Goal: Task Accomplishment & Management: Use online tool/utility

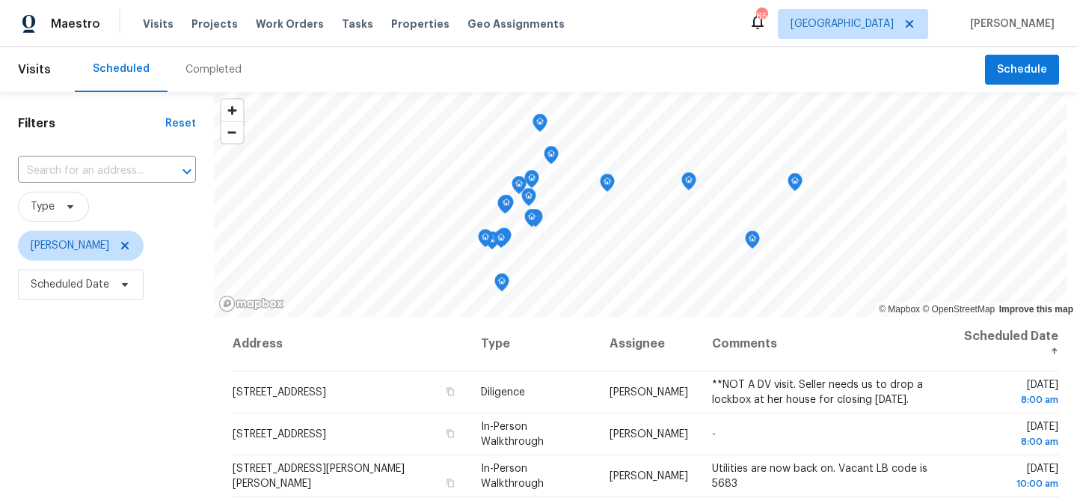
scroll to position [184, 0]
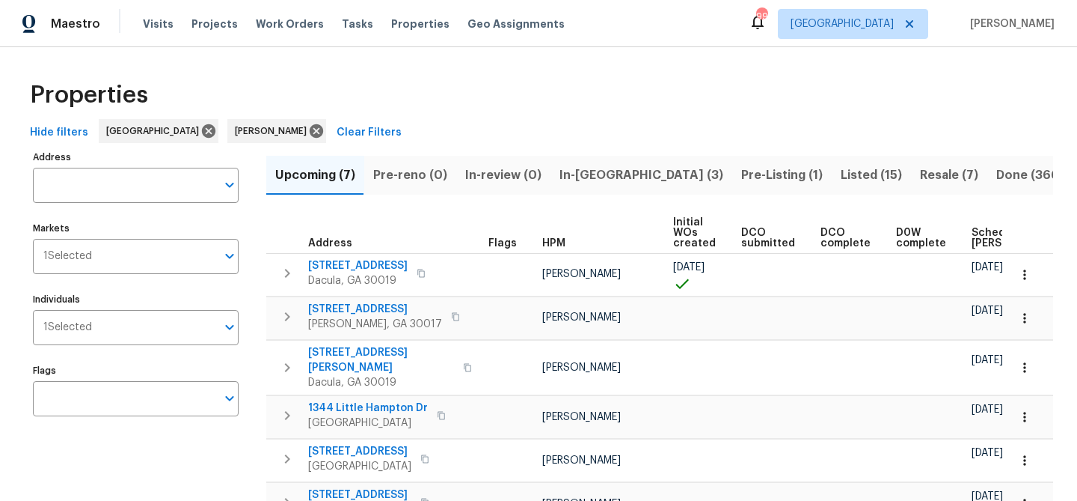
scroll to position [0, 182]
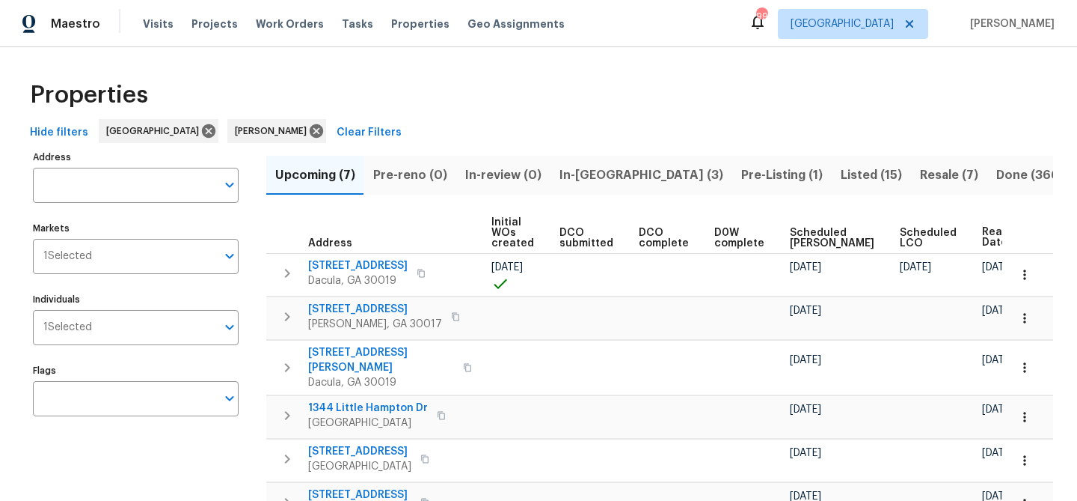
click at [310, 180] on span "Upcoming (7)" at bounding box center [315, 175] width 80 height 21
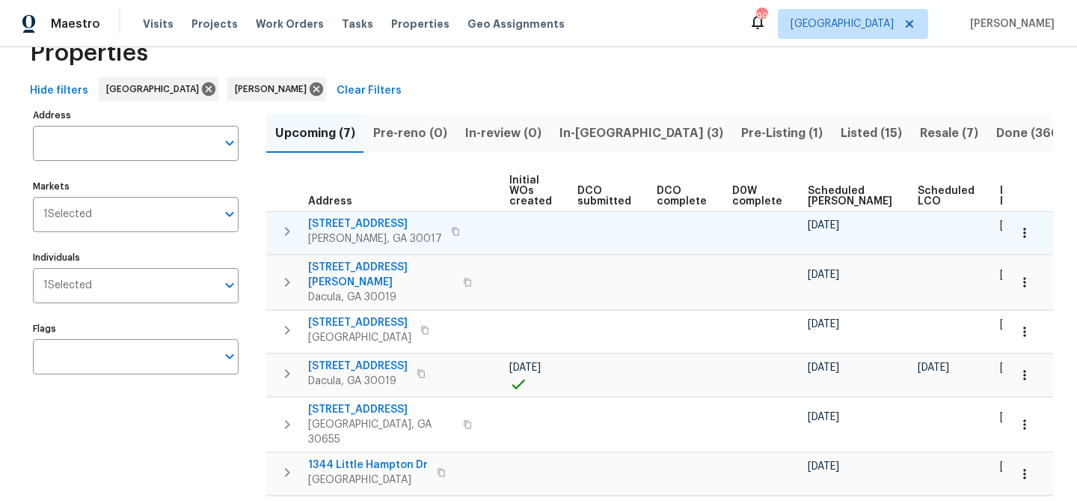
scroll to position [116, 0]
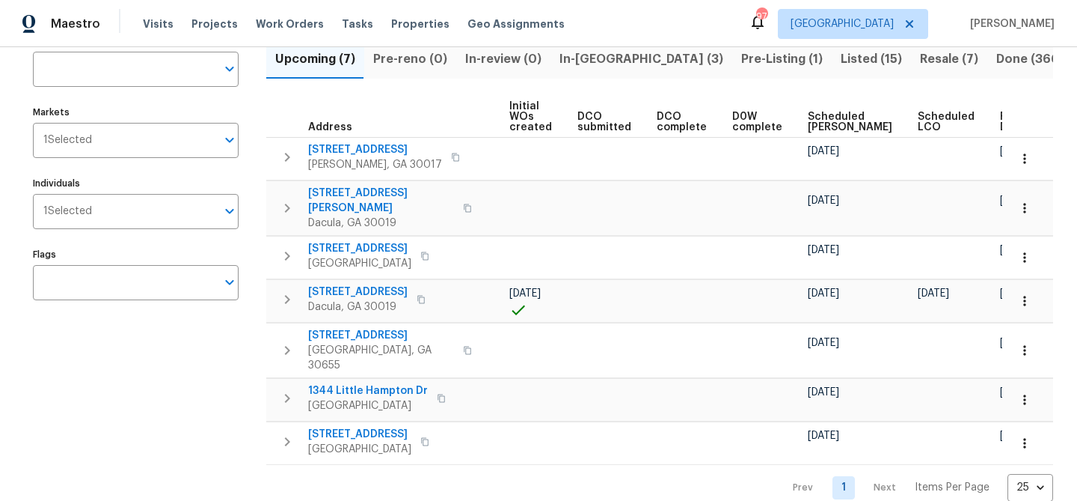
click at [1000, 121] on div "Ready Date" at bounding box center [1023, 121] width 46 height 21
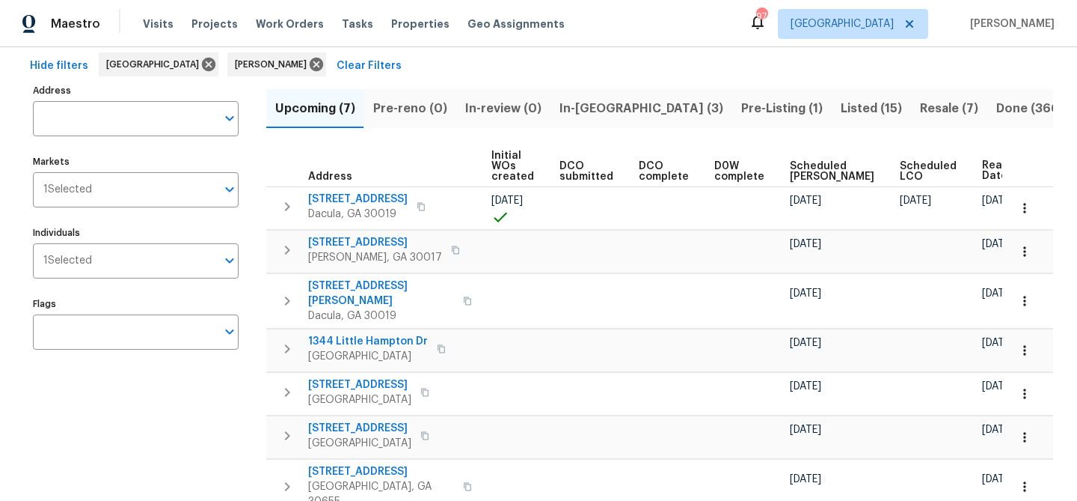
scroll to position [58, 0]
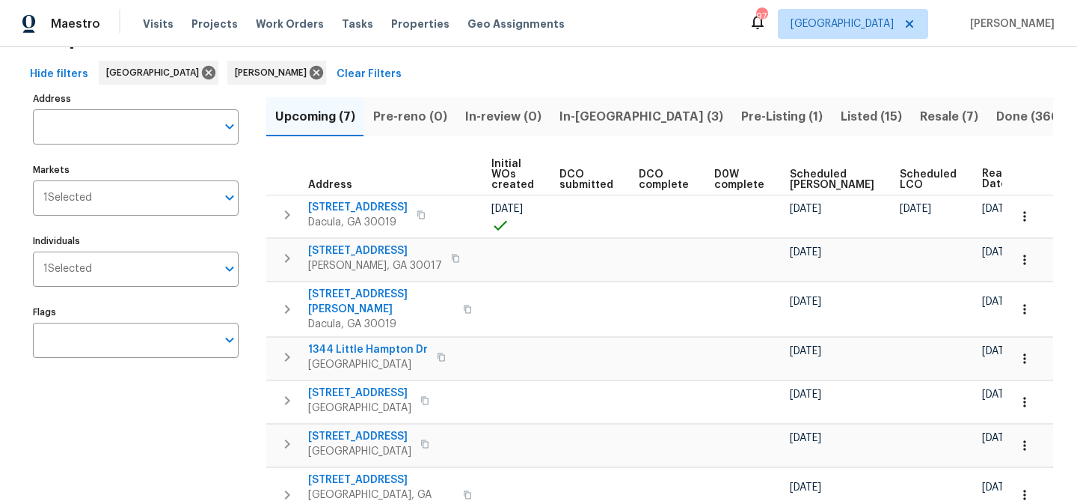
click at [982, 172] on span "Ready Date" at bounding box center [998, 178] width 33 height 21
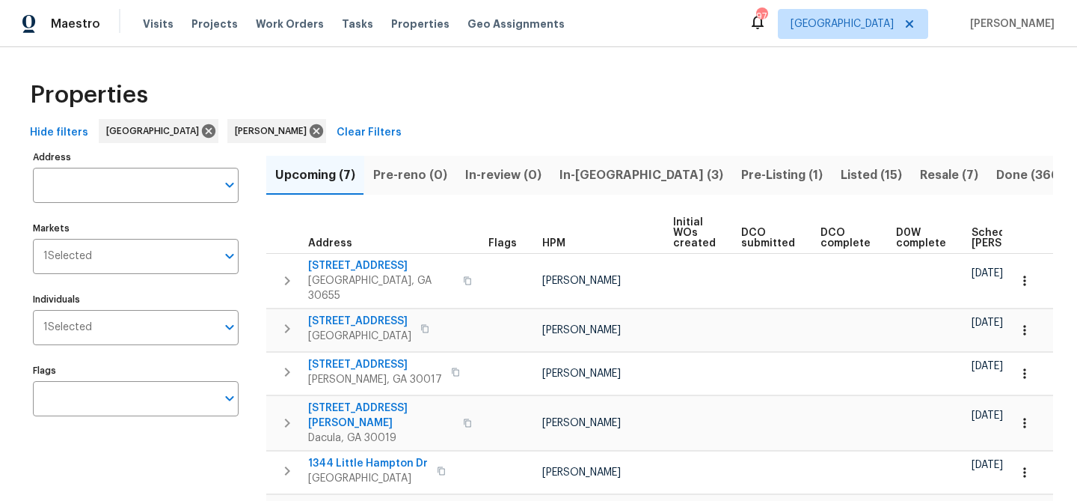
click at [973, 226] on th "Scheduled COE" at bounding box center [1021, 233] width 110 height 41
click at [972, 233] on span "Scheduled COE" at bounding box center [1014, 237] width 85 height 21
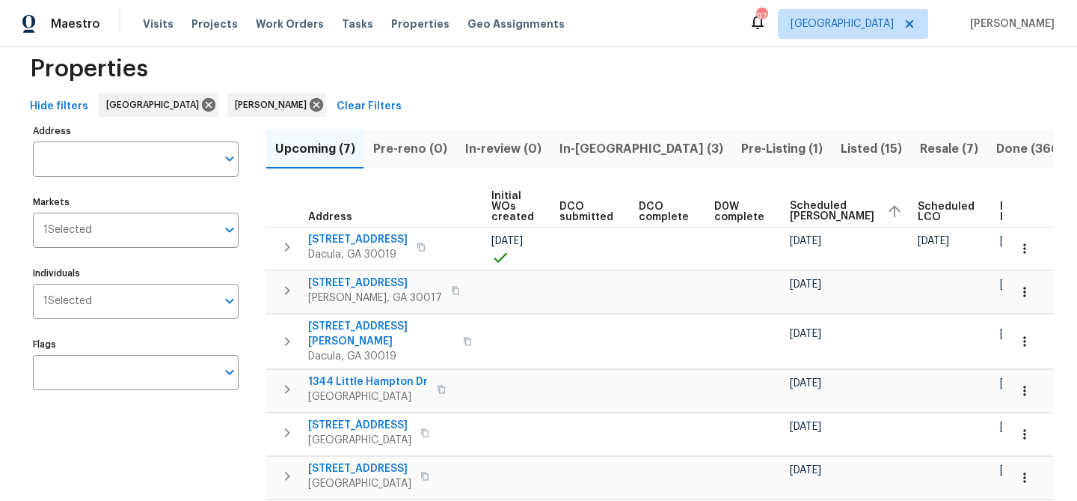
scroll to position [34, 0]
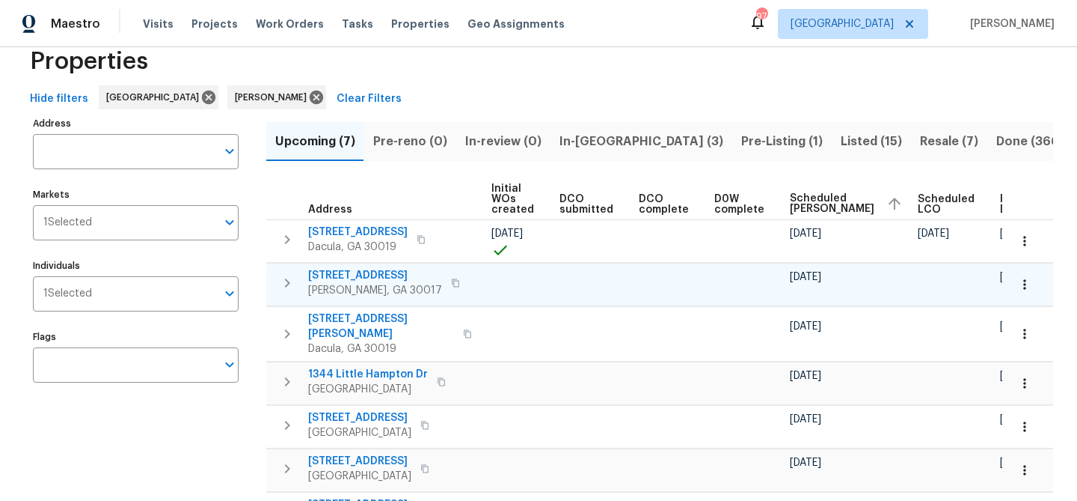
click at [362, 269] on span "2579 Middleton Way" at bounding box center [375, 275] width 134 height 15
click at [333, 271] on span "2579 Middleton Way" at bounding box center [375, 275] width 134 height 15
click at [367, 272] on span "2579 Middleton Way" at bounding box center [375, 275] width 134 height 15
click at [326, 269] on span "[STREET_ADDRESS]" at bounding box center [375, 275] width 134 height 15
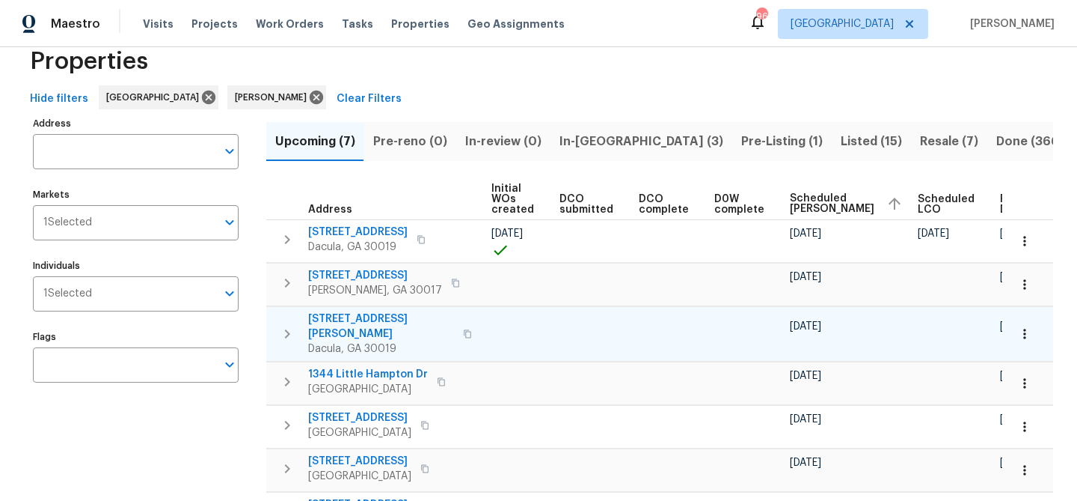
click at [382, 311] on span "[STREET_ADDRESS][PERSON_NAME]" at bounding box center [381, 326] width 146 height 30
click at [352, 314] on span "3225 Mary Todd Ln" at bounding box center [381, 326] width 146 height 30
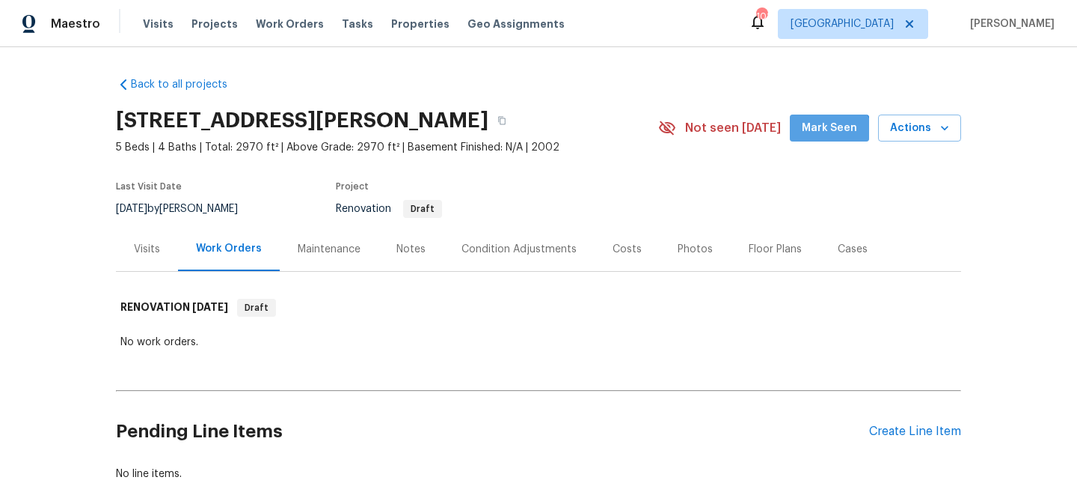
click at [828, 140] on button "Mark Seen" at bounding box center [829, 128] width 79 height 28
click at [153, 242] on div "Visits" at bounding box center [147, 249] width 26 height 15
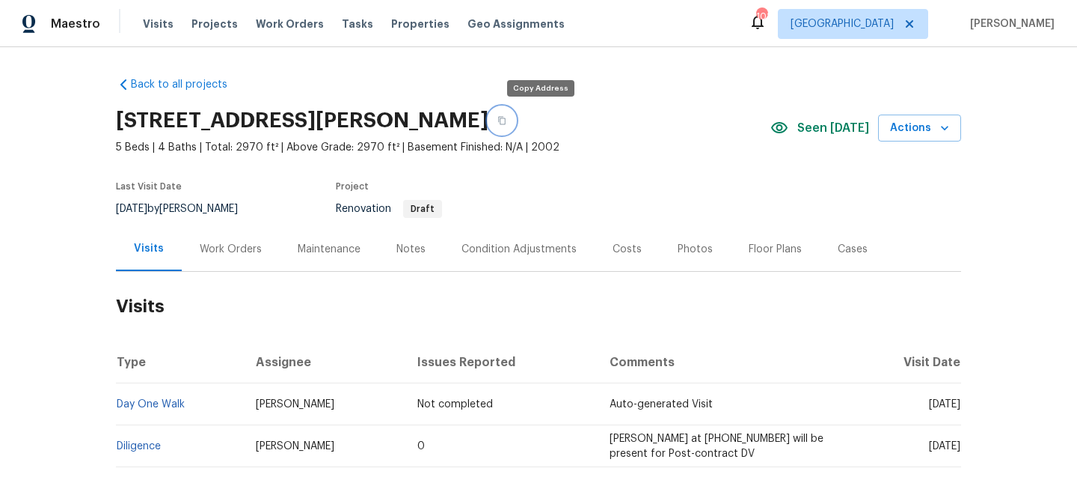
click at [507, 120] on icon "button" at bounding box center [502, 120] width 9 height 9
click at [511, 245] on div "Condition Adjustments" at bounding box center [519, 249] width 115 height 15
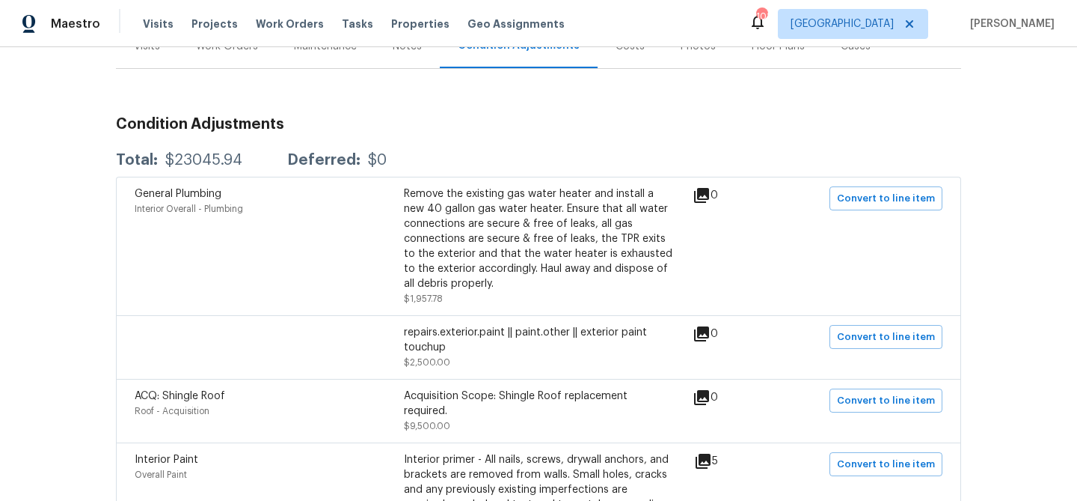
scroll to position [294, 0]
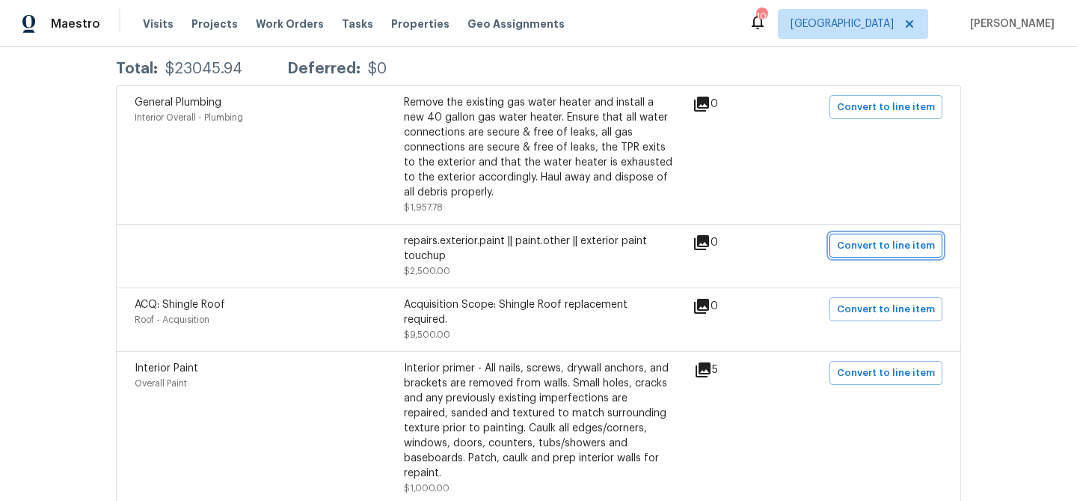
click at [853, 245] on span "Convert to line item" at bounding box center [886, 245] width 98 height 17
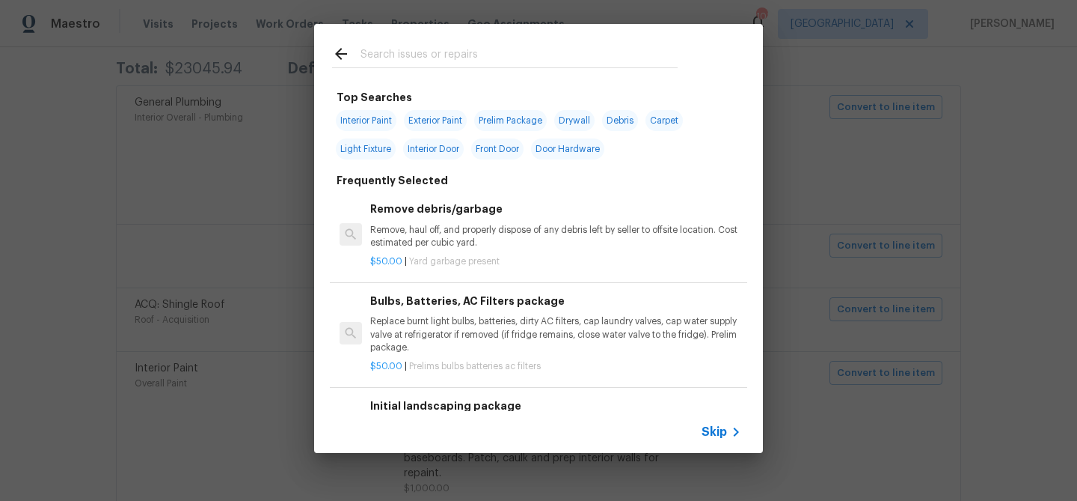
click at [419, 123] on span "Exterior Paint" at bounding box center [435, 120] width 63 height 21
type input "Exterior Paint"
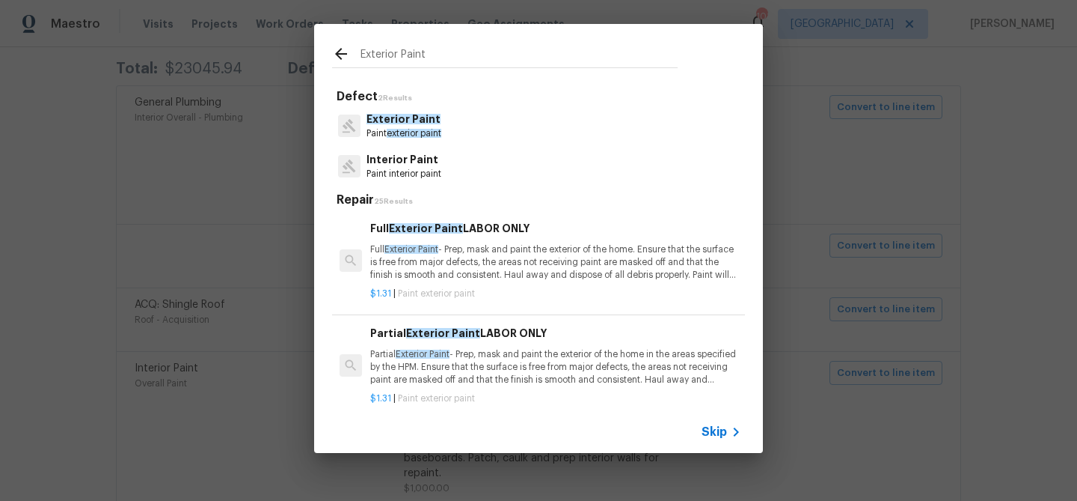
drag, startPoint x: 846, startPoint y: 201, endPoint x: 825, endPoint y: 198, distance: 21.1
click at [845, 201] on div "Exterior Paint Defect 2 Results Exterior Paint Paint exterior paint Interior Pa…" at bounding box center [538, 238] width 1077 height 477
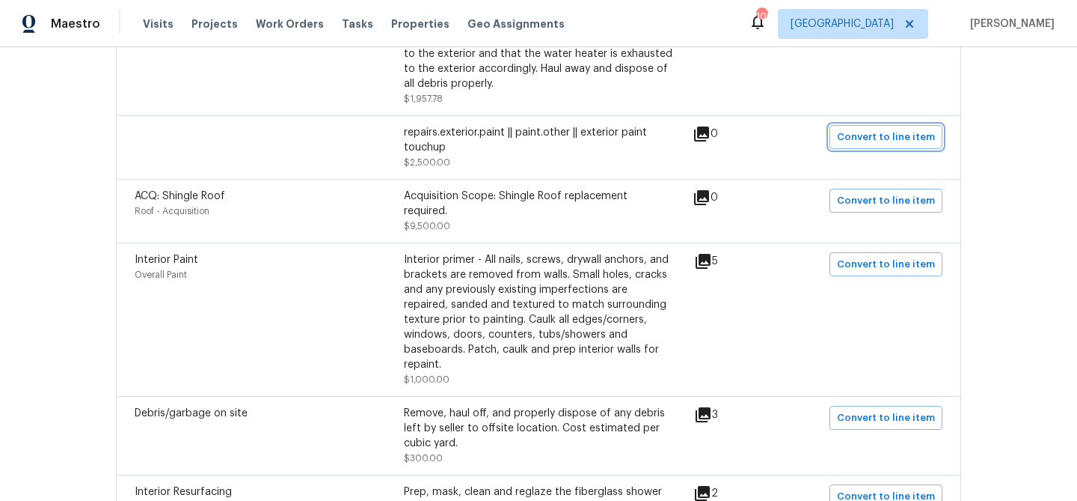
scroll to position [404, 0]
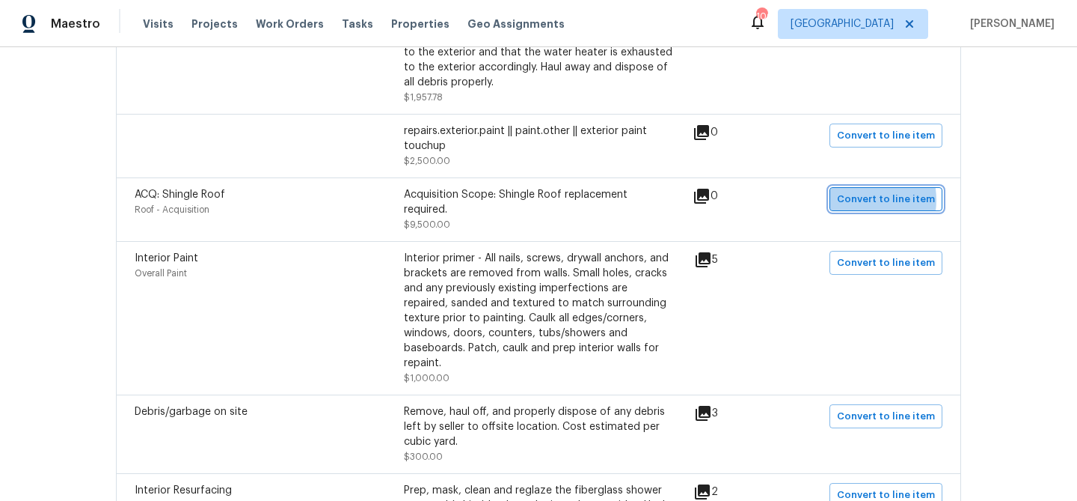
click at [862, 201] on span "Convert to line item" at bounding box center [886, 199] width 98 height 17
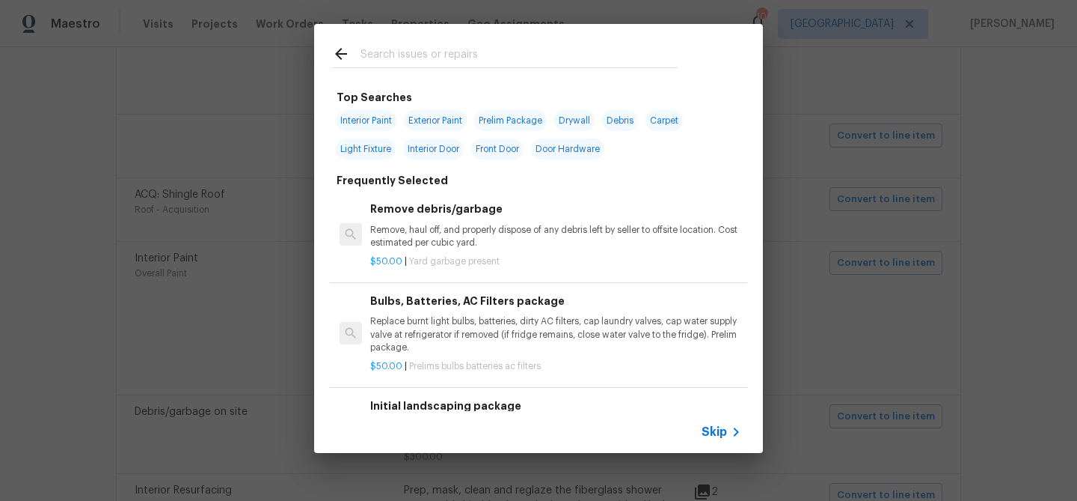
click at [495, 50] on input "text" at bounding box center [519, 56] width 317 height 22
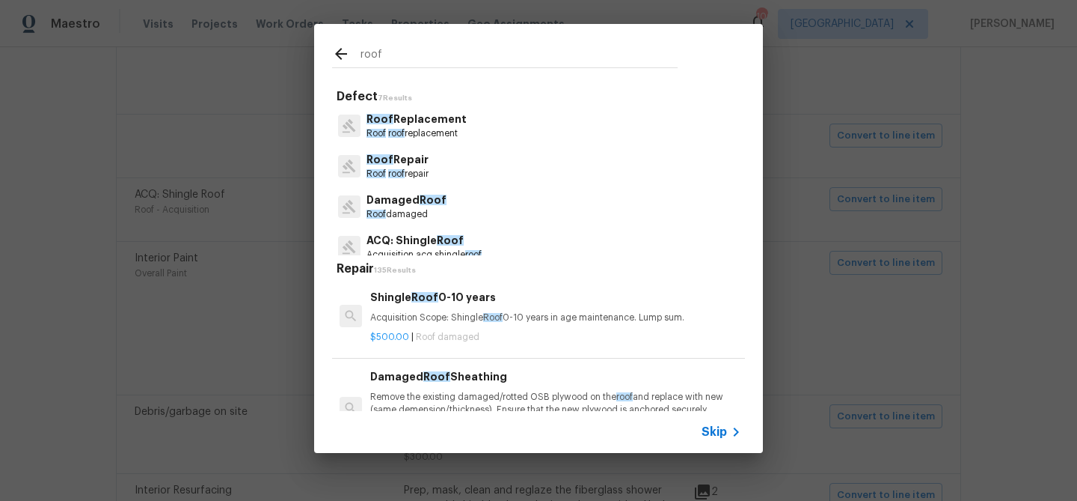
type input "roof"
click at [442, 123] on p "Roof Replacement" at bounding box center [417, 119] width 100 height 16
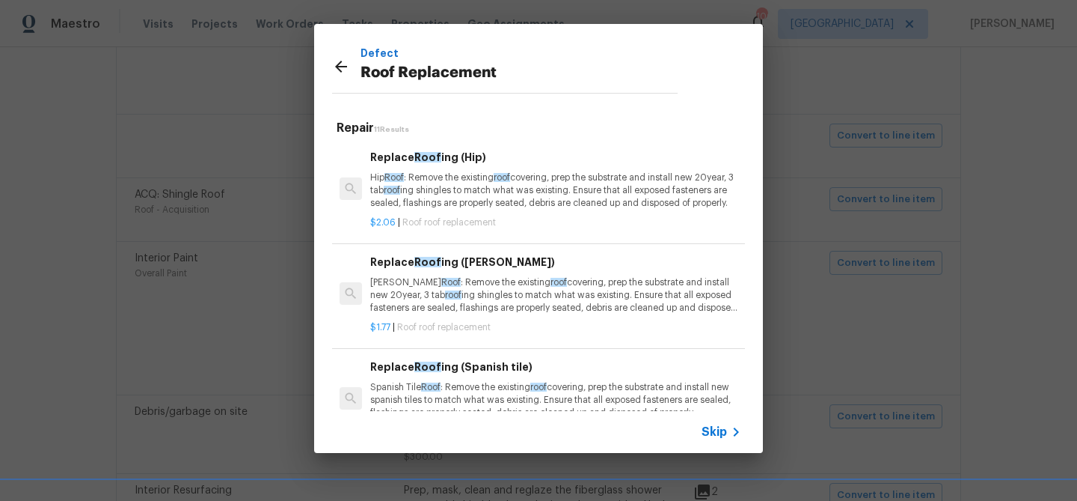
scroll to position [106, 0]
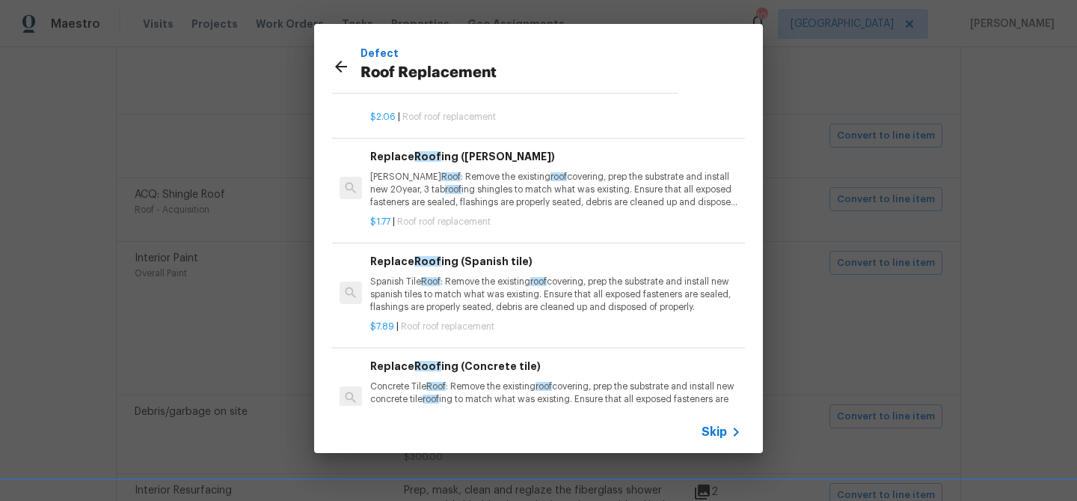
click at [338, 69] on icon at bounding box center [341, 67] width 12 height 12
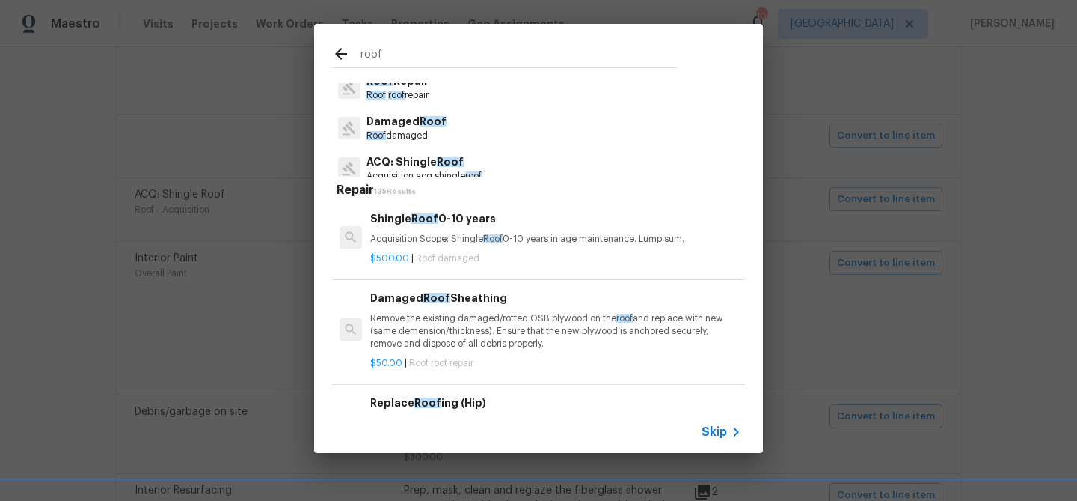
scroll to position [0, 0]
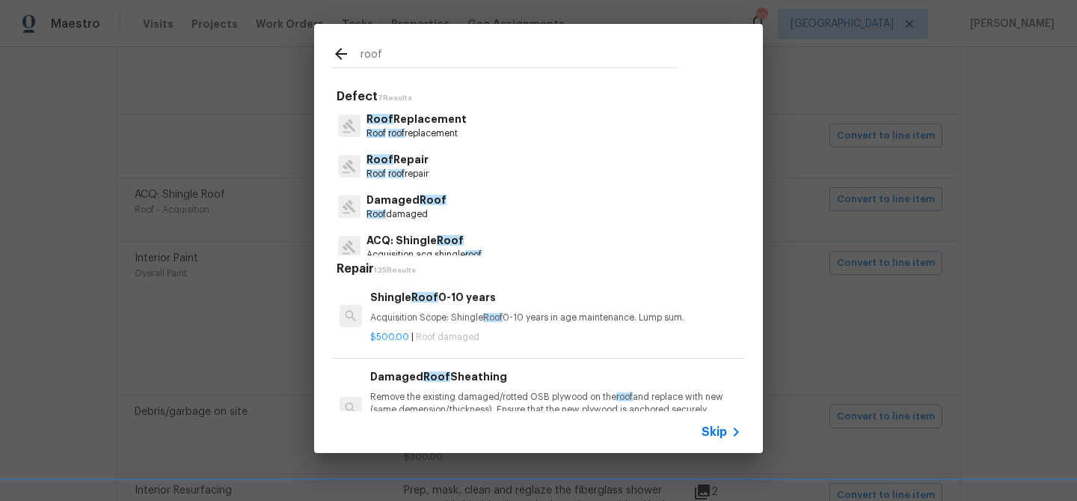
click at [427, 196] on span "Roof" at bounding box center [433, 200] width 27 height 10
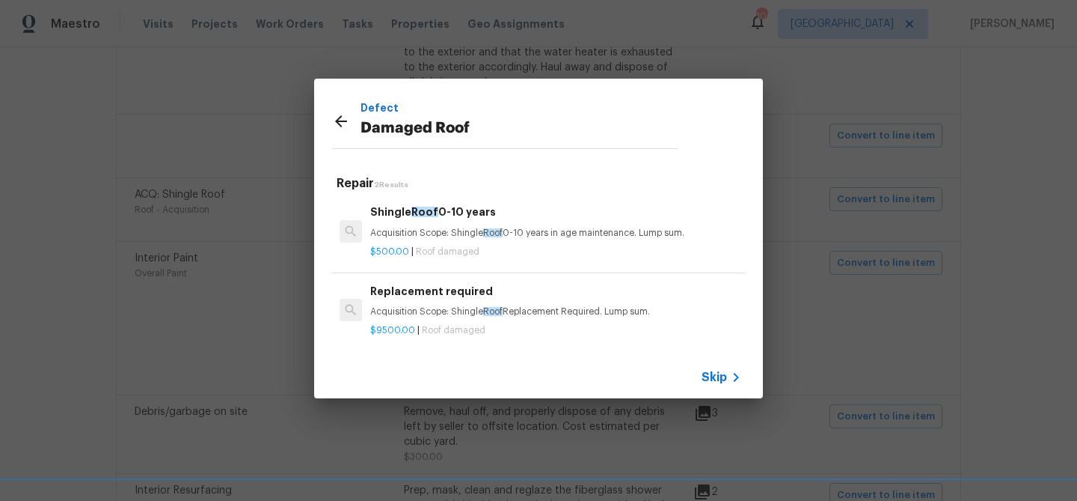
click at [450, 306] on p "Acquisition Scope: Shingle Roof Replacement Required. Lump sum." at bounding box center [555, 311] width 371 height 13
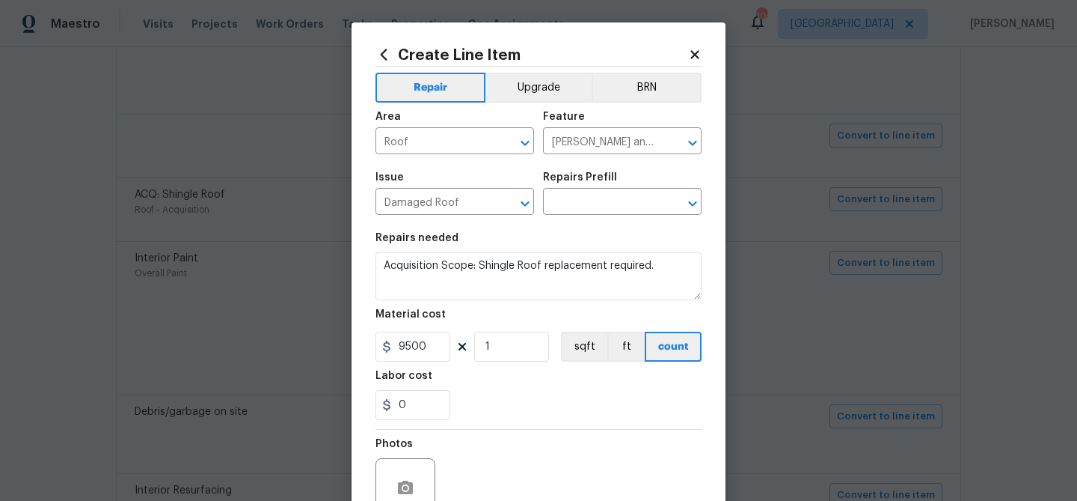
type input "Replacement required $9,500.00"
type textarea "Acquisition Scope: Shingle Roof Replacement Required. Lump sum."
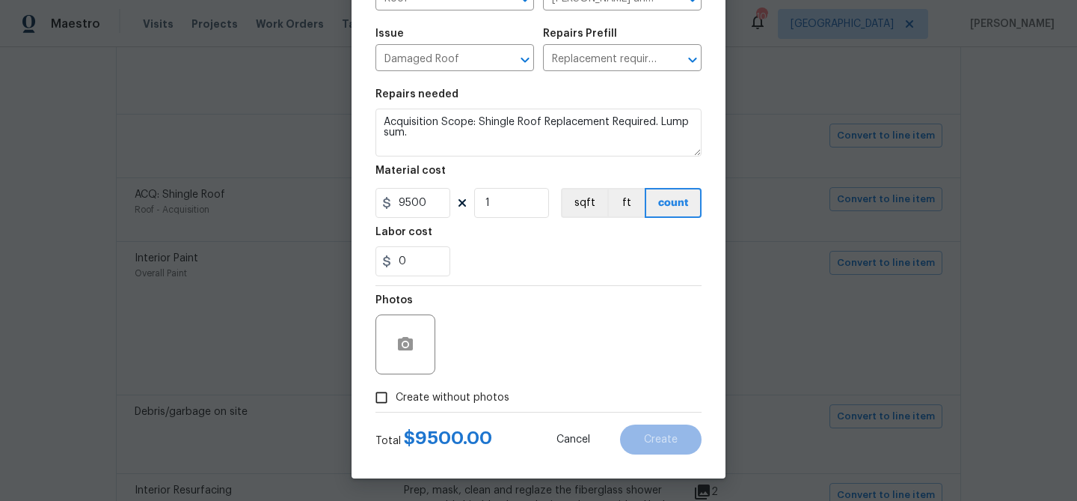
click at [439, 393] on span "Create without photos" at bounding box center [453, 398] width 114 height 16
click at [396, 393] on input "Create without photos" at bounding box center [381, 397] width 28 height 28
checkbox input "true"
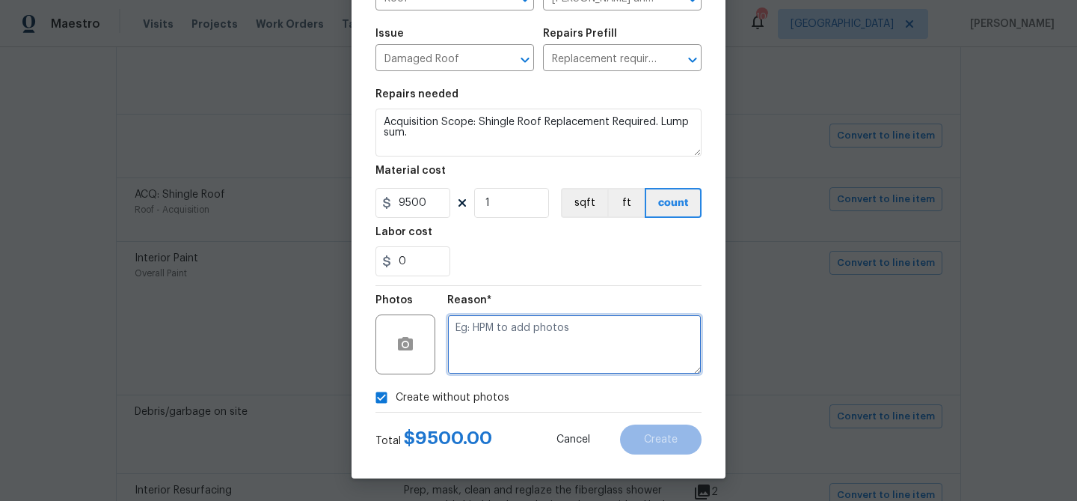
click at [494, 346] on textarea at bounding box center [574, 344] width 254 height 60
type textarea "Roof replacement"
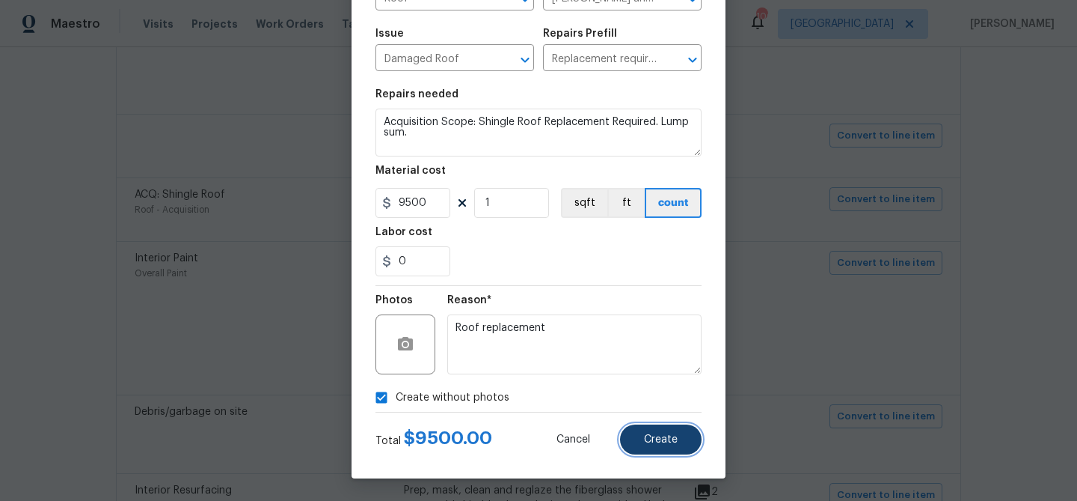
click at [637, 435] on button "Create" at bounding box center [661, 439] width 82 height 30
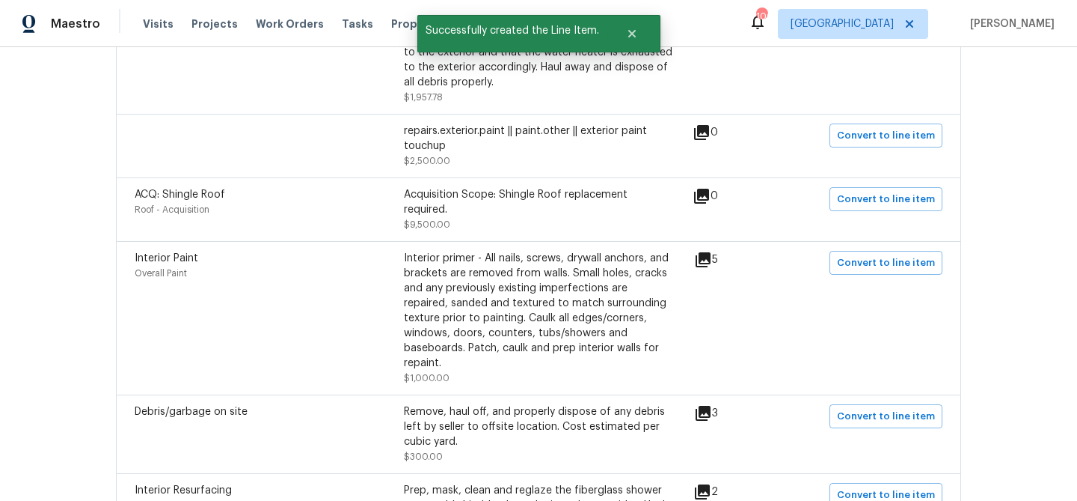
scroll to position [409, 0]
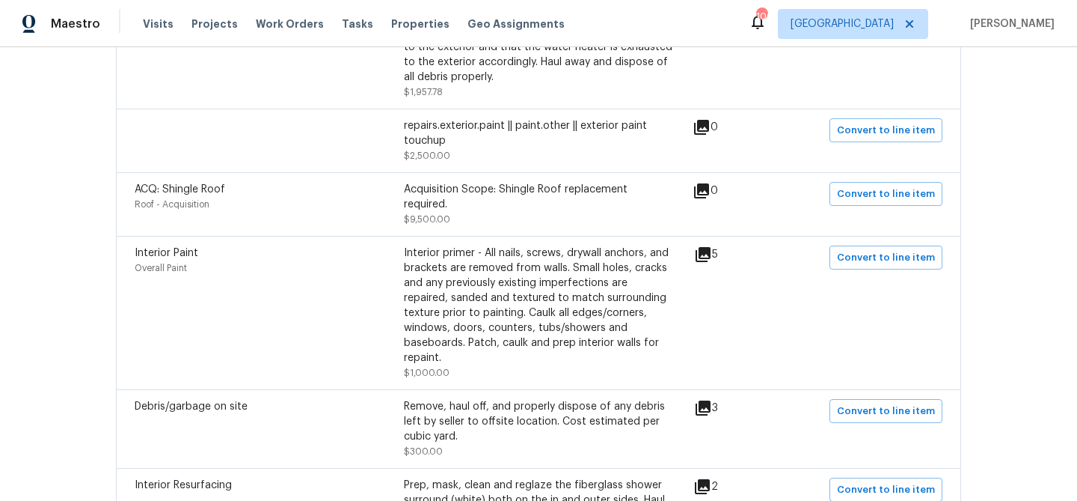
click at [711, 257] on icon at bounding box center [703, 254] width 15 height 15
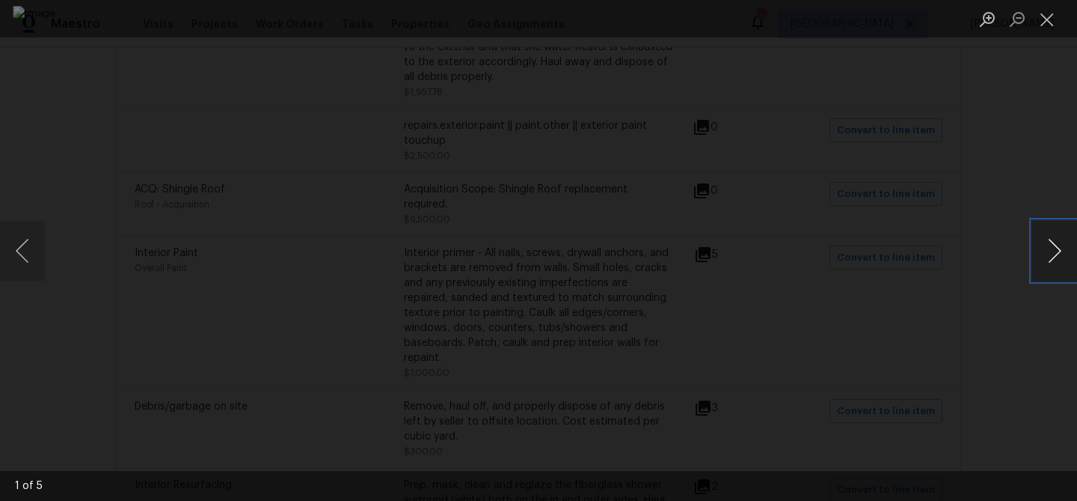
click at [1056, 247] on button "Next image" at bounding box center [1055, 251] width 45 height 60
click at [1042, 18] on button "Close lightbox" at bounding box center [1048, 19] width 30 height 26
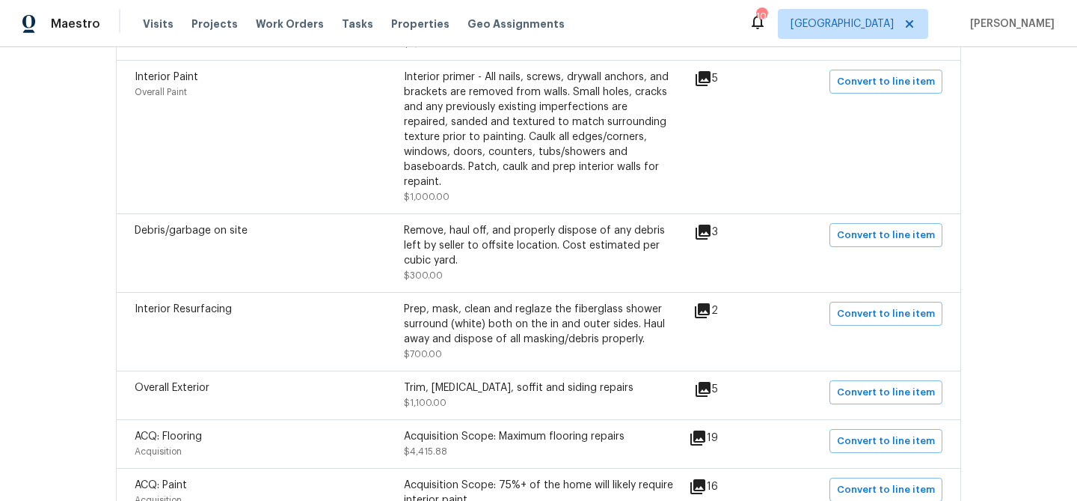
scroll to position [587, 0]
click at [711, 223] on icon at bounding box center [703, 230] width 15 height 15
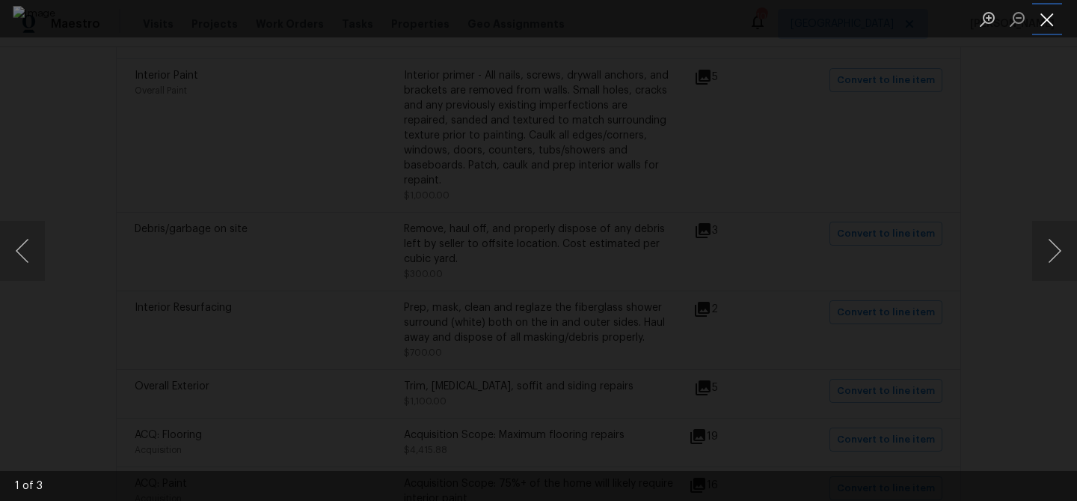
click at [1041, 28] on button "Close lightbox" at bounding box center [1048, 19] width 30 height 26
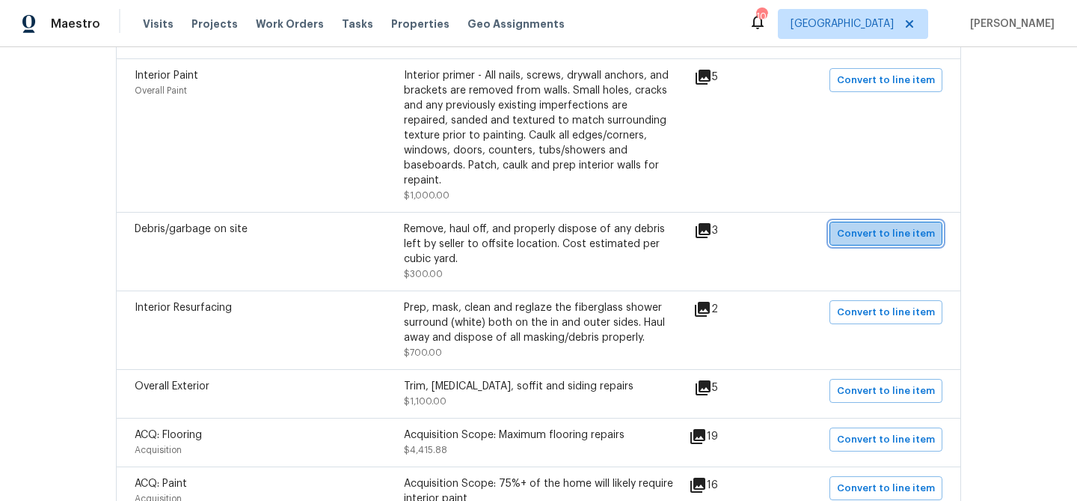
click at [898, 227] on span "Convert to line item" at bounding box center [886, 233] width 98 height 17
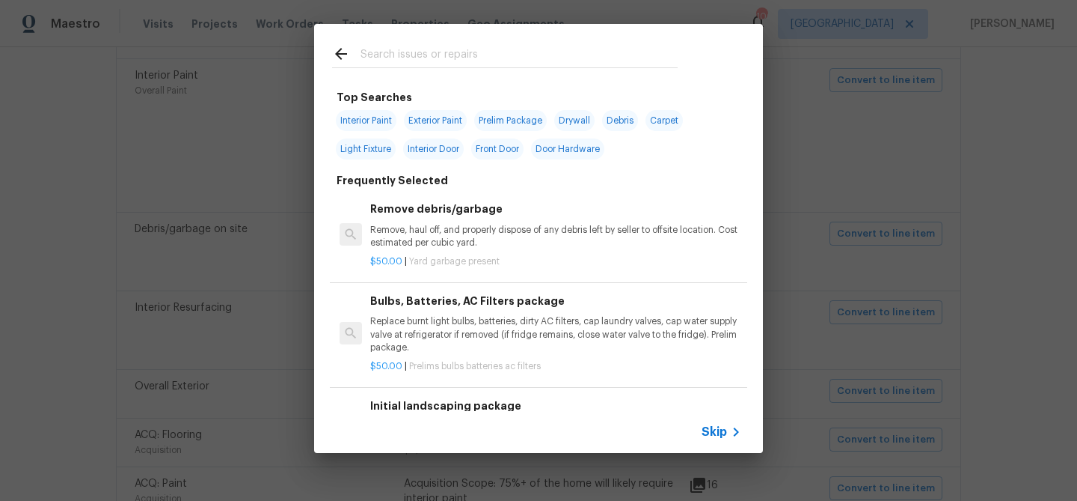
click at [709, 426] on span "Skip" at bounding box center [714, 431] width 25 height 15
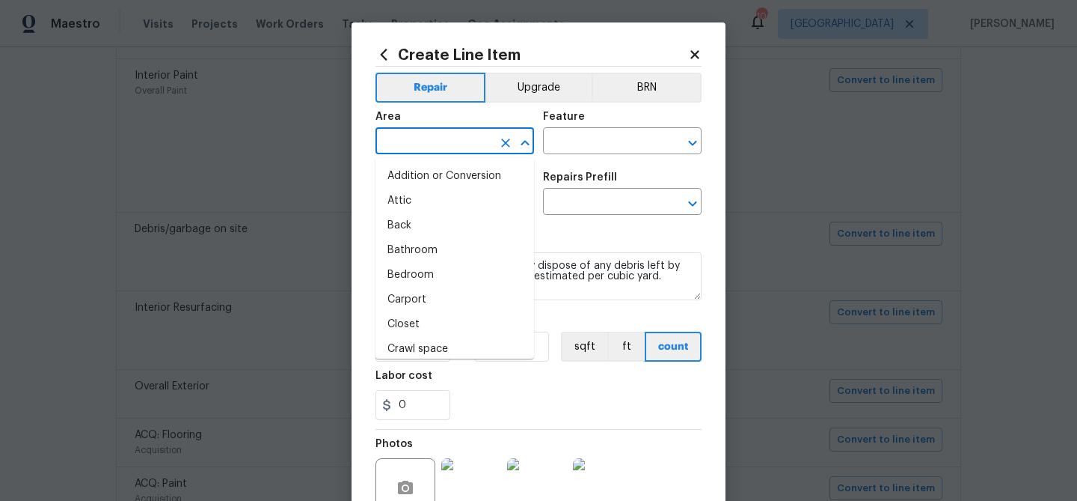
click at [441, 141] on input "text" at bounding box center [434, 142] width 117 height 23
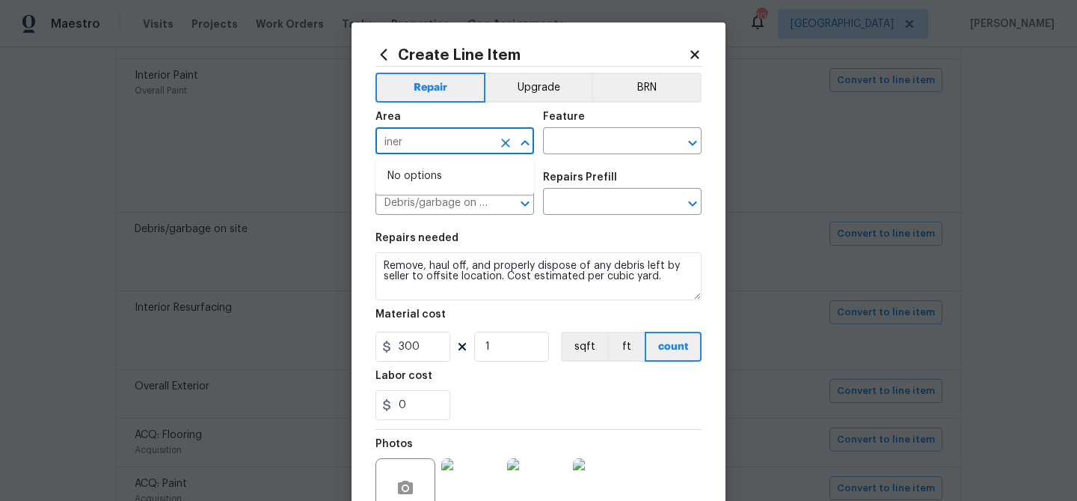
click at [429, 145] on input "iner" at bounding box center [434, 142] width 117 height 23
drag, startPoint x: 429, startPoint y: 202, endPoint x: 606, endPoint y: 150, distance: 184.0
click at [437, 199] on li "Exterior Overall" at bounding box center [455, 201] width 159 height 25
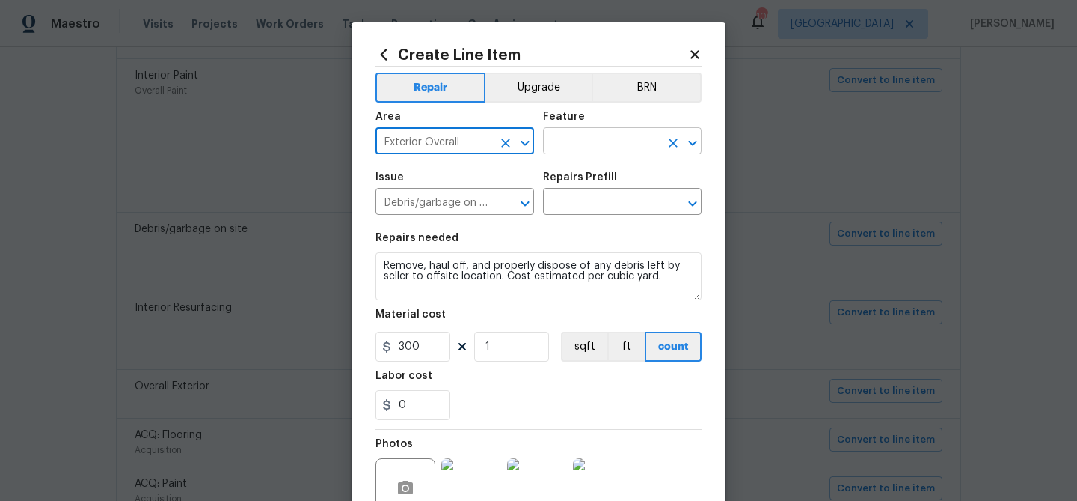
type input "Exterior Overall"
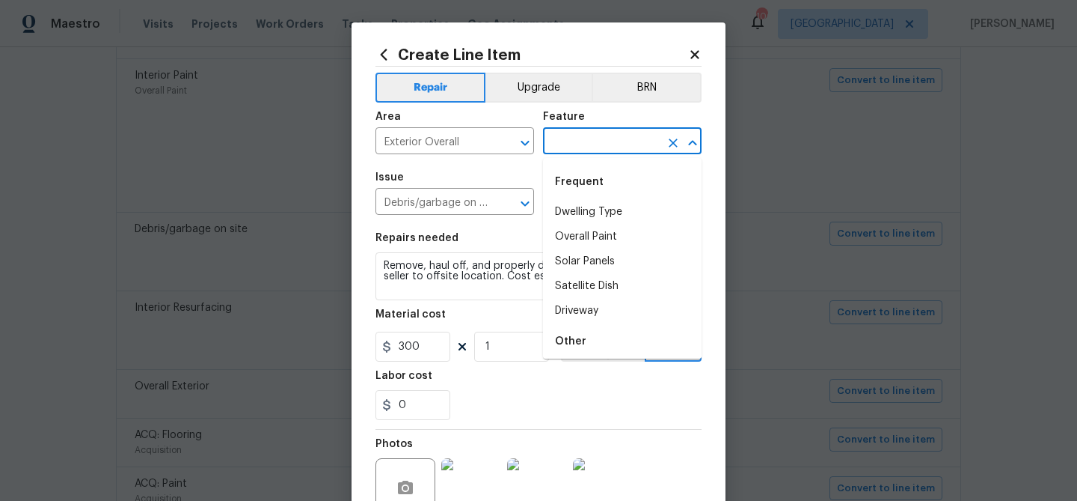
click at [614, 149] on input "text" at bounding box center [601, 142] width 117 height 23
type input "i"
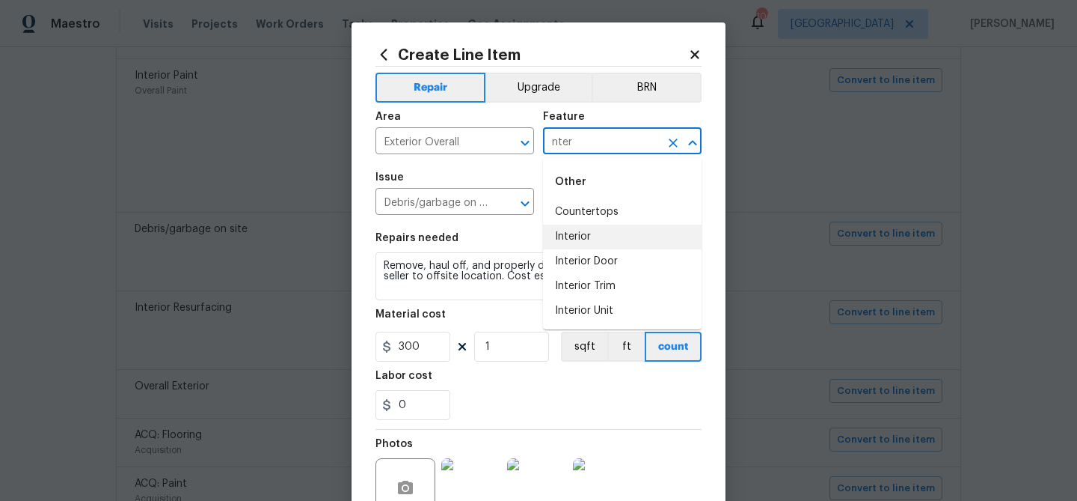
click at [591, 239] on li "Interior" at bounding box center [622, 236] width 159 height 25
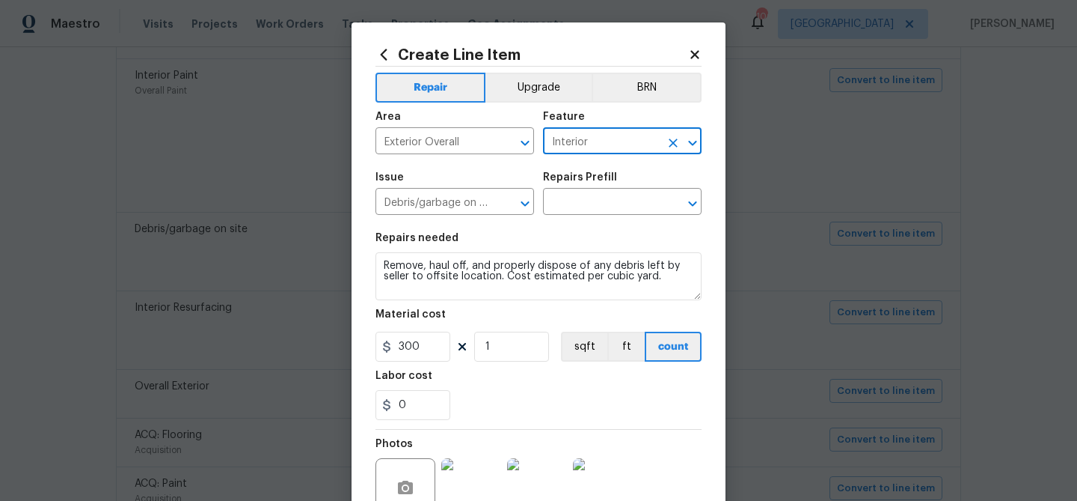
scroll to position [144, 0]
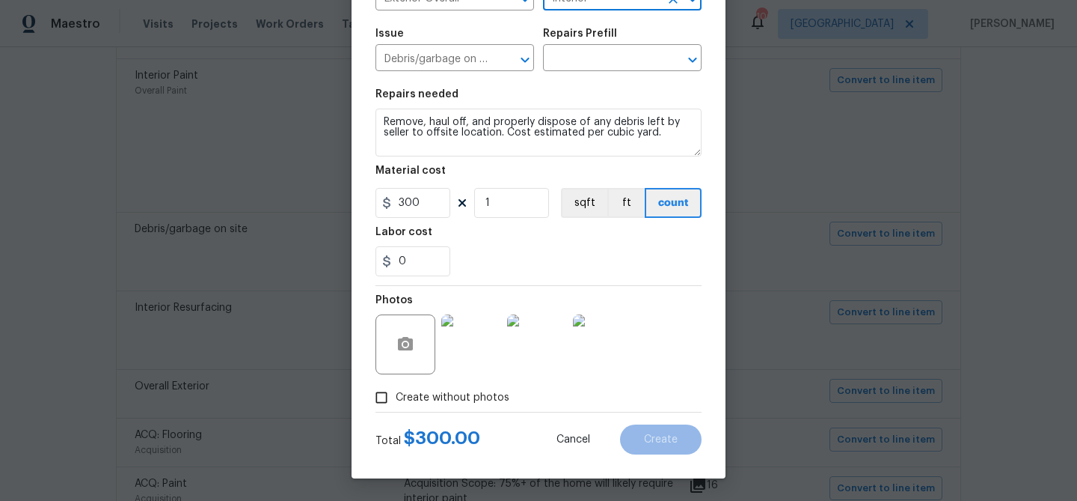
type input "Interior"
click at [441, 390] on span "Create without photos" at bounding box center [453, 398] width 114 height 16
click at [396, 390] on input "Create without photos" at bounding box center [381, 397] width 28 height 28
checkbox input "false"
click at [571, 252] on div "0" at bounding box center [539, 261] width 326 height 30
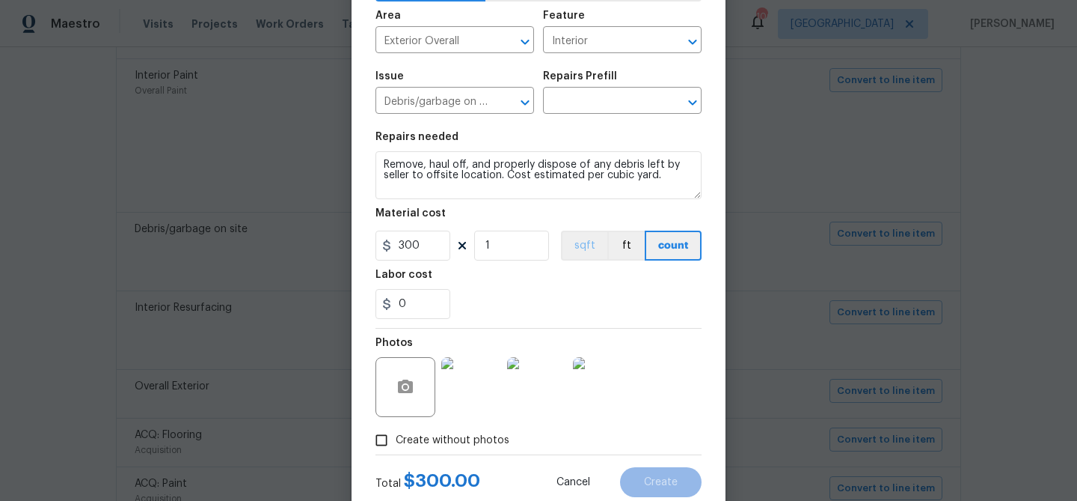
scroll to position [93, 0]
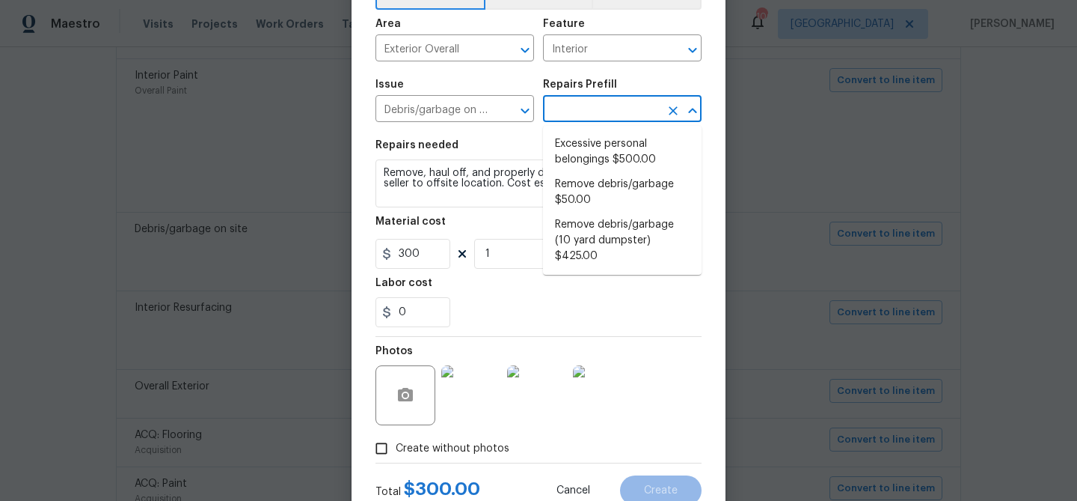
click at [620, 106] on input "text" at bounding box center [601, 110] width 117 height 23
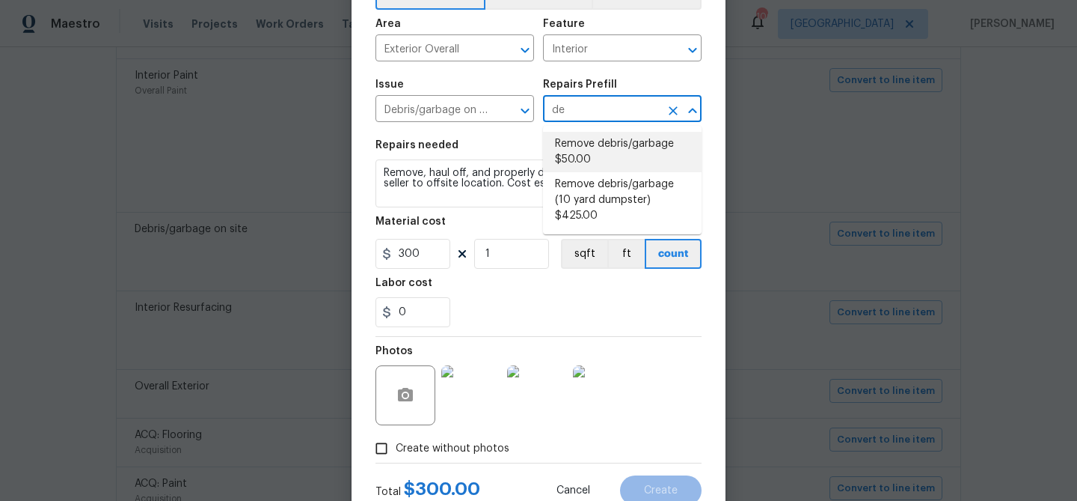
click at [607, 151] on li "Remove debris/garbage $50.00" at bounding box center [622, 152] width 159 height 40
type input "Remove debris/garbage $50.00"
type input "50"
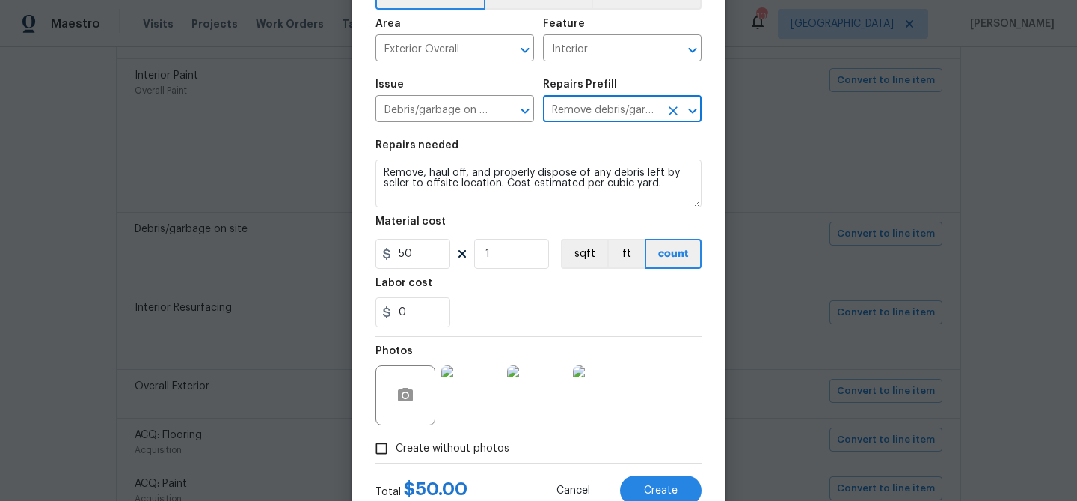
type input "Remove debris/garbage $50.00"
click at [414, 258] on input "50" at bounding box center [413, 254] width 75 height 30
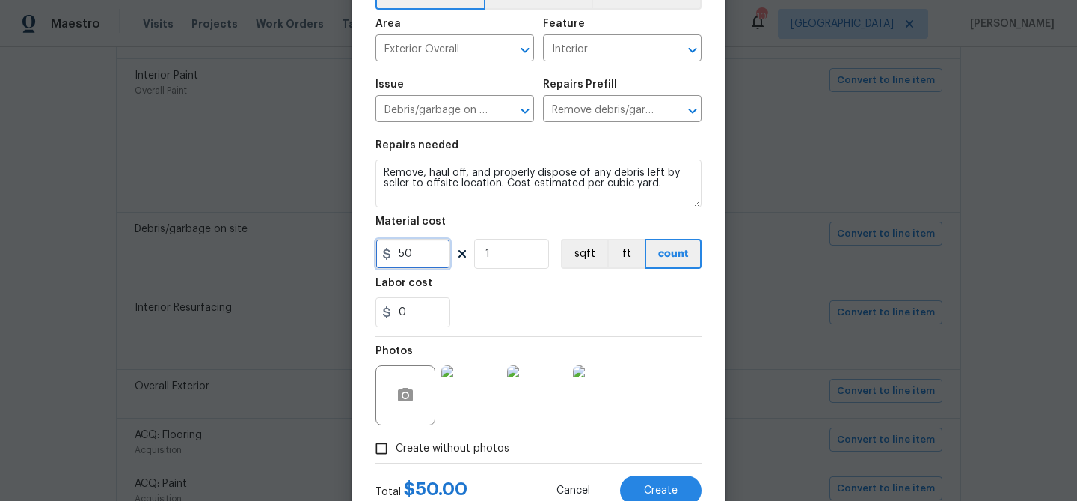
click at [414, 258] on input "50" at bounding box center [413, 254] width 75 height 30
type input "300"
click at [508, 303] on div "0" at bounding box center [539, 312] width 326 height 30
click at [652, 481] on button "Create" at bounding box center [661, 490] width 82 height 30
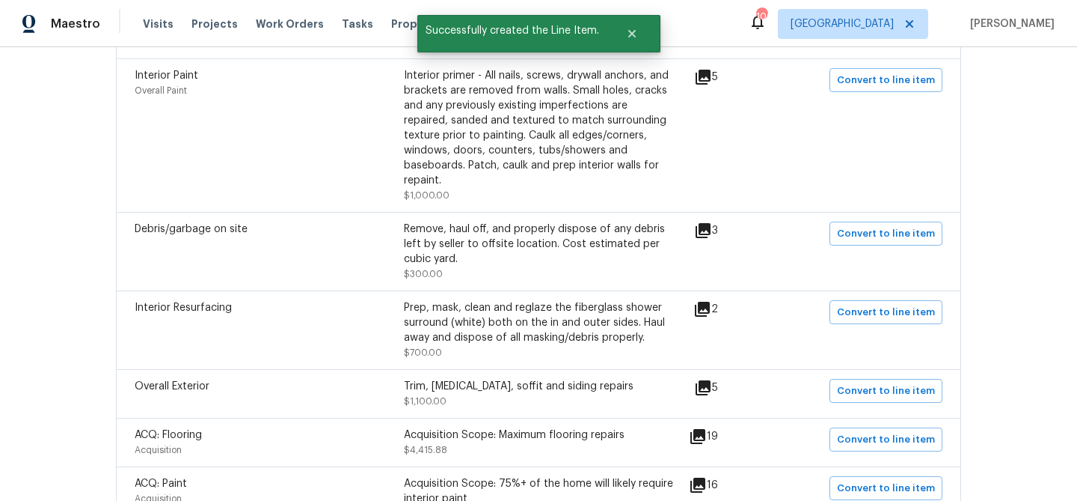
click at [712, 300] on icon at bounding box center [703, 309] width 18 height 18
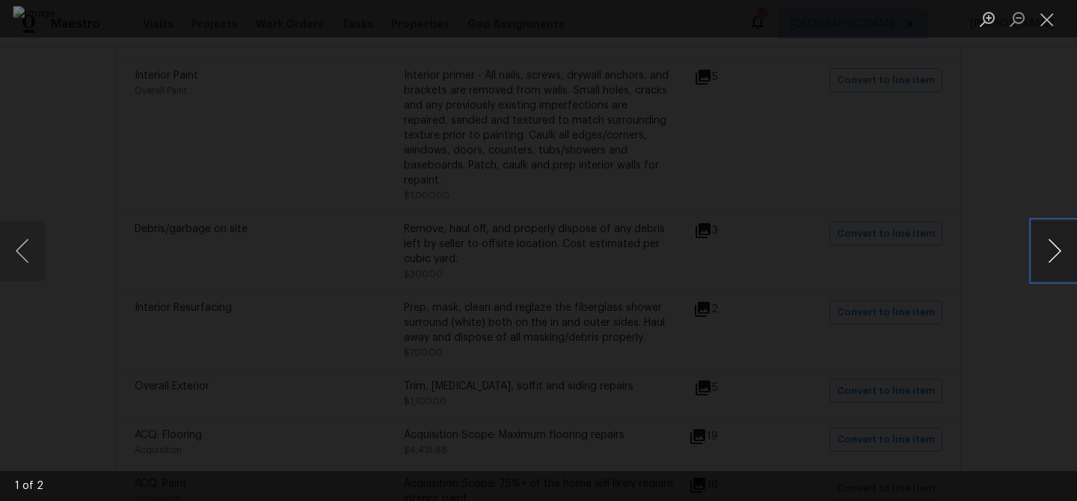
click at [1048, 248] on button "Next image" at bounding box center [1055, 251] width 45 height 60
click at [1049, 248] on button "Next image" at bounding box center [1055, 251] width 45 height 60
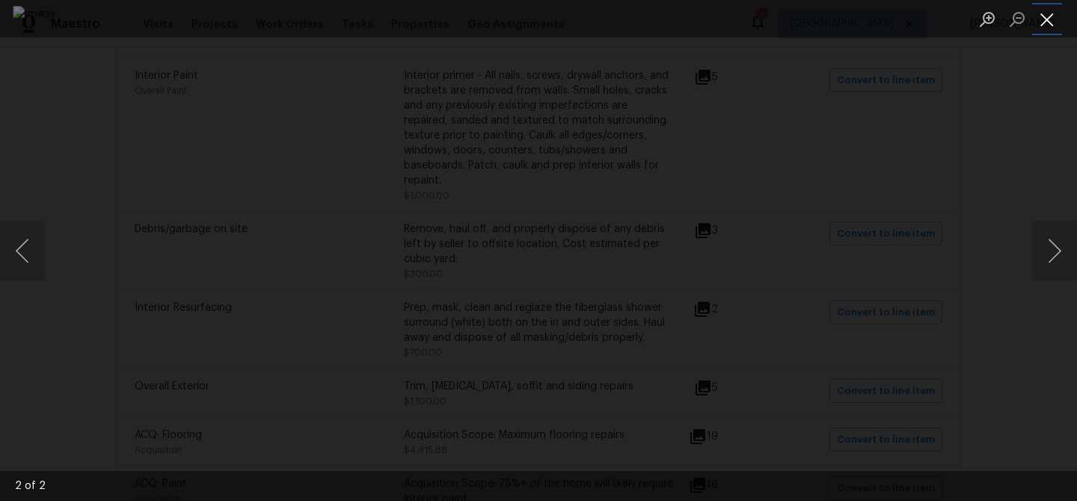
drag, startPoint x: 1042, startPoint y: 24, endPoint x: 1034, endPoint y: 25, distance: 8.4
click at [1042, 24] on button "Close lightbox" at bounding box center [1048, 19] width 30 height 26
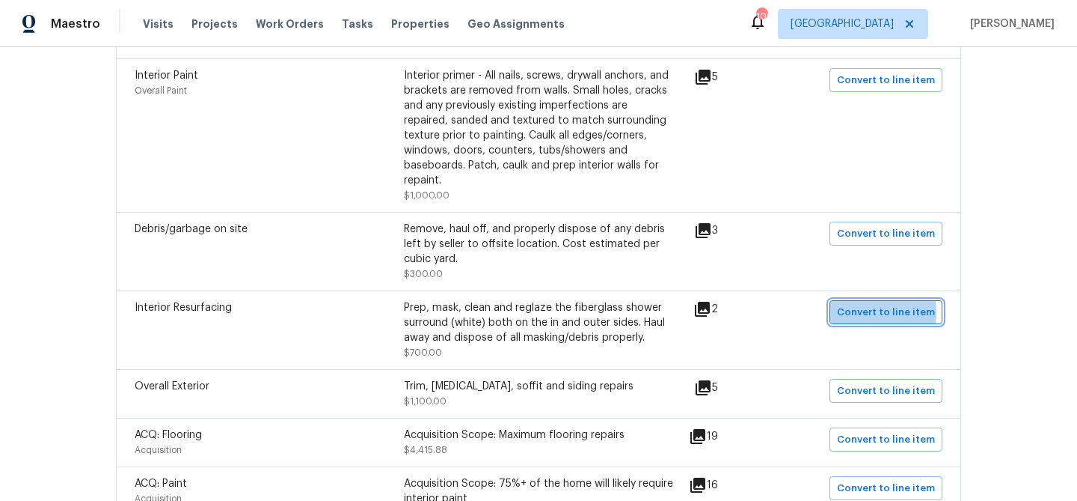
click at [852, 304] on span "Convert to line item" at bounding box center [886, 312] width 98 height 17
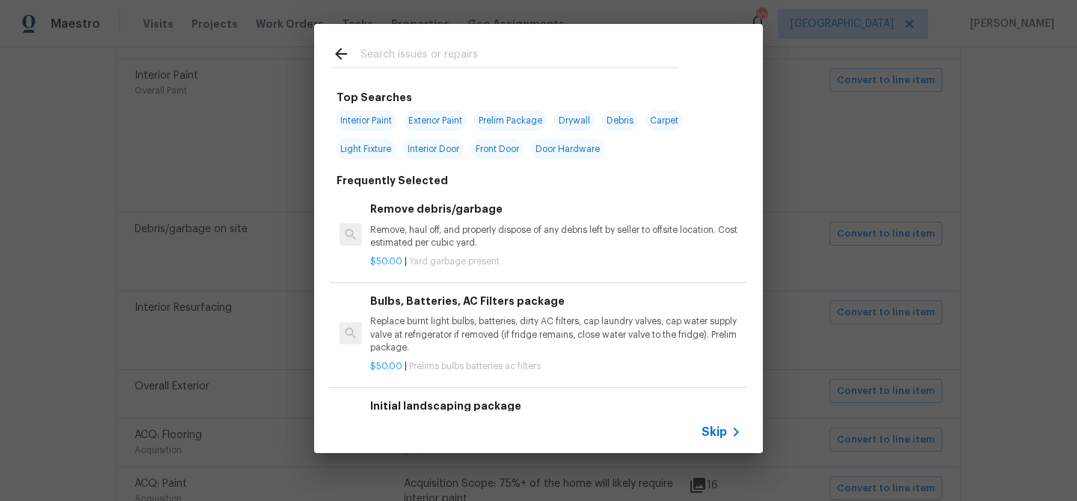
click at [715, 426] on span "Skip" at bounding box center [714, 431] width 25 height 15
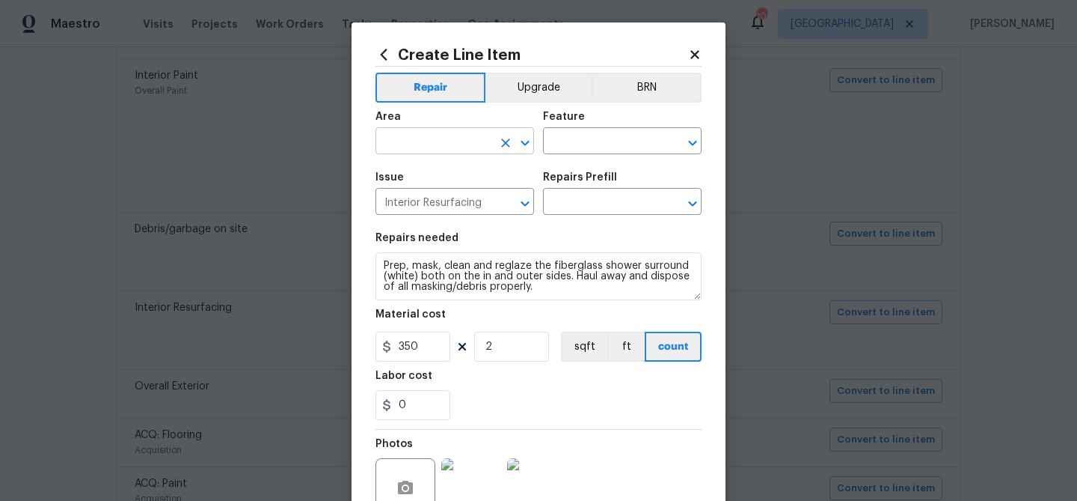
click at [416, 147] on input "text" at bounding box center [434, 142] width 117 height 23
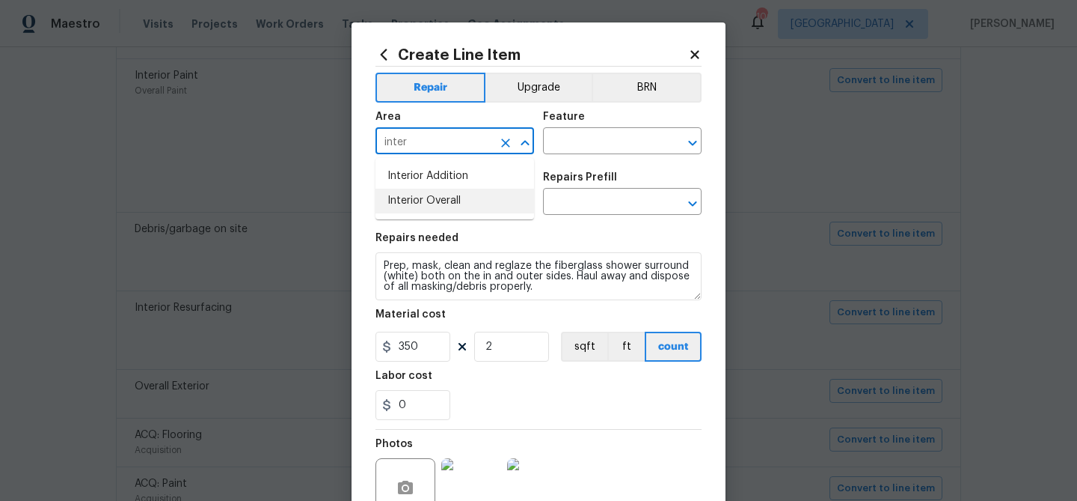
drag, startPoint x: 409, startPoint y: 206, endPoint x: 537, endPoint y: 155, distance: 137.7
click at [414, 203] on li "Interior Overall" at bounding box center [455, 201] width 159 height 25
type input "Interior Overall"
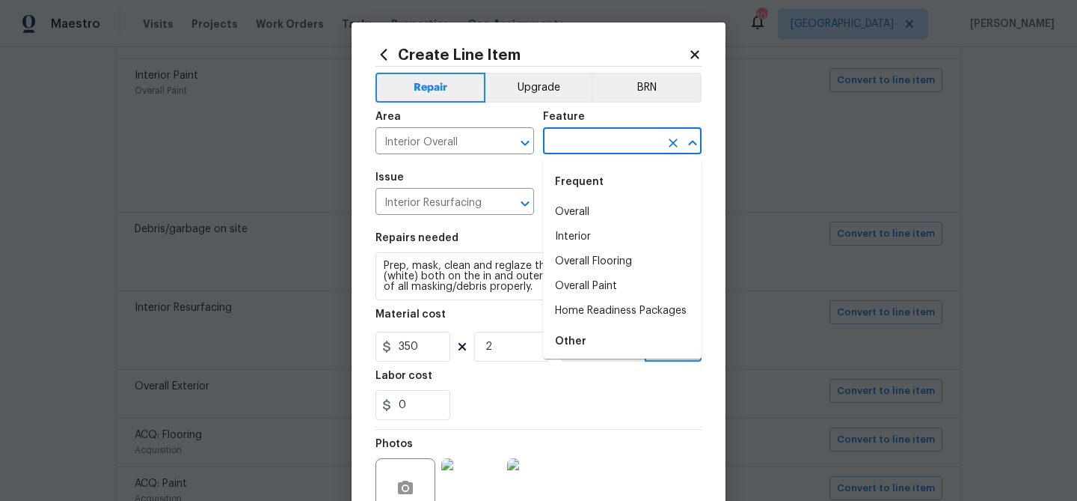
click at [625, 141] on input "text" at bounding box center [601, 142] width 117 height 23
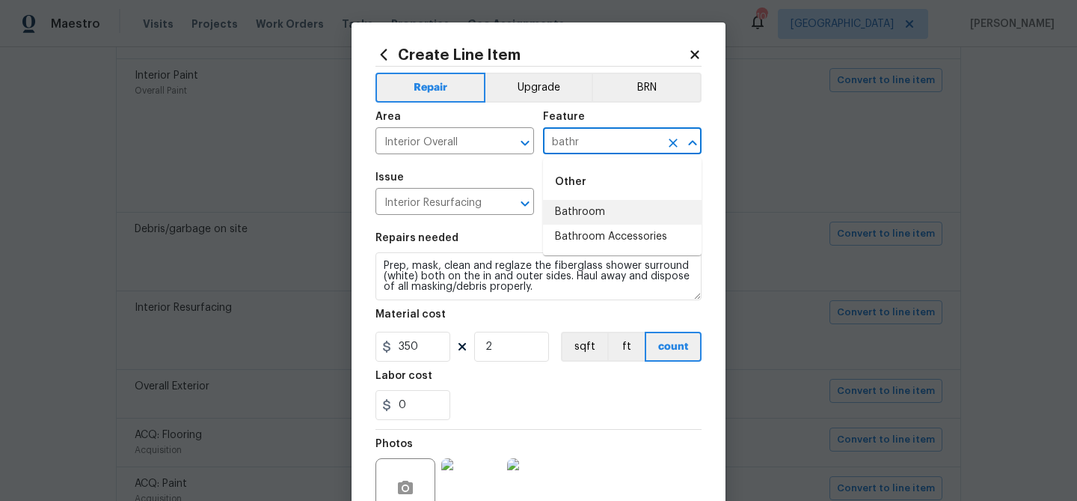
click at [618, 213] on li "Bathroom" at bounding box center [622, 212] width 159 height 25
type input "Bathroom"
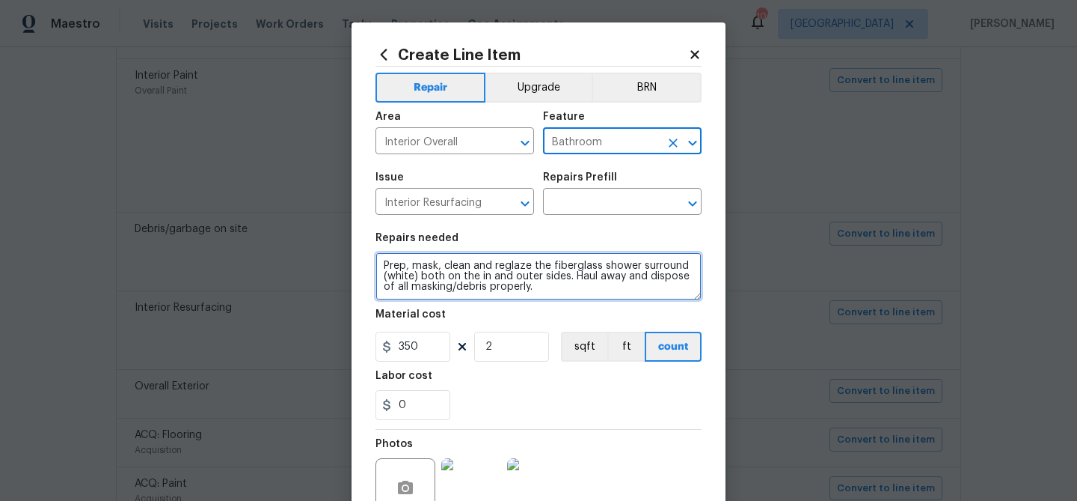
click at [385, 266] on textarea "Prep, mask, clean and reglaze the fiberglass shower surround (white) both on th…" at bounding box center [539, 276] width 326 height 48
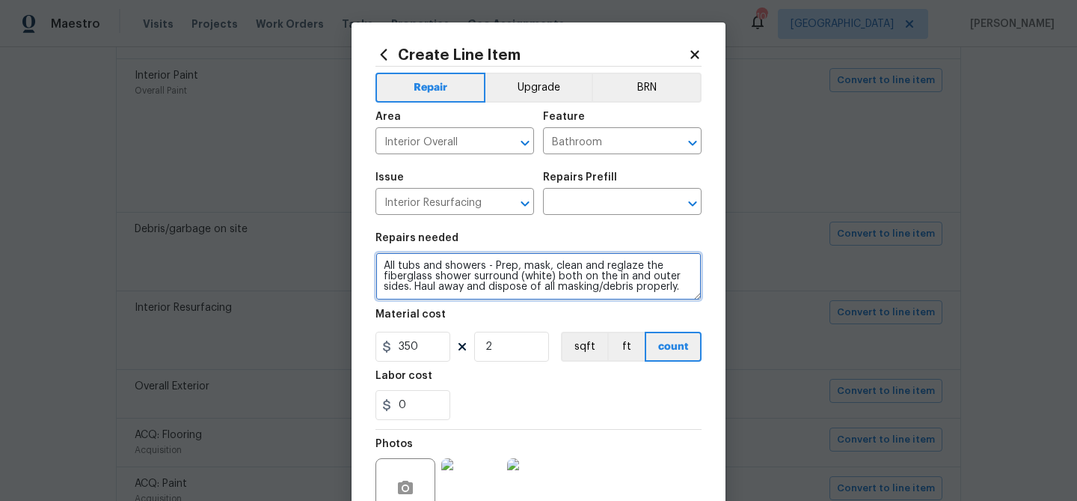
type textarea "All tubs and showers - Prep, mask, clean and reglaze the fiberglass shower surr…"
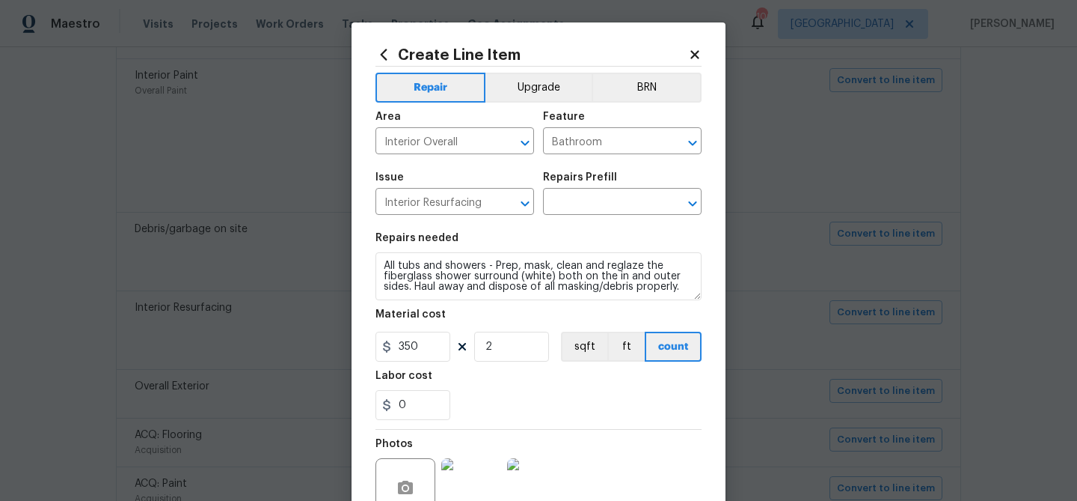
click at [510, 380] on div "Labor cost" at bounding box center [539, 379] width 326 height 19
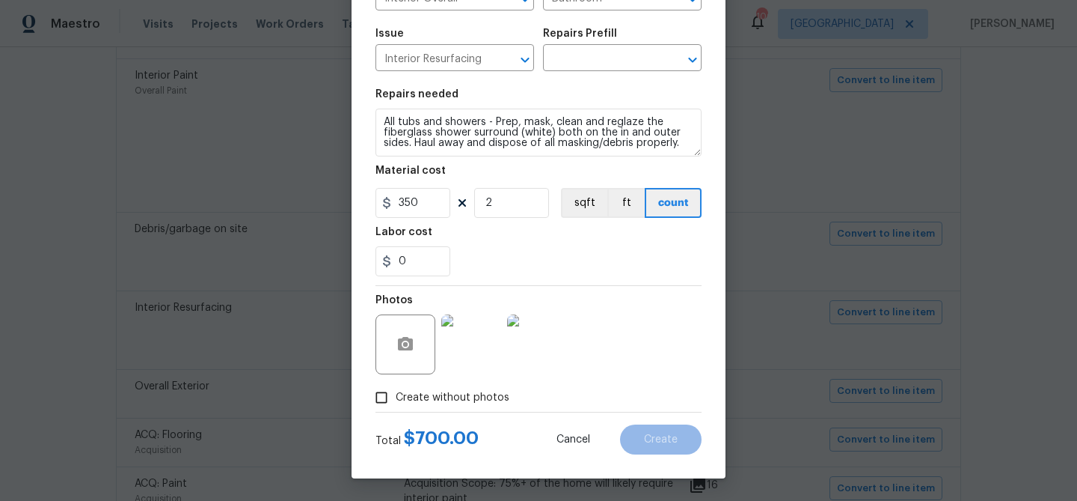
click at [431, 394] on span "Create without photos" at bounding box center [453, 398] width 114 height 16
click at [396, 394] on input "Create without photos" at bounding box center [381, 397] width 28 height 28
checkbox input "false"
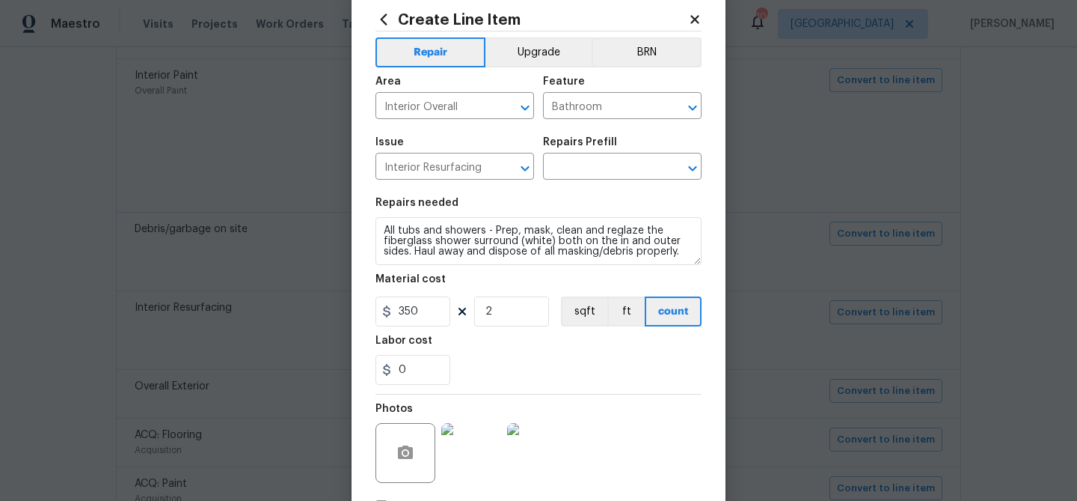
scroll to position [0, 0]
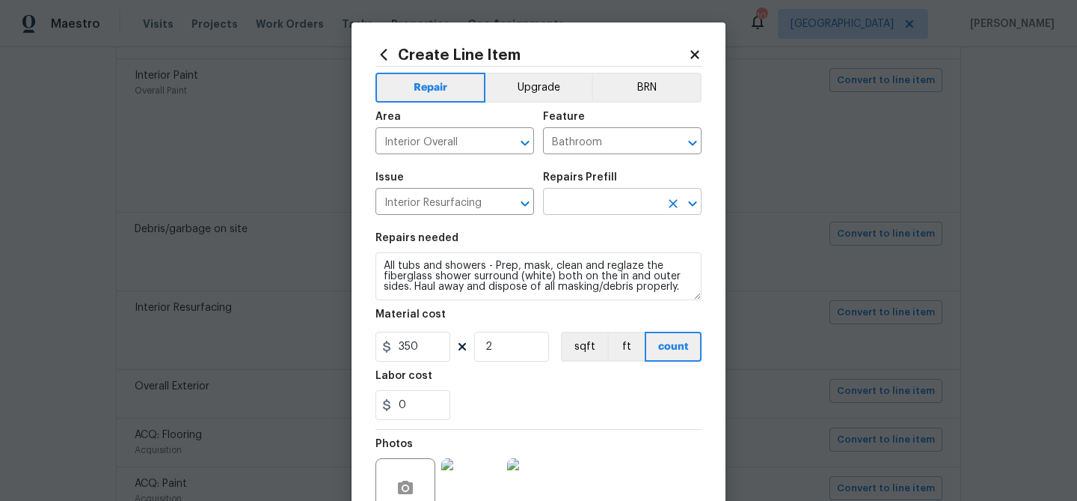
click at [578, 205] on input "text" at bounding box center [601, 203] width 117 height 23
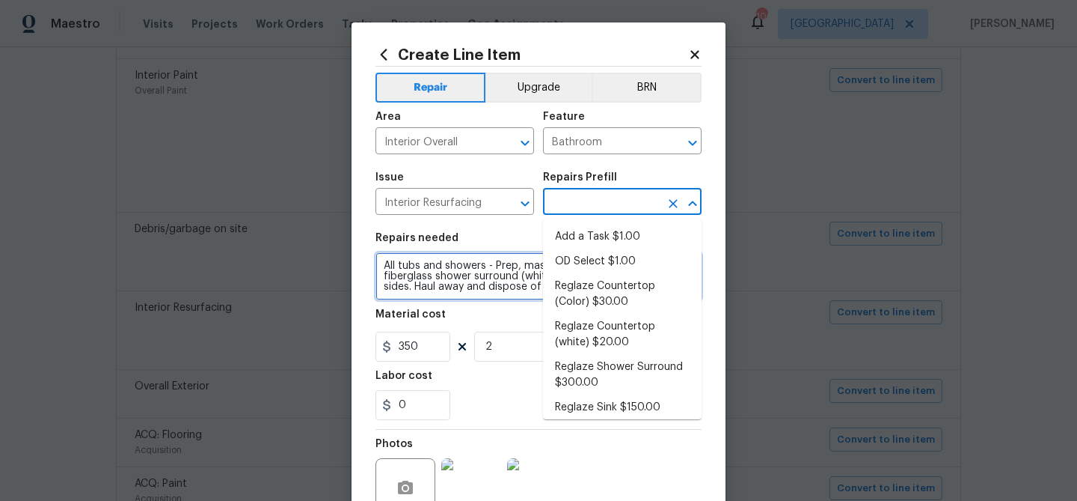
click at [458, 267] on textarea "All tubs and showers - Prep, mask, clean and reglaze the fiberglass shower surr…" at bounding box center [539, 276] width 326 height 48
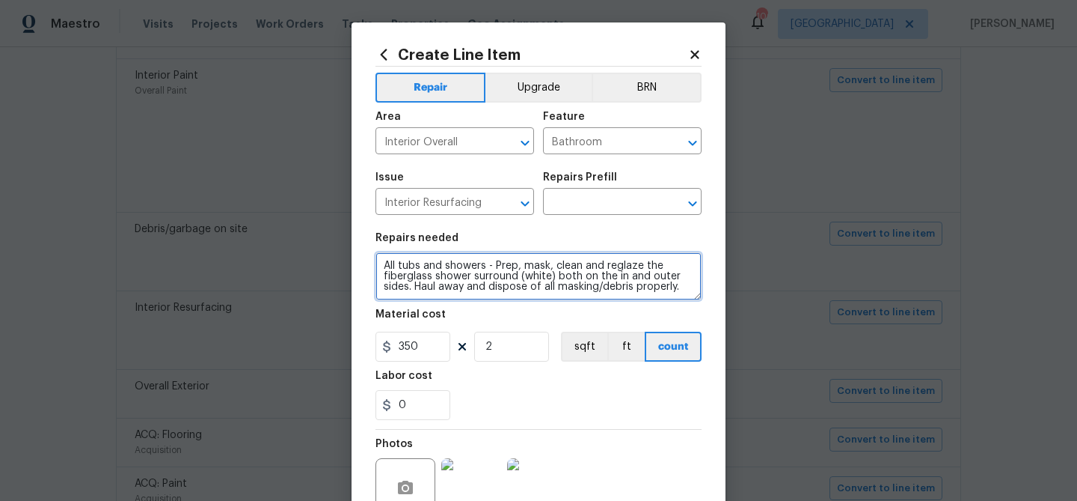
click at [458, 267] on textarea "All tubs and showers - Prep, mask, clean and reglaze the fiberglass shower surr…" at bounding box center [539, 276] width 326 height 48
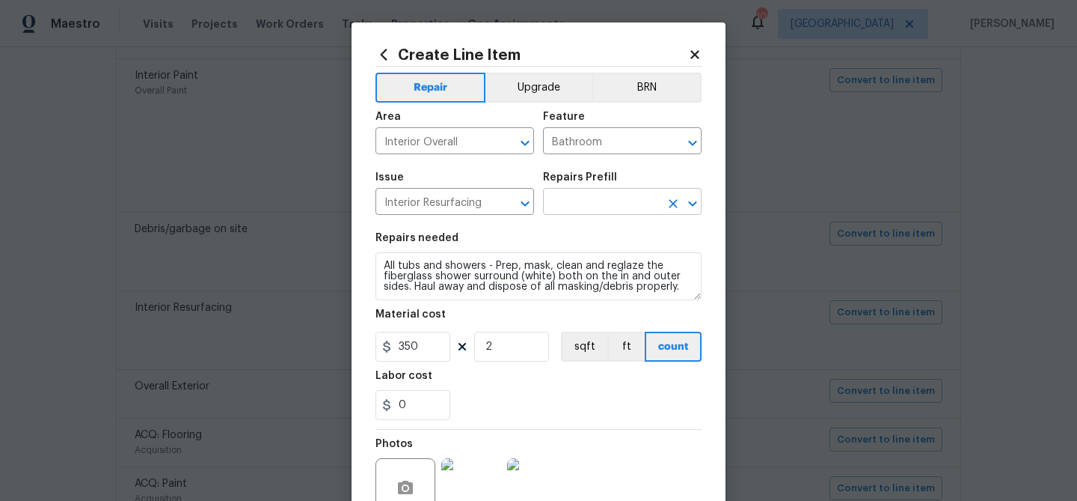
click at [556, 208] on input "text" at bounding box center [601, 203] width 117 height 23
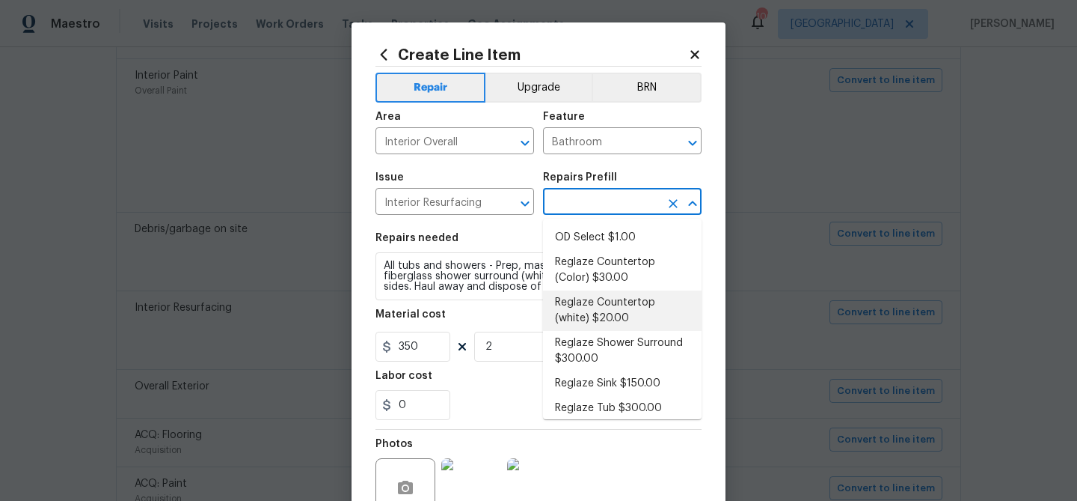
scroll to position [31, 0]
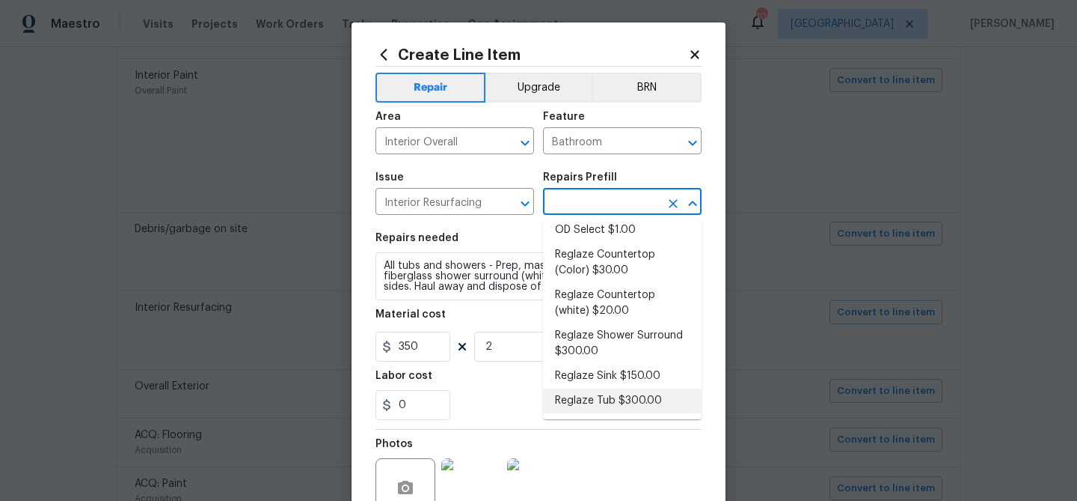
click at [608, 395] on li "Reglaze Tub $300.00" at bounding box center [622, 400] width 159 height 25
type input "Reglaze Tub $300.00"
type textarea "Prep, mask, clean and reglaze the tub (white) both on the in and outer sides. H…"
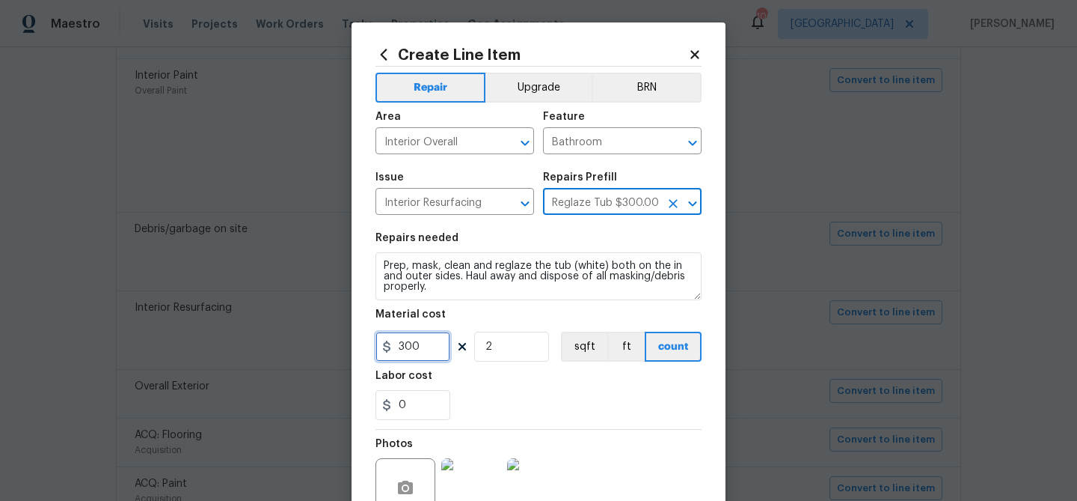
click at [407, 343] on input "300" at bounding box center [413, 346] width 75 height 30
drag, startPoint x: 407, startPoint y: 343, endPoint x: 394, endPoint y: 319, distance: 28.1
click at [400, 332] on input "300" at bounding box center [413, 346] width 75 height 30
type input "350"
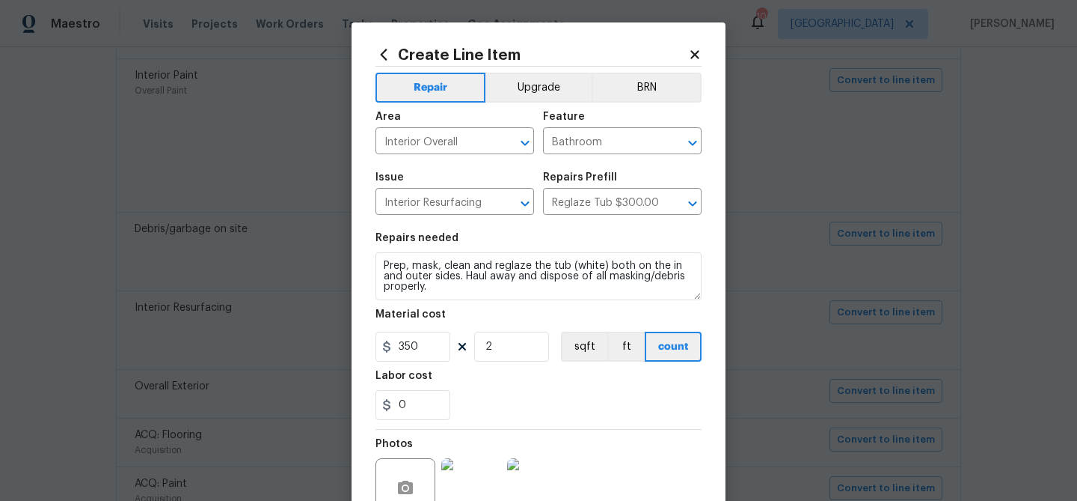
drag, startPoint x: 486, startPoint y: 383, endPoint x: 412, endPoint y: 276, distance: 130.1
click at [486, 381] on div "Labor cost" at bounding box center [539, 379] width 326 height 19
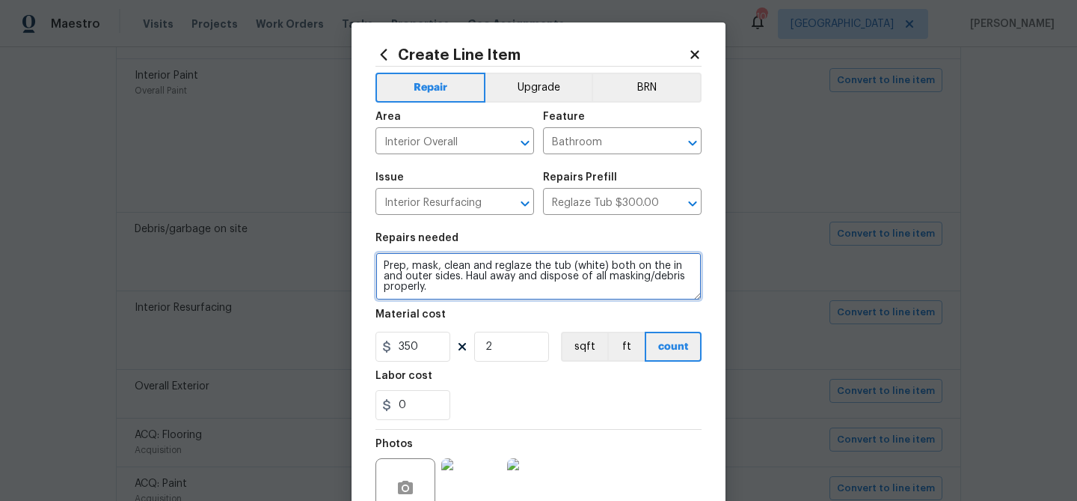
click at [410, 263] on textarea "Prep, mask, clean and reglaze the tub (white) both on the in and outer sides. H…" at bounding box center [539, 276] width 326 height 48
paste textarea "All tubs and showers - Prep, mask, clean and reglaze the fiberglass shower surr…"
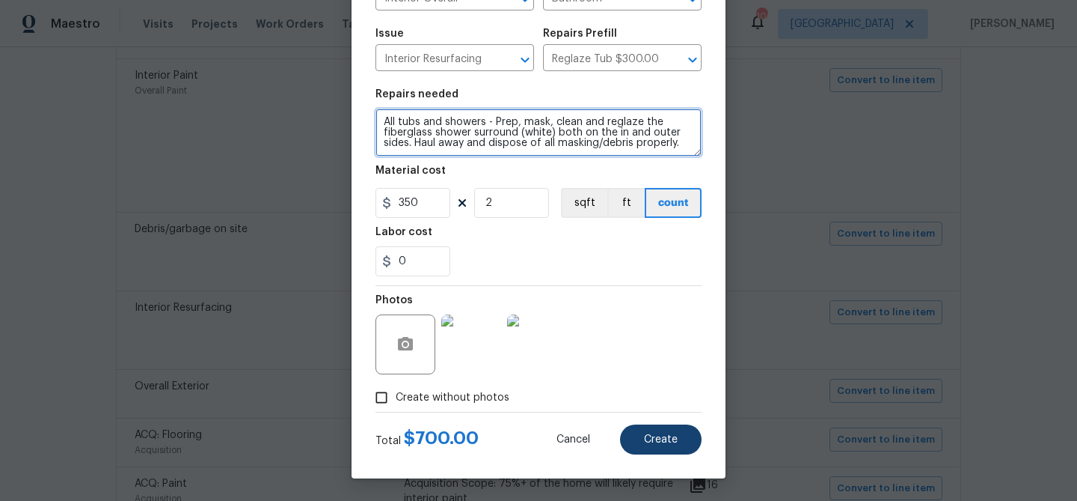
type textarea "All tubs and showers - Prep, mask, clean and reglaze the fiberglass shower surr…"
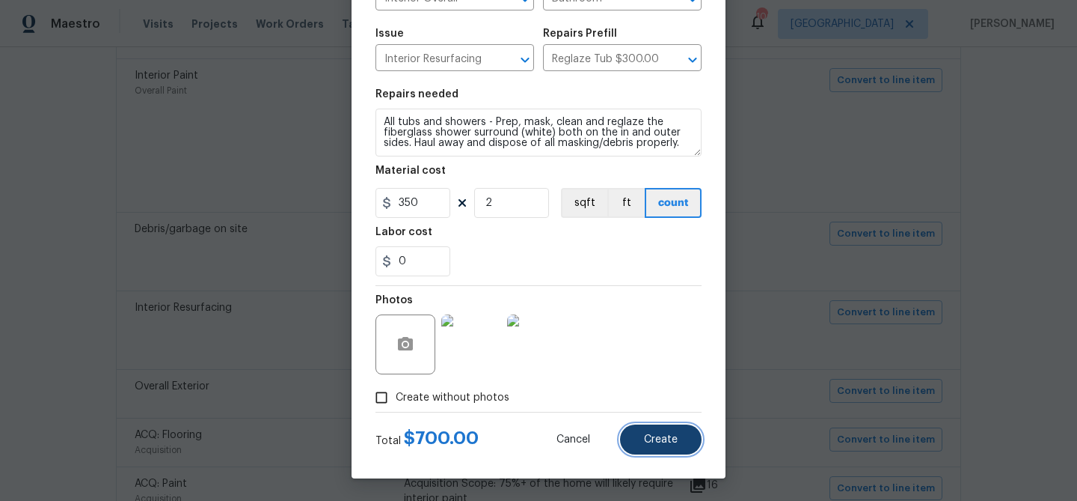
click at [644, 429] on button "Create" at bounding box center [661, 439] width 82 height 30
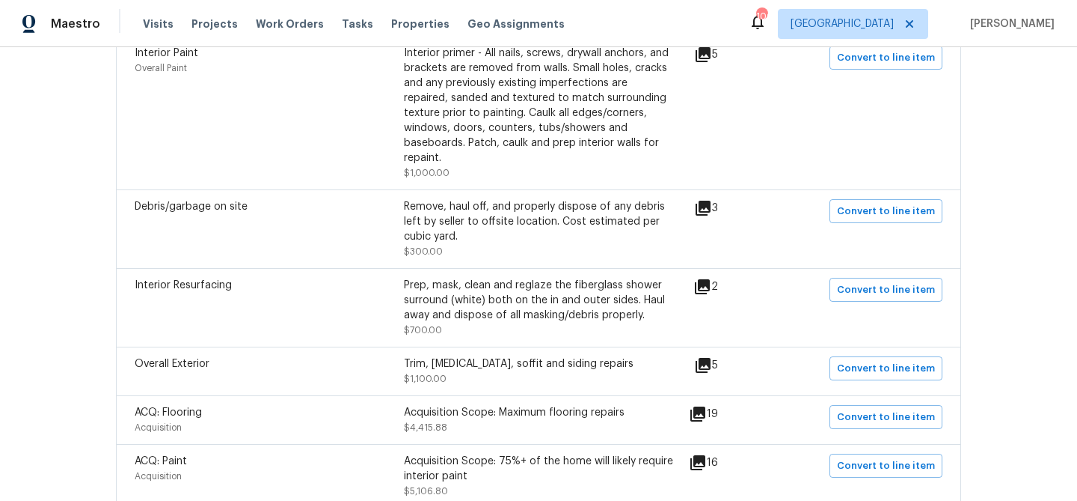
scroll to position [624, 0]
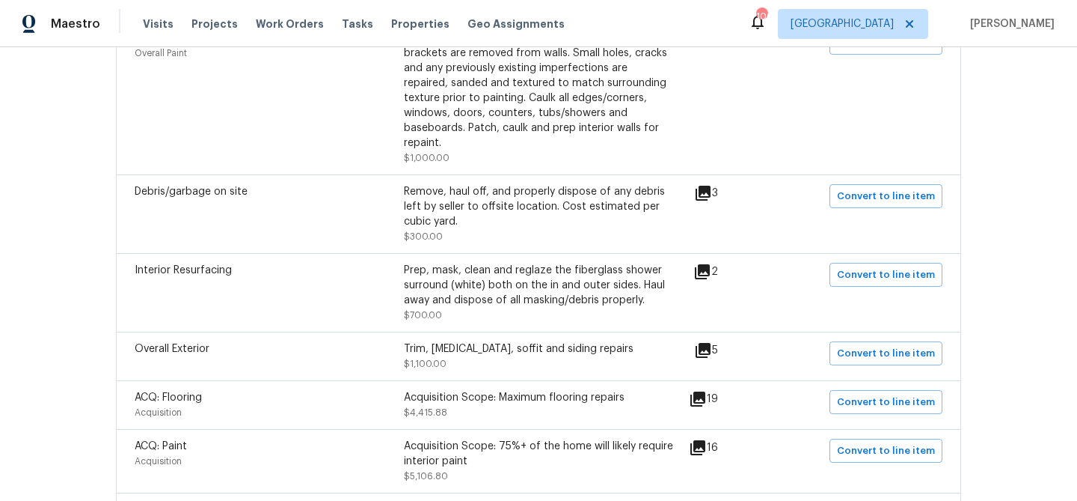
click at [703, 341] on icon at bounding box center [703, 350] width 18 height 18
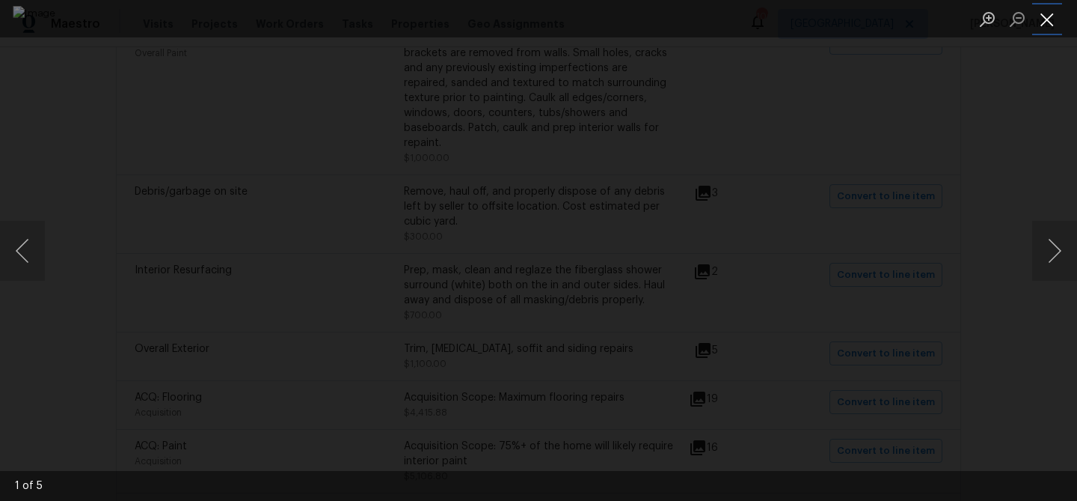
click at [1048, 19] on button "Close lightbox" at bounding box center [1048, 19] width 30 height 26
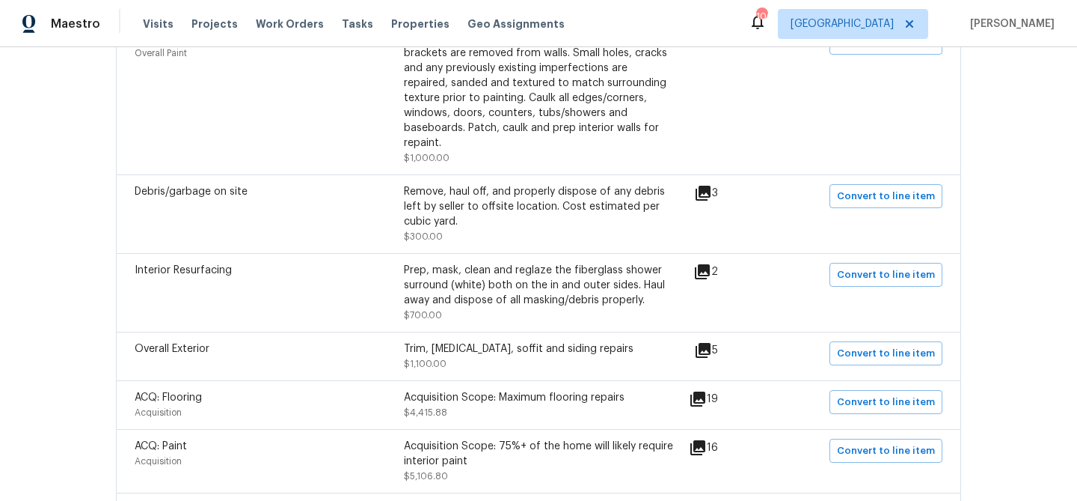
click at [707, 343] on icon at bounding box center [703, 350] width 15 height 15
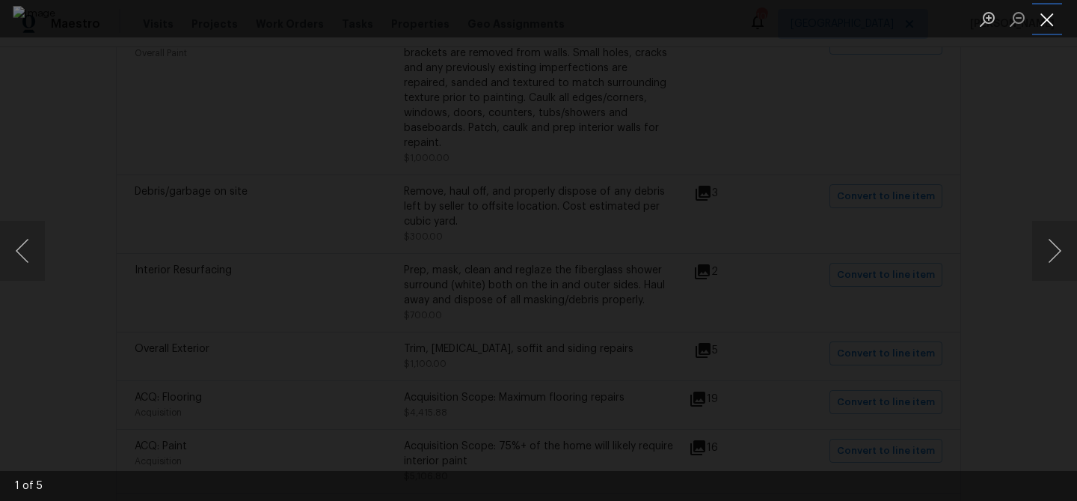
click at [1054, 19] on button "Close lightbox" at bounding box center [1048, 19] width 30 height 26
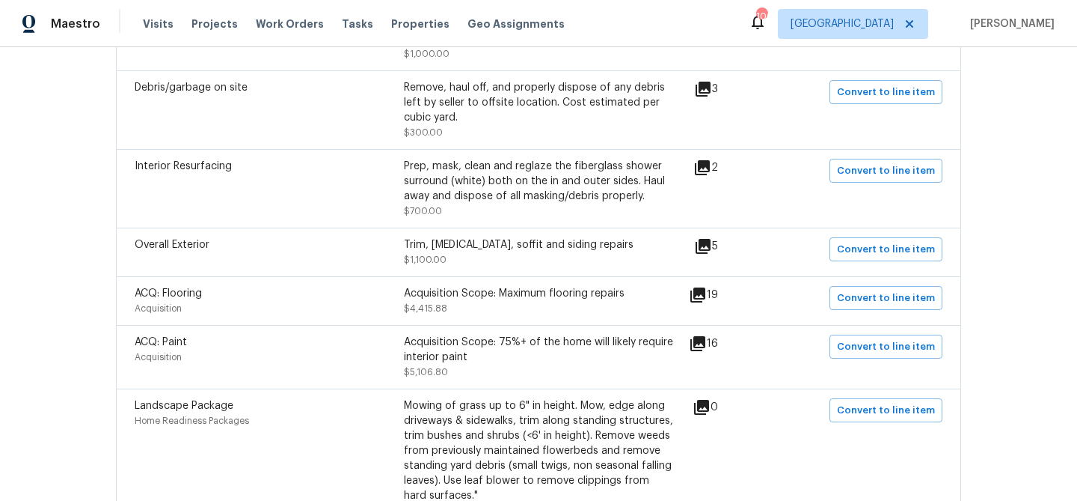
scroll to position [740, 0]
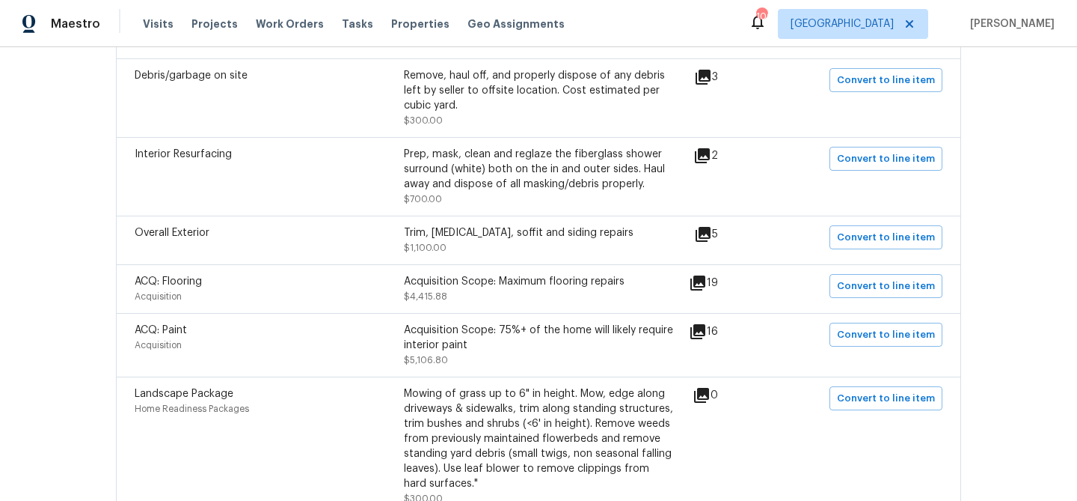
click at [707, 274] on icon at bounding box center [698, 283] width 18 height 18
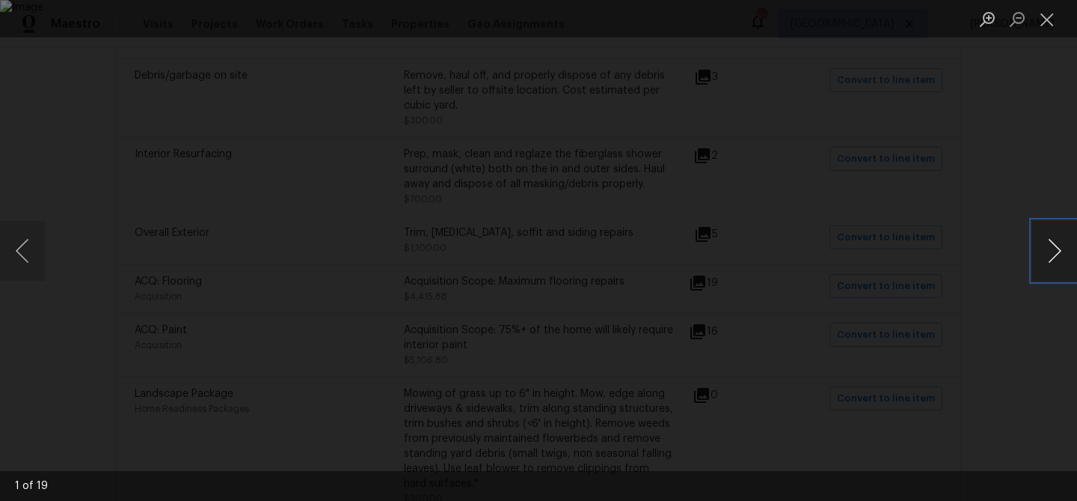
click at [1037, 250] on button "Next image" at bounding box center [1055, 251] width 45 height 60
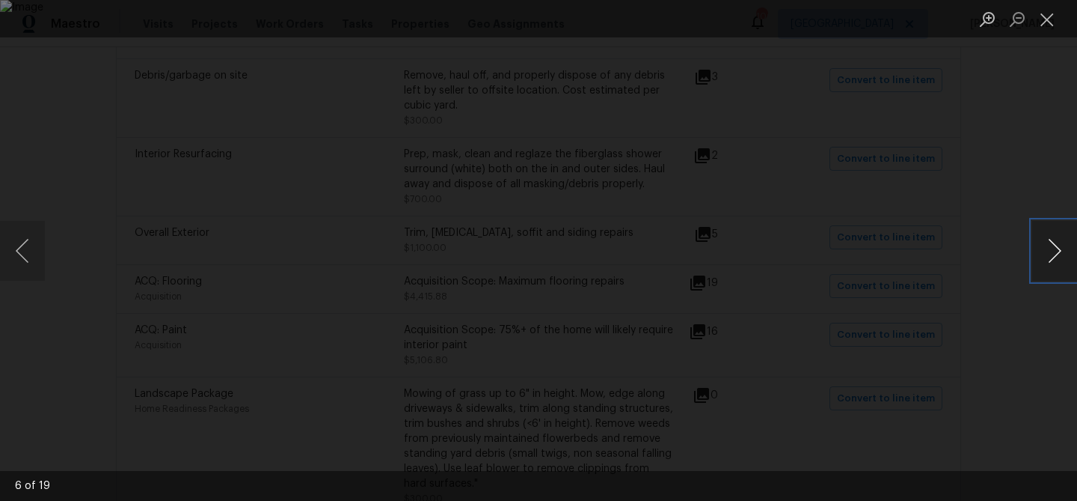
click at [1037, 250] on button "Next image" at bounding box center [1055, 251] width 45 height 60
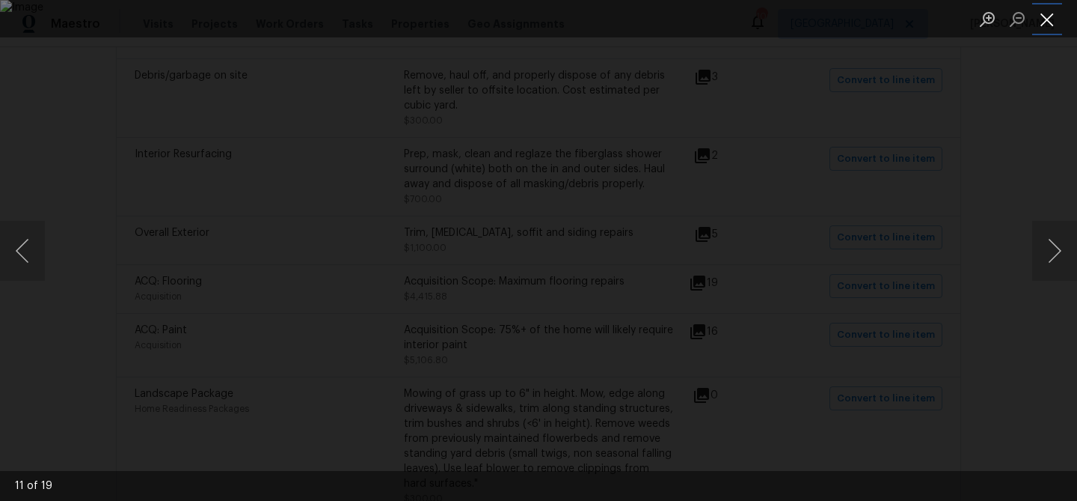
click at [1050, 11] on button "Close lightbox" at bounding box center [1048, 19] width 30 height 26
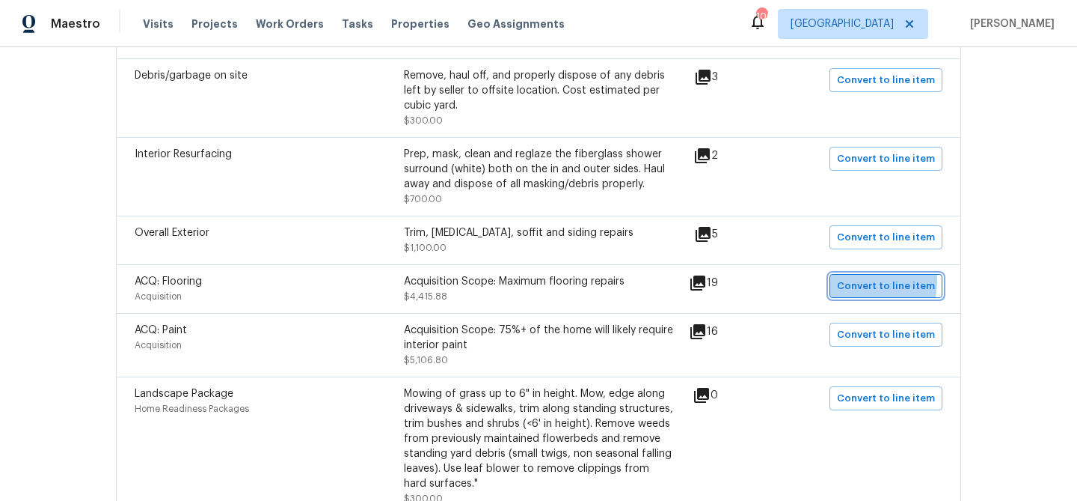
click at [854, 278] on span "Convert to line item" at bounding box center [886, 286] width 98 height 17
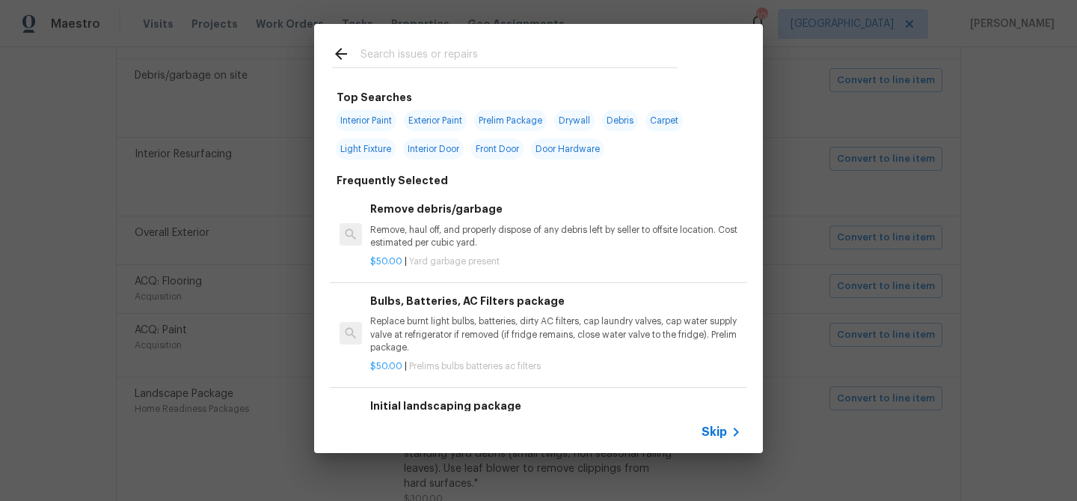
click at [441, 55] on input "text" at bounding box center [519, 56] width 317 height 22
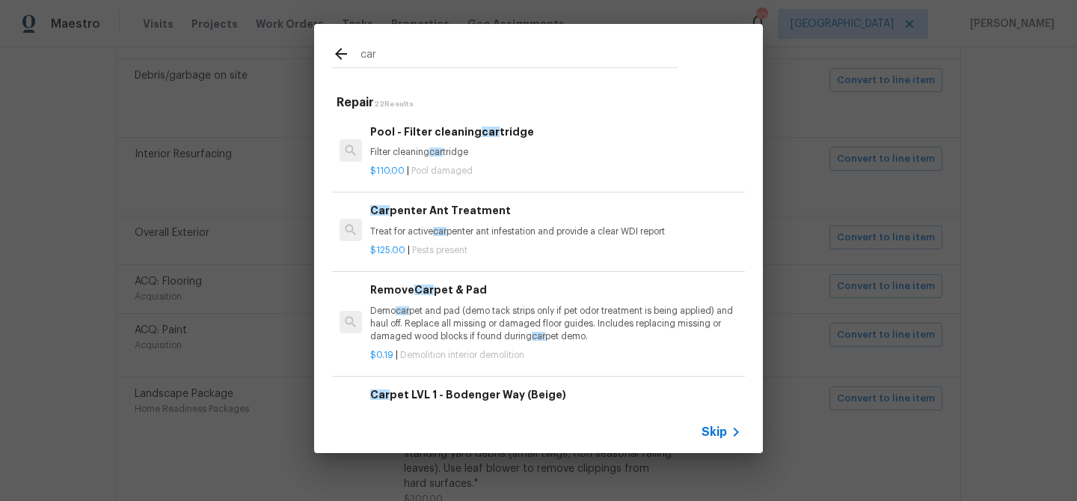
type input "car"
click at [463, 388] on h6 "Car pet LVL 1 - Bodenger Way (Beige)" at bounding box center [555, 394] width 371 height 16
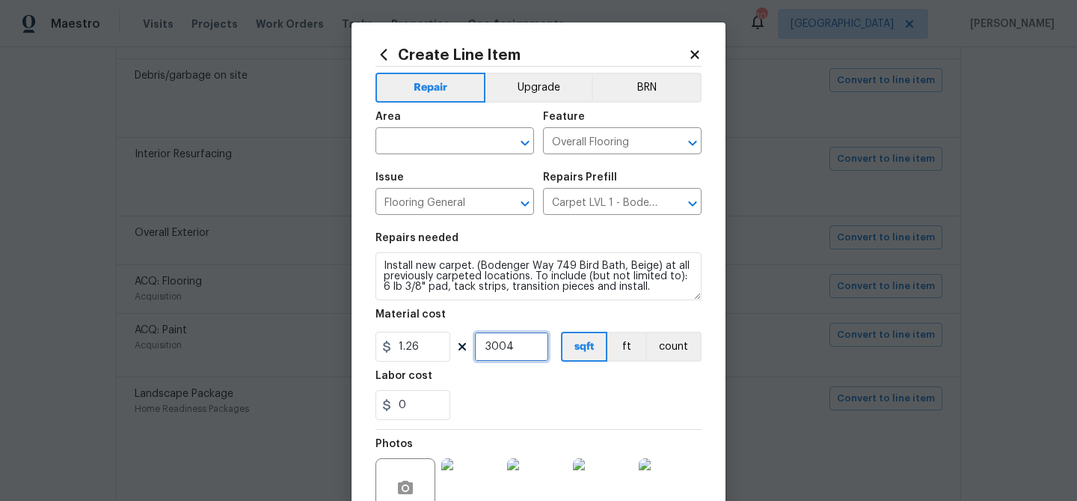
click at [499, 348] on input "3004" at bounding box center [511, 346] width 75 height 30
type input "1500"
click at [429, 130] on div "Area" at bounding box center [455, 120] width 159 height 19
click at [425, 141] on input "text" at bounding box center [434, 142] width 117 height 23
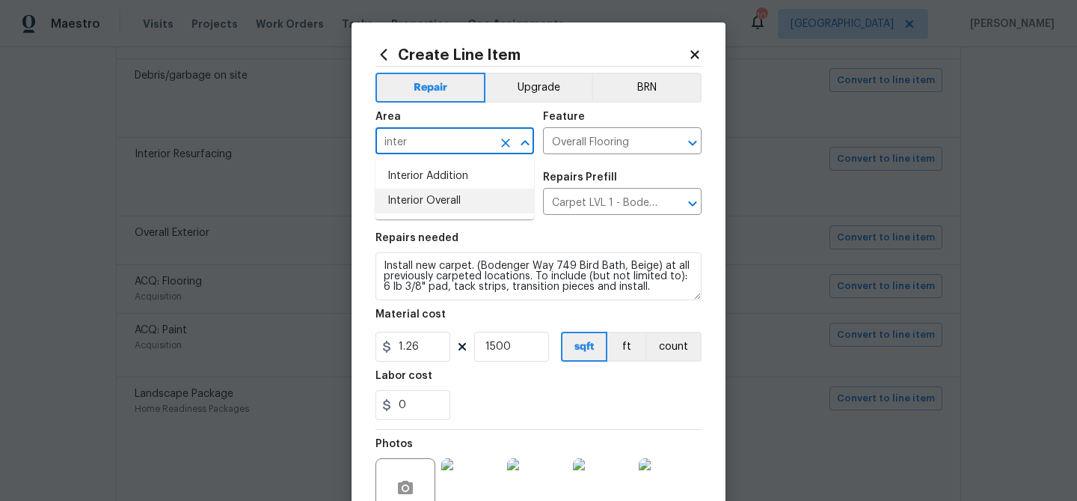
click at [444, 201] on li "Interior Overall" at bounding box center [455, 201] width 159 height 25
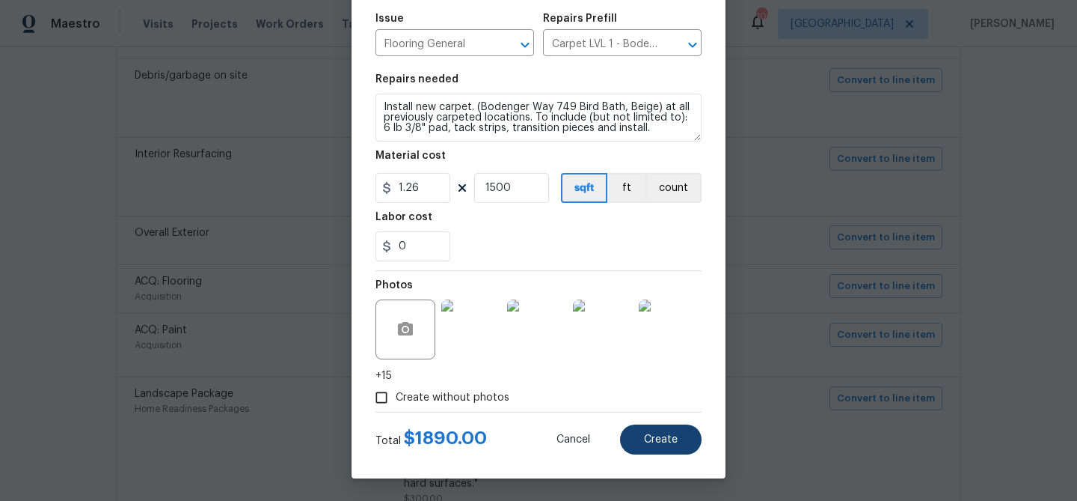
type input "Interior Overall"
click at [667, 443] on span "Create" at bounding box center [661, 439] width 34 height 11
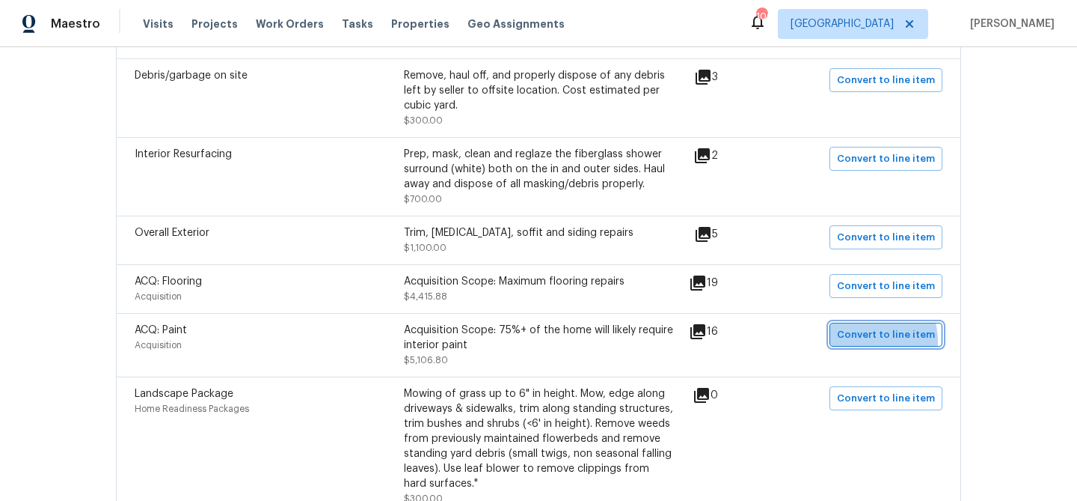
click at [875, 328] on span "Convert to line item" at bounding box center [886, 334] width 98 height 17
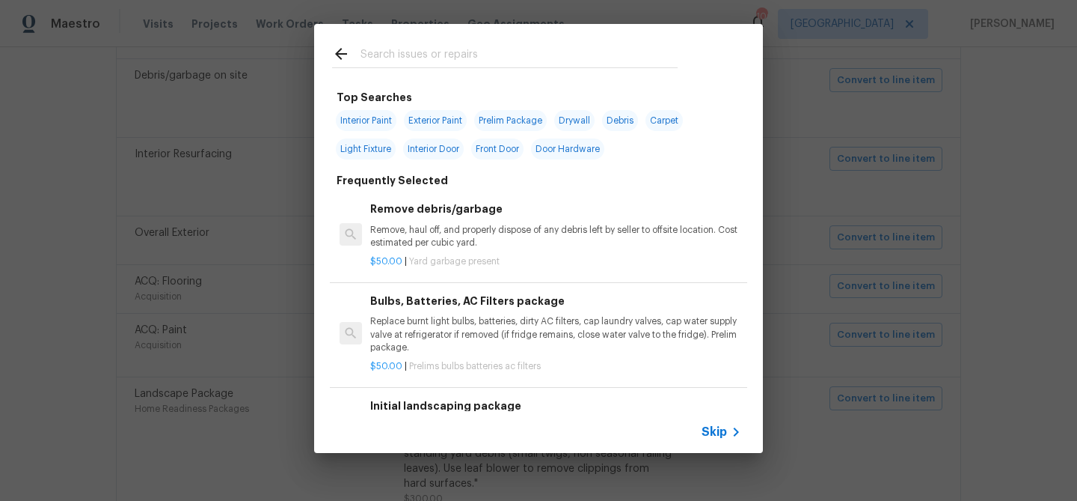
click at [730, 434] on icon at bounding box center [736, 432] width 18 height 18
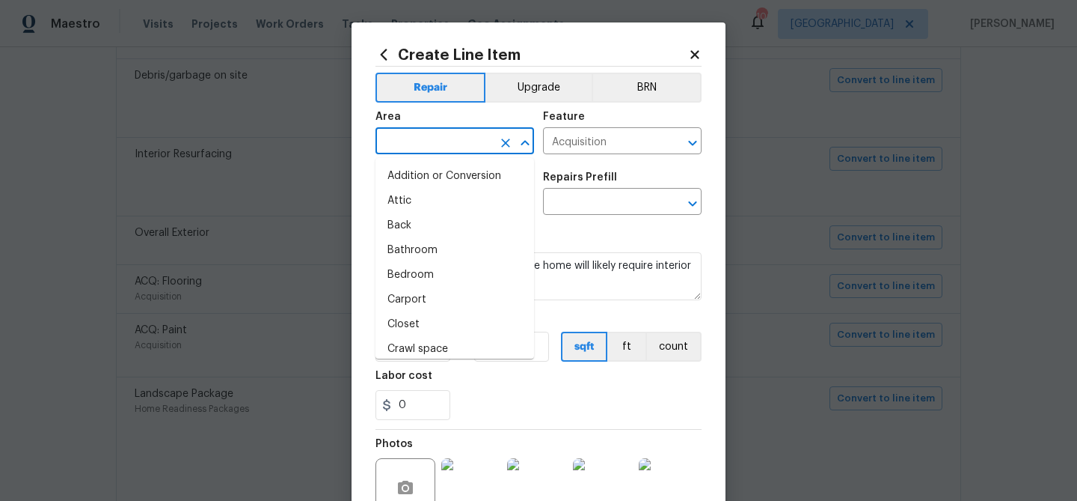
click at [422, 145] on input "text" at bounding box center [434, 142] width 117 height 23
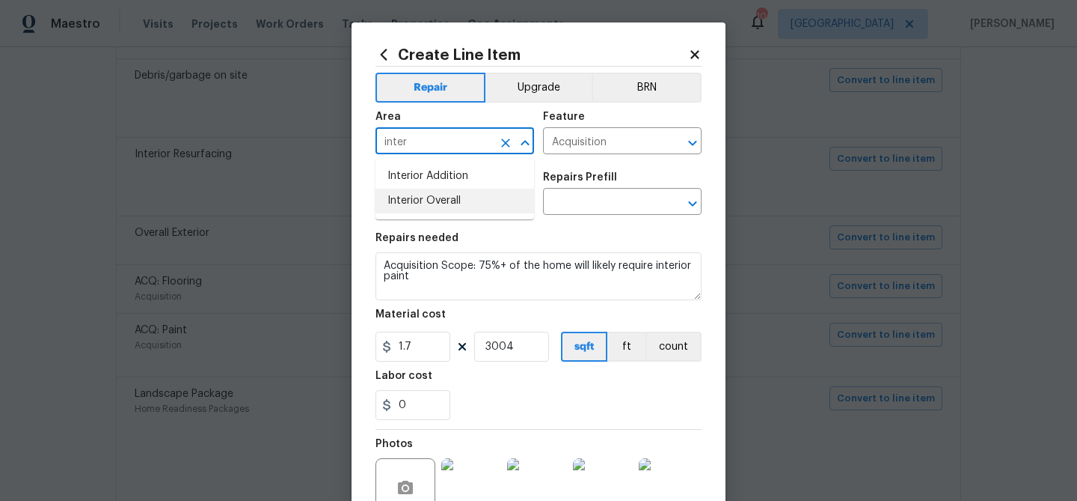
click at [418, 198] on li "Interior Overall" at bounding box center [455, 201] width 159 height 25
type input "Interior Overall"
click at [582, 142] on input "Acquisition" at bounding box center [601, 142] width 117 height 23
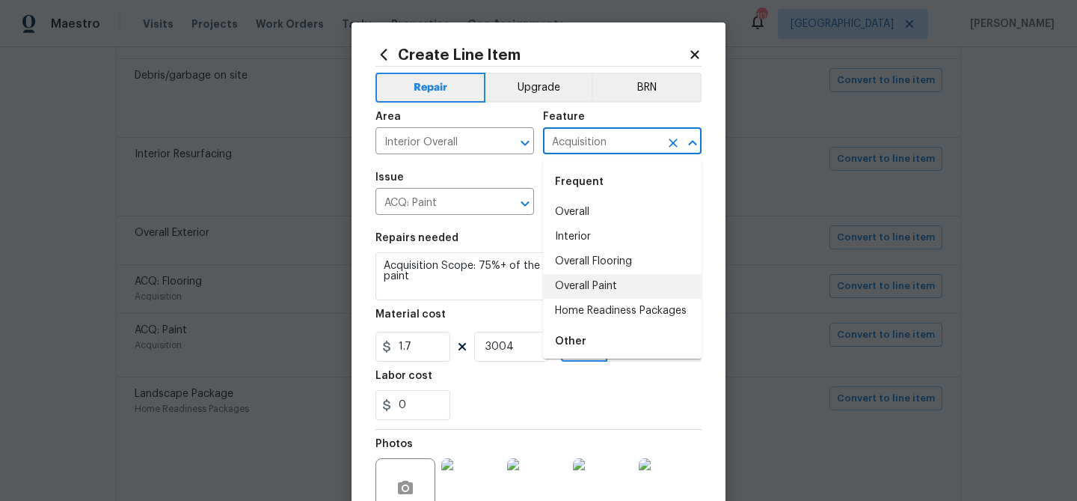
click at [598, 281] on li "Overall Paint" at bounding box center [622, 286] width 159 height 25
type input "Overall Paint"
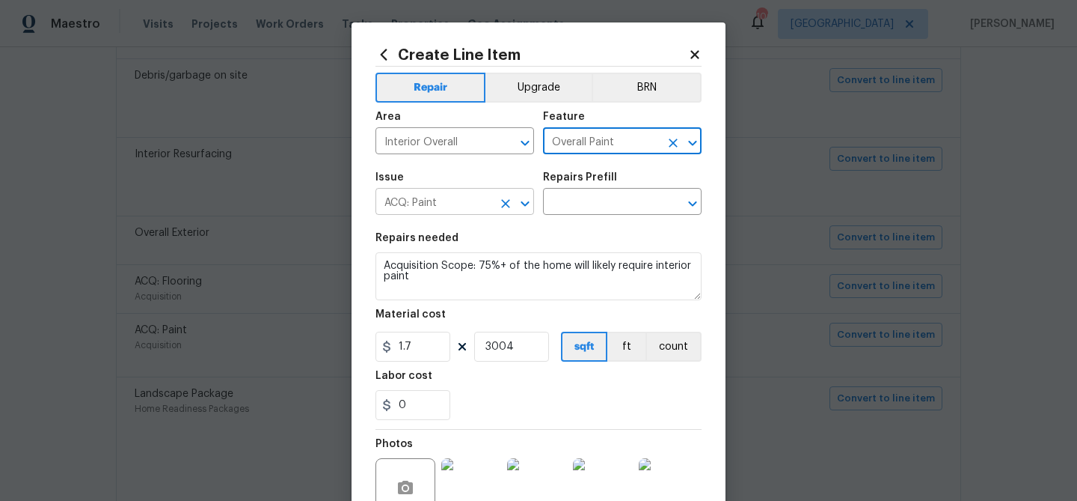
click at [476, 207] on input "ACQ: Paint" at bounding box center [434, 203] width 117 height 23
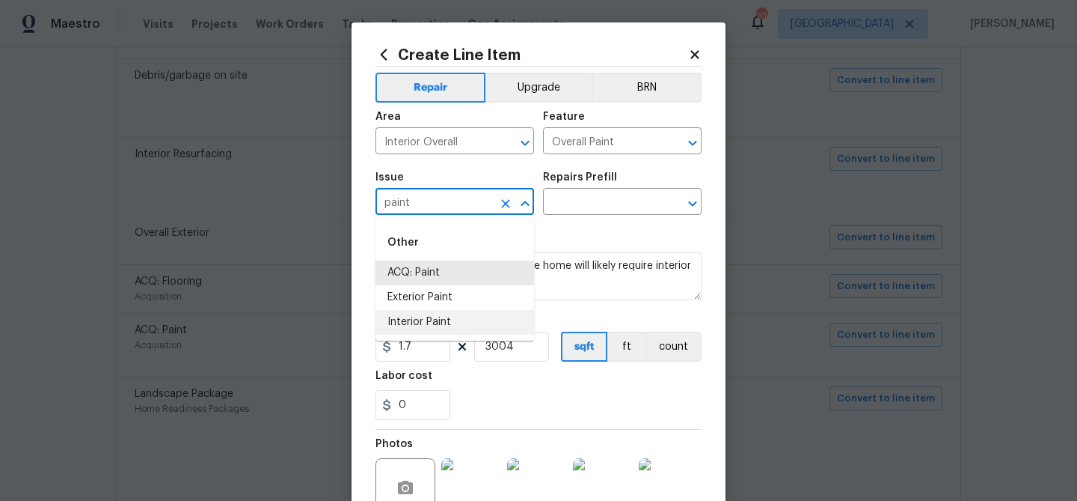
click at [429, 319] on li "Interior Paint" at bounding box center [455, 322] width 159 height 25
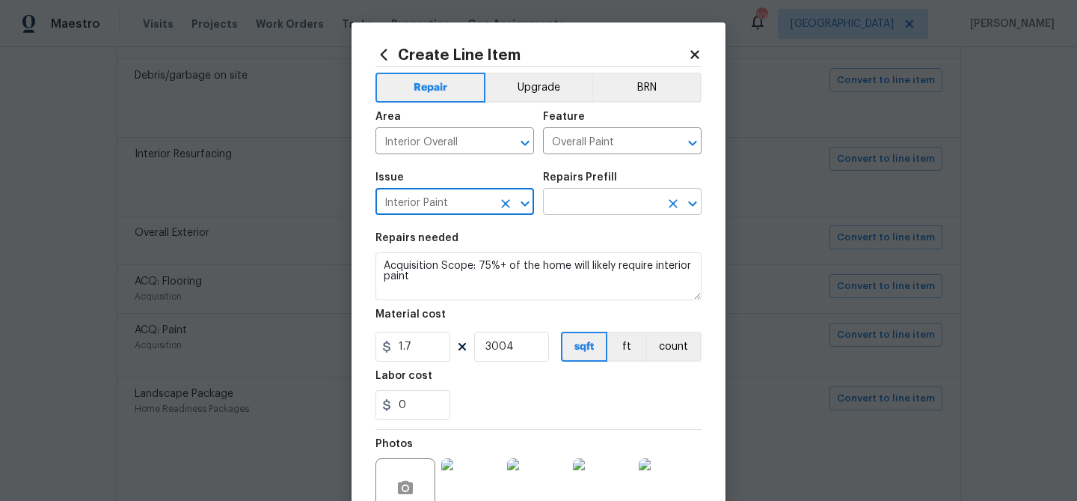
type input "Interior Paint"
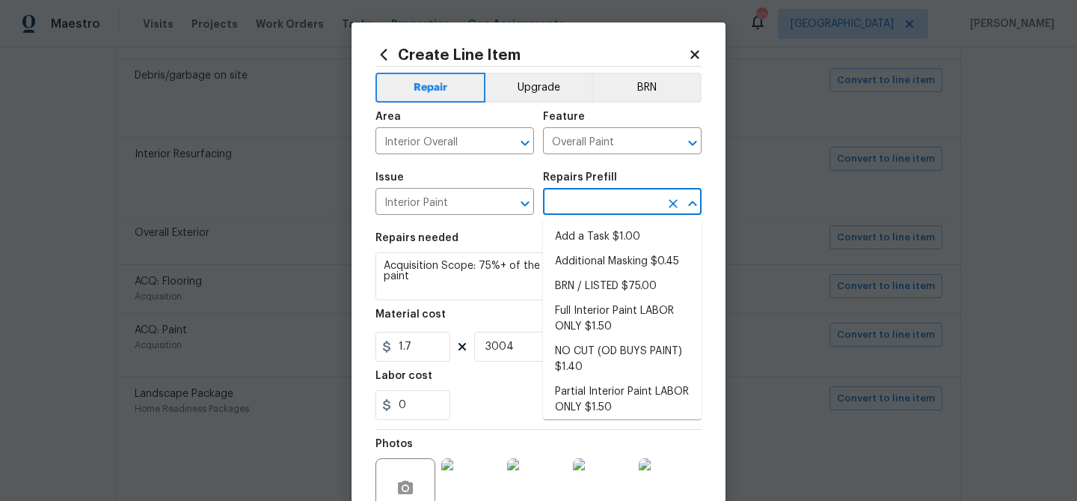
click at [563, 213] on input "text" at bounding box center [601, 203] width 117 height 23
click at [608, 307] on li "Full Interior Paint LABOR ONLY $1.50" at bounding box center [622, 319] width 159 height 40
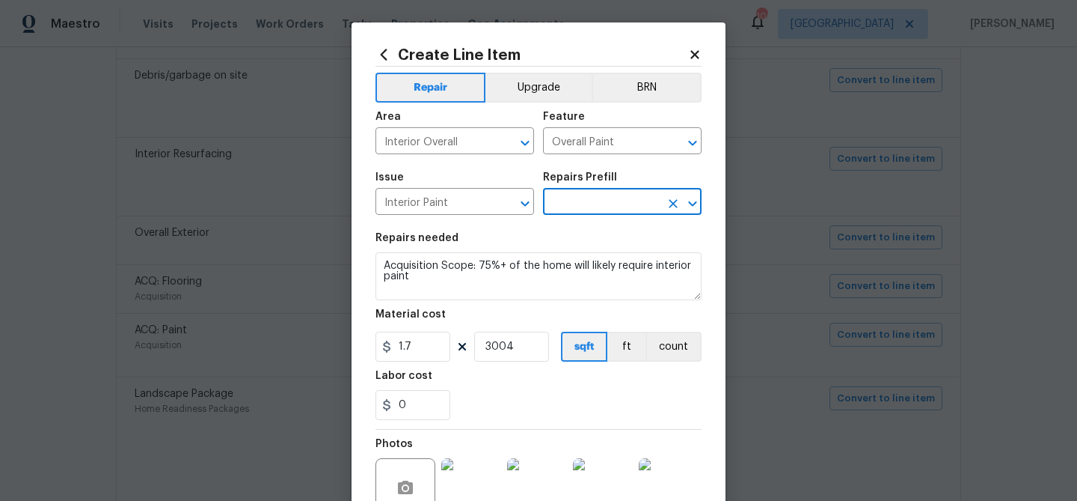
type input "Full Interior Paint LABOR ONLY $1.50"
type textarea "Full Interior paint - (walls, ceilings, trim, and doors) - PAINT PROVIDED BY OP…"
type input "1.5"
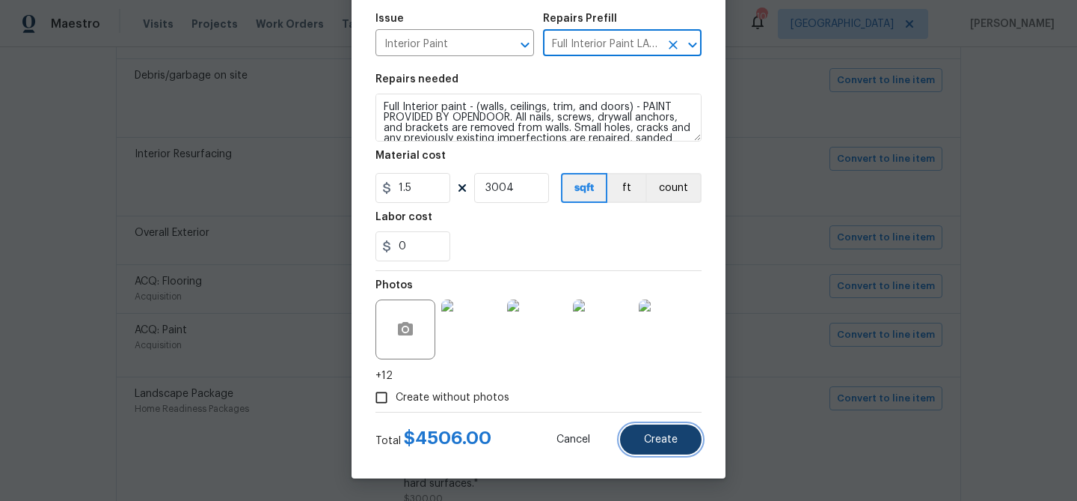
click at [652, 430] on button "Create" at bounding box center [661, 439] width 82 height 30
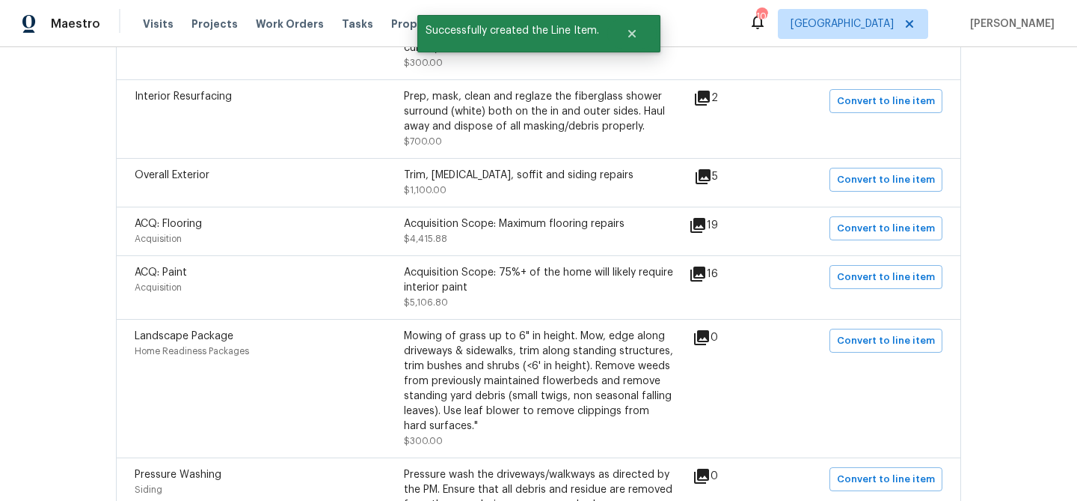
scroll to position [800, 0]
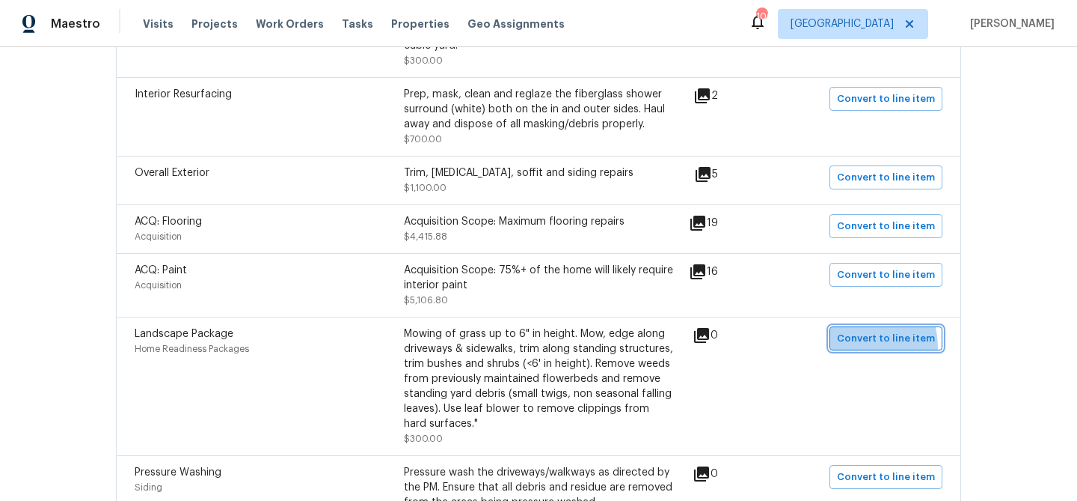
click at [854, 335] on button "Convert to line item" at bounding box center [886, 338] width 113 height 24
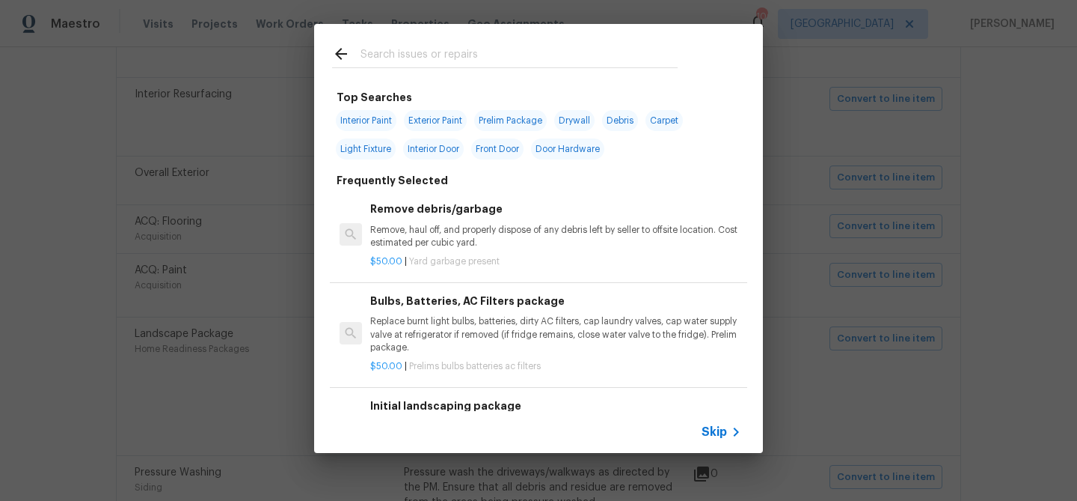
click at [710, 427] on span "Skip" at bounding box center [714, 431] width 25 height 15
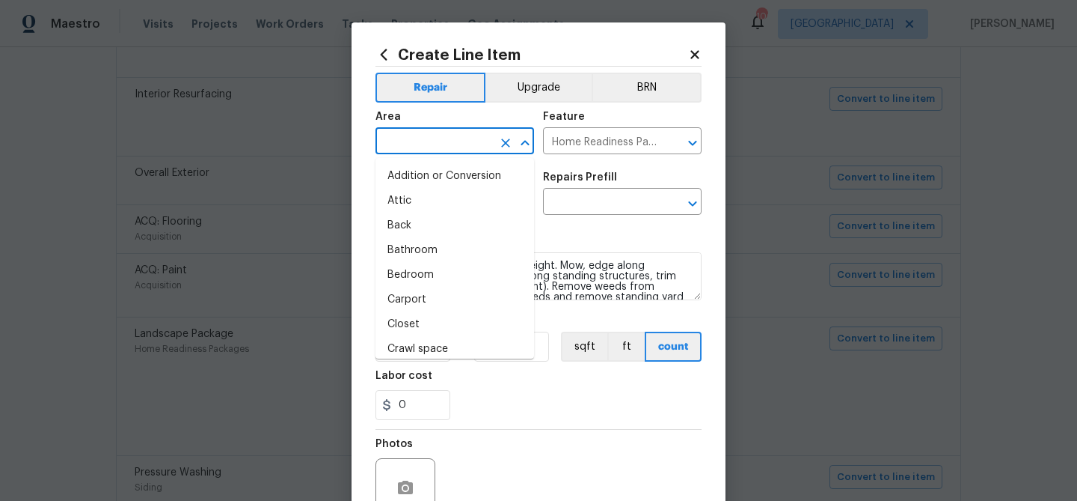
click at [456, 148] on input "text" at bounding box center [434, 142] width 117 height 23
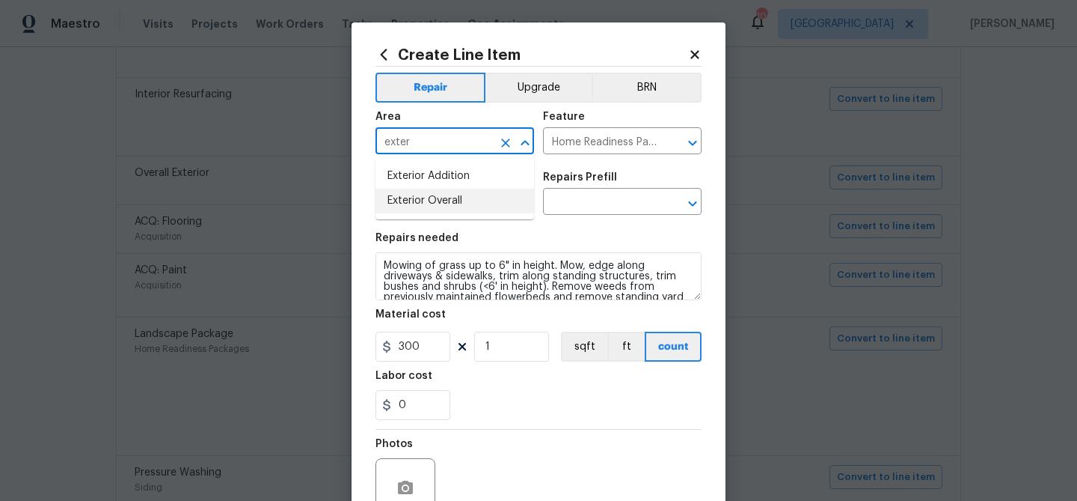
drag, startPoint x: 459, startPoint y: 201, endPoint x: 523, endPoint y: 177, distance: 68.4
click at [459, 201] on li "Exterior Overall" at bounding box center [455, 201] width 159 height 25
type input "Exterior Overall"
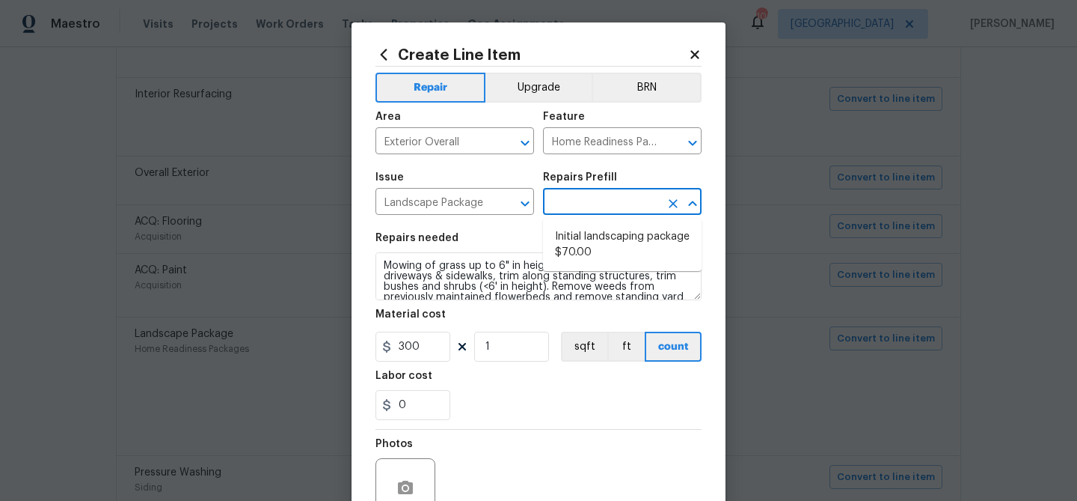
click at [564, 195] on input "text" at bounding box center [601, 203] width 117 height 23
click at [575, 243] on li "Initial landscaping package $70.00" at bounding box center [622, 244] width 159 height 40
type input "Initial landscaping package $70.00"
type input "70"
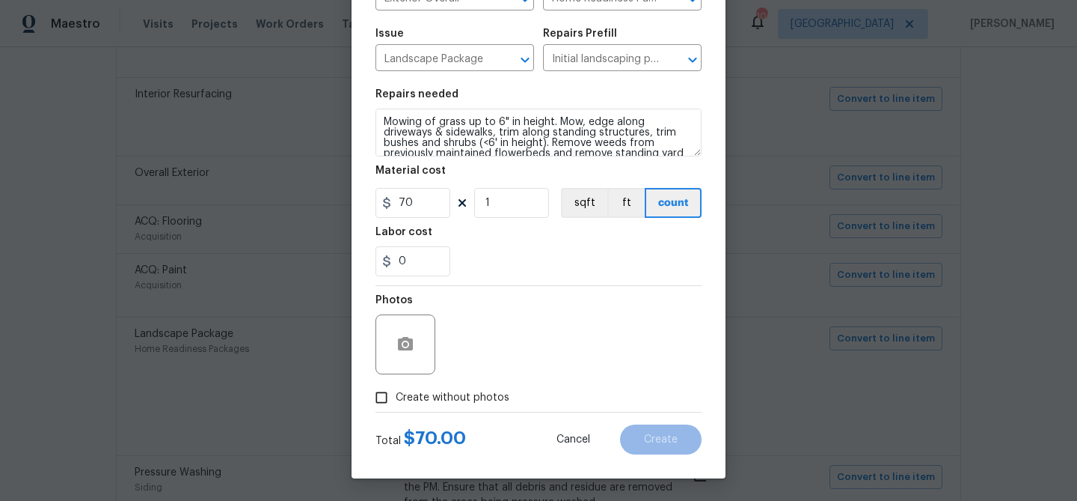
drag, startPoint x: 499, startPoint y: 391, endPoint x: 507, endPoint y: 384, distance: 10.1
click at [501, 390] on span "Create without photos" at bounding box center [453, 398] width 114 height 16
click at [396, 390] on input "Create without photos" at bounding box center [381, 397] width 28 height 28
checkbox input "true"
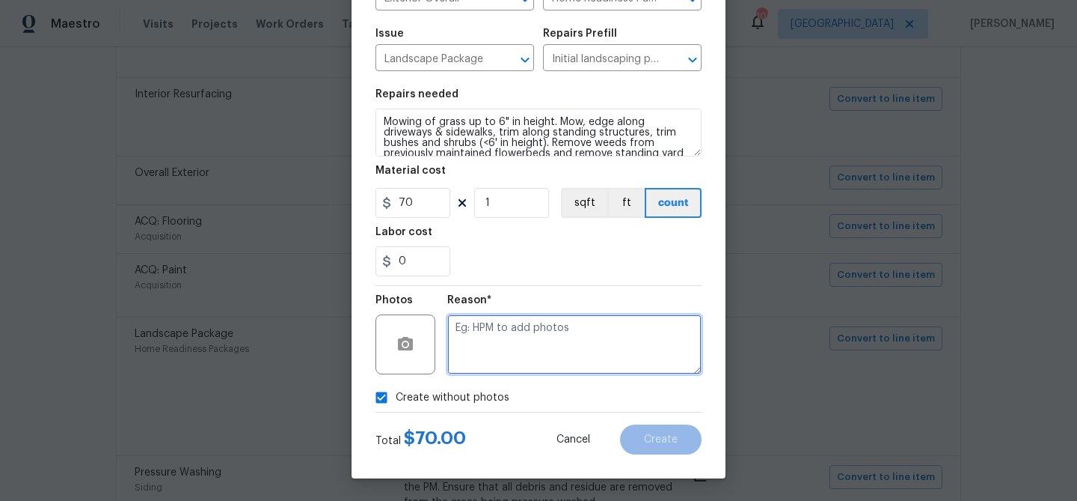
click at [533, 333] on textarea at bounding box center [574, 344] width 254 height 60
type textarea "landscaping"
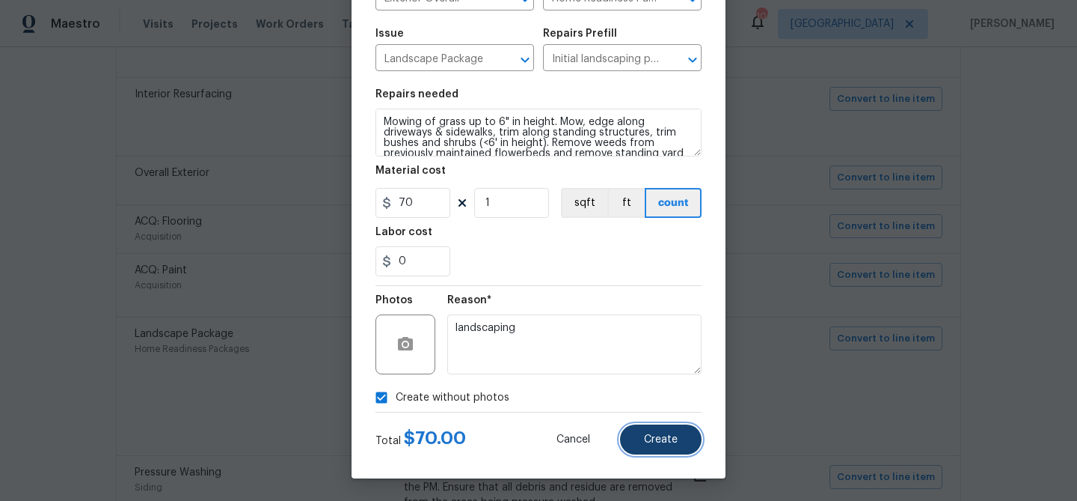
click at [662, 437] on span "Create" at bounding box center [661, 439] width 34 height 11
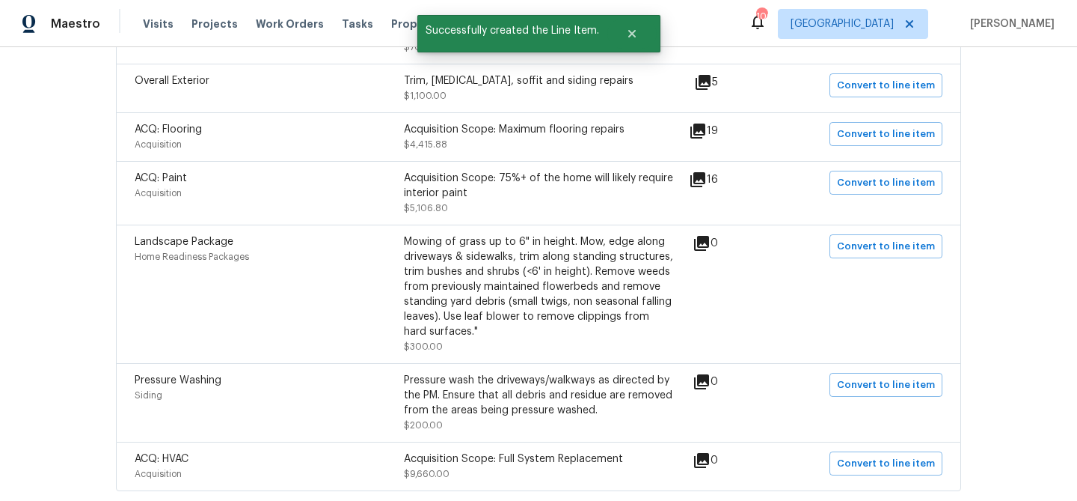
scroll to position [961, 0]
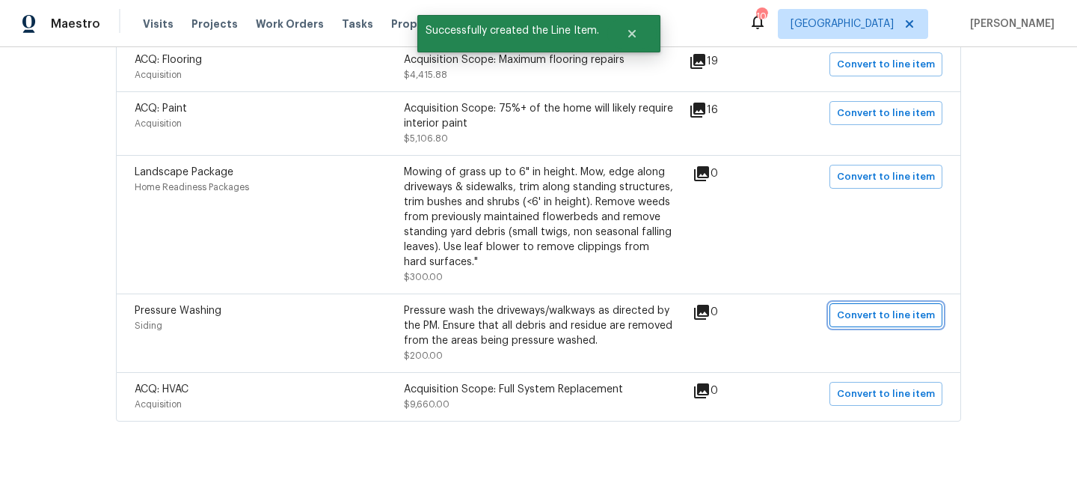
click at [861, 307] on span "Convert to line item" at bounding box center [886, 315] width 98 height 17
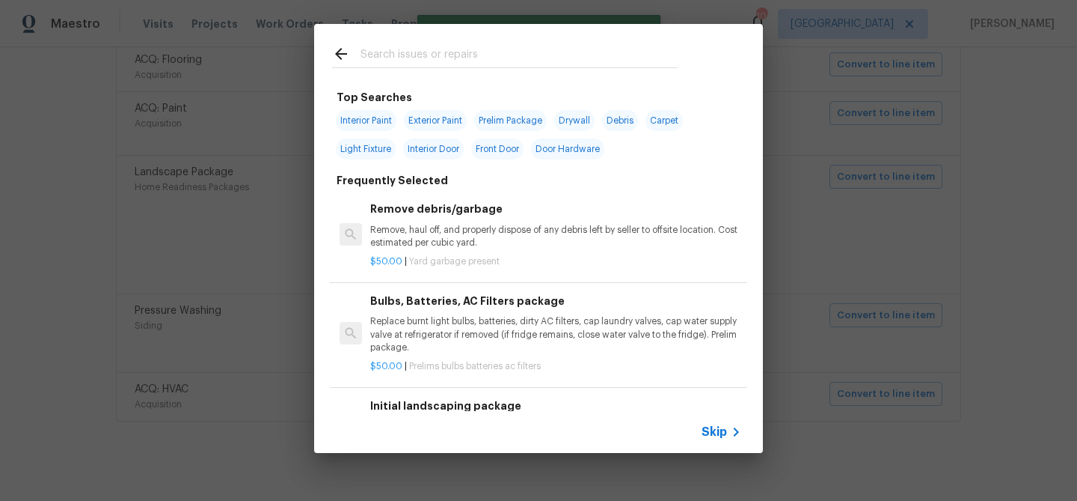
click at [493, 56] on input "text" at bounding box center [519, 56] width 317 height 22
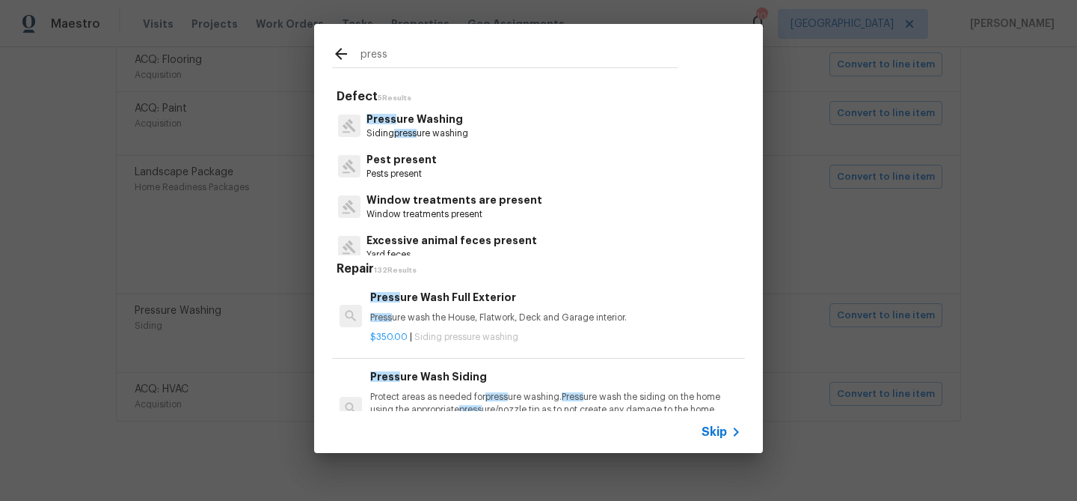
type input "press"
click at [438, 118] on p "Press ure Washing" at bounding box center [418, 119] width 102 height 16
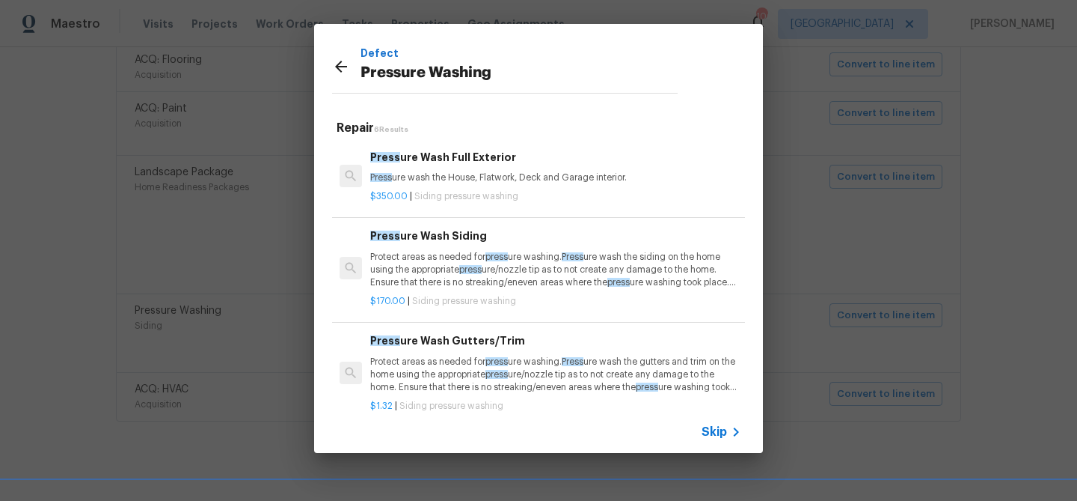
click at [436, 157] on h6 "Press ure Wash Full Exterior" at bounding box center [555, 157] width 371 height 16
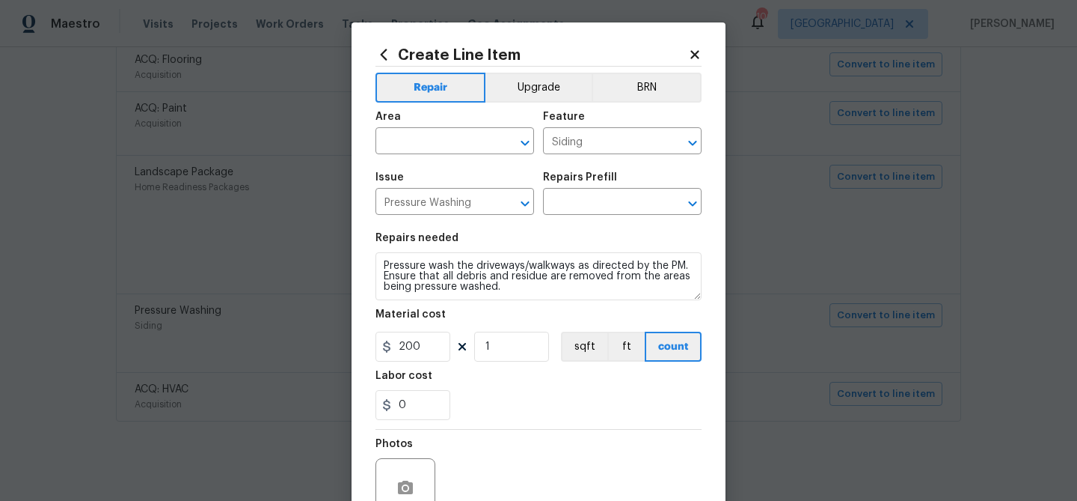
type input "Pressure Wash Full Exterior $350.00"
type textarea "Pressure wash the House, Flatwork, Deck and Garage interior."
type input "350"
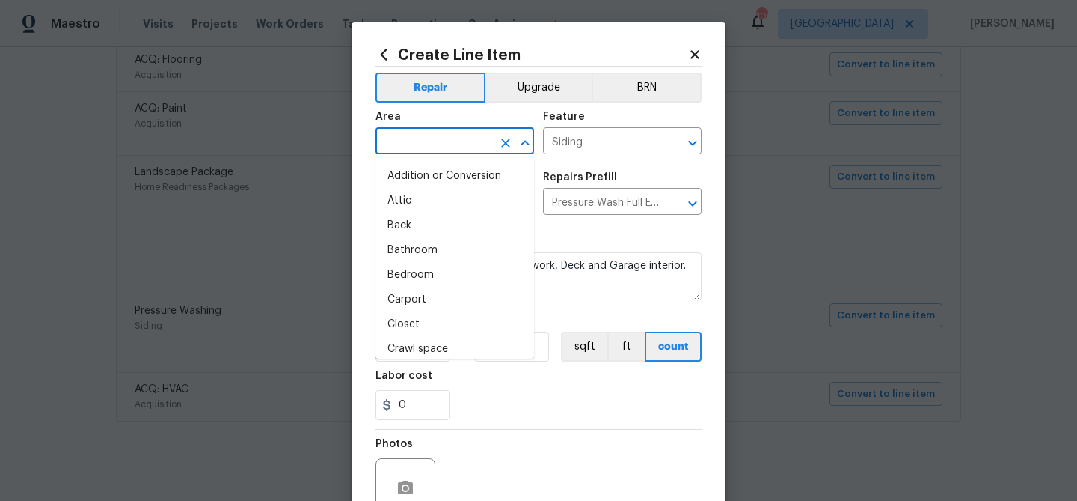
click at [431, 144] on input "text" at bounding box center [434, 142] width 117 height 23
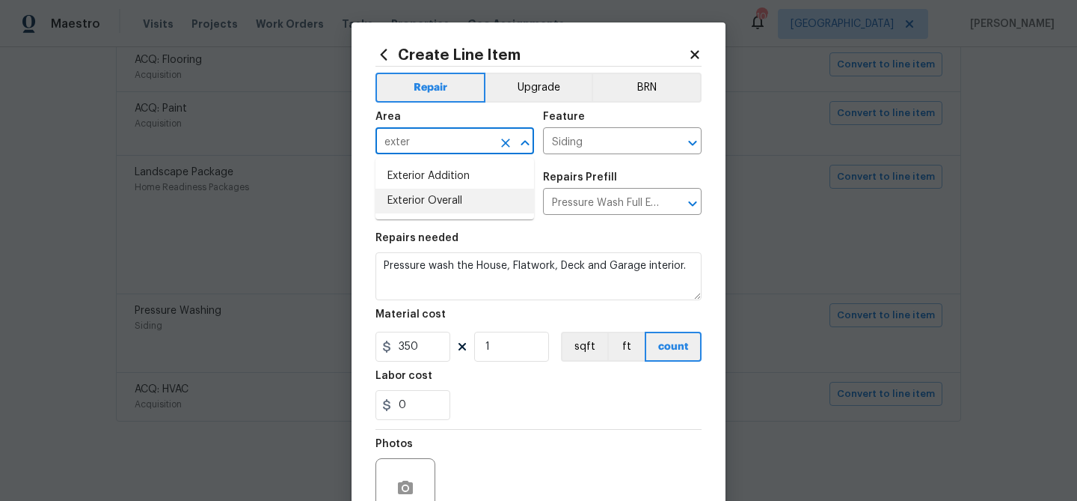
click at [429, 203] on li "Exterior Overall" at bounding box center [455, 201] width 159 height 25
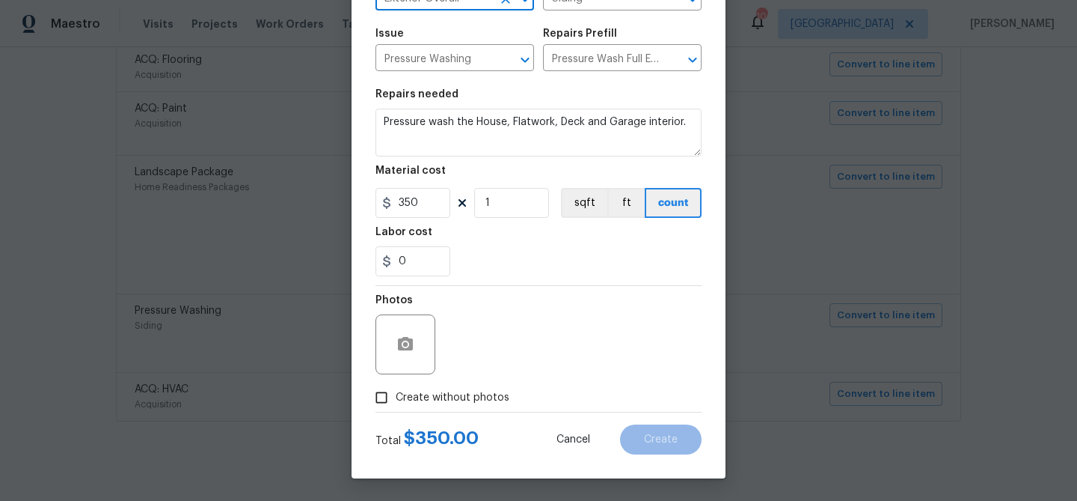
type input "Exterior Overall"
drag, startPoint x: 465, startPoint y: 399, endPoint x: 470, endPoint y: 367, distance: 31.9
click at [467, 394] on span "Create without photos" at bounding box center [453, 398] width 114 height 16
drag, startPoint x: 441, startPoint y: 394, endPoint x: 447, endPoint y: 383, distance: 12.7
click at [442, 394] on span "Create without photos" at bounding box center [453, 398] width 114 height 16
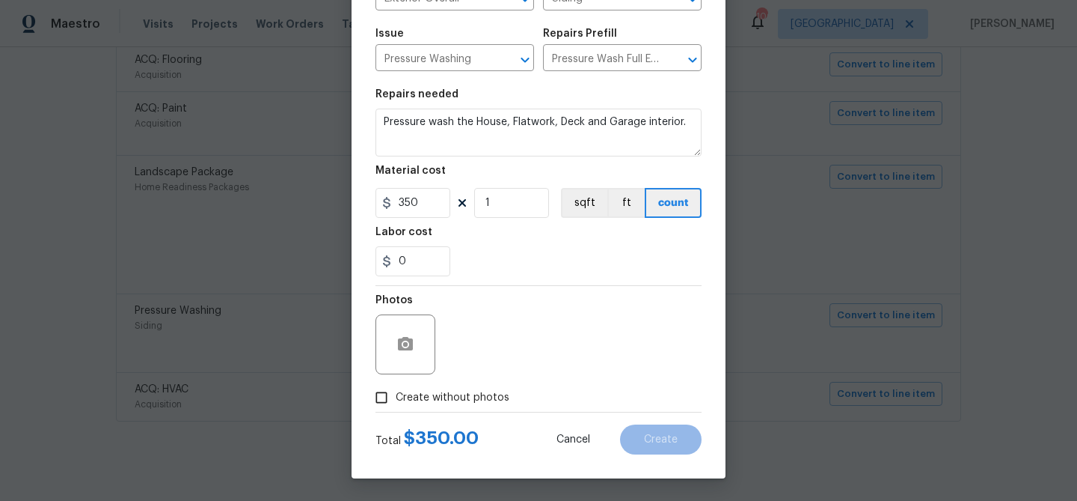
click at [396, 394] on input "Create without photos" at bounding box center [381, 397] width 28 height 28
checkbox input "true"
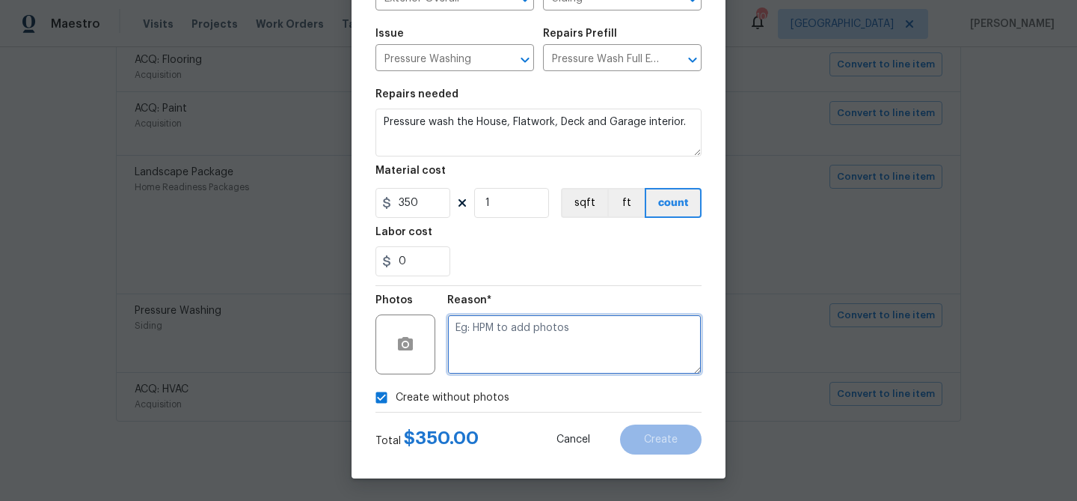
click at [491, 343] on textarea at bounding box center [574, 344] width 254 height 60
type textarea "pressure wash"
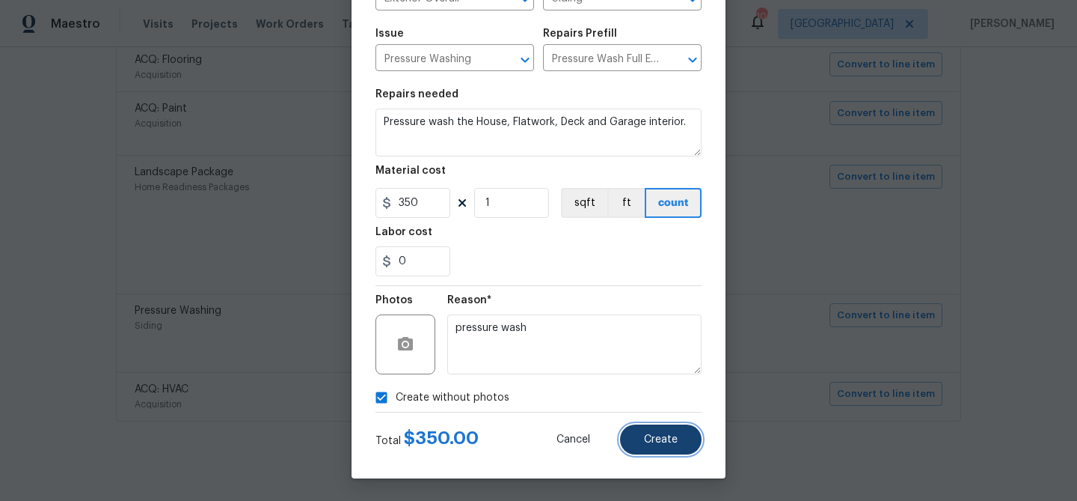
click at [678, 440] on button "Create" at bounding box center [661, 439] width 82 height 30
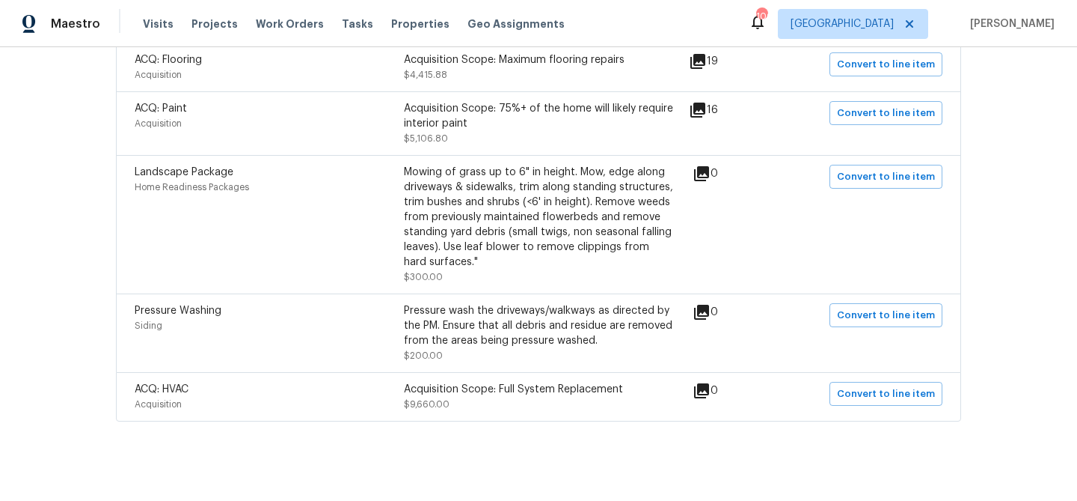
click at [709, 383] on icon at bounding box center [701, 390] width 15 height 15
click at [856, 388] on span "Convert to line item" at bounding box center [886, 393] width 98 height 17
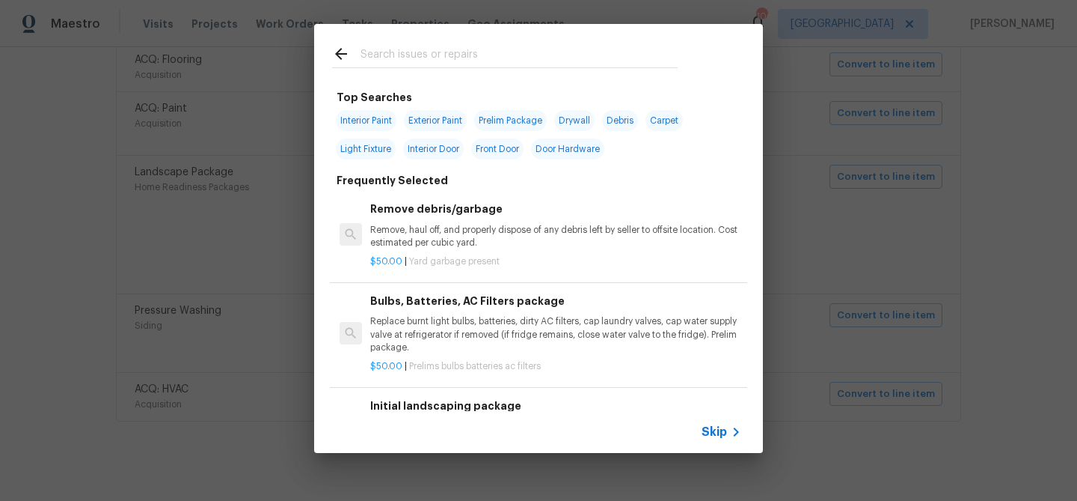
click at [477, 56] on input "text" at bounding box center [519, 56] width 317 height 22
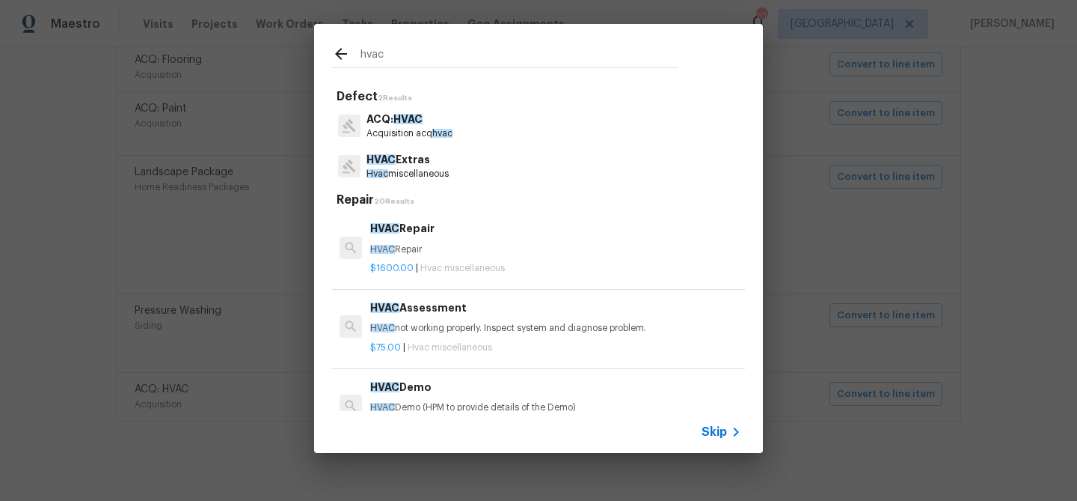
type input "hvac"
click at [410, 180] on p "Hvac miscellaneous" at bounding box center [408, 174] width 82 height 13
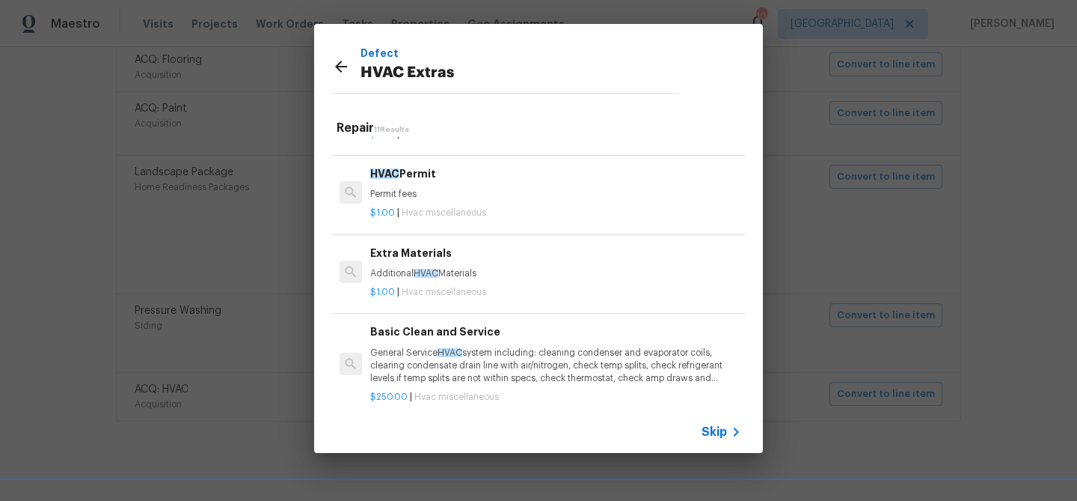
scroll to position [0, 0]
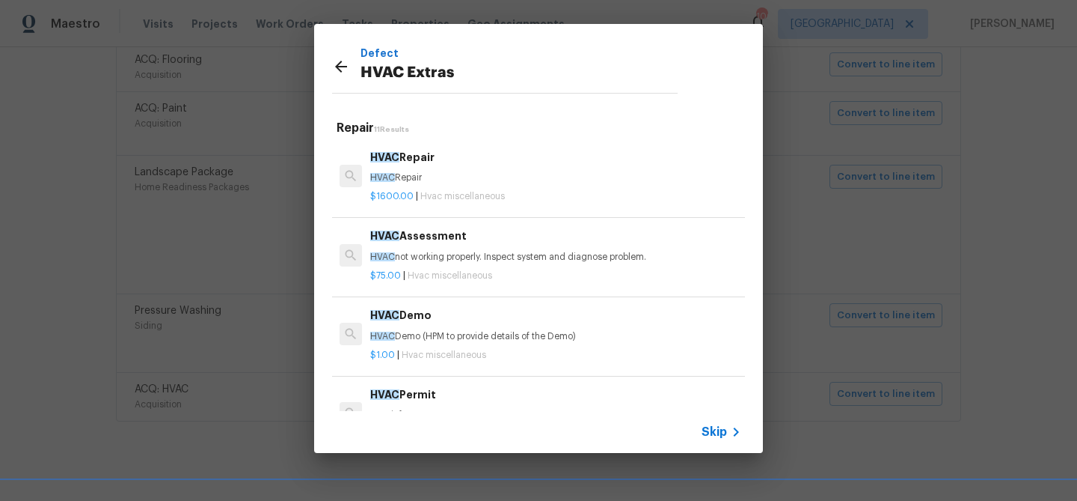
click at [342, 65] on icon at bounding box center [341, 67] width 18 height 18
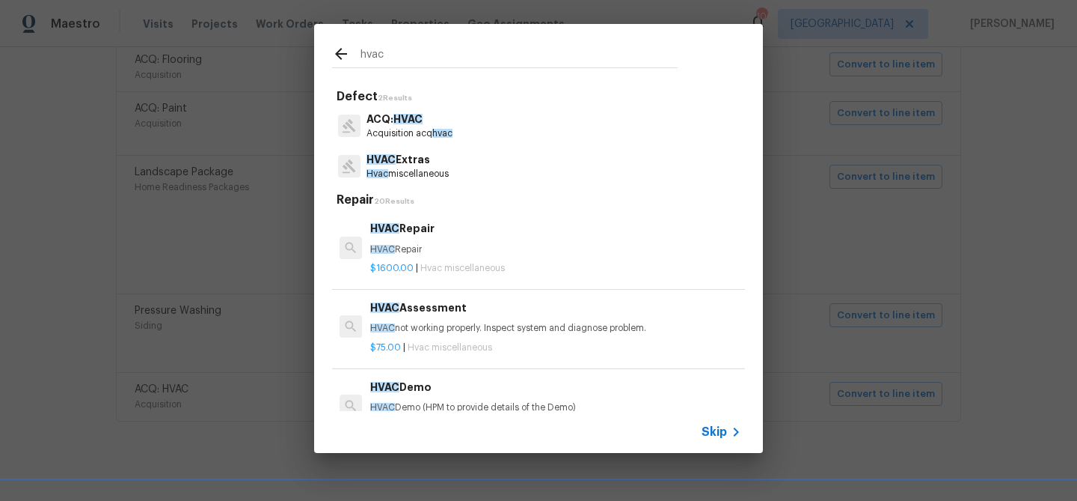
click at [340, 55] on icon at bounding box center [341, 54] width 18 height 18
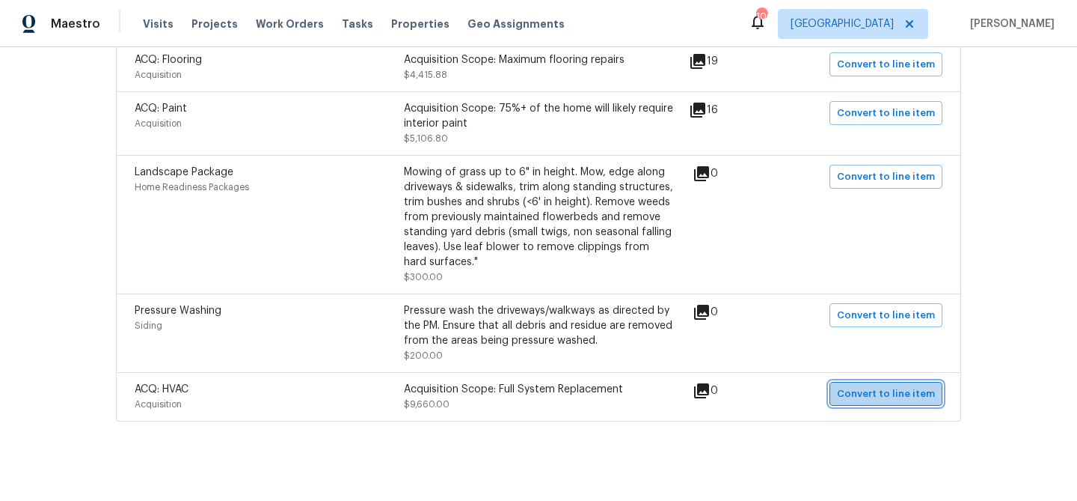
click at [910, 389] on span "Convert to line item" at bounding box center [886, 393] width 98 height 17
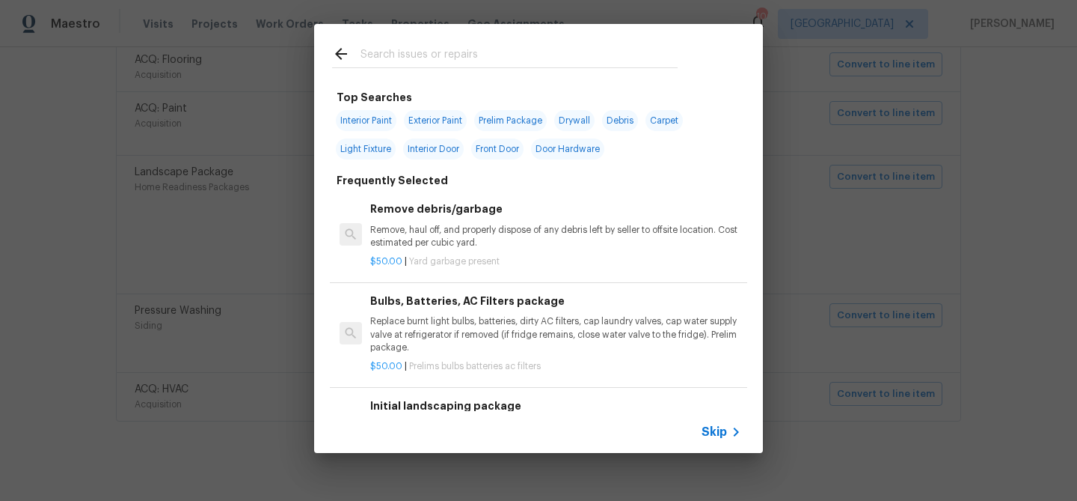
click at [433, 55] on input "text" at bounding box center [519, 56] width 317 height 22
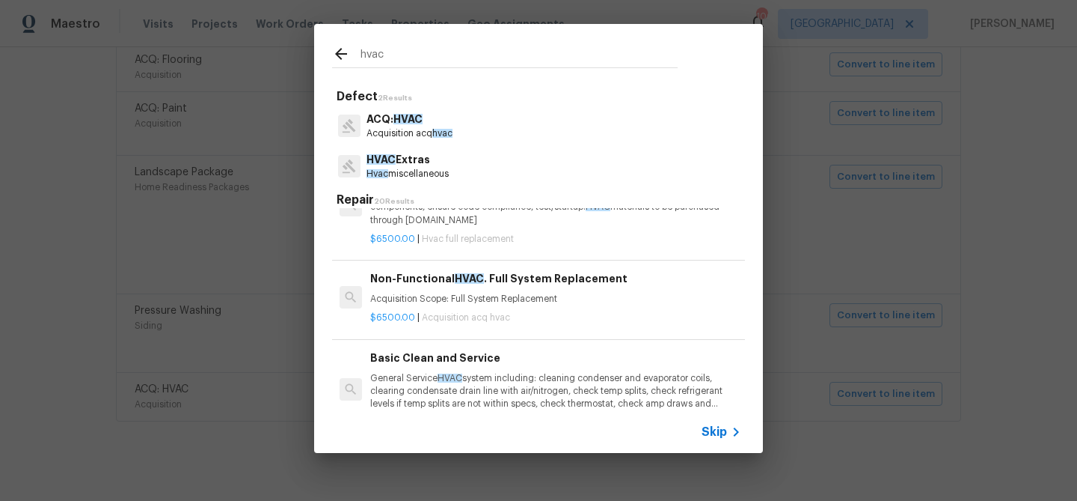
scroll to position [486, 0]
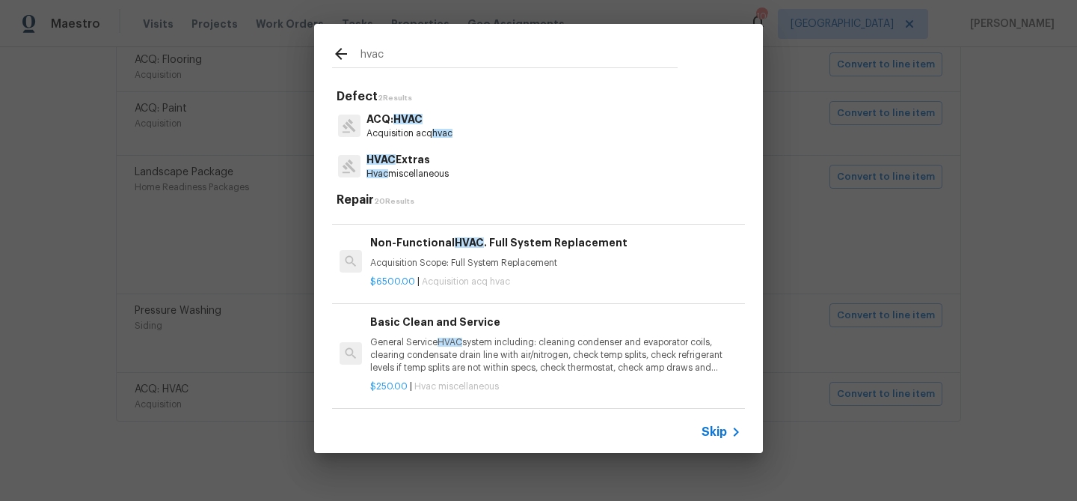
type input "hvac"
click at [413, 239] on h6 "Non-Functional HVAC . Full System Replacement" at bounding box center [555, 242] width 371 height 16
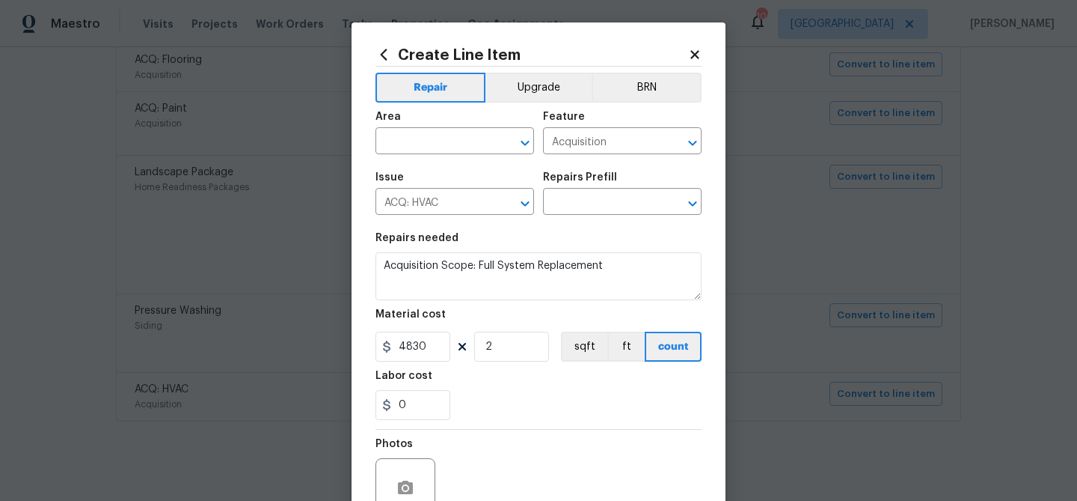
type input "Non-Functional HVAC. Full System Replacement $6,500.00"
type input "6500"
click at [524, 385] on div "Labor cost" at bounding box center [539, 379] width 326 height 19
click at [424, 147] on input "text" at bounding box center [434, 142] width 117 height 23
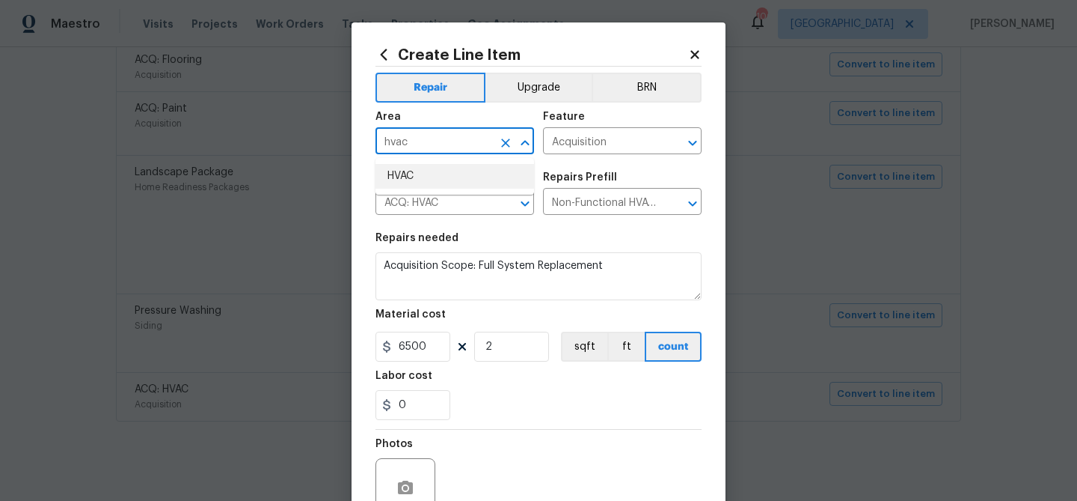
click at [408, 180] on li "HVAC" at bounding box center [455, 176] width 159 height 25
type input "HVAC"
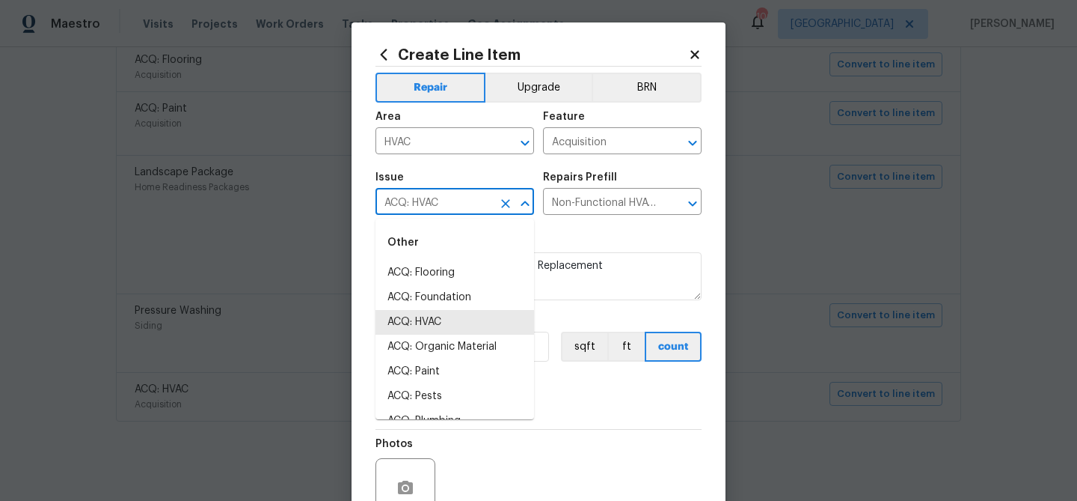
click at [419, 204] on input "ACQ: HVAC" at bounding box center [434, 203] width 117 height 23
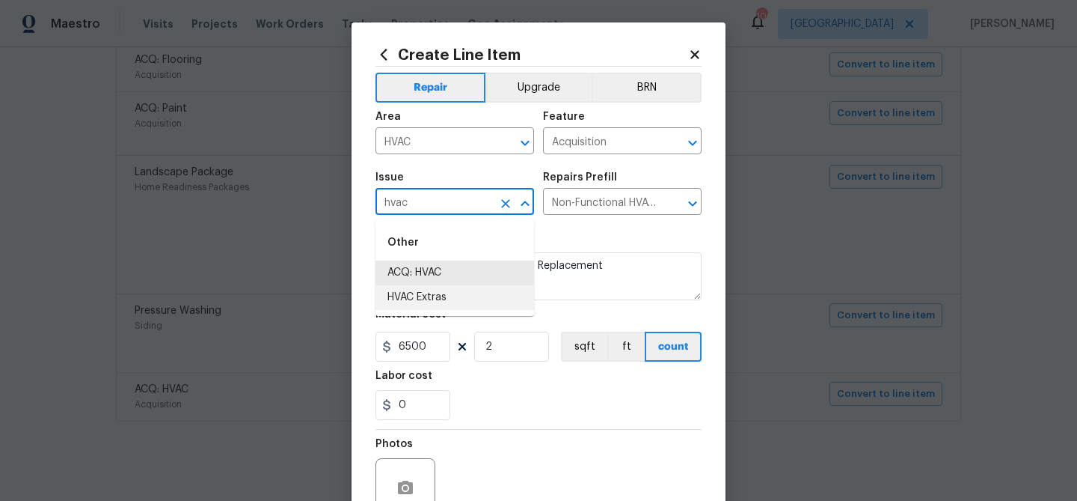
click at [419, 293] on li "HVAC Extras" at bounding box center [455, 297] width 159 height 25
type input "HVAC Extras"
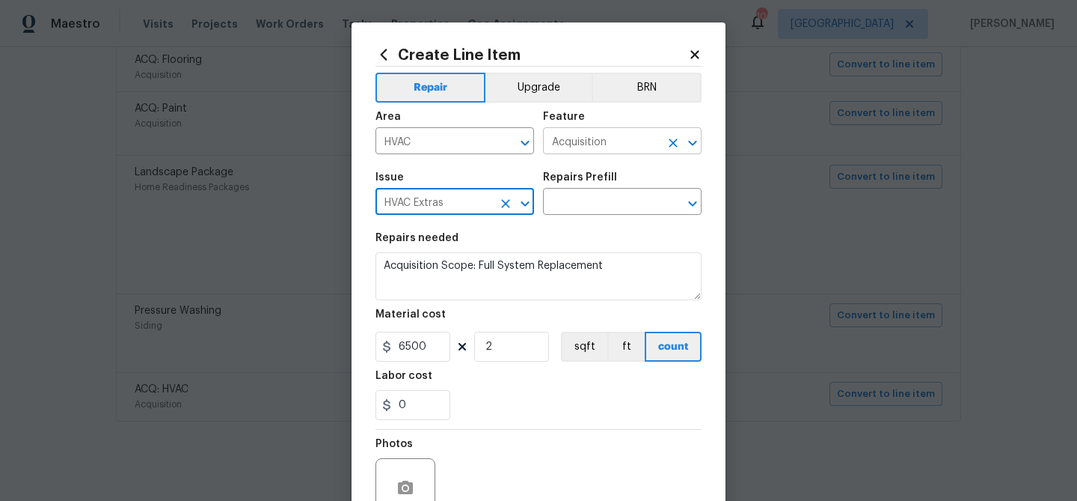
type input "HVAC Extras"
click at [599, 148] on input "Acquisition" at bounding box center [601, 142] width 117 height 23
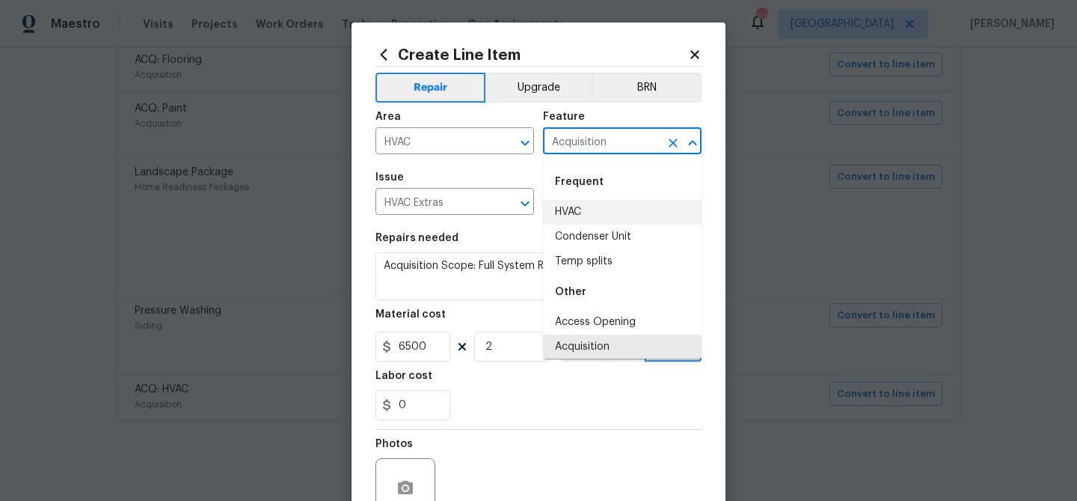
click at [573, 210] on li "HVAC" at bounding box center [622, 212] width 159 height 25
type input "HVAC"
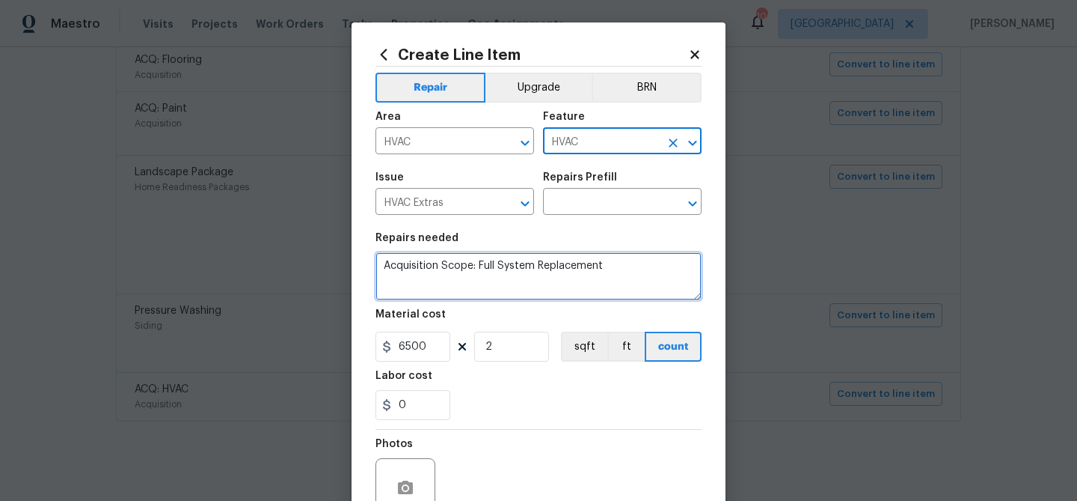
click at [545, 267] on textarea "Acquisition Scope: Full System Replacement" at bounding box center [539, 276] width 326 height 48
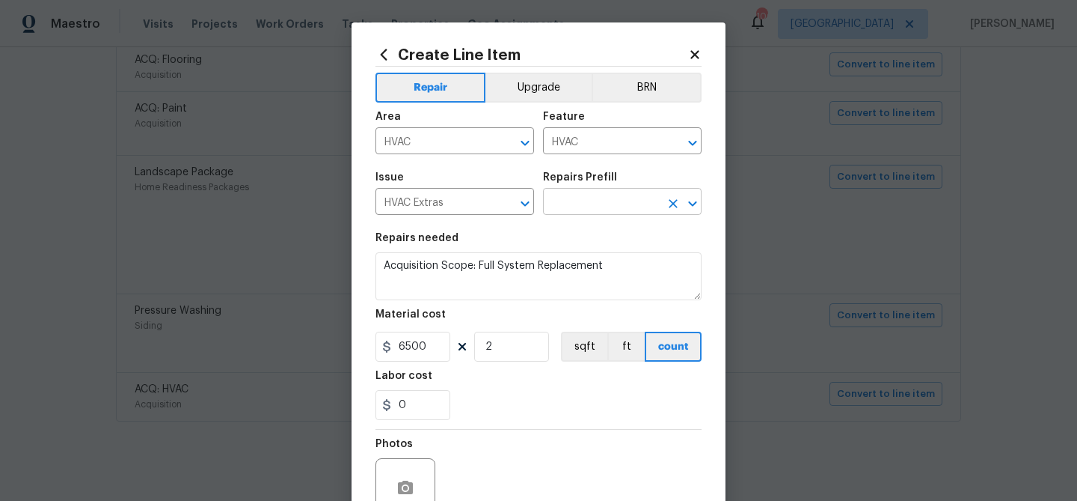
click at [643, 191] on div "Repairs Prefill" at bounding box center [622, 181] width 159 height 19
click at [640, 199] on input "text" at bounding box center [601, 203] width 117 height 23
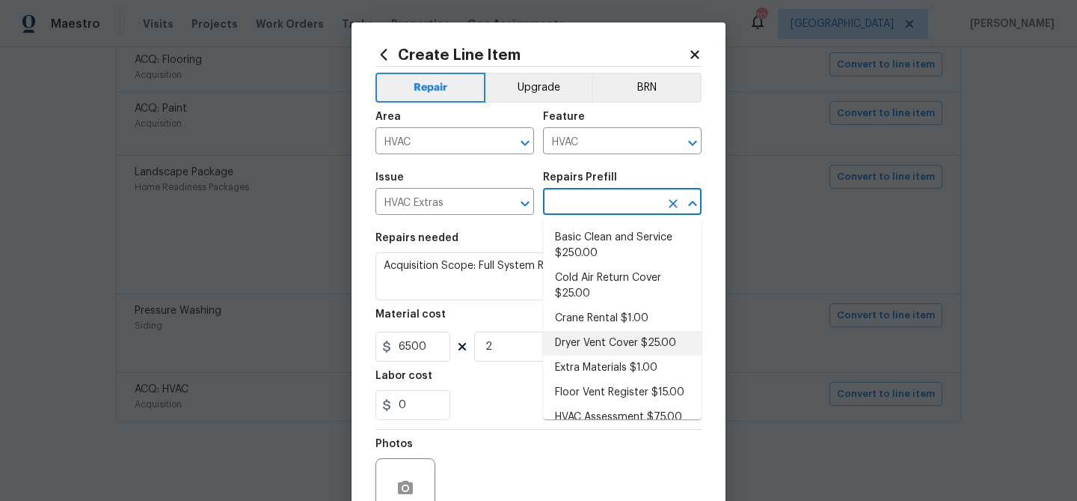
scroll to position [0, 0]
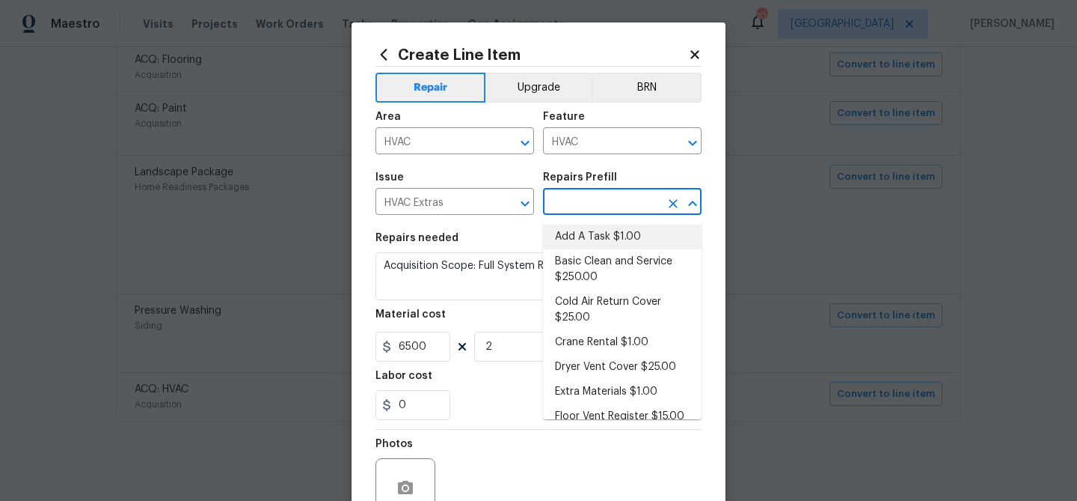
click at [585, 236] on li "Add A Task $1.00" at bounding box center [622, 236] width 159 height 25
type textarea "HPM to detail"
type input "Add A Task $1.00"
type input "1"
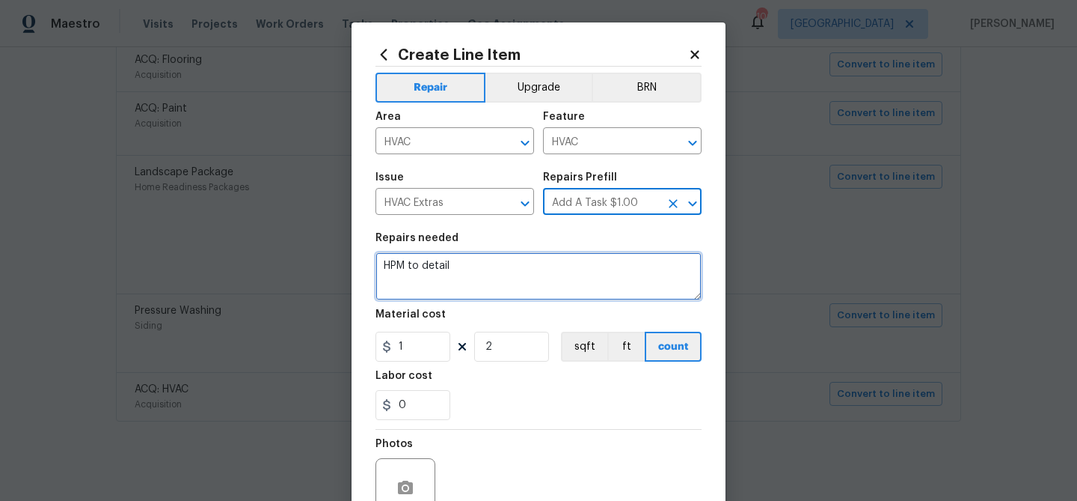
click at [519, 262] on textarea "HPM to detail" at bounding box center [539, 276] width 326 height 48
paste textarea "Acquisition Scope: Full System Replacement"
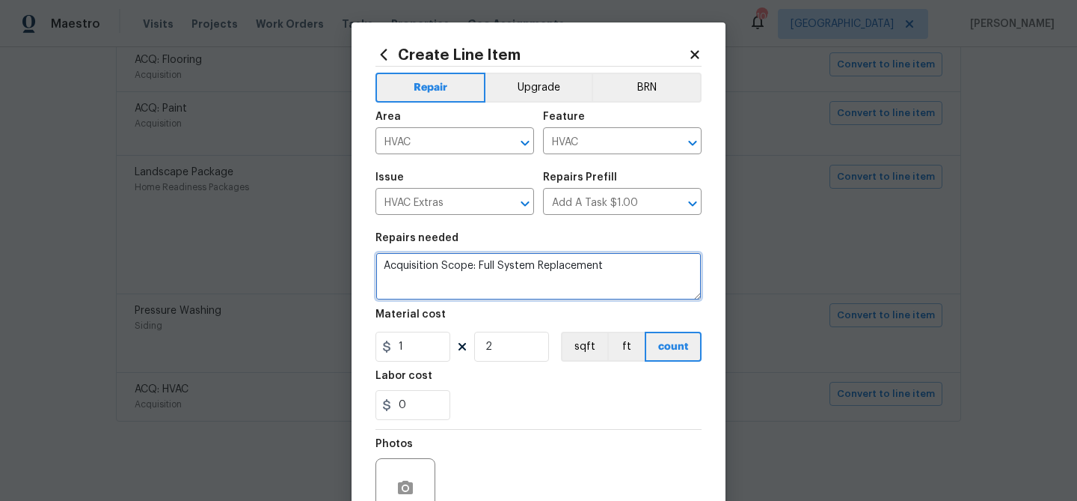
type textarea "Acquisition Scope: Full System Replacement"
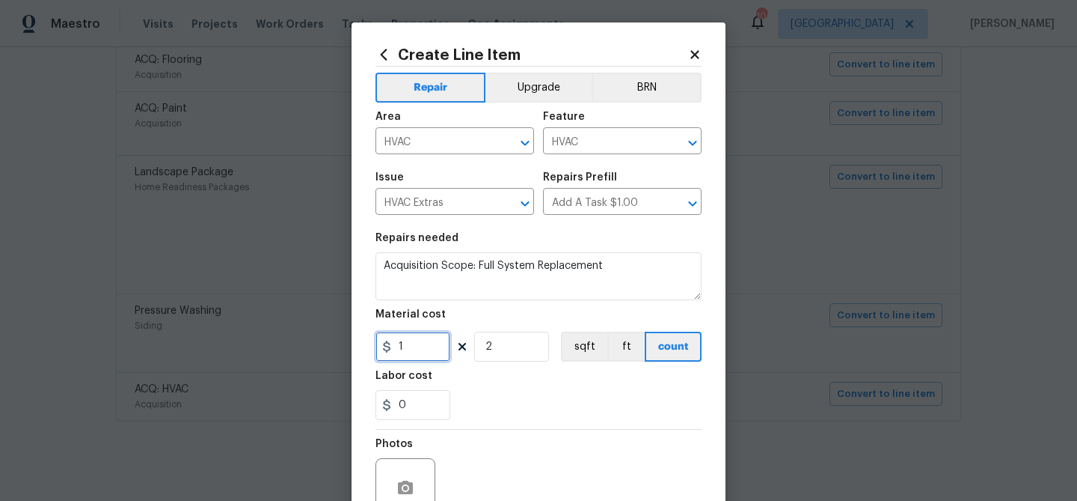
click at [415, 346] on input "1" at bounding box center [413, 346] width 75 height 30
type input "6500"
click at [475, 387] on div "Labor cost" at bounding box center [539, 379] width 326 height 19
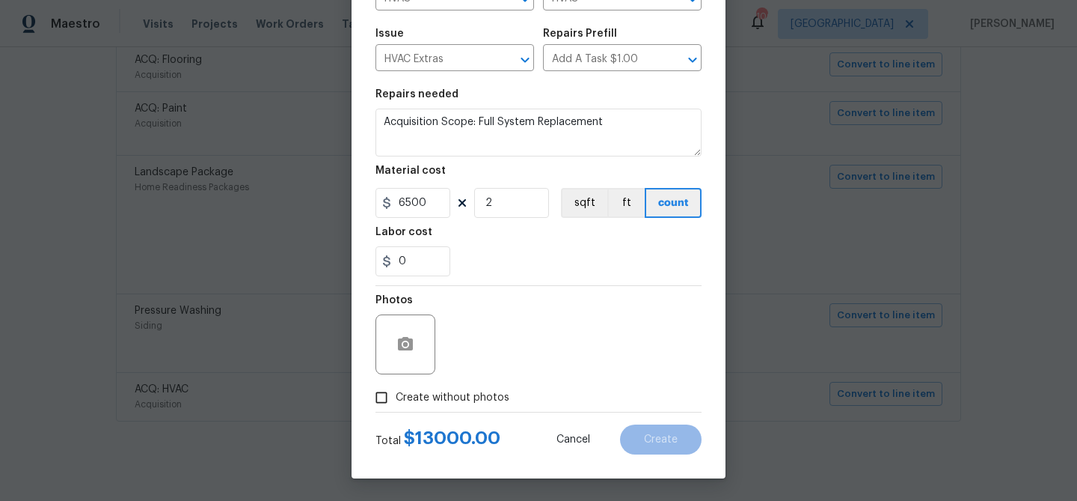
click at [440, 390] on span "Create without photos" at bounding box center [453, 398] width 114 height 16
click at [396, 390] on input "Create without photos" at bounding box center [381, 397] width 28 height 28
checkbox input "true"
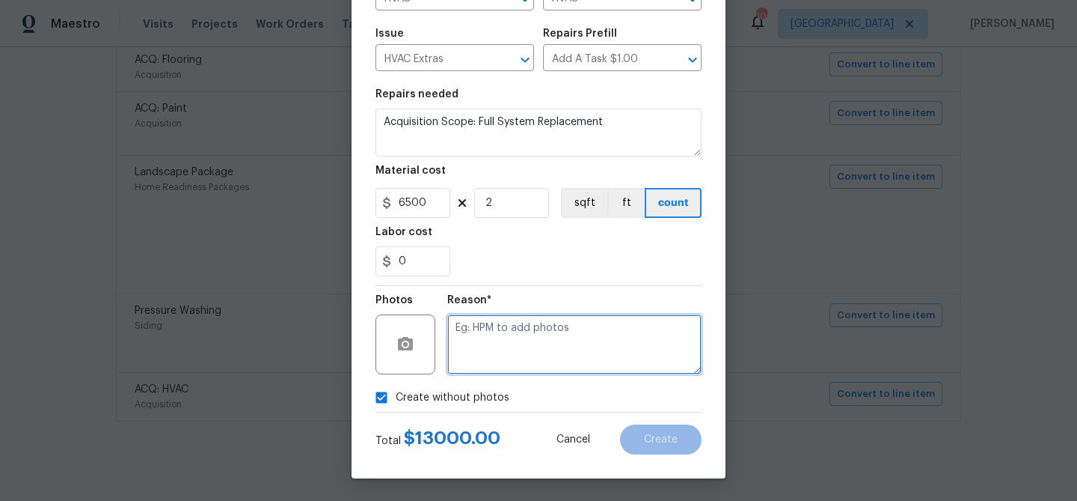
click at [459, 337] on textarea at bounding box center [574, 344] width 254 height 60
type textarea "HVAC"
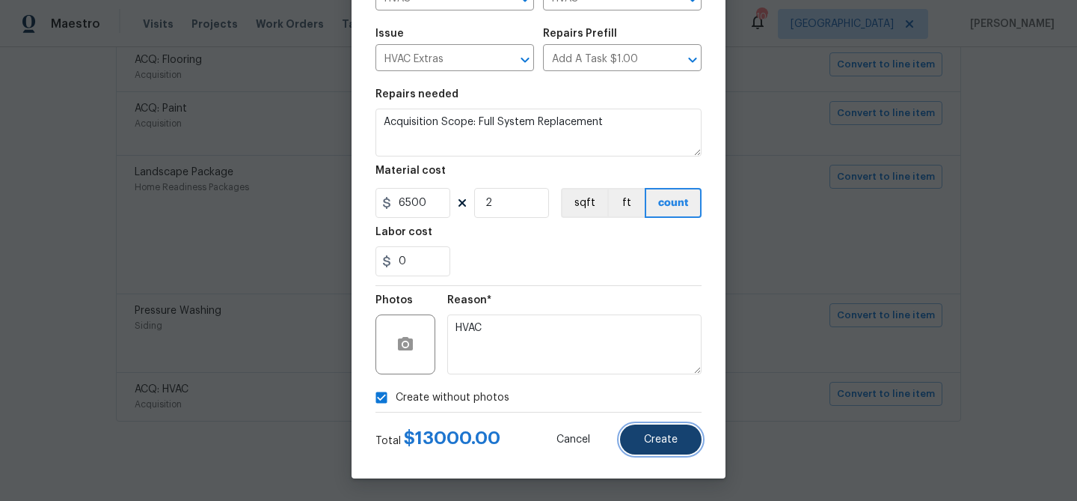
click at [693, 435] on button "Create" at bounding box center [661, 439] width 82 height 30
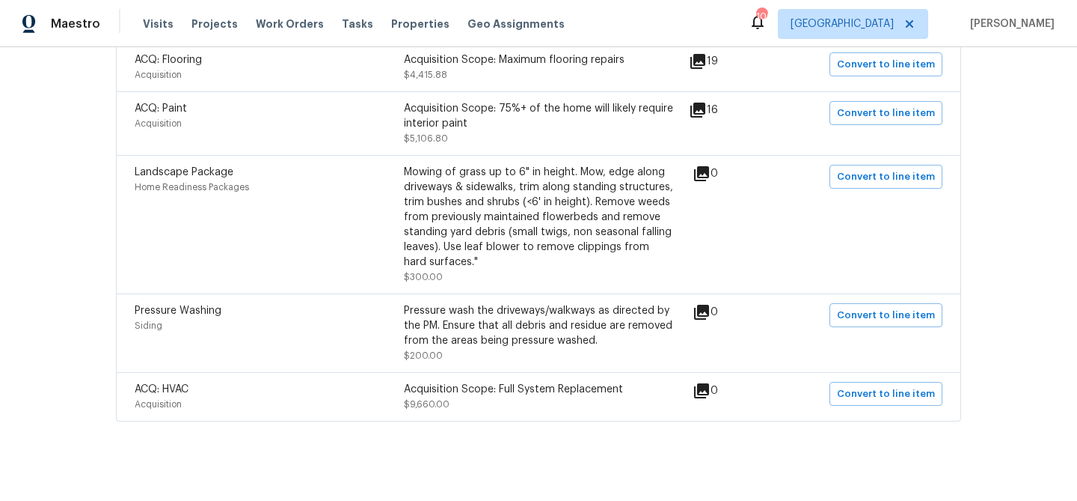
click at [590, 383] on div "Acquisition Scope: Full System Replacement" at bounding box center [538, 389] width 269 height 15
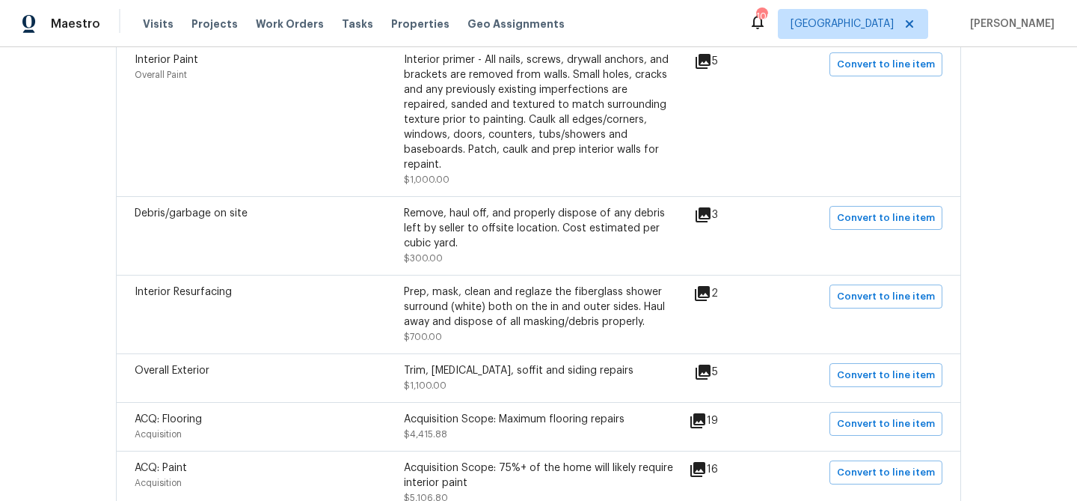
scroll to position [603, 0]
click at [709, 207] on icon at bounding box center [703, 214] width 15 height 15
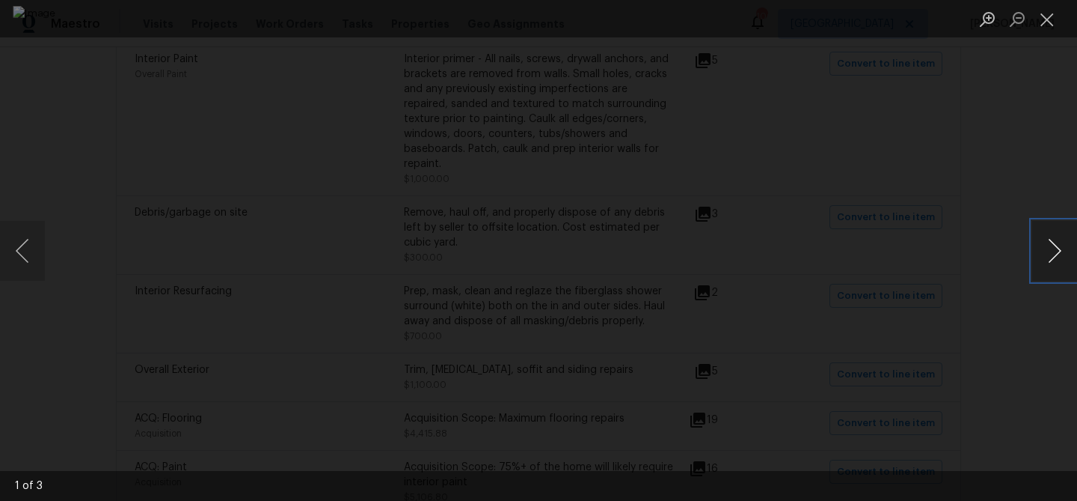
click at [1048, 241] on button "Next image" at bounding box center [1055, 251] width 45 height 60
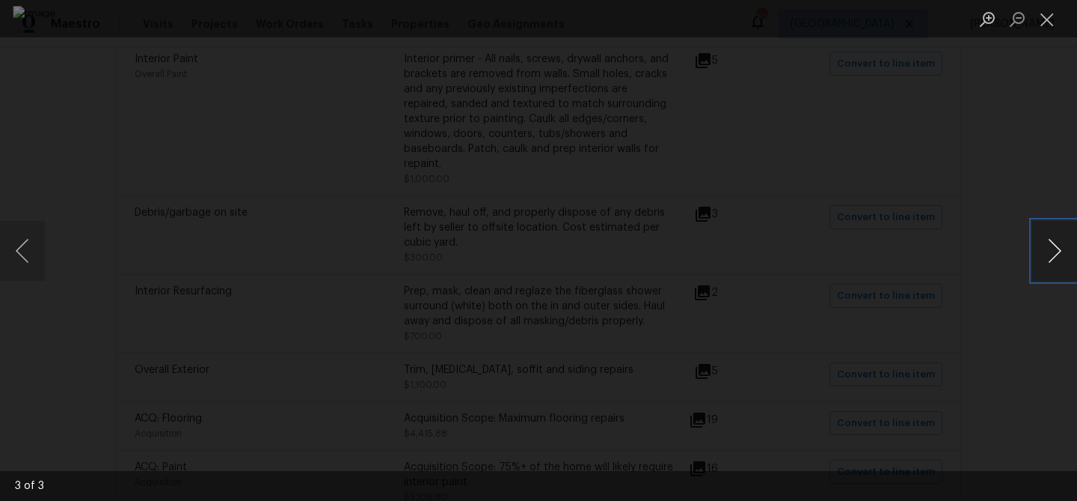
click at [1048, 241] on button "Next image" at bounding box center [1055, 251] width 45 height 60
click at [1045, 16] on button "Close lightbox" at bounding box center [1048, 19] width 30 height 26
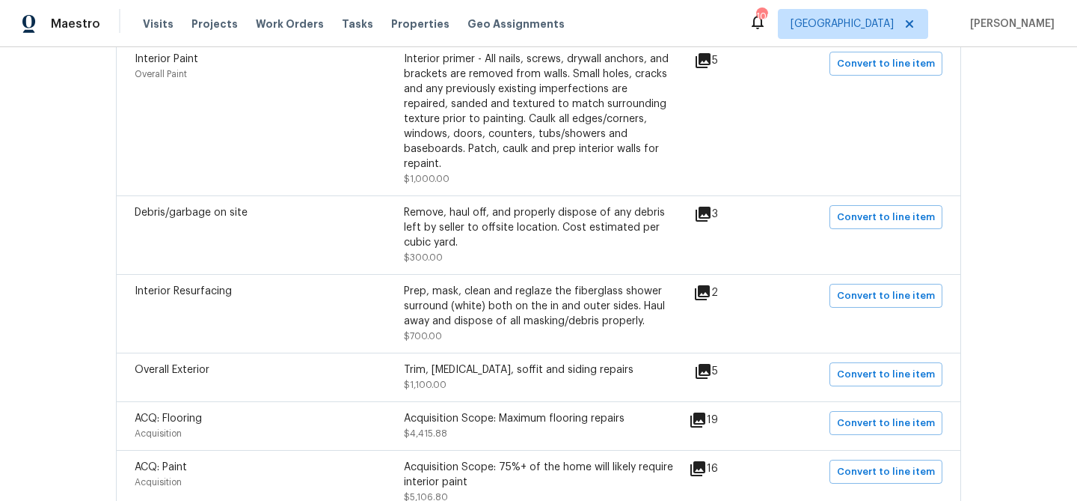
scroll to position [961, 0]
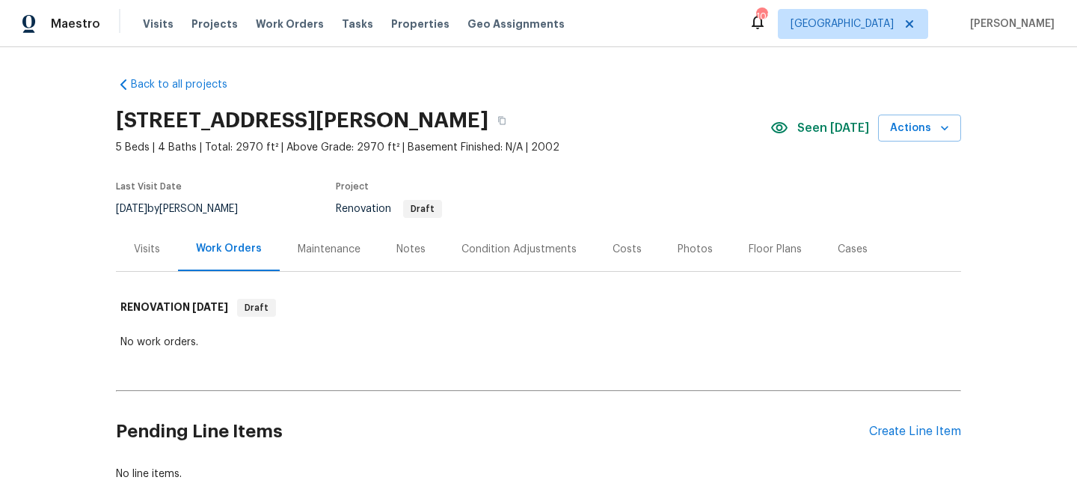
scroll to position [82, 0]
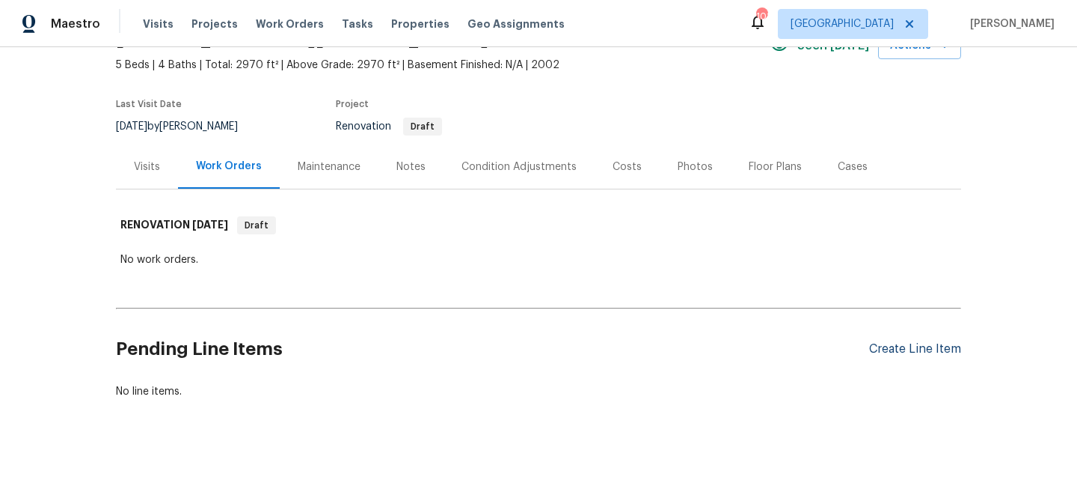
click at [896, 349] on div "Create Line Item" at bounding box center [915, 349] width 92 height 14
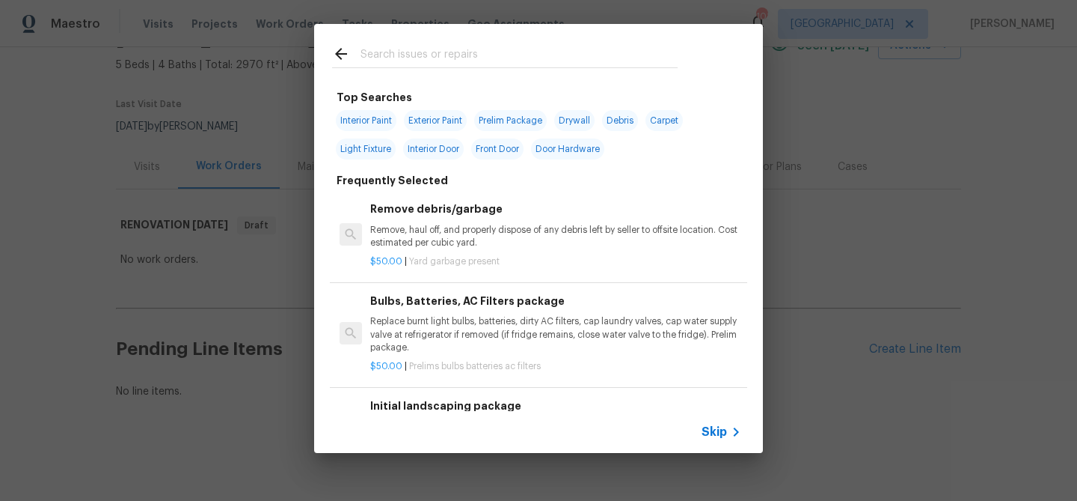
click at [410, 52] on input "text" at bounding box center [519, 56] width 317 height 22
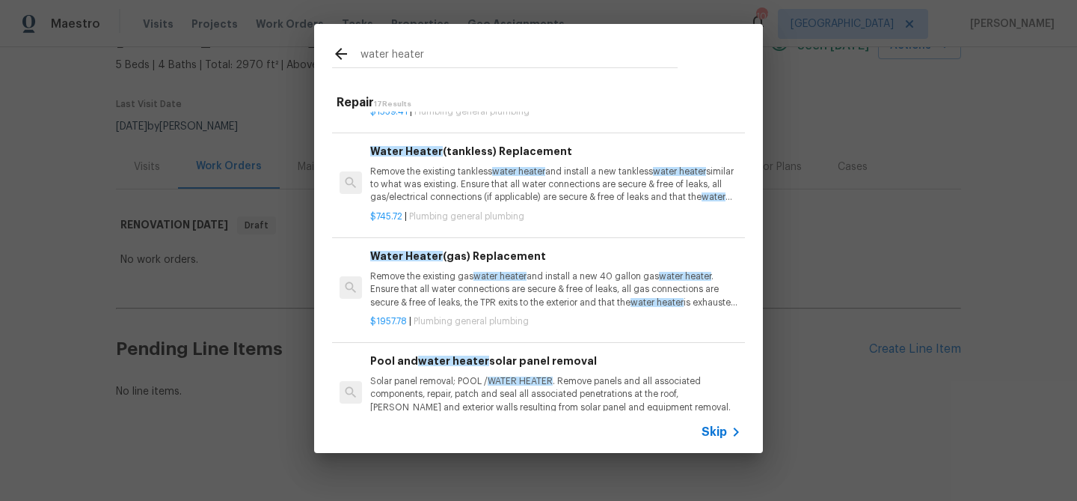
scroll to position [297, 0]
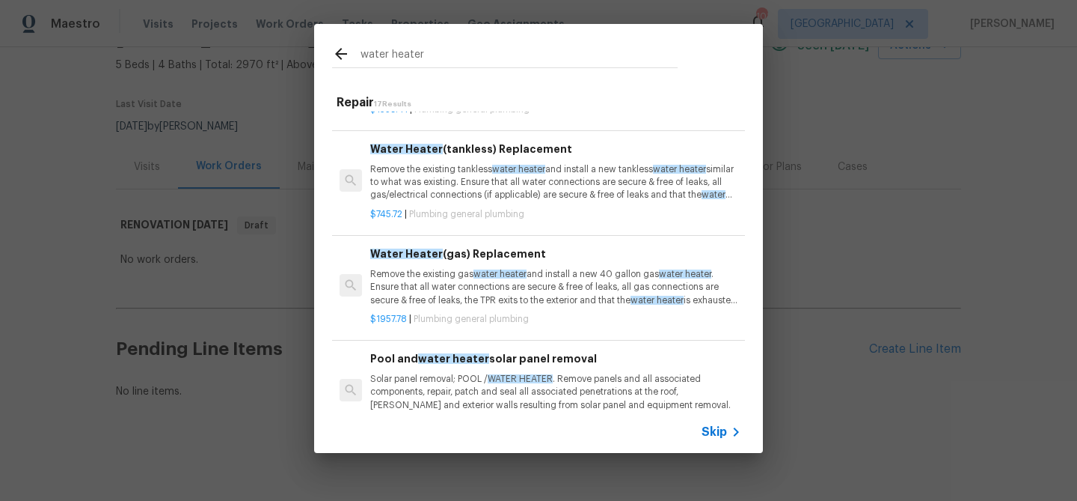
type input "water heater"
click at [454, 290] on p "Remove the existing gas water heater and install a new 40 gallon gas water heat…" at bounding box center [555, 287] width 371 height 38
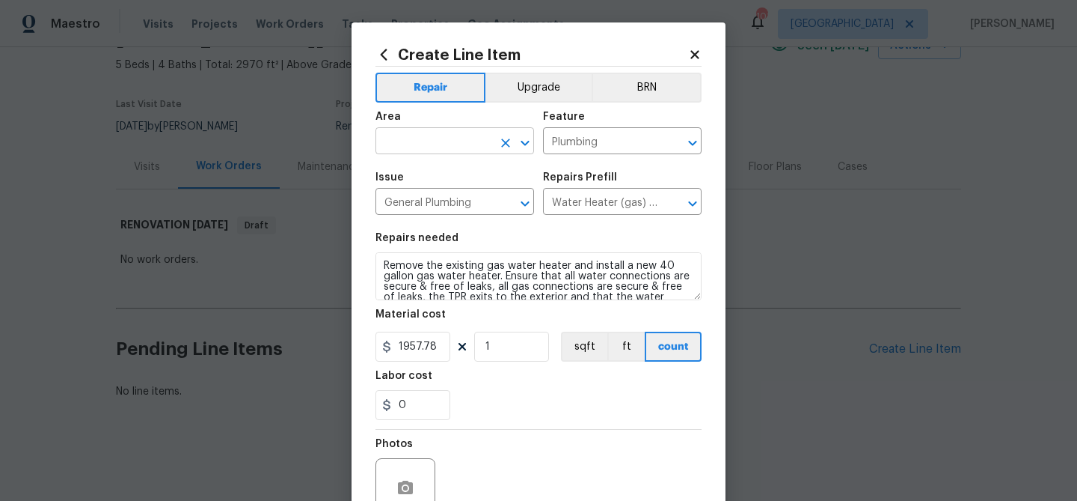
click at [428, 143] on input "text" at bounding box center [434, 142] width 117 height 23
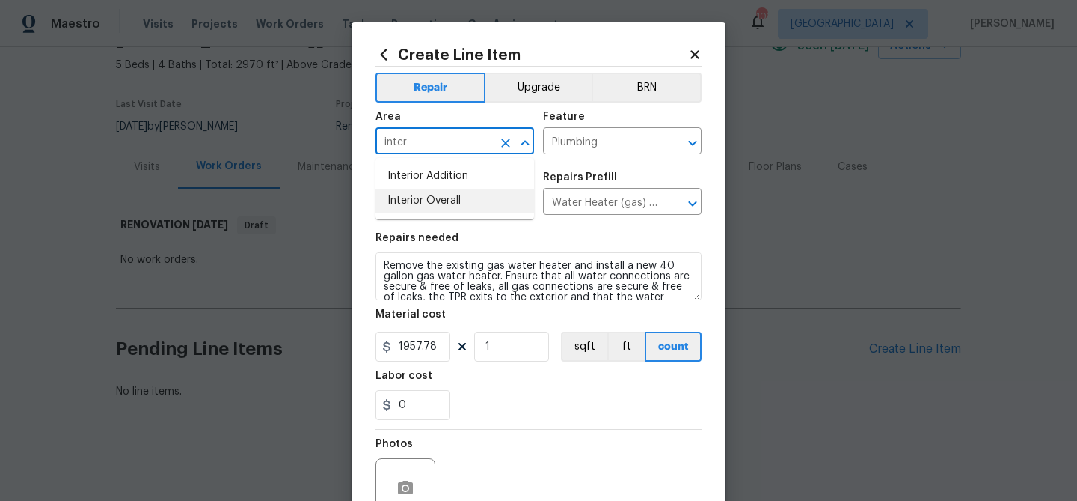
click at [417, 207] on li "Interior Overall" at bounding box center [455, 201] width 159 height 25
type input "Interior Overall"
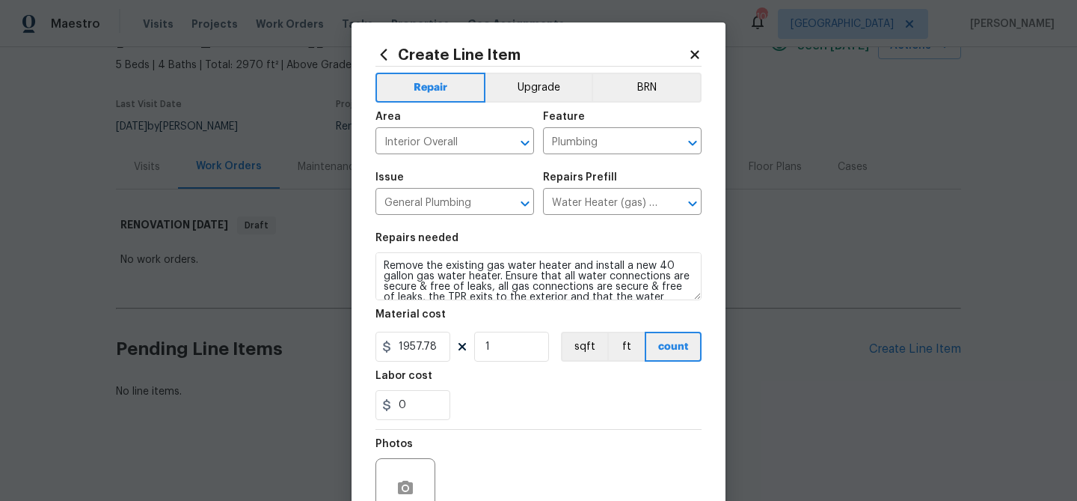
click at [477, 121] on div "Area" at bounding box center [455, 120] width 159 height 19
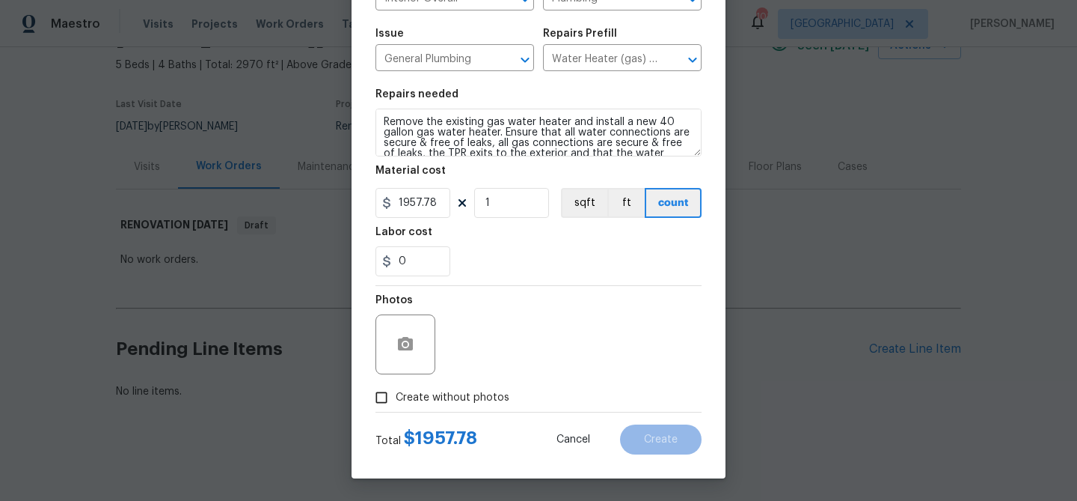
click at [444, 391] on span "Create without photos" at bounding box center [453, 398] width 114 height 16
click at [396, 391] on input "Create without photos" at bounding box center [381, 397] width 28 height 28
checkbox input "true"
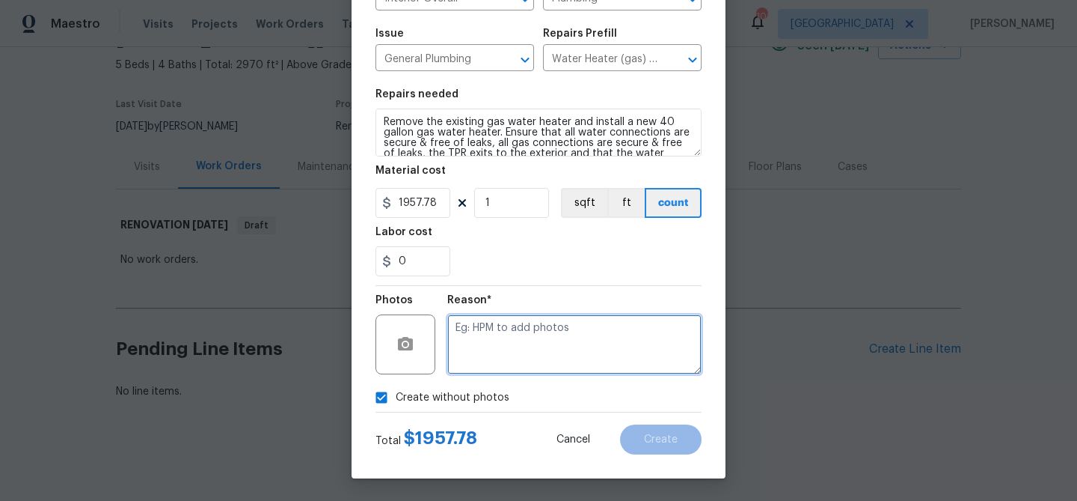
click at [483, 322] on textarea at bounding box center [574, 344] width 254 height 60
type textarea "Replace"
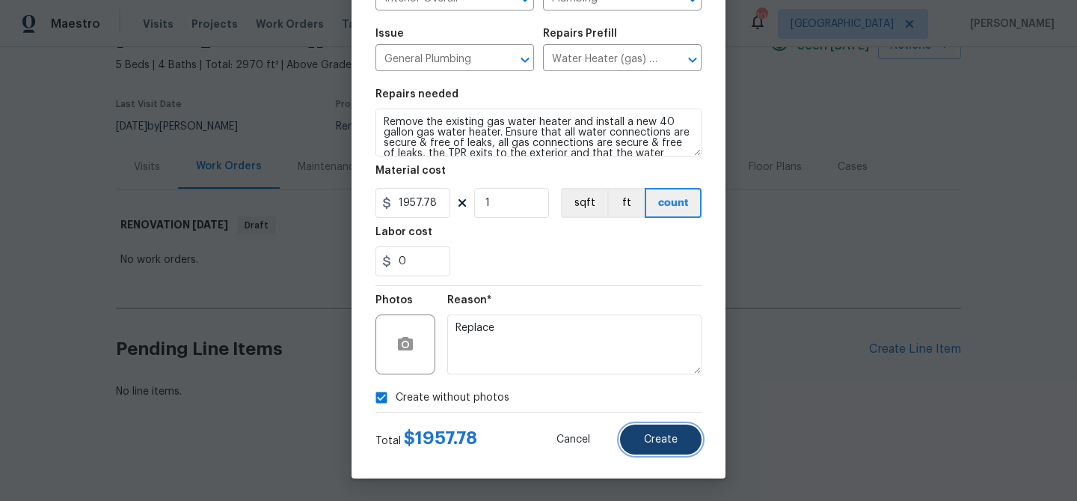
click at [682, 441] on button "Create" at bounding box center [661, 439] width 82 height 30
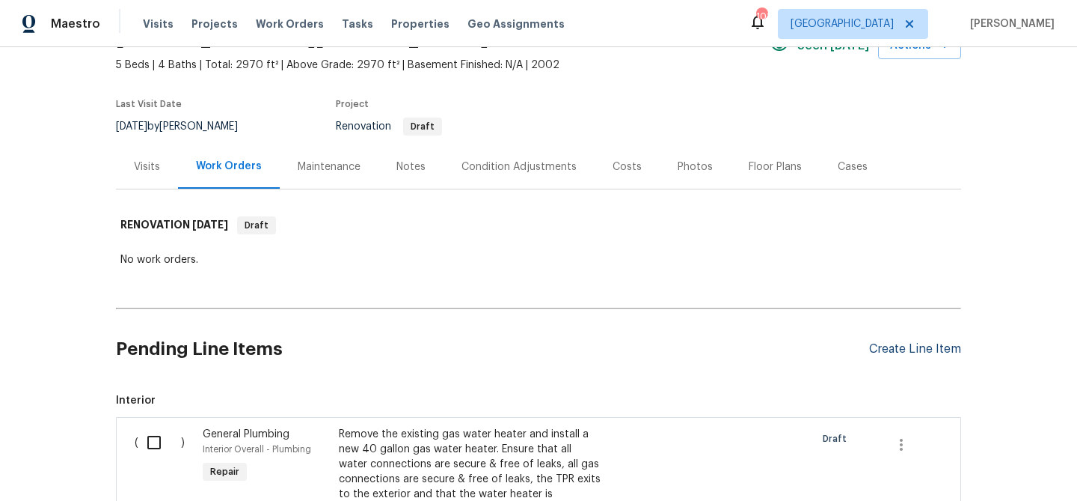
click at [935, 347] on div "Create Line Item" at bounding box center [915, 349] width 92 height 14
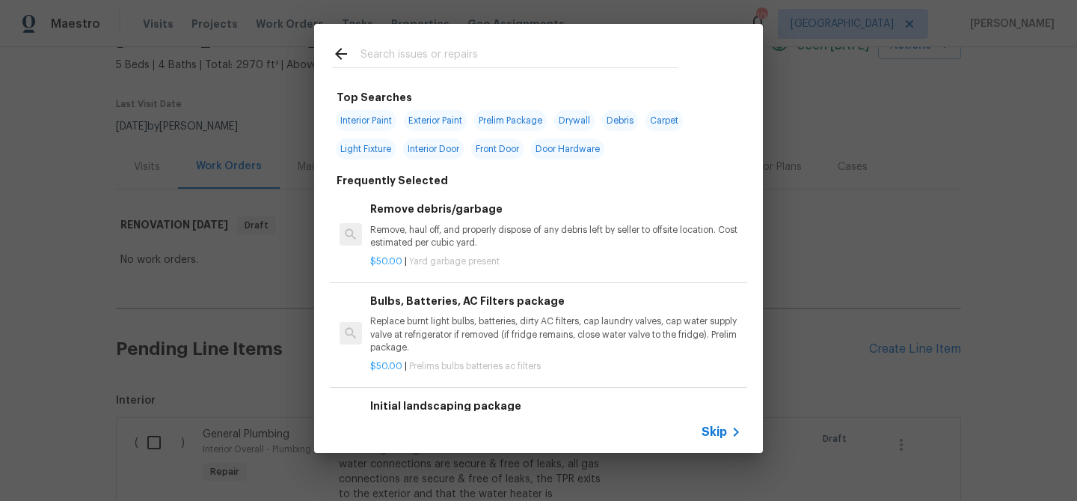
click at [418, 118] on span "Exterior Paint" at bounding box center [435, 120] width 63 height 21
type input "Exterior Paint"
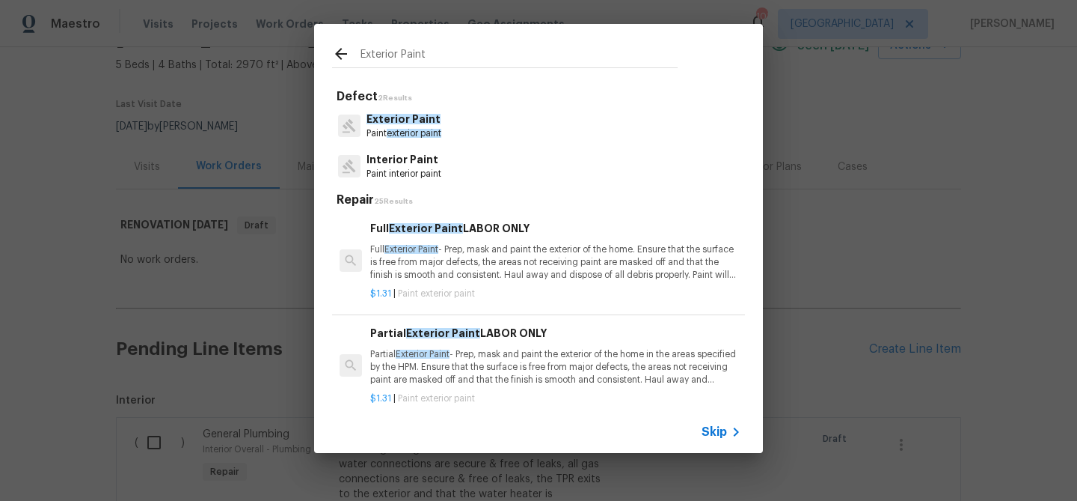
click at [418, 120] on span "Exterior Paint" at bounding box center [404, 119] width 74 height 10
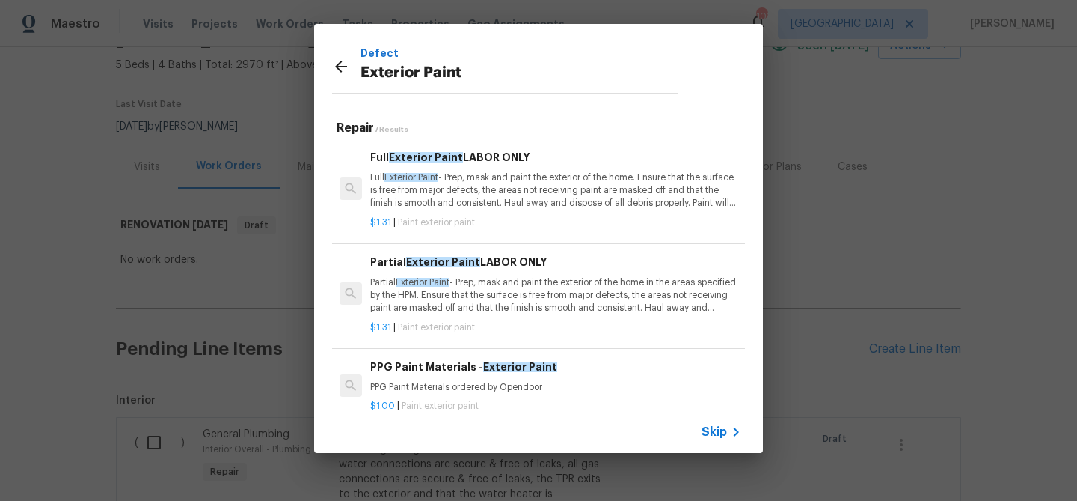
click at [441, 184] on p "Full Exterior Paint - Prep, mask and paint the exterior of the home. Ensure tha…" at bounding box center [555, 190] width 371 height 38
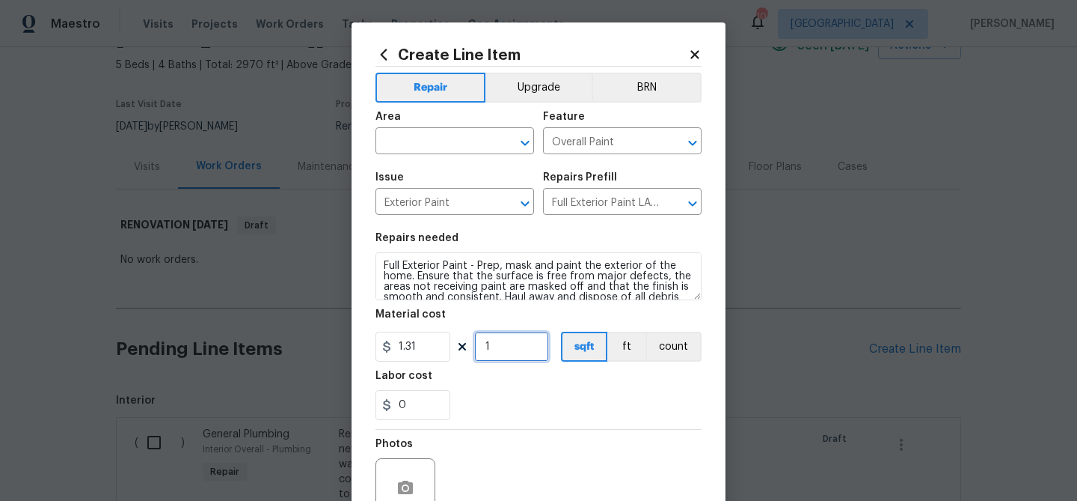
click at [494, 352] on input "1" at bounding box center [511, 346] width 75 height 30
click at [494, 351] on input "1" at bounding box center [511, 346] width 75 height 30
type input "3370"
click at [524, 397] on div "0" at bounding box center [539, 405] width 326 height 30
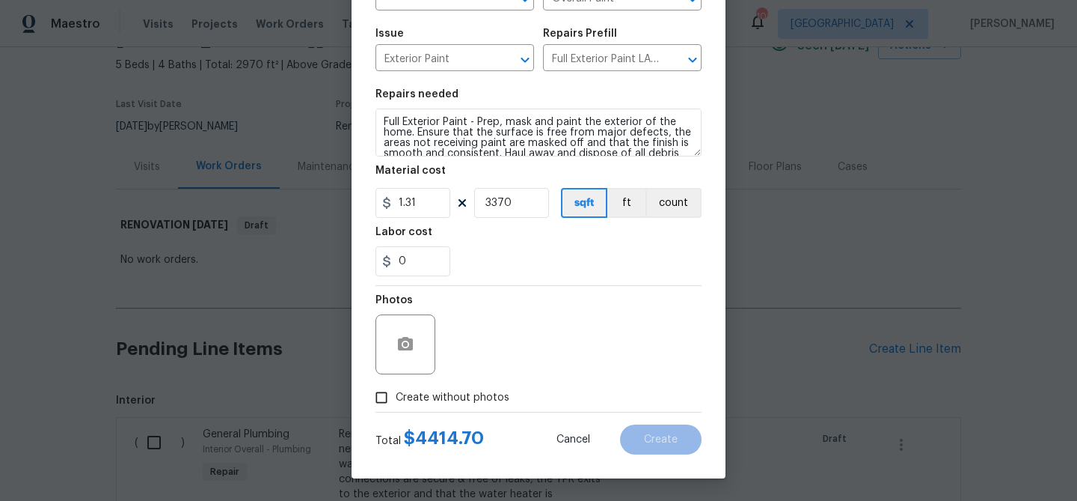
click at [473, 396] on span "Create without photos" at bounding box center [453, 398] width 114 height 16
click at [396, 396] on input "Create without photos" at bounding box center [381, 397] width 28 height 28
checkbox input "true"
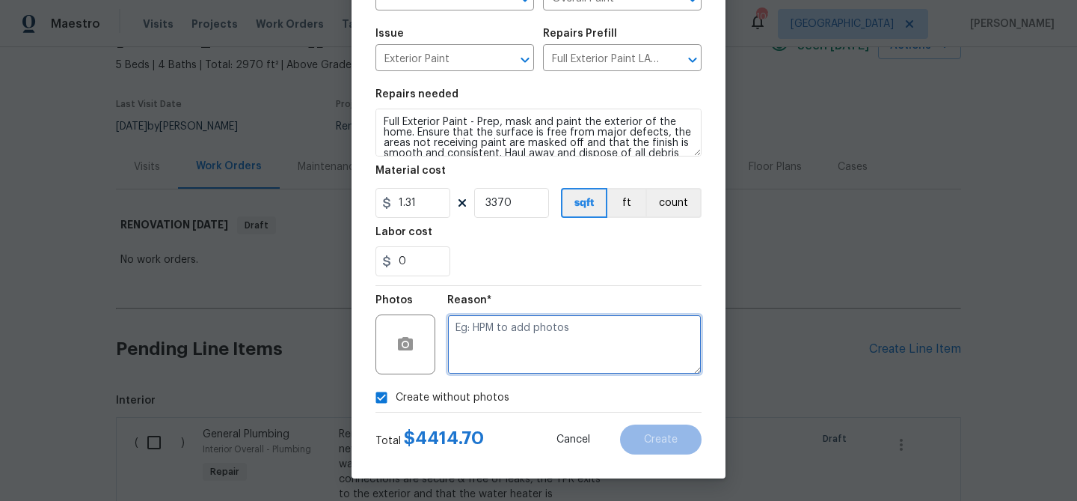
click at [482, 355] on textarea at bounding box center [574, 344] width 254 height 60
click at [519, 322] on textarea "Paint" at bounding box center [574, 344] width 254 height 60
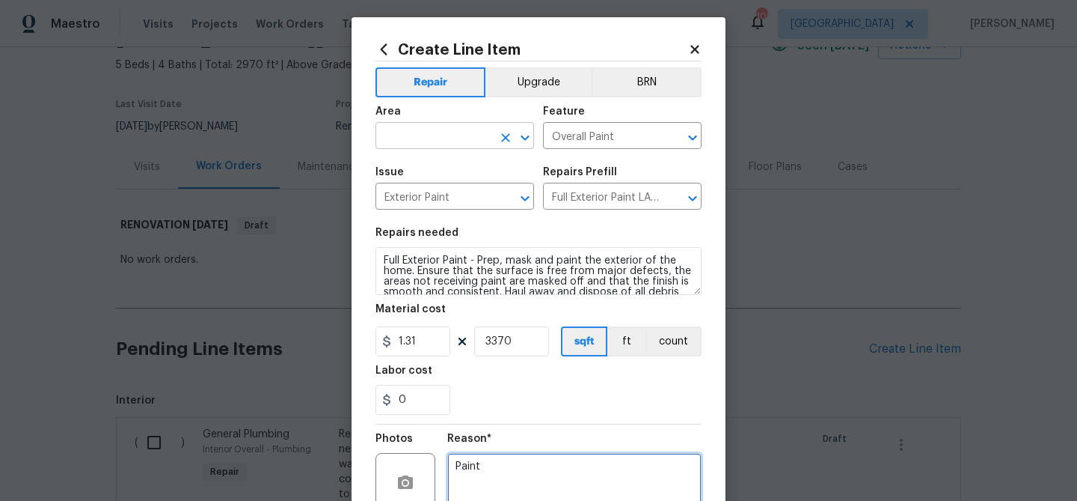
scroll to position [16, 0]
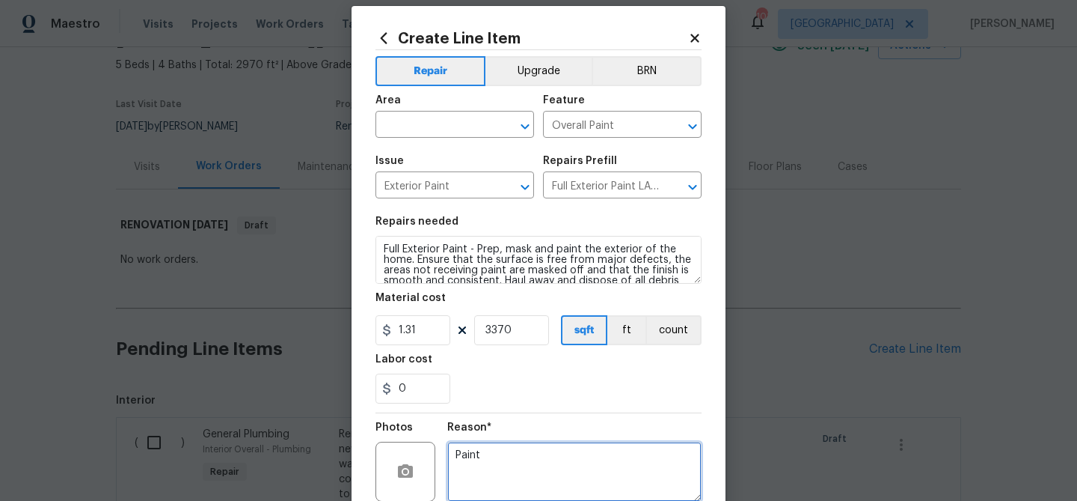
type textarea "Paint"
click at [465, 141] on span "Area ​" at bounding box center [455, 116] width 159 height 61
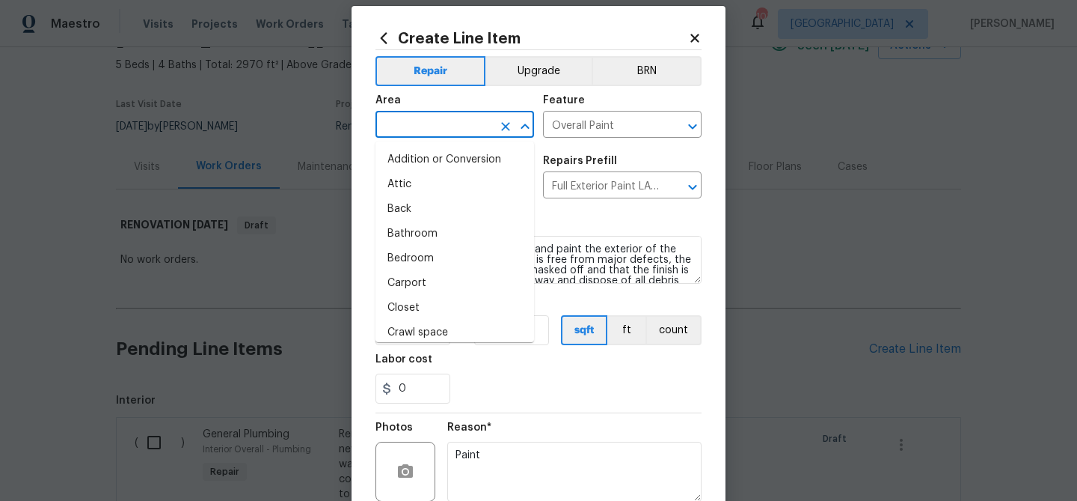
click at [459, 130] on input "text" at bounding box center [434, 125] width 117 height 23
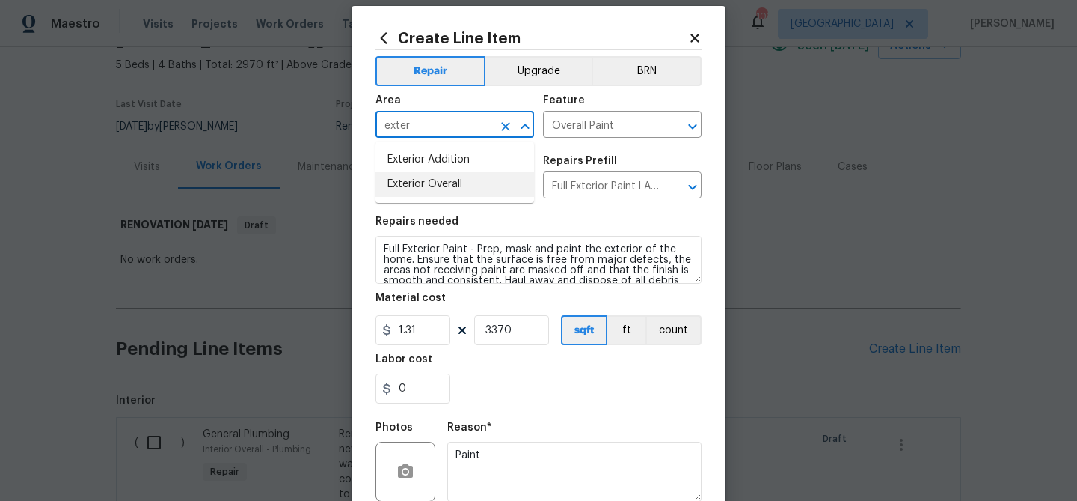
click at [456, 186] on li "Exterior Overall" at bounding box center [455, 184] width 159 height 25
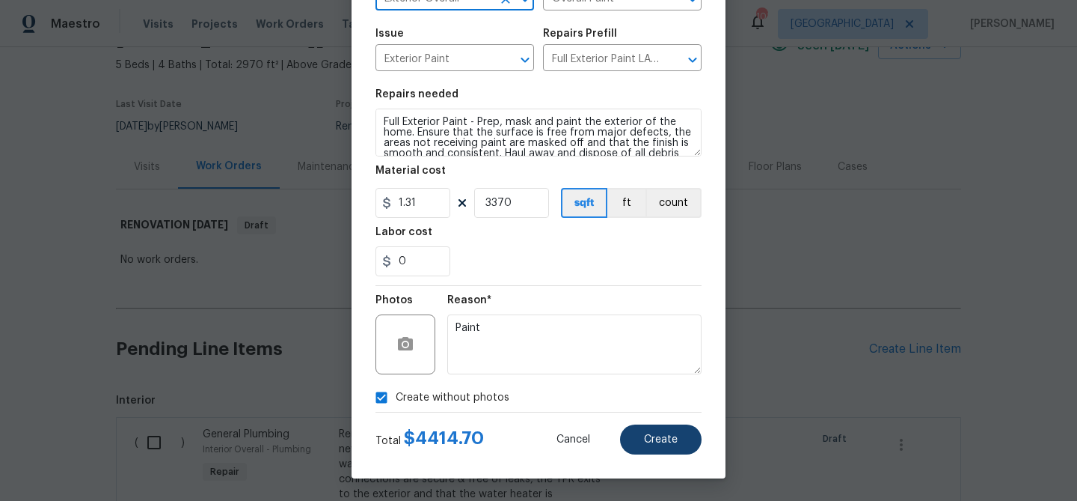
type input "Exterior Overall"
drag, startPoint x: 668, startPoint y: 438, endPoint x: 661, endPoint y: 436, distance: 7.6
click at [665, 437] on span "Create" at bounding box center [661, 439] width 34 height 11
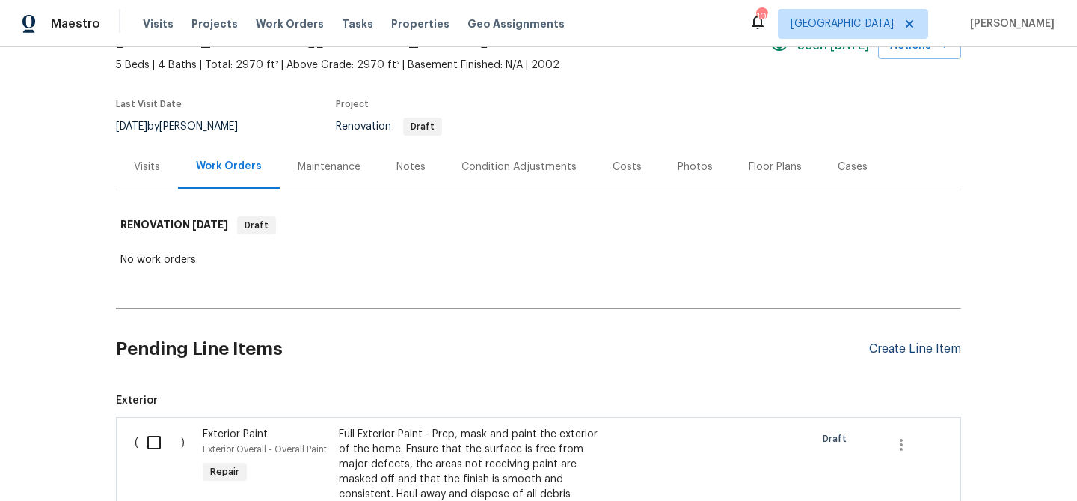
click at [902, 346] on div "Create Line Item" at bounding box center [915, 349] width 92 height 14
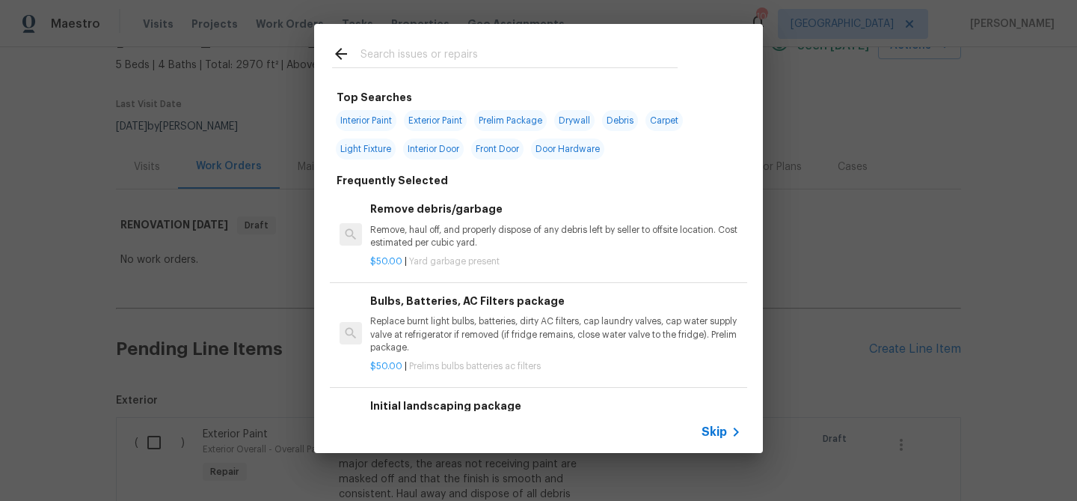
click at [399, 49] on input "text" at bounding box center [519, 56] width 317 height 22
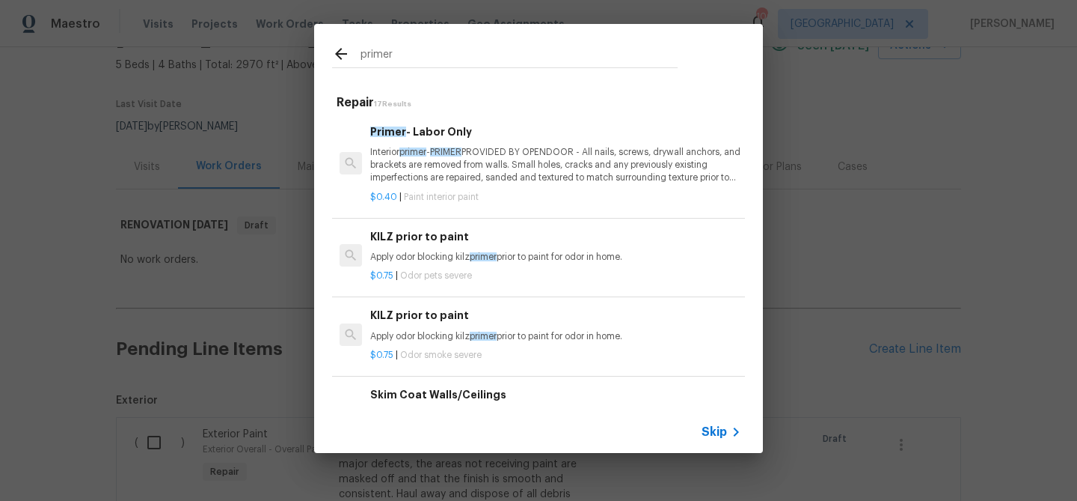
type input "primer"
click at [443, 152] on span "PRIMER" at bounding box center [445, 151] width 31 height 9
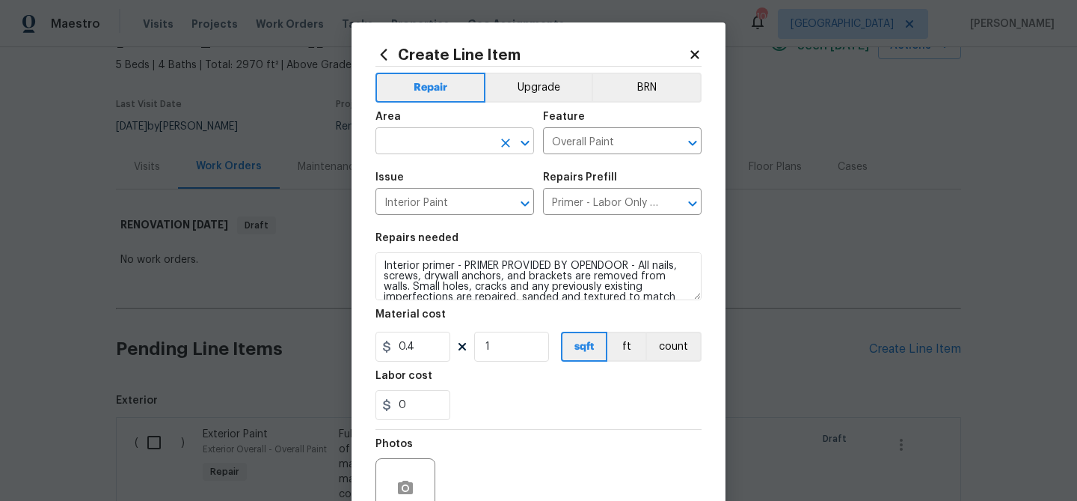
click at [438, 147] on input "text" at bounding box center [434, 142] width 117 height 23
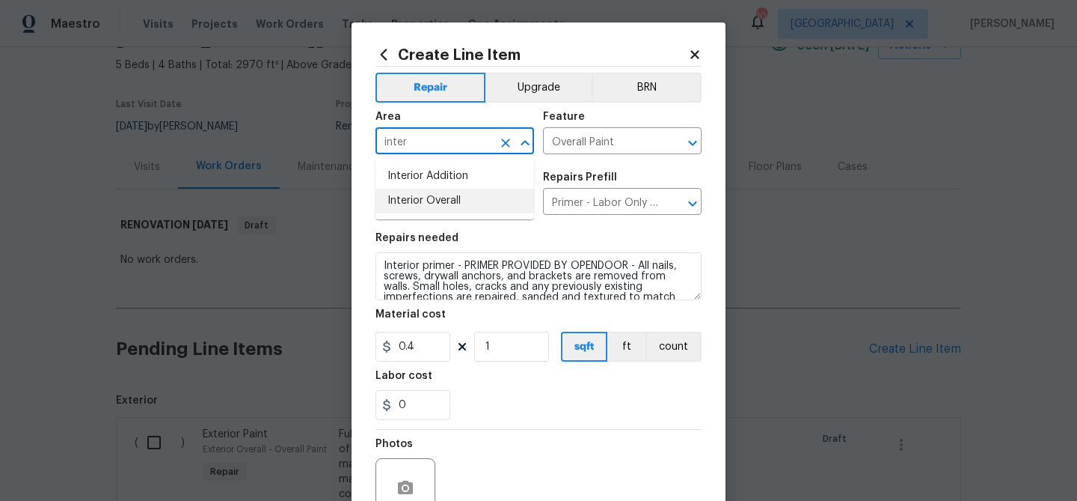
click at [437, 204] on li "Interior Overall" at bounding box center [455, 201] width 159 height 25
type input "Interior Overall"
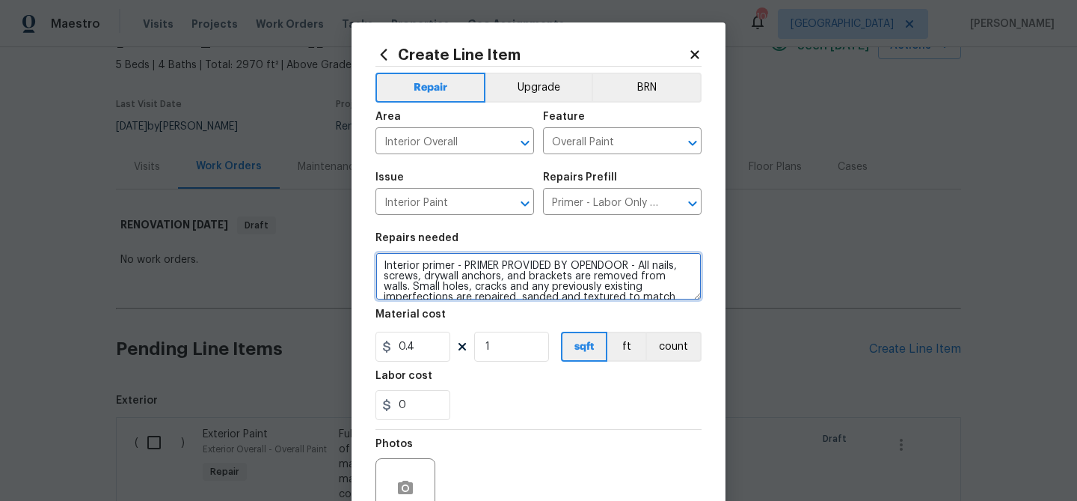
click at [383, 265] on textarea "Interior primer - PRIMER PROVIDED BY OPENDOOR - All nails, screws, drywall anch…" at bounding box center [539, 276] width 326 height 48
type textarea "Drywall repairs and Interior primer - PRIMER PROVIDED BY OPENDOOR - All nails, …"
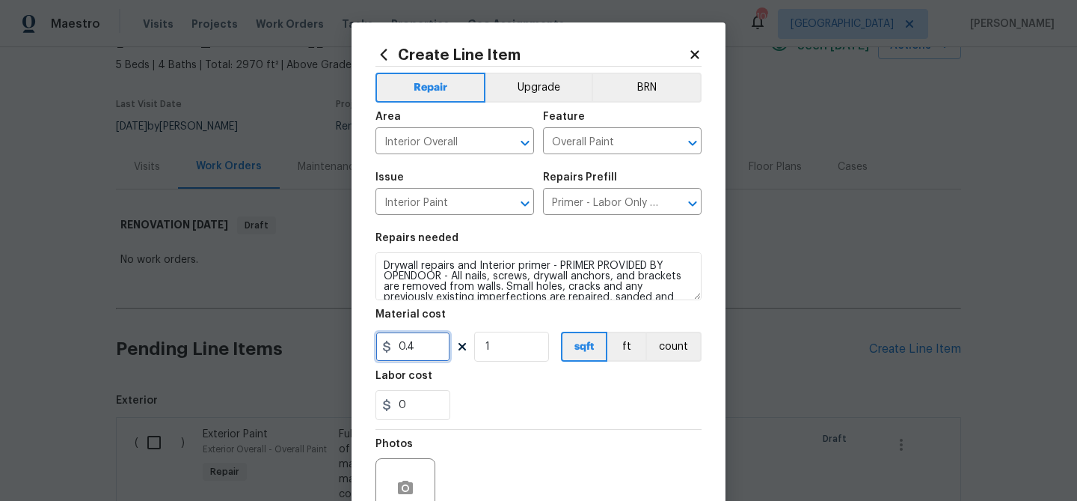
click at [415, 346] on input "0.4" at bounding box center [413, 346] width 75 height 30
type input "750"
click at [480, 389] on div "Labor cost" at bounding box center [539, 379] width 326 height 19
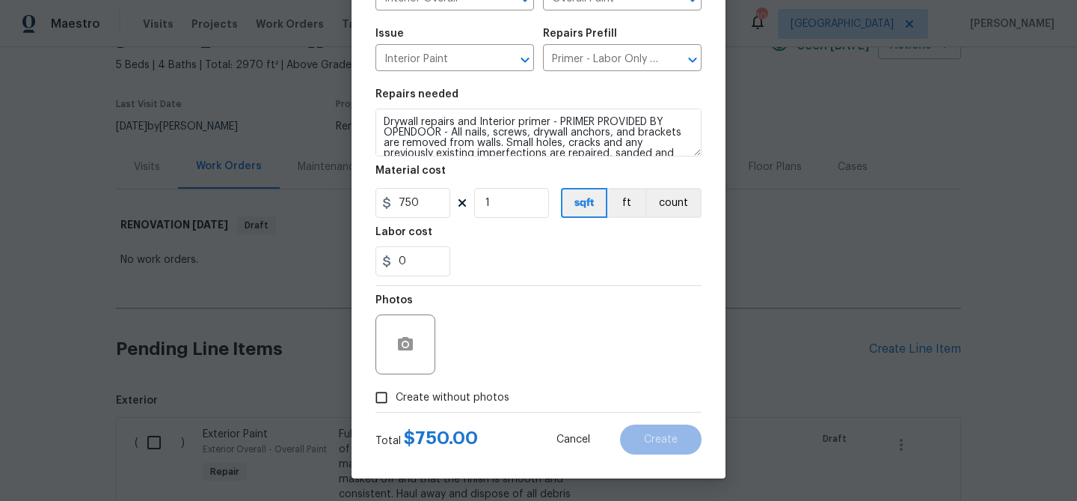
drag, startPoint x: 461, startPoint y: 393, endPoint x: 466, endPoint y: 385, distance: 9.8
click at [461, 393] on span "Create without photos" at bounding box center [453, 398] width 114 height 16
click at [396, 393] on input "Create without photos" at bounding box center [381, 397] width 28 height 28
checkbox input "true"
click at [418, 204] on input "750" at bounding box center [413, 203] width 75 height 30
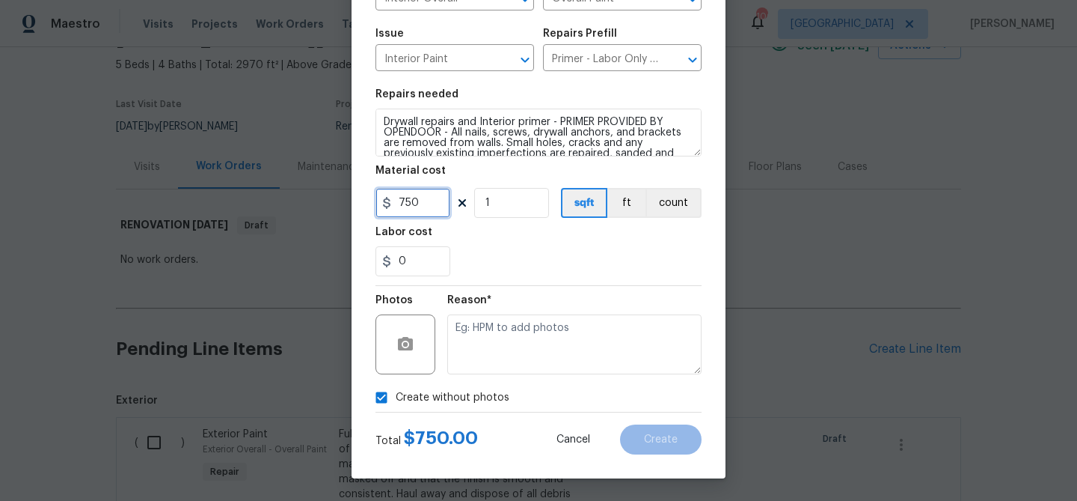
click at [418, 204] on input "750" at bounding box center [413, 203] width 75 height 30
type input "600"
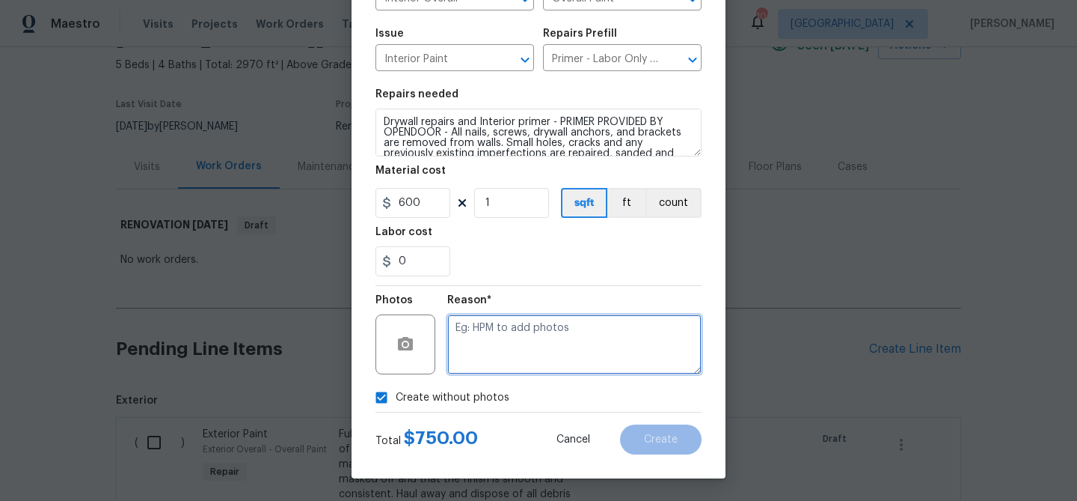
click at [504, 334] on textarea at bounding box center [574, 344] width 254 height 60
type textarea "Drywall repairs and primer"
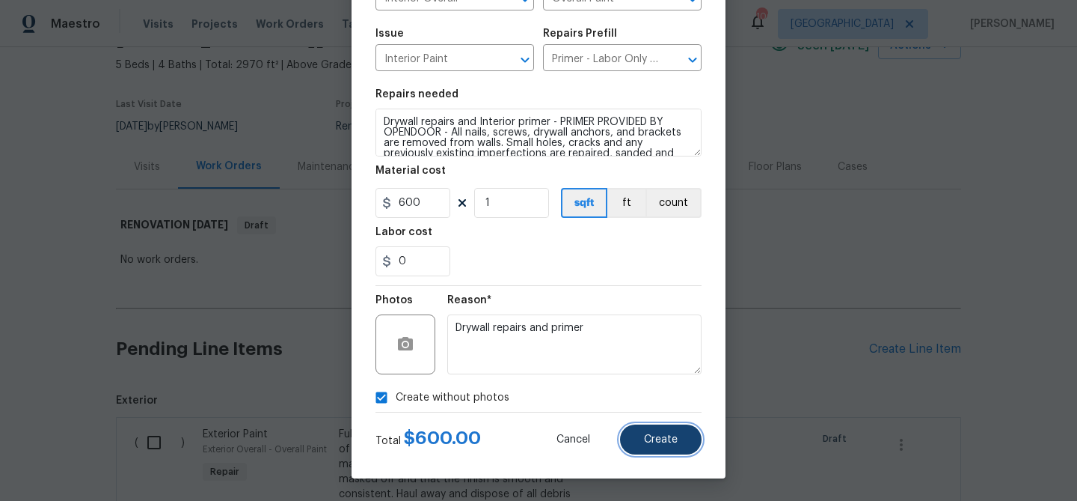
click at [664, 432] on button "Create" at bounding box center [661, 439] width 82 height 30
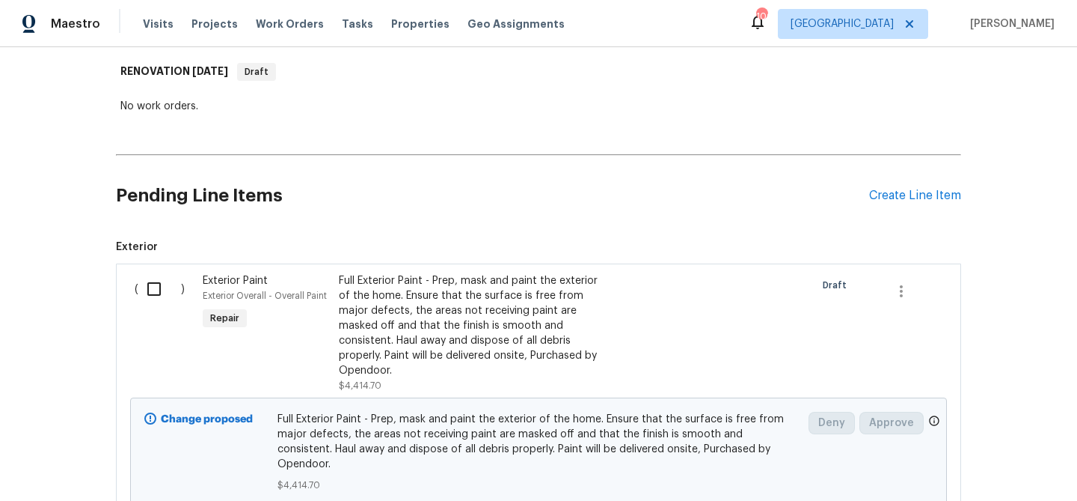
scroll to position [240, 0]
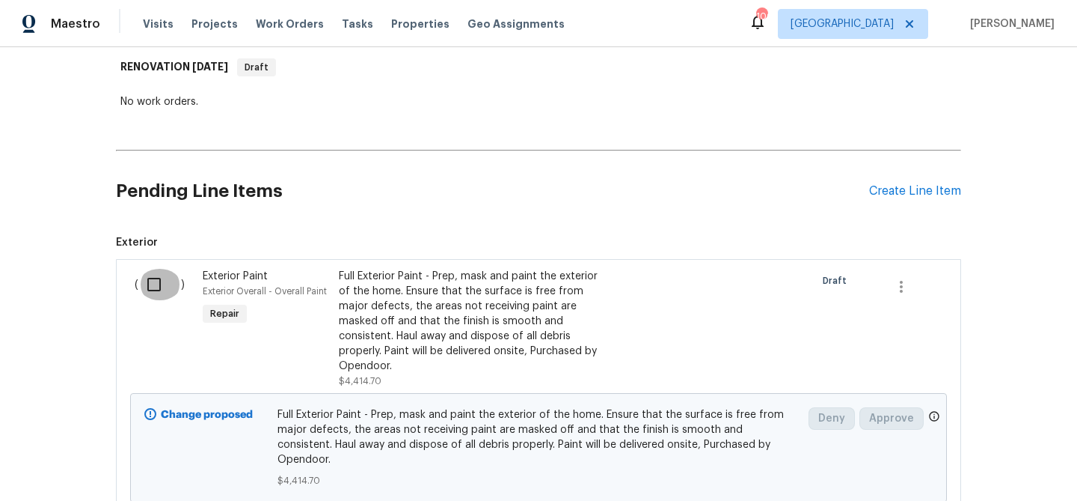
click at [156, 281] on input "checkbox" at bounding box center [159, 284] width 43 height 31
checkbox input "true"
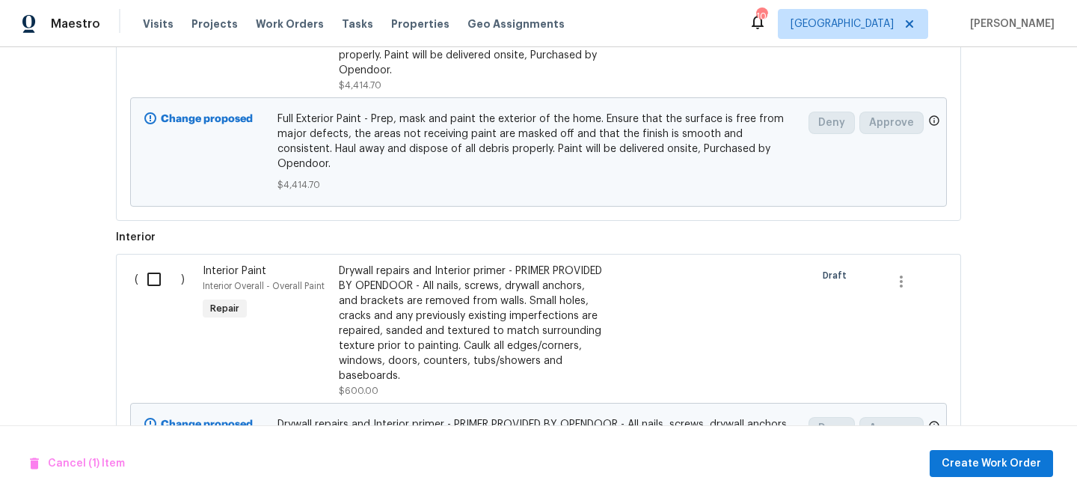
scroll to position [542, 0]
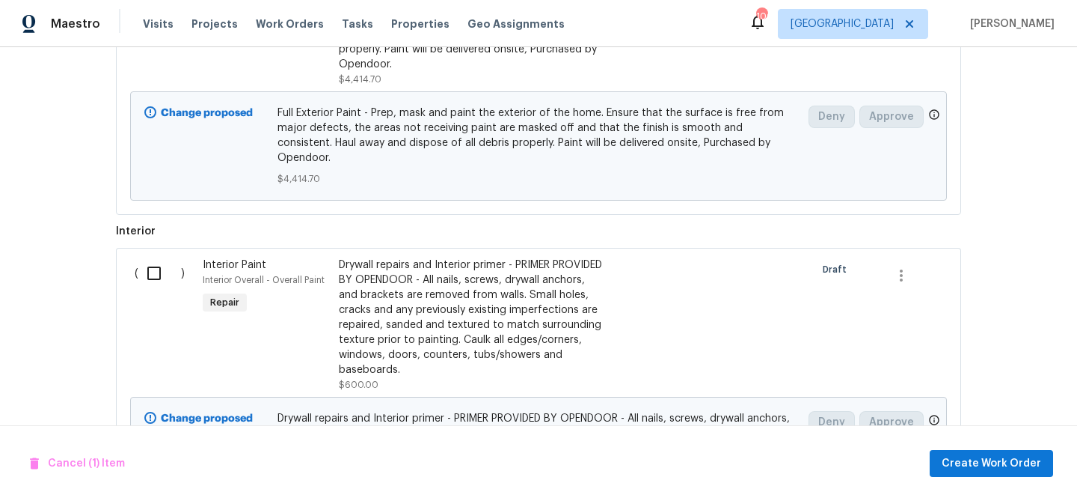
click at [147, 258] on input "checkbox" at bounding box center [159, 272] width 43 height 31
checkbox input "true"
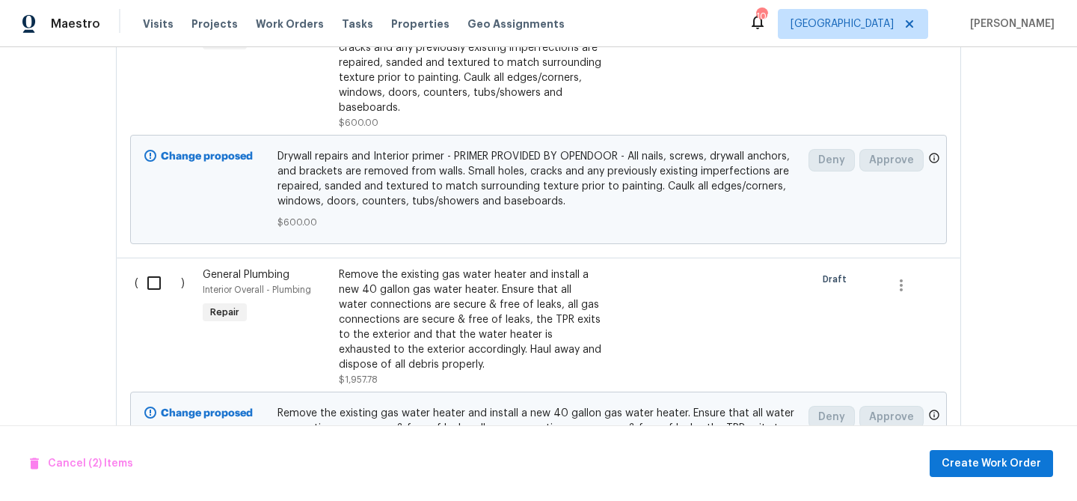
scroll to position [805, 0]
click at [157, 266] on input "checkbox" at bounding box center [159, 281] width 43 height 31
checkbox input "true"
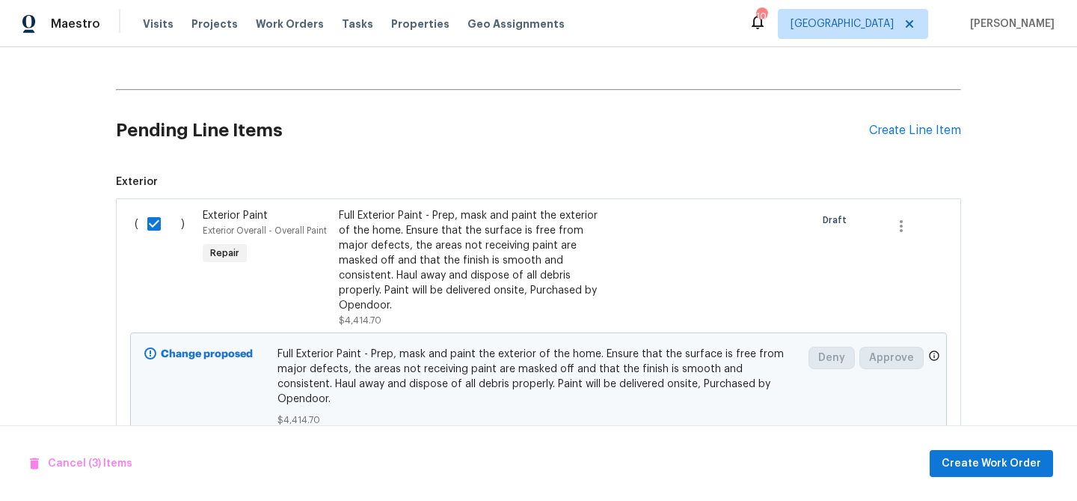
scroll to position [0, 0]
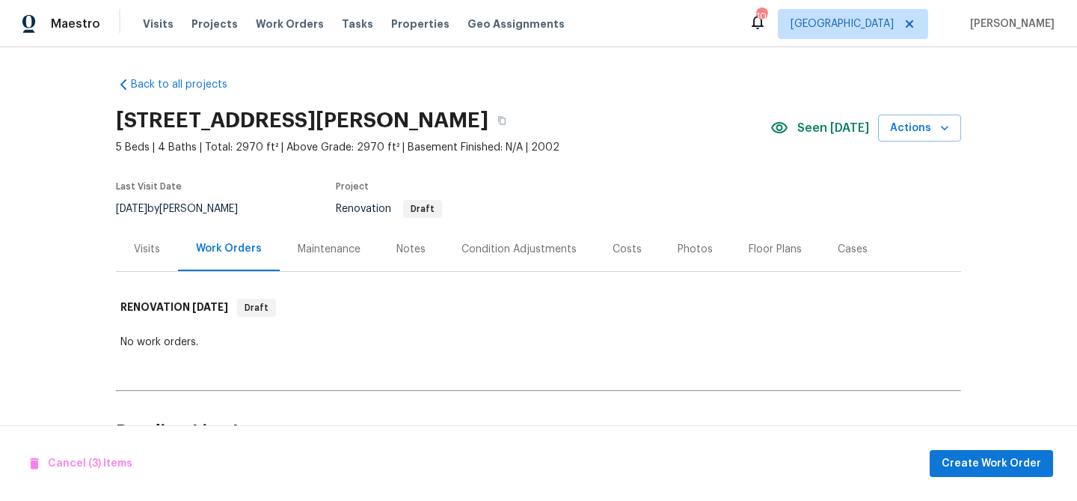
click at [468, 245] on div "Condition Adjustments" at bounding box center [519, 249] width 115 height 15
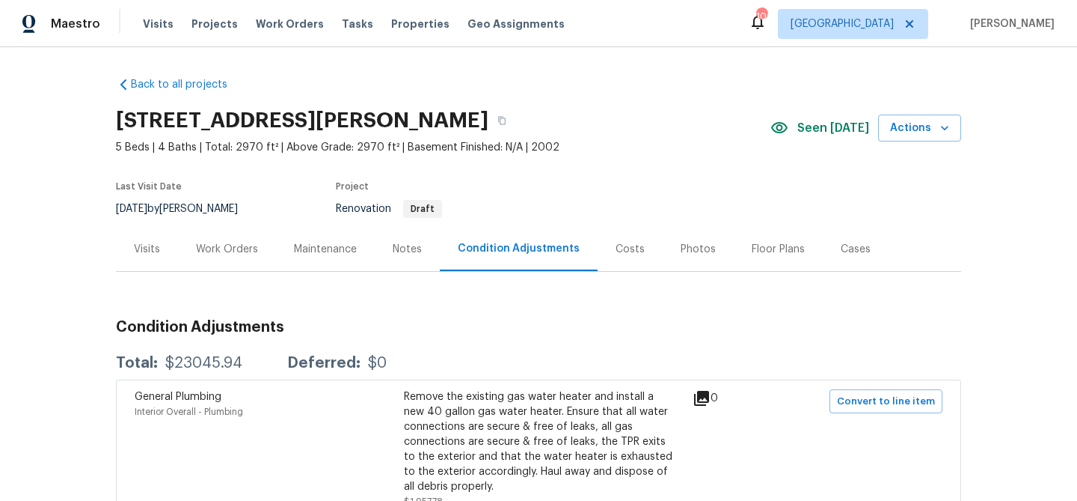
click at [229, 242] on div "Work Orders" at bounding box center [227, 249] width 62 height 15
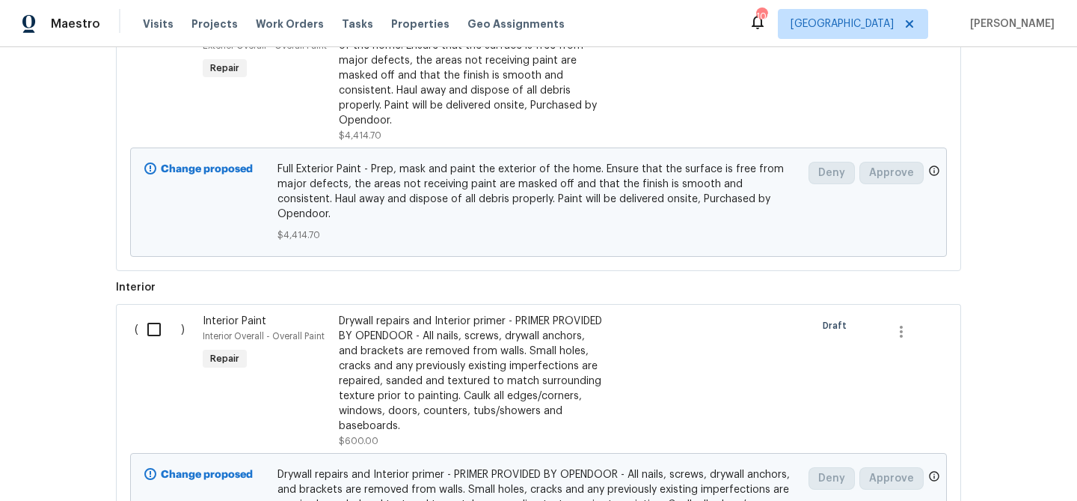
scroll to position [1092, 0]
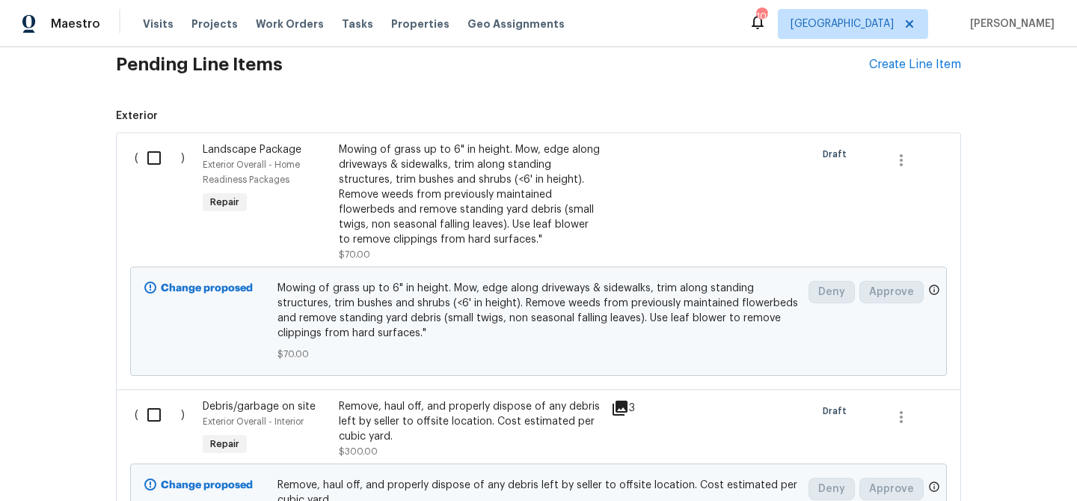
scroll to position [392, 0]
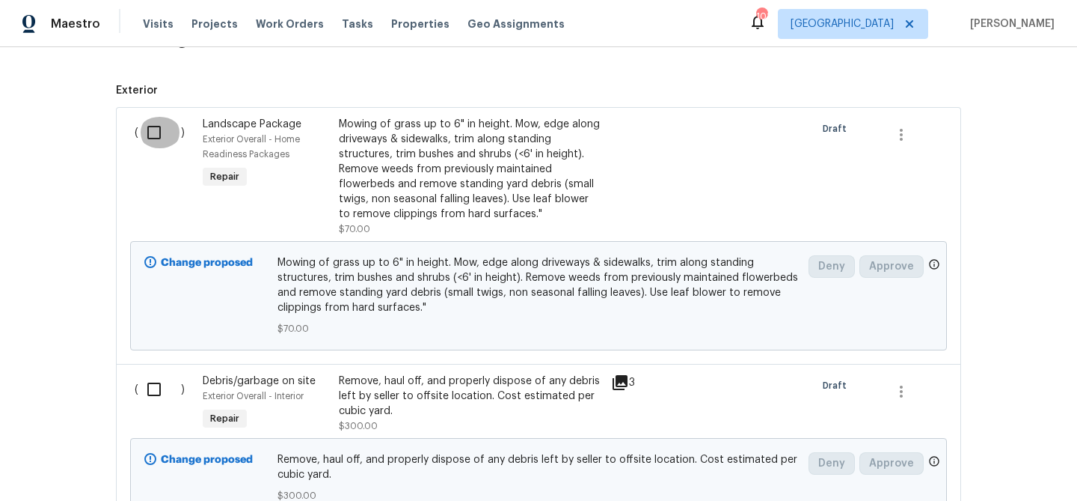
click at [159, 130] on input "checkbox" at bounding box center [159, 132] width 43 height 31
checkbox input "true"
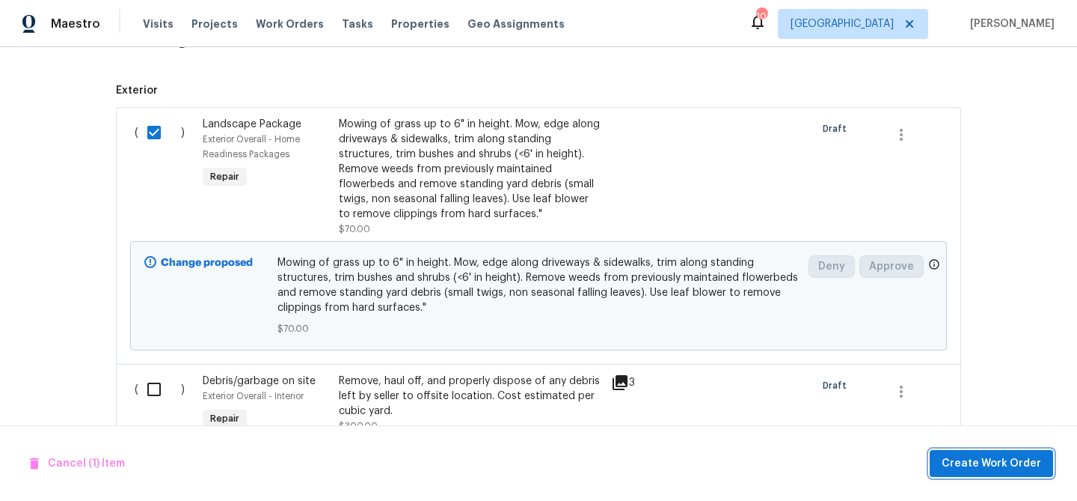
click at [1001, 459] on span "Create Work Order" at bounding box center [992, 463] width 100 height 19
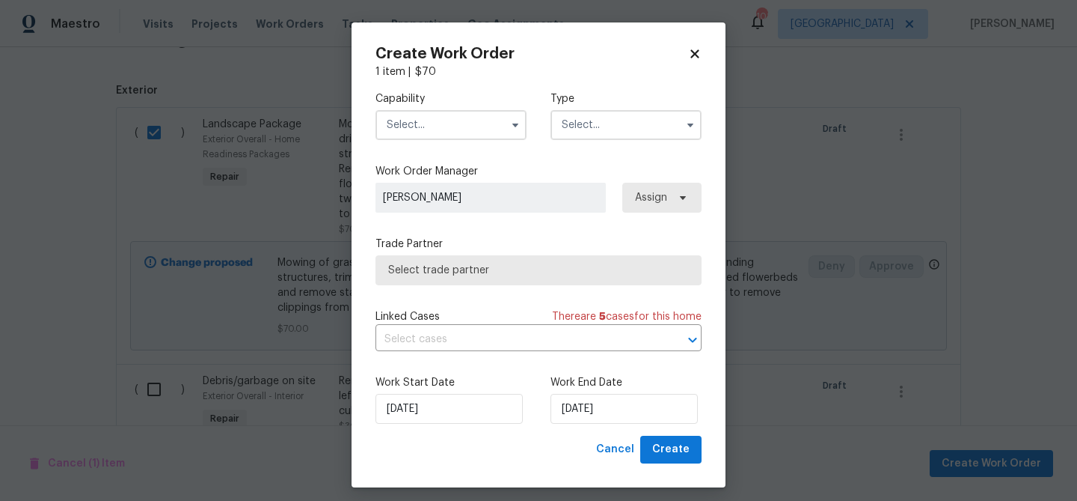
click at [461, 136] on input "text" at bounding box center [451, 125] width 151 height 30
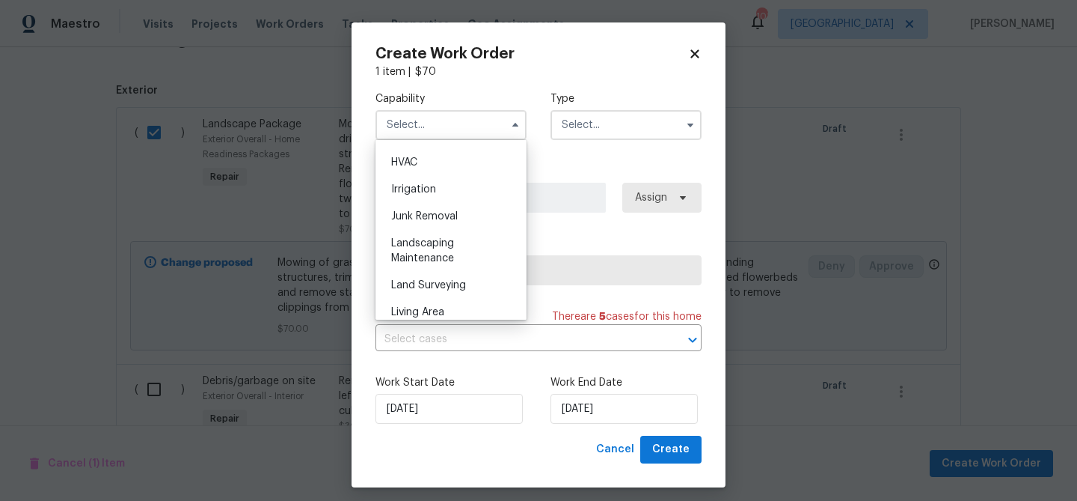
scroll to position [901, 0]
click at [427, 233] on div "Landscaping Maintenance" at bounding box center [451, 248] width 144 height 42
type input "Landscaping Maintenance"
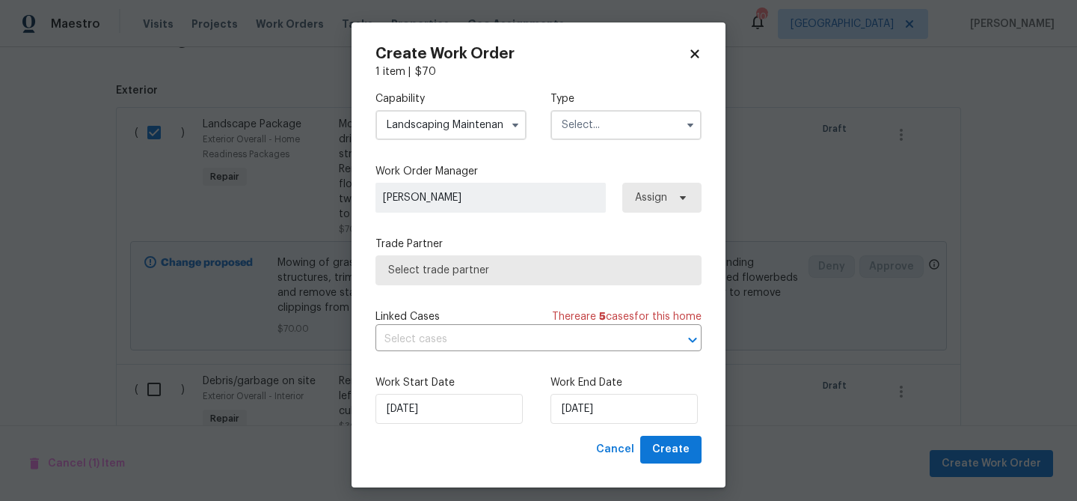
drag, startPoint x: 566, startPoint y: 125, endPoint x: 563, endPoint y: 138, distance: 13.1
click at [566, 126] on input "text" at bounding box center [626, 125] width 151 height 30
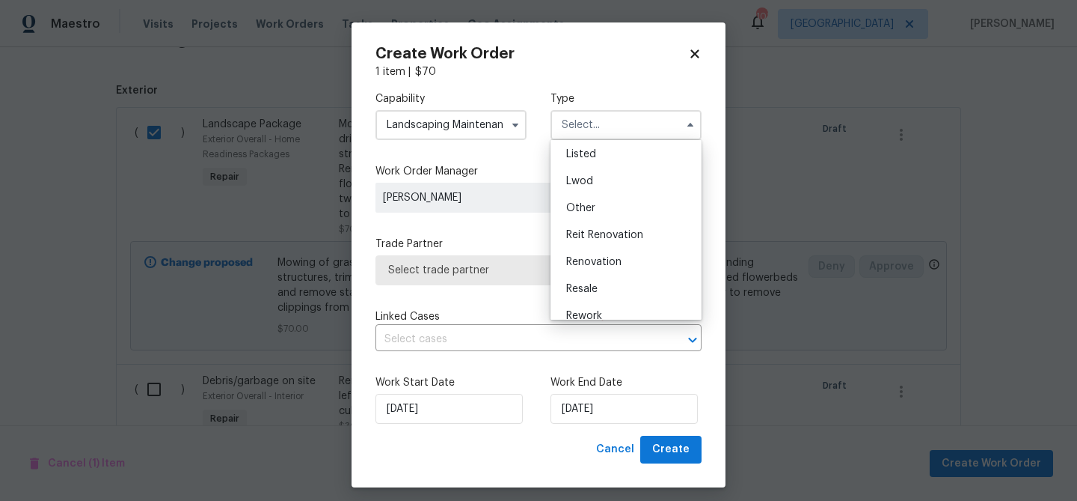
scroll to position [178, 0]
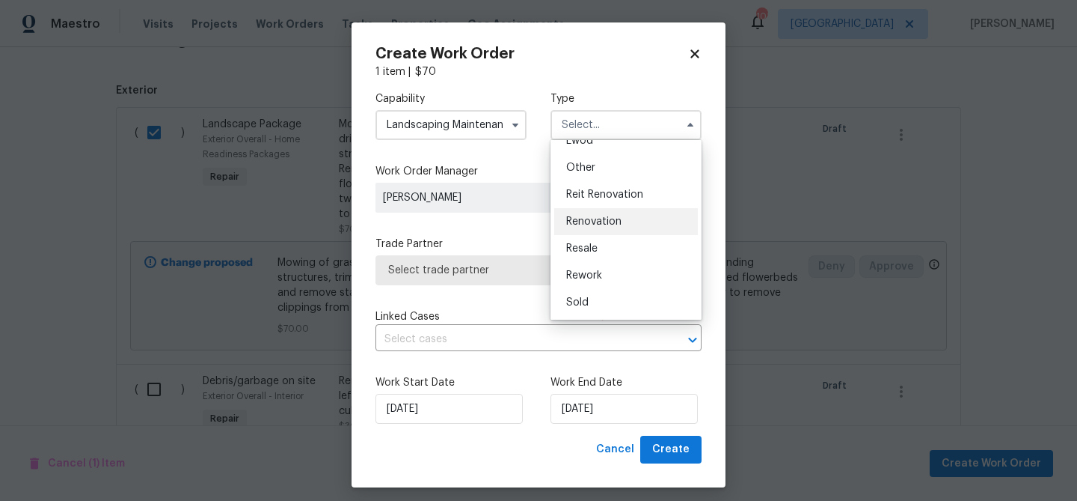
click at [593, 224] on span "Renovation" at bounding box center [593, 221] width 55 height 10
type input "Renovation"
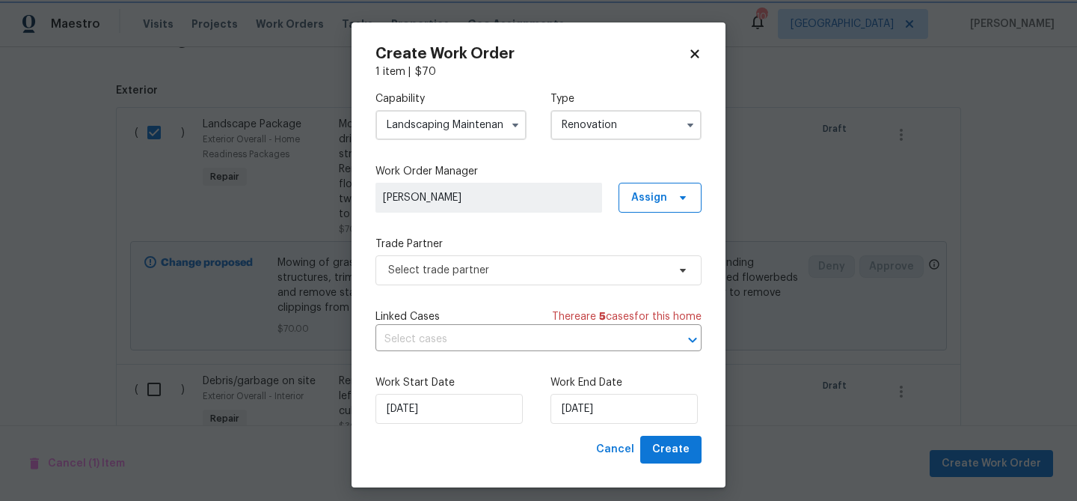
scroll to position [0, 0]
click at [516, 278] on span "Select trade partner" at bounding box center [539, 270] width 326 height 30
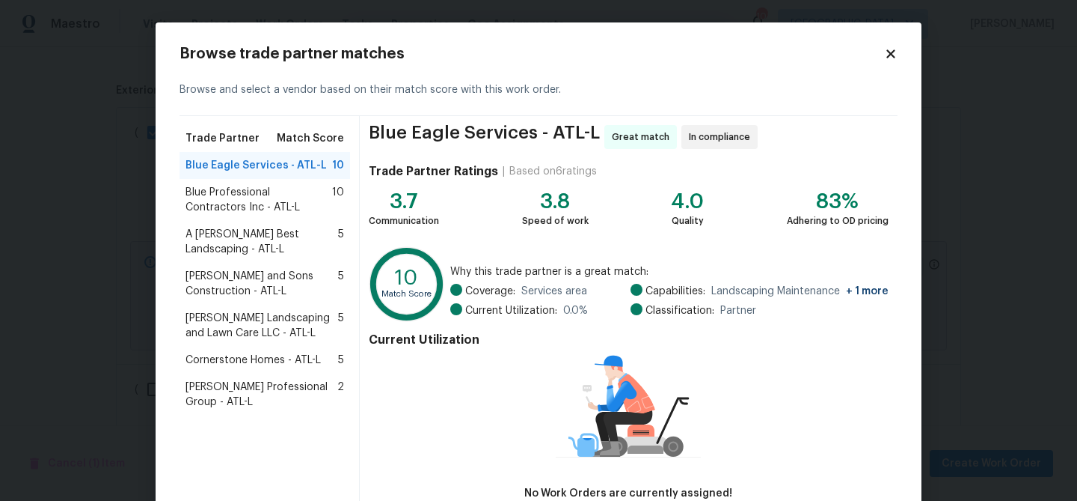
click at [213, 192] on span "Blue Professional Contractors Inc - ATL-L" at bounding box center [259, 200] width 147 height 30
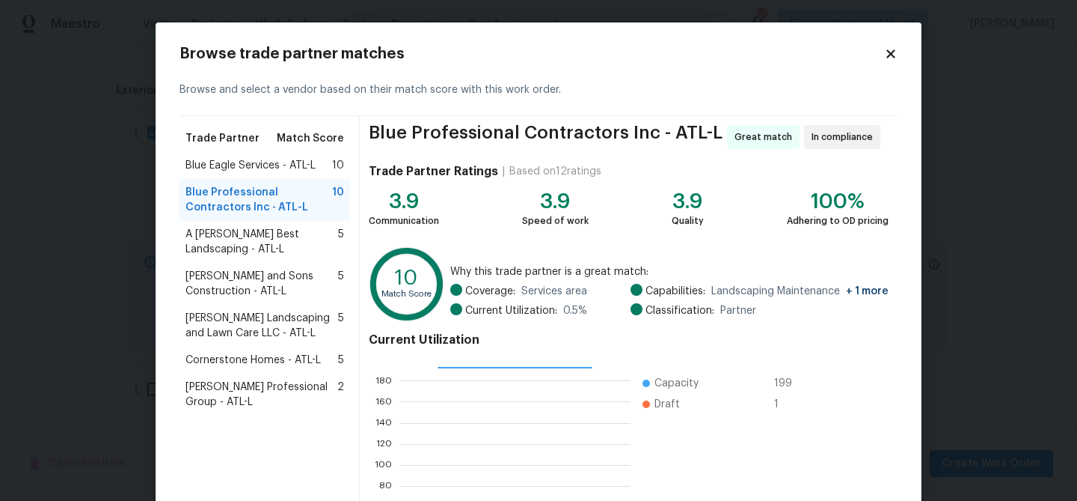
scroll to position [159, 0]
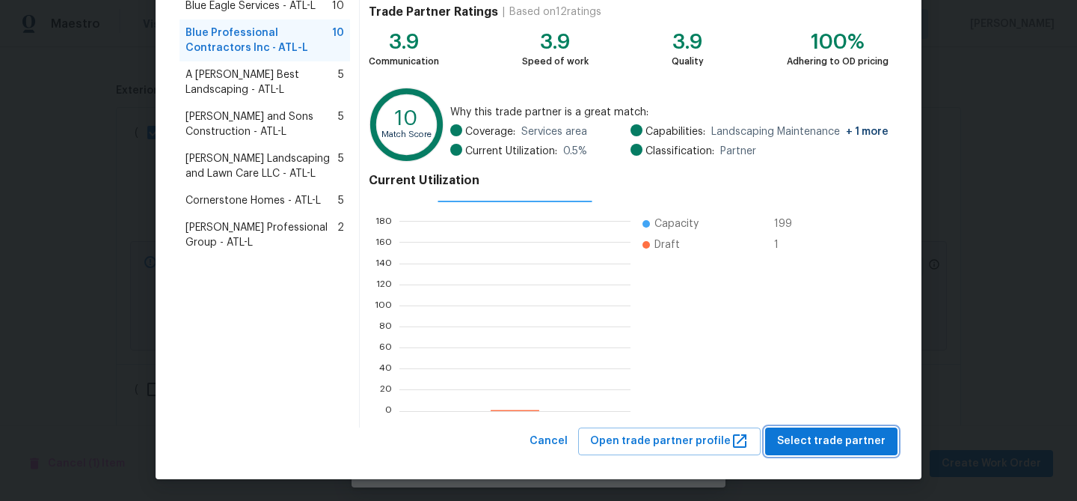
click at [790, 438] on span "Select trade partner" at bounding box center [831, 441] width 108 height 19
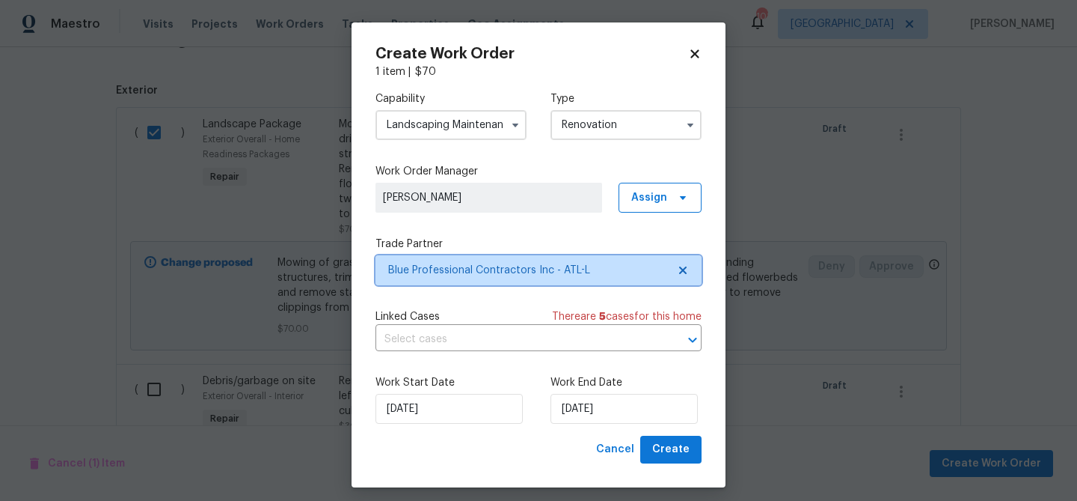
scroll to position [0, 0]
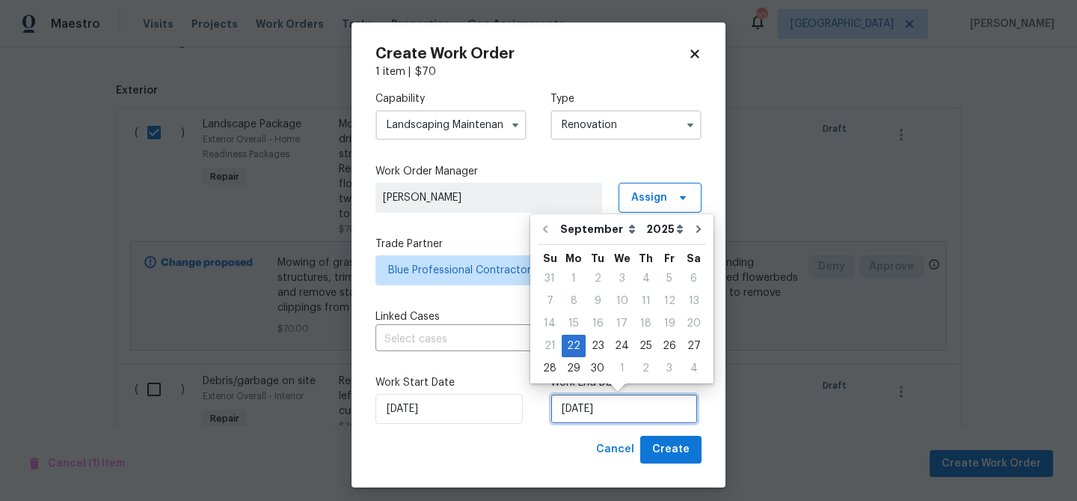
click at [581, 409] on input "9/22/2025" at bounding box center [624, 409] width 147 height 30
click at [658, 342] on div "26" at bounding box center [670, 345] width 24 height 21
type input "9/26/2025"
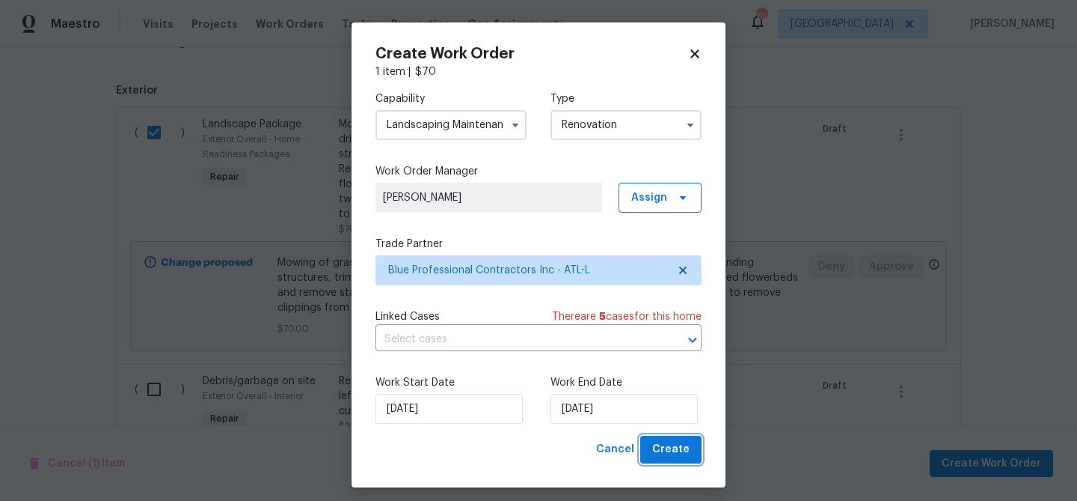
click at [665, 455] on span "Create" at bounding box center [670, 449] width 37 height 19
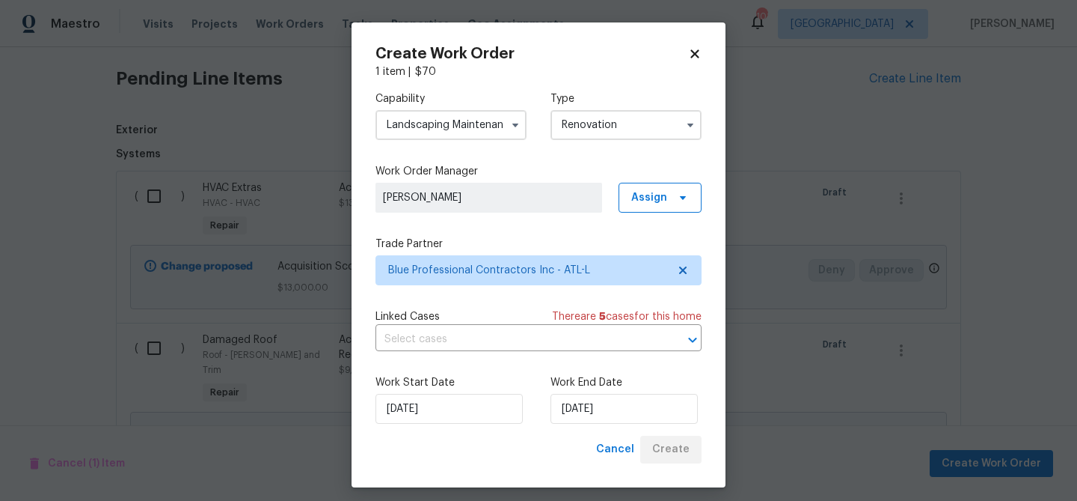
scroll to position [432, 0]
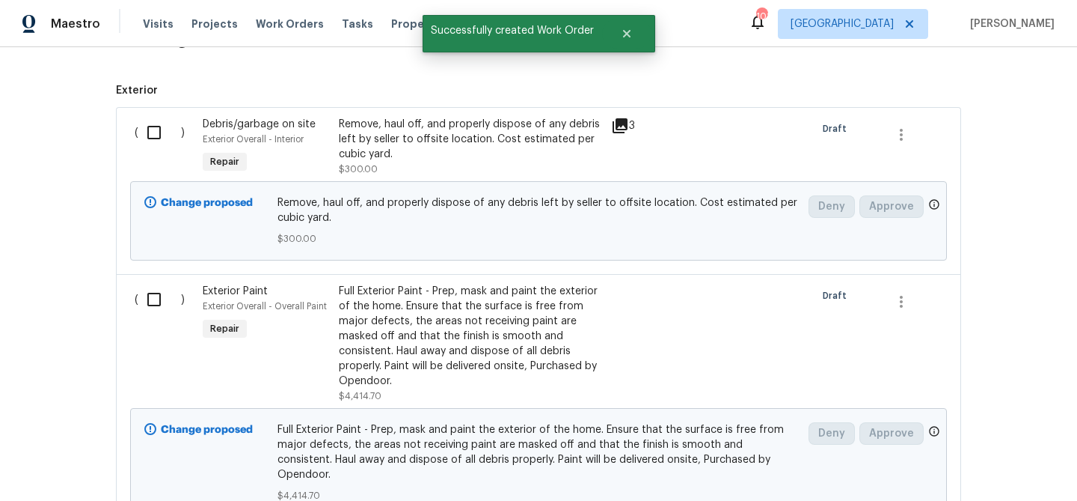
click at [152, 135] on input "checkbox" at bounding box center [159, 132] width 43 height 31
checkbox input "true"
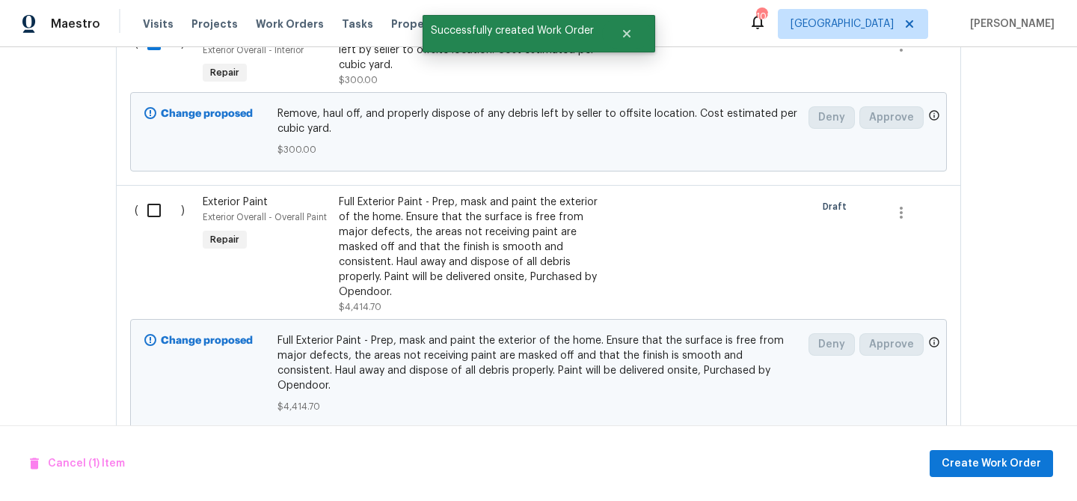
scroll to position [522, 0]
click at [155, 210] on input "checkbox" at bounding box center [159, 208] width 43 height 31
checkbox input "true"
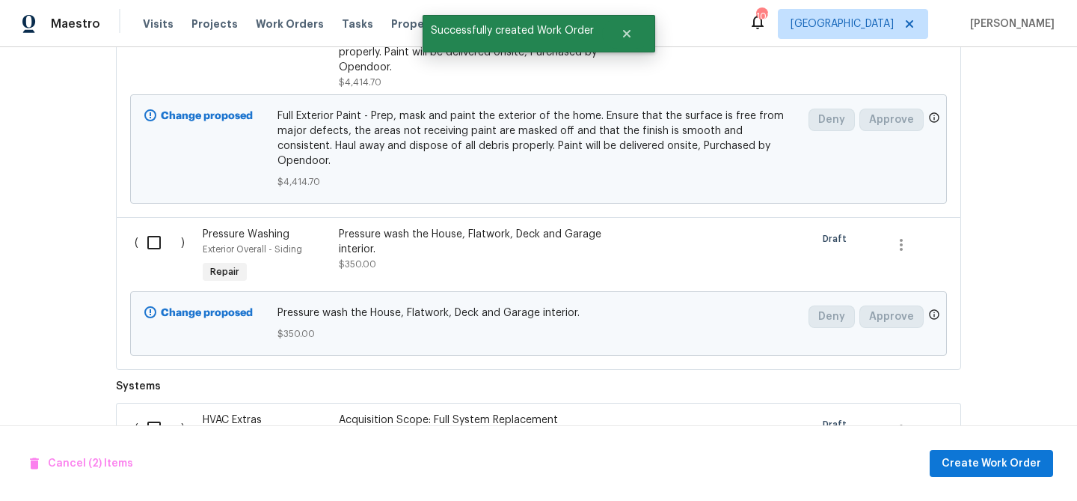
scroll to position [762, 0]
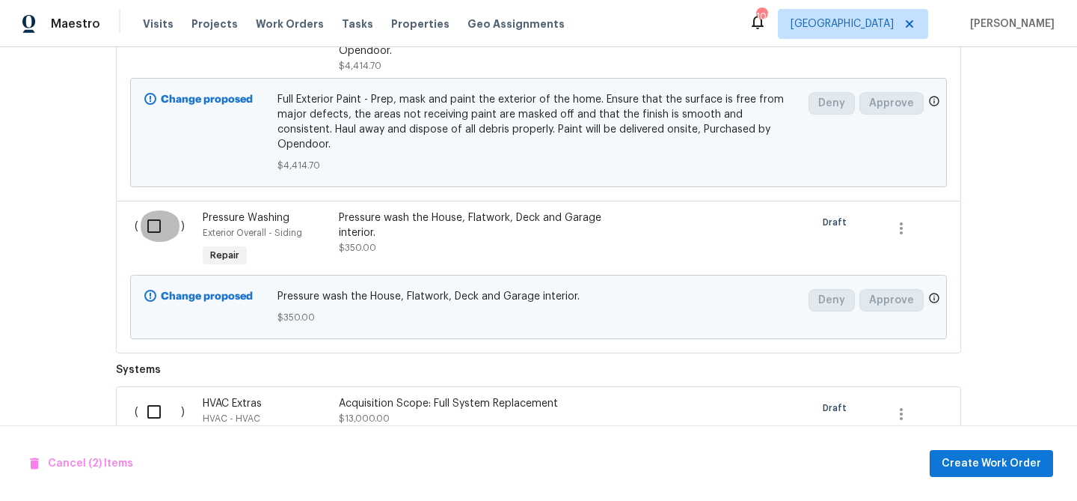
click at [155, 210] on input "checkbox" at bounding box center [159, 225] width 43 height 31
checkbox input "true"
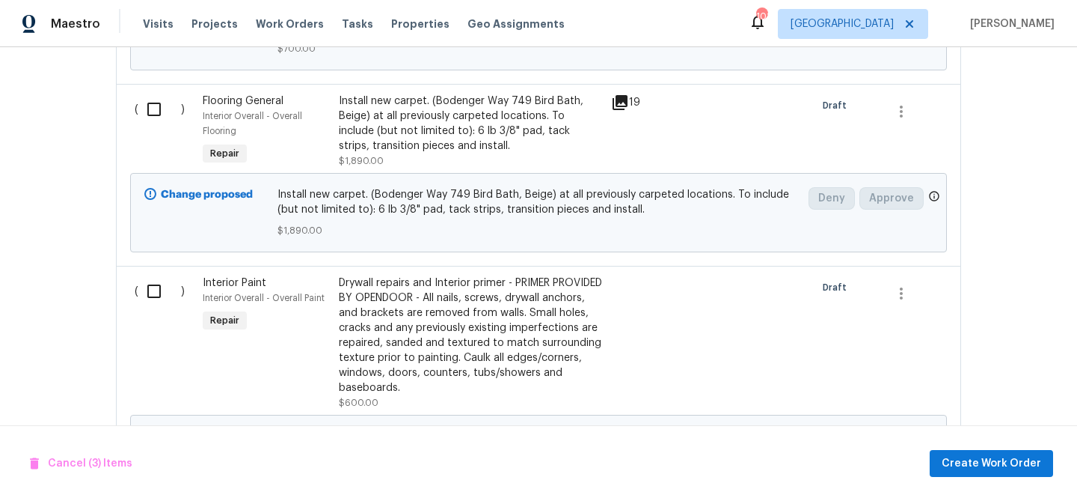
scroll to position [1696, 0]
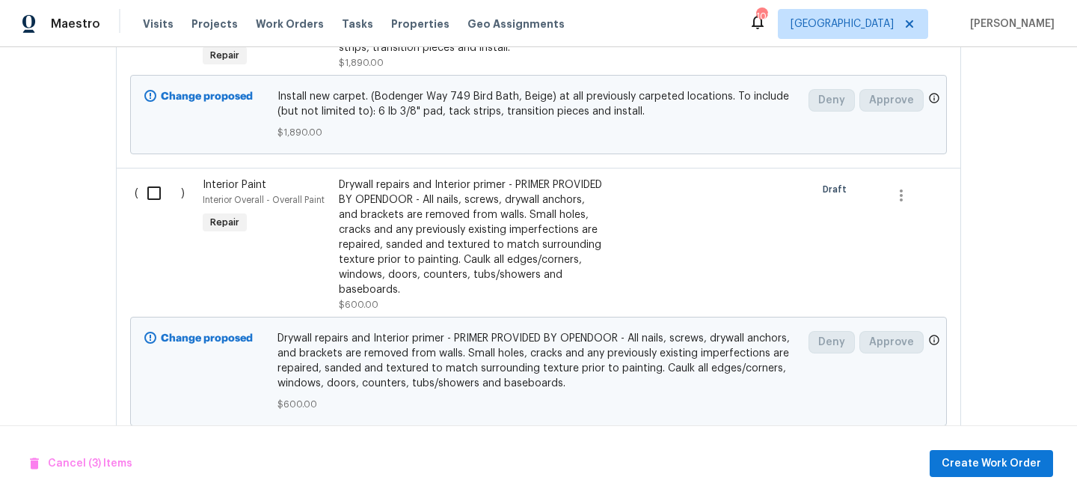
click at [146, 177] on input "checkbox" at bounding box center [159, 192] width 43 height 31
checkbox input "true"
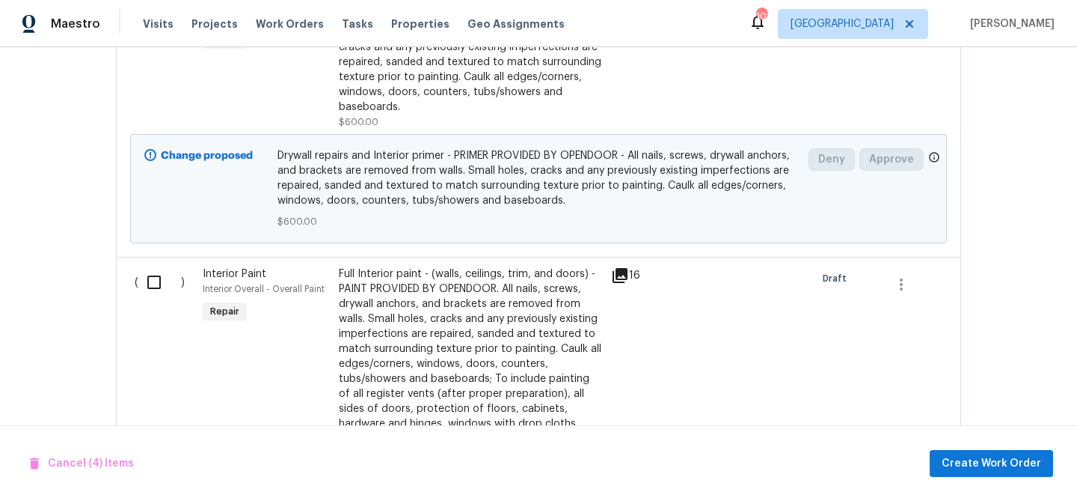
scroll to position [1945, 0]
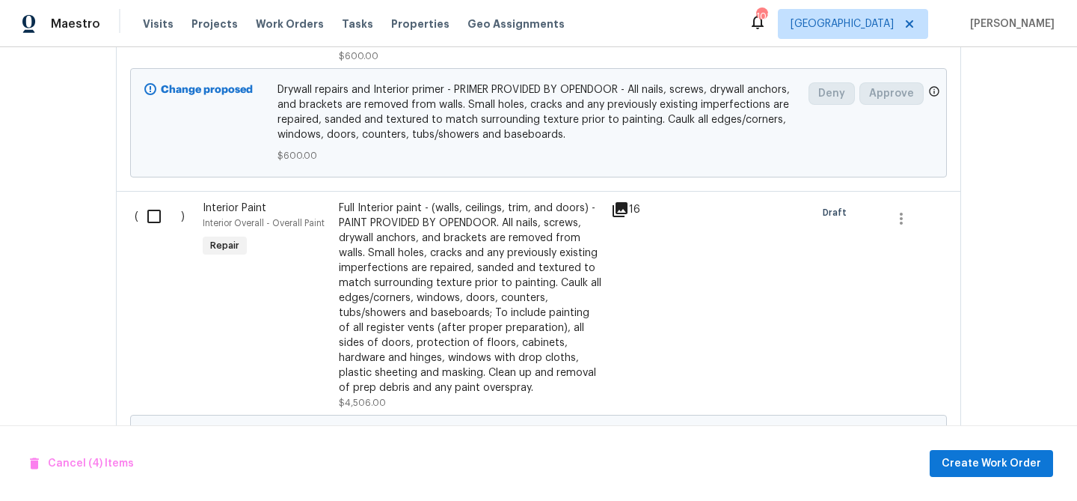
click at [168, 201] on input "checkbox" at bounding box center [159, 216] width 43 height 31
checkbox input "true"
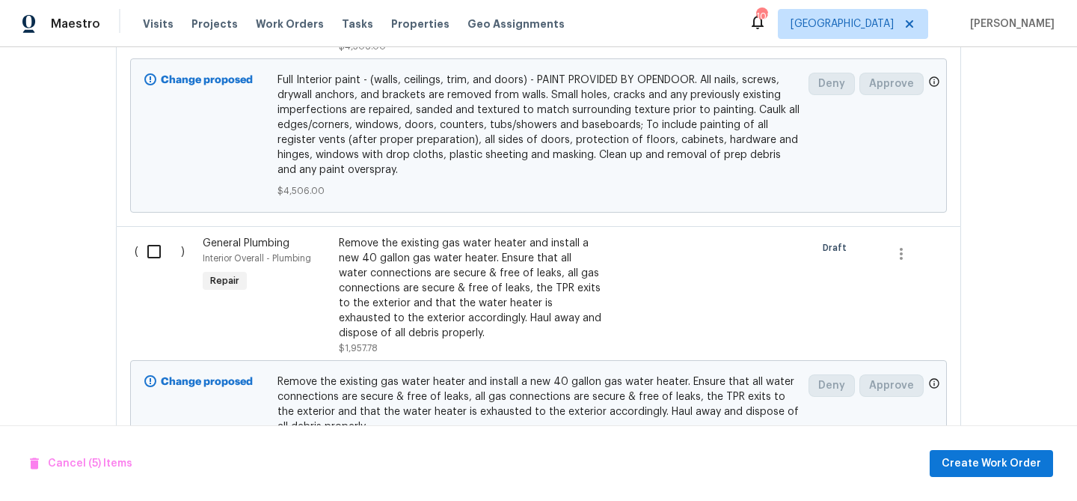
scroll to position [2307, 0]
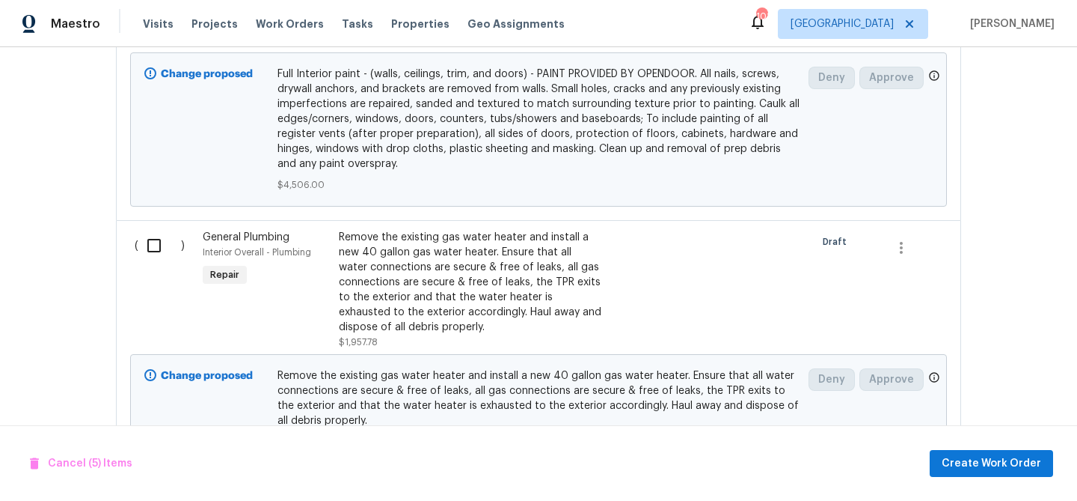
click at [152, 230] on input "checkbox" at bounding box center [159, 245] width 43 height 31
checkbox input "true"
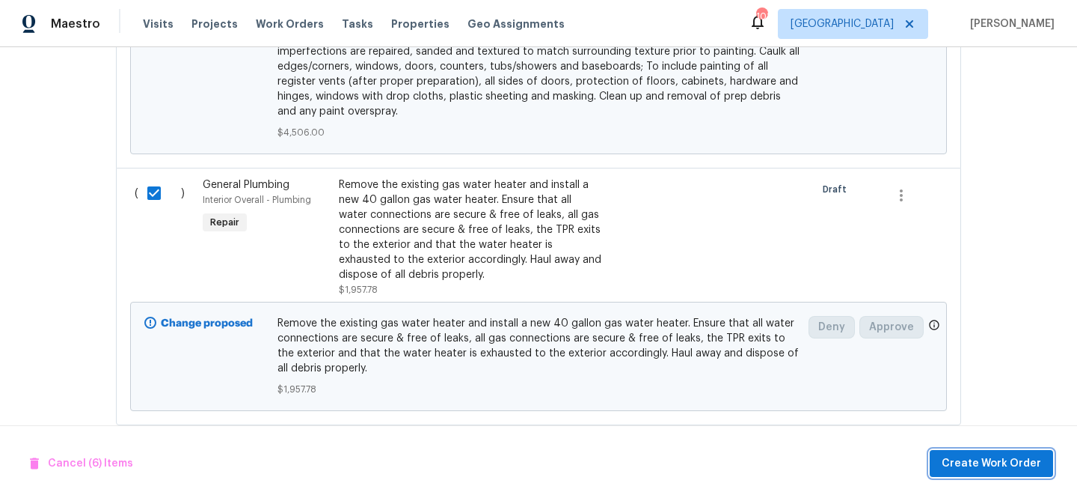
click at [991, 470] on span "Create Work Order" at bounding box center [992, 463] width 100 height 19
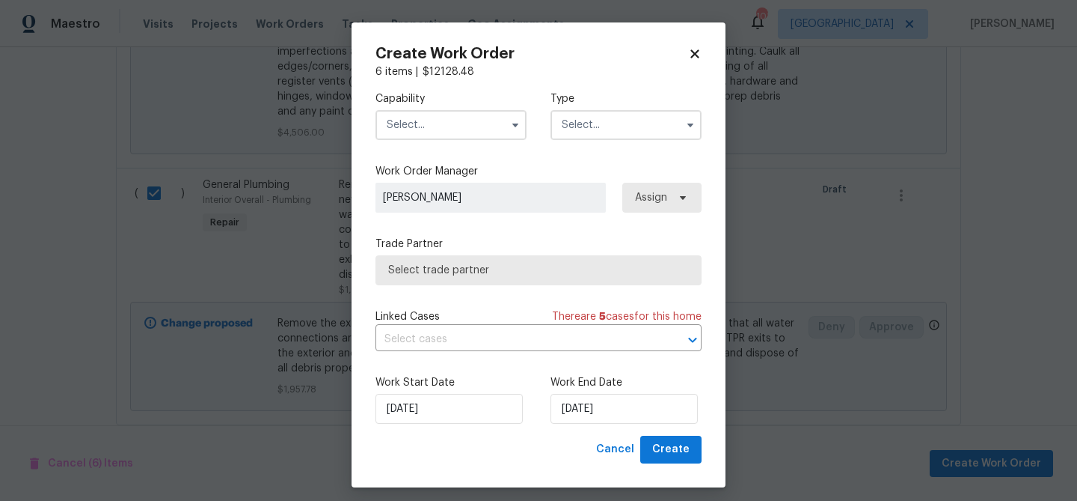
click at [426, 124] on input "text" at bounding box center [451, 125] width 151 height 30
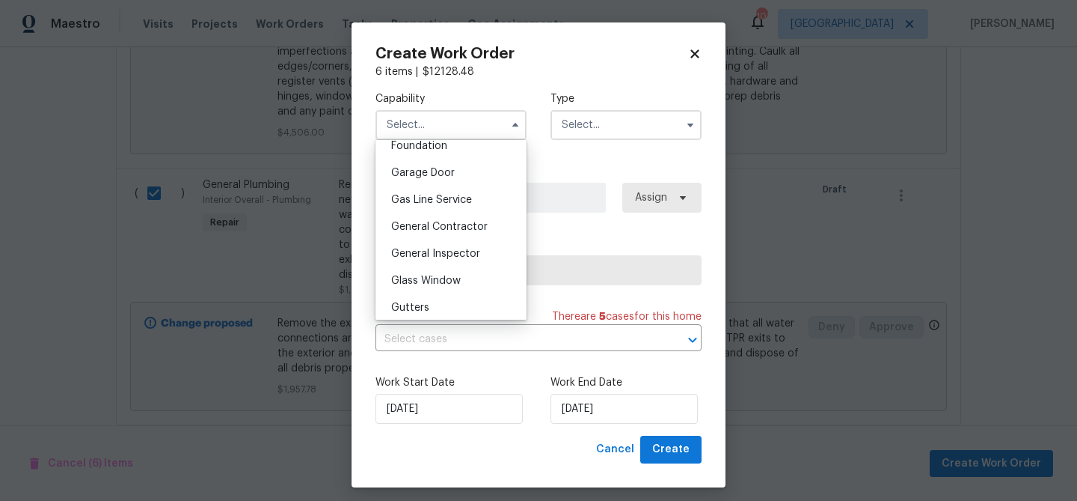
scroll to position [647, 0]
click at [456, 225] on span "General Contractor" at bounding box center [439, 225] width 97 height 10
type input "General Contractor"
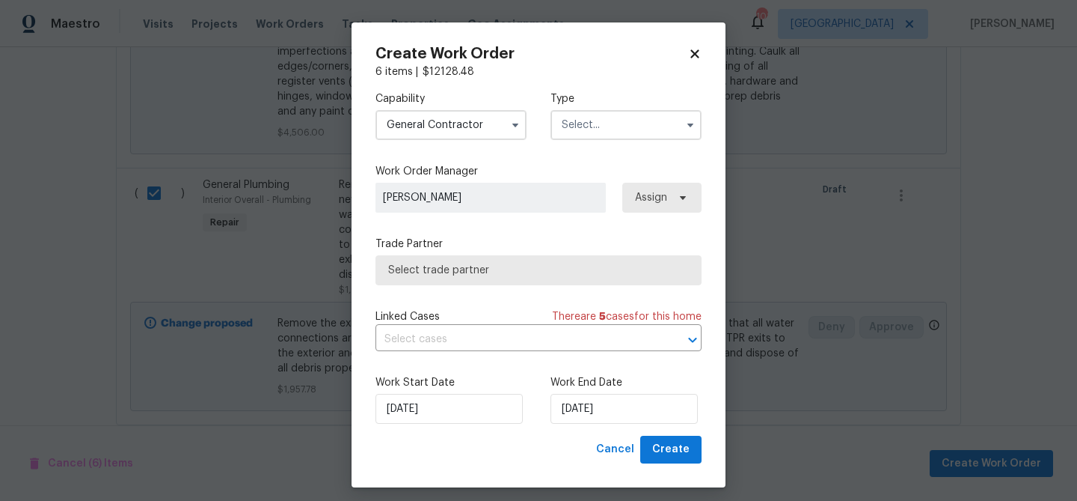
click at [582, 129] on input "text" at bounding box center [626, 125] width 151 height 30
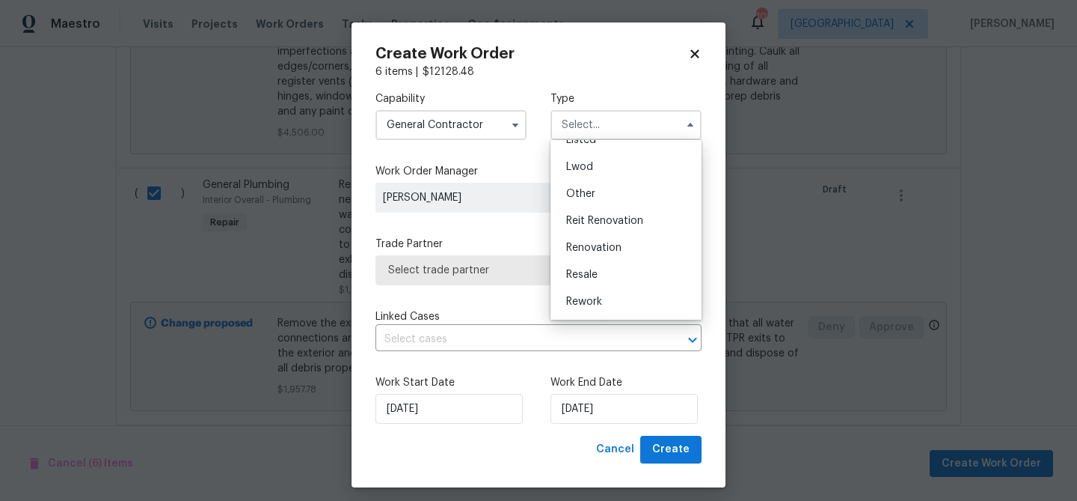
scroll to position [178, 0]
click at [610, 218] on span "Renovation" at bounding box center [593, 221] width 55 height 10
type input "Renovation"
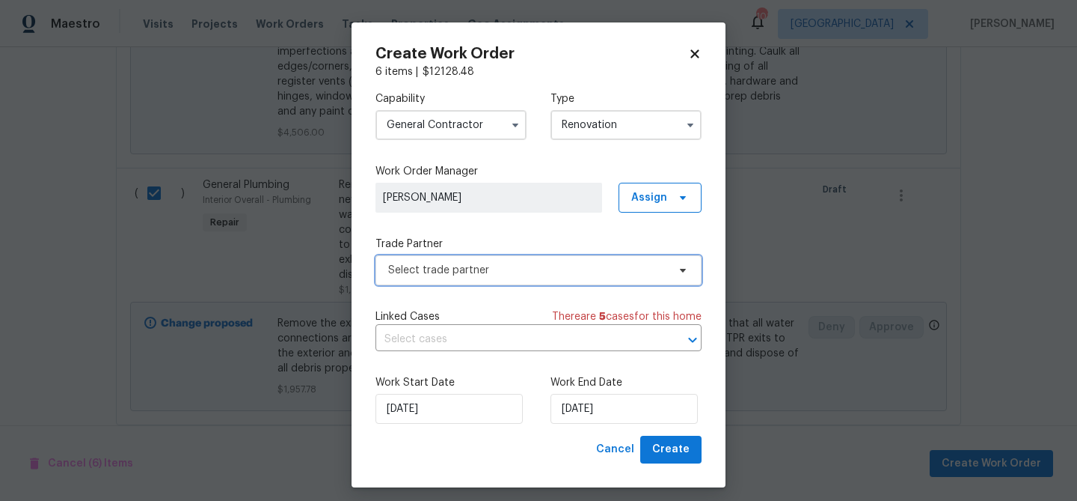
click at [563, 264] on span "Select trade partner" at bounding box center [527, 270] width 279 height 15
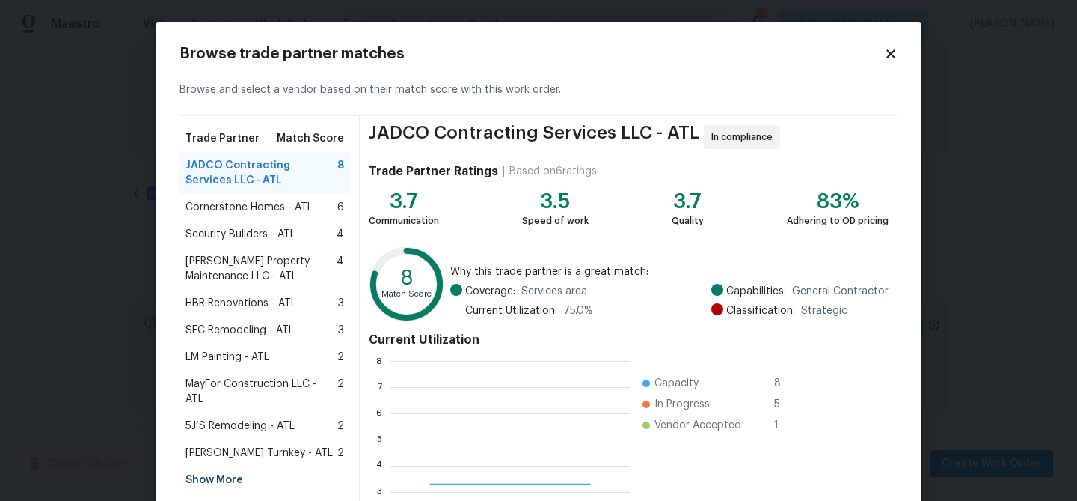
scroll to position [210, 240]
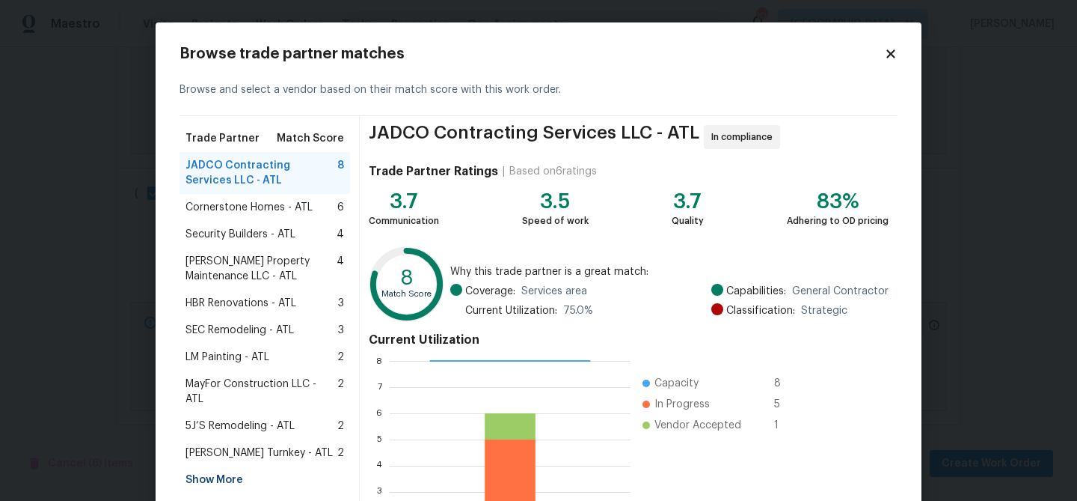
click at [249, 230] on span "Security Builders - ATL" at bounding box center [241, 234] width 110 height 15
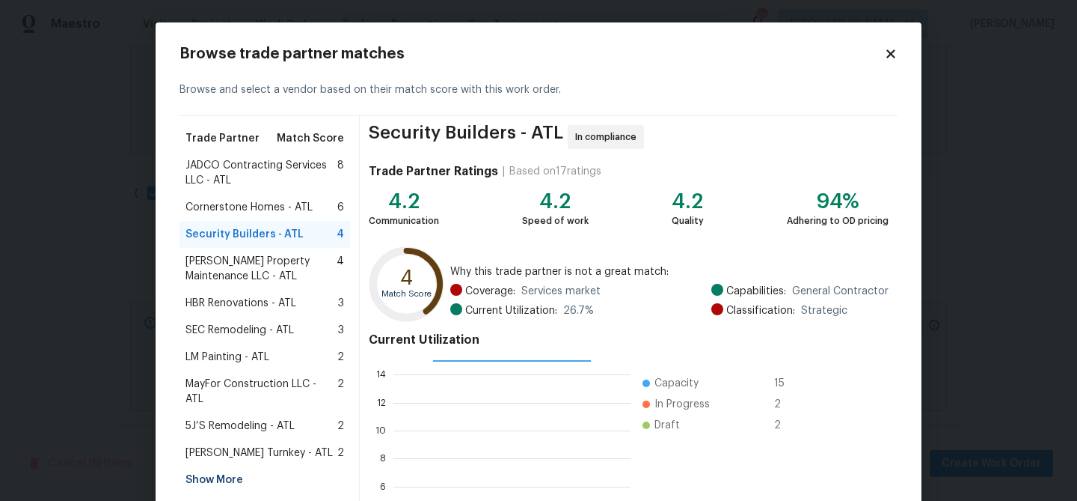
scroll to position [159, 0]
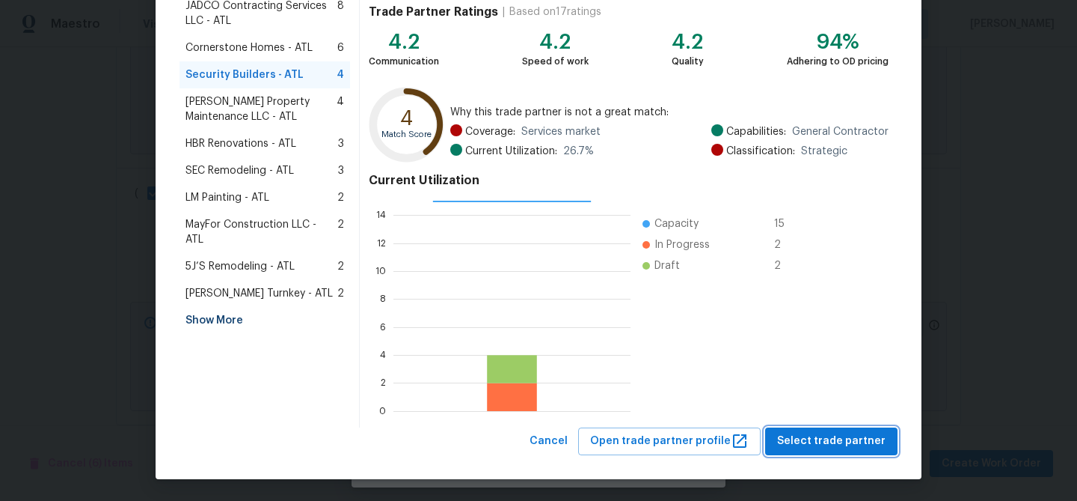
click at [828, 432] on span "Select trade partner" at bounding box center [831, 441] width 108 height 19
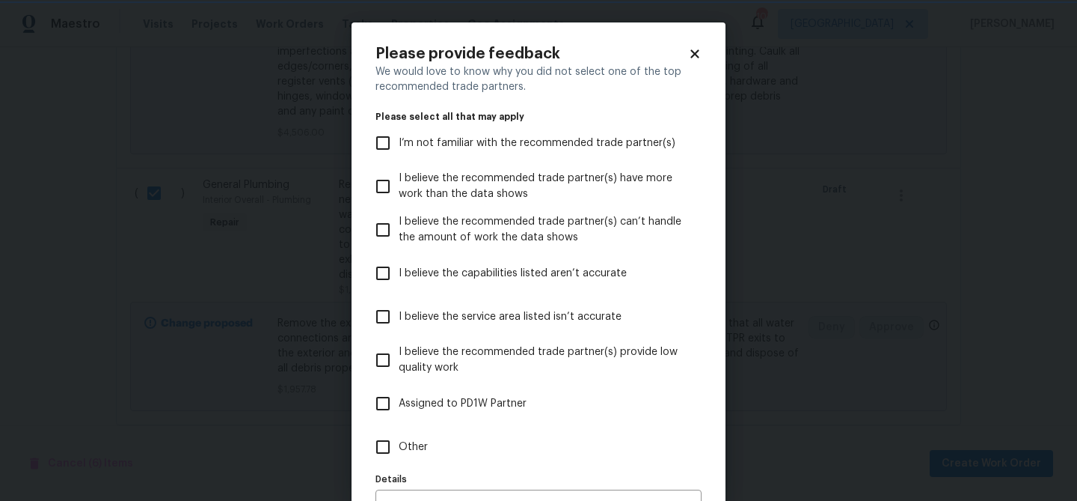
scroll to position [92, 0]
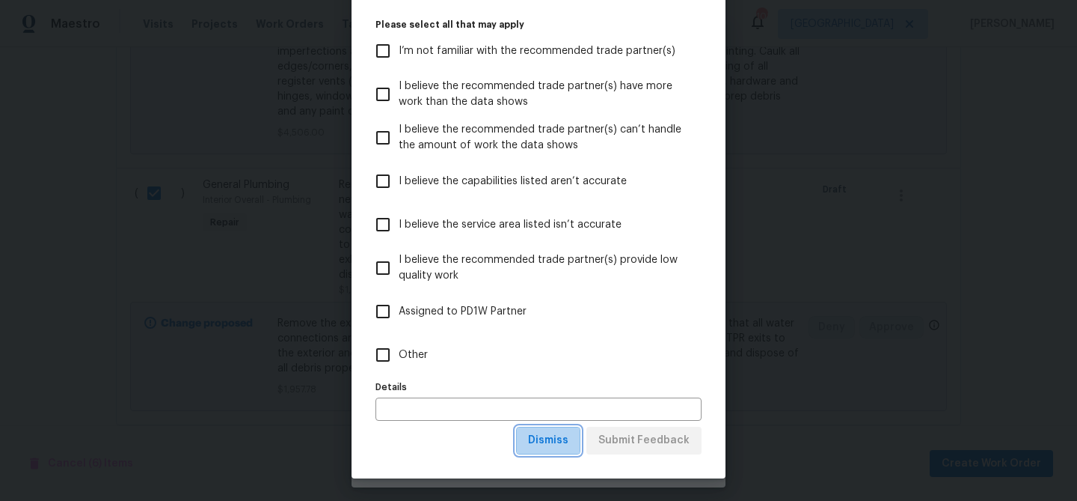
click at [563, 440] on span "Dismiss" at bounding box center [548, 440] width 40 height 19
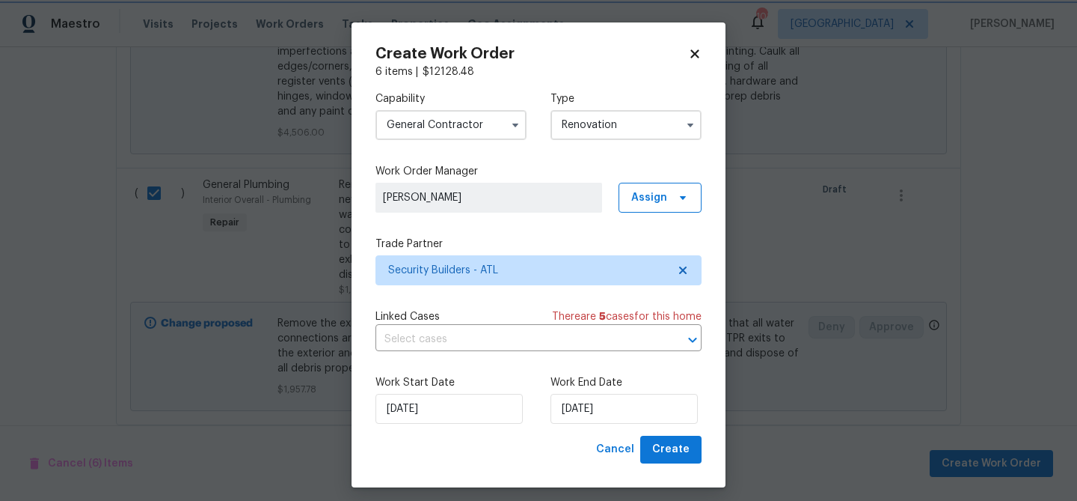
scroll to position [0, 0]
click at [619, 411] on input "9/22/2025" at bounding box center [624, 409] width 147 height 30
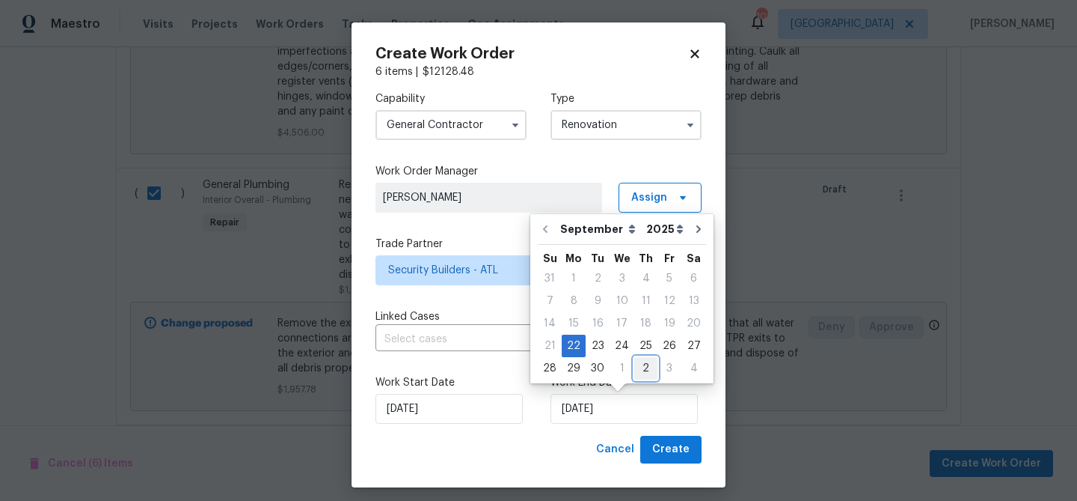
click at [635, 367] on div "2" at bounding box center [646, 368] width 23 height 21
type input "10/2/2025"
select select "9"
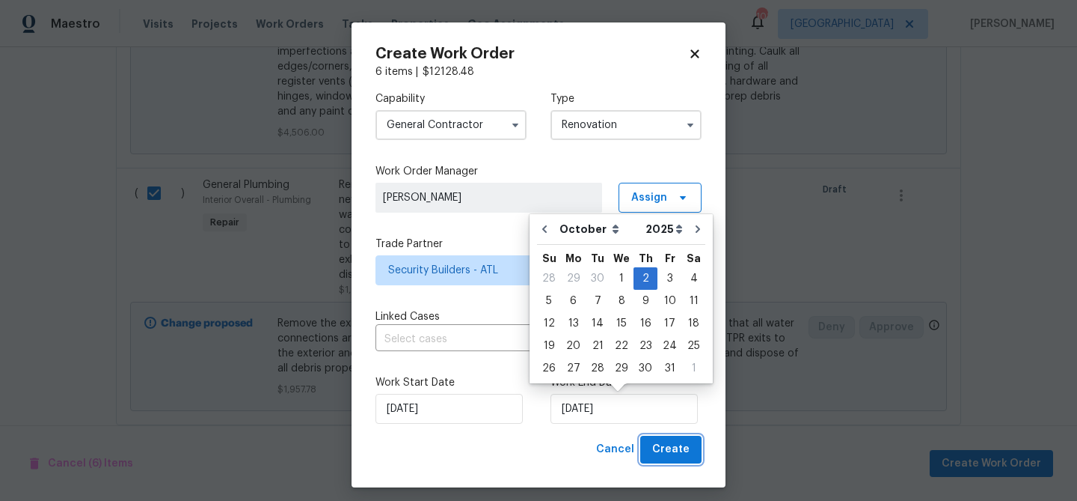
click at [667, 449] on span "Create" at bounding box center [670, 449] width 37 height 19
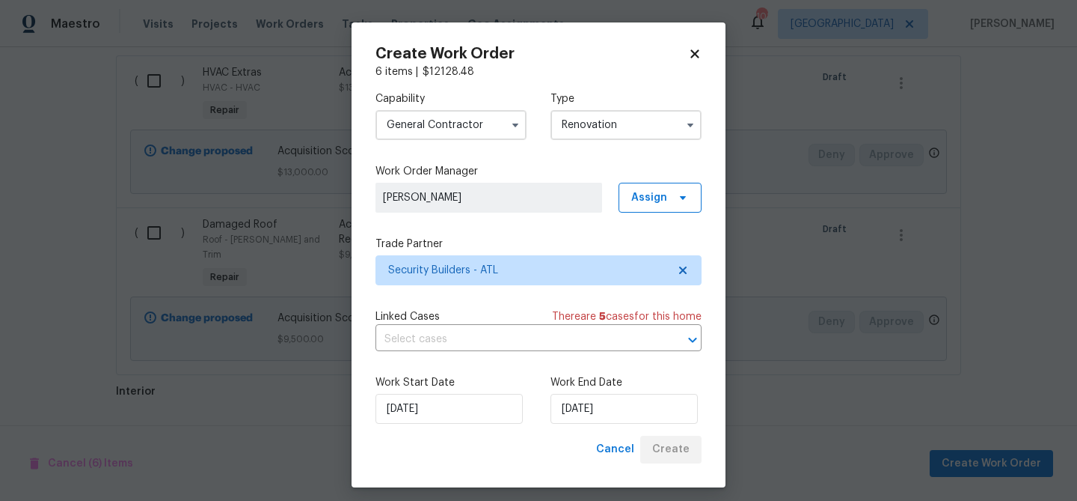
scroll to position [898, 0]
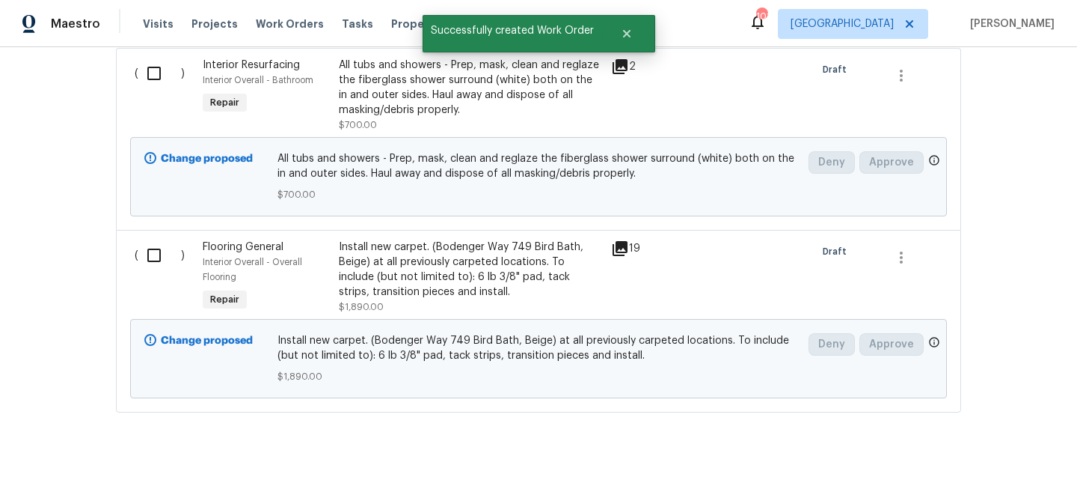
click at [148, 239] on input "checkbox" at bounding box center [159, 254] width 43 height 31
checkbox input "true"
click at [982, 446] on div "Cancel (1) Item Create Work Order" at bounding box center [538, 463] width 1077 height 76
click at [982, 456] on span "Create Work Order" at bounding box center [992, 463] width 100 height 19
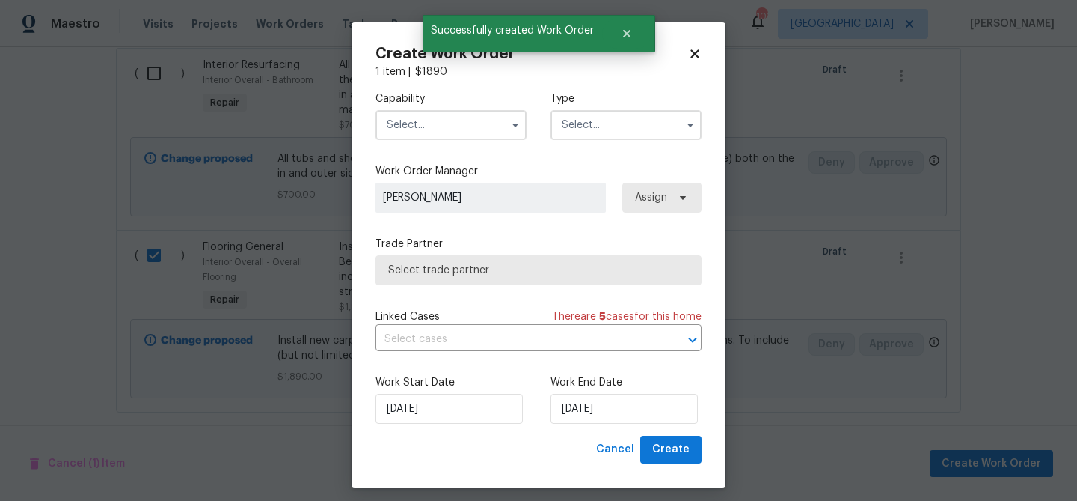
click at [414, 128] on input "text" at bounding box center [451, 125] width 151 height 30
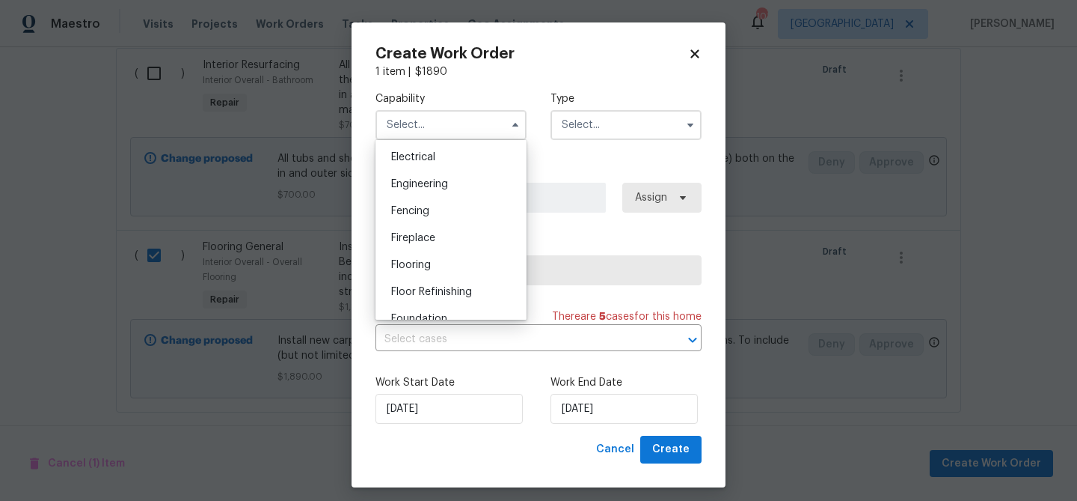
scroll to position [476, 0]
click at [433, 263] on div "Flooring" at bounding box center [451, 261] width 144 height 27
type input "Flooring"
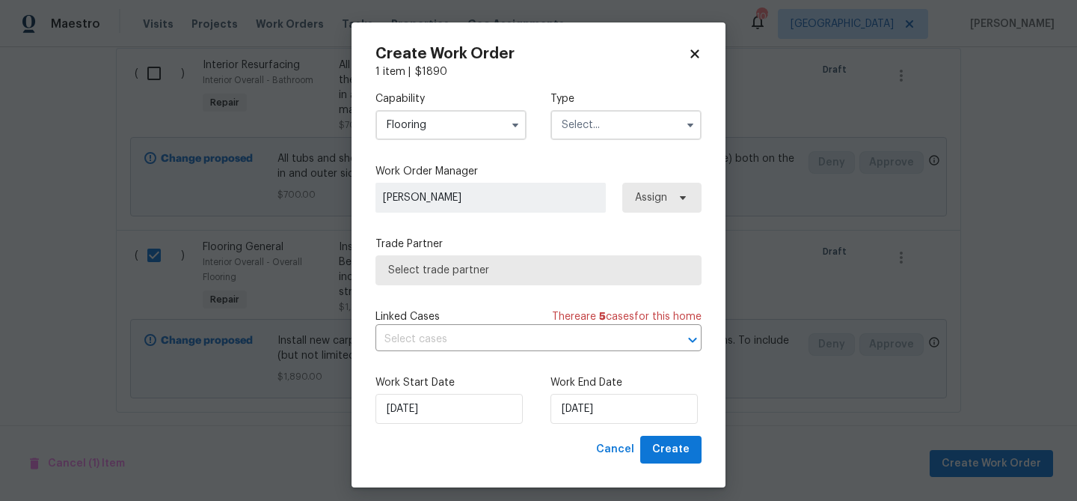
click at [563, 130] on input "text" at bounding box center [626, 125] width 151 height 30
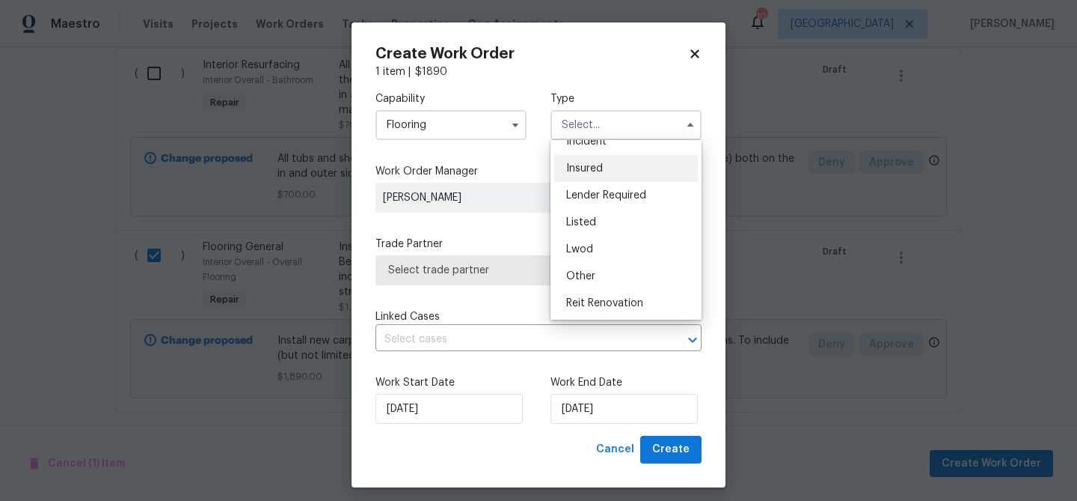
scroll to position [178, 0]
click at [594, 218] on span "Renovation" at bounding box center [593, 221] width 55 height 10
type input "Renovation"
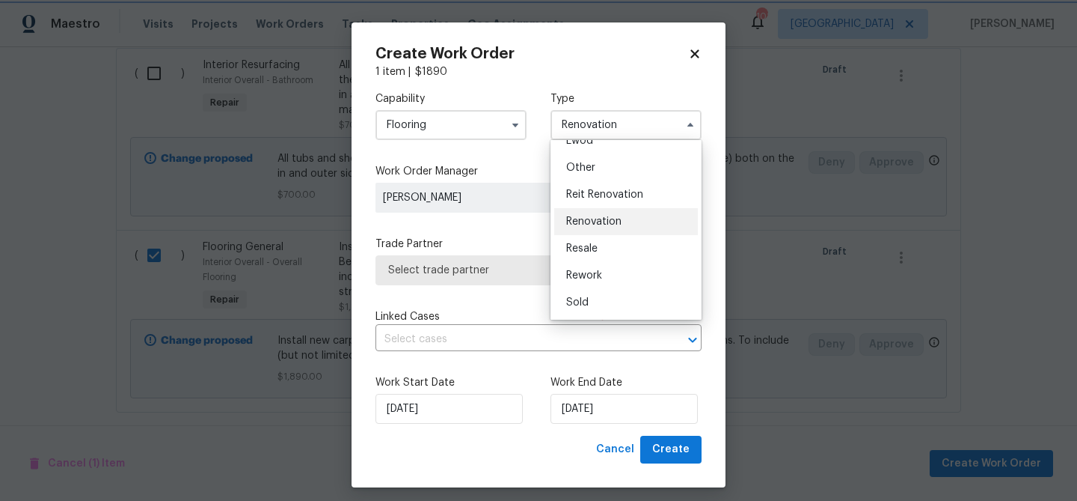
scroll to position [0, 0]
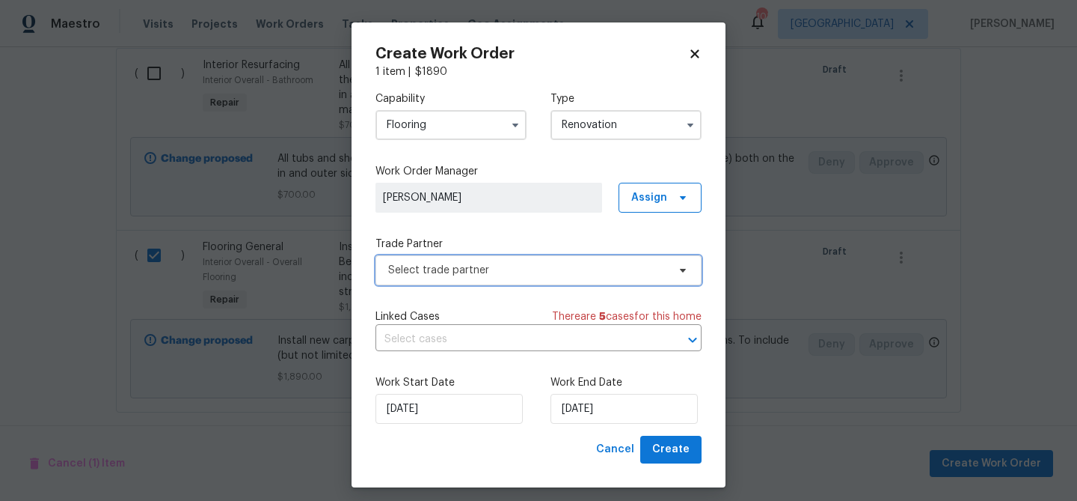
click at [549, 279] on span "Select trade partner" at bounding box center [539, 270] width 326 height 30
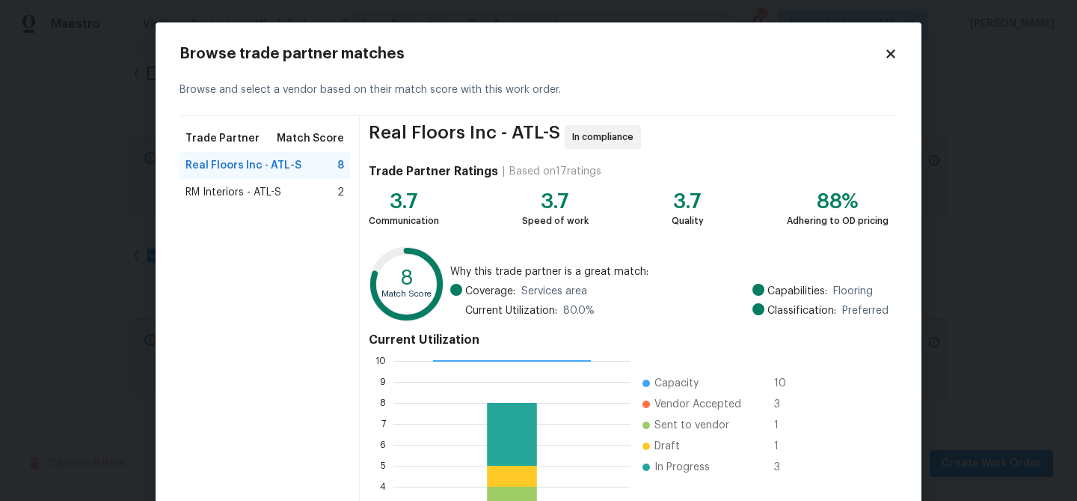
scroll to position [159, 0]
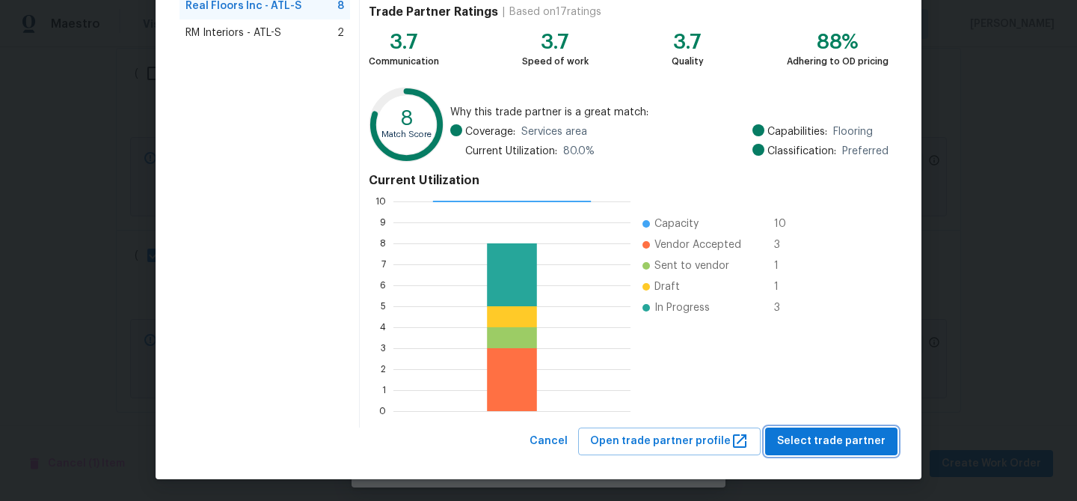
click at [801, 432] on span "Select trade partner" at bounding box center [831, 441] width 108 height 19
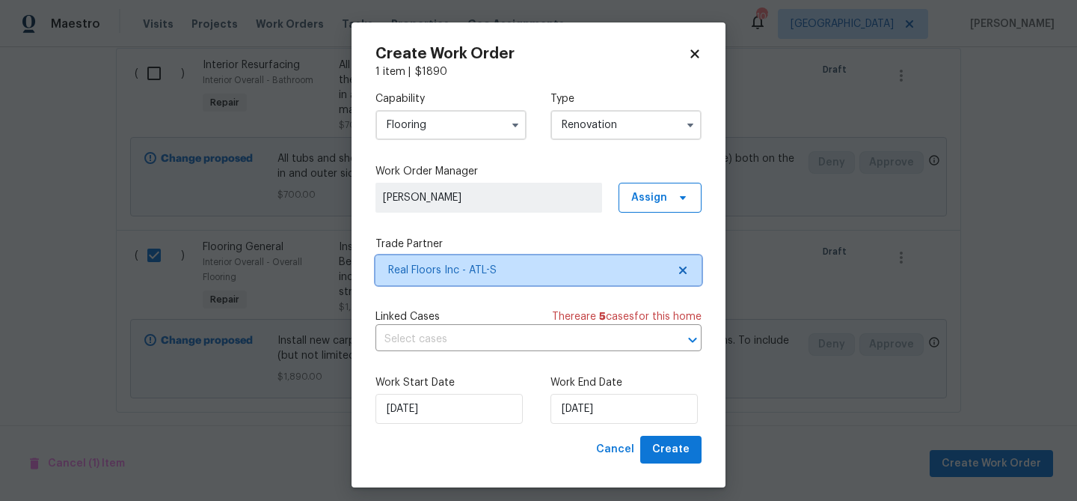
scroll to position [0, 0]
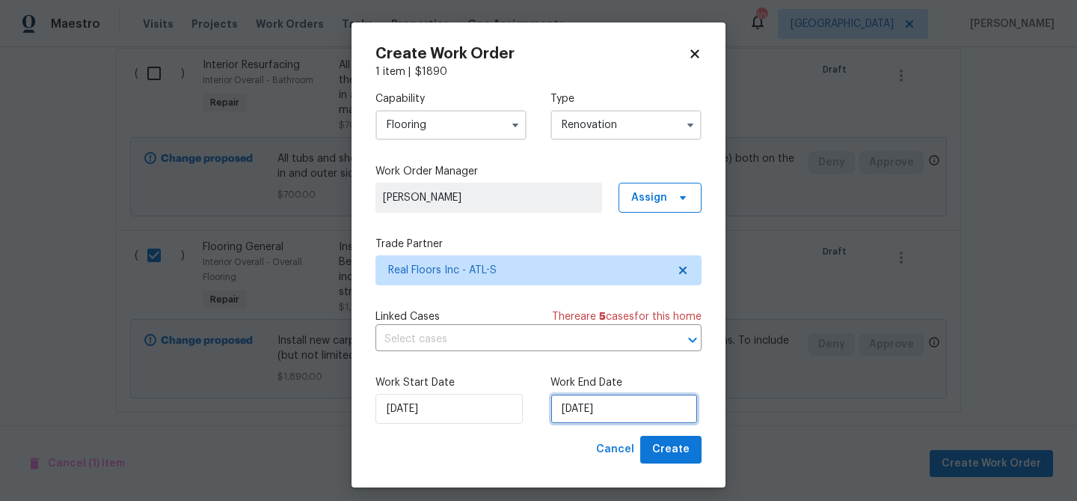
click at [588, 409] on input "[DATE]" at bounding box center [624, 409] width 147 height 30
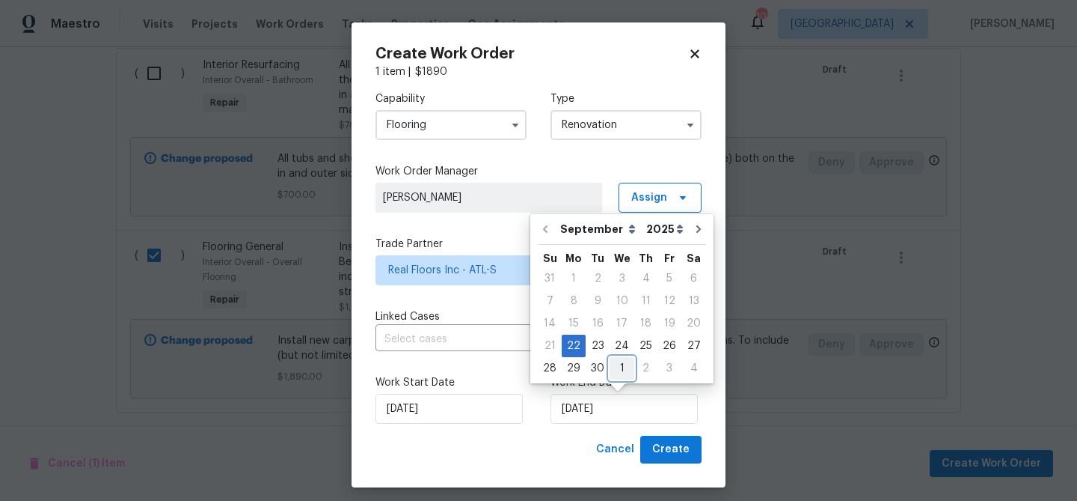
click at [620, 366] on div "1" at bounding box center [622, 368] width 25 height 21
type input "[DATE]"
select select "9"
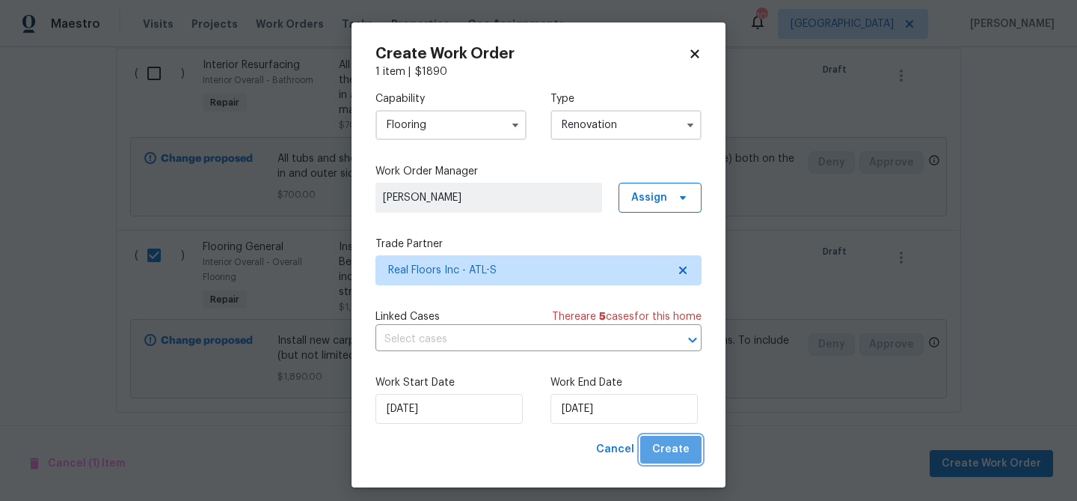
click at [682, 450] on span "Create" at bounding box center [670, 449] width 37 height 19
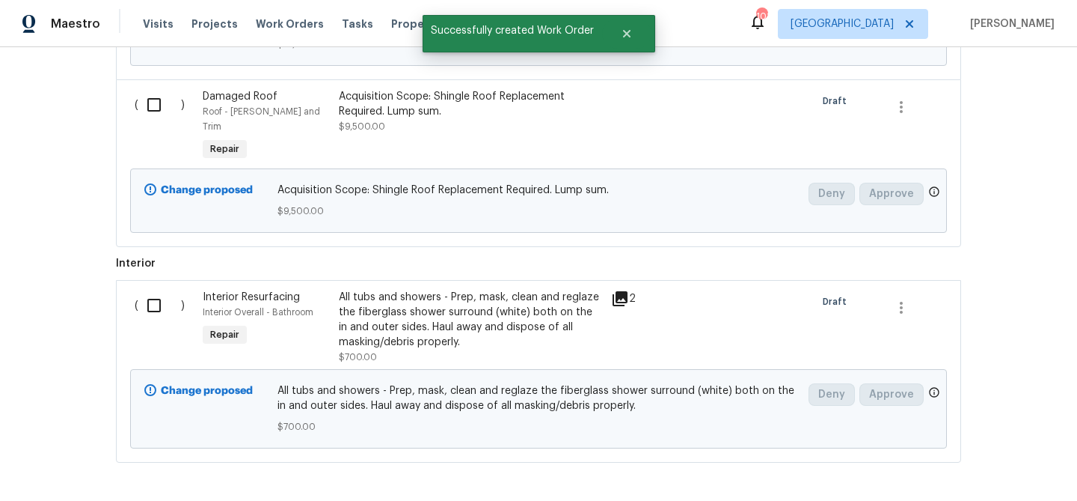
scroll to position [730, 0]
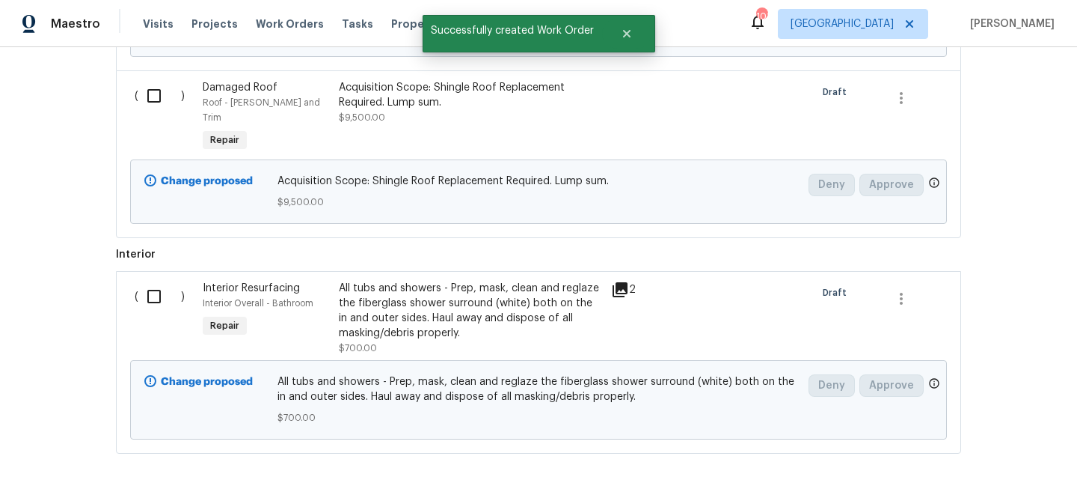
click at [157, 281] on input "checkbox" at bounding box center [159, 296] width 43 height 31
checkbox input "true"
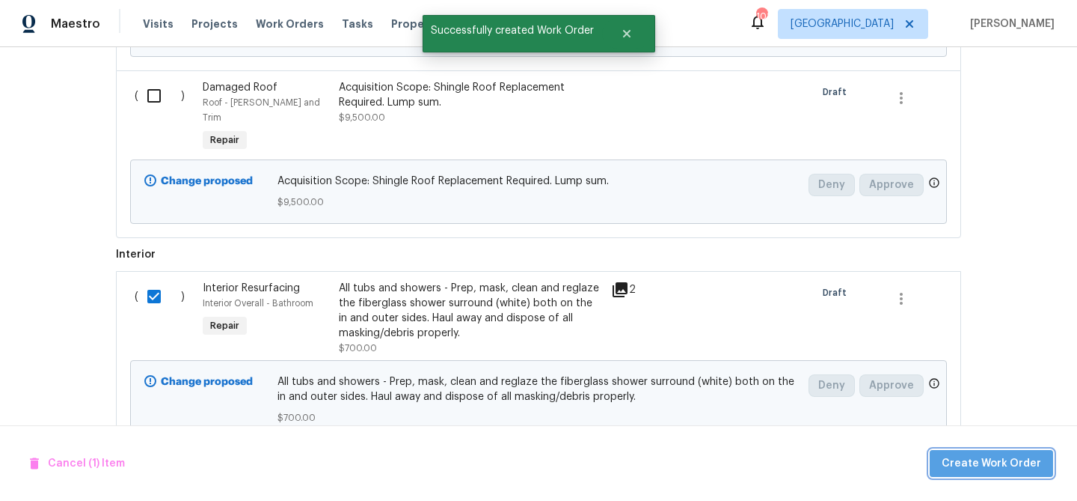
click at [1039, 462] on span "Create Work Order" at bounding box center [992, 463] width 100 height 19
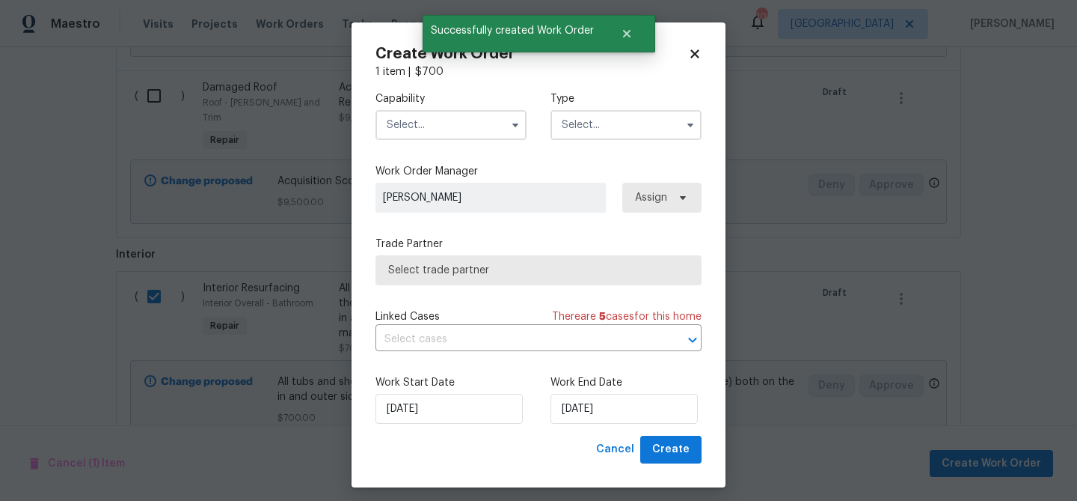
click at [446, 124] on input "text" at bounding box center [451, 125] width 151 height 30
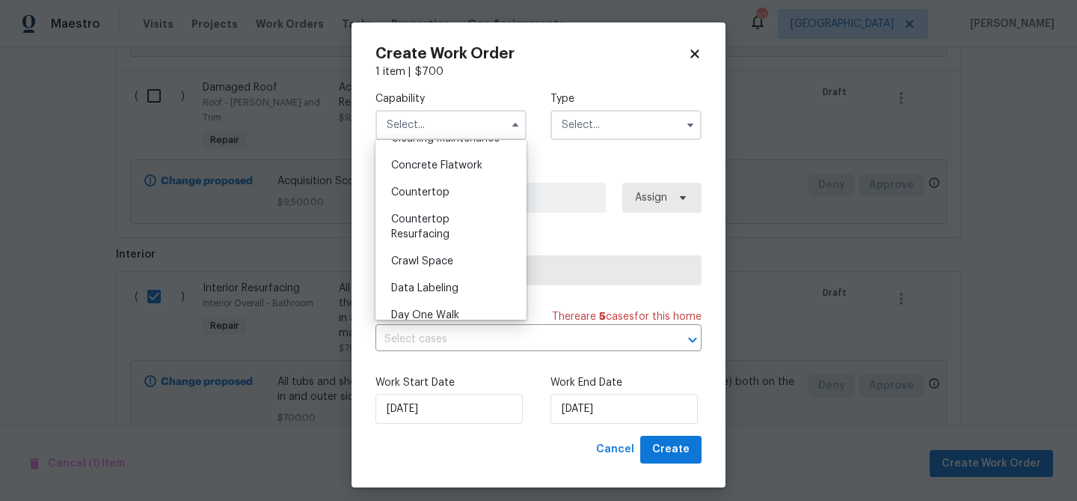
scroll to position [259, 0]
click at [428, 239] on span "Countertop Resurfacing" at bounding box center [420, 228] width 58 height 25
type input "Countertop Resurfacing"
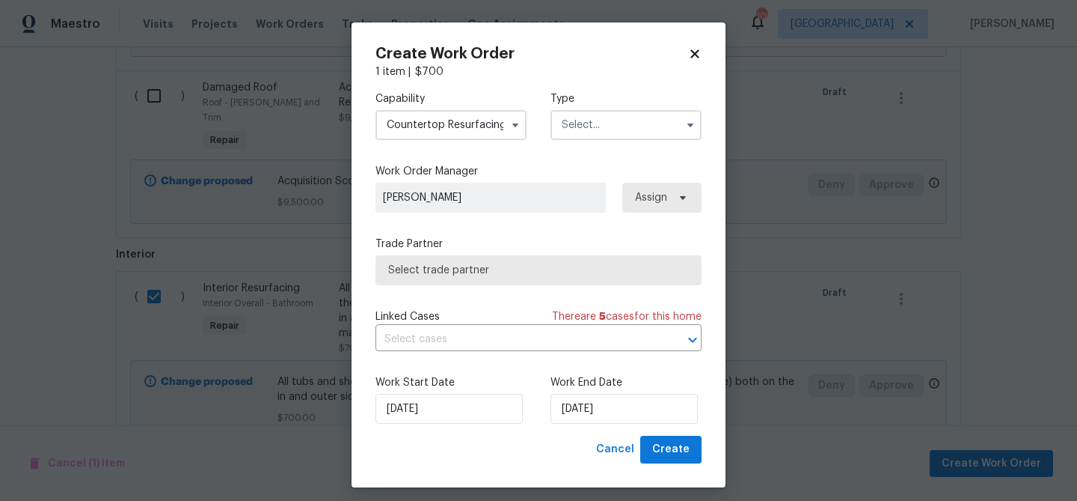
click at [541, 226] on div "Capability Countertop Resurfacing Type Work Order Manager Michael Durham Assign…" at bounding box center [539, 257] width 326 height 356
click at [613, 127] on input "text" at bounding box center [626, 125] width 151 height 30
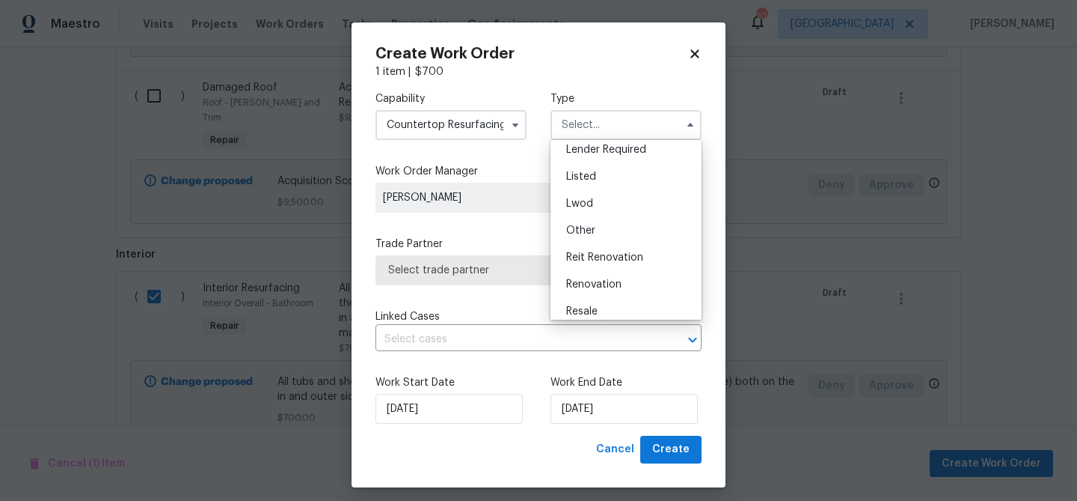
scroll to position [178, 0]
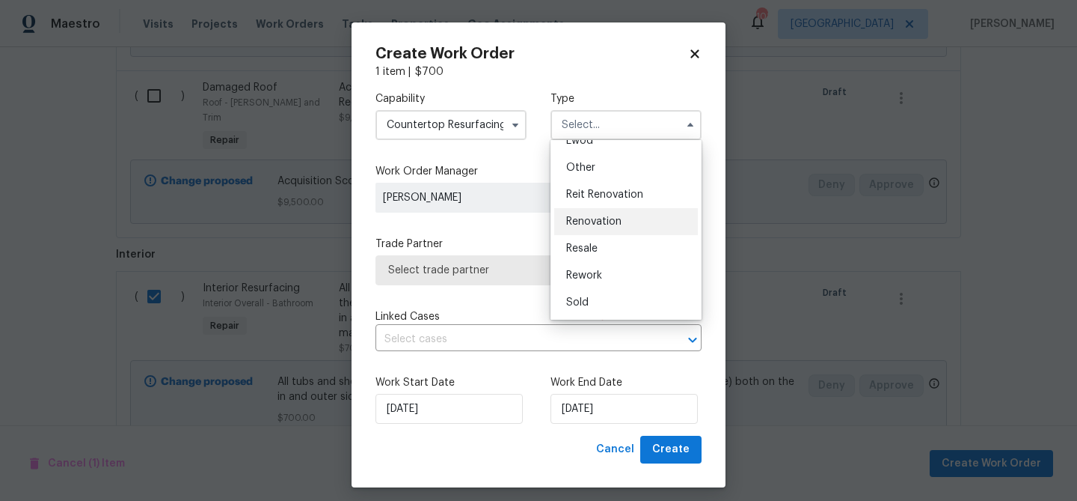
click at [598, 220] on span "Renovation" at bounding box center [593, 221] width 55 height 10
type input "Renovation"
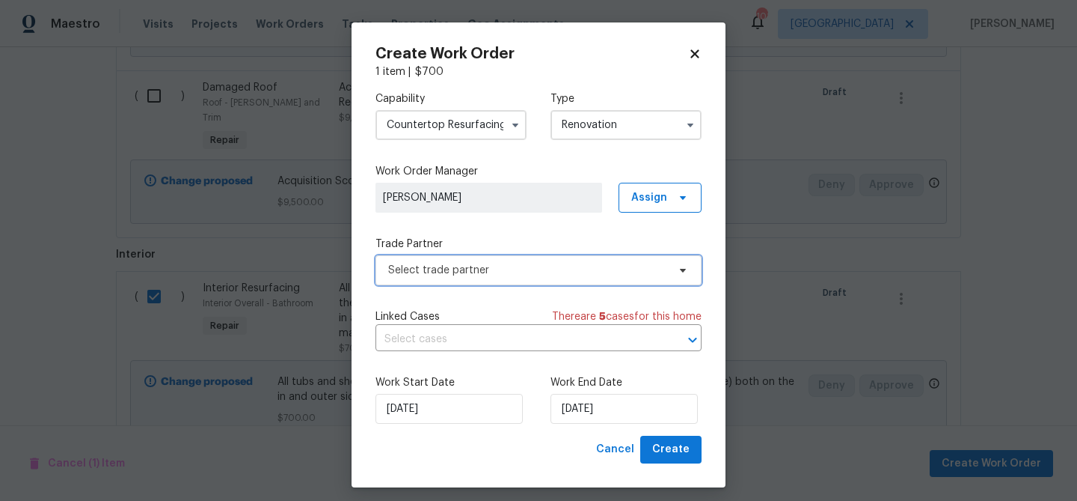
click at [563, 276] on span "Select trade partner" at bounding box center [527, 270] width 279 height 15
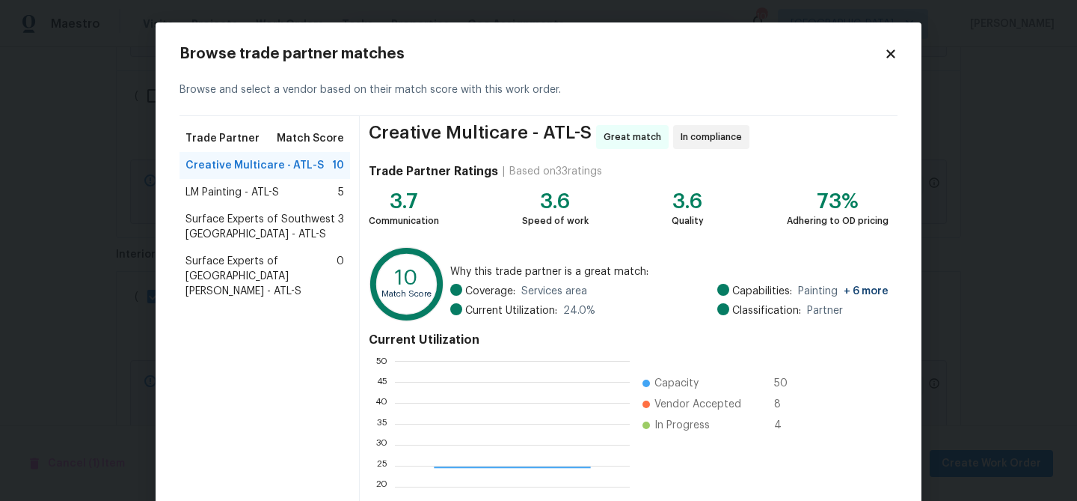
scroll to position [210, 235]
click at [266, 165] on span "Creative Multicare - ATL-S" at bounding box center [255, 165] width 138 height 15
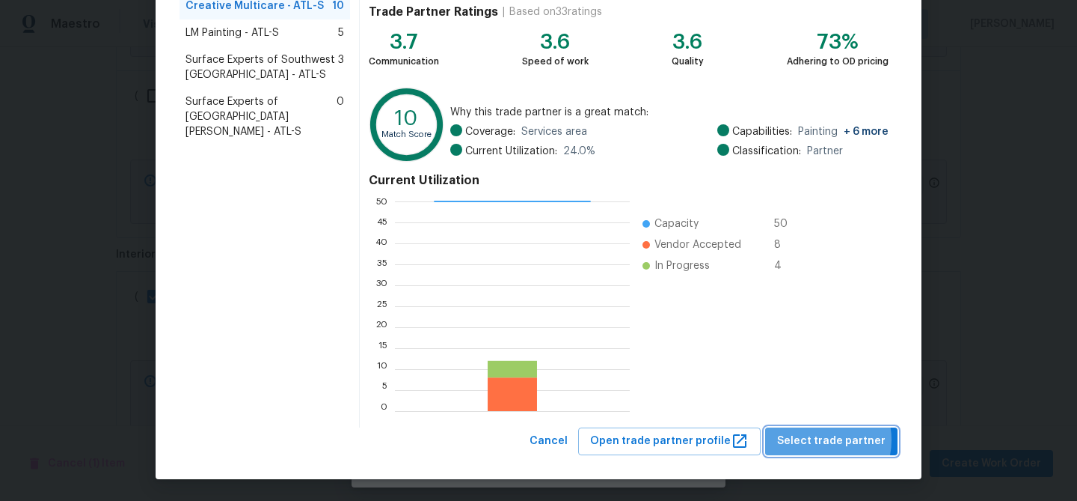
click at [825, 439] on span "Select trade partner" at bounding box center [831, 441] width 108 height 19
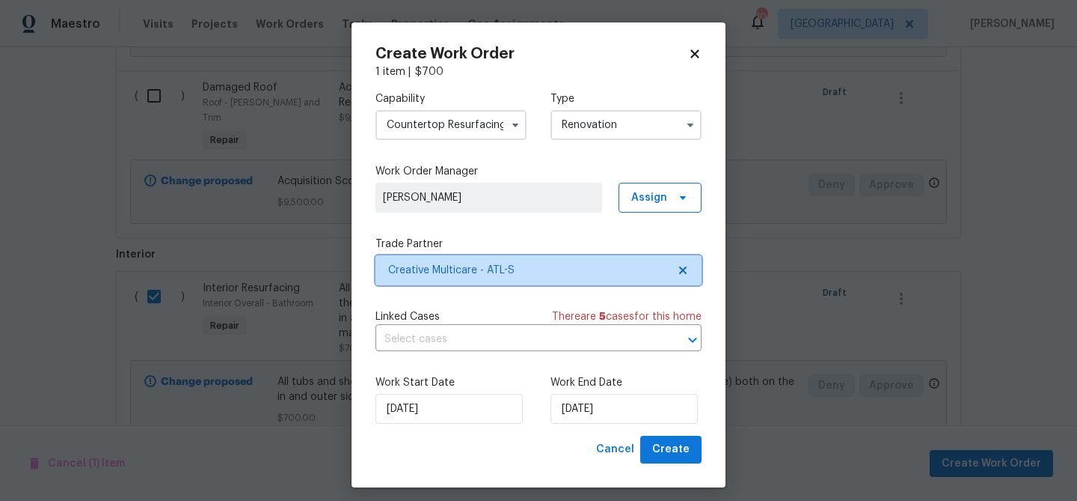
scroll to position [0, 0]
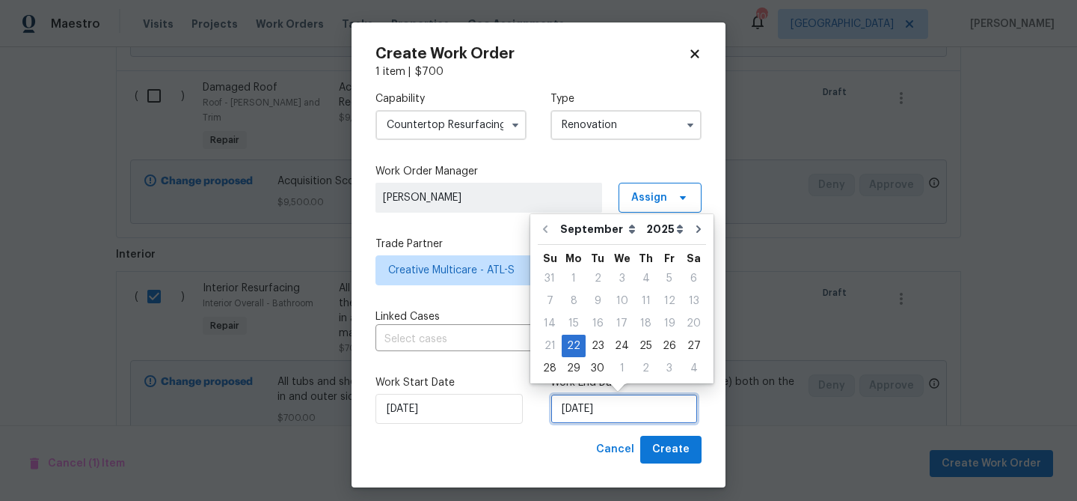
click at [604, 403] on input "[DATE]" at bounding box center [624, 409] width 147 height 30
click at [620, 361] on div "1" at bounding box center [622, 368] width 25 height 21
type input "[DATE]"
select select "9"
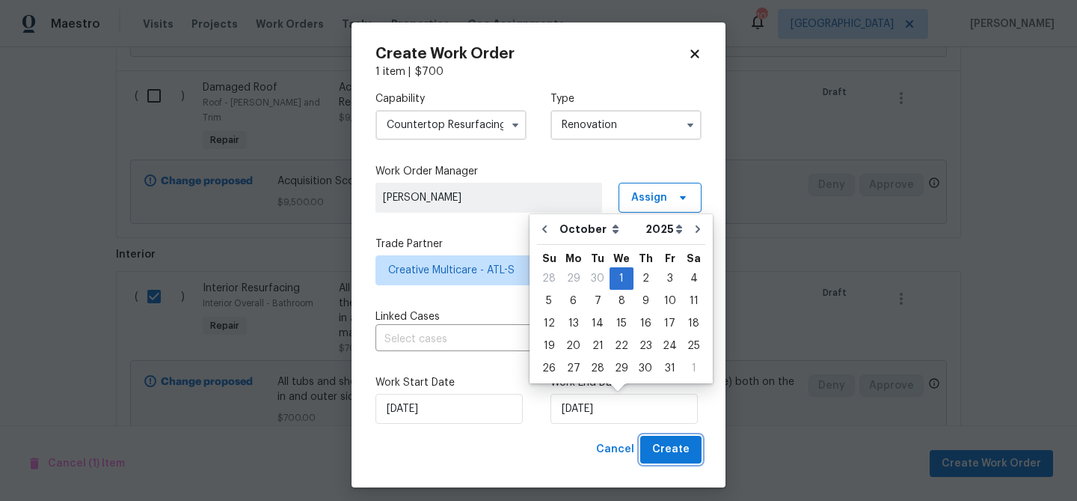
click at [671, 449] on span "Create" at bounding box center [670, 449] width 37 height 19
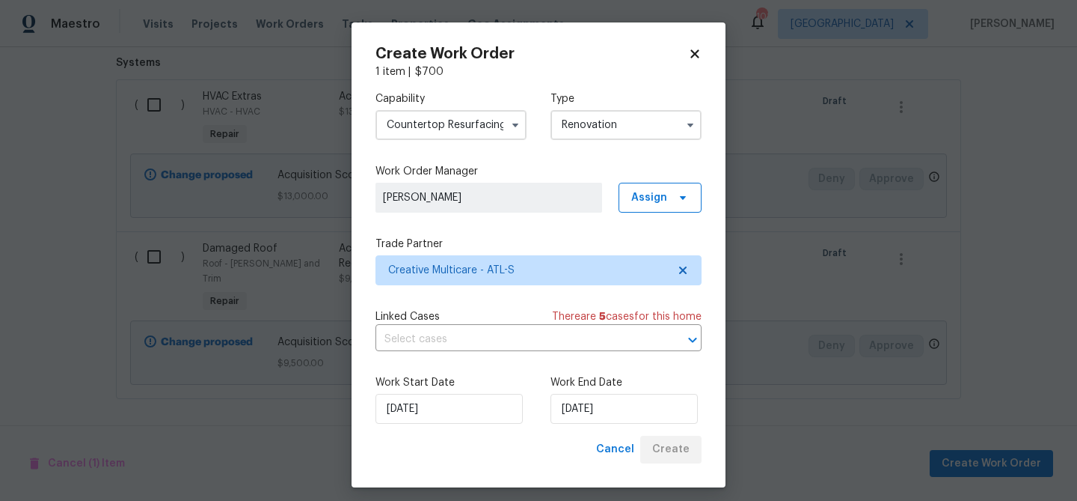
scroll to position [621, 0]
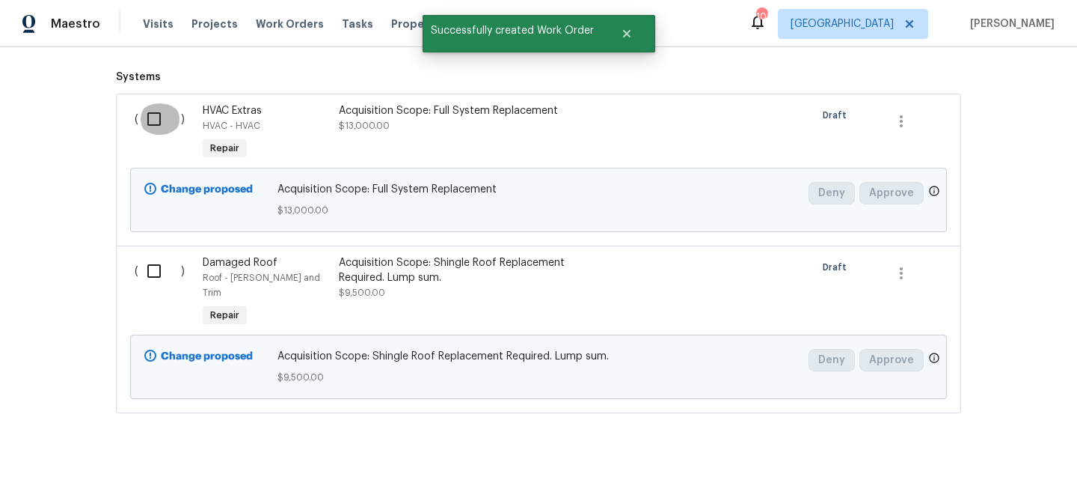
click at [159, 120] on input "checkbox" at bounding box center [159, 118] width 43 height 31
checkbox input "true"
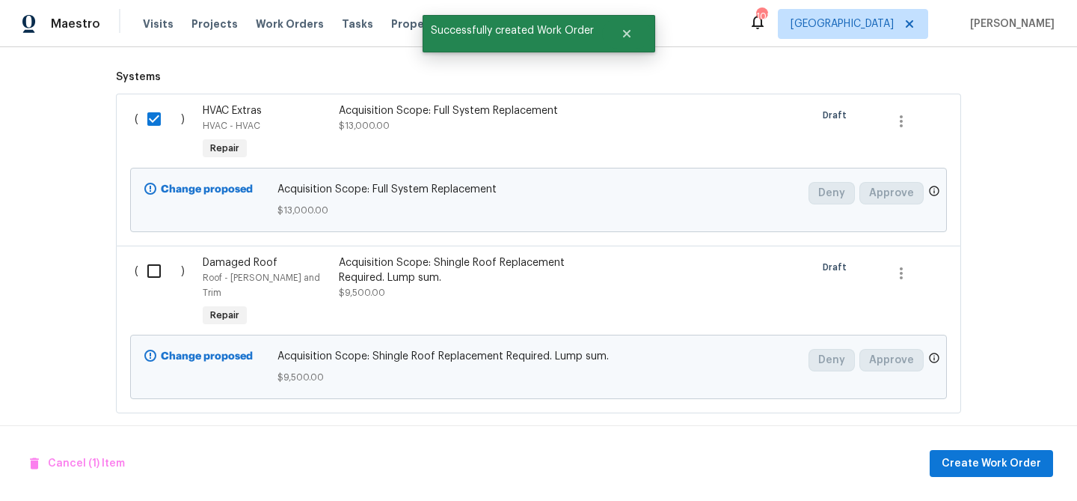
click at [542, 103] on div "Acquisition Scope: Full System Replacement $13,000.00" at bounding box center [470, 133] width 272 height 69
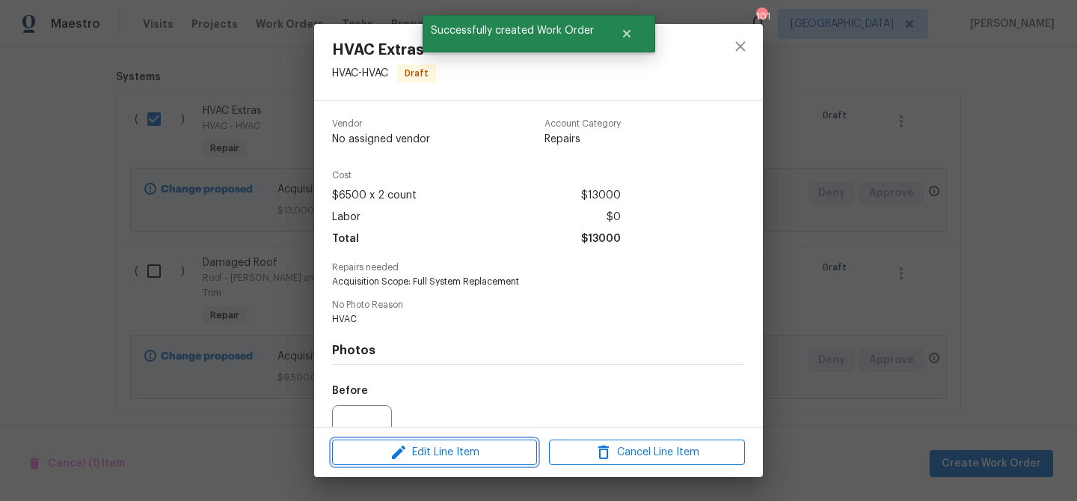
click at [477, 451] on span "Edit Line Item" at bounding box center [435, 452] width 196 height 19
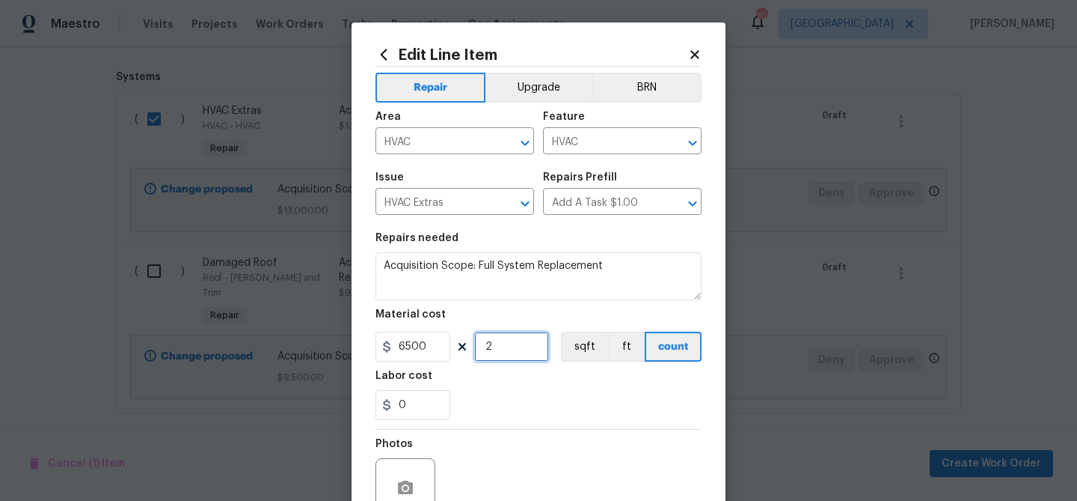
click at [496, 343] on input "2" at bounding box center [511, 346] width 75 height 30
type input "1"
click at [509, 394] on div "0" at bounding box center [539, 405] width 326 height 30
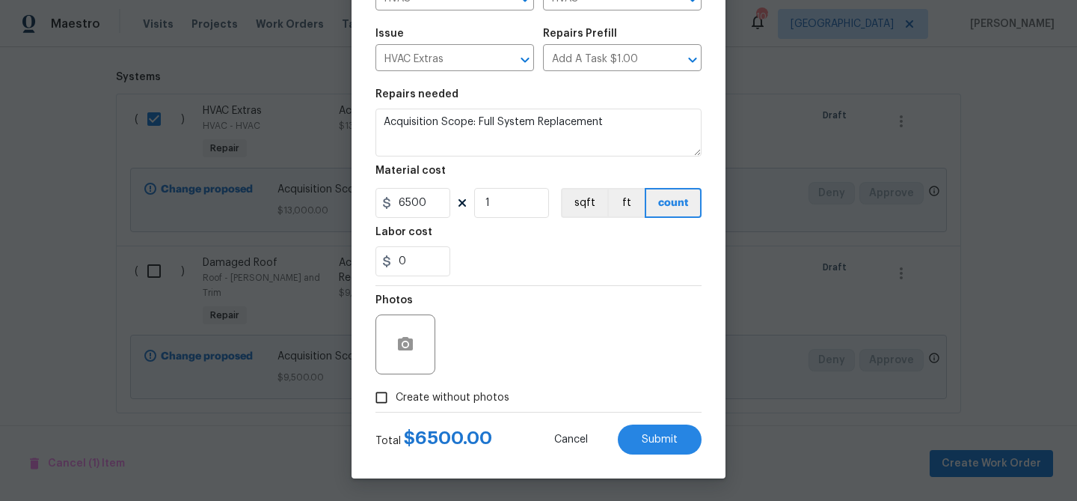
click at [416, 397] on span "Create without photos" at bounding box center [453, 398] width 114 height 16
click at [396, 397] on input "Create without photos" at bounding box center [381, 397] width 28 height 28
checkbox input "true"
click at [639, 434] on button "Submit" at bounding box center [660, 439] width 84 height 30
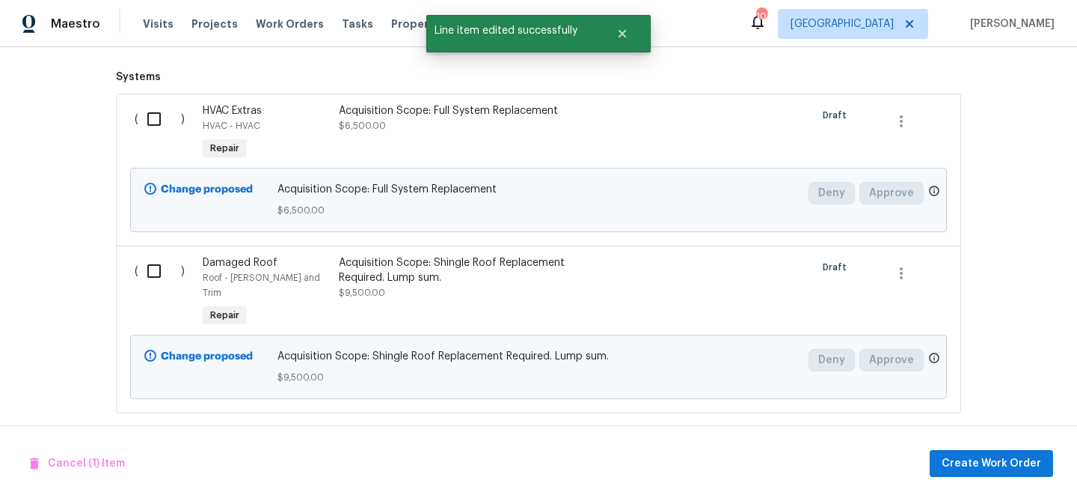
scroll to position [0, 0]
click at [150, 117] on input "checkbox" at bounding box center [159, 118] width 43 height 31
checkbox input "true"
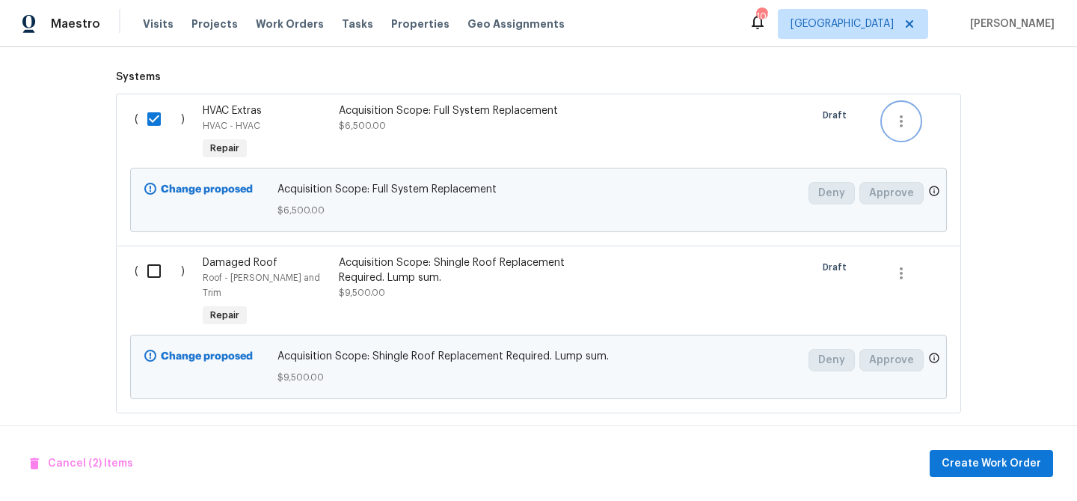
click at [905, 127] on icon "button" at bounding box center [902, 121] width 18 height 18
click at [727, 140] on div at bounding box center [538, 250] width 1077 height 501
click at [1024, 454] on span "Create Work Order" at bounding box center [992, 463] width 100 height 19
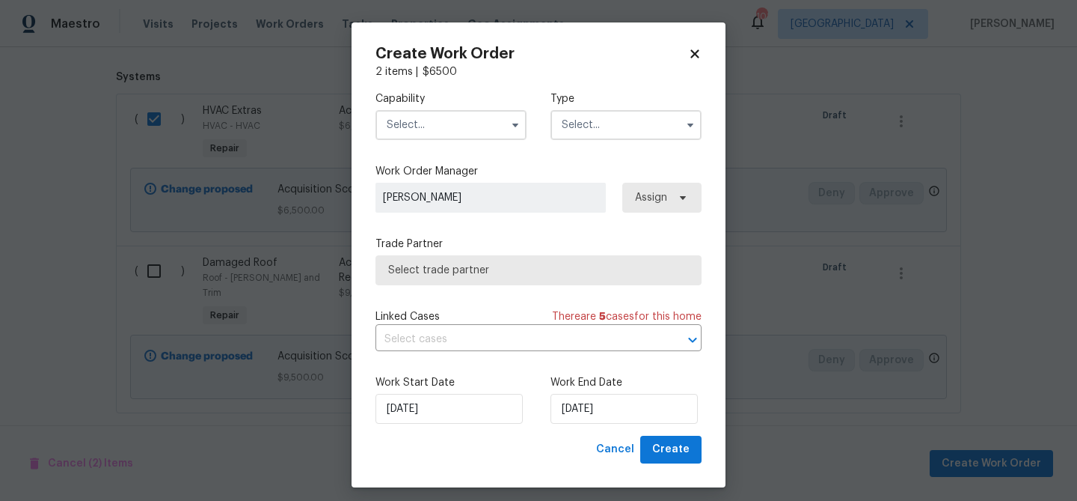
click at [461, 123] on input "text" at bounding box center [451, 125] width 151 height 30
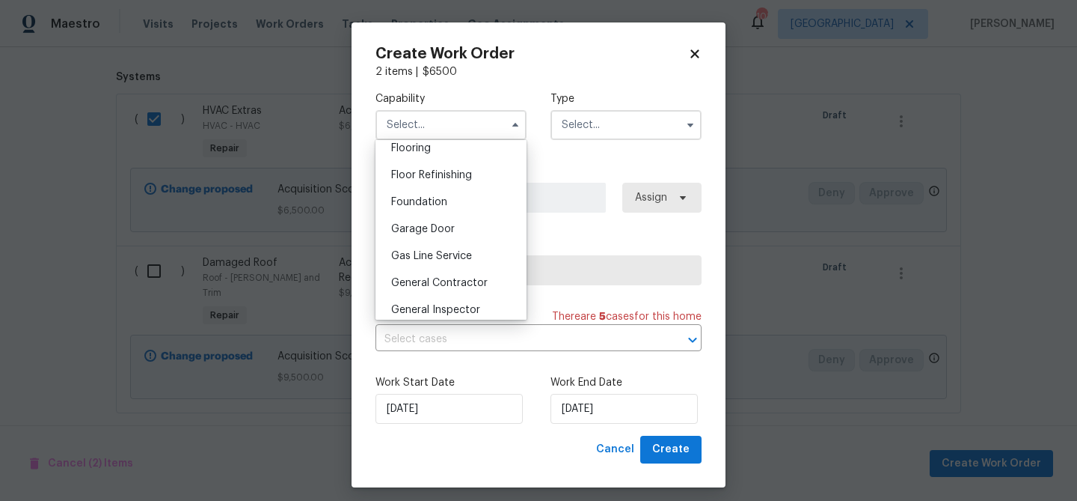
scroll to position [650, 0]
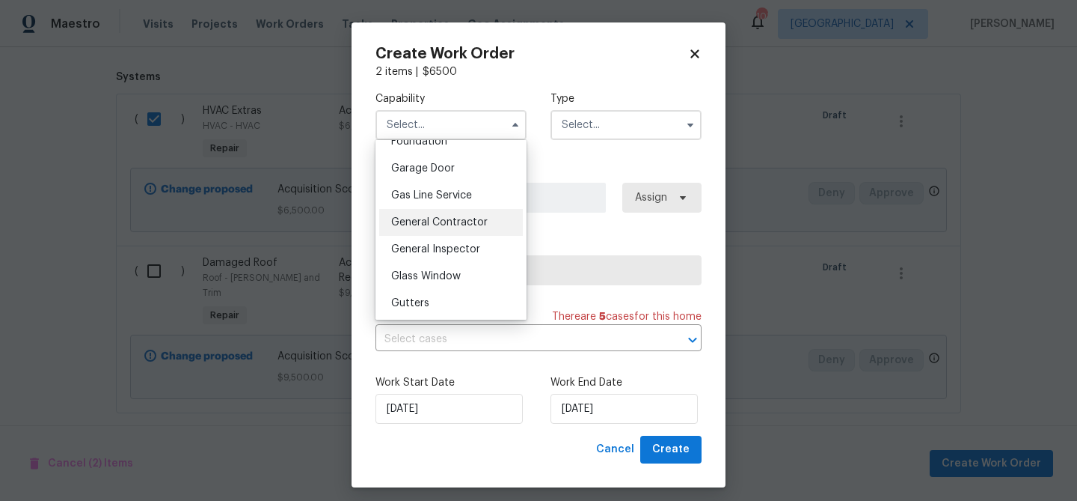
click at [429, 227] on div "General Contractor" at bounding box center [451, 222] width 144 height 27
type input "General Contractor"
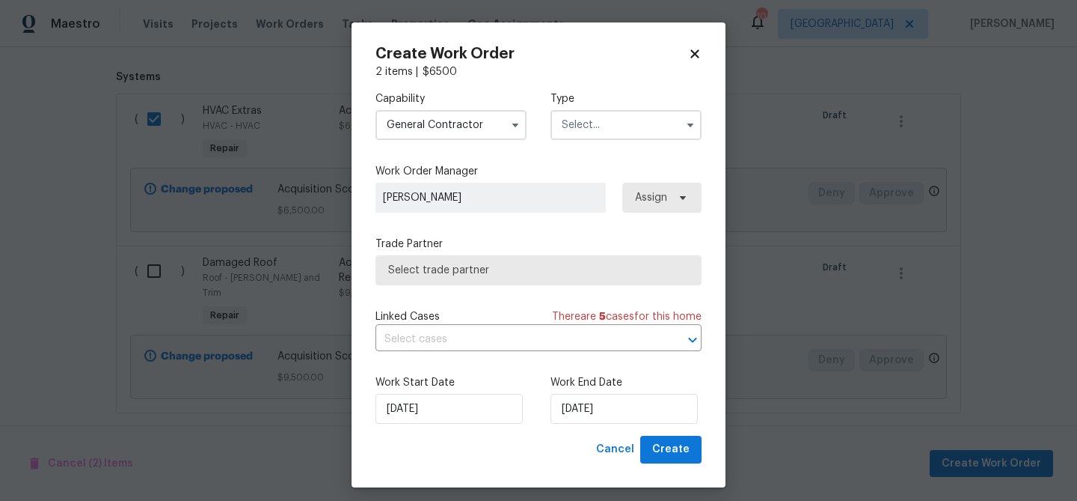
click at [576, 128] on input "text" at bounding box center [626, 125] width 151 height 30
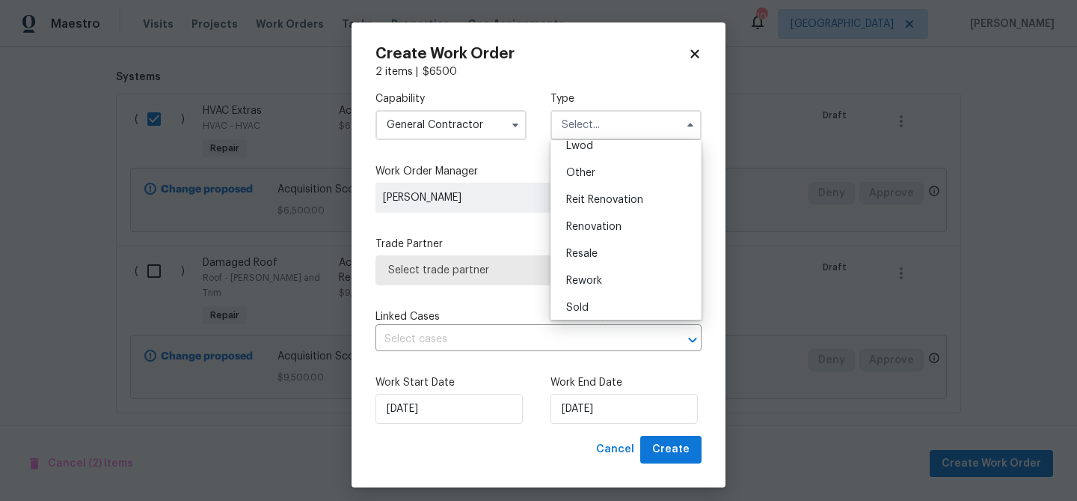
scroll to position [178, 0]
click at [590, 221] on span "Renovation" at bounding box center [593, 221] width 55 height 10
type input "Renovation"
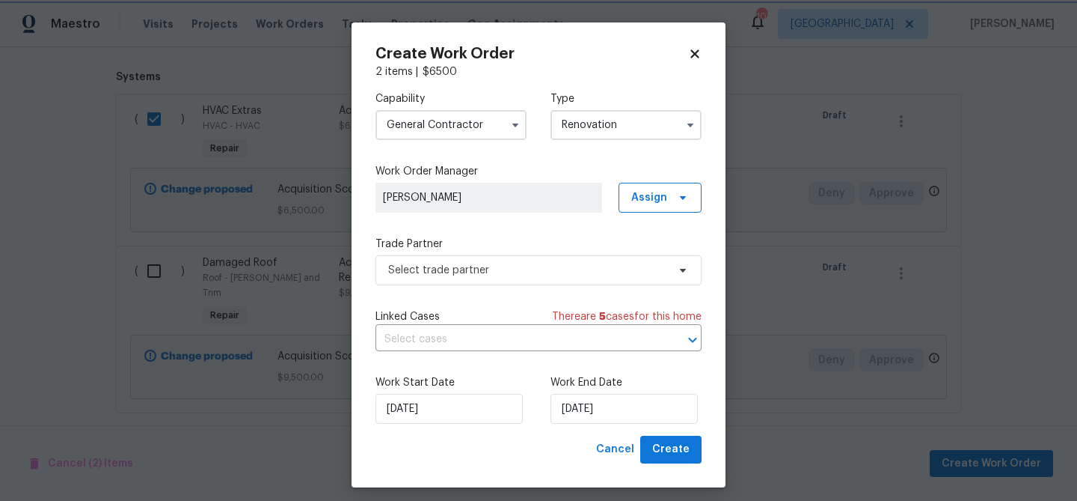
scroll to position [0, 0]
click at [535, 269] on span "Select trade partner" at bounding box center [527, 270] width 279 height 15
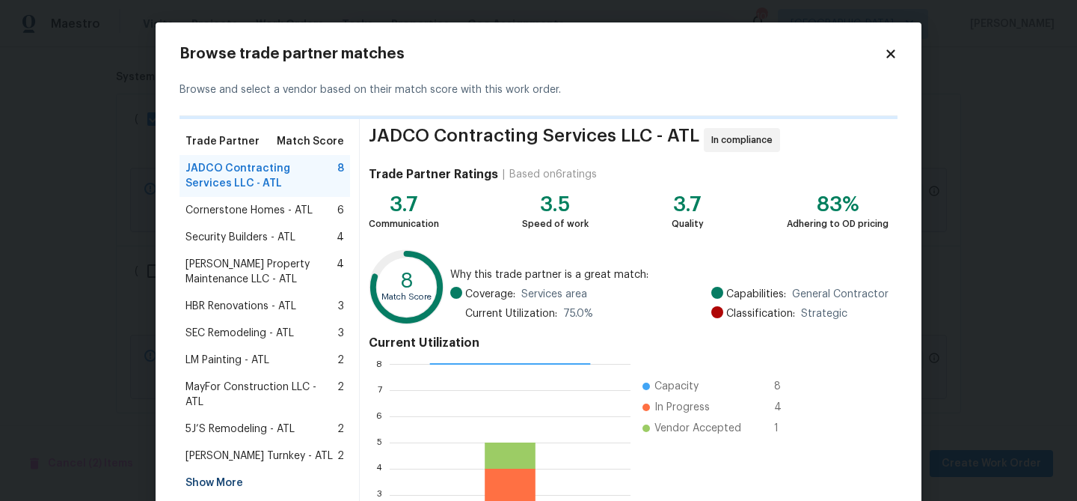
scroll to position [210, 237]
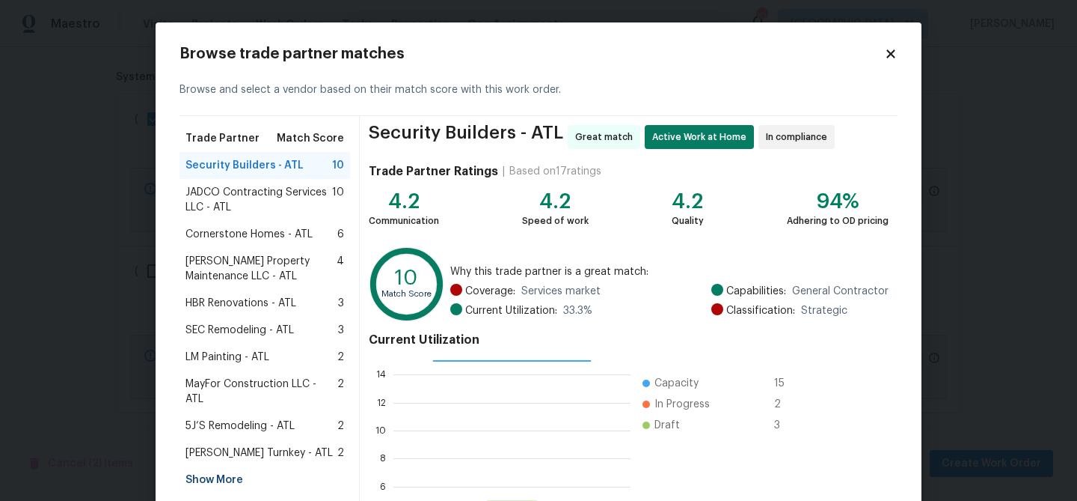
click at [253, 166] on span "Security Builders - ATL" at bounding box center [245, 165] width 118 height 15
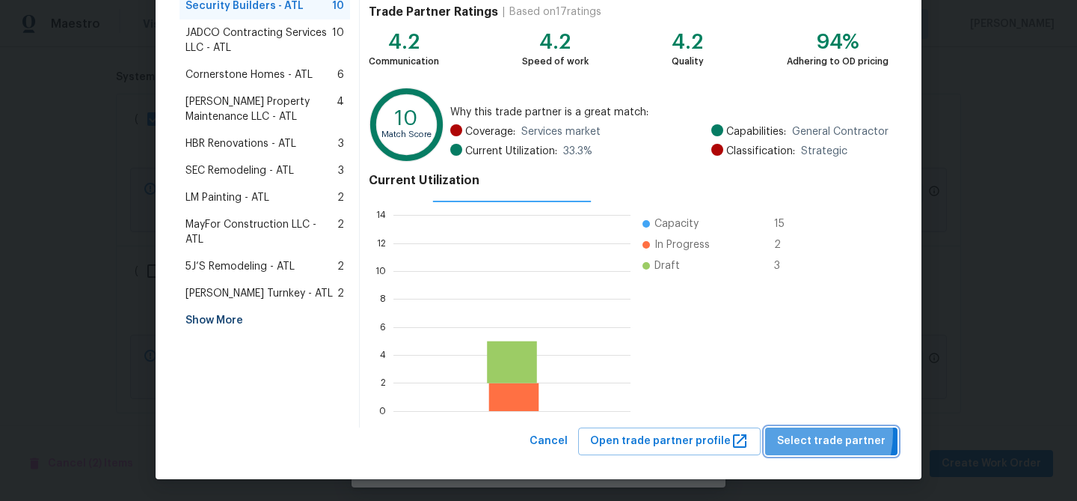
click at [801, 432] on span "Select trade partner" at bounding box center [831, 441] width 108 height 19
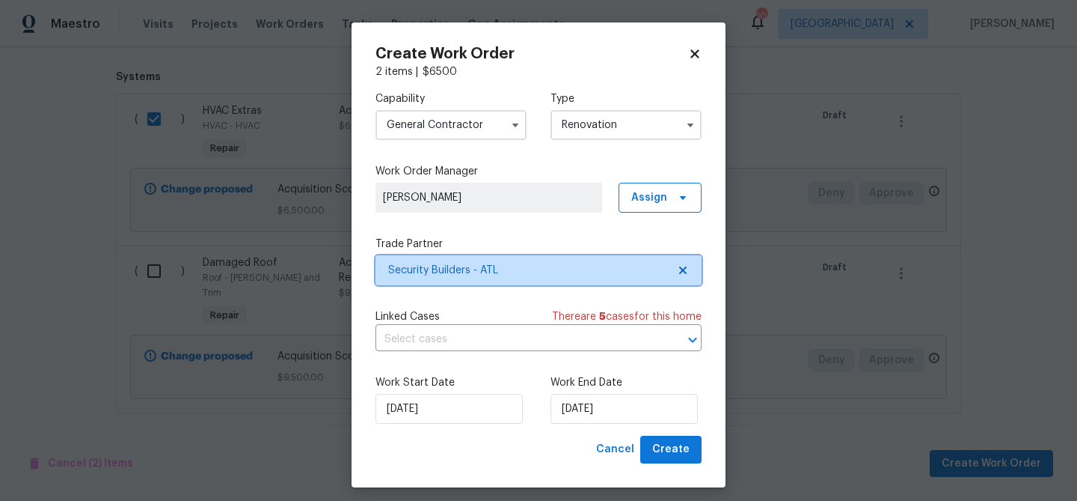
scroll to position [0, 0]
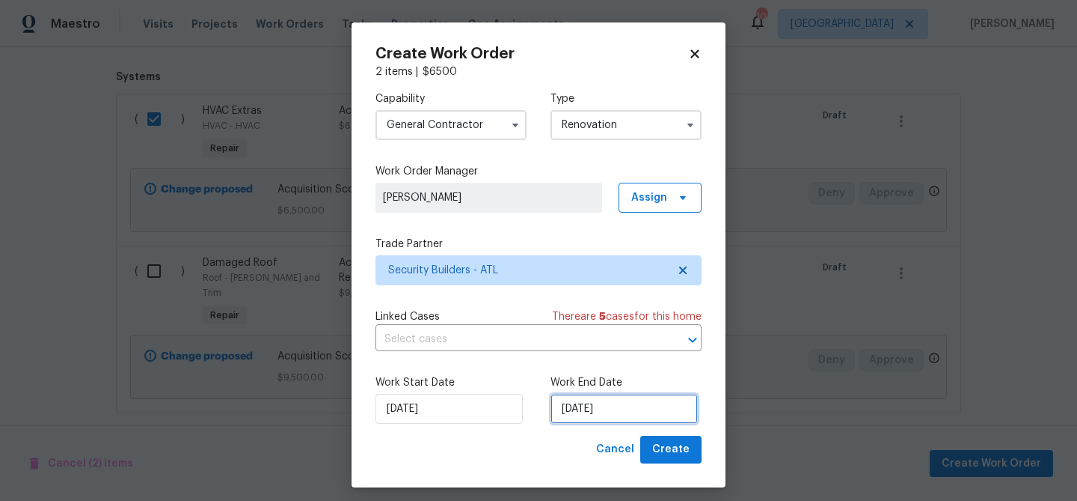
click at [598, 412] on input "[DATE]" at bounding box center [624, 409] width 147 height 30
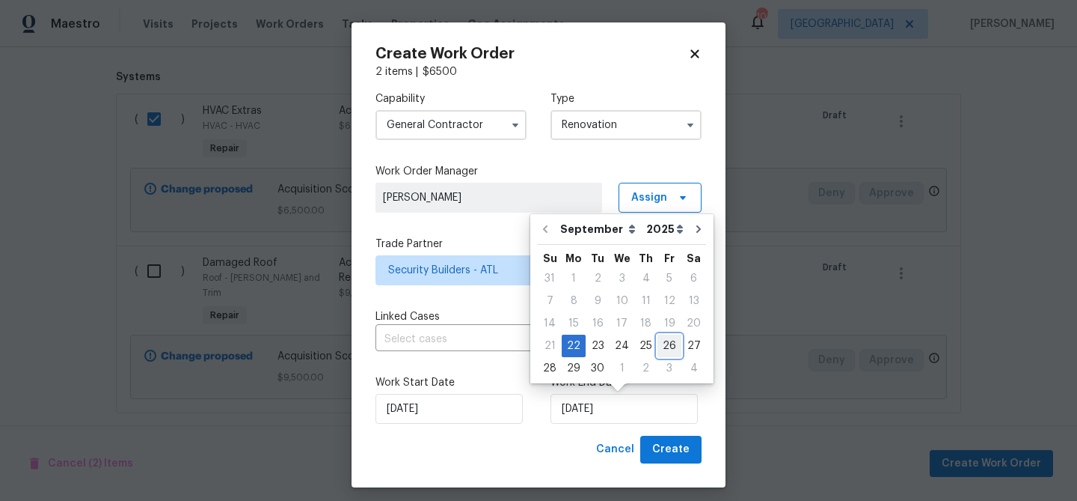
click at [658, 349] on div "26" at bounding box center [670, 345] width 24 height 21
type input "[DATE]"
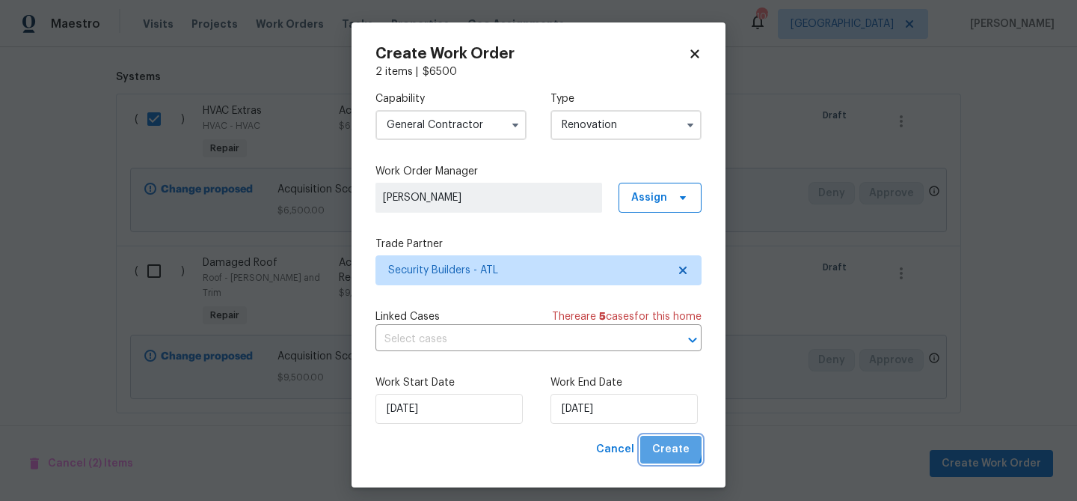
click at [665, 447] on span "Create" at bounding box center [670, 449] width 37 height 19
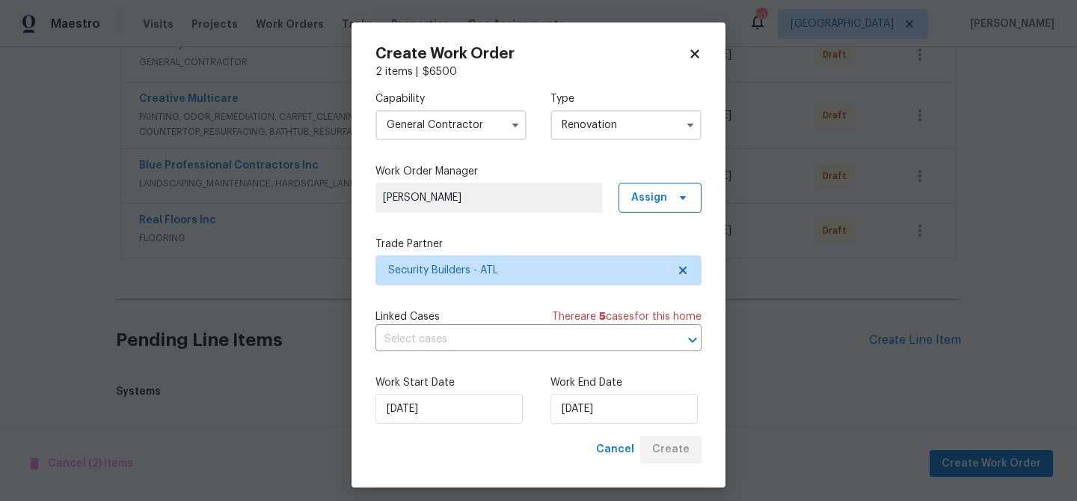
scroll to position [523, 0]
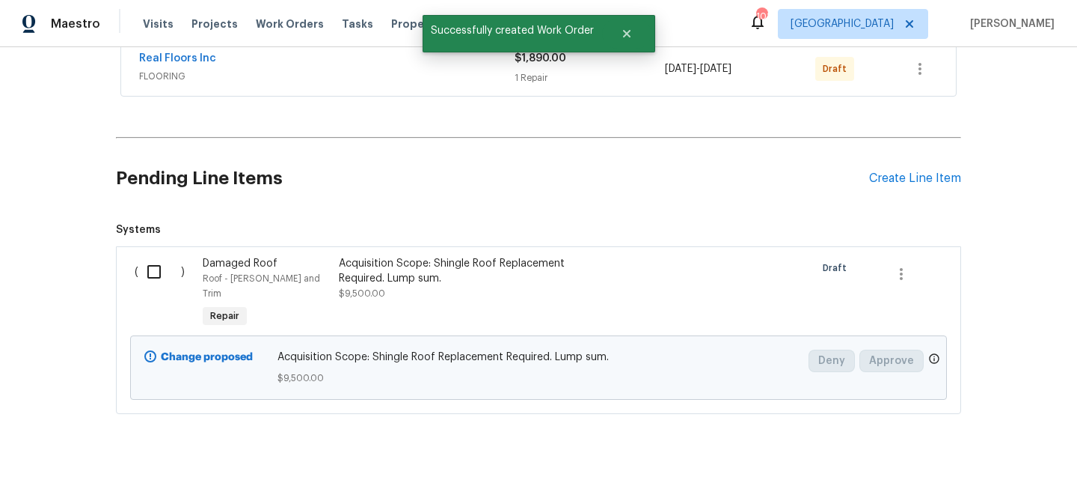
drag, startPoint x: 153, startPoint y: 271, endPoint x: 270, endPoint y: 278, distance: 116.9
click at [154, 271] on input "checkbox" at bounding box center [159, 271] width 43 height 31
checkbox input "true"
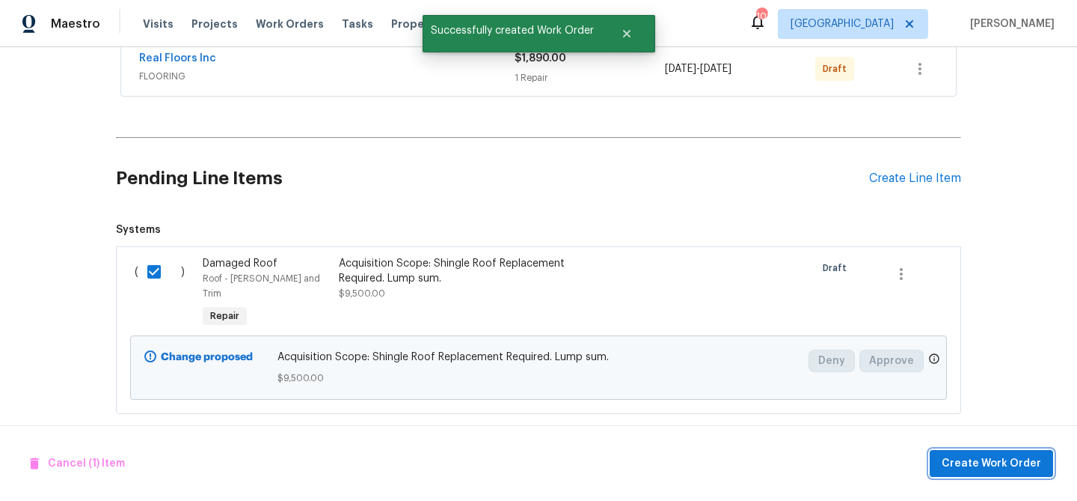
click at [989, 454] on span "Create Work Order" at bounding box center [992, 463] width 100 height 19
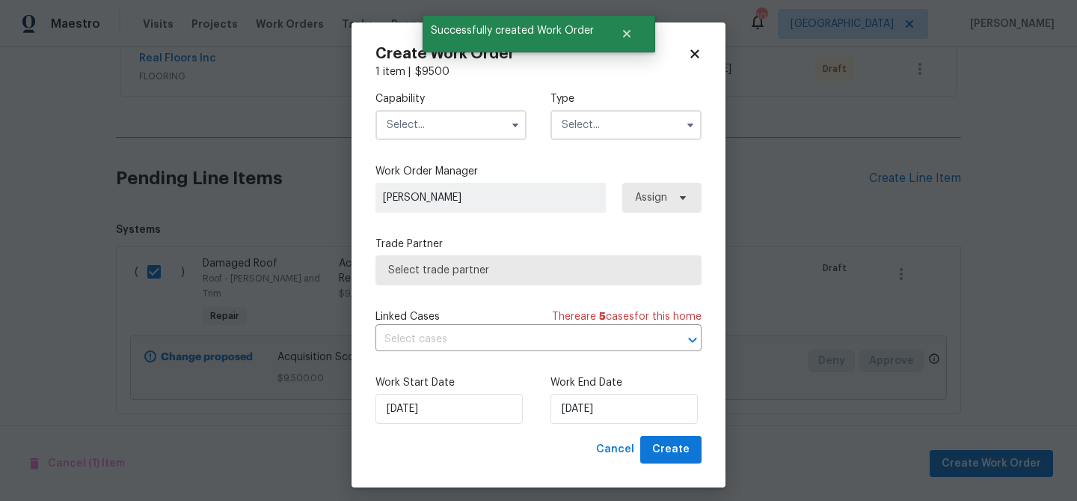
click at [424, 132] on input "text" at bounding box center [451, 125] width 151 height 30
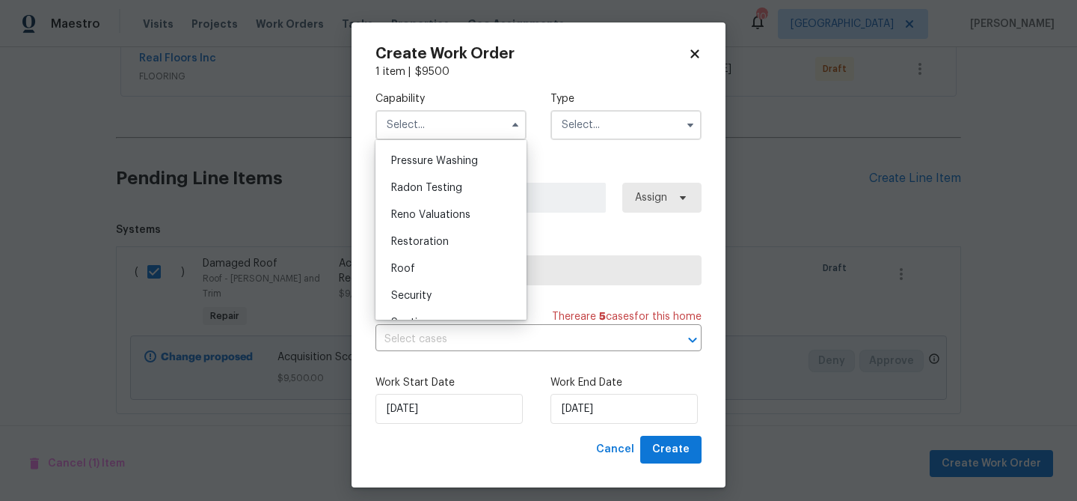
scroll to position [1417, 0]
click at [414, 260] on div "Roof" at bounding box center [451, 266] width 144 height 27
type input "Roof"
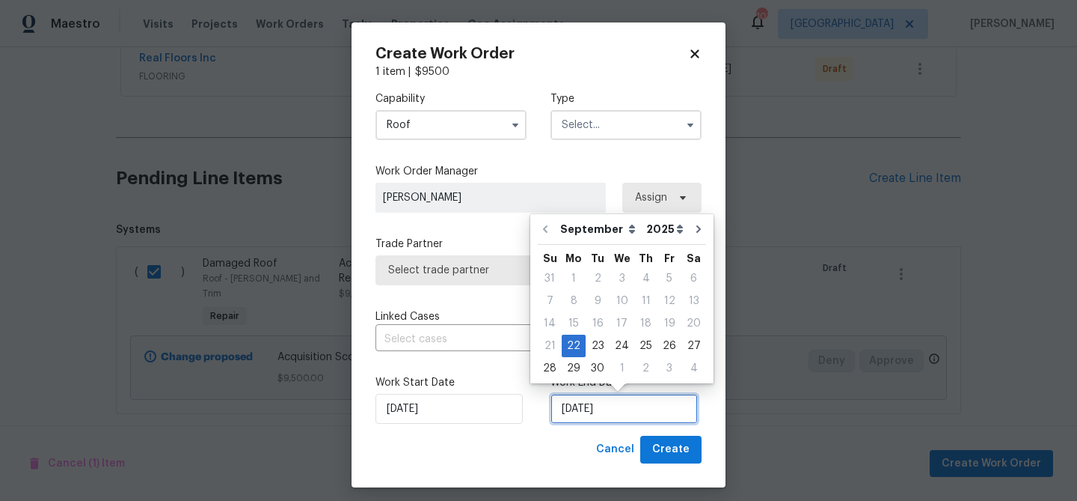
click at [603, 412] on input "[DATE]" at bounding box center [624, 409] width 147 height 30
click at [617, 366] on div "1" at bounding box center [622, 368] width 25 height 21
type input "[DATE]"
select select "9"
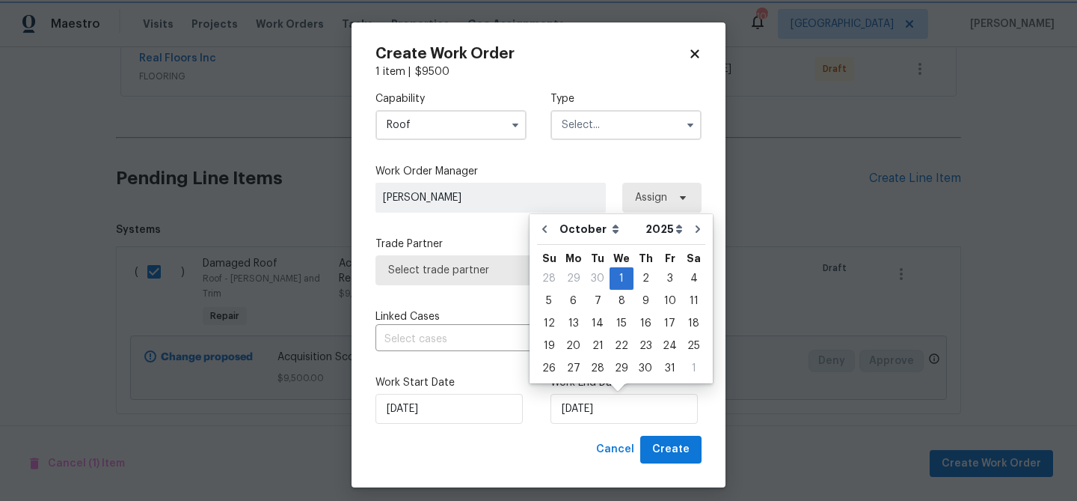
click at [501, 235] on div "Capability Roof Type Work Order Manager Michael Durham Assign Trade Partner Sel…" at bounding box center [539, 257] width 326 height 356
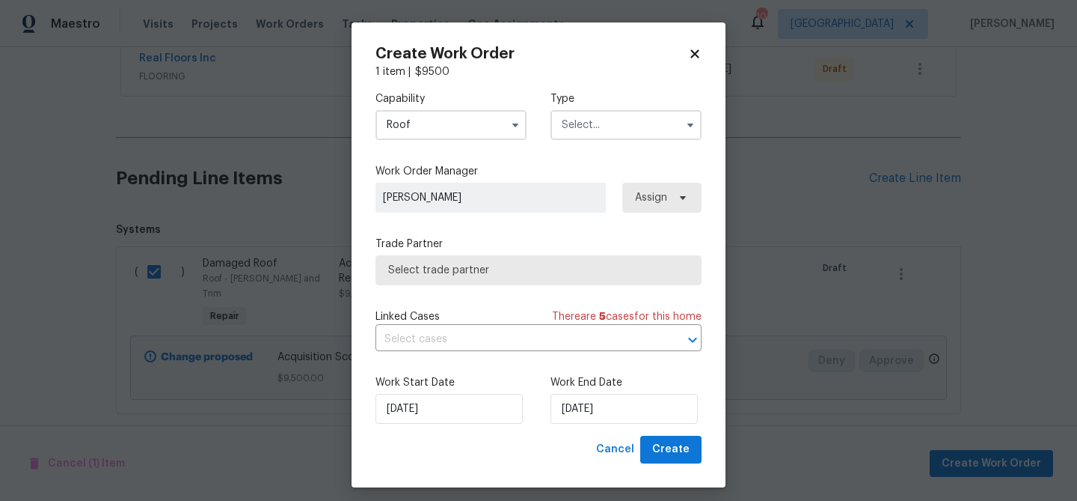
click at [586, 134] on input "text" at bounding box center [626, 125] width 151 height 30
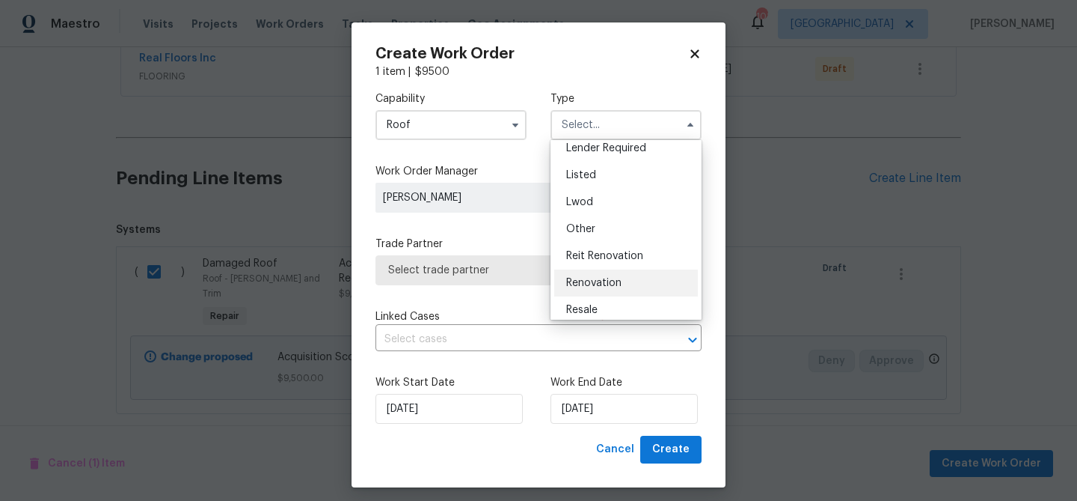
scroll to position [178, 0]
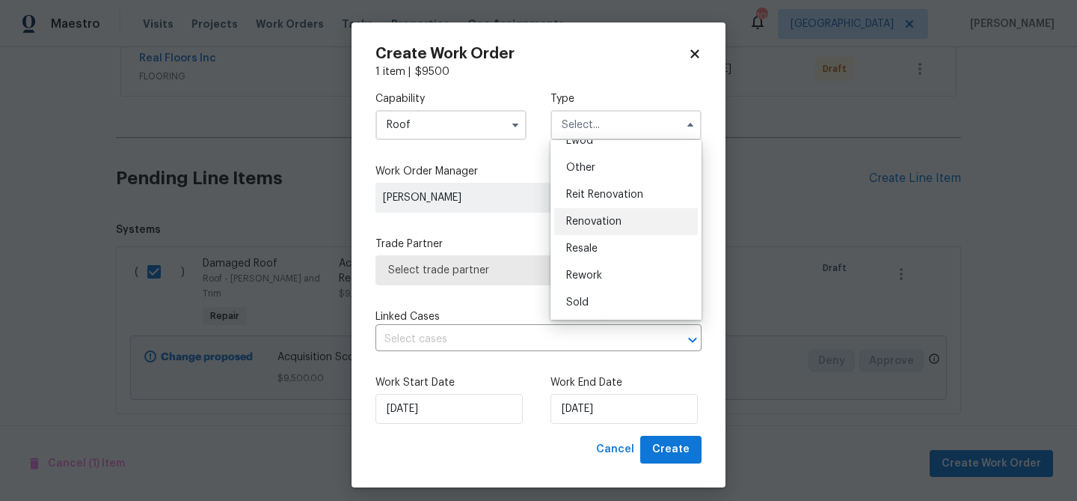
click at [587, 221] on span "Renovation" at bounding box center [593, 221] width 55 height 10
type input "Renovation"
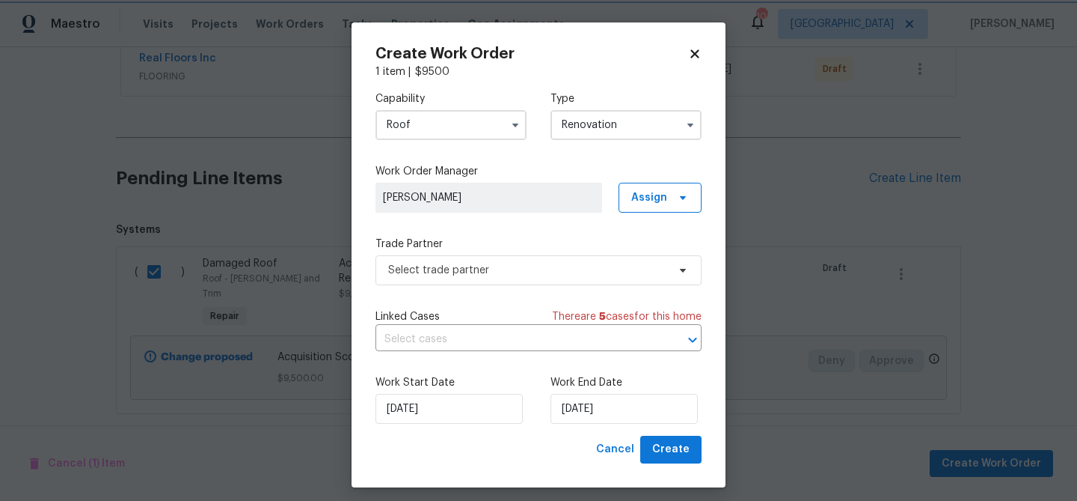
scroll to position [9, 0]
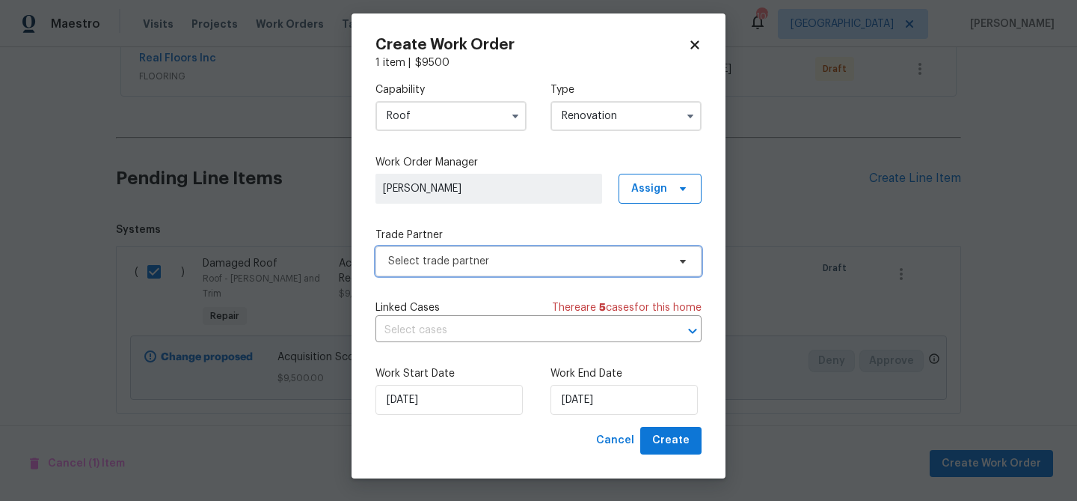
click at [554, 263] on span "Select trade partner" at bounding box center [527, 261] width 279 height 15
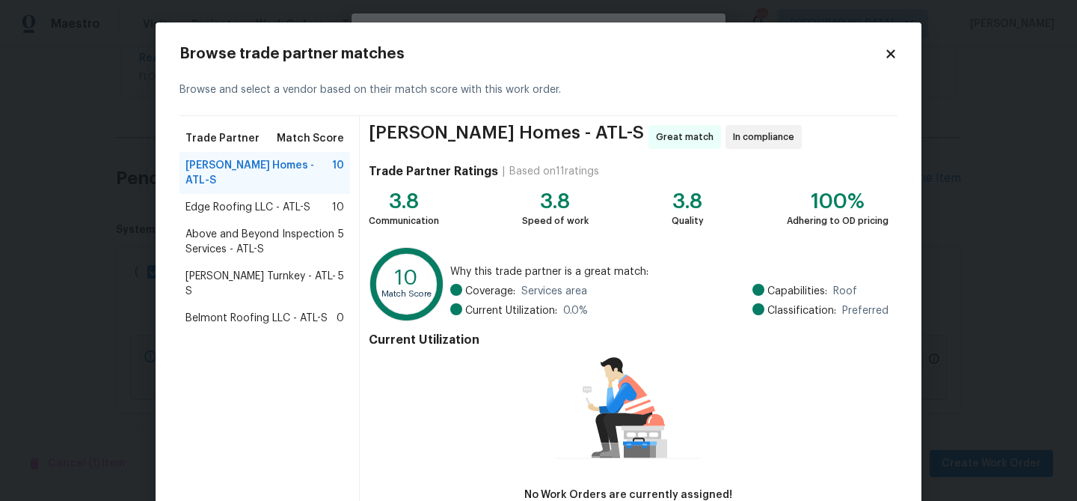
click at [893, 55] on icon at bounding box center [891, 53] width 8 height 8
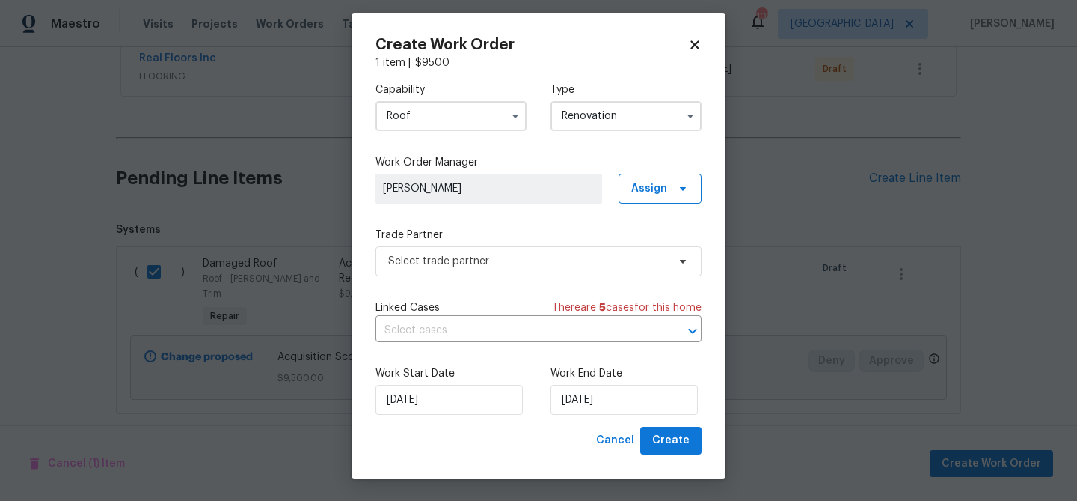
click at [698, 43] on icon at bounding box center [694, 44] width 13 height 13
checkbox input "false"
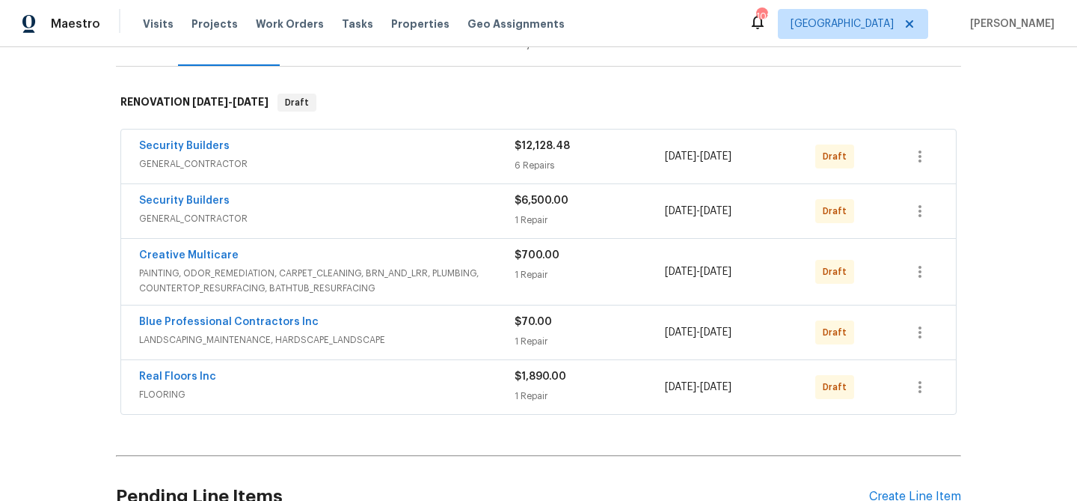
scroll to position [209, 0]
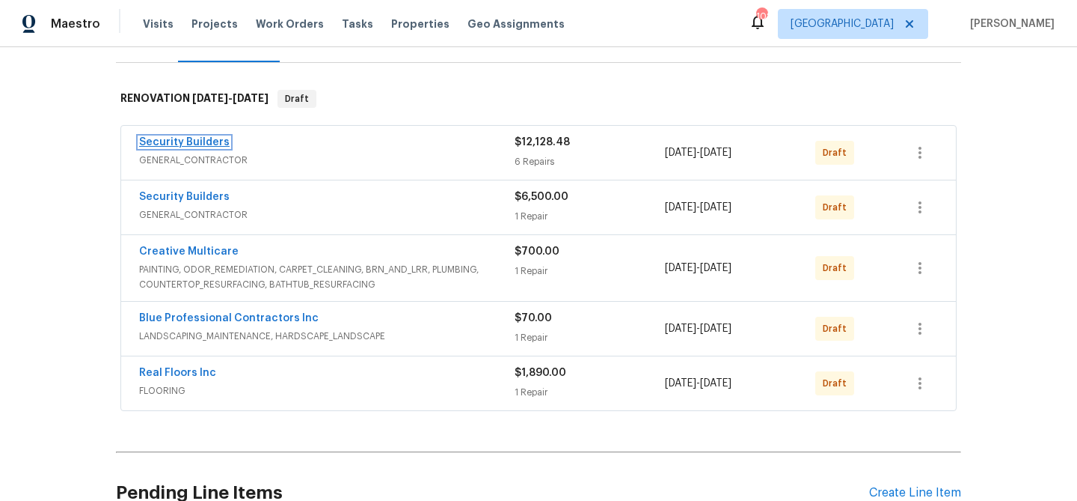
click at [198, 143] on link "Security Builders" at bounding box center [184, 142] width 91 height 10
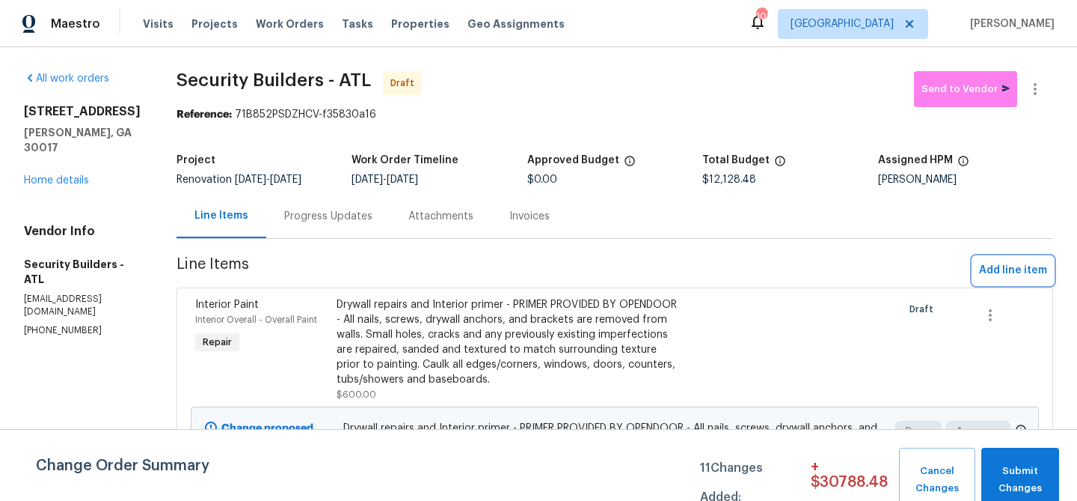
click at [985, 271] on span "Add line item" at bounding box center [1013, 270] width 68 height 19
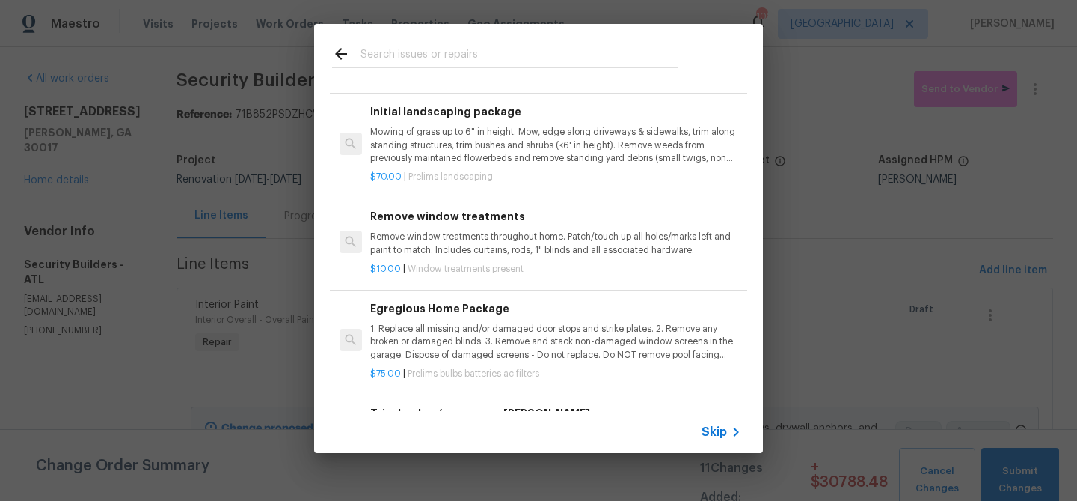
scroll to position [296, 0]
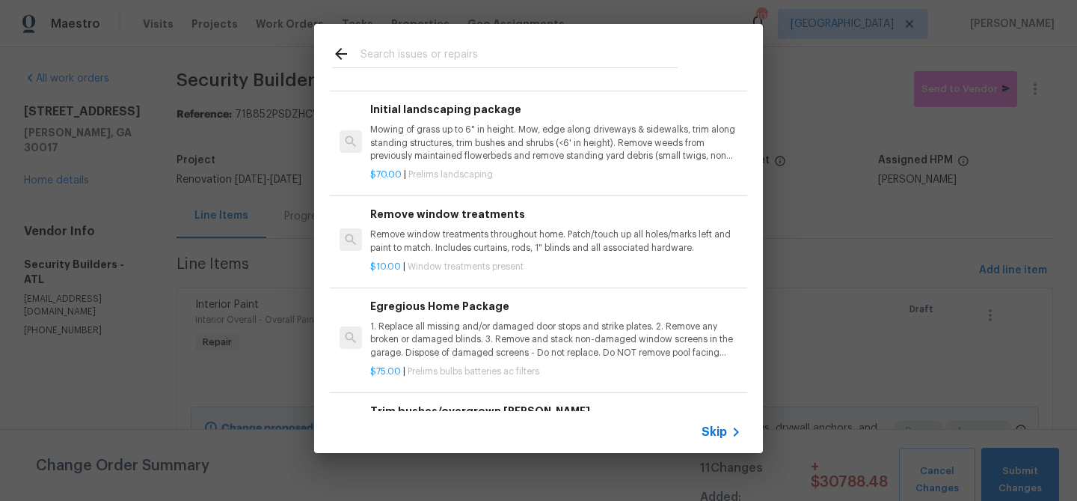
click at [472, 327] on p "1. Replace all missing and/or damaged door stops and strike plates. 2. Remove a…" at bounding box center [555, 339] width 371 height 38
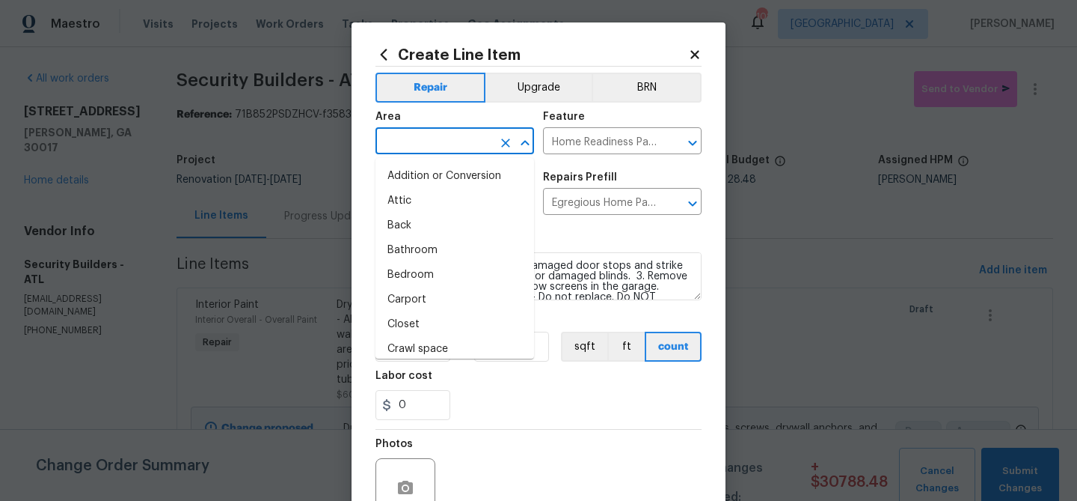
click at [462, 147] on input "text" at bounding box center [434, 142] width 117 height 23
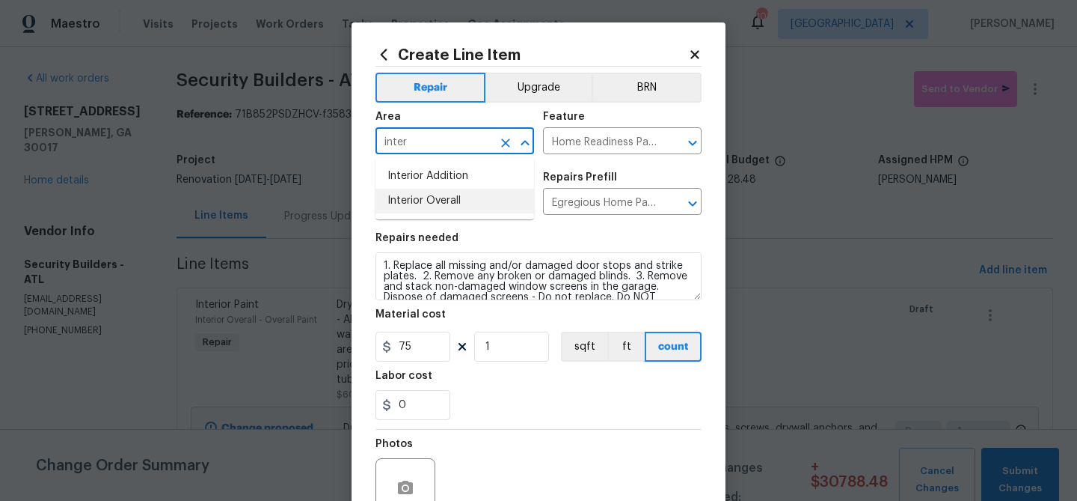
click at [465, 201] on li "Interior Overall" at bounding box center [455, 201] width 159 height 25
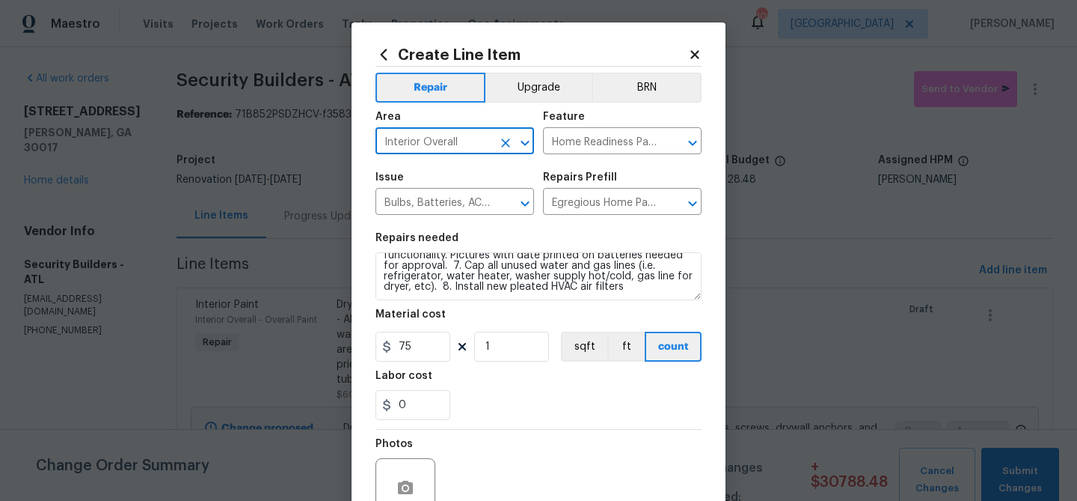
scroll to position [144, 0]
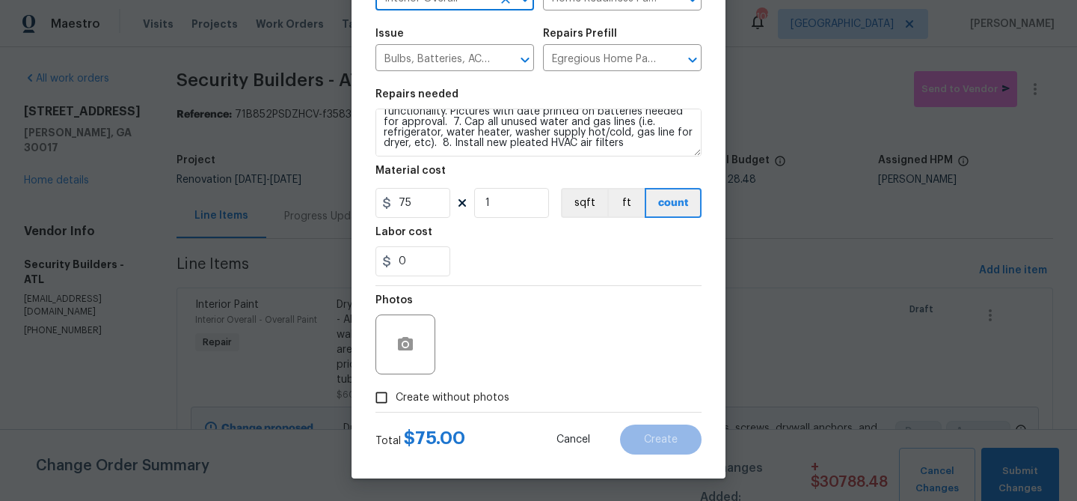
type input "Interior Overall"
drag, startPoint x: 459, startPoint y: 397, endPoint x: 464, endPoint y: 382, distance: 15.9
click at [459, 397] on span "Create without photos" at bounding box center [453, 398] width 114 height 16
click at [396, 397] on input "Create without photos" at bounding box center [381, 397] width 28 height 28
checkbox input "true"
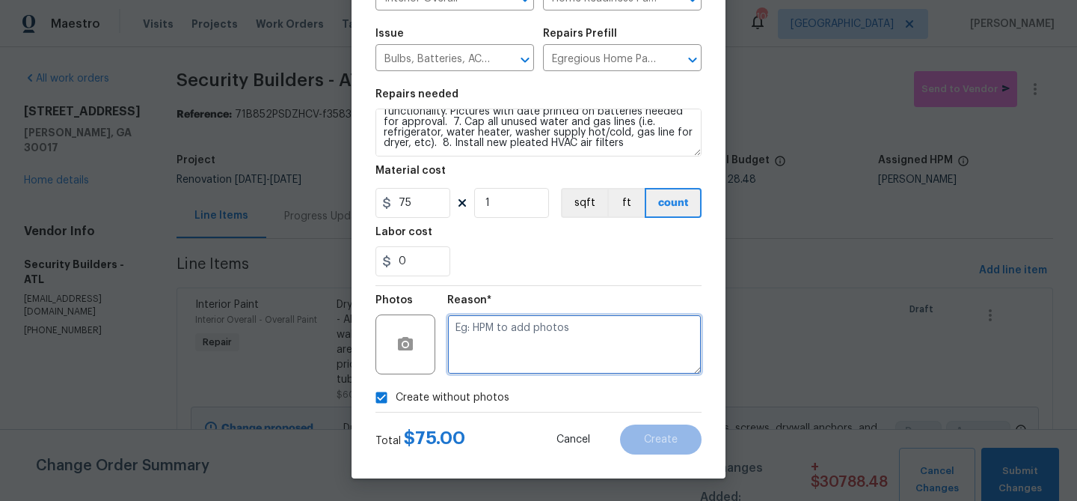
click at [486, 350] on textarea at bounding box center [574, 344] width 254 height 60
type textarea "bulbs"
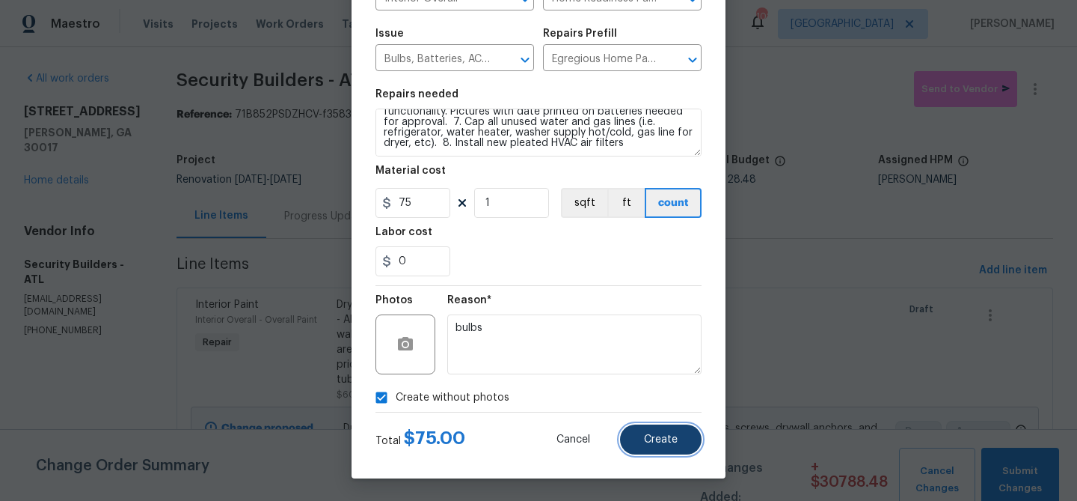
click at [667, 434] on span "Create" at bounding box center [661, 439] width 34 height 11
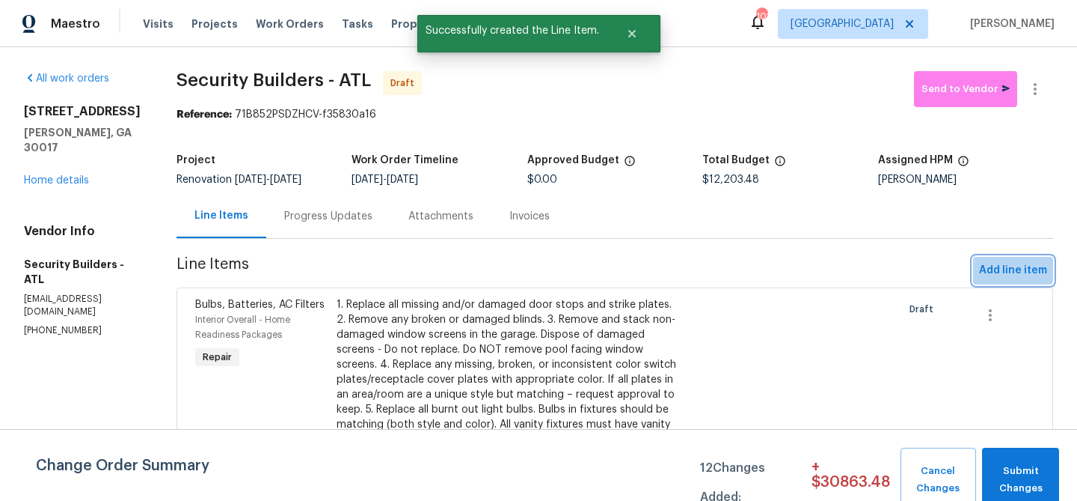
click at [994, 266] on span "Add line item" at bounding box center [1013, 270] width 68 height 19
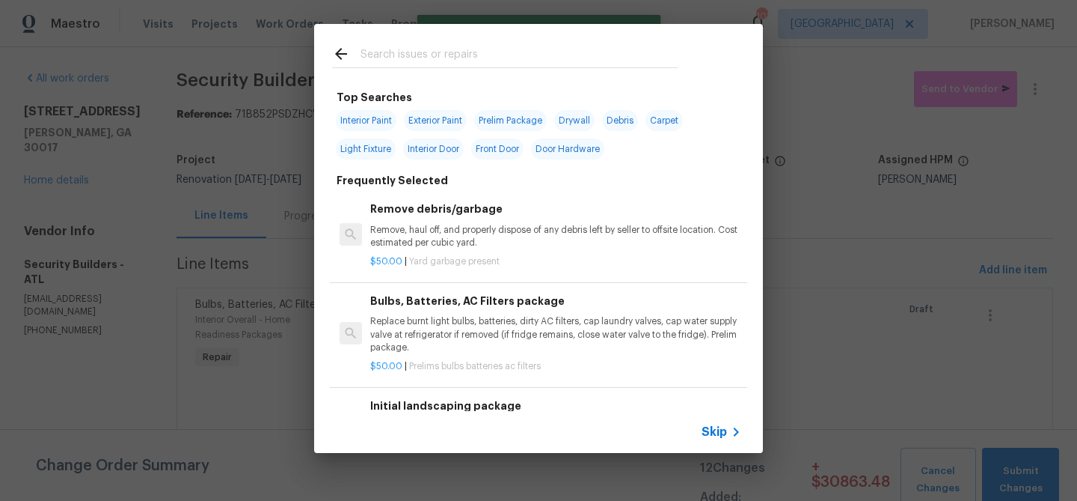
click at [438, 65] on input "text" at bounding box center [519, 56] width 317 height 22
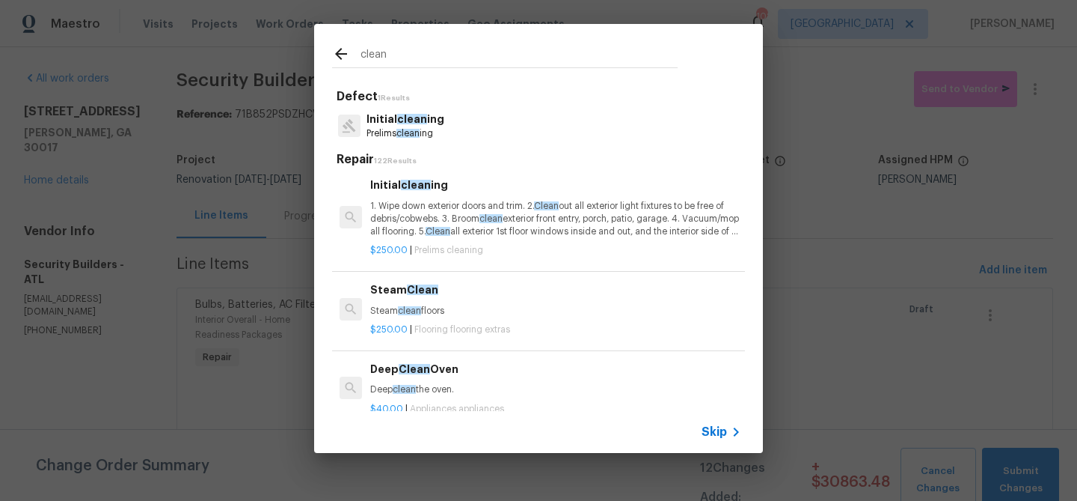
scroll to position [4, 0]
type input "clean"
click at [435, 201] on p "1. Wipe down exterior doors and trim. 2. Clean out all exterior light fixtures …" at bounding box center [555, 218] width 371 height 38
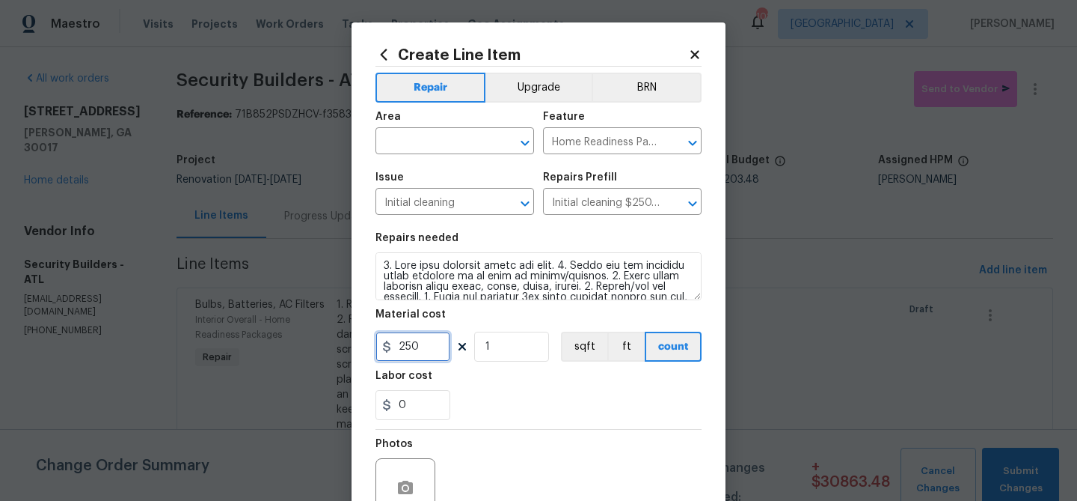
click at [406, 344] on input "250" at bounding box center [413, 346] width 75 height 30
type input "275"
click at [505, 376] on div "Labor cost" at bounding box center [539, 379] width 326 height 19
click at [450, 144] on input "text" at bounding box center [434, 142] width 117 height 23
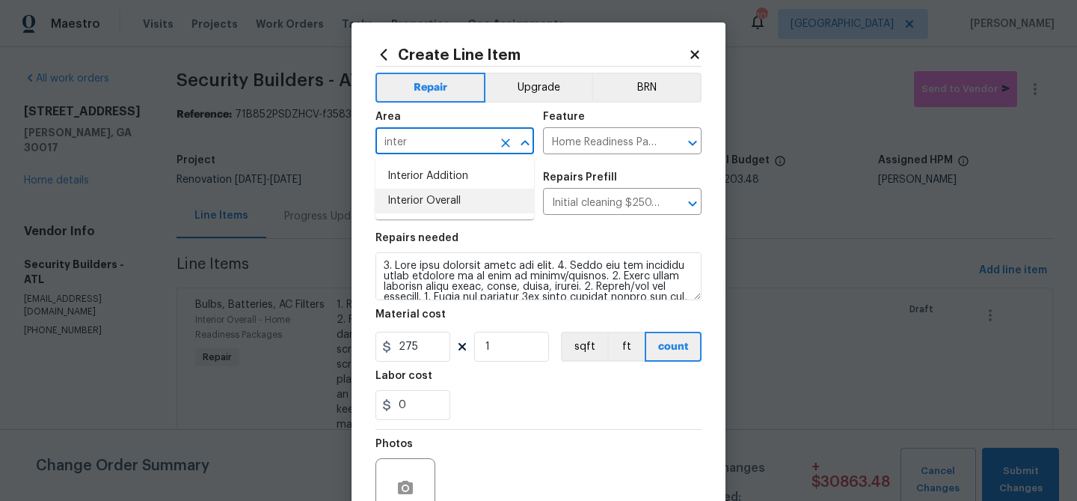
click at [436, 201] on li "Interior Overall" at bounding box center [455, 201] width 159 height 25
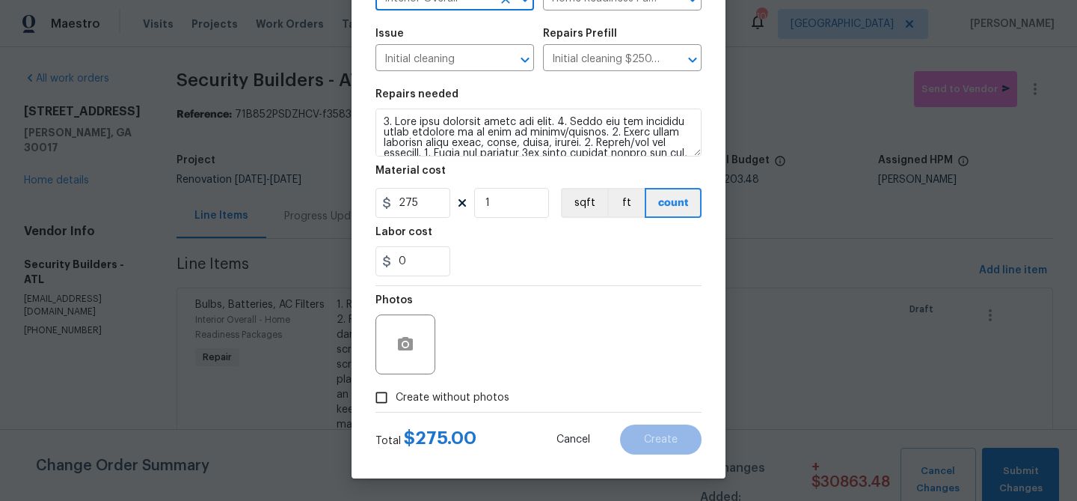
type input "Interior Overall"
click at [488, 392] on span "Create without photos" at bounding box center [453, 398] width 114 height 16
click at [396, 392] on input "Create without photos" at bounding box center [381, 397] width 28 height 28
checkbox input "true"
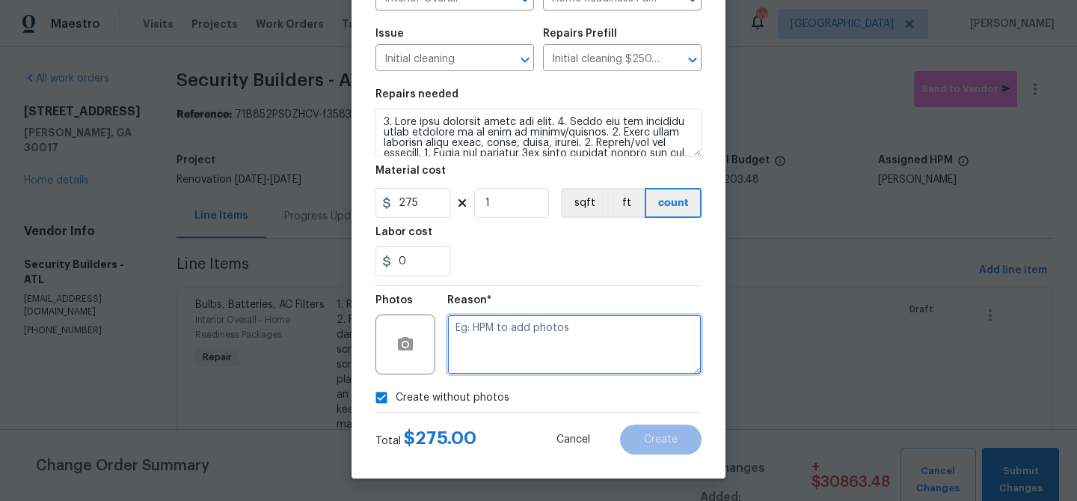
click at [511, 340] on textarea at bounding box center [574, 344] width 254 height 60
type textarea "Clean"
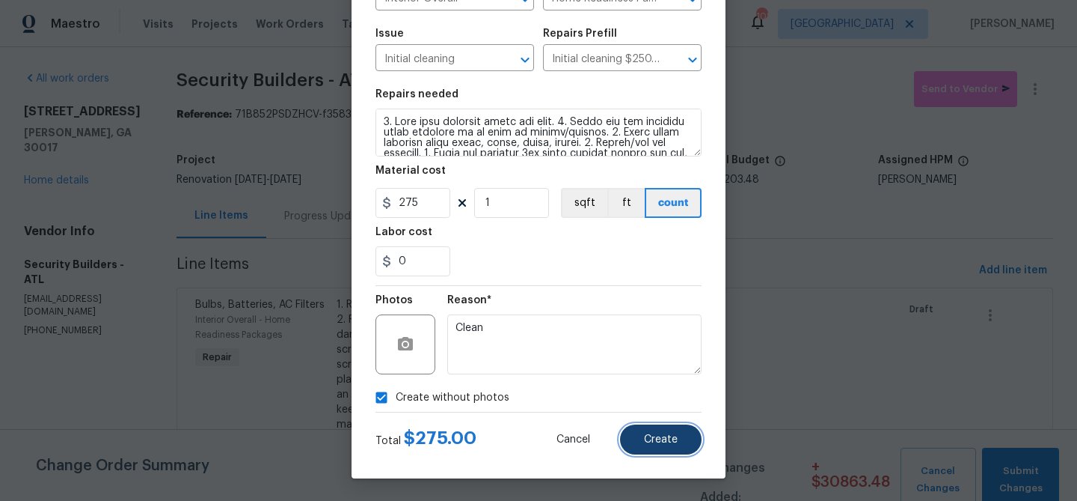
click at [673, 445] on button "Create" at bounding box center [661, 439] width 82 height 30
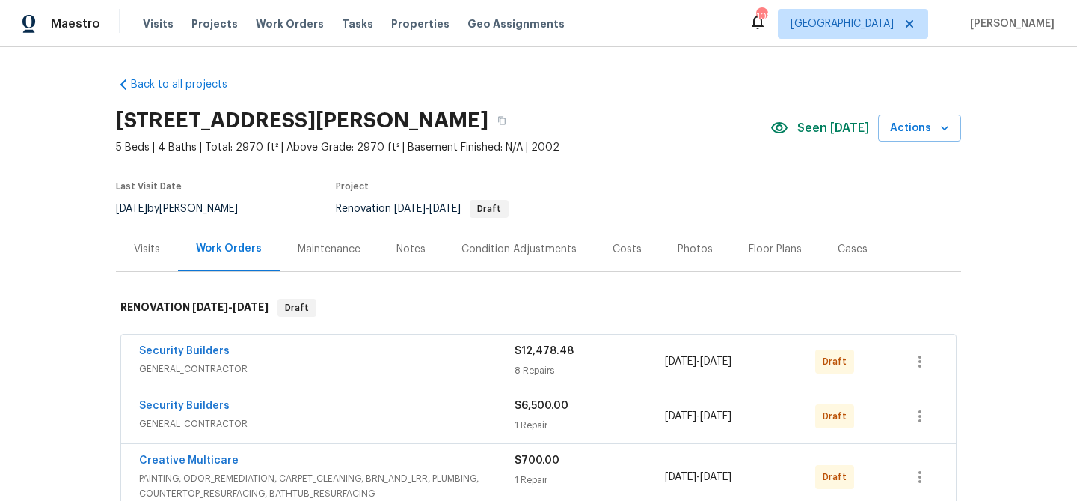
click at [398, 251] on div "Notes" at bounding box center [411, 249] width 29 height 15
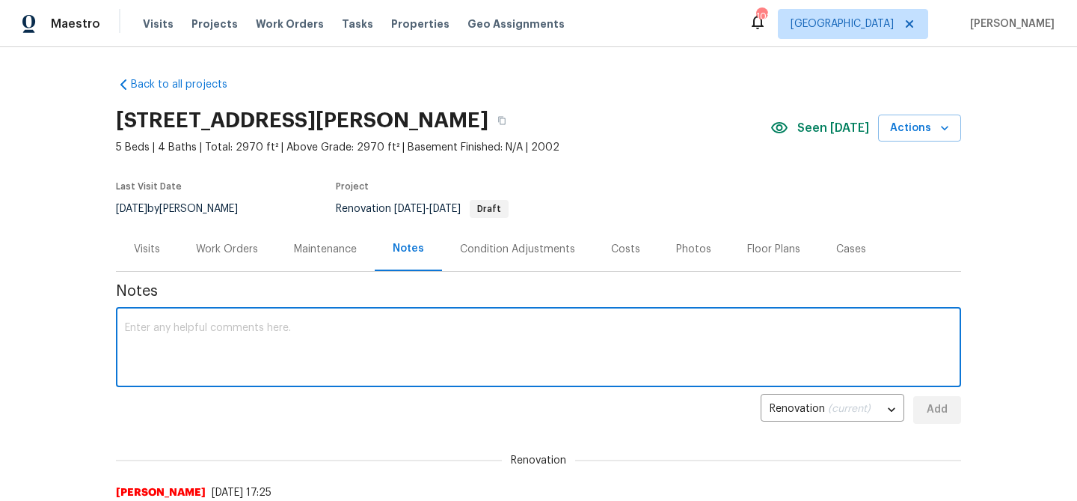
click at [256, 336] on textarea at bounding box center [539, 348] width 828 height 52
paste textarea "$28,373"
type textarea "RBR: $28,373"
click at [919, 412] on button "Add" at bounding box center [938, 410] width 48 height 28
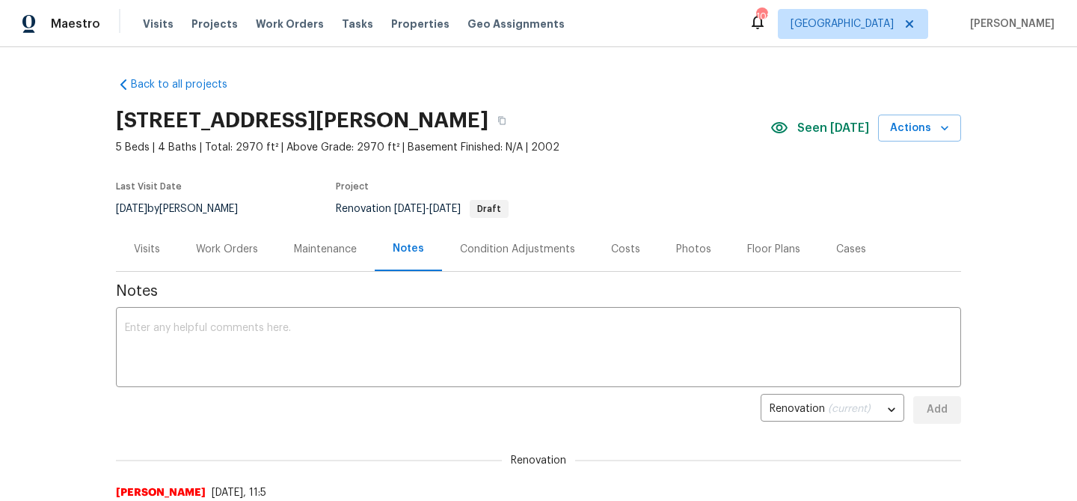
click at [218, 251] on div "Work Orders" at bounding box center [227, 249] width 62 height 15
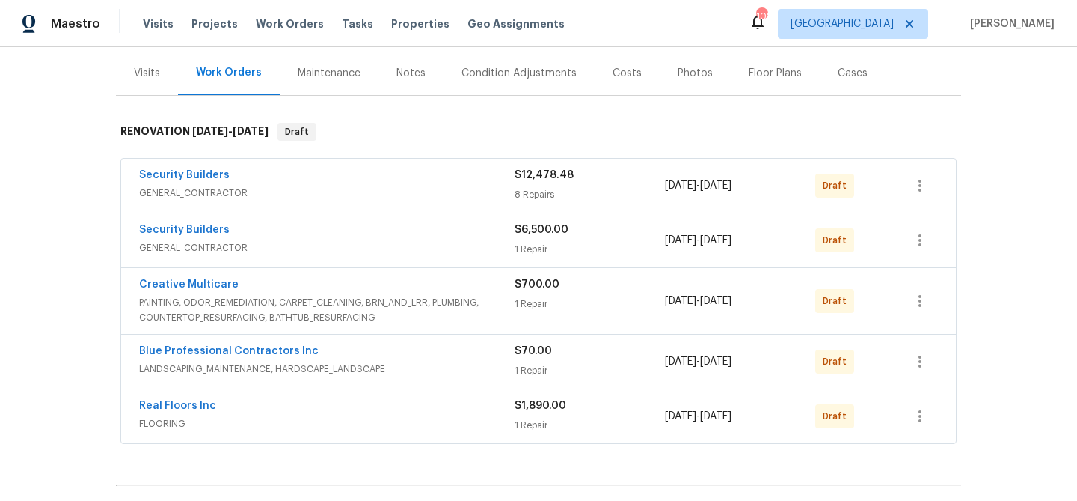
scroll to position [178, 0]
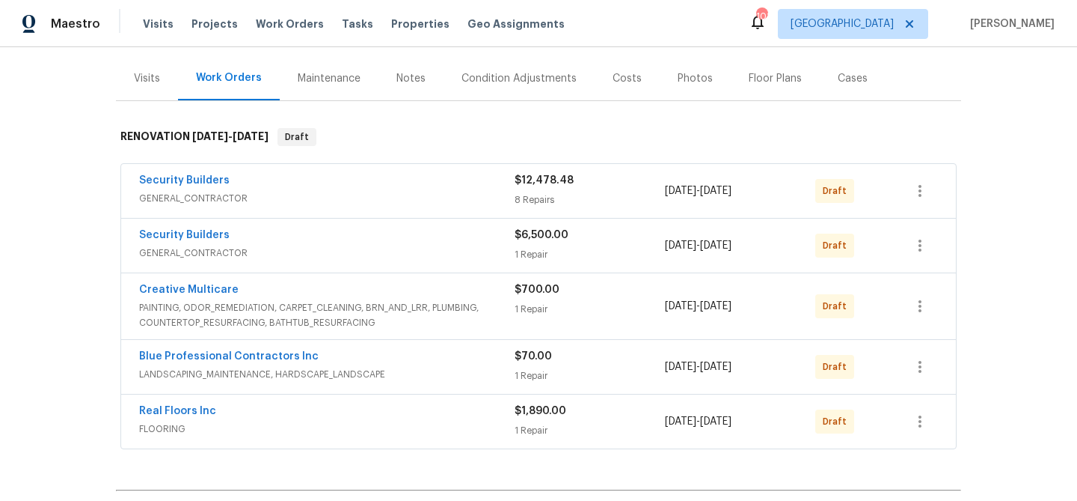
scroll to position [176, 0]
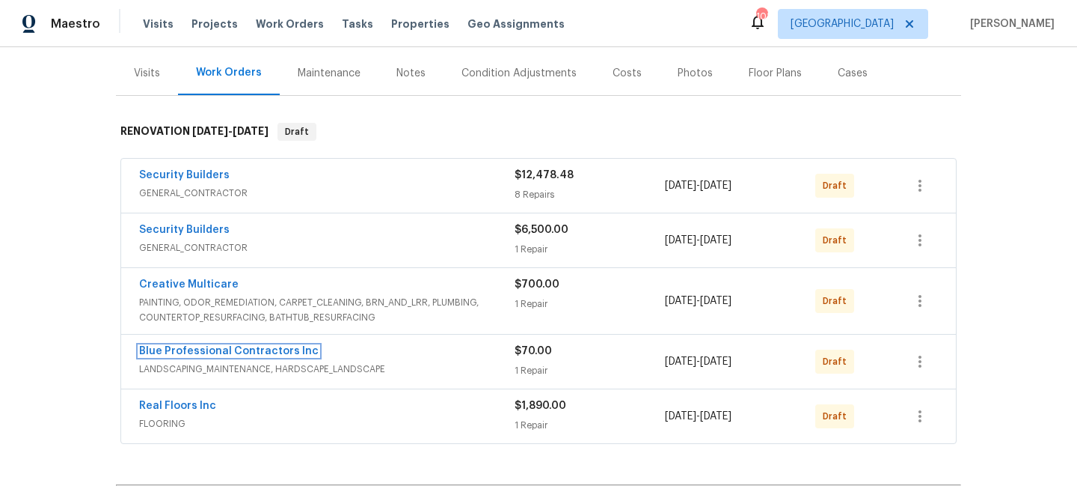
click at [224, 350] on link "Blue Professional Contractors Inc" at bounding box center [229, 351] width 180 height 10
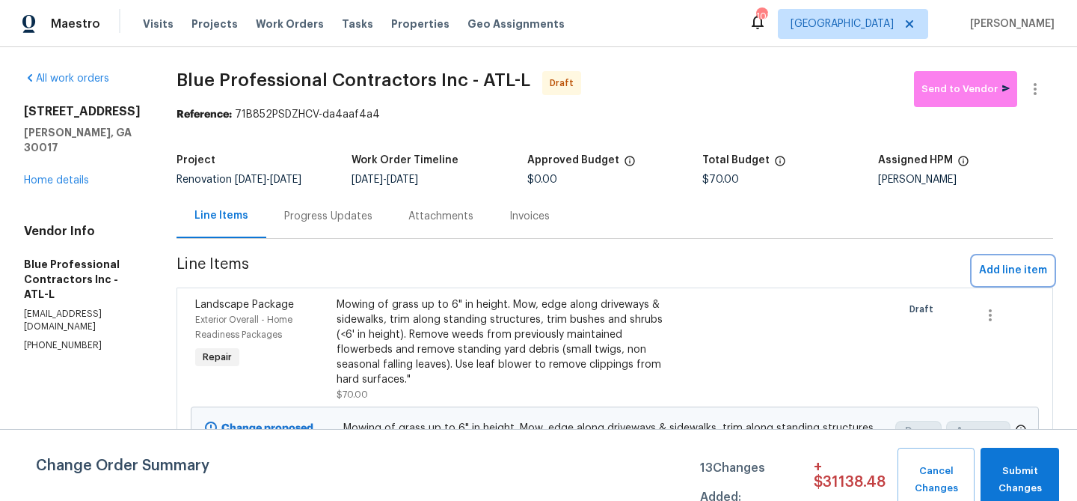
click at [993, 272] on span "Add line item" at bounding box center [1013, 270] width 68 height 19
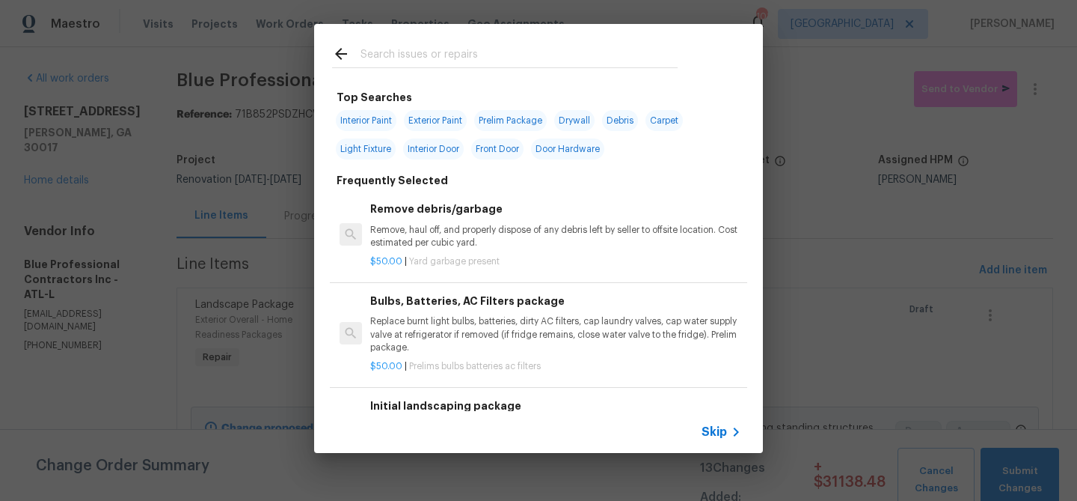
click at [438, 59] on input "text" at bounding box center [519, 56] width 317 height 22
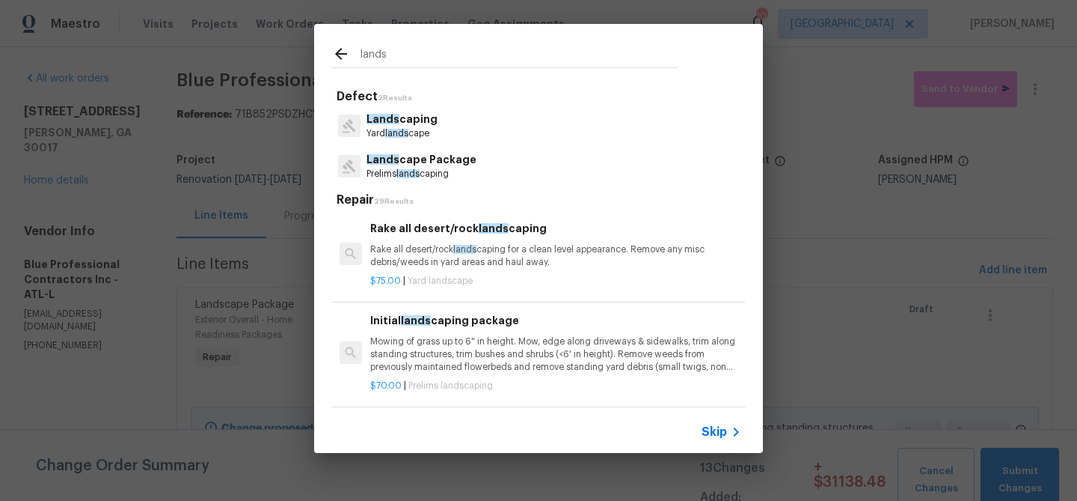
click at [370, 55] on input "lands" at bounding box center [519, 56] width 317 height 22
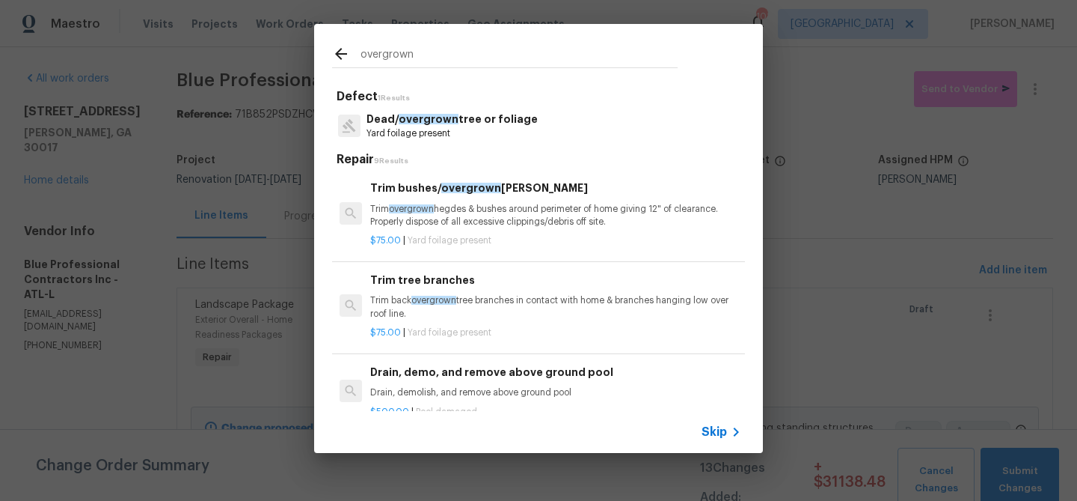
type input "overgrown"
click at [415, 129] on p "Yard foilage present" at bounding box center [452, 133] width 171 height 13
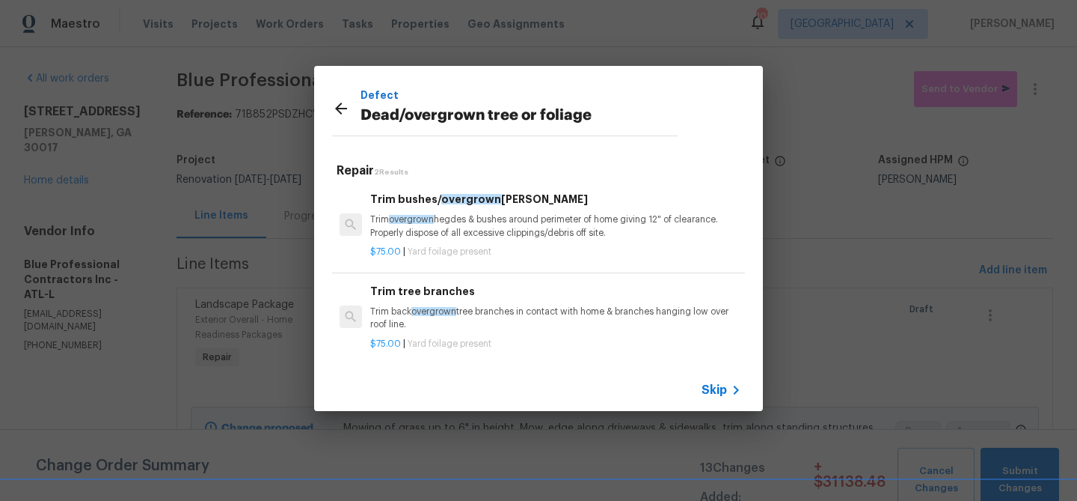
click at [431, 217] on span "overgrown" at bounding box center [411, 219] width 45 height 9
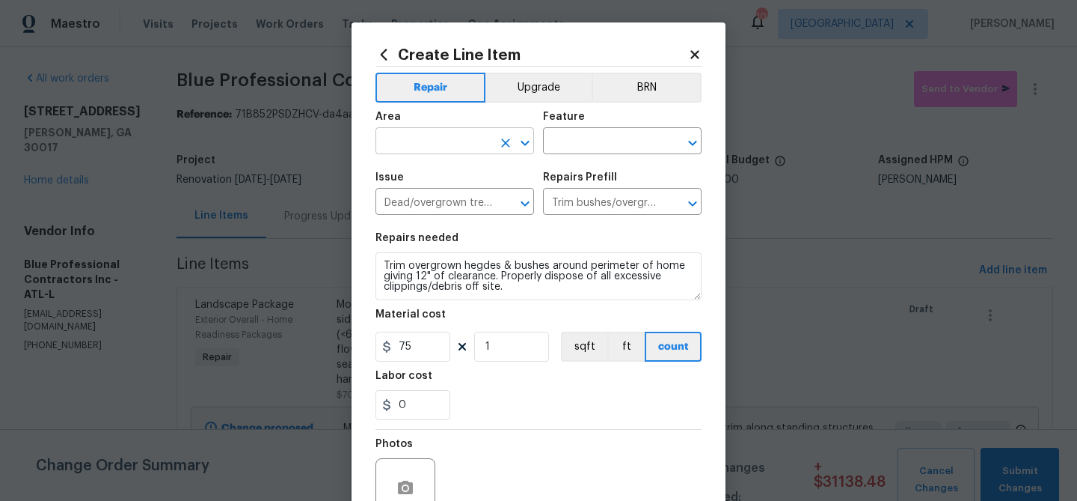
click at [447, 141] on input "text" at bounding box center [434, 142] width 117 height 23
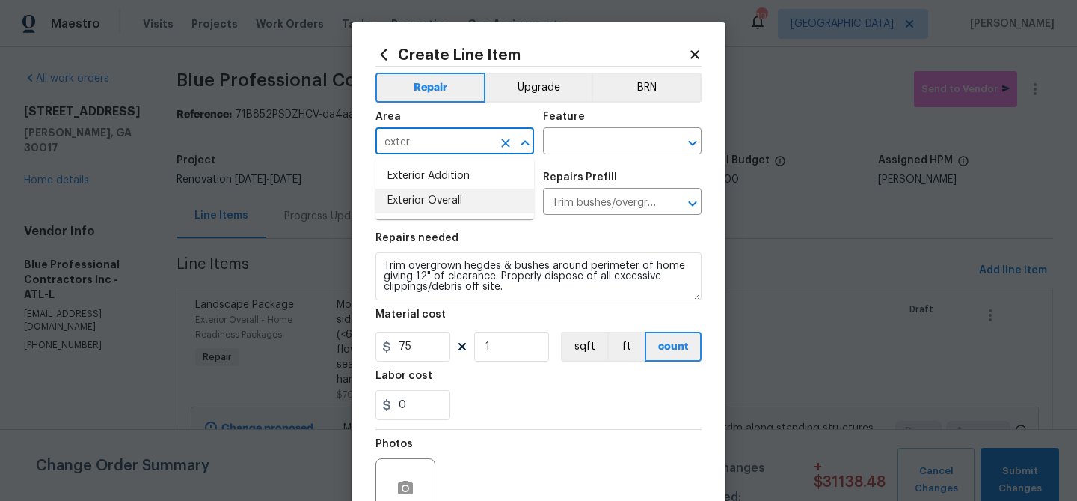
drag, startPoint x: 444, startPoint y: 205, endPoint x: 560, endPoint y: 156, distance: 125.8
click at [445, 205] on li "Exterior Overall" at bounding box center [455, 201] width 159 height 25
type input "Exterior Overall"
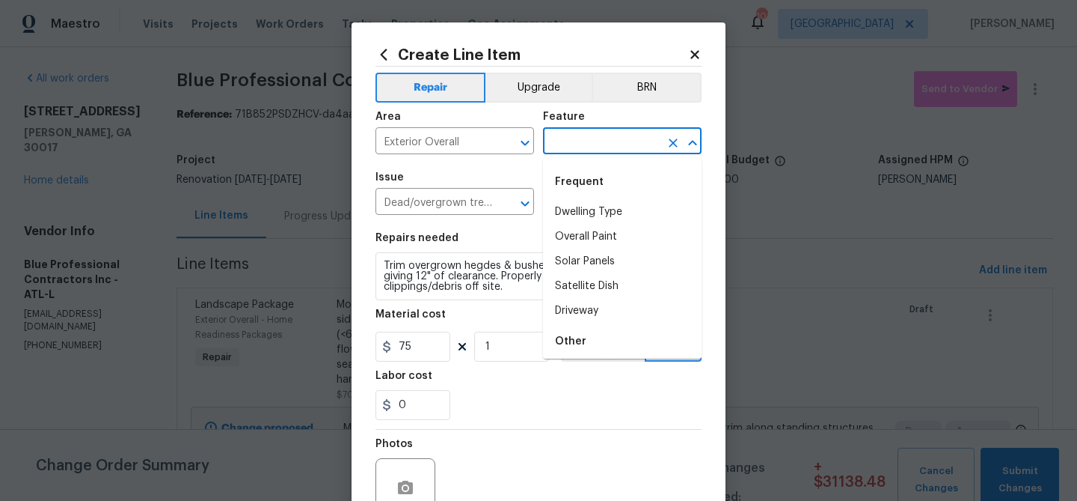
click at [578, 144] on input "text" at bounding box center [601, 142] width 117 height 23
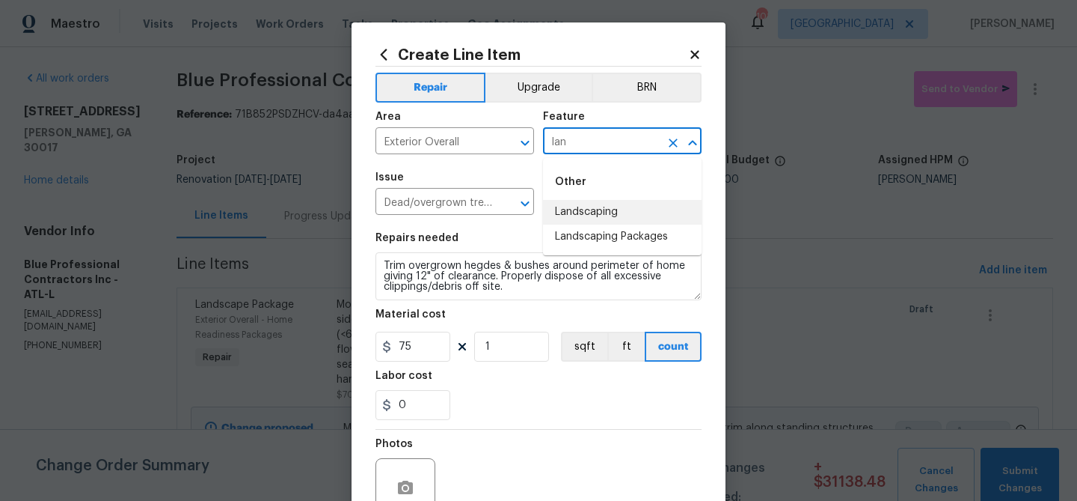
click at [584, 218] on li "Landscaping" at bounding box center [622, 212] width 159 height 25
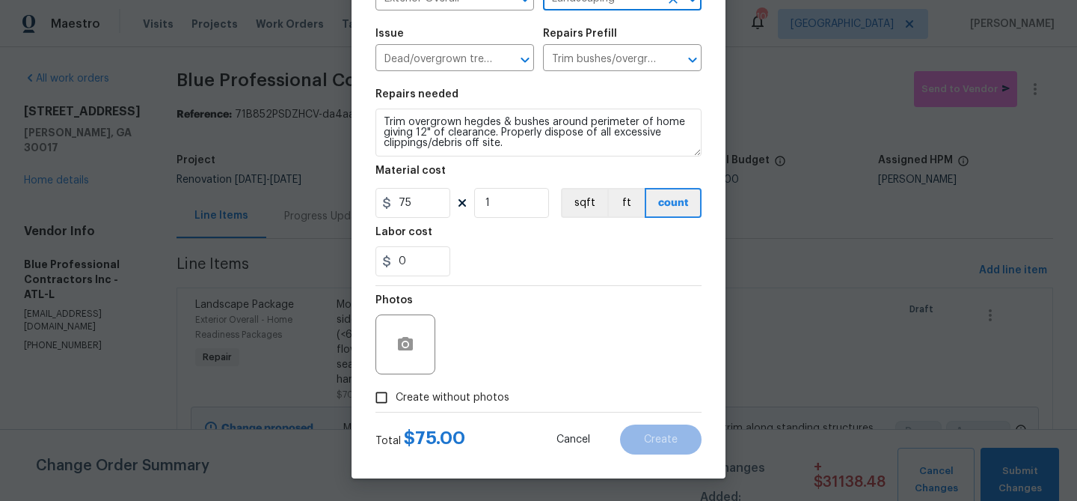
type input "Landscaping"
drag, startPoint x: 462, startPoint y: 402, endPoint x: 474, endPoint y: 383, distance: 22.2
click at [463, 400] on span "Create without photos" at bounding box center [453, 398] width 114 height 16
click at [396, 400] on input "Create without photos" at bounding box center [381, 397] width 28 height 28
checkbox input "true"
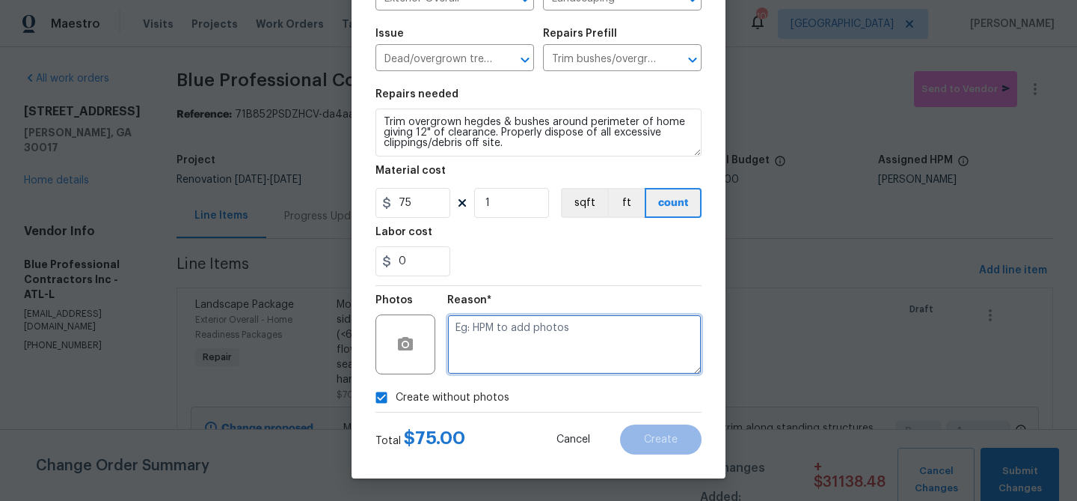
click at [490, 358] on textarea at bounding box center [574, 344] width 254 height 60
type textarea "Trim bushes"
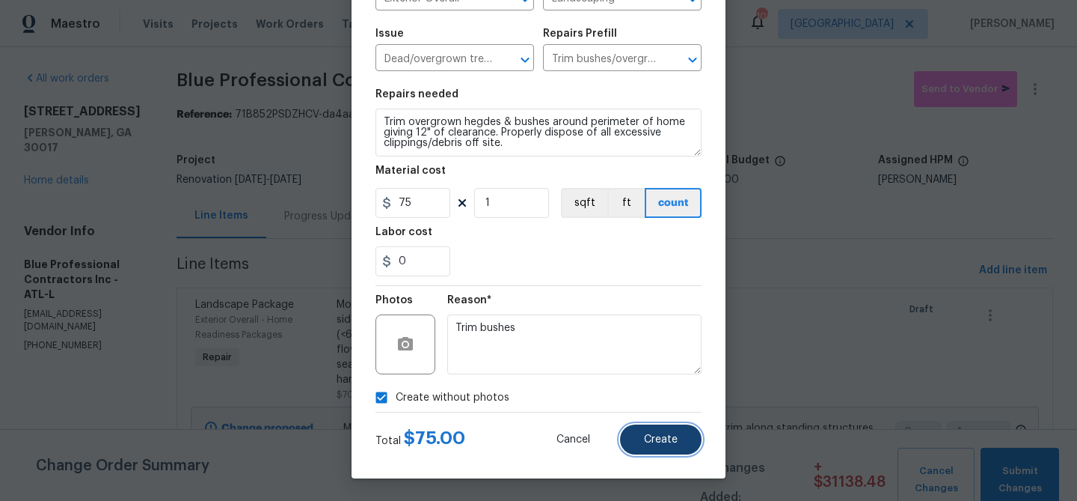
click at [664, 438] on span "Create" at bounding box center [661, 439] width 34 height 11
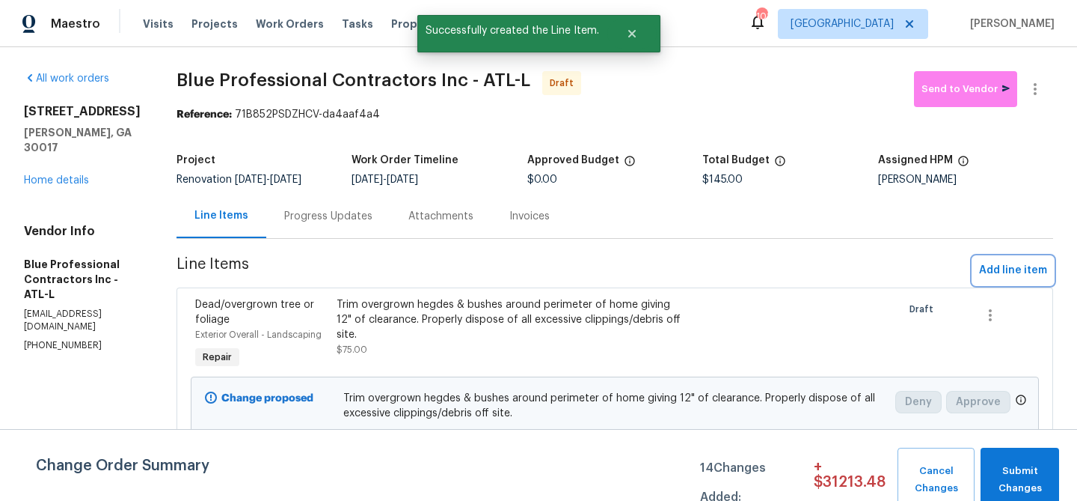
click at [1023, 272] on span "Add line item" at bounding box center [1013, 270] width 68 height 19
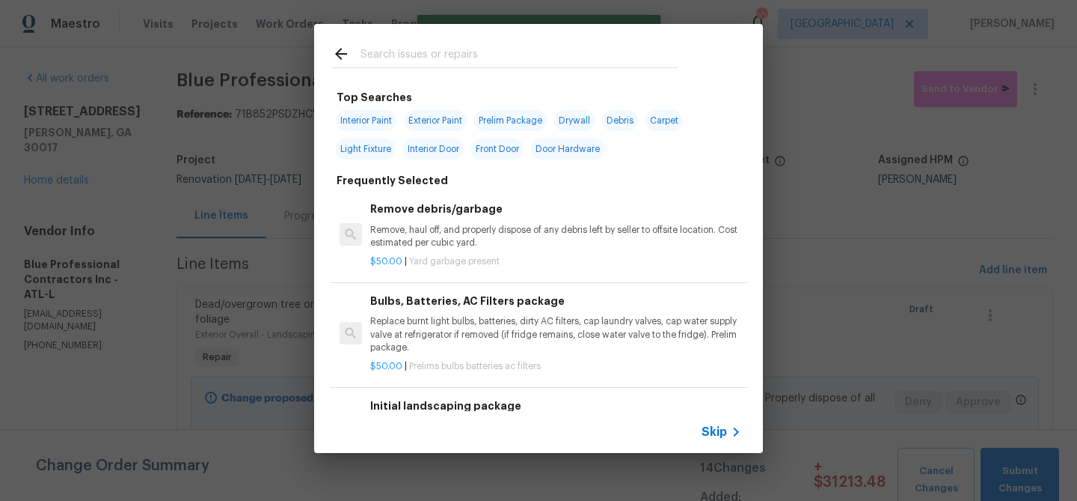
click at [417, 54] on input "text" at bounding box center [519, 56] width 317 height 22
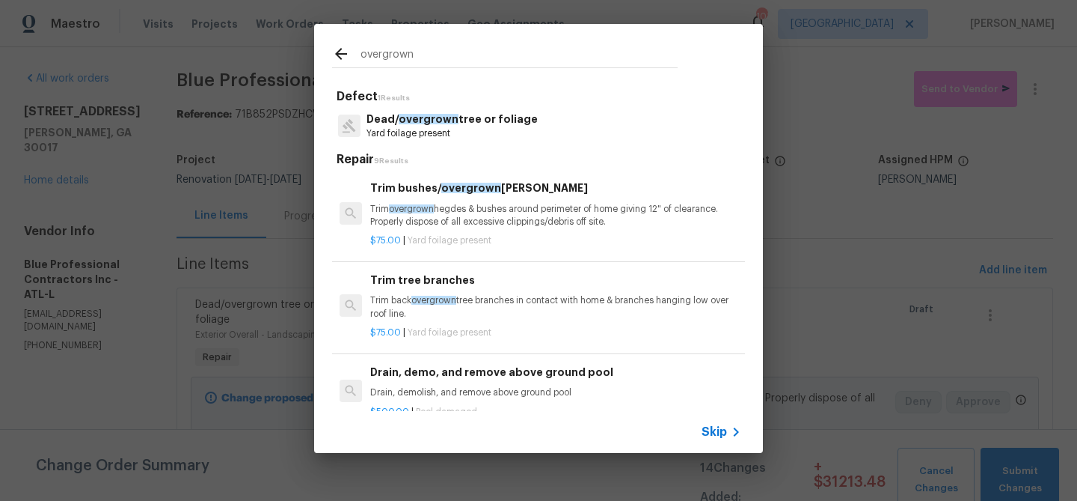
type input "overgrown"
click at [445, 299] on span "overgrown" at bounding box center [434, 300] width 45 height 9
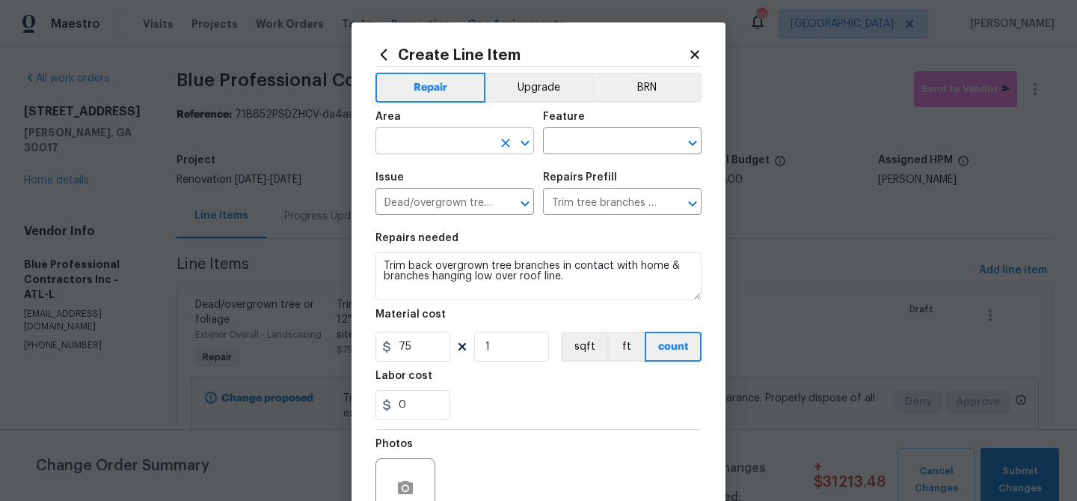
click at [447, 146] on input "text" at bounding box center [434, 142] width 117 height 23
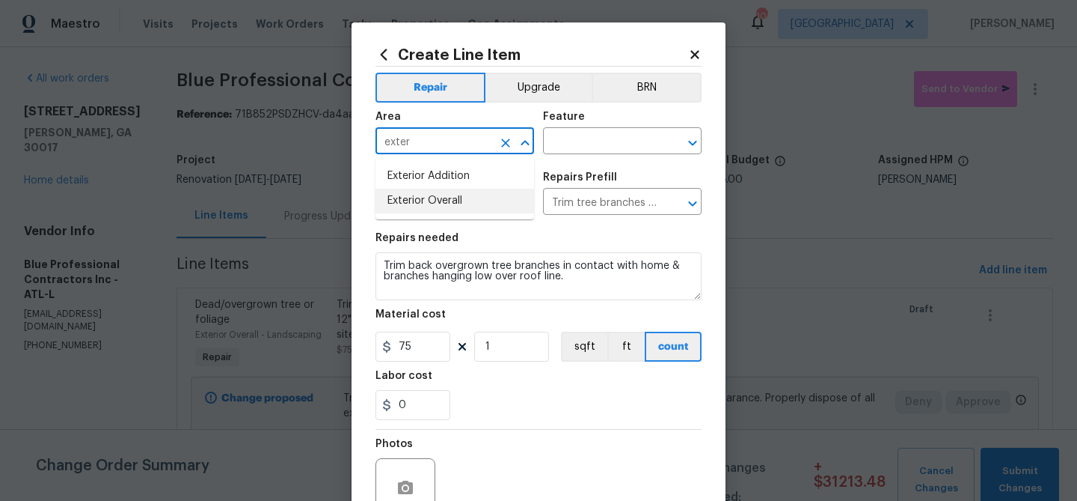
drag, startPoint x: 441, startPoint y: 206, endPoint x: 448, endPoint y: 204, distance: 7.6
click at [441, 206] on li "Exterior Overall" at bounding box center [455, 201] width 159 height 25
type input "Exterior Overall"
click at [544, 140] on input "text" at bounding box center [601, 142] width 117 height 23
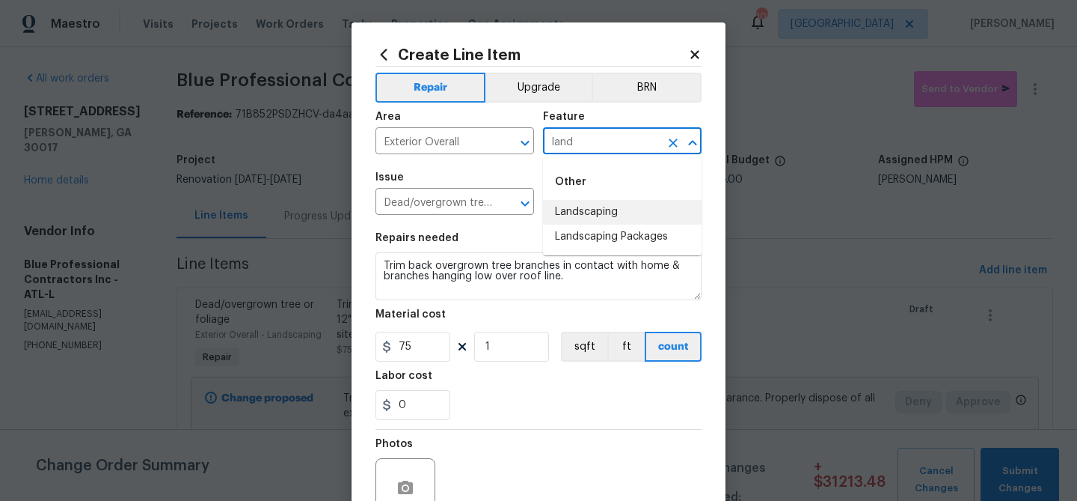
click at [585, 214] on li "Landscaping" at bounding box center [622, 212] width 159 height 25
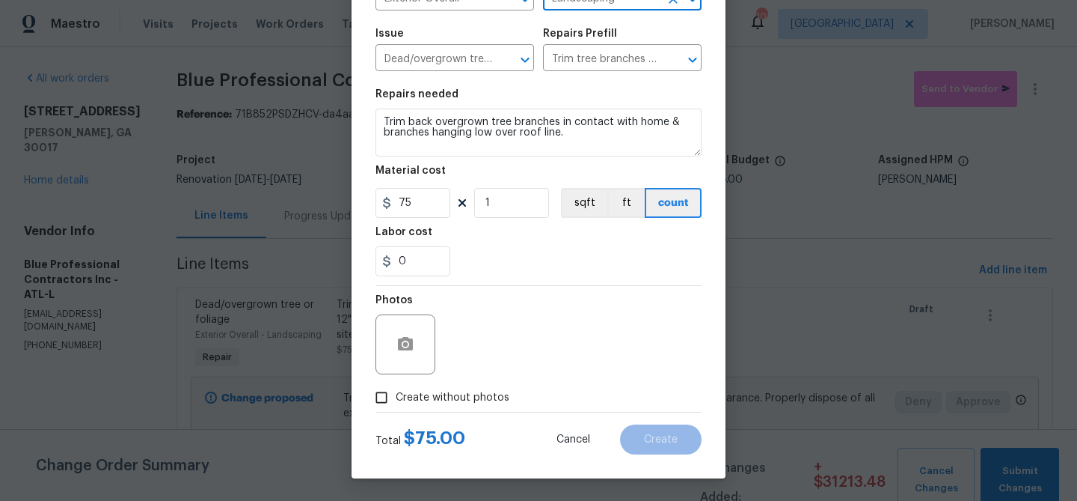
type input "Landscaping"
click at [464, 396] on span "Create without photos" at bounding box center [453, 398] width 114 height 16
click at [396, 396] on input "Create without photos" at bounding box center [381, 397] width 28 height 28
checkbox input "true"
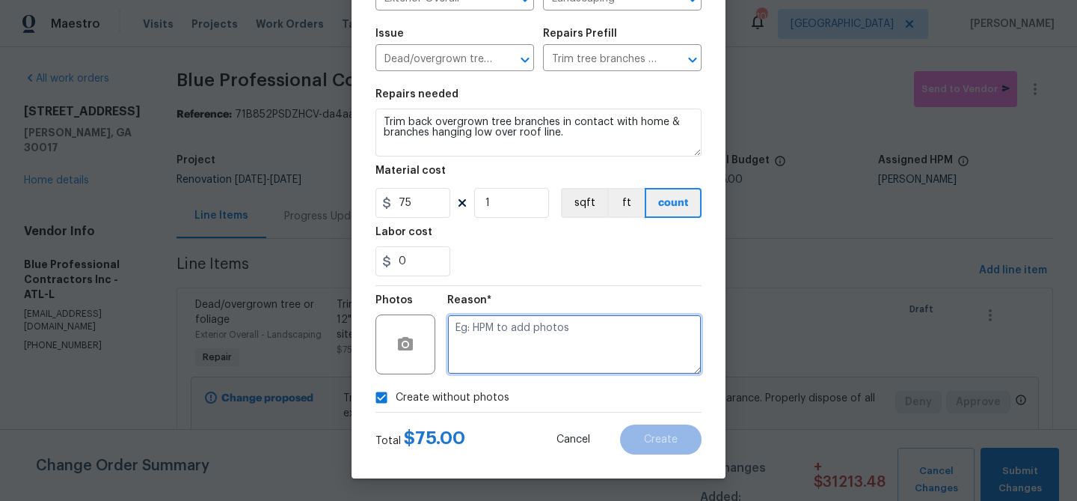
click at [486, 339] on textarea at bounding box center [574, 344] width 254 height 60
type textarea "Trim trees"
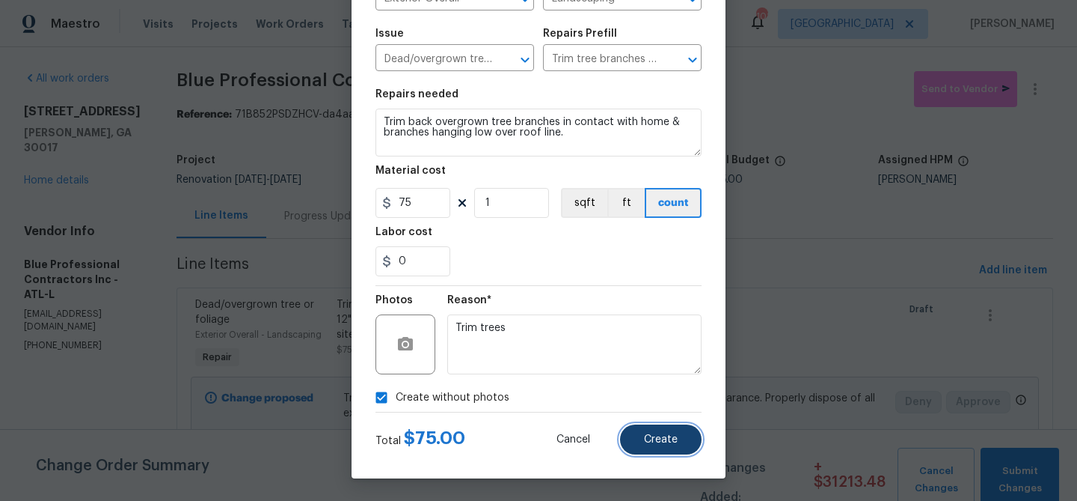
click at [664, 441] on span "Create" at bounding box center [661, 439] width 34 height 11
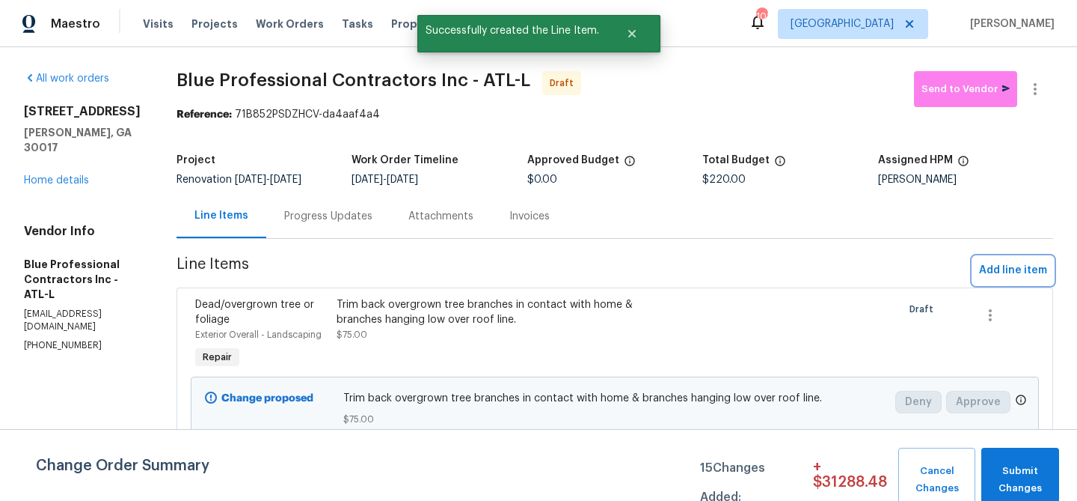
click at [981, 273] on span "Add line item" at bounding box center [1013, 270] width 68 height 19
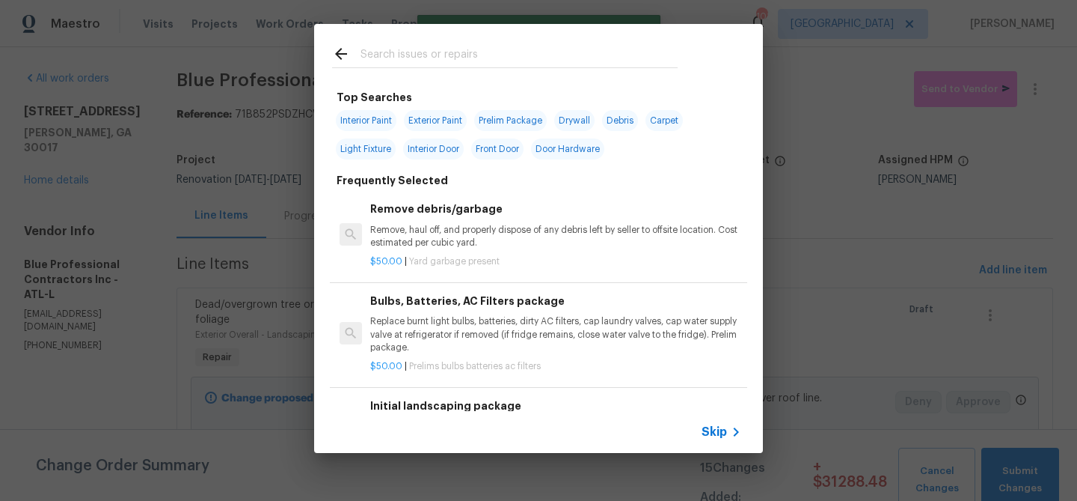
click at [447, 48] on input "text" at bounding box center [519, 56] width 317 height 22
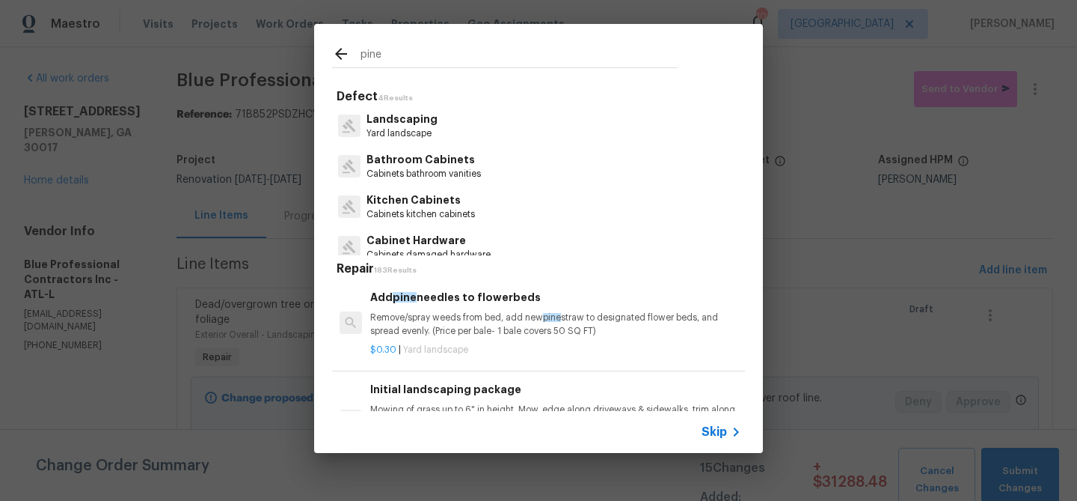
type input "pine"
click at [447, 311] on p "Remove/spray weeds from bed, add new pine straw to designated flower beds, and …" at bounding box center [555, 323] width 371 height 25
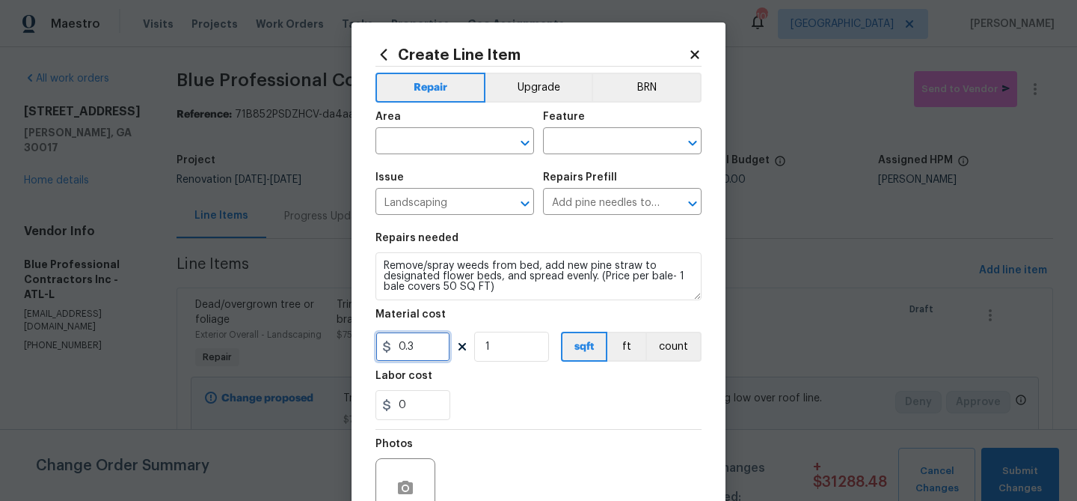
click at [406, 338] on input "0.3" at bounding box center [413, 346] width 75 height 30
type input "8"
click at [500, 349] on input "1" at bounding box center [511, 346] width 75 height 30
type input "15"
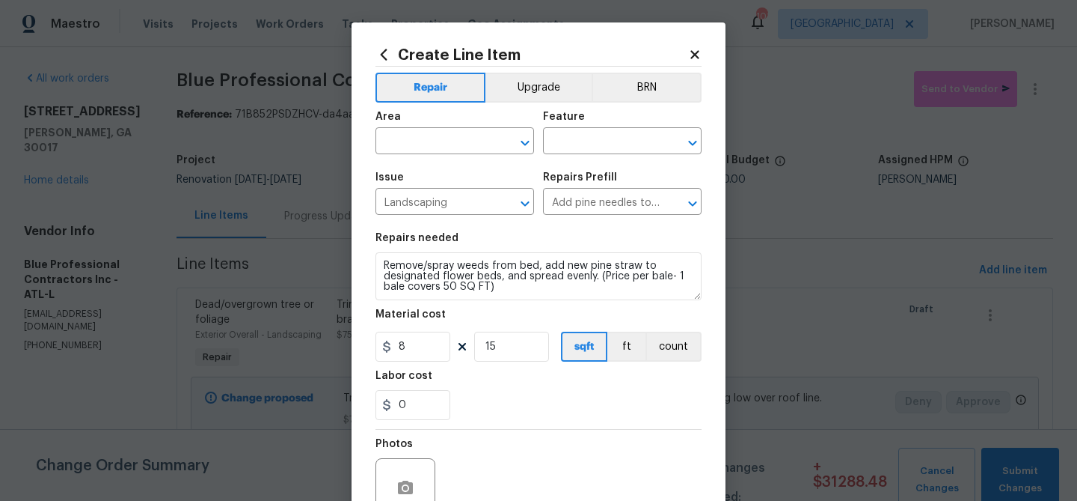
click at [540, 439] on div "Photos" at bounding box center [539, 477] width 326 height 97
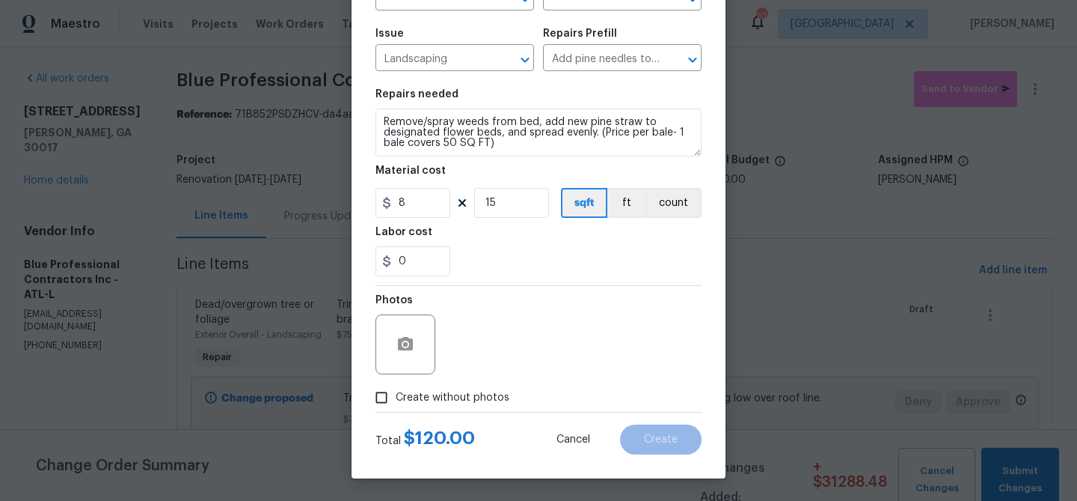
drag, startPoint x: 444, startPoint y: 401, endPoint x: 468, endPoint y: 385, distance: 28.6
click at [448, 399] on span "Create without photos" at bounding box center [453, 398] width 114 height 16
click at [396, 399] on input "Create without photos" at bounding box center [381, 397] width 28 height 28
checkbox input "true"
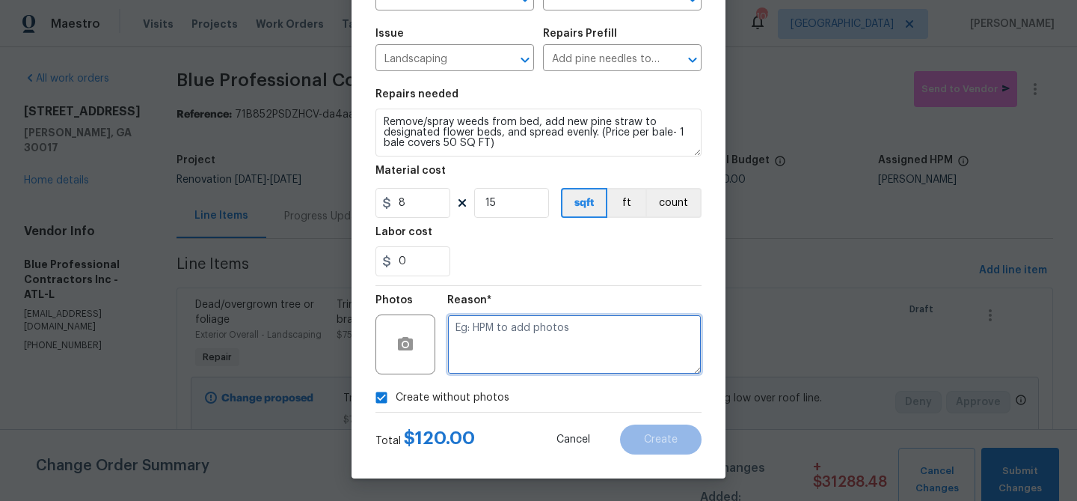
click at [481, 369] on textarea at bounding box center [574, 344] width 254 height 60
type textarea "Straw"
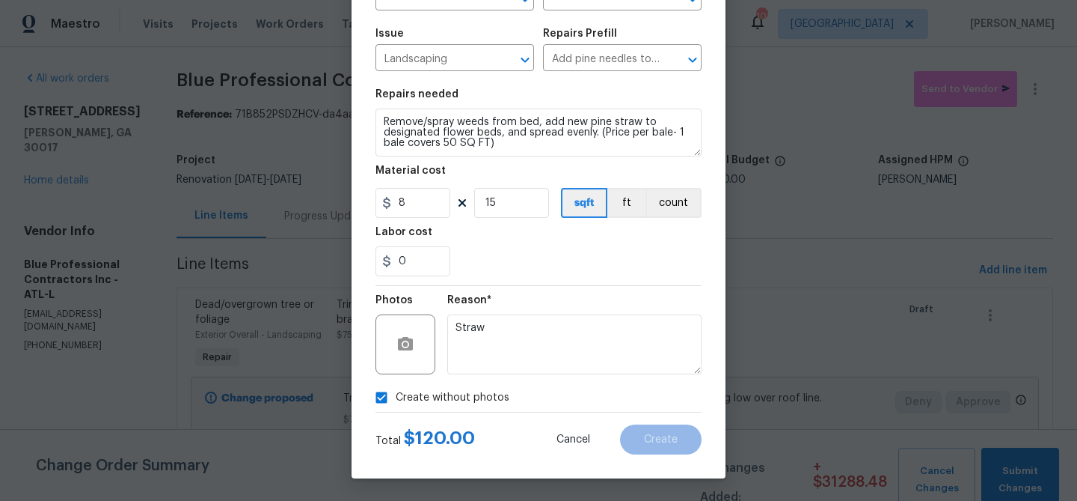
drag, startPoint x: 540, startPoint y: 387, endPoint x: 542, endPoint y: 373, distance: 13.6
click at [541, 380] on div "Photos Reason* Straw Create without photos" at bounding box center [539, 349] width 326 height 126
click at [557, 281] on section "Repairs needed Remove/spray weeds from bed, add new pine straw to designated fl…" at bounding box center [539, 182] width 326 height 205
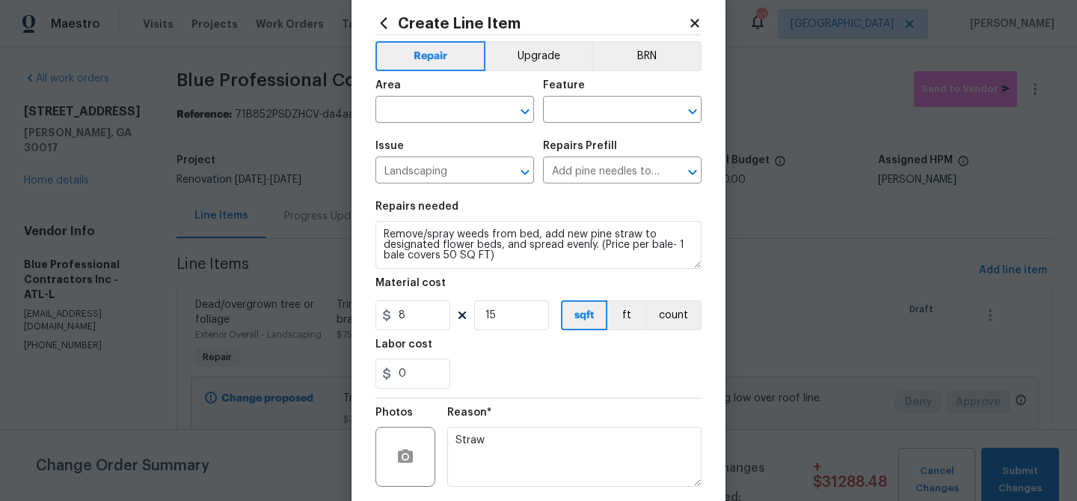
scroll to position [0, 0]
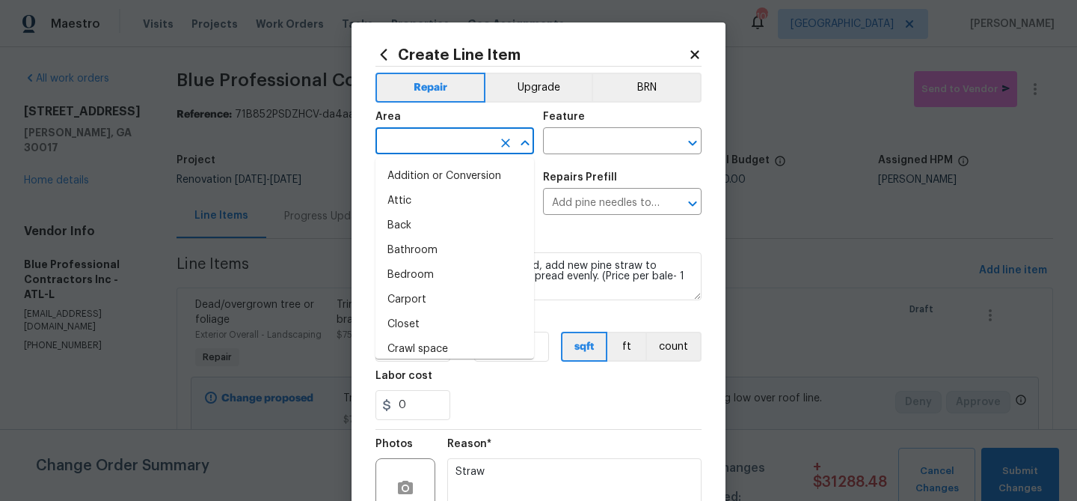
click at [472, 141] on input "text" at bounding box center [434, 142] width 117 height 23
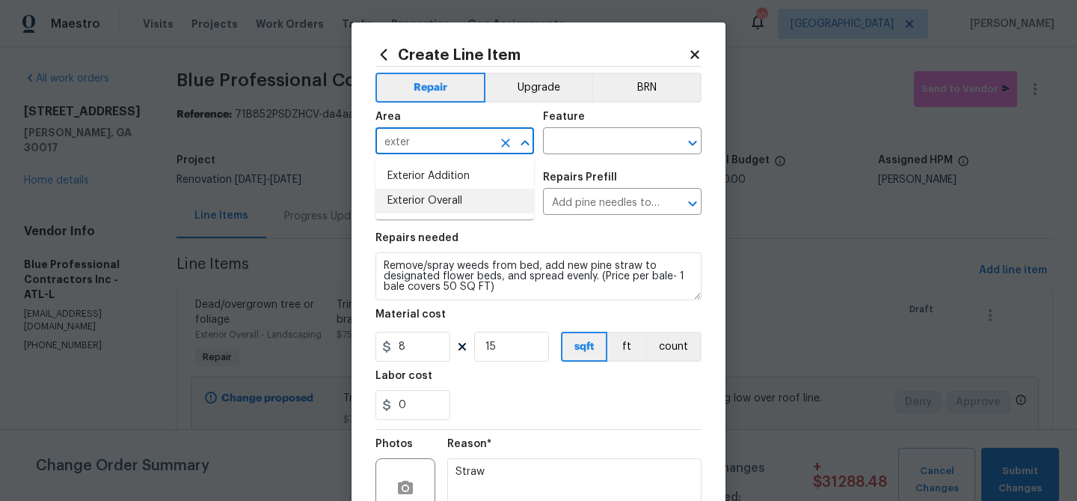
drag, startPoint x: 474, startPoint y: 198, endPoint x: 518, endPoint y: 177, distance: 48.2
click at [475, 198] on li "Exterior Overall" at bounding box center [455, 201] width 159 height 25
type input "Exterior Overall"
click at [576, 144] on input "text" at bounding box center [601, 142] width 117 height 23
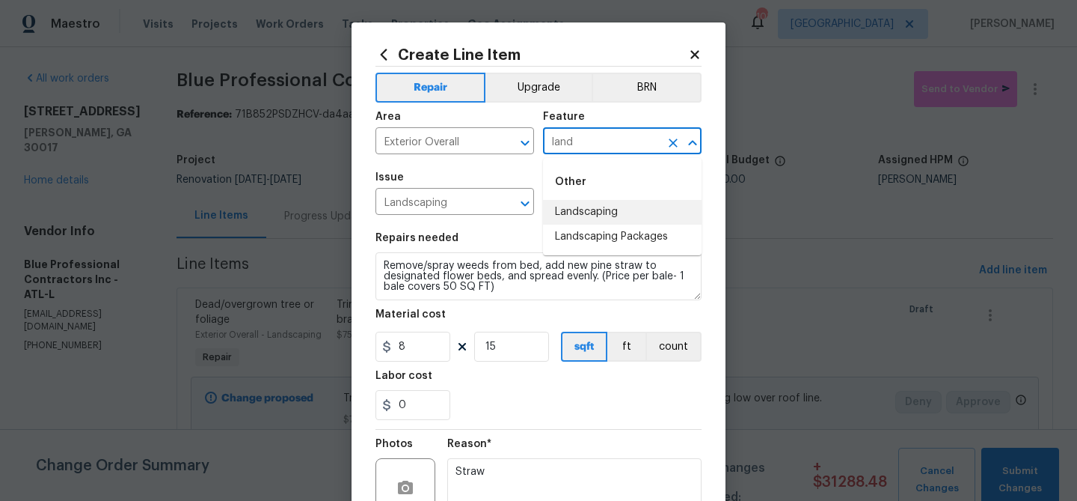
click at [606, 215] on li "Landscaping" at bounding box center [622, 212] width 159 height 25
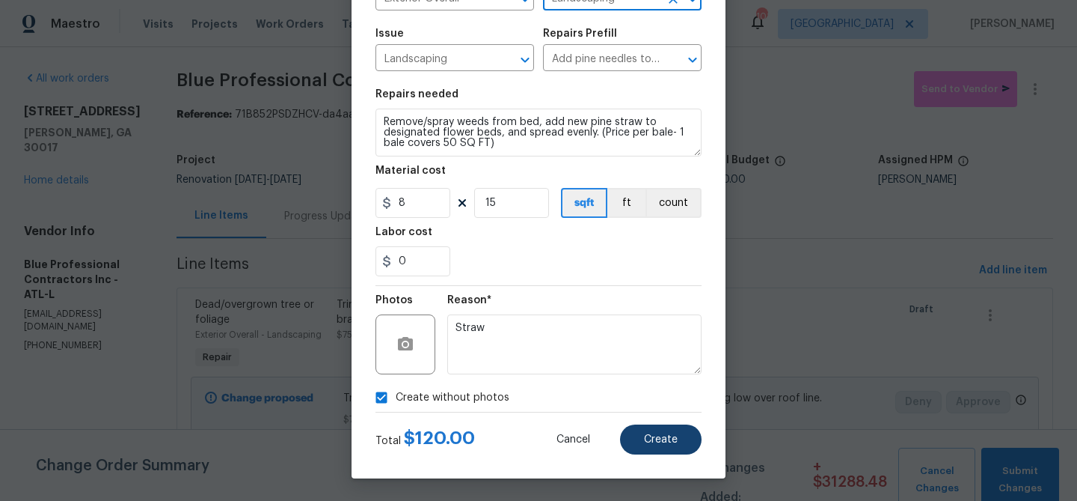
type input "Landscaping"
click at [638, 424] on button "Create" at bounding box center [661, 439] width 82 height 30
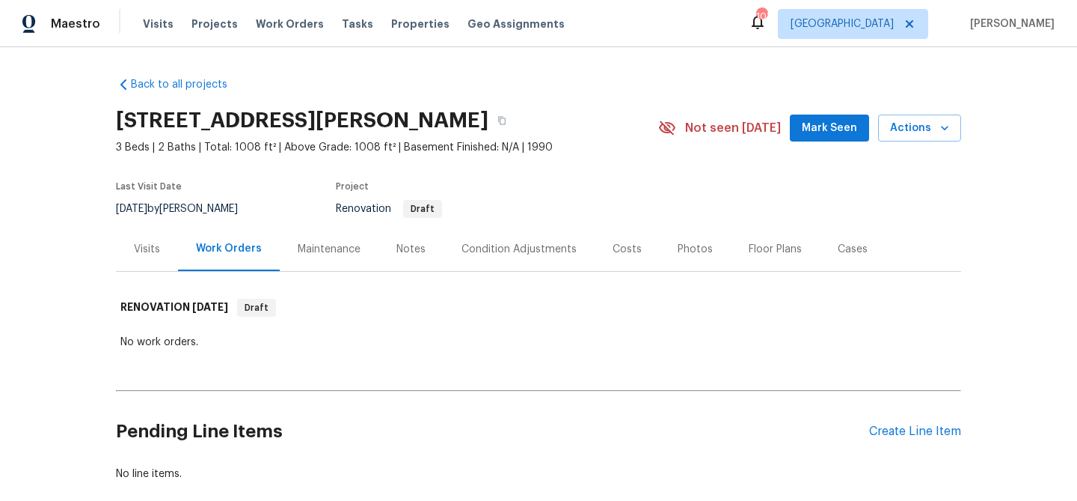
click at [823, 128] on span "Mark Seen" at bounding box center [829, 128] width 55 height 19
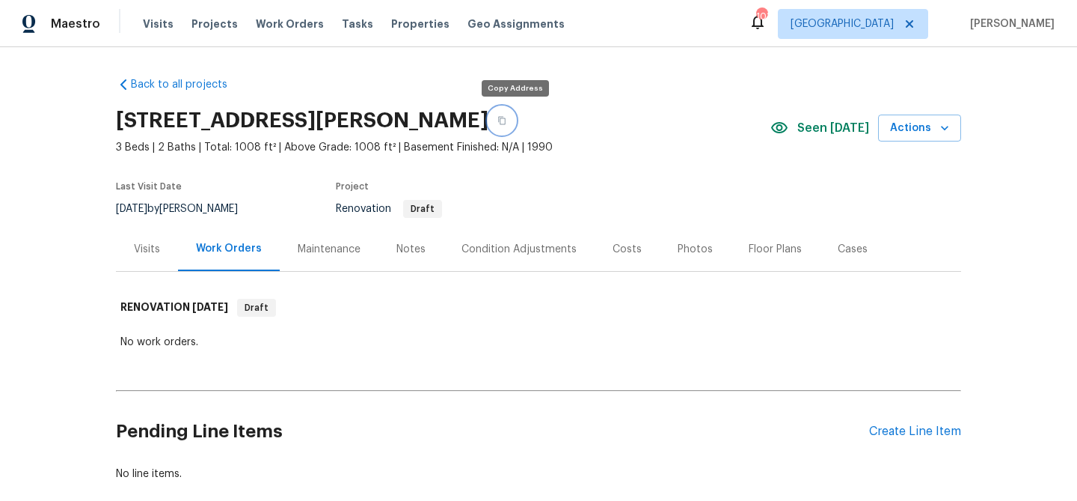
click at [507, 120] on icon "button" at bounding box center [502, 120] width 9 height 9
click at [142, 251] on div "Visits" at bounding box center [147, 249] width 26 height 15
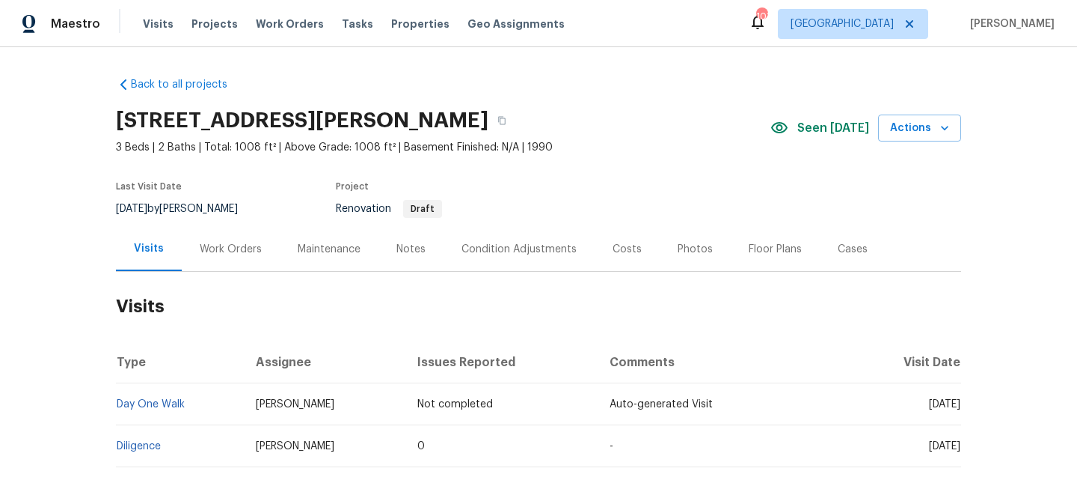
scroll to position [28, 0]
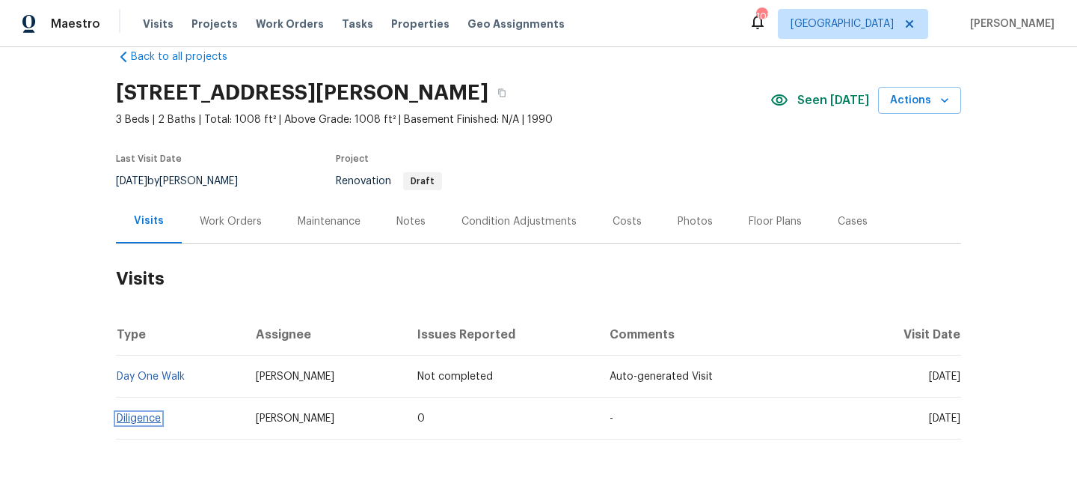
click at [147, 416] on link "Diligence" at bounding box center [139, 418] width 44 height 10
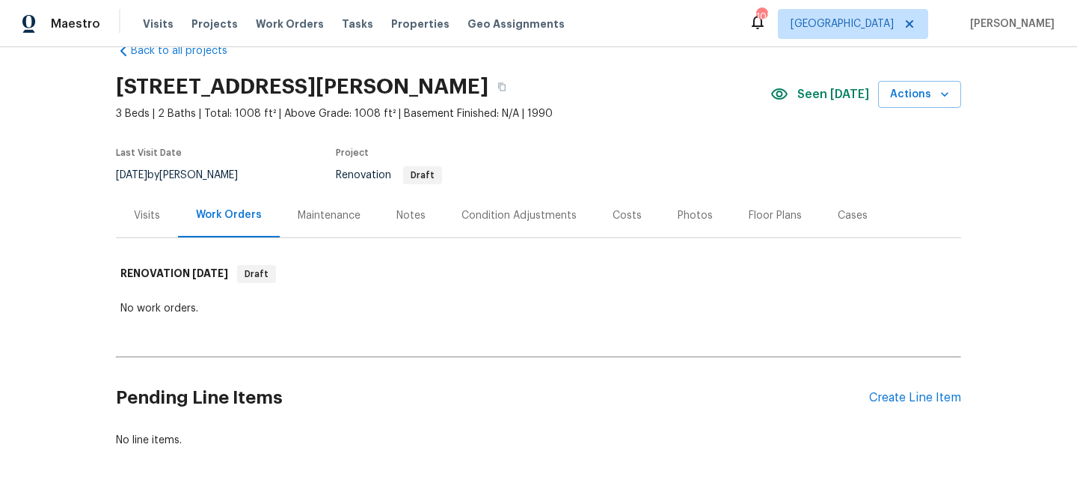
scroll to position [82, 0]
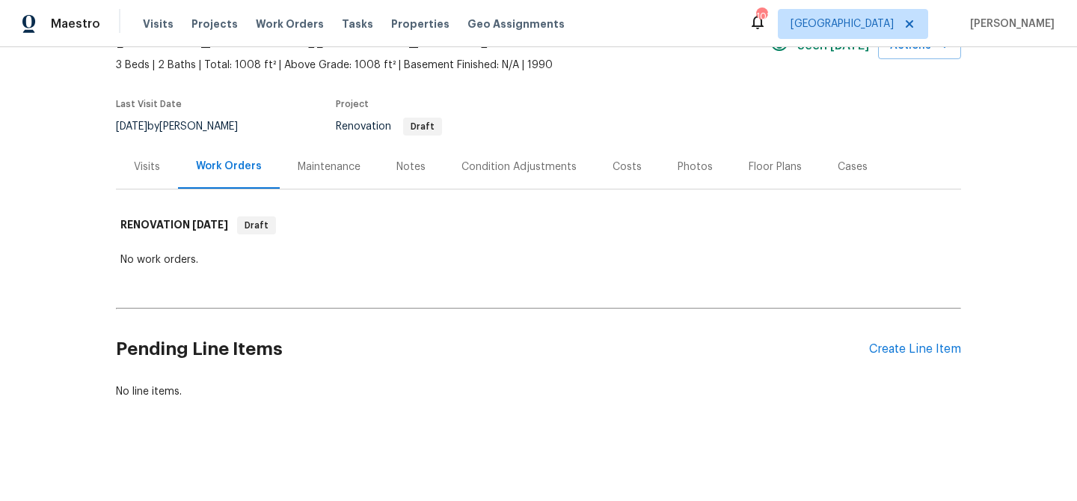
click at [494, 174] on div "Condition Adjustments" at bounding box center [519, 166] width 151 height 44
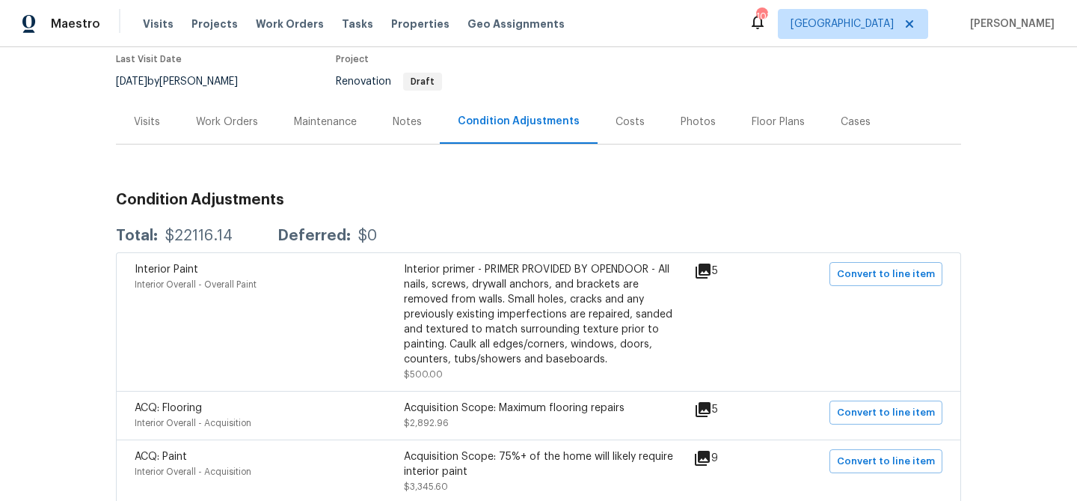
scroll to position [122, 0]
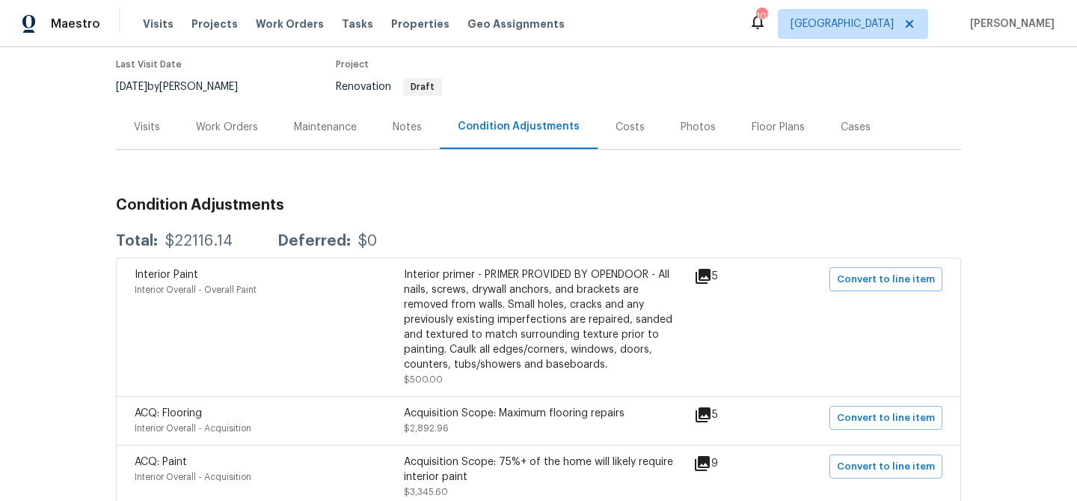
click at [711, 275] on icon at bounding box center [703, 276] width 15 height 15
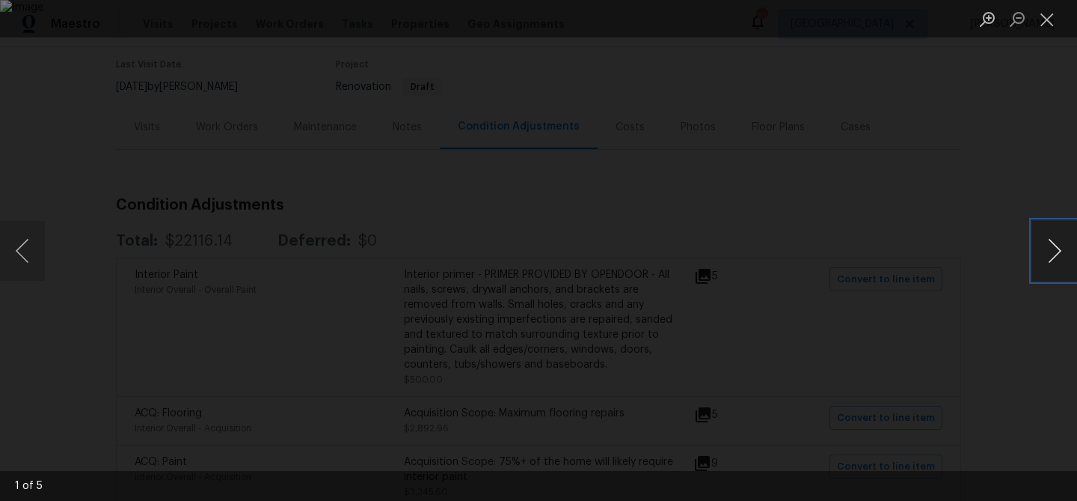
click at [1049, 257] on button "Next image" at bounding box center [1055, 251] width 45 height 60
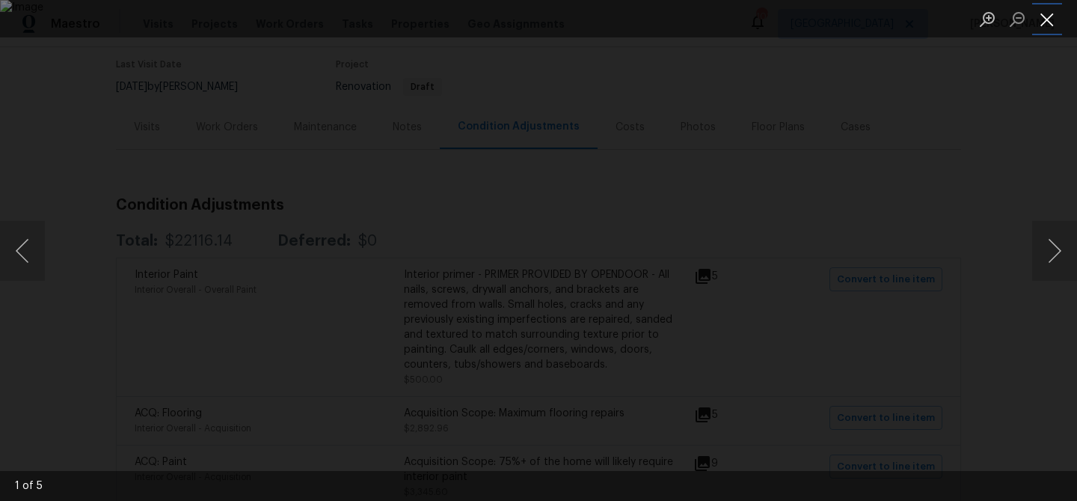
click at [1039, 19] on button "Close lightbox" at bounding box center [1048, 19] width 30 height 26
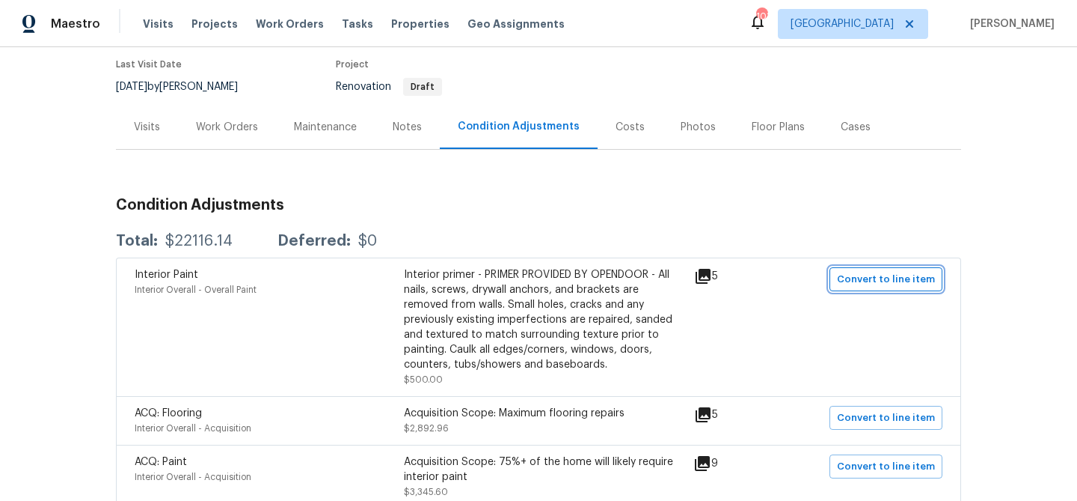
click at [844, 272] on span "Convert to line item" at bounding box center [886, 279] width 98 height 17
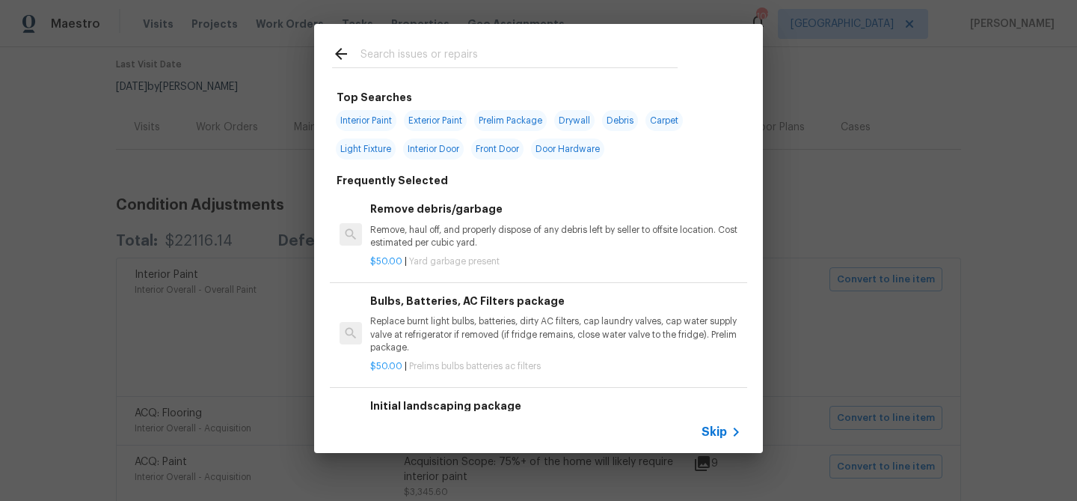
click at [715, 432] on span "Skip" at bounding box center [714, 431] width 25 height 15
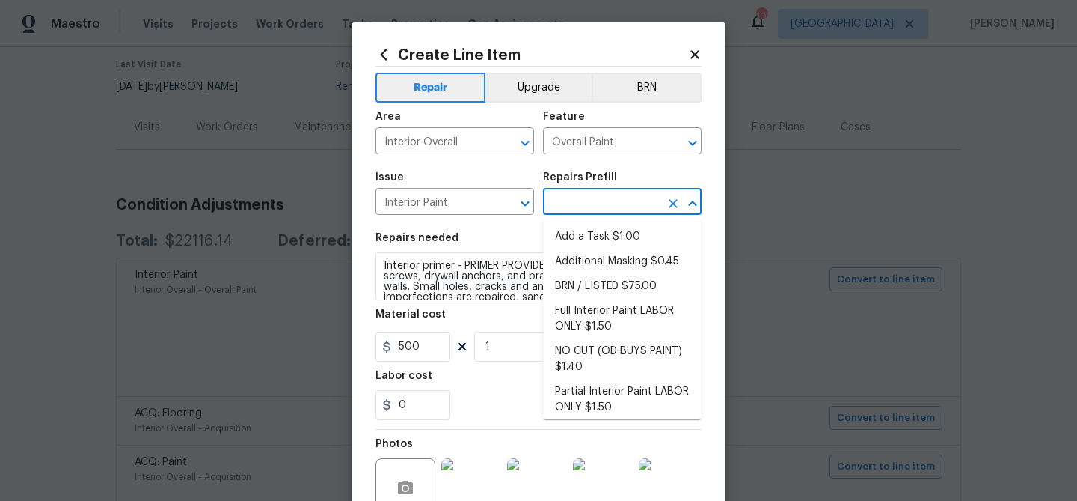
click at [585, 202] on input "text" at bounding box center [601, 203] width 117 height 23
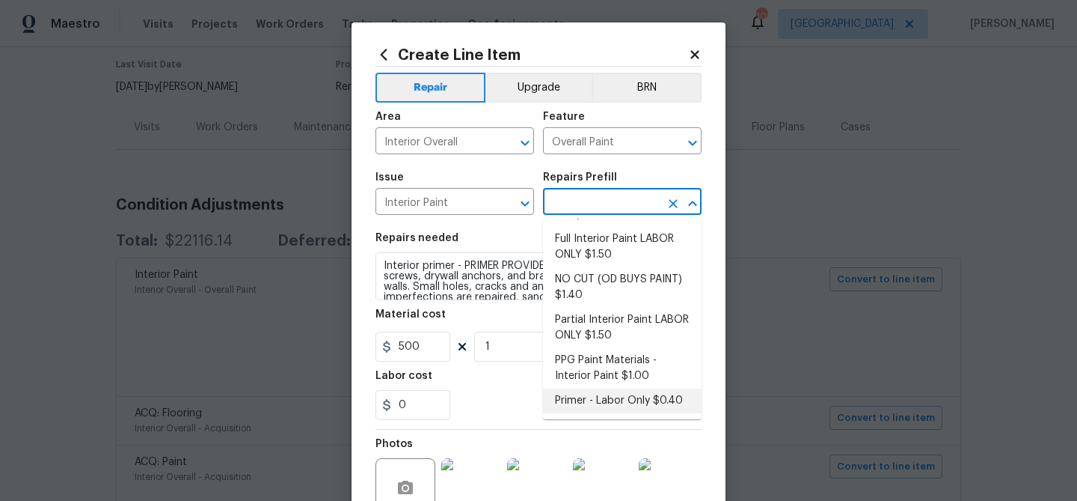
click at [622, 394] on li "Primer - Labor Only $0.40" at bounding box center [622, 400] width 159 height 25
type input "Primer - Labor Only $0.40"
type input "0.4"
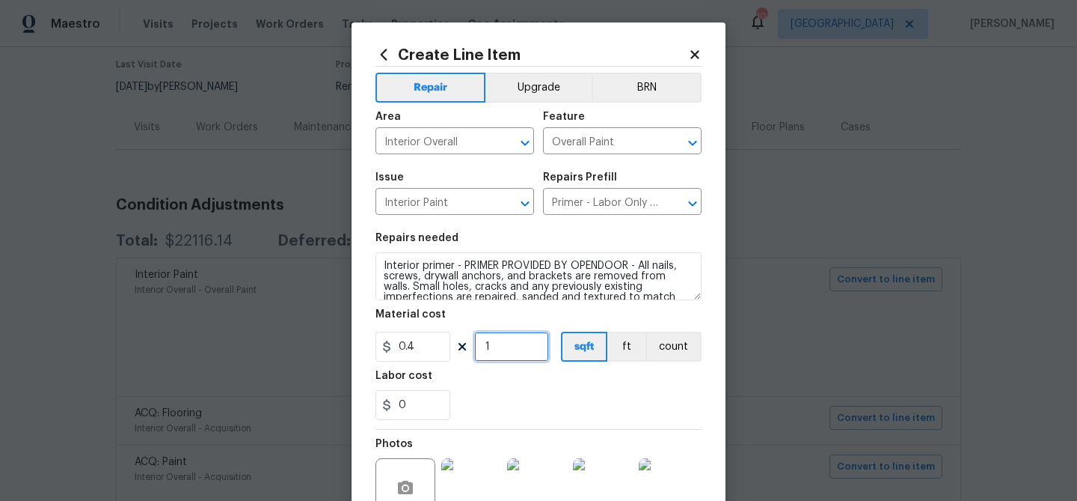
click at [503, 346] on input "1" at bounding box center [511, 346] width 75 height 30
type input "1000"
click at [513, 378] on div "Labor cost" at bounding box center [539, 379] width 326 height 19
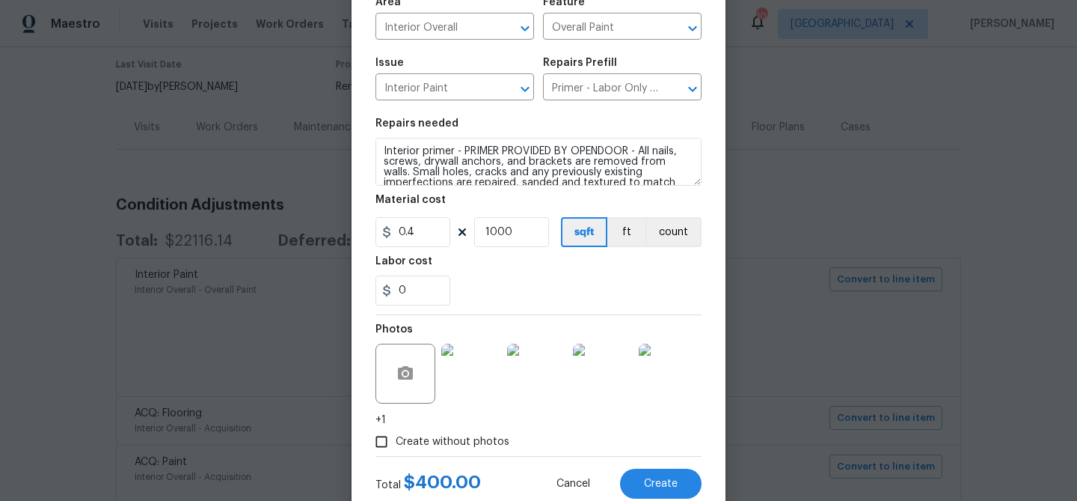
scroll to position [117, 0]
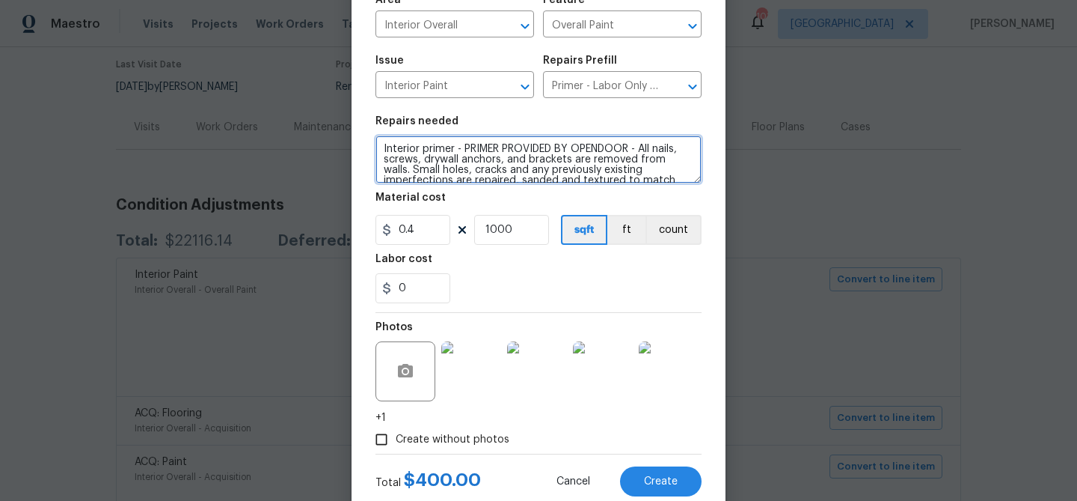
click at [384, 148] on textarea "Interior primer - PRIMER PROVIDED BY OPENDOOR - All nails, screws, drywall anch…" at bounding box center [539, 159] width 326 height 48
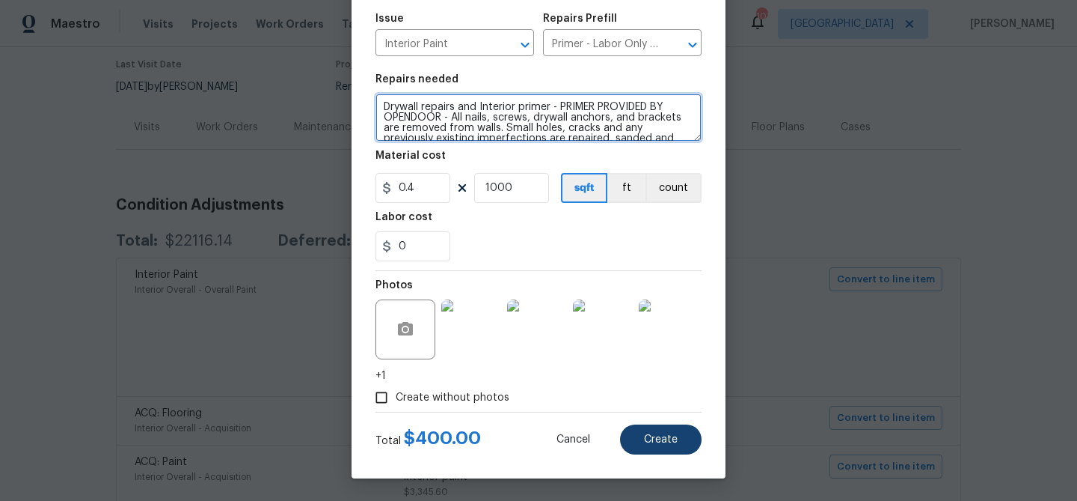
type textarea "Drywall repairs and Interior primer - PRIMER PROVIDED BY OPENDOOR - All nails, …"
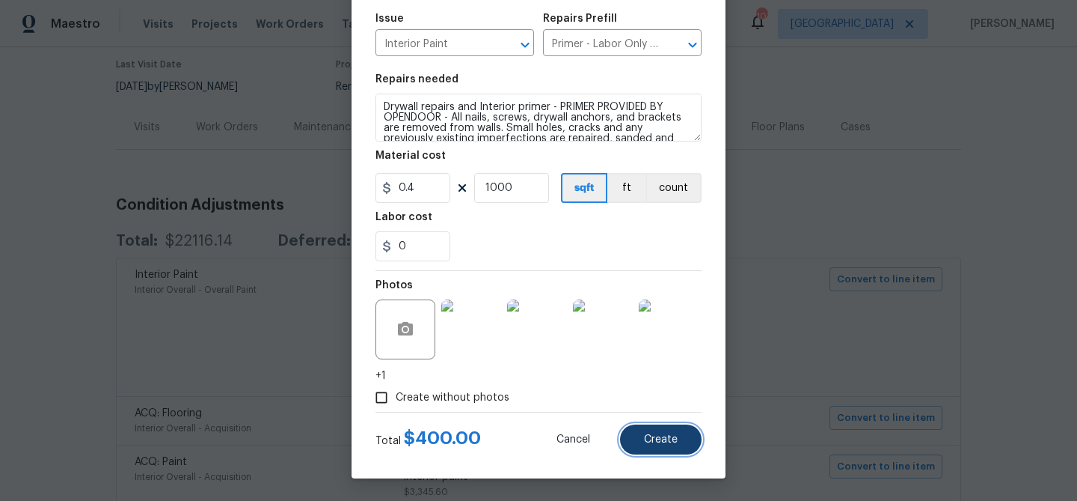
click at [670, 431] on button "Create" at bounding box center [661, 439] width 82 height 30
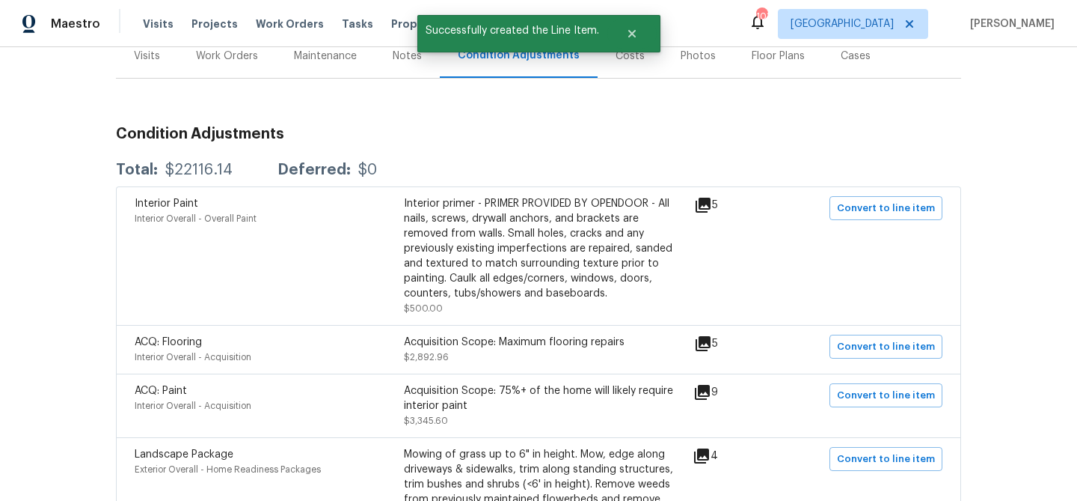
scroll to position [201, 0]
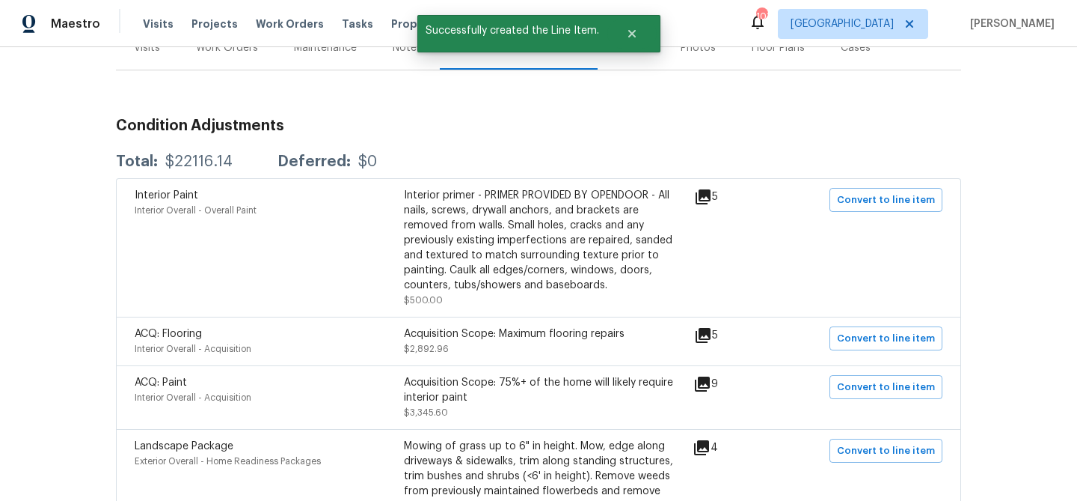
click at [711, 335] on icon at bounding box center [703, 335] width 15 height 15
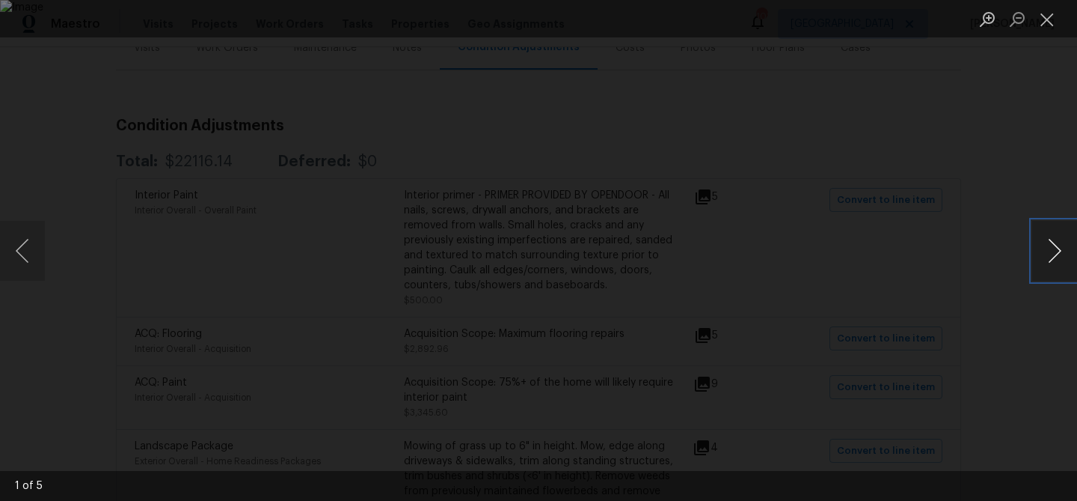
click at [1051, 242] on button "Next image" at bounding box center [1055, 251] width 45 height 60
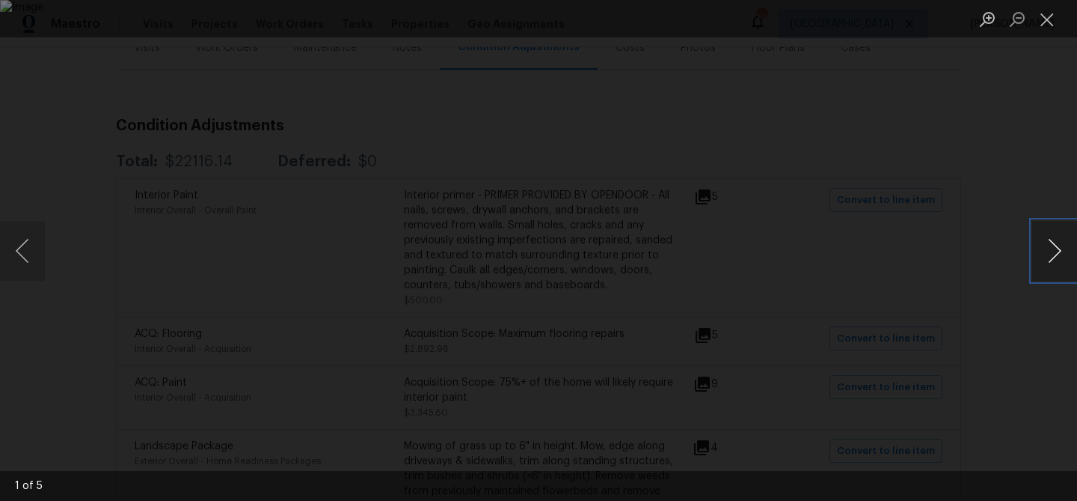
click at [1051, 242] on button "Next image" at bounding box center [1055, 251] width 45 height 60
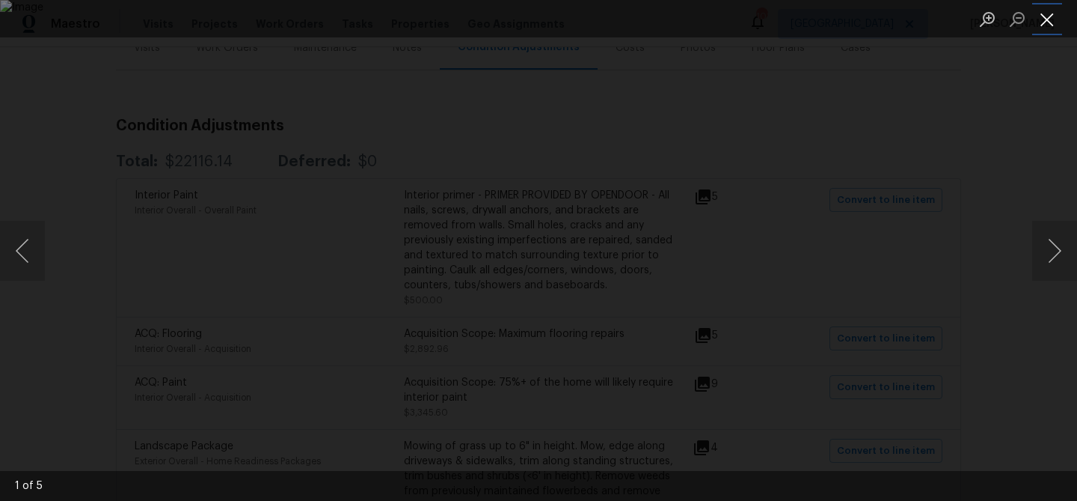
click at [1052, 19] on button "Close lightbox" at bounding box center [1048, 19] width 30 height 26
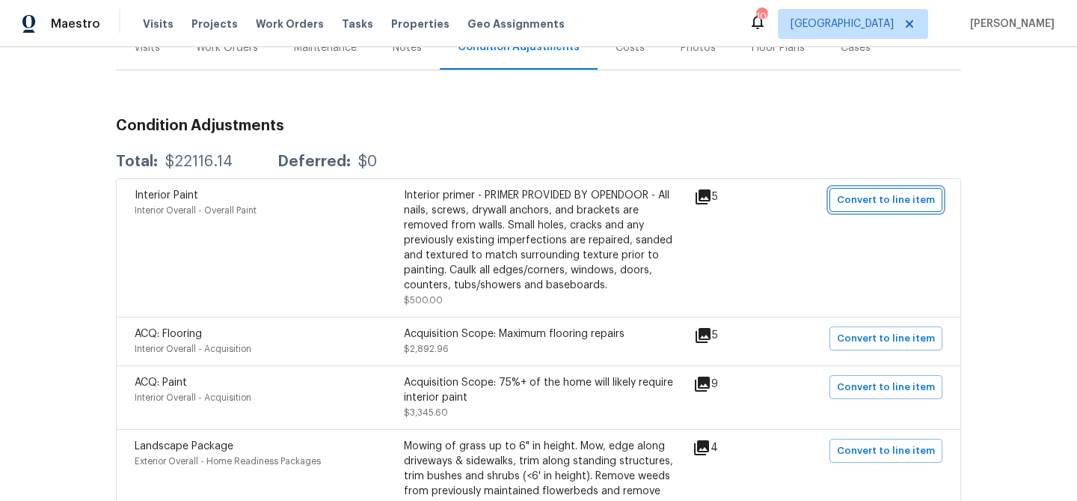
click at [869, 204] on span "Convert to line item" at bounding box center [886, 200] width 98 height 17
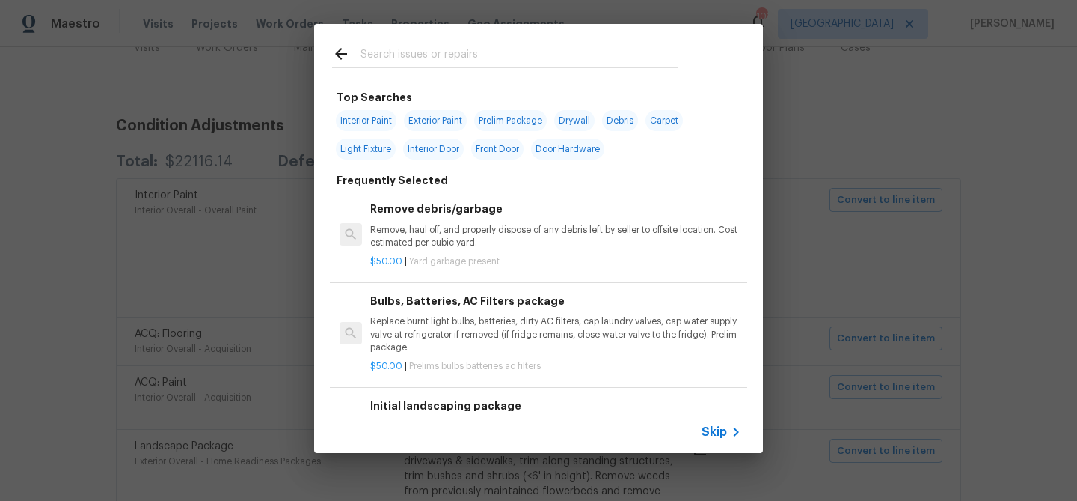
click at [730, 436] on icon at bounding box center [736, 432] width 18 height 18
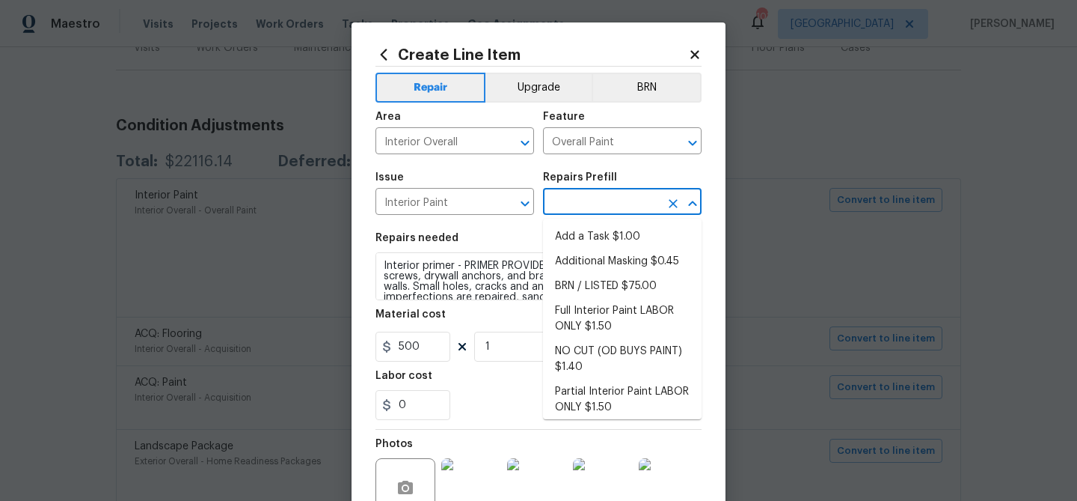
click at [568, 196] on input "text" at bounding box center [601, 203] width 117 height 23
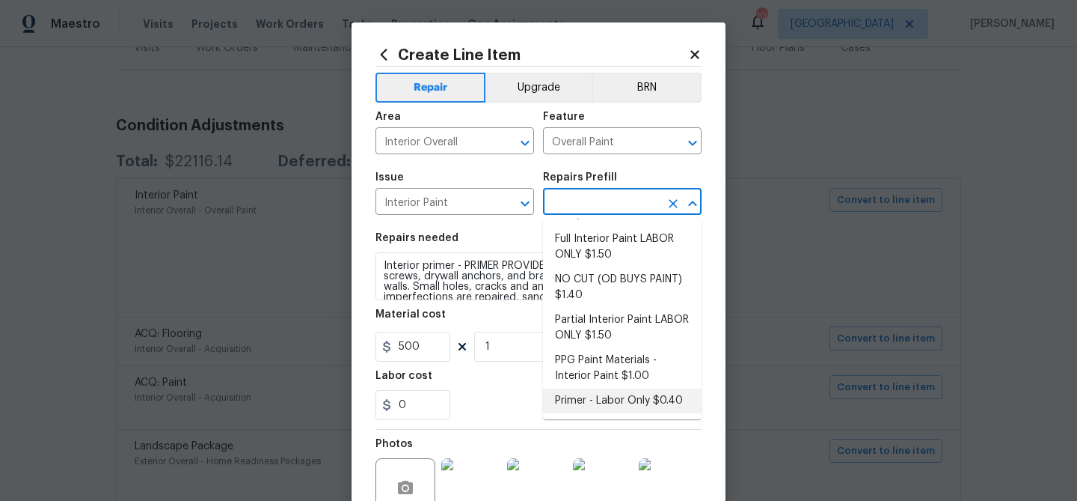
click at [624, 395] on li "Primer - Labor Only $0.40" at bounding box center [622, 400] width 159 height 25
type input "Primer - Labor Only $0.40"
type input "0.4"
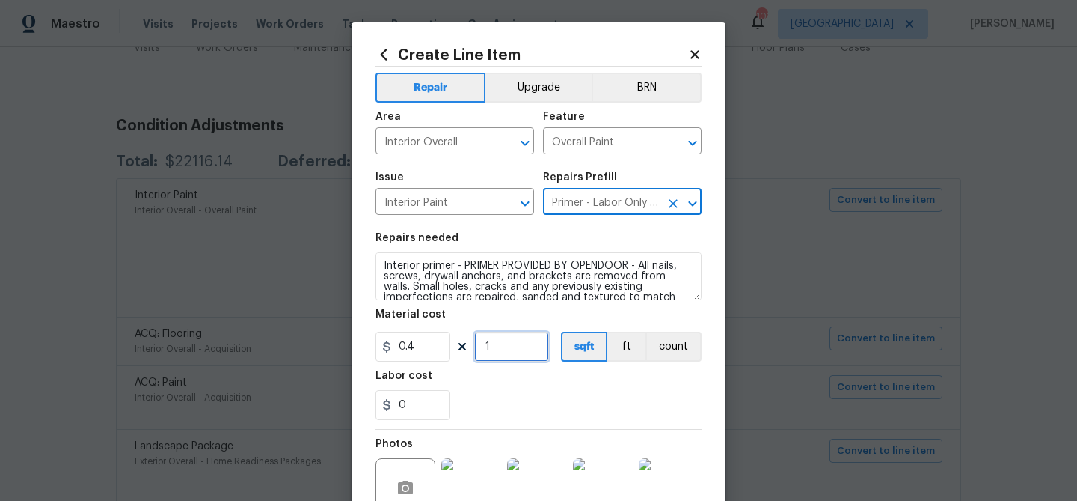
click at [500, 351] on input "1" at bounding box center [511, 346] width 75 height 30
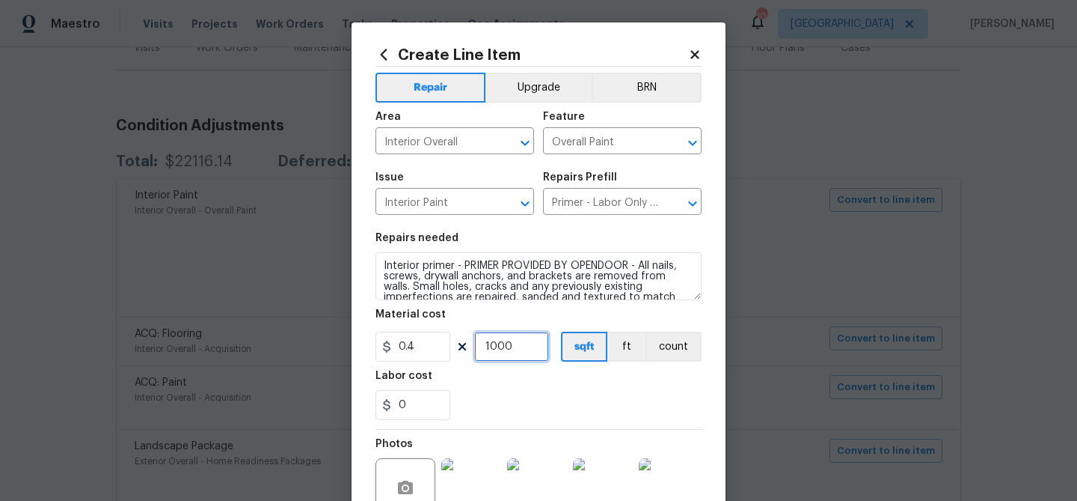
type input "1000"
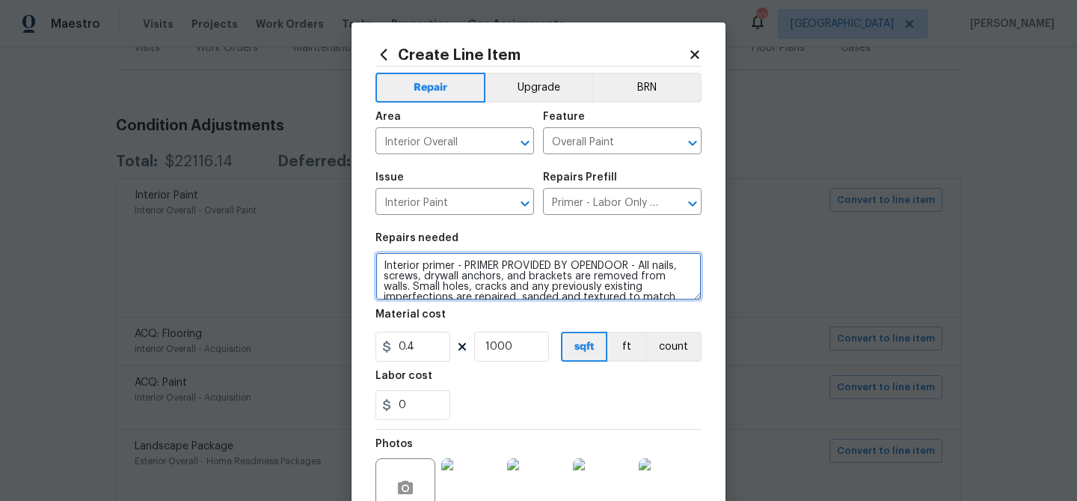
click at [382, 264] on textarea "Interior primer - PRIMER PROVIDED BY OPENDOOR - All nails, screws, drywall anch…" at bounding box center [539, 276] width 326 height 48
type textarea "Drywall repairs and Interior primer - PRIMER PROVIDED BY OPENDOOR - All nails, …"
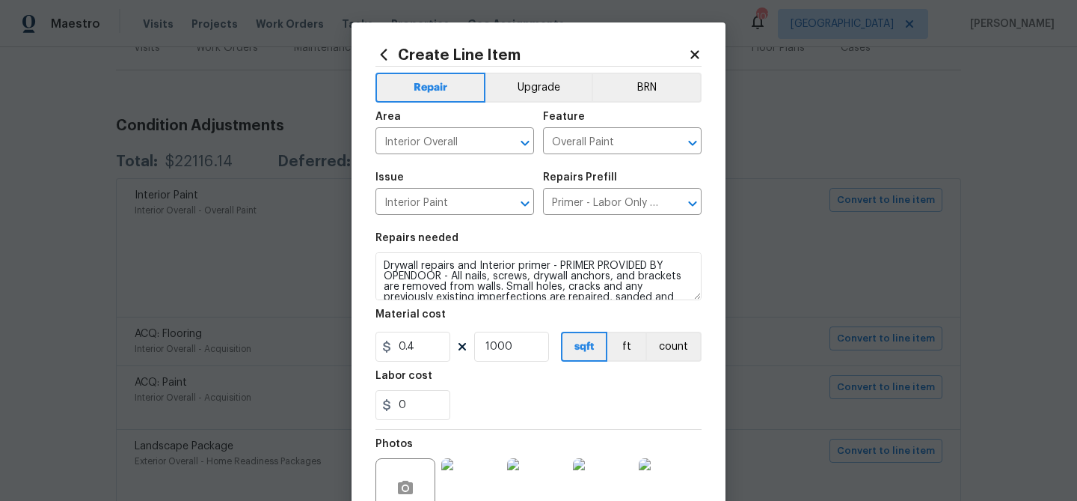
click at [559, 400] on div "0" at bounding box center [539, 405] width 326 height 30
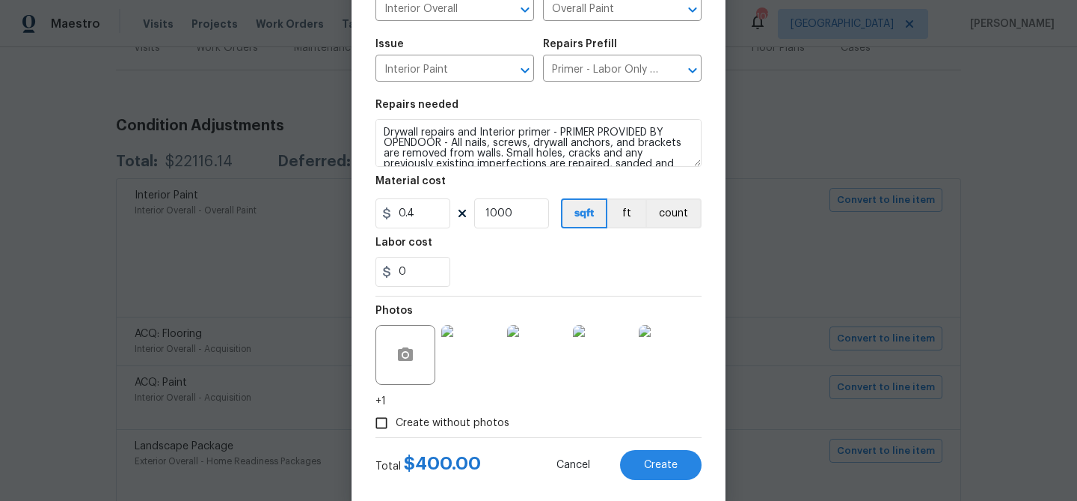
scroll to position [141, 0]
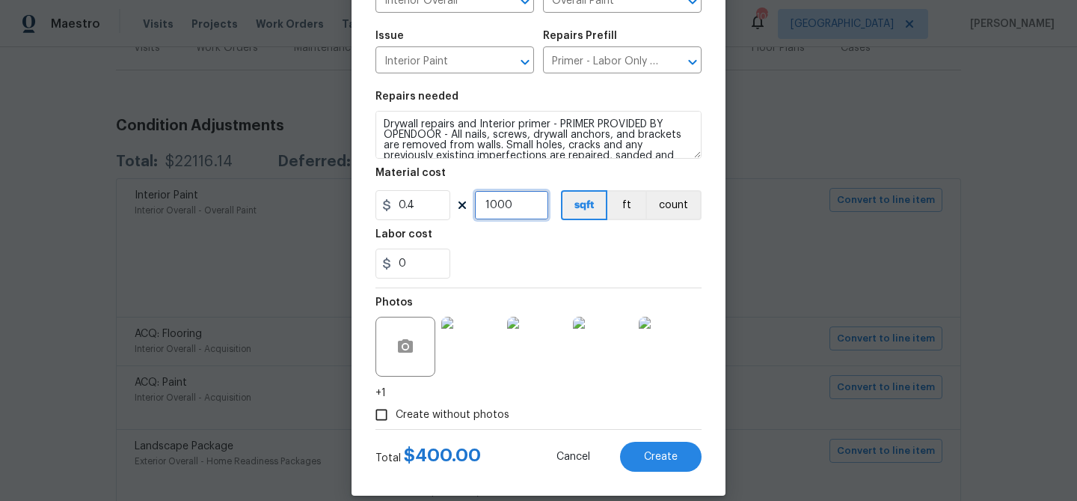
click at [501, 205] on input "1000" at bounding box center [511, 205] width 75 height 30
click at [500, 205] on input "1000" at bounding box center [511, 205] width 75 height 30
click at [504, 207] on input "1500" at bounding box center [511, 205] width 75 height 30
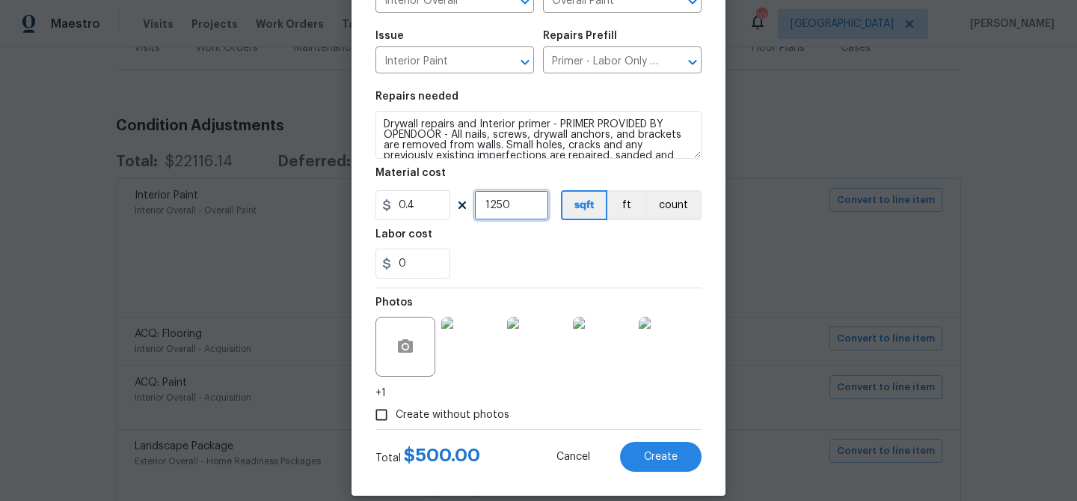
type input "1250"
click at [558, 227] on section "Repairs needed Drywall repairs and Interior primer - PRIMER PROVIDED BY OPENDOO…" at bounding box center [539, 184] width 326 height 205
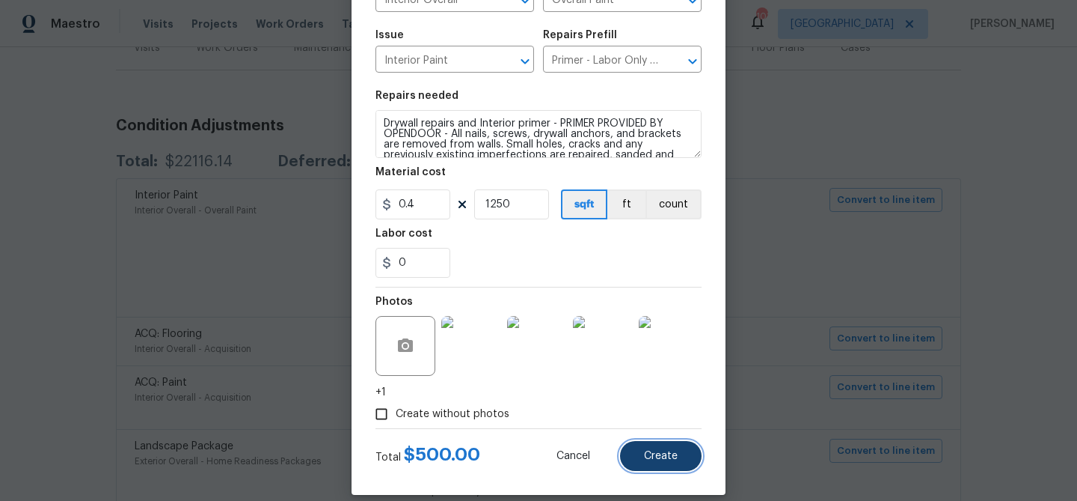
click at [670, 456] on span "Create" at bounding box center [661, 455] width 34 height 11
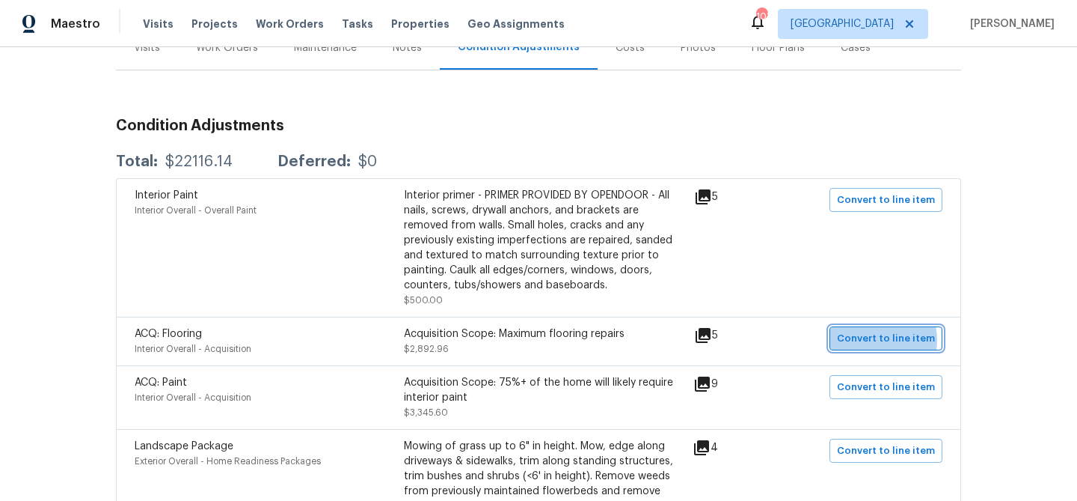
click at [876, 340] on span "Convert to line item" at bounding box center [886, 338] width 98 height 17
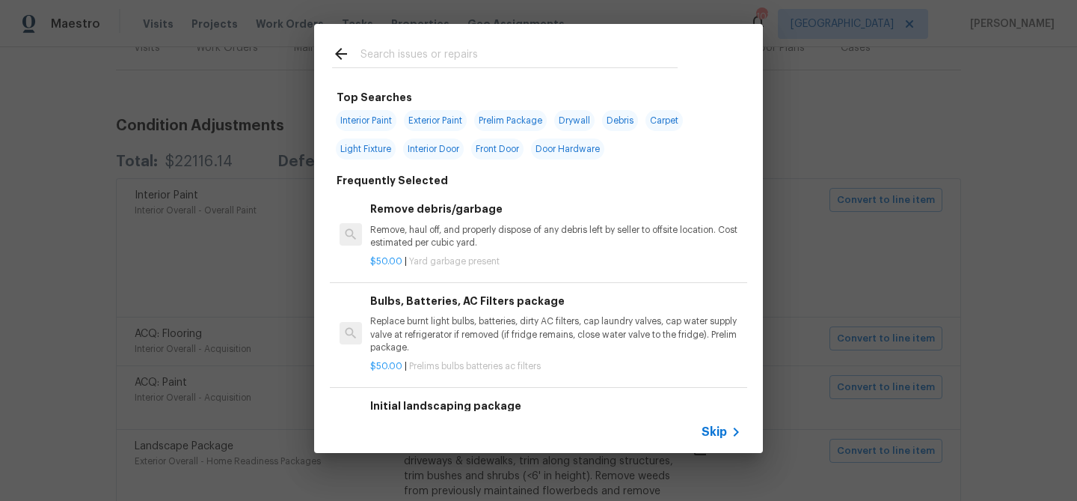
click at [430, 59] on input "text" at bounding box center [519, 56] width 317 height 22
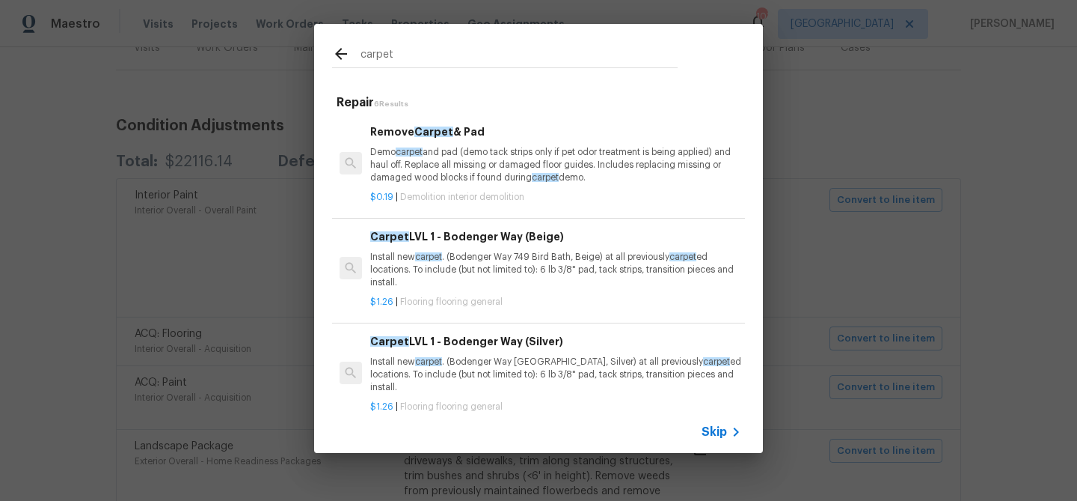
type input "carpet"
click at [472, 257] on p "Install new carpet . (Bodenger Way 749 Bird Bath, Beige) at all previously carp…" at bounding box center [555, 270] width 371 height 38
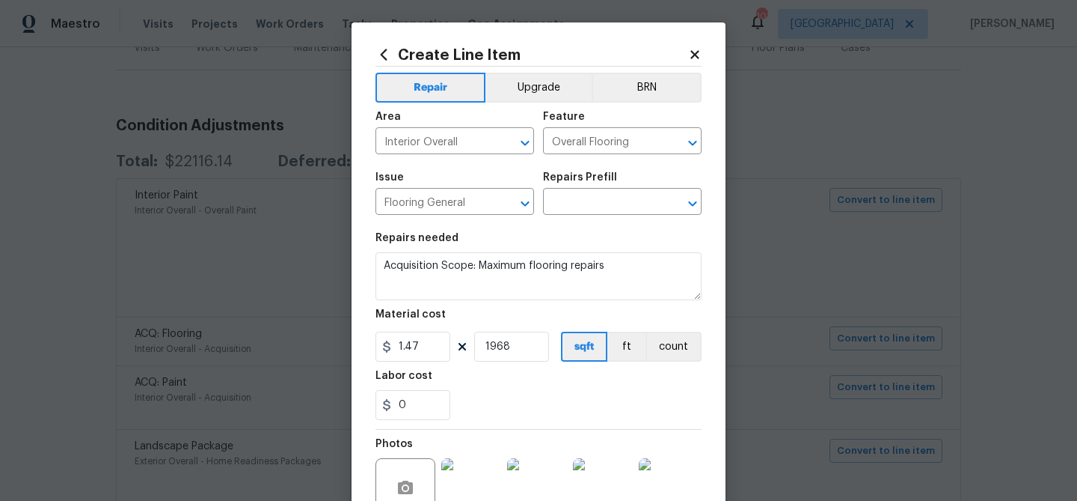
type input "Carpet LVL 1 - Bodenger Way (Beige) $1.26"
type textarea "Install new carpet. (Bodenger Way 749 Bird Bath, Beige) at all previously carpe…"
type input "1.26"
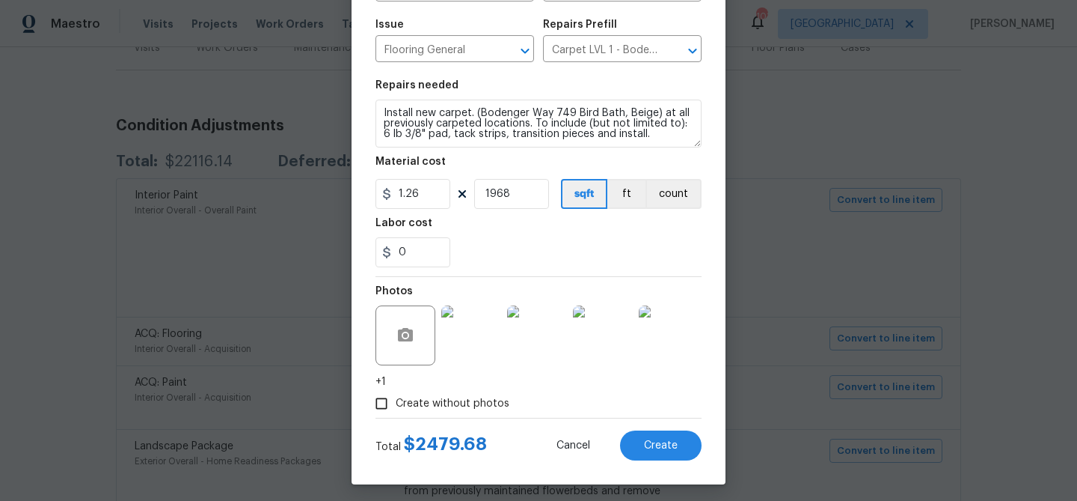
scroll to position [159, 0]
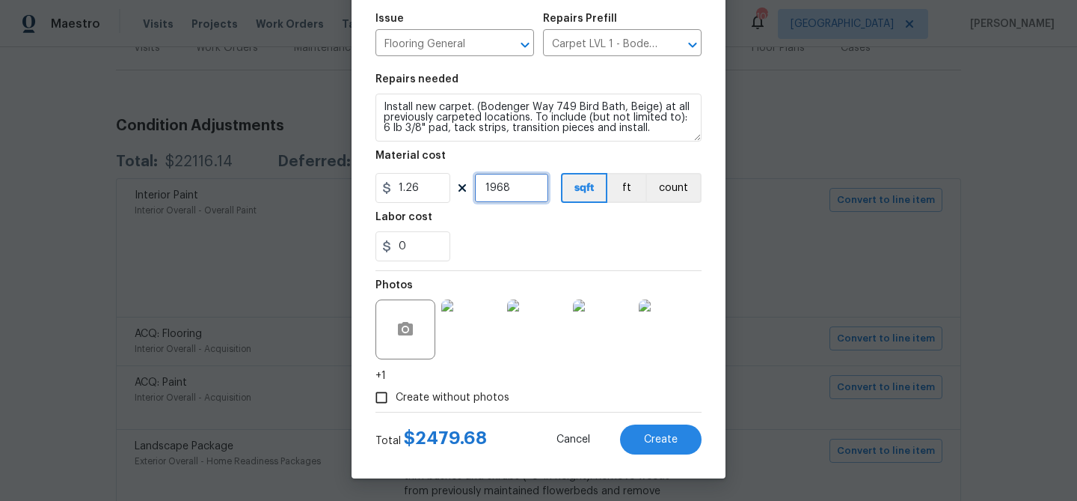
click at [511, 187] on input "1968" at bounding box center [511, 188] width 75 height 30
type input "1000"
click at [533, 239] on div "0" at bounding box center [539, 246] width 326 height 30
click at [643, 438] on button "Create" at bounding box center [661, 439] width 82 height 30
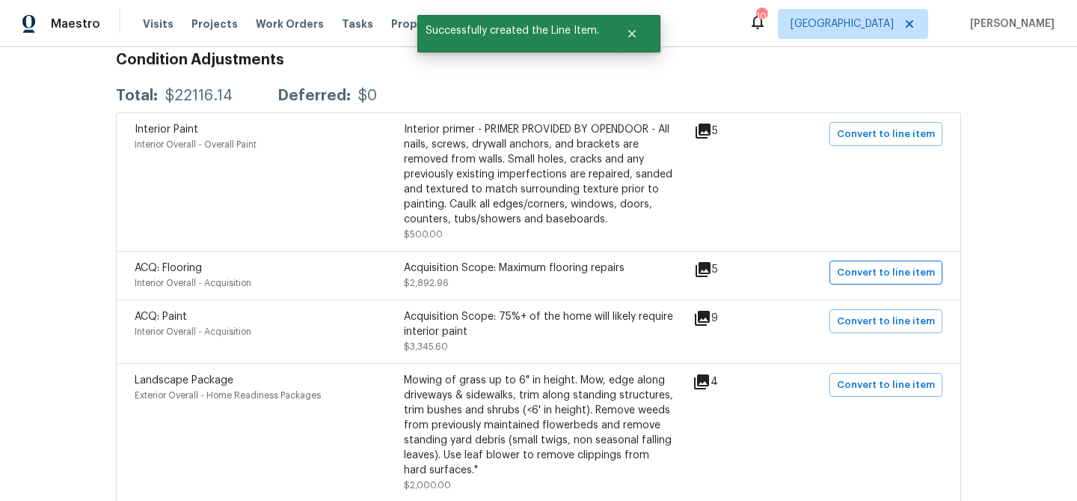
scroll to position [268, 0]
click at [837, 320] on button "Convert to line item" at bounding box center [886, 320] width 113 height 24
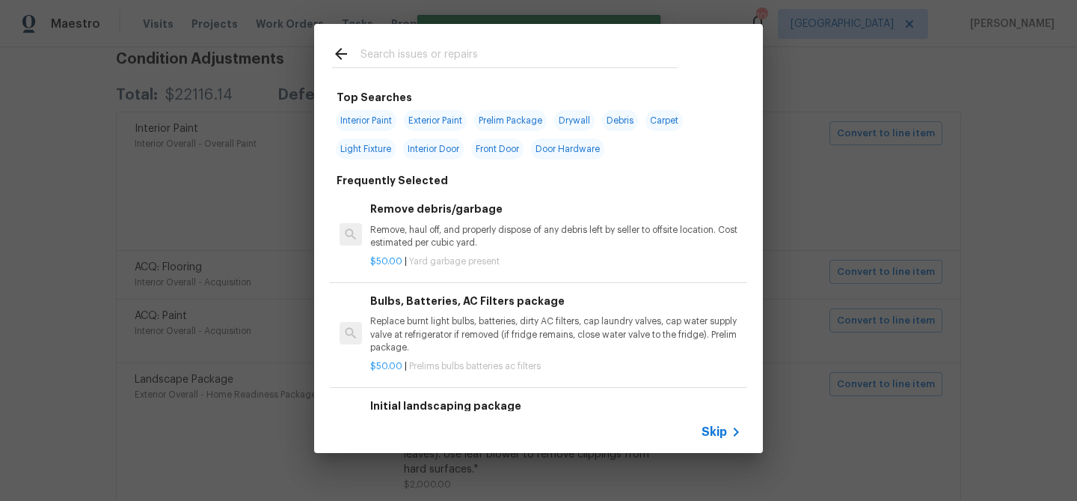
click at [375, 116] on span "Interior Paint" at bounding box center [366, 120] width 61 height 21
type input "Interior Paint"
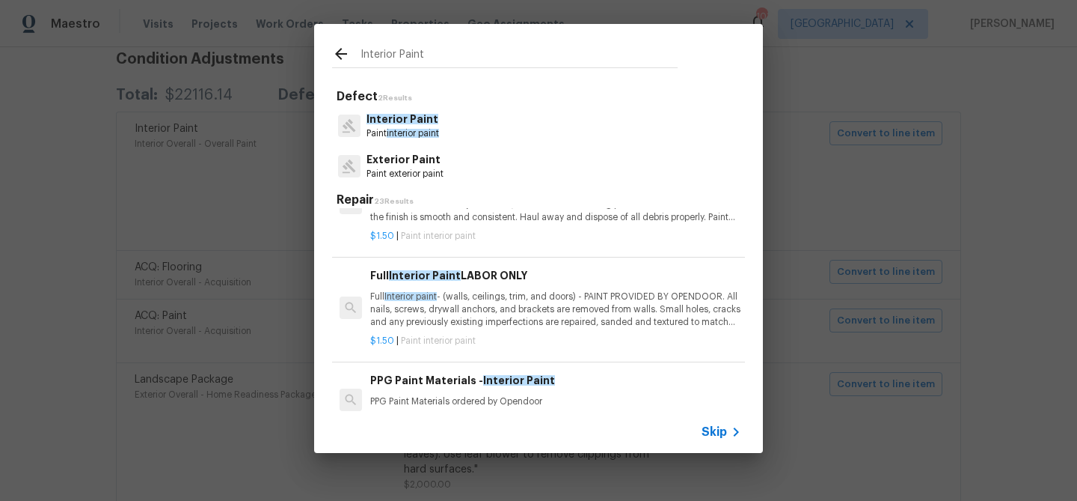
scroll to position [81, 0]
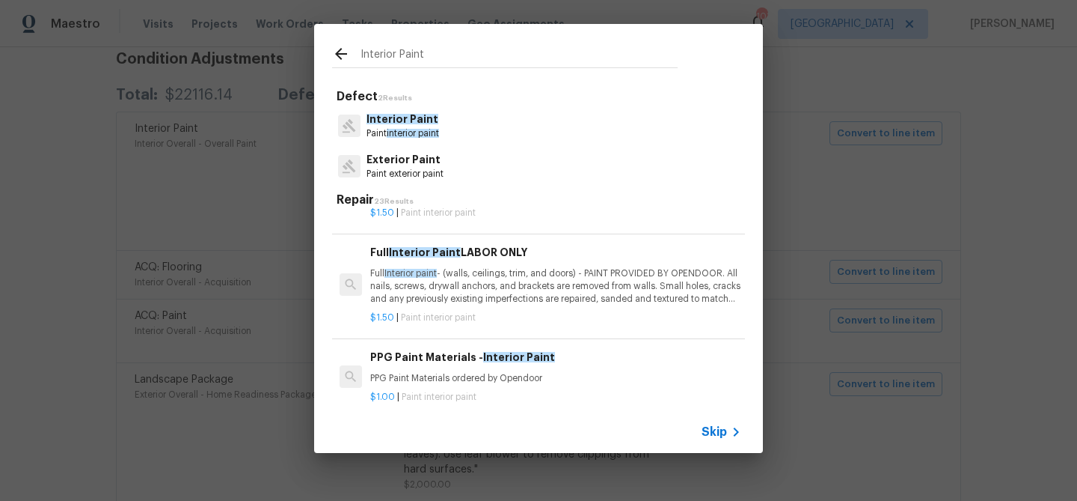
click at [465, 282] on p "Full Interior paint - (walls, ceilings, trim, and doors) - PAINT PROVIDED BY OP…" at bounding box center [555, 286] width 371 height 38
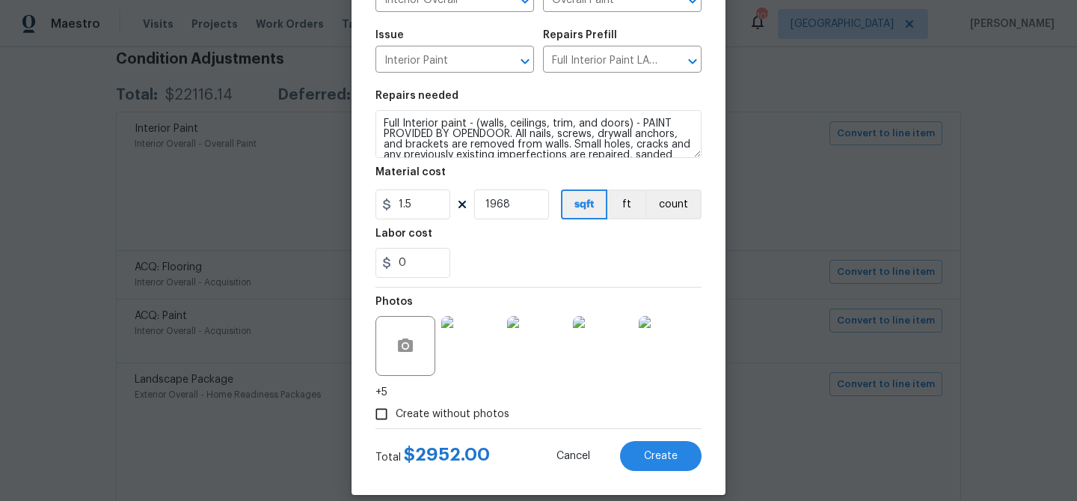
scroll to position [159, 0]
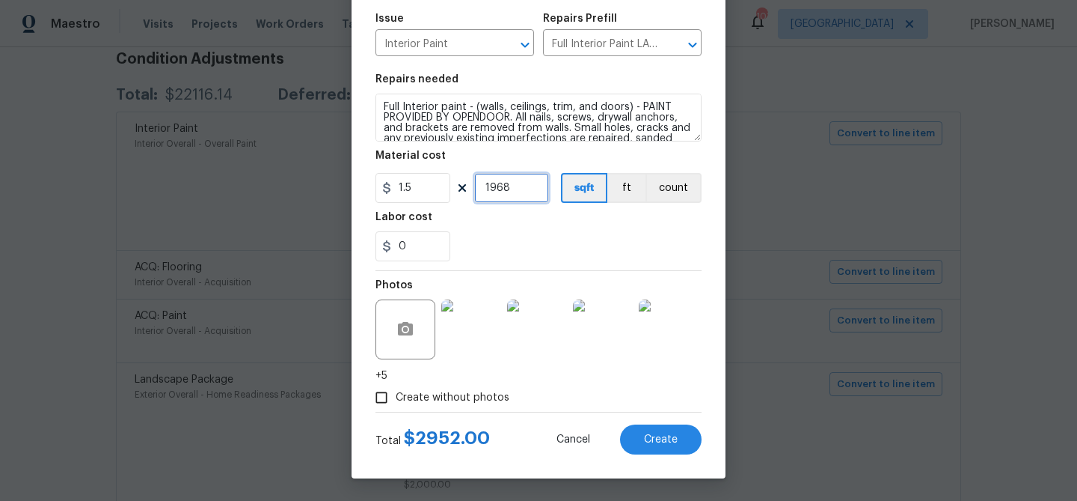
click at [513, 187] on input "1968" at bounding box center [511, 188] width 75 height 30
click at [664, 434] on span "Create" at bounding box center [661, 439] width 34 height 11
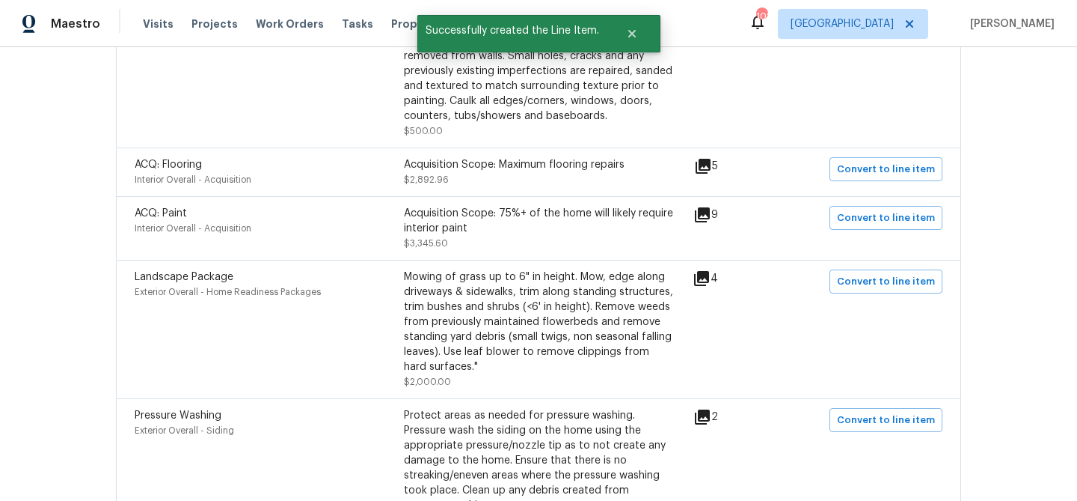
scroll to position [391, 0]
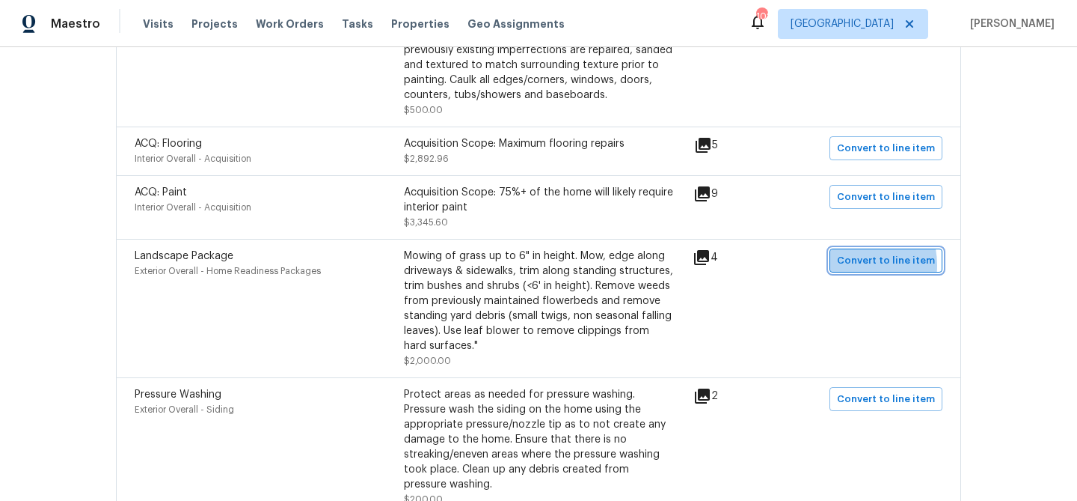
click at [853, 266] on span "Convert to line item" at bounding box center [886, 260] width 98 height 17
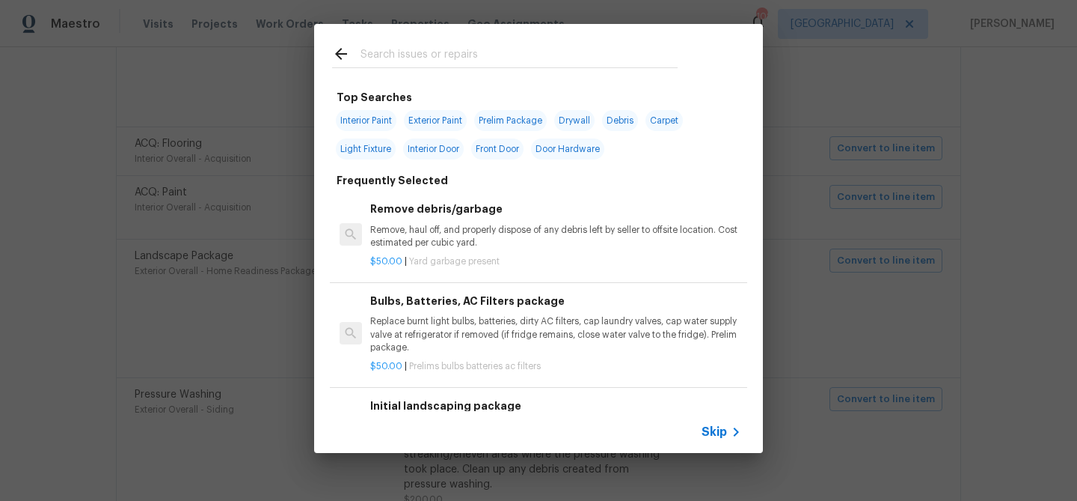
click at [709, 437] on span "Skip" at bounding box center [714, 431] width 25 height 15
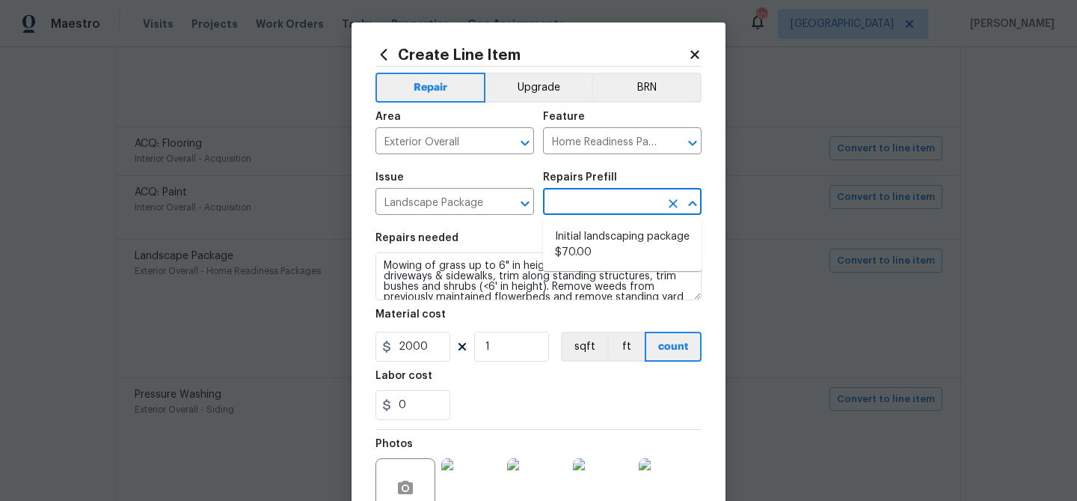
click at [614, 200] on input "text" at bounding box center [601, 203] width 117 height 23
drag, startPoint x: 608, startPoint y: 250, endPoint x: 522, endPoint y: 286, distance: 92.6
click at [607, 250] on li "Initial landscaping package $70.00" at bounding box center [622, 244] width 159 height 40
type input "Initial landscaping package $70.00"
type input "70"
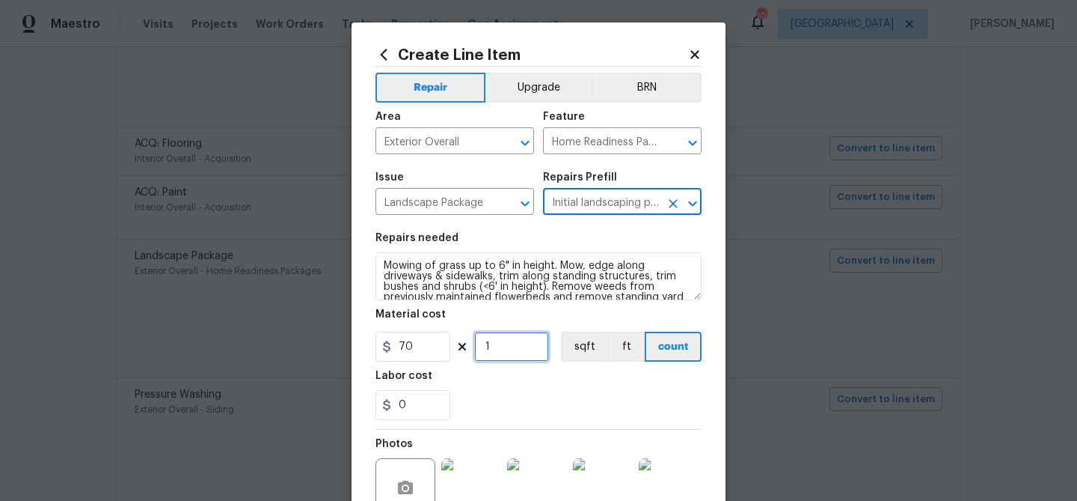
click at [487, 352] on input "1" at bounding box center [511, 346] width 75 height 30
type input "3"
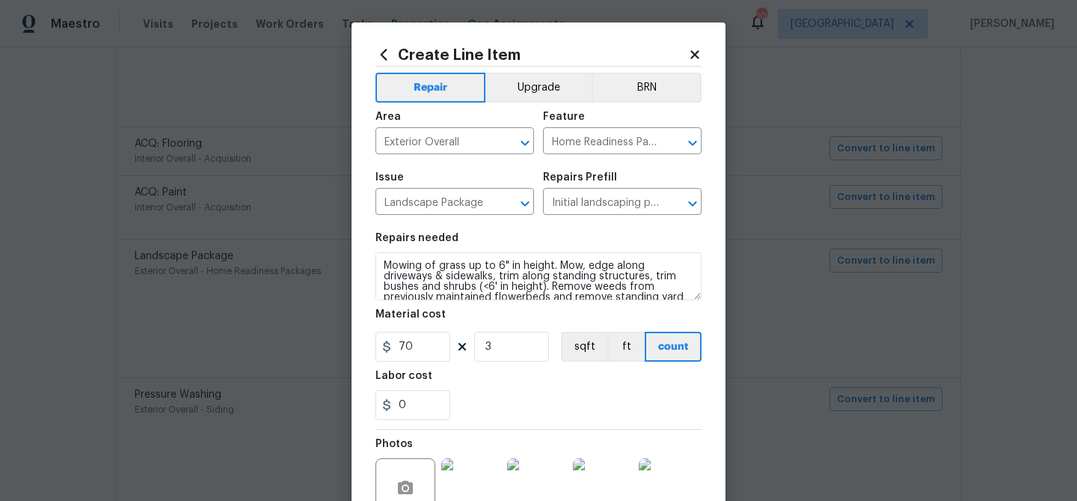
click at [532, 393] on div "0" at bounding box center [539, 405] width 326 height 30
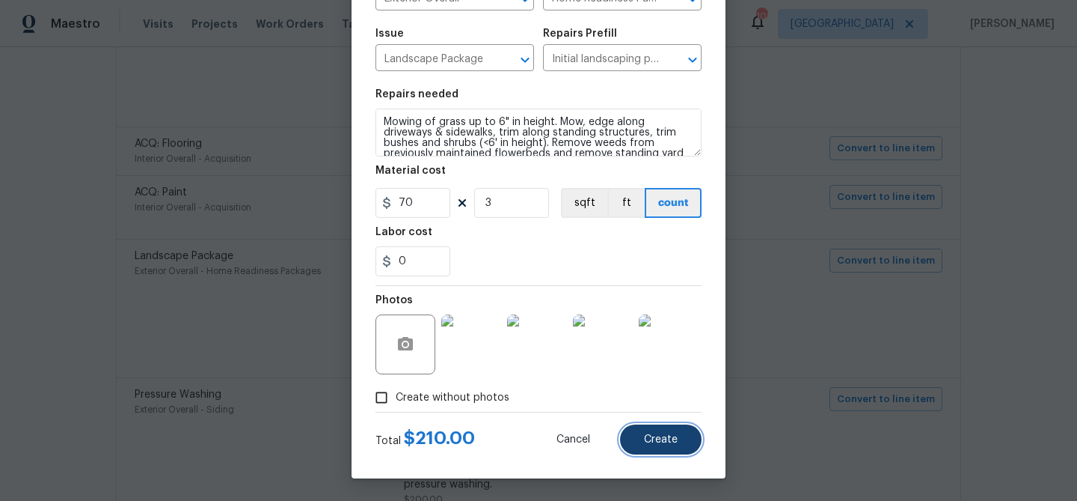
click at [646, 444] on span "Create" at bounding box center [661, 439] width 34 height 11
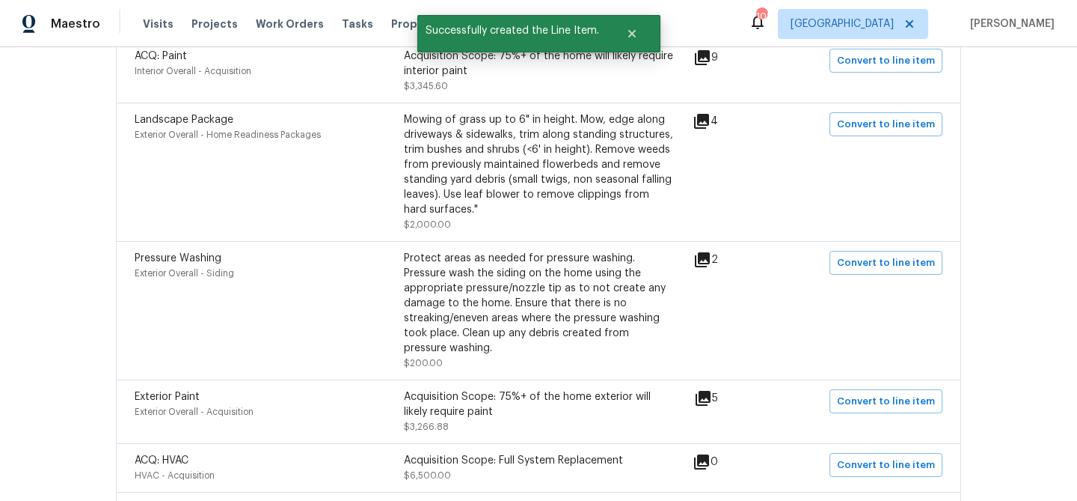
scroll to position [541, 0]
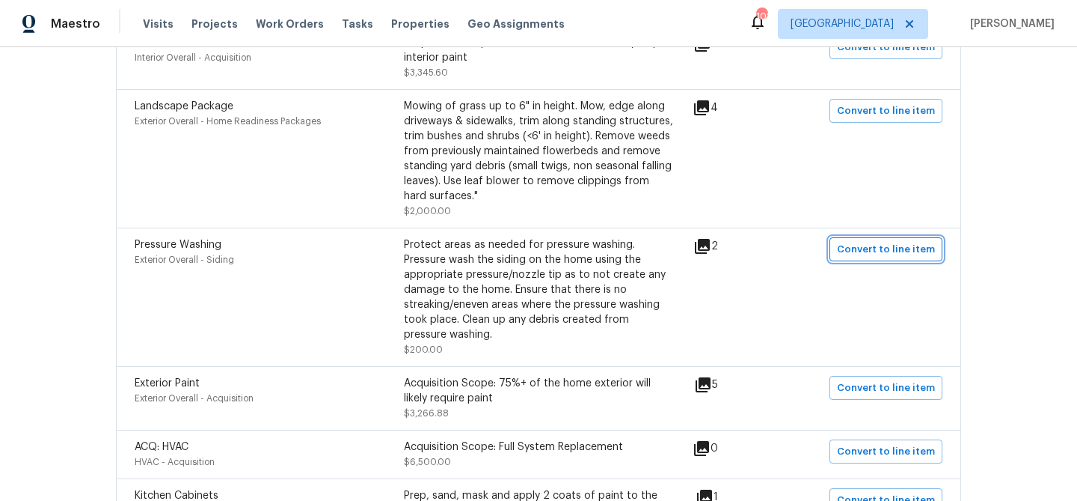
click at [887, 251] on span "Convert to line item" at bounding box center [886, 249] width 98 height 17
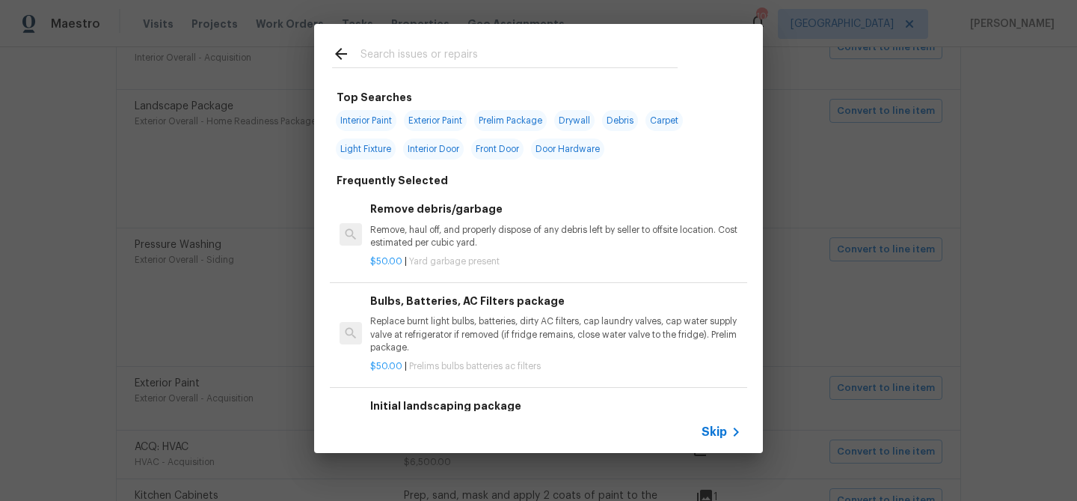
click at [728, 432] on icon at bounding box center [736, 432] width 18 height 18
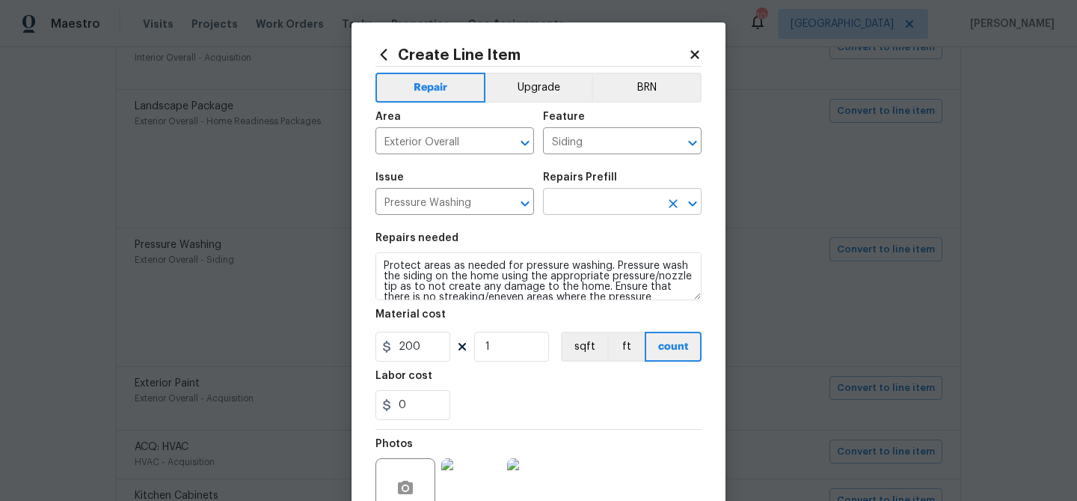
click at [598, 200] on input "text" at bounding box center [601, 203] width 117 height 23
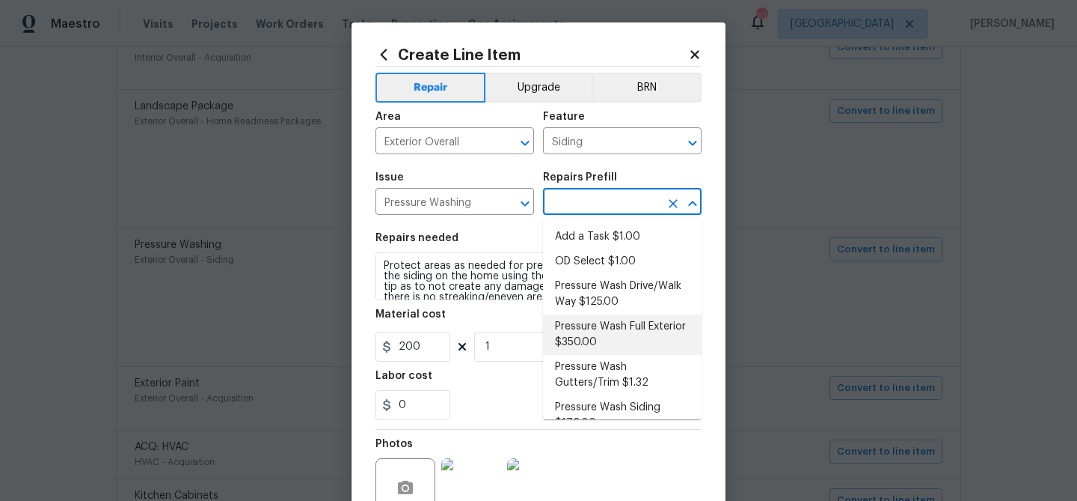
click at [601, 325] on li "Pressure Wash Full Exterior $350.00" at bounding box center [622, 334] width 159 height 40
type input "Pressure Wash Full Exterior $350.00"
type textarea "Pressure wash the House, Flatwork, Deck and Garage interior."
type input "350"
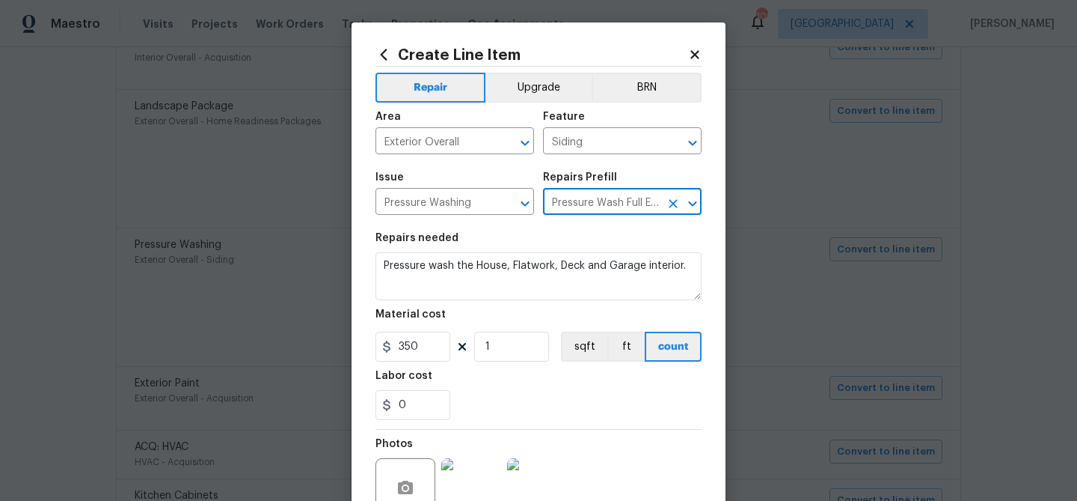
scroll to position [144, 0]
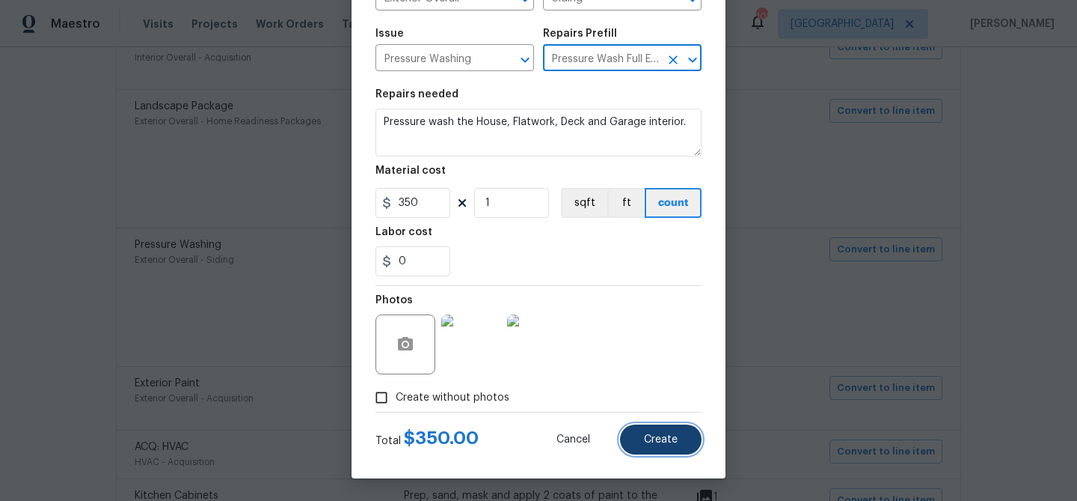
click at [665, 434] on span "Create" at bounding box center [661, 439] width 34 height 11
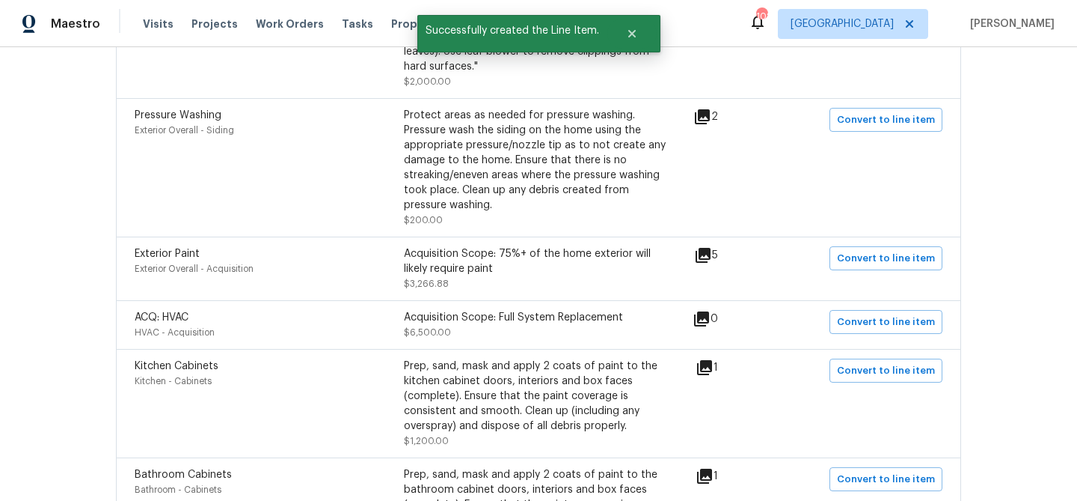
scroll to position [671, 0]
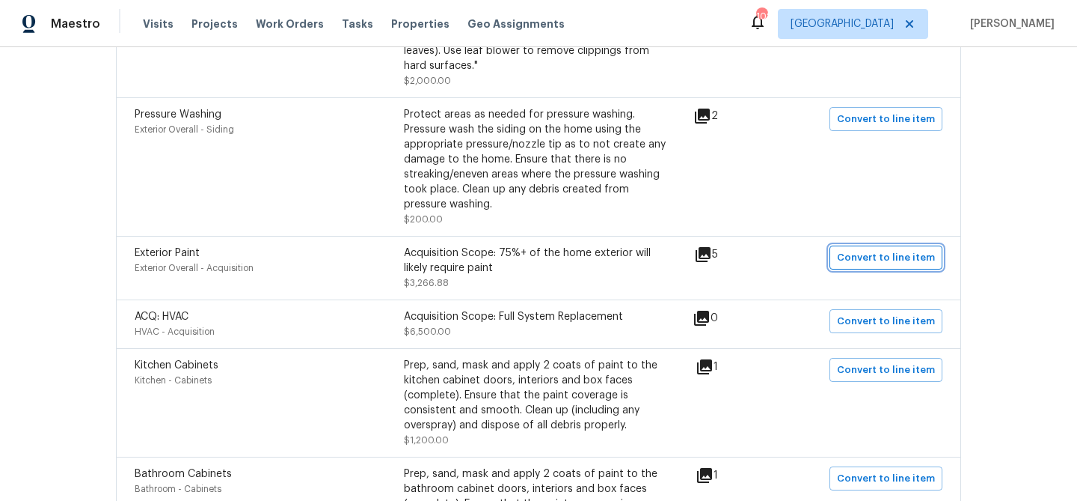
click at [867, 258] on span "Convert to line item" at bounding box center [886, 257] width 98 height 17
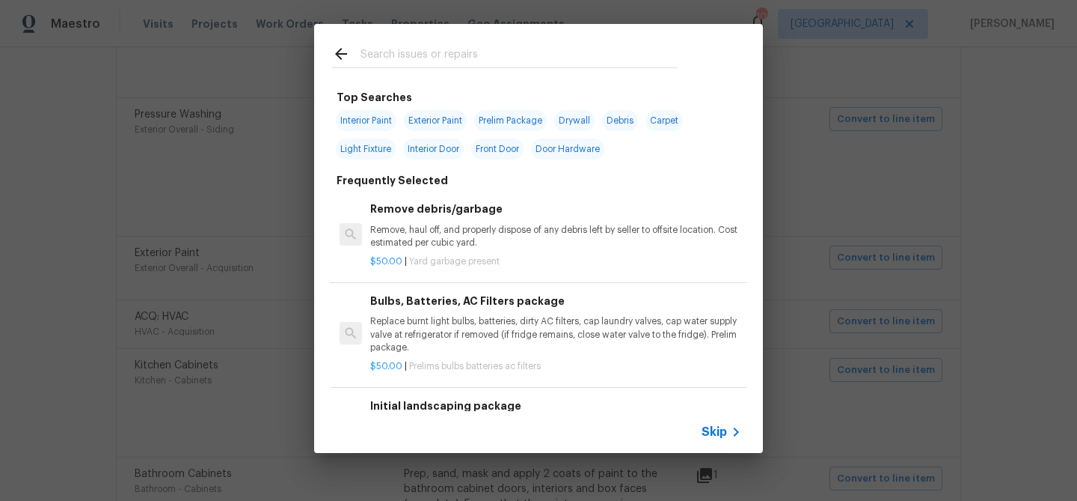
click at [453, 117] on span "Exterior Paint" at bounding box center [435, 120] width 63 height 21
type input "Exterior Paint"
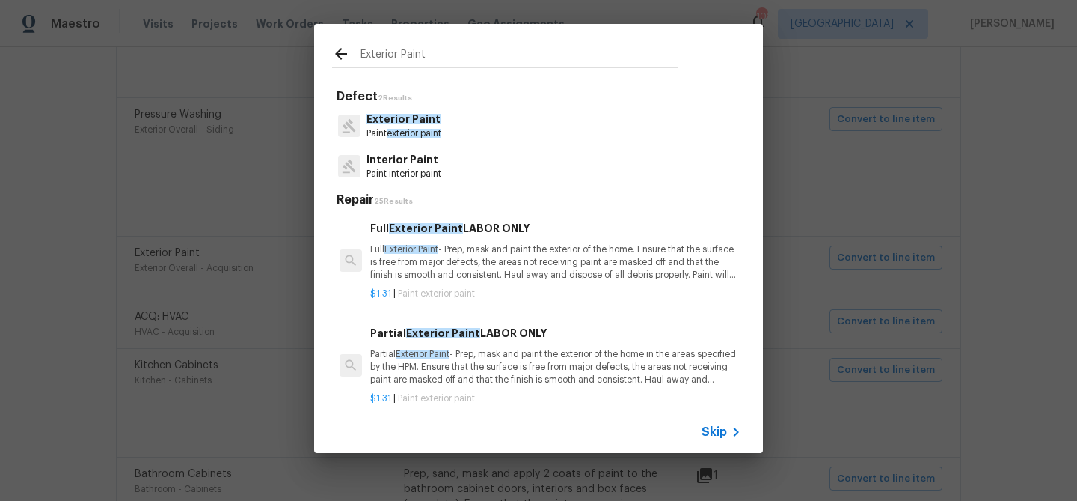
click at [453, 243] on p "Full Exterior Paint - Prep, mask and paint the exterior of the home. Ensure tha…" at bounding box center [555, 262] width 371 height 38
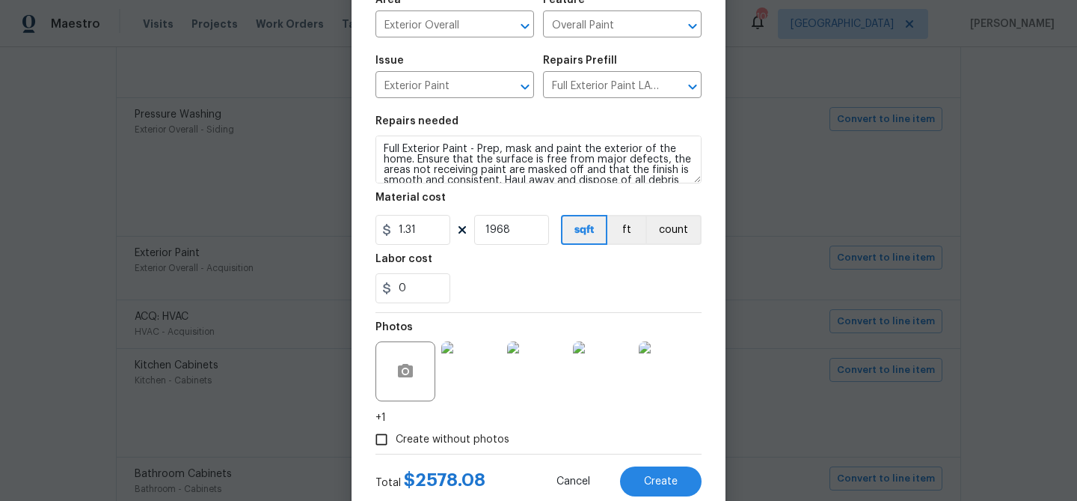
scroll to position [122, 0]
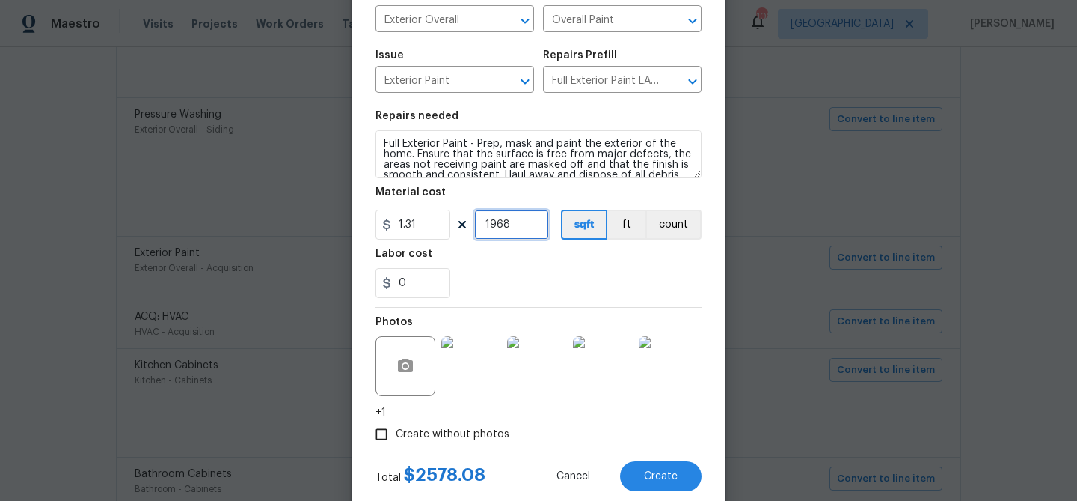
click at [497, 232] on input "1968" at bounding box center [511, 225] width 75 height 30
type input "2368"
click at [661, 479] on span "Create" at bounding box center [661, 476] width 34 height 11
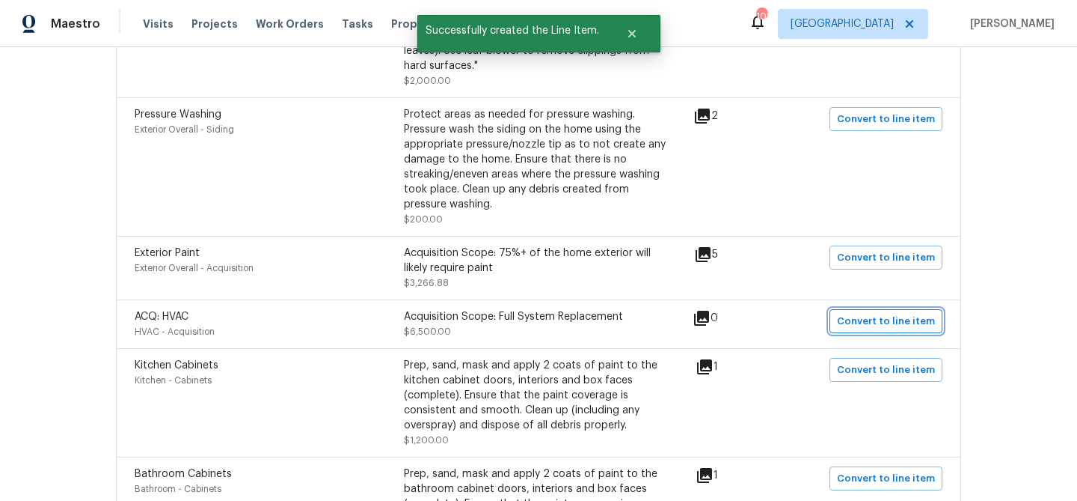
click at [846, 317] on span "Convert to line item" at bounding box center [886, 321] width 98 height 17
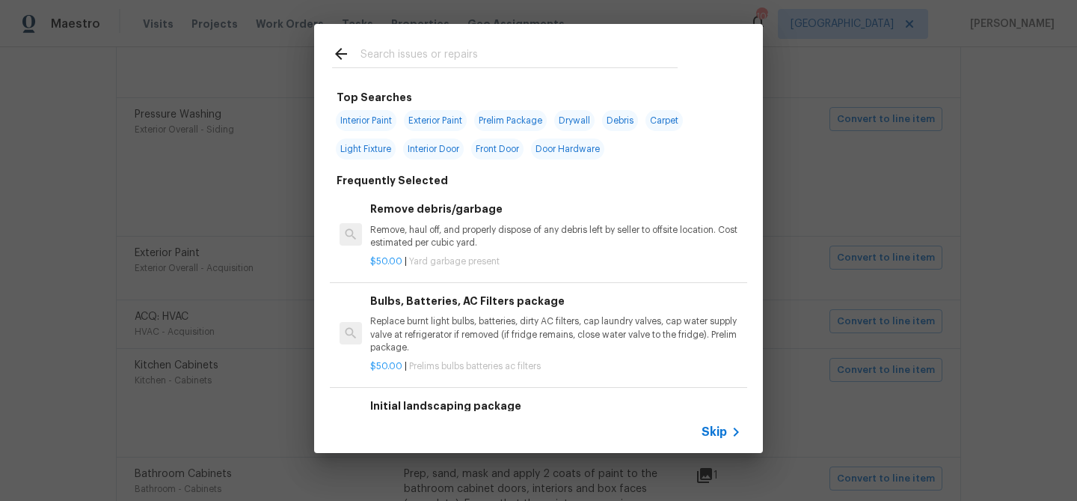
click at [406, 54] on input "text" at bounding box center [519, 56] width 317 height 22
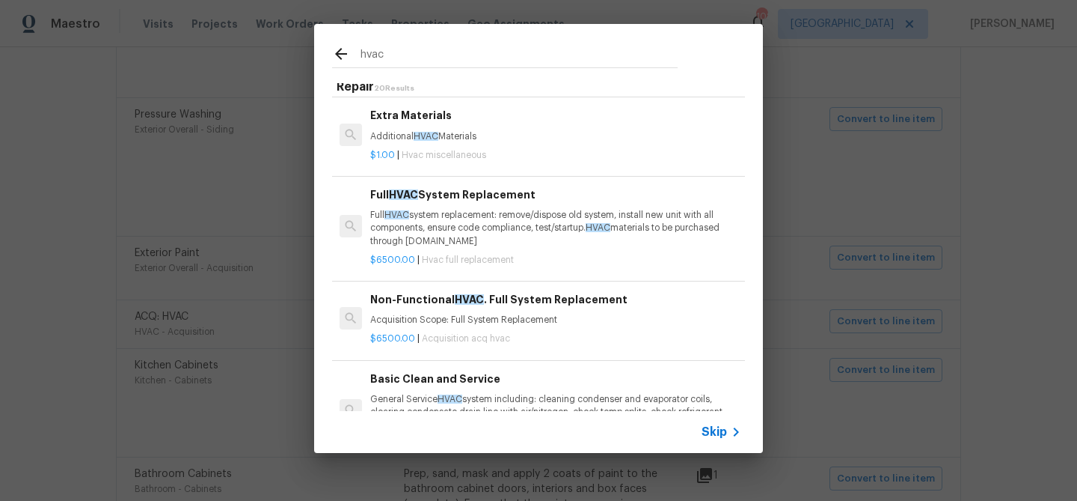
scroll to position [319, 0]
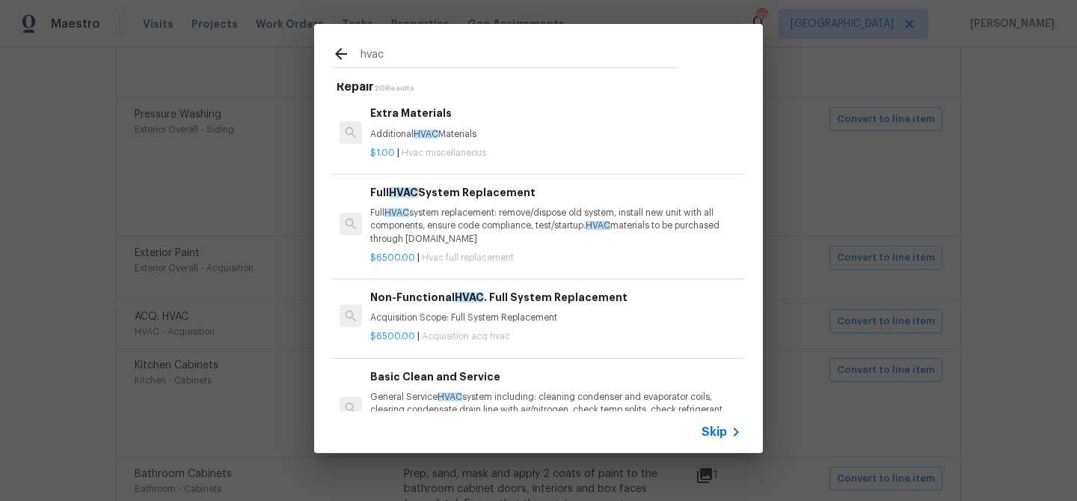
type input "hvac"
click at [451, 221] on p "Full HVAC system replacement: remove/dispose old system, install new unit with …" at bounding box center [555, 226] width 371 height 38
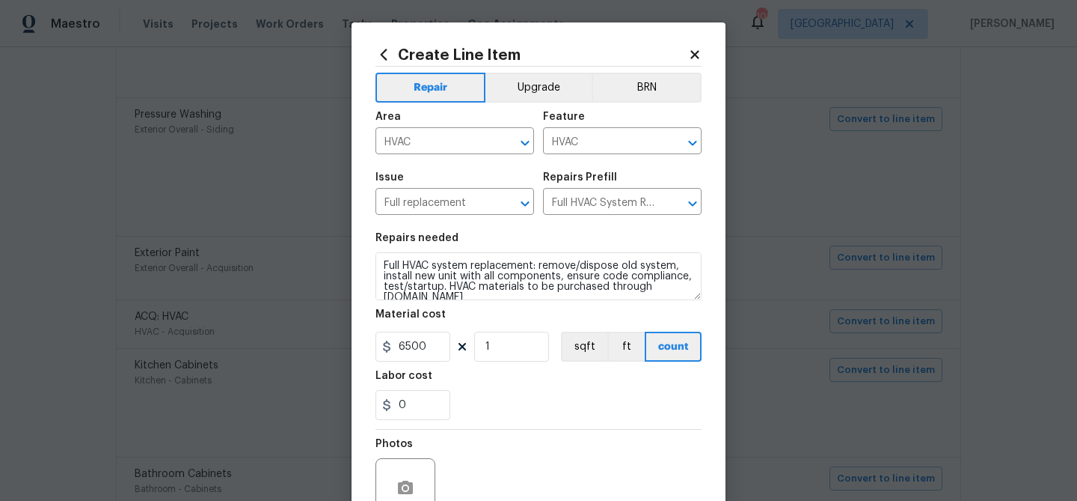
scroll to position [144, 0]
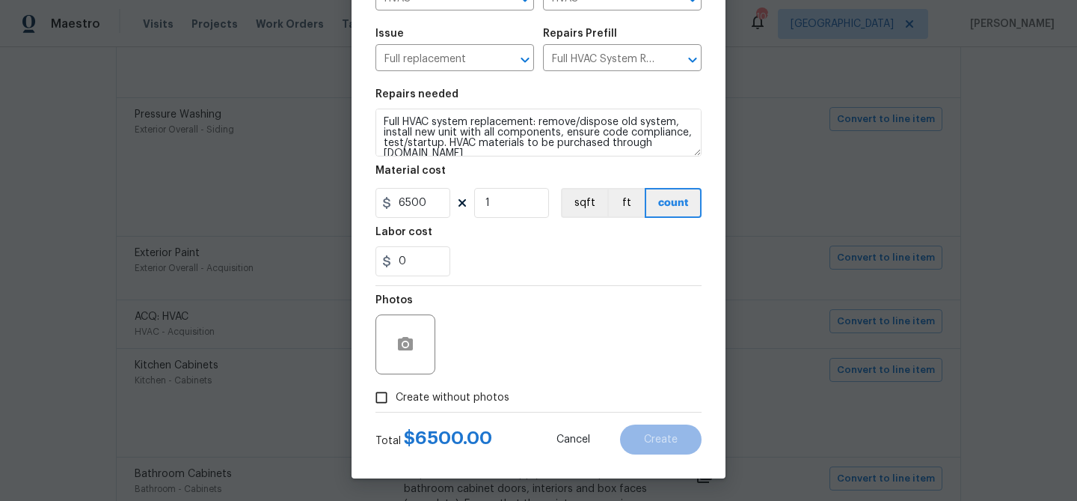
click at [447, 391] on span "Create without photos" at bounding box center [453, 398] width 114 height 16
click at [396, 391] on input "Create without photos" at bounding box center [381, 397] width 28 height 28
checkbox input "true"
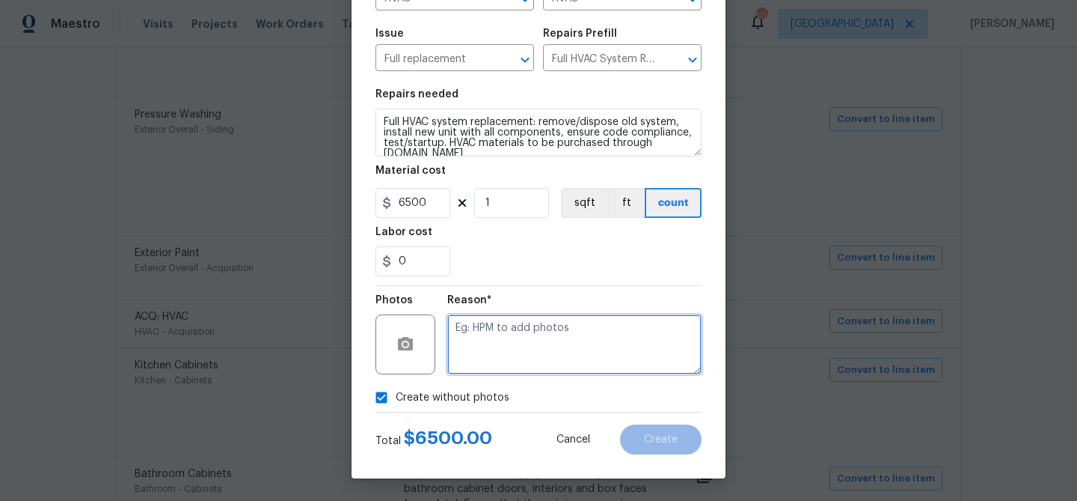
click at [491, 344] on textarea at bounding box center [574, 344] width 254 height 60
type textarea "HVAC replacement"
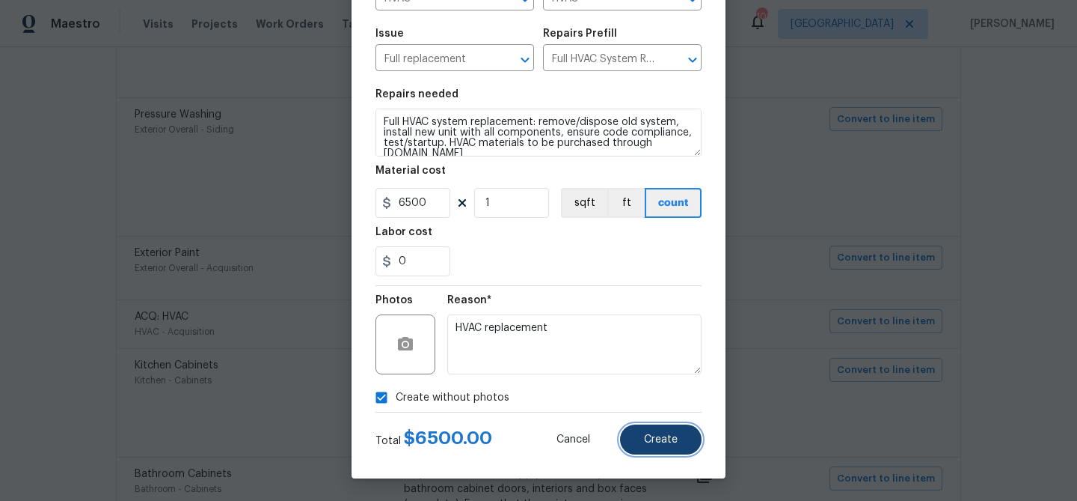
click at [676, 444] on button "Create" at bounding box center [661, 439] width 82 height 30
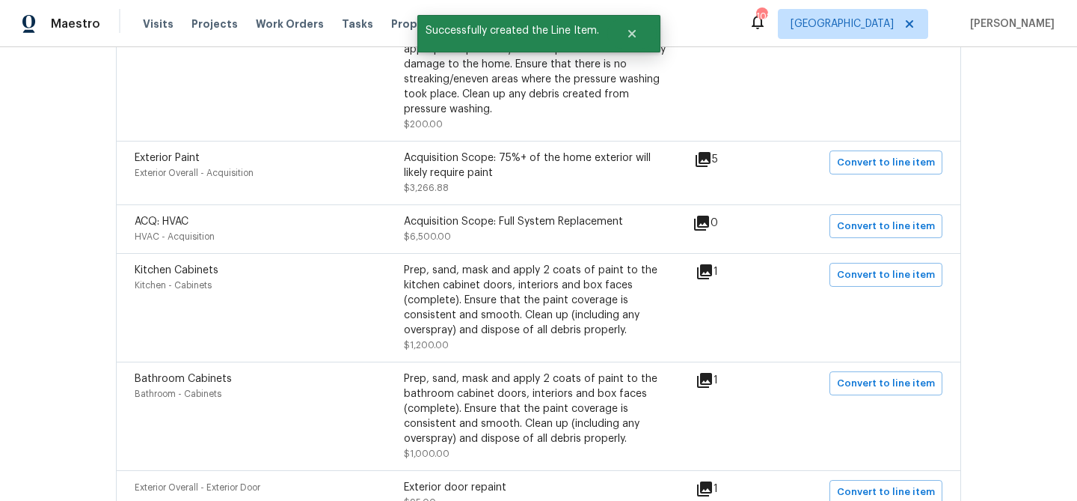
scroll to position [767, 0]
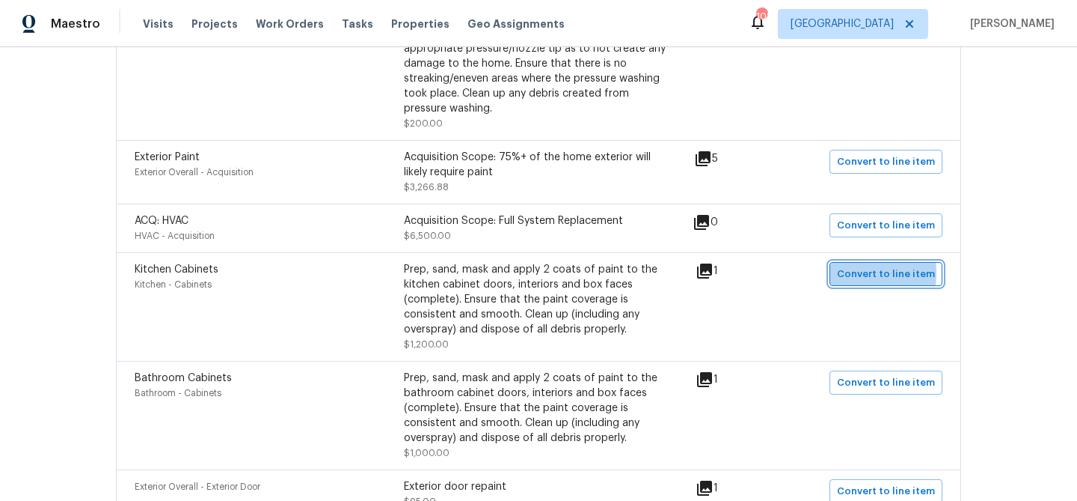
click at [846, 275] on span "Convert to line item" at bounding box center [886, 274] width 98 height 17
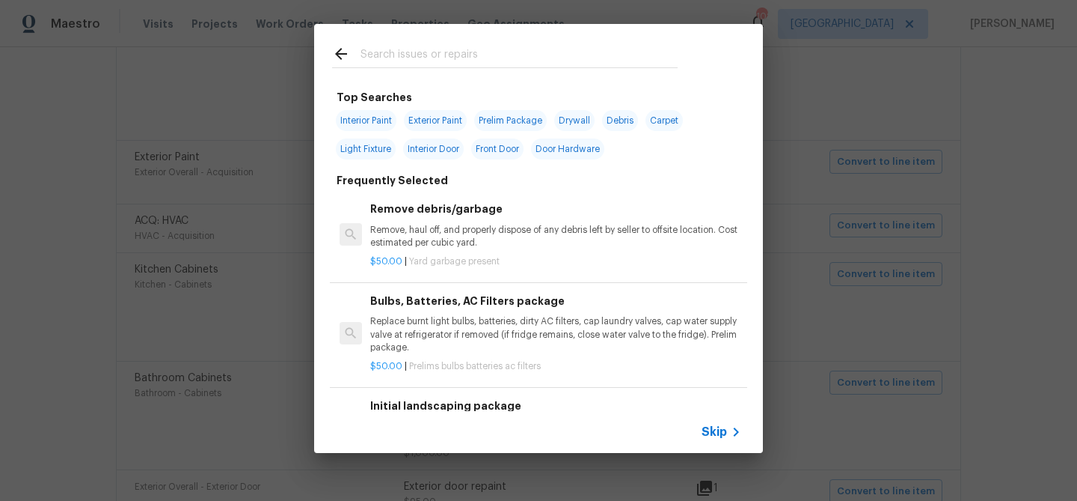
click at [727, 426] on span "Skip" at bounding box center [714, 431] width 25 height 15
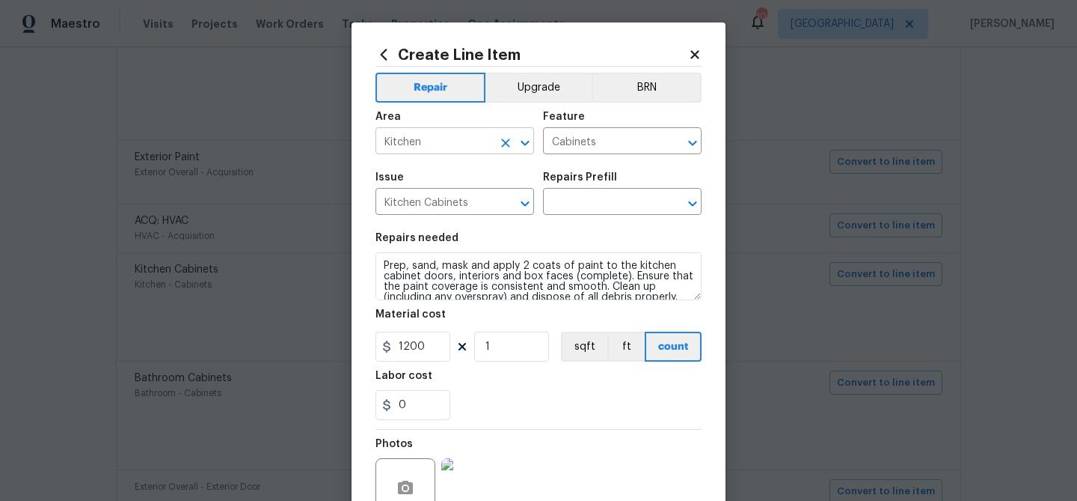
click at [434, 146] on input "Kitchen" at bounding box center [434, 142] width 117 height 23
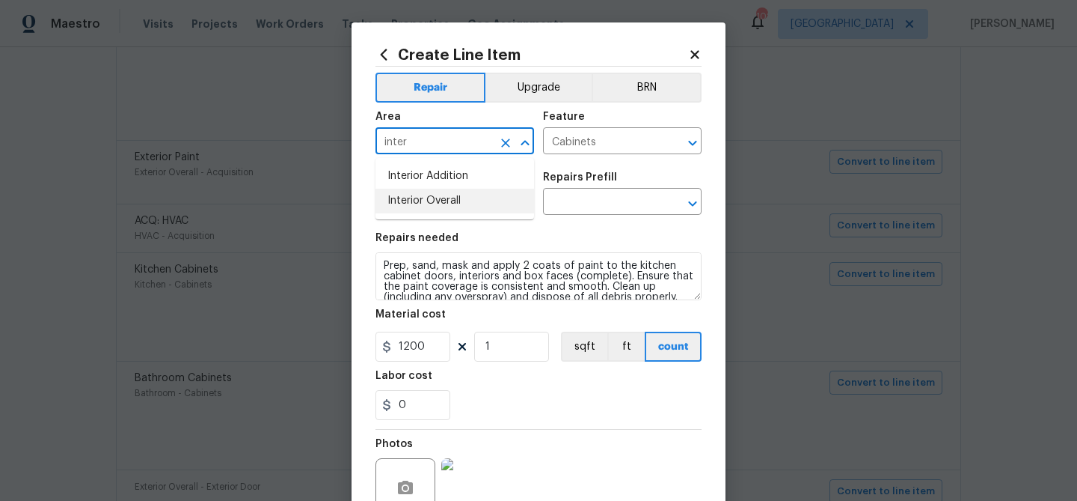
click at [445, 210] on li "Interior Overall" at bounding box center [455, 201] width 159 height 25
type input "Interior Overall"
click at [596, 201] on input "text" at bounding box center [601, 203] width 117 height 23
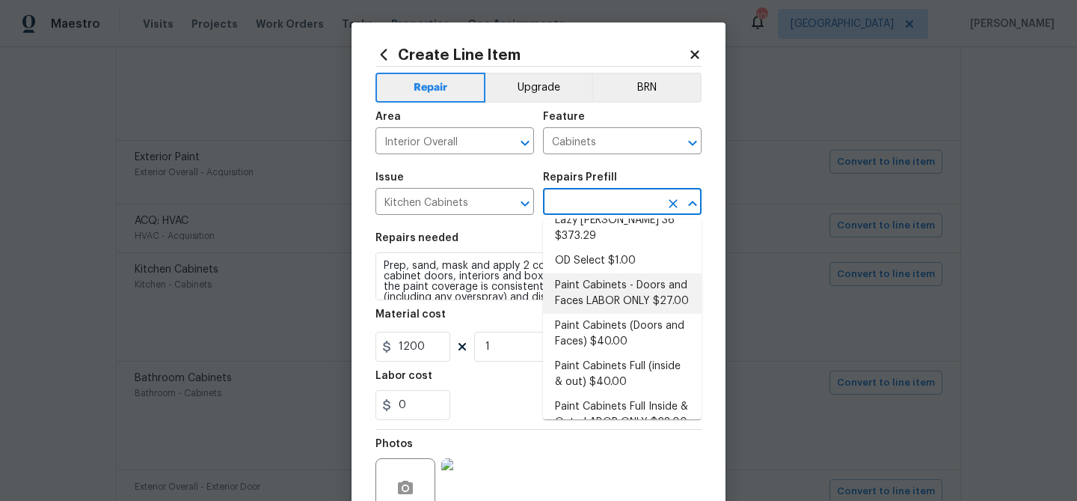
scroll to position [209, 0]
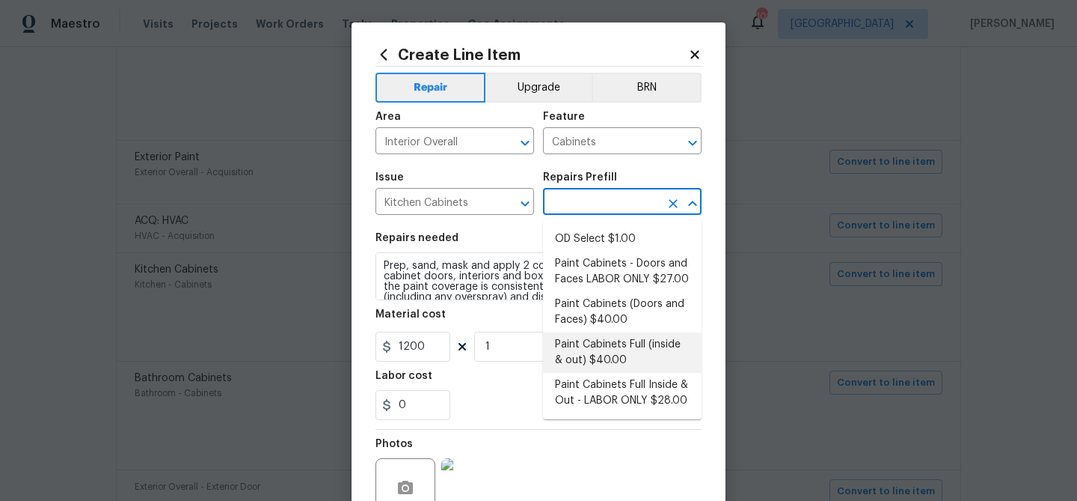
click at [602, 343] on li "Paint Cabinets Full (inside & out) $40.00" at bounding box center [622, 352] width 159 height 40
type input "Paint Cabinets Full (inside & out) $40.00"
type input "40"
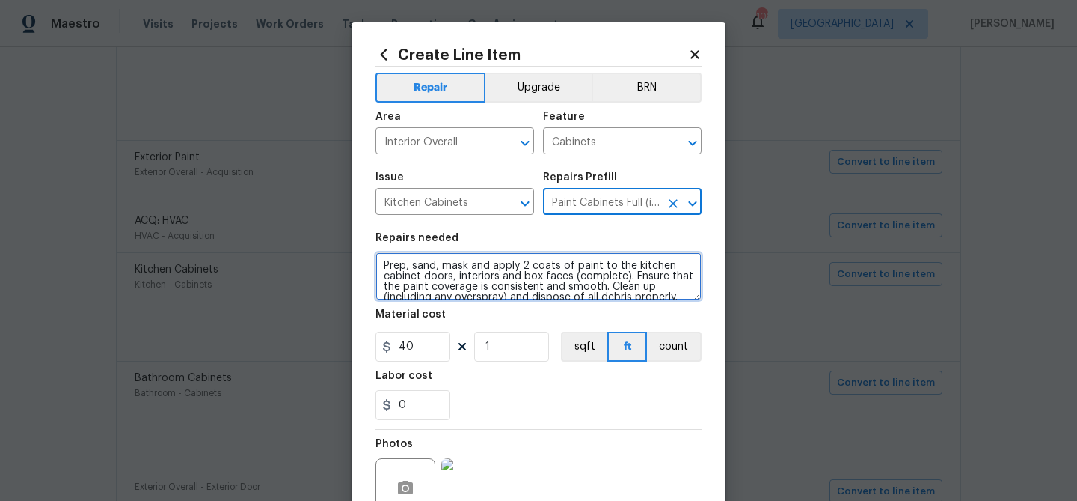
drag, startPoint x: 384, startPoint y: 266, endPoint x: 385, endPoint y: 239, distance: 27.0
click at [384, 264] on textarea "Prep, sand, mask and apply 2 coats of paint to the kitchen cabinet doors, inter…" at bounding box center [539, 276] width 326 height 48
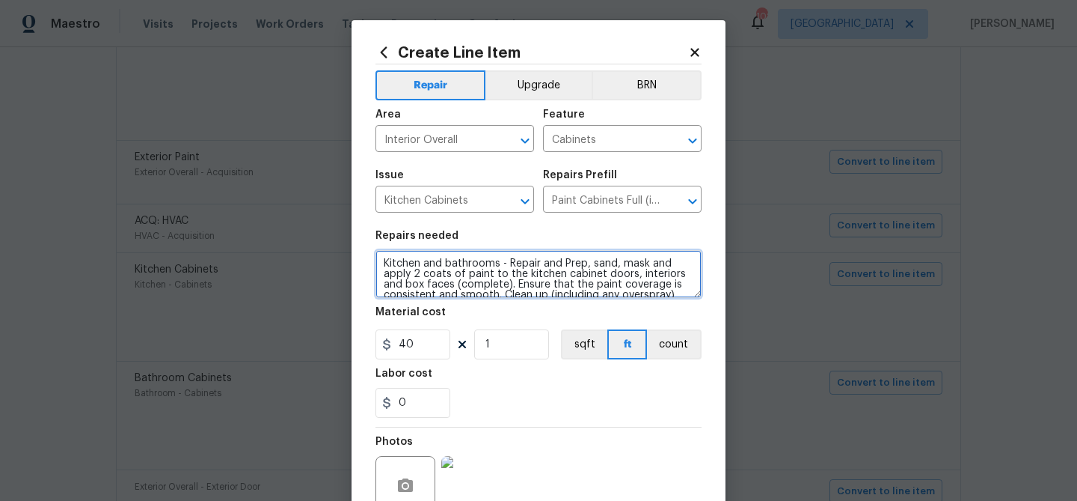
scroll to position [4, 0]
type textarea "Kitchen and bathrooms - Repair and Prep, sand, mask and apply 2 coats of paint …"
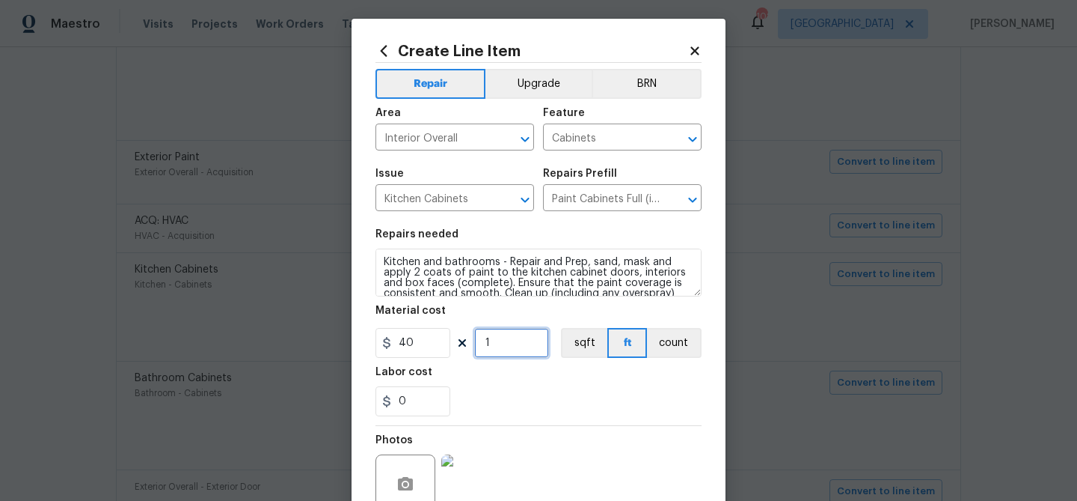
click at [499, 343] on input "1" at bounding box center [511, 343] width 75 height 30
click at [500, 343] on input "1" at bounding box center [511, 343] width 75 height 30
click at [566, 422] on section "Repairs needed Kitchen and bathrooms - Repair and Prep, sand, mask and apply 2 …" at bounding box center [539, 323] width 326 height 205
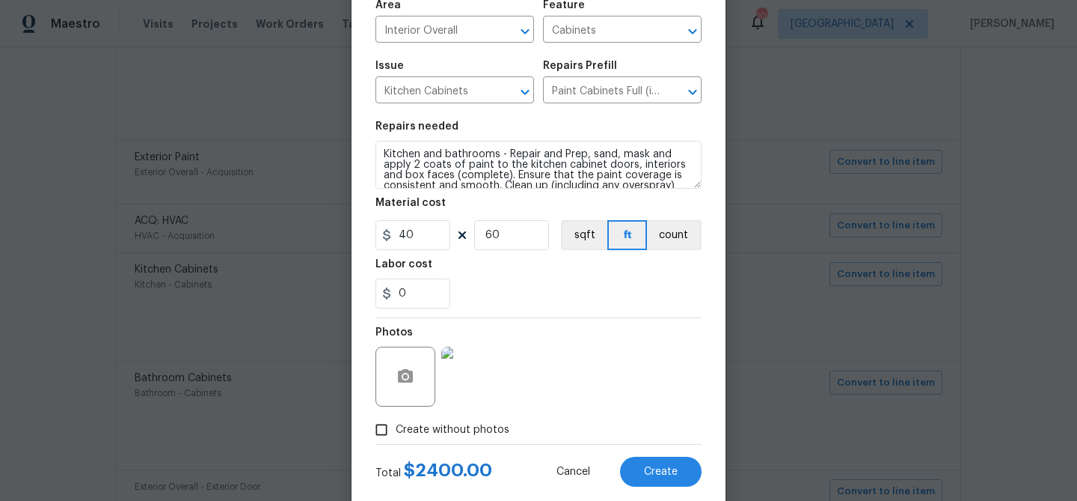
scroll to position [144, 0]
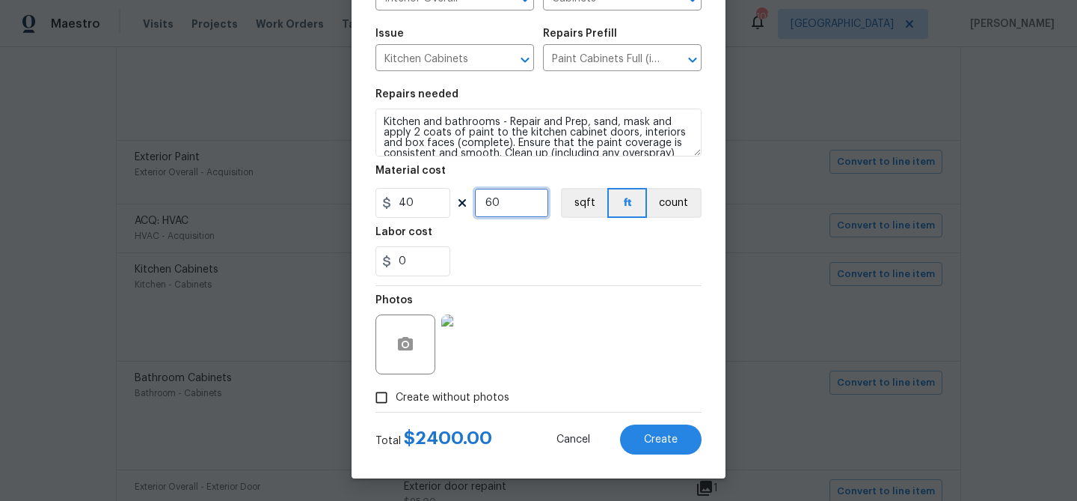
click at [496, 203] on input "60" at bounding box center [511, 203] width 75 height 30
click at [496, 204] on input "60" at bounding box center [511, 203] width 75 height 30
click at [504, 206] on input "40" at bounding box center [511, 203] width 75 height 30
type input "50"
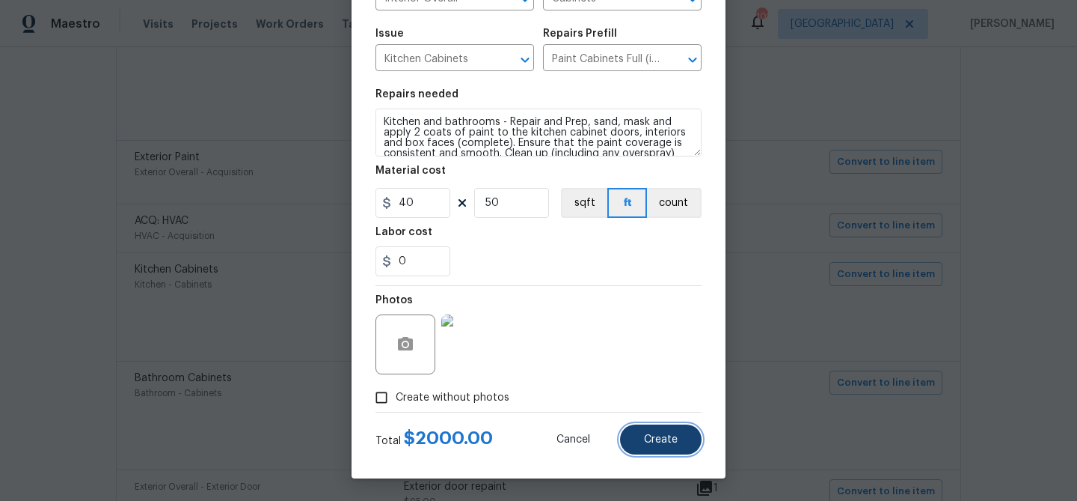
click at [649, 434] on span "Create" at bounding box center [661, 439] width 34 height 11
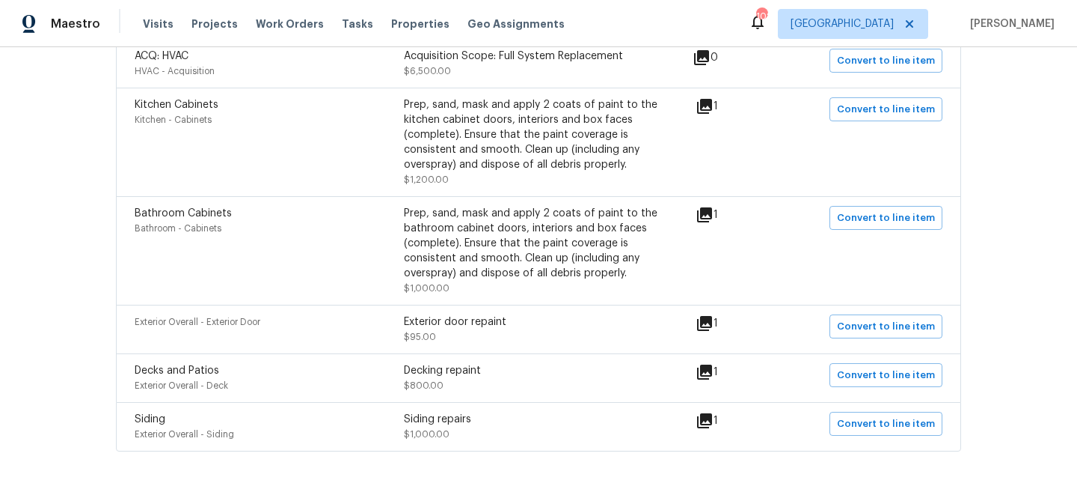
scroll to position [935, 0]
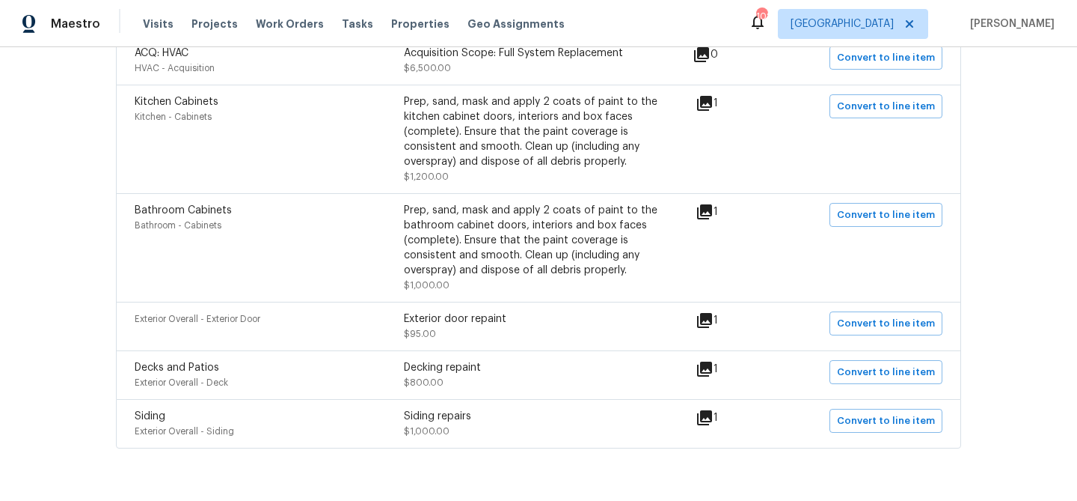
click at [708, 322] on icon at bounding box center [704, 320] width 15 height 15
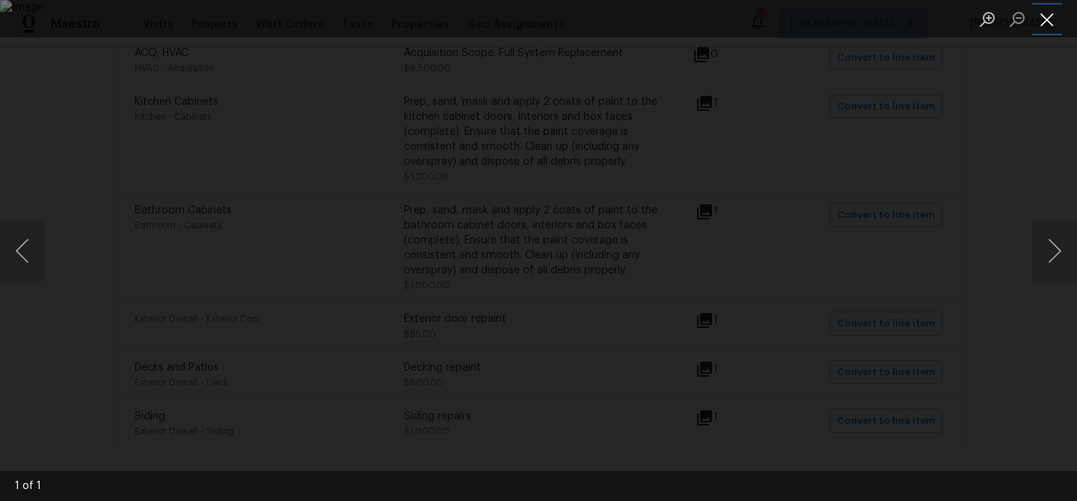
click at [1042, 18] on button "Close lightbox" at bounding box center [1048, 19] width 30 height 26
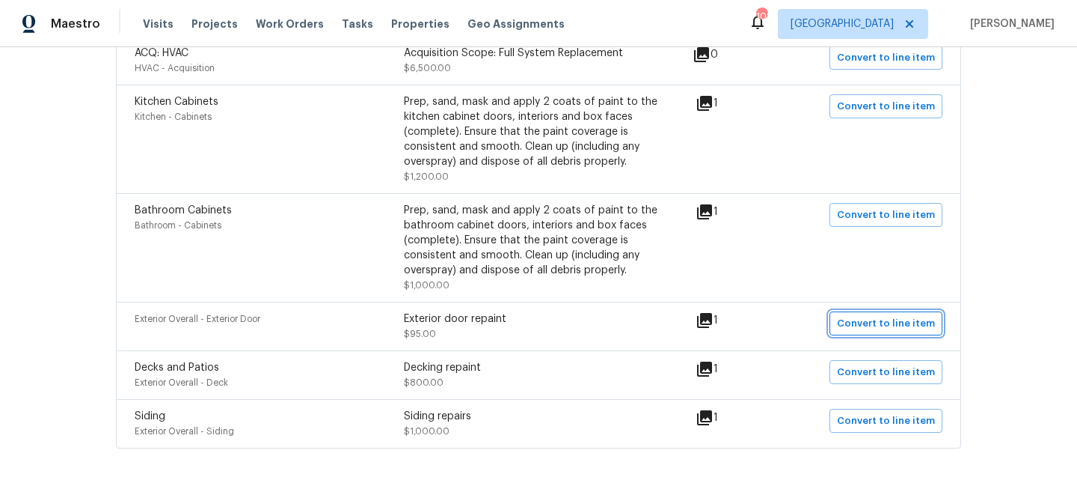
click at [871, 327] on span "Convert to line item" at bounding box center [886, 323] width 98 height 17
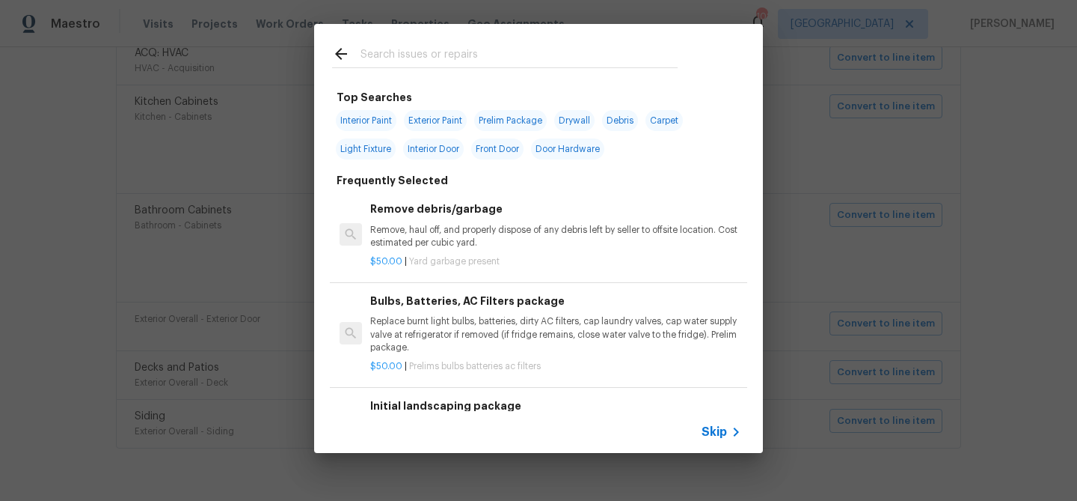
click at [715, 436] on span "Skip" at bounding box center [714, 431] width 25 height 15
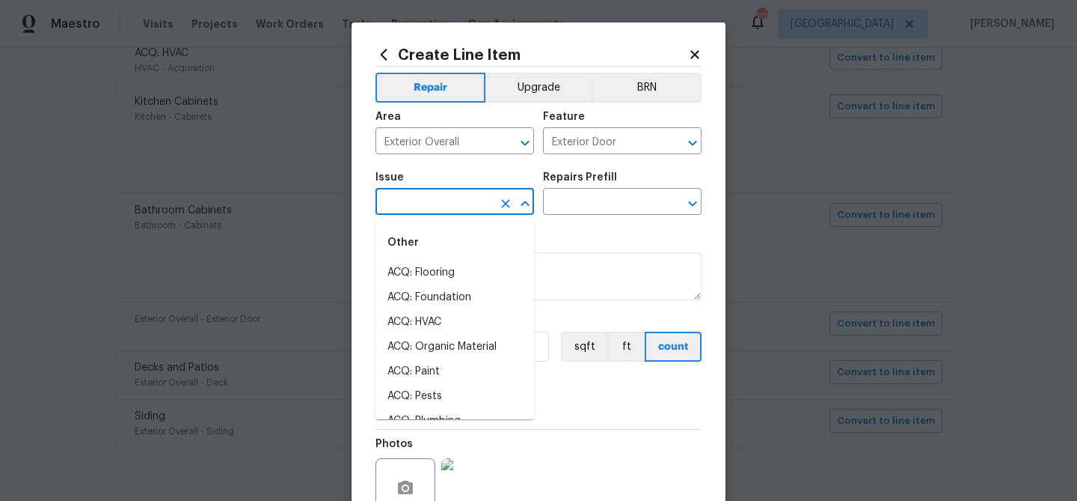
click at [471, 204] on input "text" at bounding box center [434, 203] width 117 height 23
click at [474, 327] on li "Exterior Door Pre-Hung" at bounding box center [455, 322] width 159 height 25
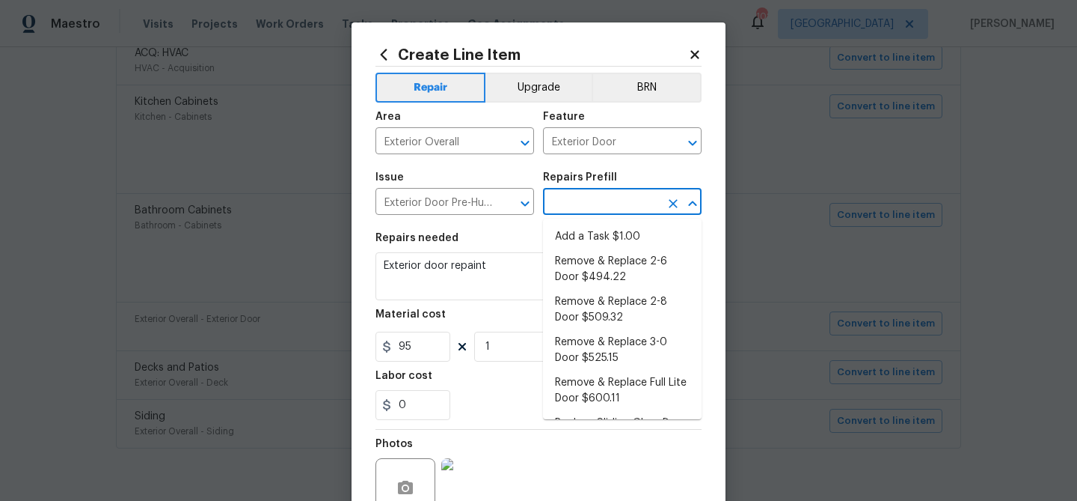
click at [576, 203] on input "text" at bounding box center [601, 203] width 117 height 23
click at [462, 200] on input "Exterior Door Pre-Hung" at bounding box center [434, 203] width 117 height 23
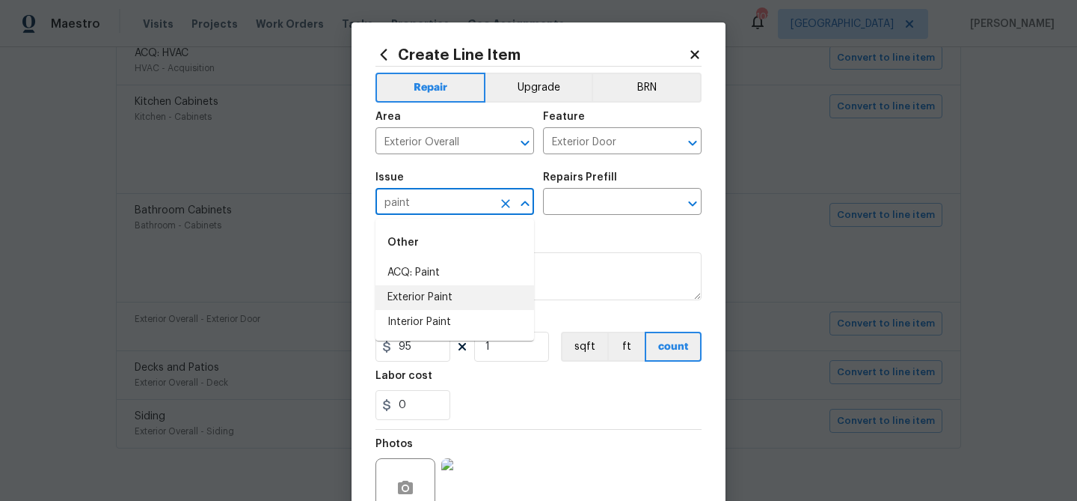
drag, startPoint x: 477, startPoint y: 297, endPoint x: 557, endPoint y: 227, distance: 106.1
click at [479, 296] on li "Exterior Paint" at bounding box center [455, 297] width 159 height 25
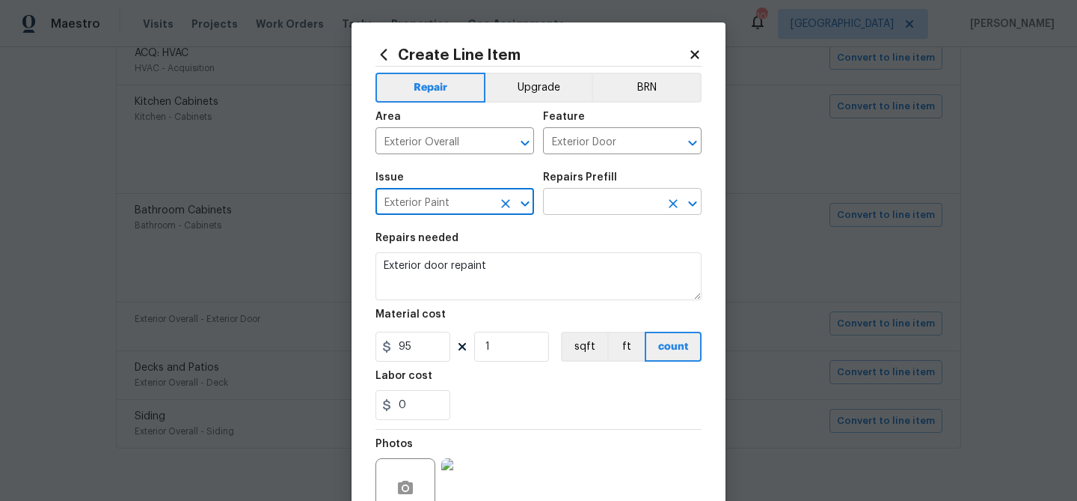
type input "Exterior Paint"
click at [576, 208] on input "text" at bounding box center [601, 203] width 117 height 23
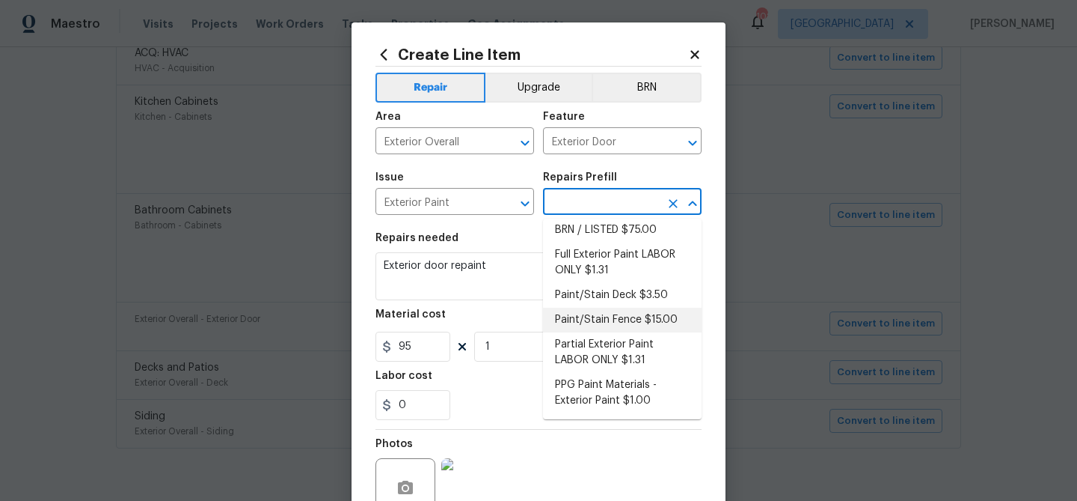
scroll to position [0, 0]
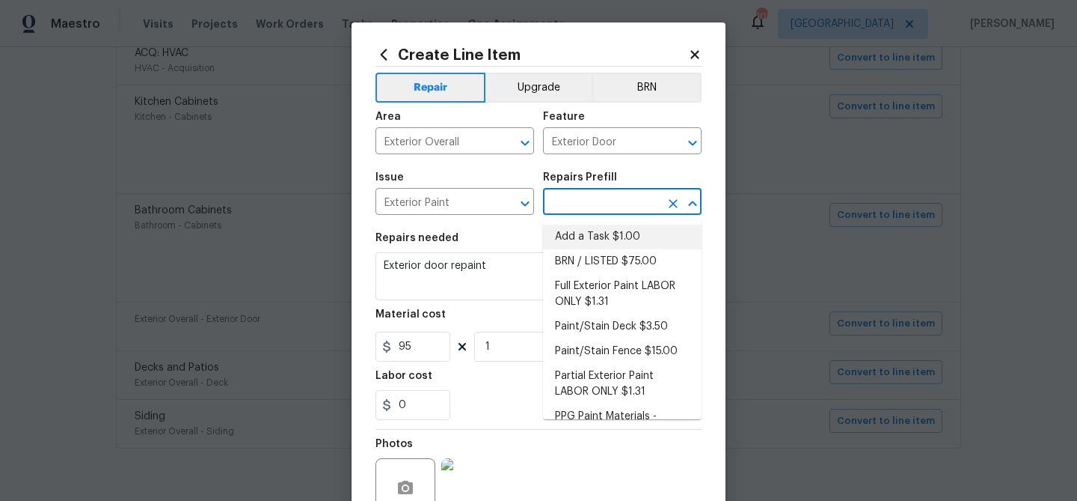
click at [588, 238] on li "Add a Task $1.00" at bounding box center [622, 236] width 159 height 25
type input "Overall Paint"
type input "Add a Task $1.00"
type textarea "HPM to detail"
type input "1"
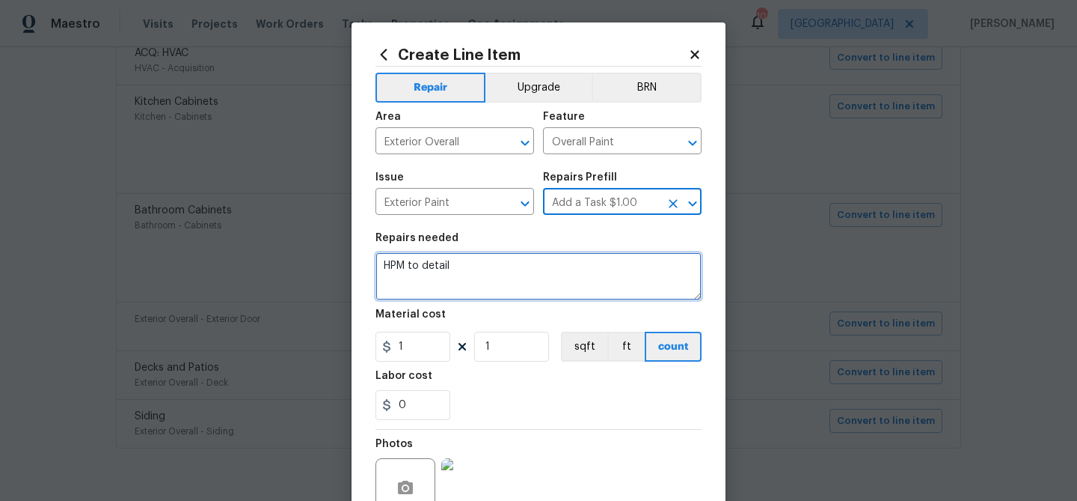
click at [481, 269] on textarea "HPM to detail" at bounding box center [539, 276] width 326 height 48
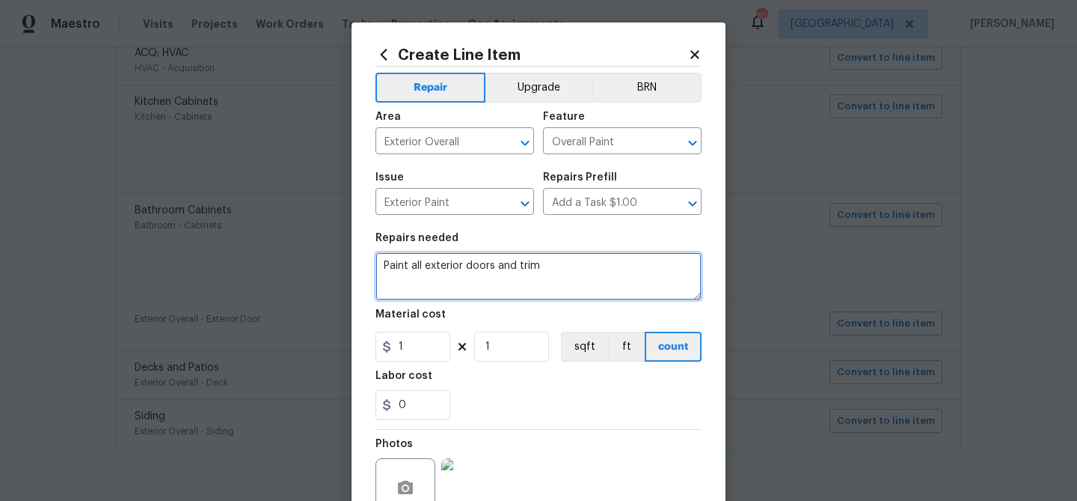
type textarea "Paint all exterior doors and trim"
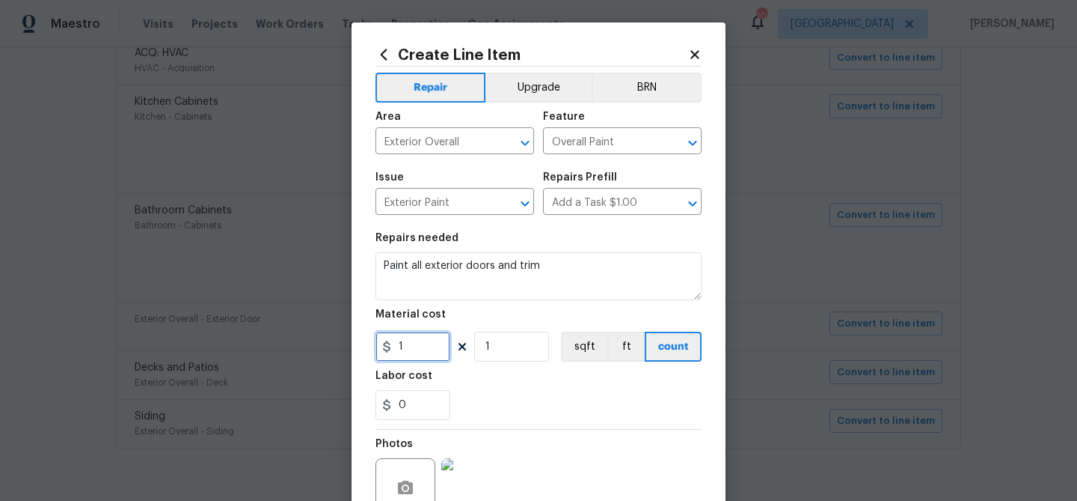
click at [429, 346] on input "1" at bounding box center [413, 346] width 75 height 30
type input "98"
click at [501, 343] on input "1" at bounding box center [511, 346] width 75 height 30
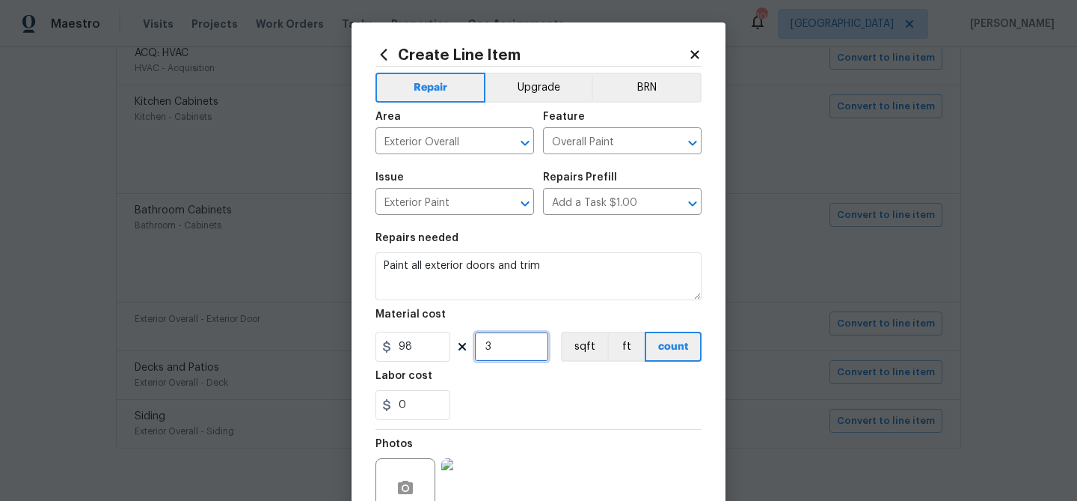
type input "3"
drag, startPoint x: 515, startPoint y: 415, endPoint x: 558, endPoint y: 407, distance: 44.0
click at [516, 415] on div "0" at bounding box center [539, 405] width 326 height 30
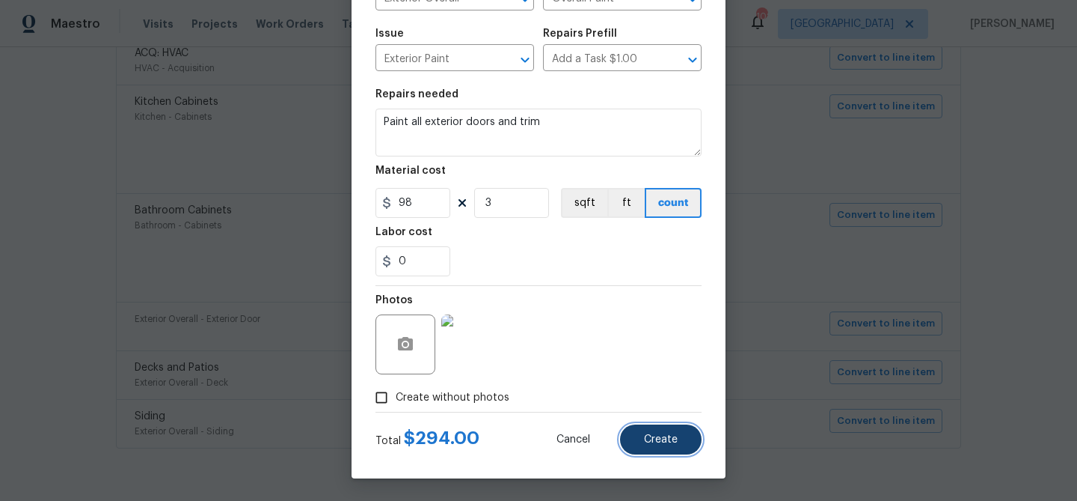
click at [663, 426] on button "Create" at bounding box center [661, 439] width 82 height 30
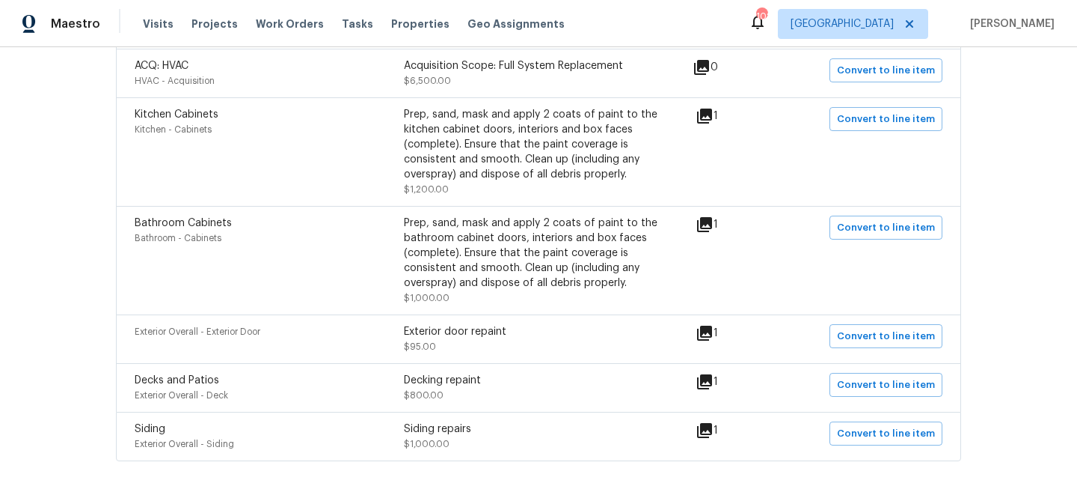
scroll to position [976, 0]
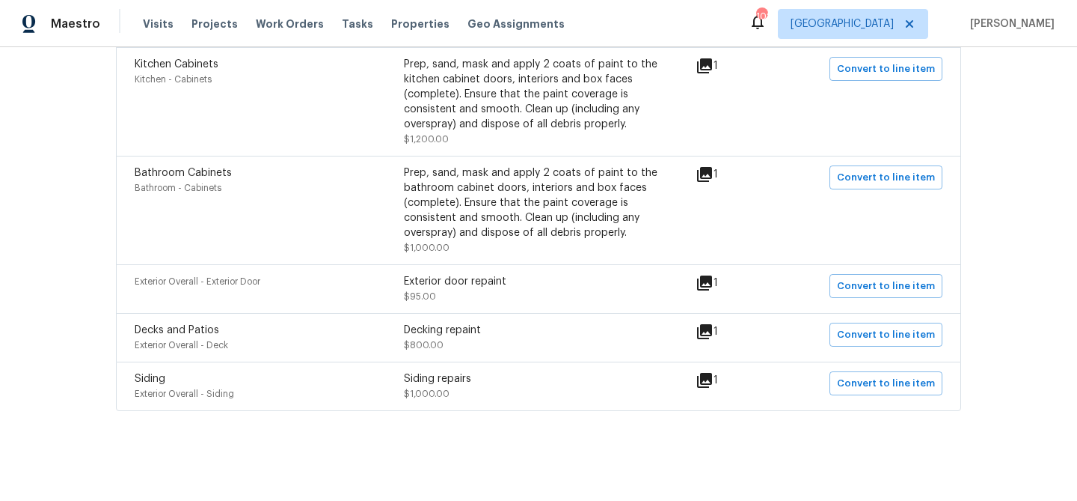
click at [710, 331] on icon at bounding box center [704, 331] width 15 height 15
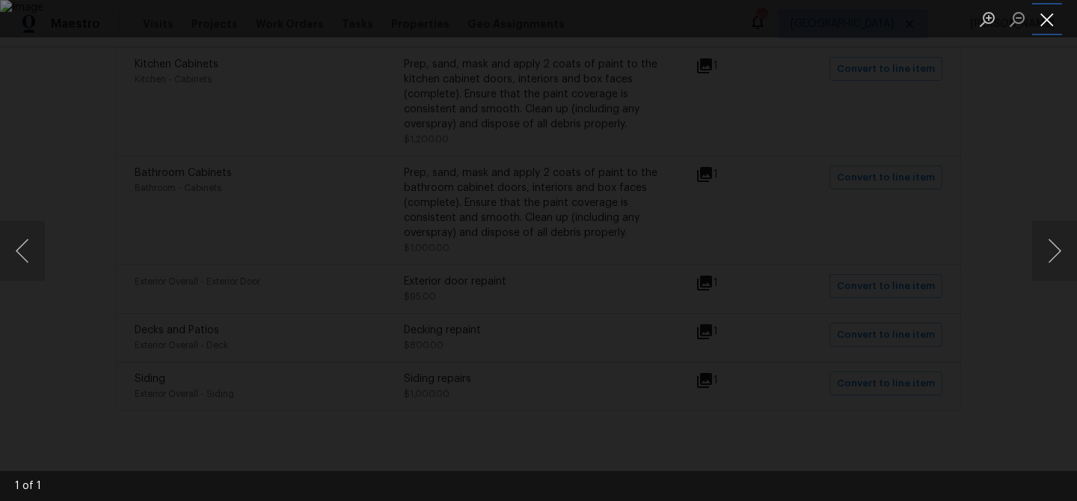
click at [1043, 22] on button "Close lightbox" at bounding box center [1048, 19] width 30 height 26
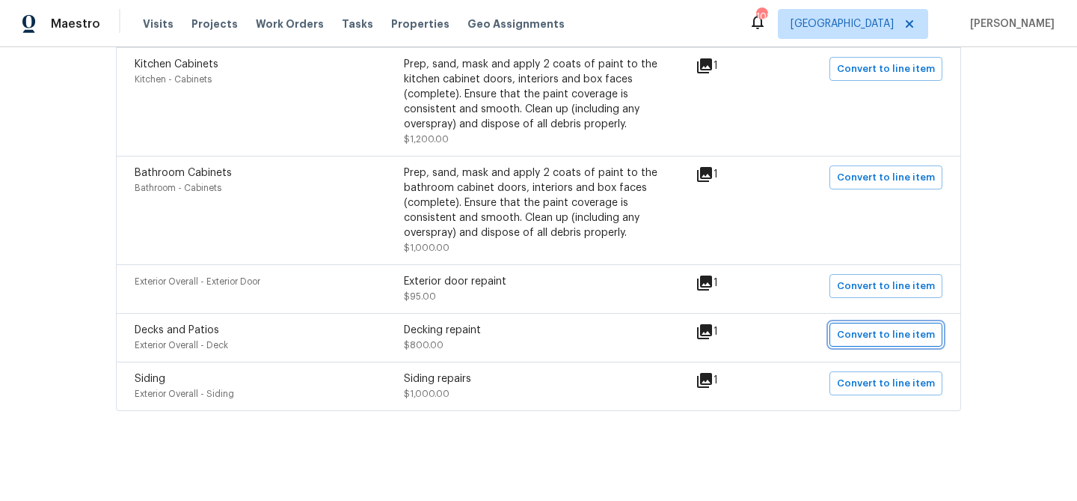
click at [877, 333] on span "Convert to line item" at bounding box center [886, 334] width 98 height 17
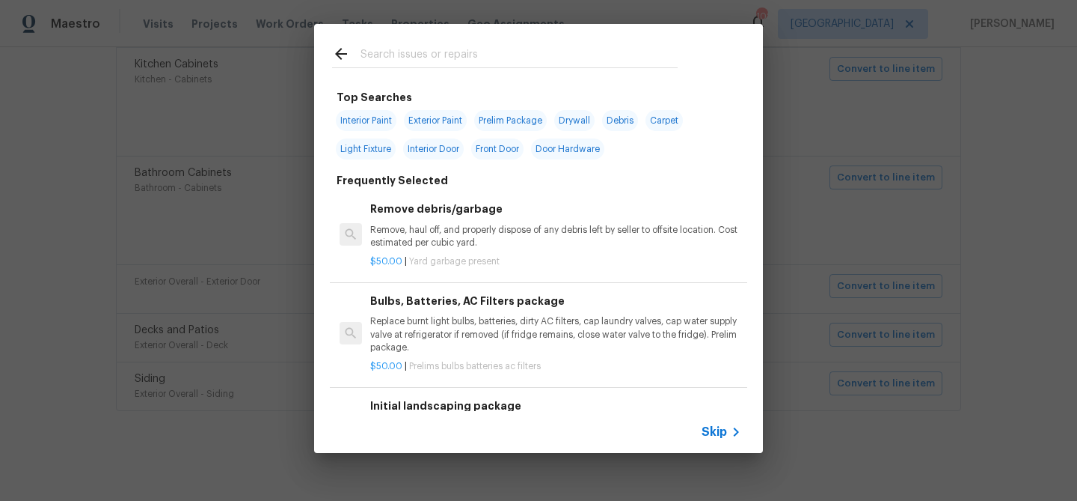
click at [531, 61] on input "text" at bounding box center [519, 56] width 317 height 22
click at [418, 119] on span "Exterior Paint" at bounding box center [435, 120] width 63 height 21
type input "Exterior Paint"
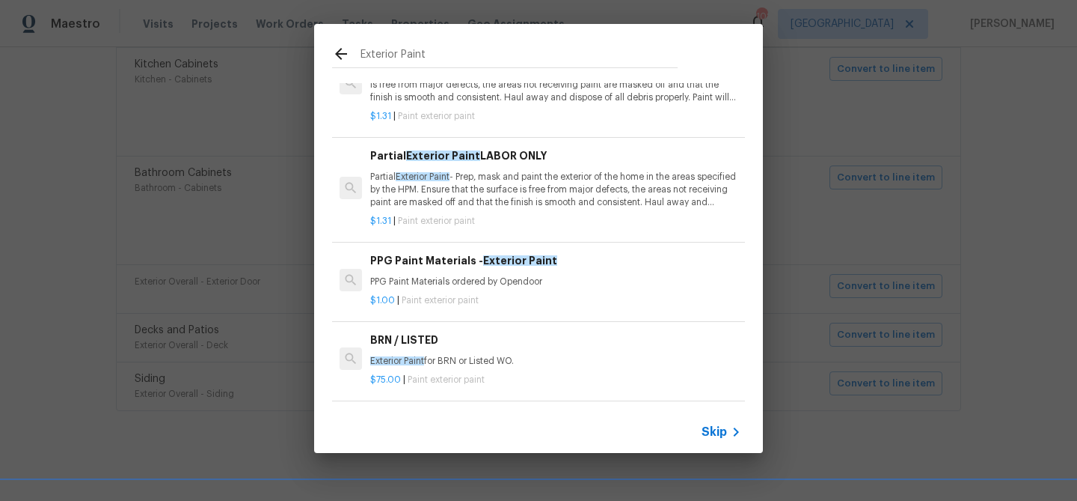
scroll to position [0, 0]
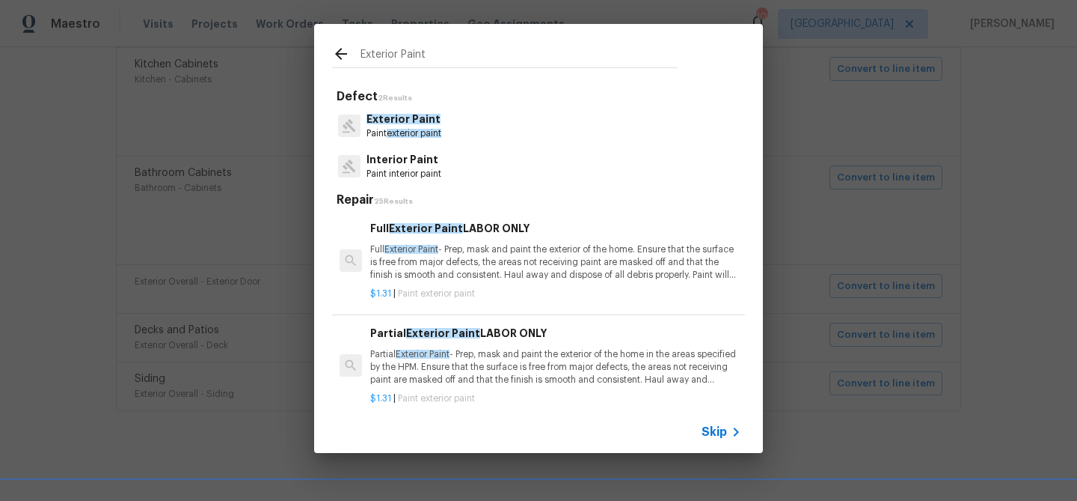
click at [419, 123] on span "Exterior Paint" at bounding box center [404, 119] width 74 height 10
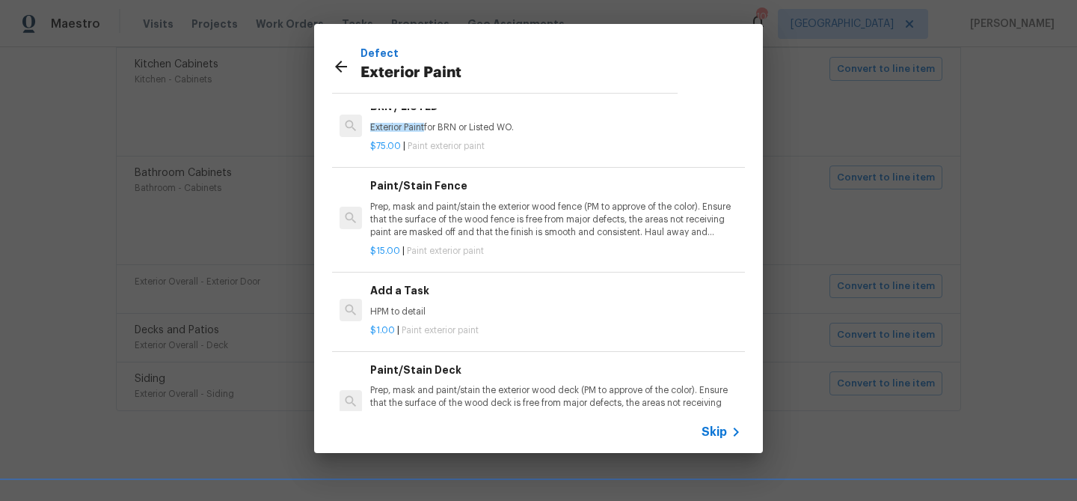
scroll to position [106, 0]
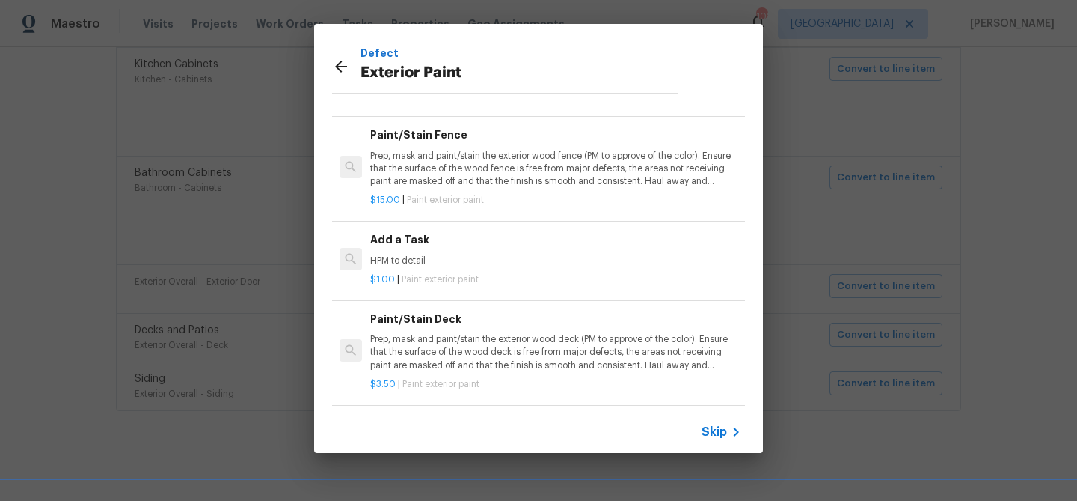
click at [470, 357] on p "Prep, mask and paint/stain the exterior wood deck (PM to approve of the color).…" at bounding box center [555, 352] width 371 height 38
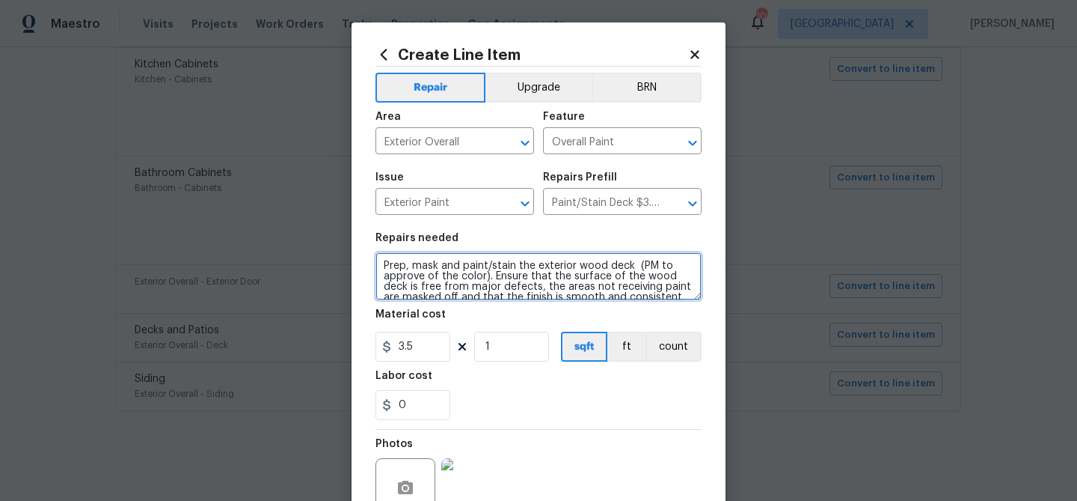
click at [385, 265] on textarea "Prep, mask and paint/stain the exterior wood deck (PM to approve of the color).…" at bounding box center [539, 276] width 326 height 48
click at [379, 265] on textarea "Repair and Prep, mask and paint/stain the exterior wood deck (PM to approve of …" at bounding box center [539, 276] width 326 height 48
type textarea "Front porch - Repair and Prep, mask and paint/stain the exterior wood deck (PM …"
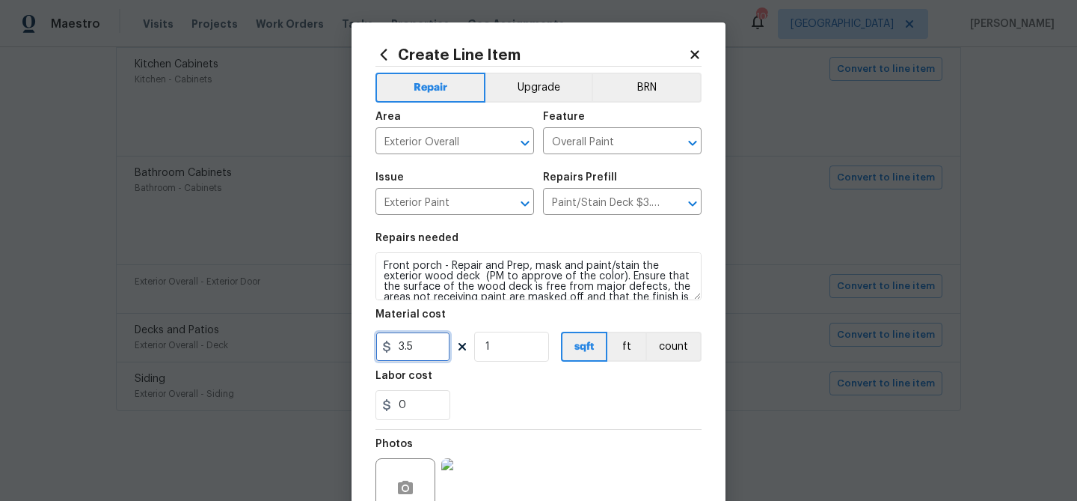
click at [406, 347] on input "3.5" at bounding box center [413, 346] width 75 height 30
type input "800"
click at [507, 385] on div "Labor cost" at bounding box center [539, 379] width 326 height 19
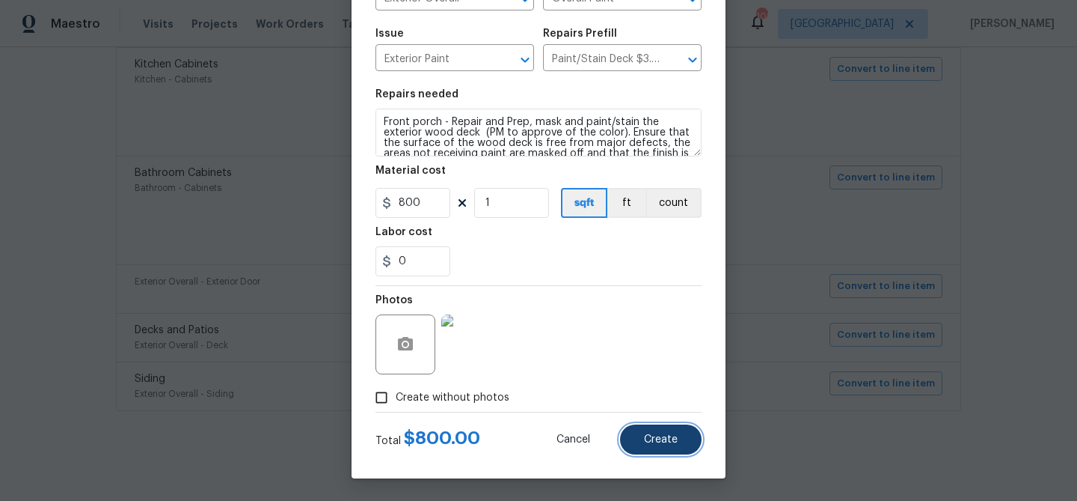
click at [655, 444] on span "Create" at bounding box center [661, 439] width 34 height 11
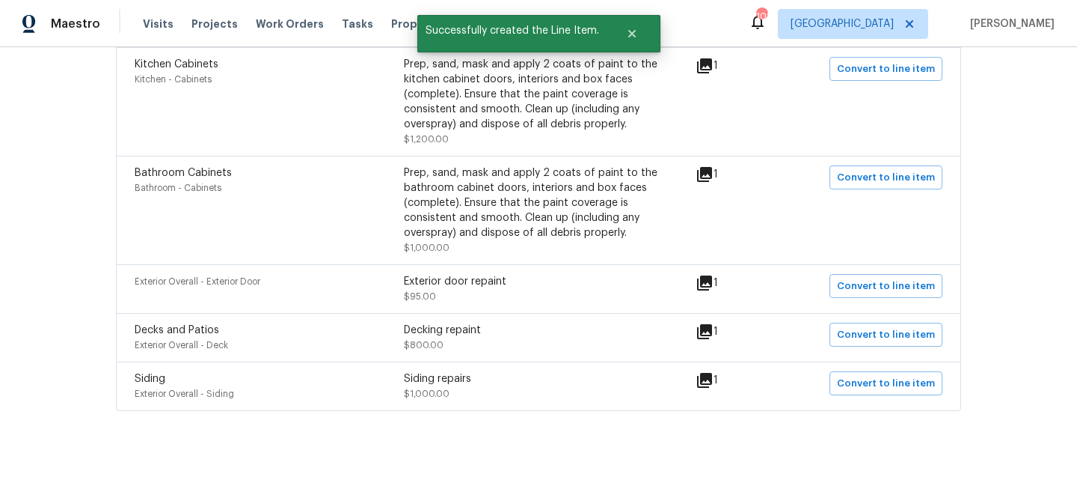
click at [714, 380] on icon at bounding box center [705, 380] width 18 height 18
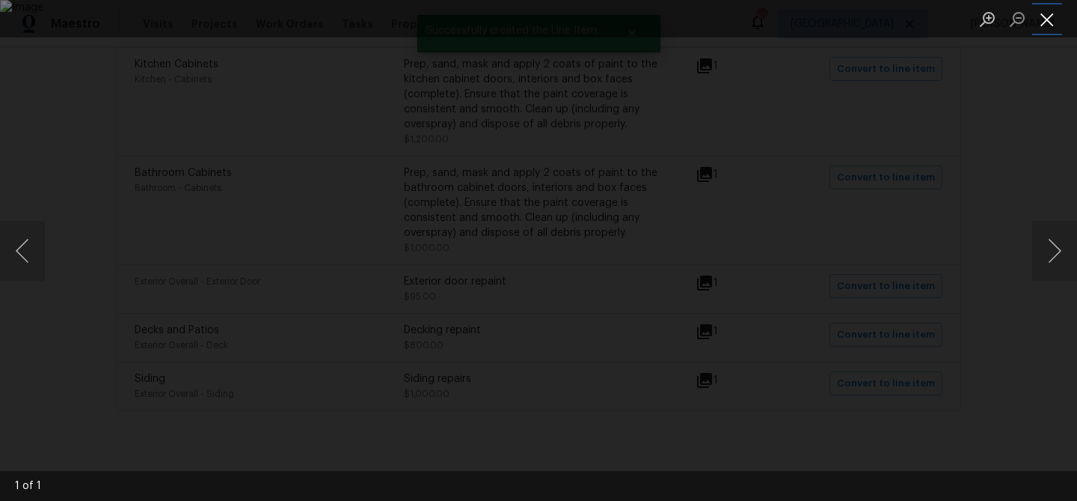
click at [1053, 22] on button "Close lightbox" at bounding box center [1048, 19] width 30 height 26
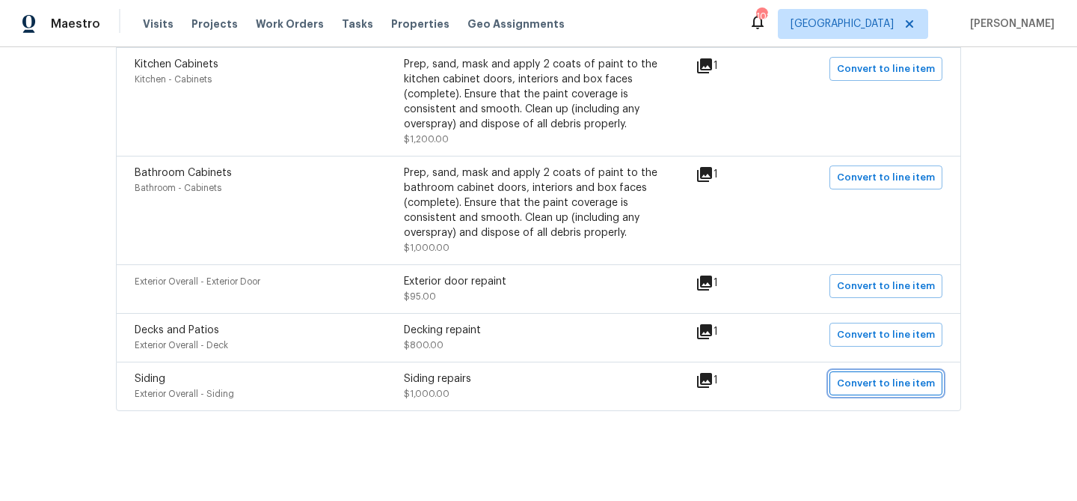
click at [875, 379] on span "Convert to line item" at bounding box center [886, 383] width 98 height 17
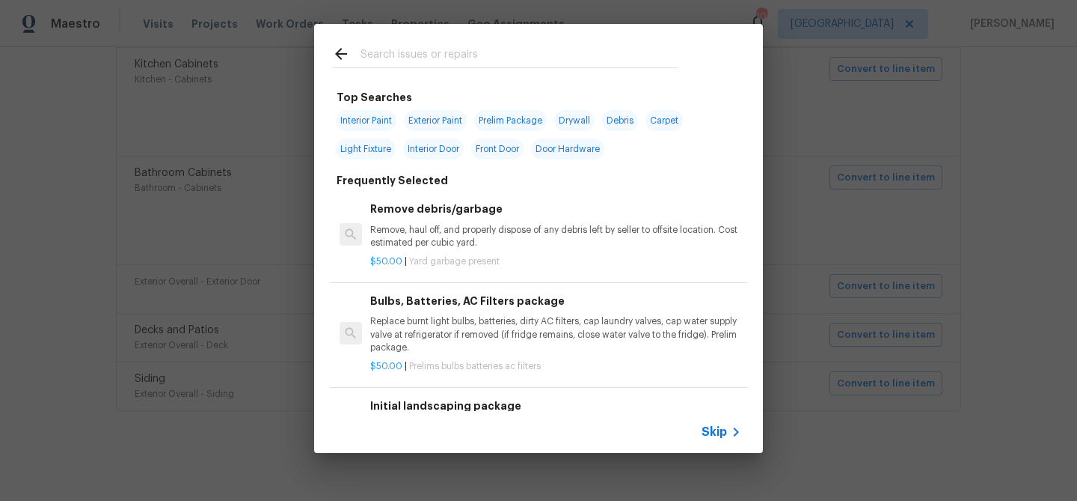
click at [722, 426] on span "Skip" at bounding box center [714, 431] width 25 height 15
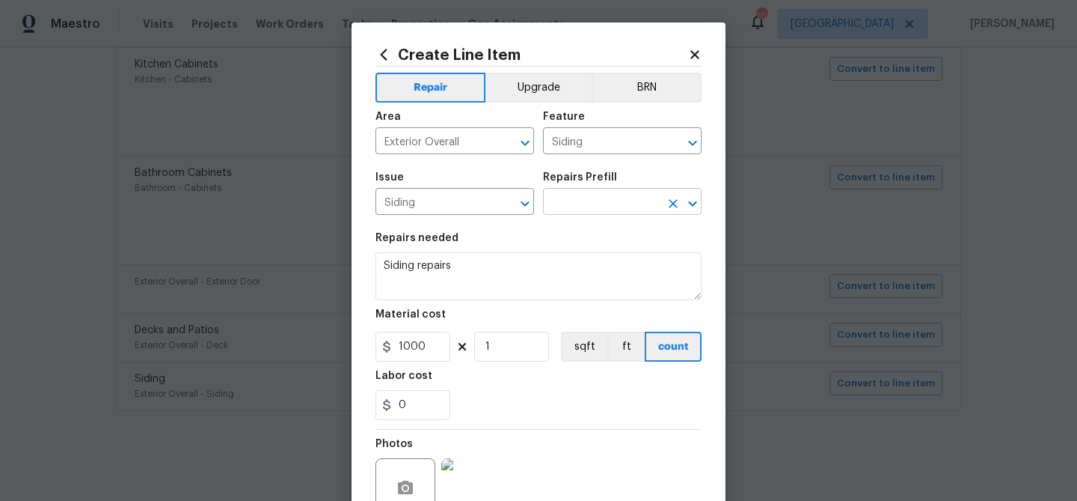
click at [587, 204] on input "text" at bounding box center [601, 203] width 117 height 23
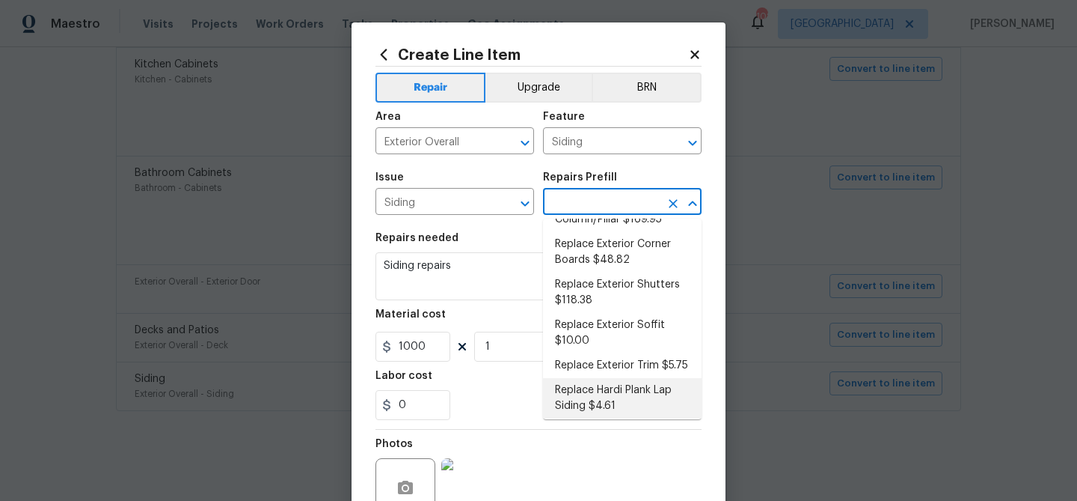
scroll to position [370, 0]
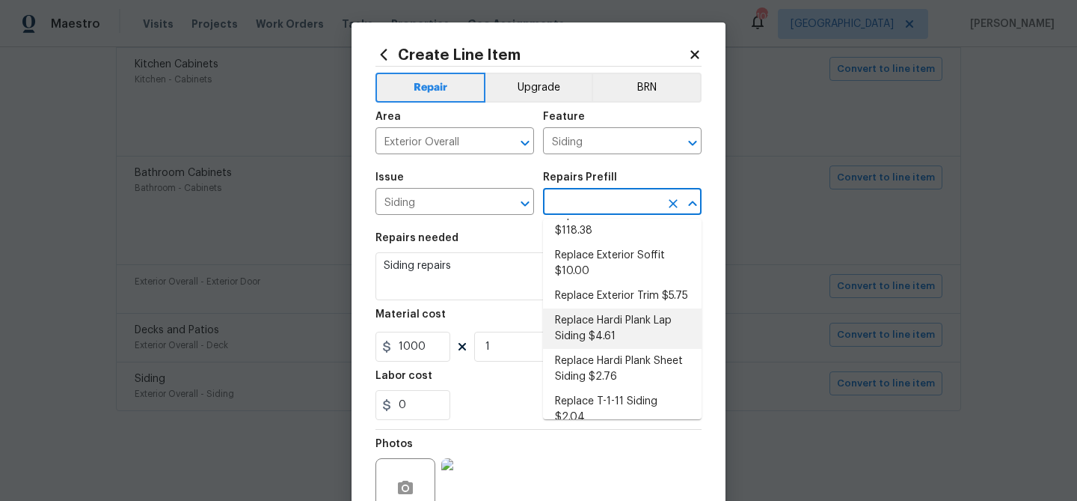
click at [655, 310] on li "Replace Hardi Plank Lap Siding $4.61" at bounding box center [622, 328] width 159 height 40
type input "Replace Hardi Plank Lap Siding $4.61"
type textarea "Remove the existing/damaged Hardi Plank lap siding. Prep the substrate ensuring…"
type input "4.61"
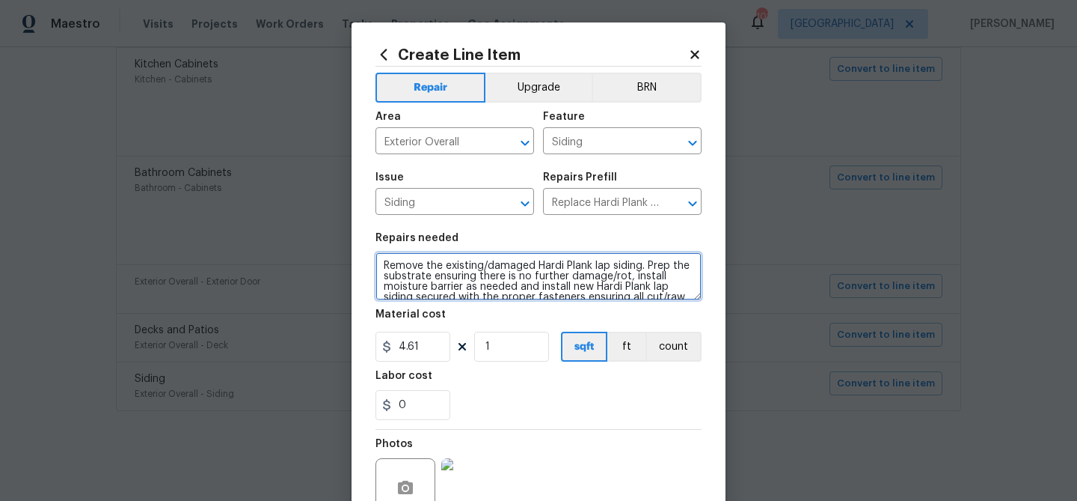
drag, startPoint x: 610, startPoint y: 264, endPoint x: 537, endPoint y: 266, distance: 72.6
click at [537, 266] on textarea "Remove the existing/damaged Hardi Plank lap siding. Prep the substrate ensuring…" at bounding box center [539, 276] width 326 height 48
drag, startPoint x: 566, startPoint y: 266, endPoint x: 569, endPoint y: 235, distance: 31.6
click at [567, 259] on textarea "Remove the existing/damaged siding. Prep the substrate ensuring there is no fur…" at bounding box center [539, 276] width 326 height 48
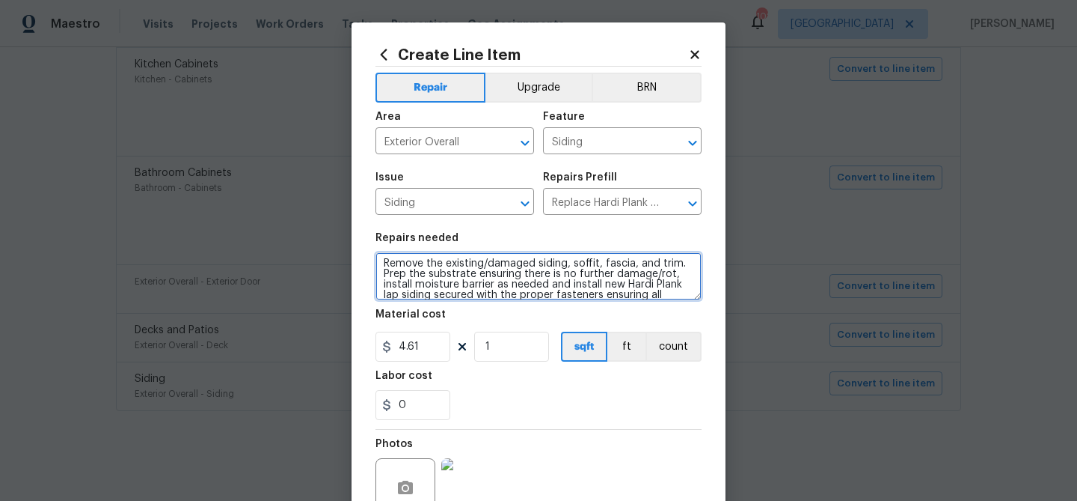
drag, startPoint x: 682, startPoint y: 284, endPoint x: 628, endPoint y: 285, distance: 54.6
click at [628, 285] on textarea "Remove the existing/damaged siding, soffit, fascia, and trim. Prep the substrat…" at bounding box center [539, 276] width 326 height 48
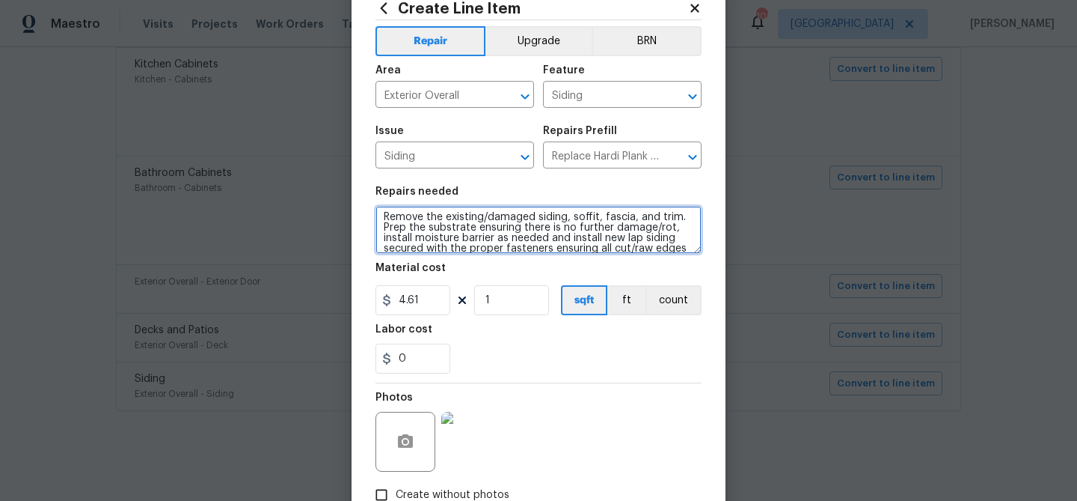
type textarea "Remove the existing/damaged siding, soffit, fascia, and trim. Prep the substrat…"
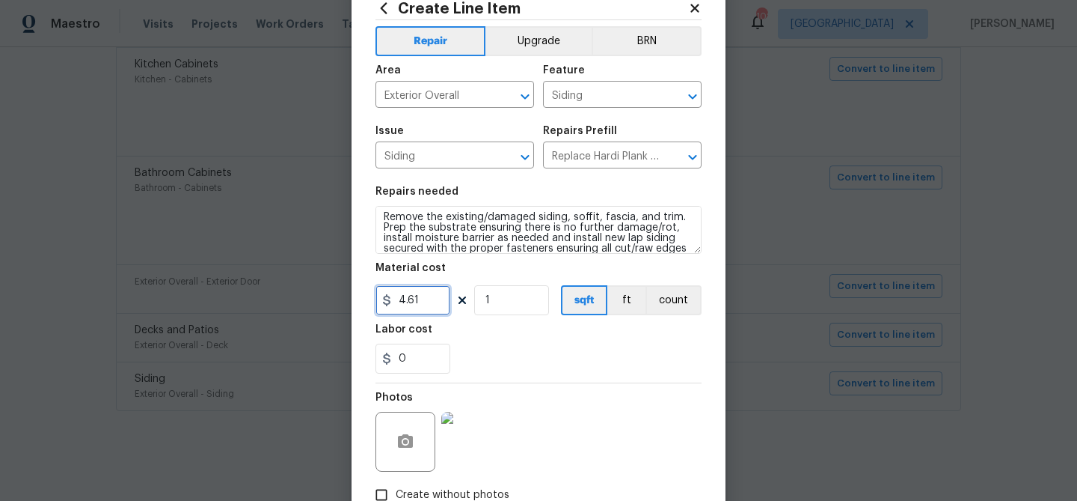
click at [420, 302] on input "4.61" at bounding box center [413, 300] width 75 height 30
type input "1000"
click at [527, 335] on div "Labor cost" at bounding box center [539, 333] width 326 height 19
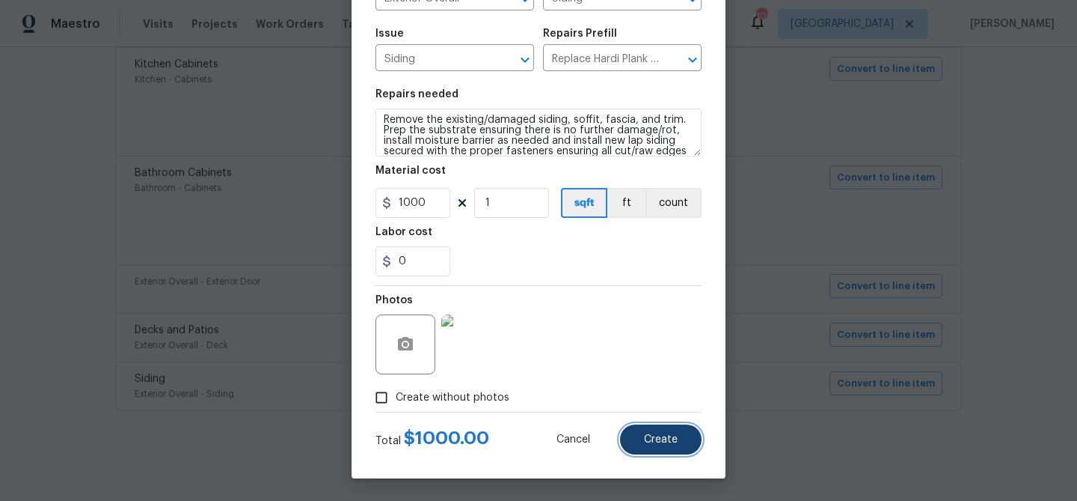
click at [654, 443] on span "Create" at bounding box center [661, 439] width 34 height 11
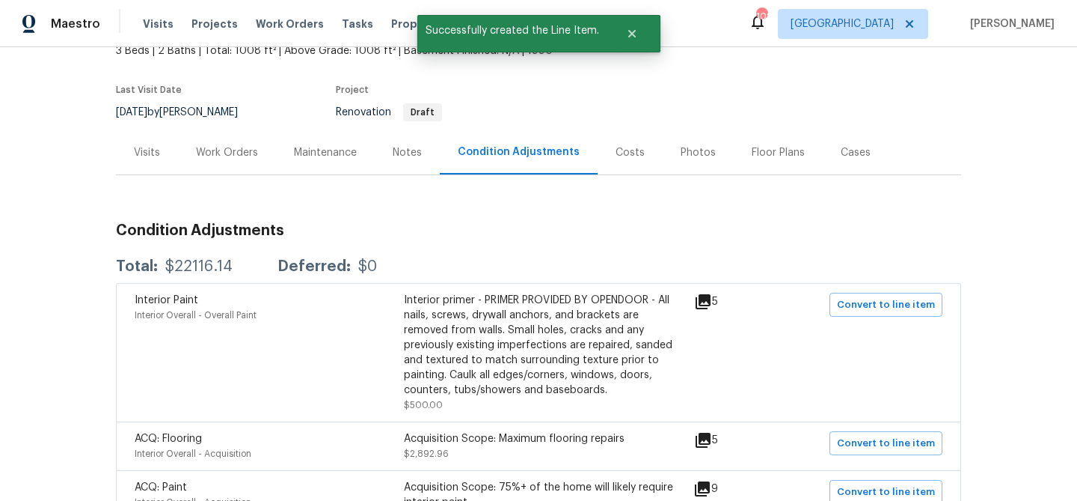
scroll to position [0, 0]
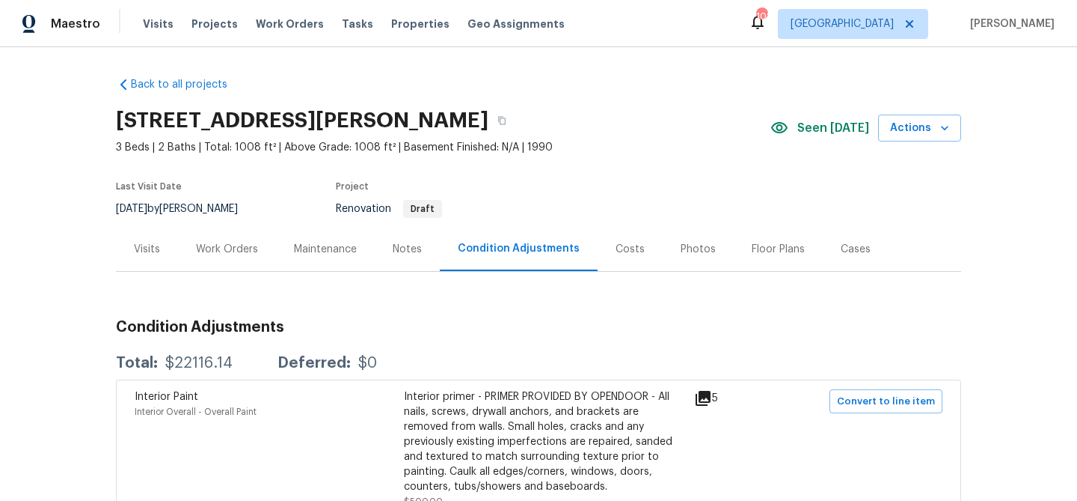
click at [216, 246] on div "Work Orders" at bounding box center [227, 249] width 62 height 15
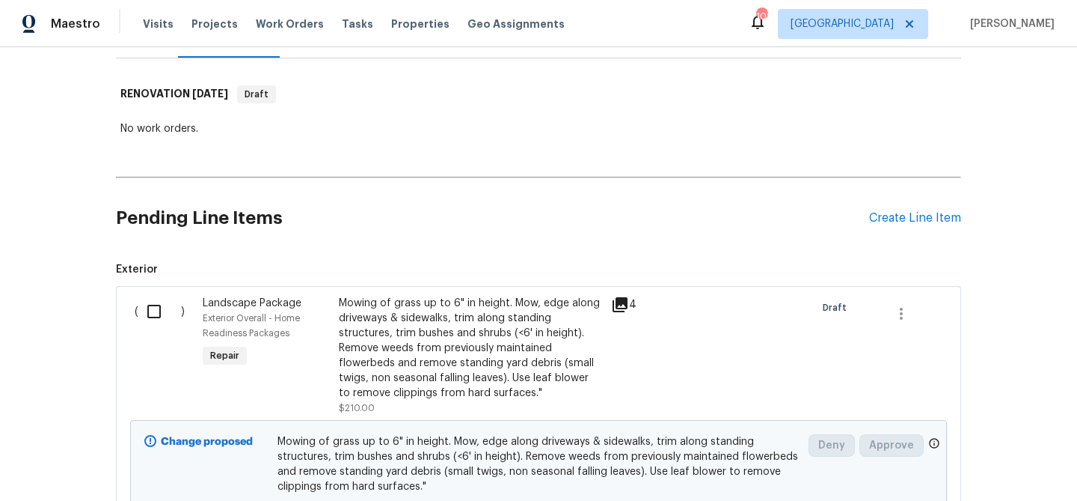
scroll to position [228, 0]
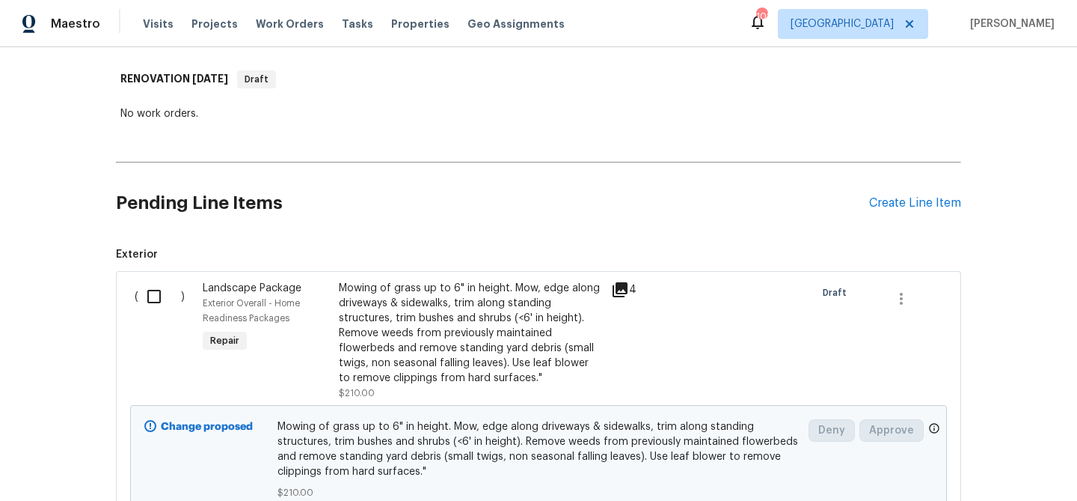
click at [163, 296] on input "checkbox" at bounding box center [159, 296] width 43 height 31
checkbox input "true"
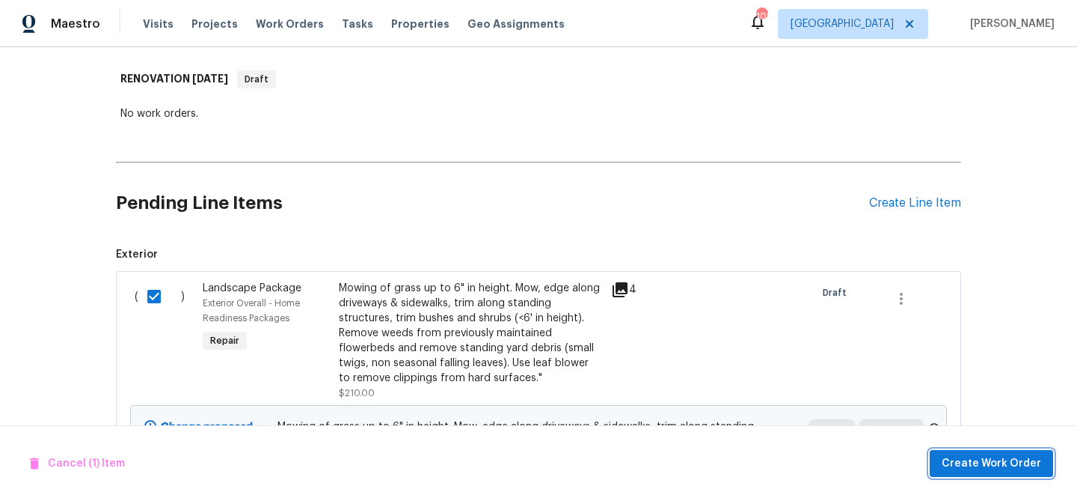
click at [996, 469] on span "Create Work Order" at bounding box center [992, 463] width 100 height 19
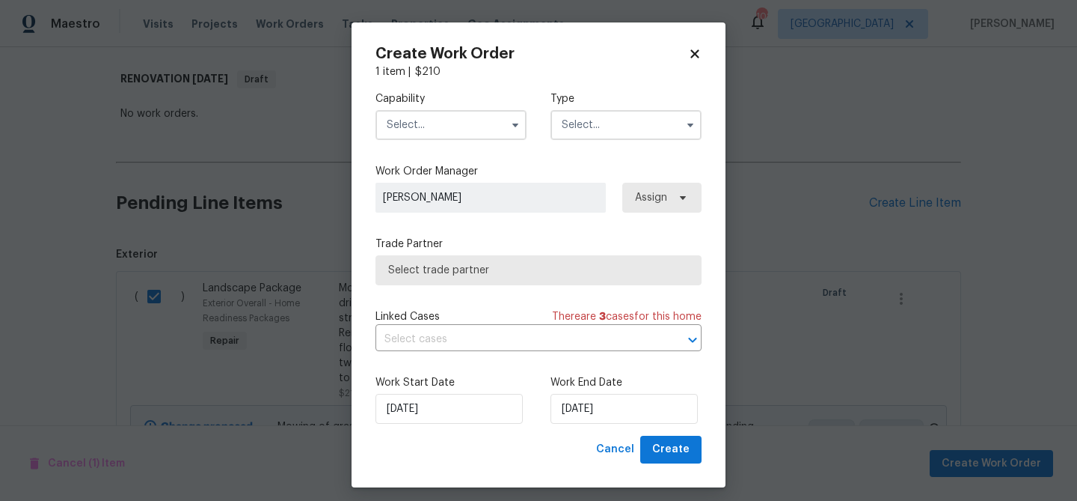
click at [409, 128] on input "text" at bounding box center [451, 125] width 151 height 30
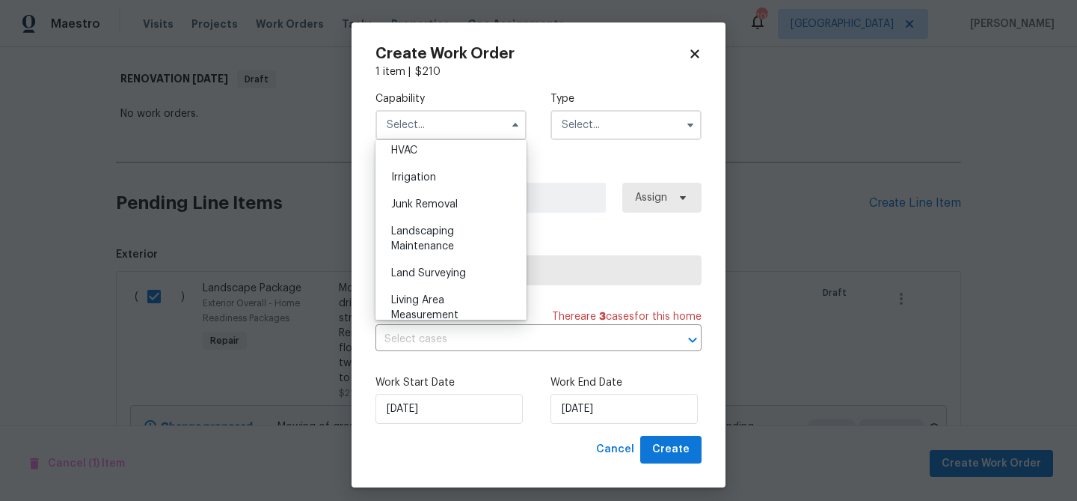
scroll to position [920, 0]
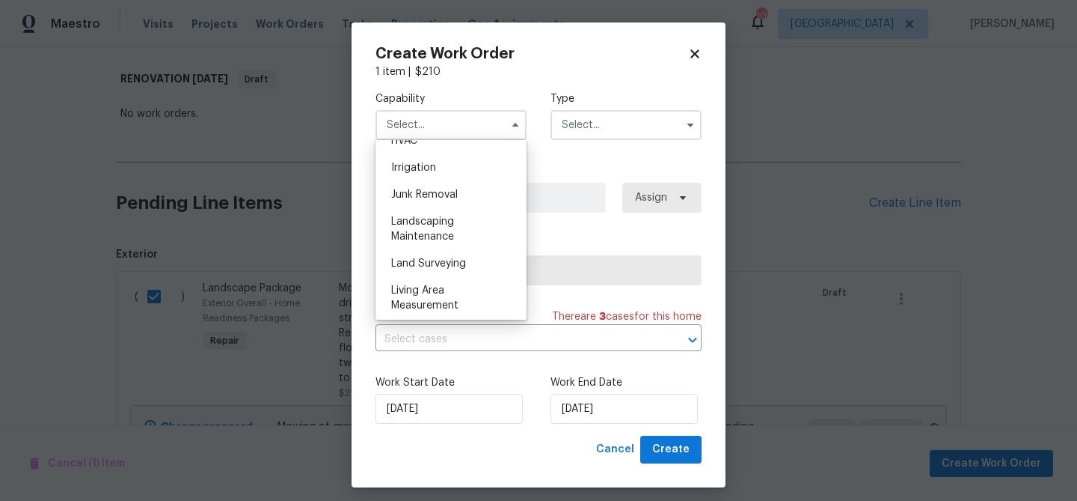
click at [435, 225] on span "Landscaping Maintenance" at bounding box center [422, 228] width 63 height 25
type input "Landscaping Maintenance"
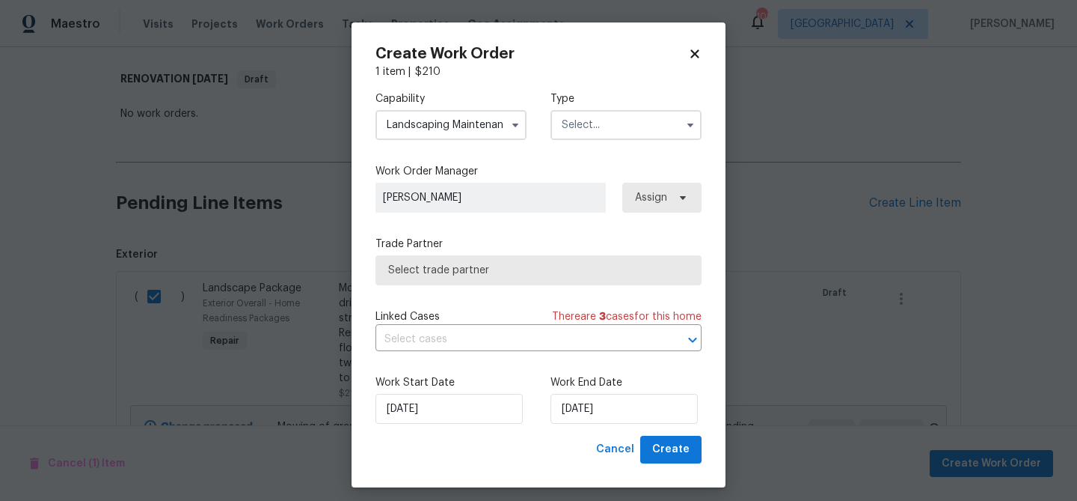
click at [596, 122] on input "text" at bounding box center [626, 125] width 151 height 30
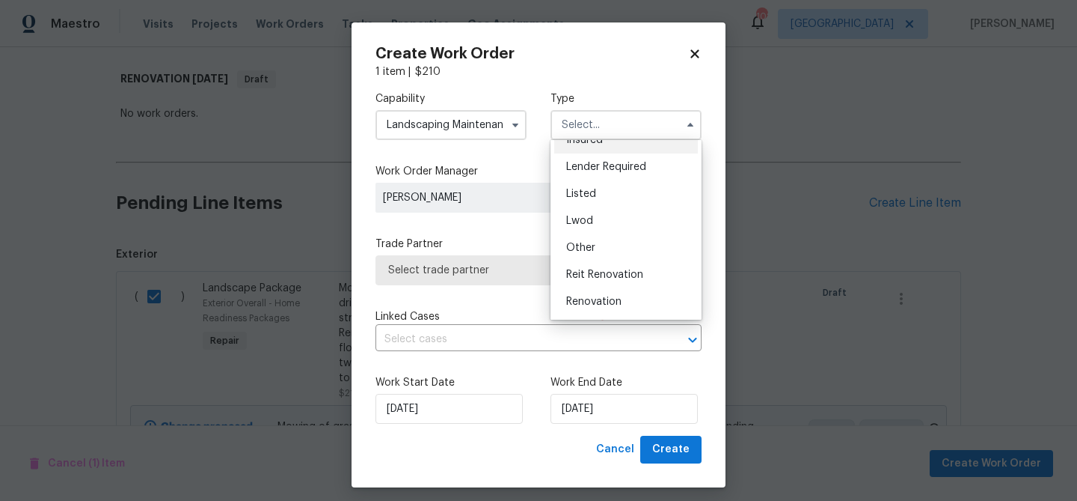
scroll to position [178, 0]
click at [600, 216] on span "Renovation" at bounding box center [593, 221] width 55 height 10
type input "Renovation"
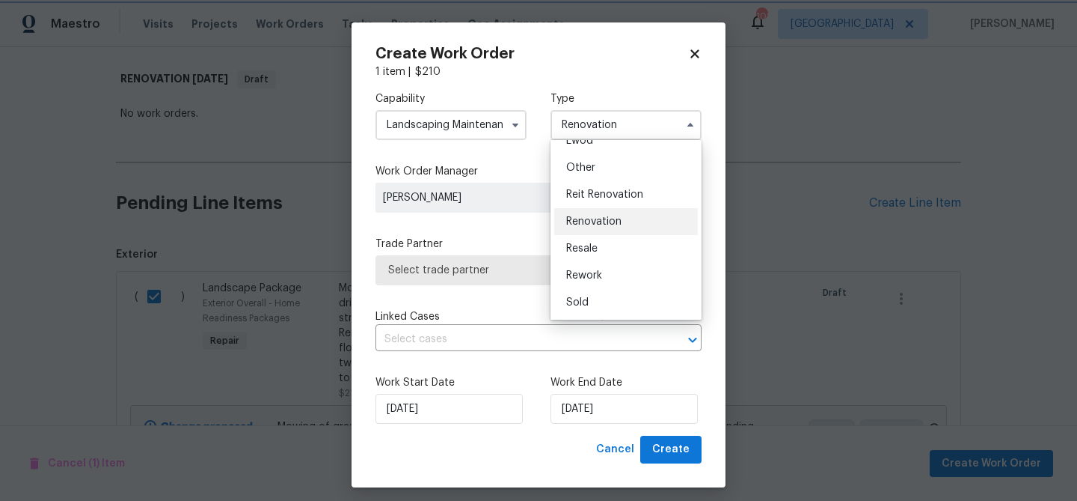
scroll to position [0, 0]
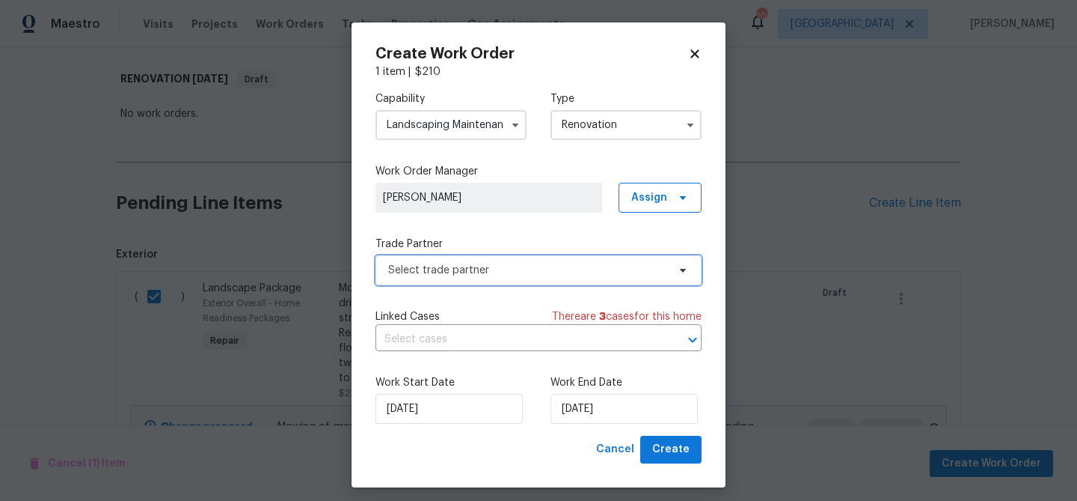
click at [547, 268] on span "Select trade partner" at bounding box center [527, 270] width 279 height 15
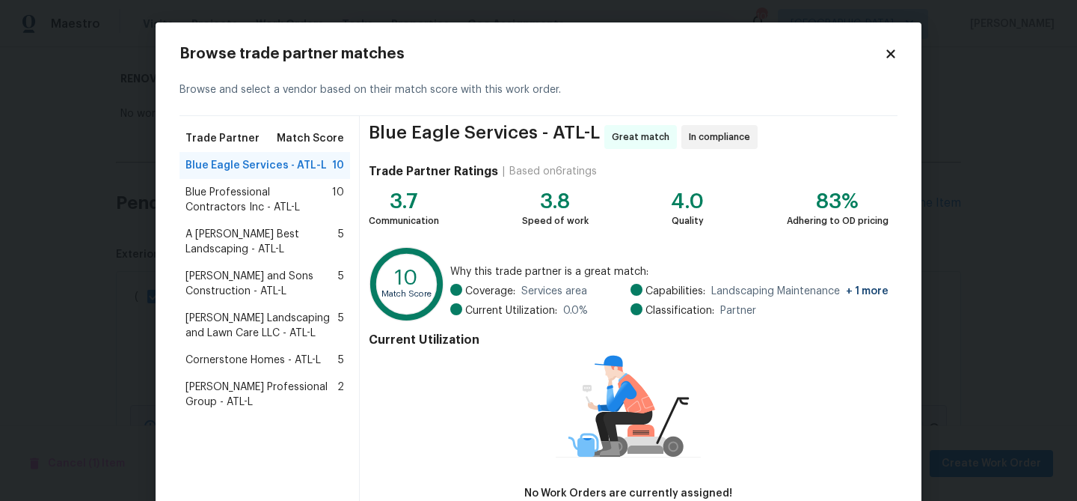
click at [257, 201] on span "Blue Professional Contractors Inc - ATL-L" at bounding box center [259, 200] width 147 height 30
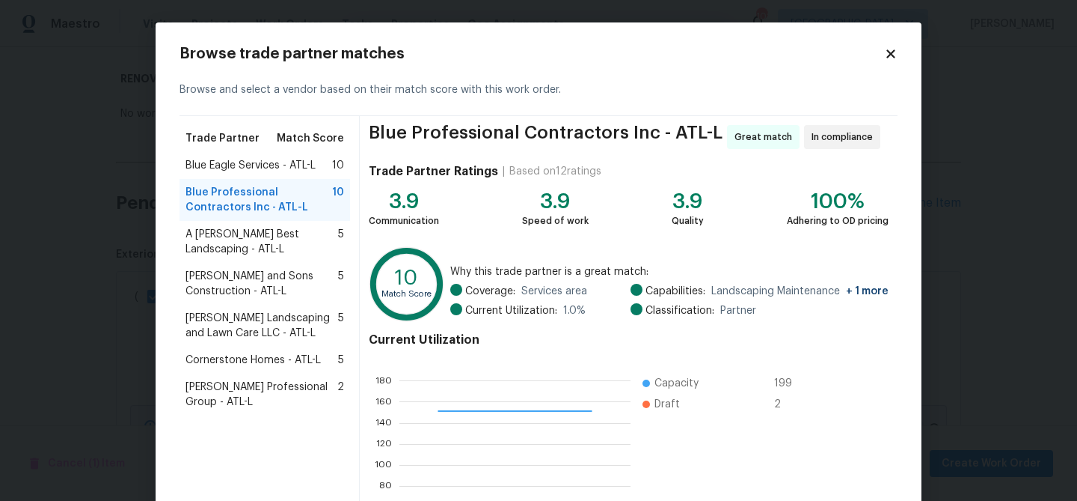
scroll to position [159, 0]
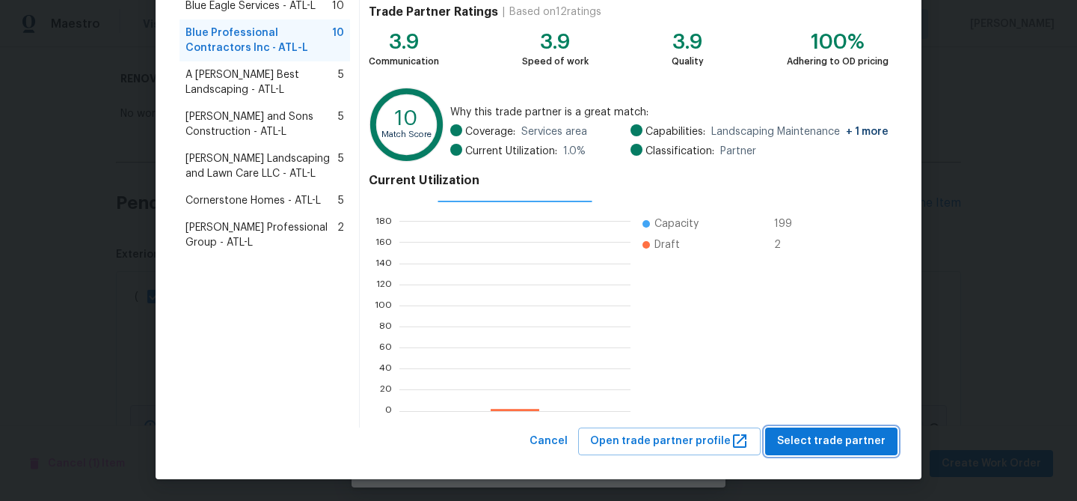
click at [839, 432] on span "Select trade partner" at bounding box center [831, 441] width 108 height 19
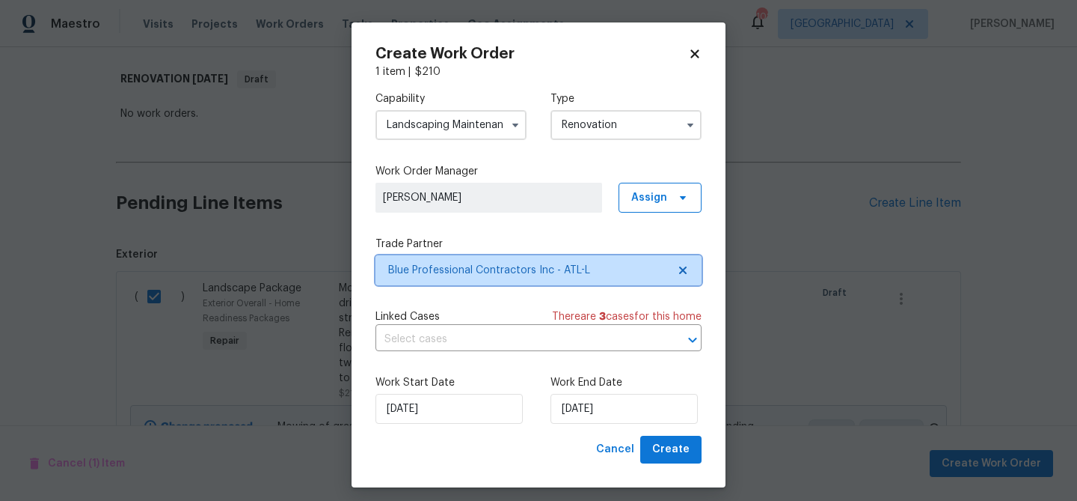
scroll to position [0, 0]
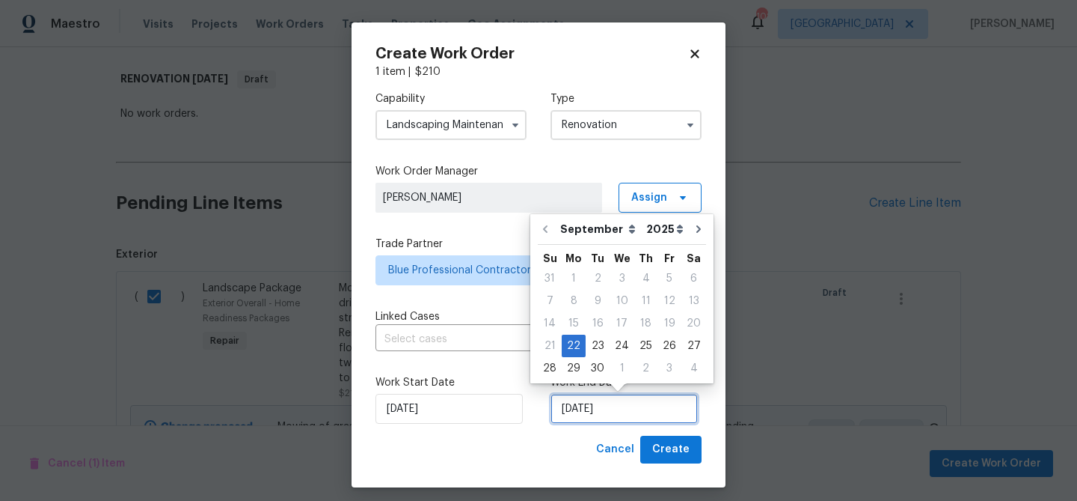
drag, startPoint x: 593, startPoint y: 410, endPoint x: 611, endPoint y: 393, distance: 25.4
click at [593, 410] on input "[DATE]" at bounding box center [624, 409] width 147 height 30
click at [658, 346] on div "26" at bounding box center [670, 345] width 24 height 21
type input "[DATE]"
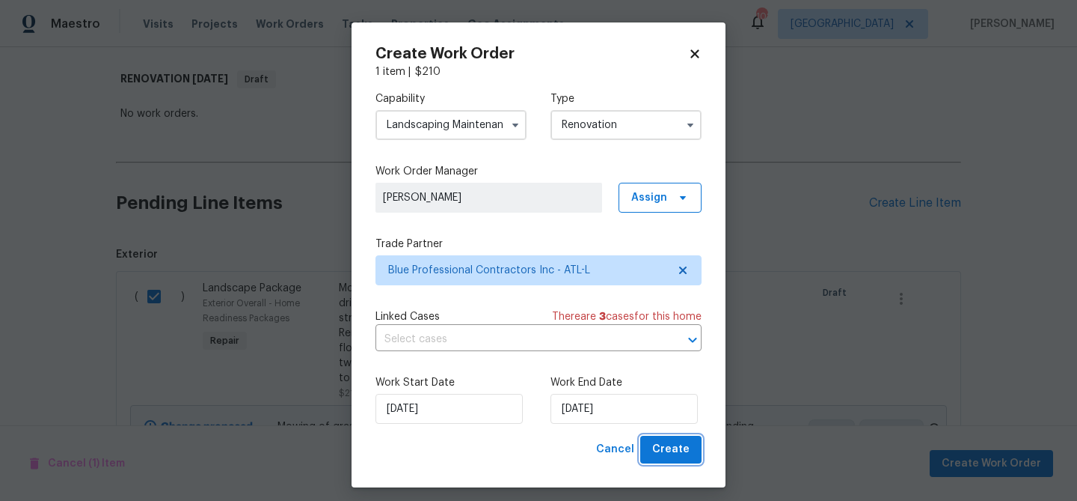
click at [683, 448] on span "Create" at bounding box center [670, 449] width 37 height 19
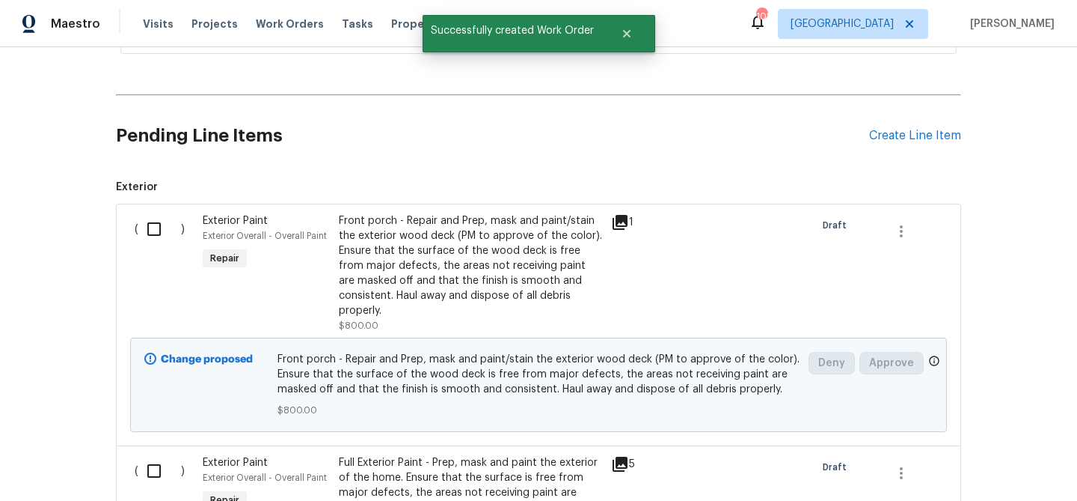
scroll to position [343, 0]
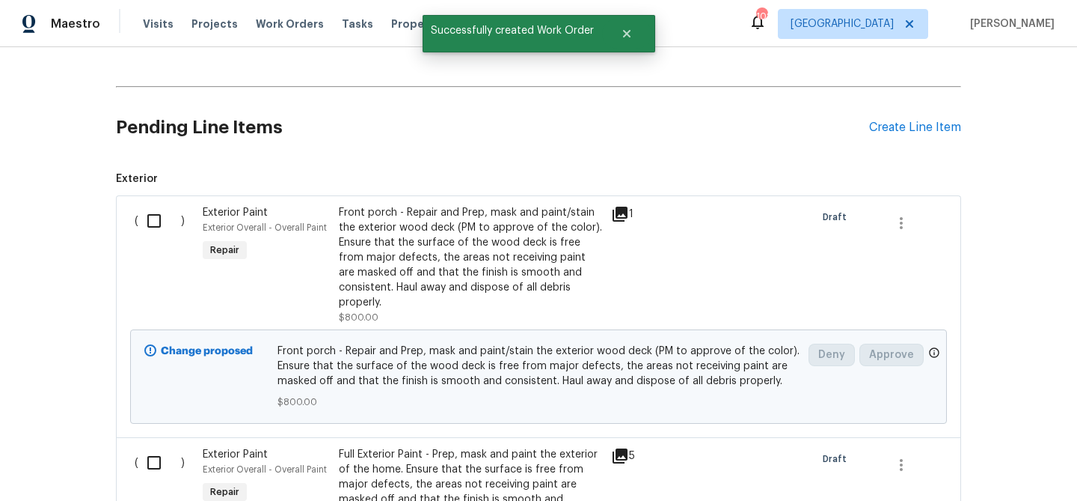
click at [153, 220] on input "checkbox" at bounding box center [159, 220] width 43 height 31
checkbox input "true"
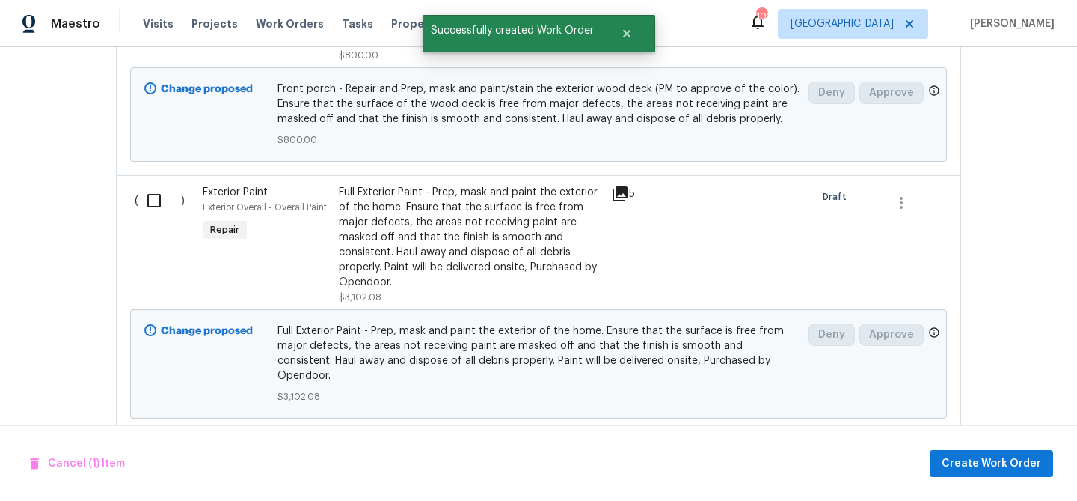
scroll to position [620, 0]
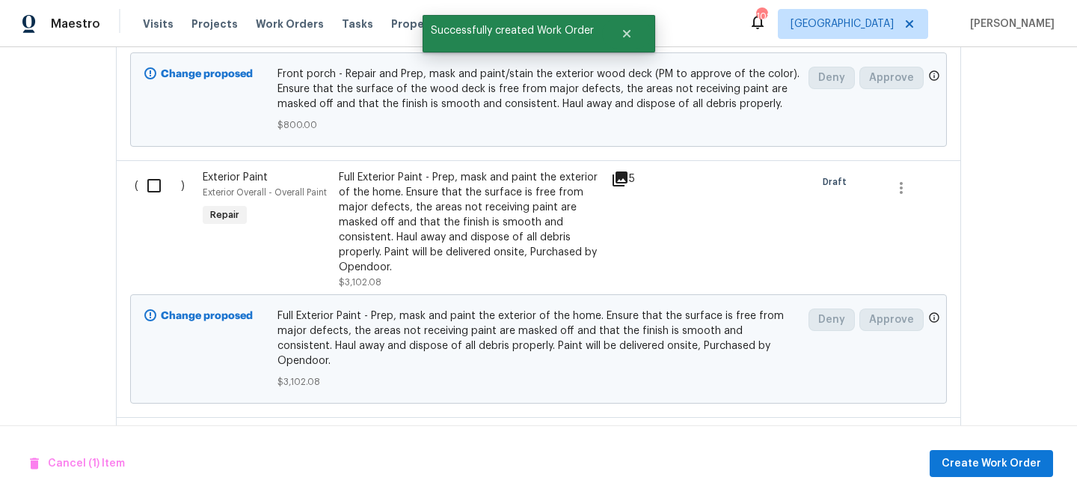
click at [156, 187] on input "checkbox" at bounding box center [159, 185] width 43 height 31
checkbox input "true"
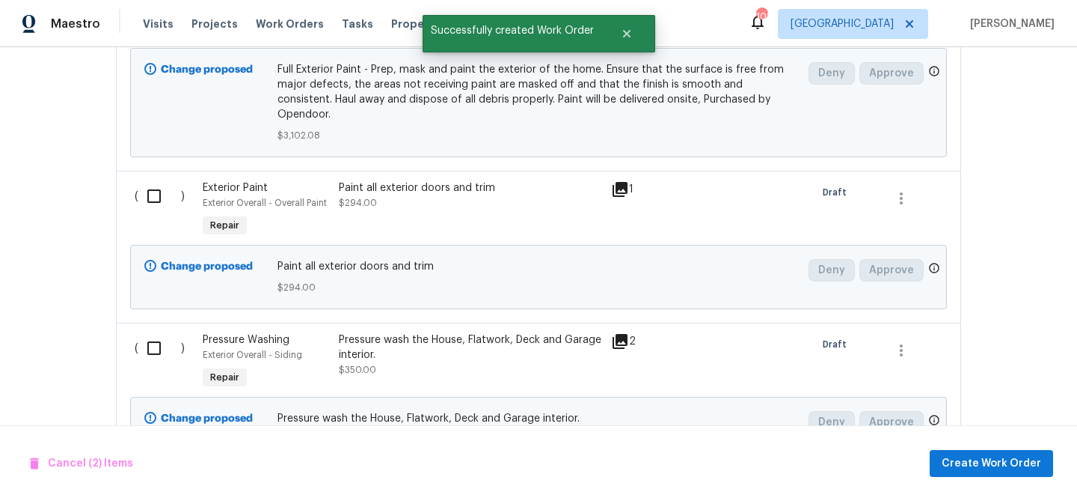
scroll to position [893, 0]
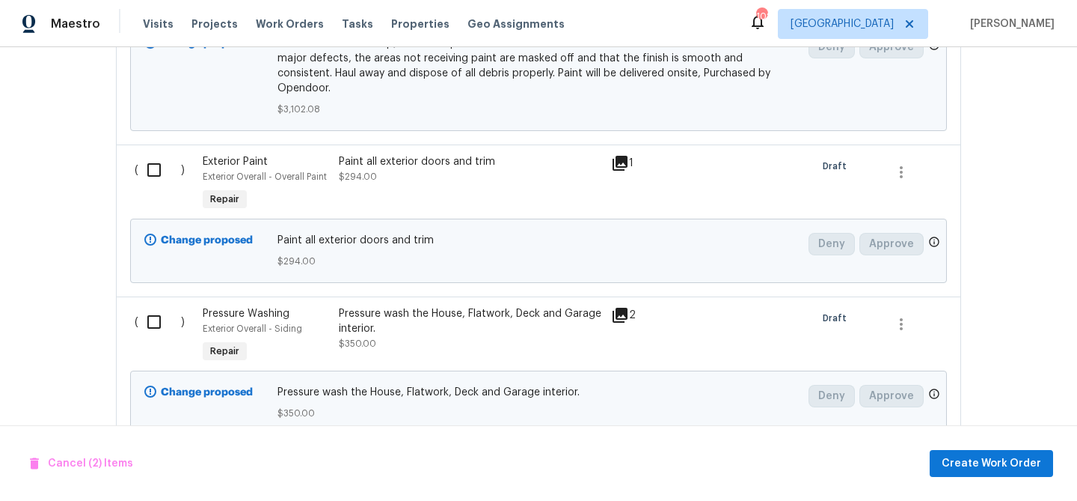
click at [159, 155] on input "checkbox" at bounding box center [159, 169] width 43 height 31
checkbox input "true"
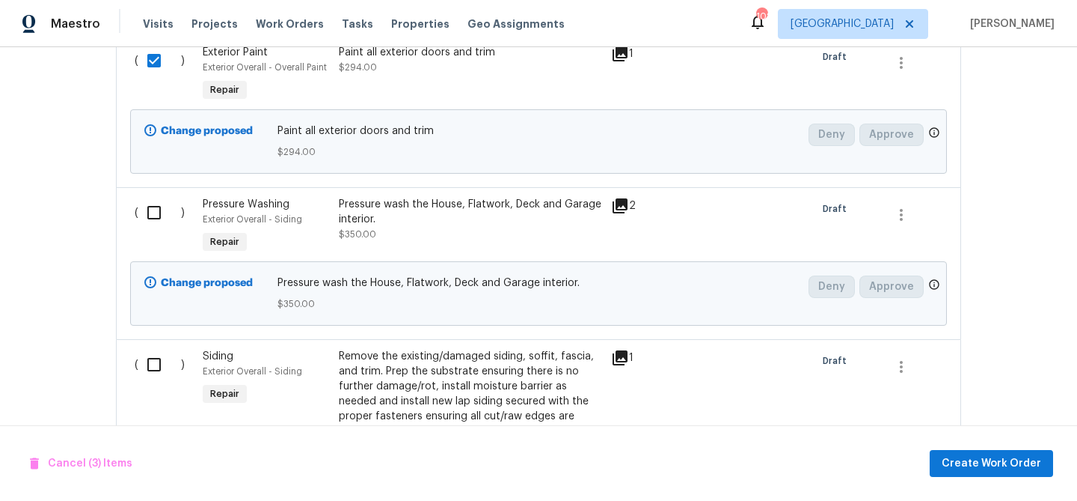
click at [153, 201] on input "checkbox" at bounding box center [159, 212] width 43 height 31
checkbox input "true"
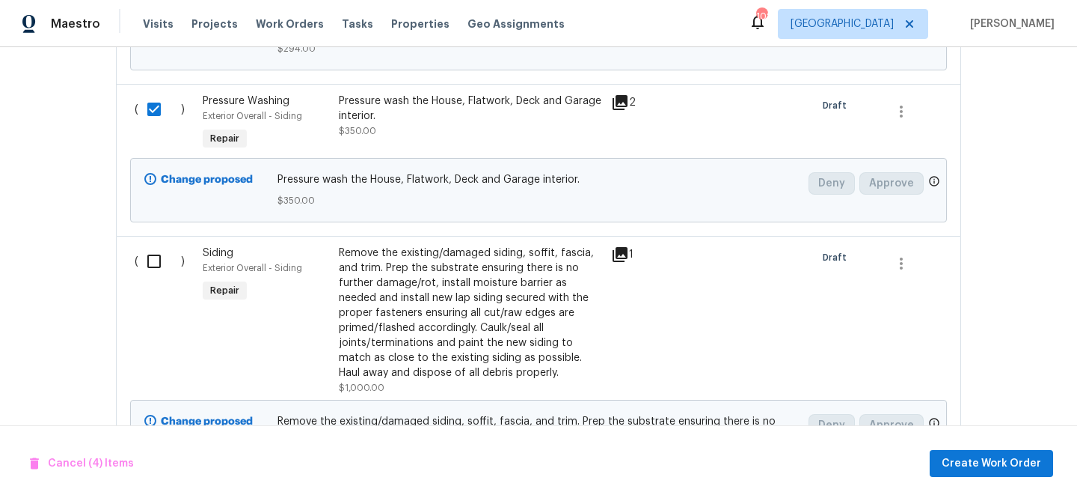
scroll to position [1116, 0]
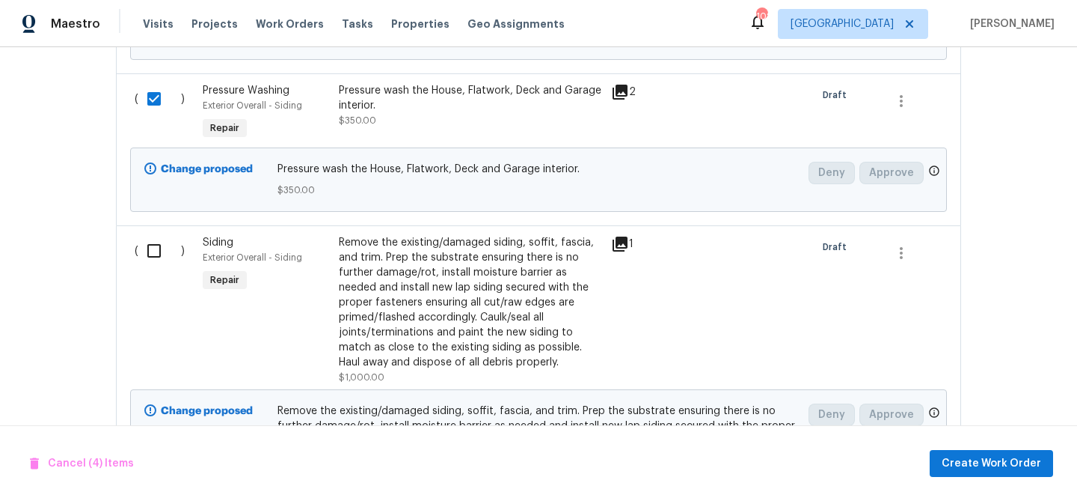
click at [157, 230] on div "( )" at bounding box center [164, 309] width 68 height 159
click at [162, 235] on input "checkbox" at bounding box center [159, 250] width 43 height 31
checkbox input "true"
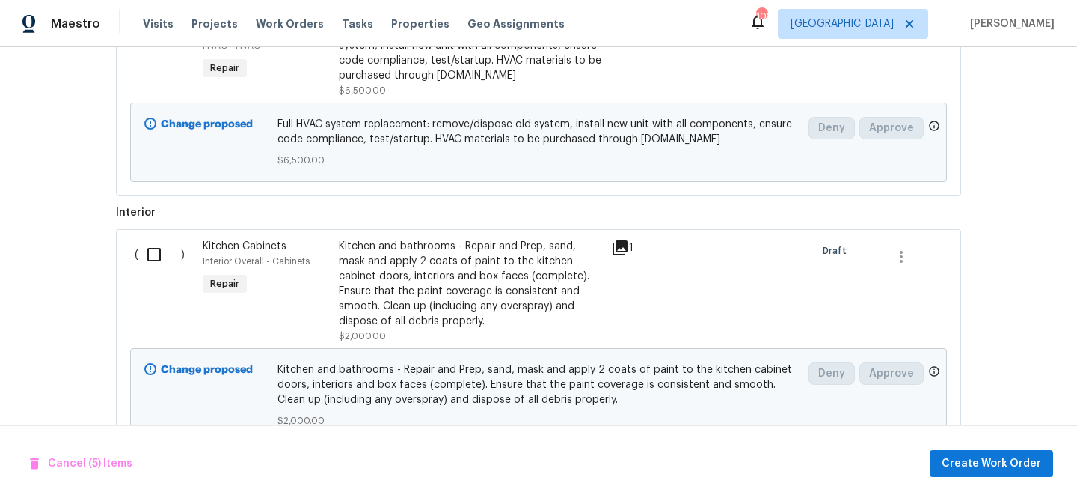
scroll to position [1689, 0]
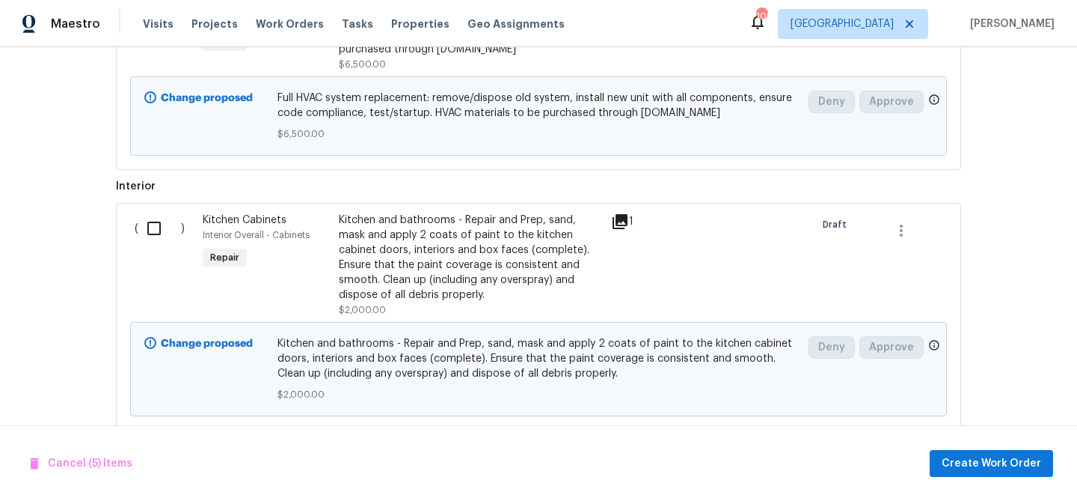
click at [167, 224] on input "checkbox" at bounding box center [159, 228] width 43 height 31
checkbox input "true"
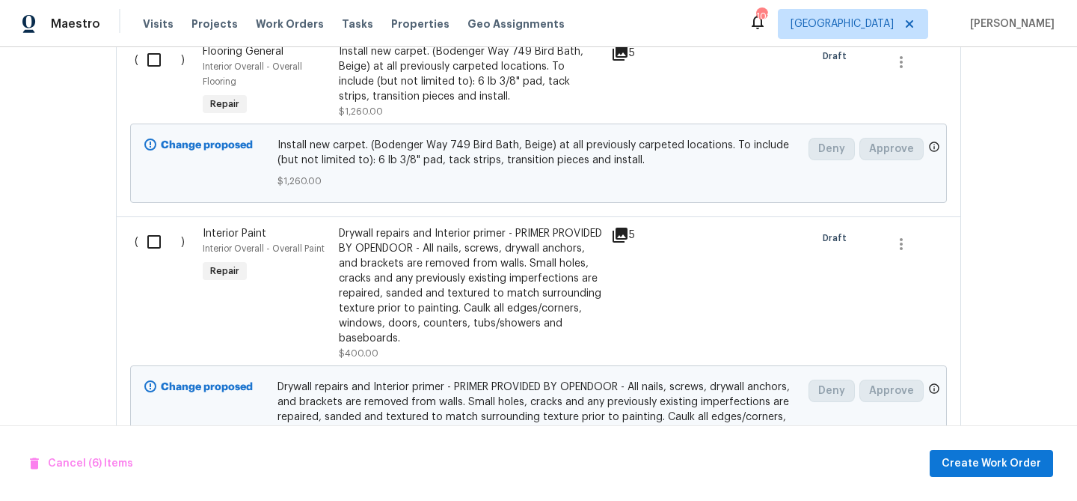
scroll to position [2094, 0]
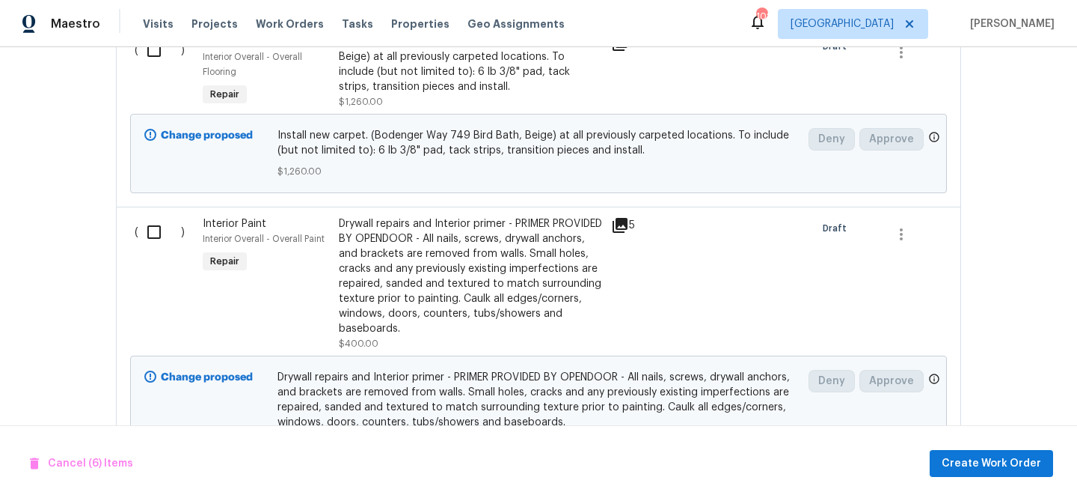
click at [154, 216] on input "checkbox" at bounding box center [159, 231] width 43 height 31
checkbox input "true"
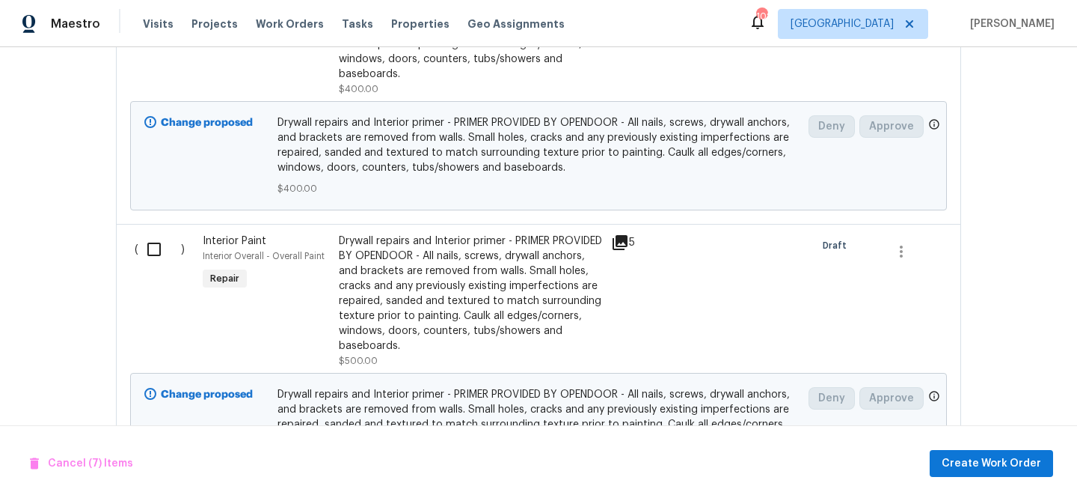
scroll to position [2358, 0]
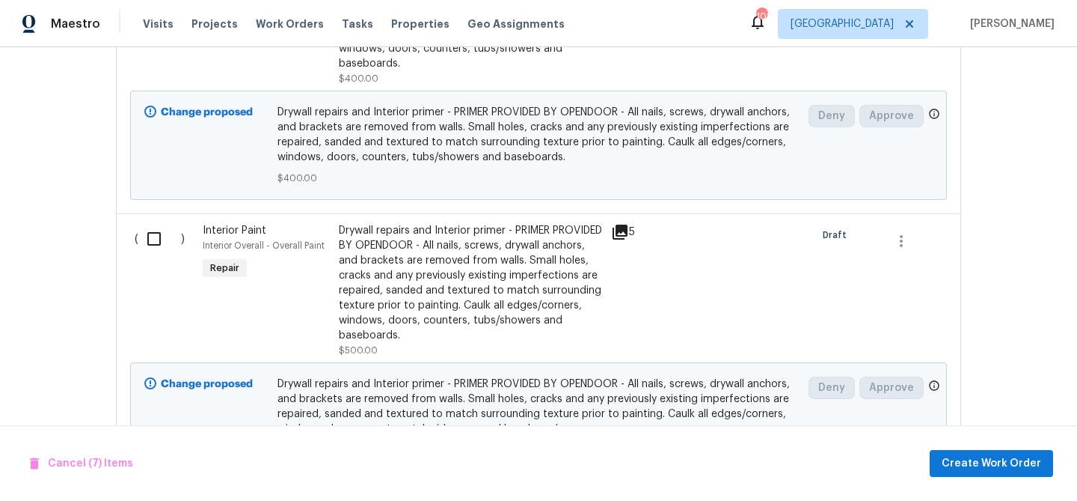
click at [156, 223] on input "checkbox" at bounding box center [159, 238] width 43 height 31
checkbox input "true"
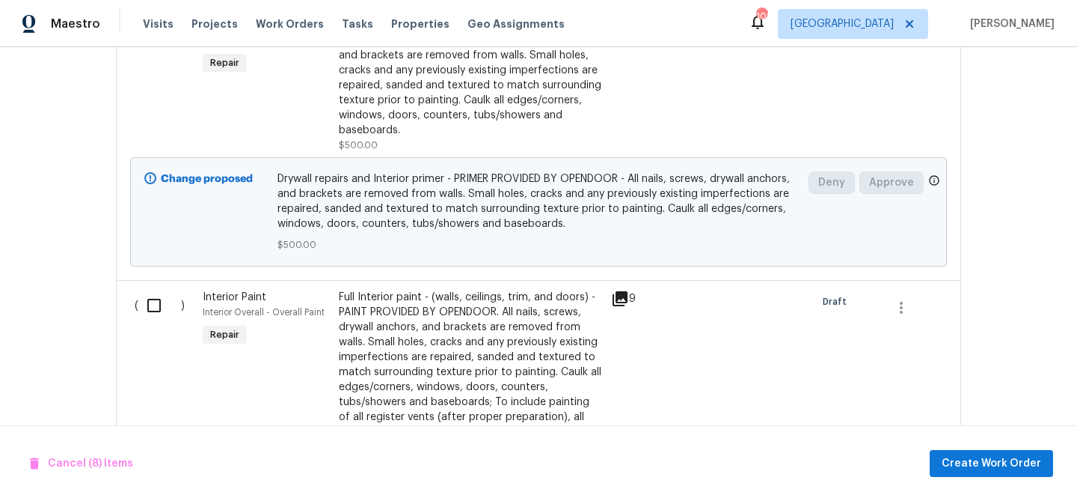
scroll to position [2626, 0]
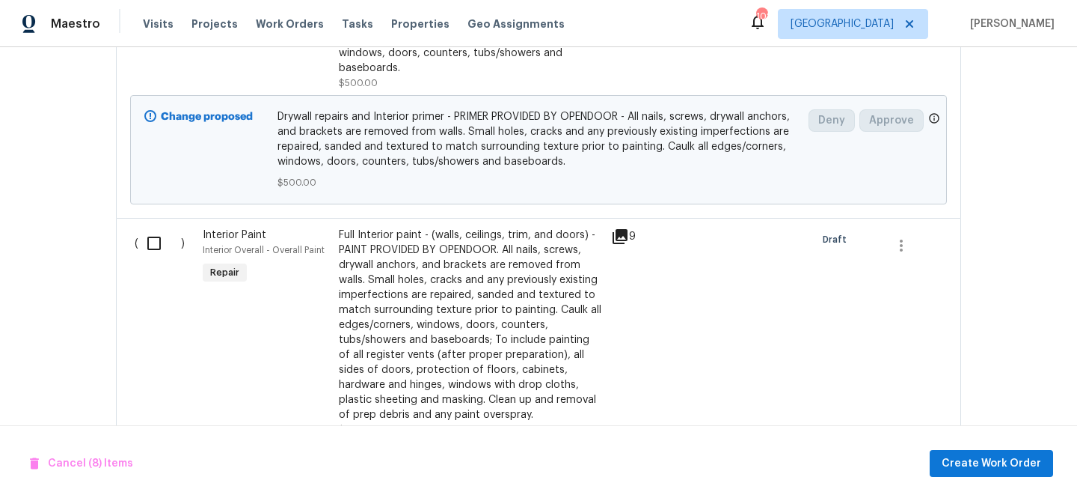
click at [159, 233] on input "checkbox" at bounding box center [159, 242] width 43 height 31
checkbox input "true"
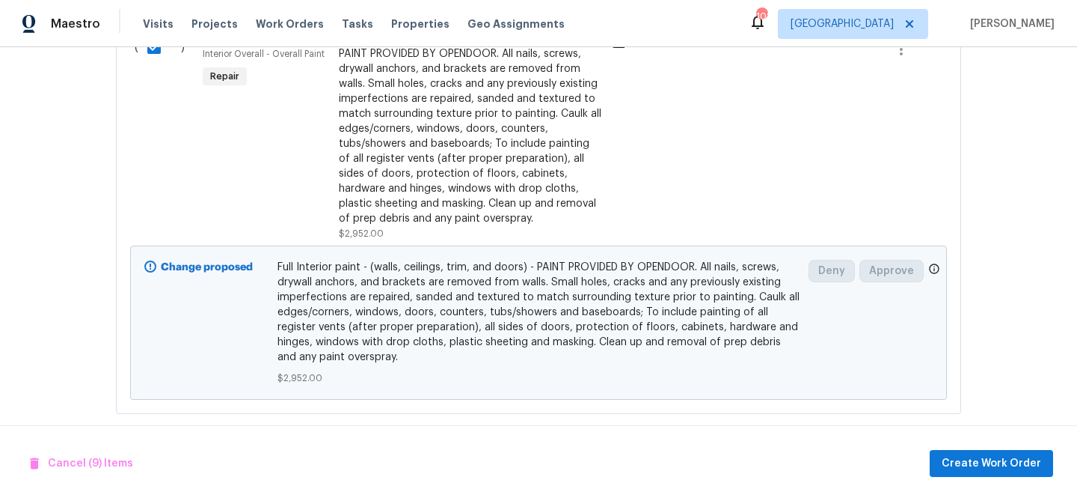
scroll to position [2826, 0]
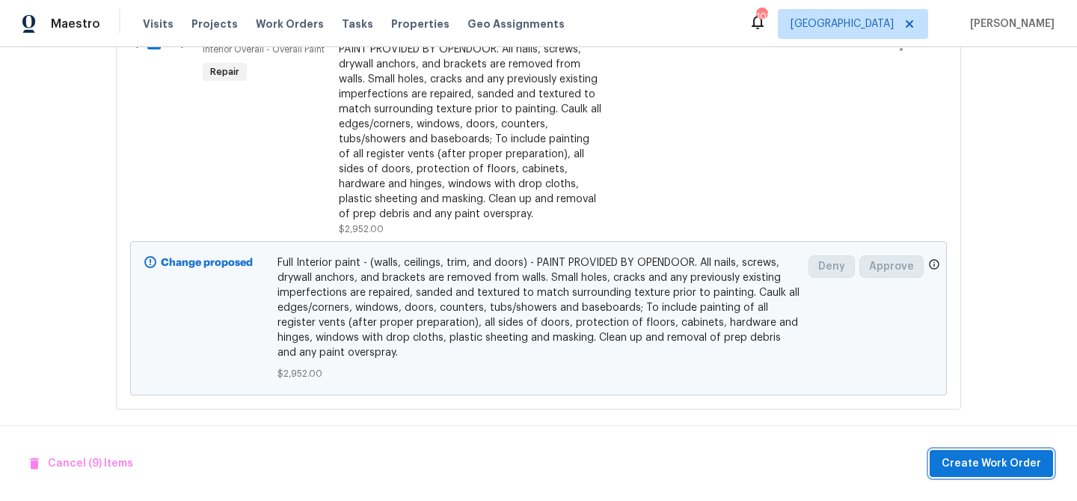
click at [984, 461] on span "Create Work Order" at bounding box center [992, 463] width 100 height 19
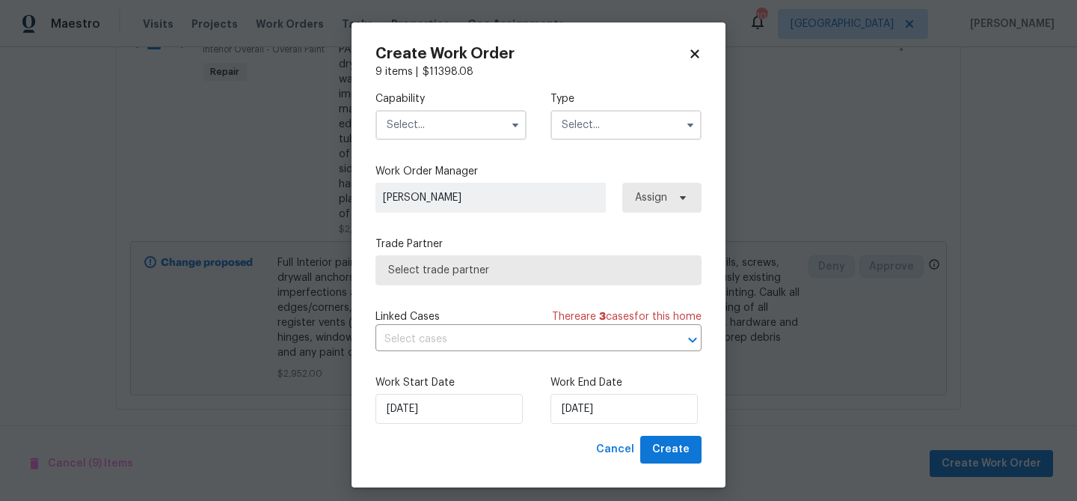
click at [443, 123] on input "text" at bounding box center [451, 125] width 151 height 30
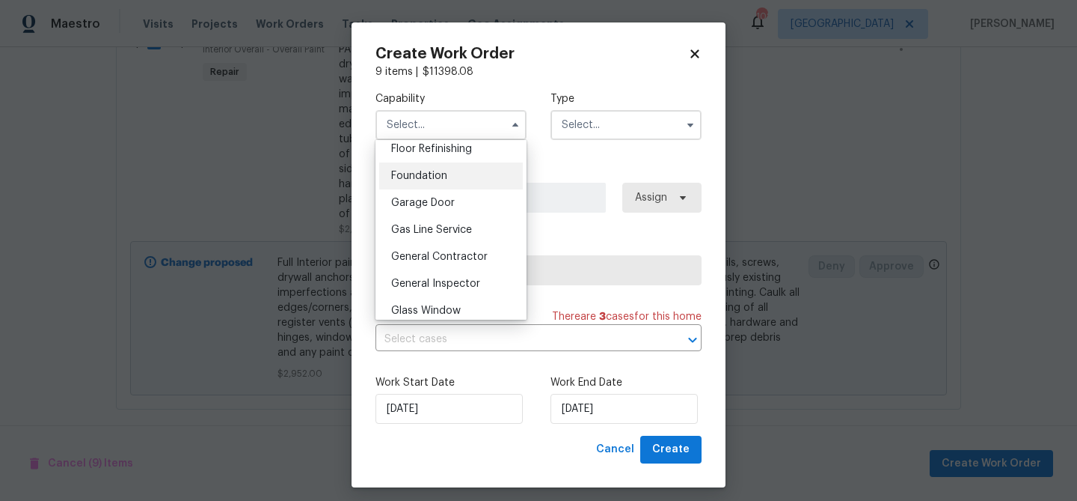
scroll to position [676, 0]
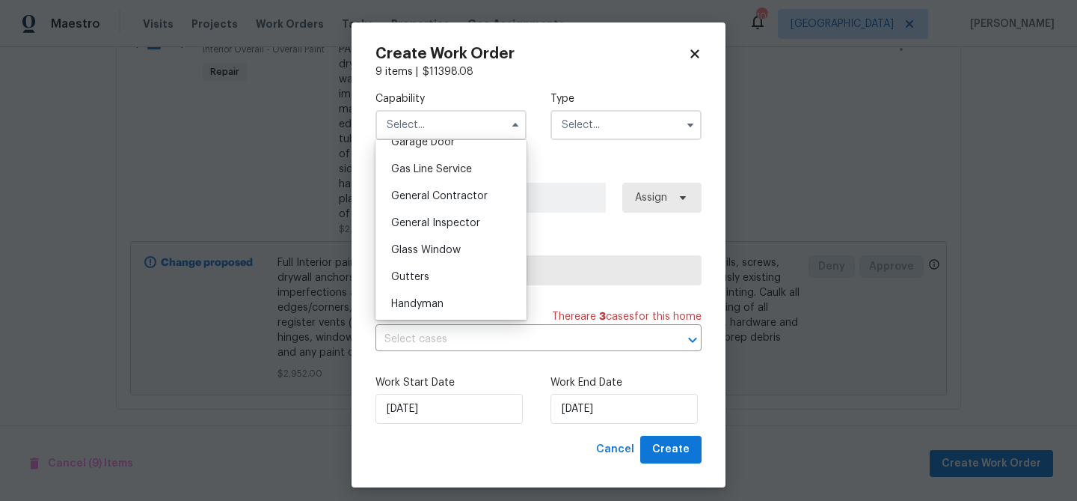
drag, startPoint x: 440, startPoint y: 198, endPoint x: 446, endPoint y: 192, distance: 8.5
click at [441, 197] on span "General Contractor" at bounding box center [439, 196] width 97 height 10
type input "General Contractor"
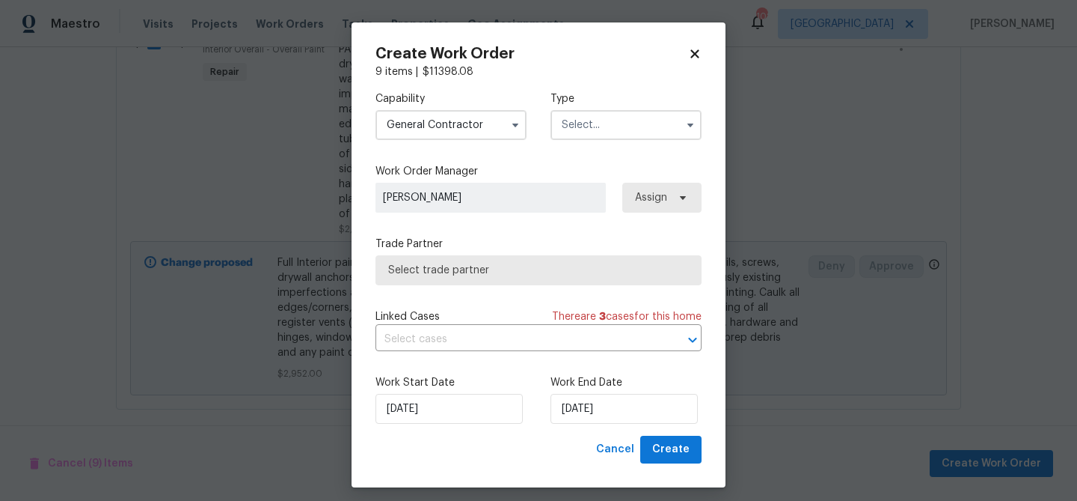
click at [571, 127] on input "text" at bounding box center [626, 125] width 151 height 30
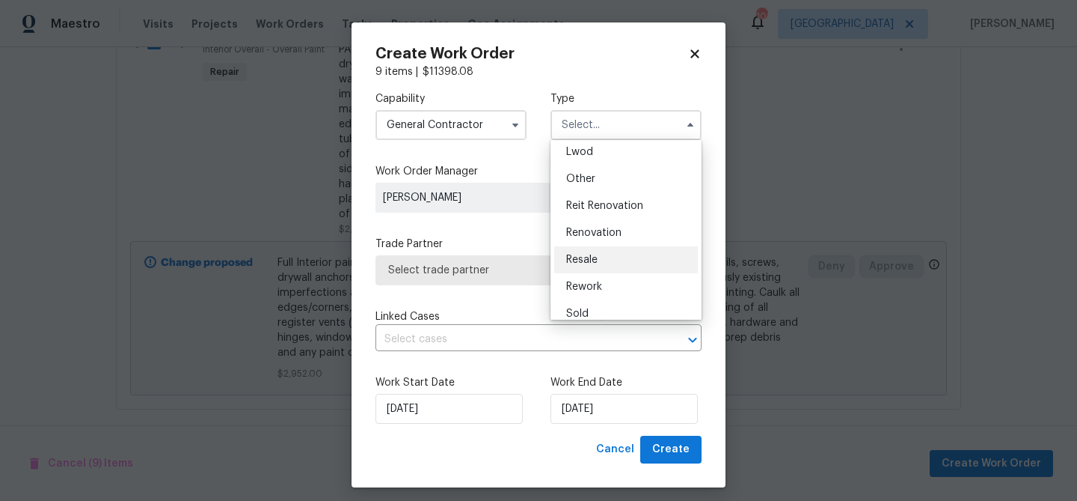
scroll to position [178, 0]
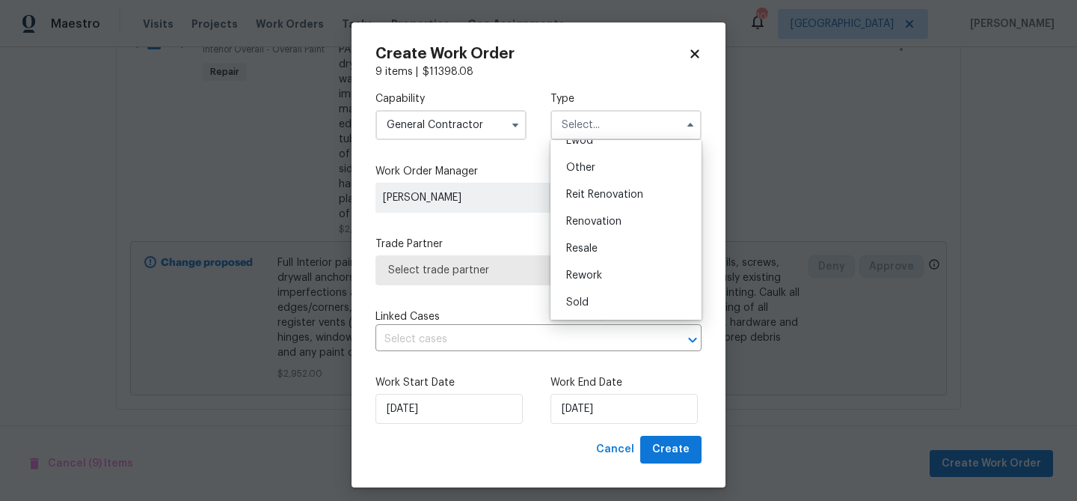
click at [592, 223] on span "Renovation" at bounding box center [593, 221] width 55 height 10
type input "Renovation"
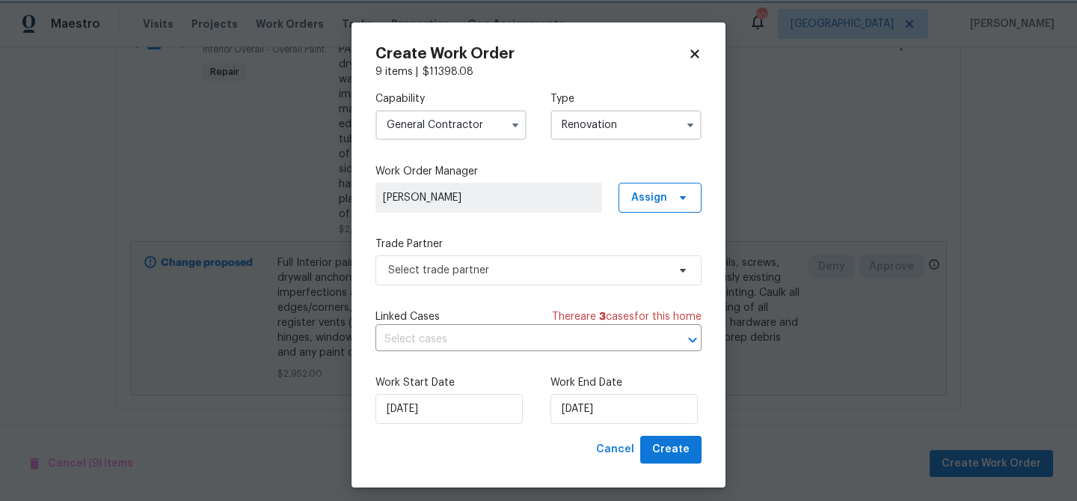
scroll to position [0, 0]
click at [543, 269] on span "Select trade partner" at bounding box center [527, 270] width 279 height 15
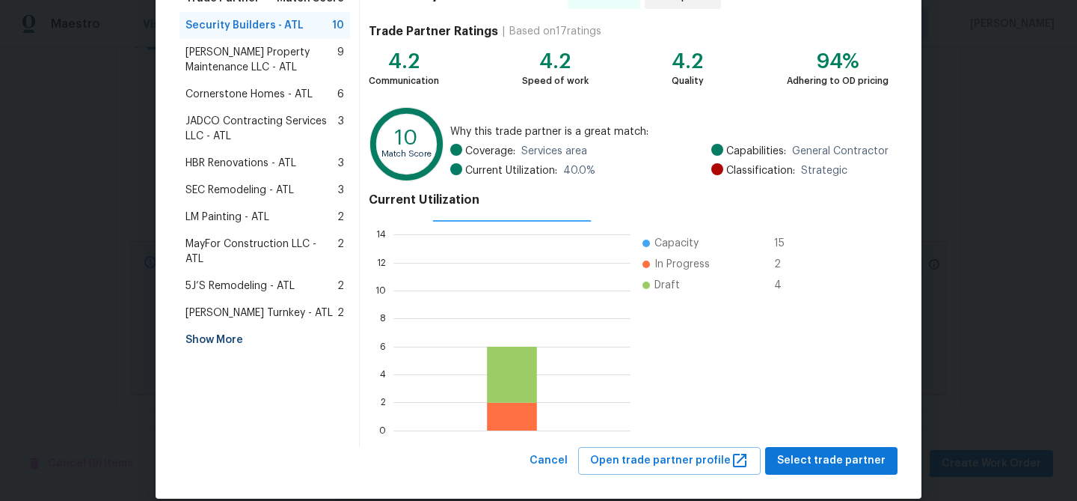
scroll to position [159, 0]
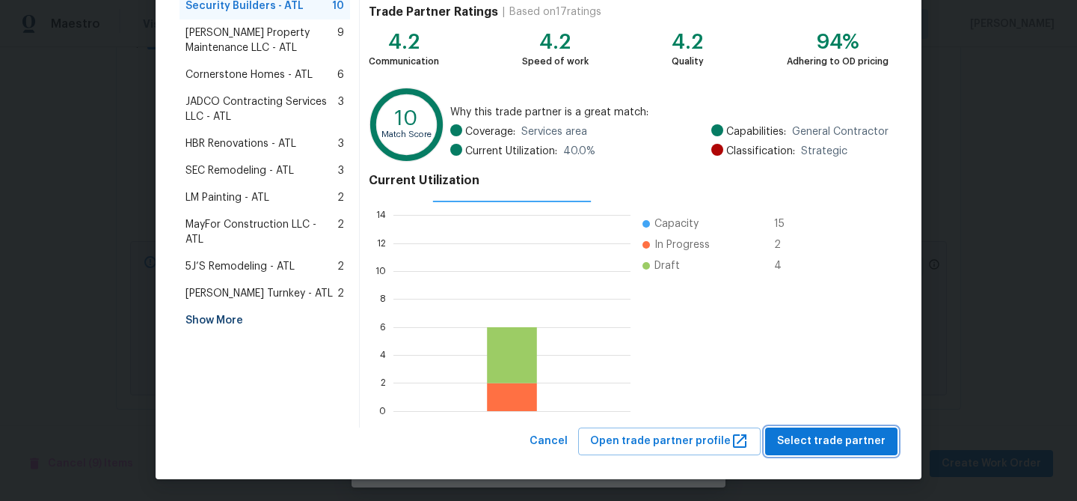
click at [844, 445] on span "Select trade partner" at bounding box center [831, 441] width 108 height 19
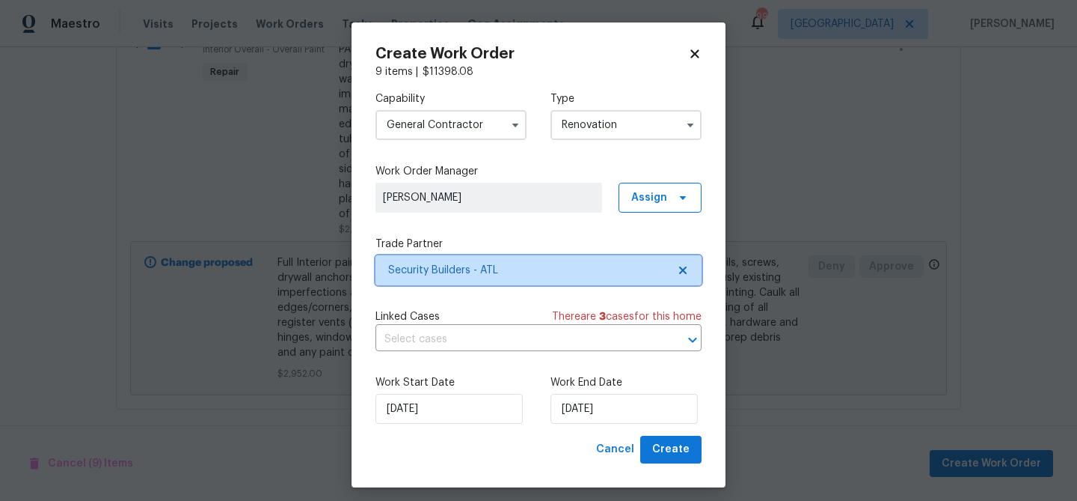
scroll to position [9, 0]
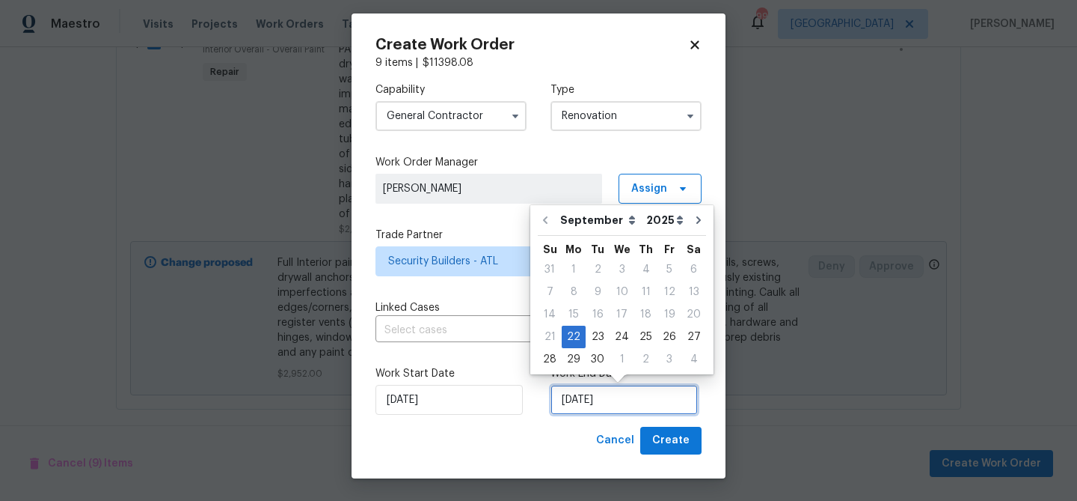
click at [570, 399] on input "[DATE]" at bounding box center [624, 400] width 147 height 30
click at [648, 358] on div "2" at bounding box center [646, 359] width 23 height 21
type input "[DATE]"
select select "9"
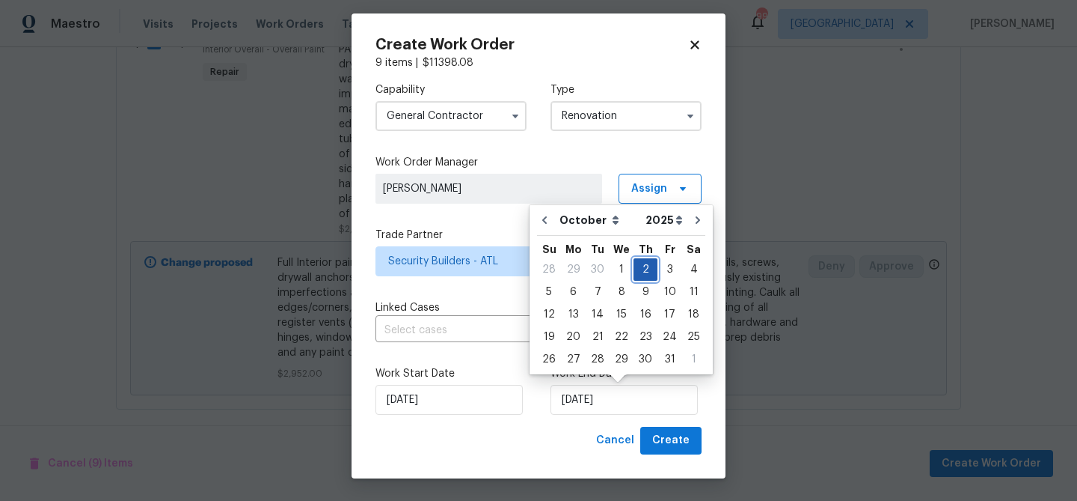
click at [641, 270] on div "2" at bounding box center [646, 269] width 24 height 21
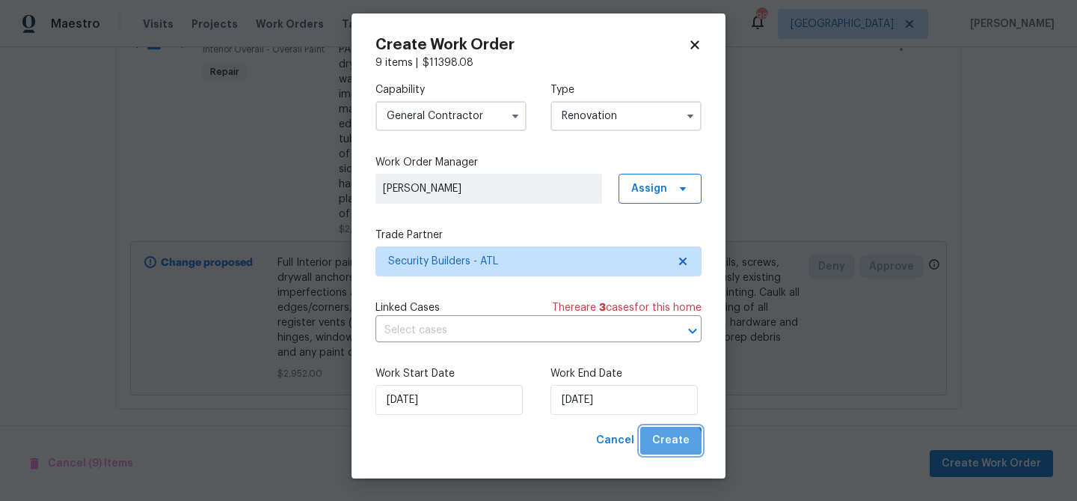
click at [668, 446] on span "Create" at bounding box center [670, 440] width 37 height 19
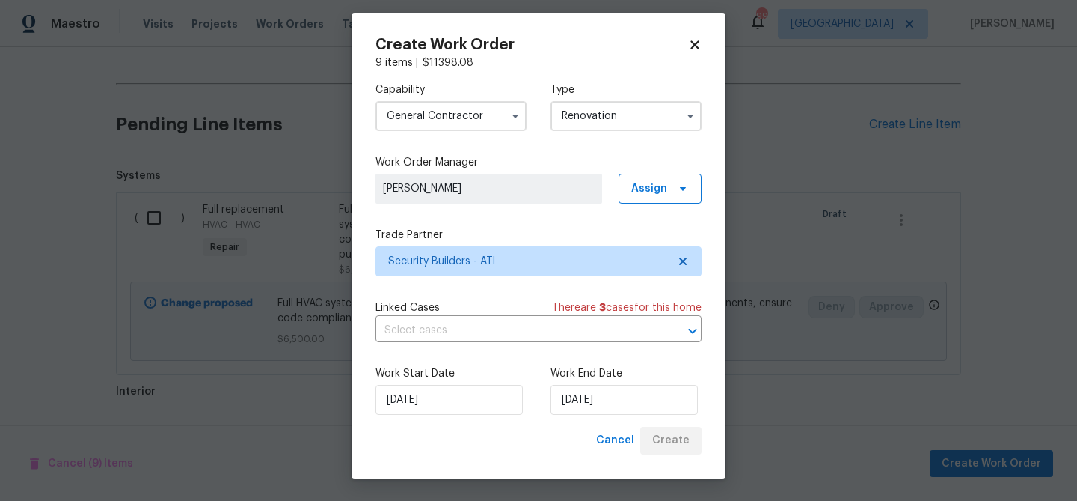
scroll to position [593, 0]
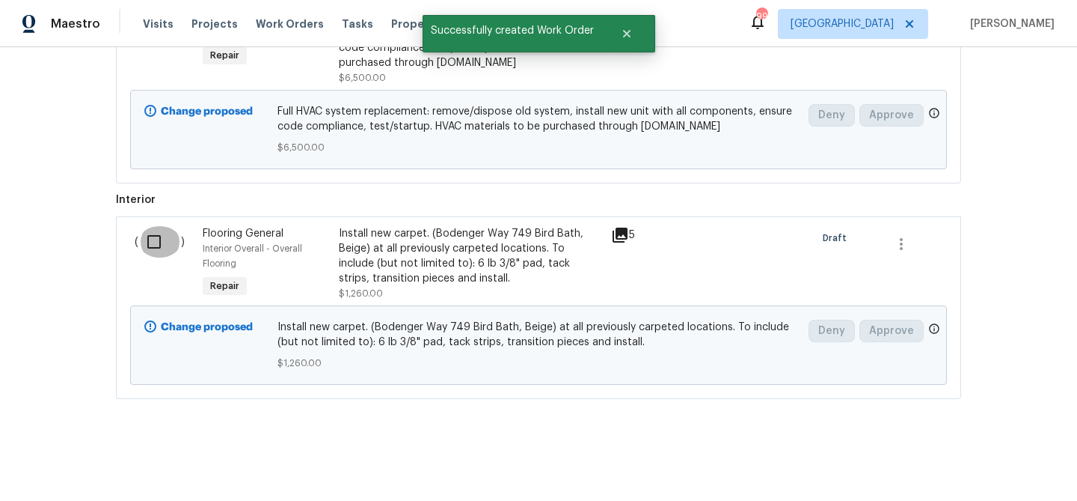
click at [148, 237] on input "checkbox" at bounding box center [159, 241] width 43 height 31
checkbox input "true"
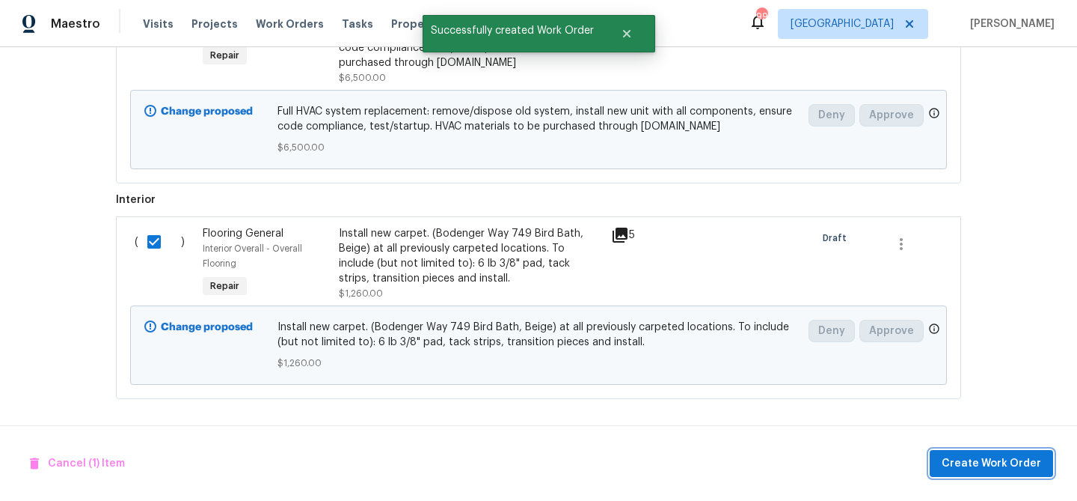
click at [995, 459] on span "Create Work Order" at bounding box center [992, 463] width 100 height 19
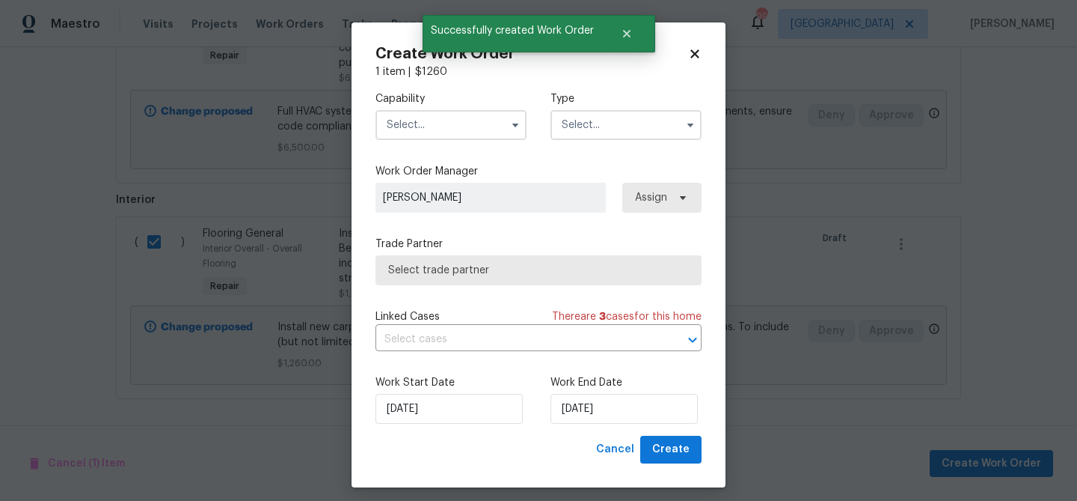
click at [444, 126] on input "text" at bounding box center [451, 125] width 151 height 30
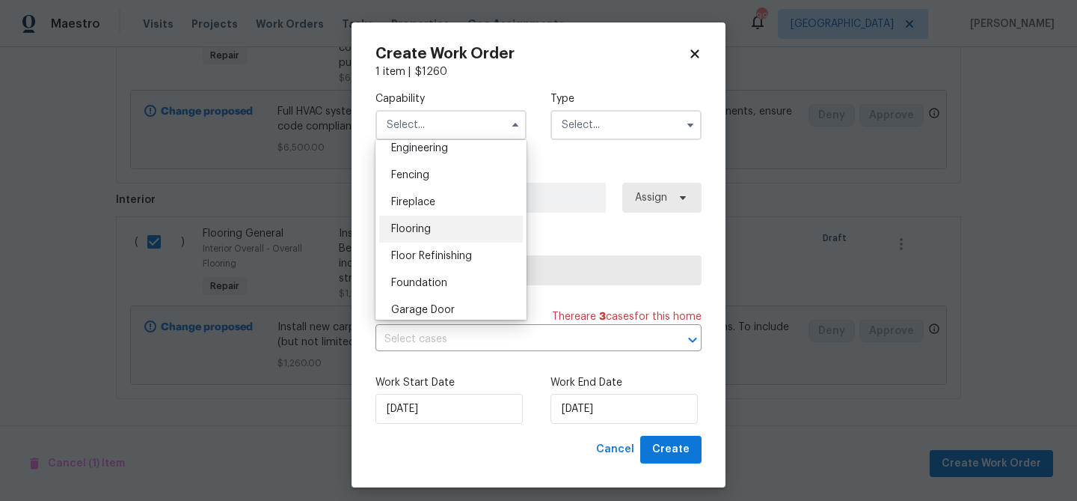
scroll to position [512, 0]
click at [424, 227] on span "Flooring" at bounding box center [411, 226] width 40 height 10
type input "Flooring"
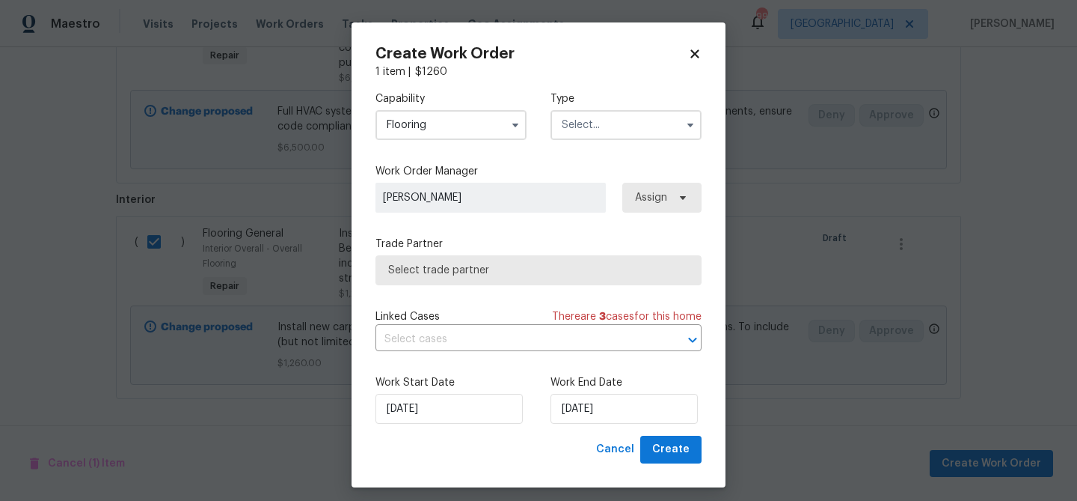
click at [568, 128] on input "text" at bounding box center [626, 125] width 151 height 30
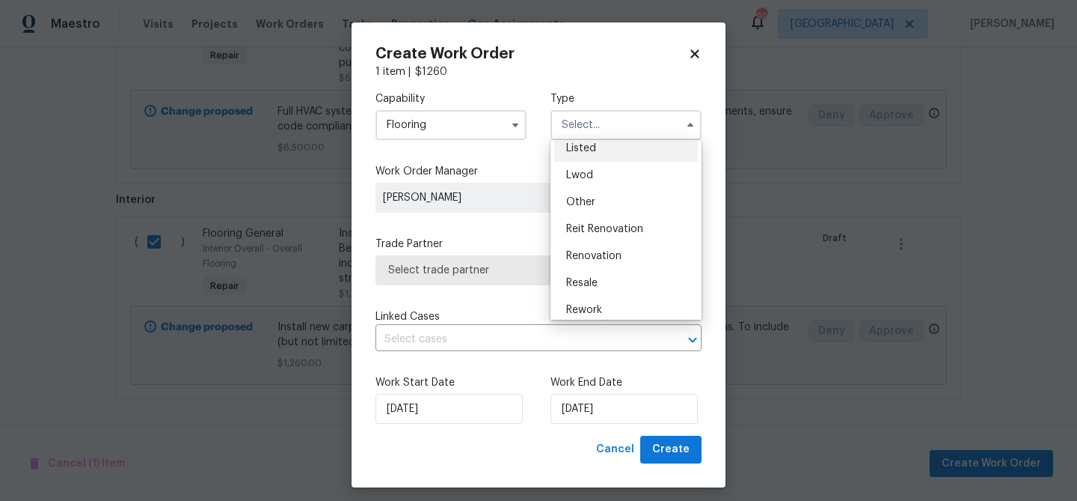
scroll to position [178, 0]
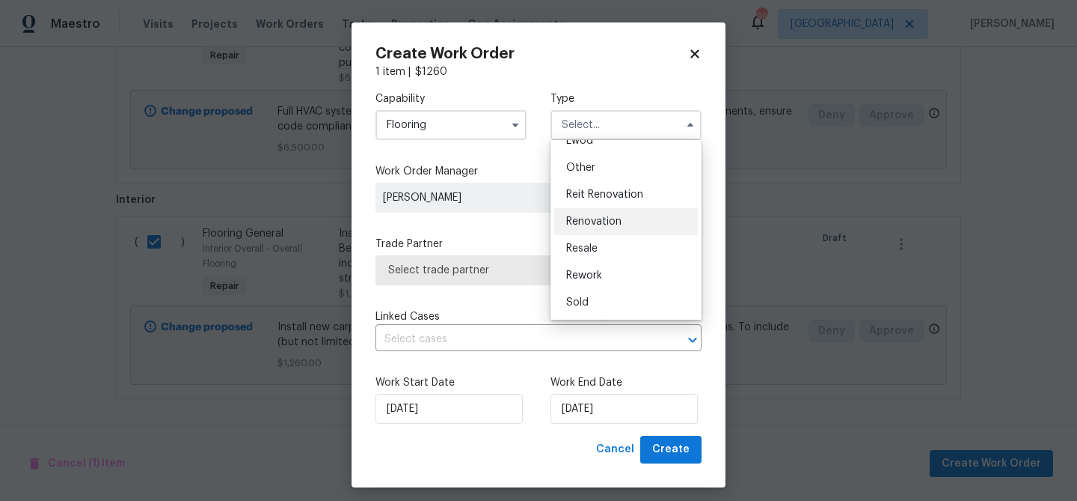
click at [602, 222] on span "Renovation" at bounding box center [593, 221] width 55 height 10
type input "Renovation"
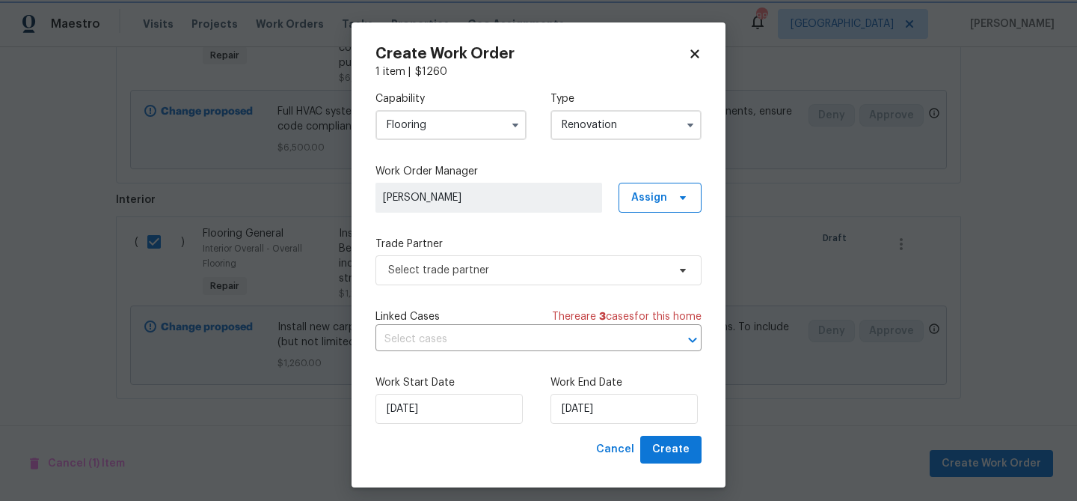
scroll to position [0, 0]
click at [574, 281] on span "Select trade partner" at bounding box center [539, 270] width 326 height 30
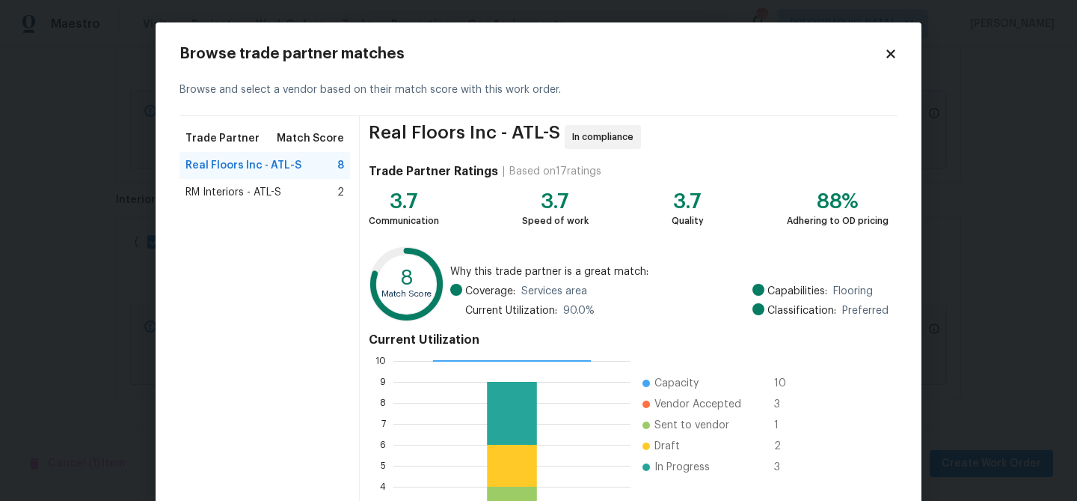
scroll to position [159, 0]
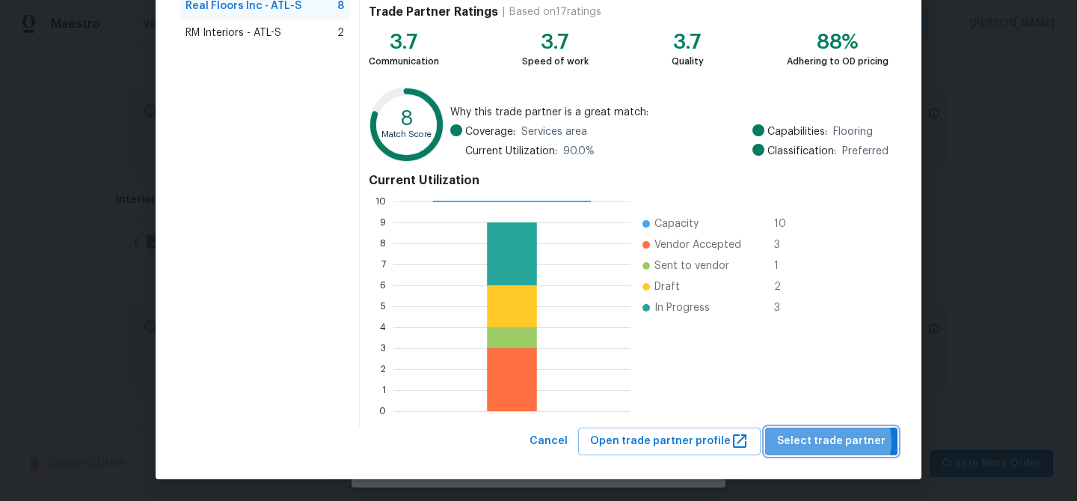
click at [833, 441] on span "Select trade partner" at bounding box center [831, 441] width 108 height 19
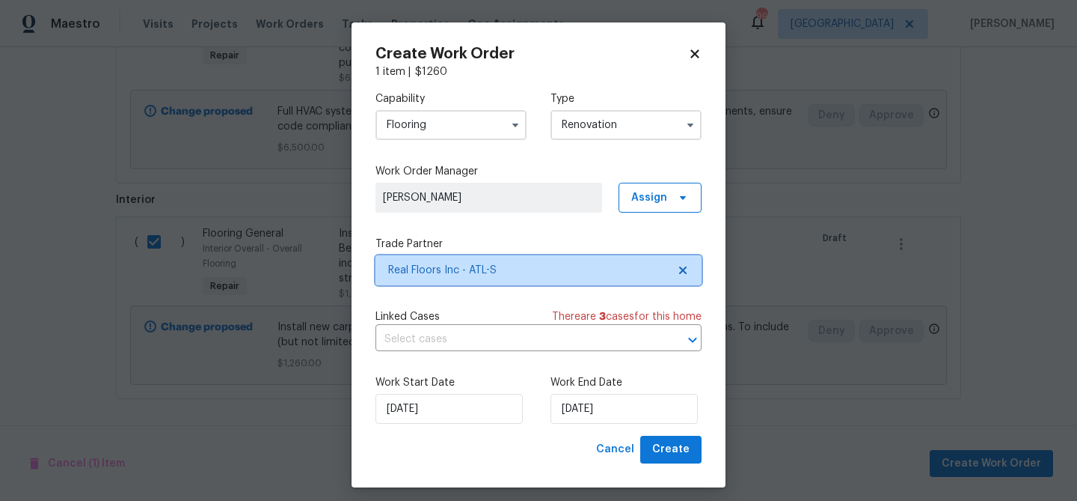
scroll to position [0, 0]
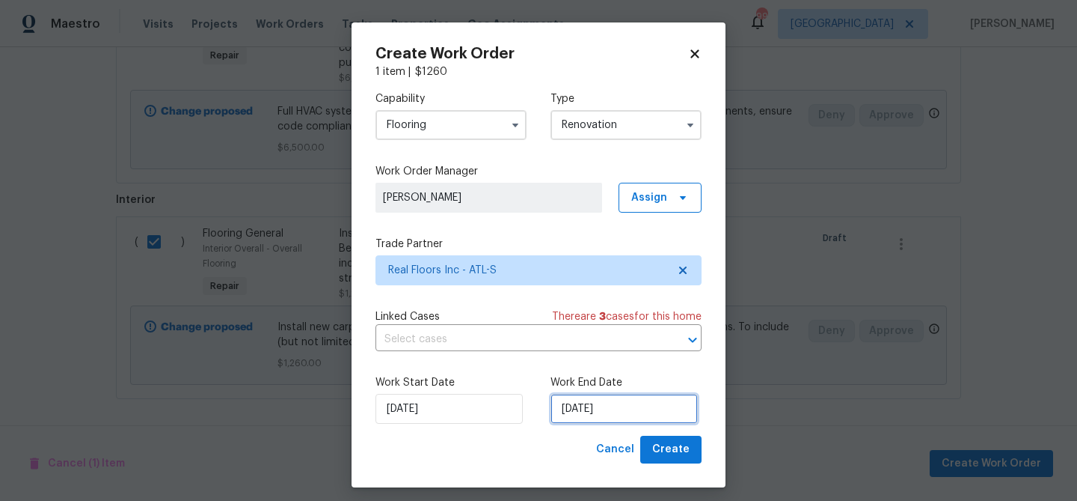
click at [591, 409] on input "[DATE]" at bounding box center [624, 409] width 147 height 30
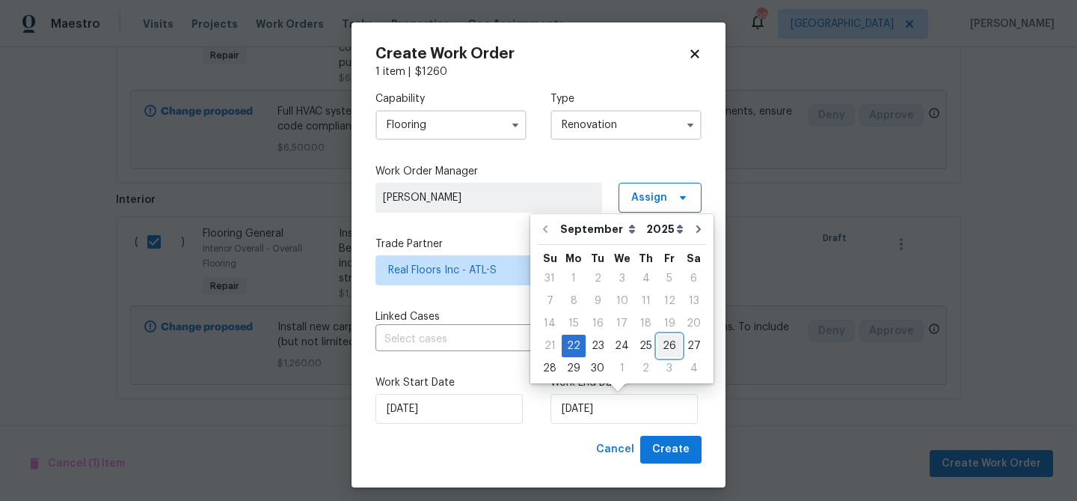
click at [667, 343] on div "26" at bounding box center [670, 345] width 24 height 21
type input "[DATE]"
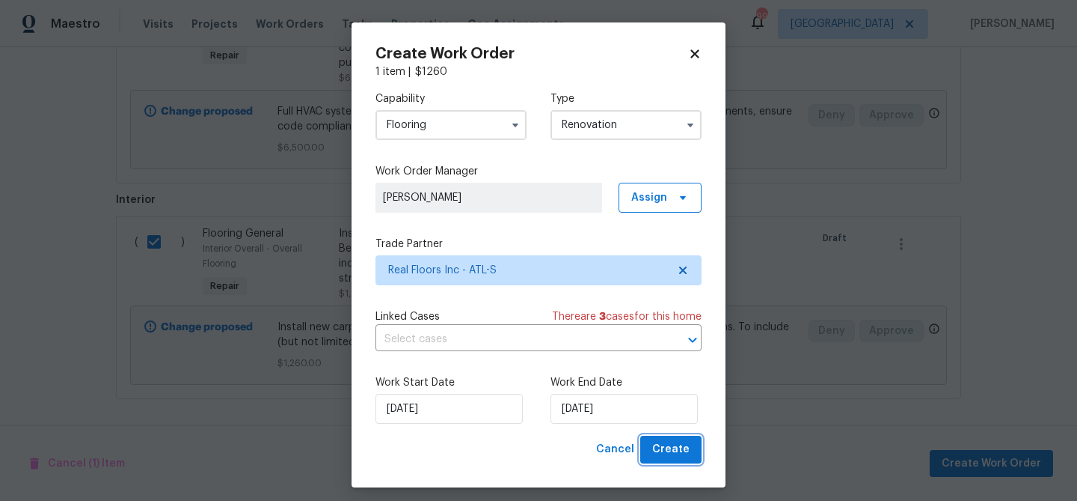
click at [680, 447] on span "Create" at bounding box center [670, 449] width 37 height 19
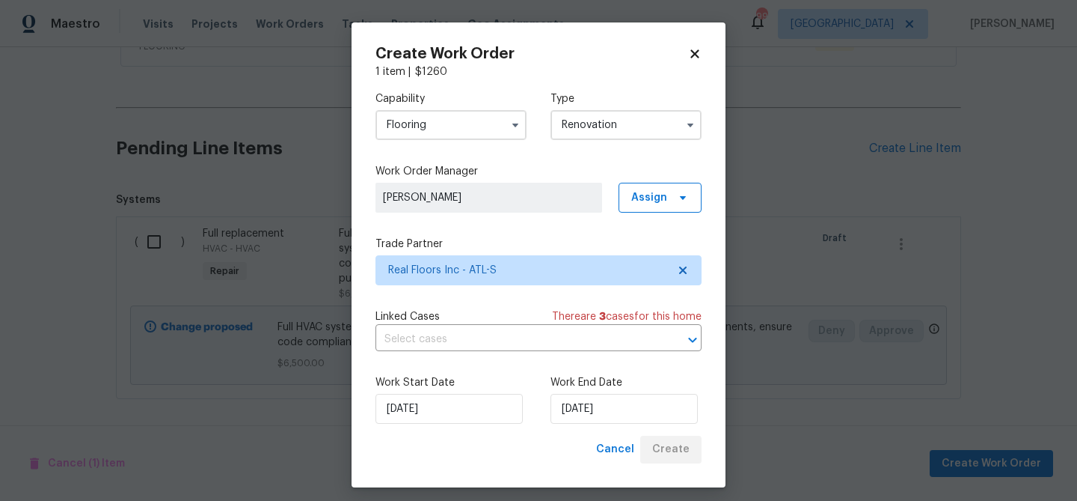
scroll to position [432, 0]
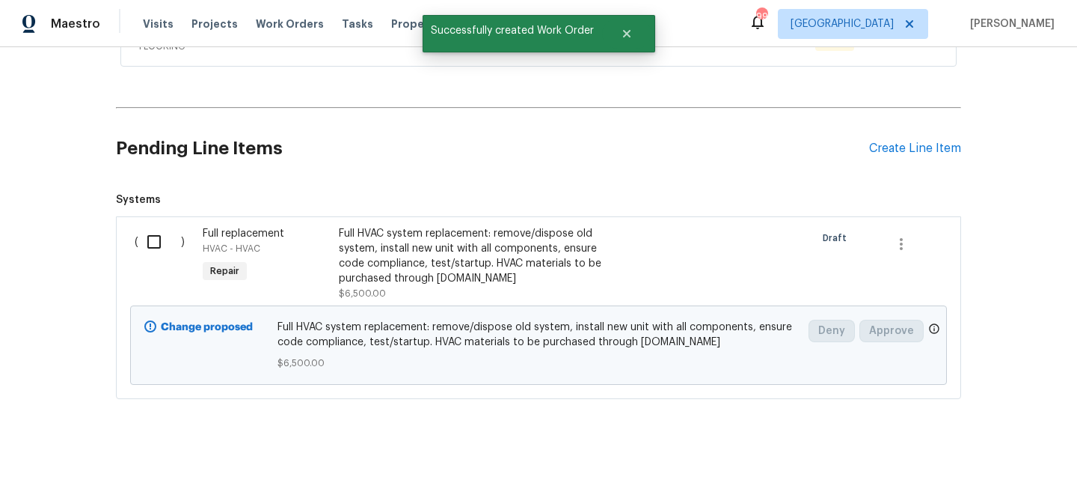
click at [156, 243] on input "checkbox" at bounding box center [159, 241] width 43 height 31
checkbox input "true"
click at [998, 450] on button "Create Work Order" at bounding box center [991, 464] width 123 height 28
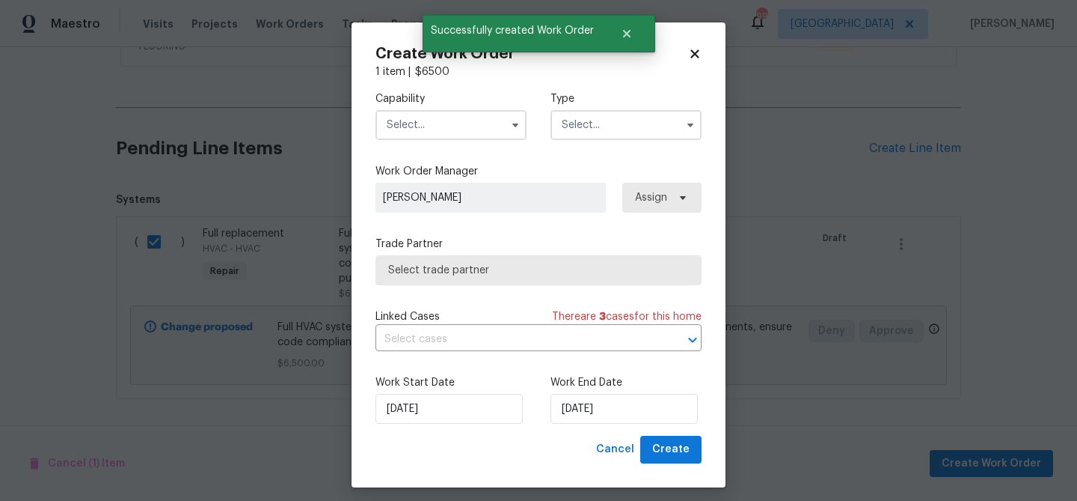
click at [435, 137] on input "text" at bounding box center [451, 125] width 151 height 30
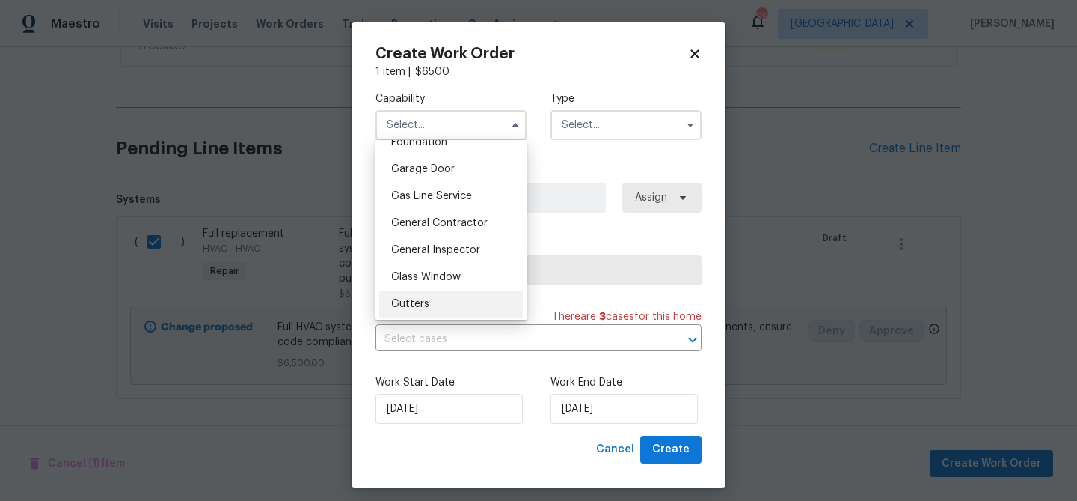
scroll to position [638, 0]
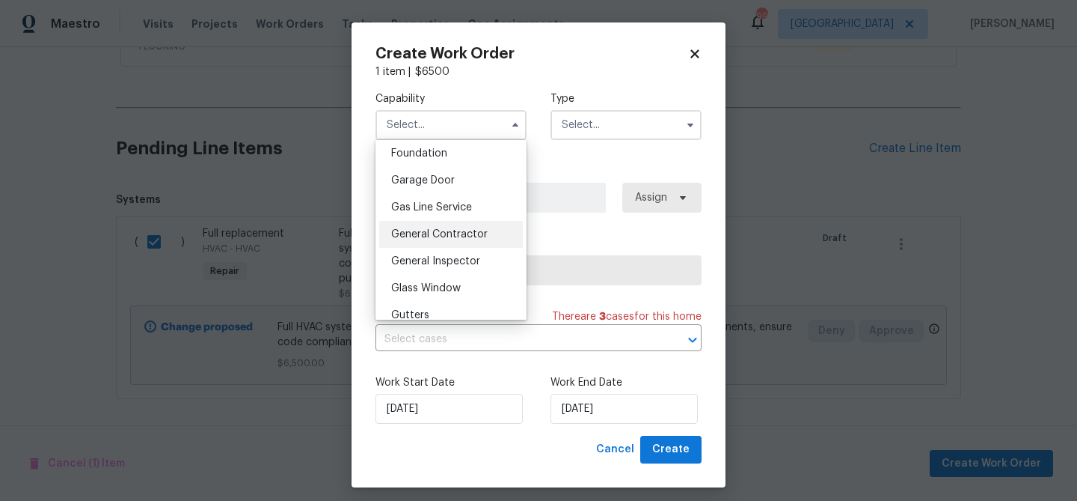
click at [441, 225] on div "General Contractor" at bounding box center [451, 234] width 144 height 27
type input "General Contractor"
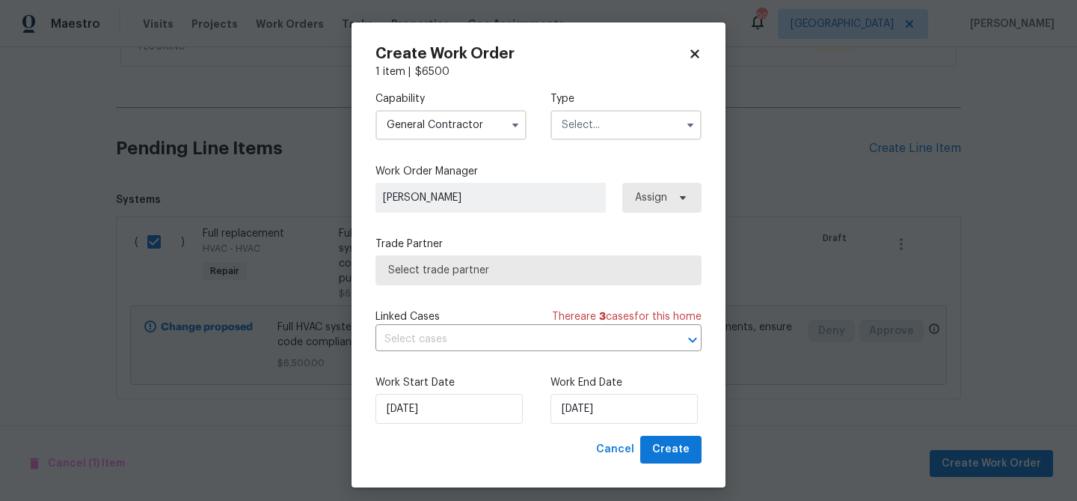
click at [590, 128] on input "text" at bounding box center [626, 125] width 151 height 30
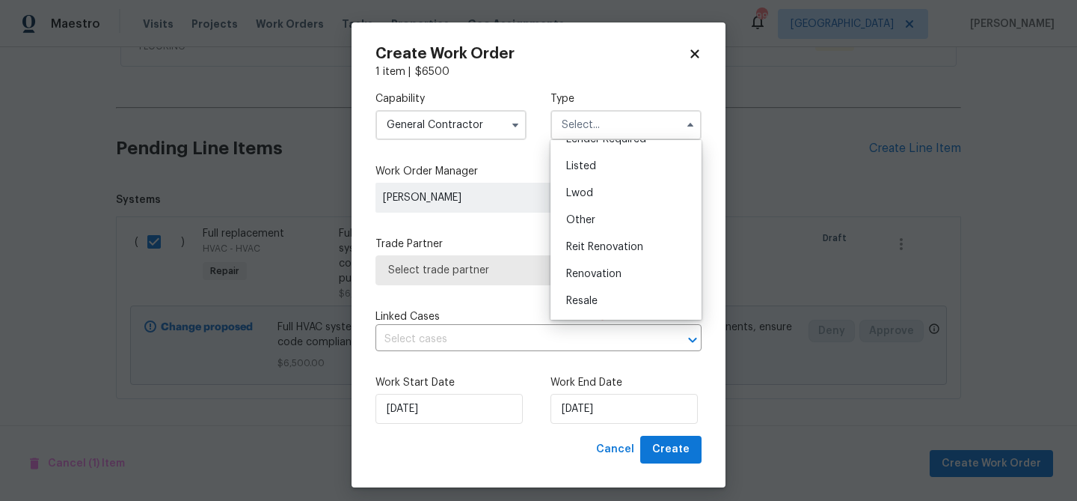
scroll to position [178, 0]
click at [625, 219] on div "Renovation" at bounding box center [626, 221] width 144 height 27
type input "Renovation"
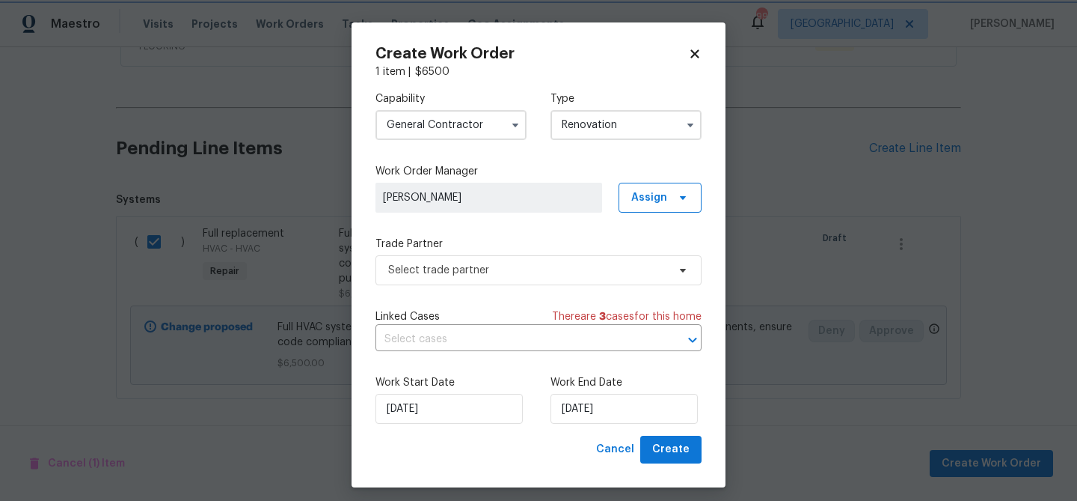
scroll to position [0, 0]
click at [572, 261] on span "Select trade partner" at bounding box center [539, 270] width 326 height 30
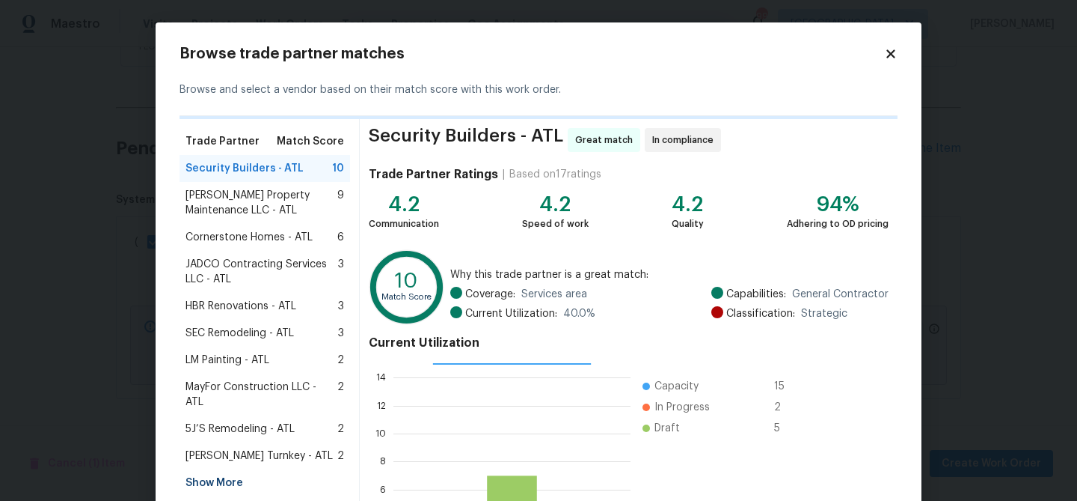
scroll to position [162, 0]
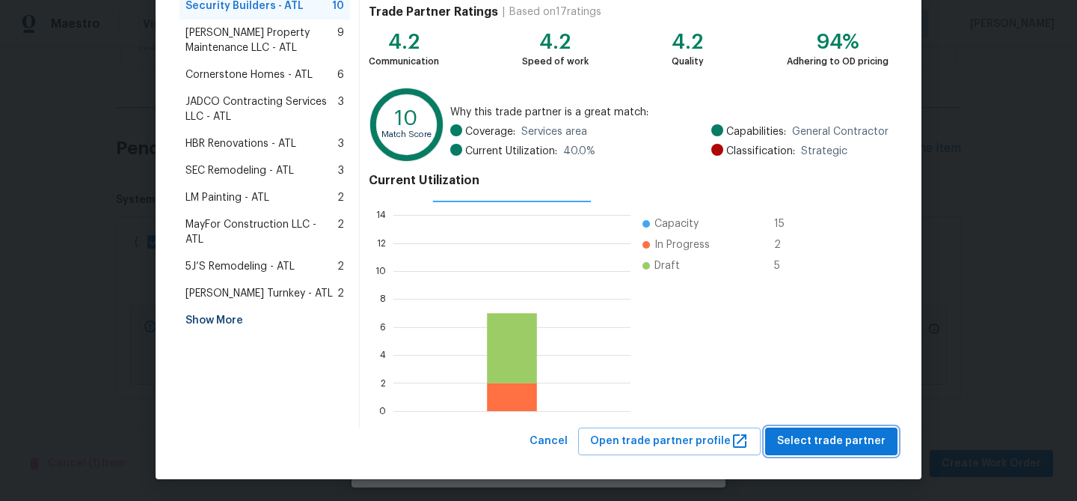
click at [831, 441] on span "Select trade partner" at bounding box center [831, 441] width 108 height 19
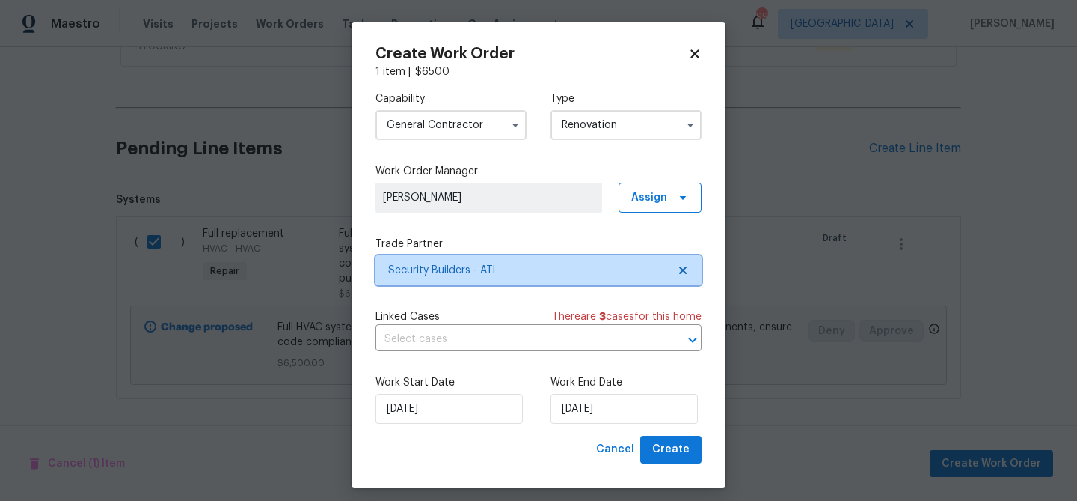
scroll to position [0, 0]
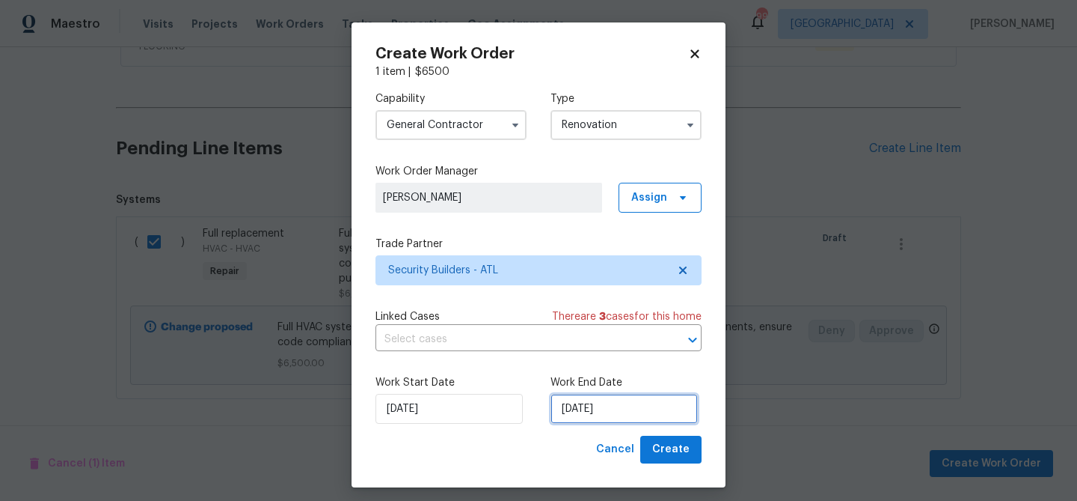
click at [630, 415] on input "[DATE]" at bounding box center [624, 409] width 147 height 30
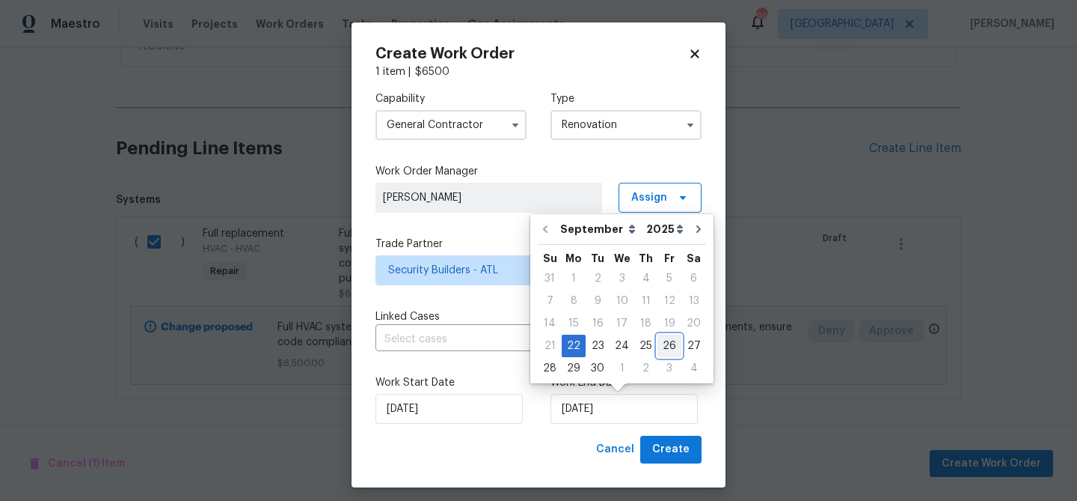
click at [663, 345] on div "26" at bounding box center [670, 345] width 24 height 21
type input "[DATE]"
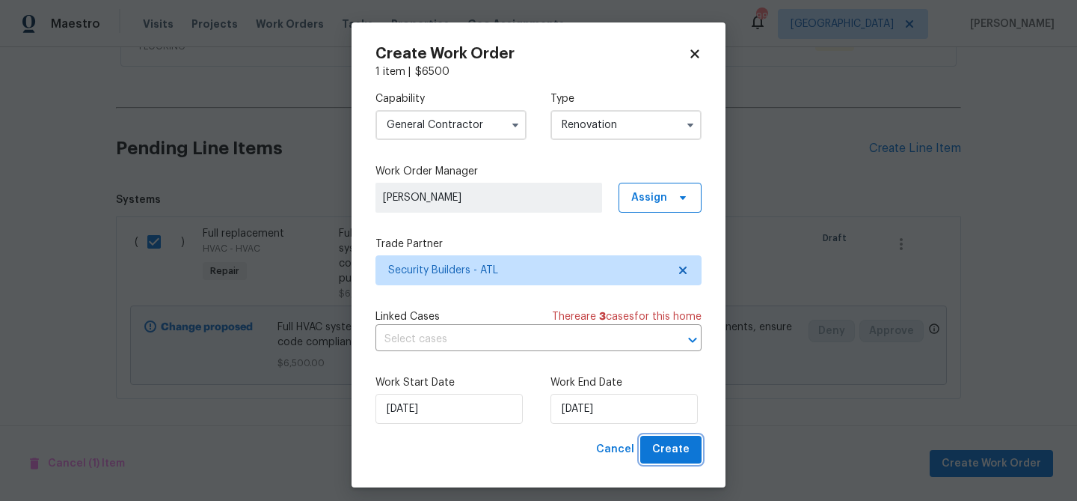
click at [671, 443] on span "Create" at bounding box center [670, 449] width 37 height 19
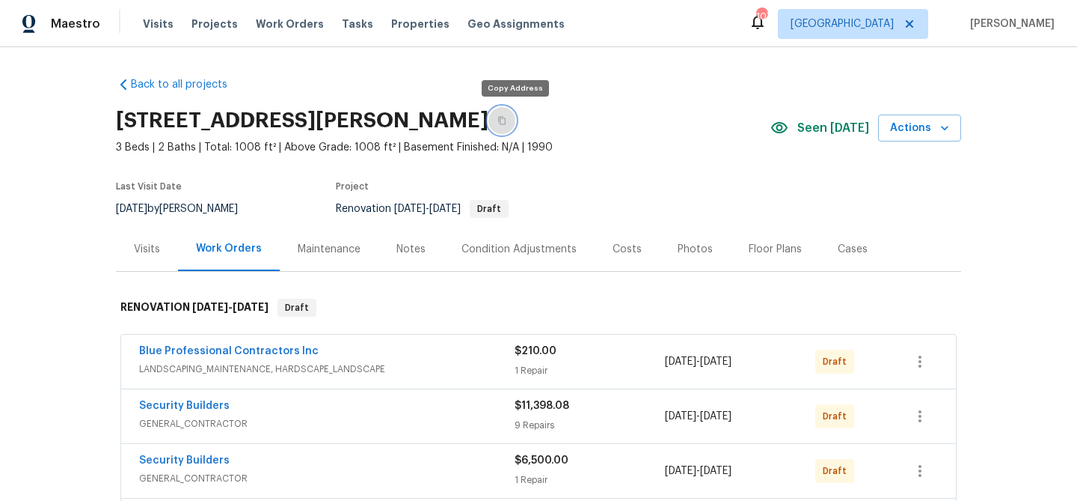
click at [506, 117] on icon "button" at bounding box center [501, 121] width 7 height 8
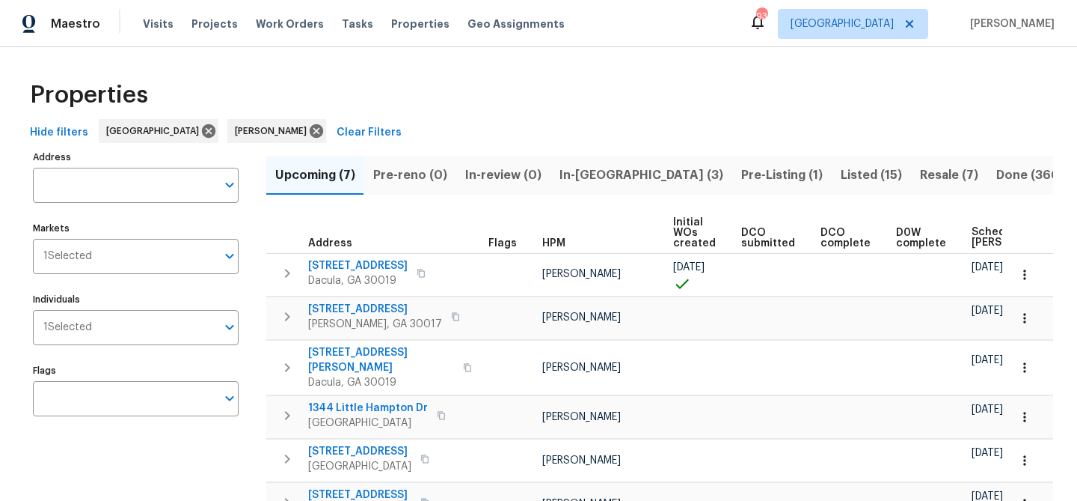
scroll to position [0, 182]
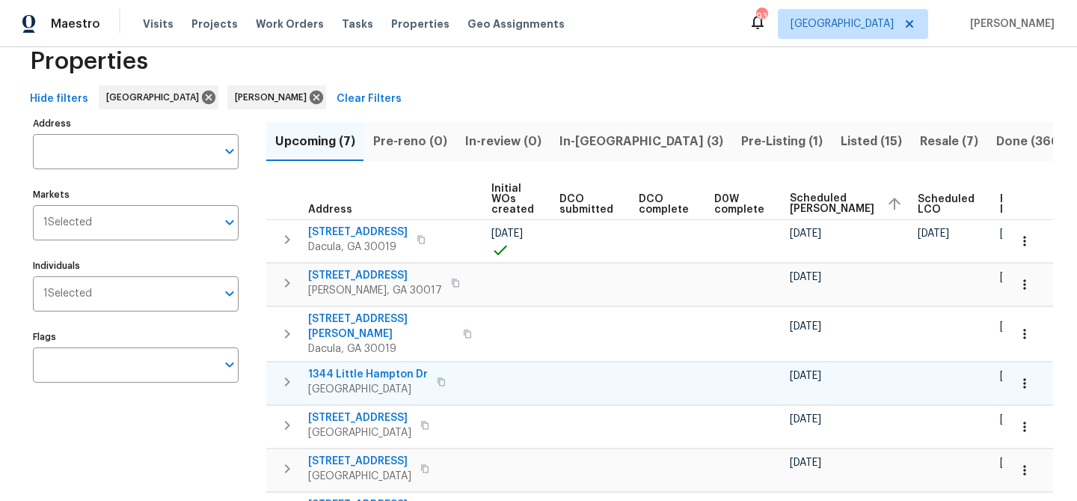
click at [371, 367] on span "1344 Little Hampton Dr" at bounding box center [368, 374] width 120 height 15
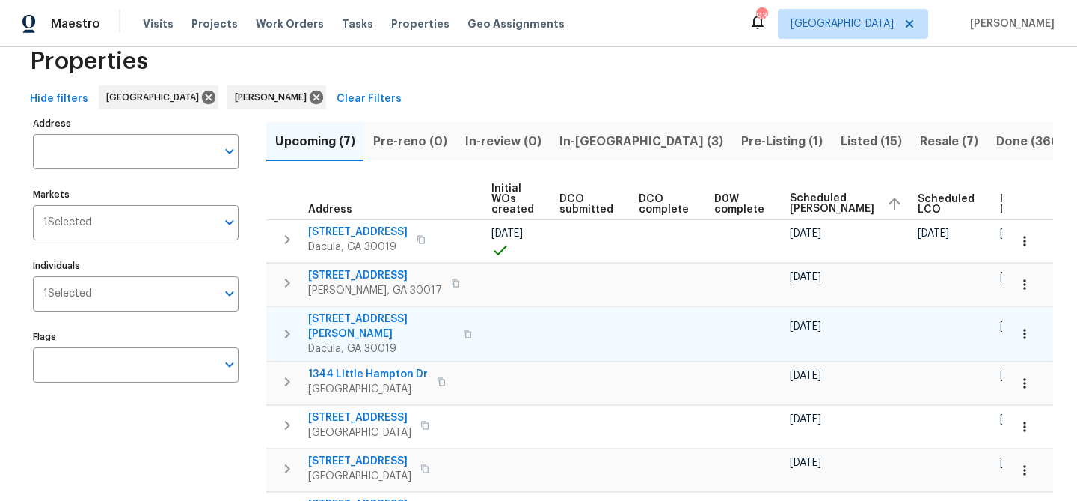
click at [374, 315] on span "[STREET_ADDRESS][PERSON_NAME]" at bounding box center [381, 326] width 146 height 30
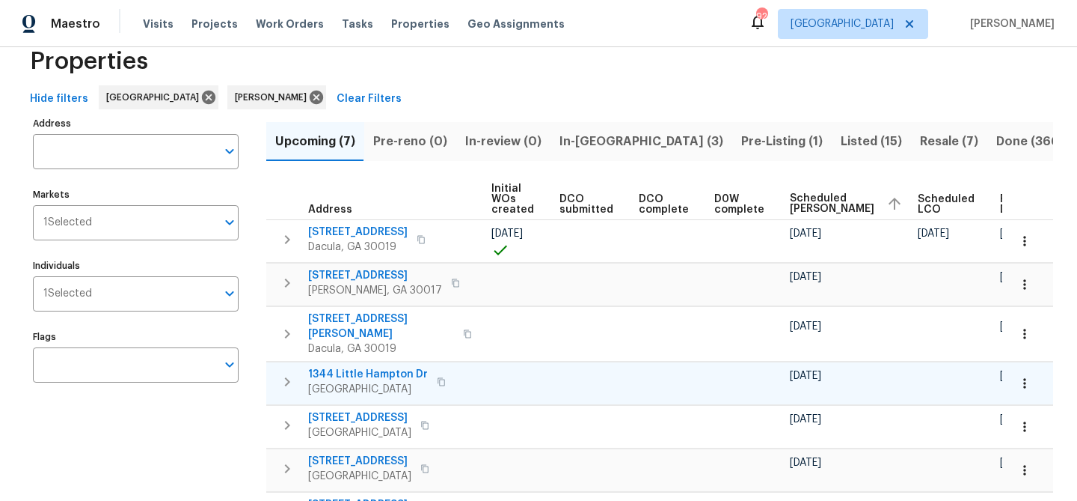
click at [370, 367] on span "1344 Little Hampton Dr" at bounding box center [368, 374] width 120 height 15
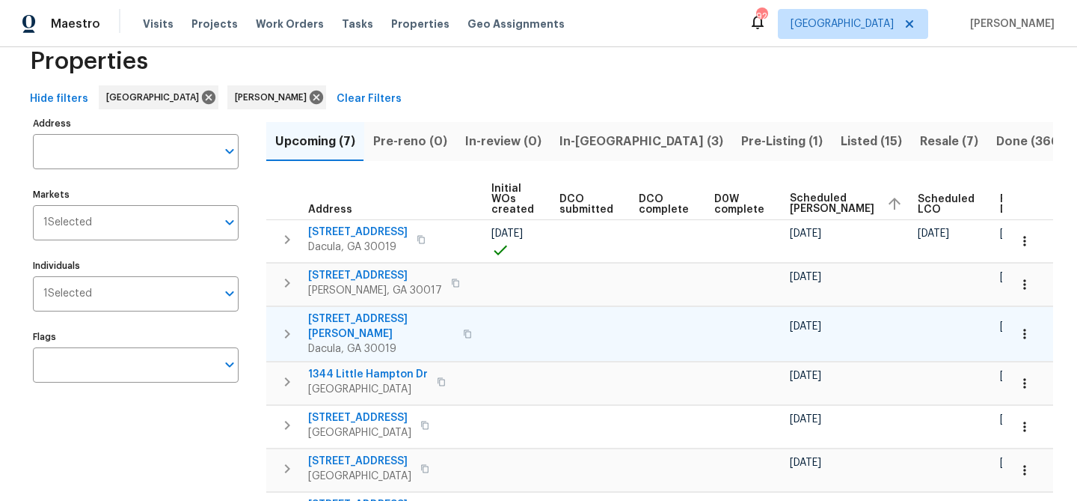
click at [463, 329] on icon "button" at bounding box center [467, 333] width 9 height 9
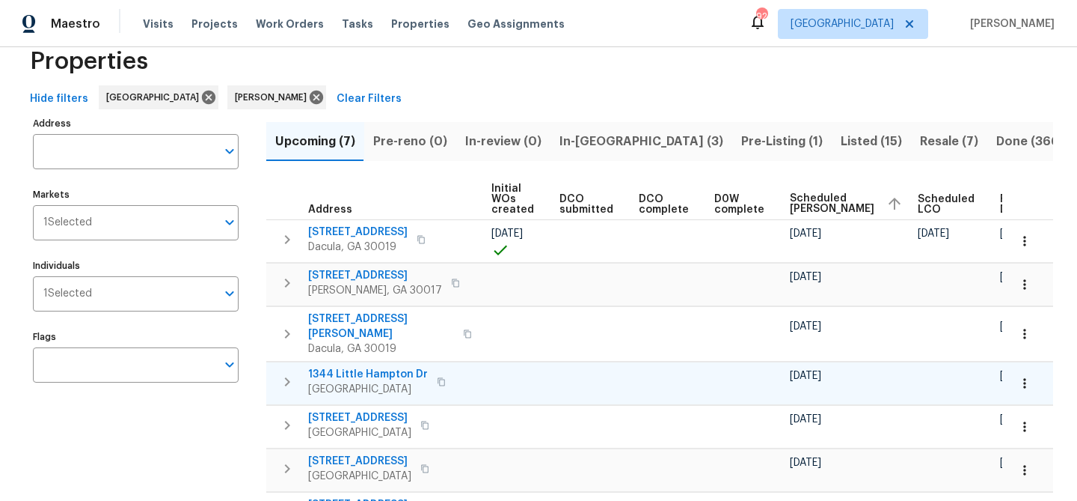
click at [441, 377] on icon "button" at bounding box center [441, 381] width 9 height 9
click at [343, 367] on span "1344 Little Hampton Dr" at bounding box center [368, 374] width 120 height 15
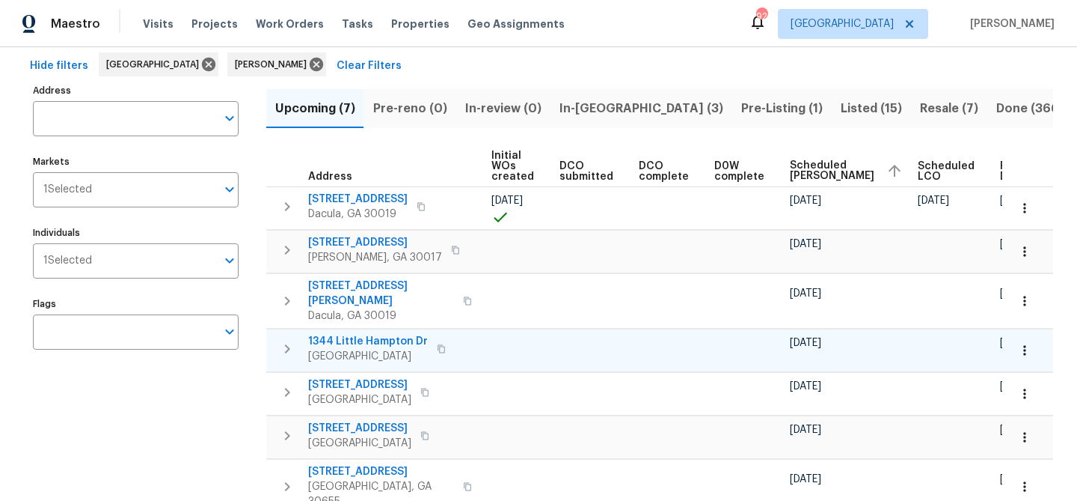
scroll to position [67, 0]
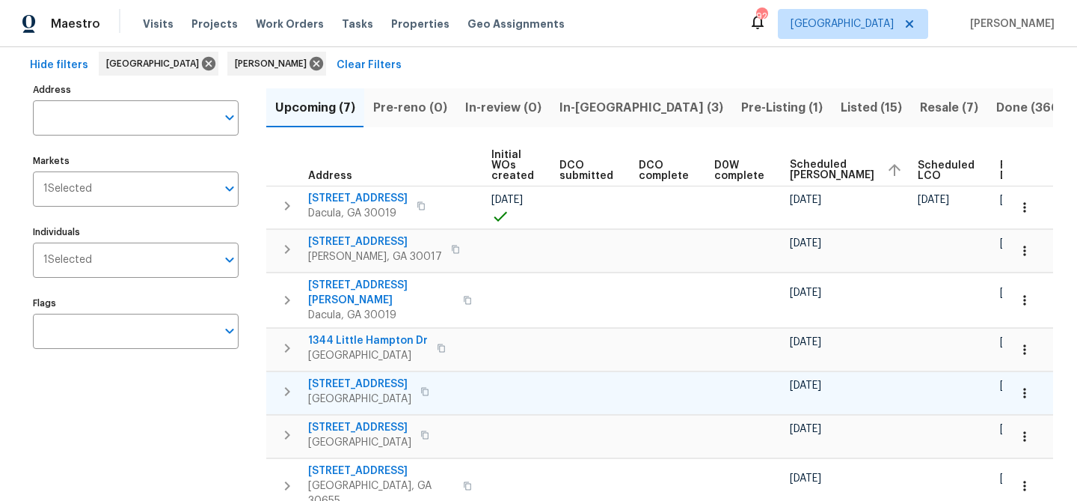
click at [370, 376] on span "983 Pike Forest Dr" at bounding box center [359, 383] width 103 height 15
click at [352, 376] on span "983 Pike Forest Dr" at bounding box center [359, 383] width 103 height 15
click at [334, 376] on span "983 Pike Forest Dr" at bounding box center [359, 383] width 103 height 15
click at [367, 376] on span "983 Pike Forest Dr" at bounding box center [359, 383] width 103 height 15
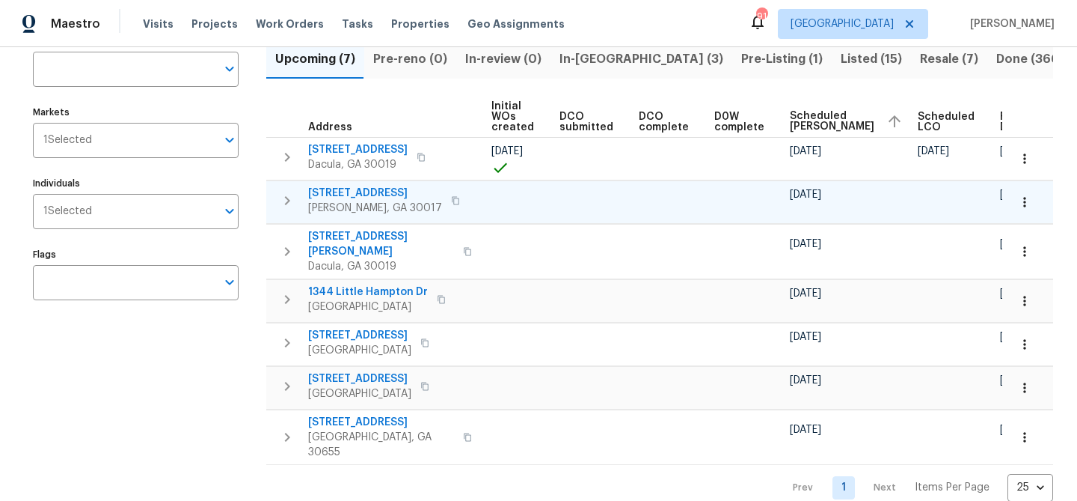
scroll to position [116, 0]
click at [354, 371] on span "550 Wayside Dr" at bounding box center [359, 378] width 103 height 15
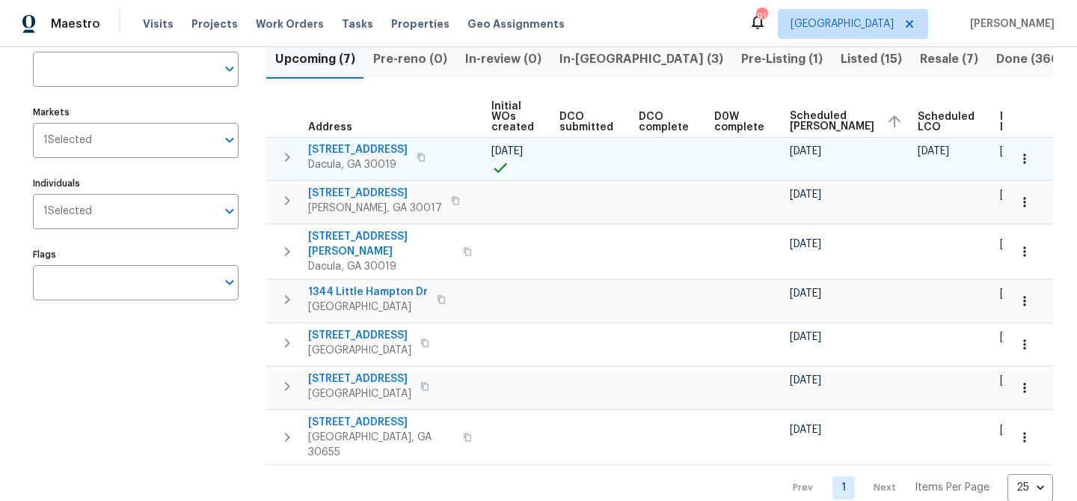
click at [426, 158] on icon "button" at bounding box center [421, 157] width 9 height 9
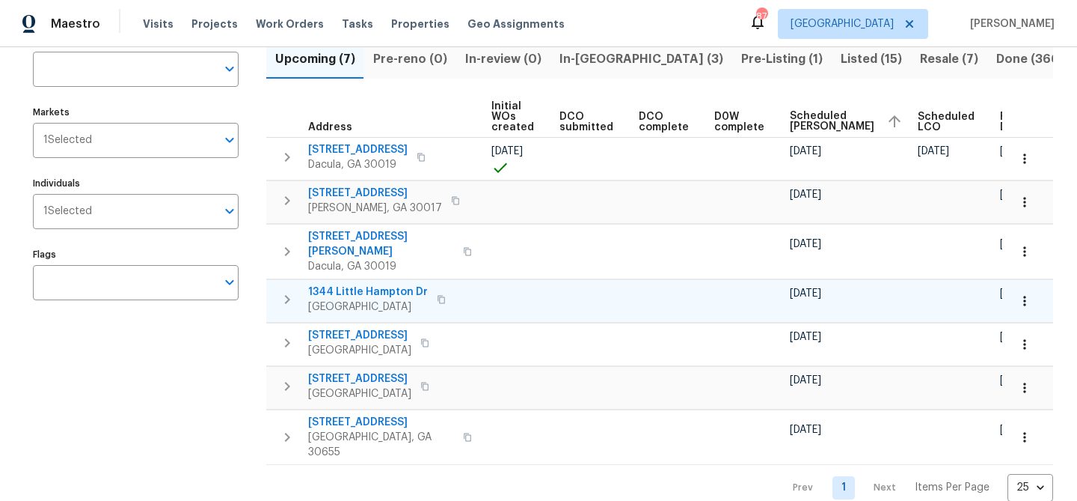
click at [340, 284] on span "1344 Little Hampton Dr" at bounding box center [368, 291] width 120 height 15
click at [0, 0] on div "Maestro Visits Projects Work Orders Tasks Properties Geo Assignments 87 Atlanta…" at bounding box center [538, 250] width 1077 height 501
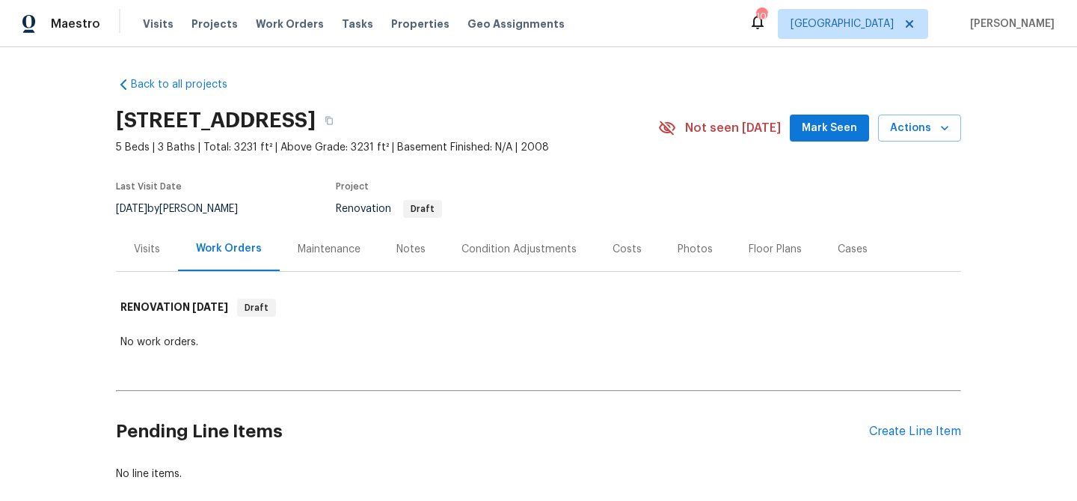
click at [819, 123] on span "Mark Seen" at bounding box center [829, 128] width 55 height 19
click at [536, 240] on div "Condition Adjustments" at bounding box center [519, 249] width 151 height 44
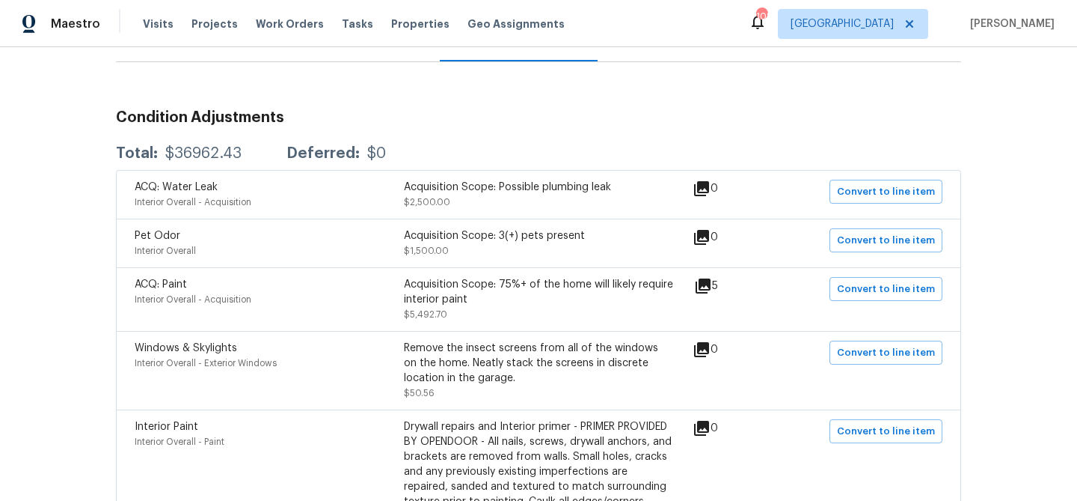
scroll to position [214, 0]
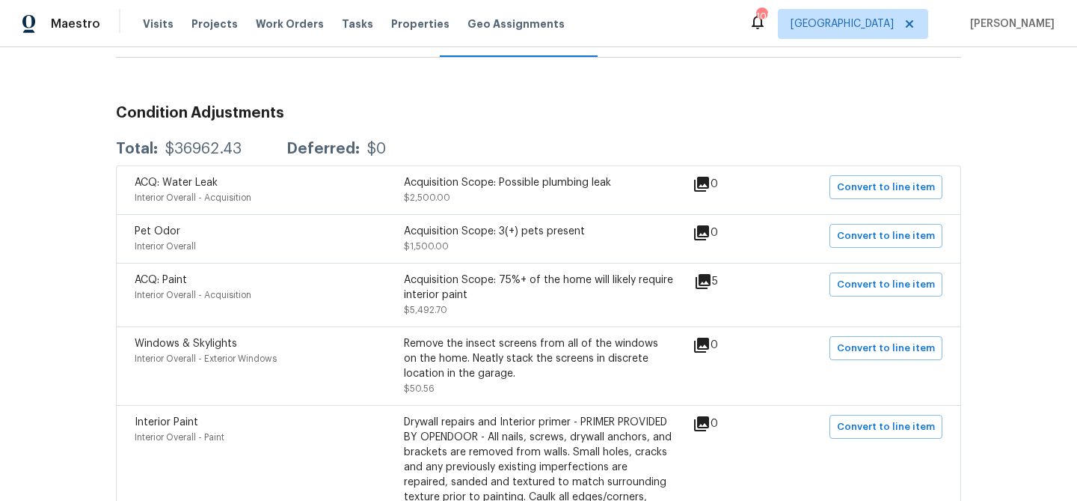
click at [705, 182] on icon at bounding box center [701, 184] width 15 height 15
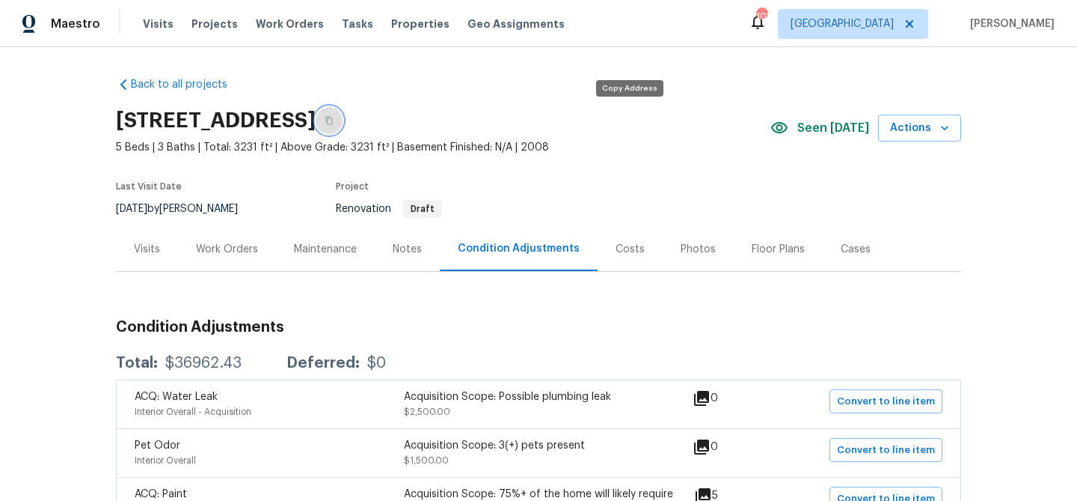
click at [334, 122] on icon "button" at bounding box center [329, 120] width 9 height 9
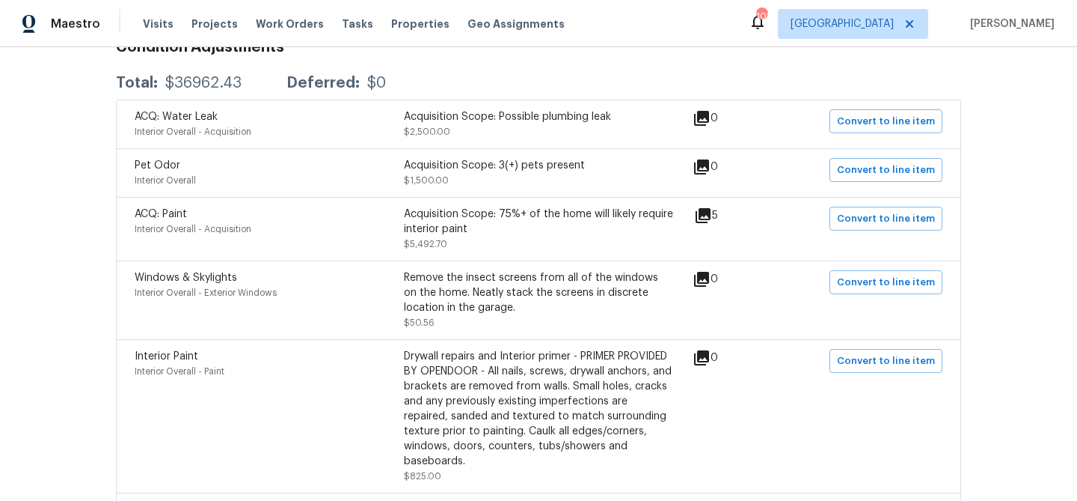
scroll to position [278, 0]
click at [712, 220] on icon at bounding box center [703, 217] width 18 height 18
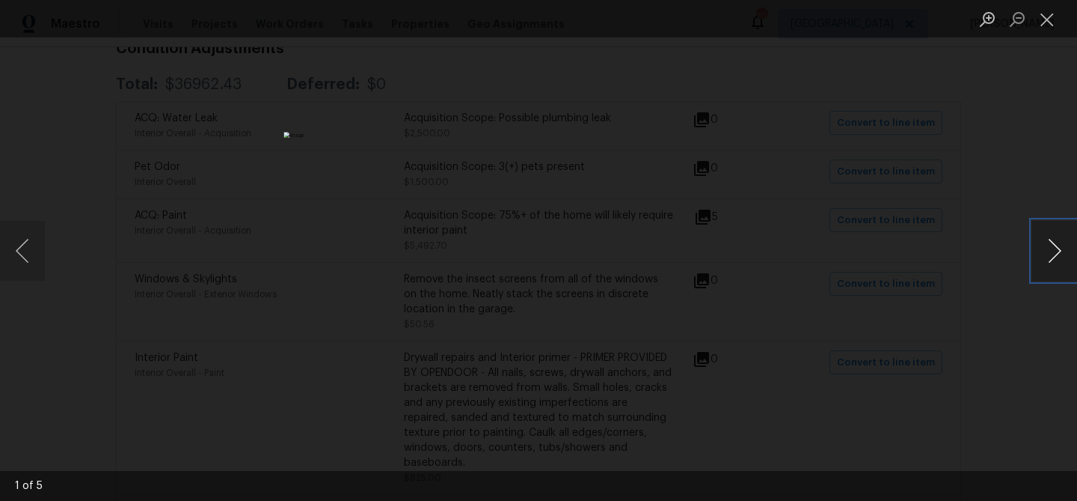
click at [1056, 242] on button "Next image" at bounding box center [1055, 251] width 45 height 60
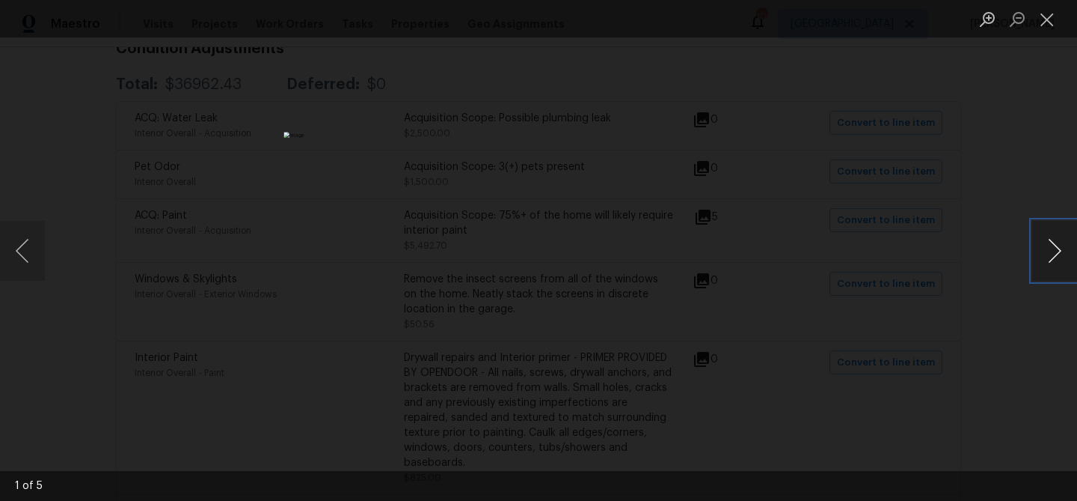
click at [1056, 242] on button "Next image" at bounding box center [1055, 251] width 45 height 60
click at [1046, 25] on button "Close lightbox" at bounding box center [1048, 19] width 30 height 26
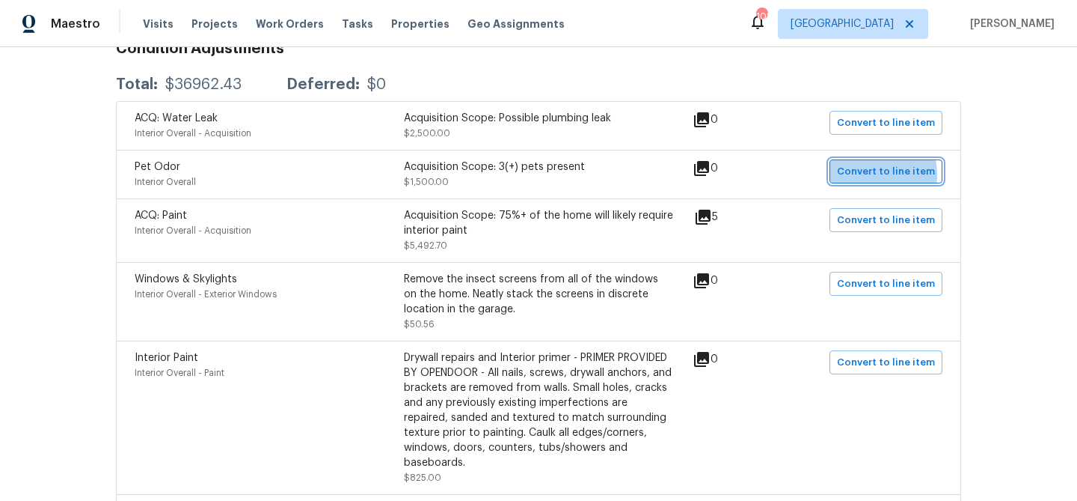
click at [854, 175] on span "Convert to line item" at bounding box center [886, 171] width 98 height 17
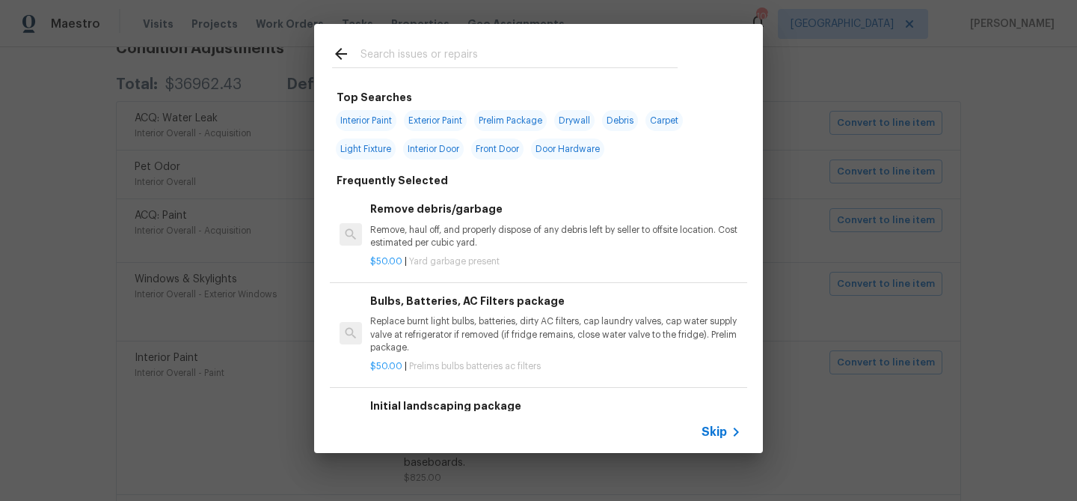
click at [426, 60] on input "text" at bounding box center [519, 56] width 317 height 22
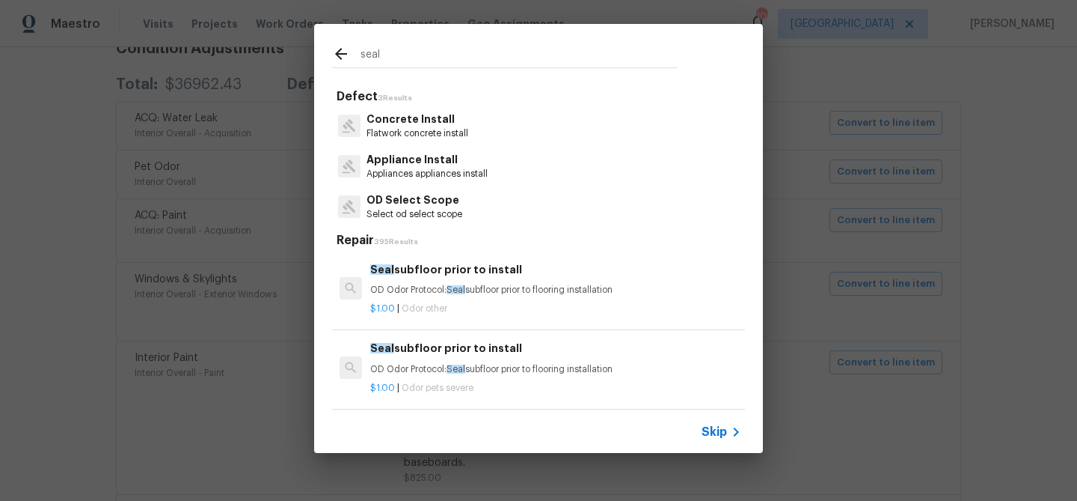
type input "seal"
click at [432, 153] on p "Appliance Install" at bounding box center [427, 160] width 121 height 16
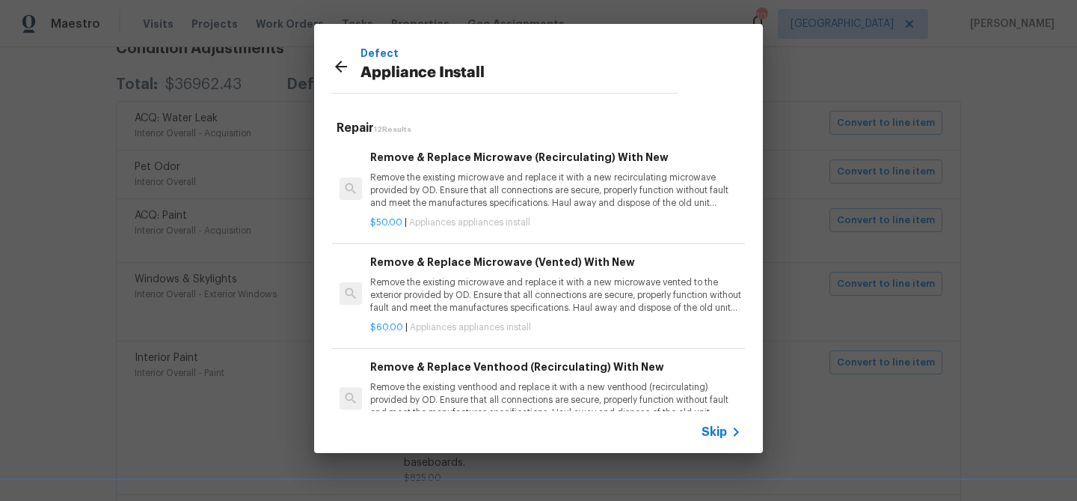
click at [340, 64] on icon at bounding box center [341, 67] width 18 height 18
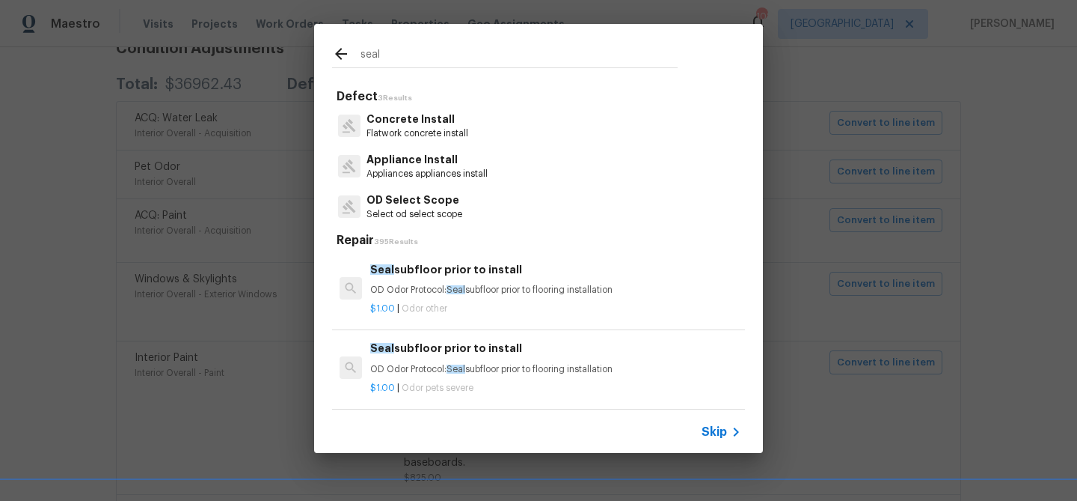
click at [434, 276] on h6 "Seal subfloor prior to install" at bounding box center [555, 269] width 371 height 16
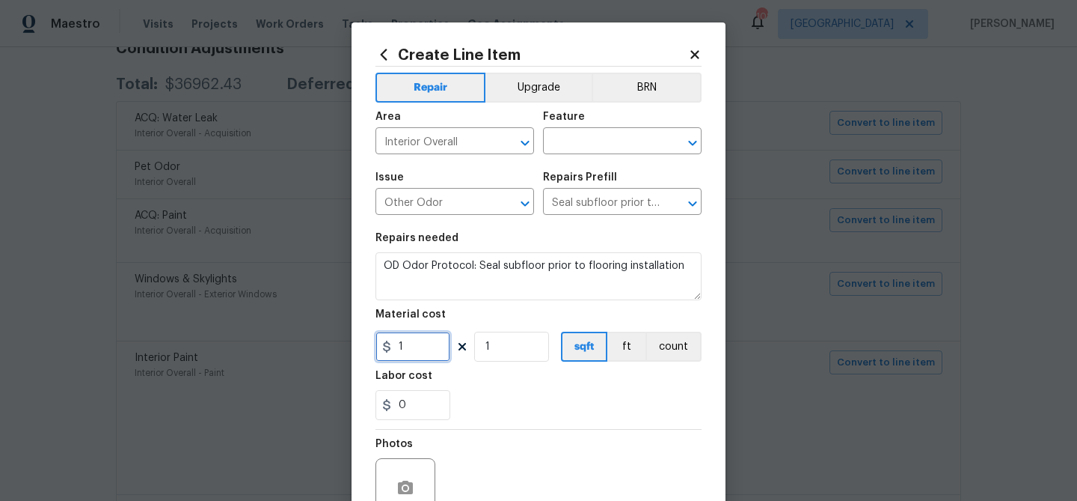
click at [429, 345] on input "1" at bounding box center [413, 346] width 75 height 30
type input "1000"
drag, startPoint x: 492, startPoint y: 397, endPoint x: 497, endPoint y: 389, distance: 9.4
click at [492, 391] on div "0" at bounding box center [539, 405] width 326 height 30
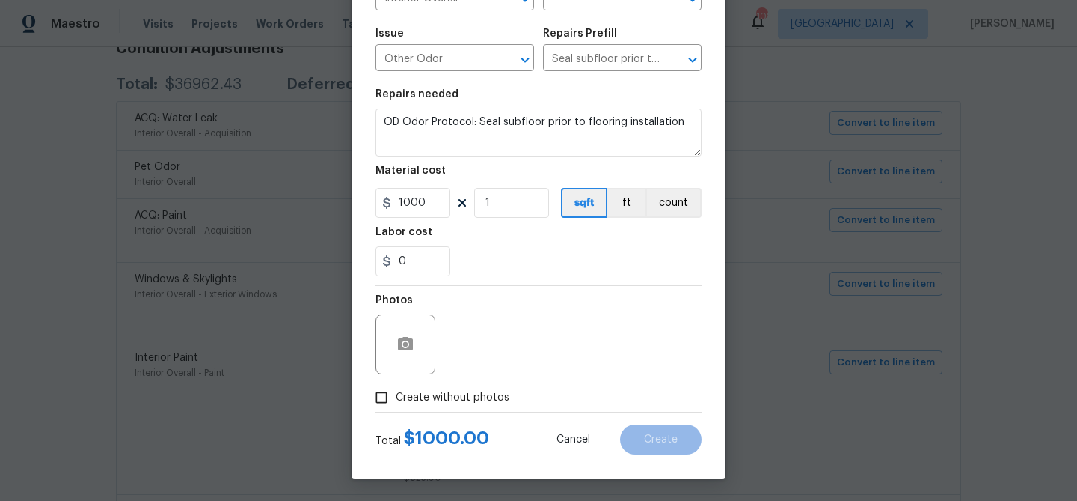
click at [480, 391] on span "Create without photos" at bounding box center [453, 398] width 114 height 16
click at [396, 391] on input "Create without photos" at bounding box center [381, 397] width 28 height 28
checkbox input "true"
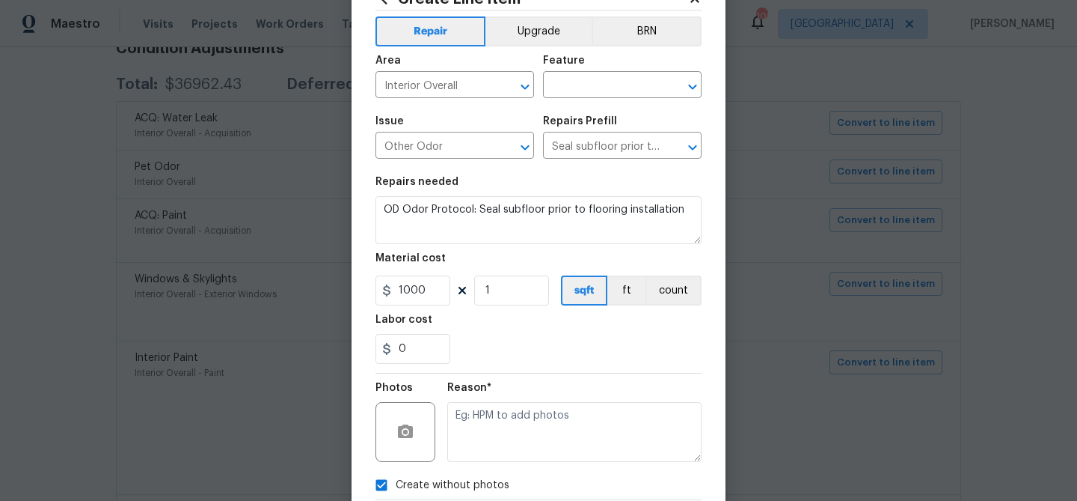
scroll to position [0, 0]
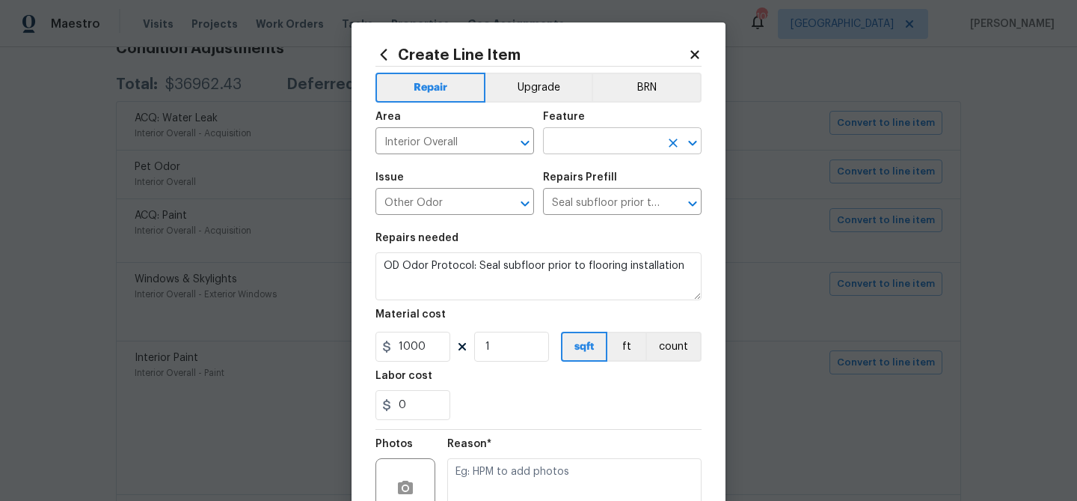
click at [589, 135] on input "text" at bounding box center [601, 142] width 117 height 23
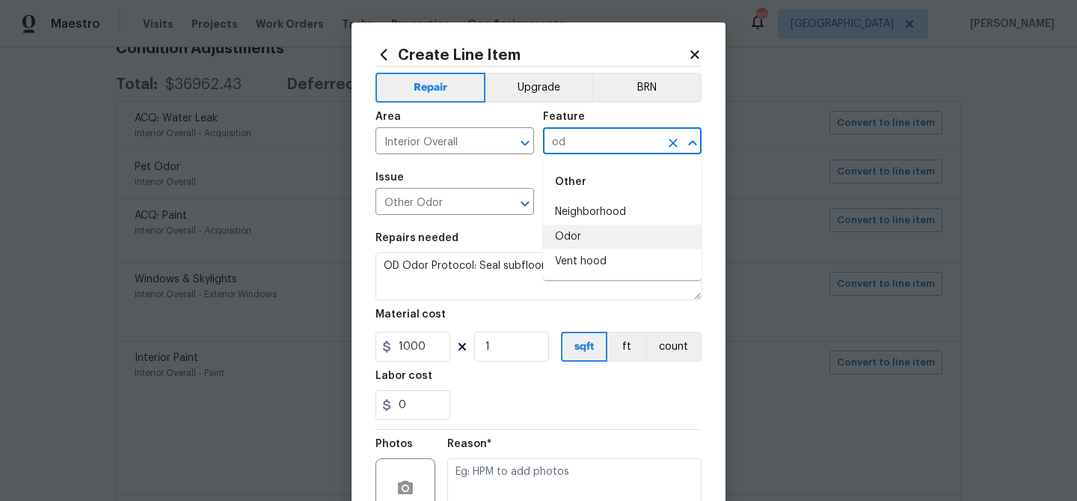
click at [588, 242] on li "Odor" at bounding box center [622, 236] width 159 height 25
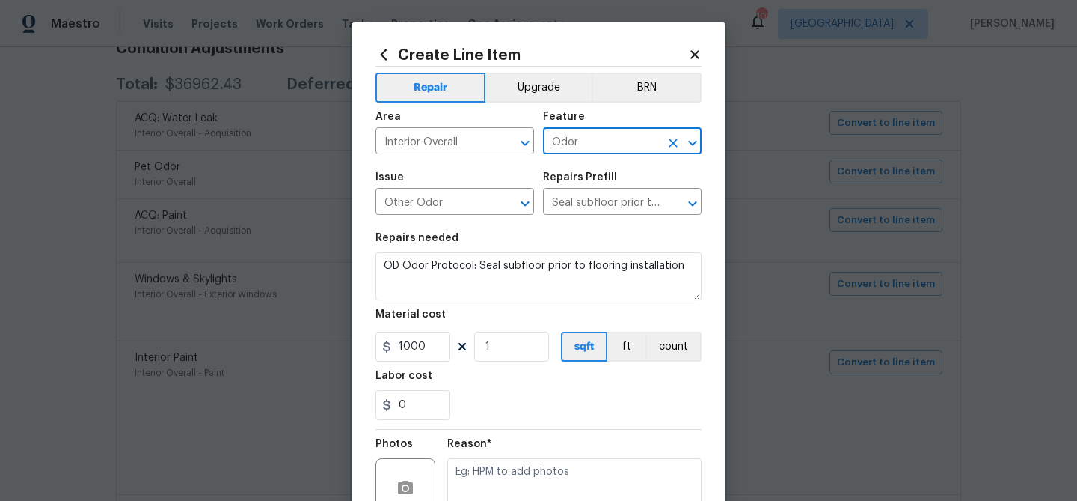
scroll to position [144, 0]
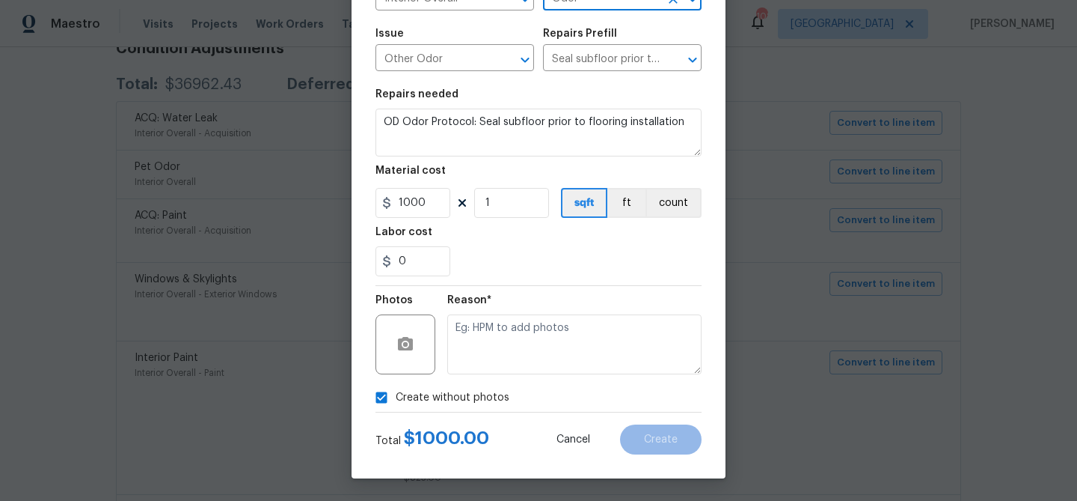
type input "Odor"
click at [569, 360] on textarea at bounding box center [574, 344] width 254 height 60
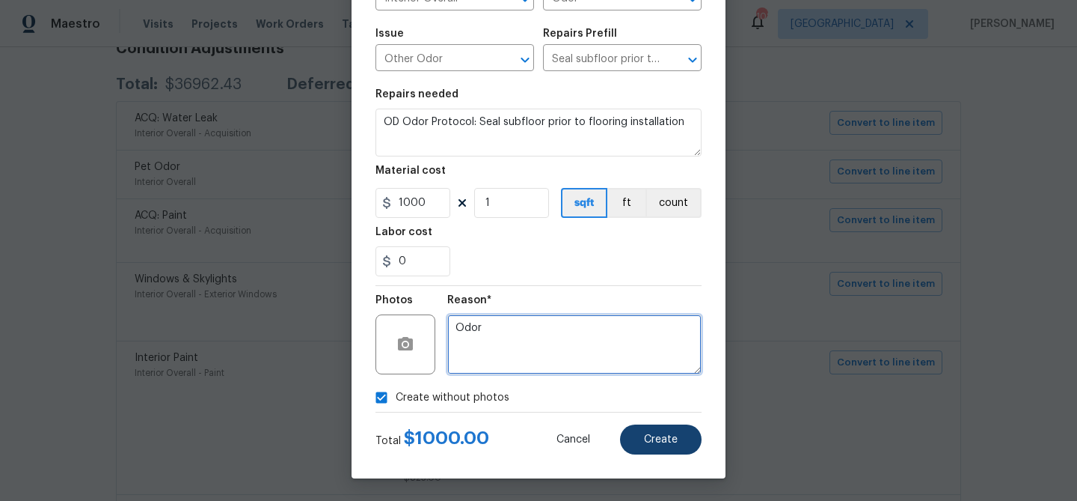
type textarea "Odor"
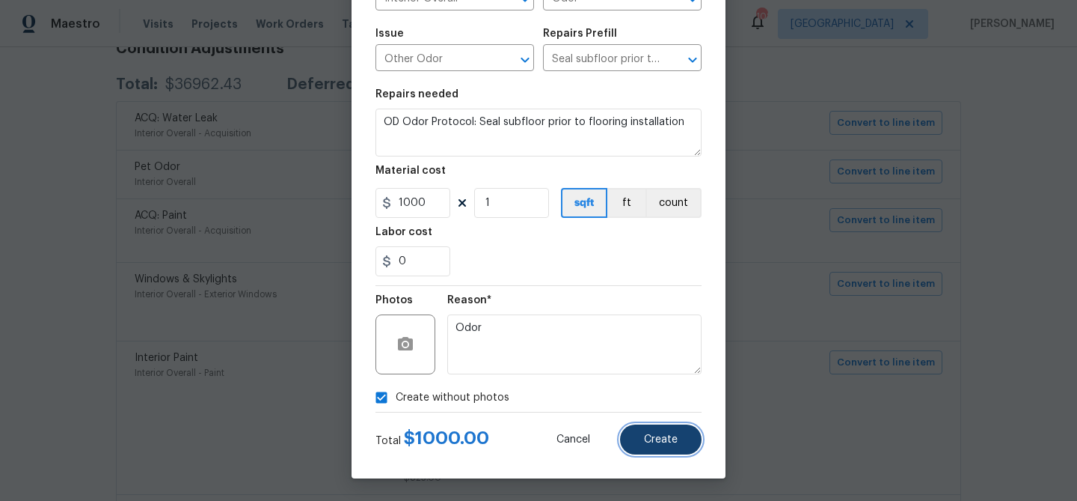
click at [652, 432] on button "Create" at bounding box center [661, 439] width 82 height 30
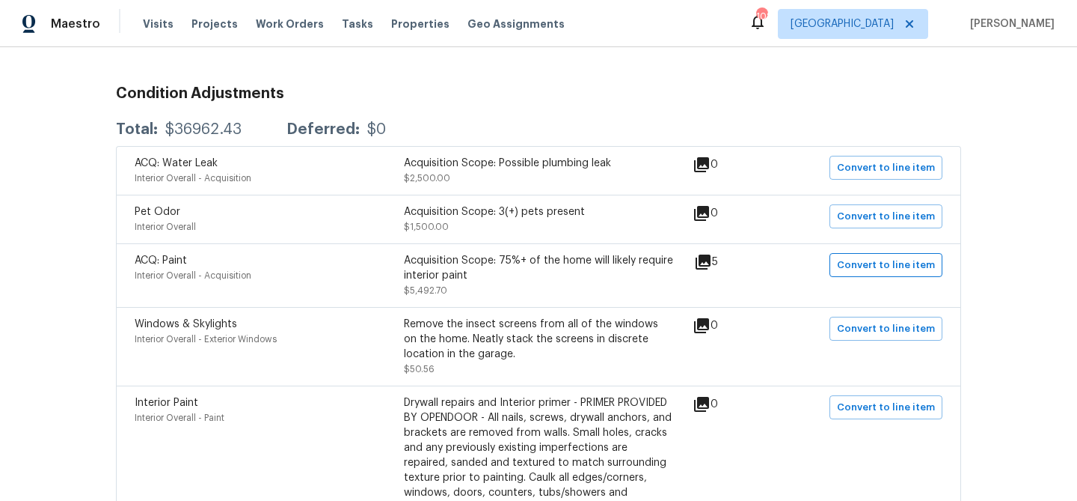
scroll to position [237, 0]
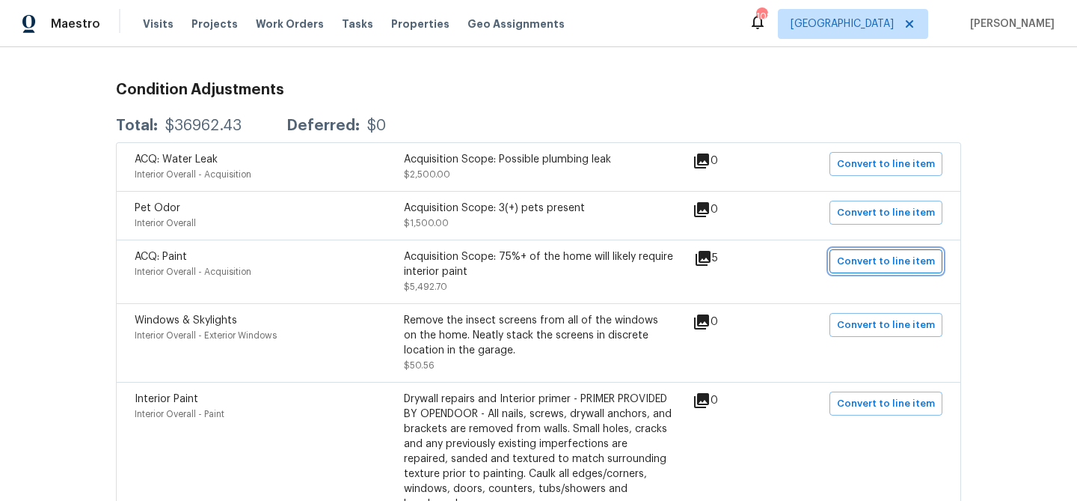
click at [860, 256] on span "Convert to line item" at bounding box center [886, 261] width 98 height 17
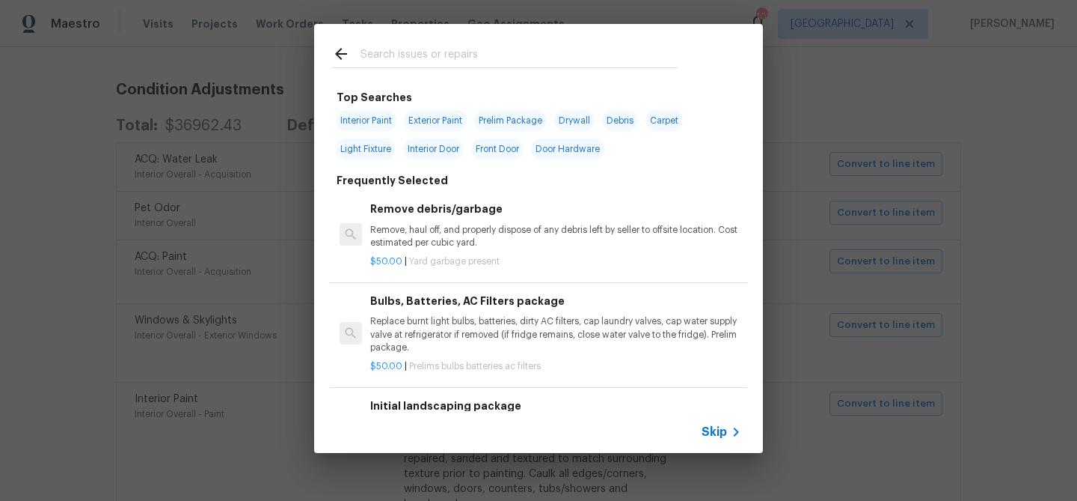
click at [370, 126] on span "Interior Paint" at bounding box center [366, 120] width 61 height 21
type input "Interior Paint"
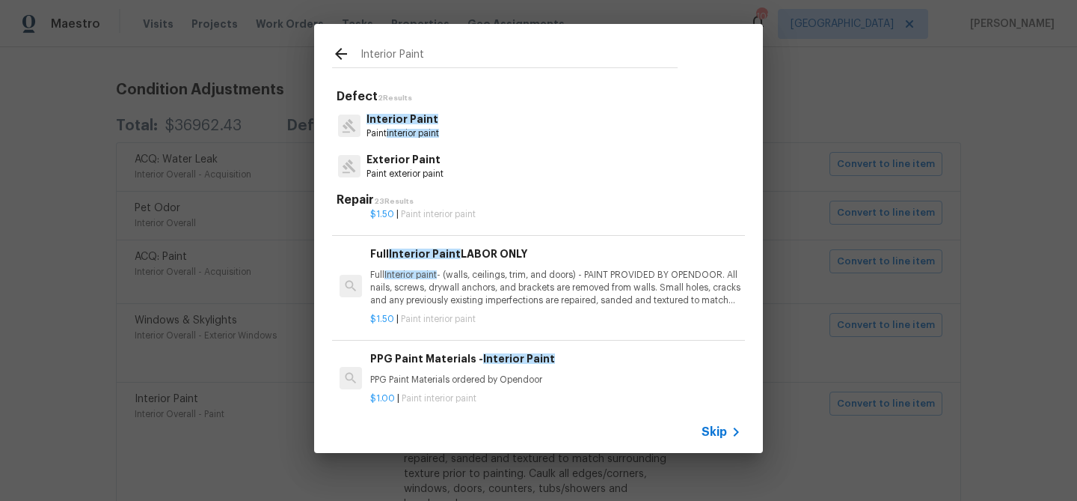
scroll to position [83, 0]
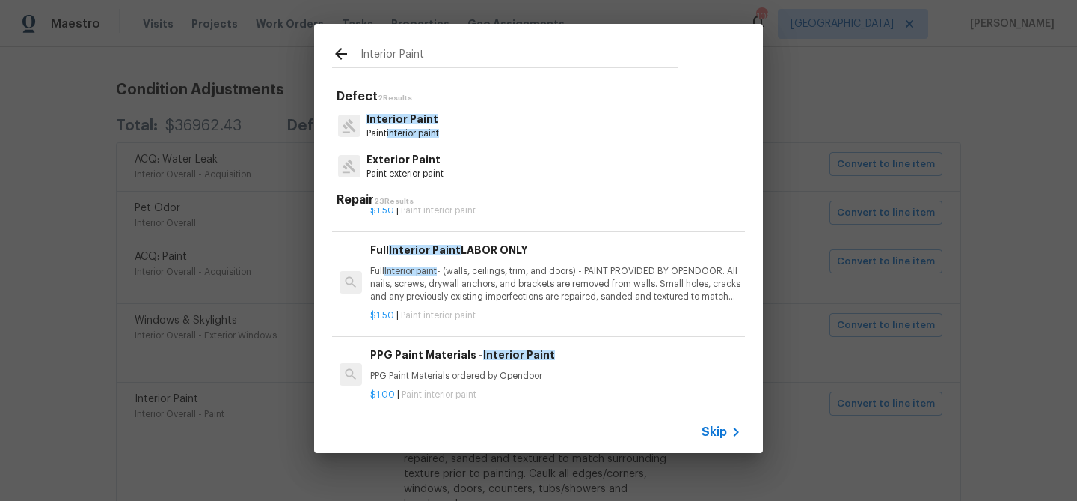
click at [493, 267] on p "Full Interior paint - (walls, ceilings, trim, and doors) - PAINT PROVIDED BY OP…" at bounding box center [555, 284] width 371 height 38
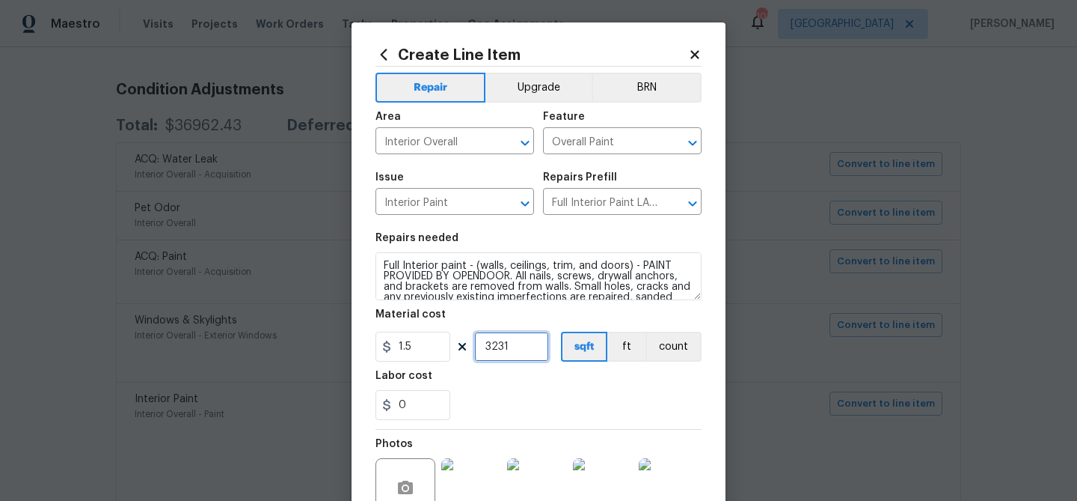
click at [508, 343] on input "3231" at bounding box center [511, 346] width 75 height 30
type input "3631"
click at [619, 415] on div "0" at bounding box center [539, 405] width 326 height 30
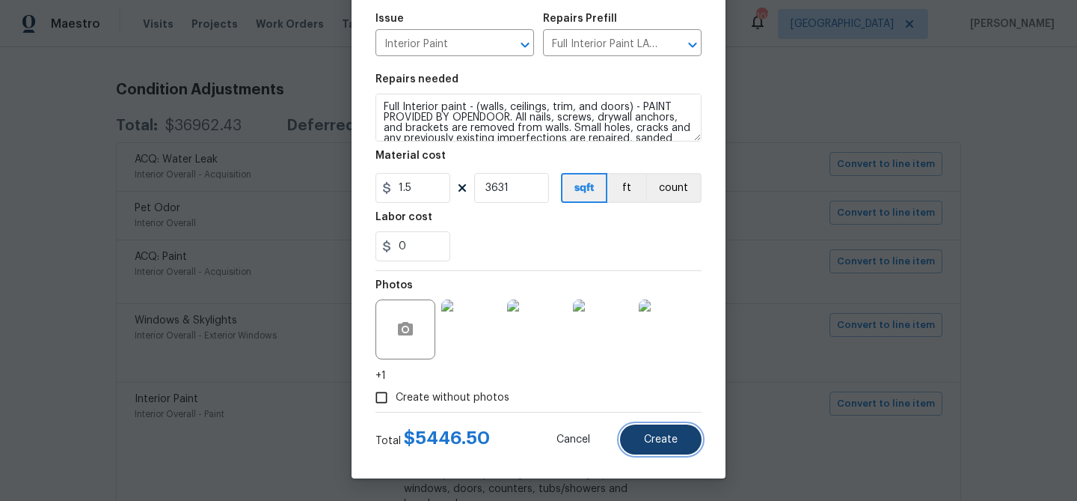
click at [645, 438] on span "Create" at bounding box center [661, 439] width 34 height 11
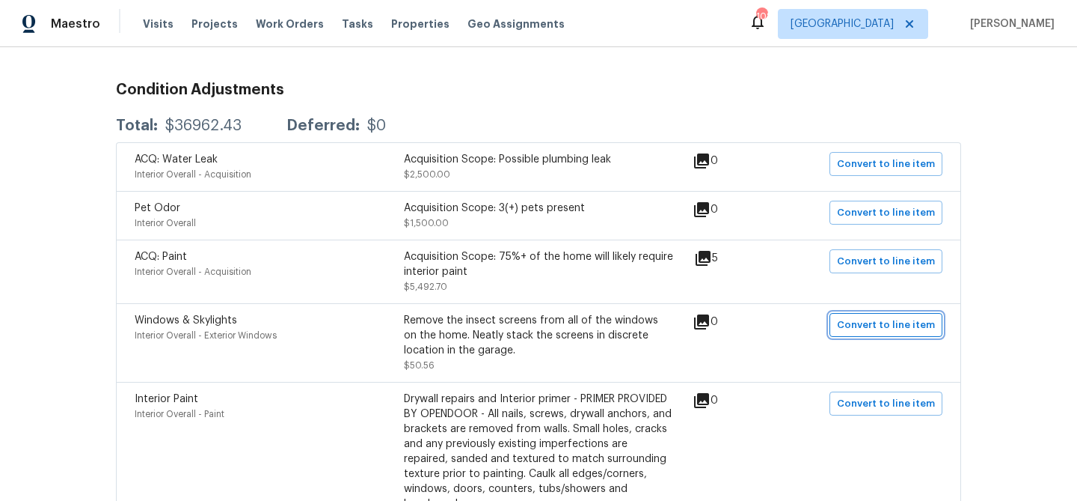
click at [851, 321] on span "Convert to line item" at bounding box center [886, 325] width 98 height 17
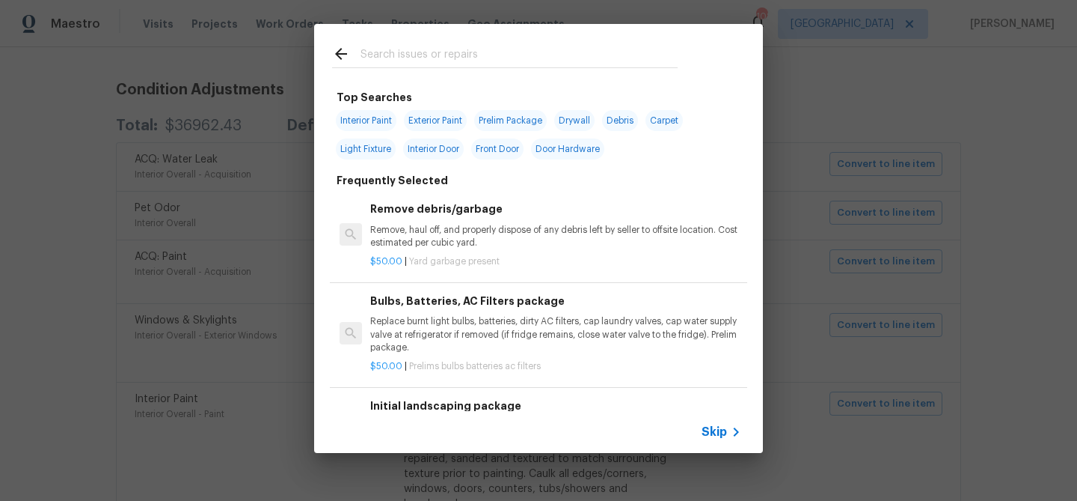
click at [717, 426] on span "Skip" at bounding box center [714, 431] width 25 height 15
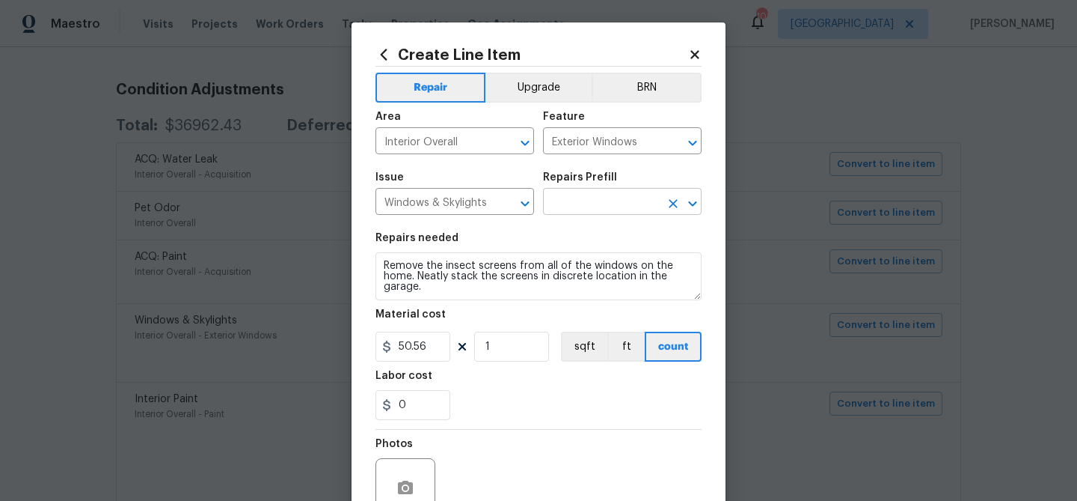
click at [583, 207] on input "text" at bounding box center [601, 203] width 117 height 23
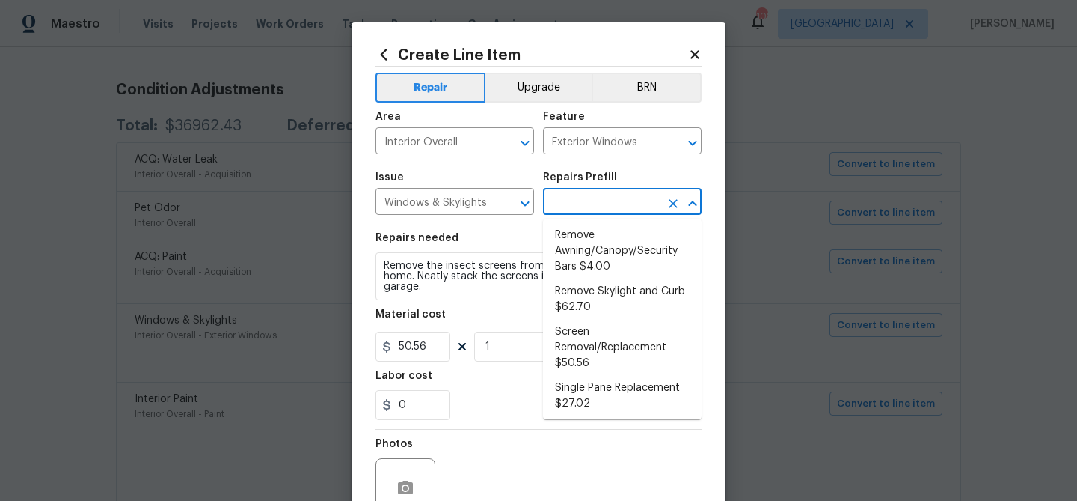
scroll to position [321, 0]
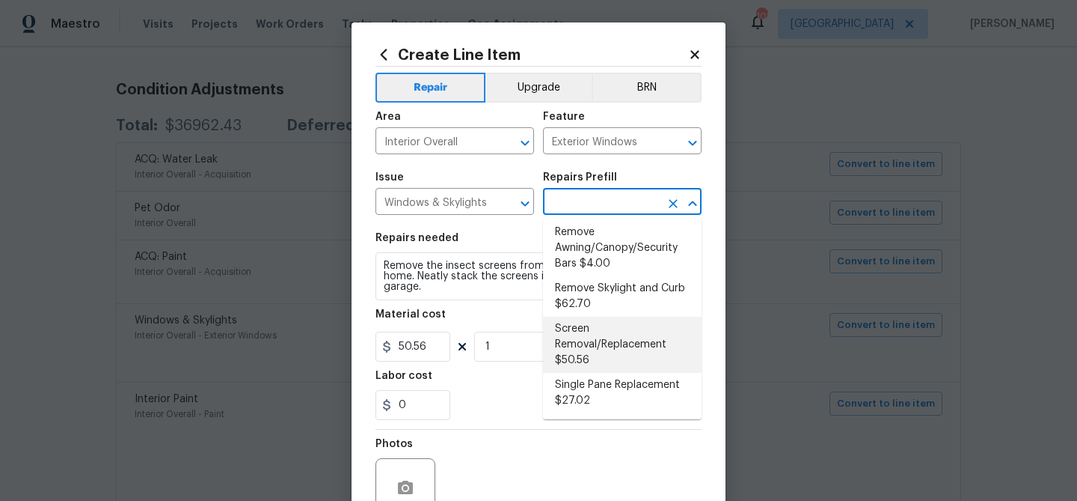
click at [598, 317] on li "Screen Removal/Replacement $50.56" at bounding box center [622, 345] width 159 height 56
type input "Screen Removal/Replacement $50.56"
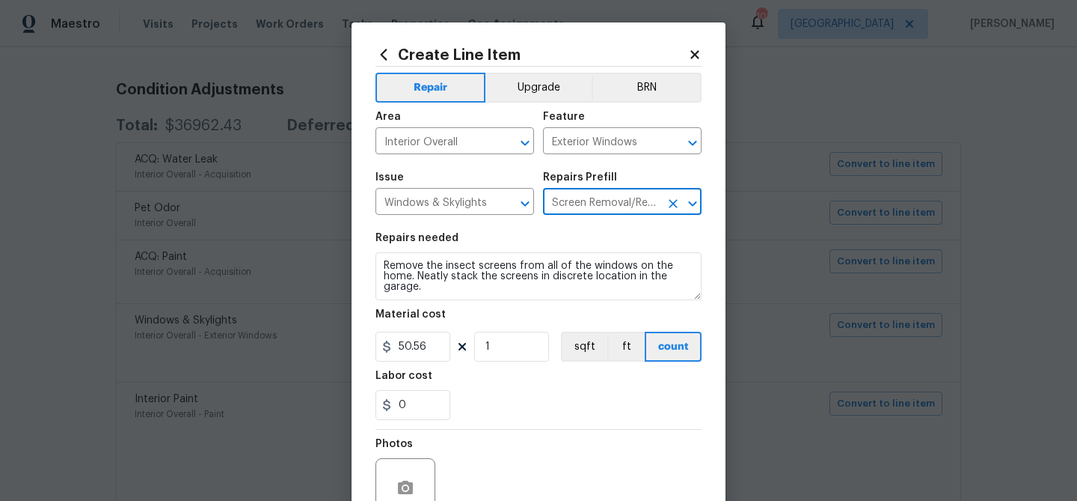
scroll to position [144, 0]
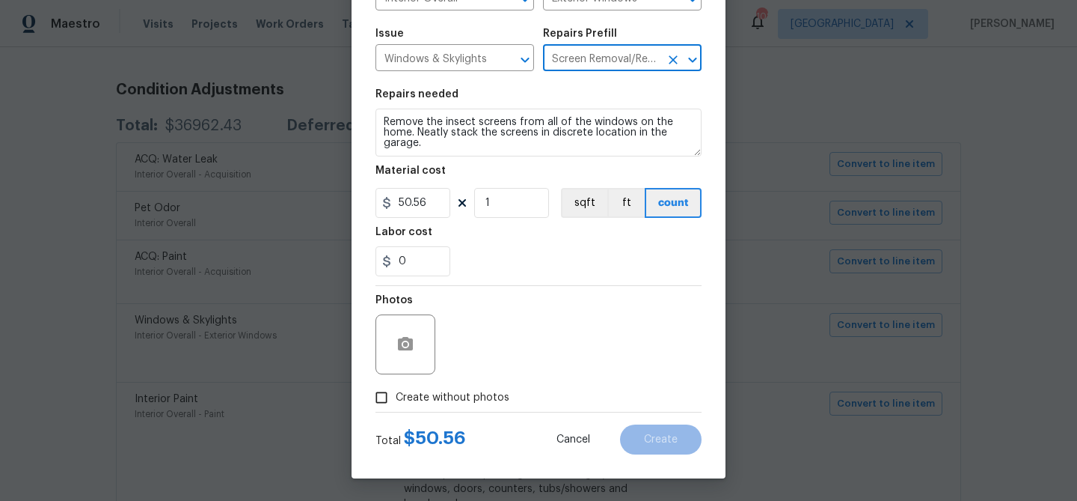
click at [429, 390] on span "Create without photos" at bounding box center [453, 398] width 114 height 16
click at [443, 397] on span "Create without photos" at bounding box center [453, 398] width 114 height 16
click at [396, 397] on input "Create without photos" at bounding box center [381, 397] width 28 height 28
checkbox input "true"
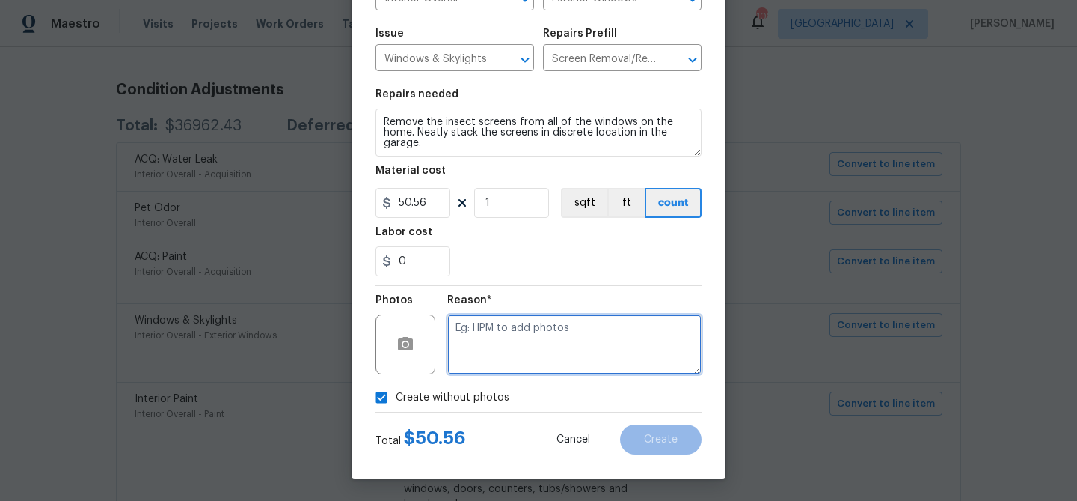
click at [488, 345] on textarea at bounding box center [574, 344] width 254 height 60
type textarea "remove screens"
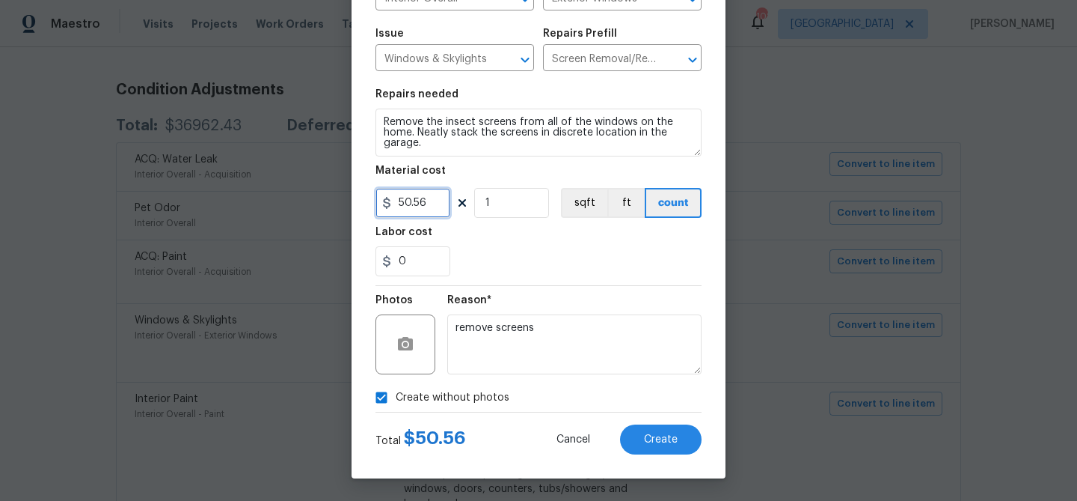
click at [417, 196] on input "50.56" at bounding box center [413, 203] width 75 height 30
type input "45"
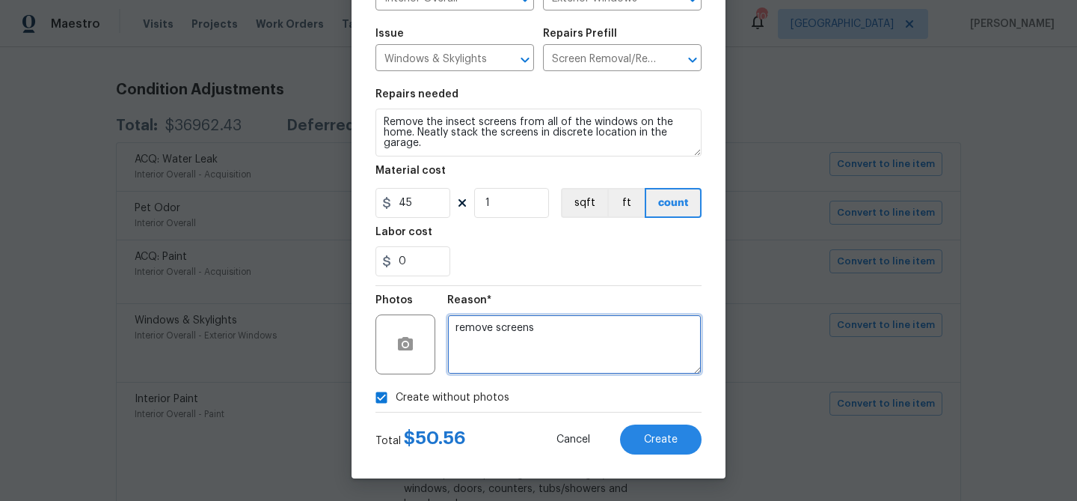
click at [563, 346] on textarea "remove screens" at bounding box center [574, 344] width 254 height 60
click at [619, 435] on div "Cancel Create" at bounding box center [617, 439] width 169 height 30
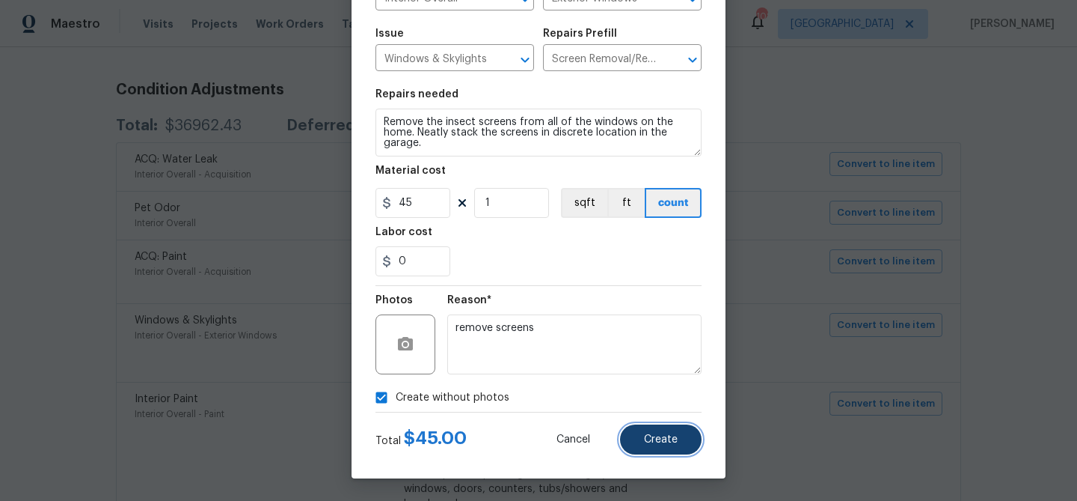
click at [634, 436] on button "Create" at bounding box center [661, 439] width 82 height 30
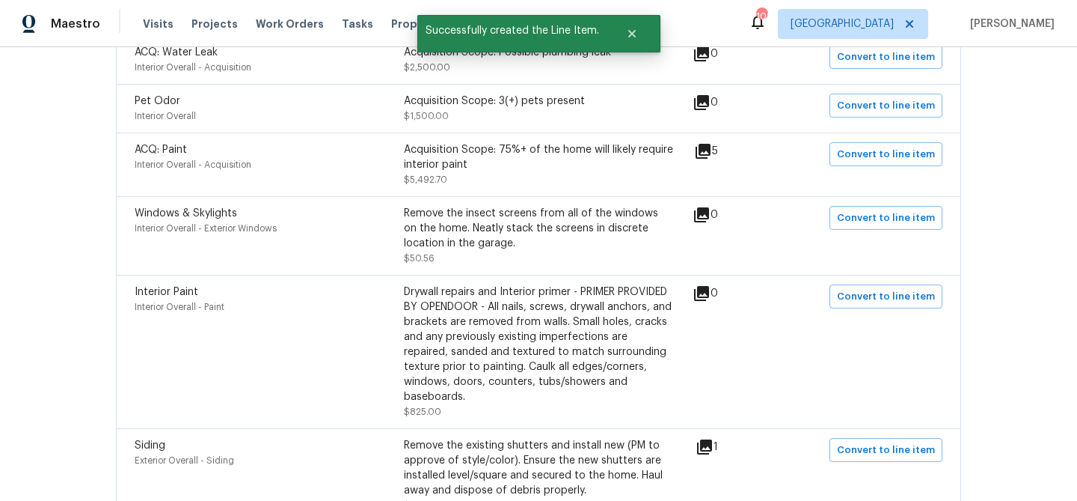
scroll to position [345, 0]
click at [891, 295] on span "Convert to line item" at bounding box center [886, 295] width 98 height 17
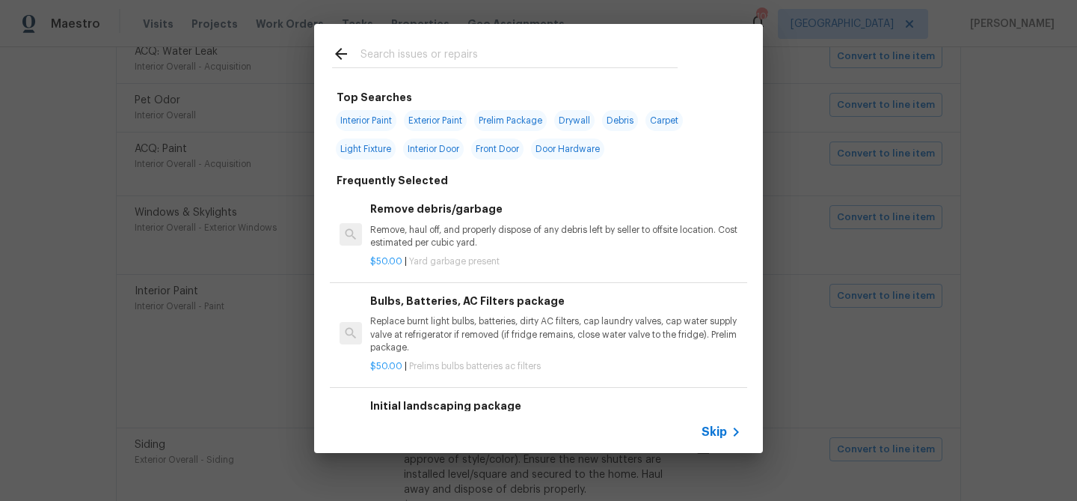
click at [709, 434] on span "Skip" at bounding box center [714, 431] width 25 height 15
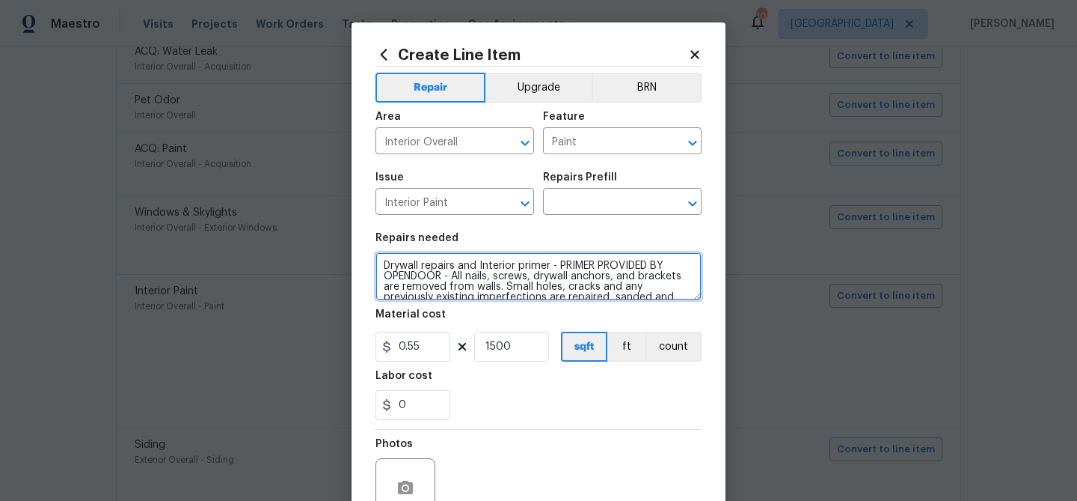
drag, startPoint x: 385, startPoint y: 263, endPoint x: 567, endPoint y: 275, distance: 182.9
click at [672, 304] on section "Repairs needed Drywall repairs and Interior primer - PRIMER PROVIDED BY OPENDOO…" at bounding box center [539, 326] width 326 height 205
drag, startPoint x: 557, startPoint y: 272, endPoint x: 546, endPoint y: 275, distance: 10.7
click at [557, 272] on textarea "Drywall repairs and Interior primer - PRIMER PROVIDED BY OPENDOOR - All nails, …" at bounding box center [539, 276] width 326 height 48
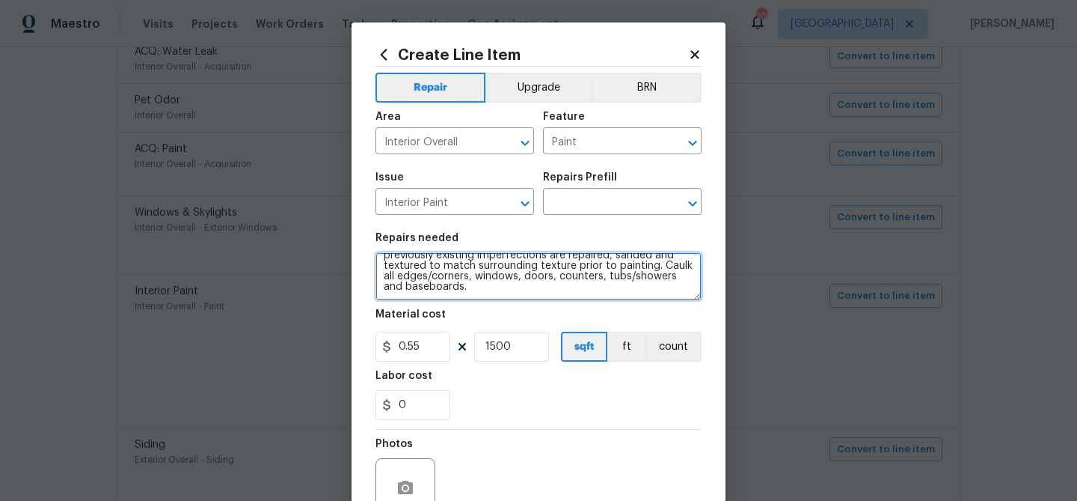
drag, startPoint x: 383, startPoint y: 264, endPoint x: 662, endPoint y: 330, distance: 286.8
click at [661, 330] on section "Repairs needed Drywall repairs and Interior primer - PRIMER PROVIDED BY OPENDOO…" at bounding box center [539, 326] width 326 height 205
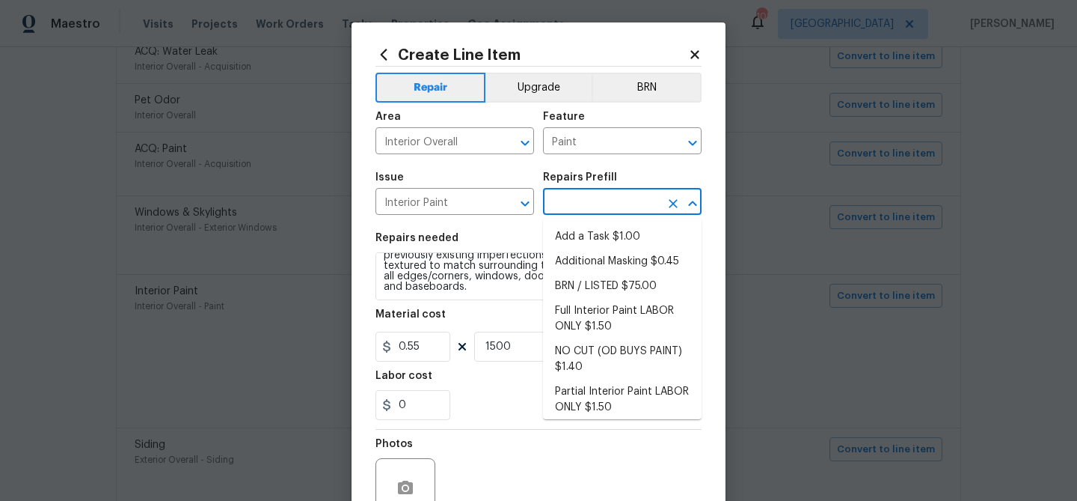
click at [590, 202] on input "text" at bounding box center [601, 203] width 117 height 23
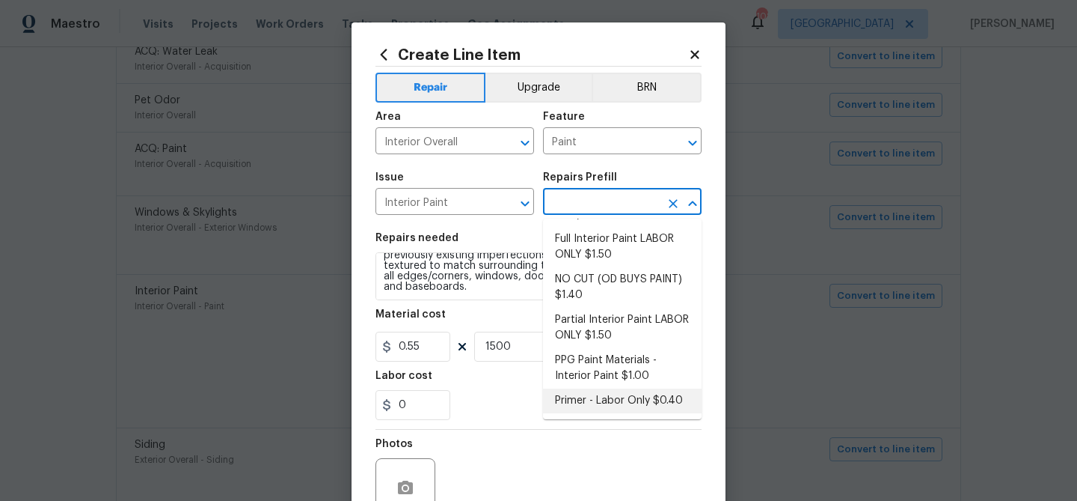
click at [615, 392] on li "Primer - Labor Only $0.40" at bounding box center [622, 400] width 159 height 25
type input "Overall Paint"
type textarea "Interior primer - PRIMER PROVIDED BY OPENDOOR - All nails, screws, drywall anch…"
type input "Primer - Labor Only $0.40"
type input "0.4"
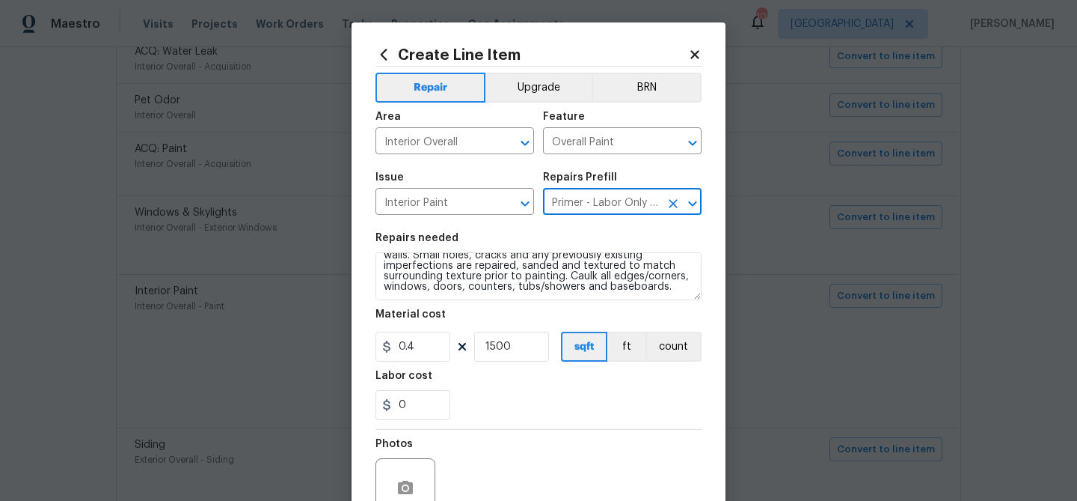
scroll to position [0, 0]
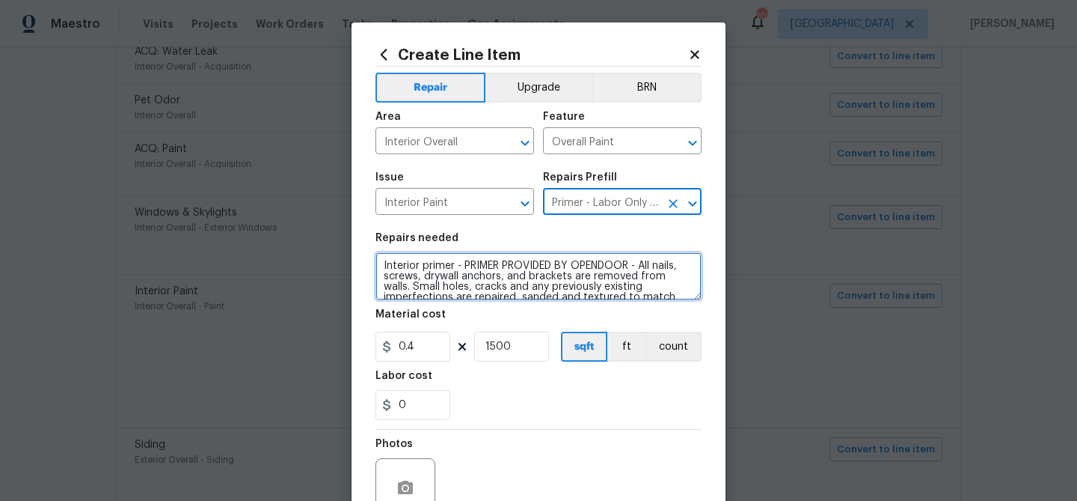
click at [384, 264] on textarea "Interior primer - PRIMER PROVIDED BY OPENDOOR - All nails, screws, drywall anch…" at bounding box center [539, 276] width 326 height 48
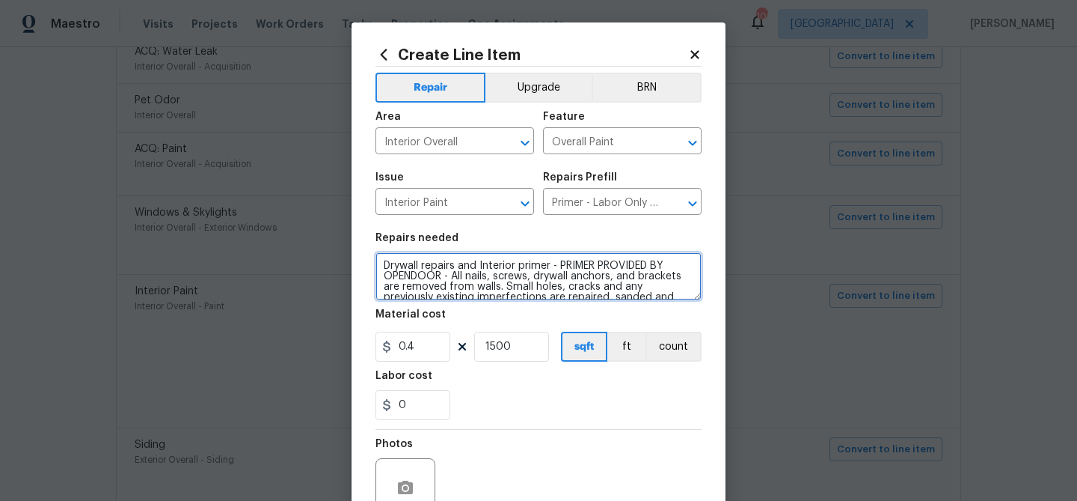
type textarea "Drywall repairs and Interior primer - PRIMER PROVIDED BY OPENDOOR - All nails, …"
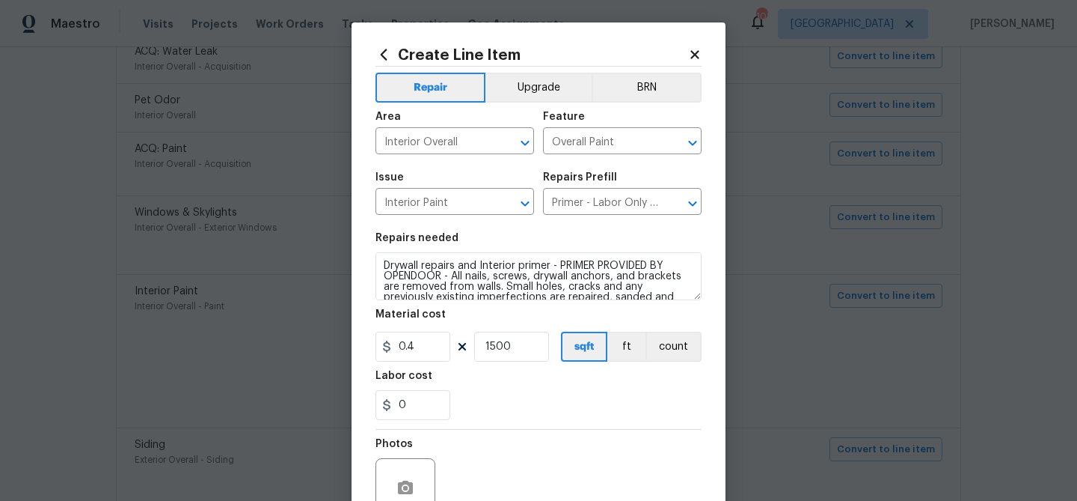
click at [523, 391] on div "0" at bounding box center [539, 405] width 326 height 30
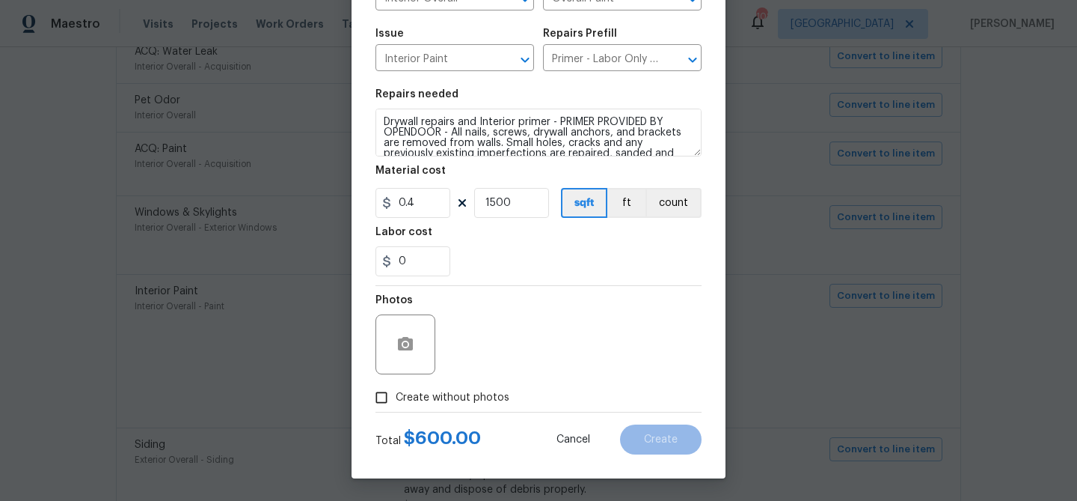
click at [478, 396] on span "Create without photos" at bounding box center [453, 398] width 114 height 16
click at [396, 396] on input "Create without photos" at bounding box center [381, 397] width 28 height 28
checkbox input "true"
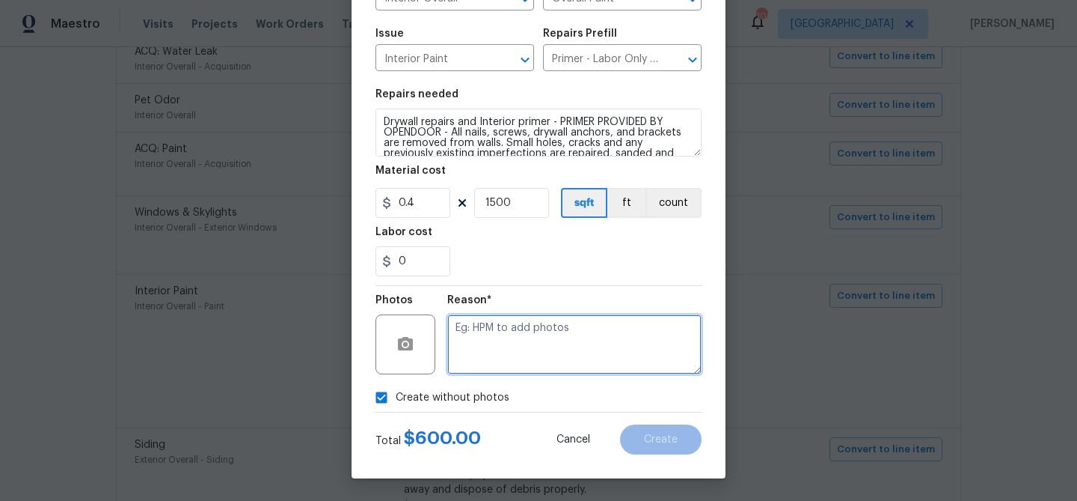
click at [536, 340] on textarea at bounding box center [574, 344] width 254 height 60
type textarea "Primer and drywall repairs"
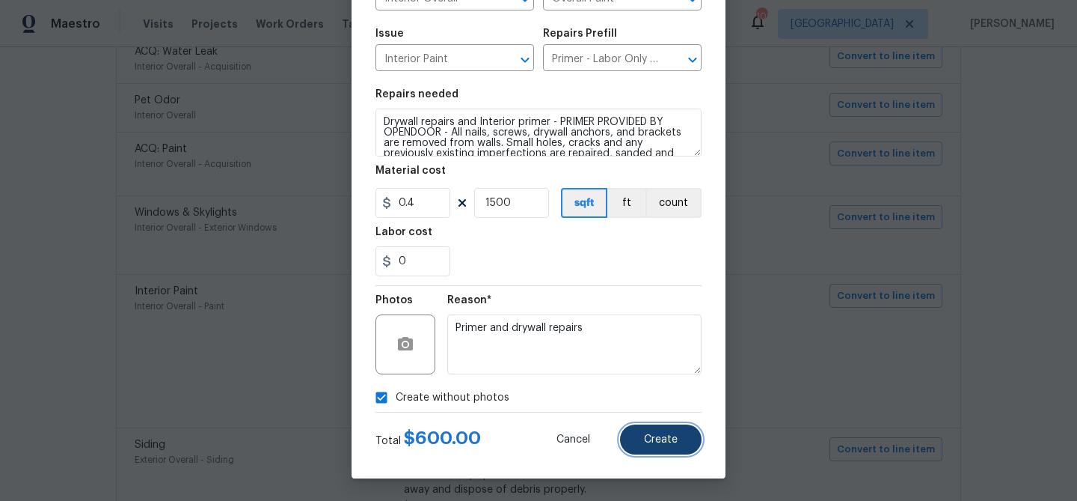
click at [663, 444] on span "Create" at bounding box center [661, 439] width 34 height 11
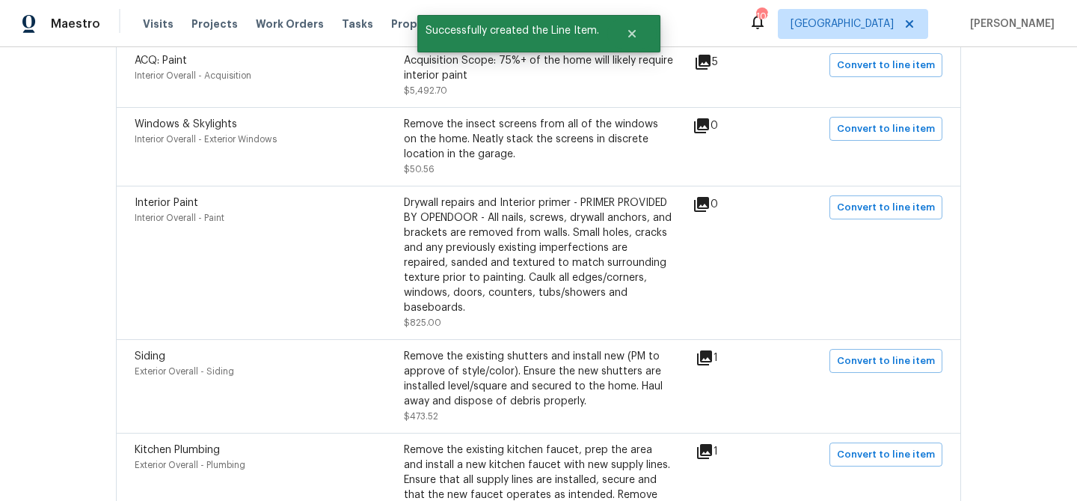
scroll to position [472, 0]
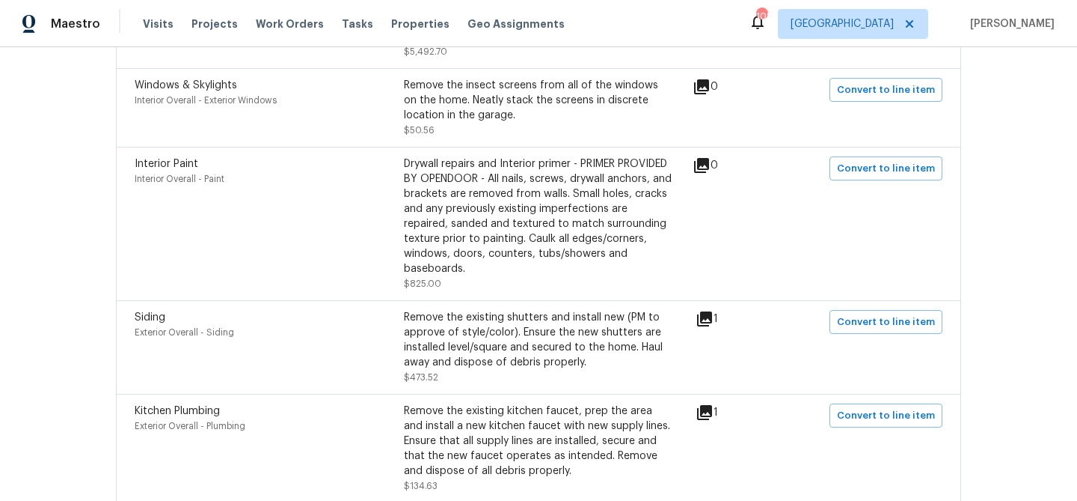
click at [711, 310] on icon at bounding box center [705, 319] width 18 height 18
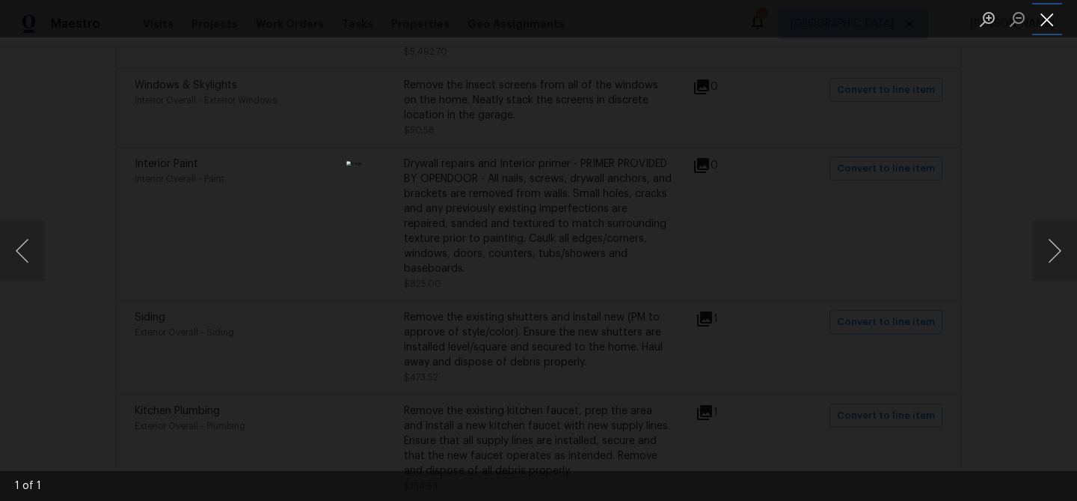
click at [1046, 28] on button "Close lightbox" at bounding box center [1048, 19] width 30 height 26
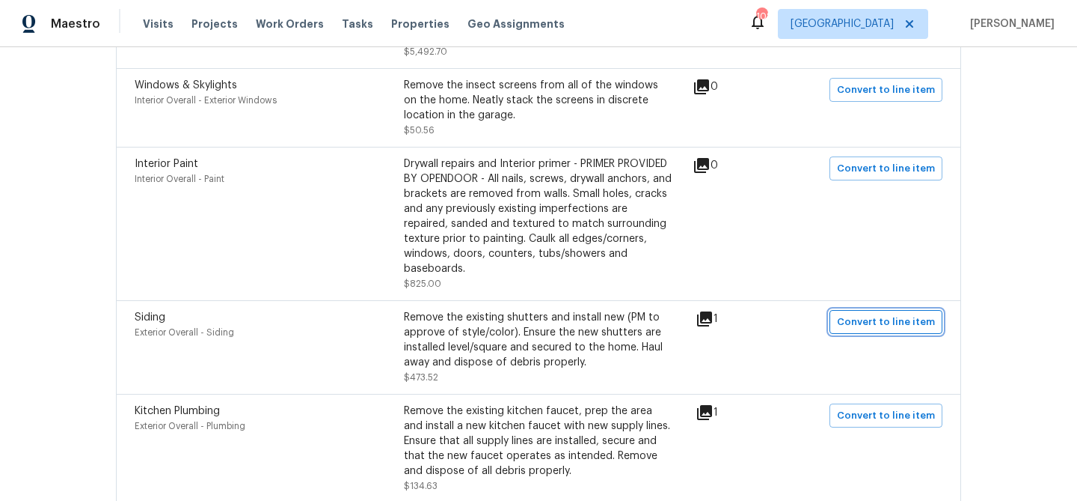
click at [878, 314] on span "Convert to line item" at bounding box center [886, 322] width 98 height 17
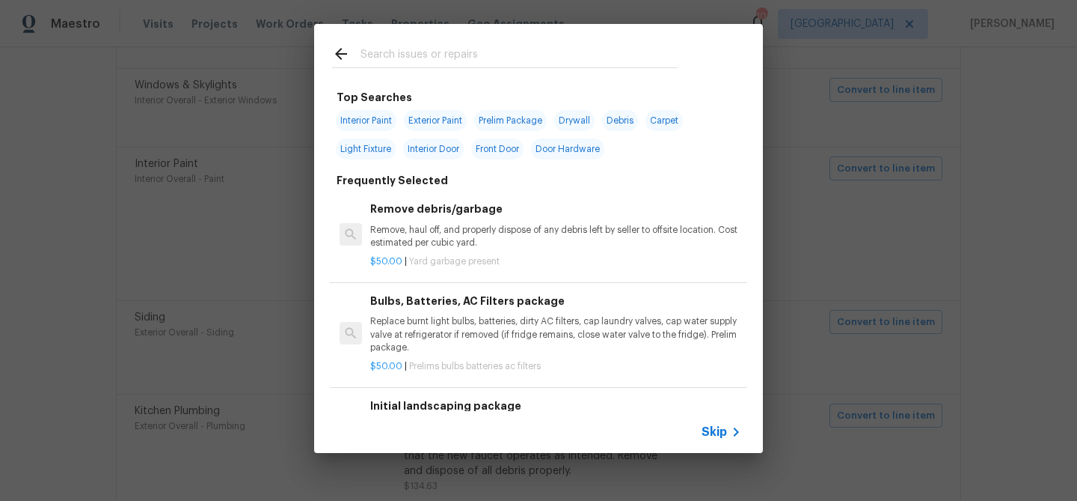
click at [715, 433] on span "Skip" at bounding box center [714, 431] width 25 height 15
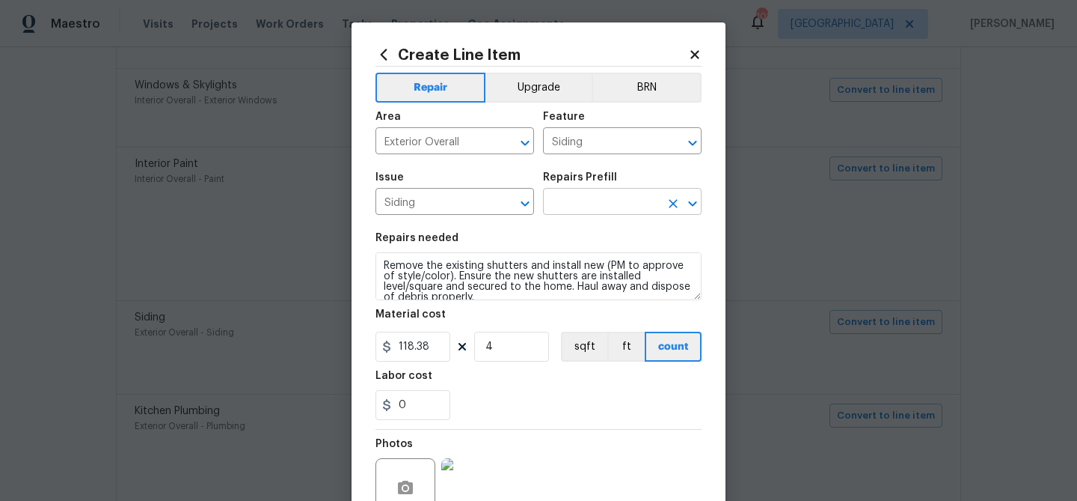
click at [580, 202] on input "text" at bounding box center [601, 203] width 117 height 23
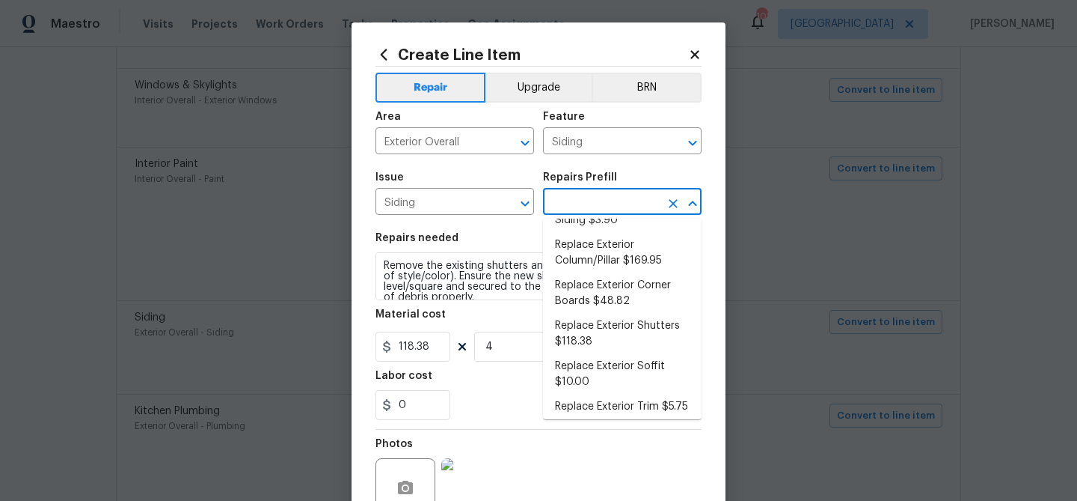
scroll to position [257, 0]
click at [608, 316] on li "Replace Exterior Shutters $118.38" at bounding box center [622, 336] width 159 height 40
type input "Replace Exterior Shutters $118.38"
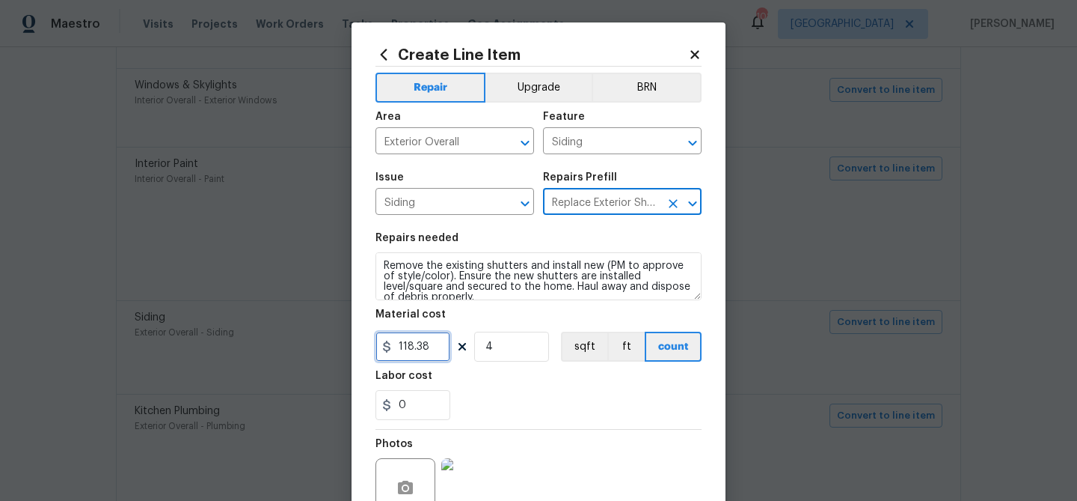
click at [441, 344] on input "118.38" at bounding box center [413, 346] width 75 height 30
type input "115"
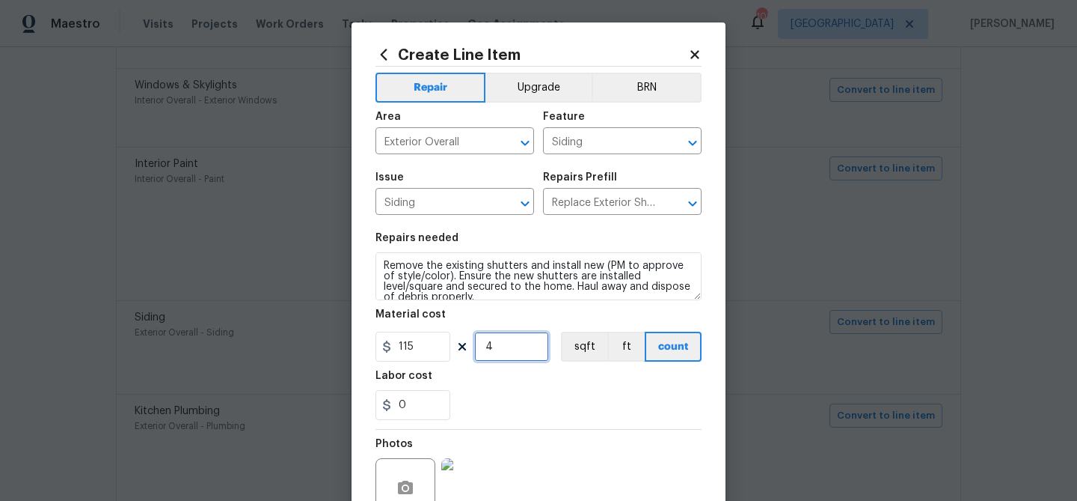
click at [513, 344] on input "4" at bounding box center [511, 346] width 75 height 30
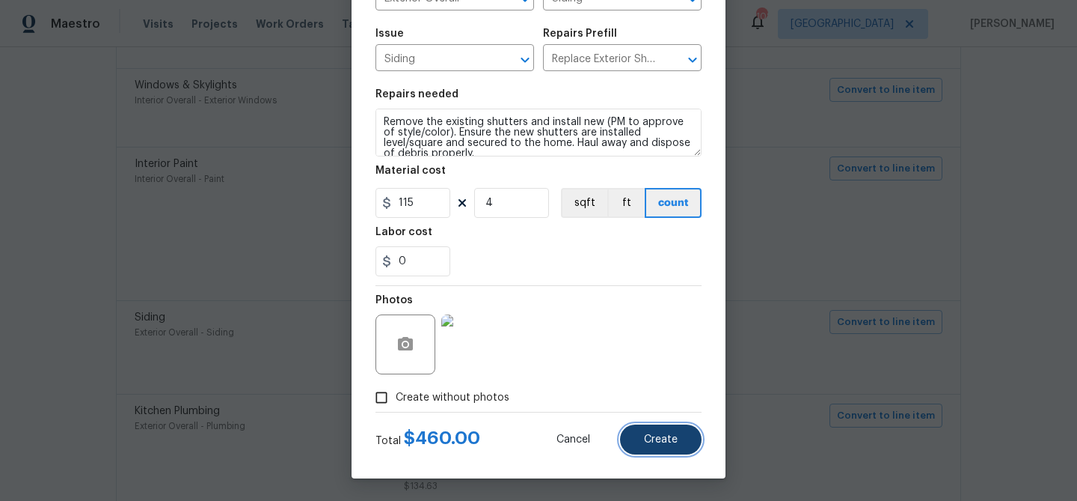
click at [662, 438] on span "Create" at bounding box center [661, 439] width 34 height 11
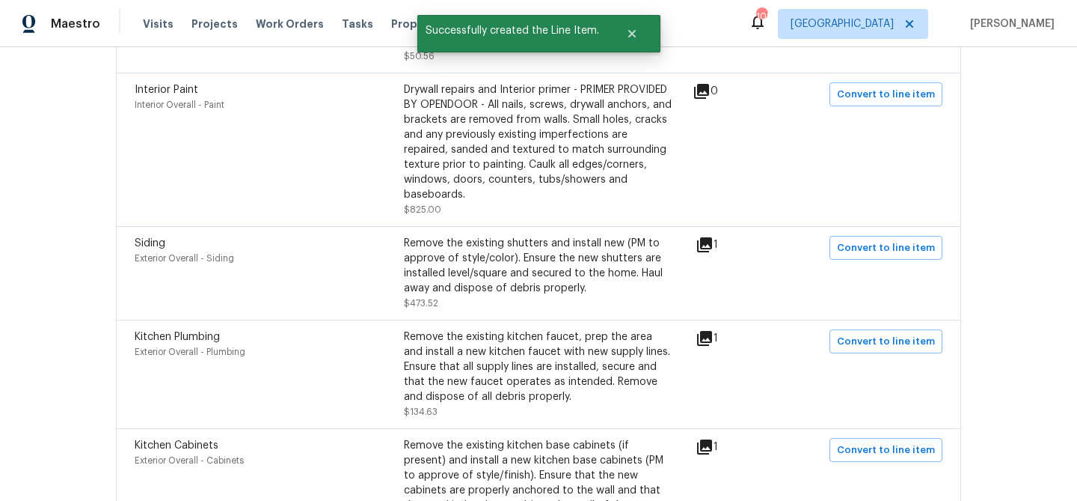
scroll to position [548, 0]
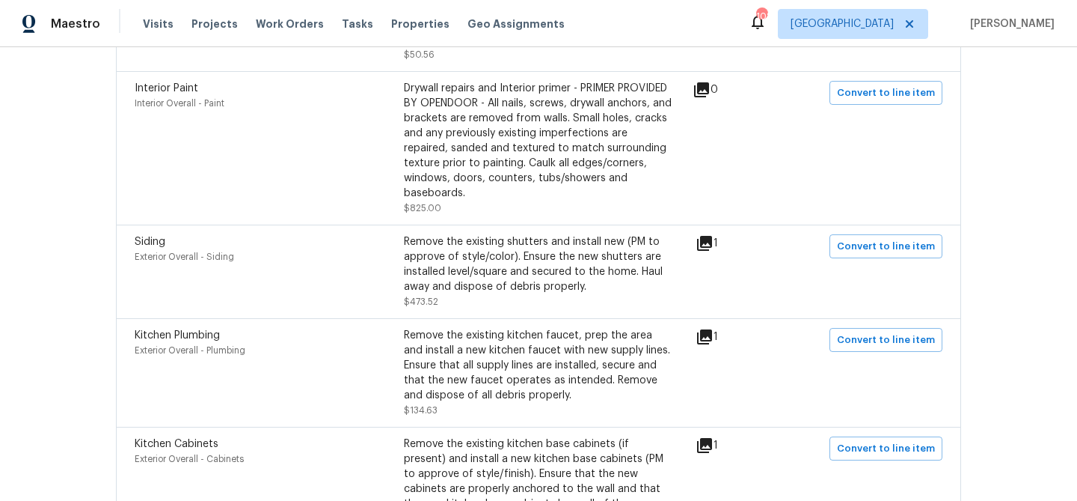
click at [714, 328] on icon at bounding box center [705, 337] width 18 height 18
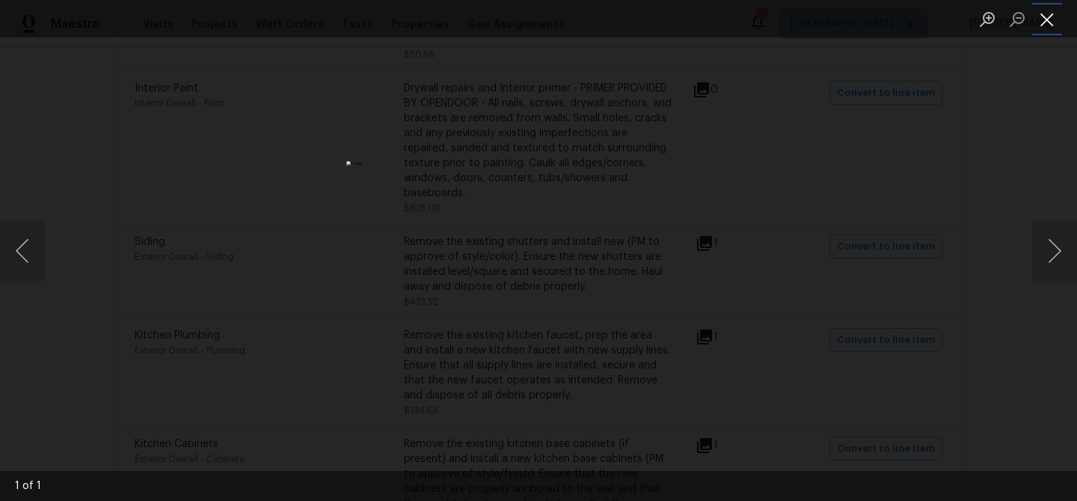
click at [1046, 21] on button "Close lightbox" at bounding box center [1048, 19] width 30 height 26
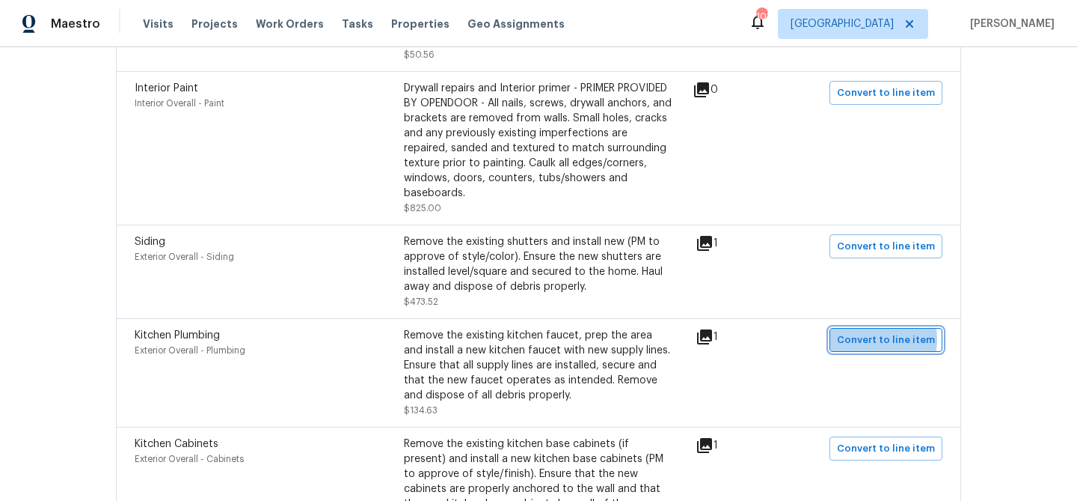
click at [872, 331] on span "Convert to line item" at bounding box center [886, 339] width 98 height 17
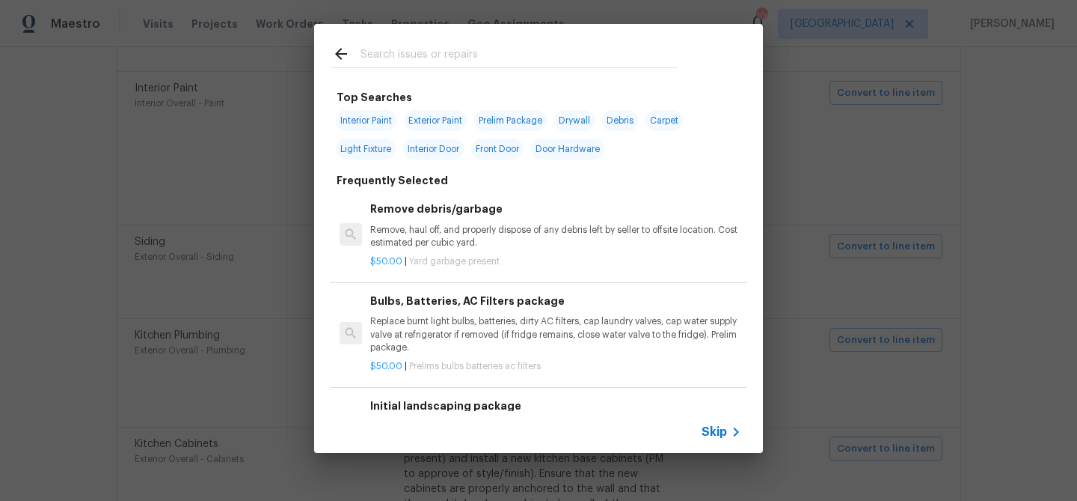
click at [721, 442] on div "Skip" at bounding box center [538, 432] width 449 height 42
click at [724, 428] on span "Skip" at bounding box center [714, 431] width 25 height 15
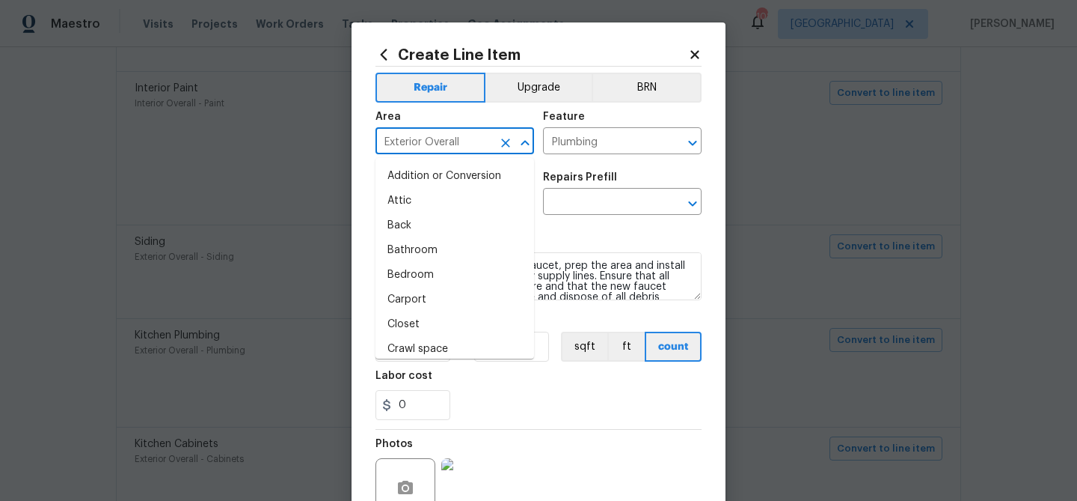
click at [452, 138] on input "Exterior Overall" at bounding box center [434, 142] width 117 height 23
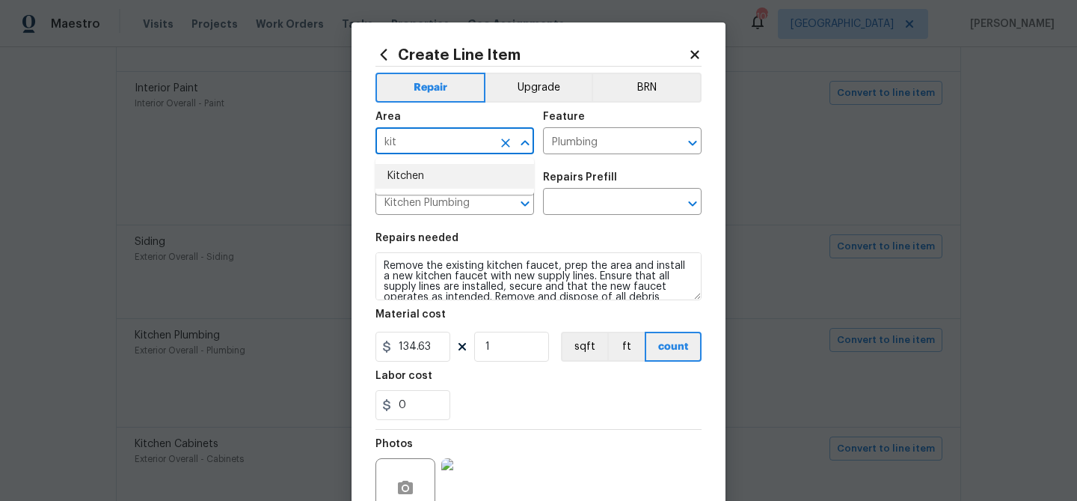
drag, startPoint x: 454, startPoint y: 186, endPoint x: 456, endPoint y: 178, distance: 8.5
click at [454, 186] on li "Kitchen" at bounding box center [455, 176] width 159 height 25
type input "Kitchen"
click at [582, 200] on input "text" at bounding box center [601, 203] width 117 height 23
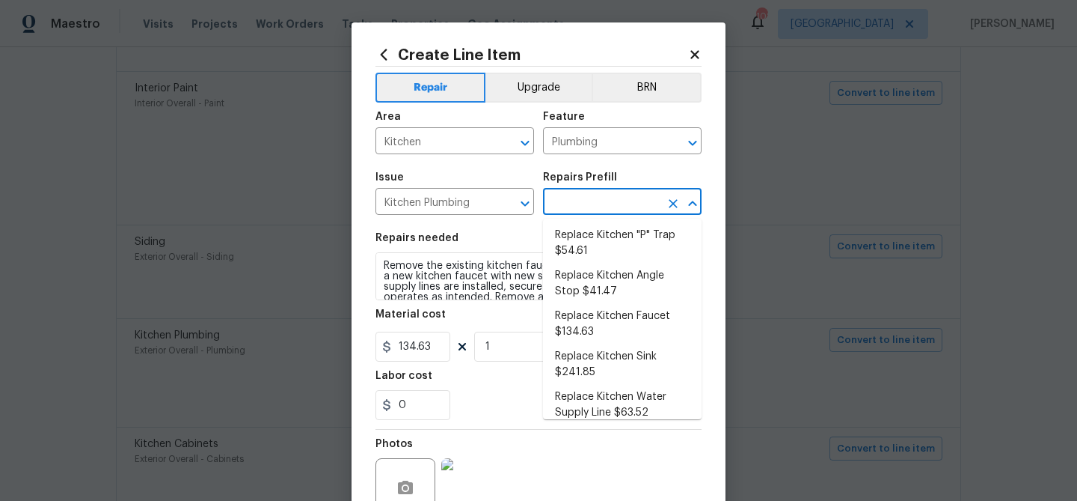
scroll to position [141, 0]
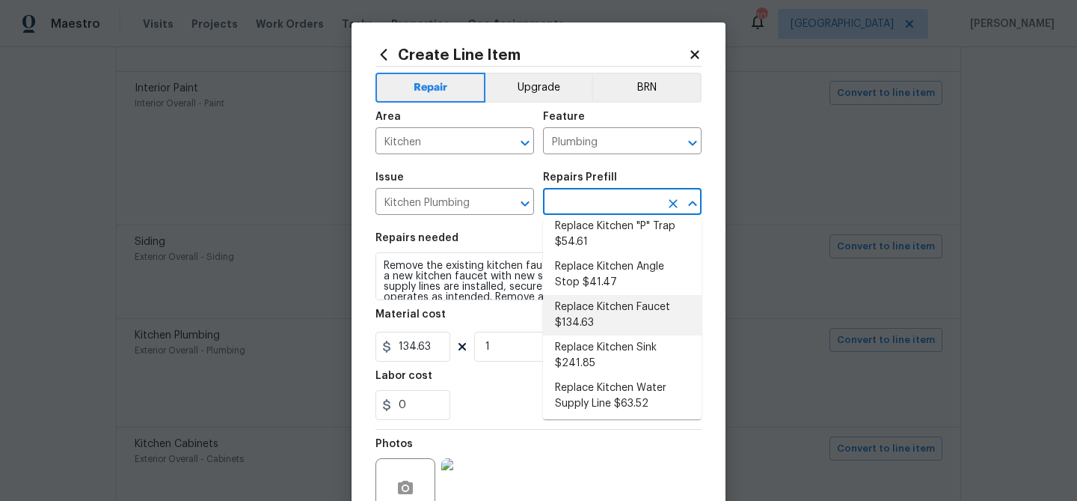
click at [597, 302] on li "Replace Kitchen Faucet $134.63" at bounding box center [622, 315] width 159 height 40
type input "Replace Kitchen Faucet $134.63"
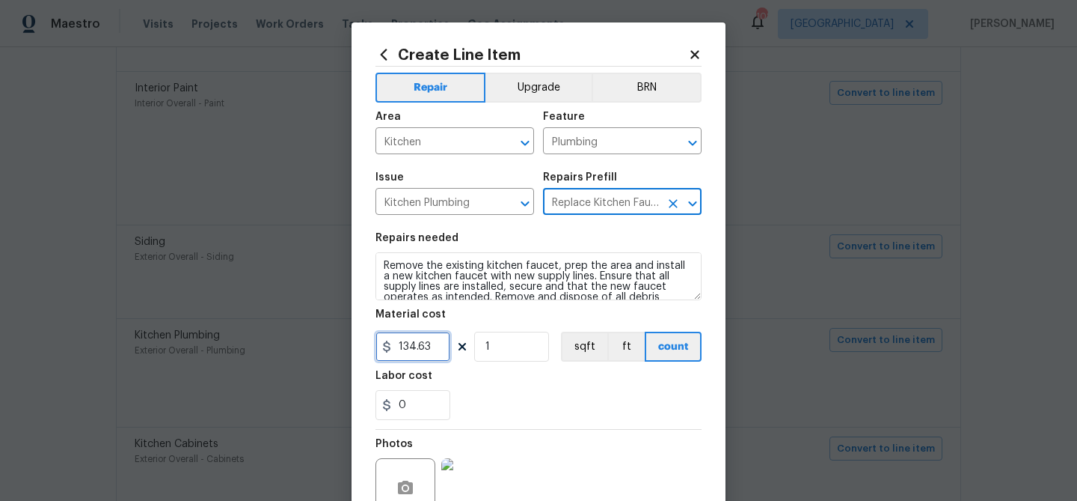
click at [438, 346] on input "134.63" at bounding box center [413, 346] width 75 height 30
type input "135"
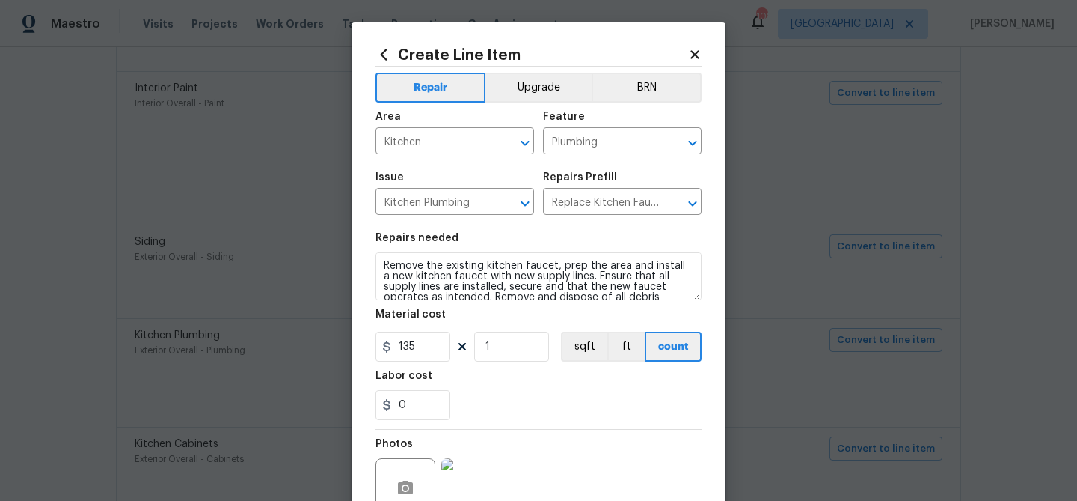
drag, startPoint x: 486, startPoint y: 397, endPoint x: 516, endPoint y: 390, distance: 30.9
click at [487, 397] on div "0" at bounding box center [539, 405] width 326 height 30
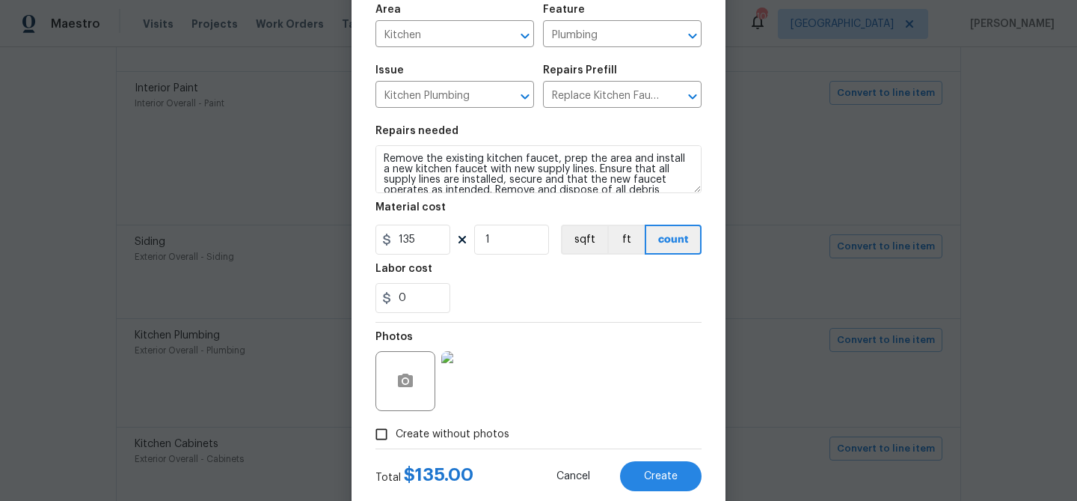
scroll to position [144, 0]
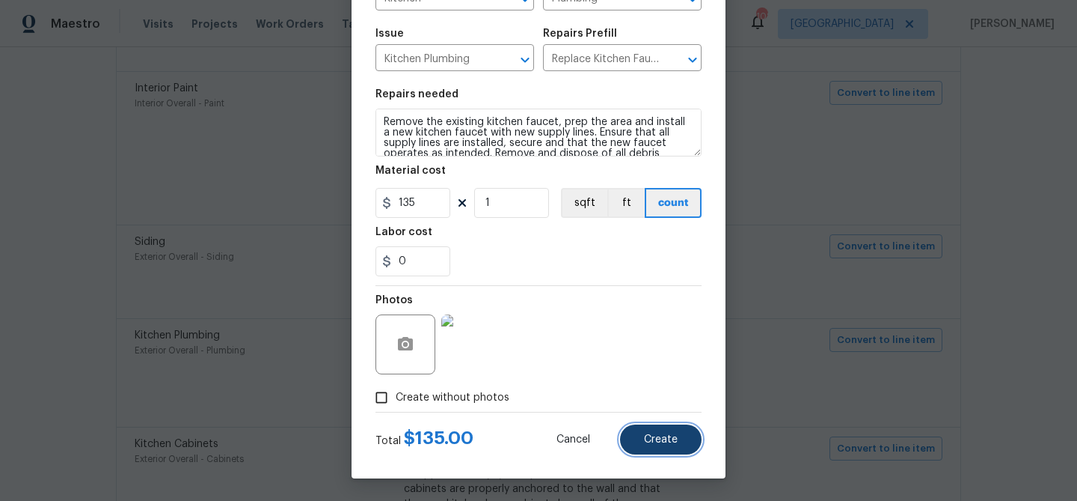
click at [651, 434] on span "Create" at bounding box center [661, 439] width 34 height 11
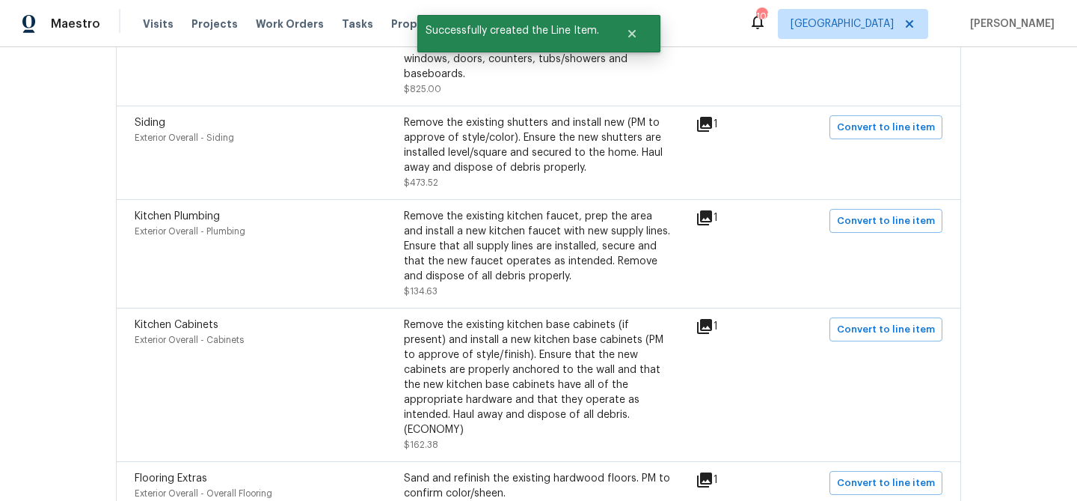
scroll to position [669, 0]
click at [721, 316] on div "1" at bounding box center [731, 324] width 70 height 18
click at [712, 317] on icon at bounding box center [704, 324] width 15 height 15
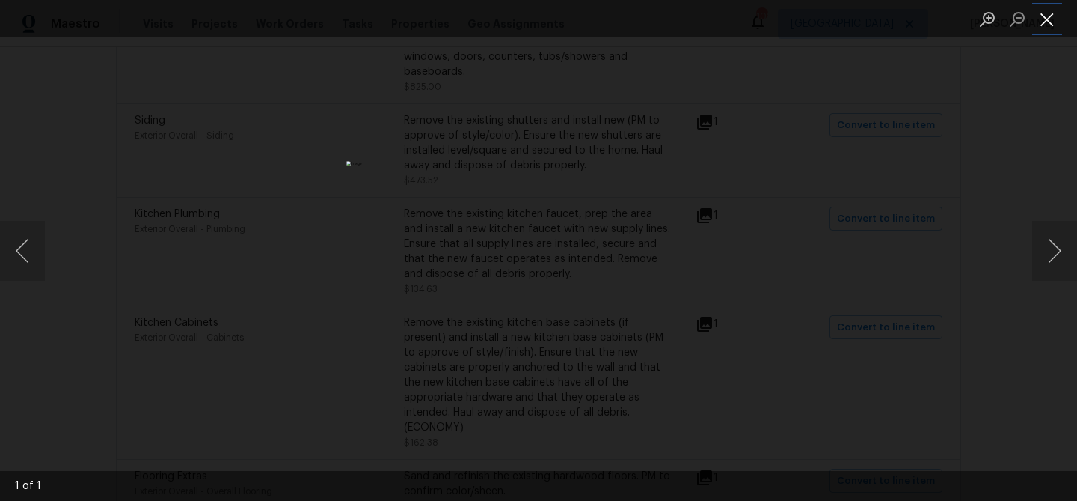
click at [1051, 19] on button "Close lightbox" at bounding box center [1048, 19] width 30 height 26
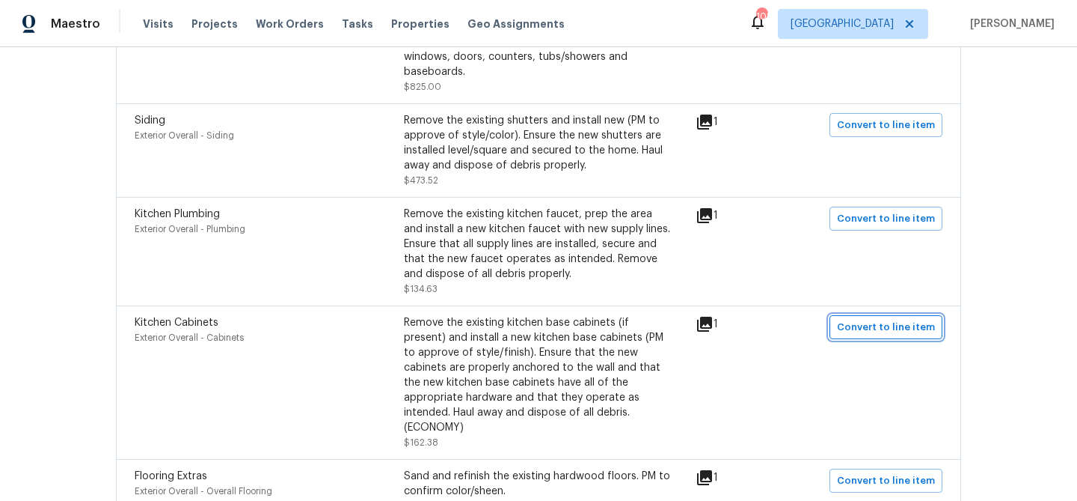
click at [863, 322] on span "Convert to line item" at bounding box center [886, 327] width 98 height 17
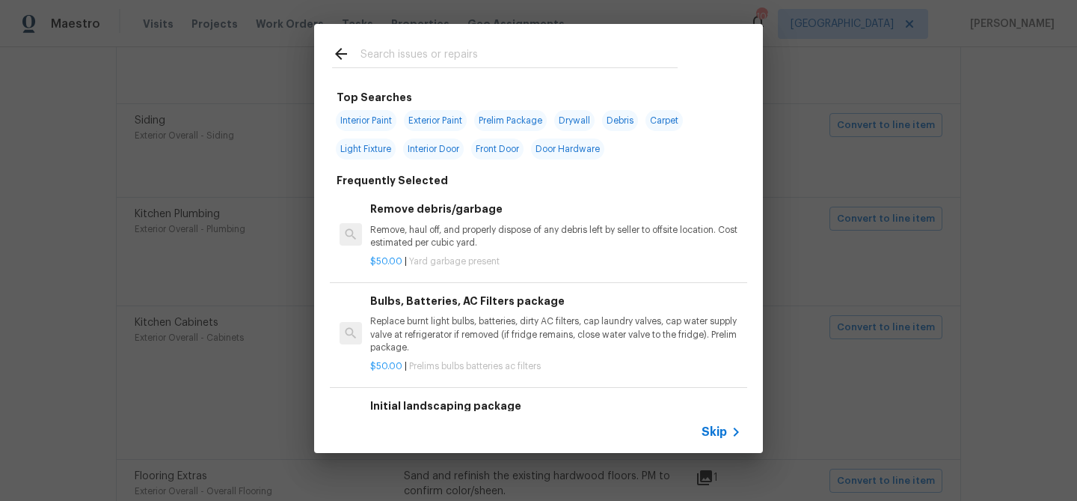
click at [715, 430] on span "Skip" at bounding box center [714, 431] width 25 height 15
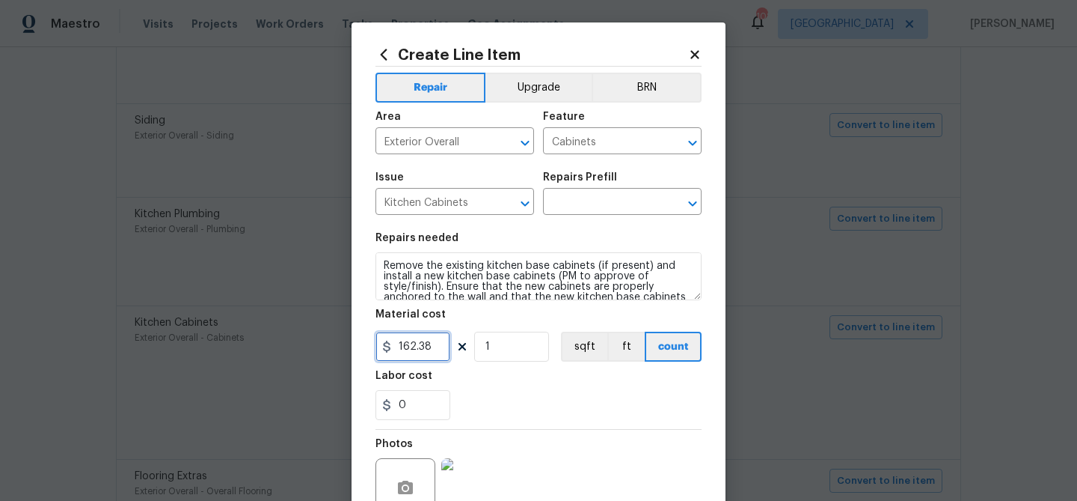
click at [435, 349] on input "162.38" at bounding box center [413, 346] width 75 height 30
type input "160"
click at [621, 211] on input "text" at bounding box center [601, 203] width 117 height 23
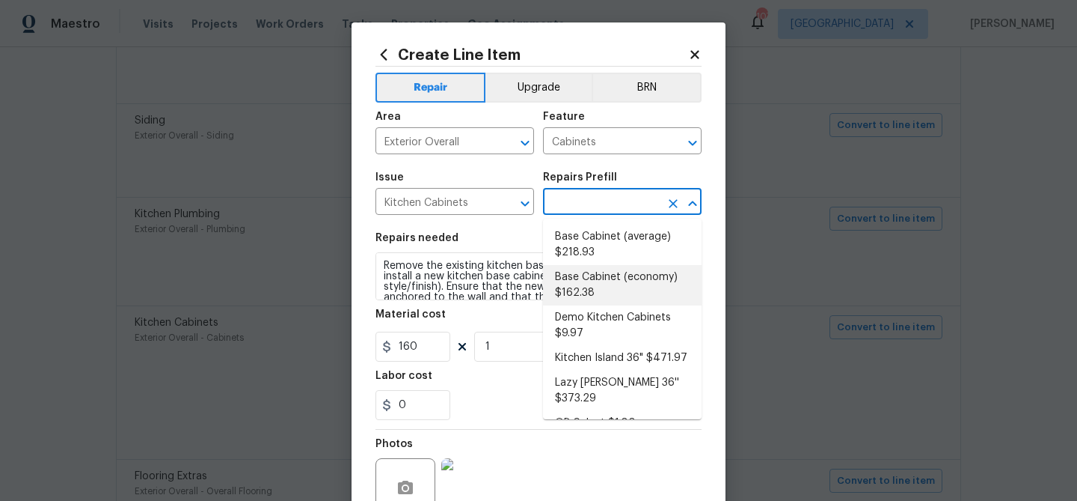
scroll to position [19, 0]
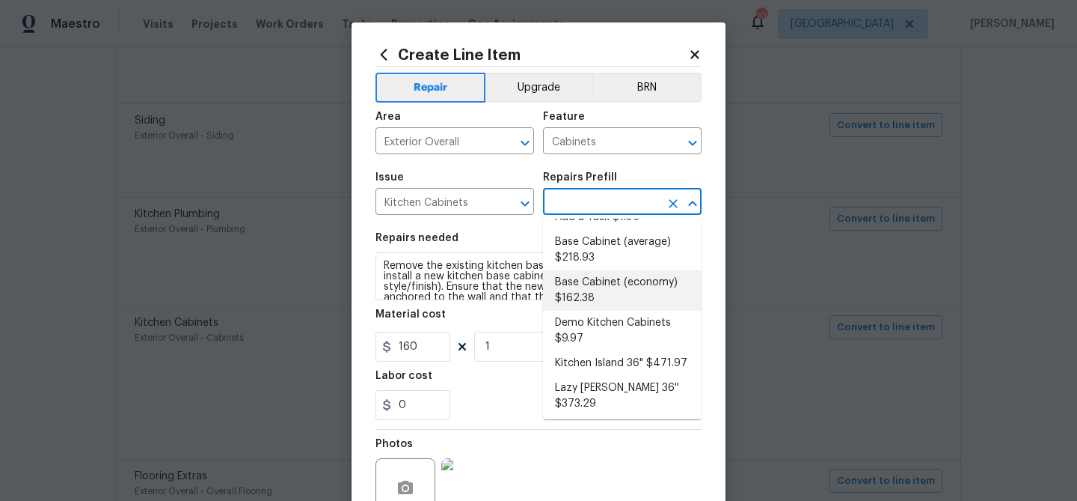
click at [627, 275] on li "Base Cabinet (economy) $162.38" at bounding box center [622, 290] width 159 height 40
type input "Base Cabinet (economy) $162.38"
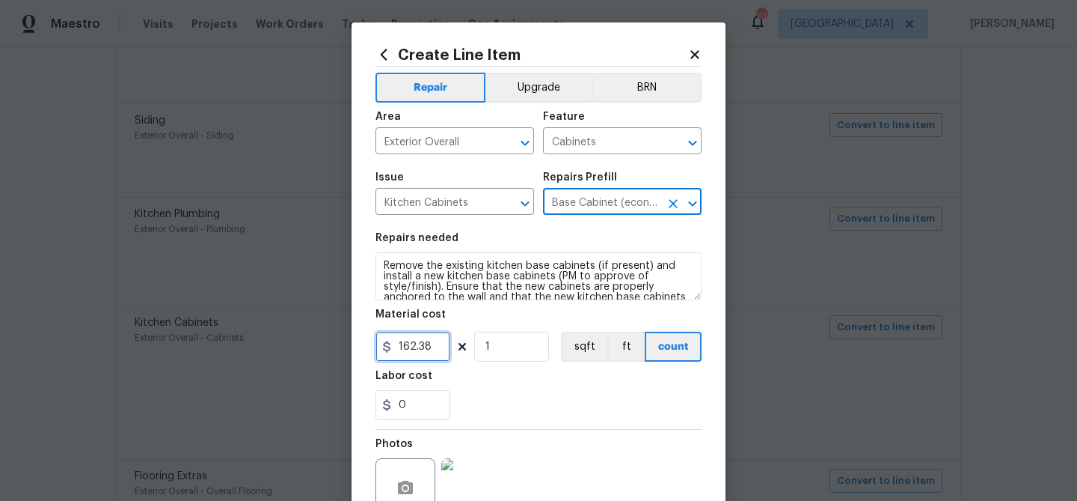
click at [443, 349] on input "162.38" at bounding box center [413, 346] width 75 height 30
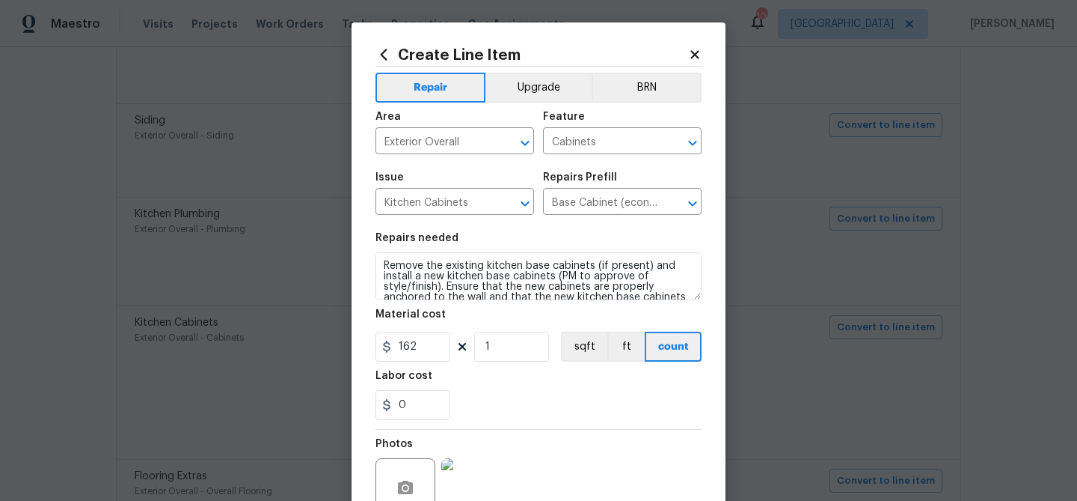
drag, startPoint x: 542, startPoint y: 390, endPoint x: 552, endPoint y: 388, distance: 10.7
click at [542, 390] on div "0" at bounding box center [539, 405] width 326 height 30
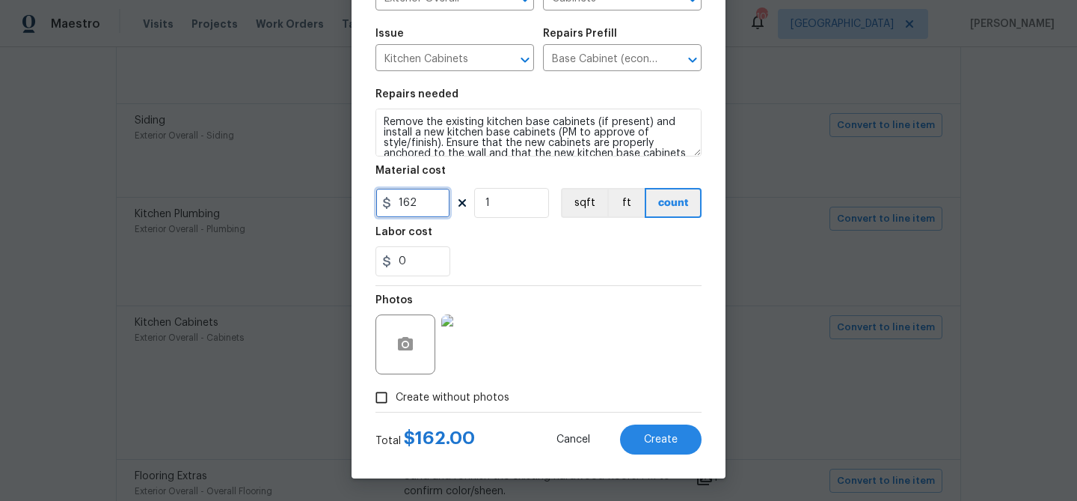
click at [424, 201] on input "162" at bounding box center [413, 203] width 75 height 30
type input "150"
click at [608, 376] on div "Photos" at bounding box center [539, 334] width 326 height 97
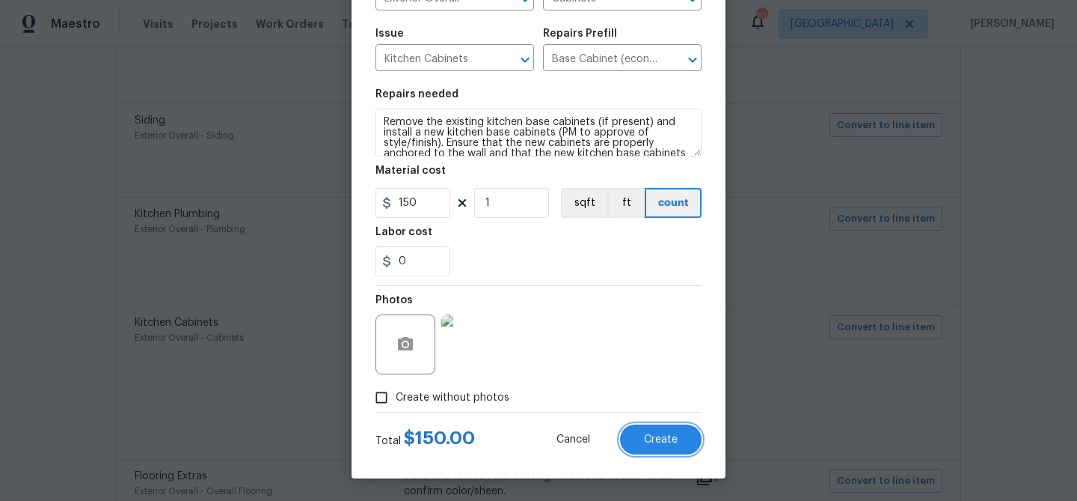
drag, startPoint x: 636, startPoint y: 441, endPoint x: 619, endPoint y: 405, distance: 39.8
click at [636, 440] on button "Create" at bounding box center [661, 439] width 82 height 30
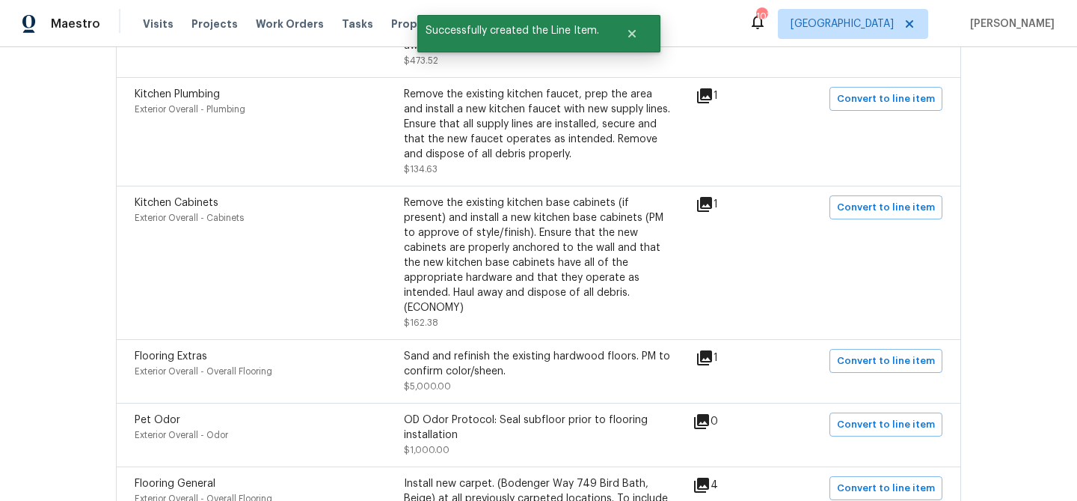
scroll to position [791, 0]
click at [707, 348] on icon at bounding box center [704, 355] width 15 height 15
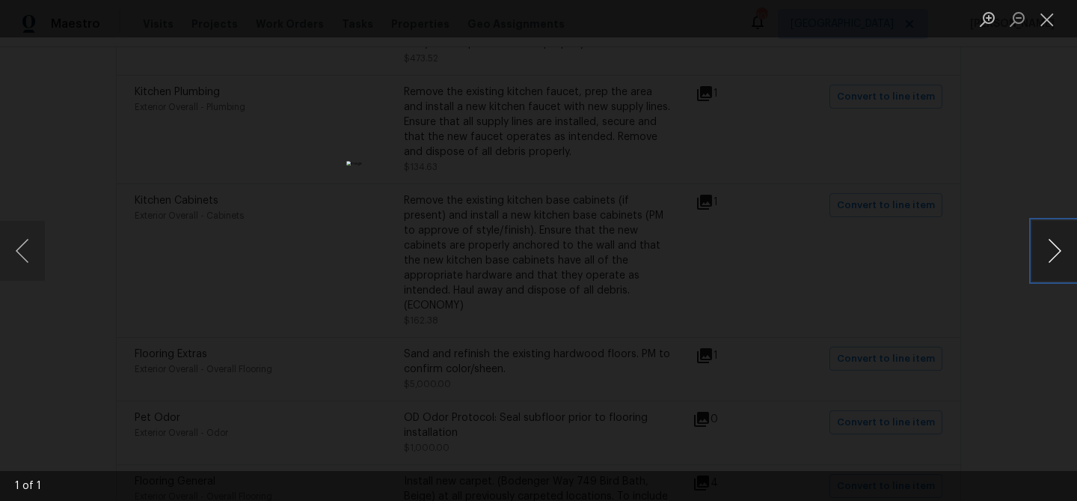
click at [1038, 246] on button "Next image" at bounding box center [1055, 251] width 45 height 60
click at [1052, 251] on button "Next image" at bounding box center [1055, 251] width 45 height 60
click at [1044, 19] on button "Close lightbox" at bounding box center [1048, 19] width 30 height 26
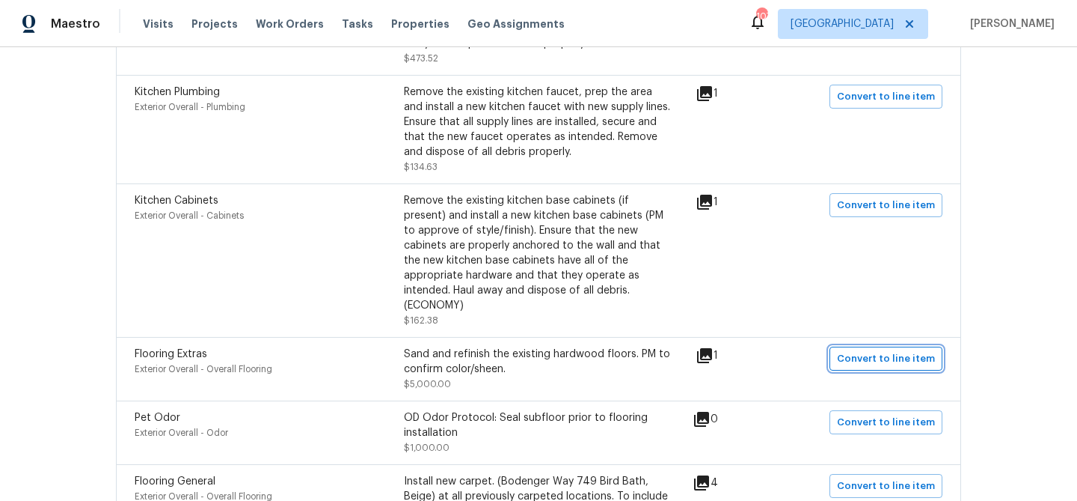
click at [850, 350] on span "Convert to line item" at bounding box center [886, 358] width 98 height 17
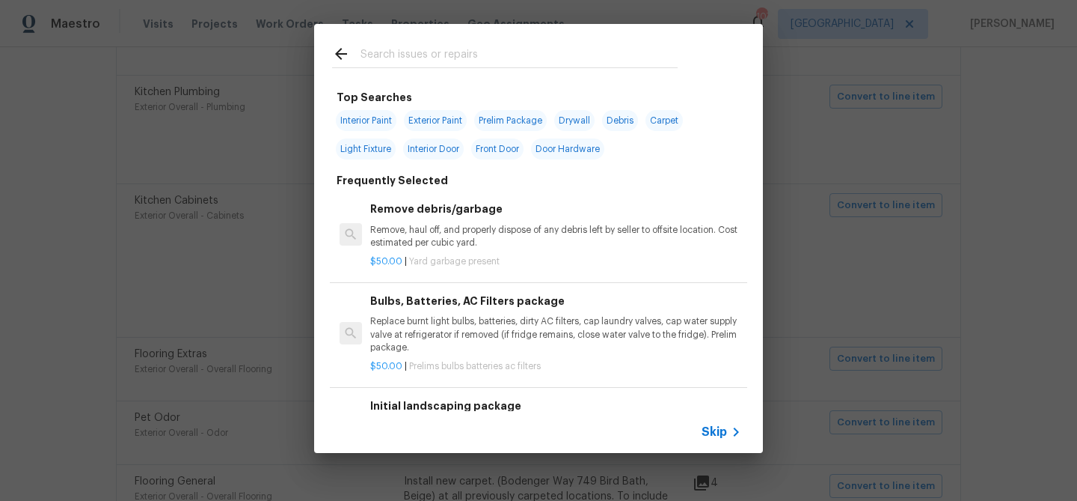
drag, startPoint x: 730, startPoint y: 419, endPoint x: 726, endPoint y: 426, distance: 8.4
click at [727, 424] on div "Skip" at bounding box center [538, 432] width 449 height 42
click at [724, 432] on span "Skip" at bounding box center [714, 431] width 25 height 15
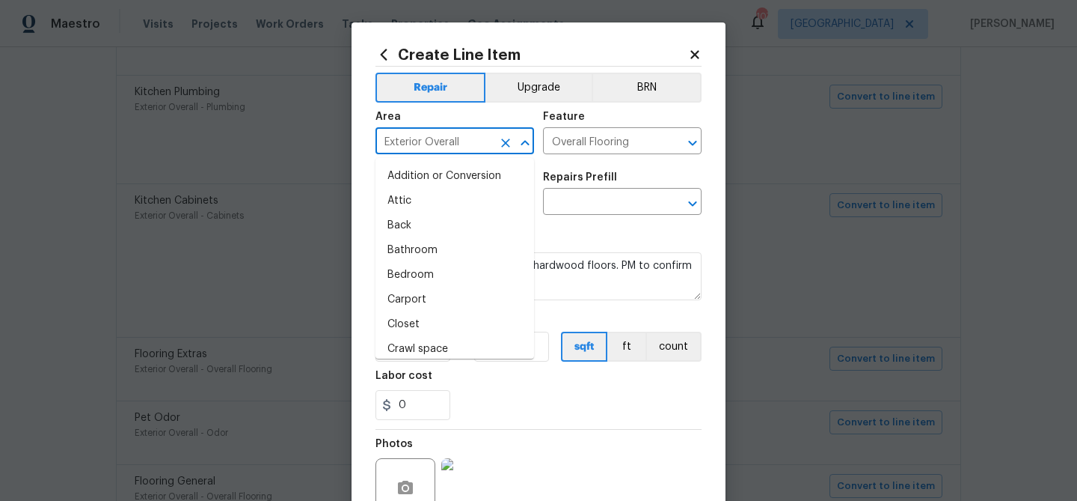
click at [464, 147] on input "Exterior Overall" at bounding box center [434, 142] width 117 height 23
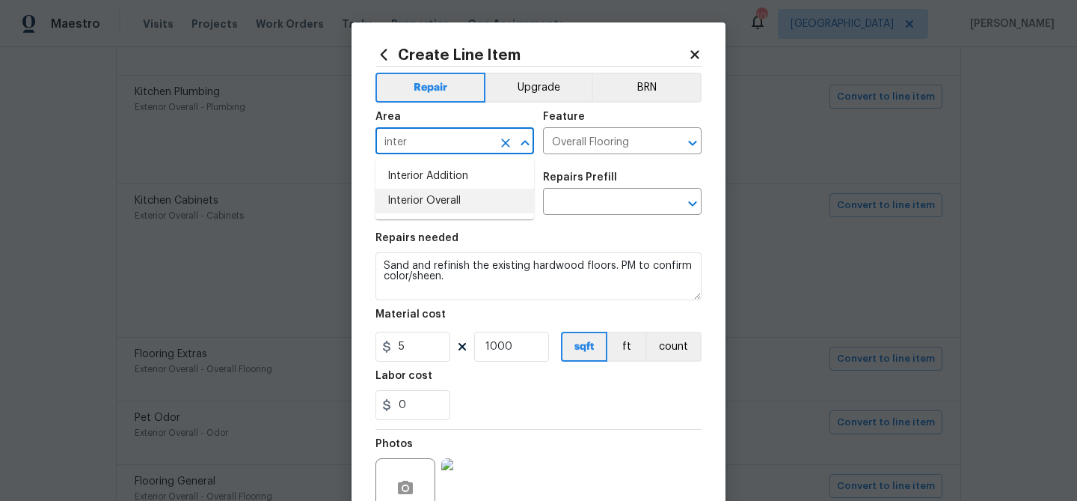
drag, startPoint x: 453, startPoint y: 197, endPoint x: 554, endPoint y: 182, distance: 101.4
click at [453, 197] on li "Interior Overall" at bounding box center [455, 201] width 159 height 25
type input "Interior Overall"
click at [572, 195] on input "text" at bounding box center [601, 203] width 117 height 23
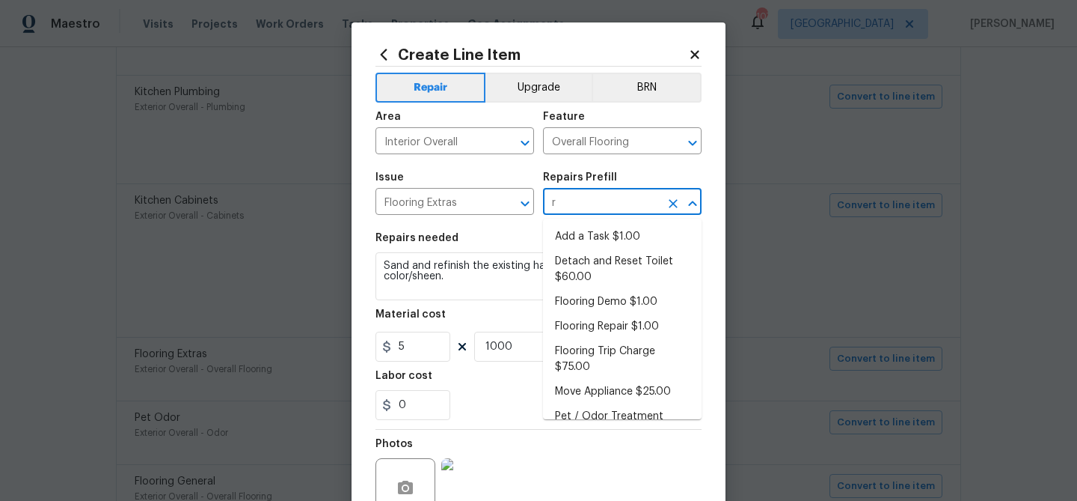
type input "re"
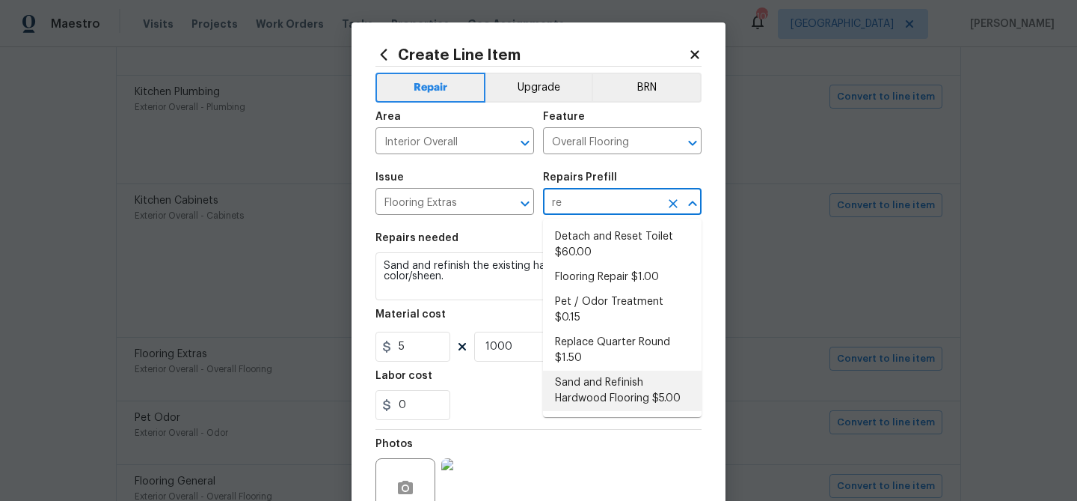
click at [604, 370] on li "Sand and Refinish Hardwood Flooring $5.00" at bounding box center [622, 390] width 159 height 40
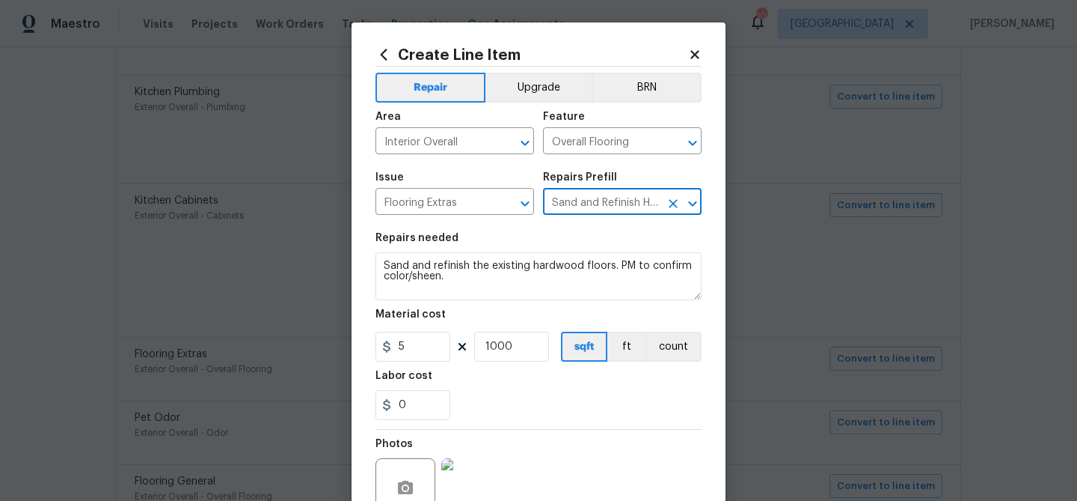
type input "Sand and Refinish Hardwood Flooring $5.00"
click at [522, 352] on input "1000" at bounding box center [511, 346] width 75 height 30
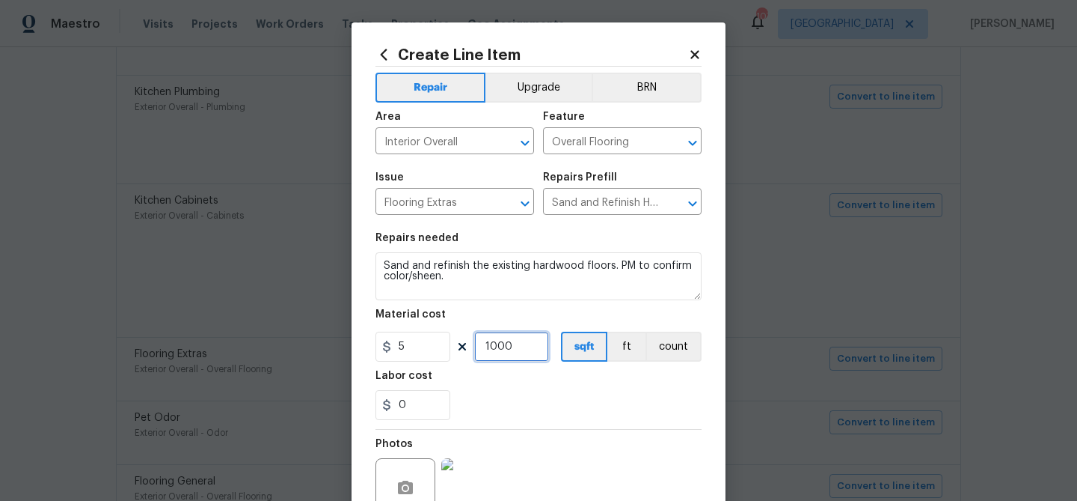
click at [522, 352] on input "1000" at bounding box center [511, 346] width 75 height 30
click at [531, 404] on div "0" at bounding box center [539, 405] width 326 height 30
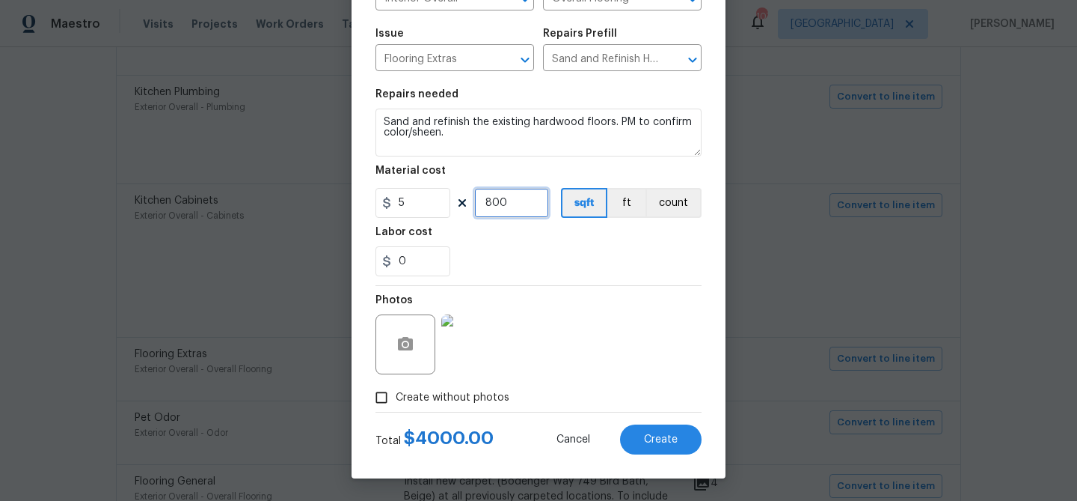
click at [511, 206] on input "800" at bounding box center [511, 203] width 75 height 30
click at [567, 310] on div "Photos" at bounding box center [539, 334] width 326 height 97
click at [493, 207] on input "750" at bounding box center [511, 203] width 75 height 30
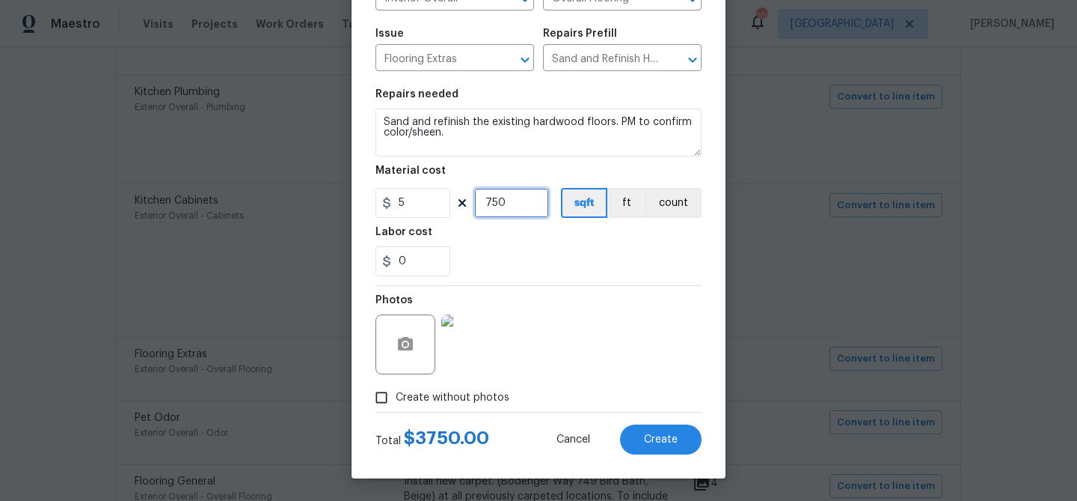
click at [493, 207] on input "750" at bounding box center [511, 203] width 75 height 30
type input "700"
drag, startPoint x: 568, startPoint y: 287, endPoint x: 582, endPoint y: 310, distance: 26.6
click at [568, 288] on div "Photos" at bounding box center [539, 334] width 326 height 97
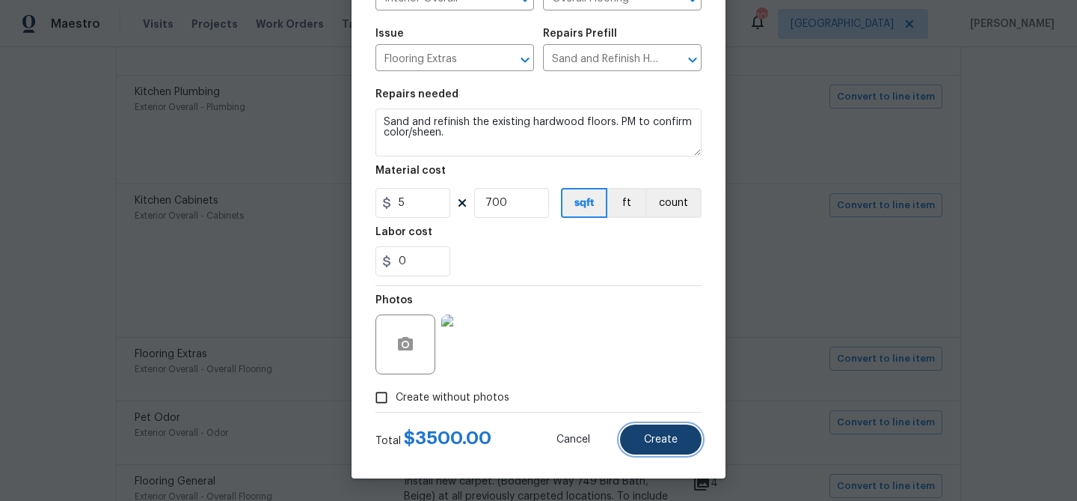
click at [671, 432] on button "Create" at bounding box center [661, 439] width 82 height 30
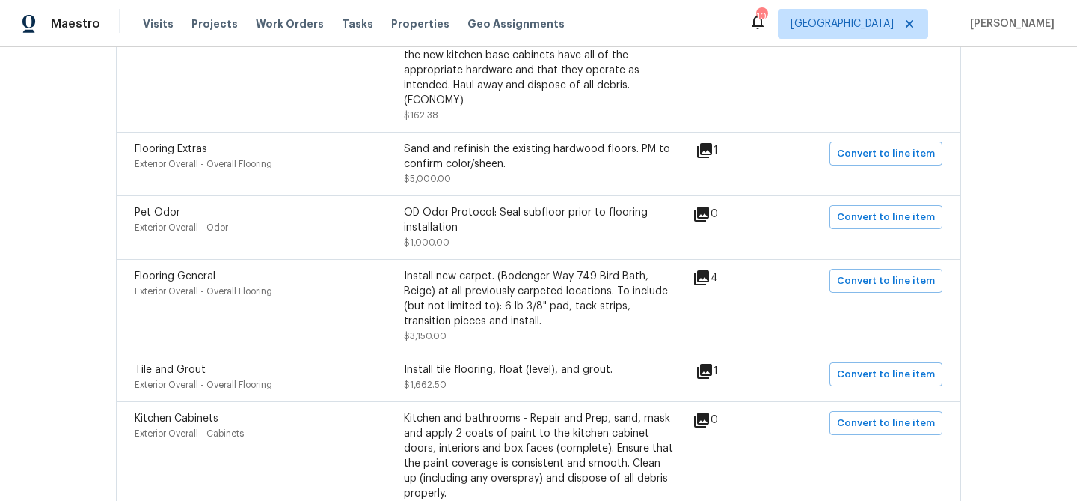
scroll to position [999, 0]
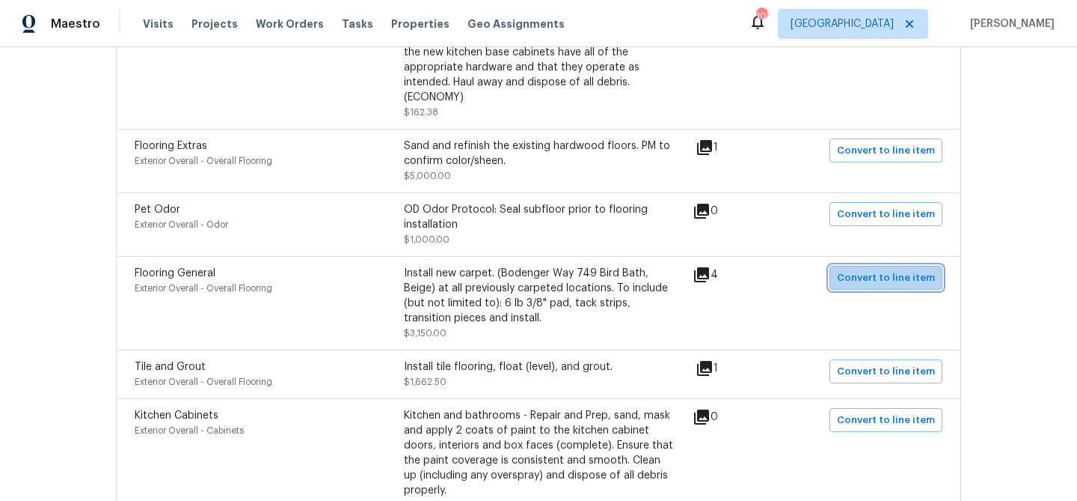
click at [896, 269] on span "Convert to line item" at bounding box center [886, 277] width 98 height 17
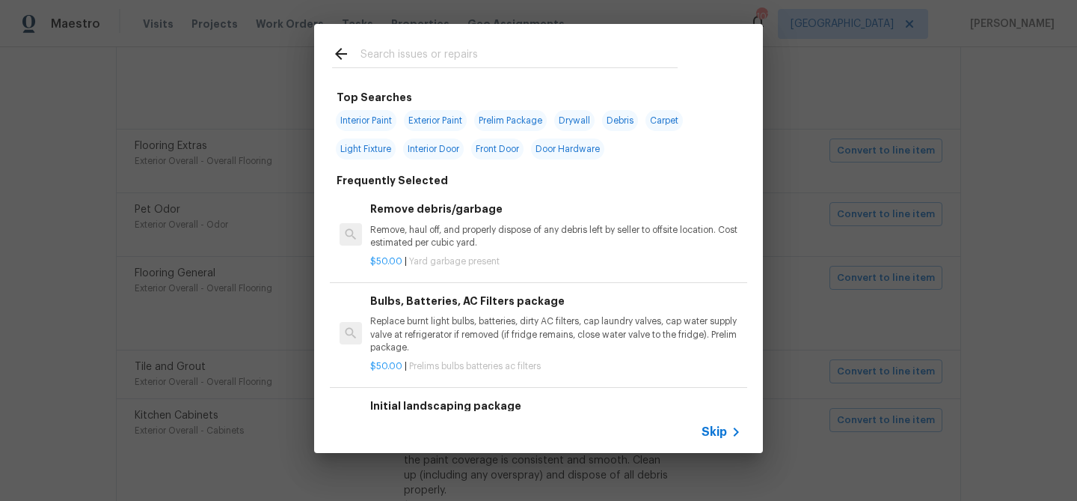
click at [712, 426] on span "Skip" at bounding box center [714, 431] width 25 height 15
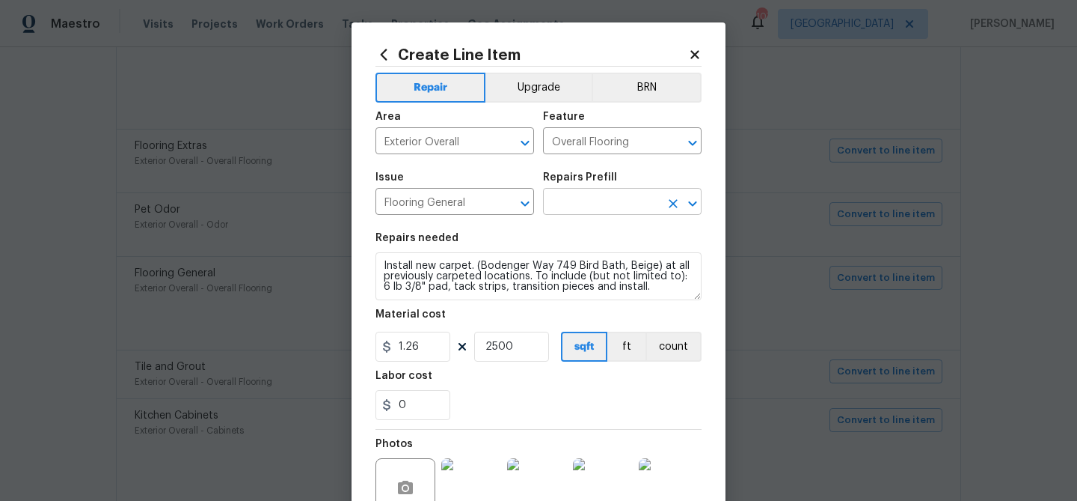
click at [606, 207] on input "text" at bounding box center [601, 203] width 117 height 23
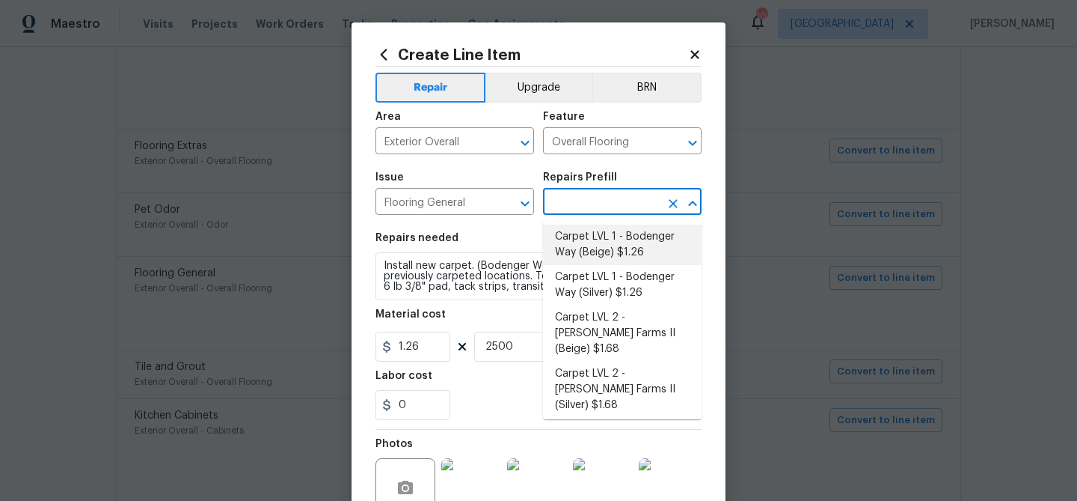
click at [607, 239] on li "Carpet LVL 1 - Bodenger Way (Beige) $1.26" at bounding box center [622, 244] width 159 height 40
type input "Carpet LVL 1 - Bodenger Way (Beige) $1.26"
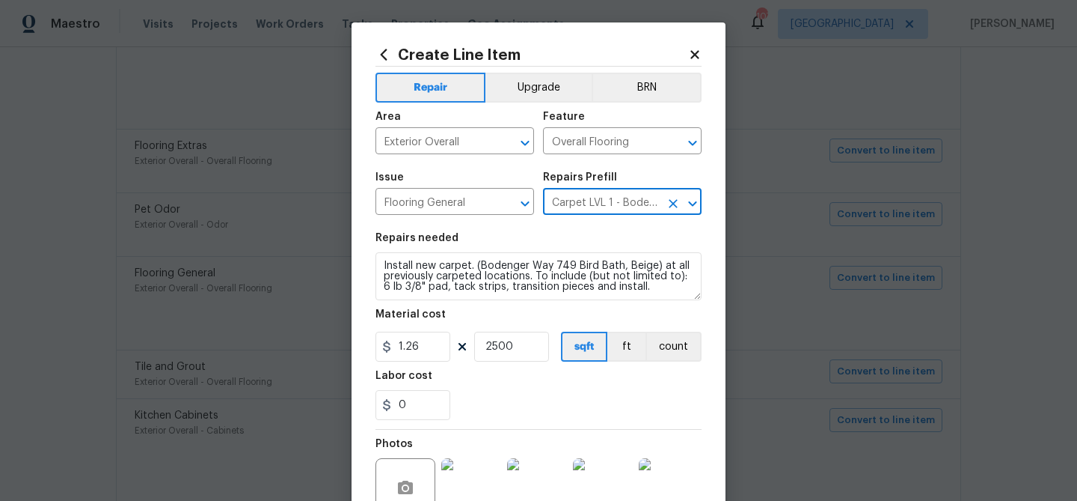
scroll to position [144, 0]
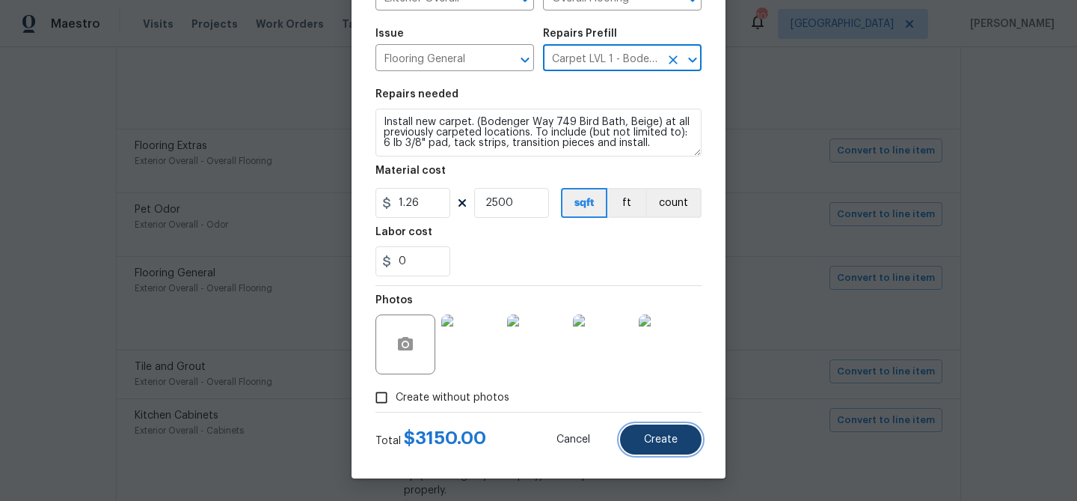
click at [663, 448] on button "Create" at bounding box center [661, 439] width 82 height 30
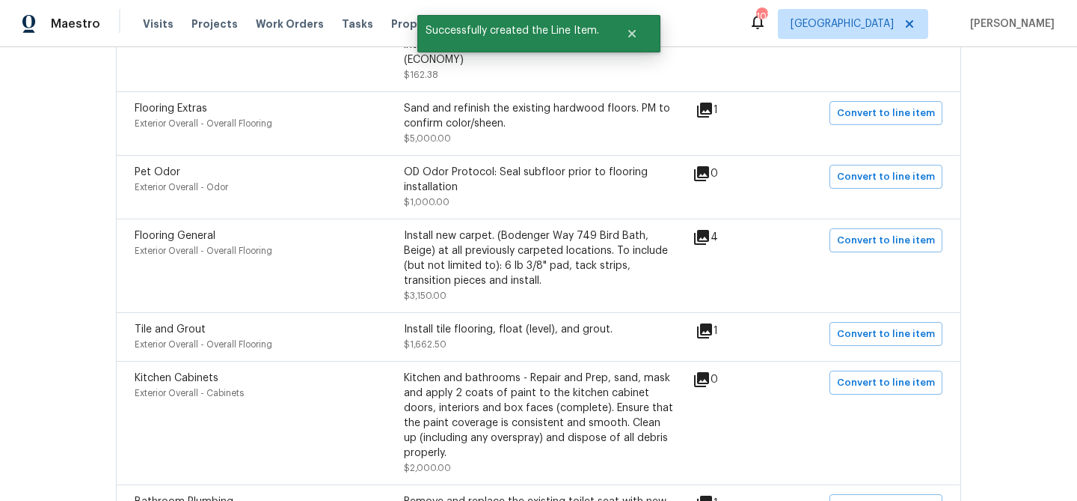
scroll to position [1038, 0]
click at [710, 322] on icon at bounding box center [704, 329] width 15 height 15
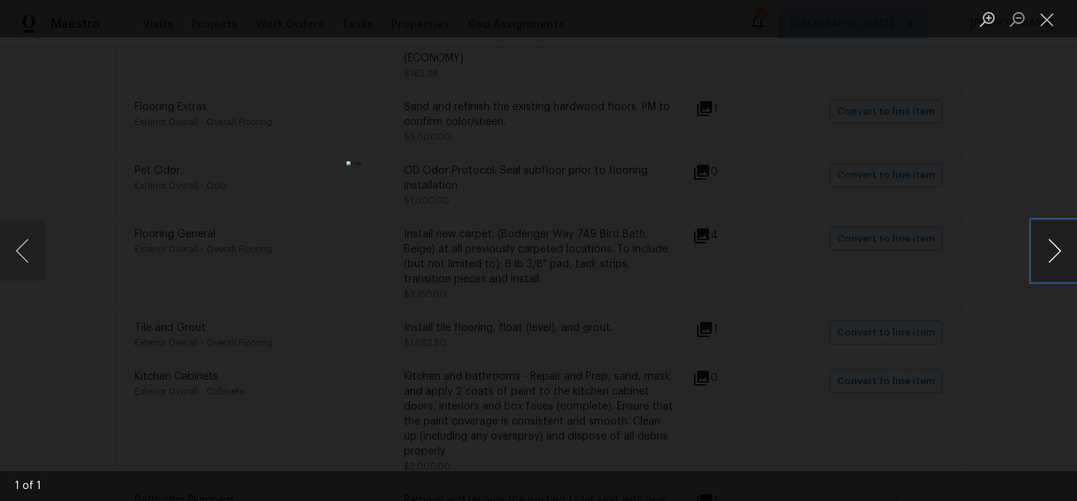
click at [1057, 256] on button "Next image" at bounding box center [1055, 251] width 45 height 60
click at [1055, 252] on button "Next image" at bounding box center [1055, 251] width 45 height 60
click at [1042, 25] on button "Close lightbox" at bounding box center [1048, 19] width 30 height 26
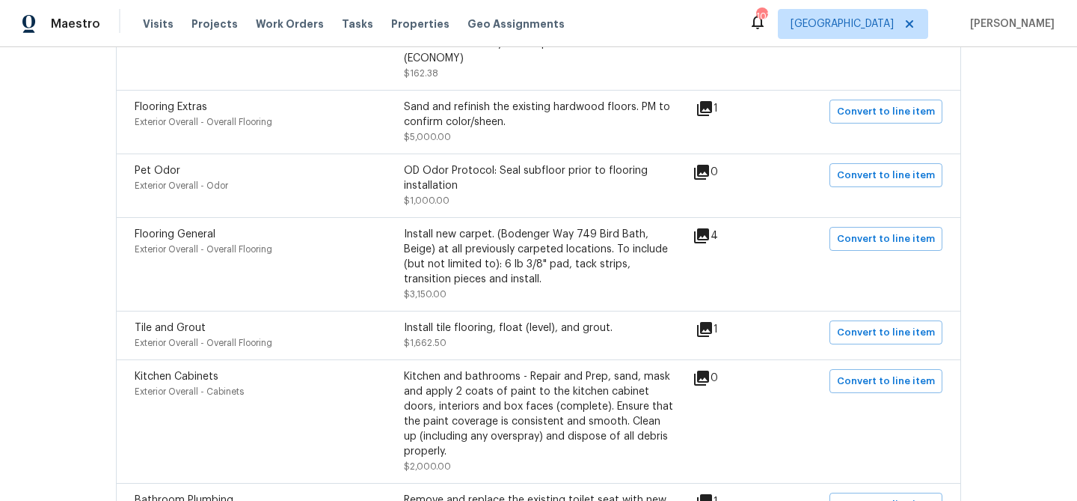
click at [714, 320] on icon at bounding box center [705, 329] width 18 height 18
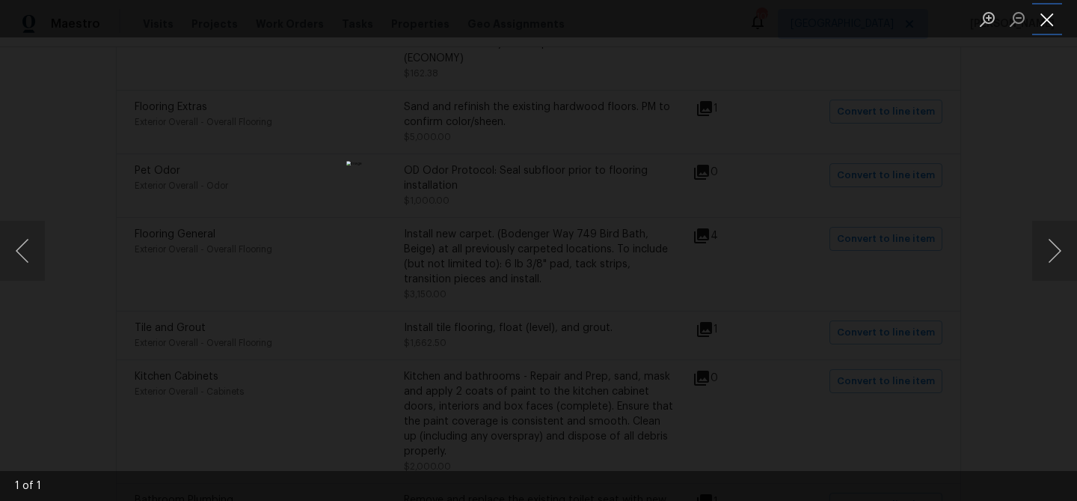
click at [1051, 18] on button "Close lightbox" at bounding box center [1048, 19] width 30 height 26
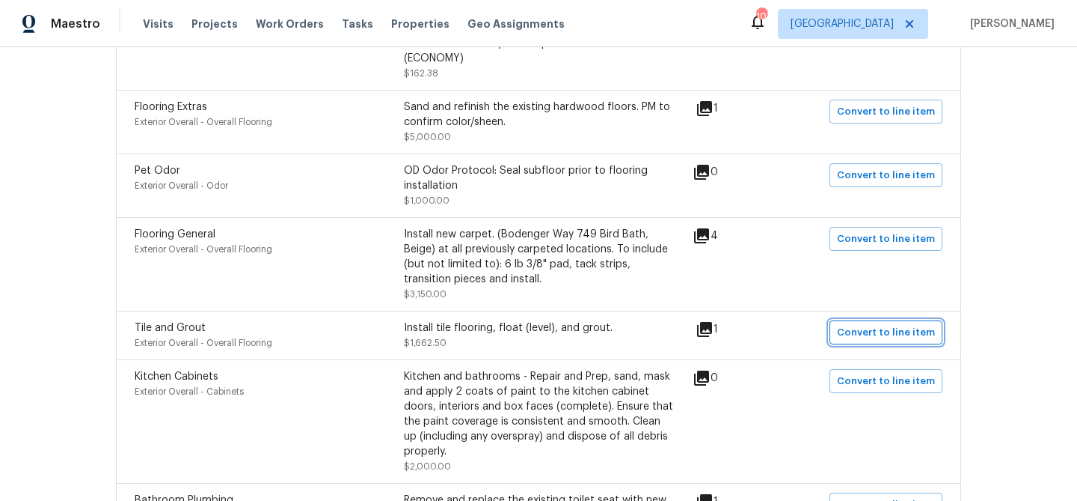
click at [856, 324] on span "Convert to line item" at bounding box center [886, 332] width 98 height 17
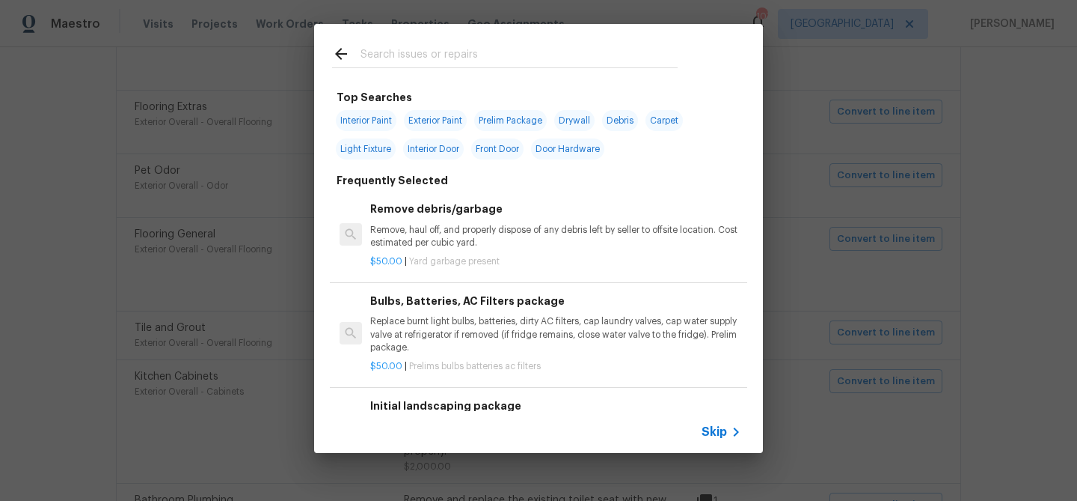
click at [391, 53] on input "text" at bounding box center [519, 56] width 317 height 22
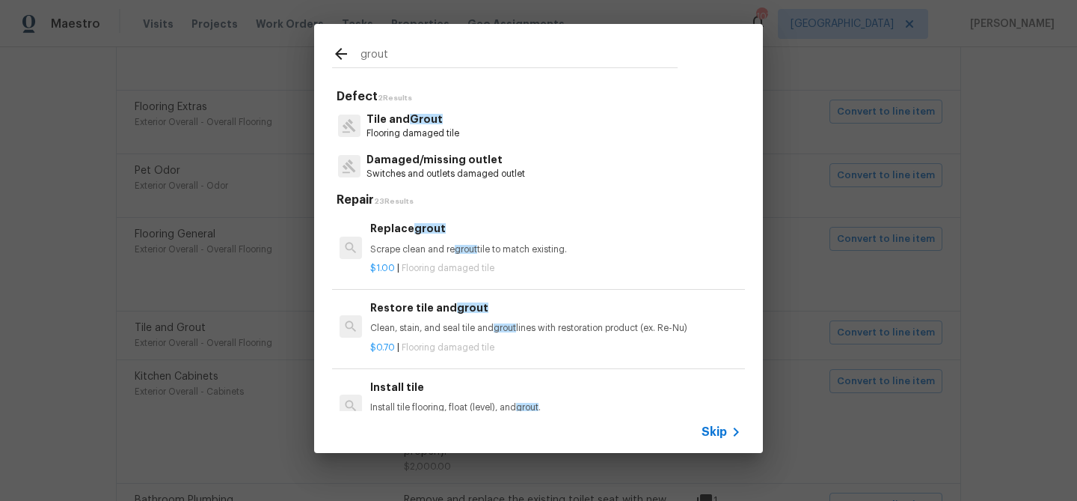
type input "grout"
click at [394, 115] on p "Tile and Grout" at bounding box center [413, 119] width 93 height 16
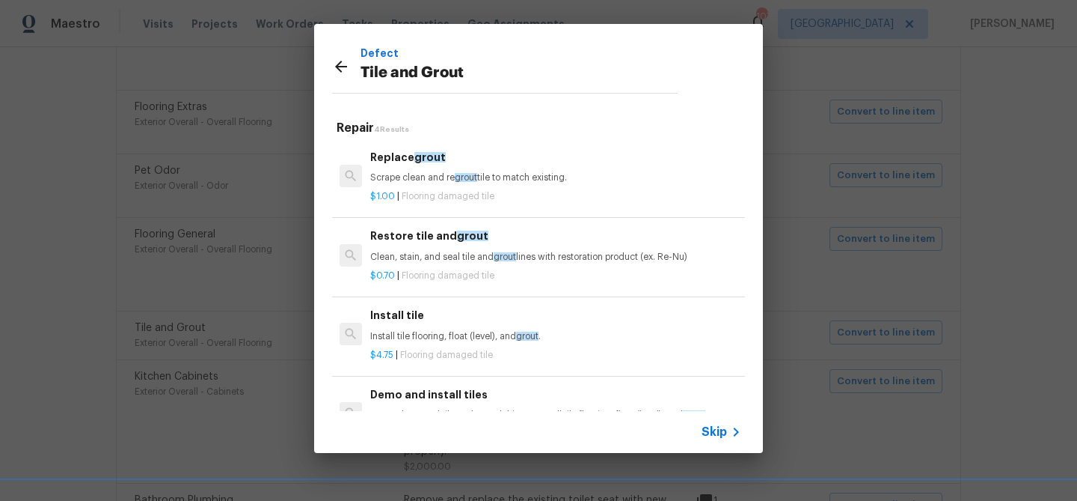
click at [421, 251] on p "Clean, stain, and seal tile and grout lines with restoration product (ex. Re-Nu)" at bounding box center [555, 257] width 371 height 13
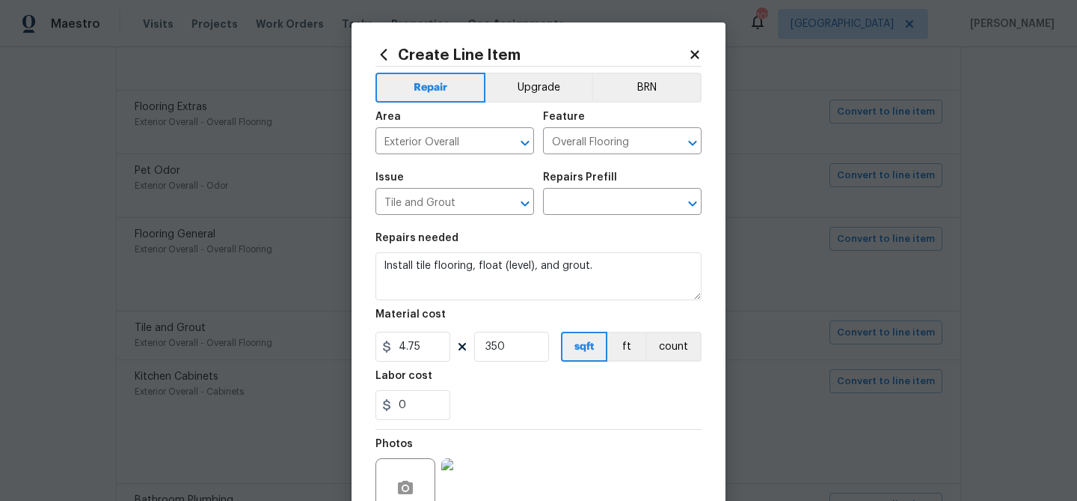
type input "Restore tile and grout $0.70"
type textarea "Clean, stain, and seal tile and grout lines with restoration product (ex. Re-Nu)"
type input "0.7"
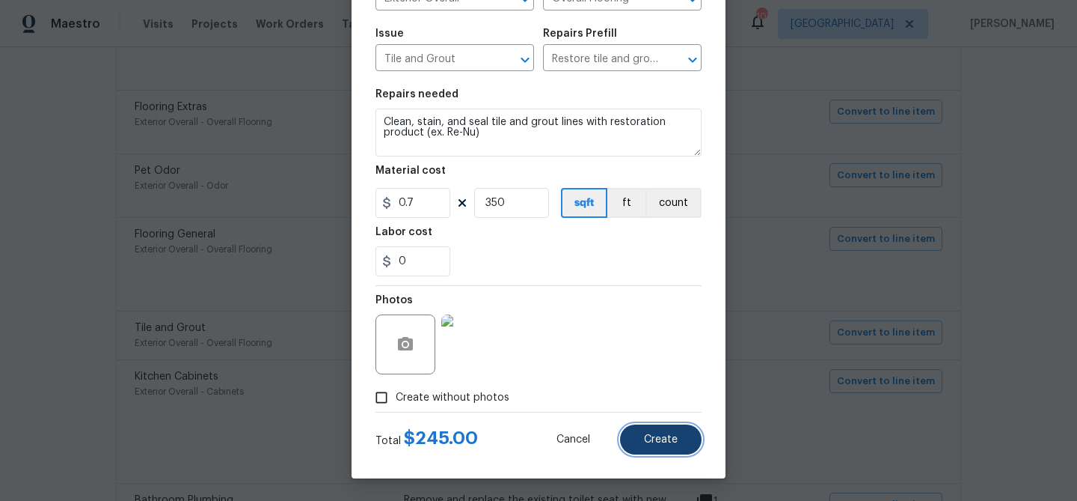
click at [634, 432] on button "Create" at bounding box center [661, 439] width 82 height 30
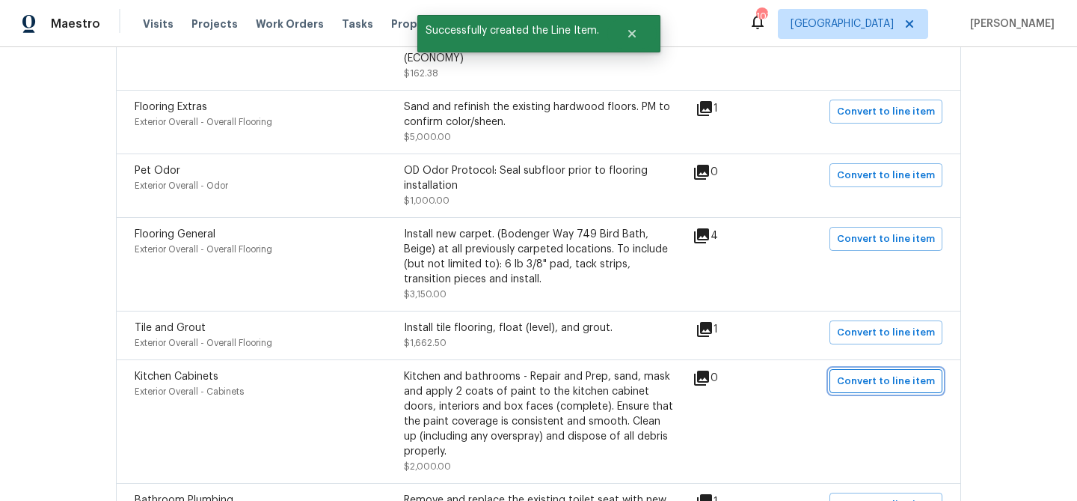
click at [849, 373] on span "Convert to line item" at bounding box center [886, 381] width 98 height 17
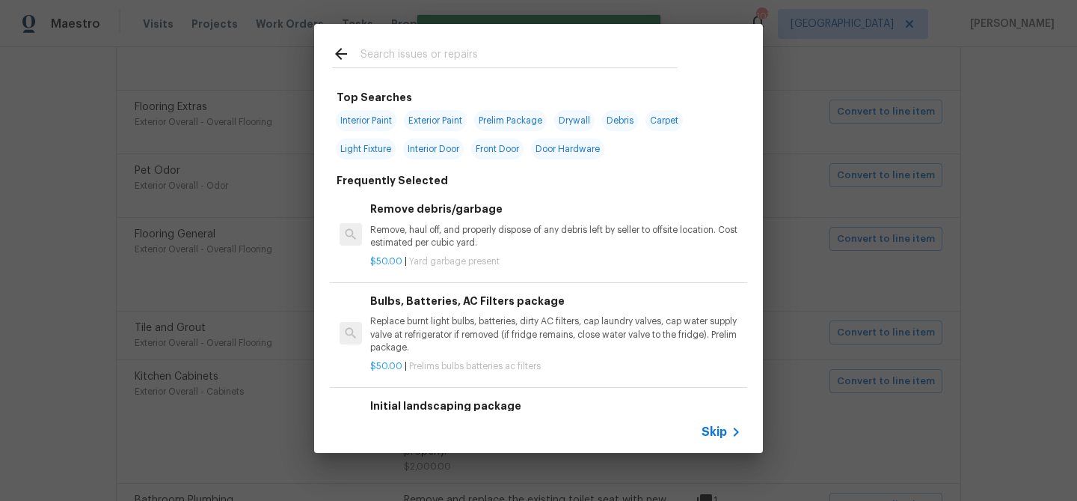
click at [710, 425] on span "Skip" at bounding box center [714, 431] width 25 height 15
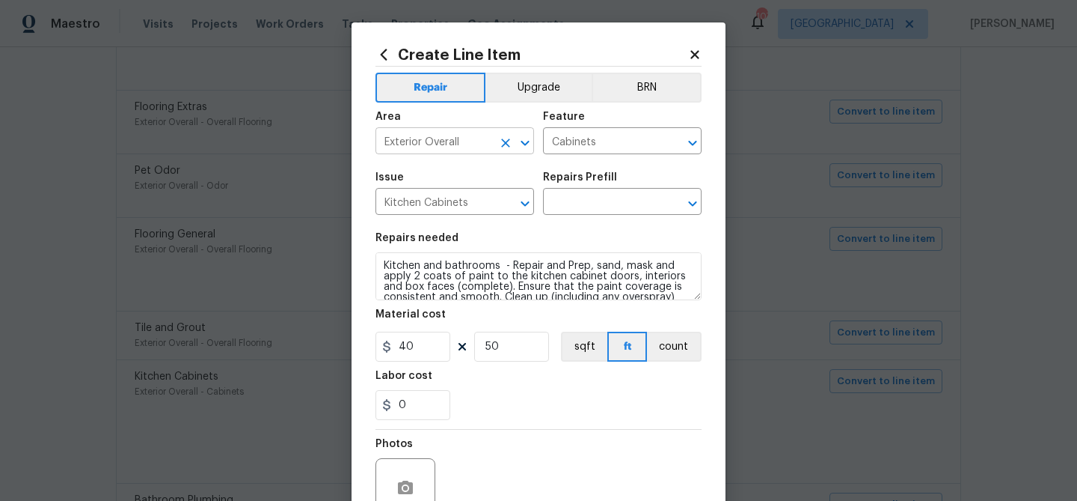
click at [458, 147] on input "Exterior Overall" at bounding box center [434, 142] width 117 height 23
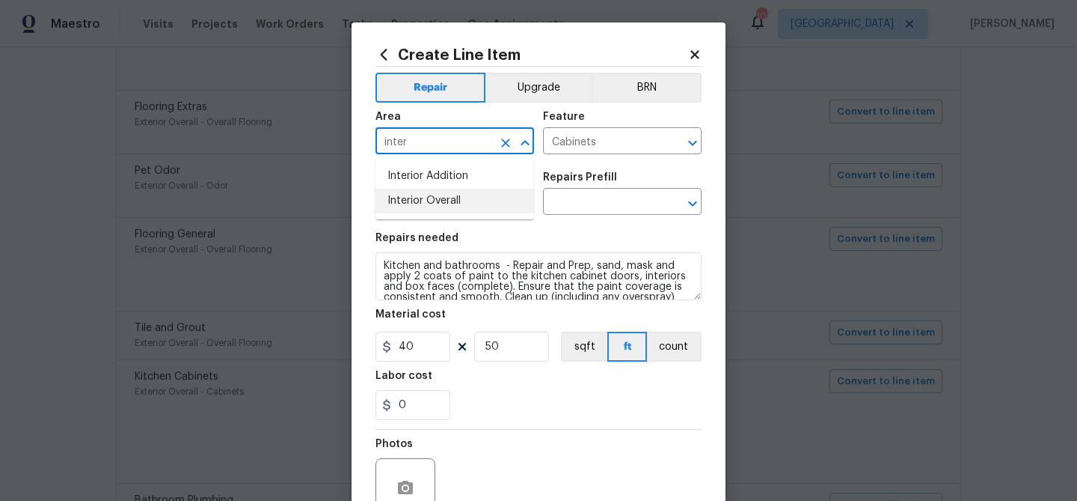
click at [471, 214] on ul "Interior Addition Interior Overall" at bounding box center [455, 188] width 159 height 61
click at [466, 202] on li "Interior Overall" at bounding box center [455, 201] width 159 height 25
type input "Interior Overall"
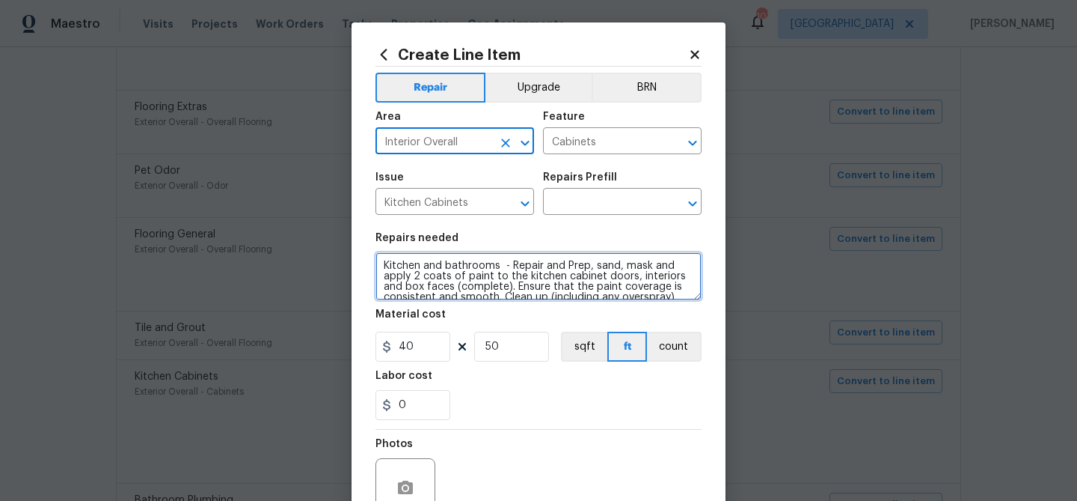
click at [471, 265] on textarea "Kitchen and bathrooms - Repair and Prep, sand, mask and apply 2 coats of paint …" at bounding box center [539, 276] width 326 height 48
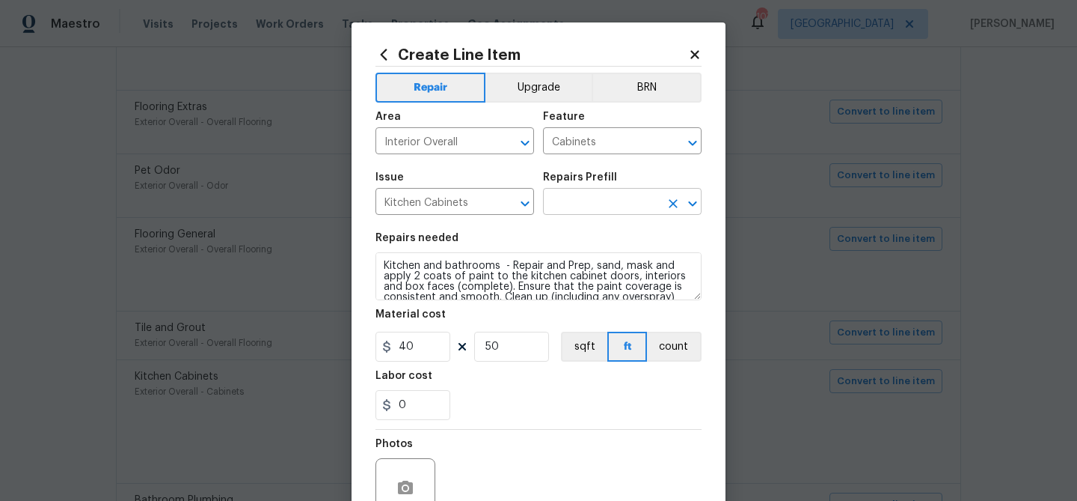
click at [578, 209] on input "text" at bounding box center [601, 203] width 117 height 23
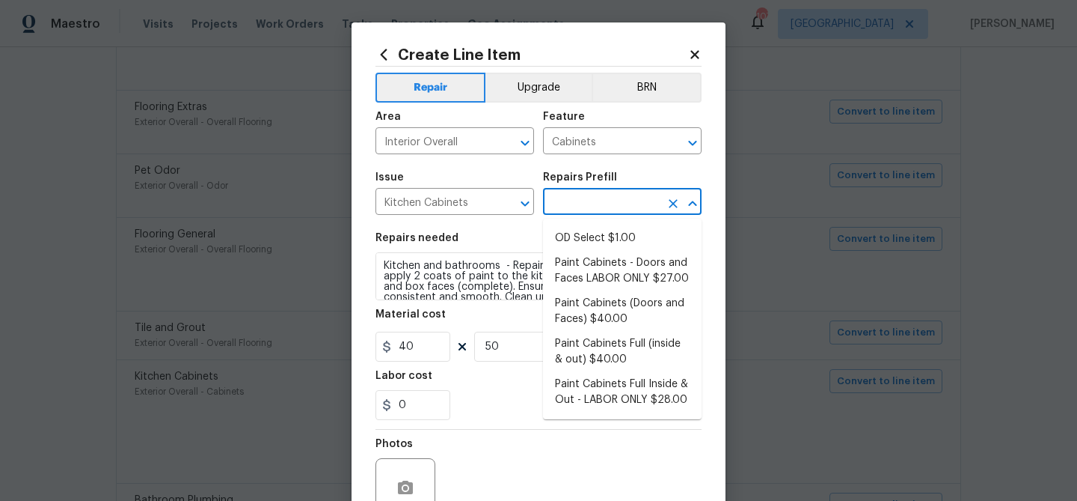
scroll to position [227, 0]
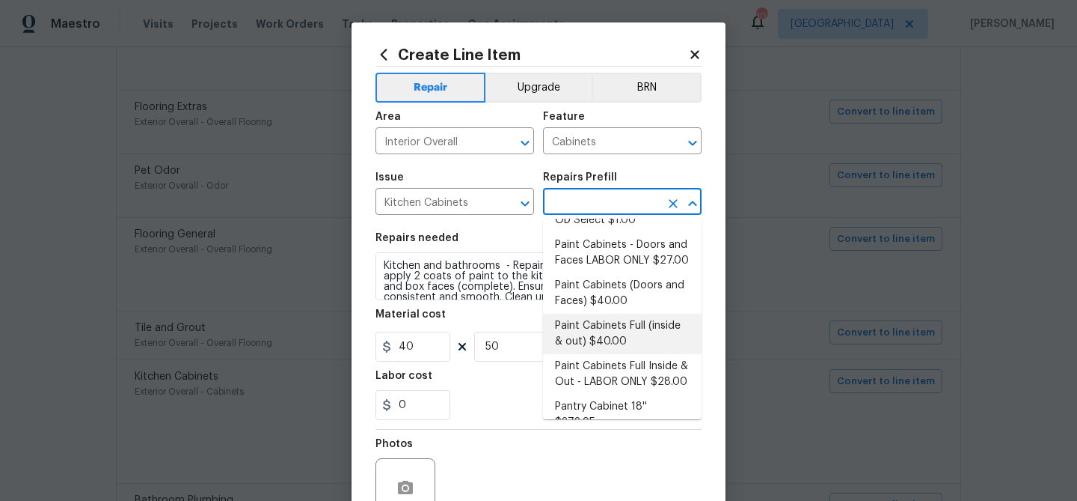
click at [612, 314] on li "Paint Cabinets Full (inside & out) $40.00" at bounding box center [622, 334] width 159 height 40
type input "Paint Cabinets Full (inside & out) $40.00"
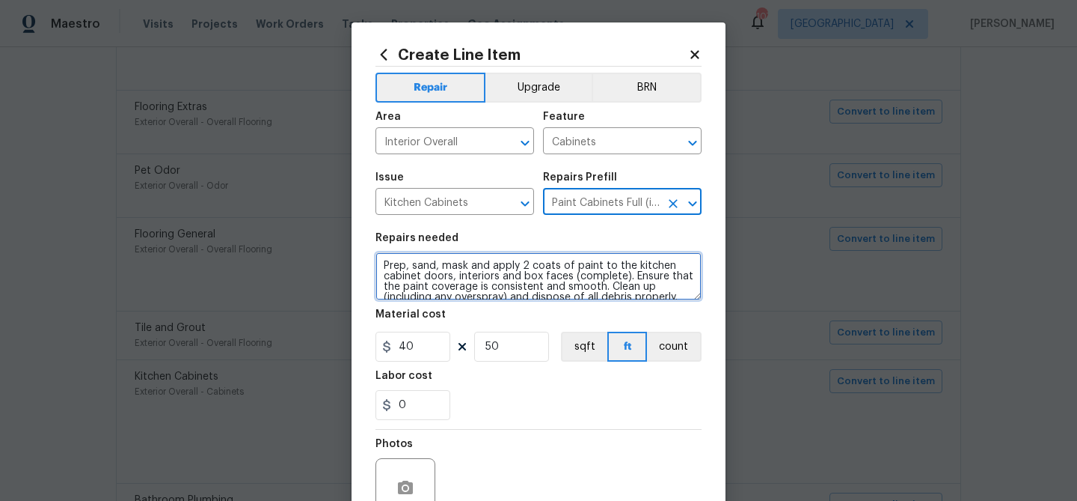
click at [501, 265] on textarea "Prep, sand, mask and apply 2 coats of paint to the kitchen cabinet doors, inter…" at bounding box center [539, 276] width 326 height 48
paste textarea "Kitchen and bathrooms - Repair and"
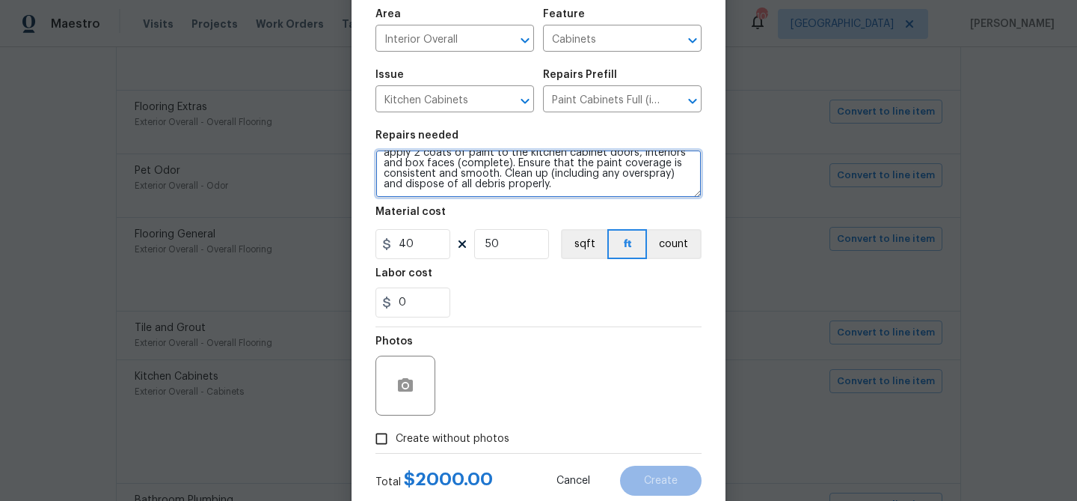
scroll to position [144, 0]
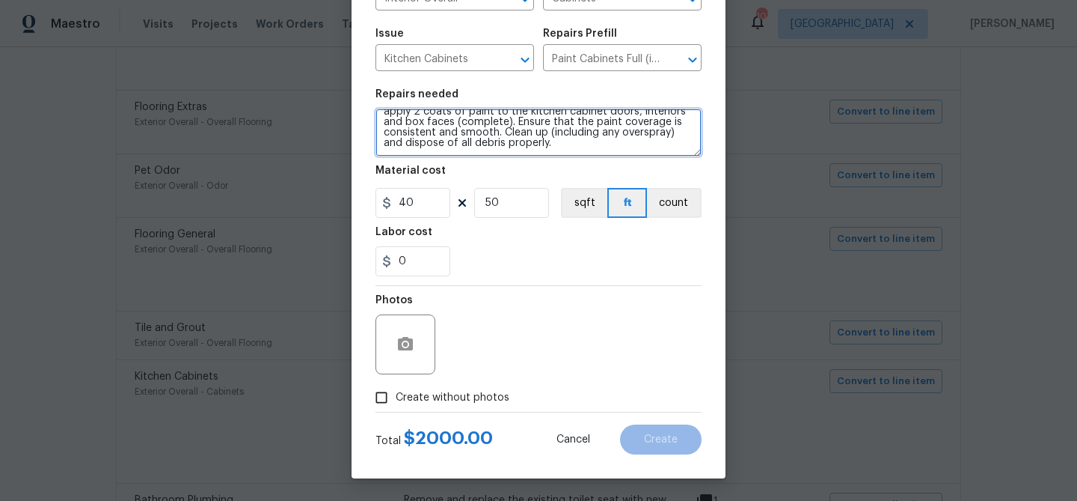
type textarea "Kitchen and bathrooms - Repair and Prep, sand, mask and apply 2 coats of paint …"
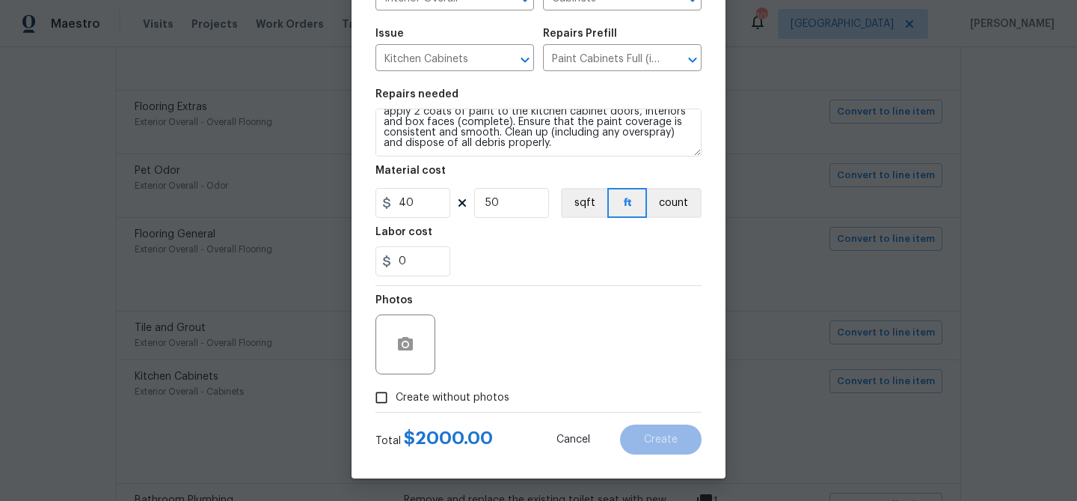
click at [452, 394] on span "Create without photos" at bounding box center [453, 398] width 114 height 16
click at [396, 394] on input "Create without photos" at bounding box center [381, 397] width 28 height 28
checkbox input "true"
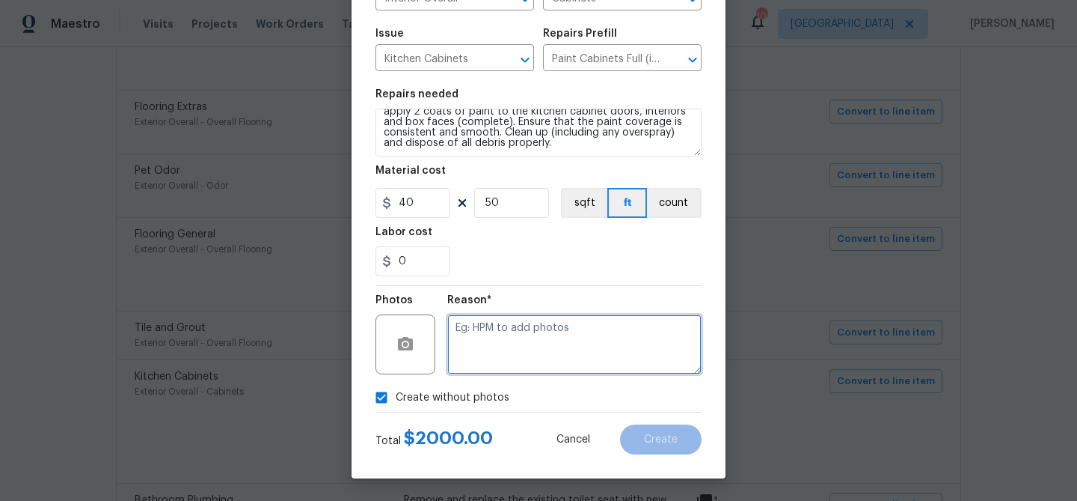
click at [473, 357] on textarea at bounding box center [574, 344] width 254 height 60
paste textarea "Kitchen and bathrooms - Repair and Prep, sand, mask and apply 2 coats of paint …"
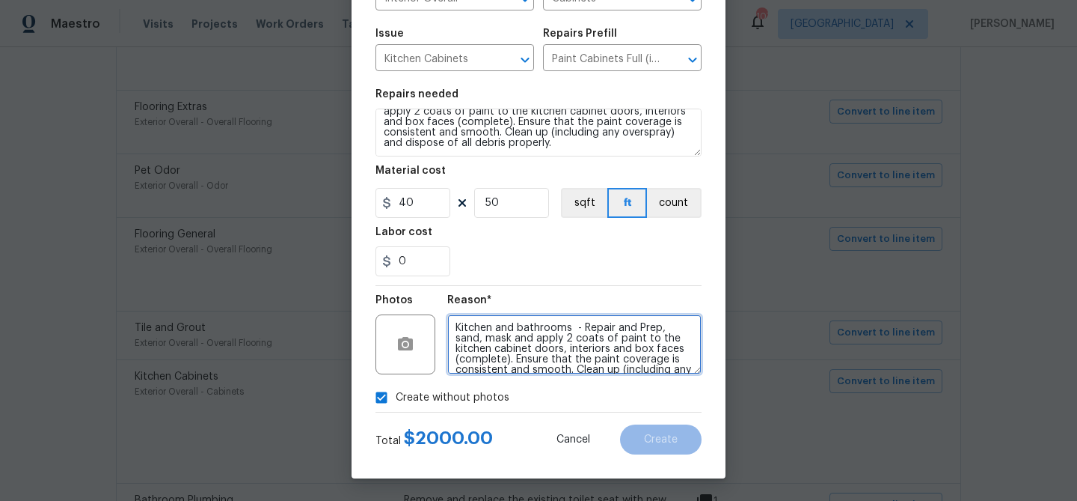
scroll to position [12, 0]
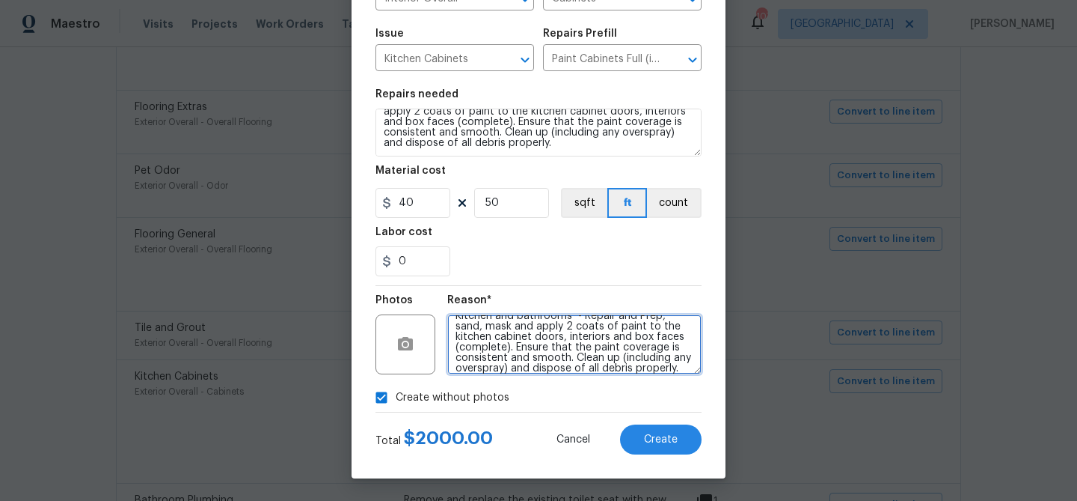
type textarea "Kitchen and bathrooms - Repair and Prep, sand, mask and apply 2 coats of paint …"
click at [674, 470] on div "Create Line Item Repair Upgrade BRN Area Interior Overall ​ Feature Cabinets ​ …" at bounding box center [539, 178] width 374 height 599
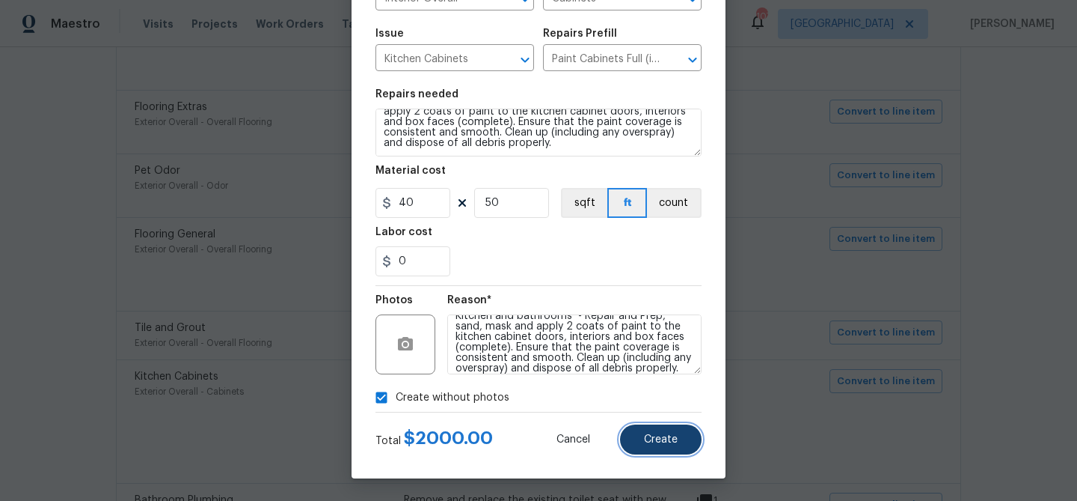
click at [672, 440] on span "Create" at bounding box center [661, 439] width 34 height 11
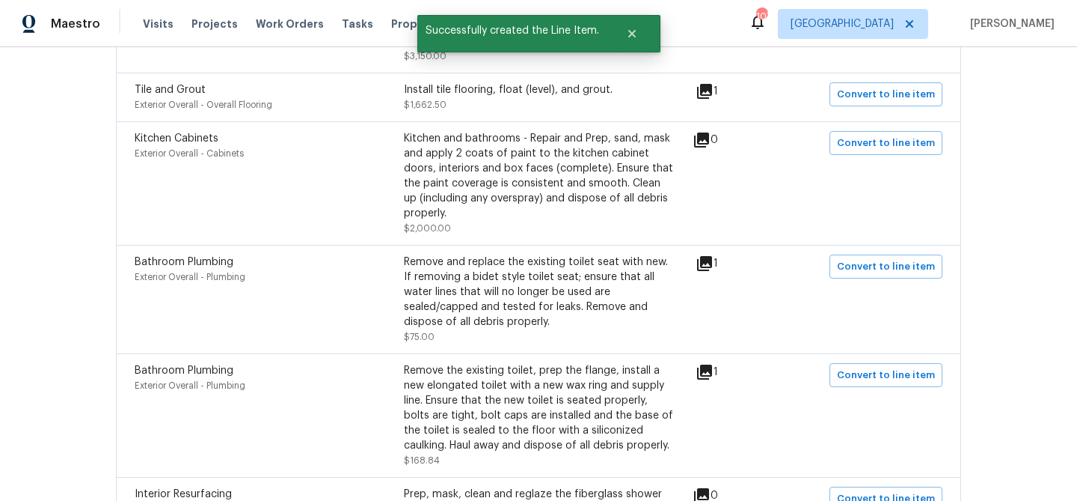
scroll to position [1279, 0]
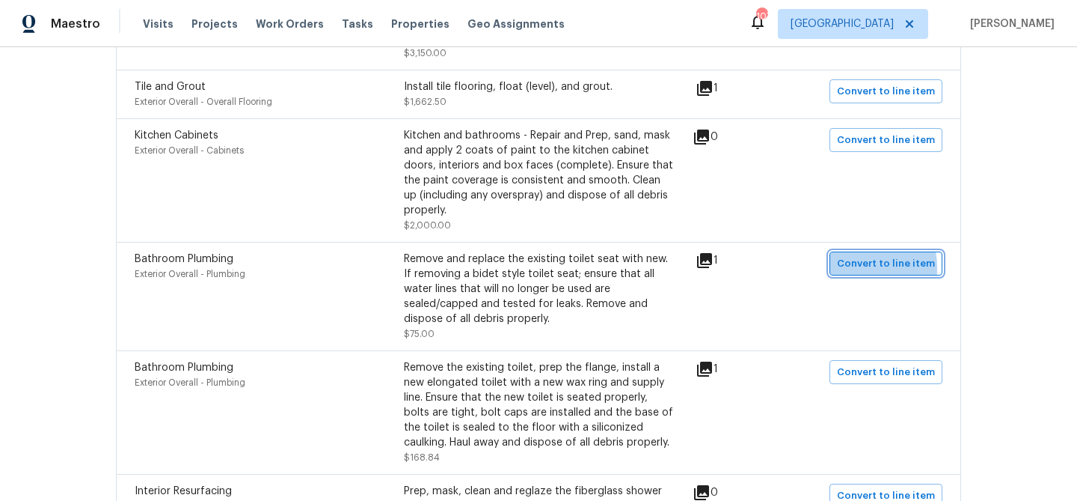
click at [844, 255] on span "Convert to line item" at bounding box center [886, 263] width 98 height 17
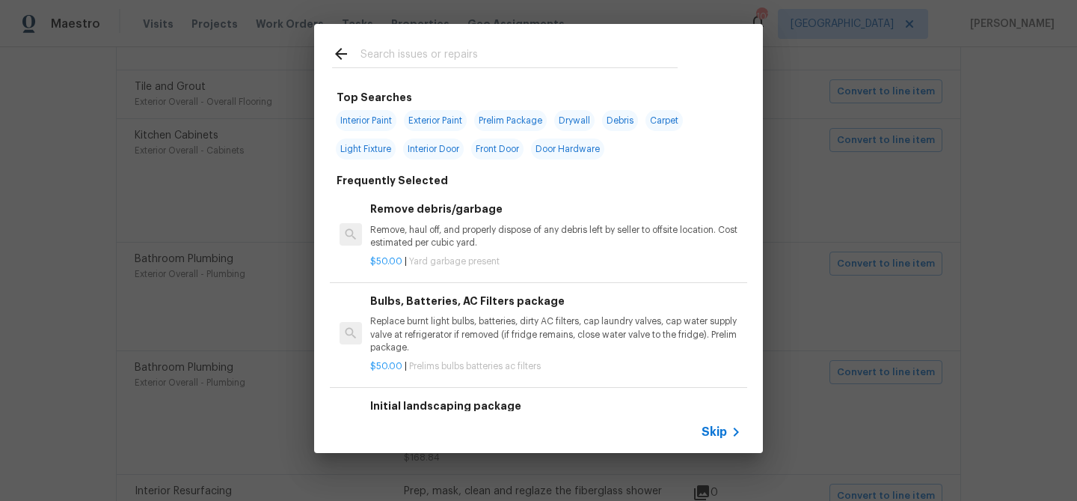
click at [715, 433] on span "Skip" at bounding box center [714, 431] width 25 height 15
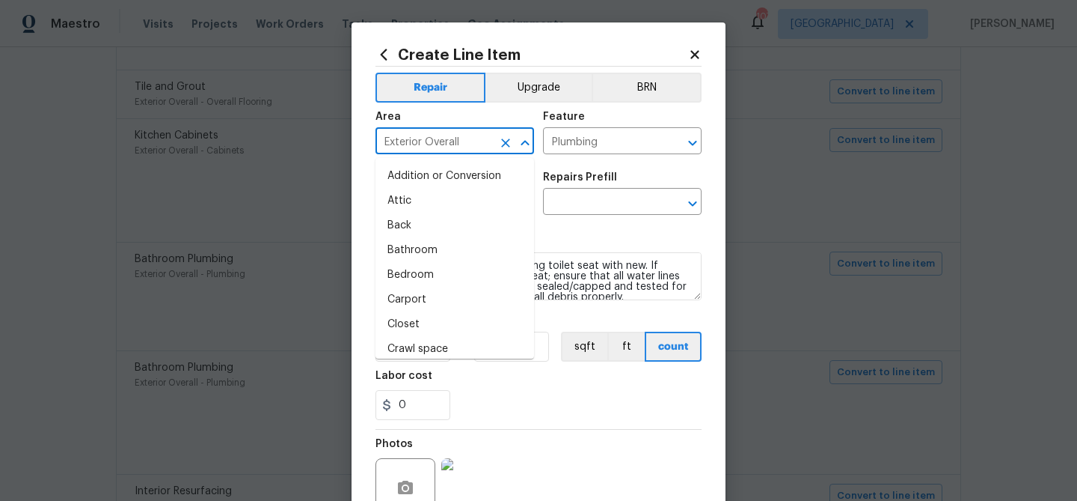
click at [467, 144] on input "Exterior Overall" at bounding box center [434, 142] width 117 height 23
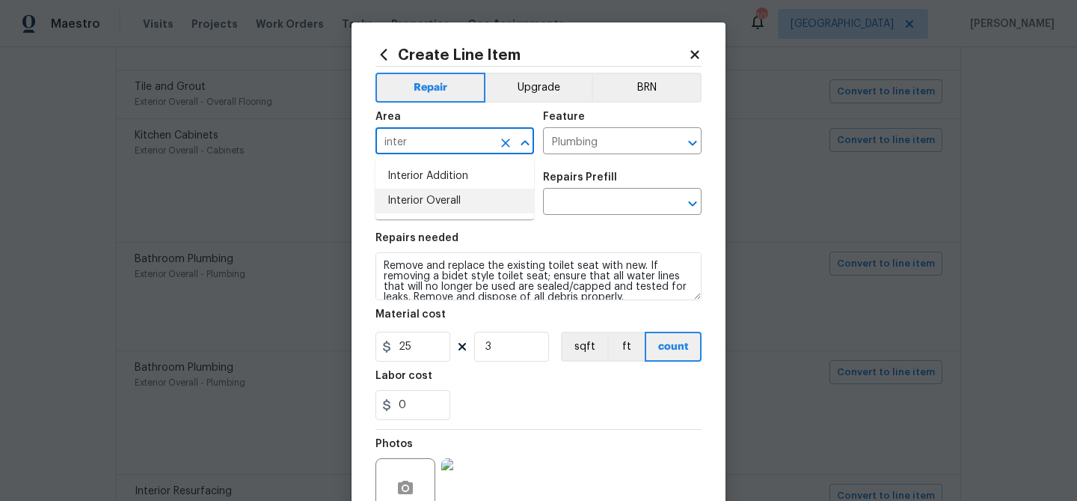
click at [442, 202] on li "Interior Overall" at bounding box center [455, 201] width 159 height 25
click at [446, 141] on input "Interior Overall" at bounding box center [434, 142] width 117 height 23
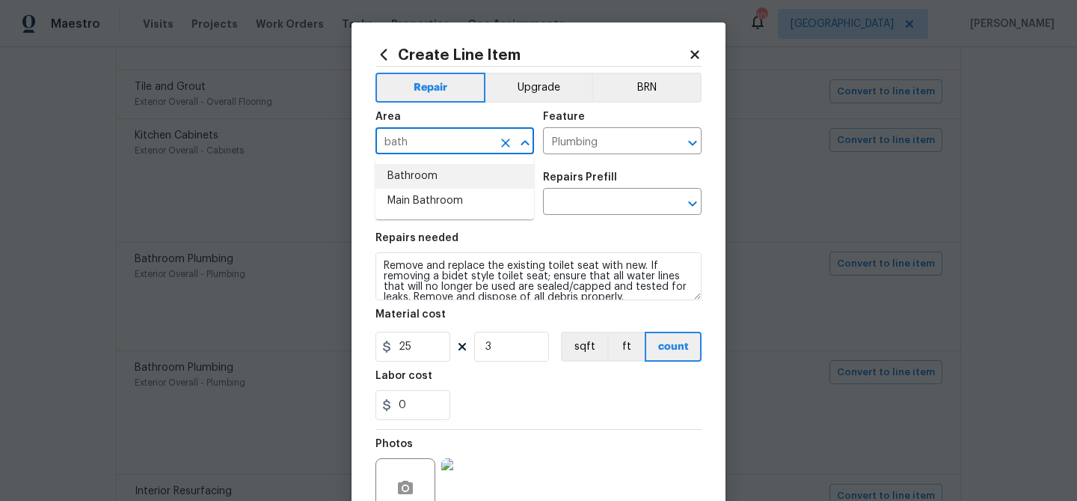
click at [435, 173] on li "Bathroom" at bounding box center [455, 176] width 159 height 25
type input "Bathroom"
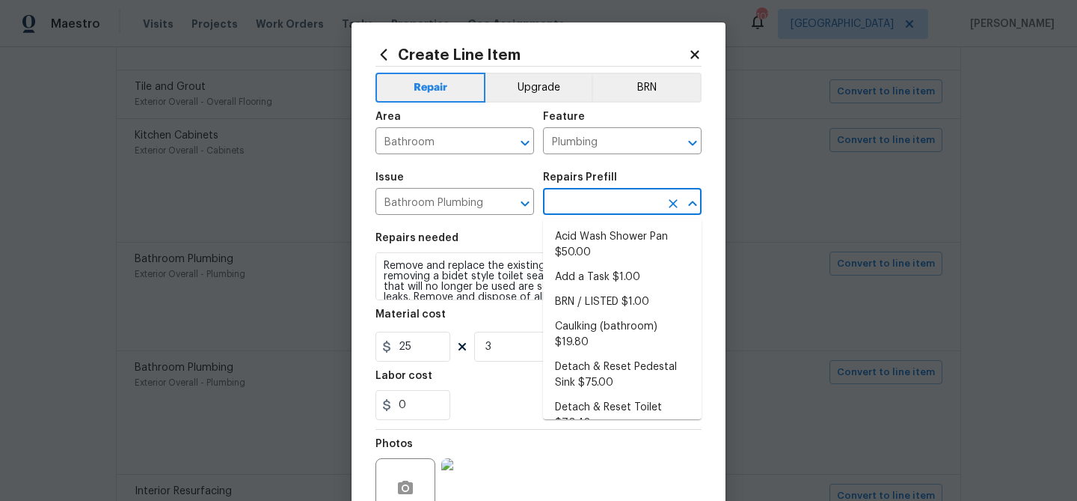
click at [553, 207] on input "text" at bounding box center [601, 203] width 117 height 23
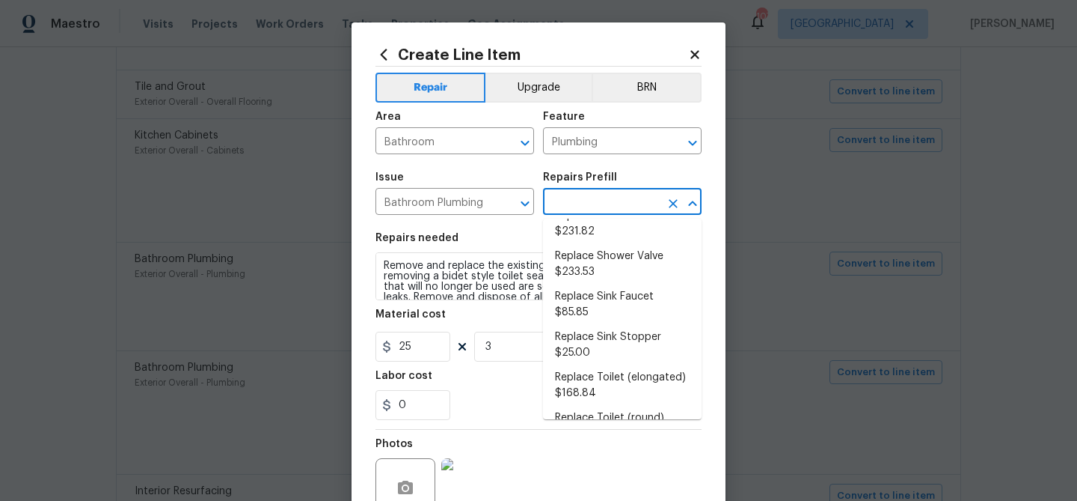
scroll to position [664, 0]
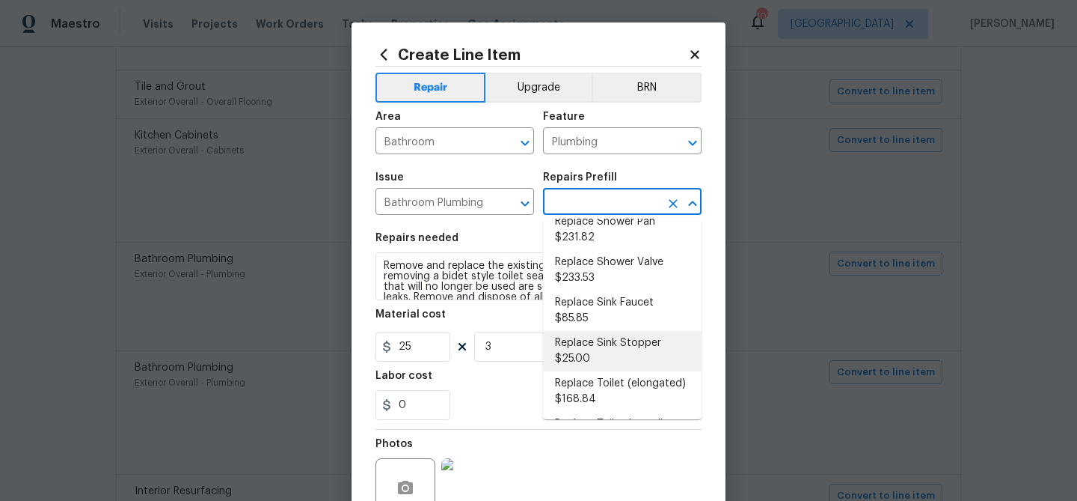
click at [602, 331] on li "Replace Sink Stopper $25.00" at bounding box center [622, 351] width 159 height 40
type input "Replace Sink Stopper $25.00"
type textarea "Install a new sink stopper to match the finish of faucet."
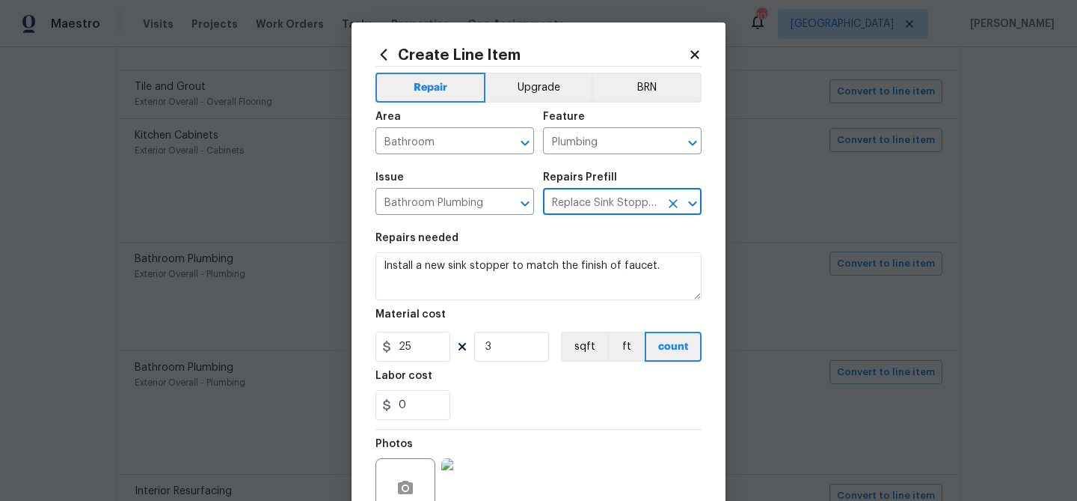
click at [589, 197] on input "Replace Sink Stopper $25.00" at bounding box center [601, 203] width 117 height 23
click at [587, 201] on input "Replace Sink Stopper $25.00" at bounding box center [601, 203] width 117 height 23
click at [697, 203] on icon "Open" at bounding box center [693, 204] width 18 height 18
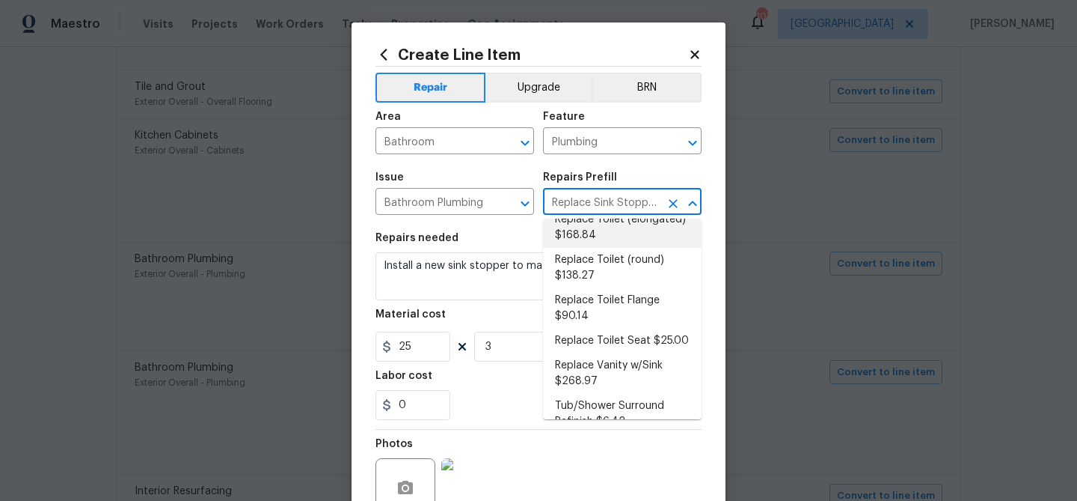
scroll to position [833, 0]
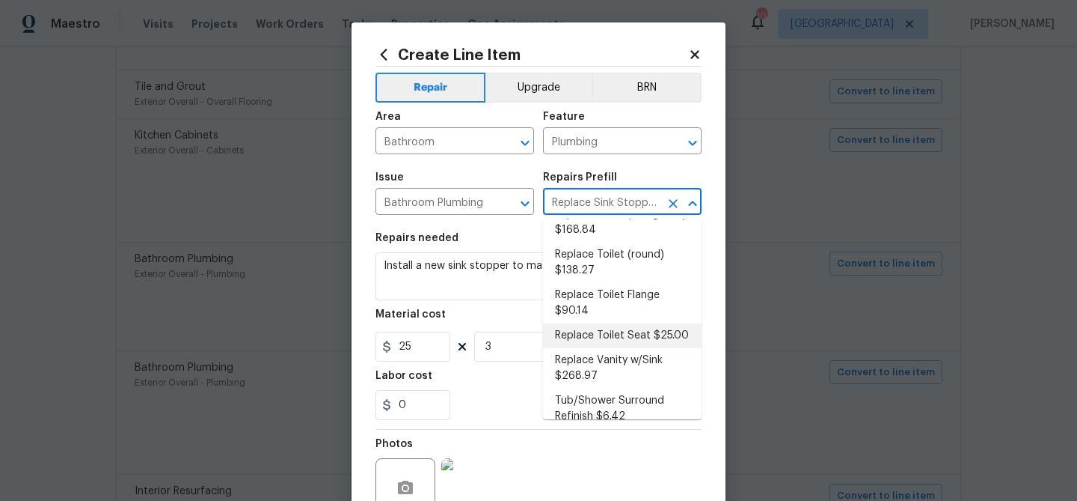
click at [628, 323] on li "Replace Toilet Seat $25.00" at bounding box center [622, 335] width 159 height 25
type input "Replace Toilet Seat $25.00"
type textarea "Remove and replace the existing toilet seat with new. If removing a bidet style…"
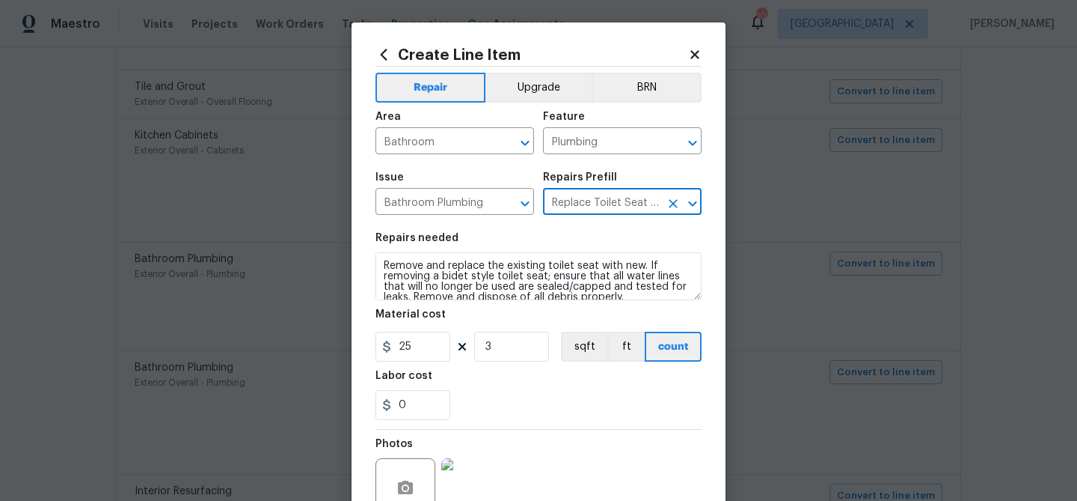
scroll to position [144, 0]
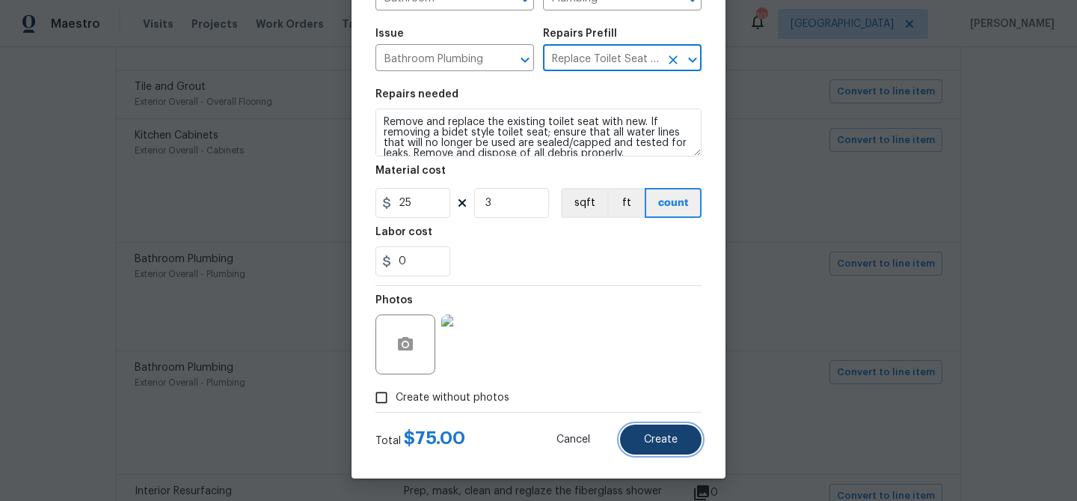
click at [661, 429] on button "Create" at bounding box center [661, 439] width 82 height 30
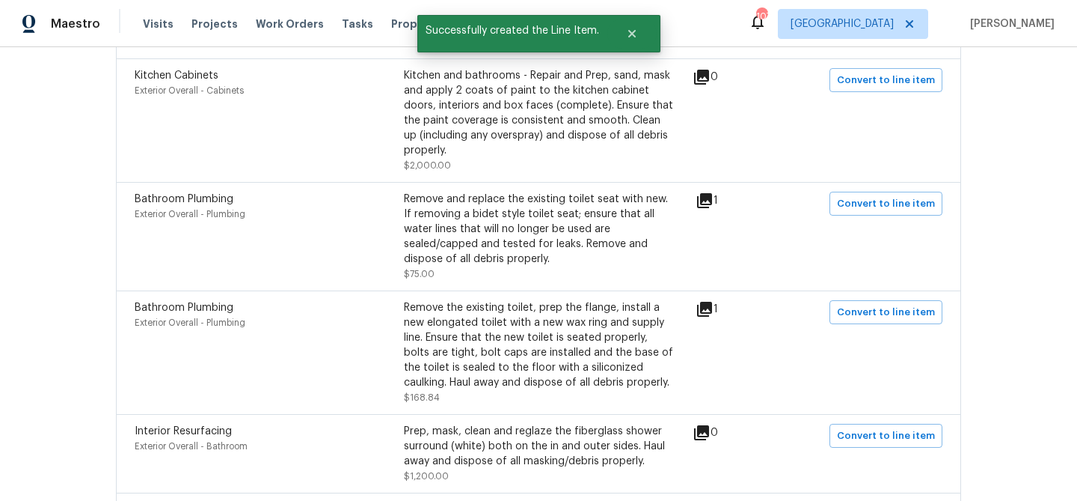
scroll to position [1339, 0]
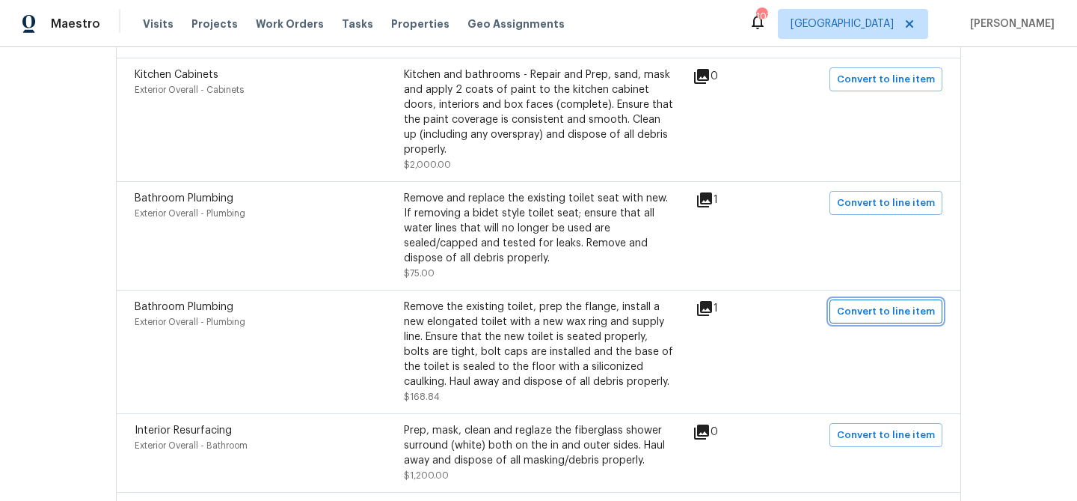
click at [849, 303] on span "Convert to line item" at bounding box center [886, 311] width 98 height 17
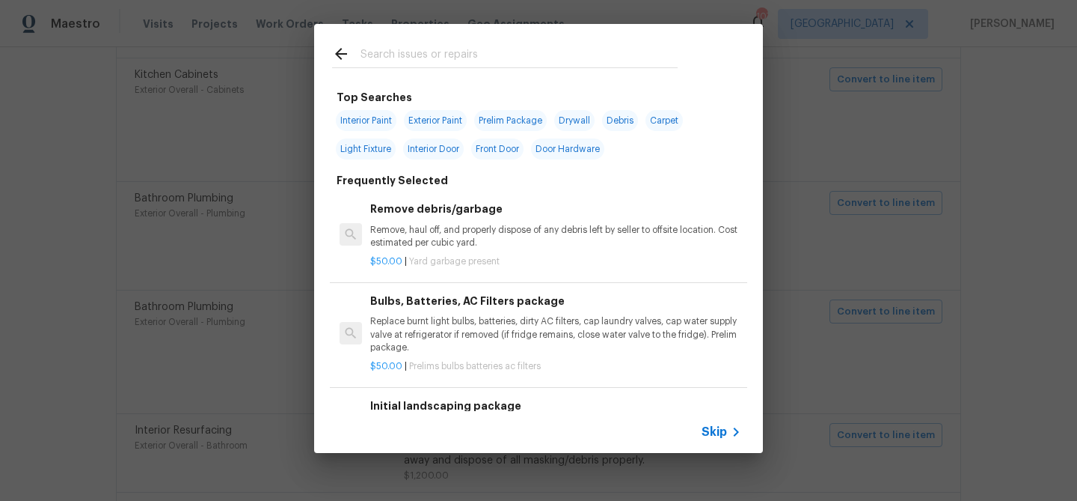
click at [706, 432] on span "Skip" at bounding box center [714, 431] width 25 height 15
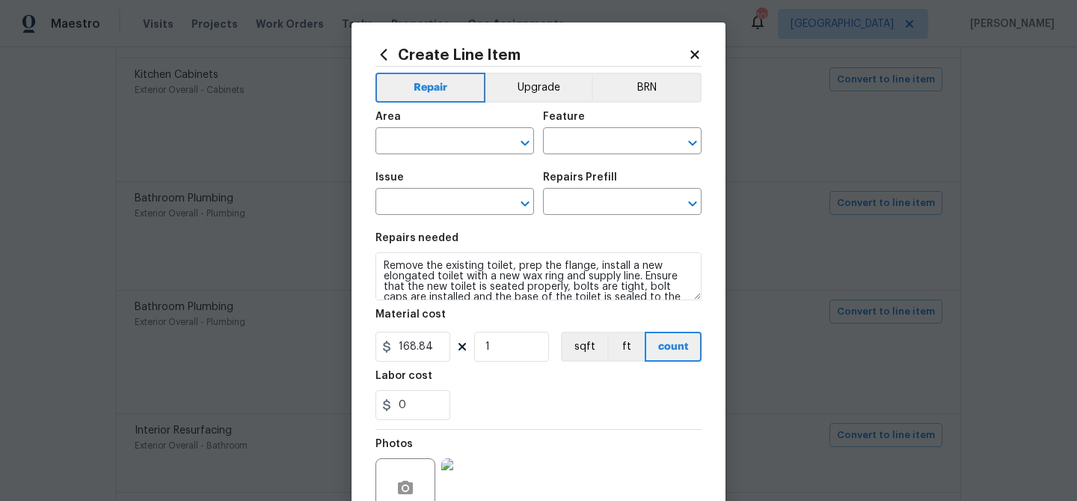
type input "Exterior Overall"
type input "Plumbing"
type input "Bathroom Plumbing"
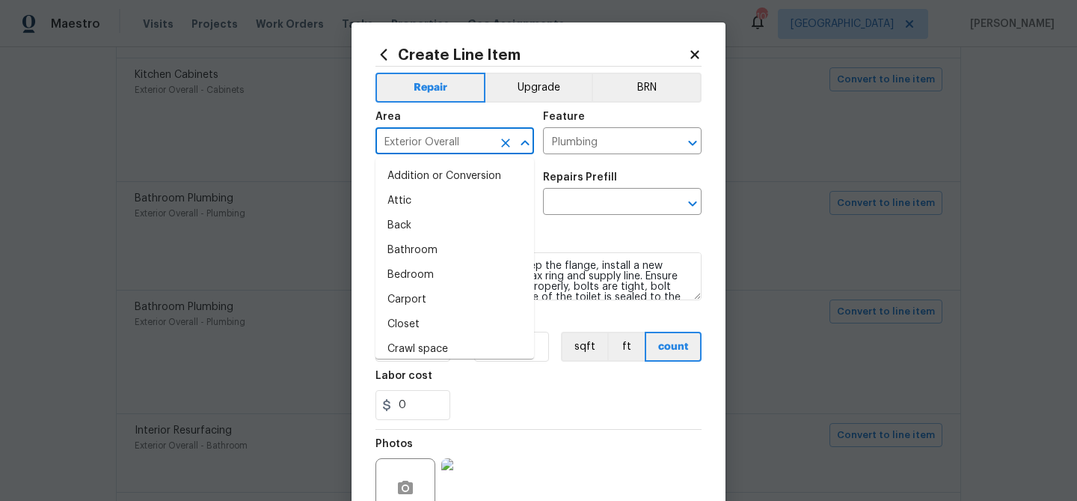
click at [424, 149] on input "Exterior Overall" at bounding box center [434, 142] width 117 height 23
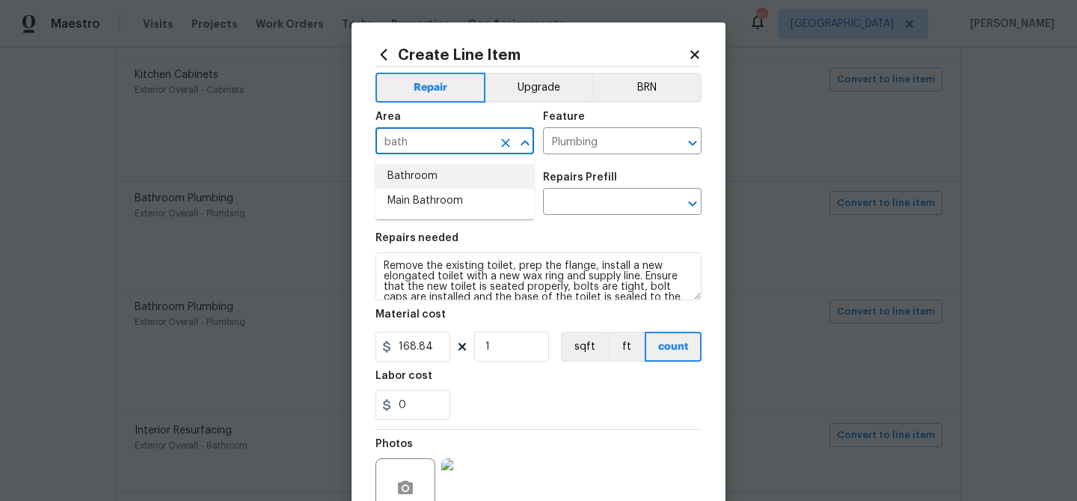
drag, startPoint x: 414, startPoint y: 180, endPoint x: 509, endPoint y: 156, distance: 98.0
click at [414, 179] on li "Bathroom" at bounding box center [455, 176] width 159 height 25
type input "Bathroom"
click at [572, 199] on input "text" at bounding box center [601, 203] width 117 height 23
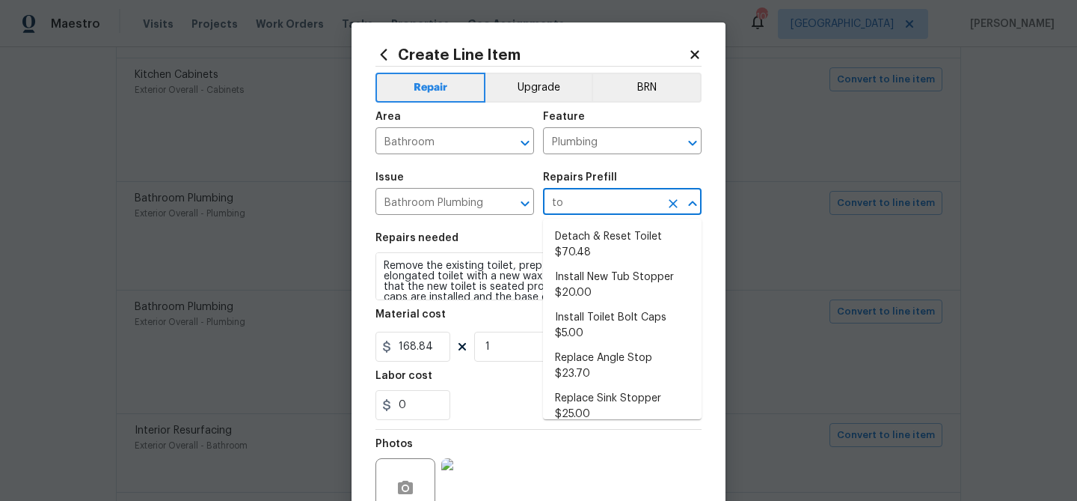
type input "toi"
click at [589, 291] on li "Replace Toilet (elongated) $168.84" at bounding box center [622, 287] width 159 height 40
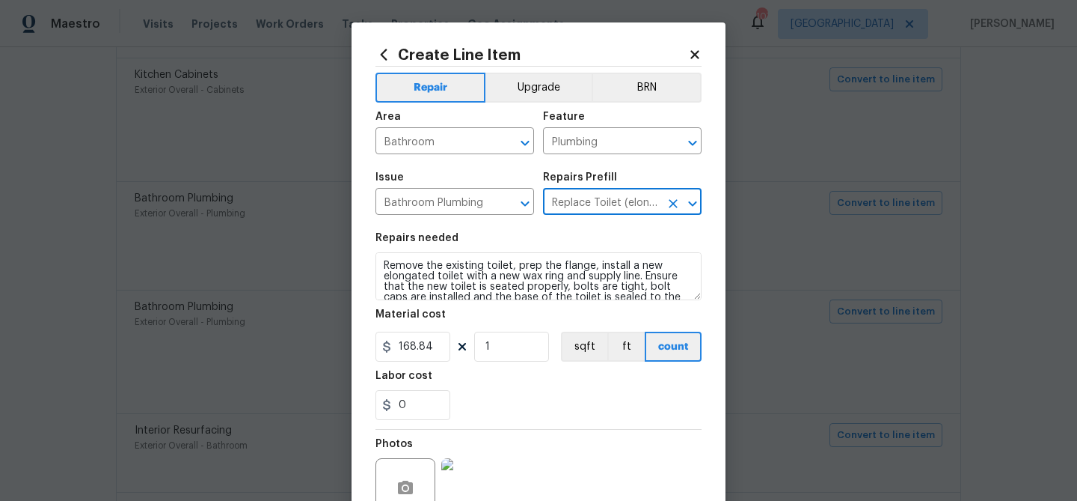
type input "Replace Toilet (elongated) $168.84"
click at [433, 343] on input "168.84" at bounding box center [413, 346] width 75 height 30
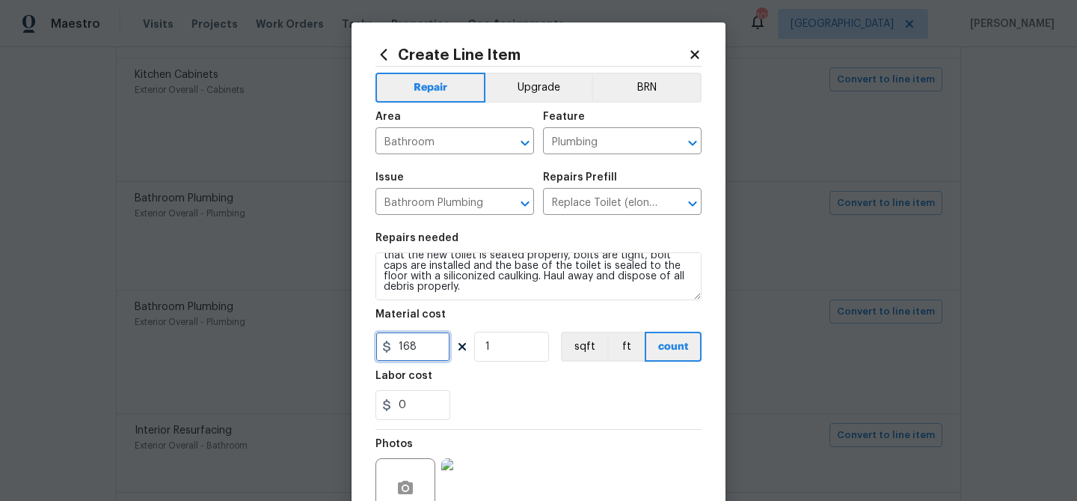
scroll to position [144, 0]
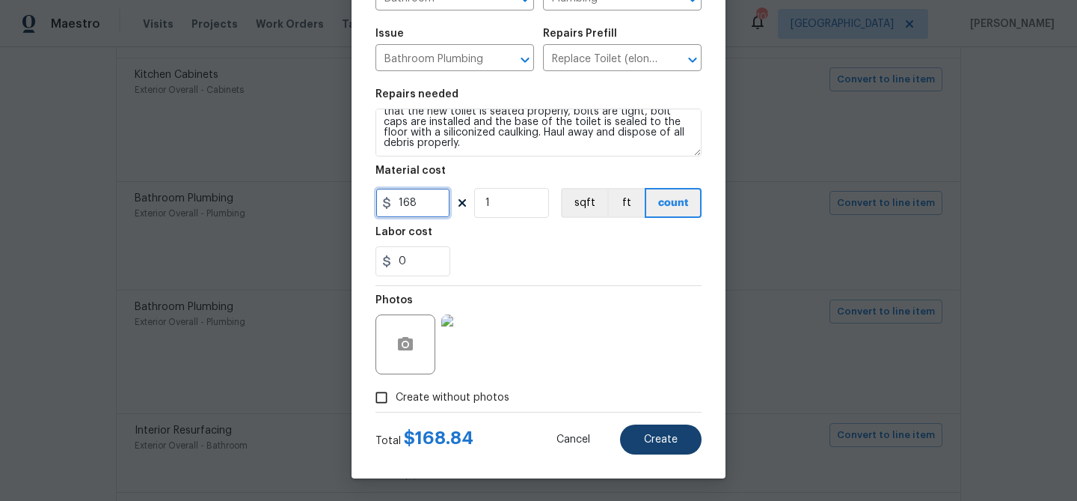
type input "168"
click at [655, 432] on button "Create" at bounding box center [661, 439] width 82 height 30
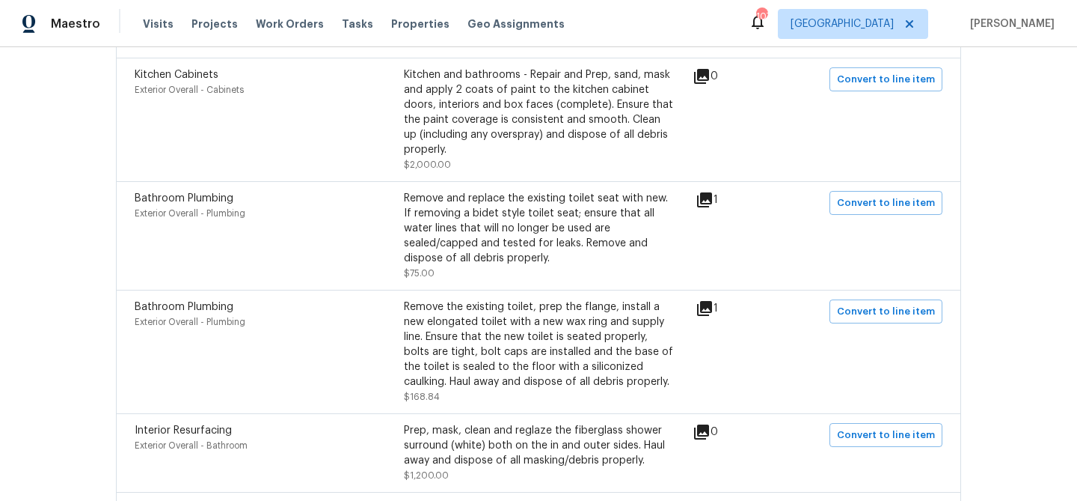
scroll to position [0, 0]
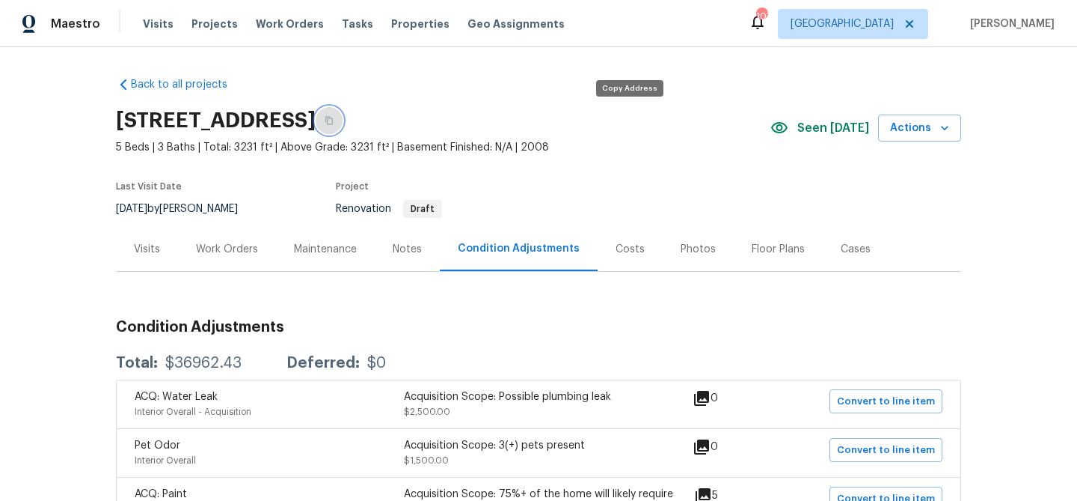
click at [333, 123] on icon "button" at bounding box center [328, 121] width 7 height 8
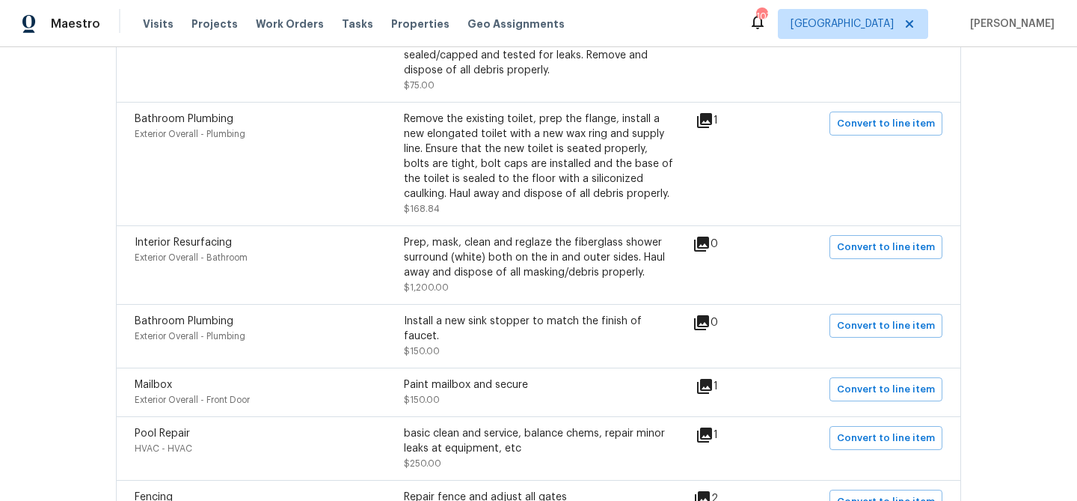
scroll to position [1531, 0]
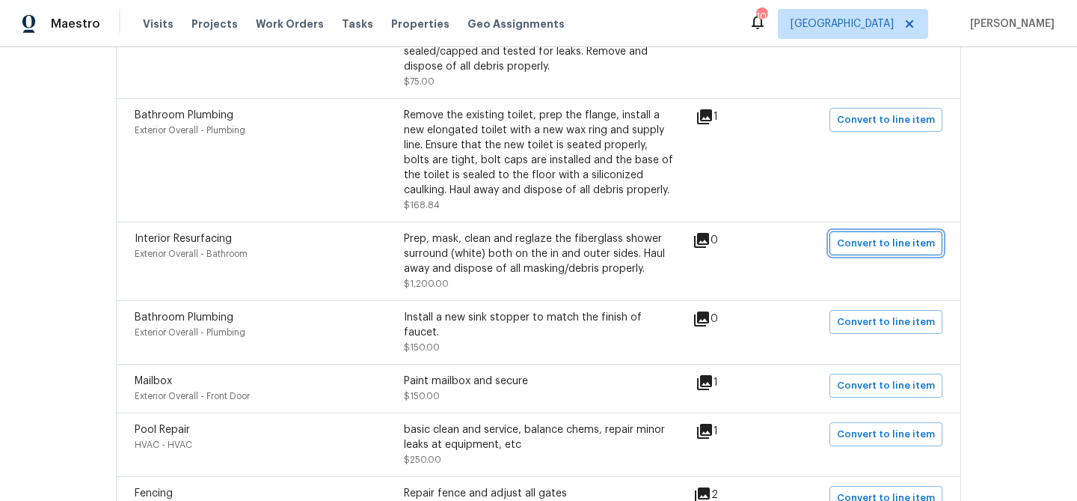
click at [857, 235] on span "Convert to line item" at bounding box center [886, 243] width 98 height 17
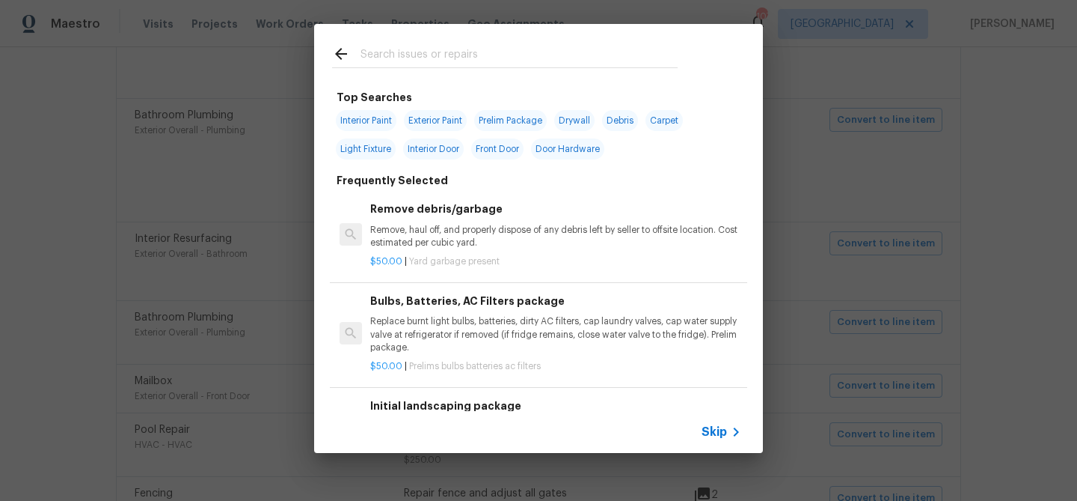
click at [708, 427] on span "Skip" at bounding box center [714, 431] width 25 height 15
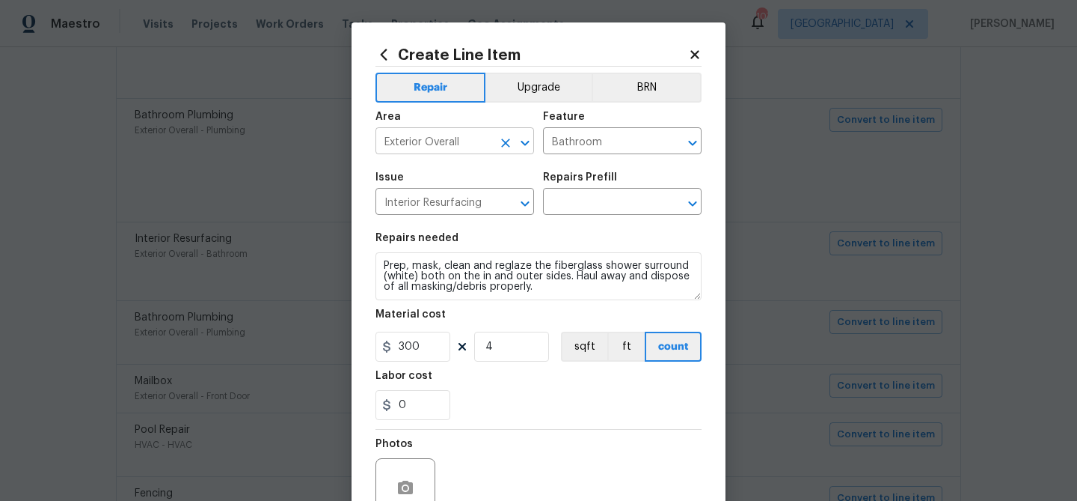
click at [455, 139] on input "Exterior Overall" at bounding box center [434, 142] width 117 height 23
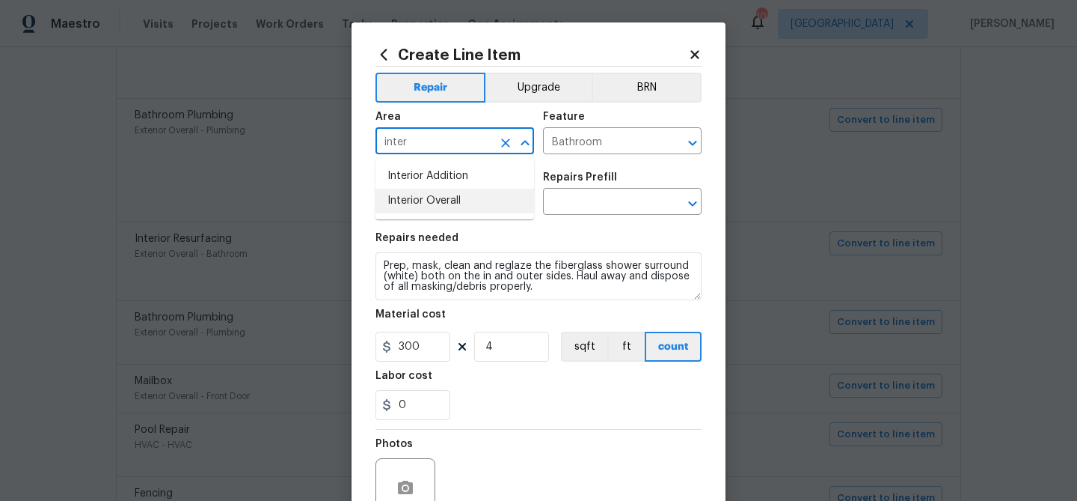
click at [439, 203] on li "Interior Overall" at bounding box center [455, 201] width 159 height 25
type input "Interior Overall"
click at [552, 194] on input "text" at bounding box center [601, 203] width 117 height 23
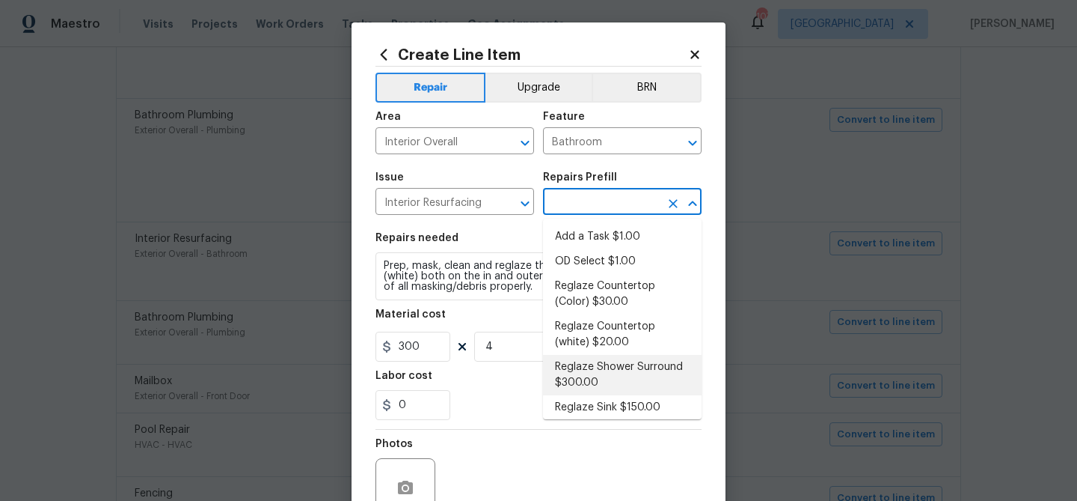
click at [626, 365] on li "Reglaze Shower Surround $300.00" at bounding box center [622, 375] width 159 height 40
type input "Reglaze Shower Surround $300.00"
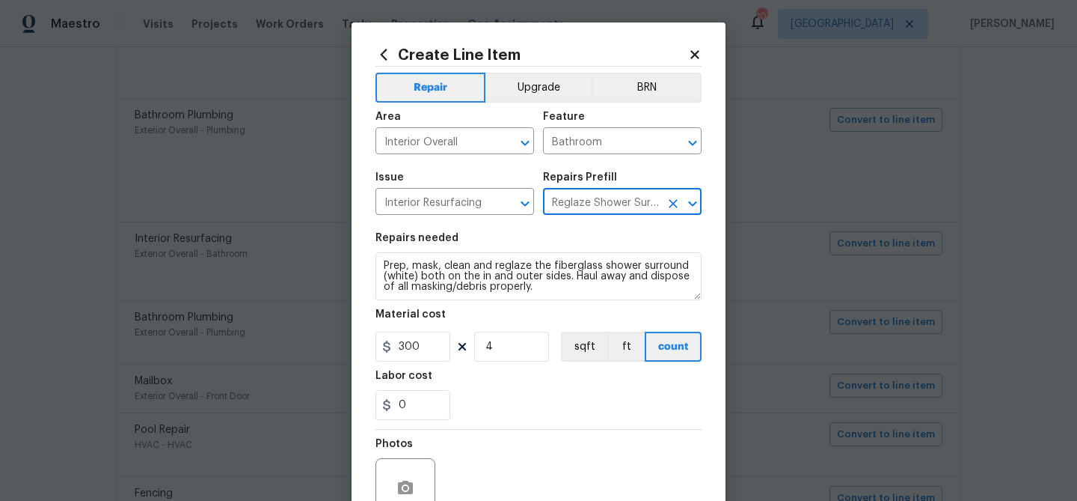
scroll to position [144, 0]
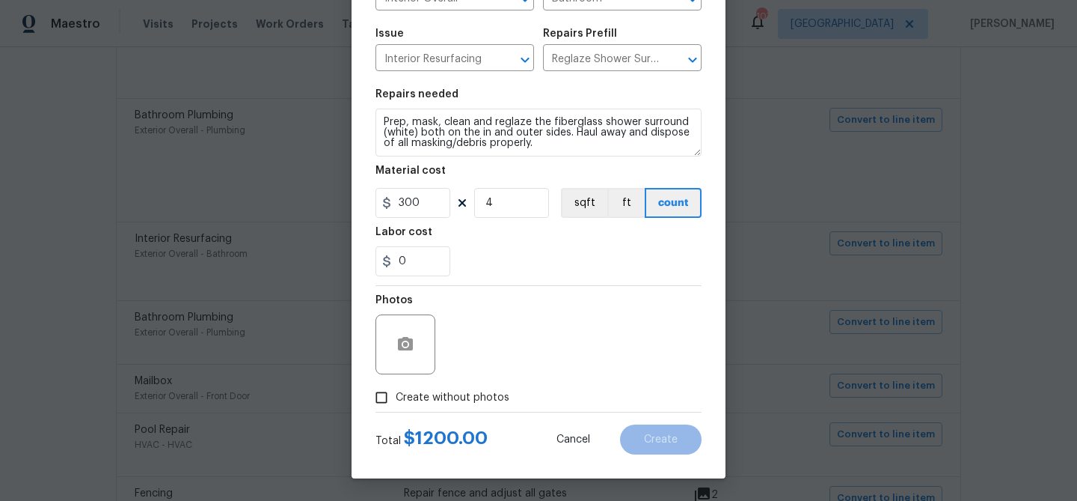
drag, startPoint x: 480, startPoint y: 397, endPoint x: 487, endPoint y: 387, distance: 12.3
click at [480, 397] on span "Create without photos" at bounding box center [453, 398] width 114 height 16
click at [396, 397] on input "Create without photos" at bounding box center [381, 397] width 28 height 28
checkbox input "true"
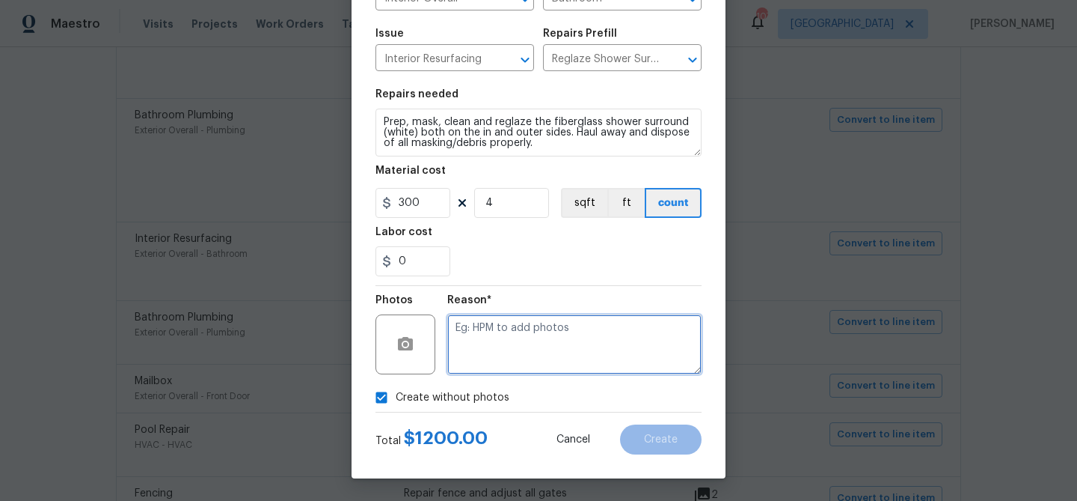
click at [524, 358] on textarea at bounding box center [574, 344] width 254 height 60
type textarea "All tubs and showers"
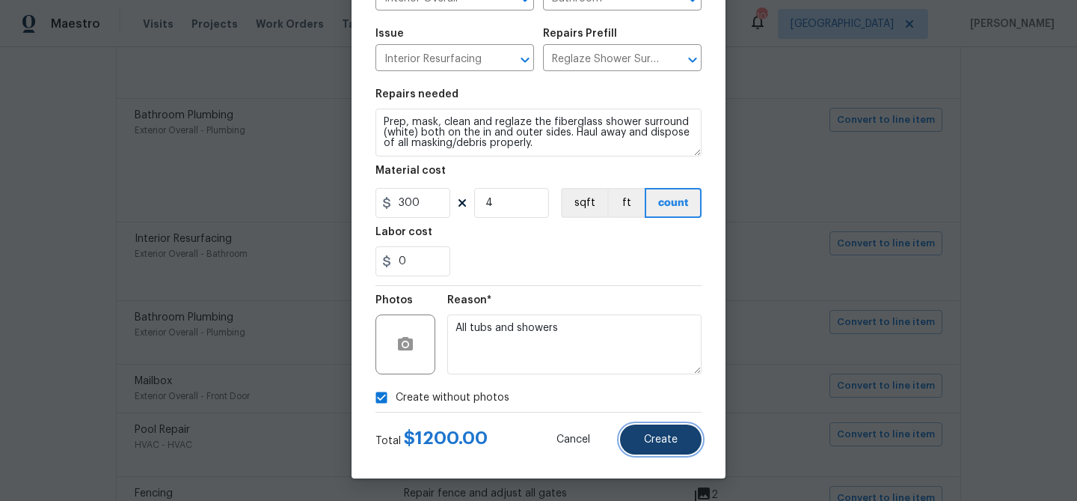
click at [665, 440] on span "Create" at bounding box center [661, 439] width 34 height 11
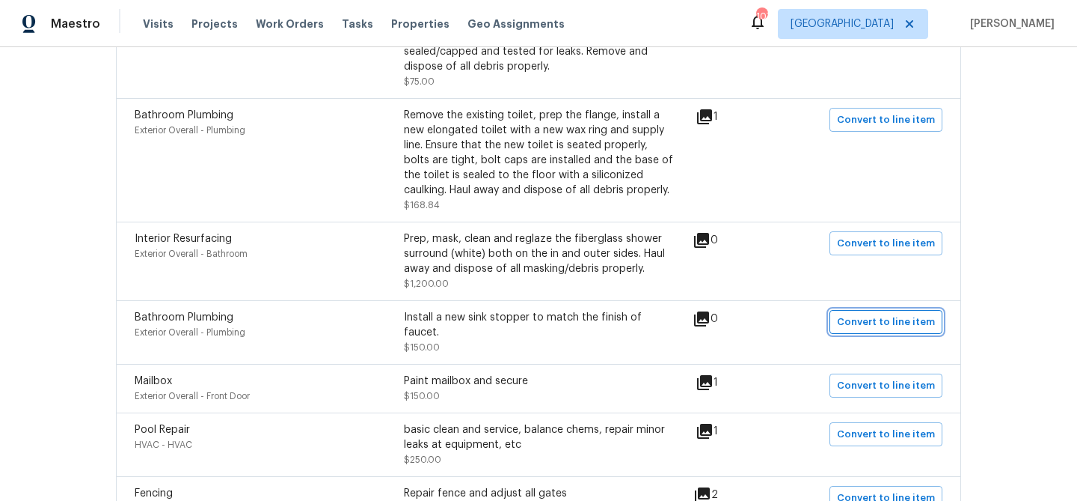
click at [875, 314] on span "Convert to line item" at bounding box center [886, 322] width 98 height 17
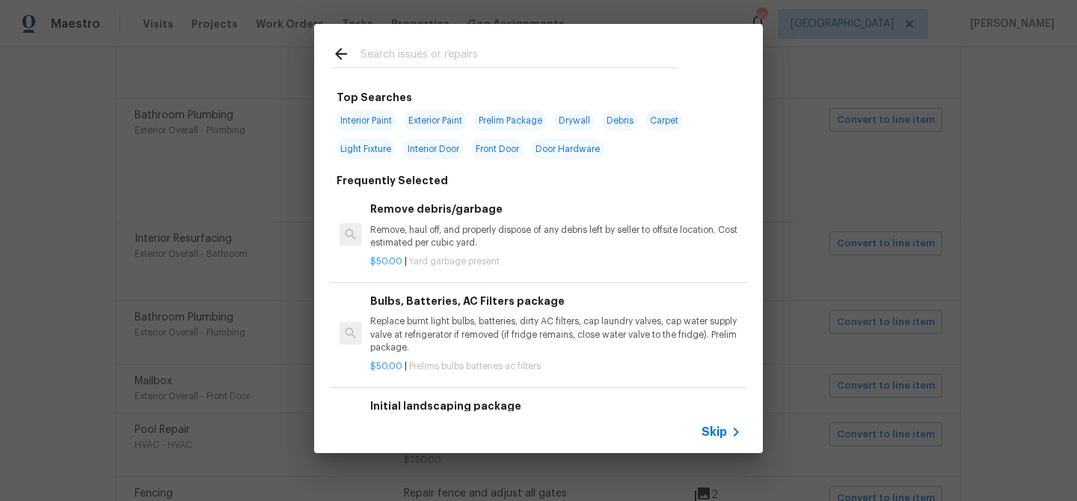
click at [721, 428] on span "Skip" at bounding box center [714, 431] width 25 height 15
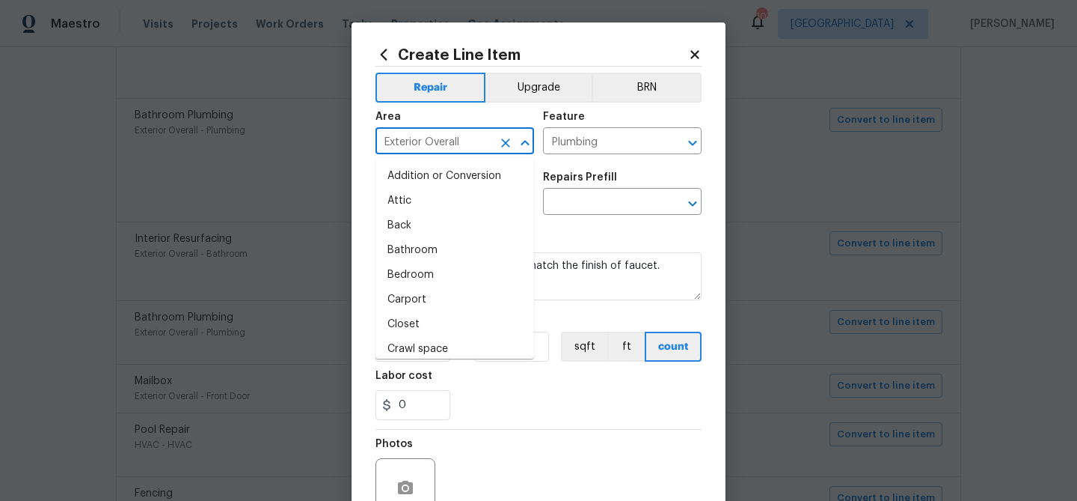
click at [476, 147] on input "Exterior Overall" at bounding box center [434, 142] width 117 height 23
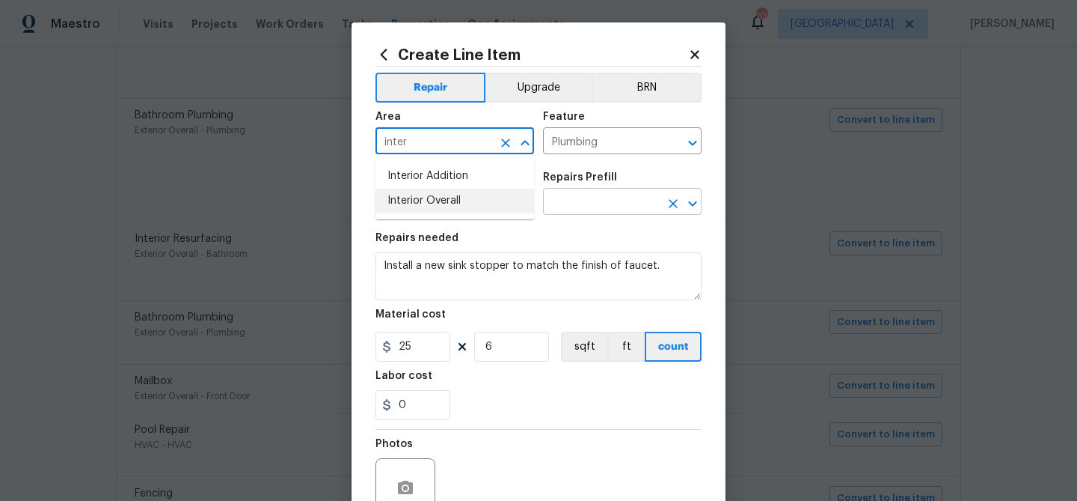
drag, startPoint x: 469, startPoint y: 210, endPoint x: 573, endPoint y: 209, distance: 104.0
click at [471, 210] on li "Interior Overall" at bounding box center [455, 201] width 159 height 25
type input "Interior Overall"
click at [573, 209] on input "text" at bounding box center [601, 203] width 117 height 23
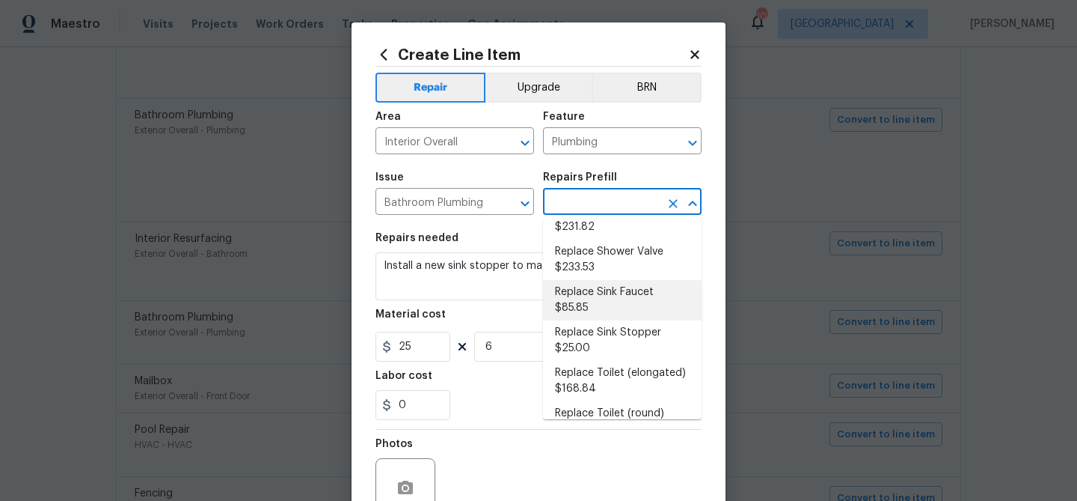
scroll to position [679, 0]
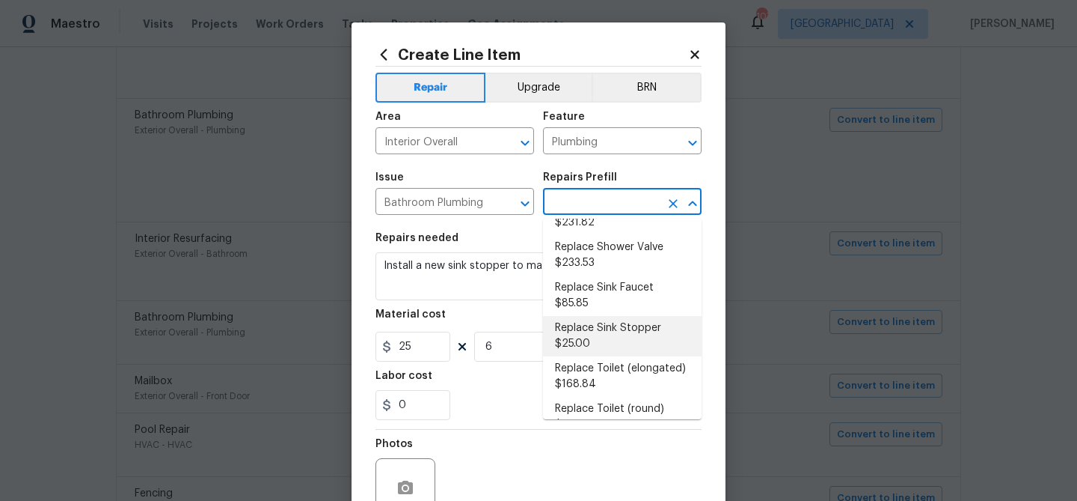
click at [599, 316] on li "Replace Sink Stopper $25.00" at bounding box center [622, 336] width 159 height 40
type input "Replace Sink Stopper $25.00"
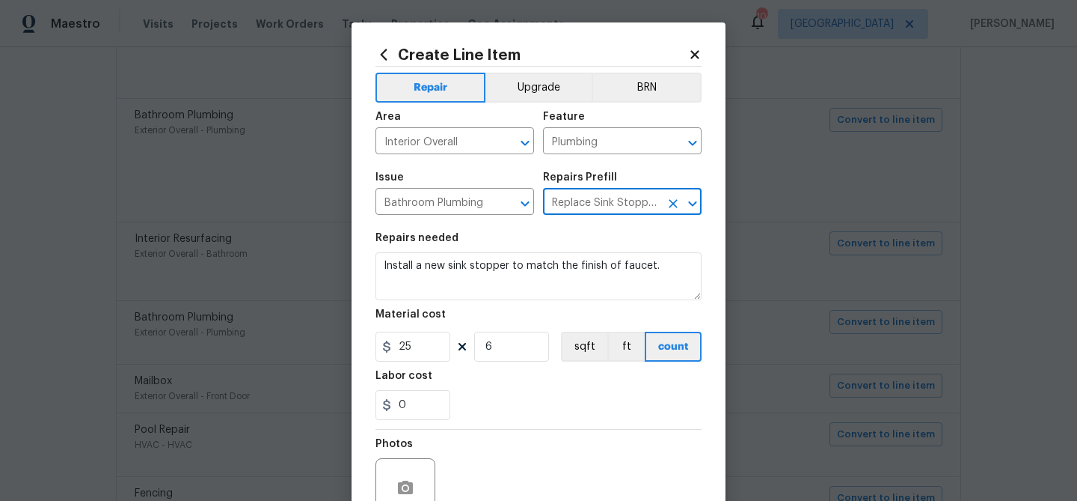
scroll to position [144, 0]
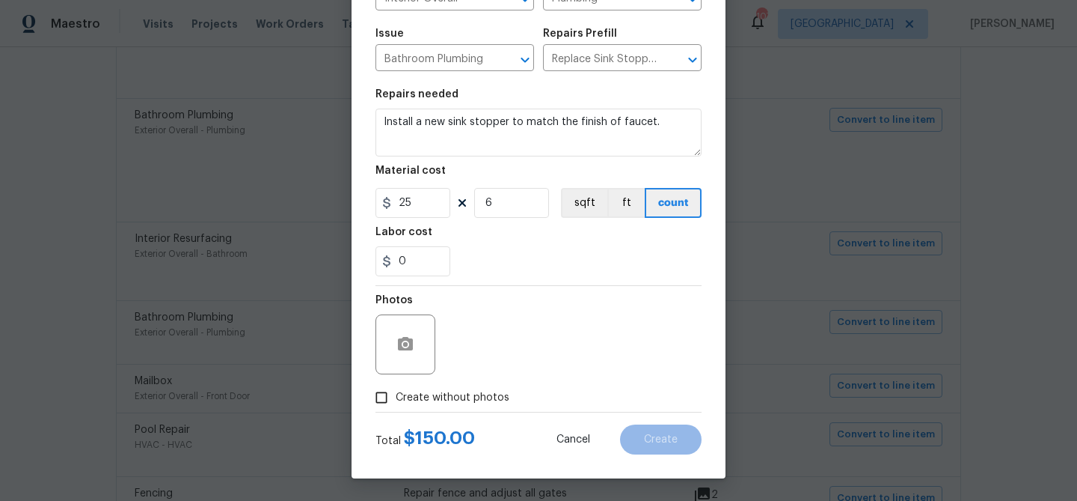
drag, startPoint x: 465, startPoint y: 398, endPoint x: 474, endPoint y: 386, distance: 15.0
click at [465, 397] on span "Create without photos" at bounding box center [453, 398] width 114 height 16
click at [396, 397] on input "Create without photos" at bounding box center [381, 397] width 28 height 28
checkbox input "true"
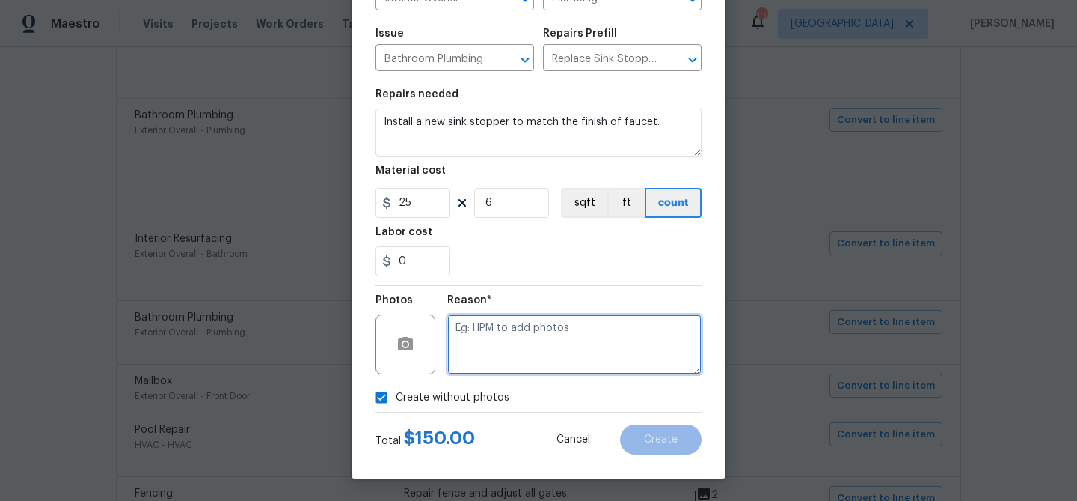
click at [507, 358] on textarea at bounding box center [574, 344] width 254 height 60
click at [497, 329] on textarea "sink stopers" at bounding box center [574, 344] width 254 height 60
click at [541, 354] on textarea "sink stoppers" at bounding box center [574, 344] width 254 height 60
type textarea "sink stoppers"
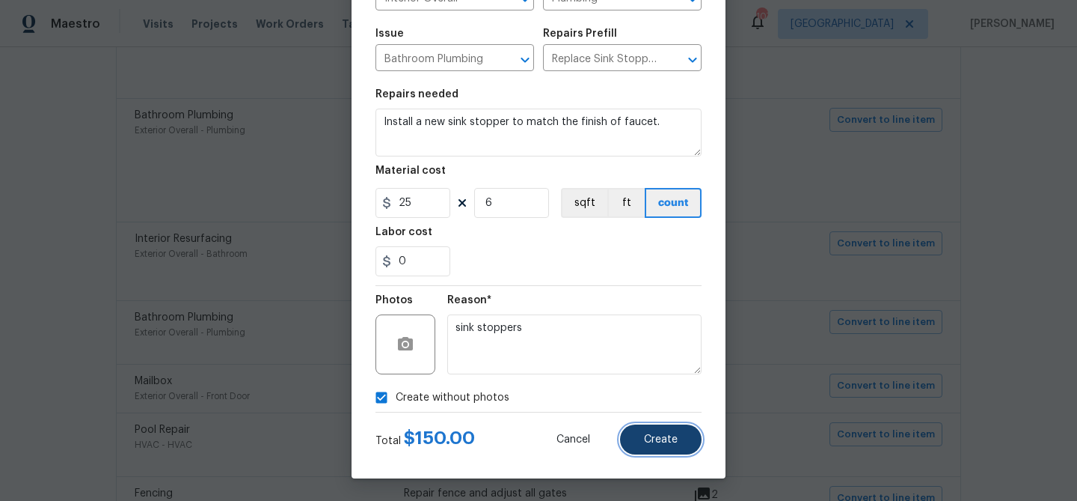
click at [658, 445] on button "Create" at bounding box center [661, 439] width 82 height 30
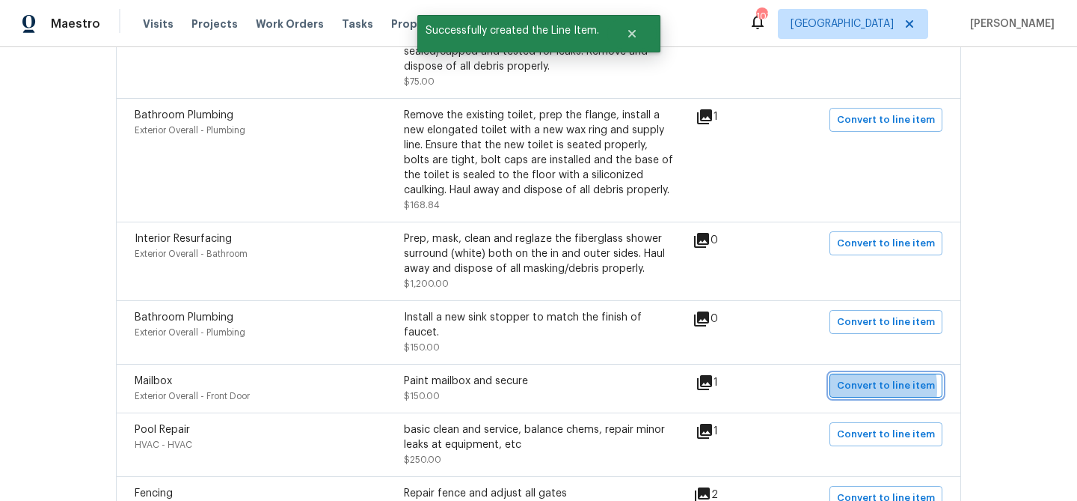
click at [849, 377] on span "Convert to line item" at bounding box center [886, 385] width 98 height 17
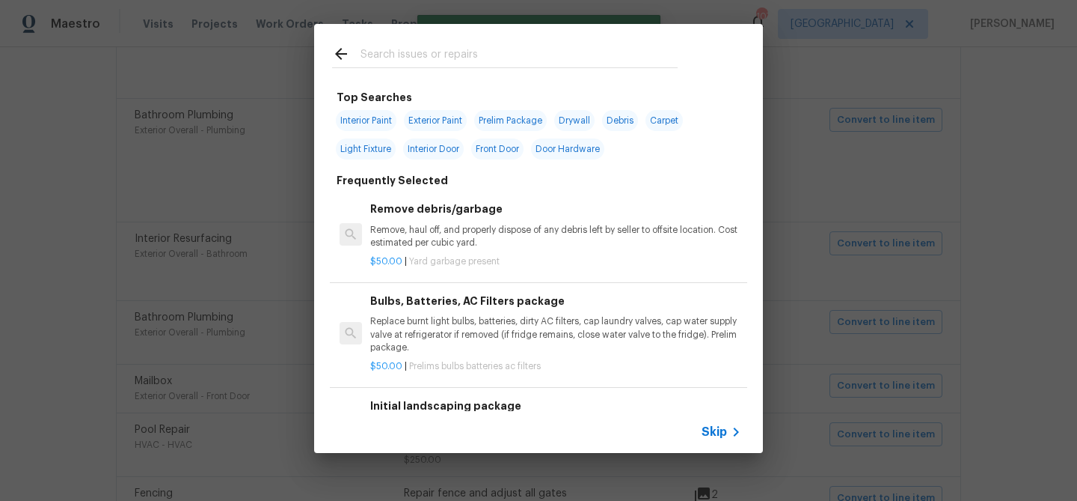
click at [729, 429] on icon at bounding box center [736, 432] width 18 height 18
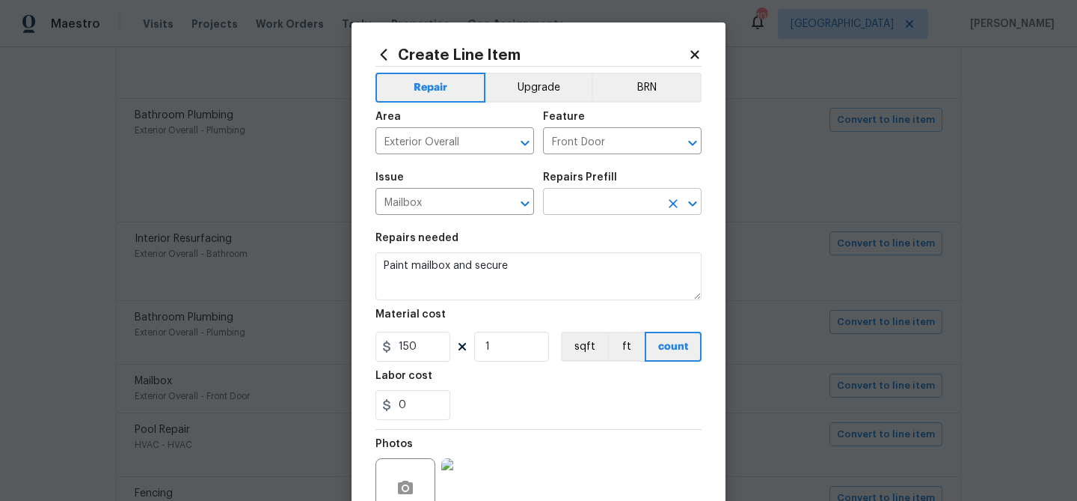
click at [590, 203] on input "text" at bounding box center [601, 203] width 117 height 23
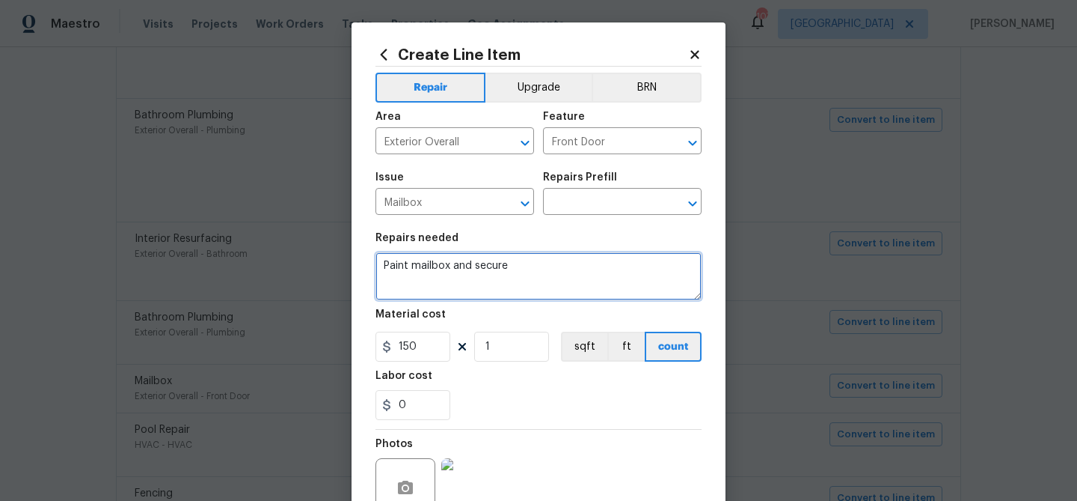
click at [498, 270] on textarea "Paint mailbox and secure" at bounding box center [539, 276] width 326 height 48
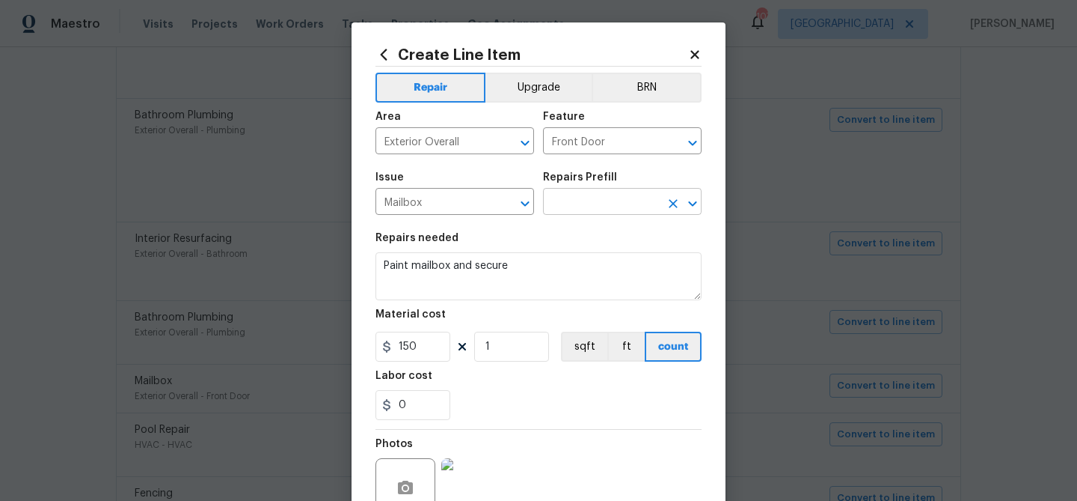
click at [602, 192] on input "text" at bounding box center [601, 203] width 117 height 23
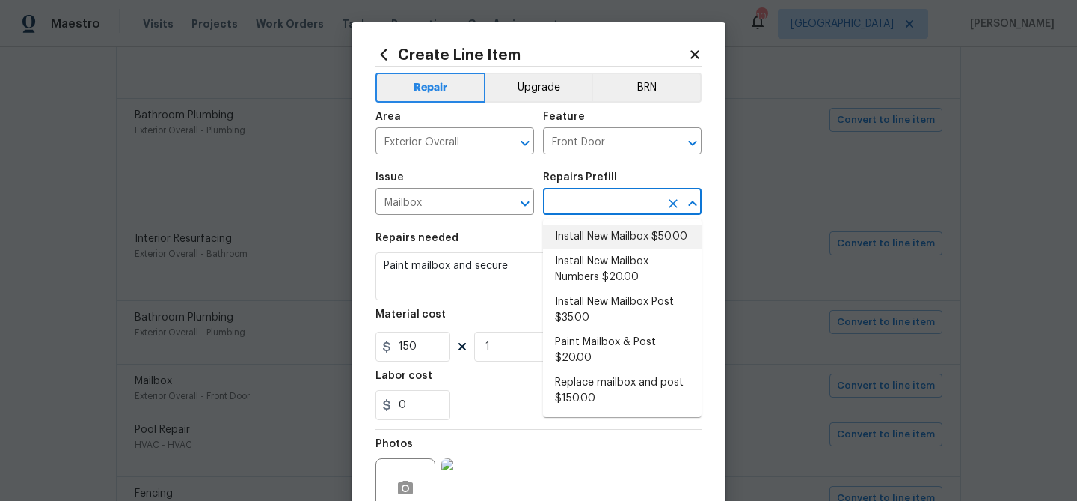
click at [598, 244] on li "Install New Mailbox $50.00" at bounding box center [622, 236] width 159 height 25
type input "Install New Mailbox $50.00"
type textarea "Remove the existing mailbox from the post and prep the area for a new mailbox. …"
type input "50"
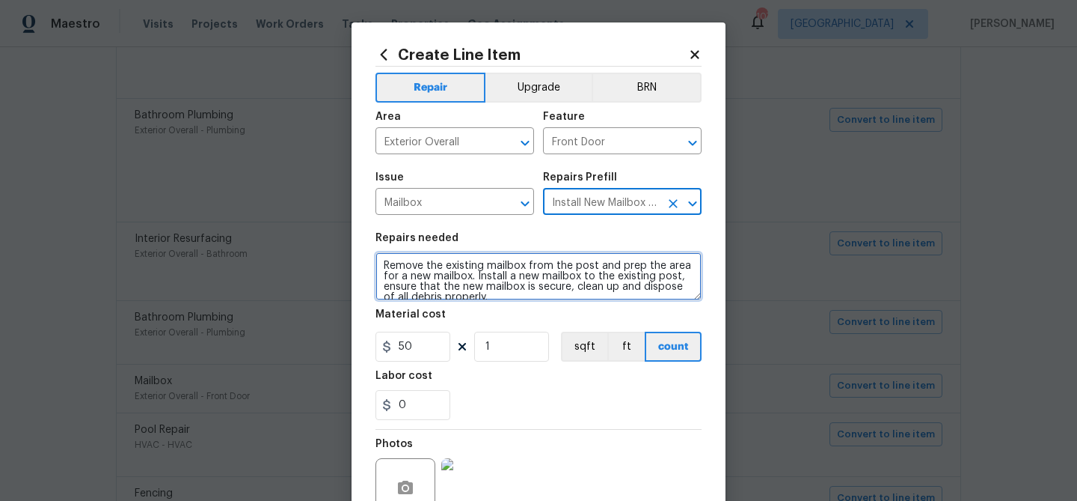
click at [512, 261] on textarea "Remove the existing mailbox from the post and prep the area for a new mailbox. …" at bounding box center [539, 276] width 326 height 48
paste textarea "Paint mailbox and secure"
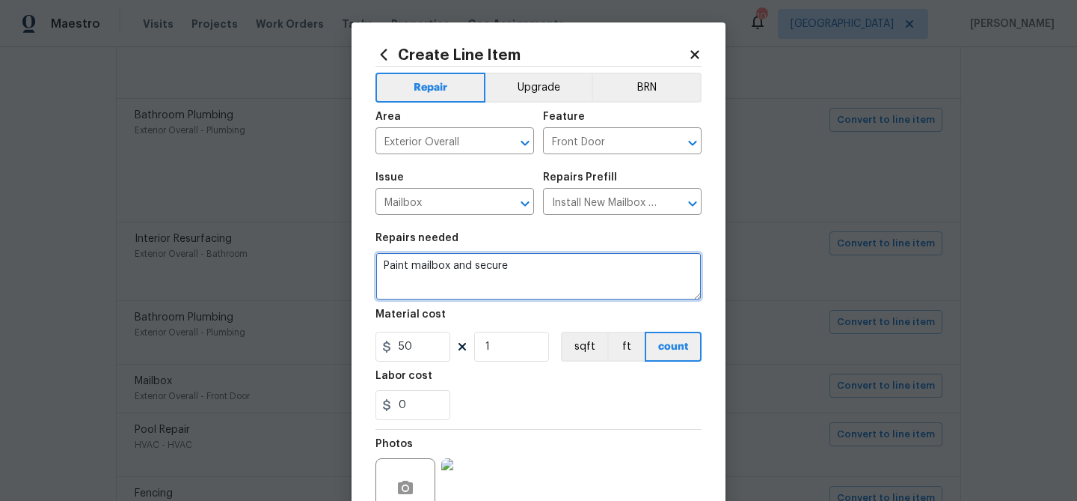
type textarea "Paint mailbox and secure"
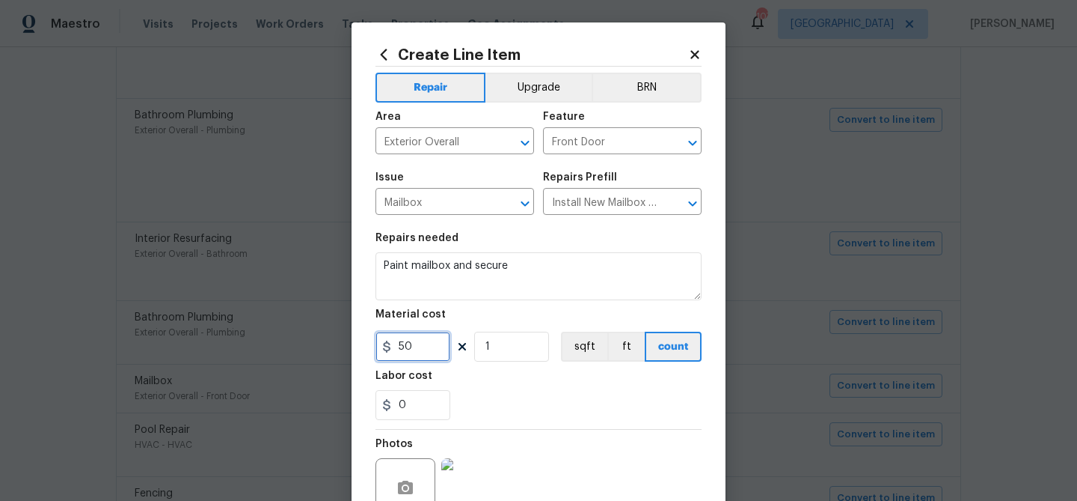
click at [409, 346] on input "50" at bounding box center [413, 346] width 75 height 30
type input "100"
click at [503, 394] on div "0" at bounding box center [539, 405] width 326 height 30
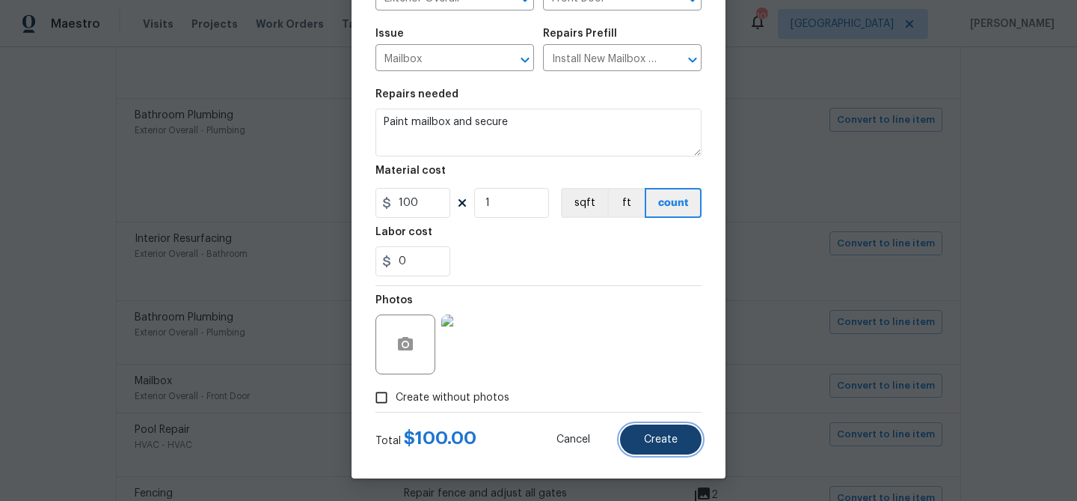
click at [653, 434] on span "Create" at bounding box center [661, 439] width 34 height 11
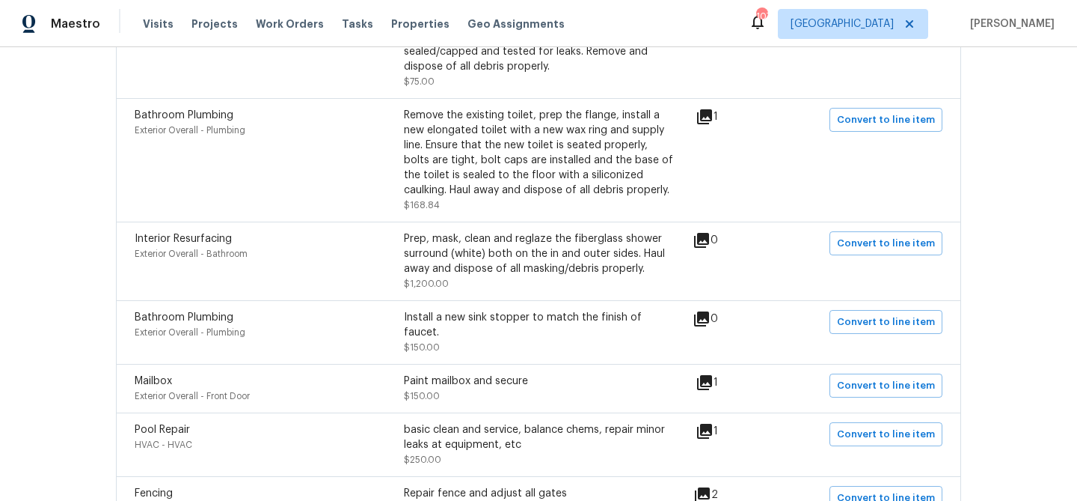
click at [710, 424] on icon at bounding box center [704, 431] width 15 height 15
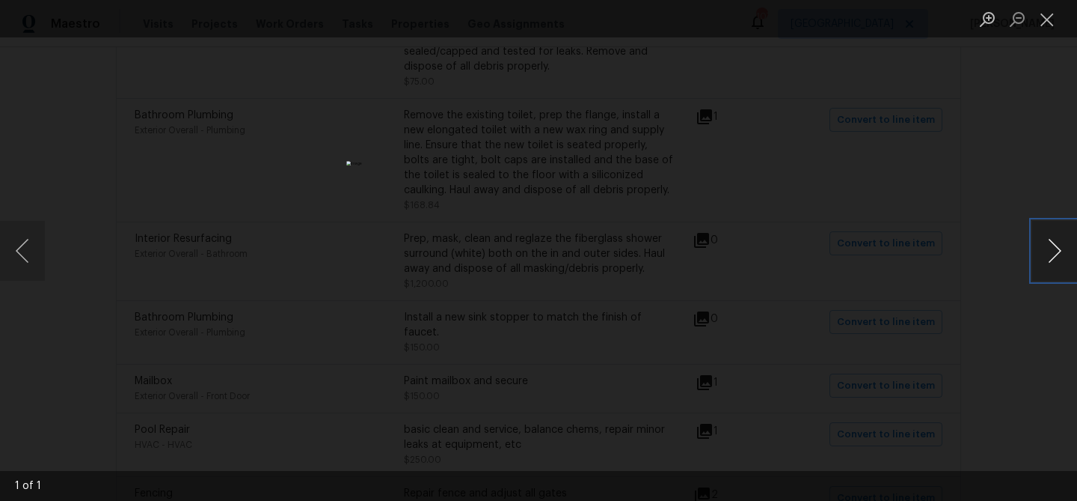
click at [1060, 242] on button "Next image" at bounding box center [1055, 251] width 45 height 60
click at [1054, 249] on button "Next image" at bounding box center [1055, 251] width 45 height 60
click at [1042, 15] on button "Close lightbox" at bounding box center [1048, 19] width 30 height 26
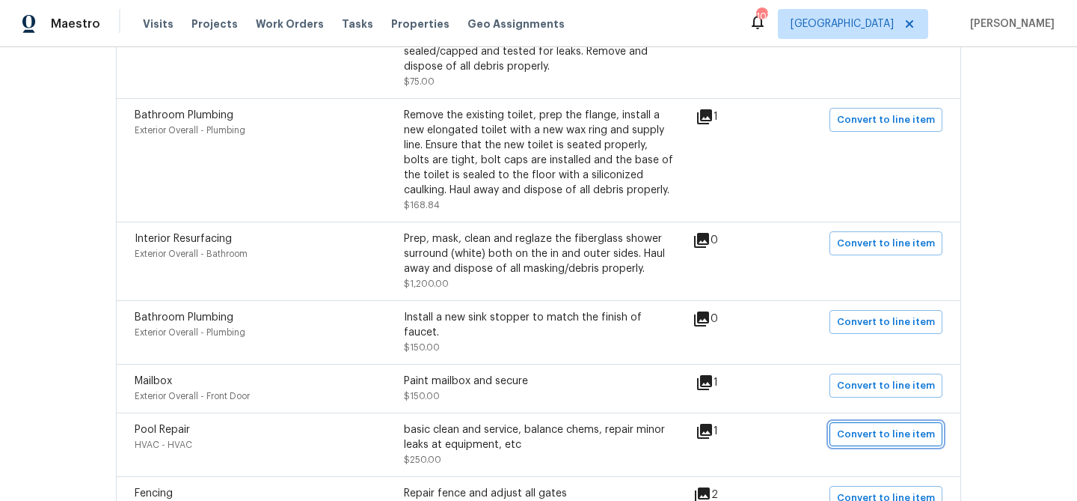
click at [847, 426] on span "Convert to line item" at bounding box center [886, 434] width 98 height 17
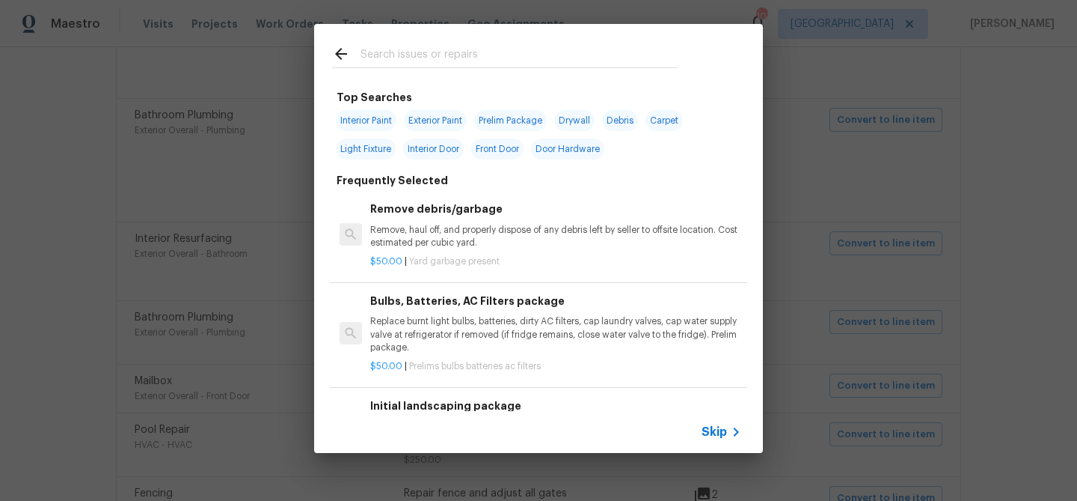
click at [715, 426] on span "Skip" at bounding box center [714, 431] width 25 height 15
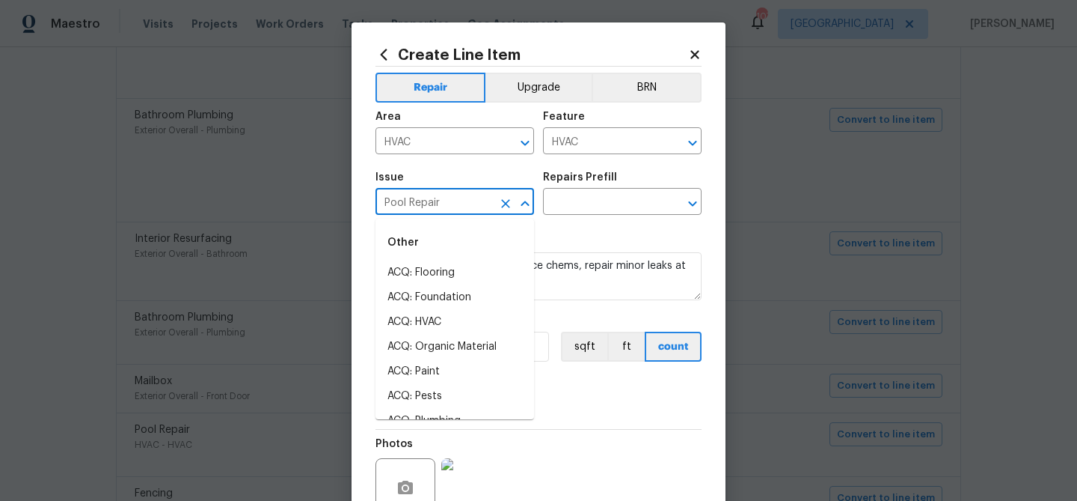
click at [467, 199] on input "Pool Repair" at bounding box center [434, 203] width 117 height 23
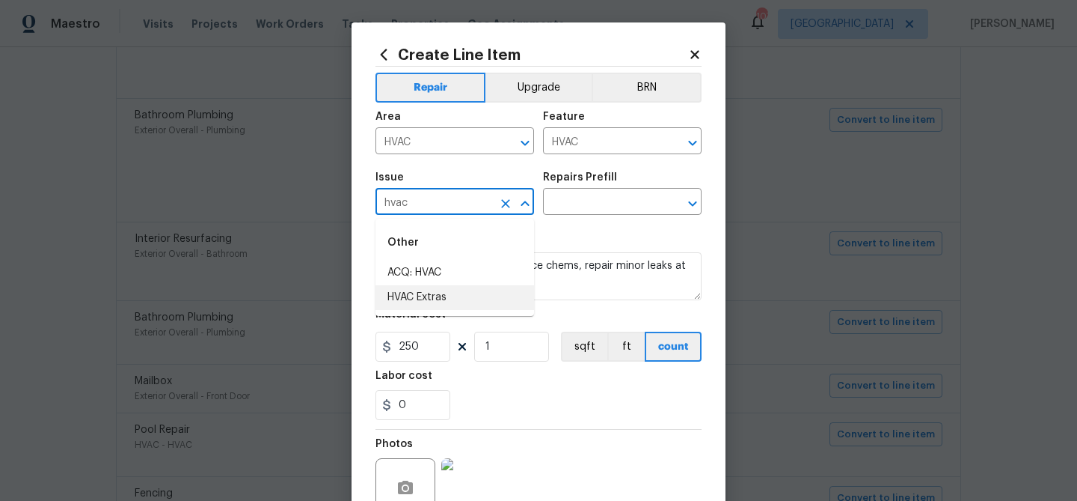
drag, startPoint x: 432, startPoint y: 296, endPoint x: 447, endPoint y: 285, distance: 18.9
click at [432, 296] on li "HVAC Extras" at bounding box center [455, 297] width 159 height 25
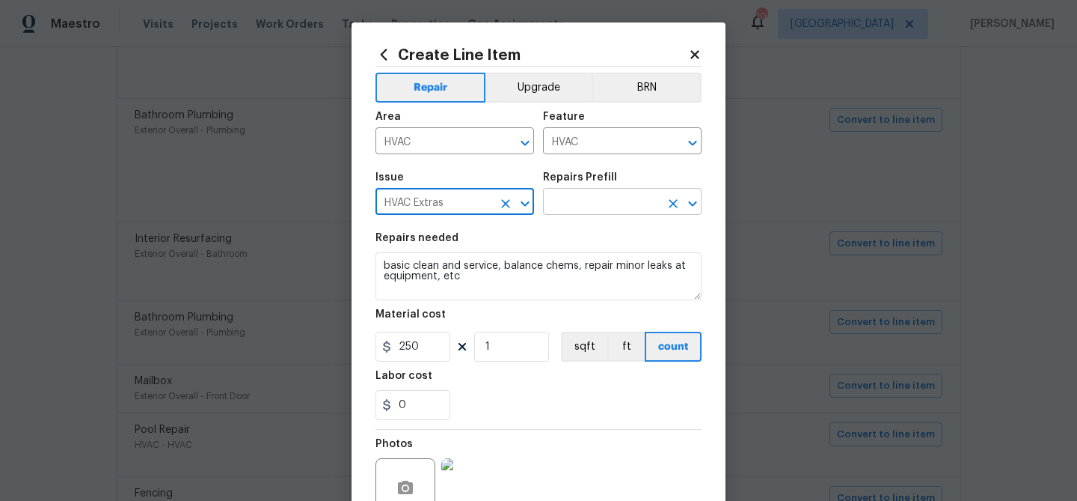
type input "HVAC Extras"
click at [585, 204] on input "text" at bounding box center [601, 203] width 117 height 23
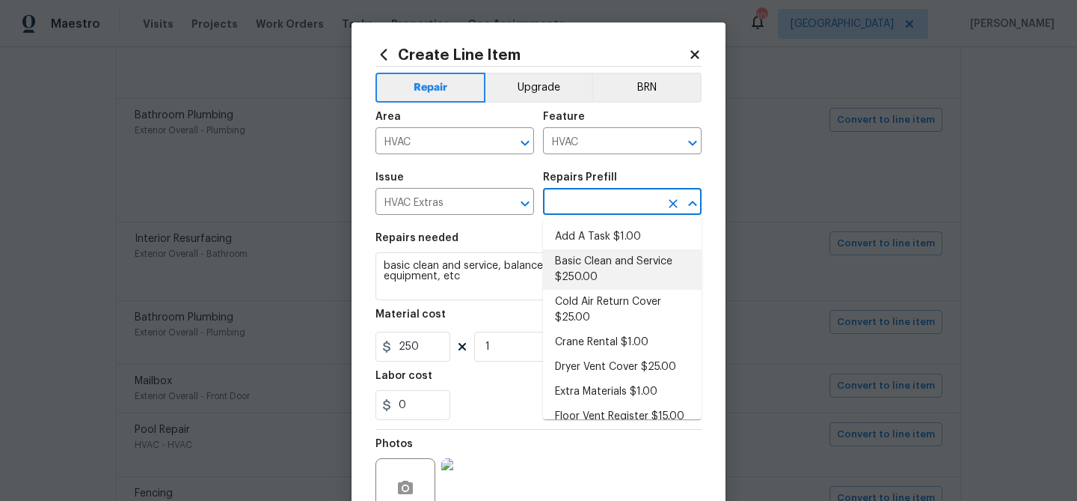
click at [584, 263] on li "Basic Clean and Service $250.00" at bounding box center [622, 269] width 159 height 40
type input "Basic Clean and Service $250.00"
type textarea "General Service HVAC system including: cleaning condenser and evaporator coils,…"
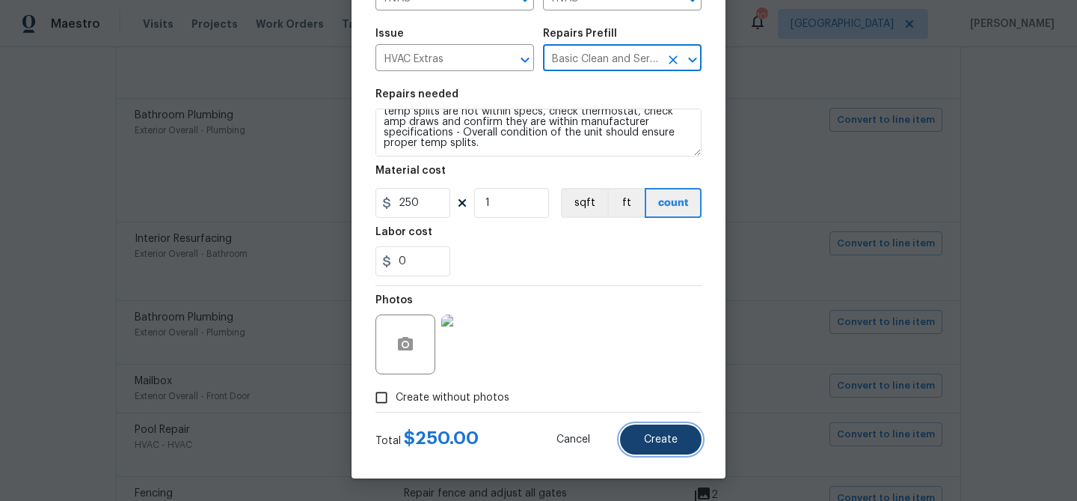
click at [653, 431] on button "Create" at bounding box center [661, 439] width 82 height 30
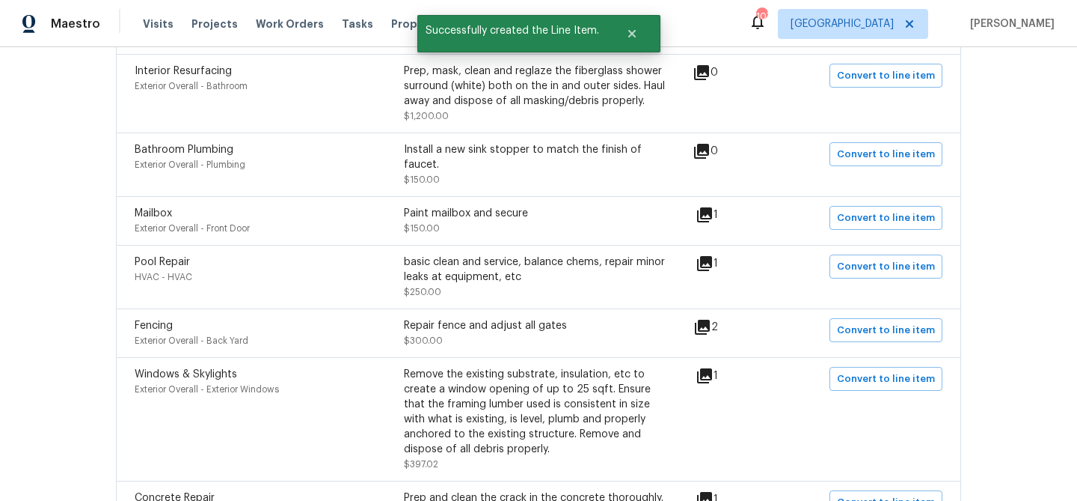
scroll to position [1699, 0]
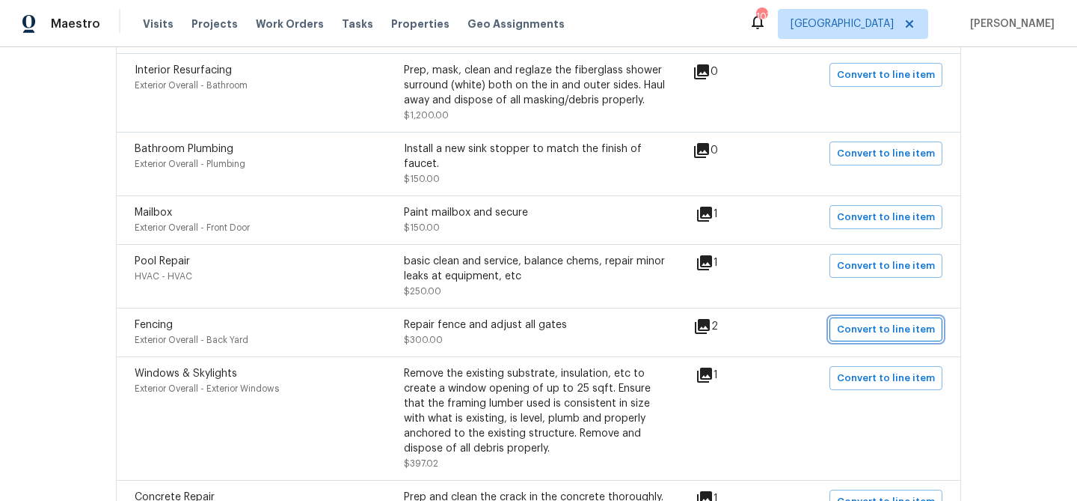
click at [846, 321] on span "Convert to line item" at bounding box center [886, 329] width 98 height 17
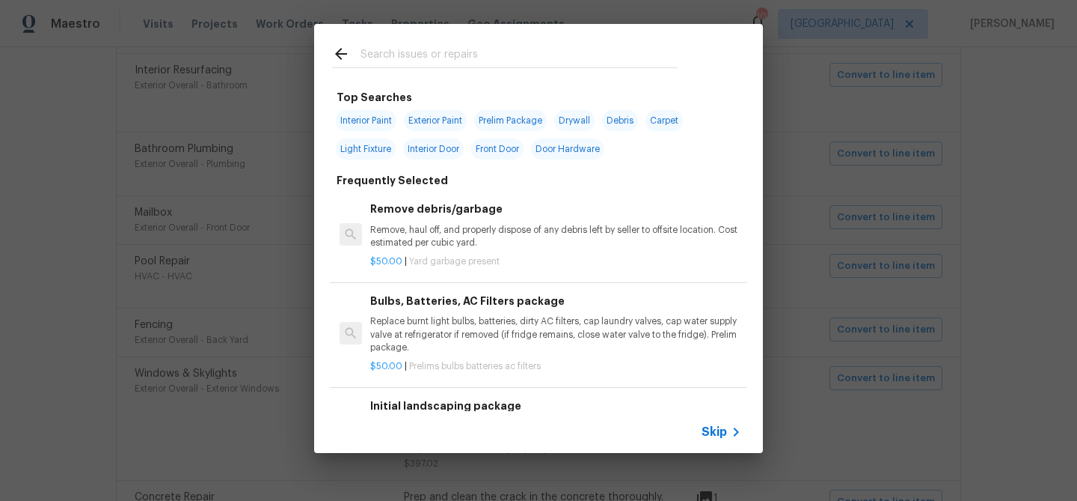
click at [713, 436] on span "Skip" at bounding box center [714, 431] width 25 height 15
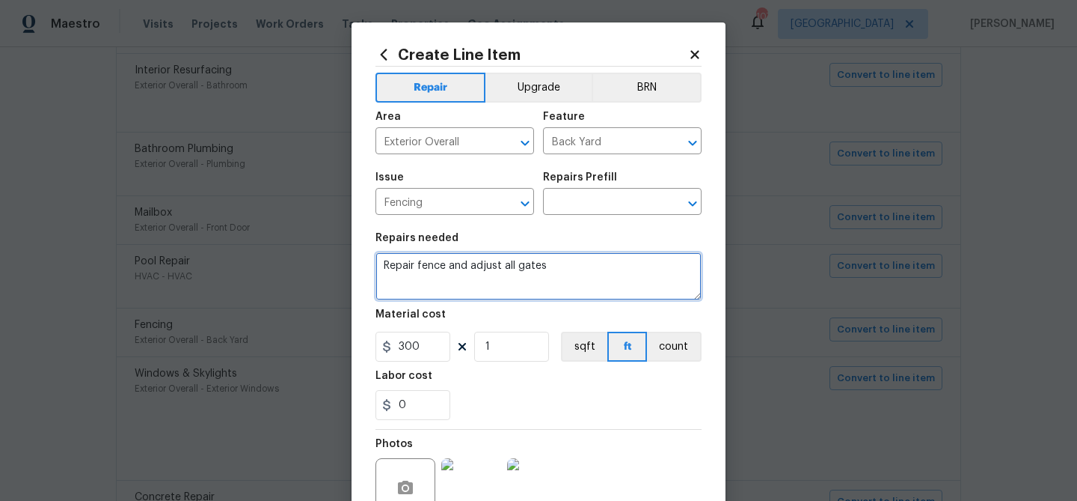
click at [516, 269] on textarea "Repair fence and adjust all gates" at bounding box center [539, 276] width 326 height 48
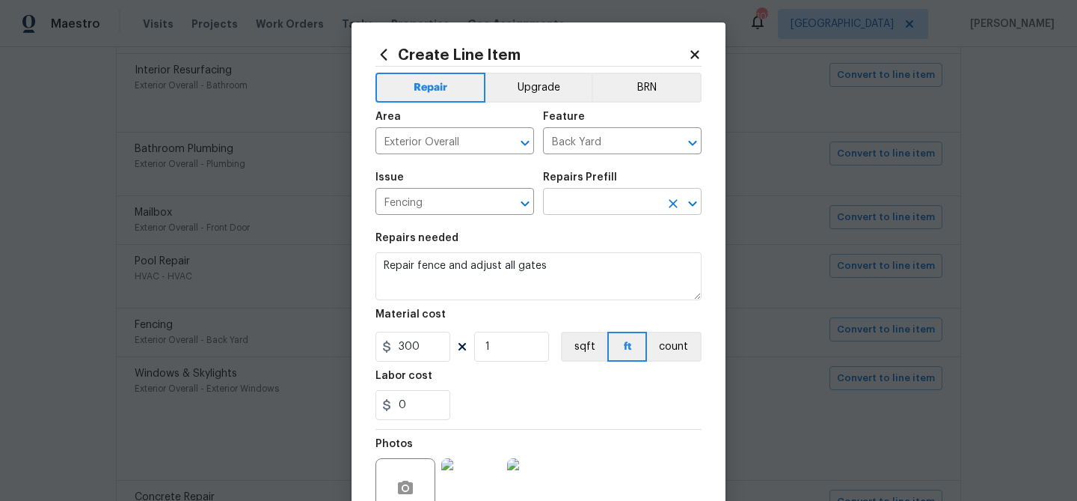
click at [566, 195] on input "text" at bounding box center [601, 203] width 117 height 23
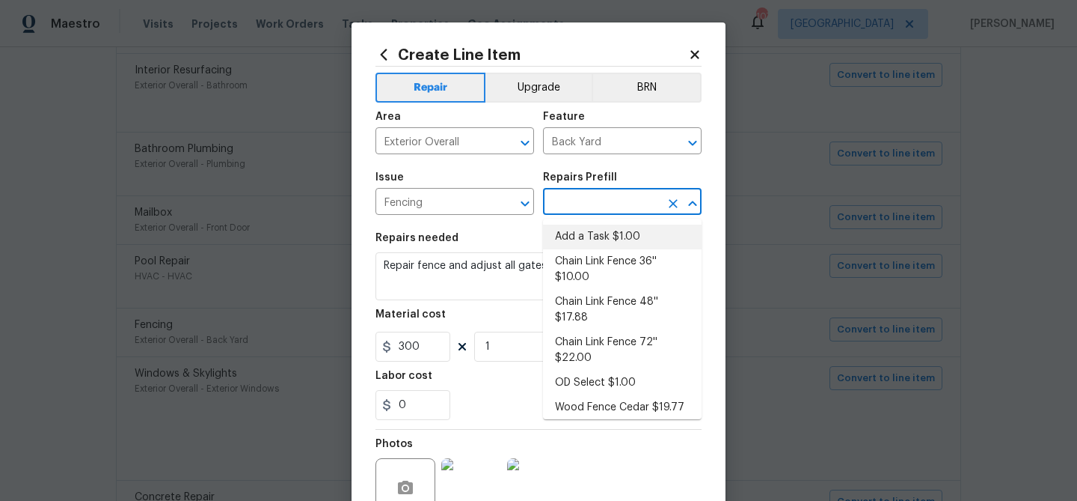
click at [575, 228] on li "Add a Task $1.00" at bounding box center [622, 236] width 159 height 25
type input "Add a Task $1.00"
type textarea "HPM to detail"
type input "1"
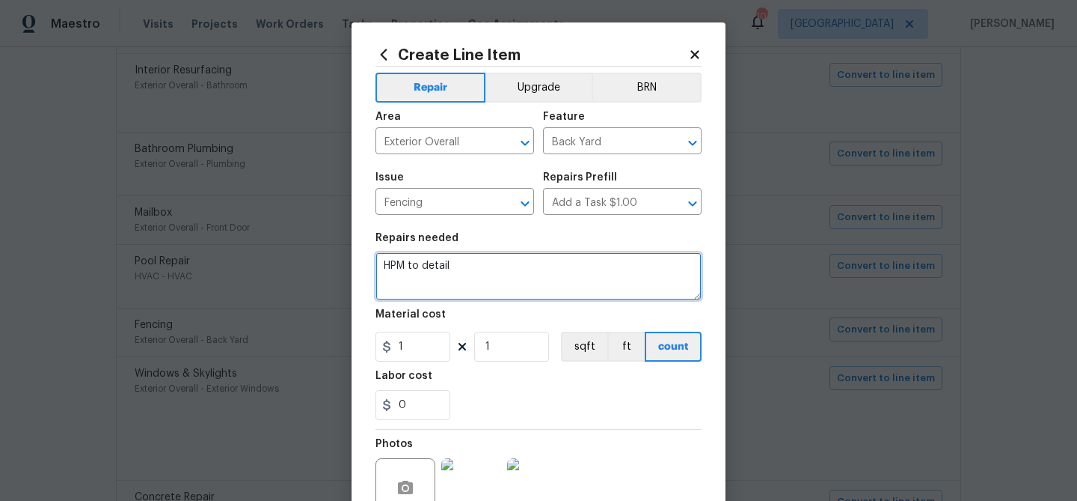
click at [447, 277] on textarea "HPM to detail" at bounding box center [539, 276] width 326 height 48
paste textarea "Repair fence and adjust all gates"
type textarea "Repair fence and adjust all gates"
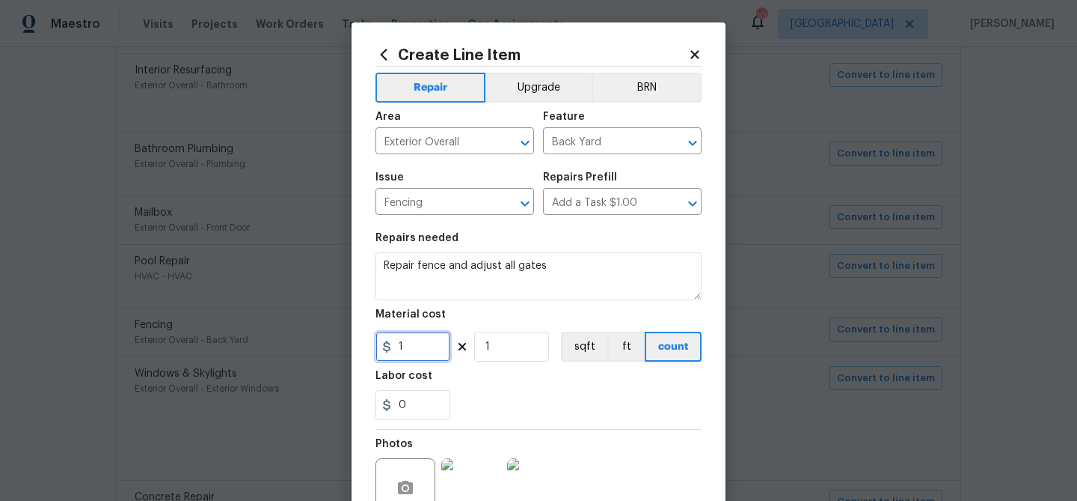
click at [428, 347] on input "1" at bounding box center [413, 346] width 75 height 30
drag, startPoint x: 428, startPoint y: 347, endPoint x: 414, endPoint y: 319, distance: 31.8
click at [421, 337] on input "1" at bounding box center [413, 346] width 75 height 30
type input "300"
click at [567, 401] on div "0" at bounding box center [539, 405] width 326 height 30
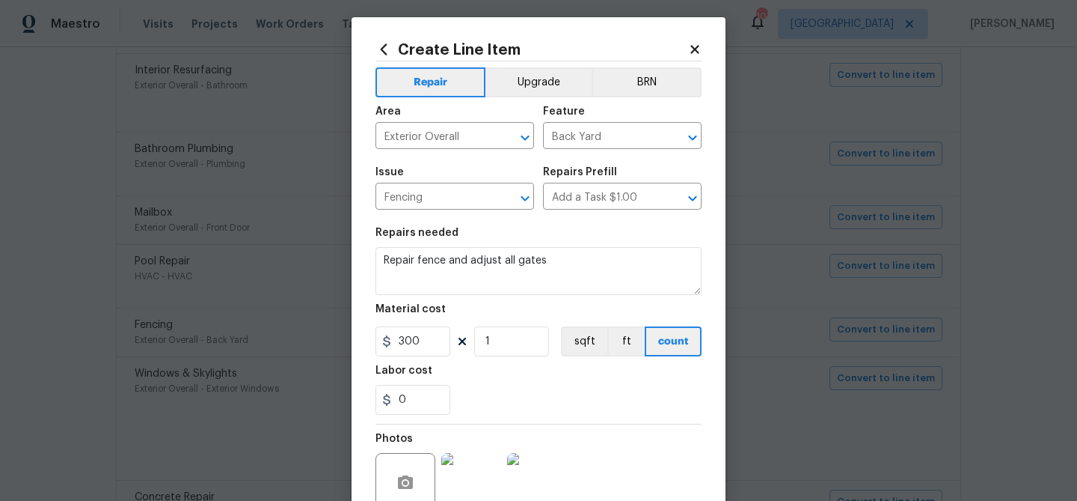
scroll to position [144, 0]
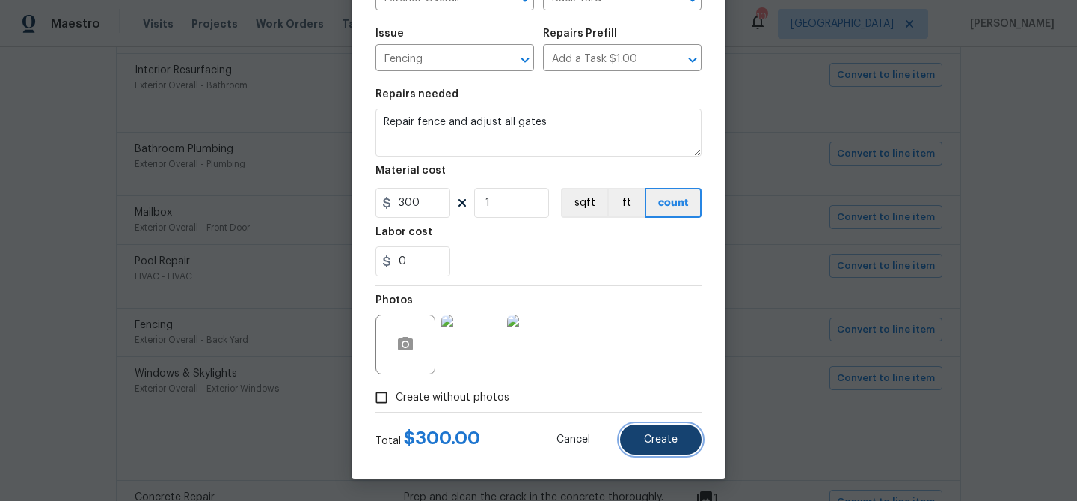
click at [655, 438] on span "Create" at bounding box center [661, 439] width 34 height 11
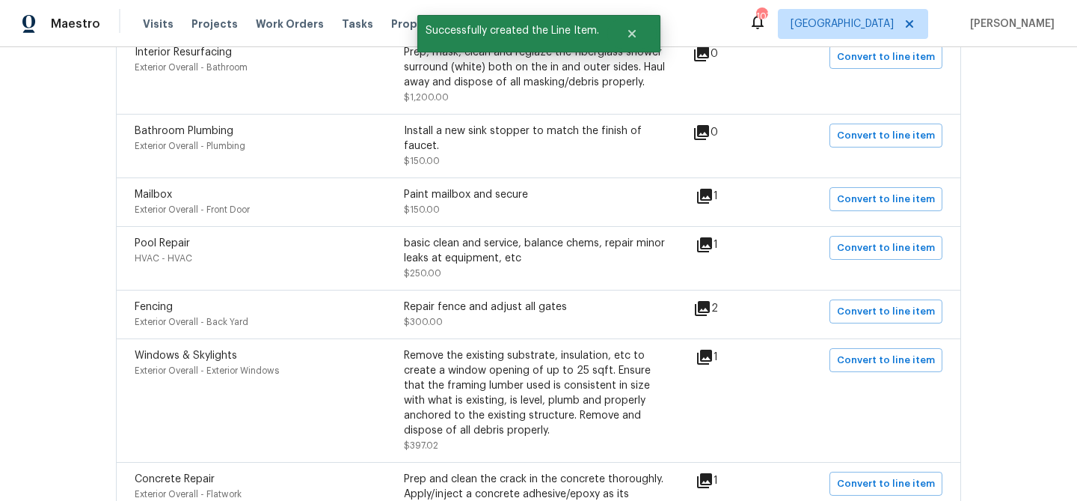
scroll to position [1718, 0]
click at [712, 349] on icon at bounding box center [704, 356] width 15 height 15
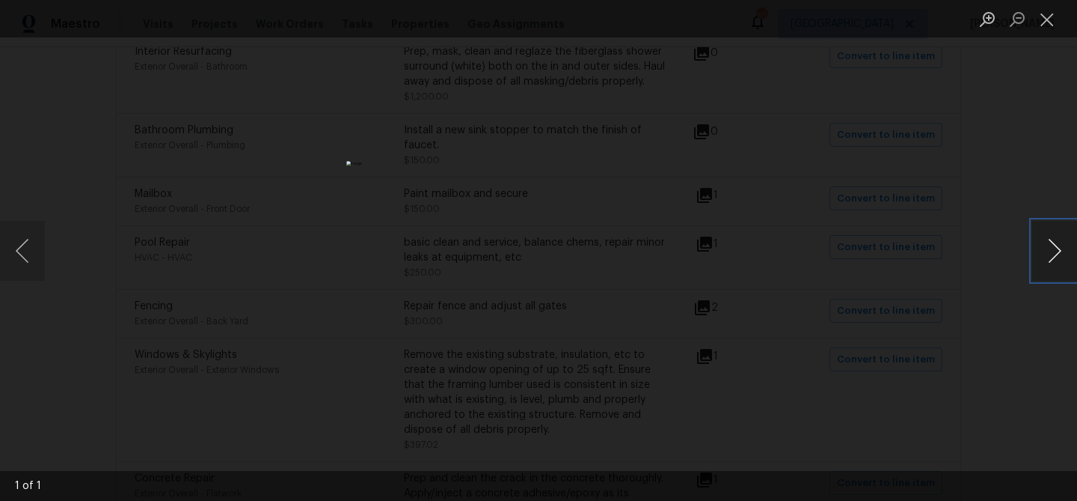
click at [1060, 246] on button "Next image" at bounding box center [1055, 251] width 45 height 60
click at [1046, 22] on button "Close lightbox" at bounding box center [1048, 19] width 30 height 26
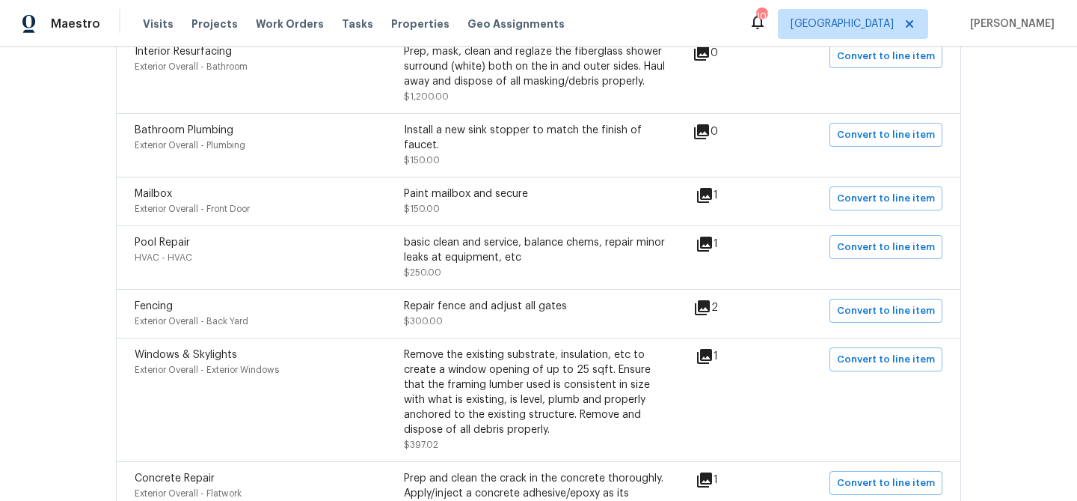
click at [714, 347] on icon at bounding box center [705, 356] width 18 height 18
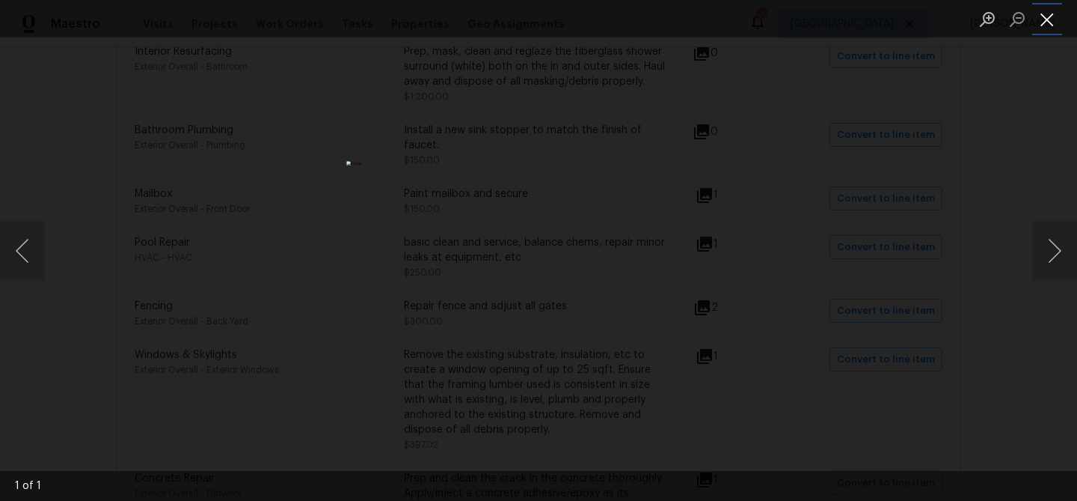
click at [1035, 21] on button "Close lightbox" at bounding box center [1048, 19] width 30 height 26
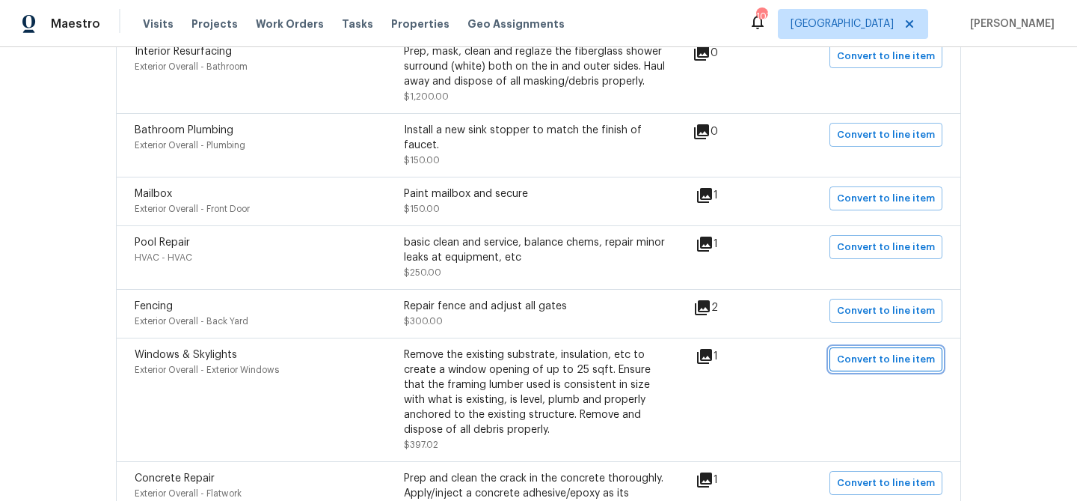
click at [859, 351] on span "Convert to line item" at bounding box center [886, 359] width 98 height 17
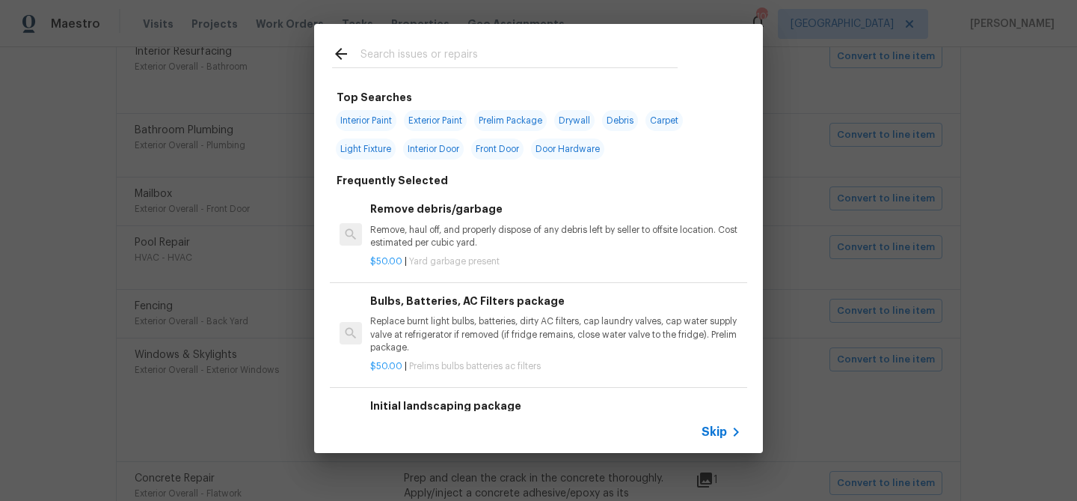
click at [409, 60] on input "text" at bounding box center [519, 56] width 317 height 22
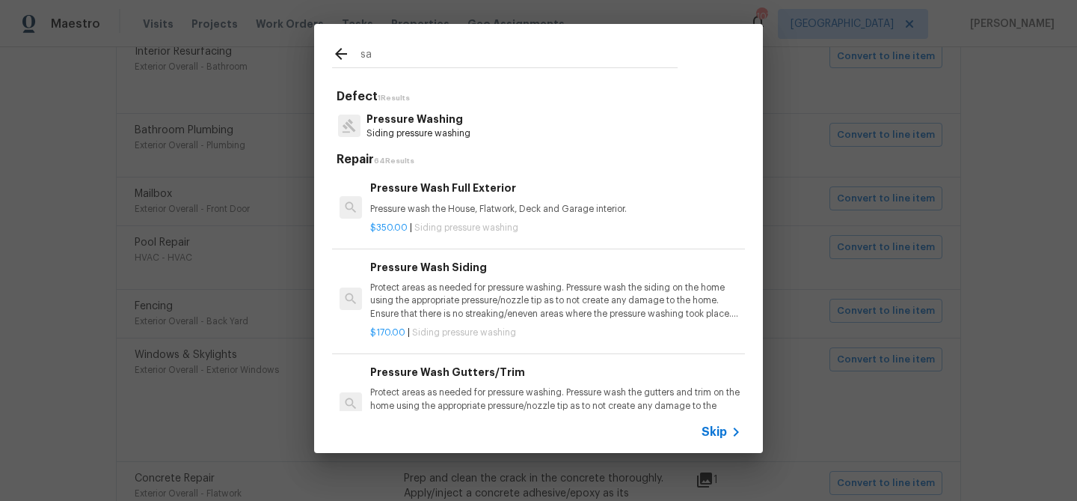
type input "s"
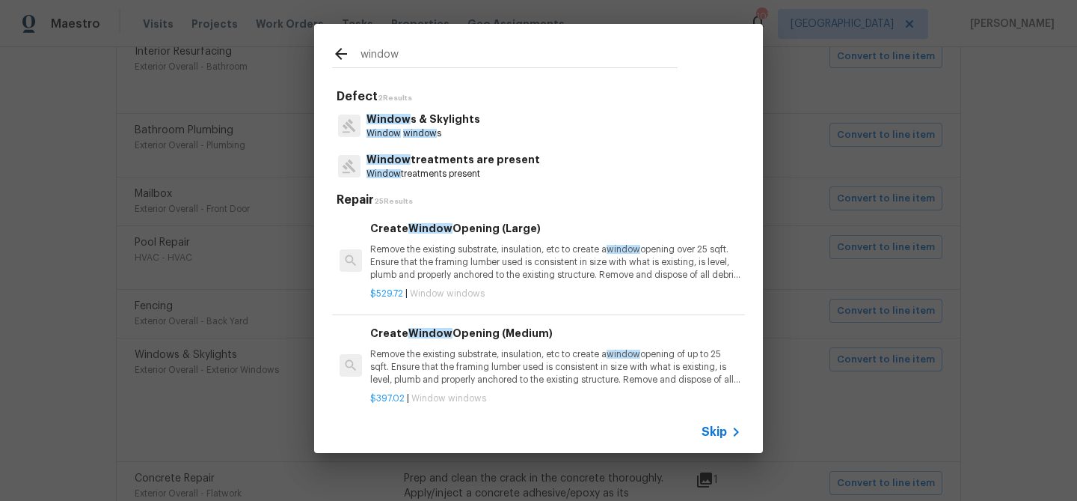
type input "window"
click at [430, 120] on p "Window s & Skylights" at bounding box center [424, 119] width 114 height 16
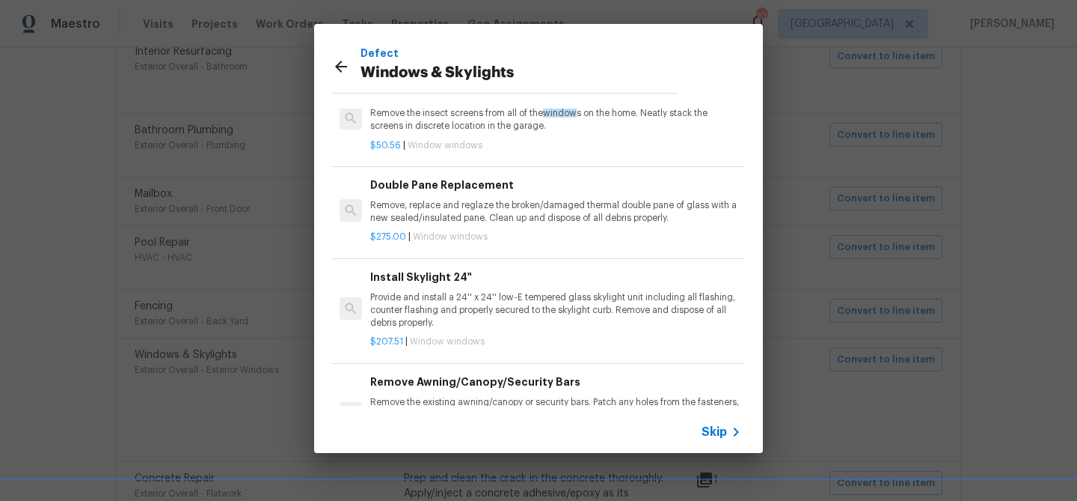
scroll to position [358, 0]
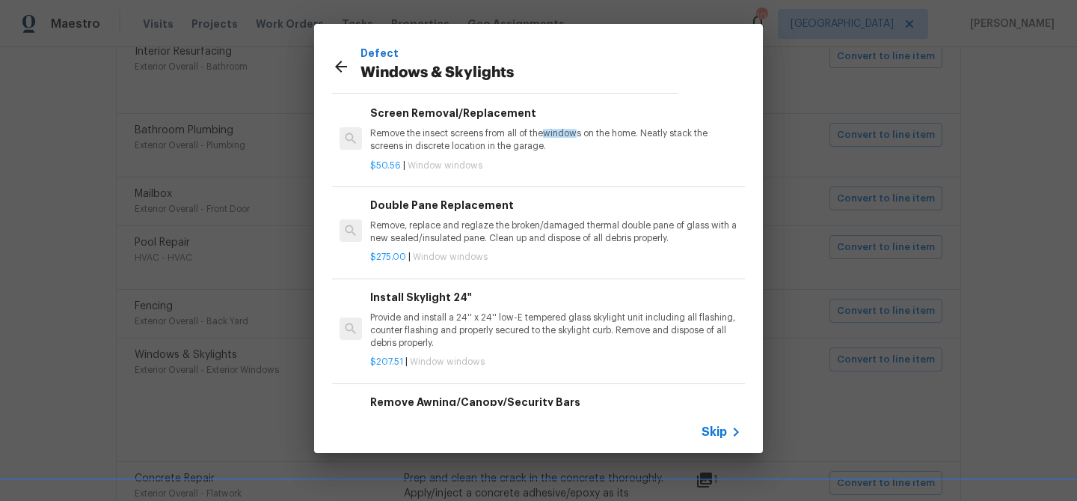
click at [460, 232] on p "Remove, replace and reglaze the broken/damaged thermal double pane of glass wit…" at bounding box center [555, 231] width 371 height 25
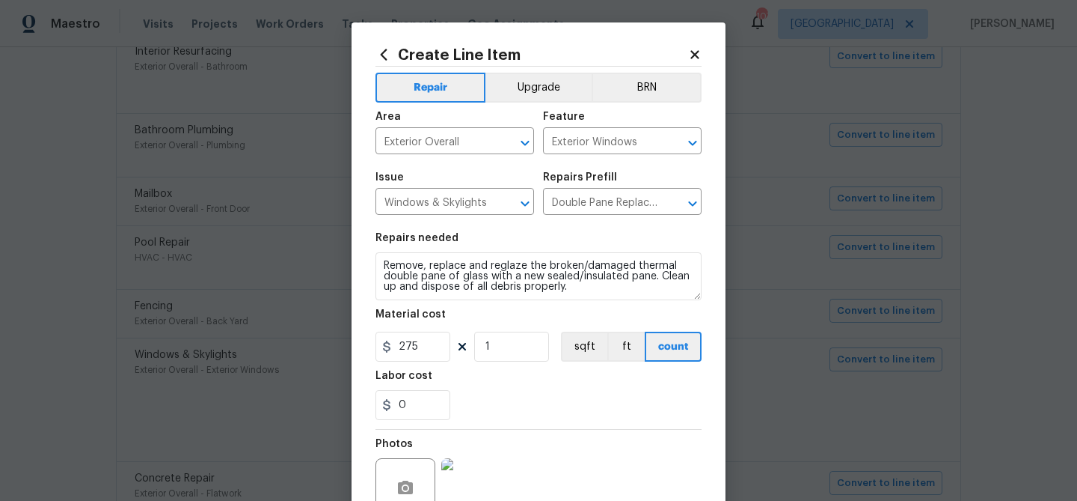
scroll to position [144, 0]
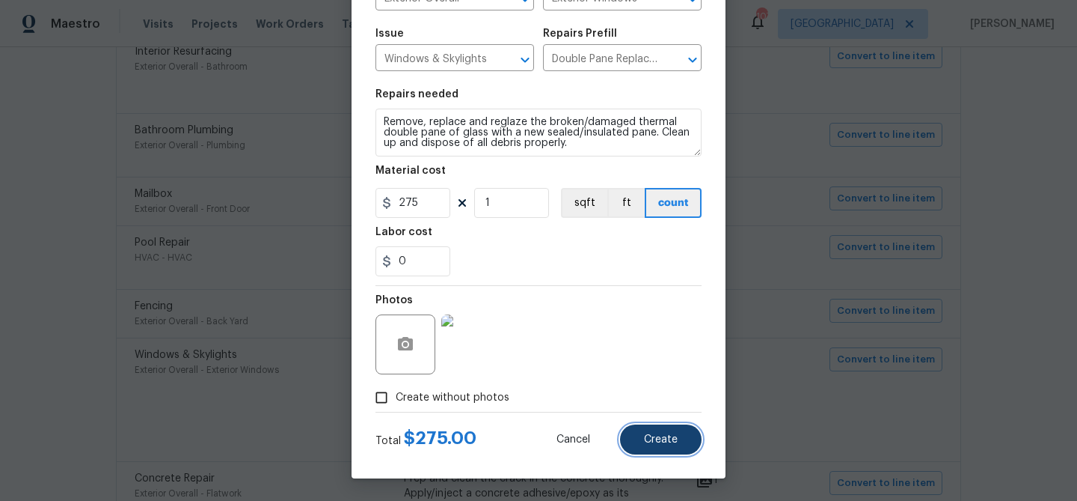
click at [658, 448] on button "Create" at bounding box center [661, 439] width 82 height 30
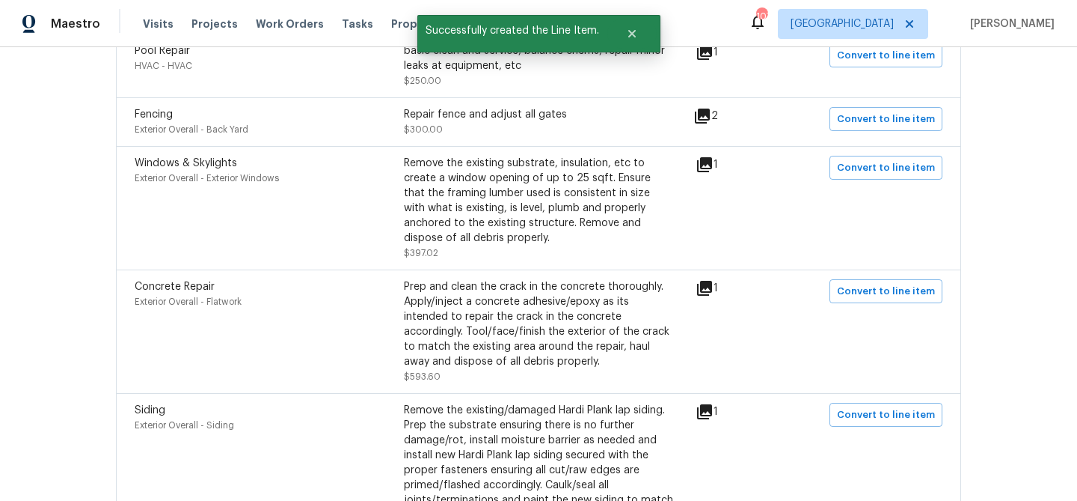
scroll to position [1921, 0]
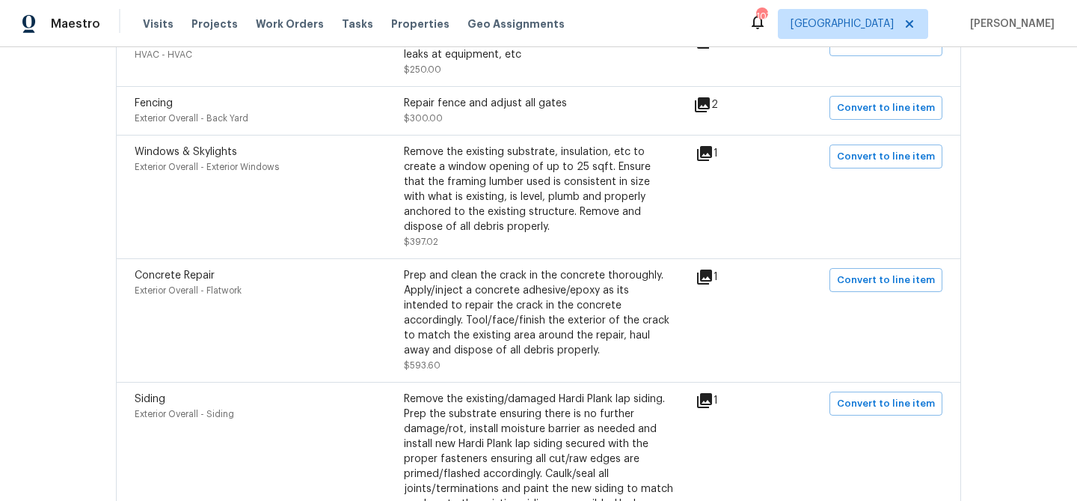
click at [712, 269] on icon at bounding box center [704, 276] width 15 height 15
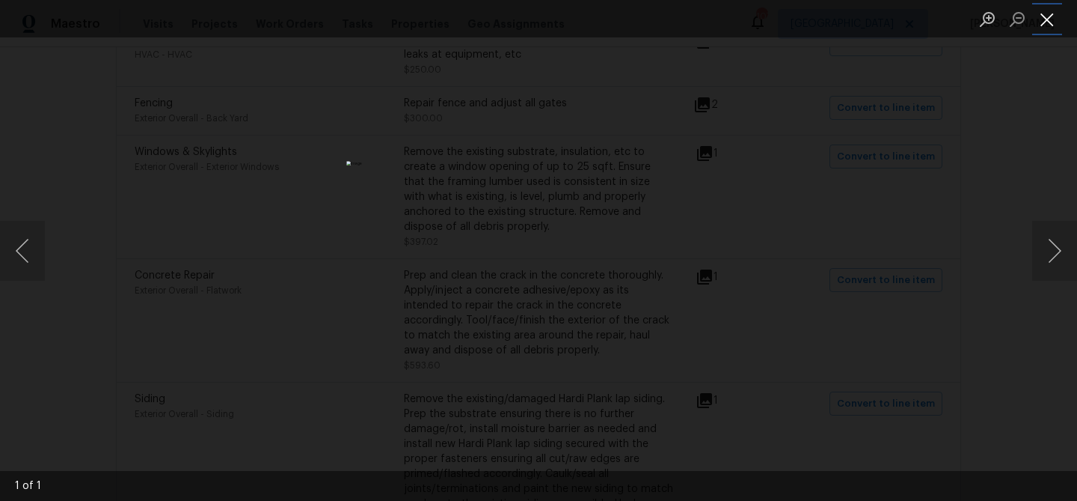
click at [1055, 21] on button "Close lightbox" at bounding box center [1048, 19] width 30 height 26
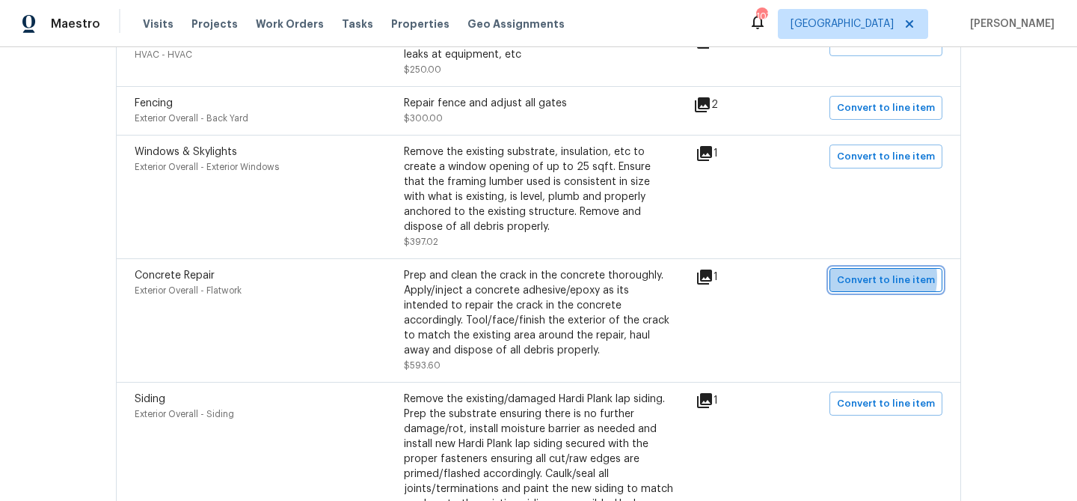
click at [870, 272] on span "Convert to line item" at bounding box center [886, 280] width 98 height 17
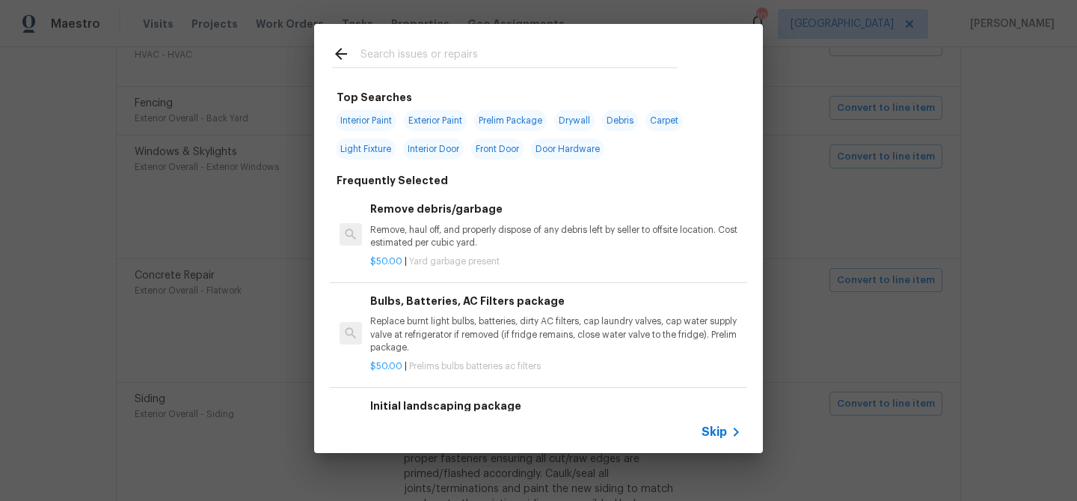
click at [735, 434] on icon at bounding box center [736, 431] width 5 height 9
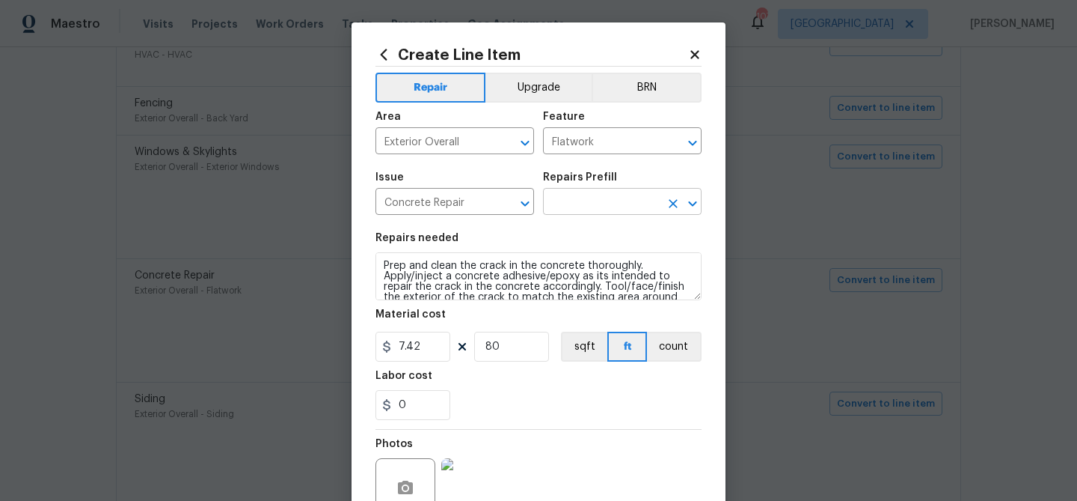
click at [566, 210] on input "text" at bounding box center [601, 203] width 117 height 23
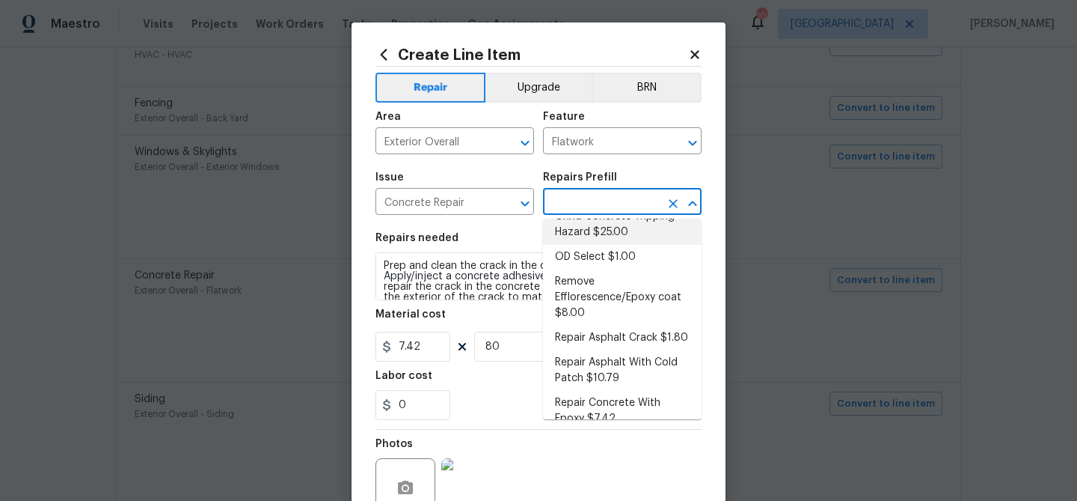
scroll to position [128, 0]
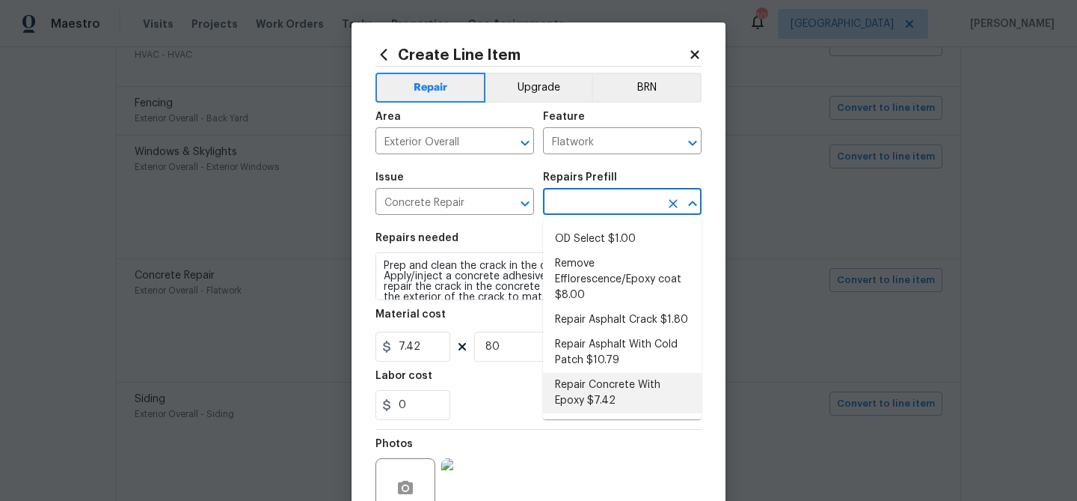
click at [611, 394] on li "Repair Concrete With Epoxy $7.42" at bounding box center [622, 393] width 159 height 40
type input "Repair Concrete With Epoxy $7.42"
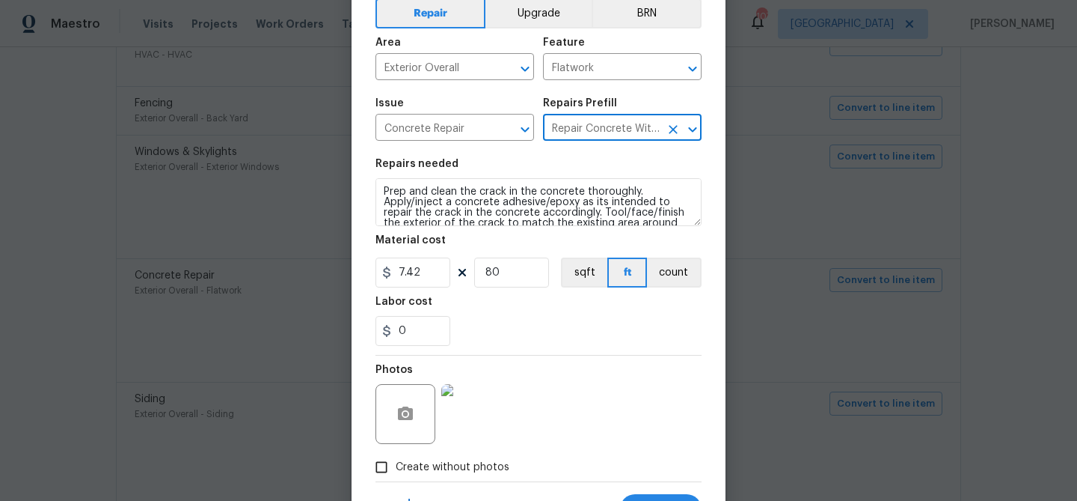
scroll to position [144, 0]
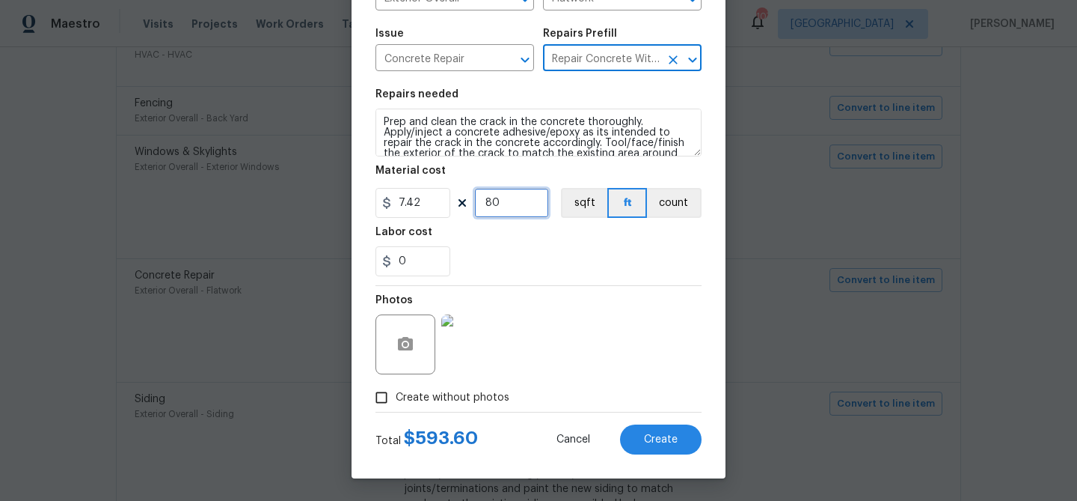
click at [498, 199] on input "80" at bounding box center [511, 203] width 75 height 30
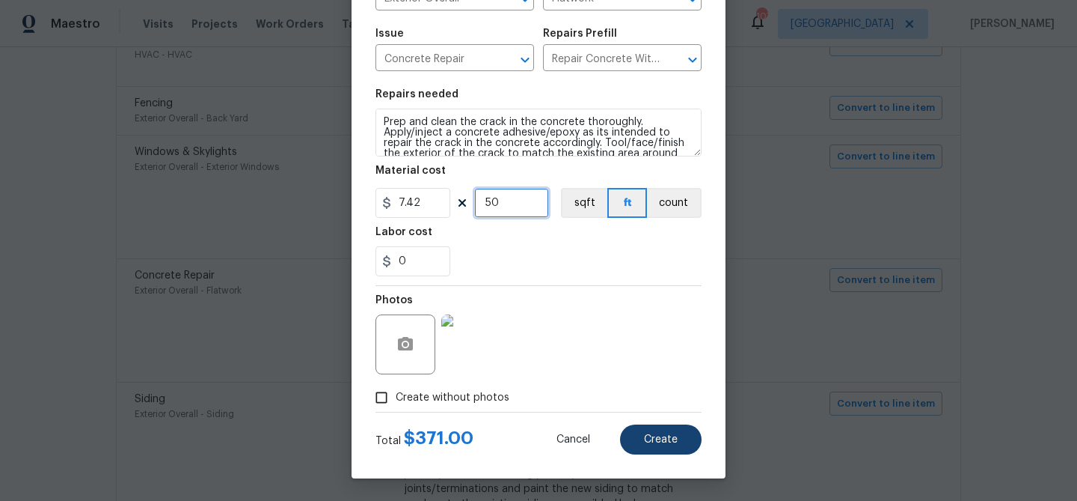
type input "50"
click at [635, 424] on button "Create" at bounding box center [661, 439] width 82 height 30
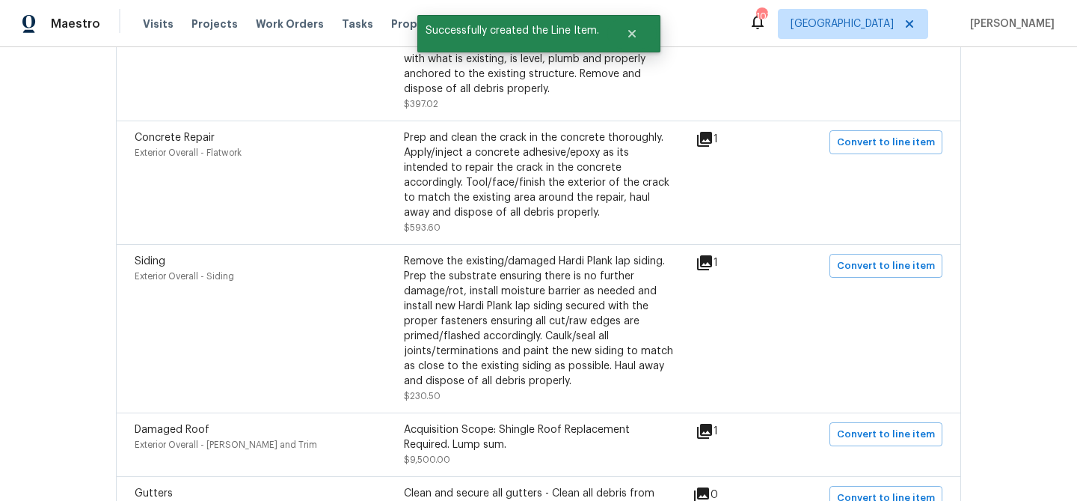
scroll to position [2061, 0]
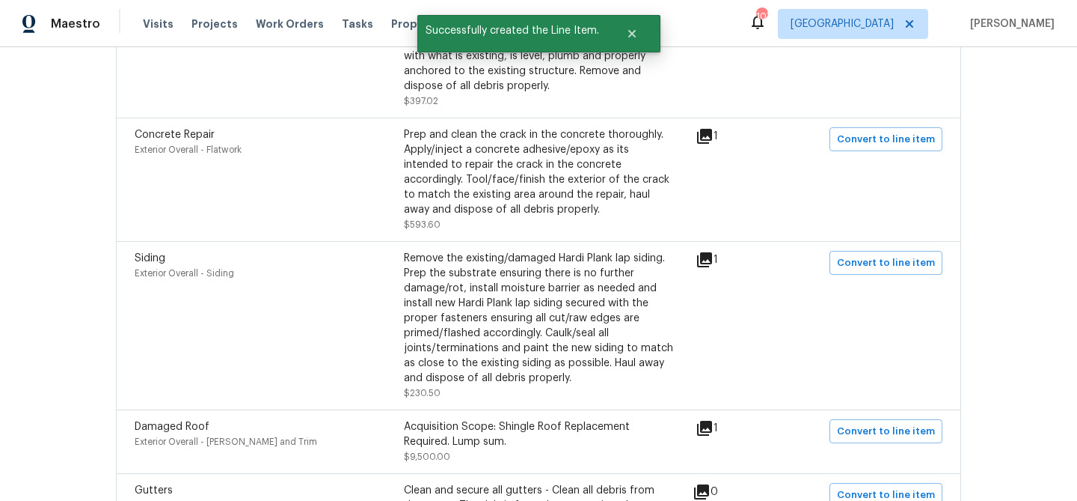
click at [714, 251] on icon at bounding box center [705, 260] width 18 height 18
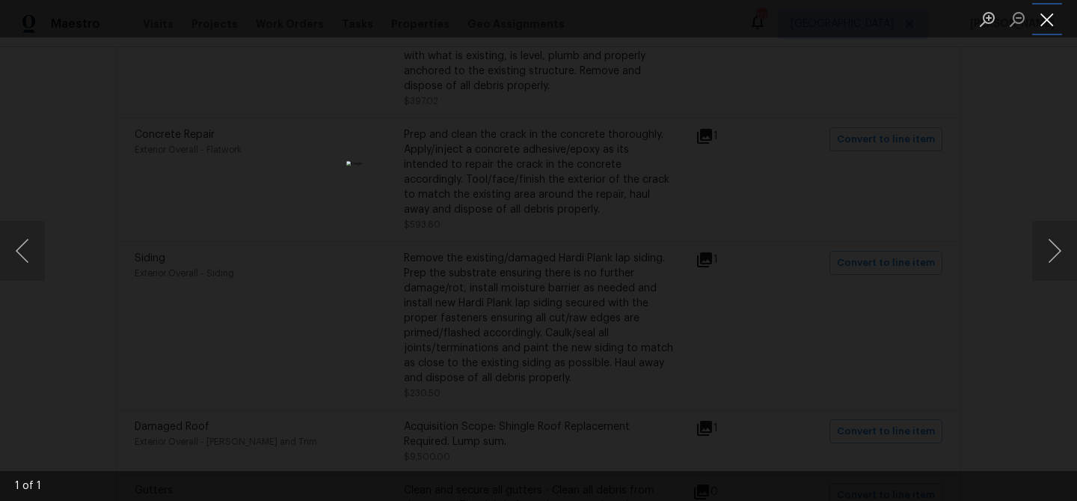
click at [1057, 24] on button "Close lightbox" at bounding box center [1048, 19] width 30 height 26
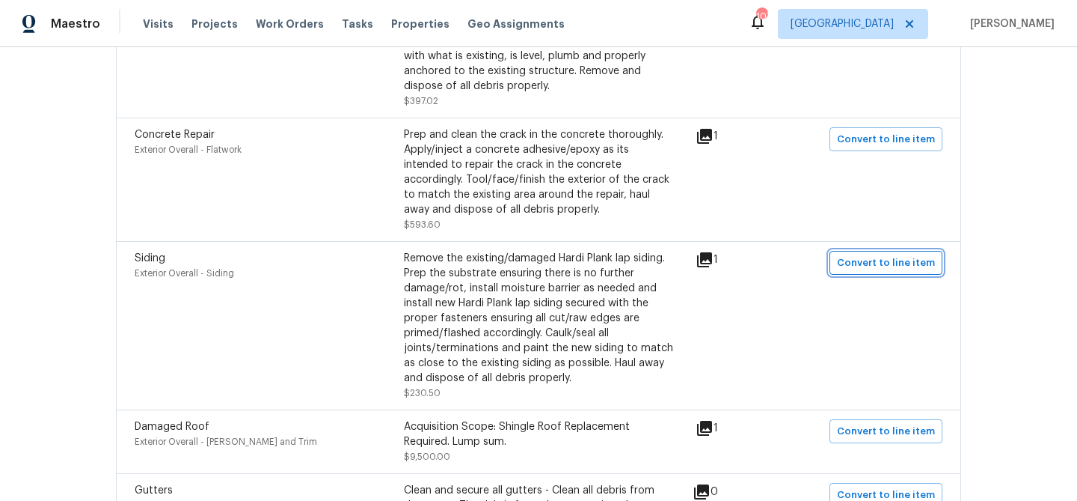
click at [866, 254] on span "Convert to line item" at bounding box center [886, 262] width 98 height 17
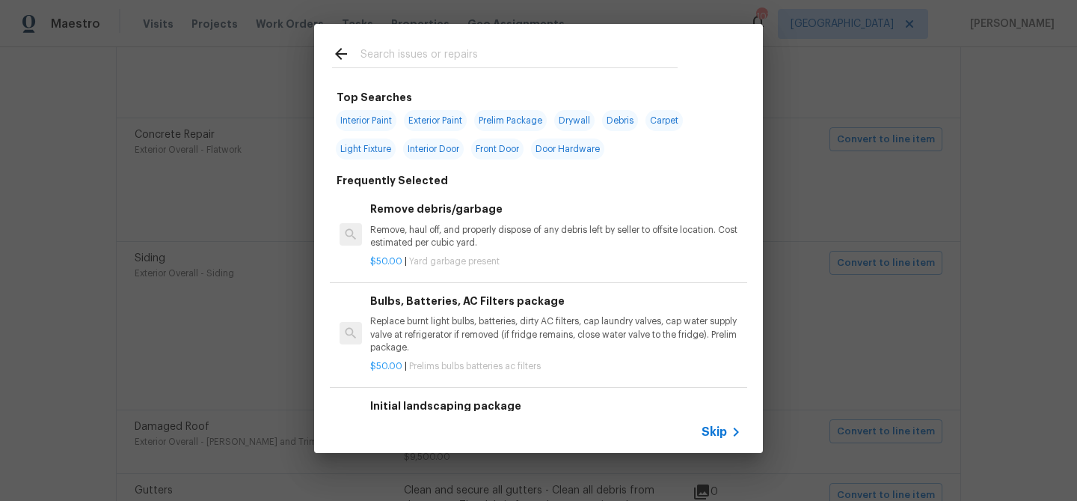
click at [717, 432] on span "Skip" at bounding box center [714, 431] width 25 height 15
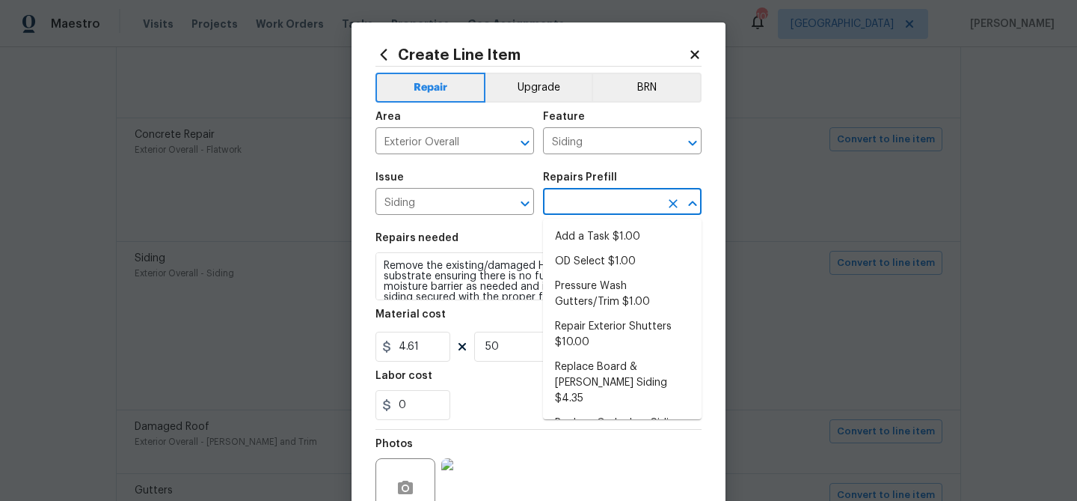
click at [581, 214] on input "text" at bounding box center [601, 203] width 117 height 23
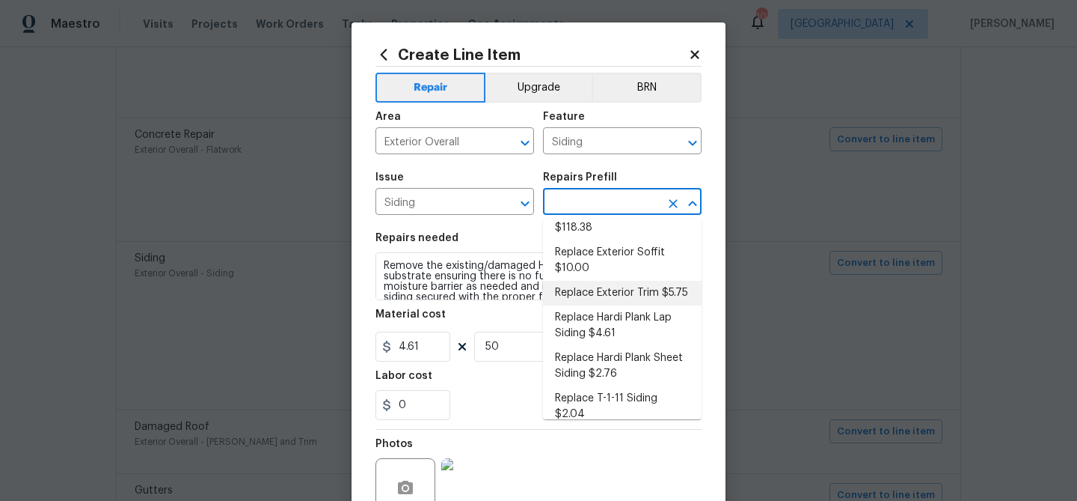
scroll to position [374, 0]
click at [597, 305] on li "Replace Hardi Plank Lap Siding $4.61" at bounding box center [622, 324] width 159 height 40
type input "Replace Hardi Plank Lap Siding $4.61"
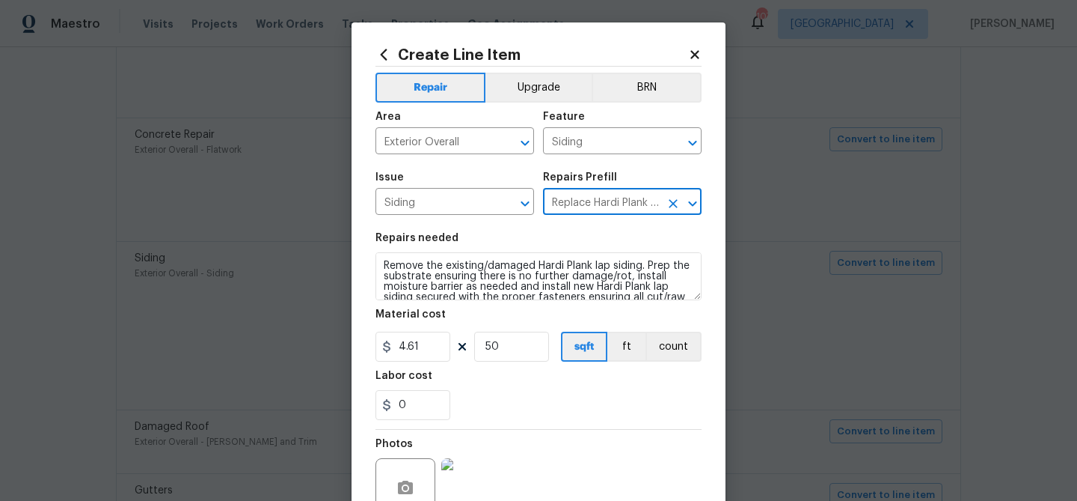
scroll to position [144, 0]
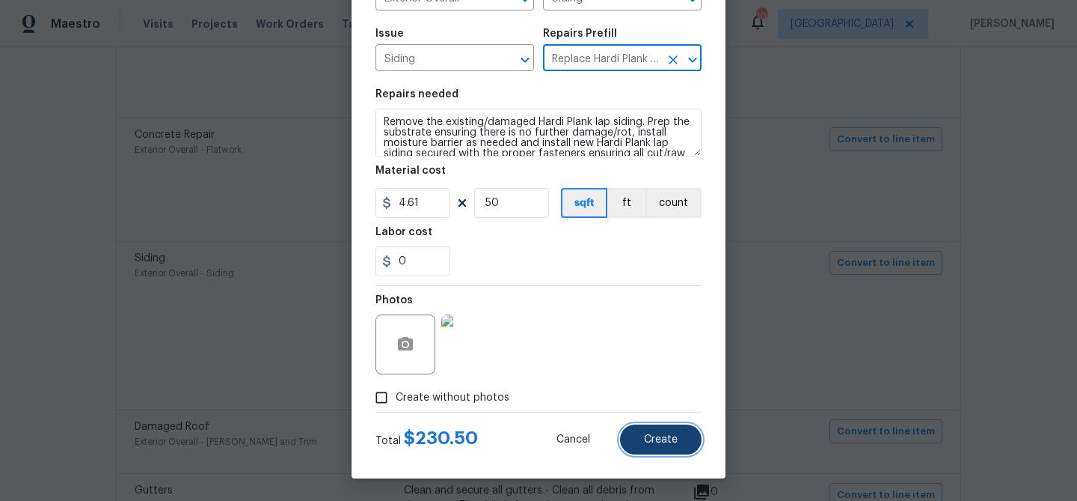
click at [659, 438] on span "Create" at bounding box center [661, 439] width 34 height 11
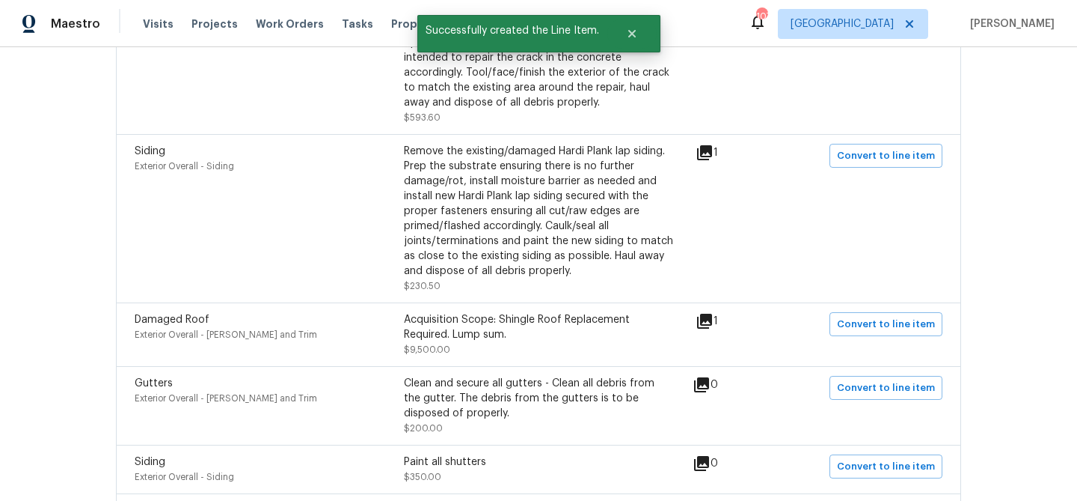
scroll to position [2195, 0]
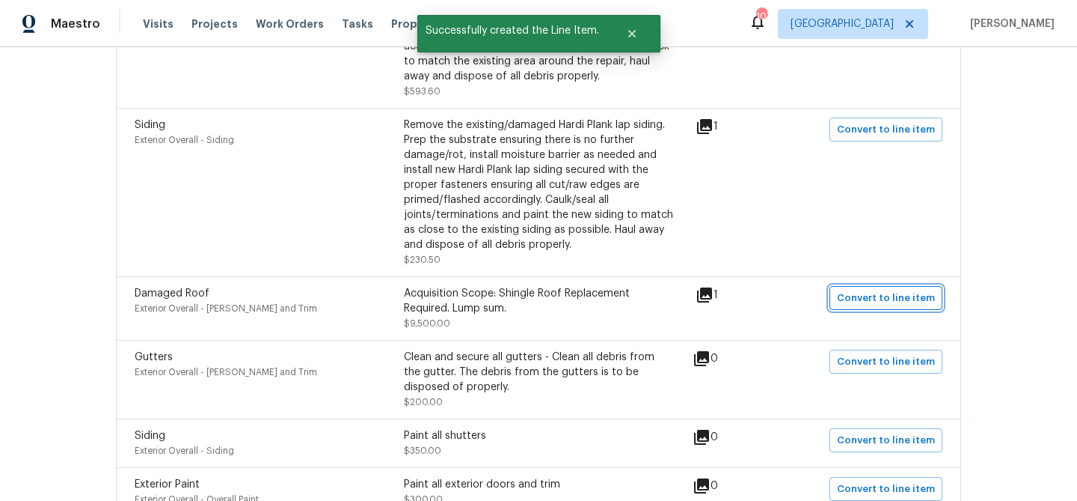
click at [850, 290] on span "Convert to line item" at bounding box center [886, 298] width 98 height 17
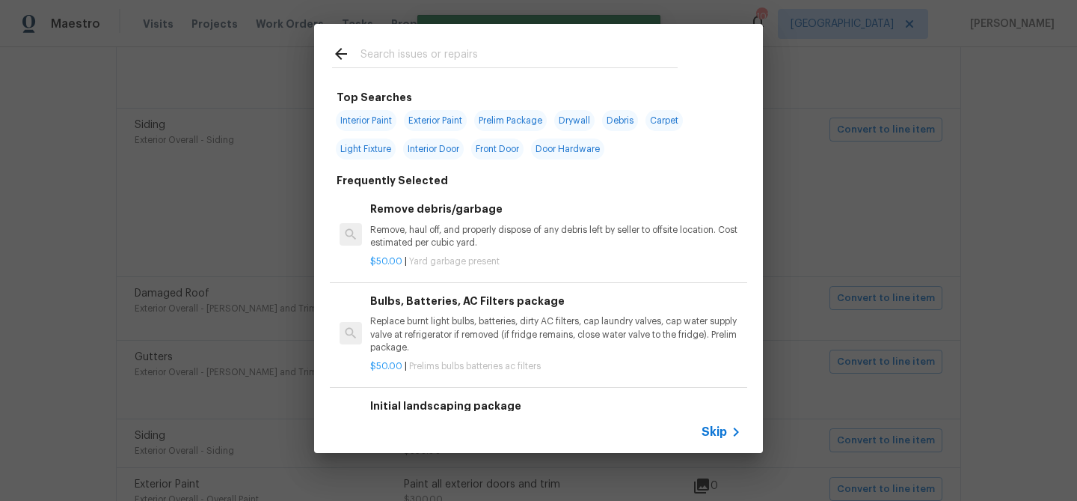
click at [711, 435] on span "Skip" at bounding box center [714, 431] width 25 height 15
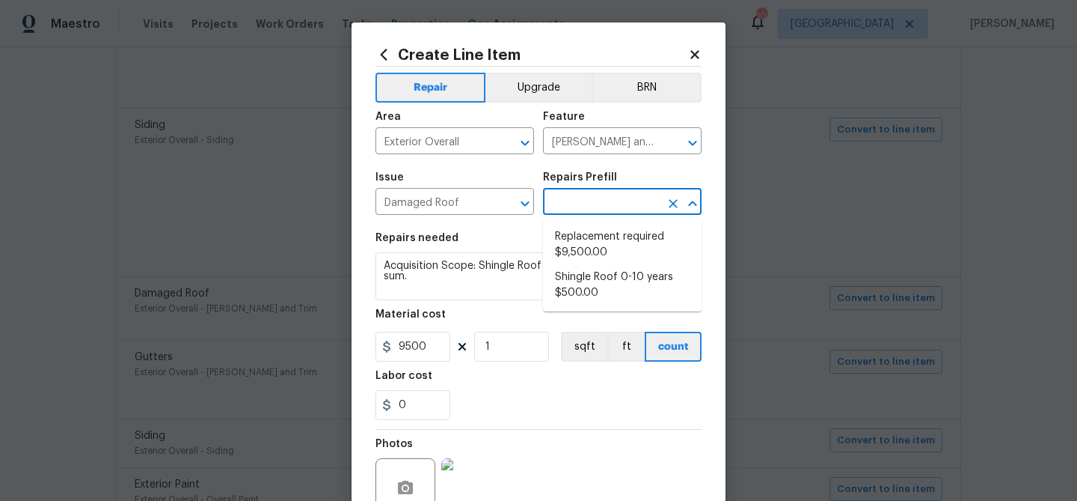
click at [557, 204] on input "text" at bounding box center [601, 203] width 117 height 23
click at [582, 236] on li "Replacement required $9,500.00" at bounding box center [622, 244] width 159 height 40
type input "Replacement required $9,500.00"
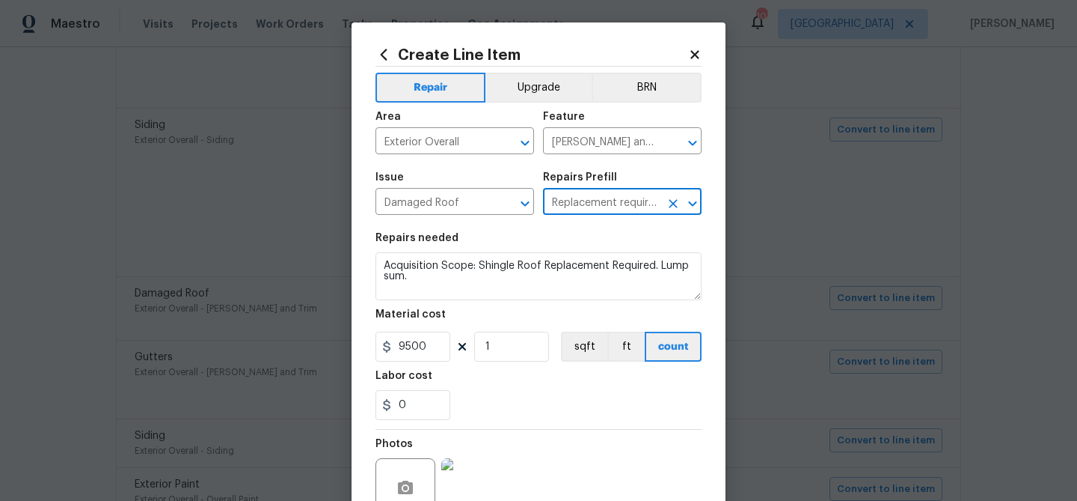
scroll to position [144, 0]
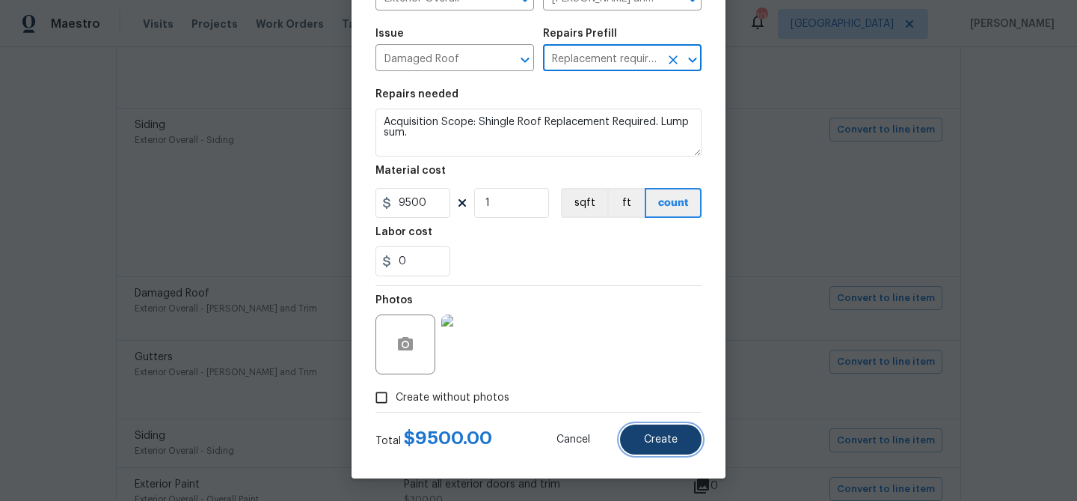
click at [633, 438] on button "Create" at bounding box center [661, 439] width 82 height 30
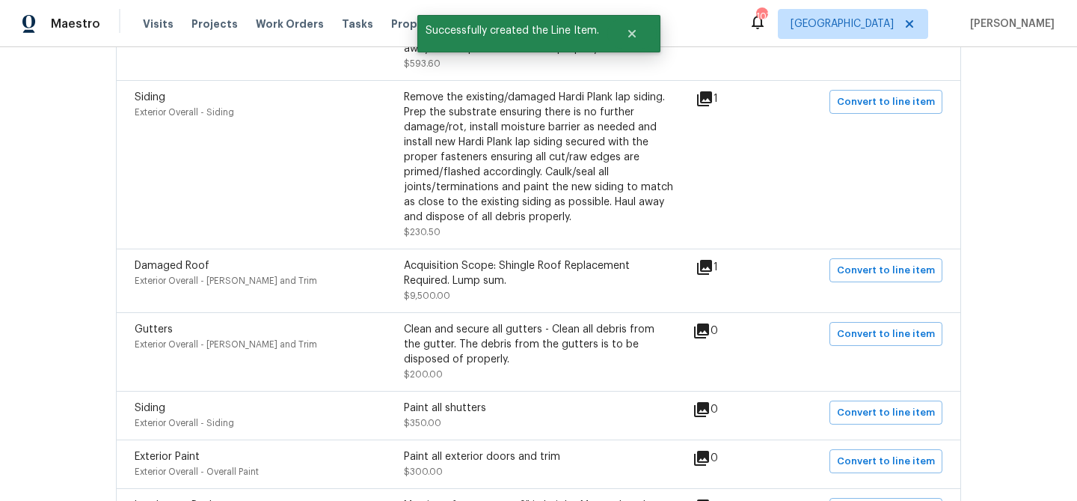
scroll to position [2234, 0]
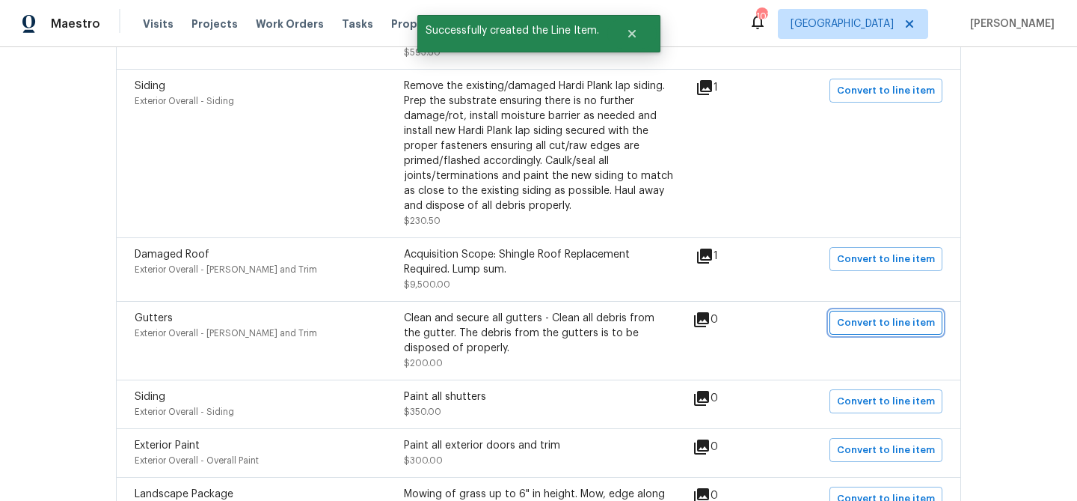
click at [849, 314] on span "Convert to line item" at bounding box center [886, 322] width 98 height 17
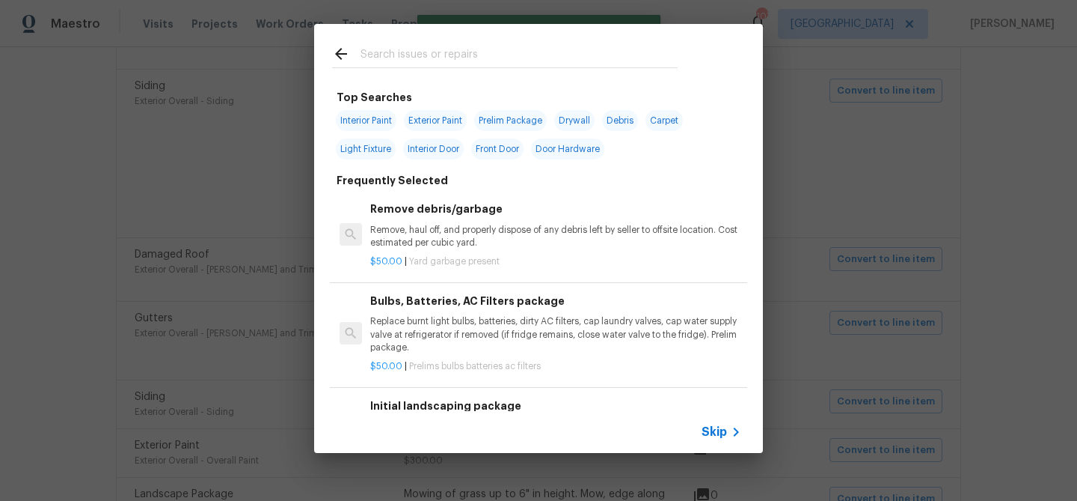
click at [723, 429] on span "Skip" at bounding box center [714, 431] width 25 height 15
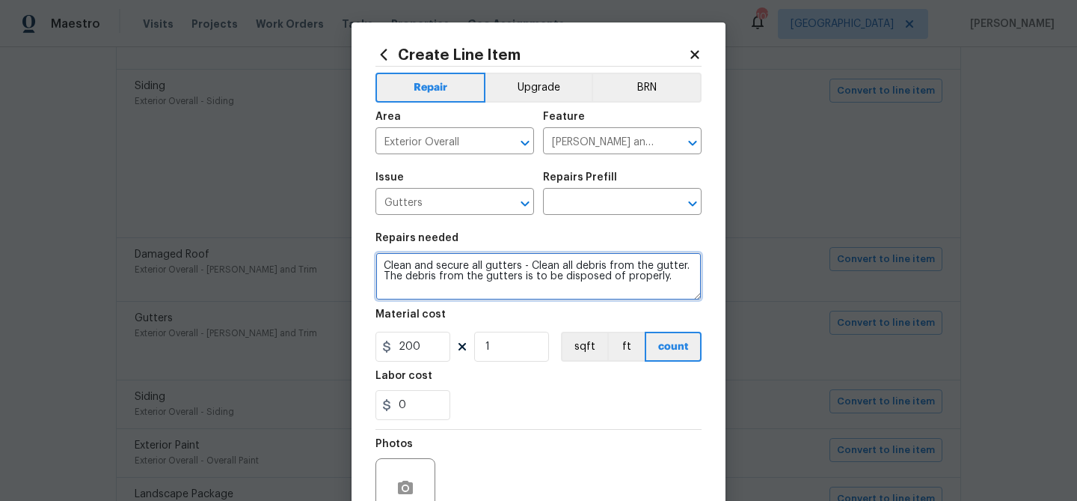
click at [480, 266] on textarea "Clean and secure all gutters - Clean all debris from the gutter. The debris fro…" at bounding box center [539, 276] width 326 height 48
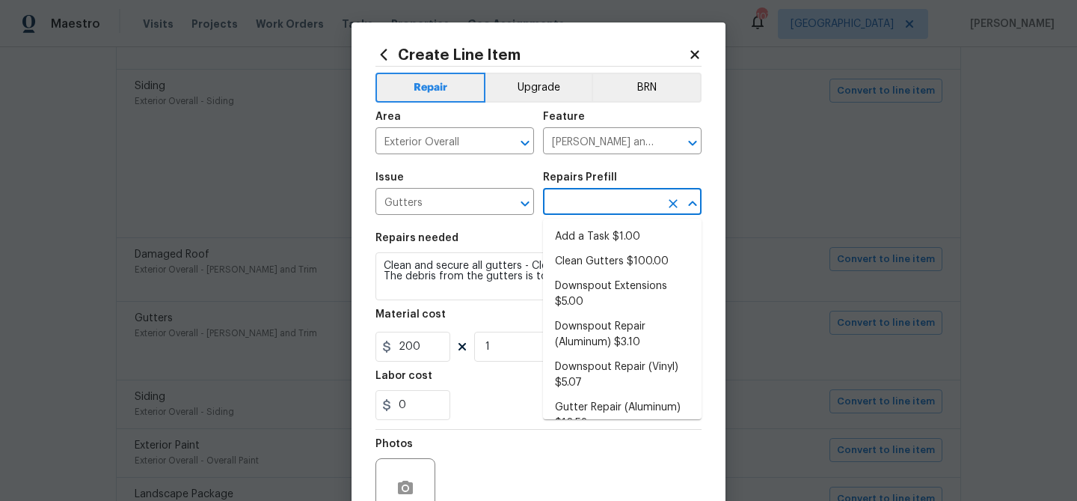
click at [593, 202] on input "text" at bounding box center [601, 203] width 117 height 23
click at [574, 266] on li "Clean Gutters $100.00" at bounding box center [622, 261] width 159 height 25
type input "Clean Gutters $100.00"
type textarea "Clean all debris from the gutter. The debris from the gutters is to be disposed…"
type input "100"
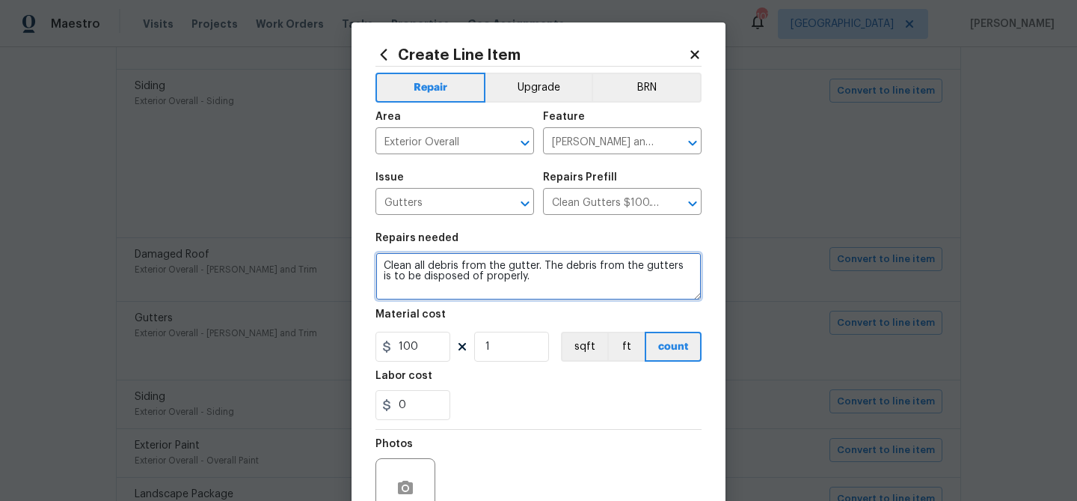
click at [509, 273] on textarea "Clean all debris from the gutter. The debris from the gutters is to be disposed…" at bounding box center [539, 276] width 326 height 48
paste textarea "Clean and secure all gutters -"
type textarea "Clean and secure all gutters - Clean all debris from the gutter. The debris fro…"
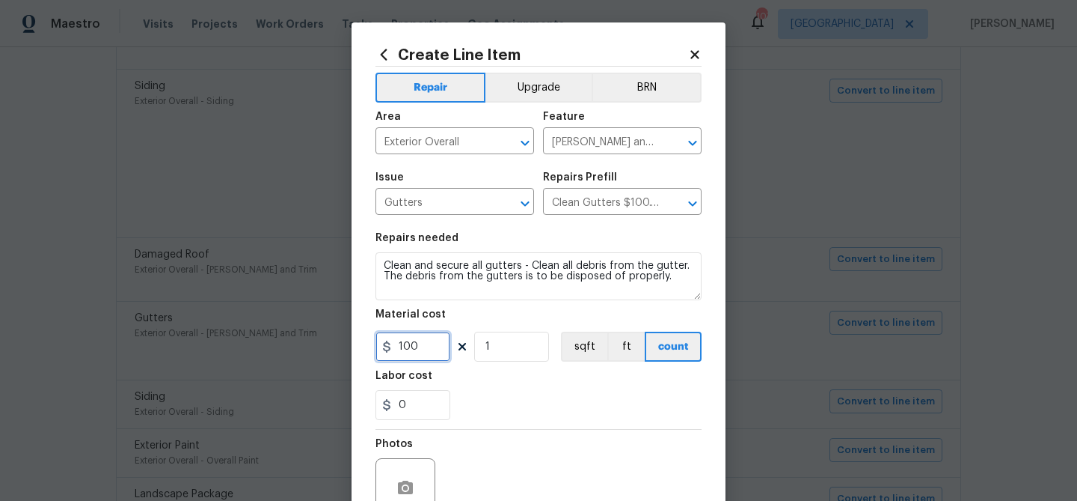
click at [405, 351] on input "100" at bounding box center [413, 346] width 75 height 30
type input "200"
click at [505, 391] on div "0" at bounding box center [539, 405] width 326 height 30
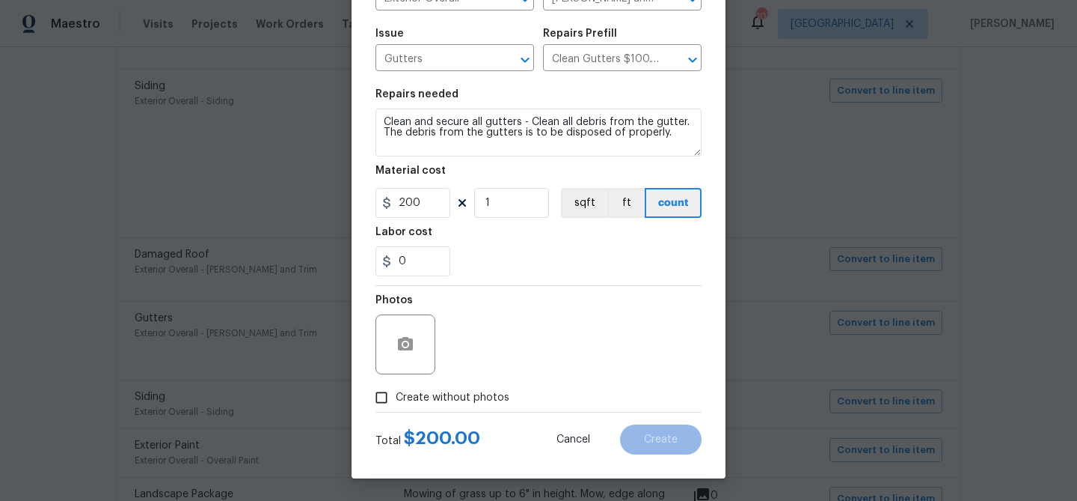
drag, startPoint x: 483, startPoint y: 395, endPoint x: 485, endPoint y: 386, distance: 9.3
click at [483, 394] on span "Create without photos" at bounding box center [453, 398] width 114 height 16
click at [396, 394] on input "Create without photos" at bounding box center [381, 397] width 28 height 28
checkbox input "true"
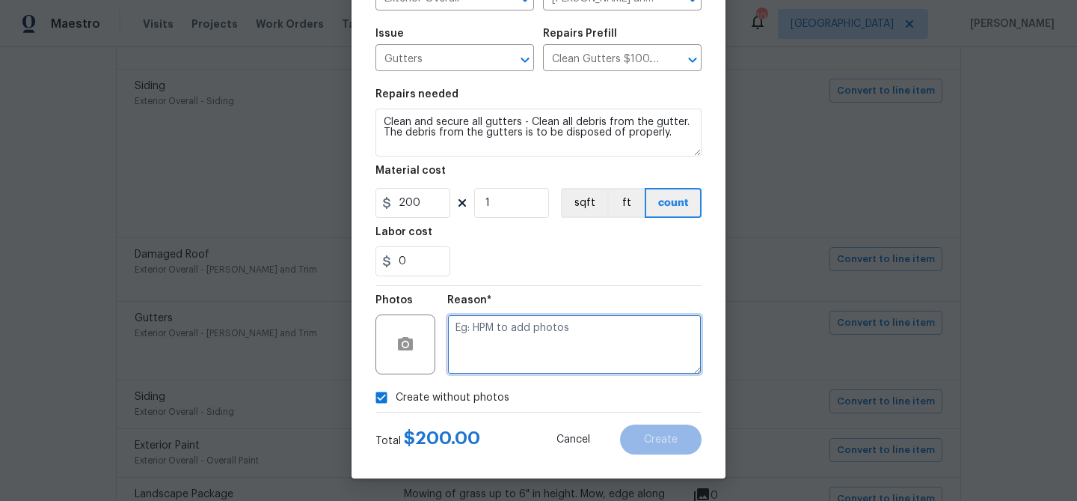
click at [510, 346] on textarea at bounding box center [574, 344] width 254 height 60
type textarea "v"
paste textarea "Clean and secure all gutters - Clean all debris from the gutter. The debris fro…"
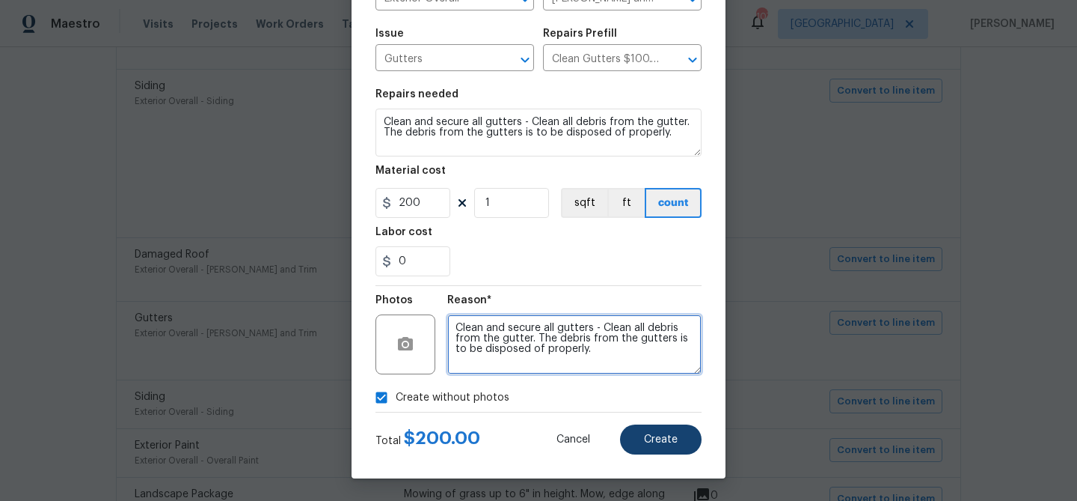
type textarea "Clean and secure all gutters - Clean all debris from the gutter. The debris fro…"
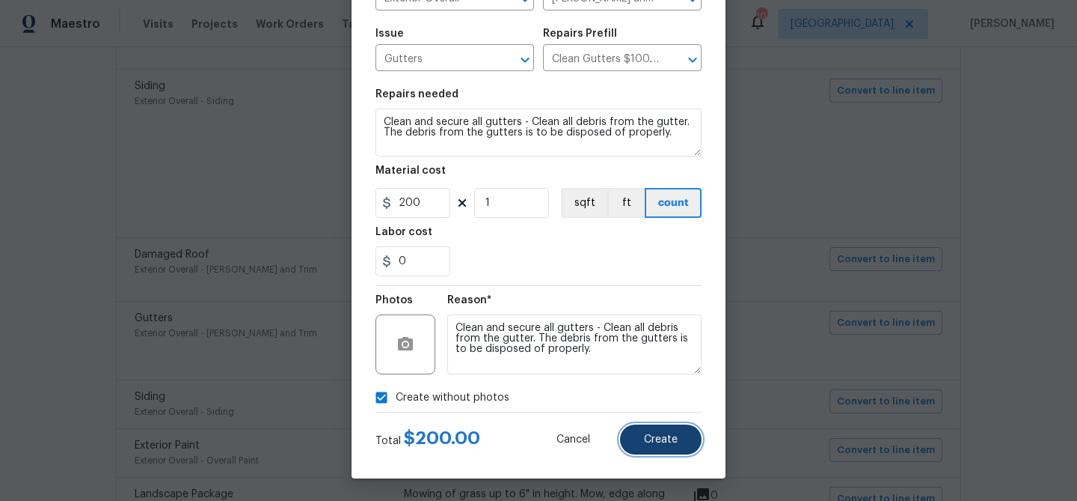
click at [643, 438] on button "Create" at bounding box center [661, 439] width 82 height 30
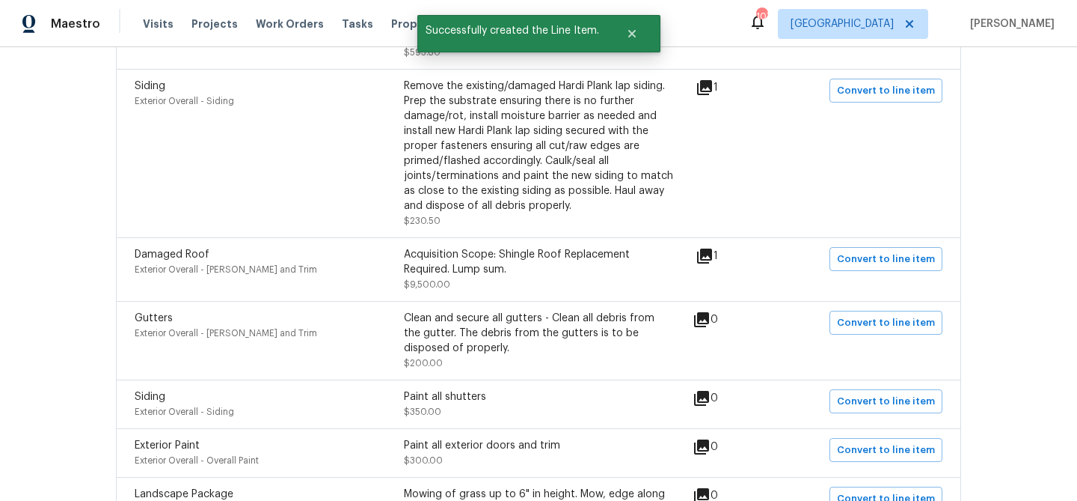
scroll to position [2280, 0]
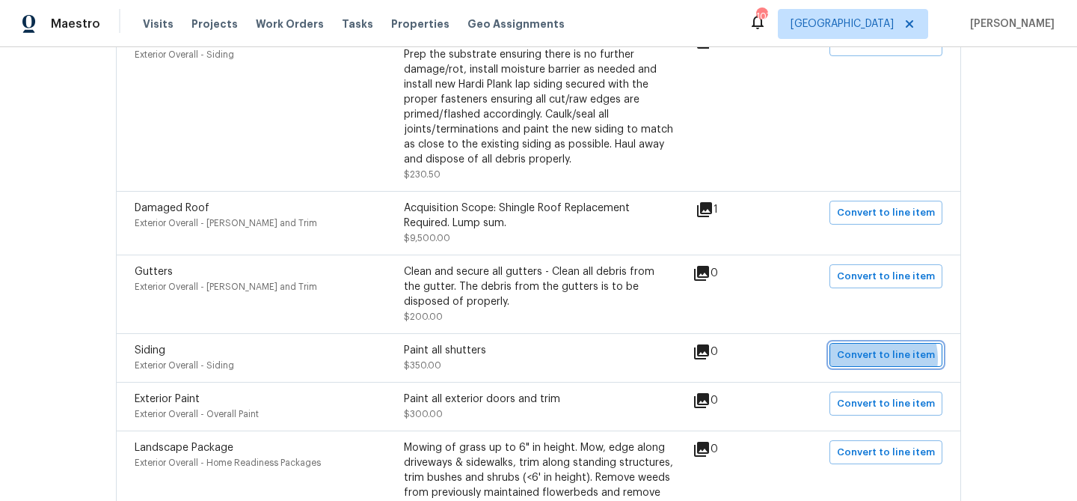
click at [881, 346] on span "Convert to line item" at bounding box center [886, 354] width 98 height 17
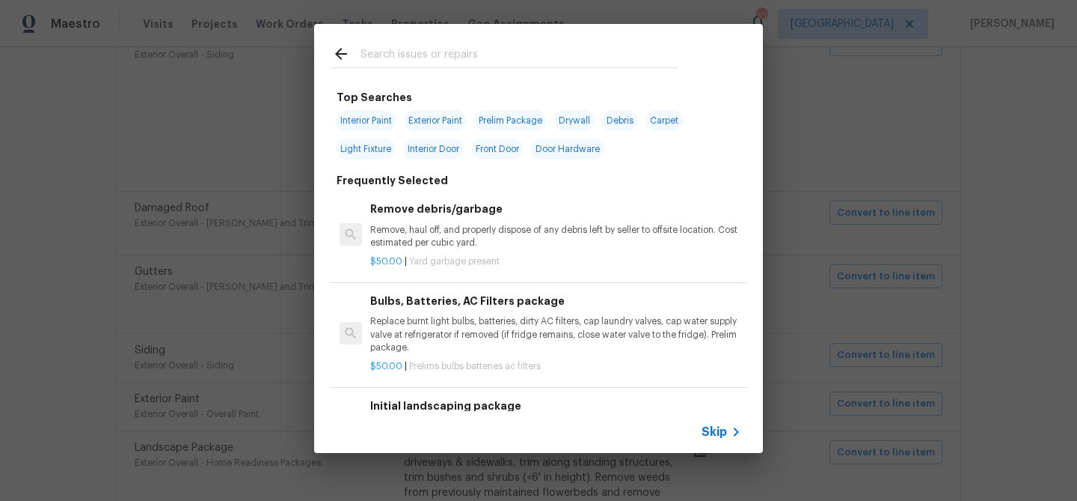
click at [718, 438] on span "Skip" at bounding box center [714, 431] width 25 height 15
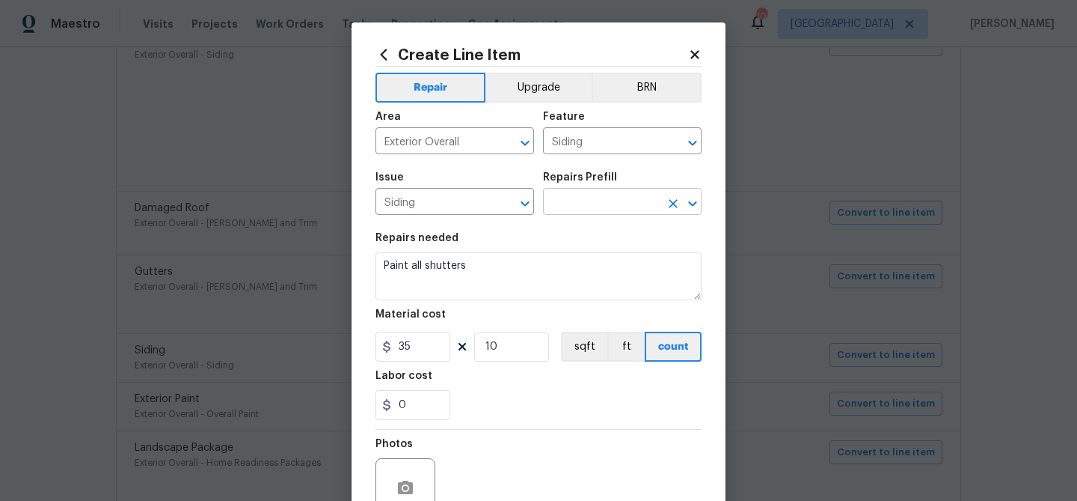
click at [566, 201] on input "text" at bounding box center [601, 203] width 117 height 23
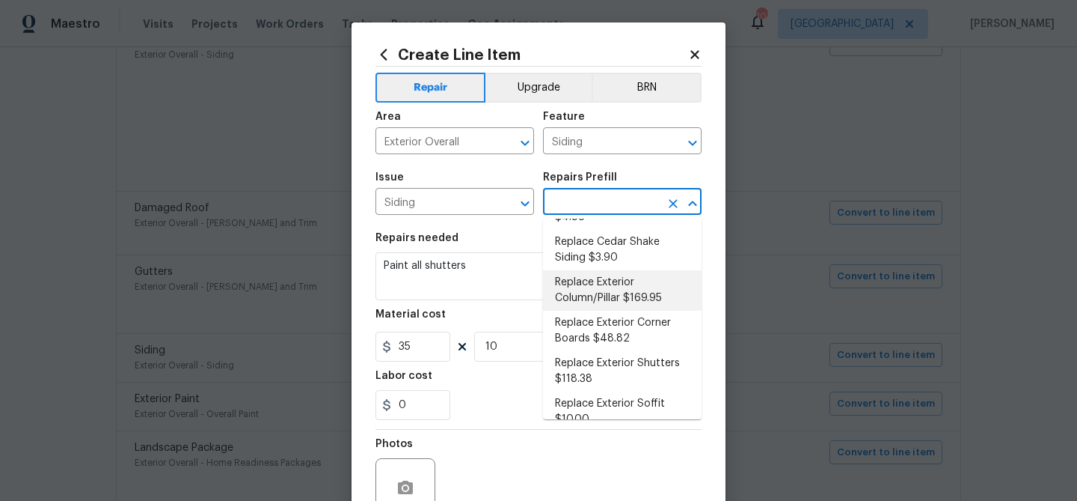
scroll to position [229, 0]
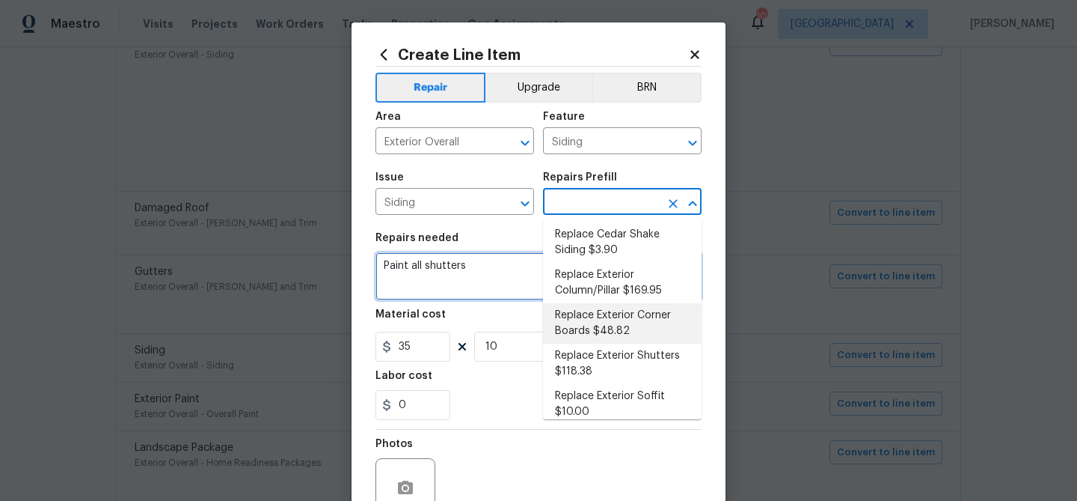
click at [454, 278] on textarea "Paint all shutters" at bounding box center [539, 276] width 326 height 48
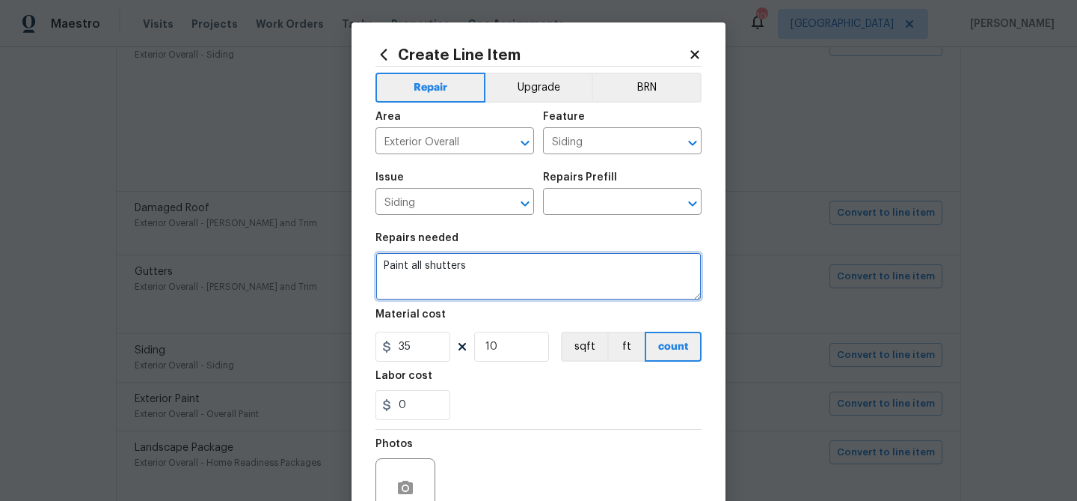
click at [454, 278] on textarea "Paint all shutters" at bounding box center [539, 276] width 326 height 48
paste textarea "Clean and secure all gutters - Clean all debris from the gutter. The debris fro…"
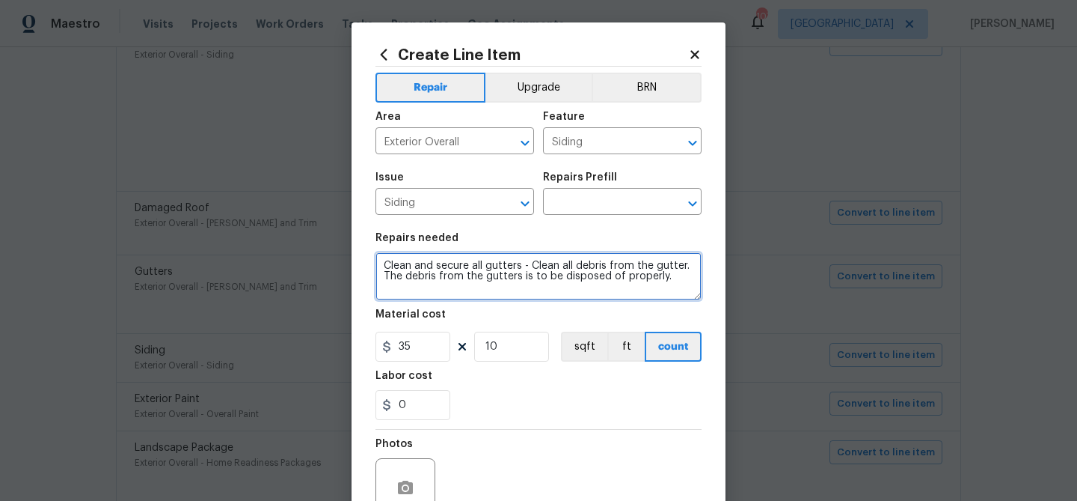
type textarea "Paint all shutters"
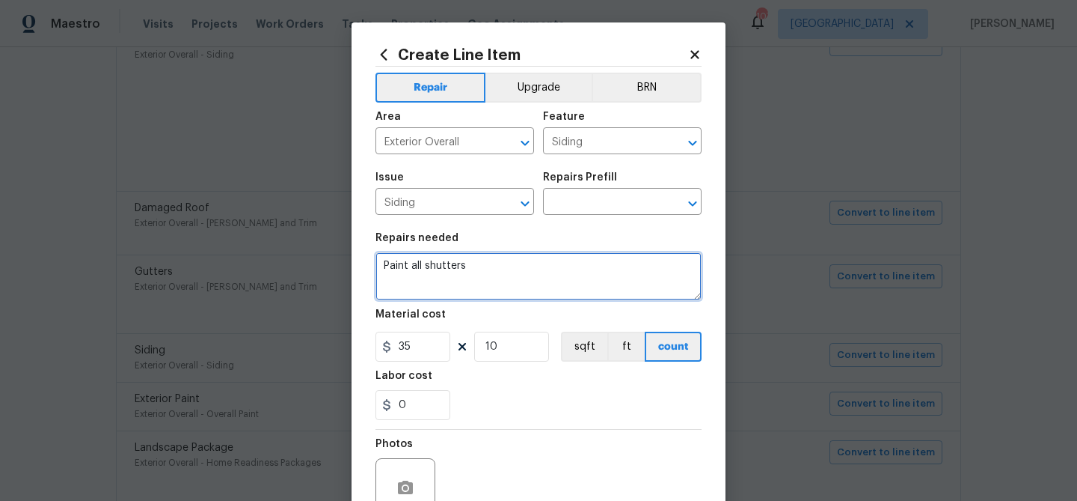
click at [430, 281] on textarea "Paint all shutters" at bounding box center [539, 276] width 326 height 48
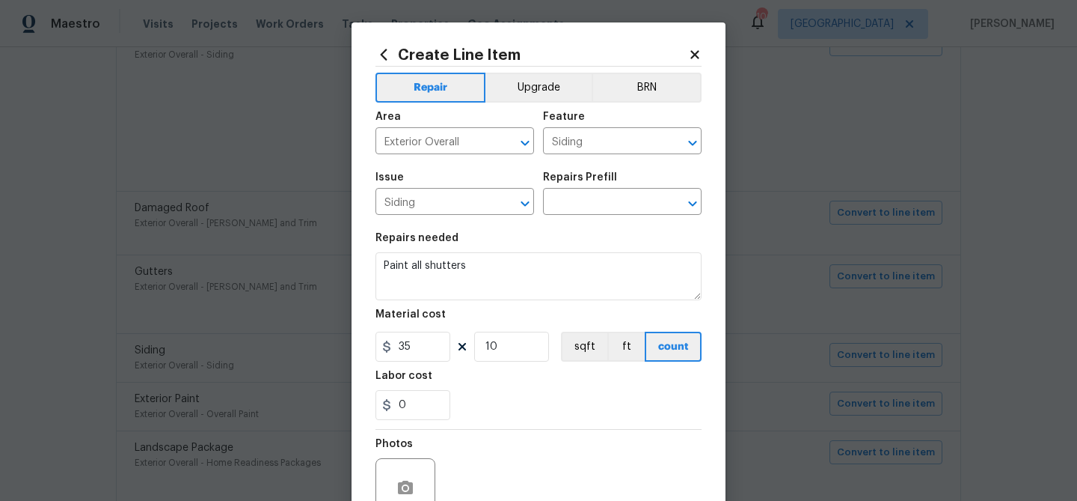
click at [567, 233] on section "Repairs needed Paint all shutters Material cost 35 10 sqft ft count Labor cost 0" at bounding box center [539, 326] width 326 height 205
click at [571, 193] on input "text" at bounding box center [601, 203] width 117 height 23
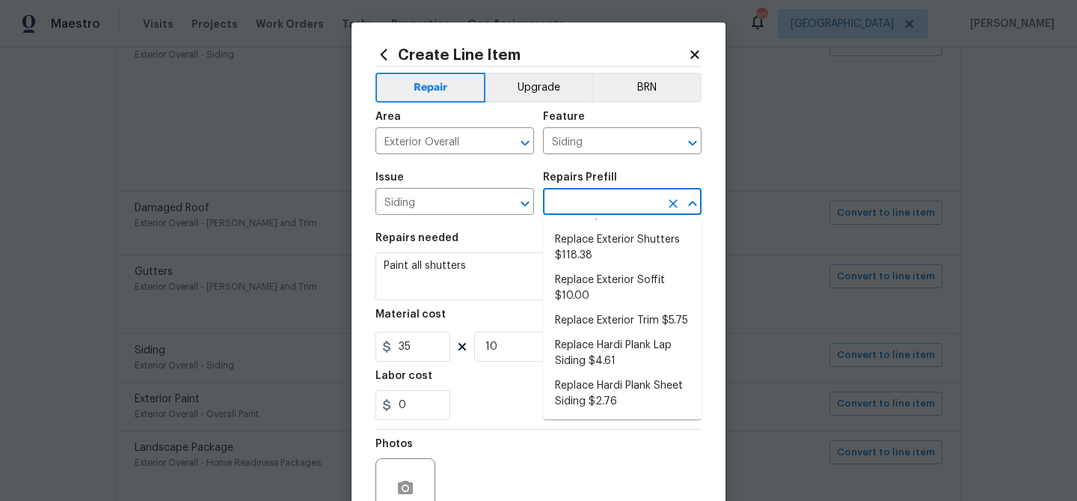
scroll to position [342, 0]
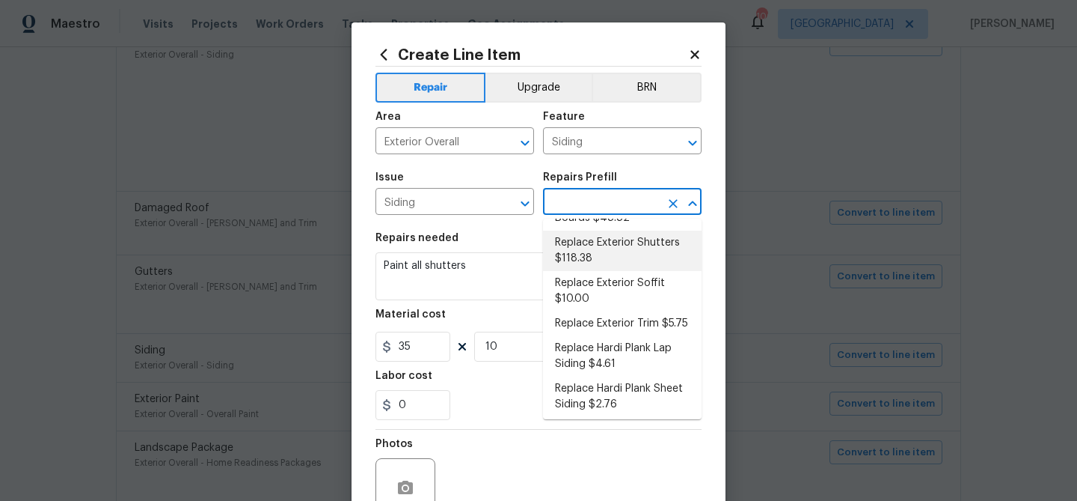
click at [588, 239] on li "Replace Exterior Shutters $118.38" at bounding box center [622, 250] width 159 height 40
type input "Replace Exterior Shutters $118.38"
type textarea "Remove the existing shutters and install new (PM to approve of style/color). En…"
type input "118.38"
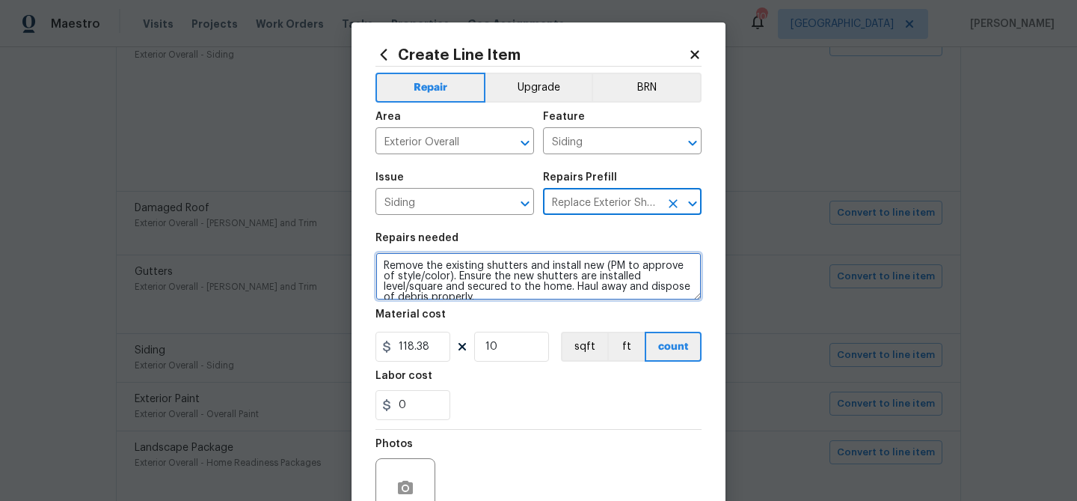
click at [415, 275] on textarea "Remove the existing shutters and install new (PM to approve of style/color). En…" at bounding box center [539, 276] width 326 height 48
paste textarea "Paint all shutters"
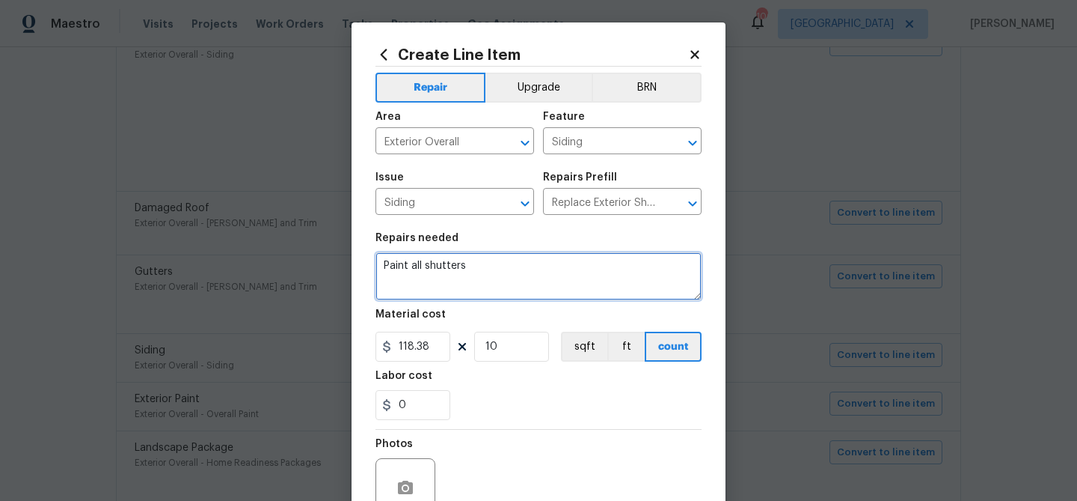
type textarea "Paint all shutters"
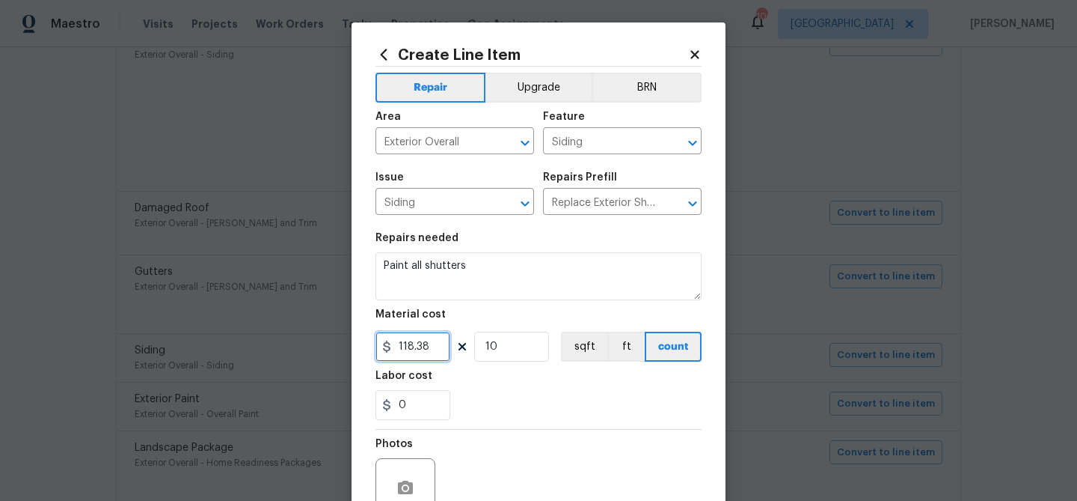
click at [410, 355] on input "118.38" at bounding box center [413, 346] width 75 height 30
click at [410, 354] on input "118.38" at bounding box center [413, 346] width 75 height 30
type input "35"
drag, startPoint x: 512, startPoint y: 408, endPoint x: 546, endPoint y: 413, distance: 34.8
click at [512, 408] on div "0" at bounding box center [539, 405] width 326 height 30
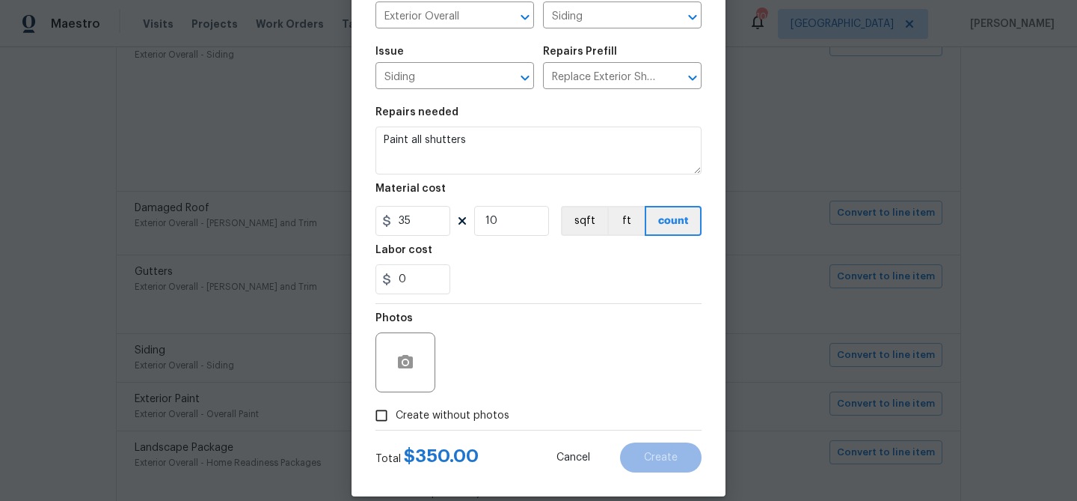
scroll to position [144, 0]
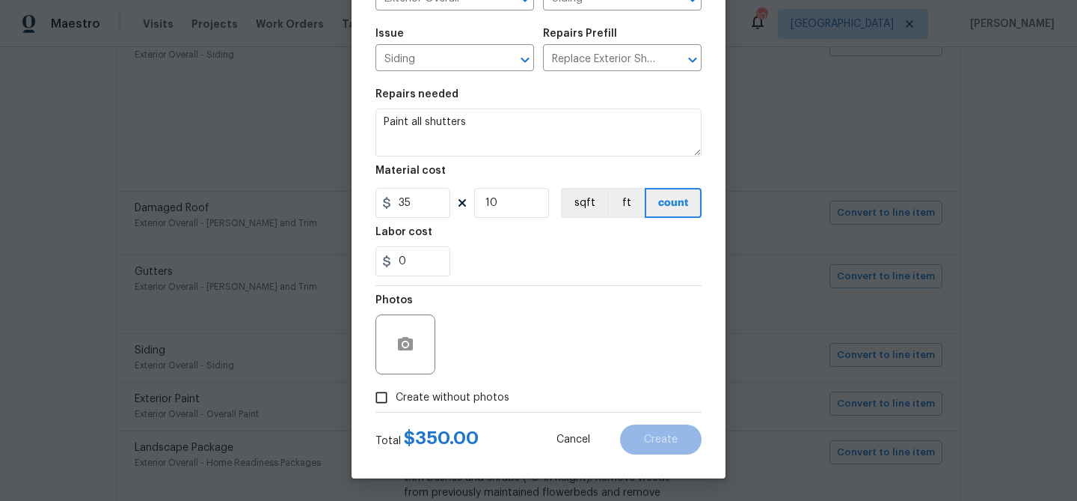
drag, startPoint x: 436, startPoint y: 391, endPoint x: 444, endPoint y: 386, distance: 8.7
click at [436, 391] on span "Create without photos" at bounding box center [453, 398] width 114 height 16
click at [396, 391] on input "Create without photos" at bounding box center [381, 397] width 28 height 28
checkbox input "true"
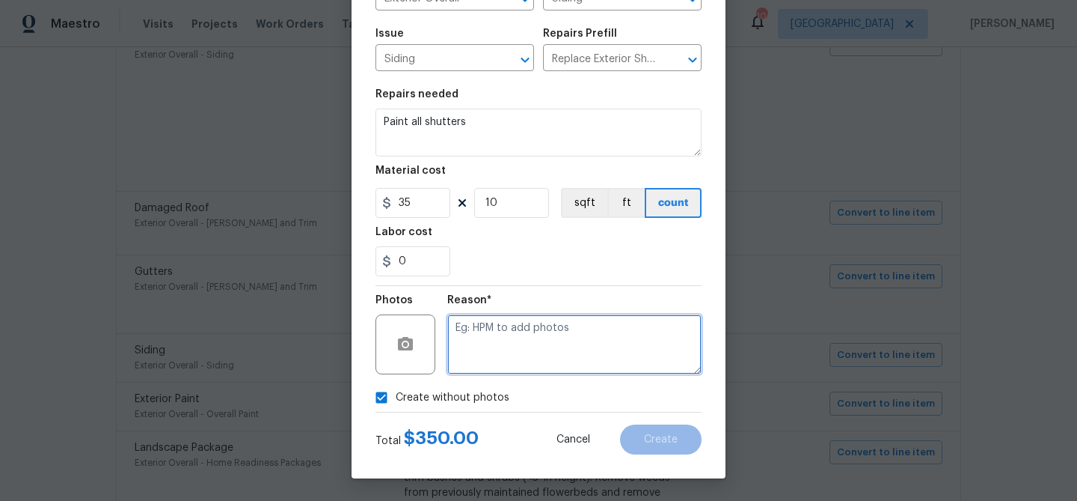
click at [491, 349] on textarea at bounding box center [574, 344] width 254 height 60
type textarea "Shutters are faded"
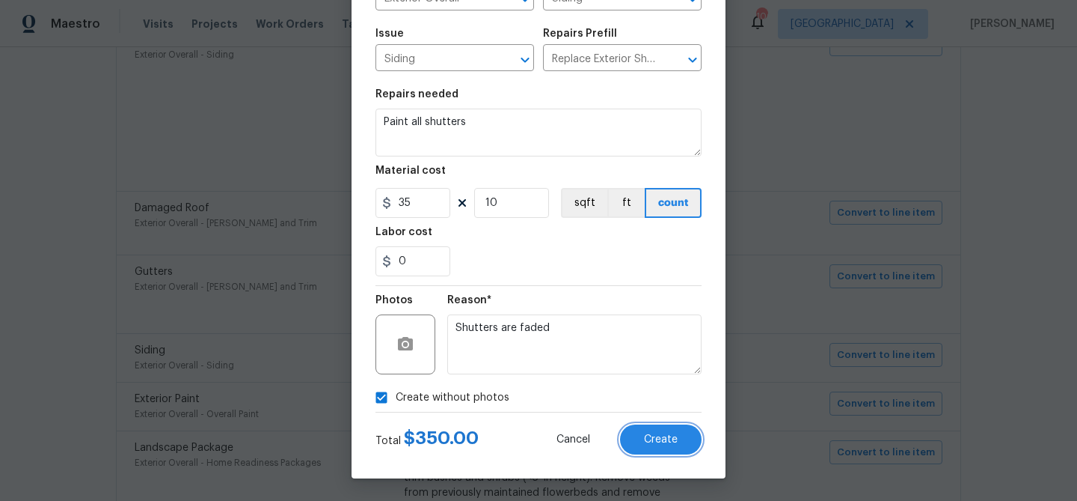
drag, startPoint x: 652, startPoint y: 431, endPoint x: 634, endPoint y: 413, distance: 25.9
click at [652, 431] on button "Create" at bounding box center [661, 439] width 82 height 30
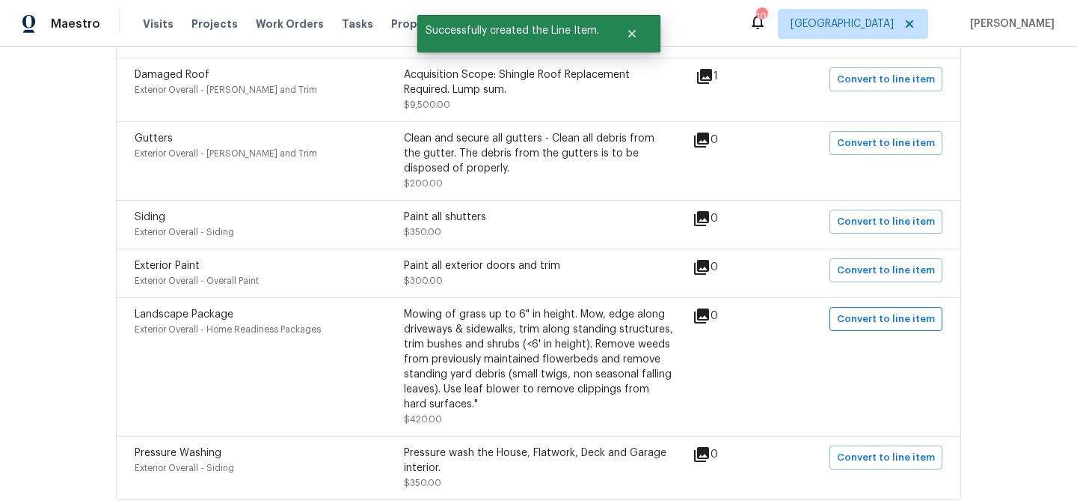
scroll to position [2416, 0]
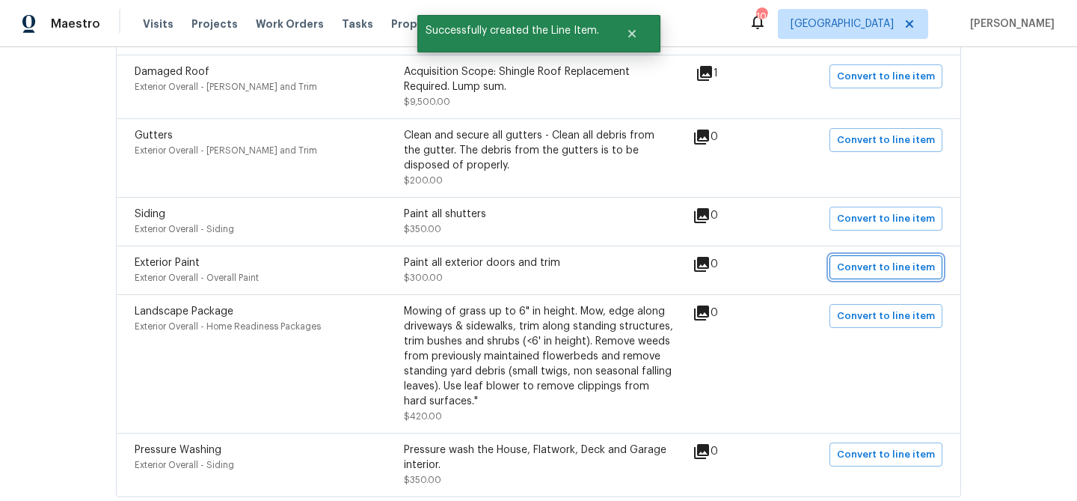
click at [873, 259] on span "Convert to line item" at bounding box center [886, 267] width 98 height 17
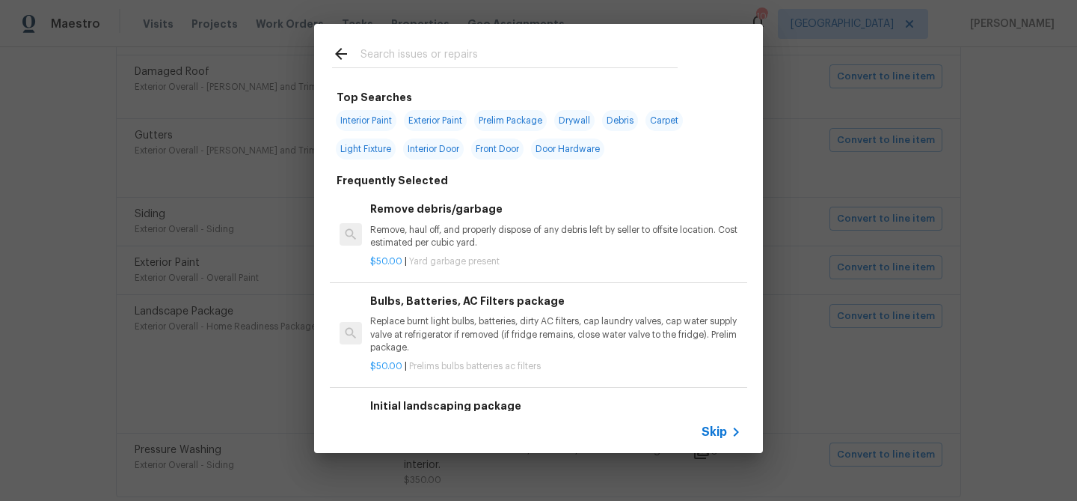
click at [710, 429] on span "Skip" at bounding box center [714, 431] width 25 height 15
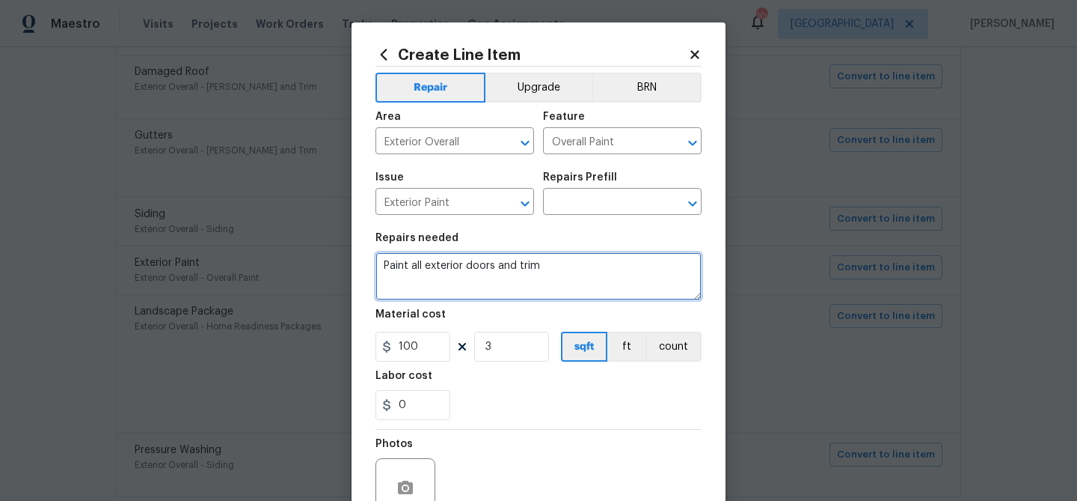
click at [510, 276] on textarea "Paint all exterior doors and trim" at bounding box center [539, 276] width 326 height 48
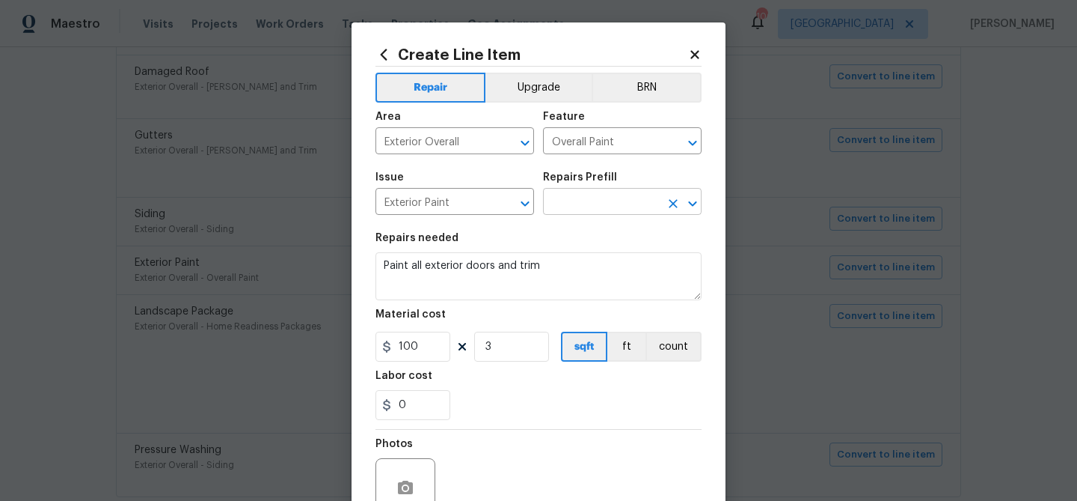
click at [554, 192] on input "text" at bounding box center [601, 203] width 117 height 23
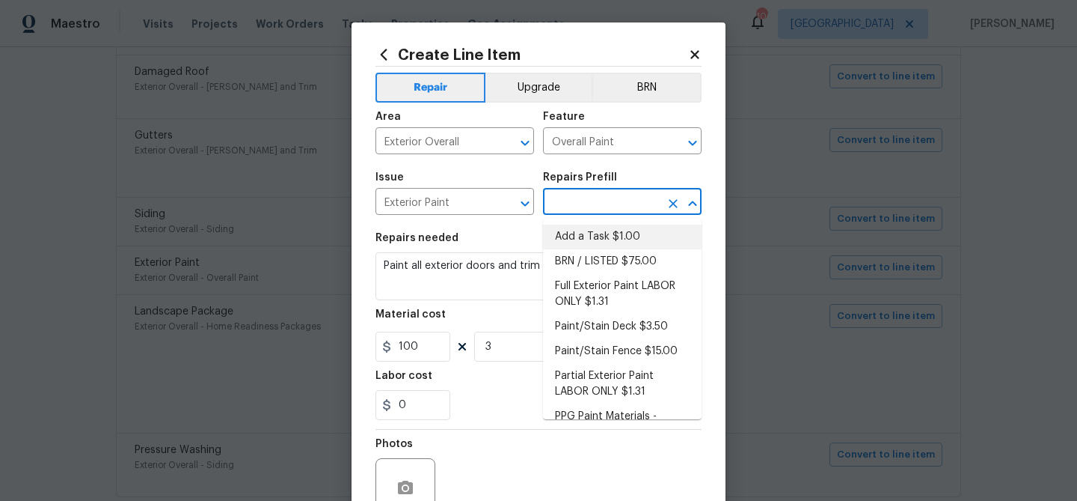
click at [580, 236] on li "Add a Task $1.00" at bounding box center [622, 236] width 159 height 25
type input "Add a Task $1.00"
type textarea "HPM to detail"
type input "1"
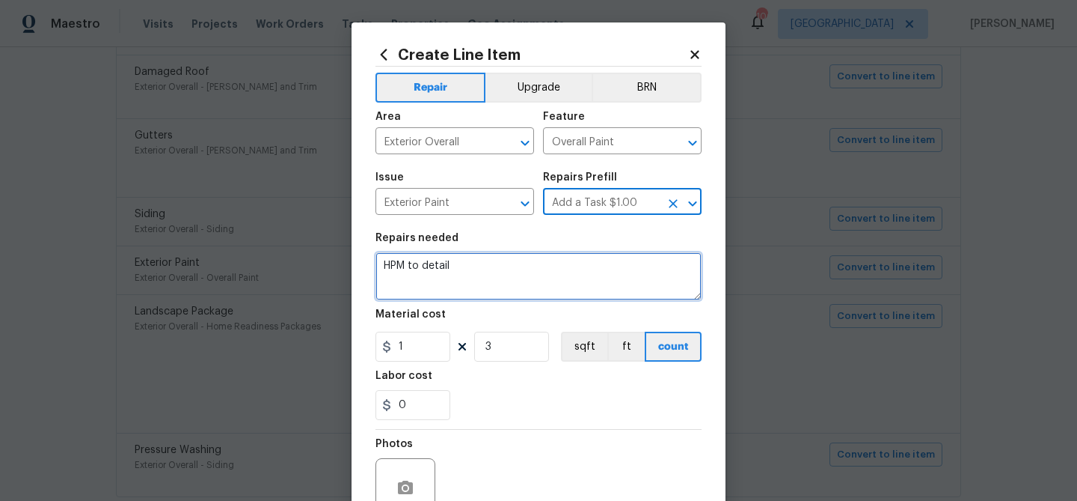
click at [431, 269] on textarea "HPM to detail" at bounding box center [539, 276] width 326 height 48
paste textarea "Paint all exterior doors and trim"
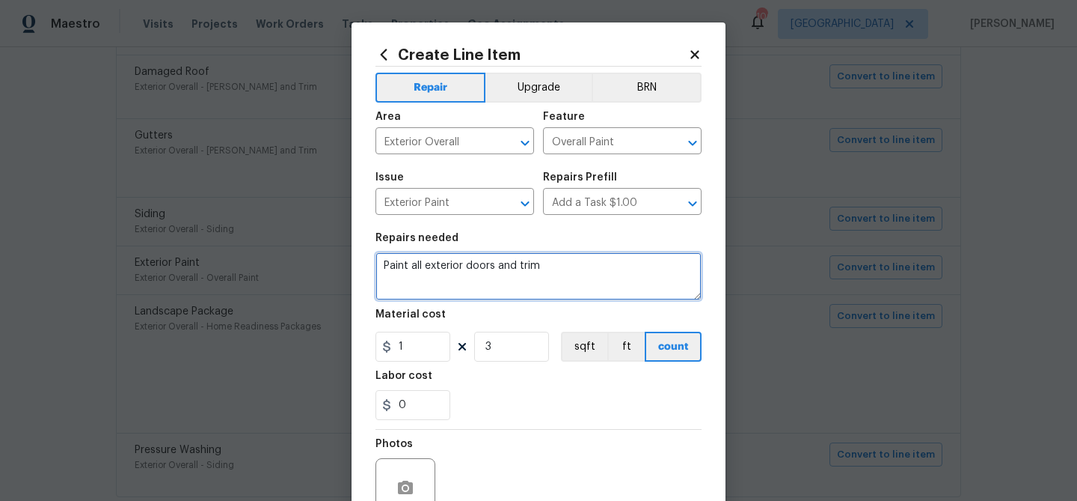
type textarea "Paint all exterior doors and trim"
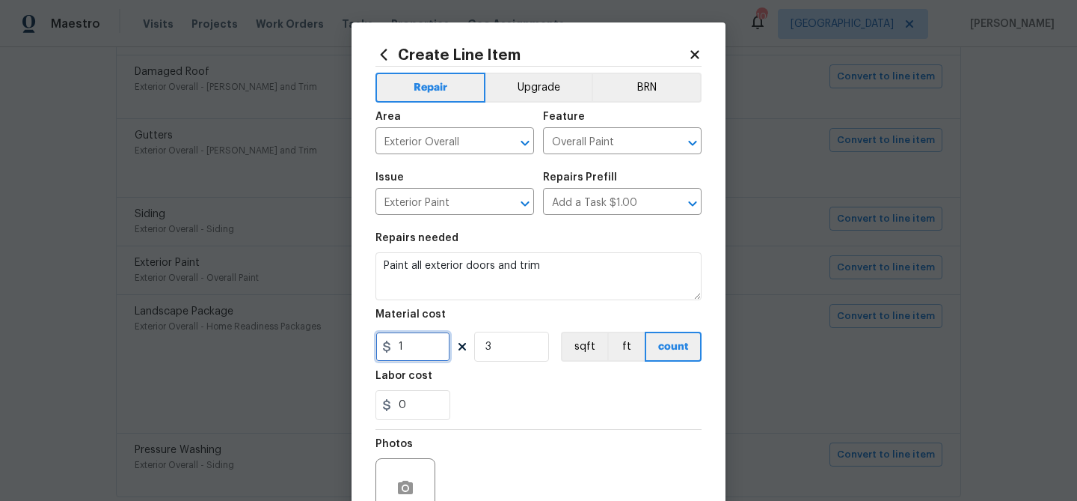
click at [419, 342] on input "1" at bounding box center [413, 346] width 75 height 30
type input "100"
click at [621, 400] on div "0" at bounding box center [539, 405] width 326 height 30
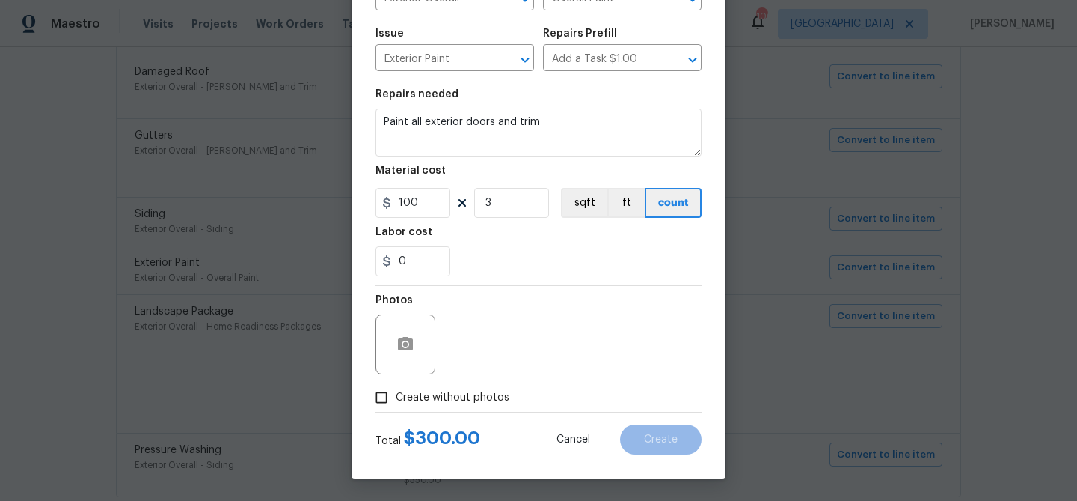
click at [464, 400] on span "Create without photos" at bounding box center [453, 398] width 114 height 16
click at [396, 400] on input "Create without photos" at bounding box center [381, 397] width 28 height 28
checkbox input "true"
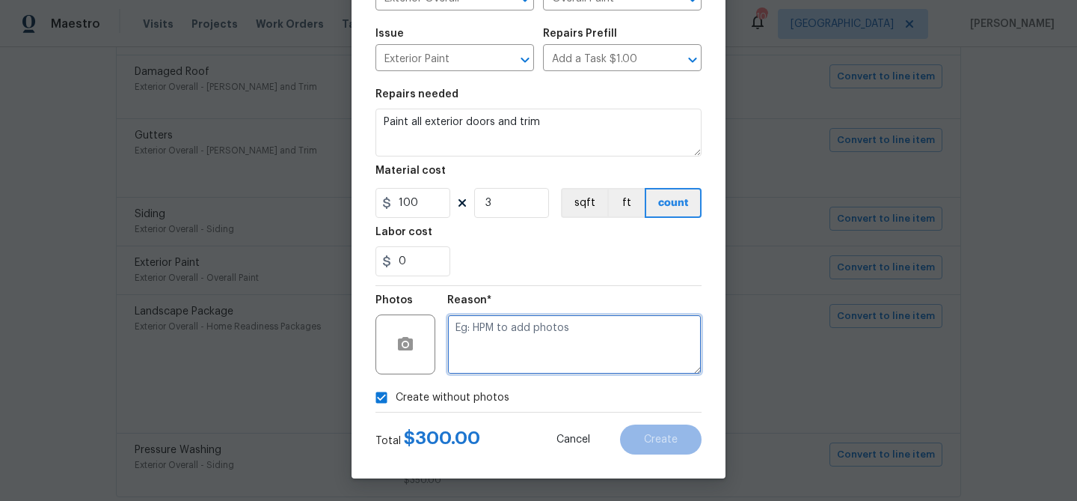
click at [493, 344] on textarea at bounding box center [574, 344] width 254 height 60
paste textarea "Paint all exterior doors and trim"
type textarea "Paint all exterior doors and trim"
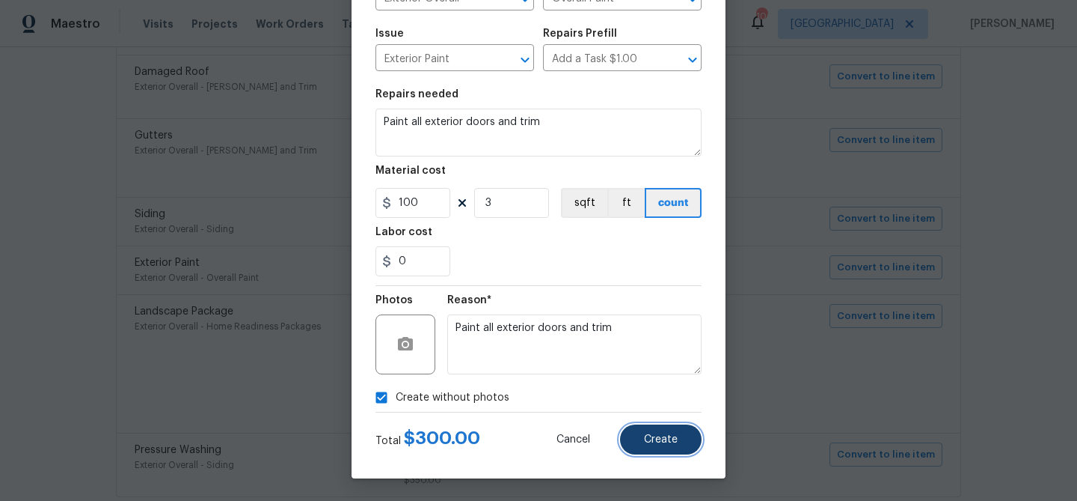
click at [646, 435] on span "Create" at bounding box center [661, 439] width 34 height 11
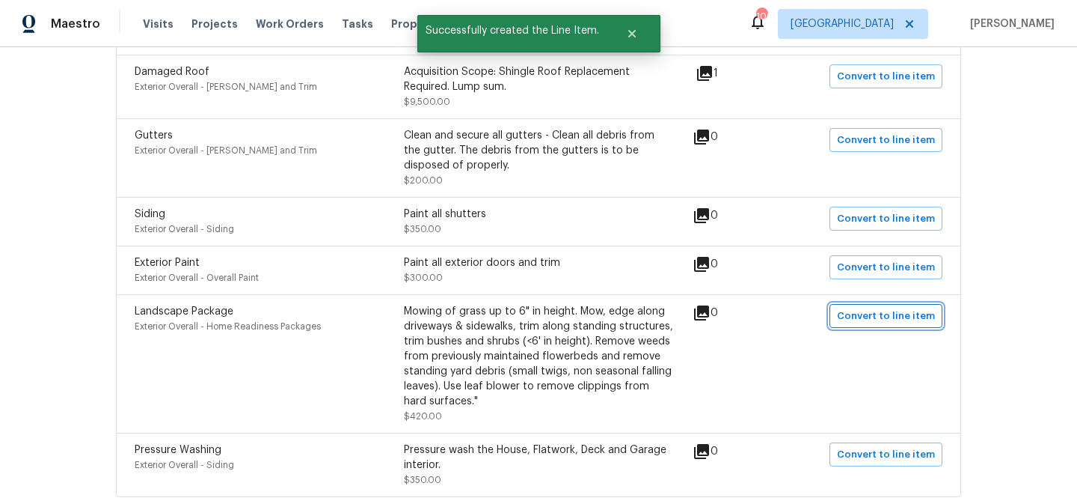
click at [864, 308] on span "Convert to line item" at bounding box center [886, 316] width 98 height 17
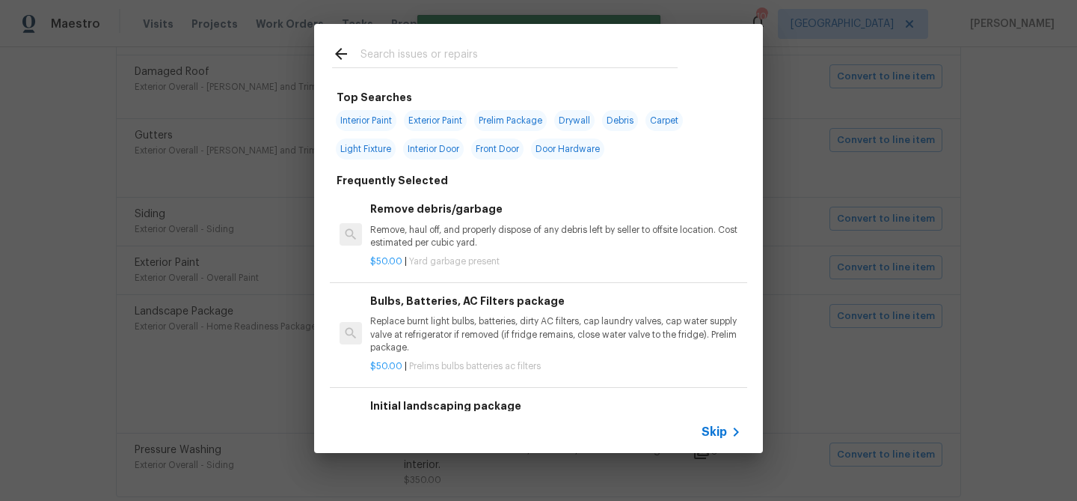
click at [717, 429] on span "Skip" at bounding box center [714, 431] width 25 height 15
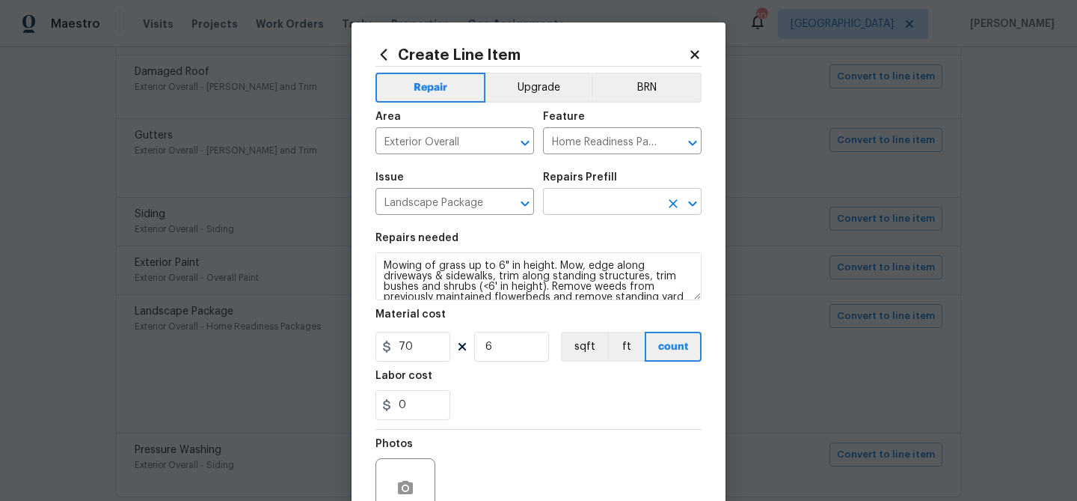
click at [558, 197] on input "text" at bounding box center [601, 203] width 117 height 23
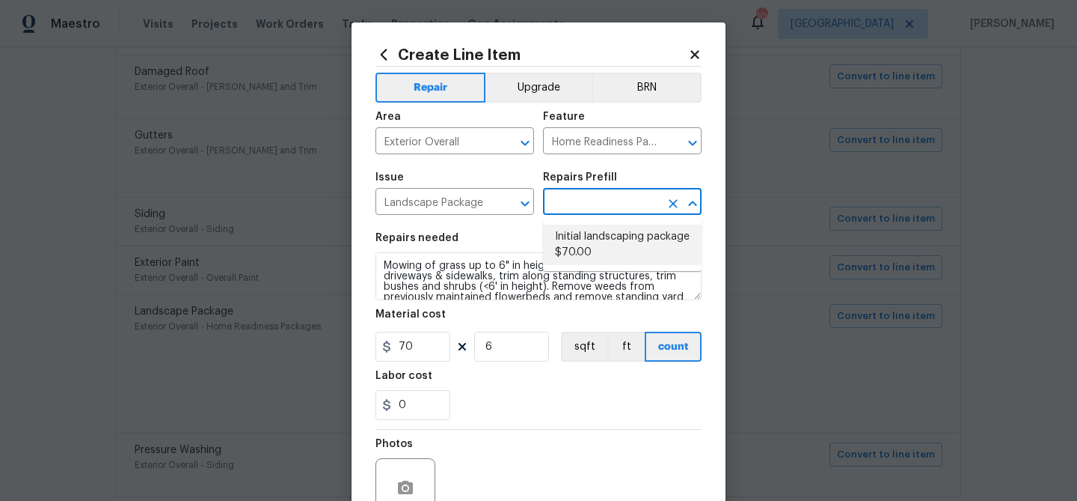
click at [579, 254] on li "Initial landscaping package $70.00" at bounding box center [622, 244] width 159 height 40
type input "Initial landscaping package $70.00"
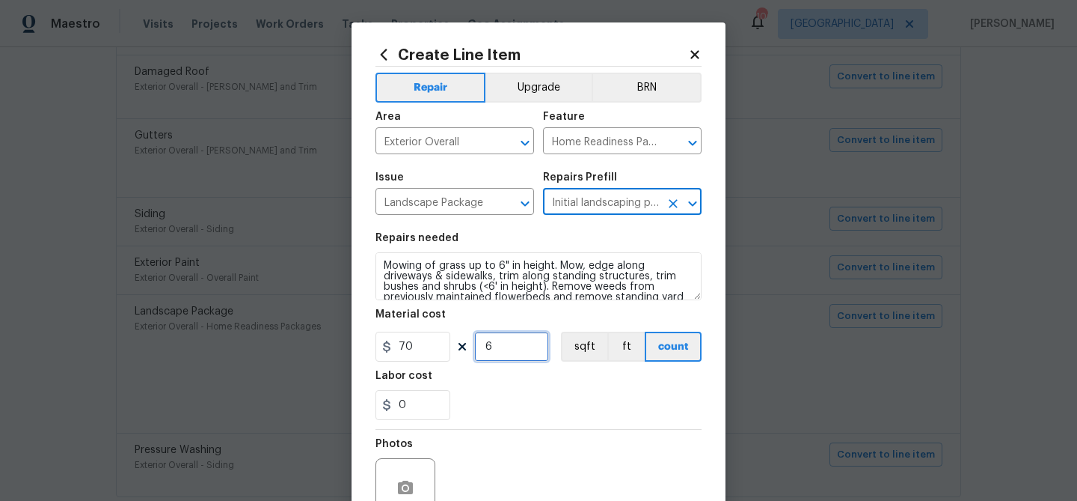
click at [517, 346] on input "6" at bounding box center [511, 346] width 75 height 30
type input "1"
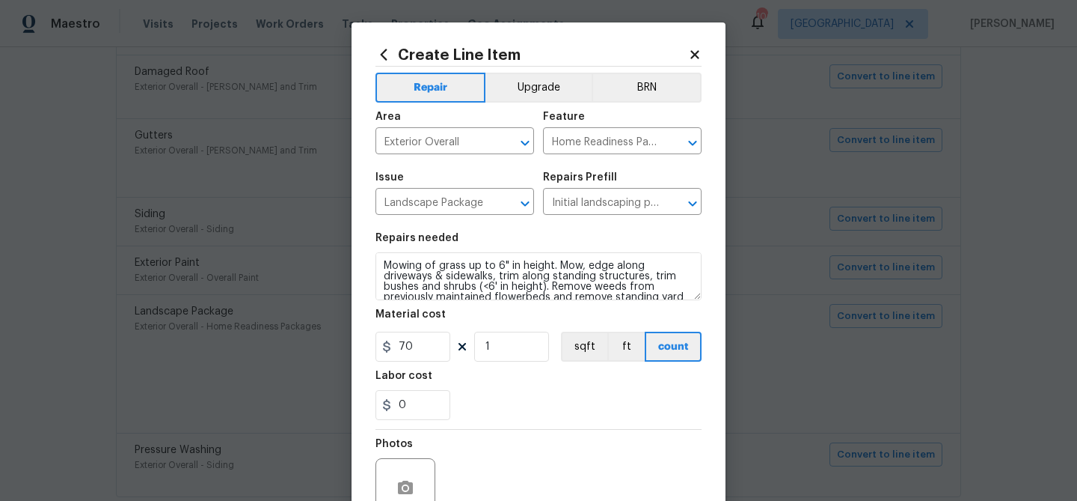
click at [535, 379] on div "Labor cost" at bounding box center [539, 379] width 326 height 19
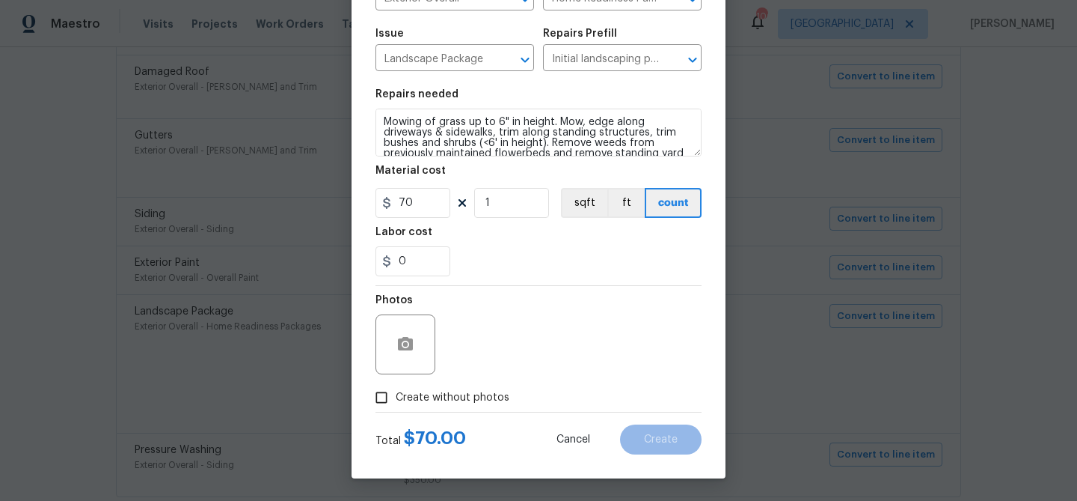
click at [480, 393] on span "Create without photos" at bounding box center [453, 398] width 114 height 16
drag, startPoint x: 374, startPoint y: 392, endPoint x: 387, endPoint y: 386, distance: 14.1
click at [374, 392] on input "Create without photos" at bounding box center [381, 397] width 28 height 28
checkbox input "true"
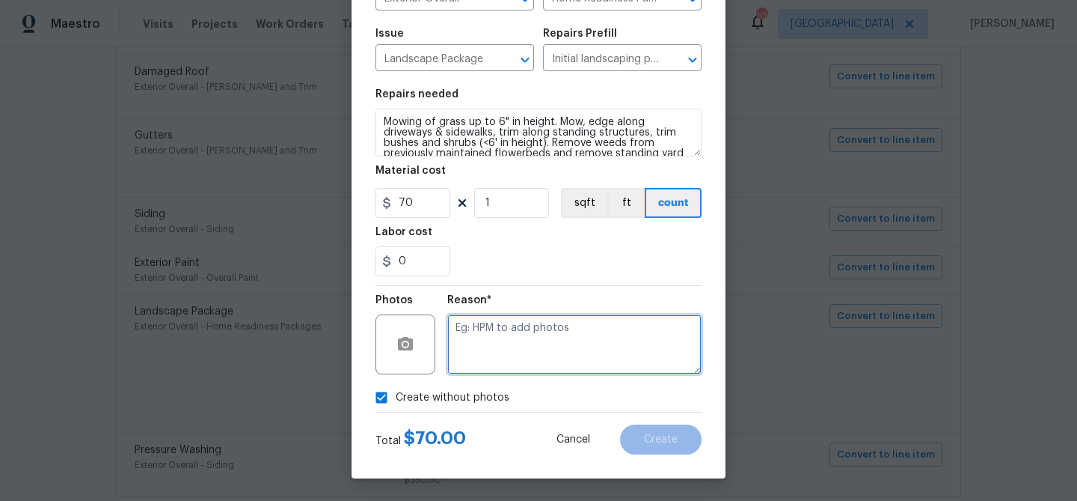
click at [480, 342] on textarea at bounding box center [574, 344] width 254 height 60
type textarea "Landscaping"
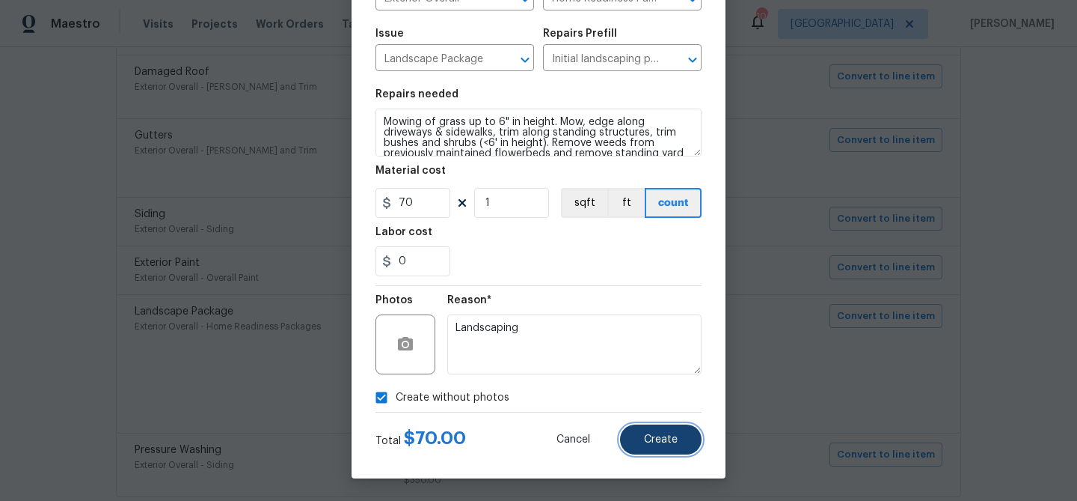
click at [655, 432] on button "Create" at bounding box center [661, 439] width 82 height 30
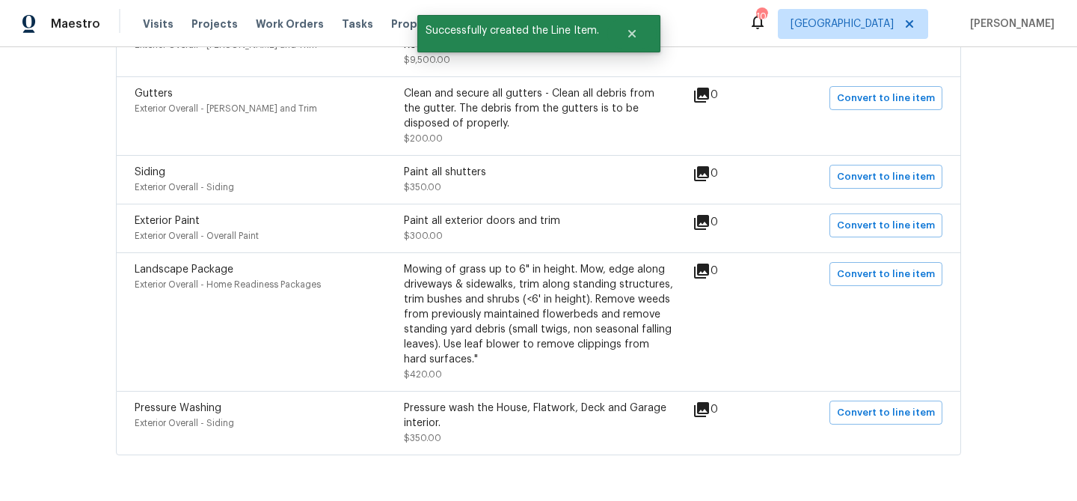
scroll to position [2468, 0]
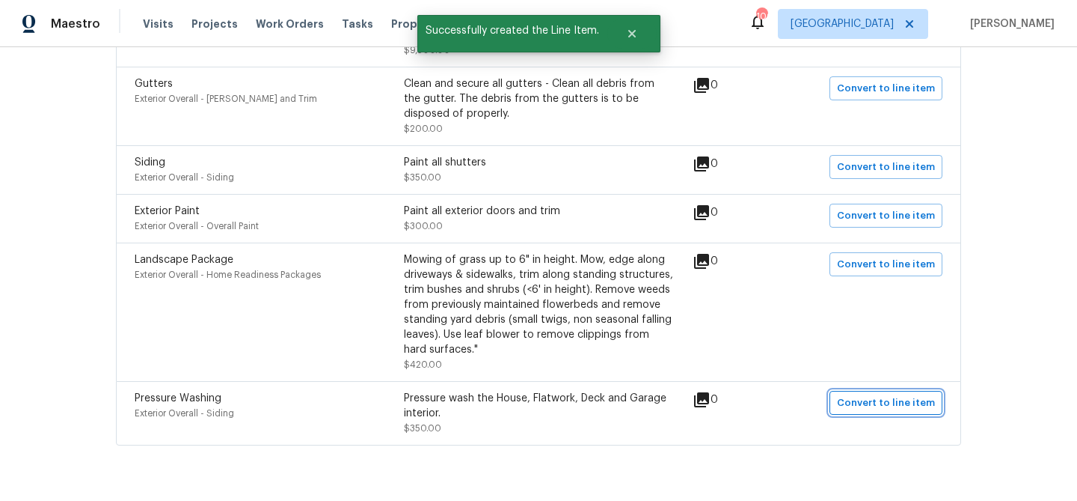
click at [857, 394] on span "Convert to line item" at bounding box center [886, 402] width 98 height 17
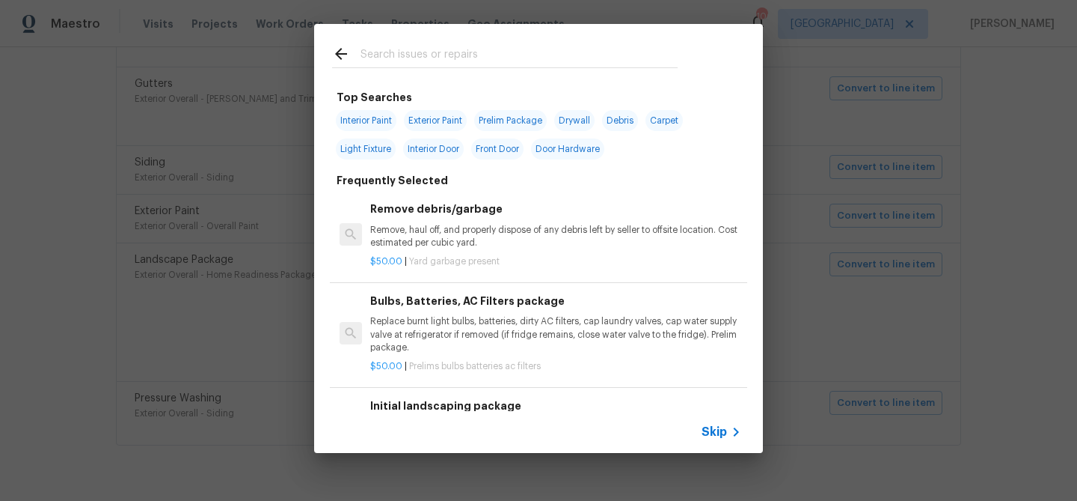
click at [716, 428] on span "Skip" at bounding box center [714, 431] width 25 height 15
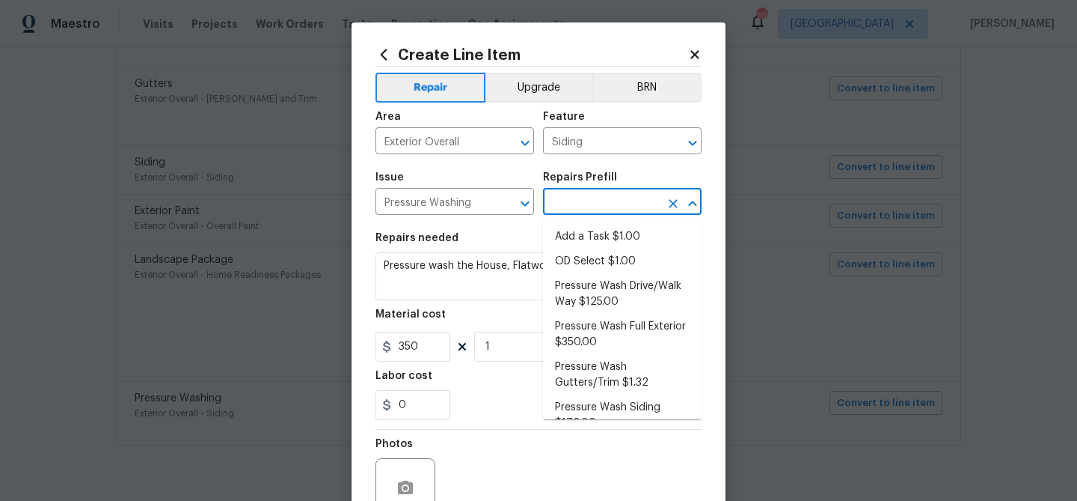
click at [591, 213] on input "text" at bounding box center [601, 203] width 117 height 23
click at [595, 320] on li "Pressure Wash Full Exterior $350.00" at bounding box center [622, 334] width 159 height 40
type input "Pressure Wash Full Exterior $350.00"
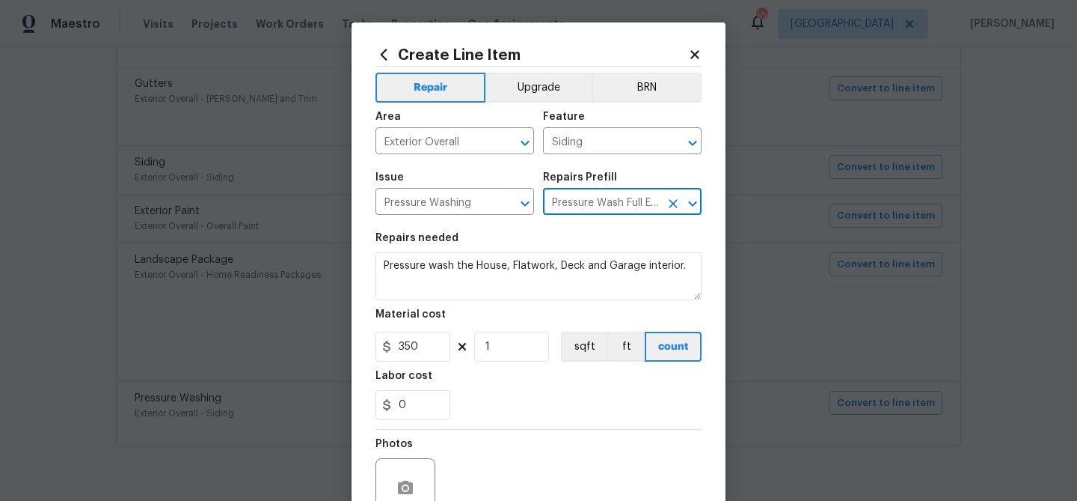
scroll to position [144, 0]
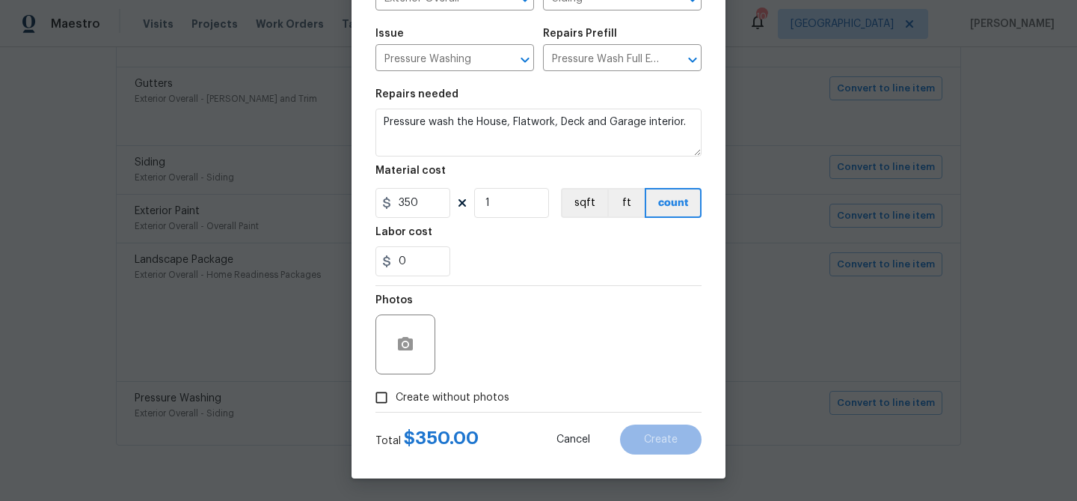
drag, startPoint x: 488, startPoint y: 404, endPoint x: 492, endPoint y: 392, distance: 12.8
click at [489, 403] on span "Create without photos" at bounding box center [453, 398] width 114 height 16
click at [396, 403] on input "Create without photos" at bounding box center [381, 397] width 28 height 28
checkbox input "true"
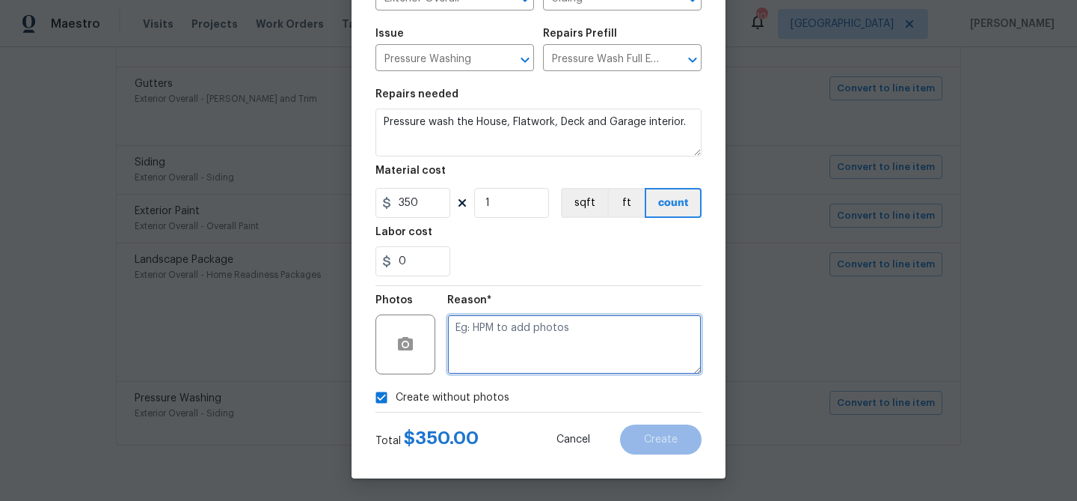
click at [516, 352] on textarea at bounding box center [574, 344] width 254 height 60
type textarea "Pressure wash"
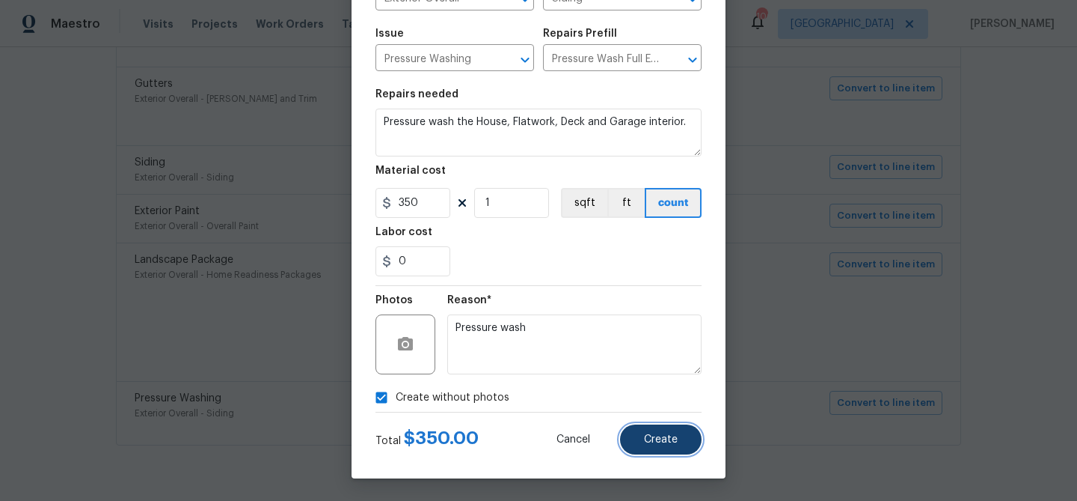
click at [690, 449] on button "Create" at bounding box center [661, 439] width 82 height 30
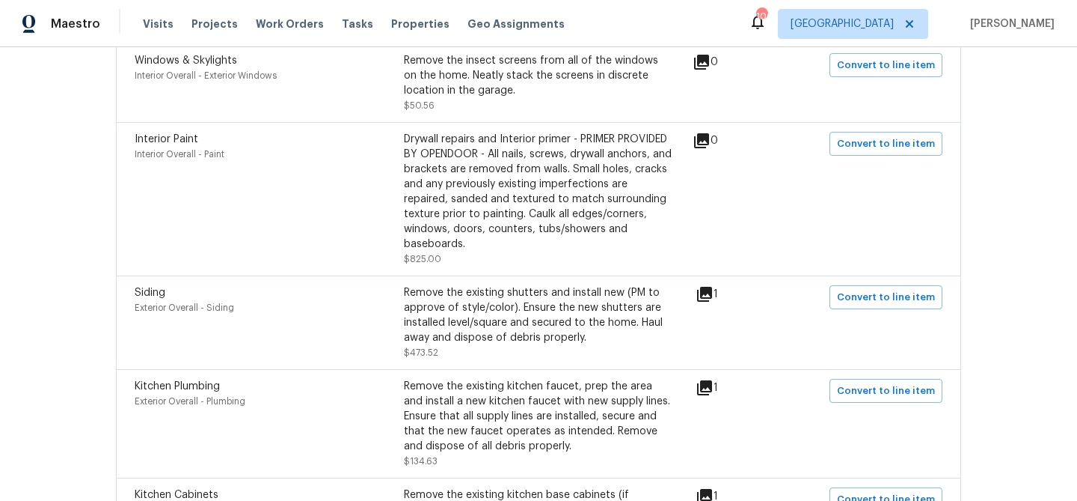
scroll to position [0, 0]
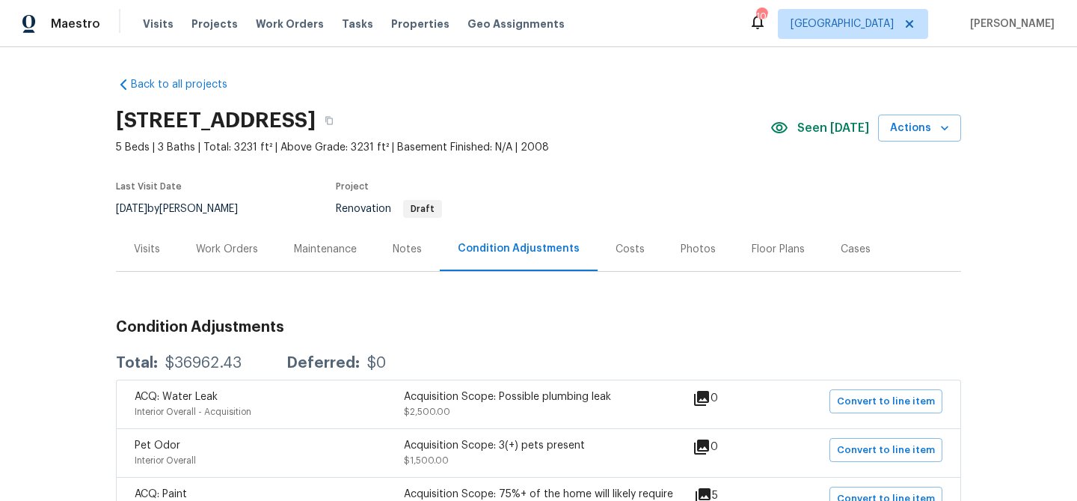
click at [228, 244] on div "Work Orders" at bounding box center [227, 249] width 62 height 15
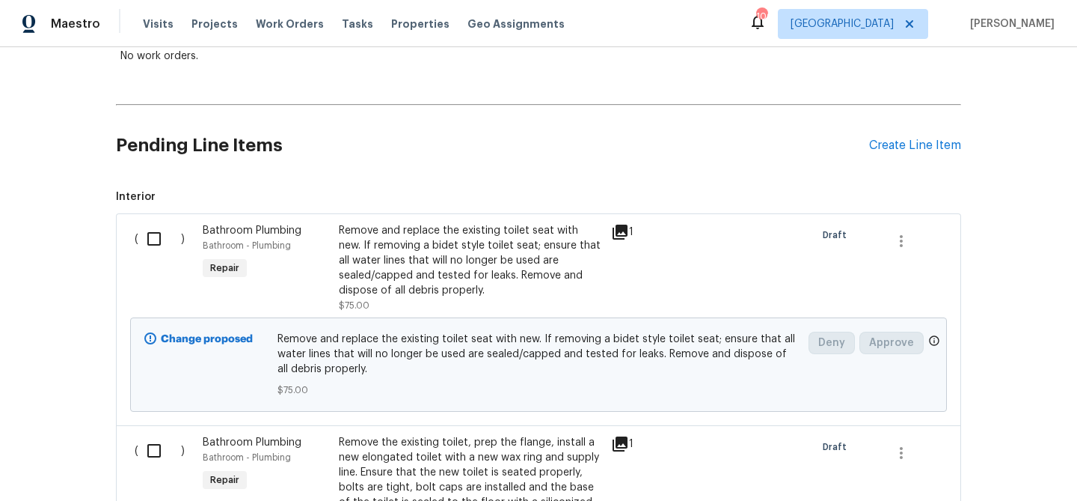
scroll to position [322, 0]
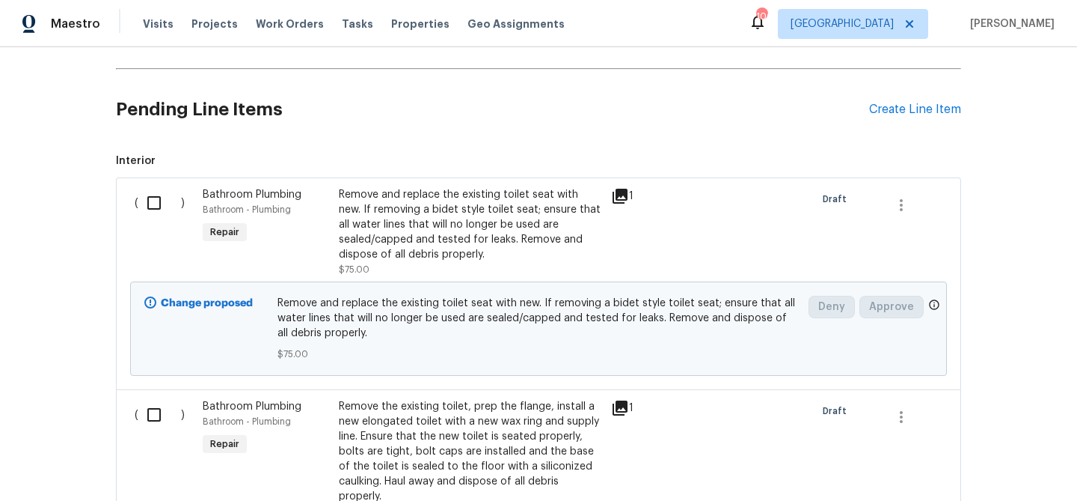
click at [153, 198] on input "checkbox" at bounding box center [159, 202] width 43 height 31
checkbox input "true"
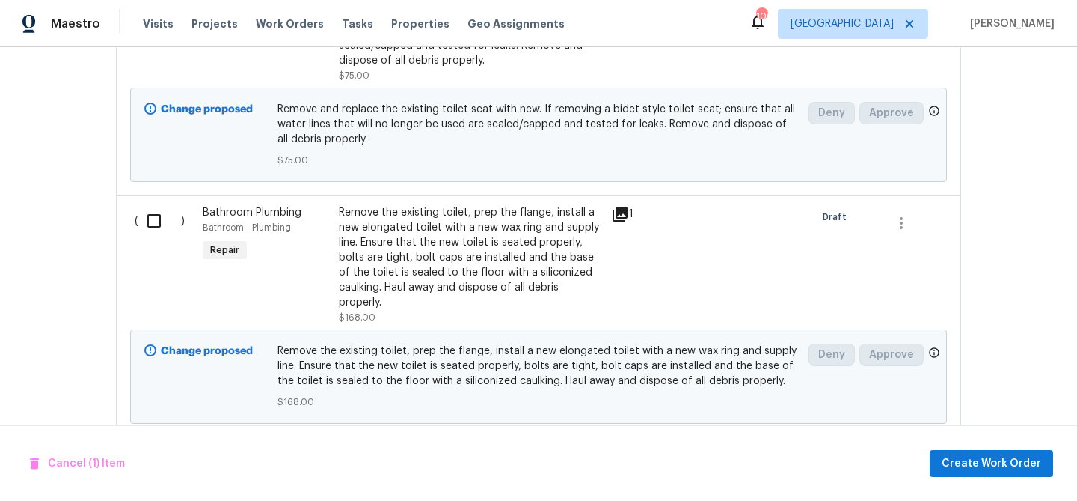
scroll to position [518, 0]
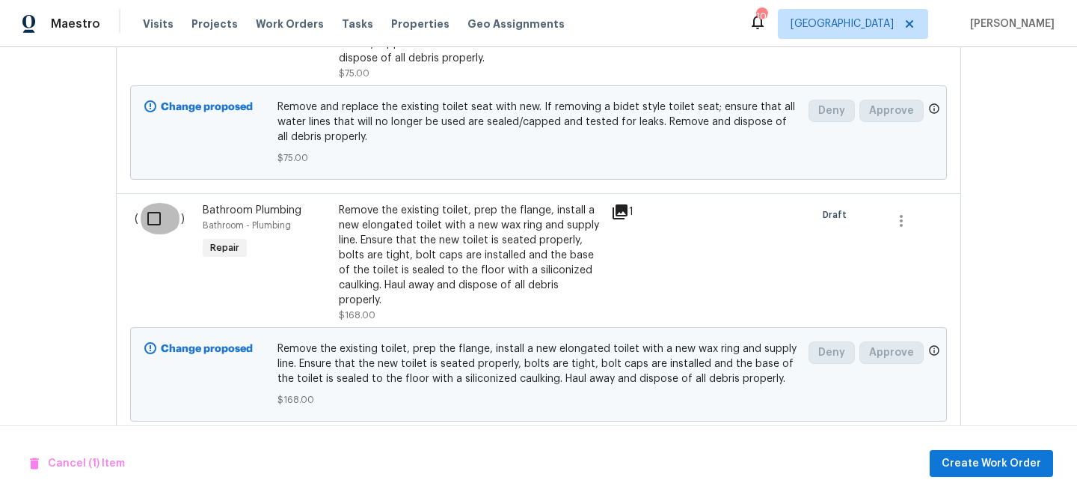
click at [153, 216] on input "checkbox" at bounding box center [159, 218] width 43 height 31
checkbox input "true"
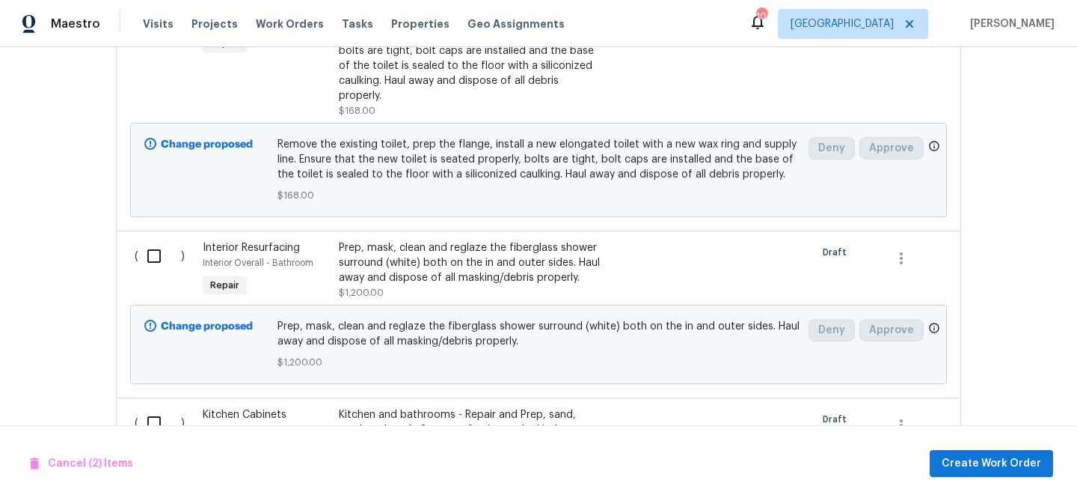
scroll to position [756, 0]
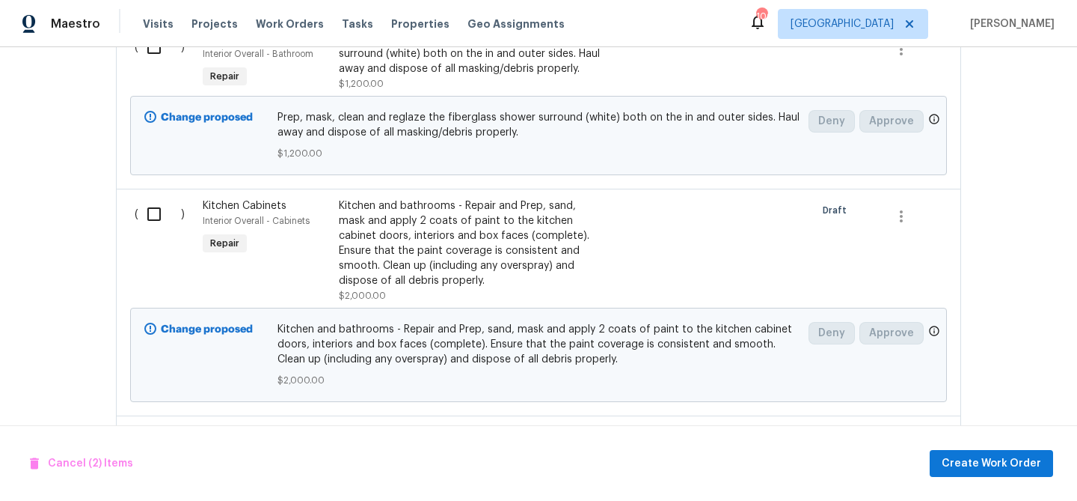
click at [159, 217] on input "checkbox" at bounding box center [159, 213] width 43 height 31
checkbox input "true"
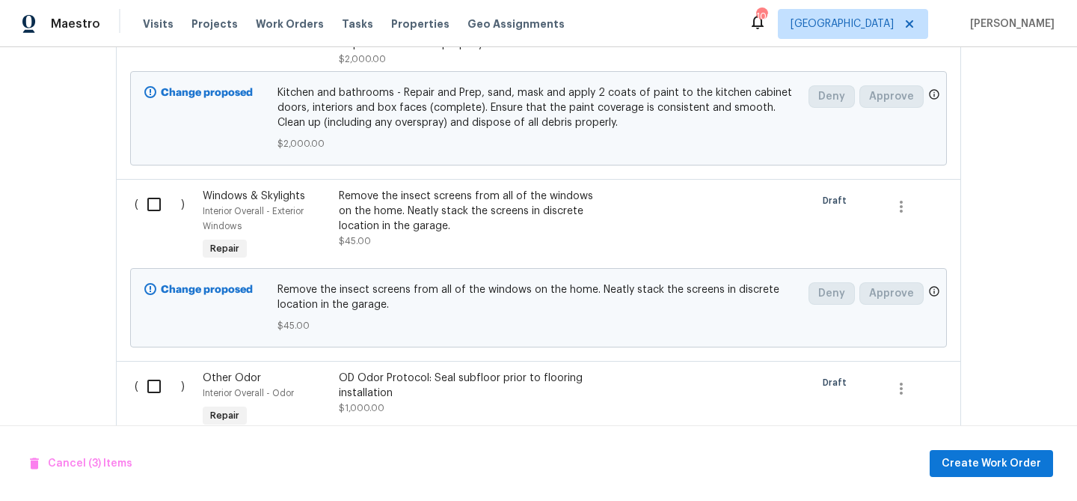
scroll to position [1176, 0]
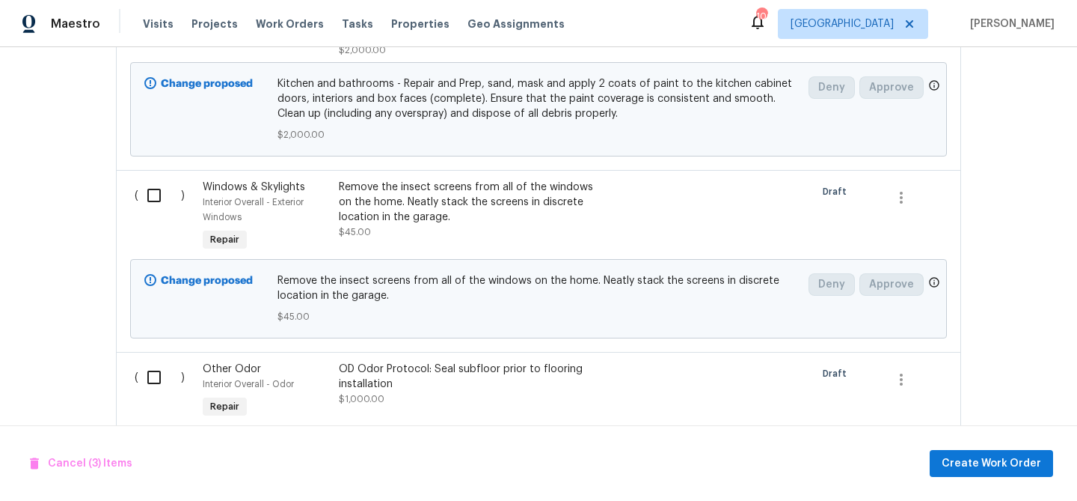
click at [159, 192] on input "checkbox" at bounding box center [159, 195] width 43 height 31
checkbox input "true"
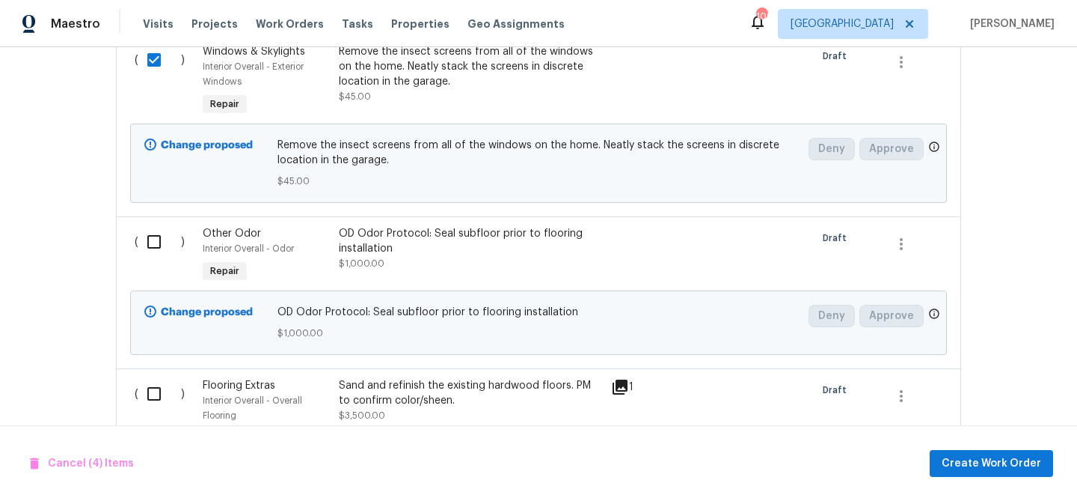
scroll to position [1363, 0]
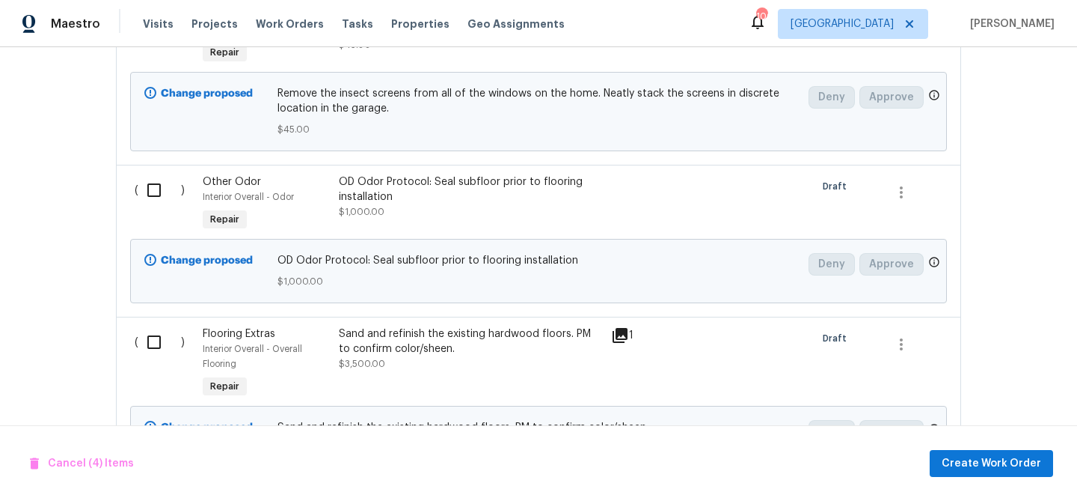
click at [159, 192] on input "checkbox" at bounding box center [159, 189] width 43 height 31
checkbox input "true"
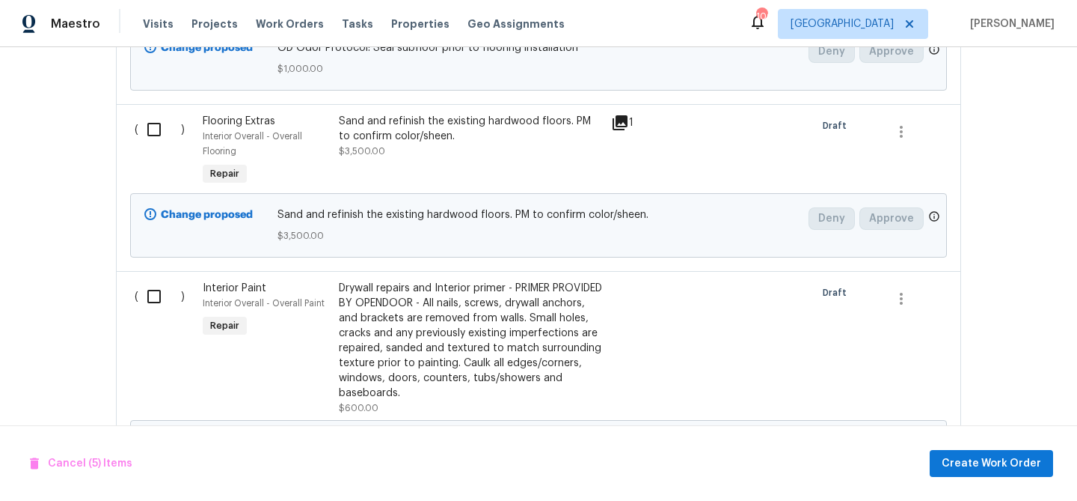
scroll to position [1583, 0]
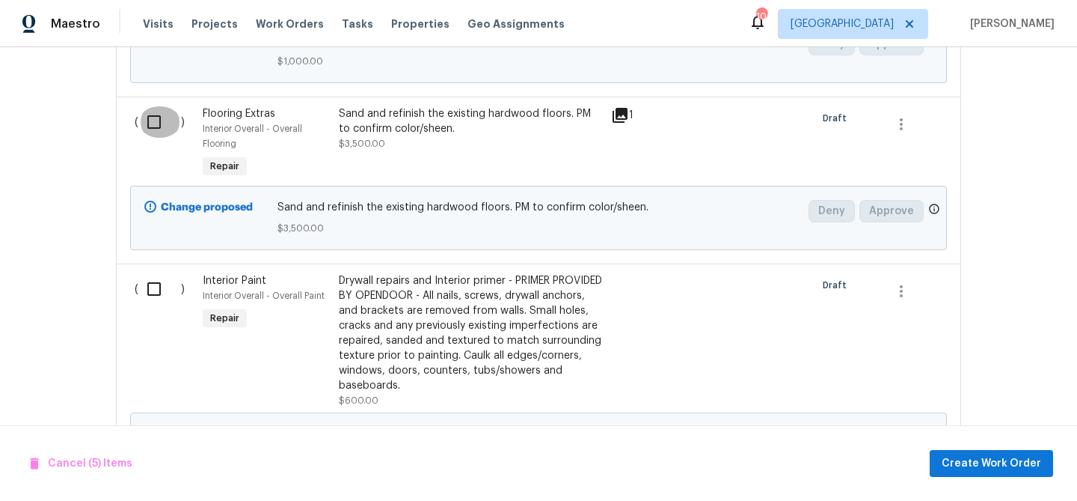
click at [159, 131] on input "checkbox" at bounding box center [159, 121] width 43 height 31
checkbox input "true"
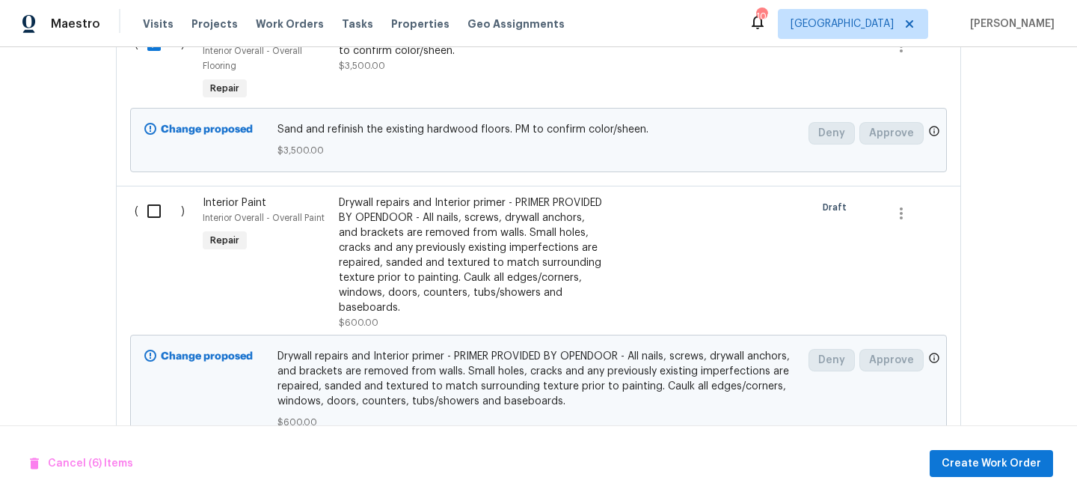
scroll to position [1664, 0]
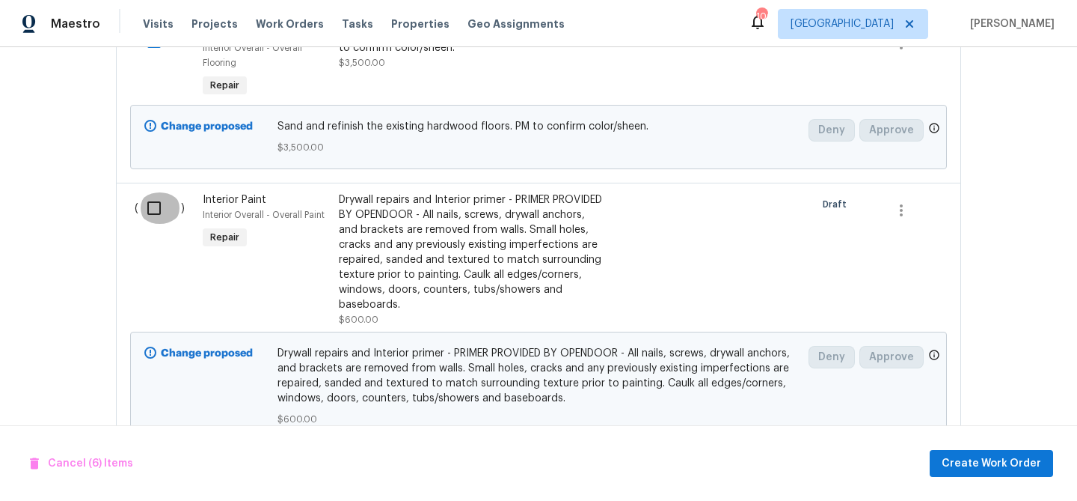
click at [167, 215] on input "checkbox" at bounding box center [159, 207] width 43 height 31
checkbox input "true"
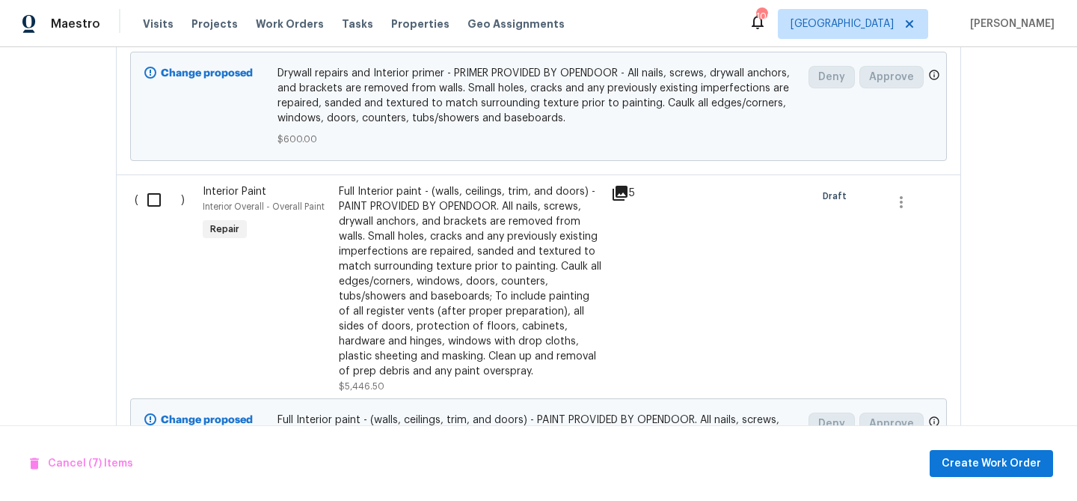
scroll to position [1949, 0]
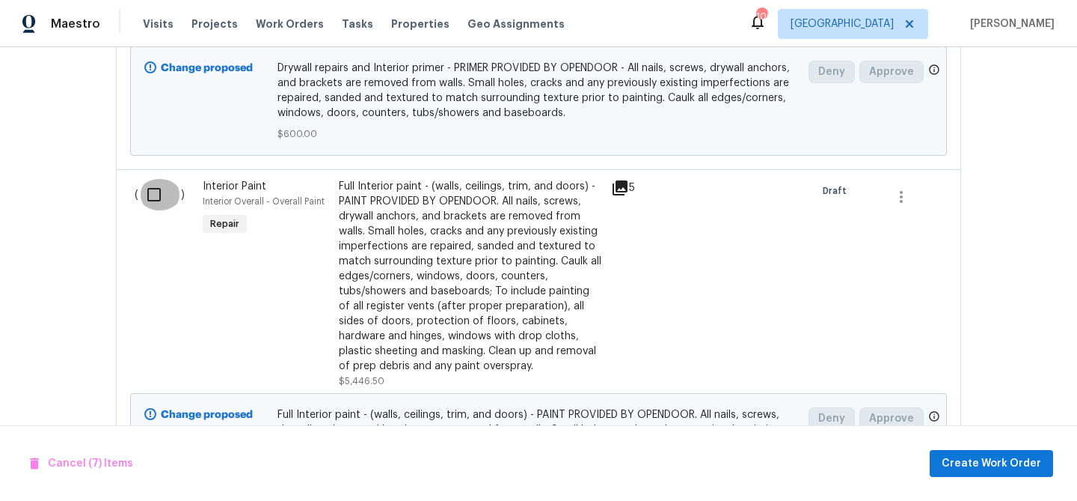
click at [151, 193] on input "checkbox" at bounding box center [159, 194] width 43 height 31
checkbox input "true"
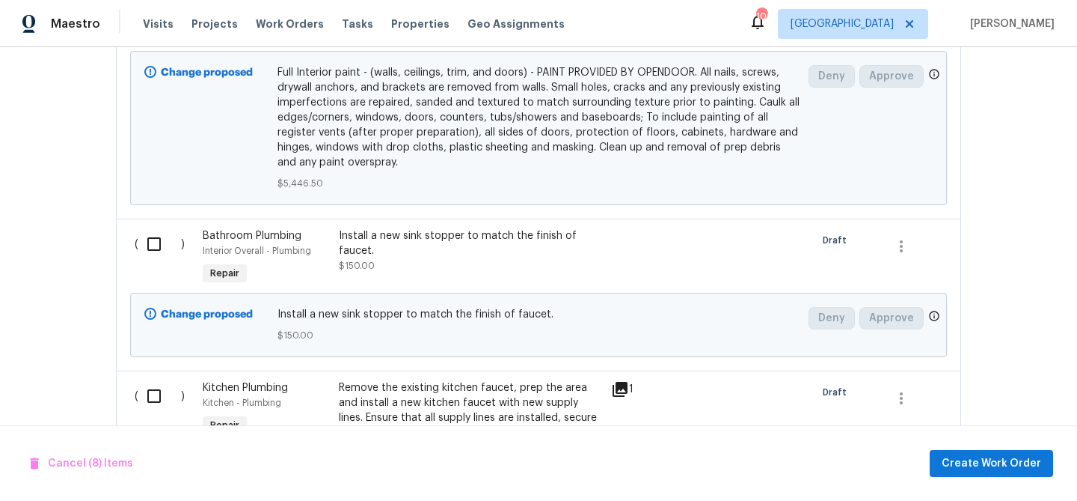
scroll to position [2402, 0]
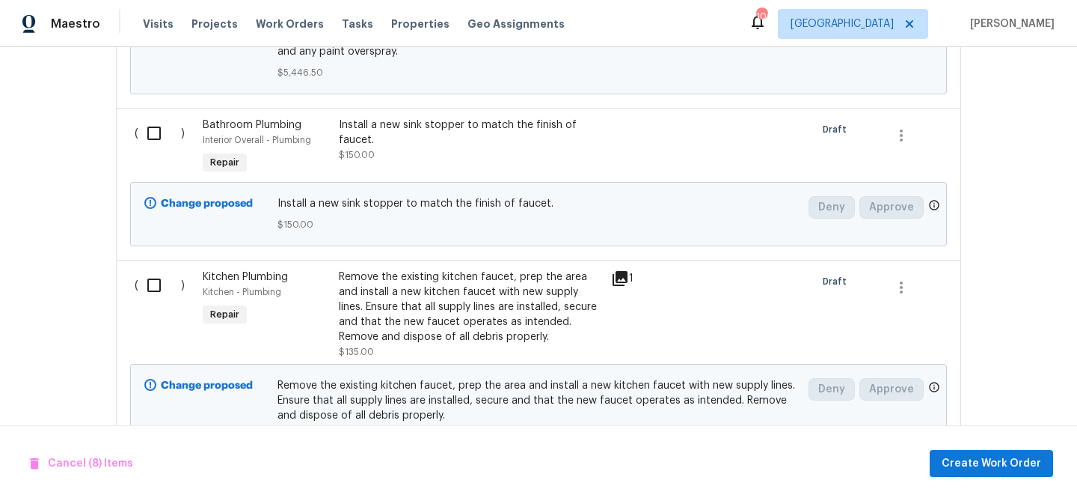
click at [158, 138] on input "checkbox" at bounding box center [159, 132] width 43 height 31
checkbox input "true"
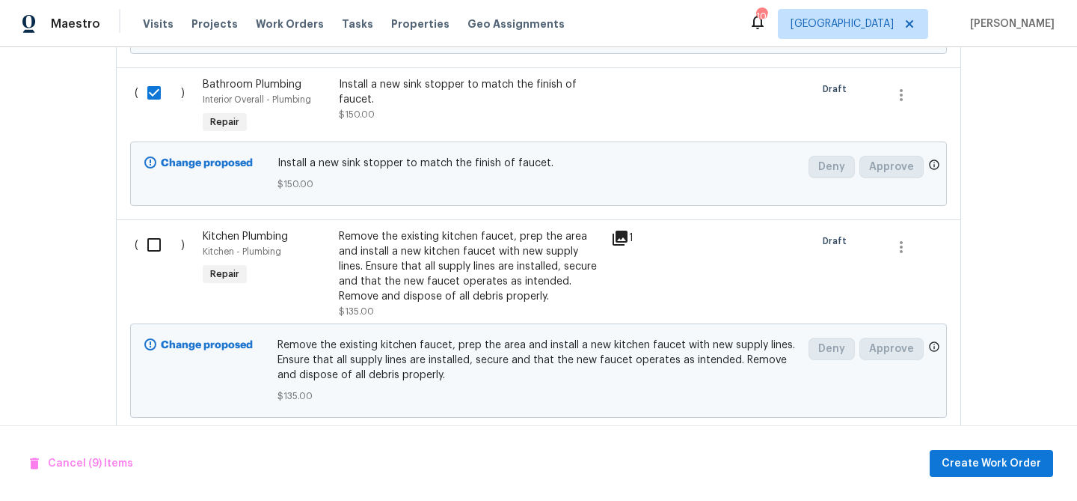
scroll to position [2467, 0]
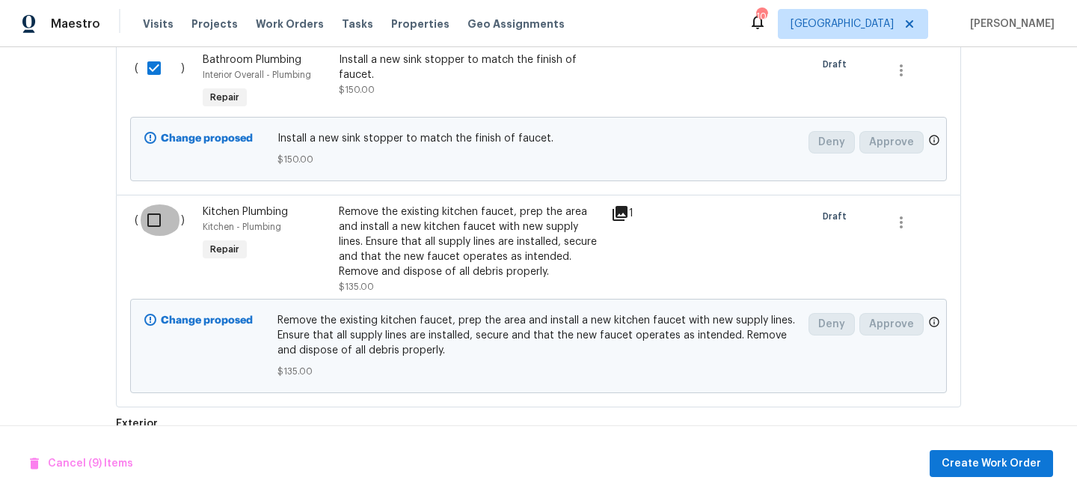
click at [162, 220] on input "checkbox" at bounding box center [159, 219] width 43 height 31
checkbox input "true"
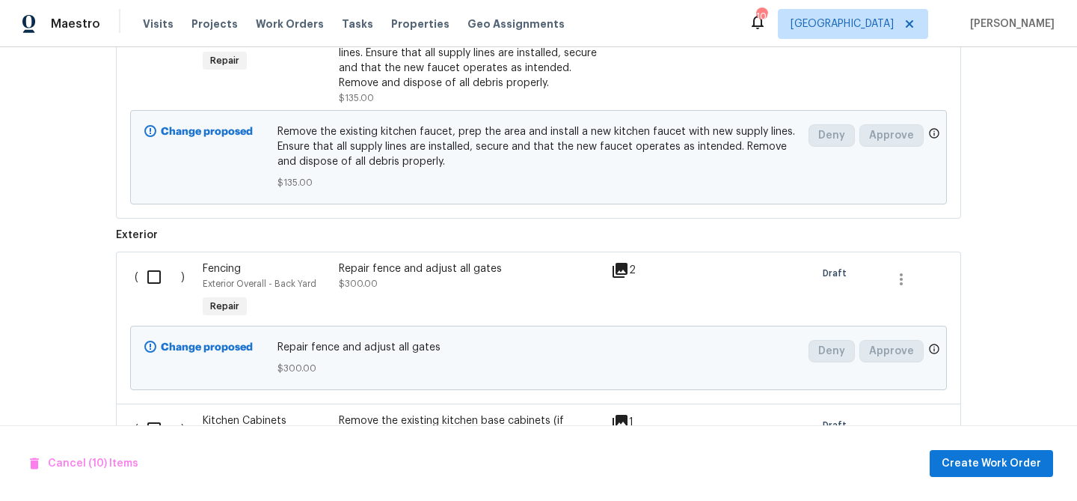
scroll to position [2682, 0]
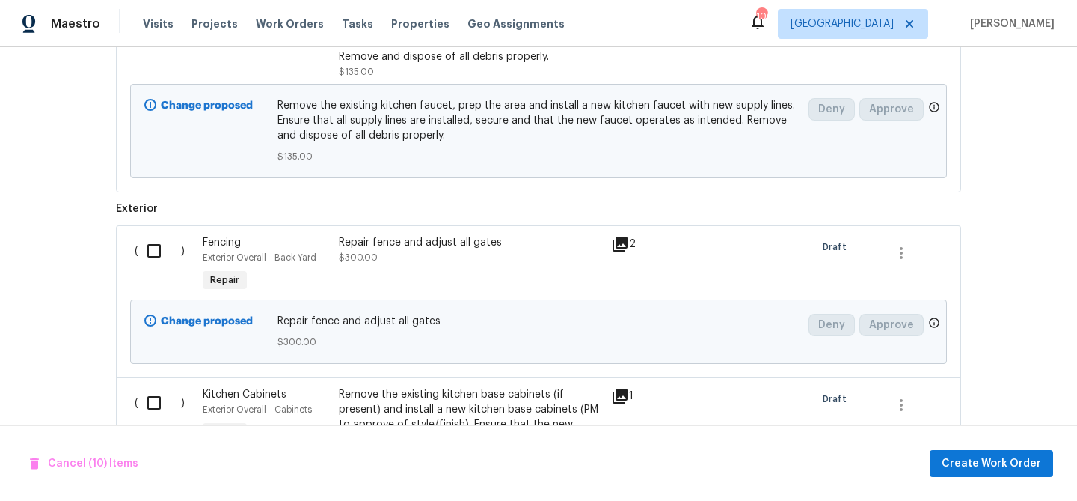
click at [156, 251] on input "checkbox" at bounding box center [159, 250] width 43 height 31
checkbox input "true"
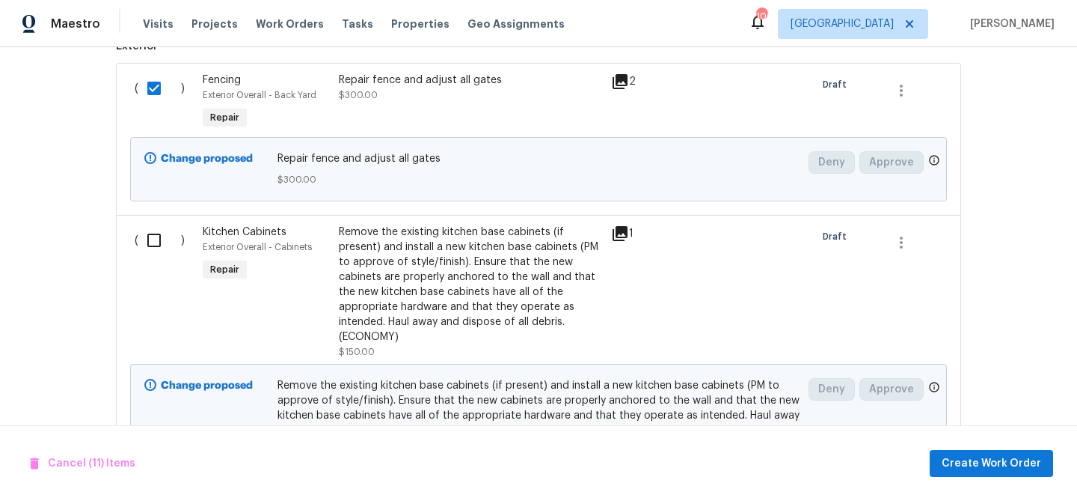
scroll to position [2865, 0]
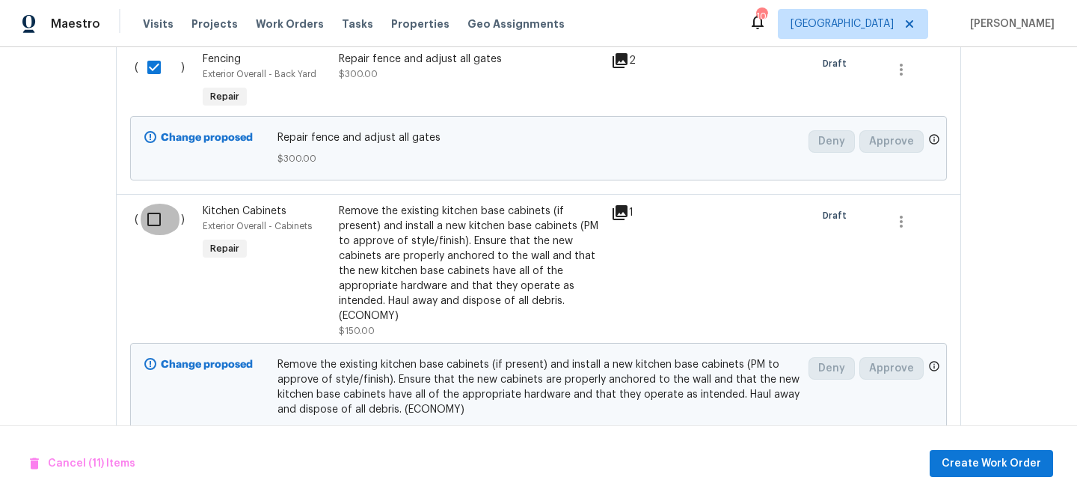
click at [167, 225] on input "checkbox" at bounding box center [159, 219] width 43 height 31
checkbox input "true"
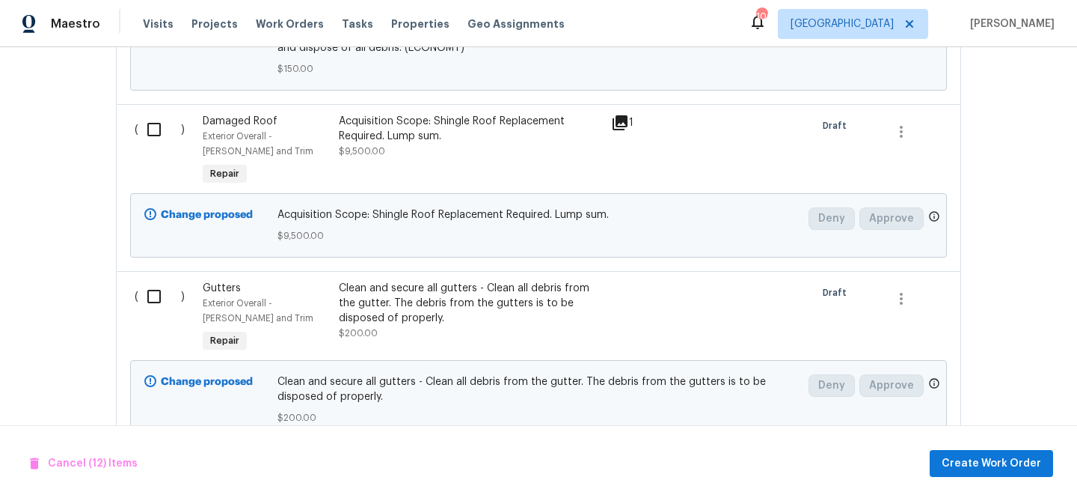
scroll to position [3303, 0]
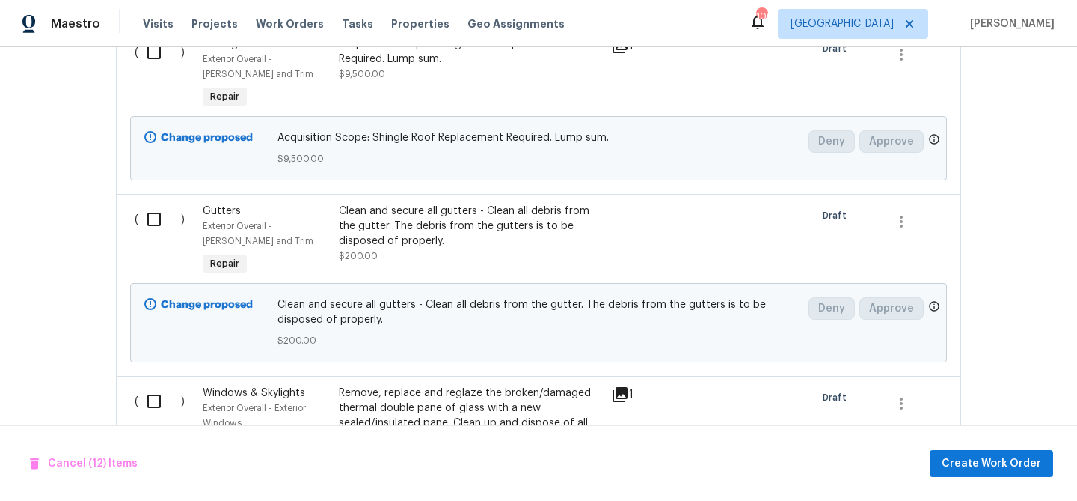
click at [167, 225] on input "checkbox" at bounding box center [159, 219] width 43 height 31
checkbox input "true"
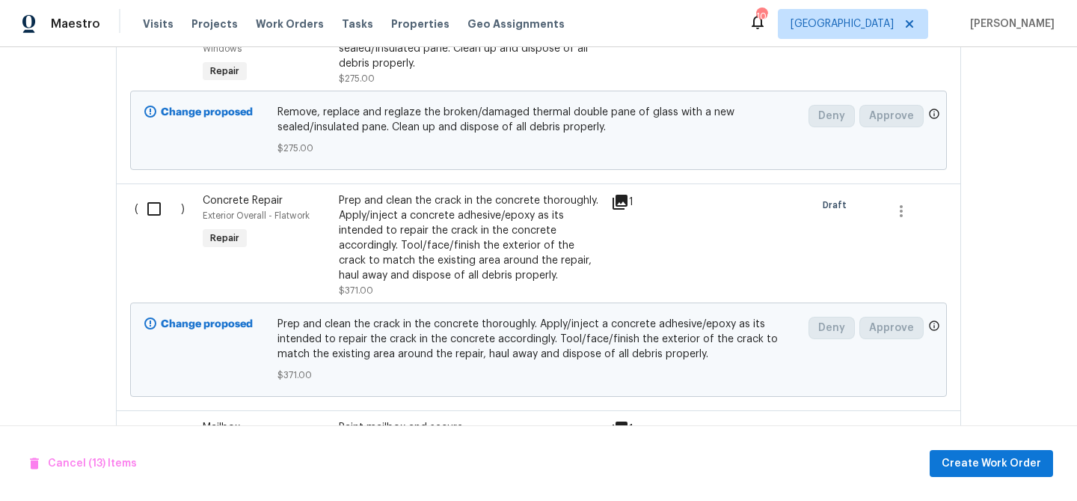
scroll to position [3705, 0]
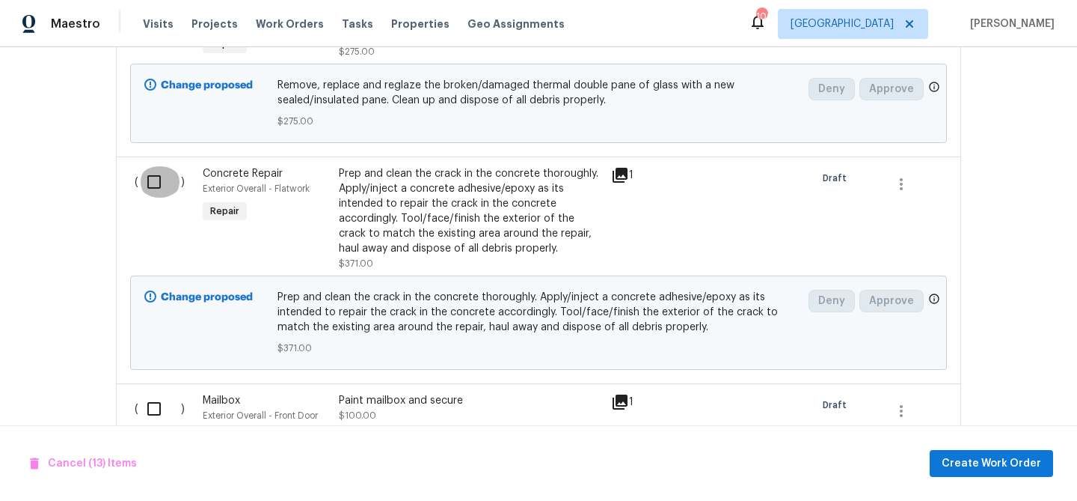
click at [165, 198] on input "checkbox" at bounding box center [159, 181] width 43 height 31
checkbox input "true"
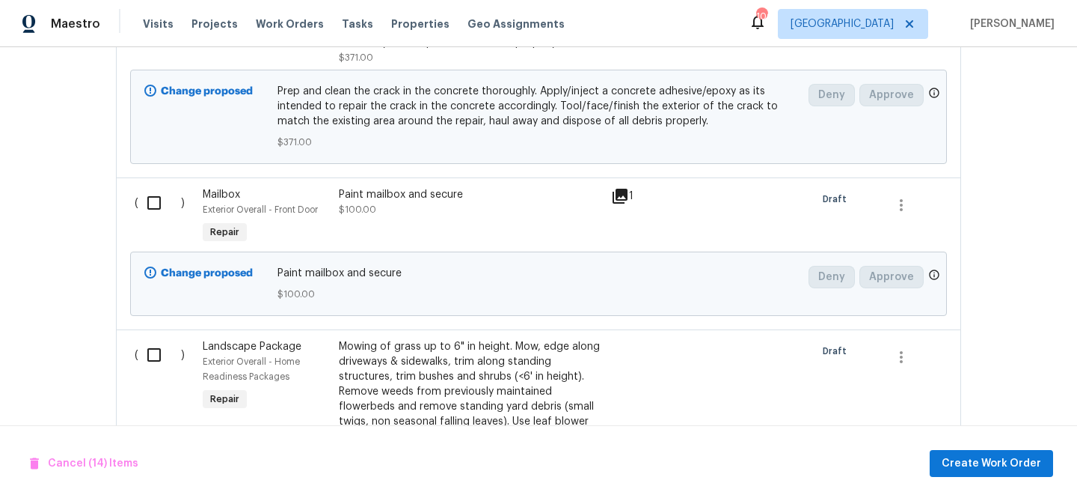
click at [165, 202] on input "checkbox" at bounding box center [159, 202] width 43 height 31
checkbox input "true"
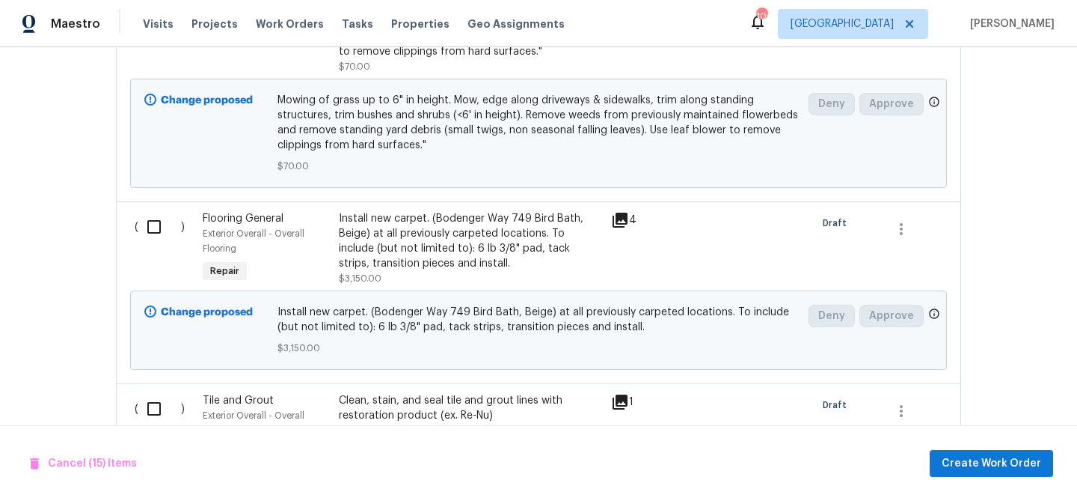
scroll to position [4311, 0]
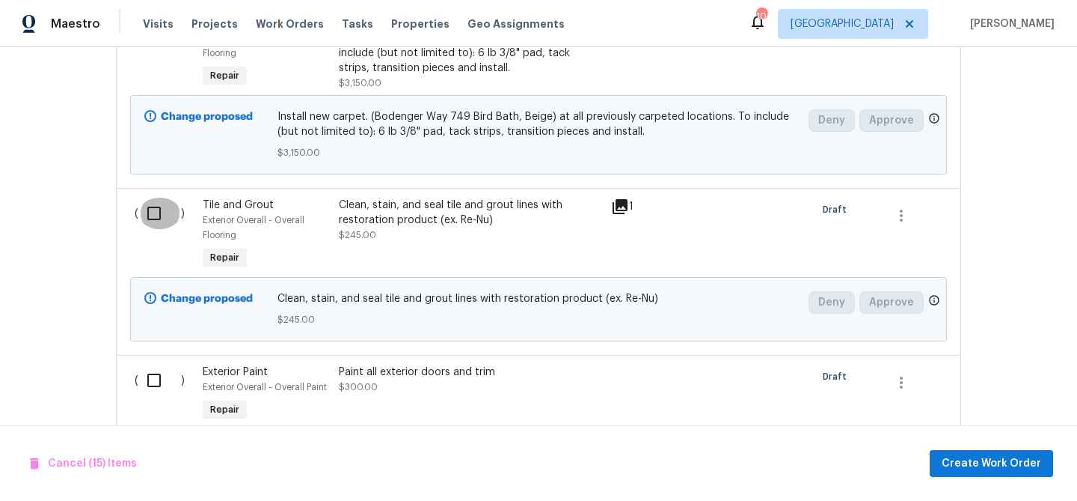
click at [158, 215] on input "checkbox" at bounding box center [159, 213] width 43 height 31
checkbox input "true"
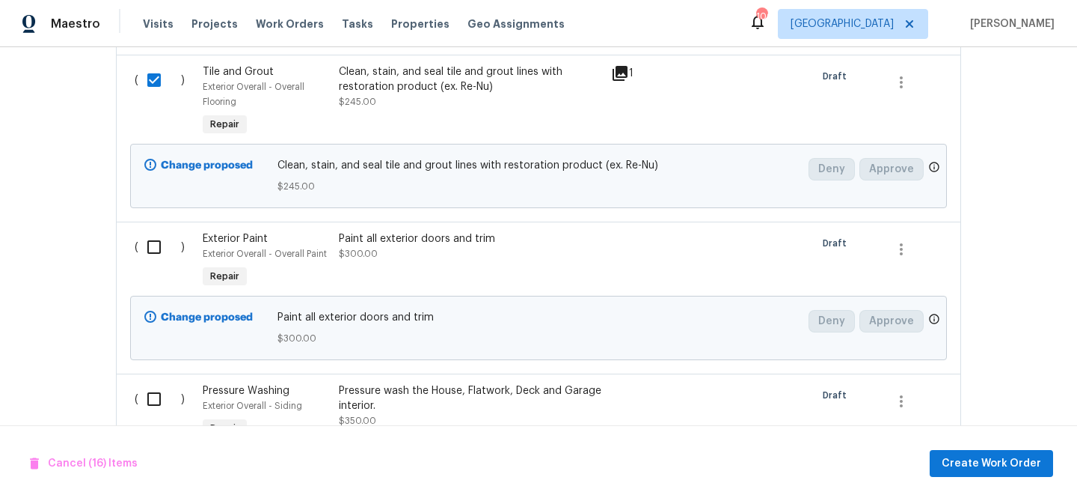
scroll to position [4626, 0]
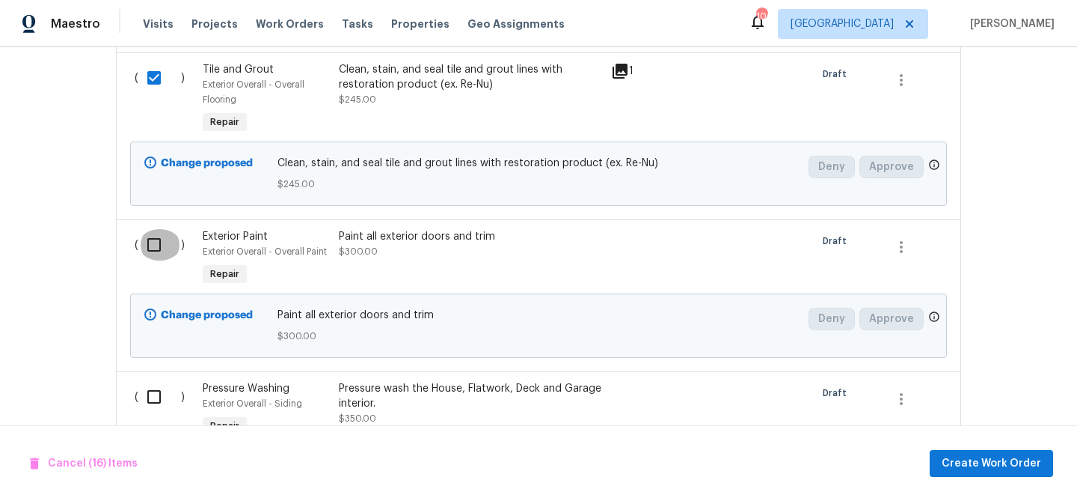
click at [163, 248] on input "checkbox" at bounding box center [159, 244] width 43 height 31
checkbox input "true"
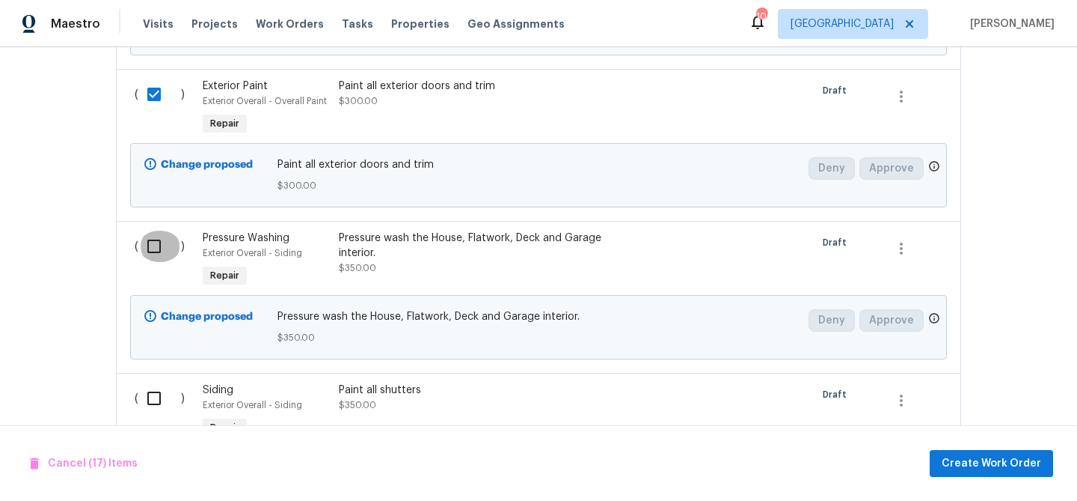
click at [164, 246] on input "checkbox" at bounding box center [159, 245] width 43 height 31
checkbox input "true"
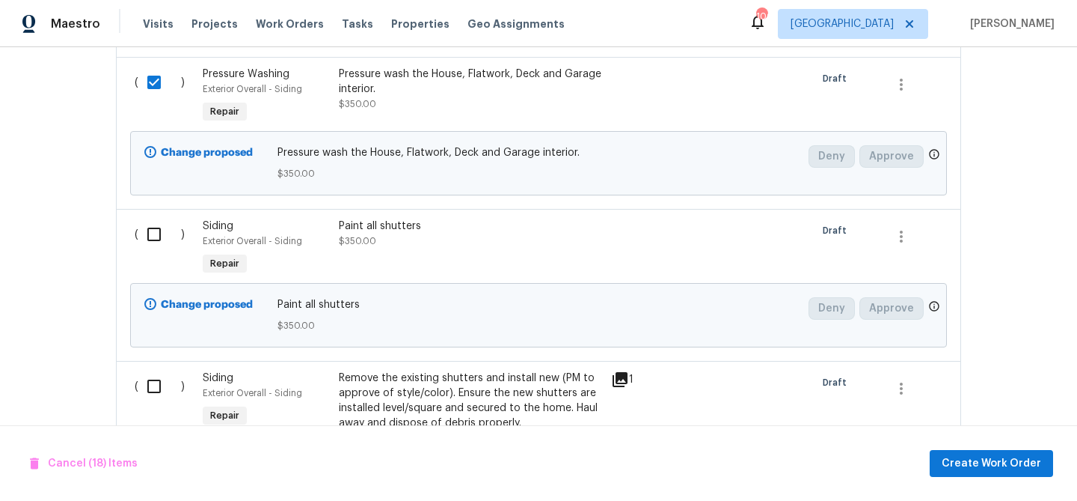
click at [164, 246] on input "checkbox" at bounding box center [159, 233] width 43 height 31
checkbox input "true"
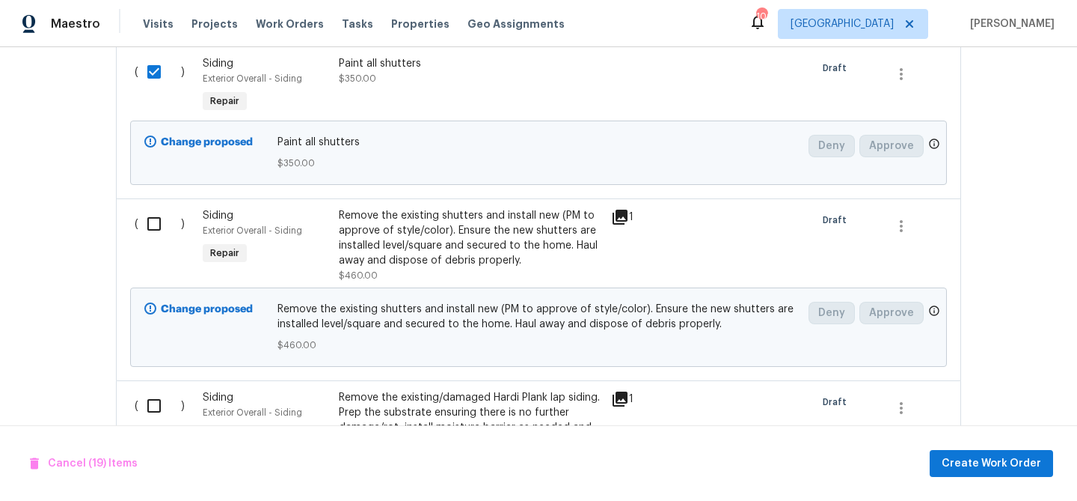
click at [164, 239] on input "checkbox" at bounding box center [159, 223] width 43 height 31
checkbox input "true"
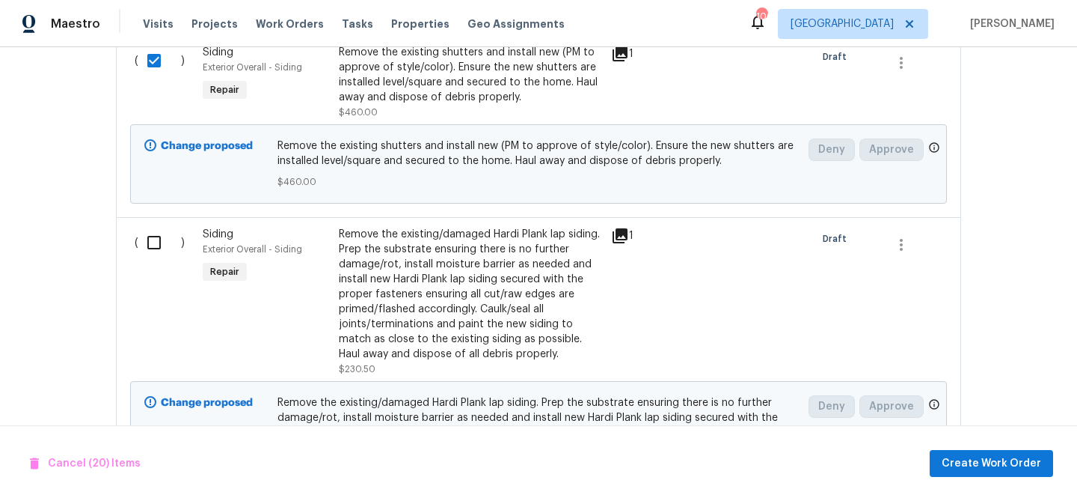
click at [164, 246] on input "checkbox" at bounding box center [159, 242] width 43 height 31
checkbox input "true"
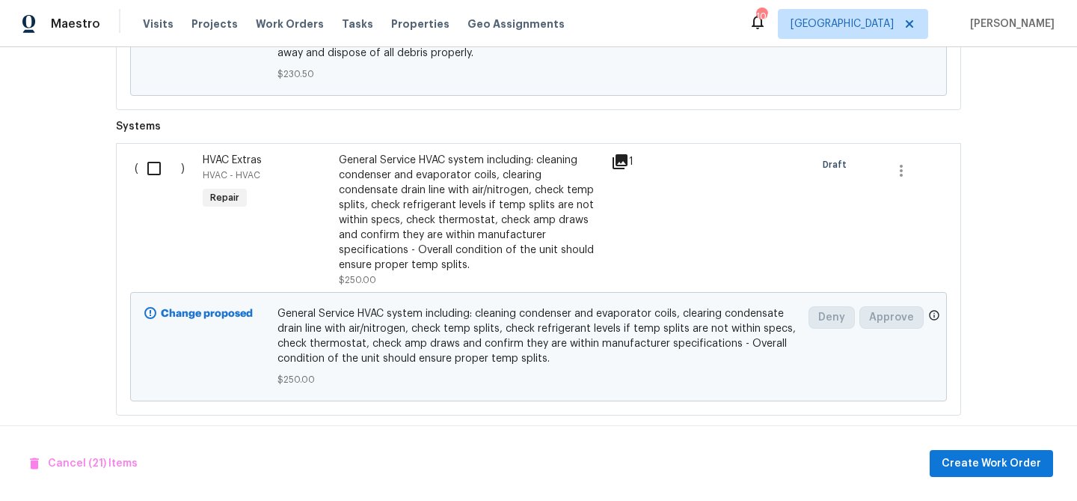
scroll to position [5704, 0]
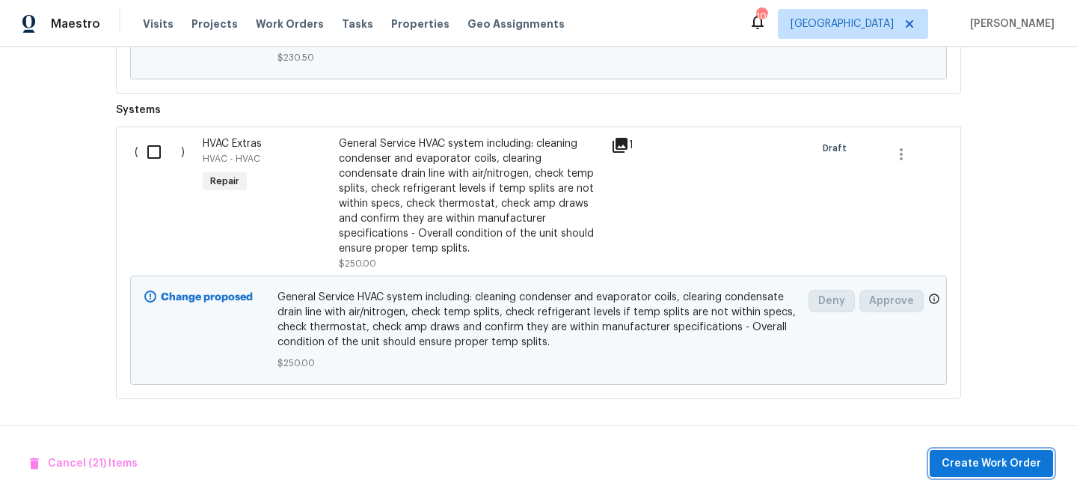
click at [944, 464] on button "Create Work Order" at bounding box center [991, 464] width 123 height 28
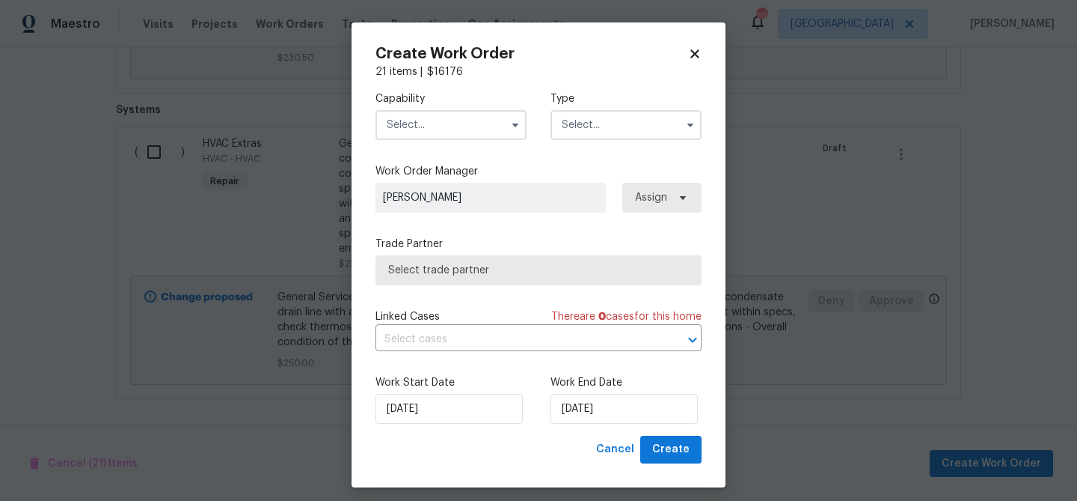
click at [418, 131] on input "text" at bounding box center [451, 125] width 151 height 30
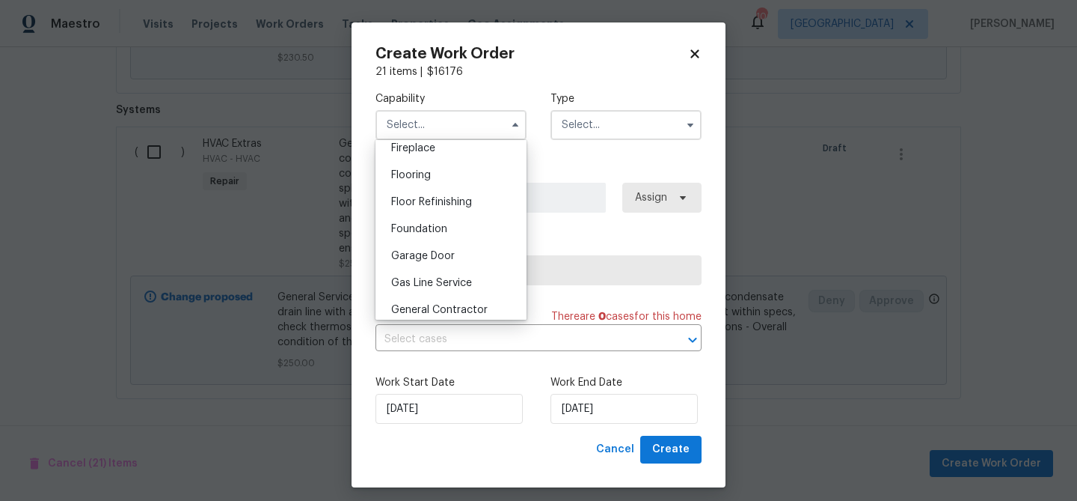
scroll to position [579, 0]
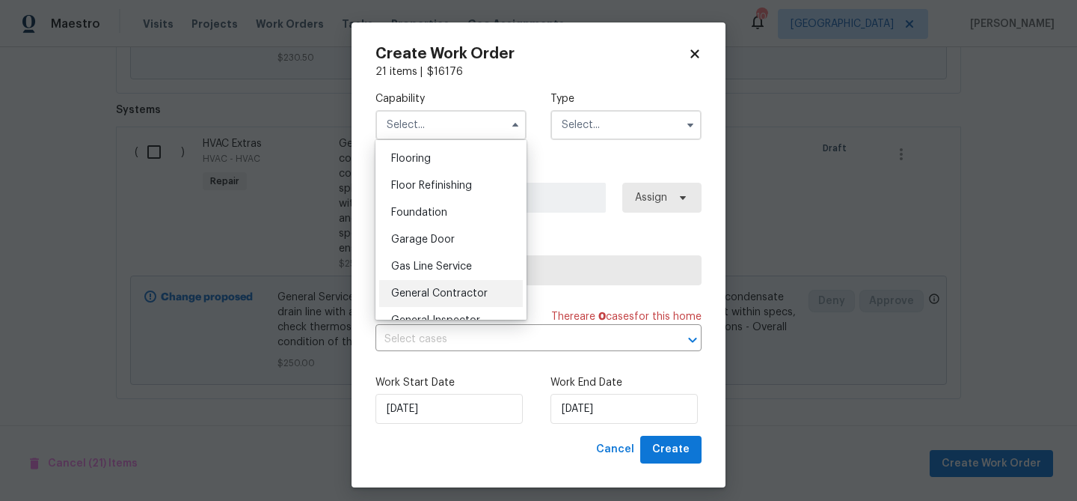
click at [472, 288] on span "General Contractor" at bounding box center [439, 293] width 97 height 10
type input "General Contractor"
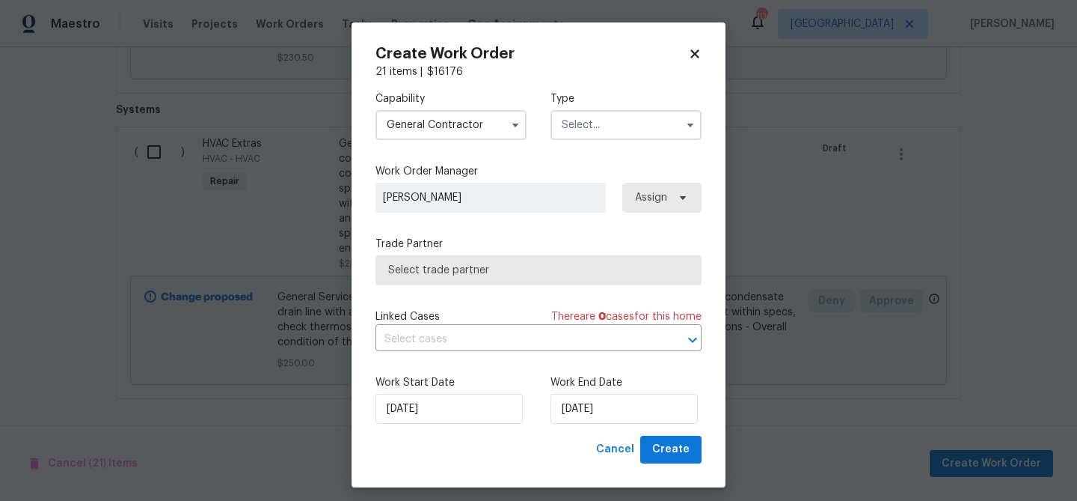
click at [577, 123] on input "text" at bounding box center [626, 125] width 151 height 30
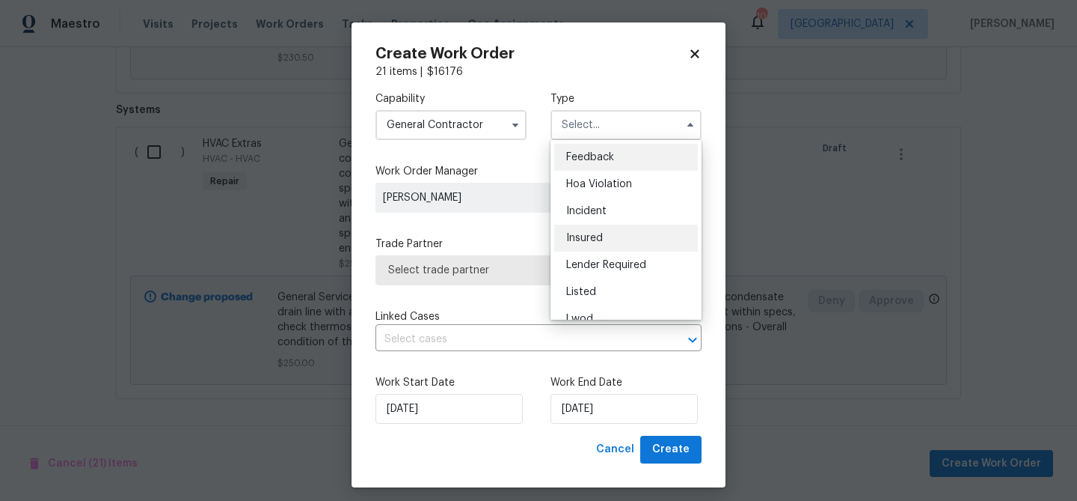
scroll to position [178, 0]
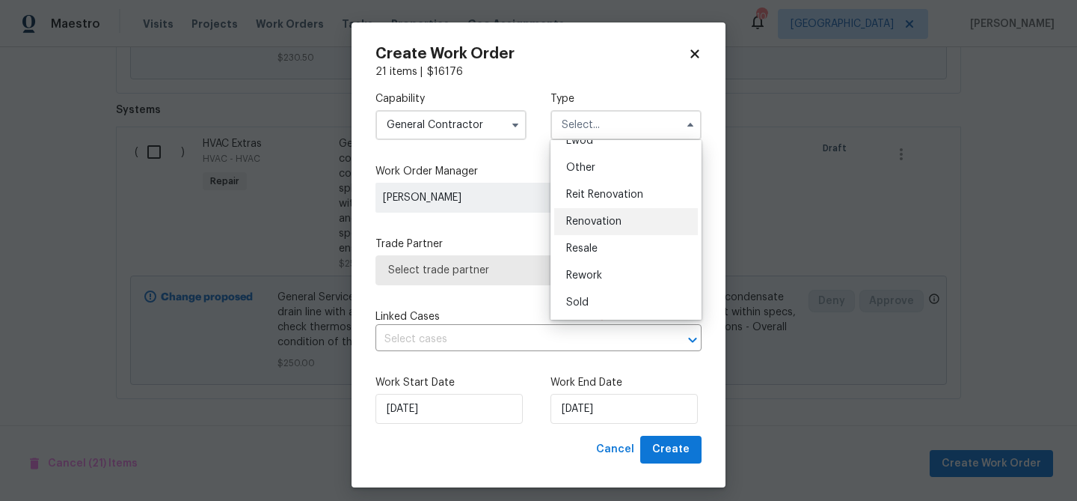
click at [591, 230] on div "Renovation" at bounding box center [626, 221] width 144 height 27
type input "Renovation"
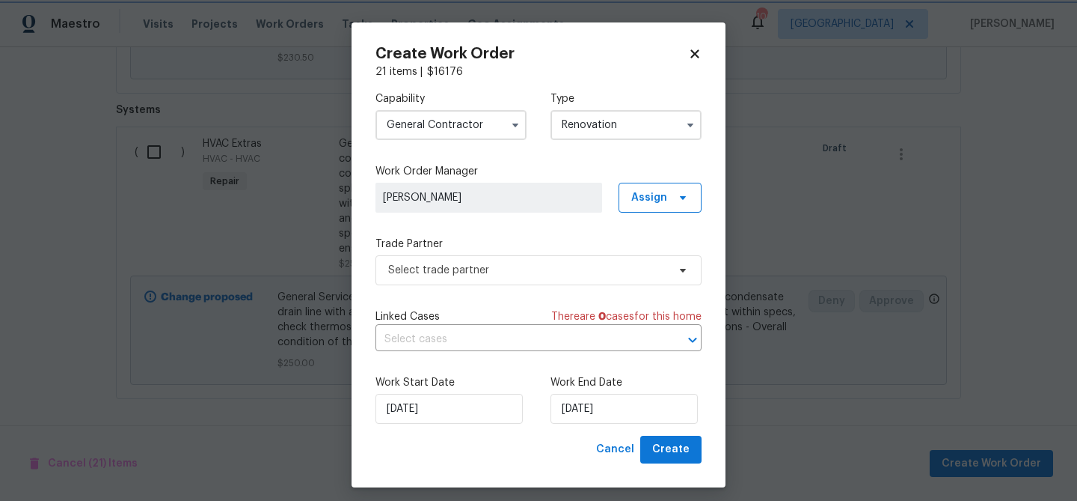
scroll to position [0, 0]
click at [581, 265] on span "Select trade partner" at bounding box center [527, 270] width 279 height 15
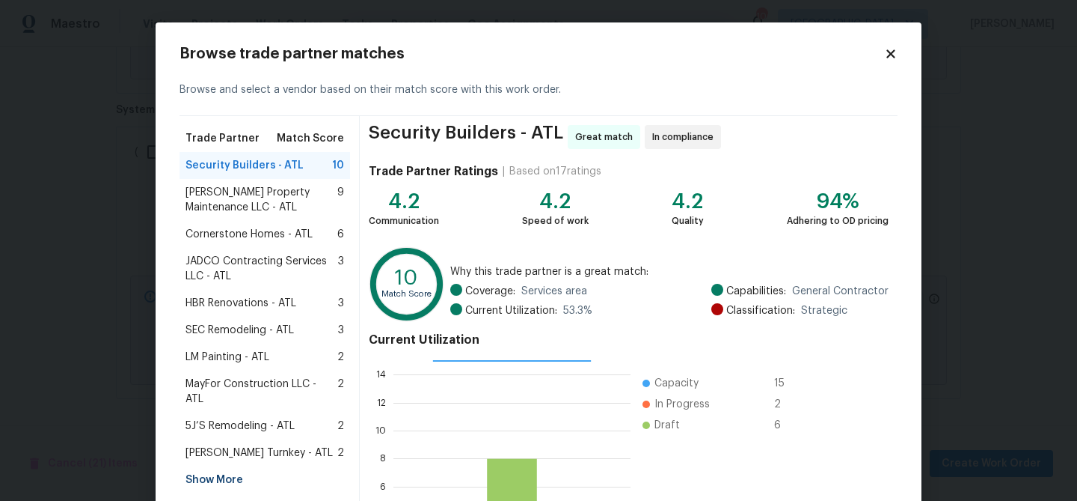
scroll to position [159, 0]
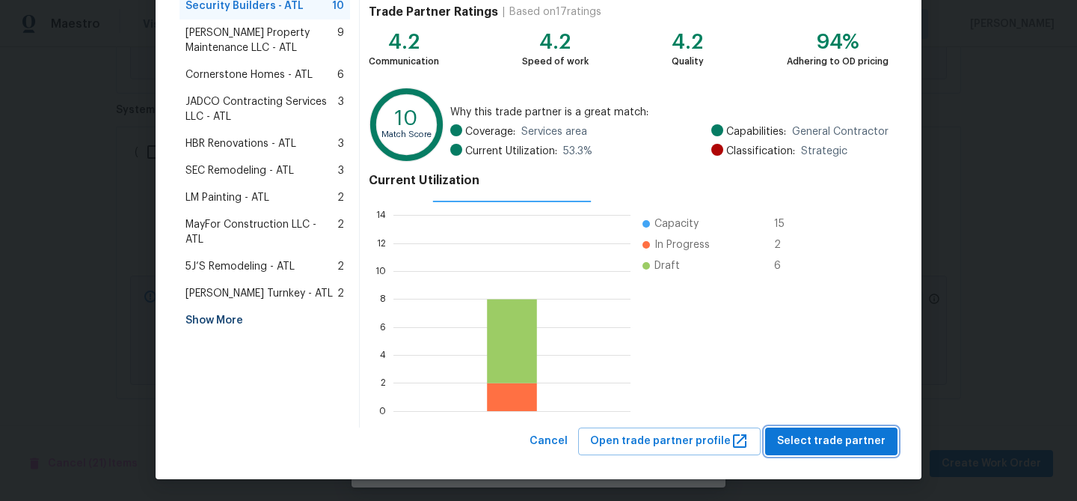
click at [849, 436] on span "Select trade partner" at bounding box center [831, 441] width 108 height 19
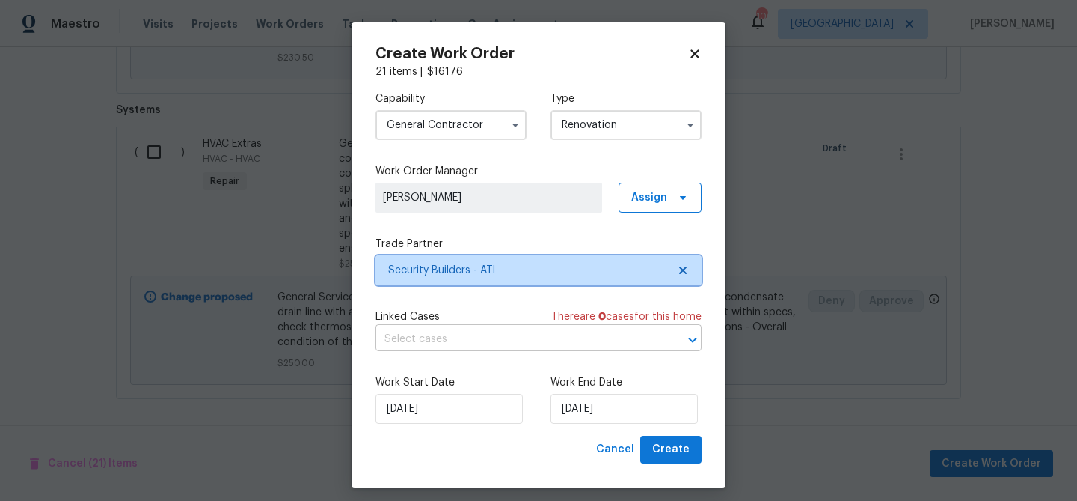
scroll to position [0, 0]
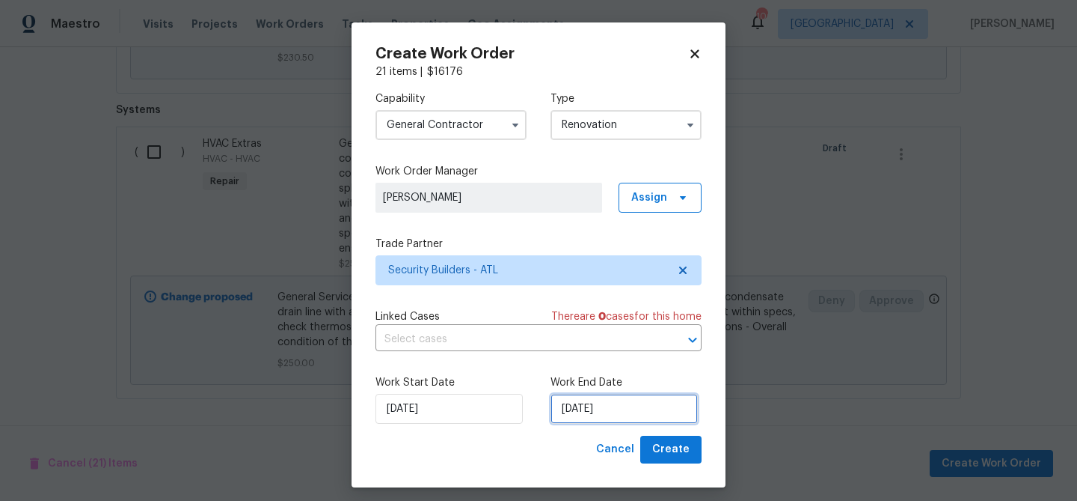
click at [617, 403] on input "9/22/2025" at bounding box center [624, 409] width 147 height 30
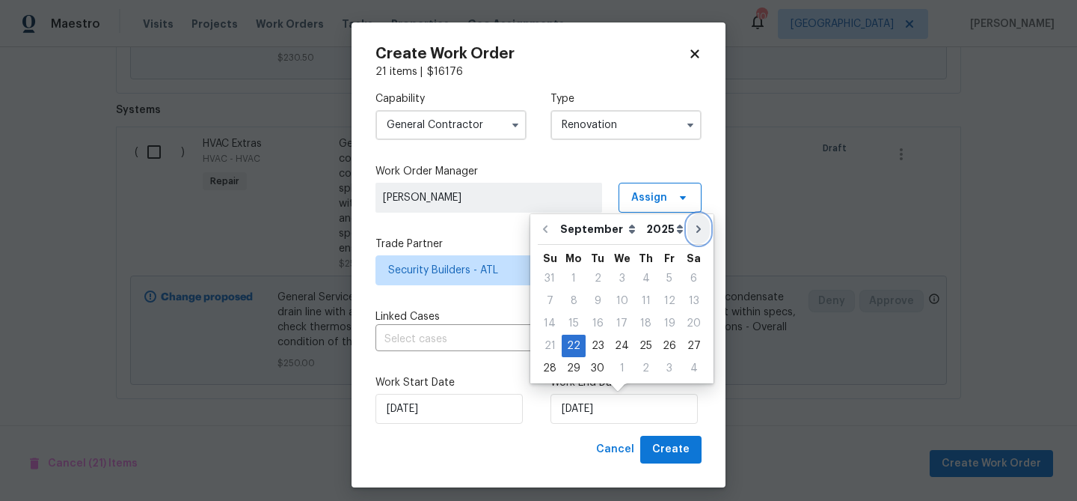
click at [688, 236] on button "Go to next month" at bounding box center [699, 229] width 22 height 30
type input "10/22/2025"
select select "9"
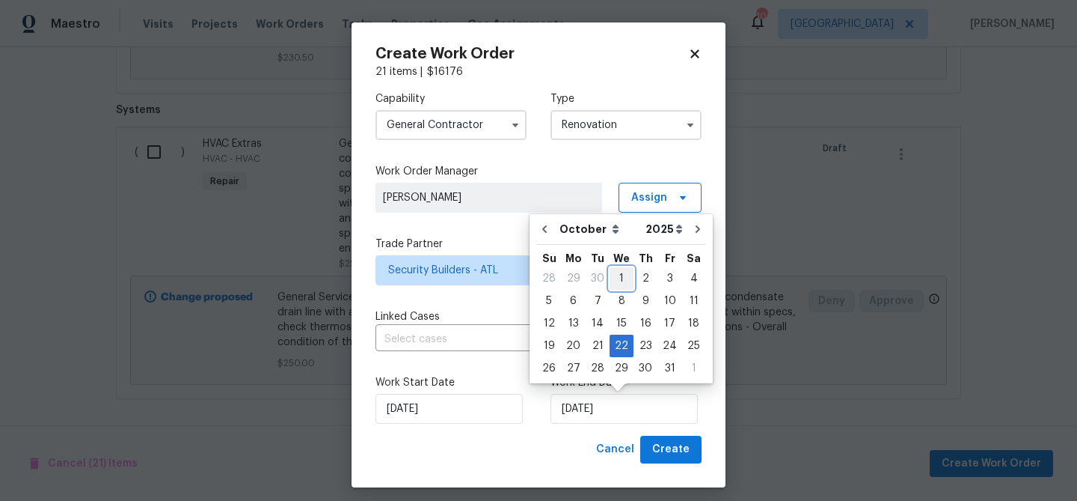
click at [624, 278] on div "1" at bounding box center [622, 278] width 24 height 21
type input "10/1/2025"
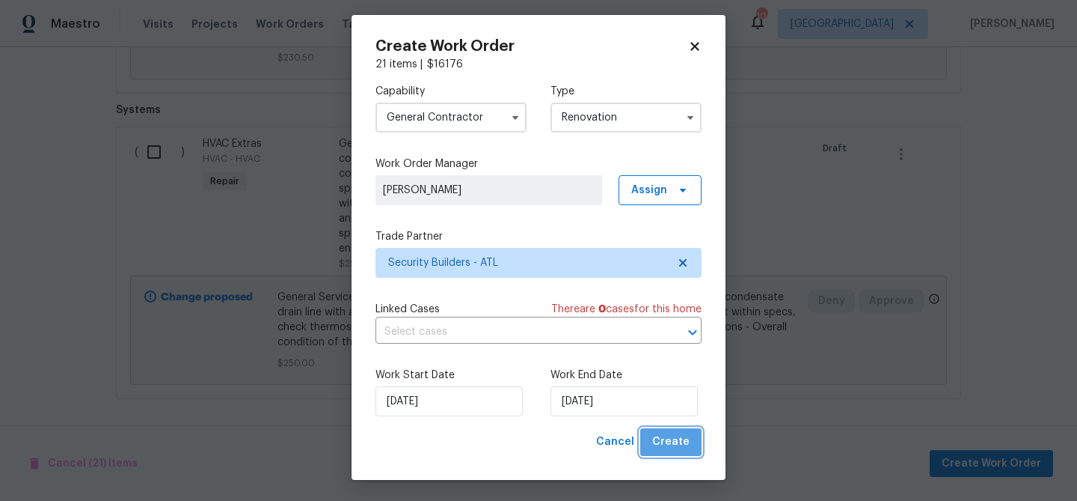
scroll to position [9, 0]
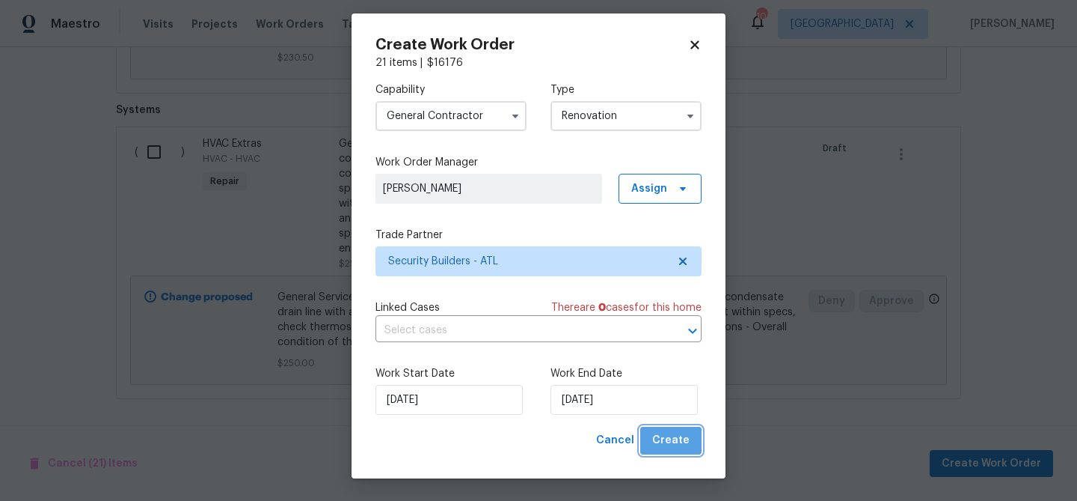
click at [679, 453] on button "Create" at bounding box center [670, 440] width 61 height 28
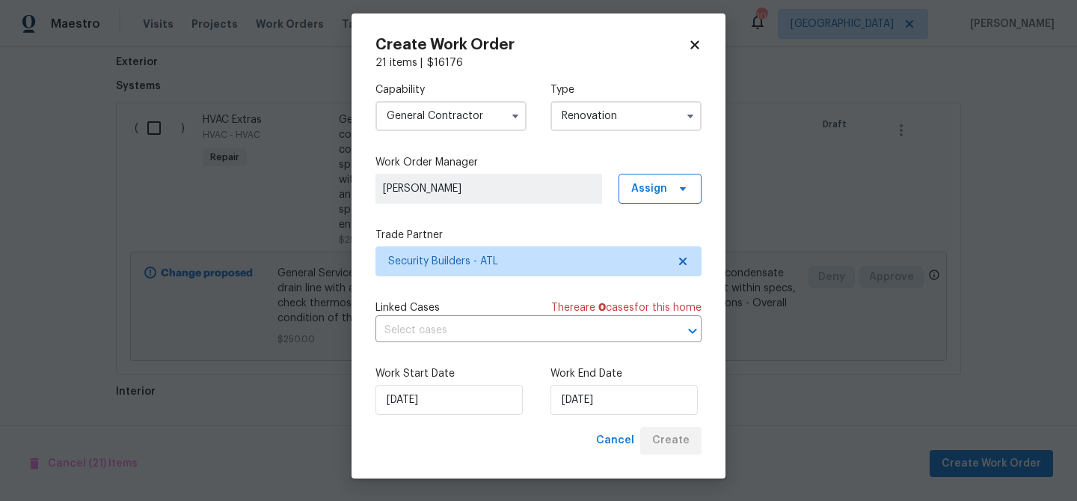
scroll to position [1437, 0]
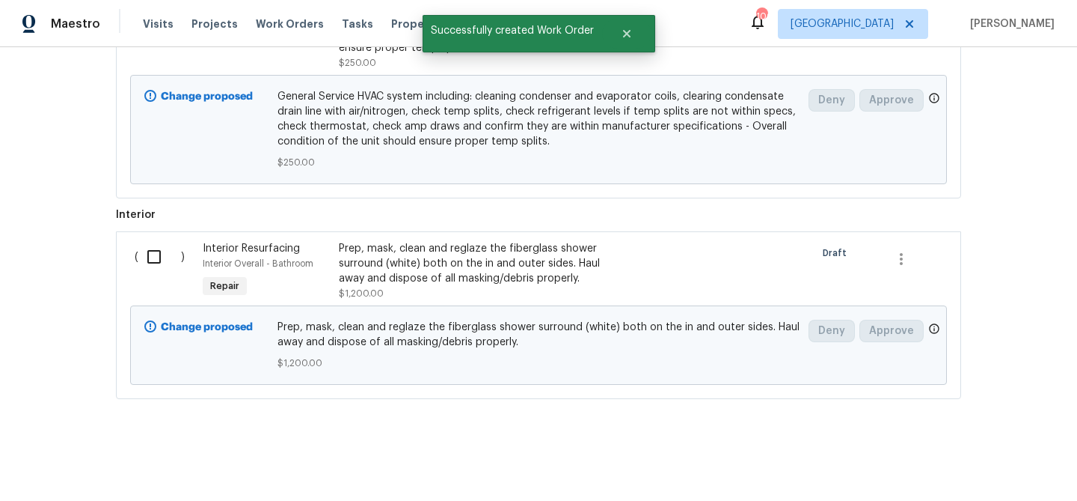
click at [156, 257] on input "checkbox" at bounding box center [159, 256] width 43 height 31
checkbox input "true"
click at [976, 456] on span "Create Work Order" at bounding box center [992, 463] width 100 height 19
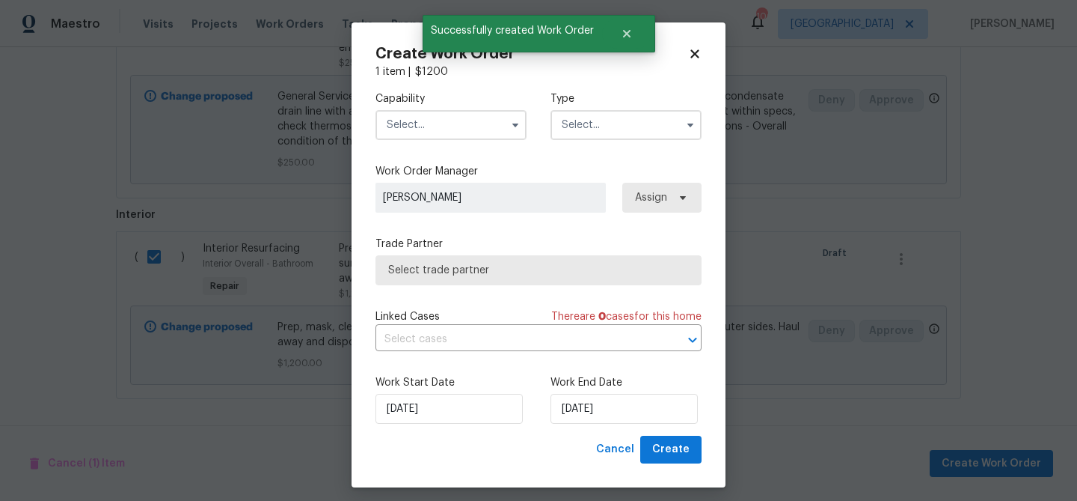
click at [466, 125] on input "text" at bounding box center [451, 125] width 151 height 30
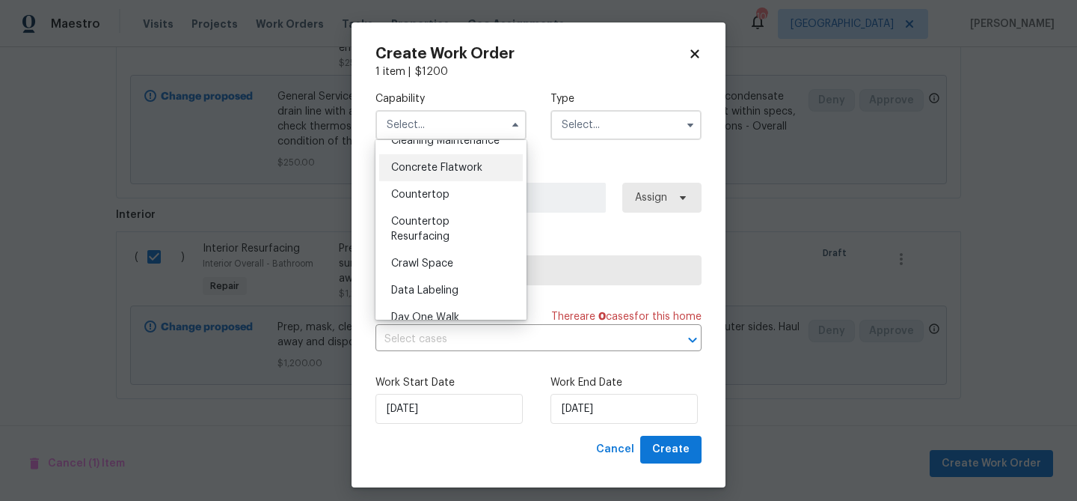
scroll to position [260, 0]
click at [422, 235] on span "Countertop Resurfacing" at bounding box center [420, 227] width 58 height 25
type input "Countertop Resurfacing"
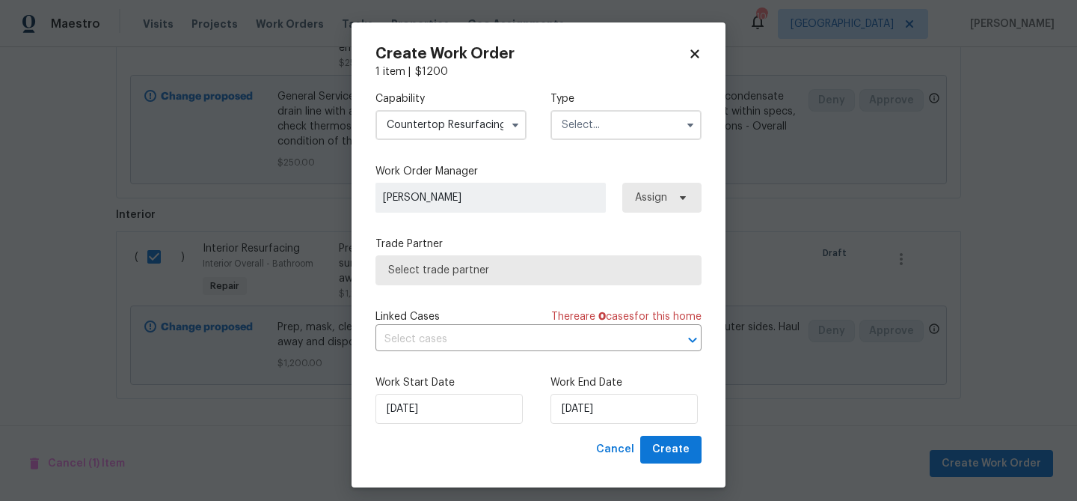
click at [584, 127] on input "text" at bounding box center [626, 125] width 151 height 30
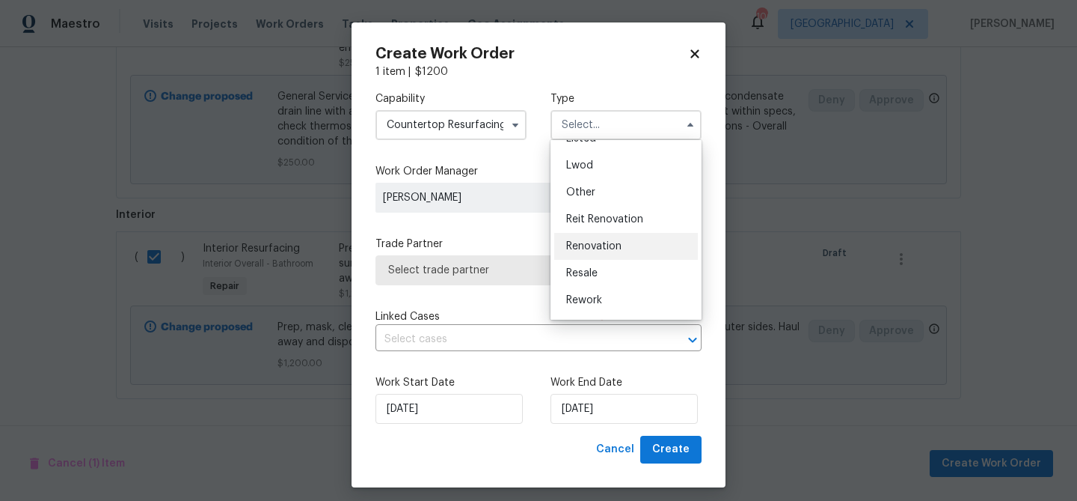
scroll to position [178, 0]
click at [622, 225] on div "Renovation" at bounding box center [626, 221] width 144 height 27
type input "Renovation"
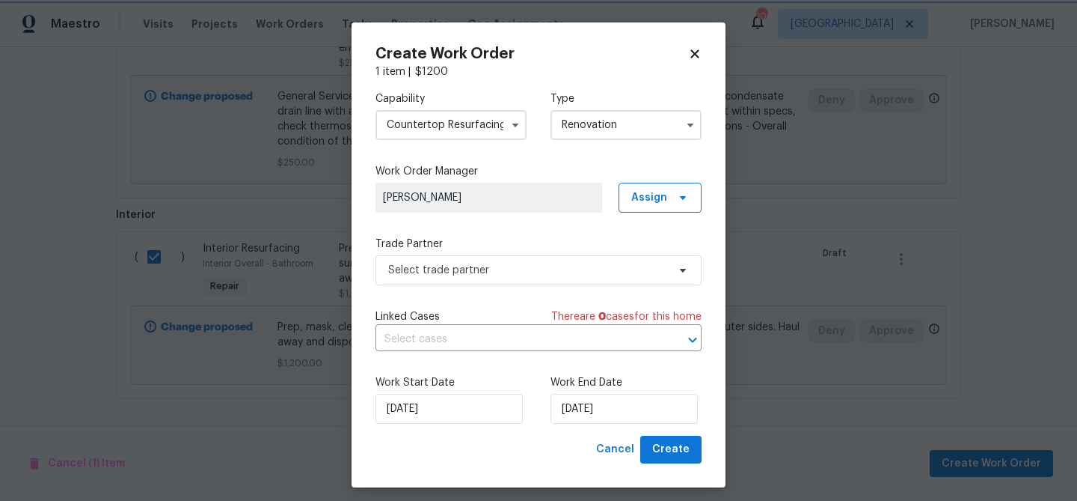
scroll to position [0, 0]
click at [575, 263] on span "Select trade partner" at bounding box center [527, 270] width 279 height 15
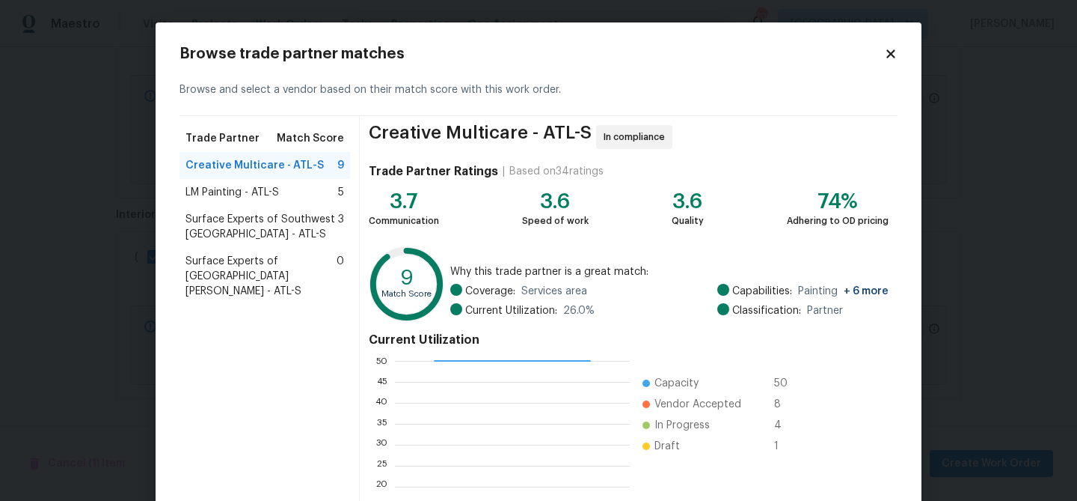
scroll to position [159, 0]
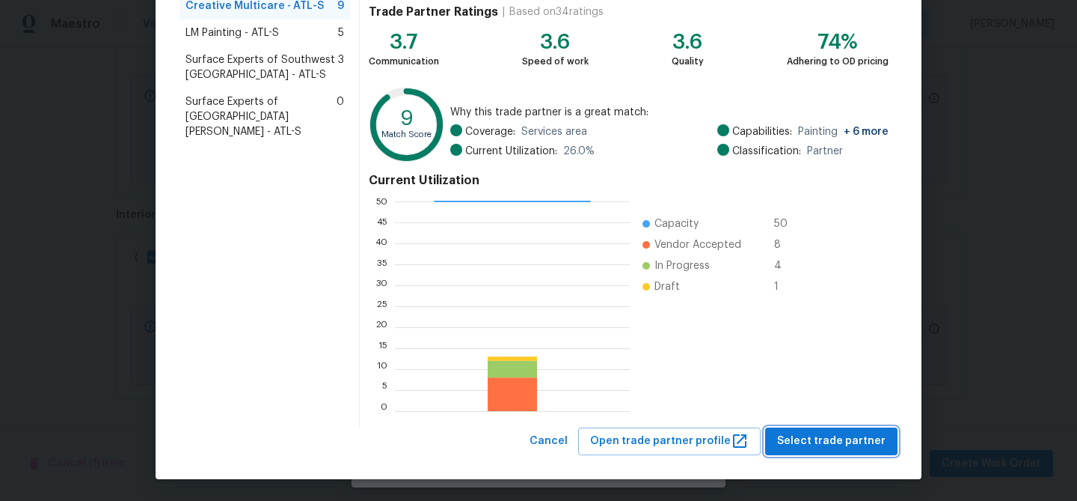
click at [822, 435] on span "Select trade partner" at bounding box center [831, 441] width 108 height 19
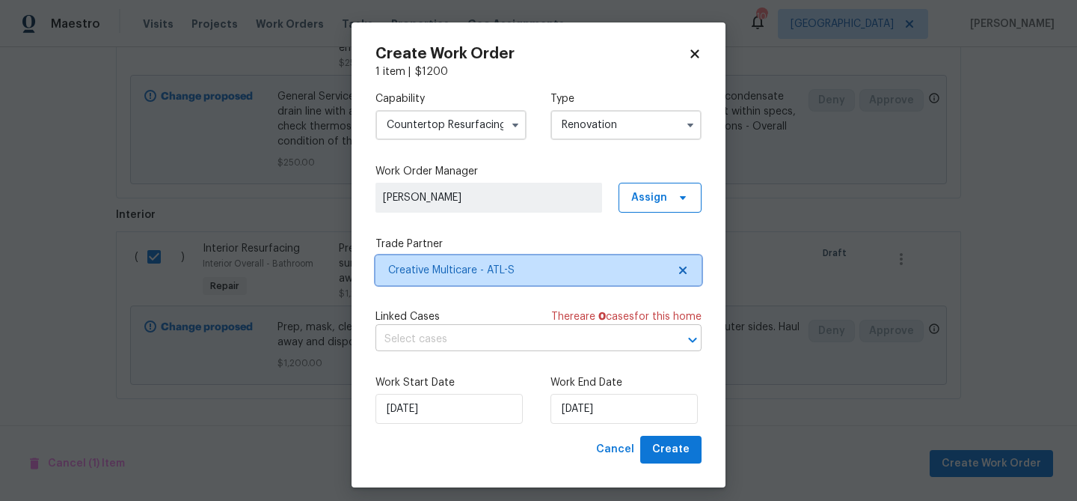
scroll to position [0, 0]
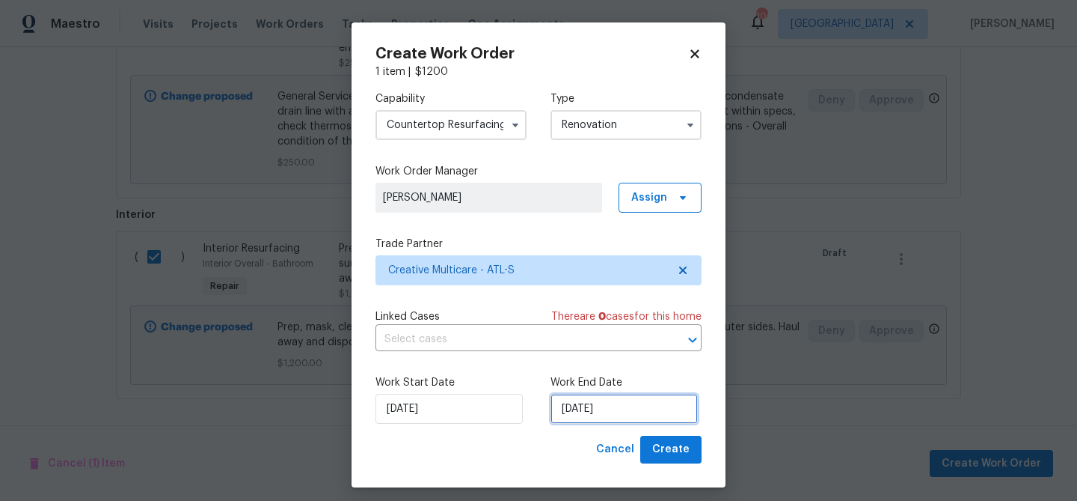
click at [635, 403] on input "9/22/2025" at bounding box center [624, 409] width 147 height 30
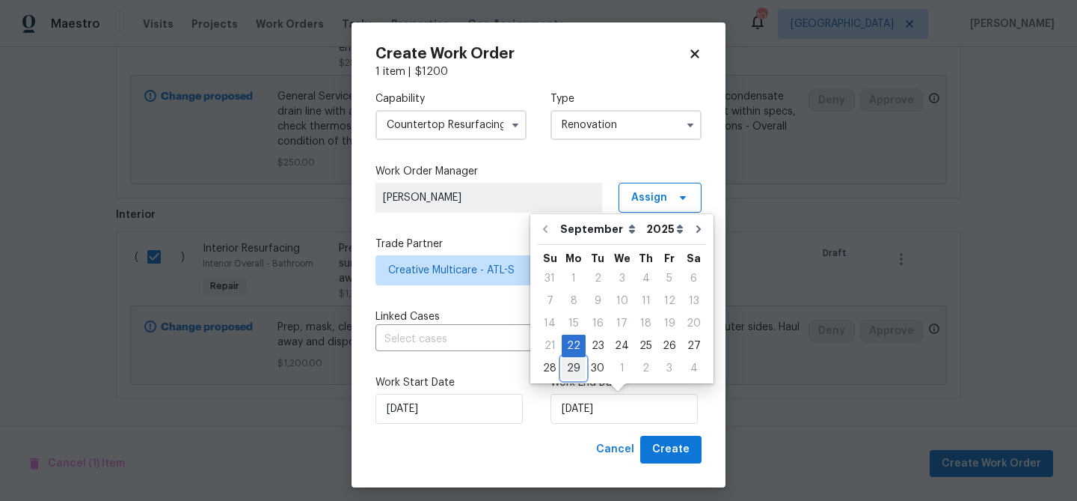
click at [580, 370] on div "29" at bounding box center [574, 368] width 24 height 21
type input "9/29/2025"
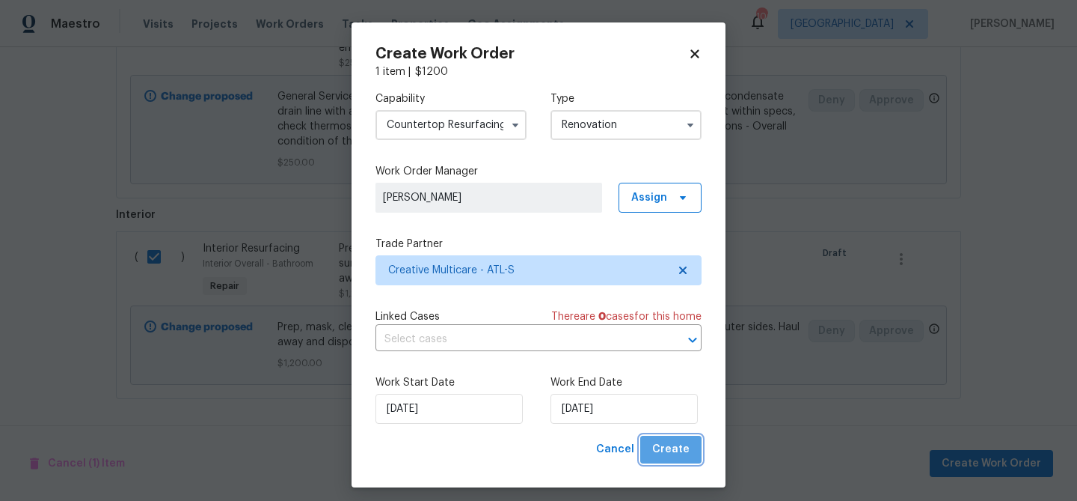
click at [690, 447] on button "Create" at bounding box center [670, 449] width 61 height 28
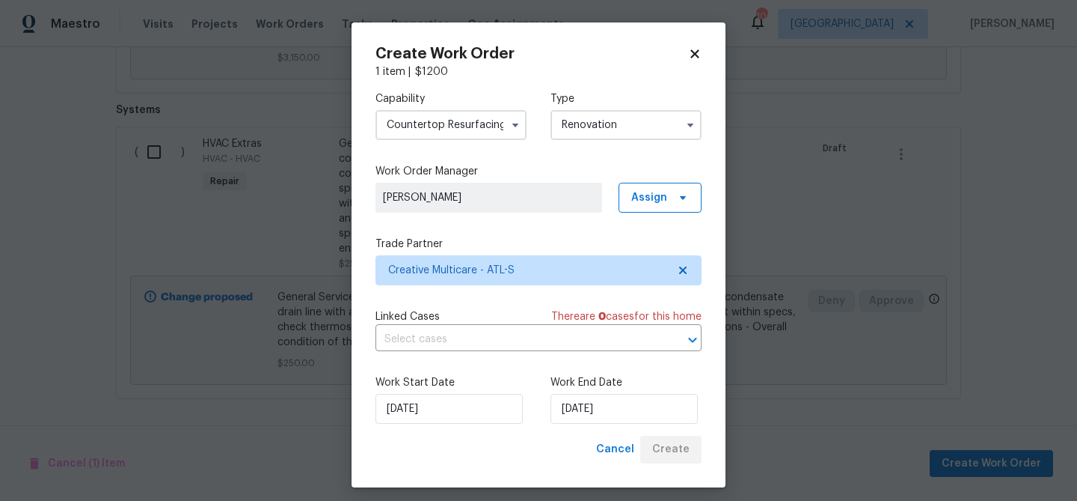
scroll to position [1303, 0]
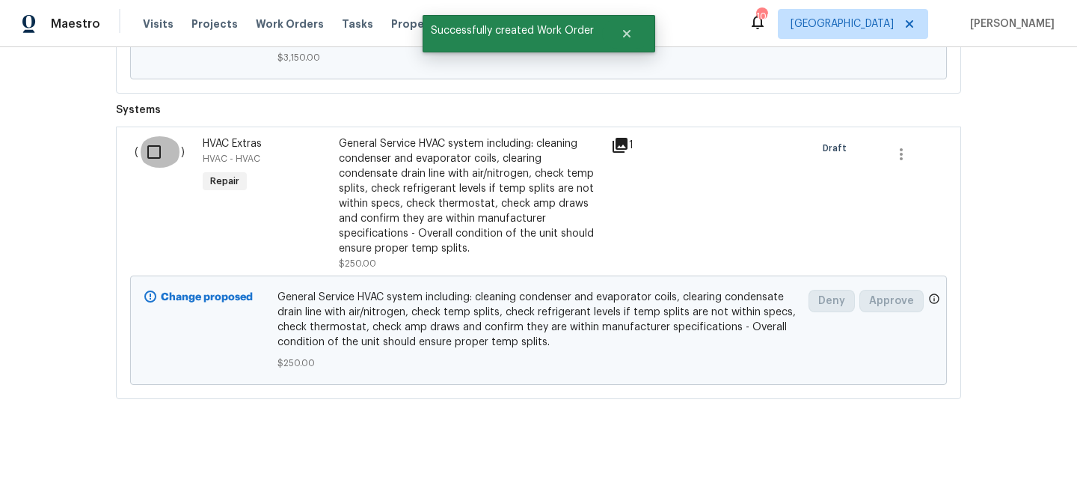
click at [163, 153] on input "checkbox" at bounding box center [159, 151] width 43 height 31
checkbox input "true"
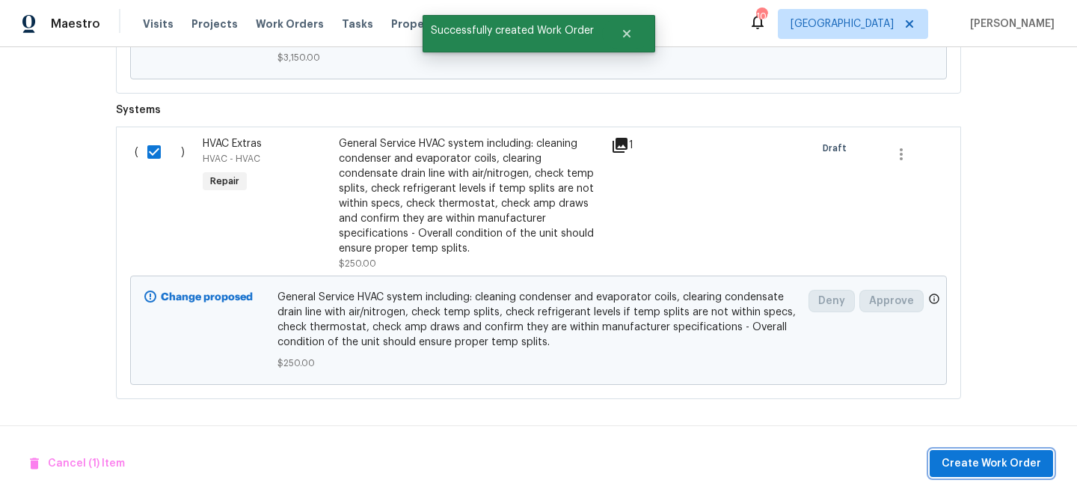
click at [982, 454] on span "Create Work Order" at bounding box center [992, 463] width 100 height 19
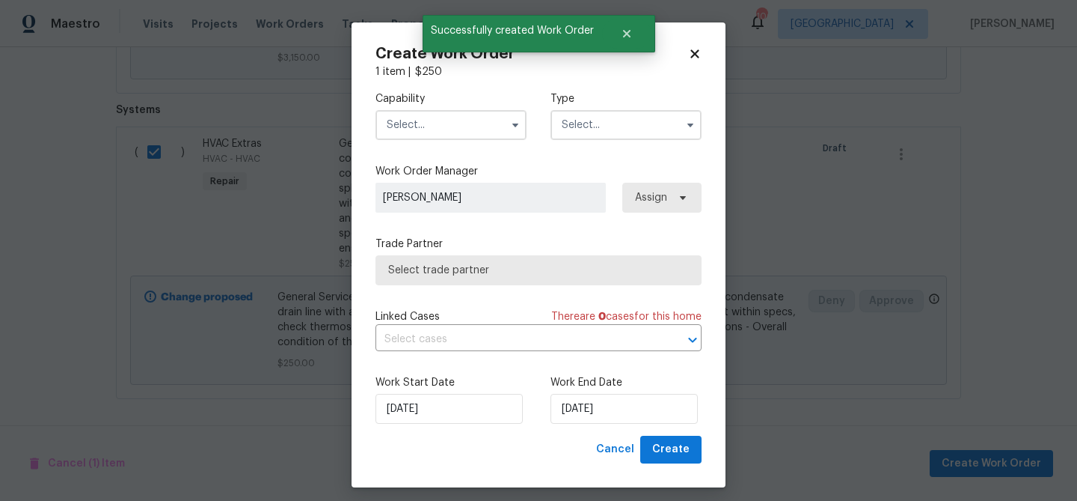
click at [421, 125] on input "text" at bounding box center [451, 125] width 151 height 30
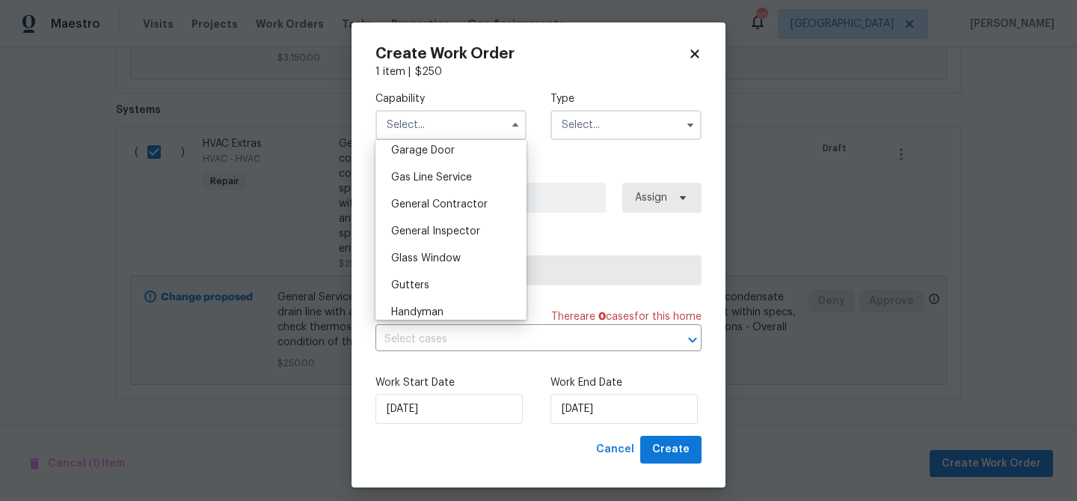
scroll to position [682, 0]
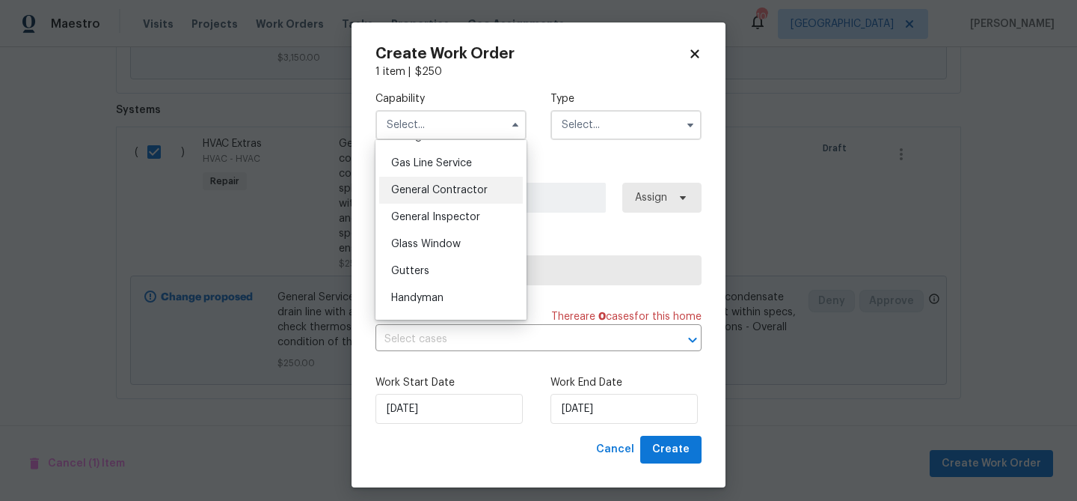
click at [454, 195] on div "General Contractor" at bounding box center [451, 190] width 144 height 27
type input "General Contractor"
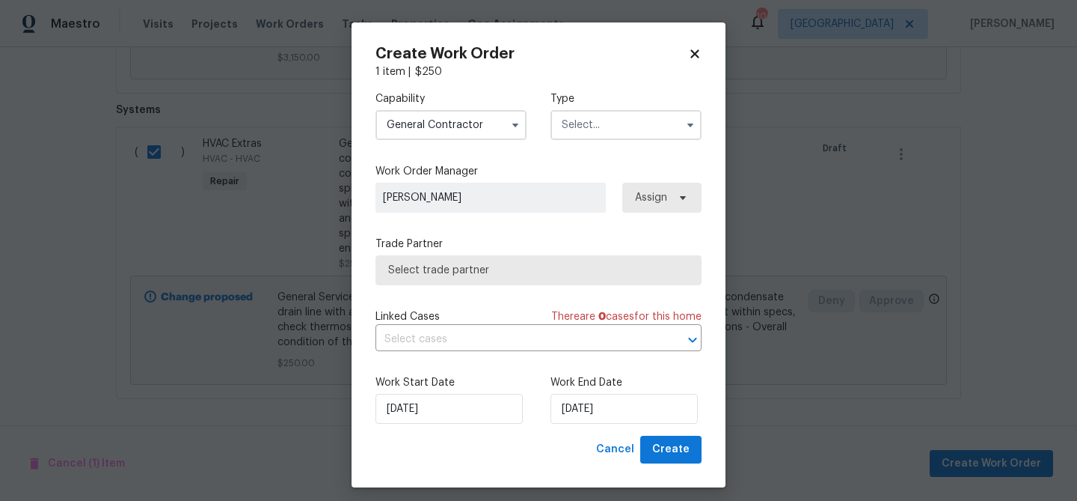
click at [616, 130] on input "text" at bounding box center [626, 125] width 151 height 30
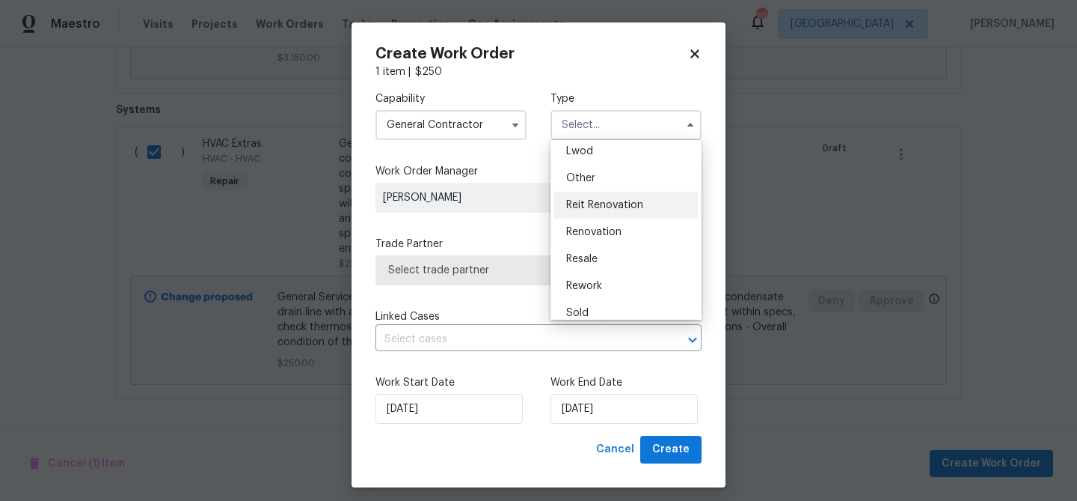
scroll to position [171, 0]
click at [599, 230] on span "Renovation" at bounding box center [593, 228] width 55 height 10
type input "Renovation"
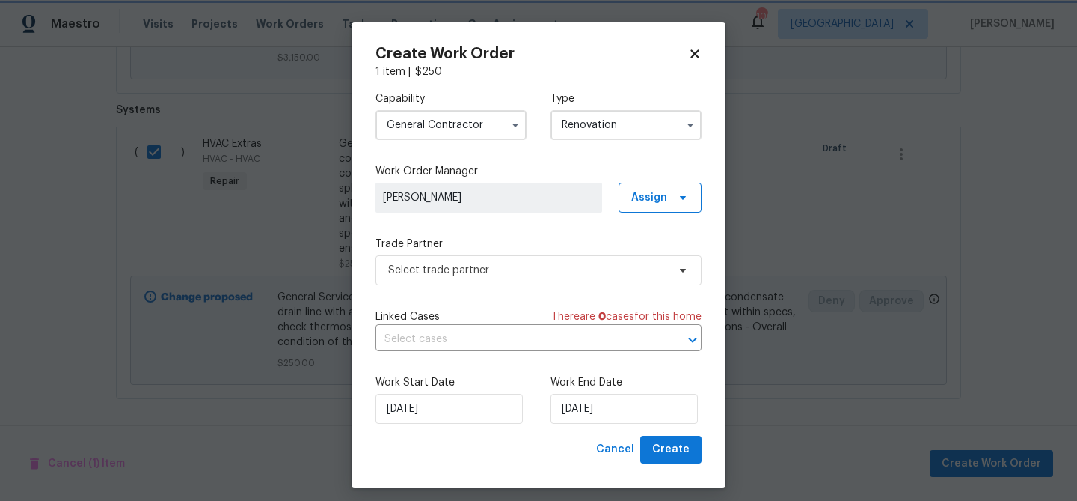
scroll to position [0, 0]
click at [544, 272] on span "Select trade partner" at bounding box center [527, 270] width 279 height 15
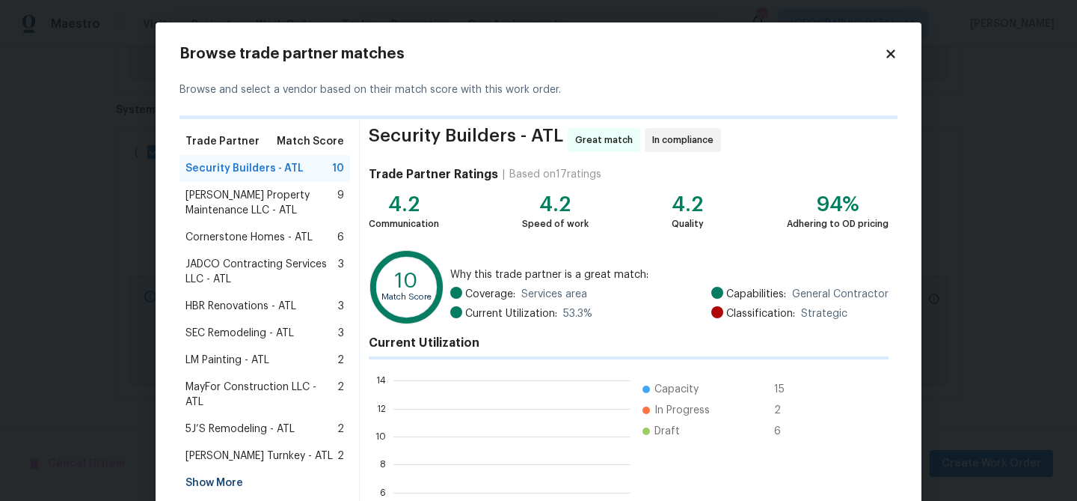
scroll to position [210, 237]
click at [214, 169] on span "Security Builders - ATL" at bounding box center [245, 168] width 118 height 15
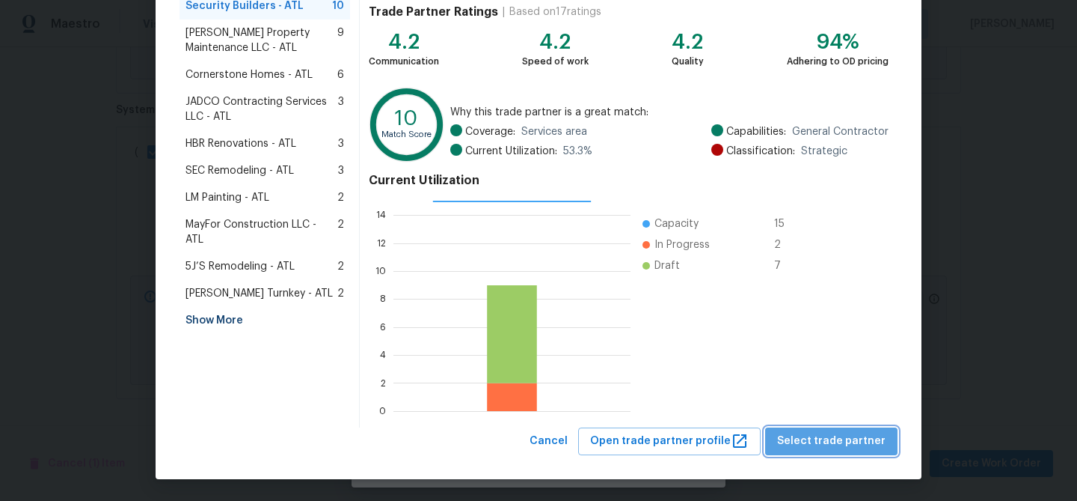
click at [869, 447] on span "Select trade partner" at bounding box center [831, 441] width 108 height 19
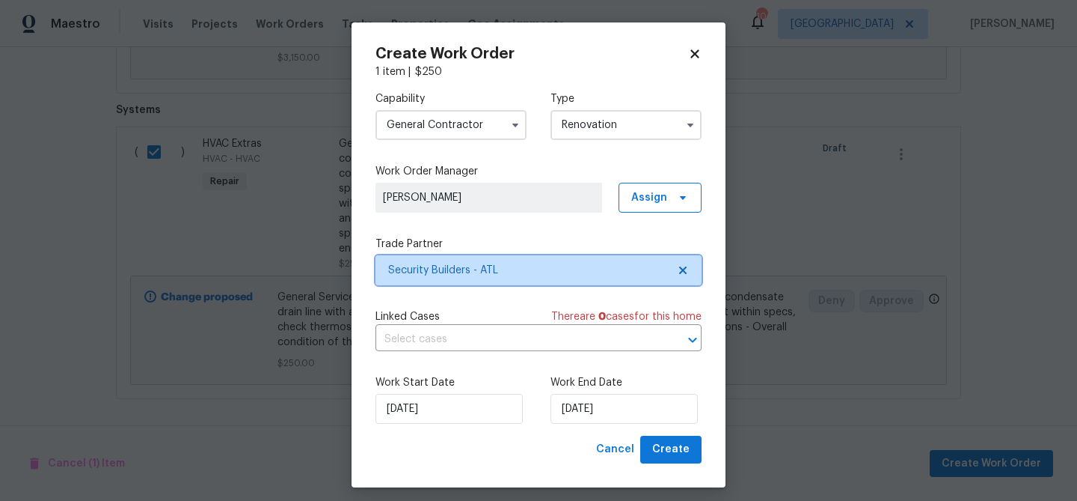
scroll to position [0, 0]
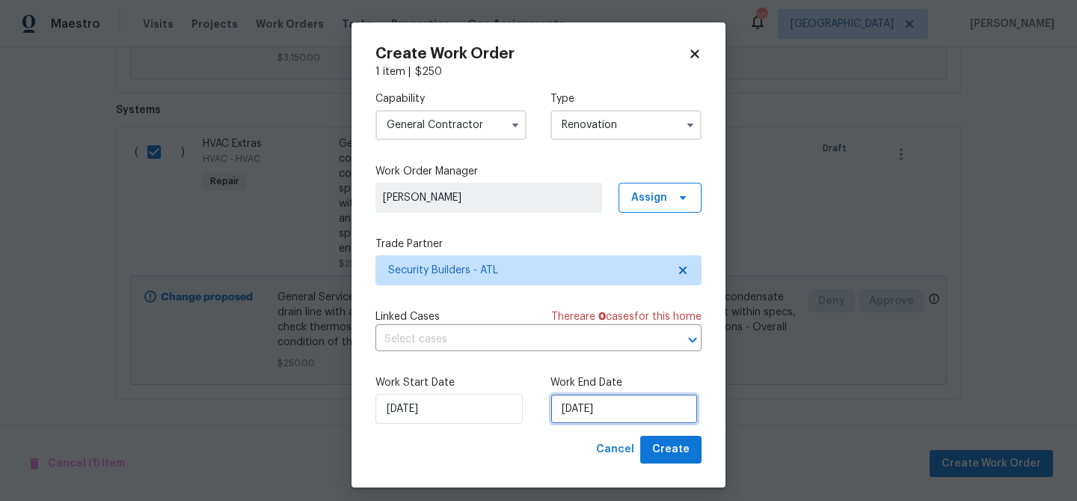
click at [623, 415] on input "9/22/2025" at bounding box center [624, 409] width 147 height 30
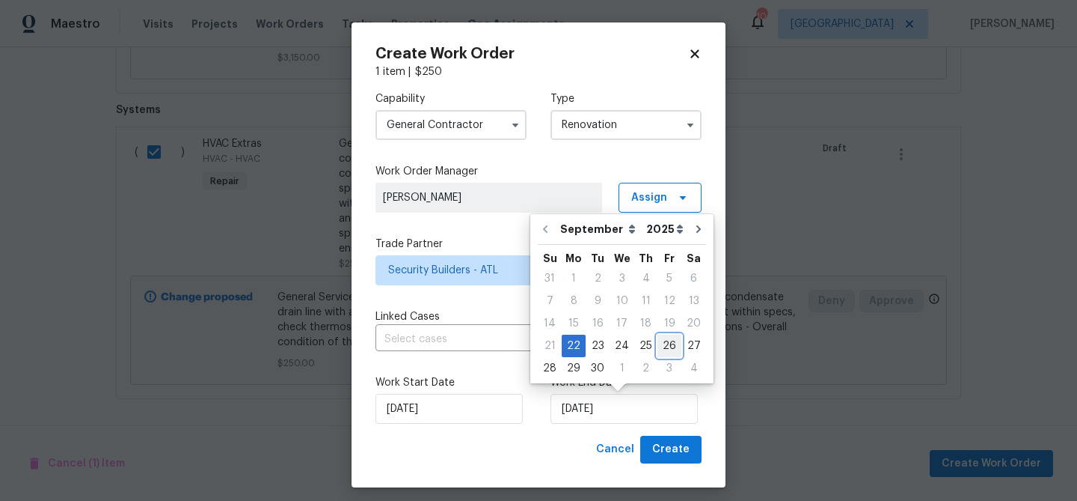
click at [661, 335] on div "26" at bounding box center [670, 345] width 24 height 21
type input "9/26/2025"
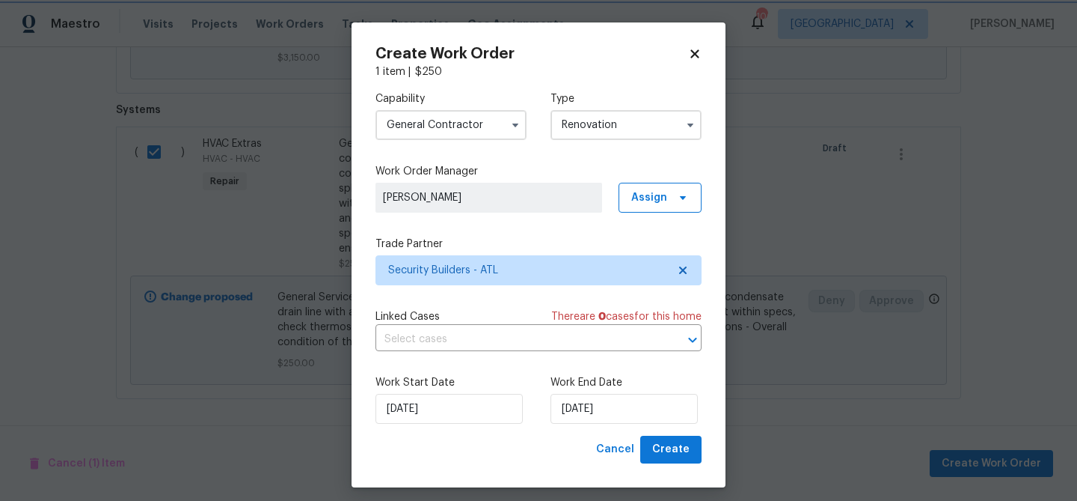
scroll to position [9, 0]
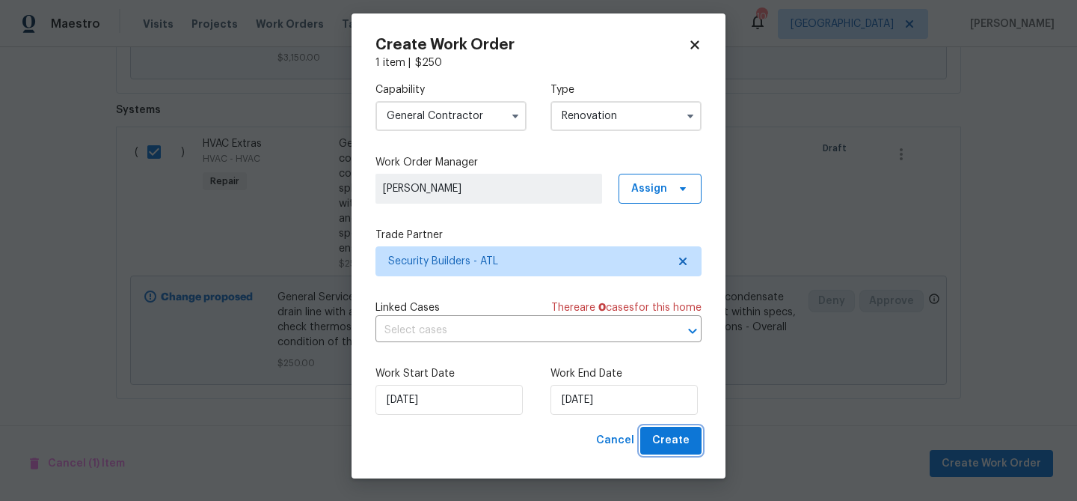
click at [669, 436] on span "Create" at bounding box center [670, 440] width 37 height 19
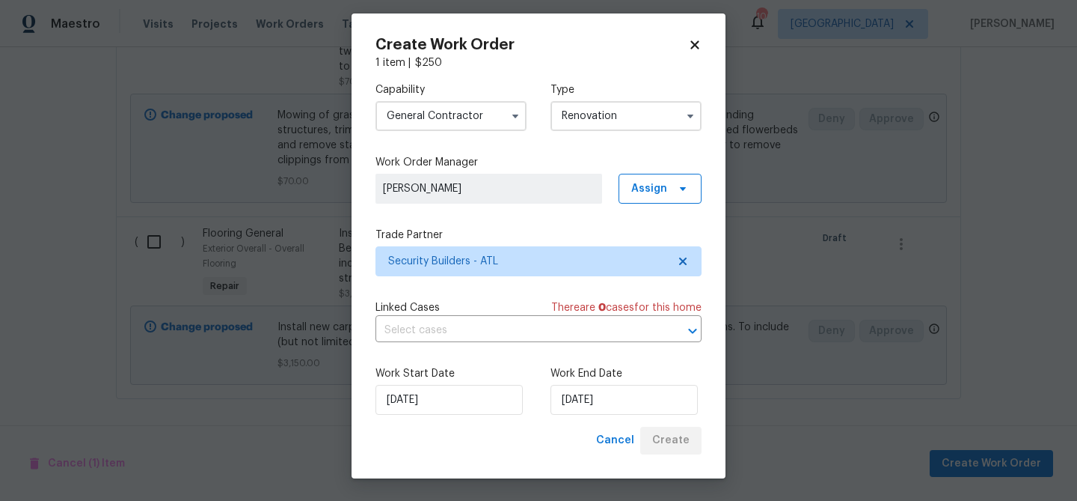
scroll to position [1051, 0]
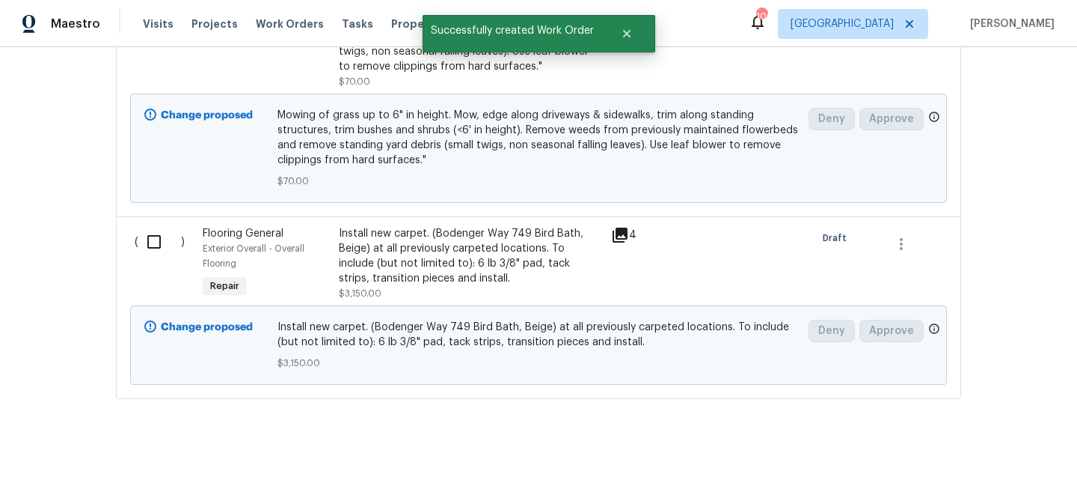
click at [158, 242] on input "checkbox" at bounding box center [159, 241] width 43 height 31
checkbox input "true"
click at [975, 459] on span "Create Work Order" at bounding box center [992, 463] width 100 height 19
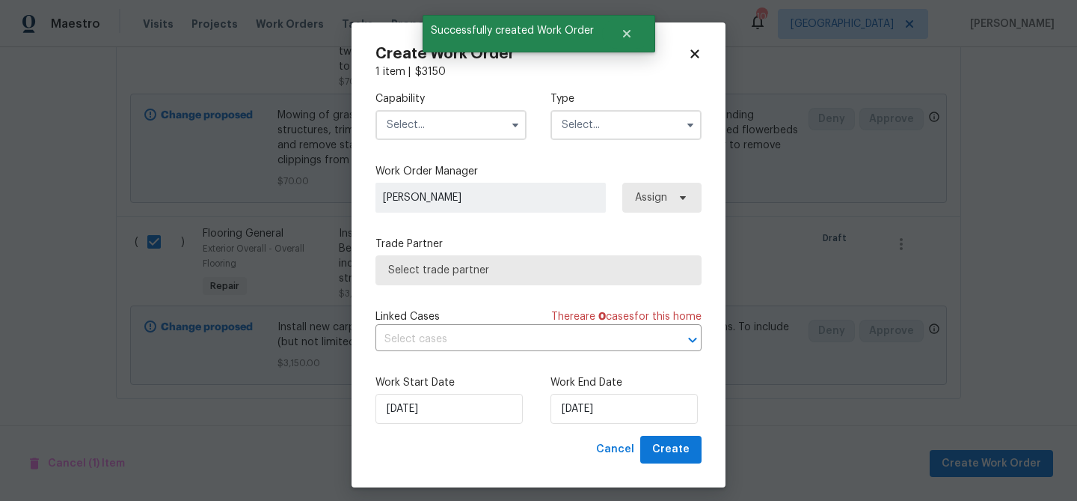
click at [426, 130] on input "text" at bounding box center [451, 125] width 151 height 30
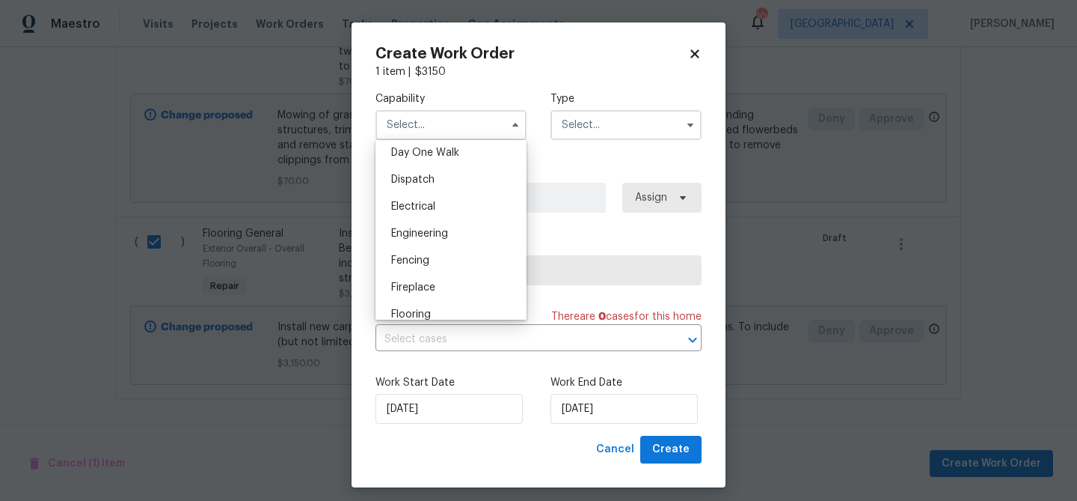
scroll to position [471, 0]
drag, startPoint x: 443, startPoint y: 265, endPoint x: 492, endPoint y: 227, distance: 61.8
click at [444, 265] on div "Flooring" at bounding box center [451, 266] width 144 height 27
type input "Flooring"
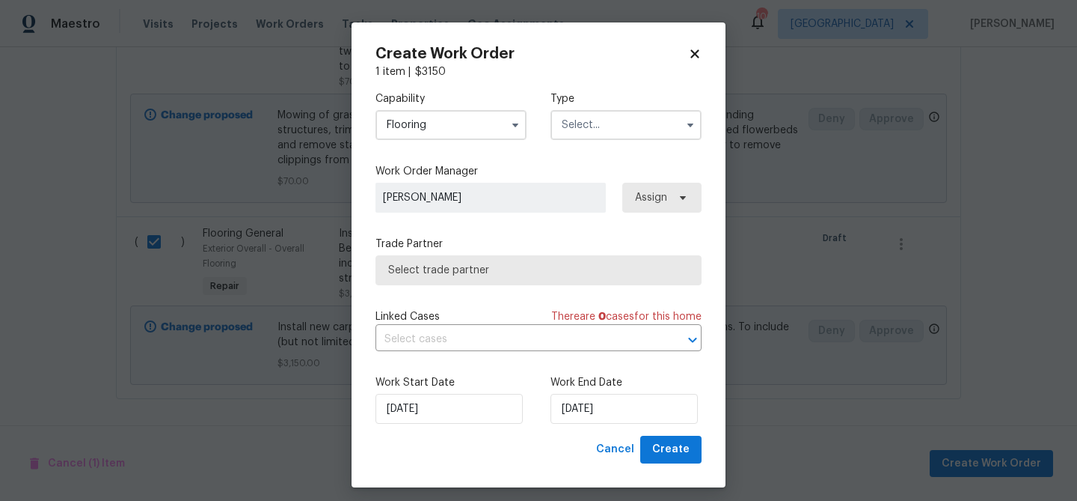
click at [581, 134] on input "text" at bounding box center [626, 125] width 151 height 30
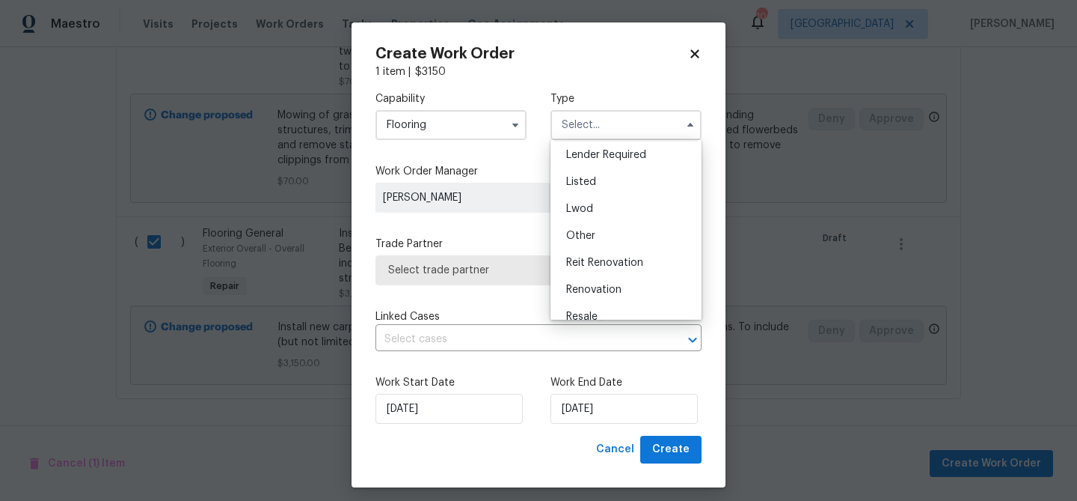
scroll to position [155, 0]
click at [614, 237] on div "Renovation" at bounding box center [626, 244] width 144 height 27
type input "Renovation"
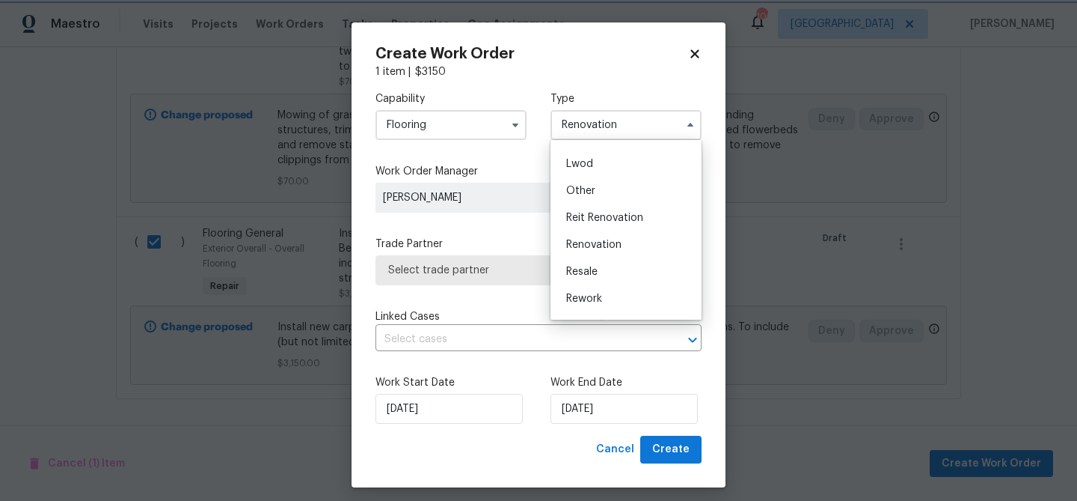
scroll to position [0, 0]
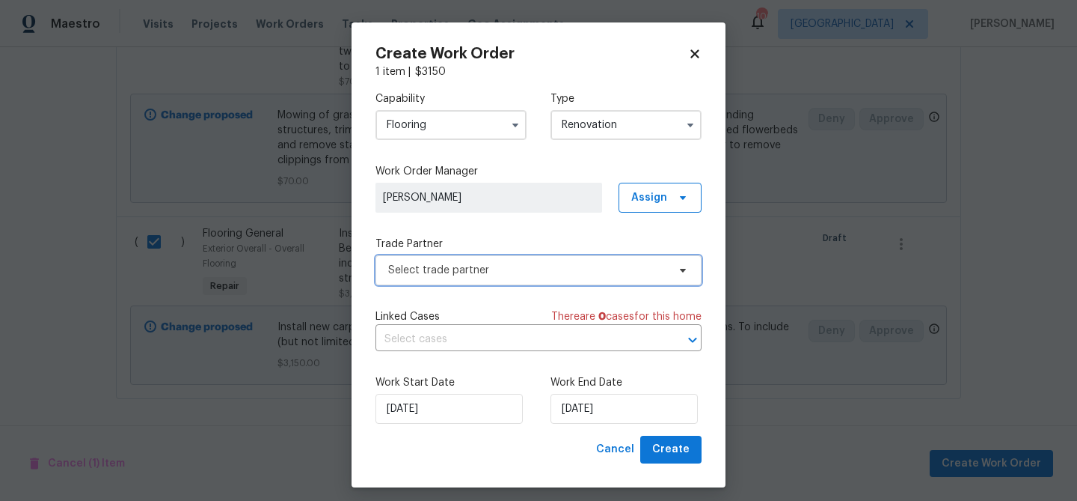
click at [564, 276] on span "Select trade partner" at bounding box center [527, 270] width 279 height 15
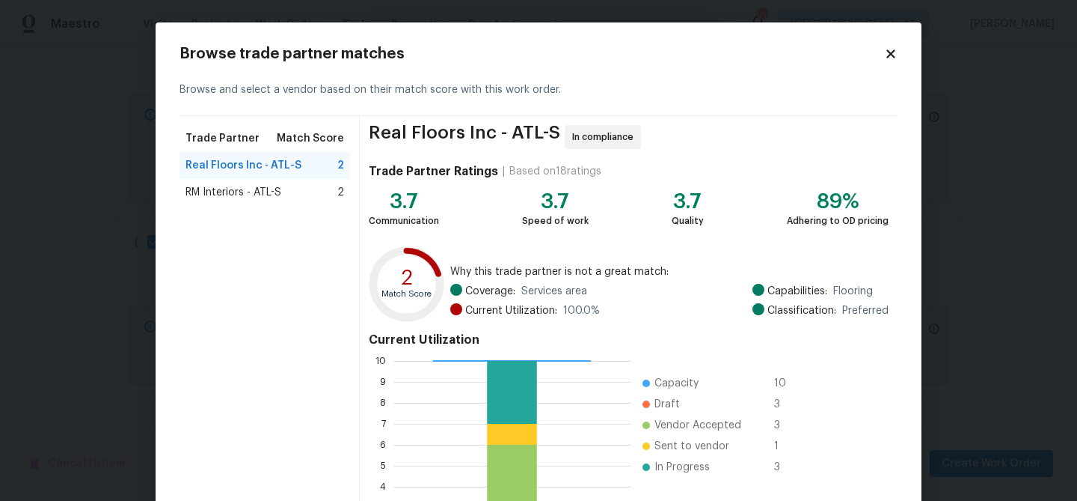
scroll to position [159, 0]
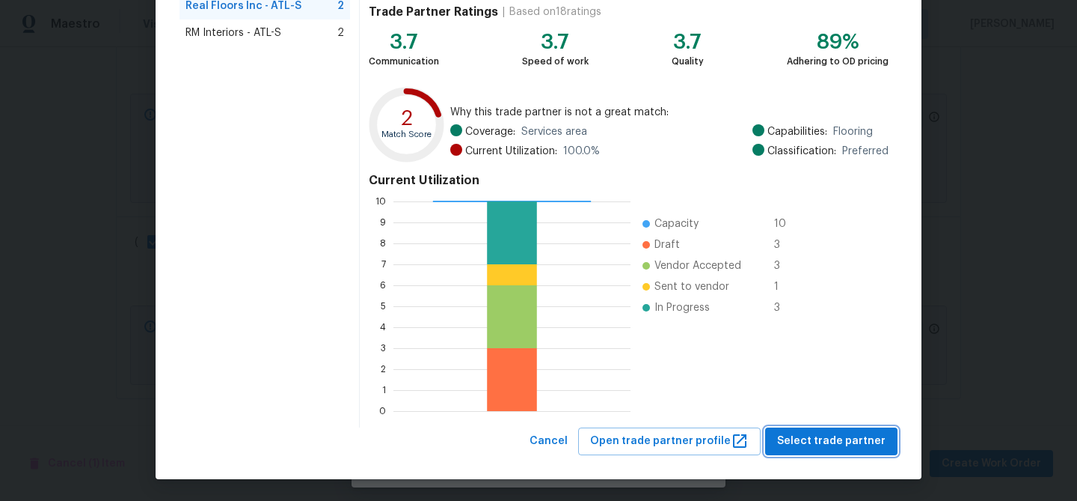
click at [840, 441] on span "Select trade partner" at bounding box center [831, 441] width 108 height 19
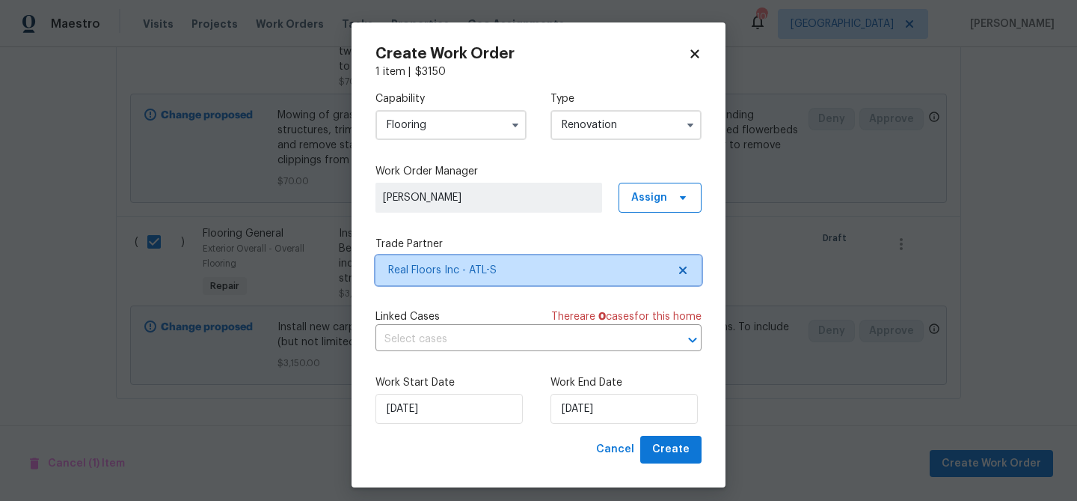
scroll to position [0, 0]
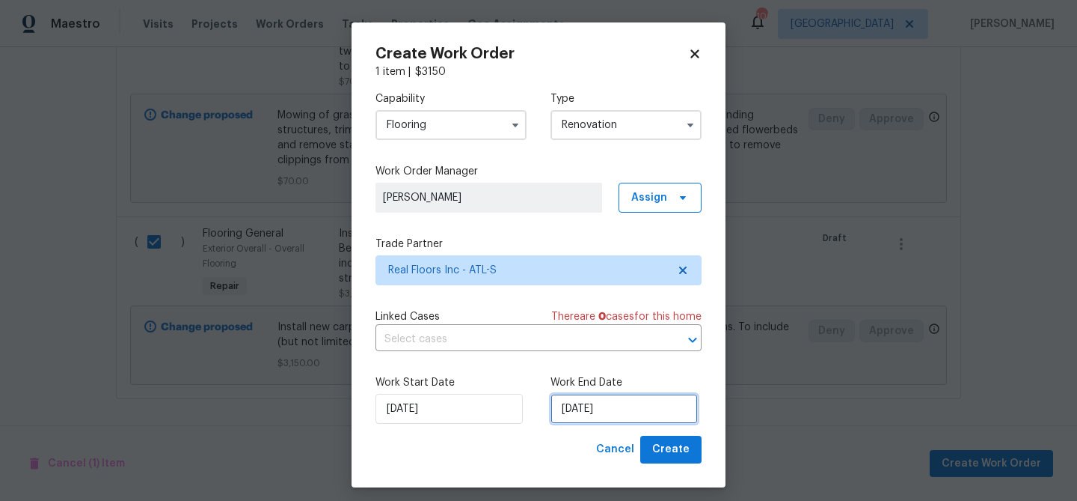
click at [614, 411] on input "9/22/2025" at bounding box center [624, 409] width 147 height 30
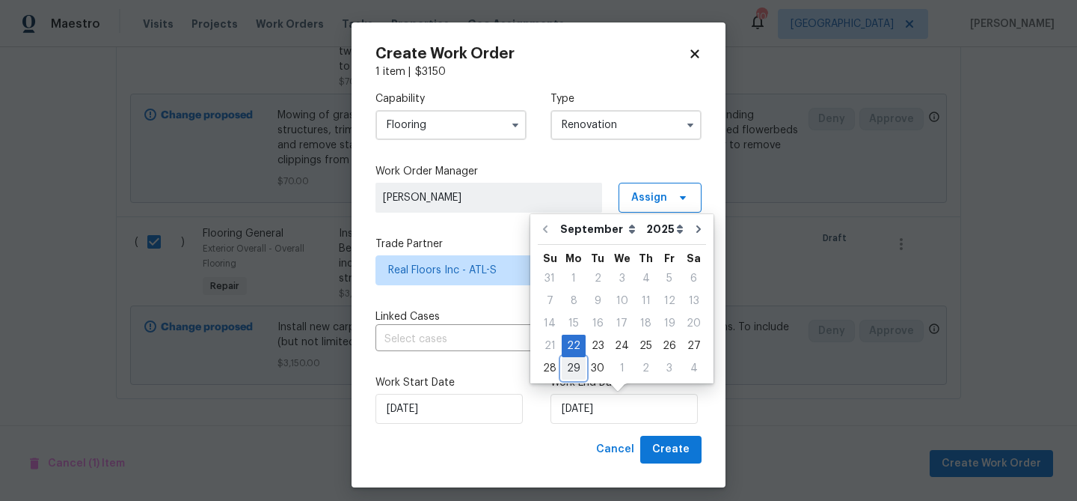
click at [573, 368] on div "29" at bounding box center [574, 368] width 24 height 21
type input "9/29/2025"
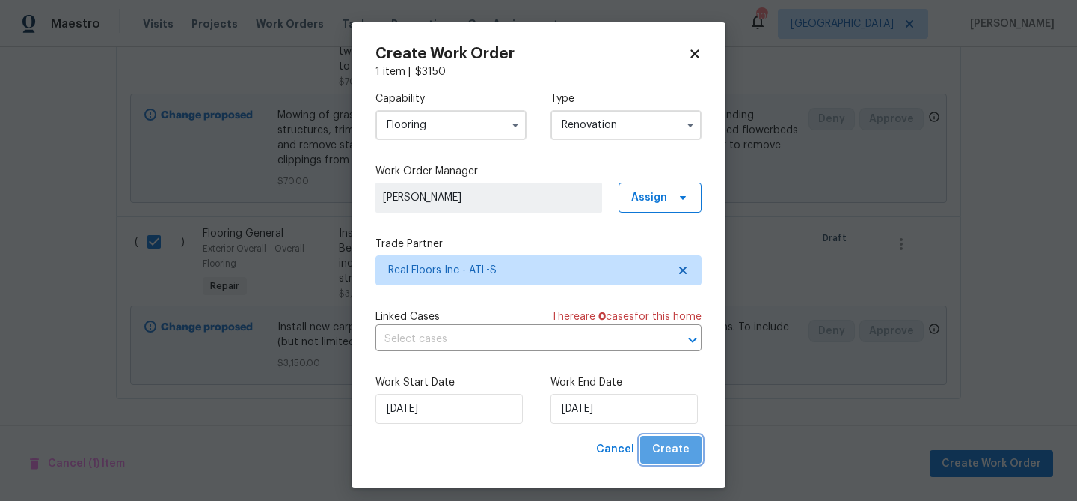
click at [679, 451] on span "Create" at bounding box center [670, 449] width 37 height 19
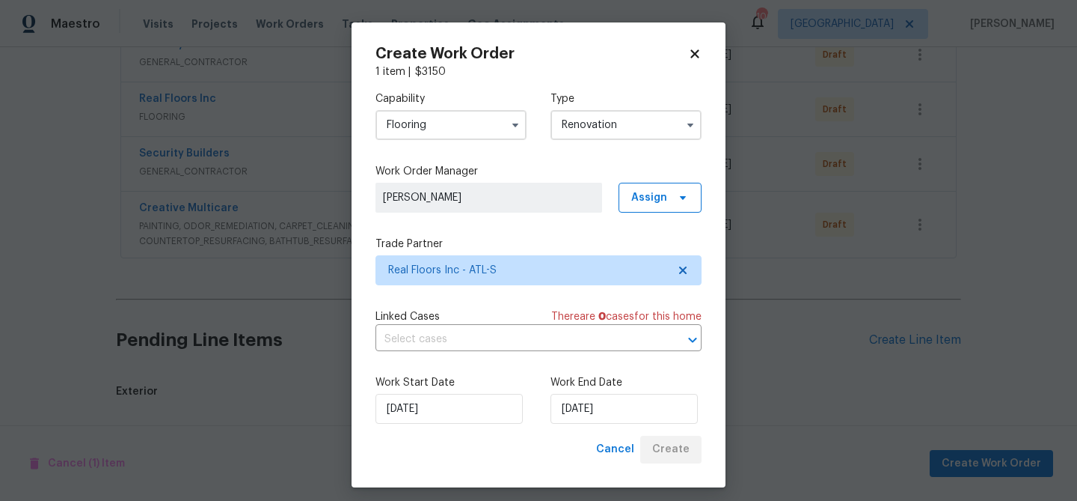
scroll to position [923, 0]
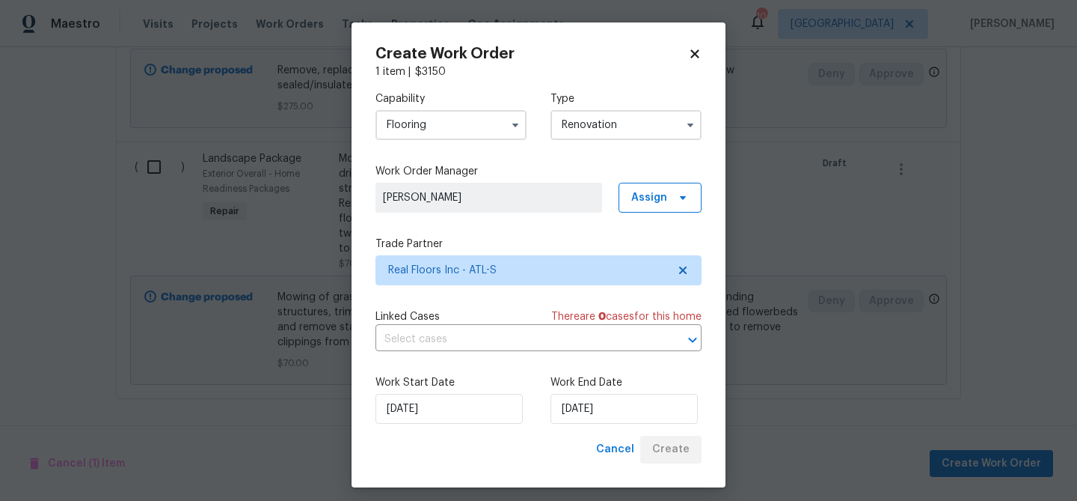
click at [629, 383] on label "Work End Date" at bounding box center [626, 382] width 151 height 15
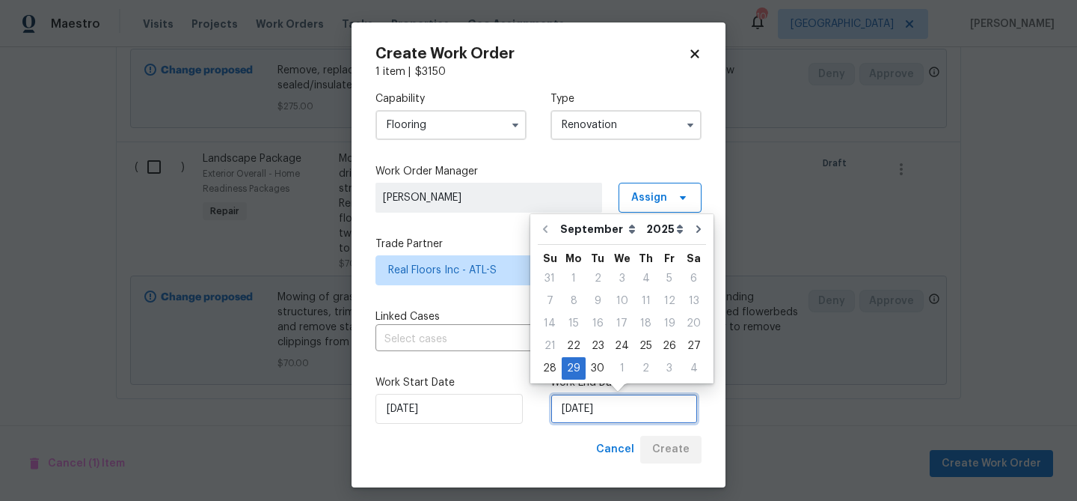
click at [653, 412] on input "9/29/2025" at bounding box center [624, 409] width 147 height 30
click at [578, 365] on div "29" at bounding box center [574, 368] width 24 height 21
click at [516, 450] on div "Cancel Create" at bounding box center [539, 449] width 326 height 28
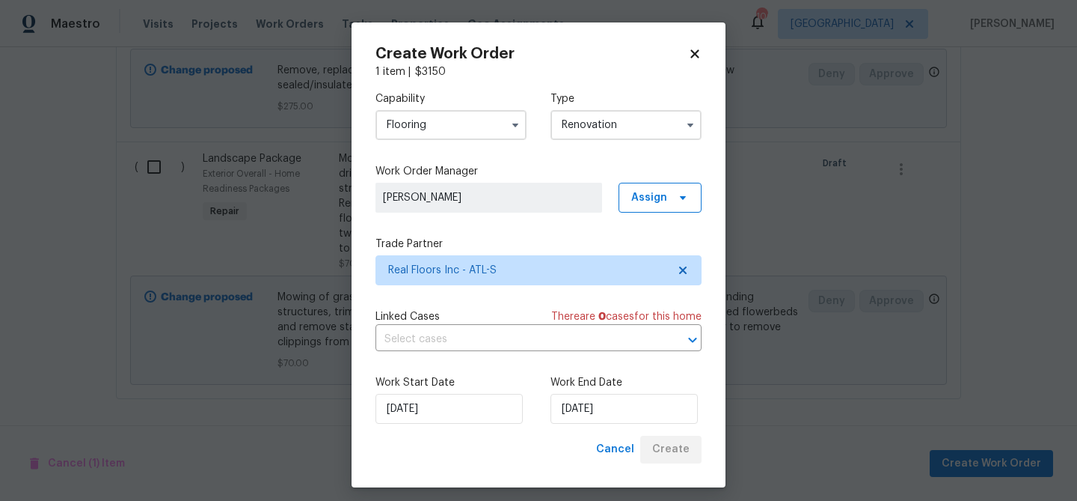
click at [685, 456] on div "Cancel Create" at bounding box center [645, 449] width 111 height 28
click at [566, 241] on label "Trade Partner" at bounding box center [539, 243] width 326 height 15
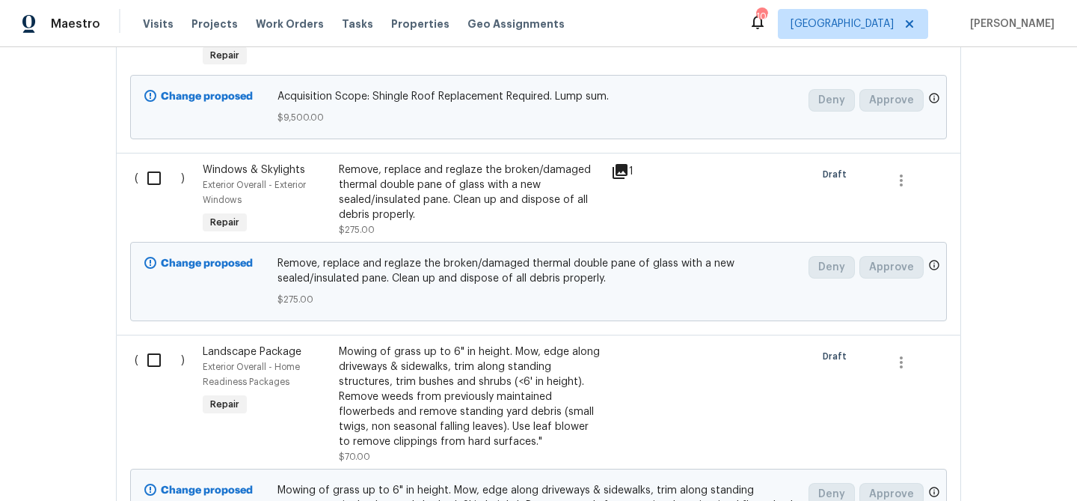
scroll to position [725, 0]
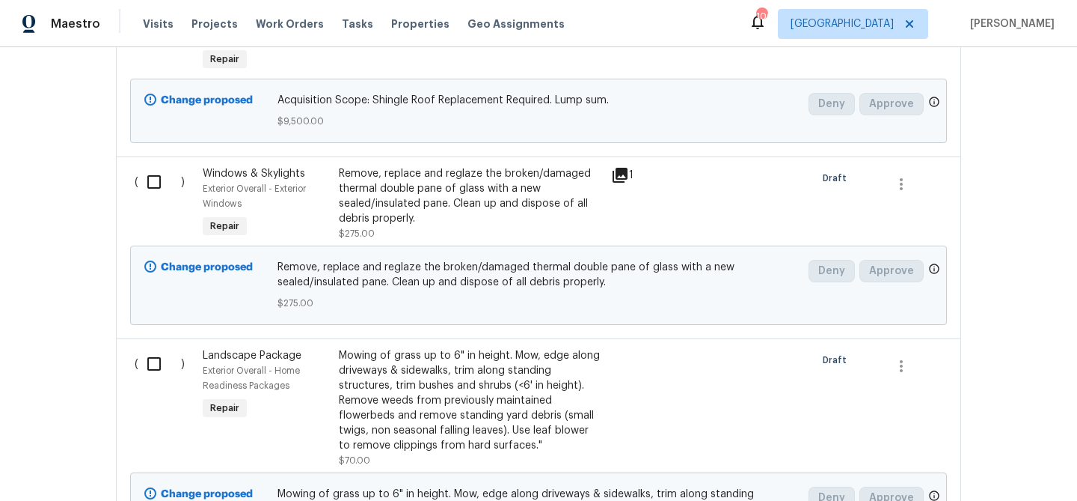
click at [157, 178] on input "checkbox" at bounding box center [159, 181] width 43 height 31
checkbox input "true"
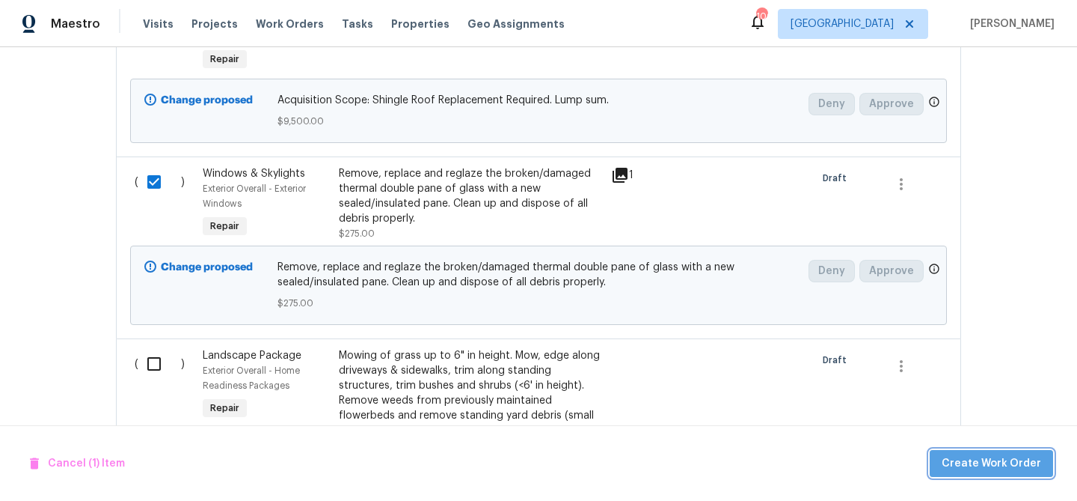
click at [997, 457] on span "Create Work Order" at bounding box center [992, 463] width 100 height 19
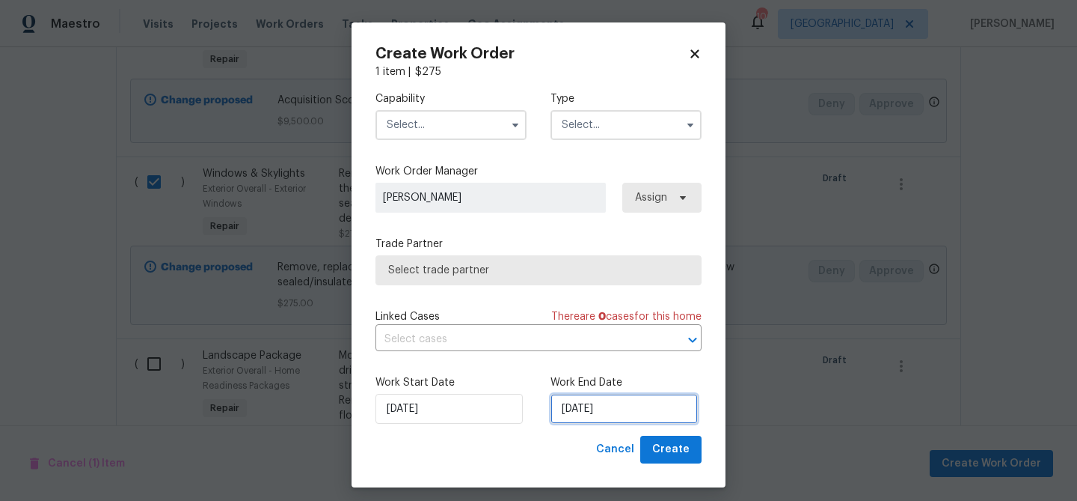
click at [585, 397] on input "9/22/2025" at bounding box center [624, 409] width 147 height 30
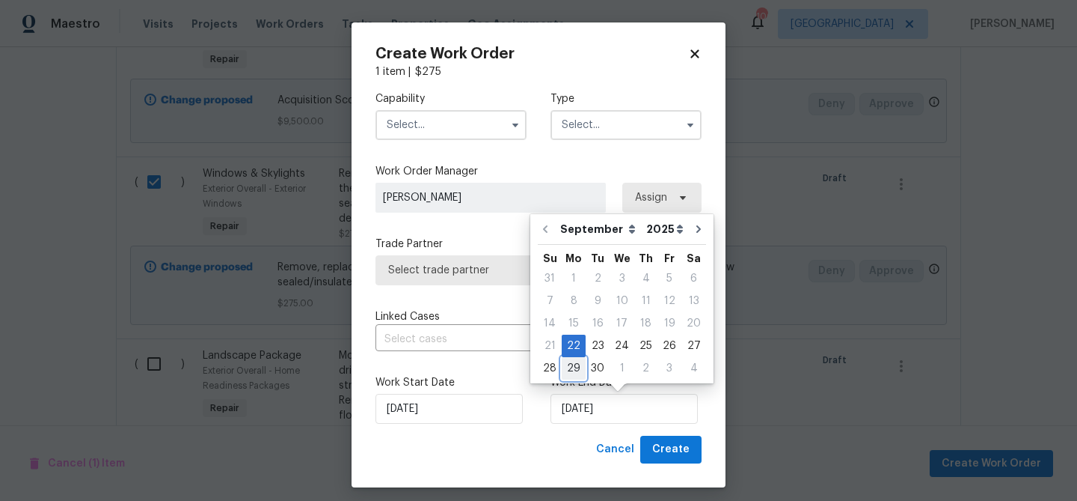
click at [575, 367] on div "29" at bounding box center [574, 368] width 24 height 21
type input "9/29/2025"
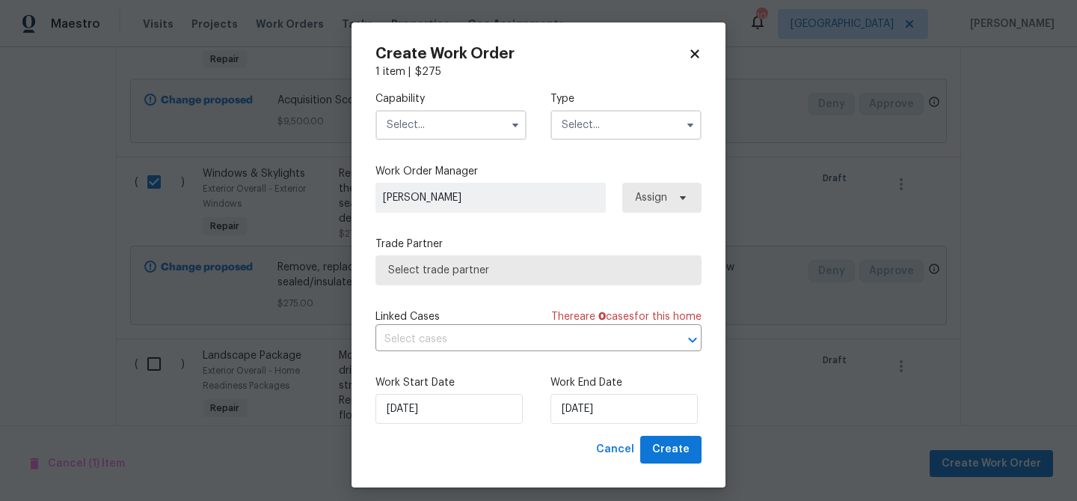
click at [478, 122] on input "text" at bounding box center [451, 125] width 151 height 30
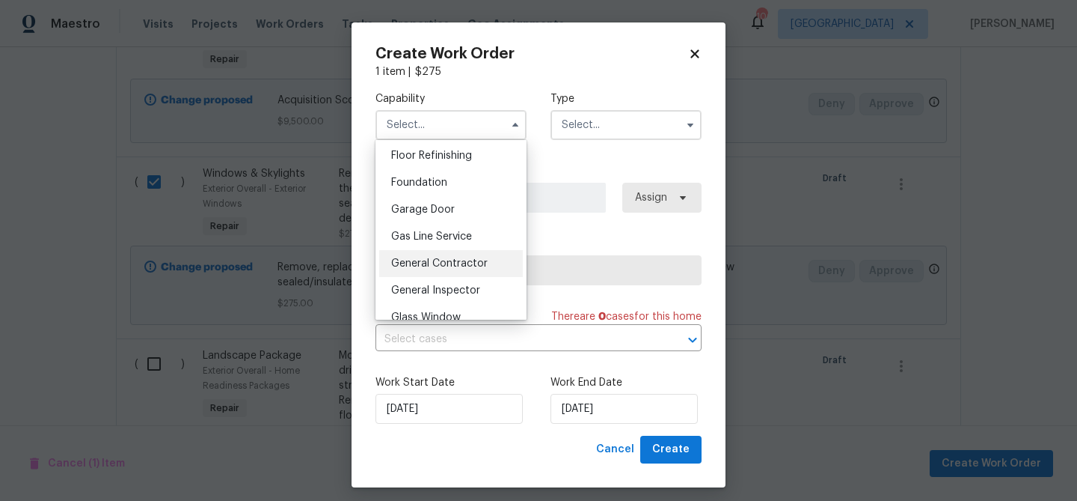
scroll to position [621, 0]
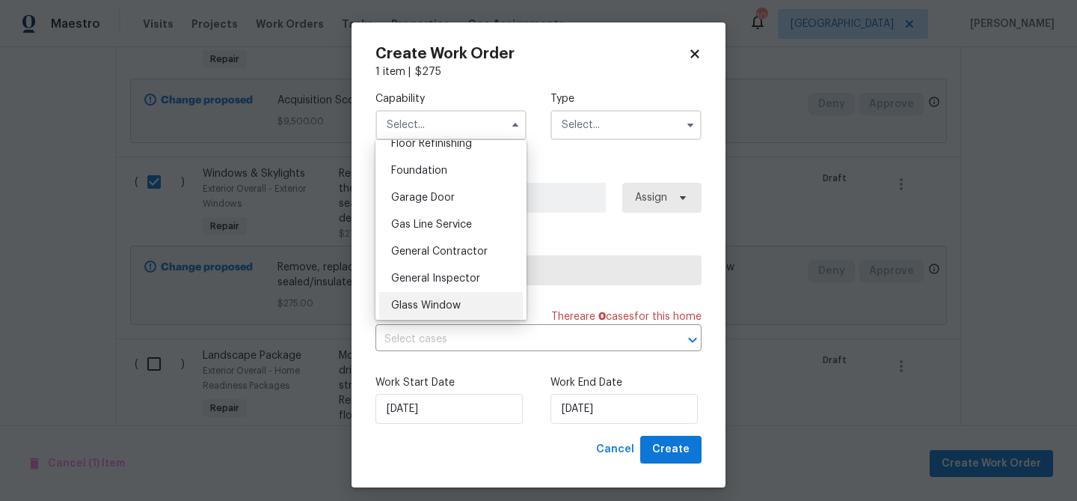
click at [451, 300] on span "Glass Window" at bounding box center [426, 305] width 70 height 10
type input "Glass Window"
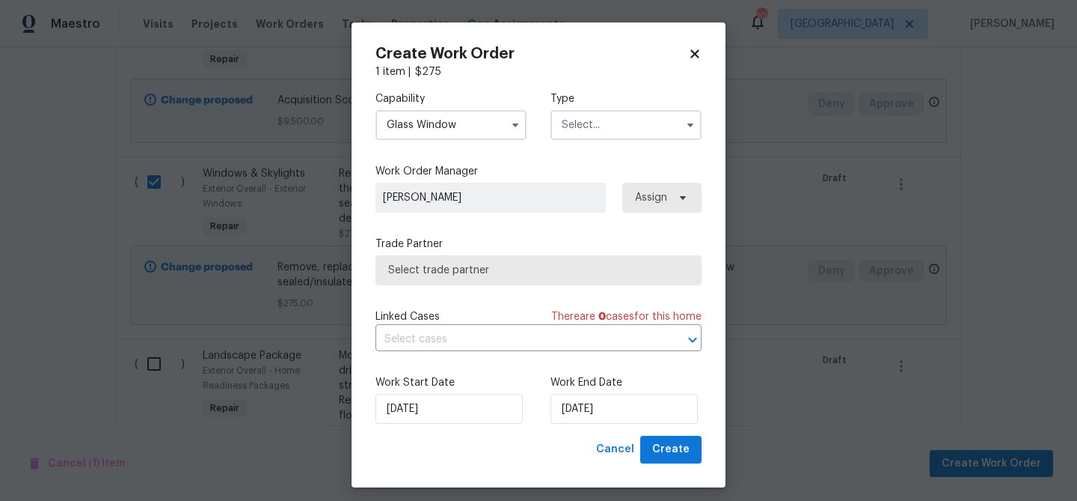
click at [632, 121] on input "text" at bounding box center [626, 125] width 151 height 30
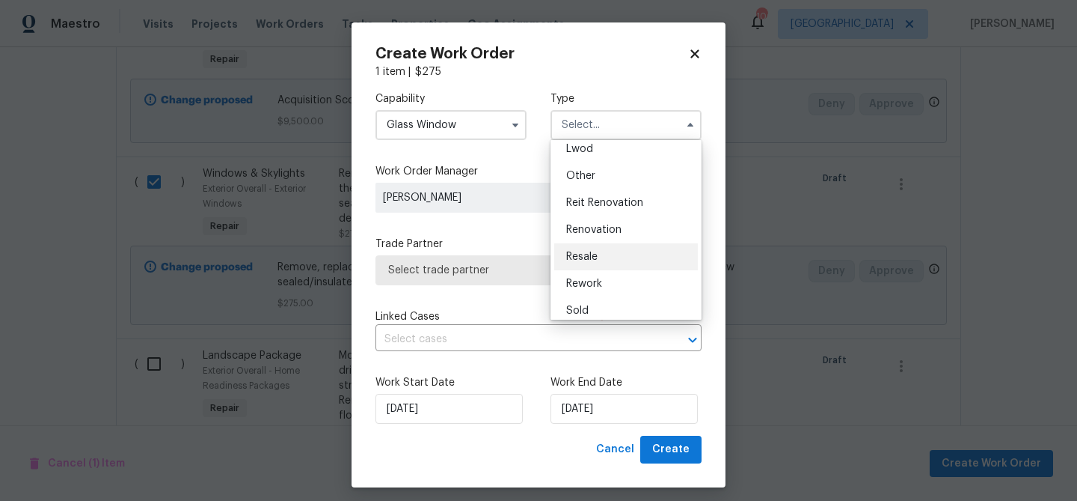
scroll to position [178, 0]
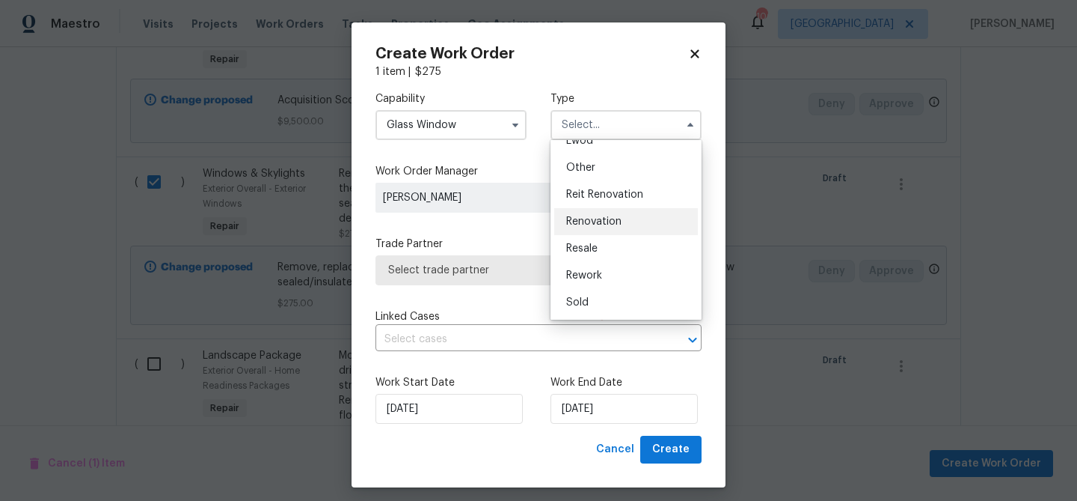
click at [623, 221] on div "Renovation" at bounding box center [626, 221] width 144 height 27
type input "Renovation"
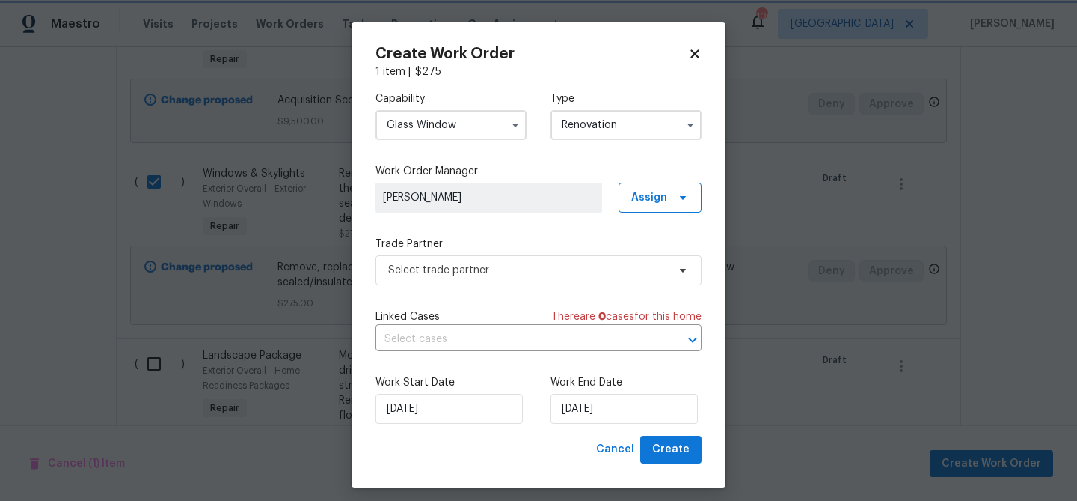
scroll to position [0, 0]
click at [587, 276] on span "Select trade partner" at bounding box center [527, 270] width 279 height 15
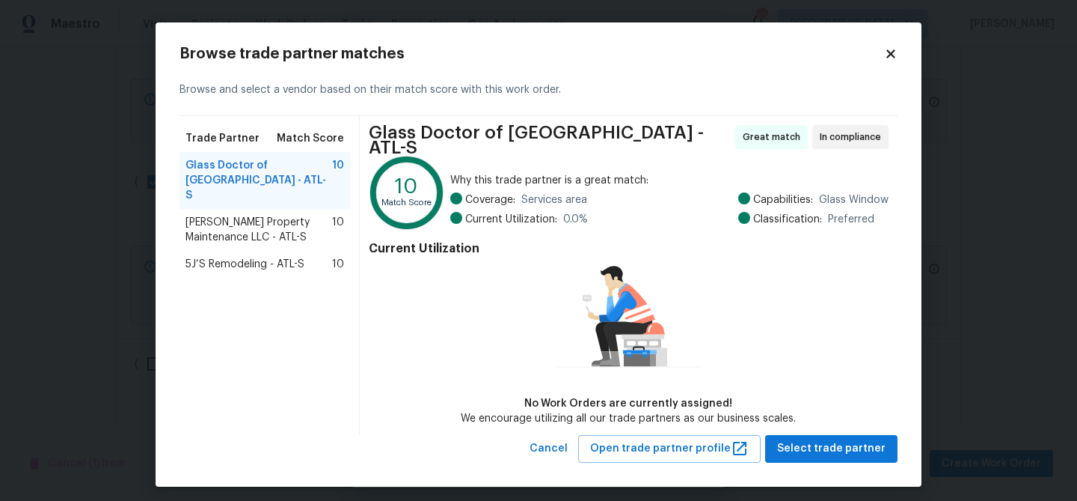
drag, startPoint x: 299, startPoint y: 209, endPoint x: 337, endPoint y: 215, distance: 38.6
click at [301, 215] on span "Glen Property Maintenance LLC - ATL-S" at bounding box center [259, 230] width 147 height 30
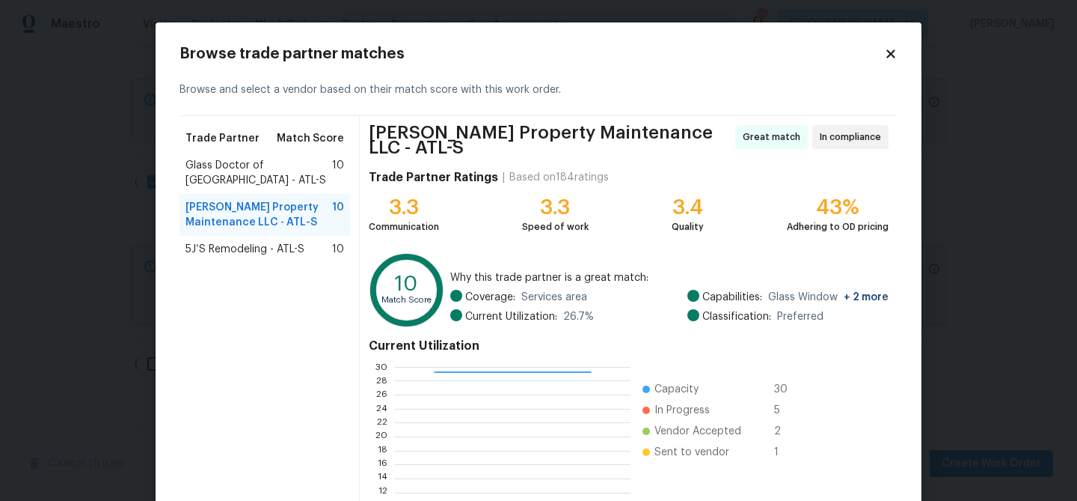
scroll to position [159, 0]
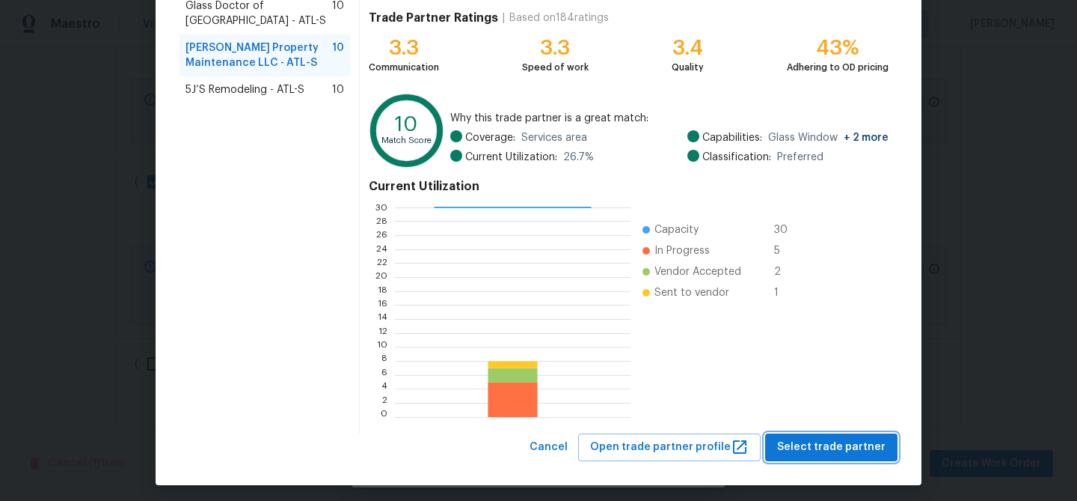
click at [843, 438] on span "Select trade partner" at bounding box center [831, 447] width 108 height 19
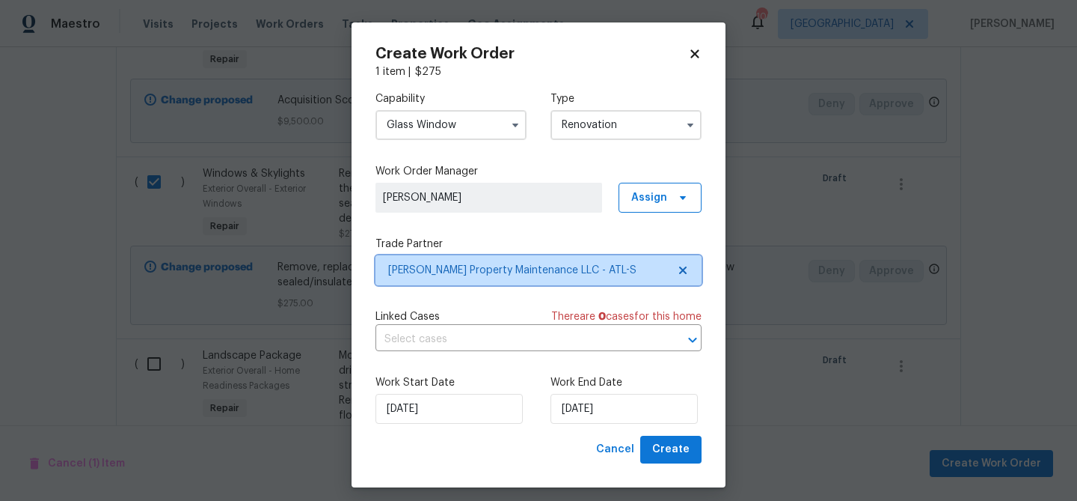
scroll to position [0, 0]
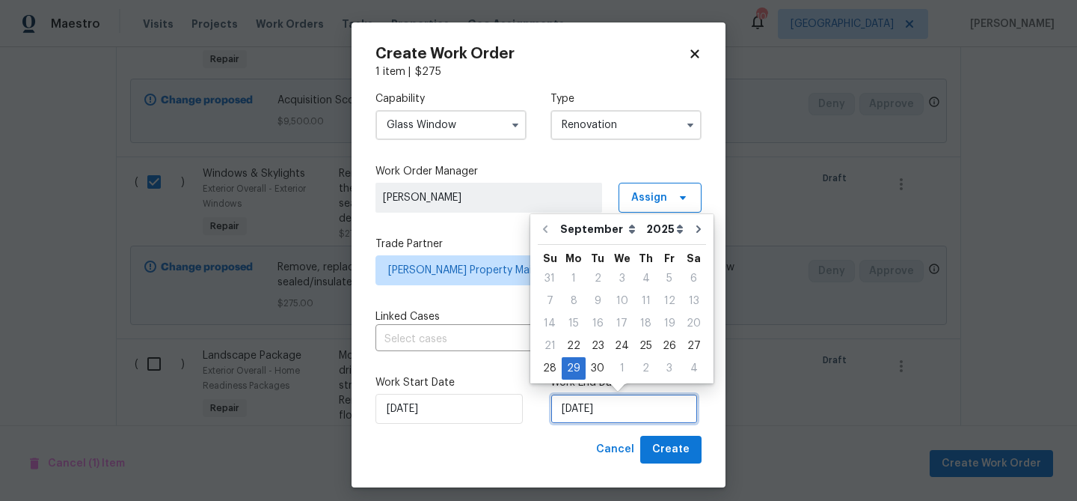
click at [602, 412] on input "9/29/2025" at bounding box center [624, 409] width 147 height 30
click at [649, 347] on div "25" at bounding box center [646, 345] width 23 height 21
type input "9/25/2025"
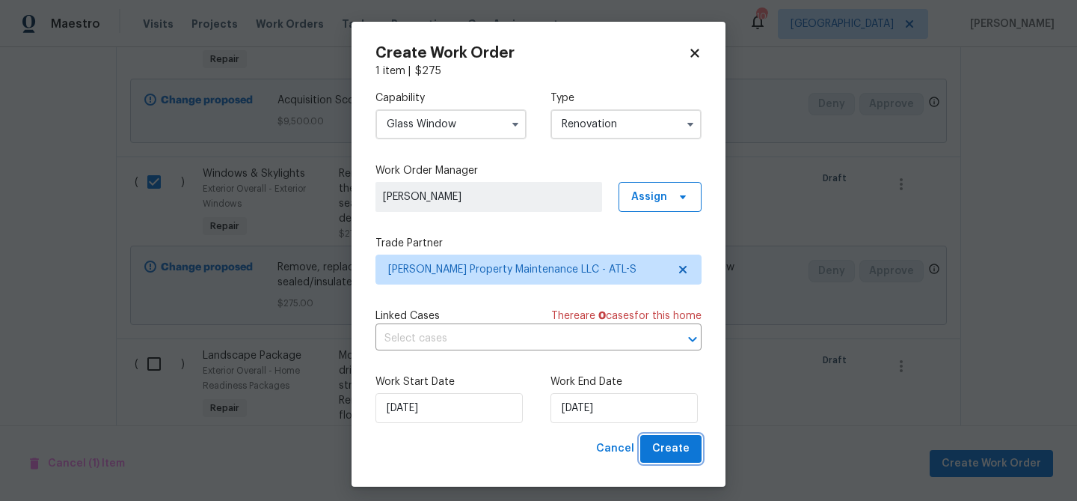
click at [667, 441] on span "Create" at bounding box center [670, 448] width 37 height 19
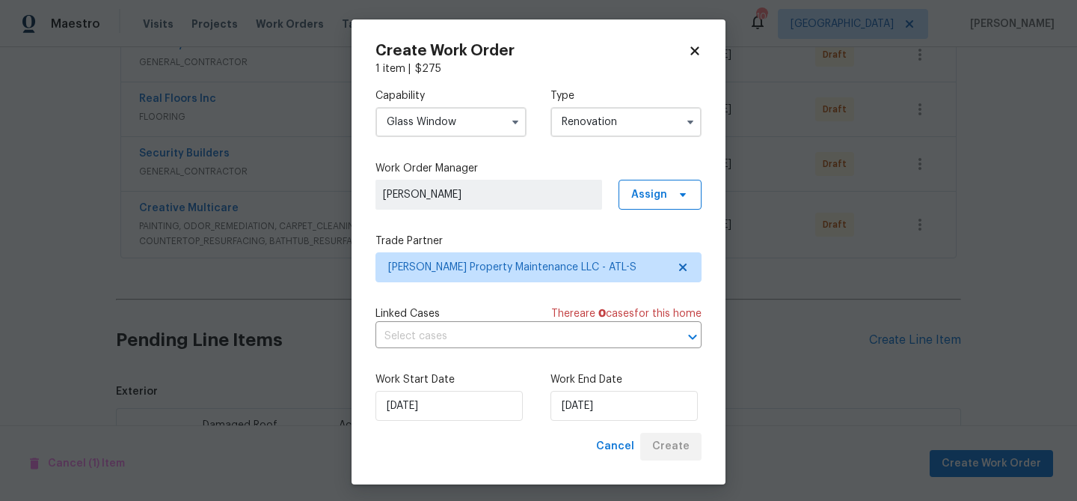
scroll to position [780, 0]
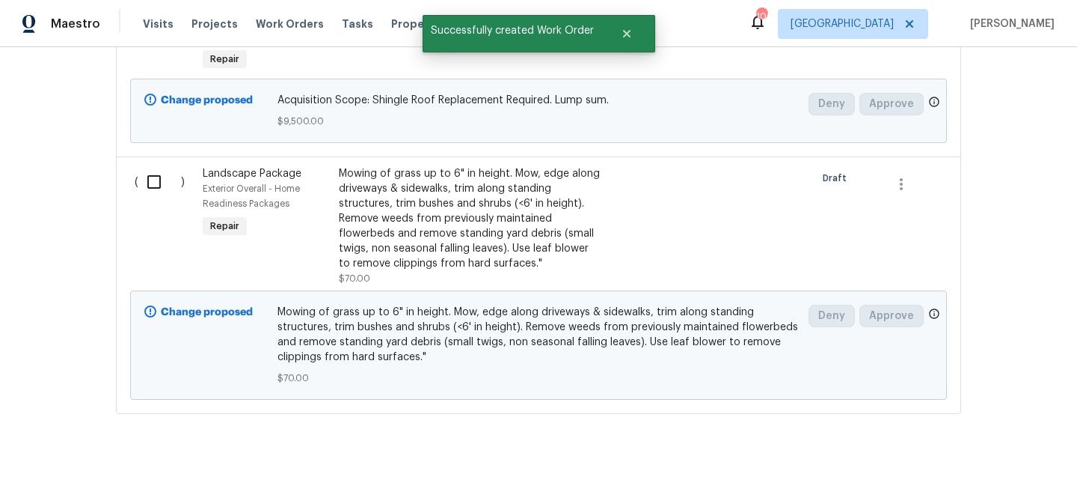
click at [154, 184] on input "checkbox" at bounding box center [159, 181] width 43 height 31
checkbox input "true"
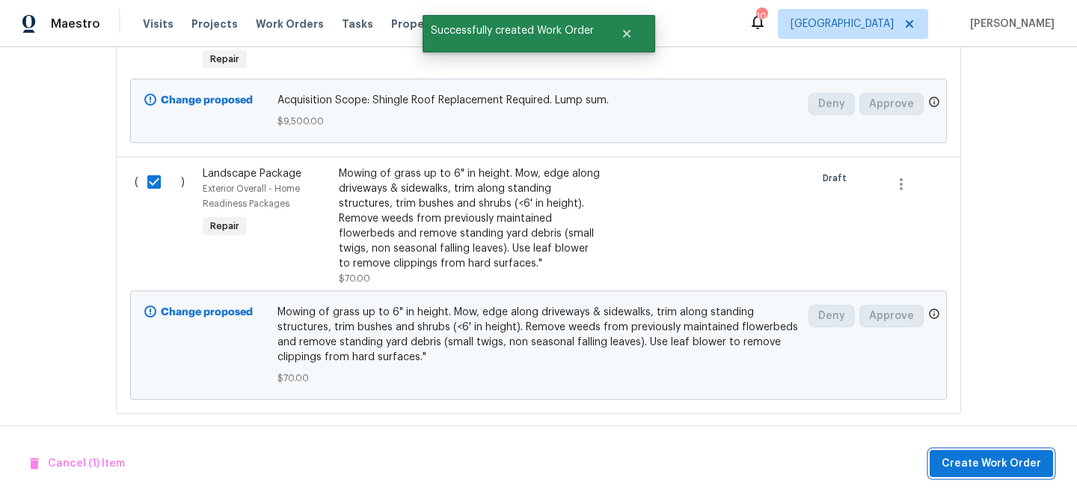
click at [973, 464] on span "Create Work Order" at bounding box center [992, 463] width 100 height 19
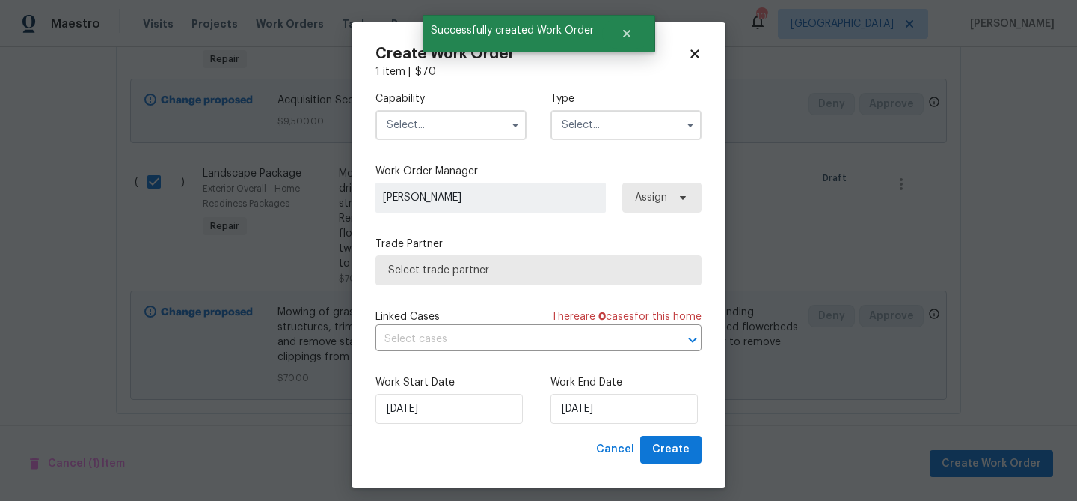
click at [455, 129] on input "text" at bounding box center [451, 125] width 151 height 30
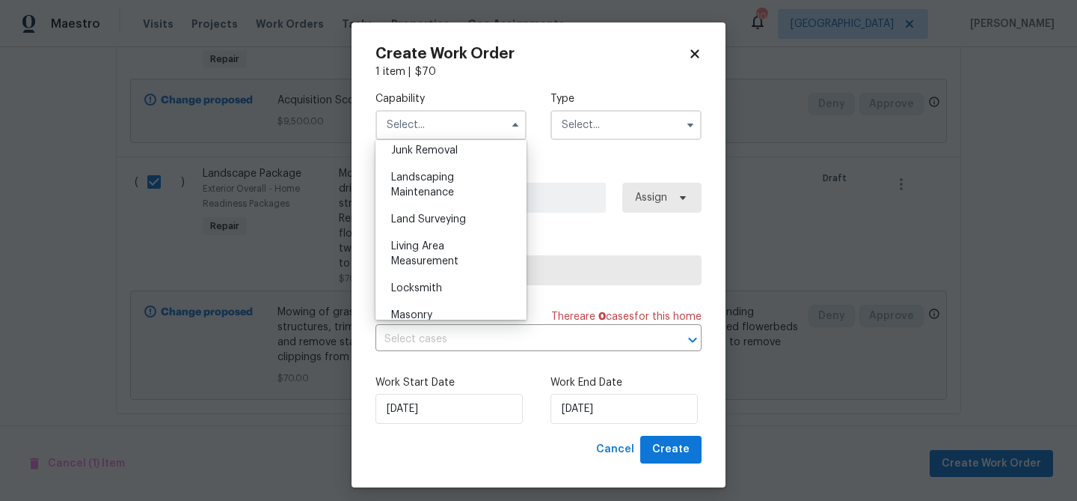
scroll to position [970, 0]
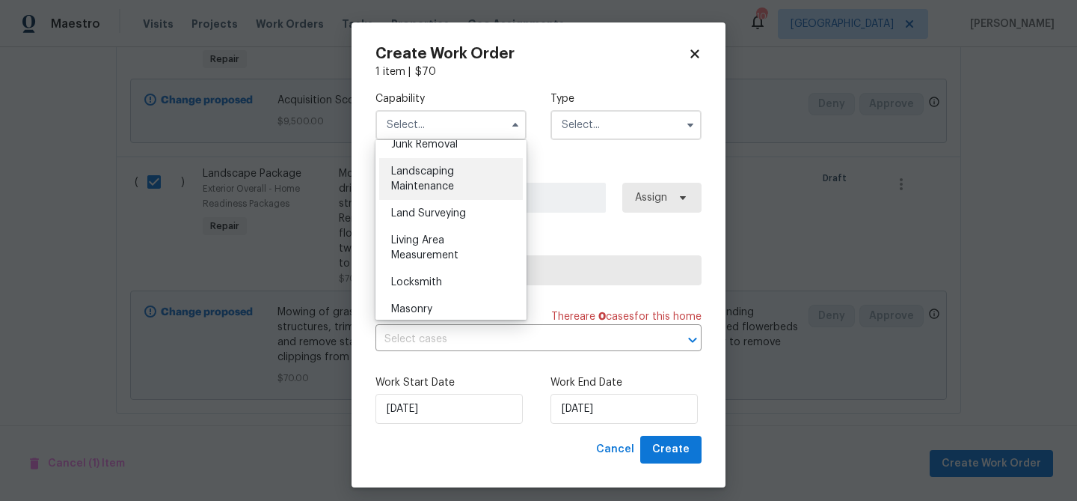
click at [448, 188] on span "Landscaping Maintenance" at bounding box center [422, 178] width 63 height 25
type input "Landscaping Maintenance"
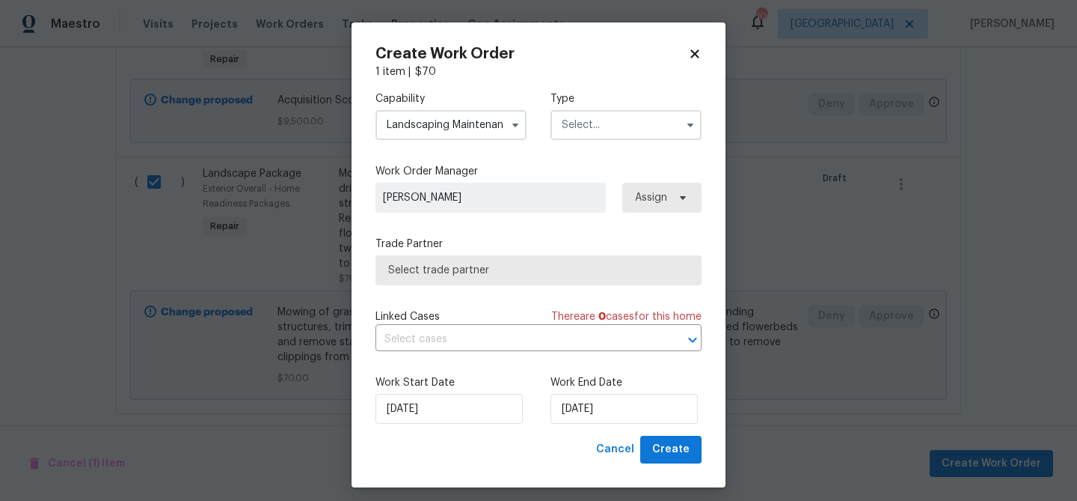
click at [581, 126] on input "text" at bounding box center [626, 125] width 151 height 30
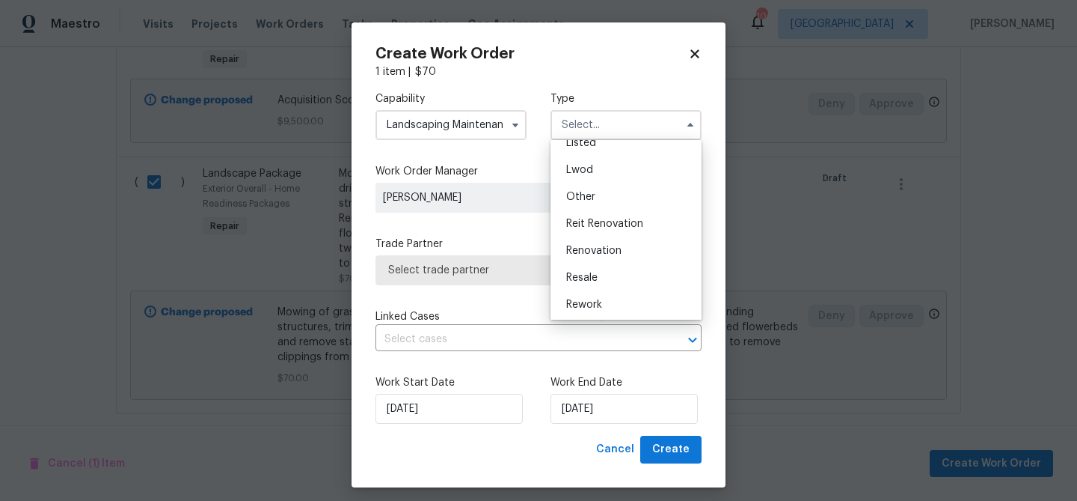
scroll to position [178, 0]
click at [611, 220] on span "Renovation" at bounding box center [593, 221] width 55 height 10
type input "Renovation"
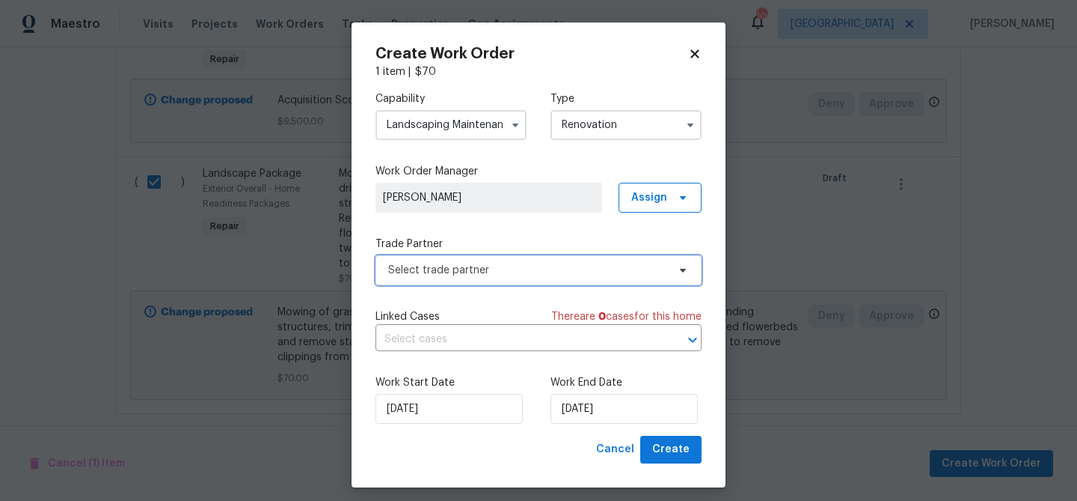
click at [551, 266] on span "Select trade partner" at bounding box center [527, 270] width 279 height 15
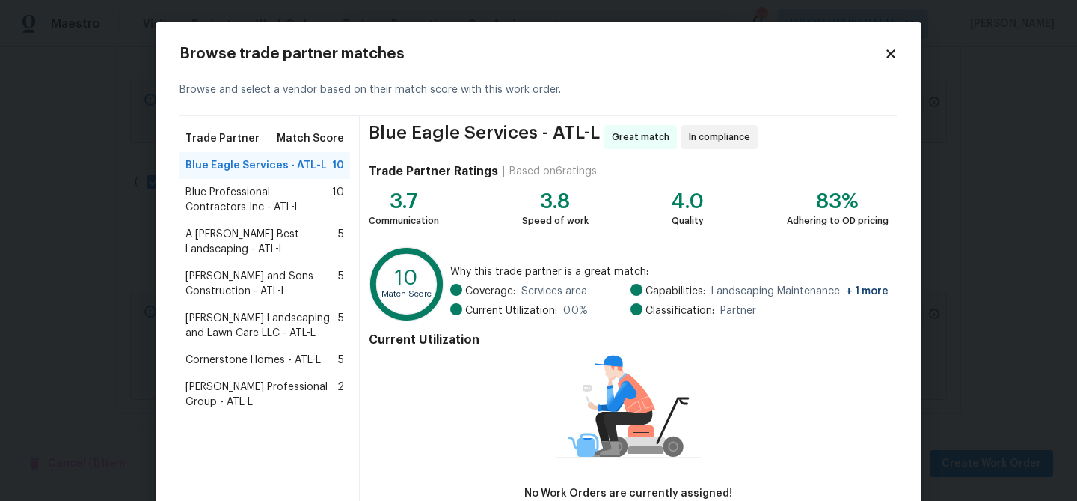
click at [259, 194] on span "Blue Professional Contractors Inc - ATL-L" at bounding box center [259, 200] width 147 height 30
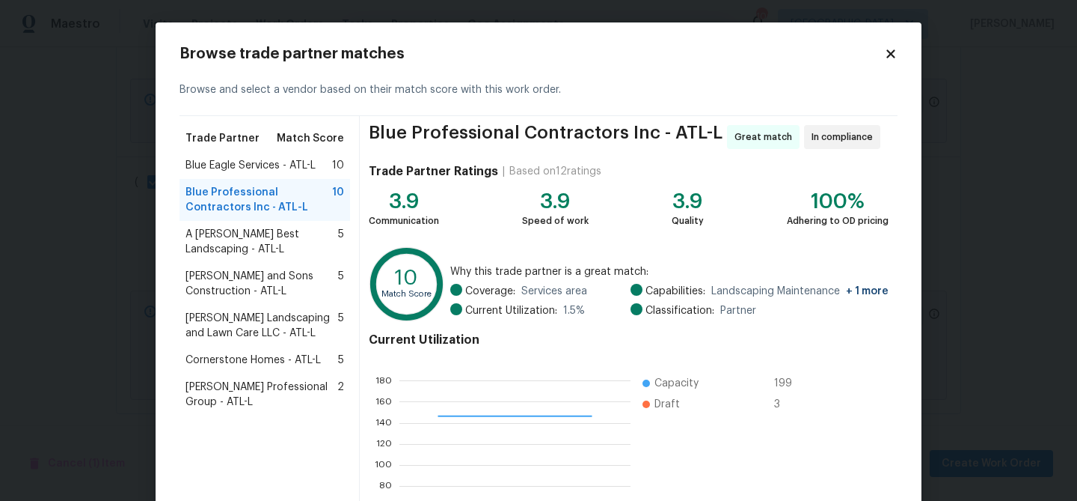
scroll to position [159, 0]
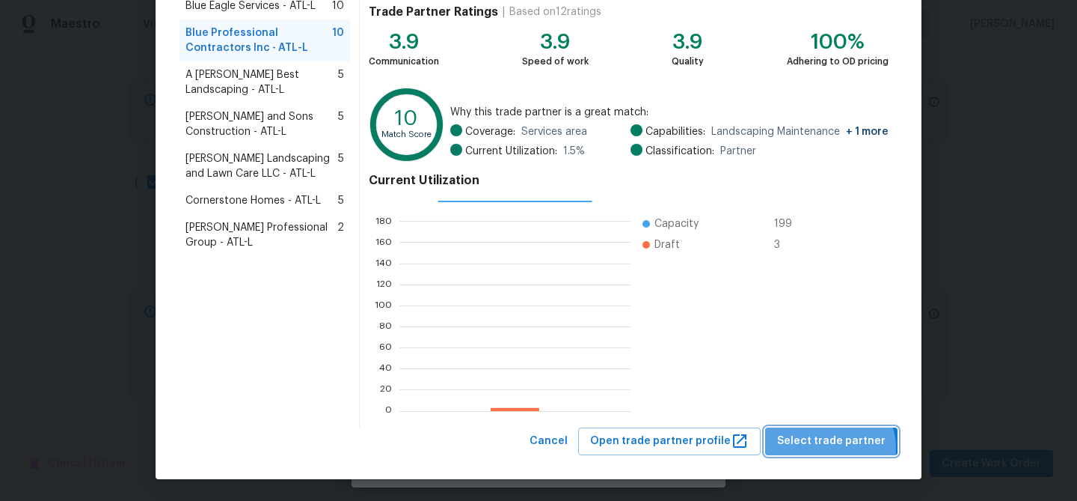
click at [837, 447] on span "Select trade partner" at bounding box center [831, 441] width 108 height 19
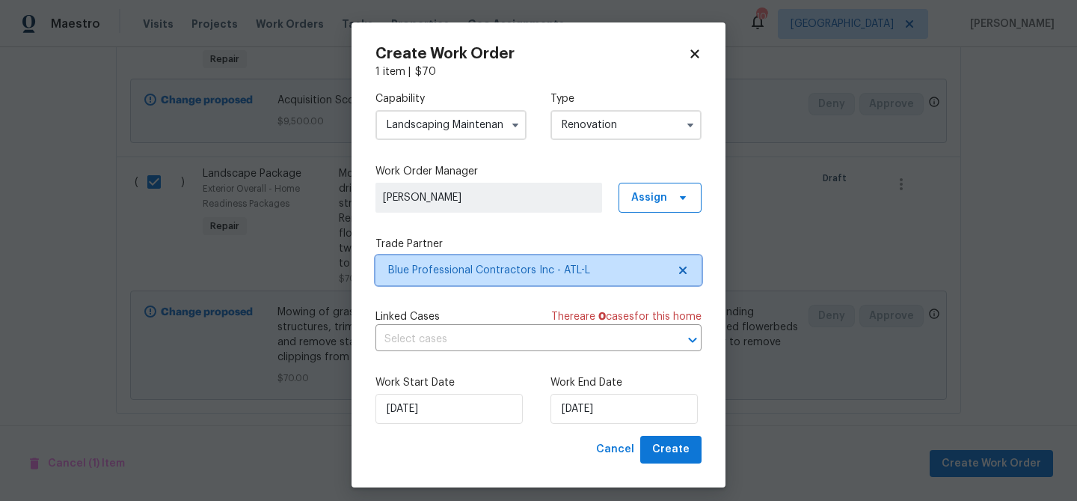
scroll to position [0, 0]
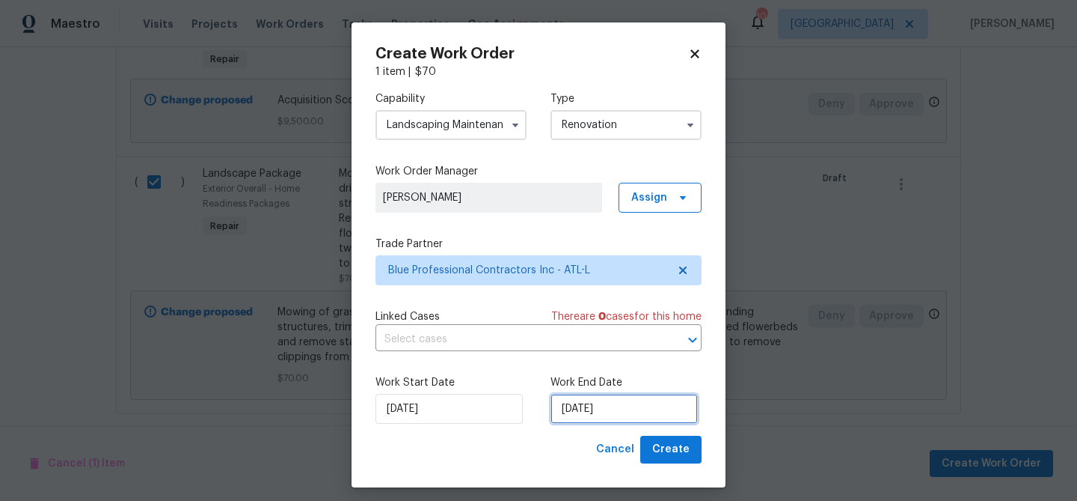
click at [575, 409] on input "9/22/2025" at bounding box center [624, 409] width 147 height 30
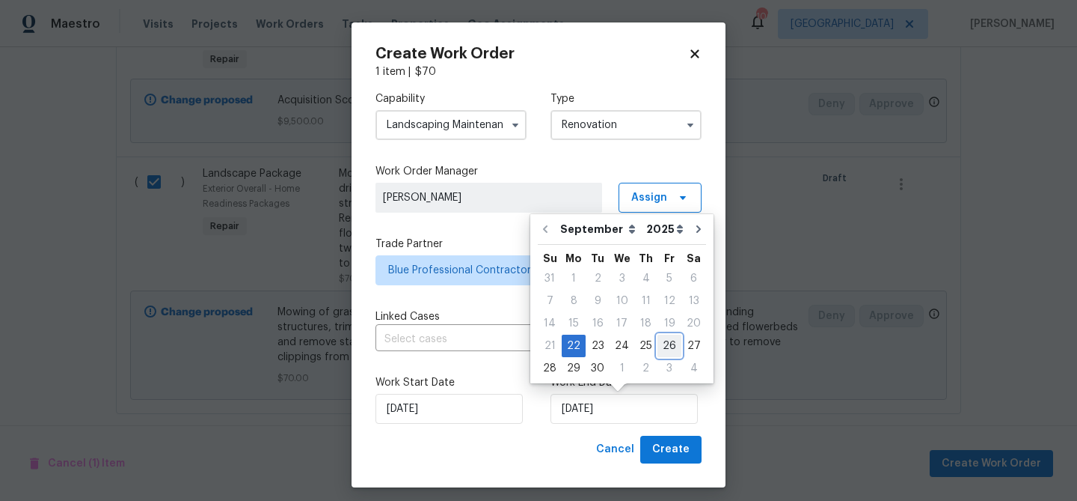
click at [669, 352] on div "26" at bounding box center [670, 345] width 24 height 21
type input "9/26/2025"
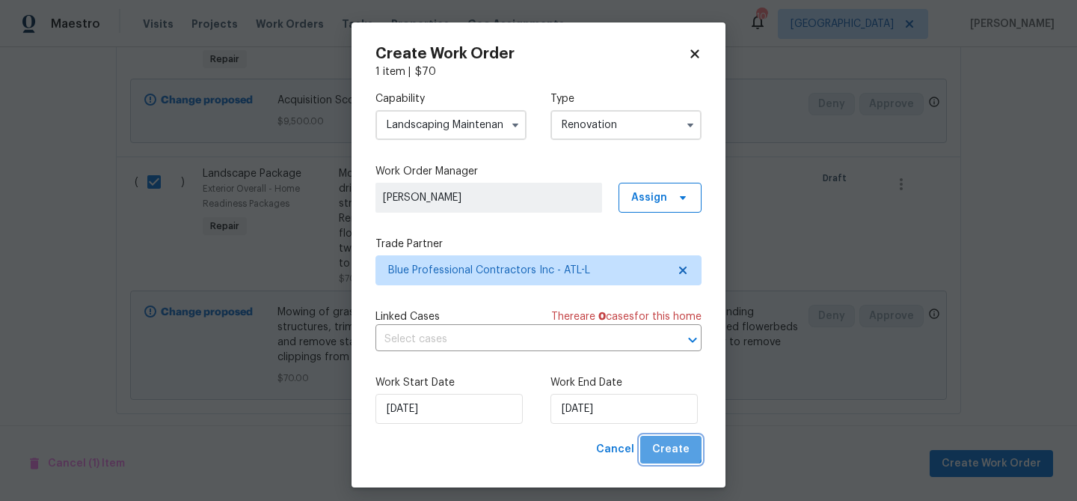
click at [668, 442] on span "Create" at bounding box center [670, 449] width 37 height 19
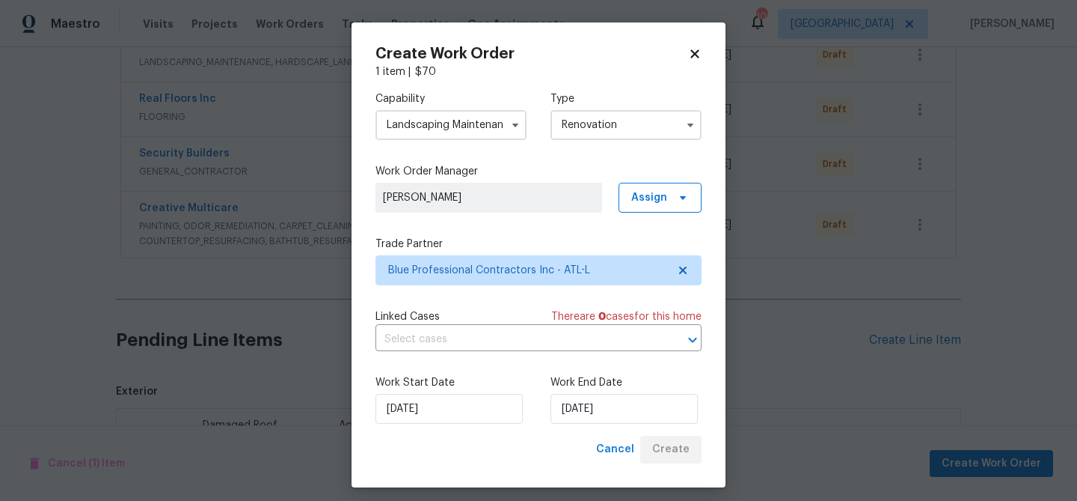
scroll to position [593, 0]
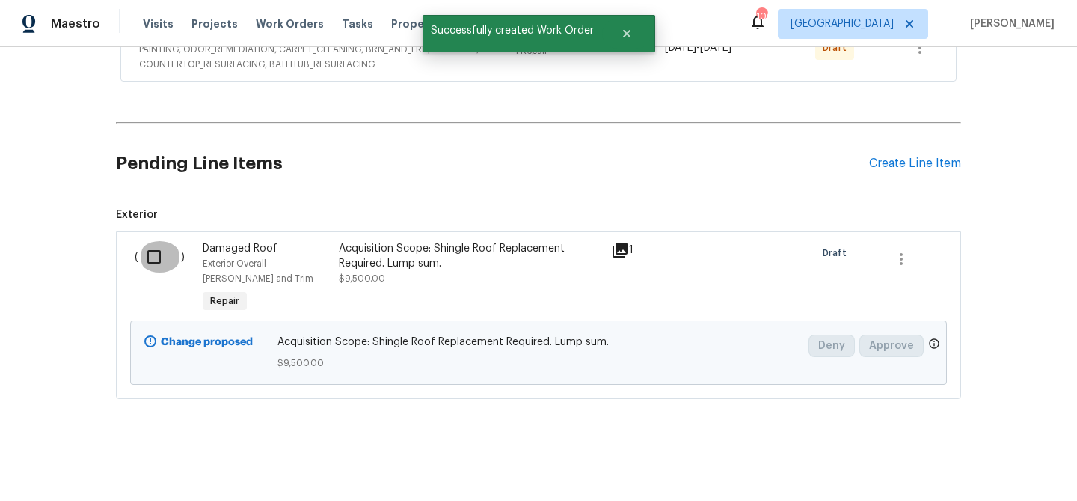
drag, startPoint x: 154, startPoint y: 254, endPoint x: 317, endPoint y: 302, distance: 170.0
click at [154, 254] on input "checkbox" at bounding box center [159, 256] width 43 height 31
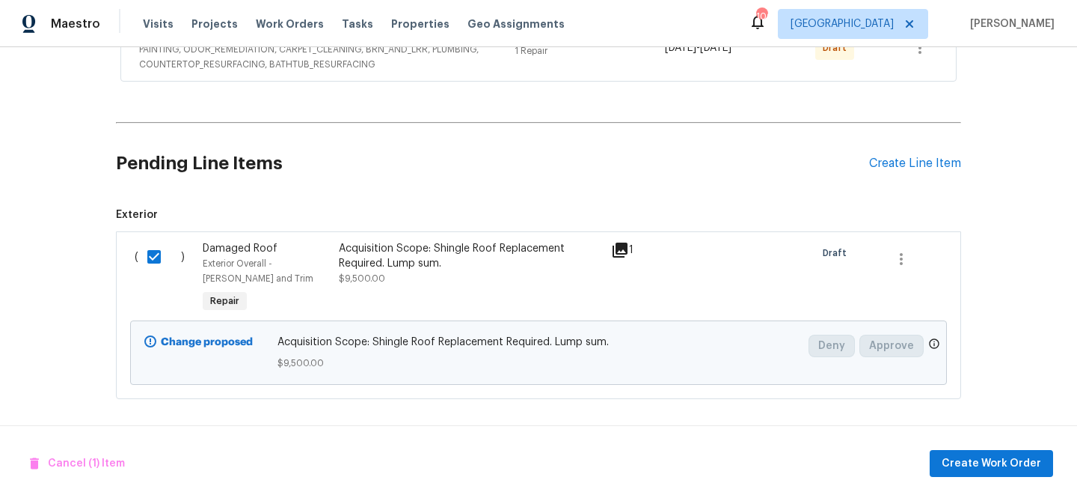
click at [165, 252] on input "checkbox" at bounding box center [159, 256] width 43 height 31
checkbox input "false"
click at [342, 182] on h2 "Pending Line Items" at bounding box center [492, 164] width 753 height 70
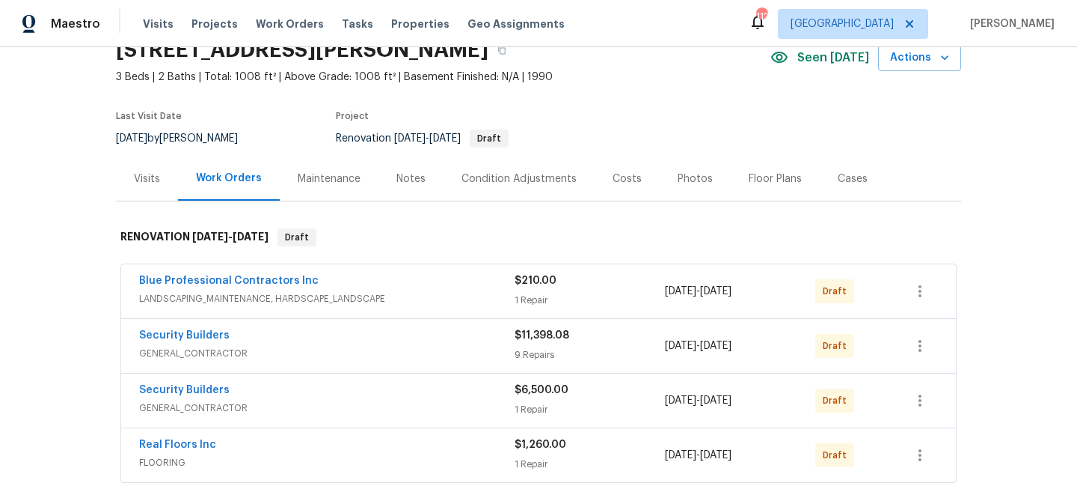
scroll to position [71, 0]
click at [201, 278] on link "Blue Professional Contractors Inc" at bounding box center [229, 280] width 180 height 10
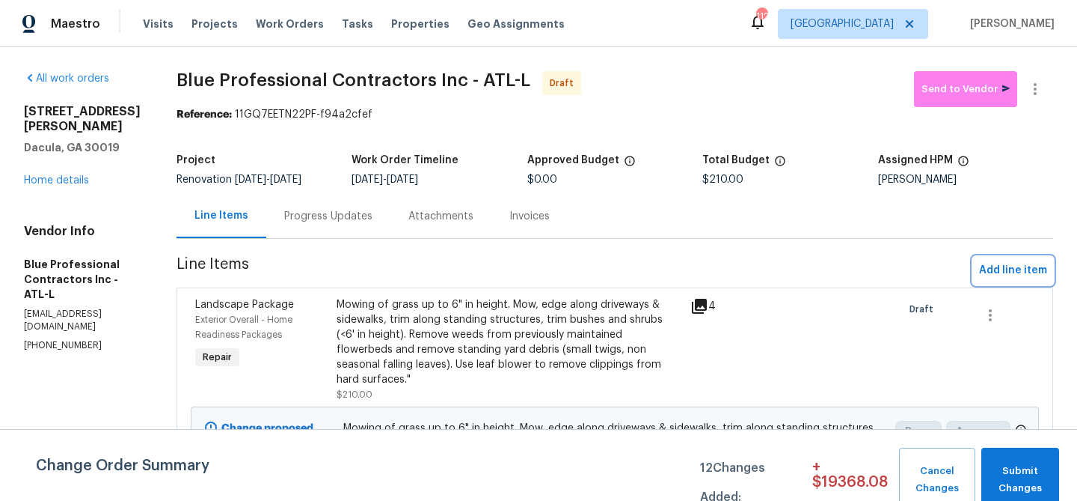
click at [1024, 264] on span "Add line item" at bounding box center [1013, 270] width 68 height 19
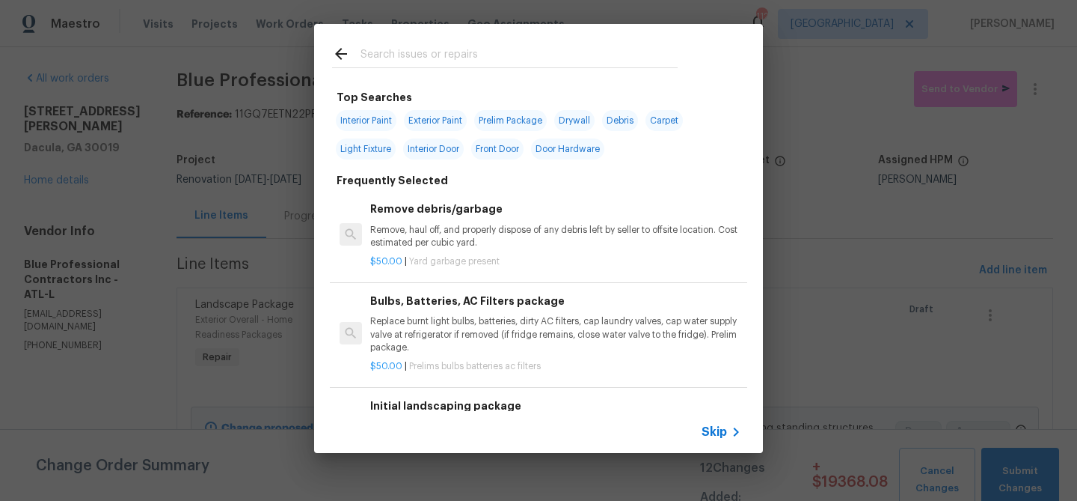
click at [535, 56] on input "text" at bounding box center [519, 56] width 317 height 22
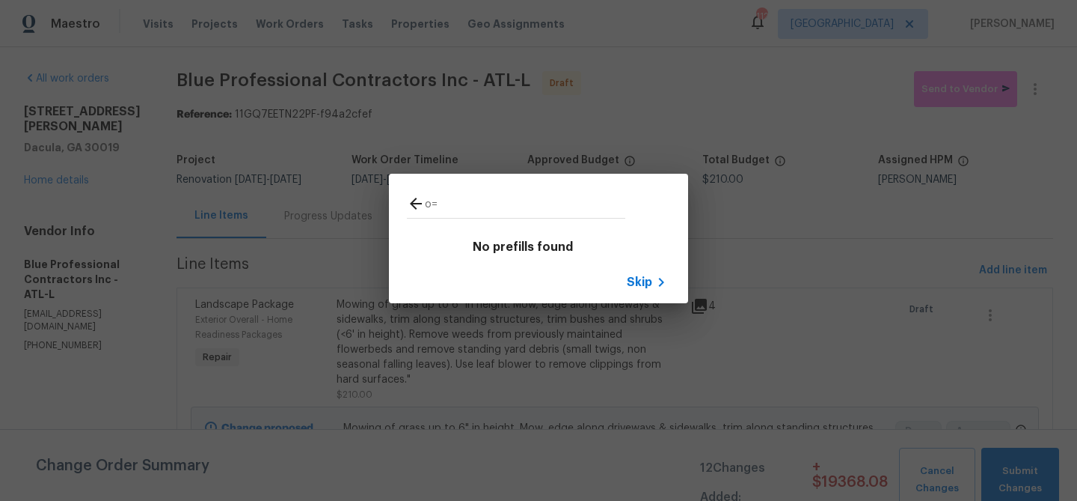
type input "o"
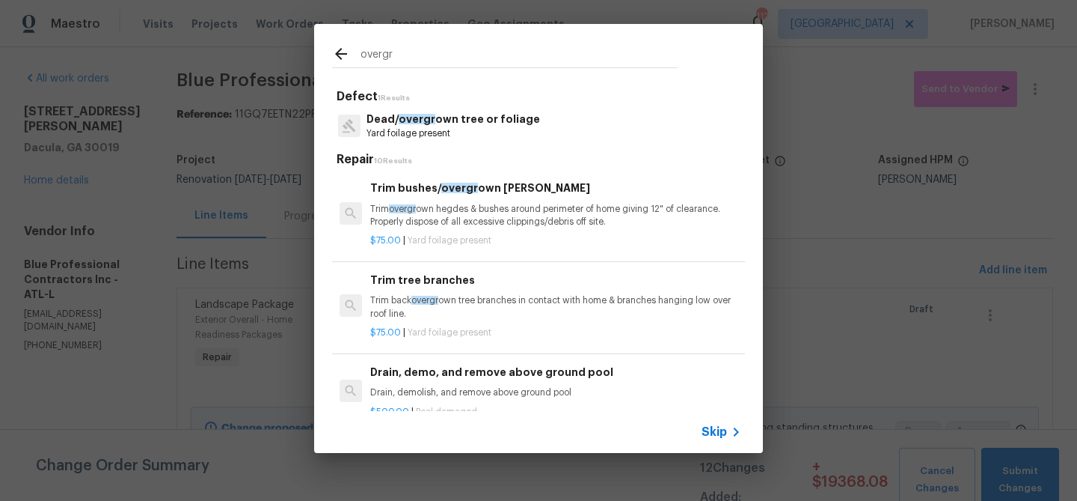
scroll to position [1, 0]
type input "overgr"
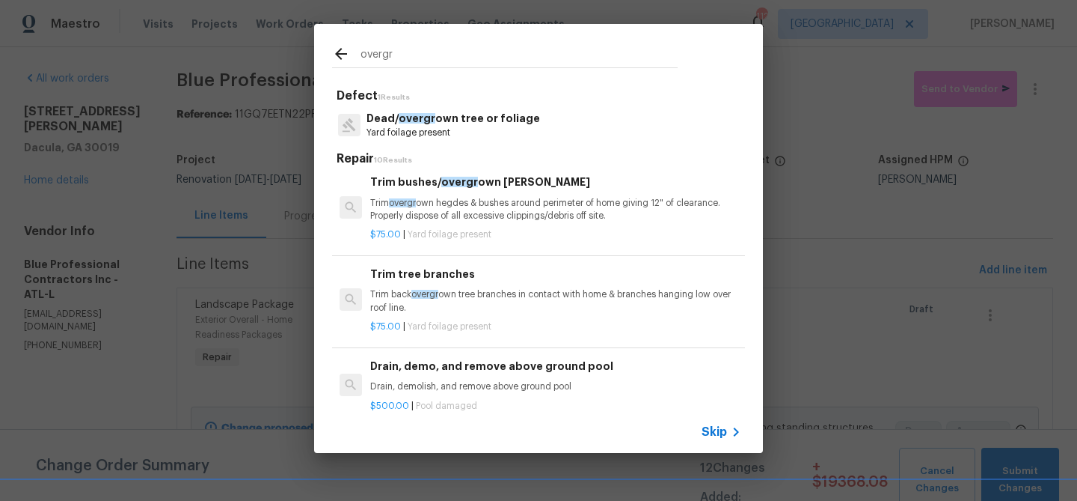
click at [496, 201] on p "Trim overgr own hegdes & bushes around perimeter of home giving 12" of clearanc…" at bounding box center [555, 209] width 371 height 25
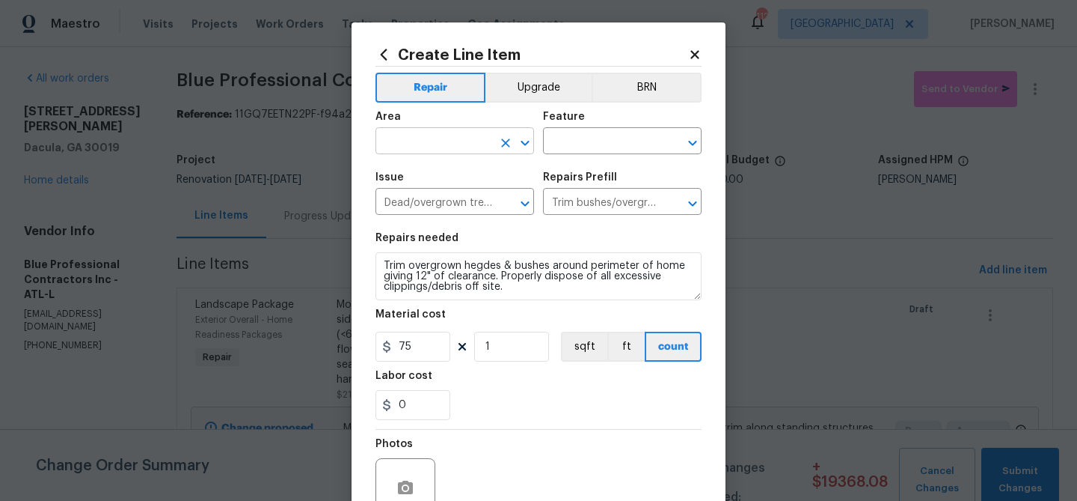
click at [471, 140] on input "text" at bounding box center [434, 142] width 117 height 23
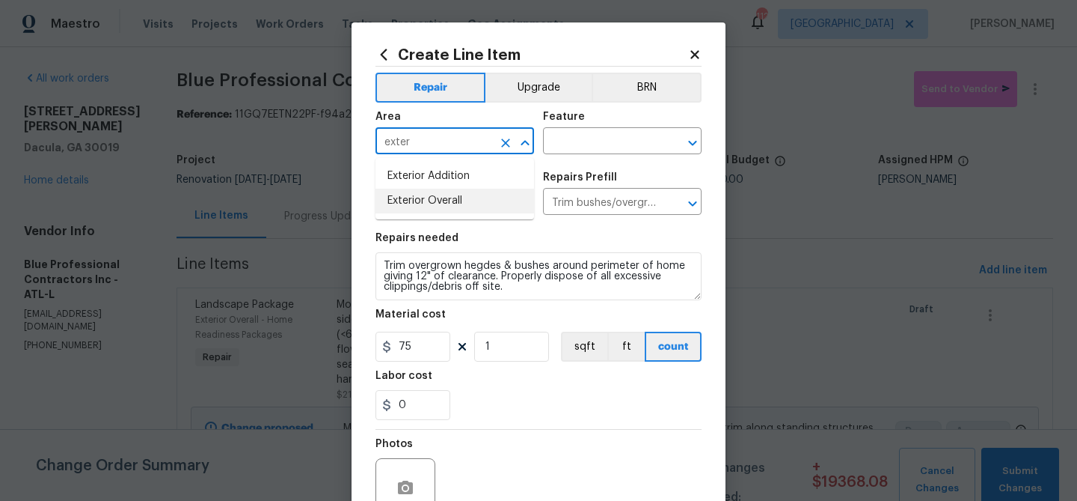
click at [458, 196] on li "Exterior Overall" at bounding box center [455, 201] width 159 height 25
type input "Exterior Overall"
click at [563, 144] on input "text" at bounding box center [601, 142] width 117 height 23
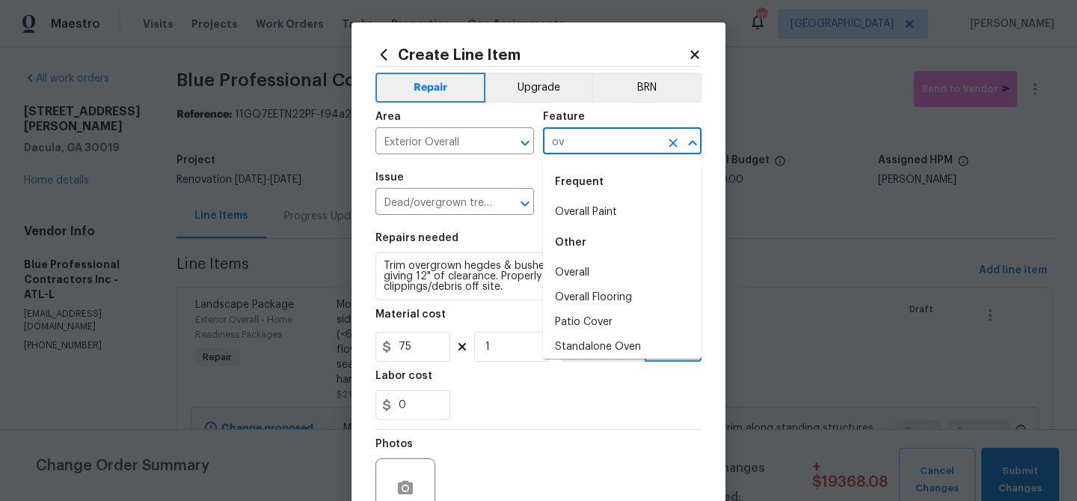
type input "o"
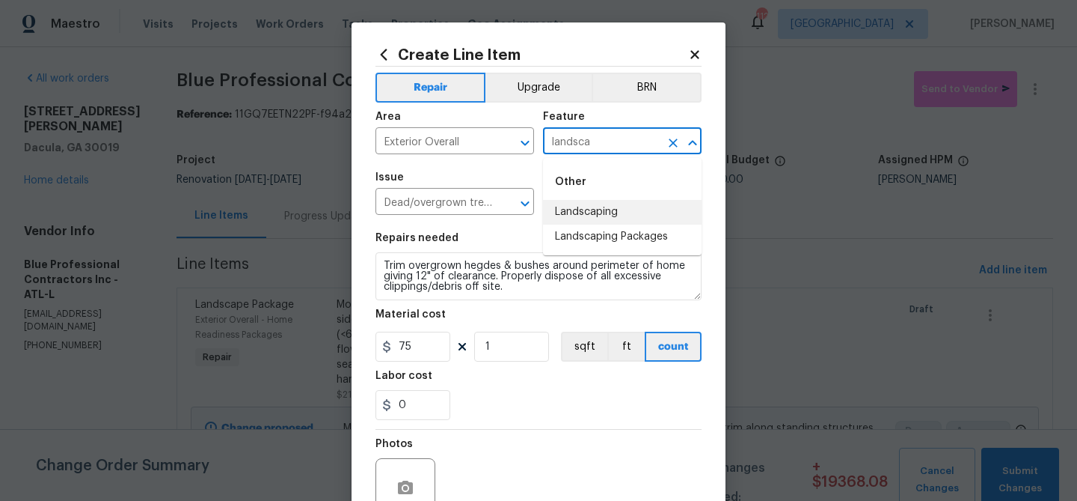
click at [575, 206] on li "Landscaping" at bounding box center [622, 212] width 159 height 25
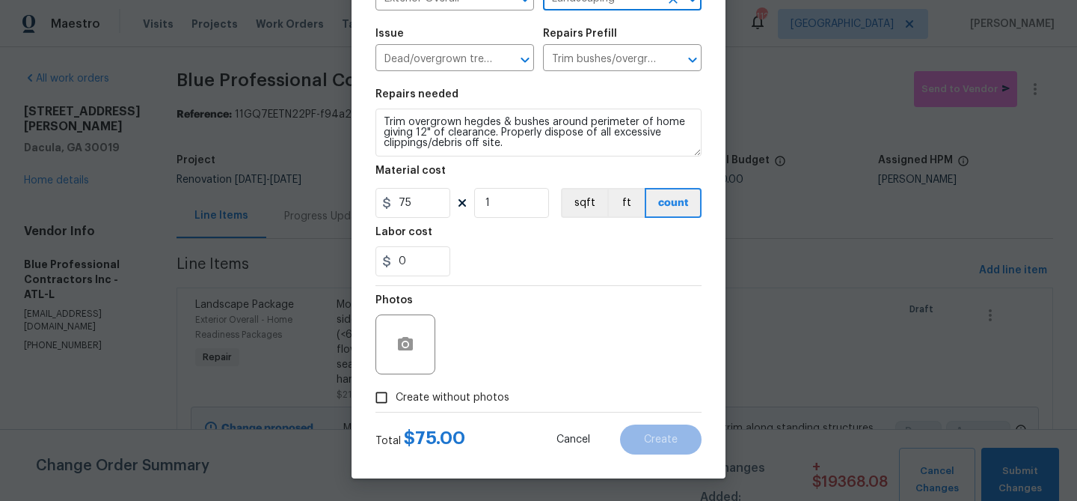
type input "Landscaping"
click at [461, 388] on label "Create without photos" at bounding box center [438, 397] width 142 height 28
click at [396, 388] on input "Create without photos" at bounding box center [381, 397] width 28 height 28
checkbox input "true"
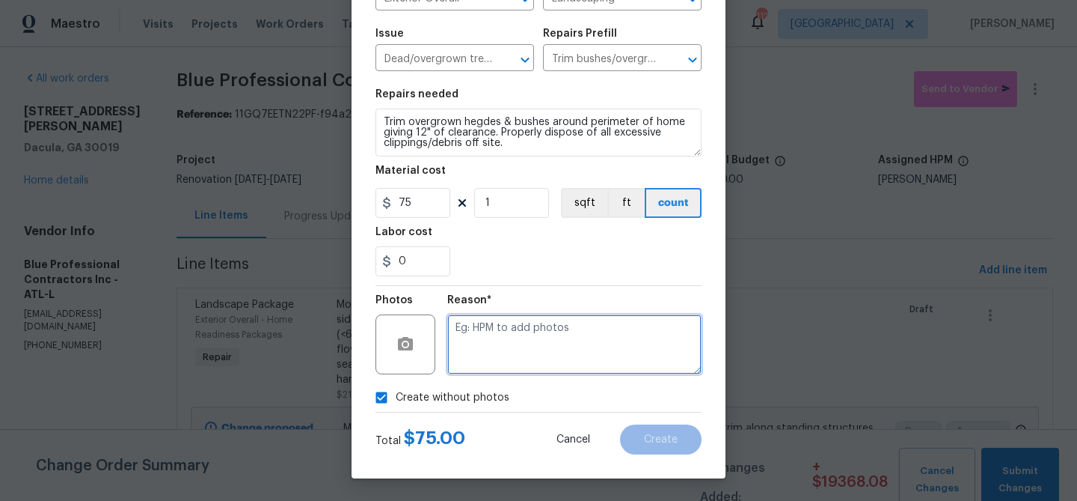
click at [510, 341] on textarea at bounding box center [574, 344] width 254 height 60
type textarea "Landscaping"
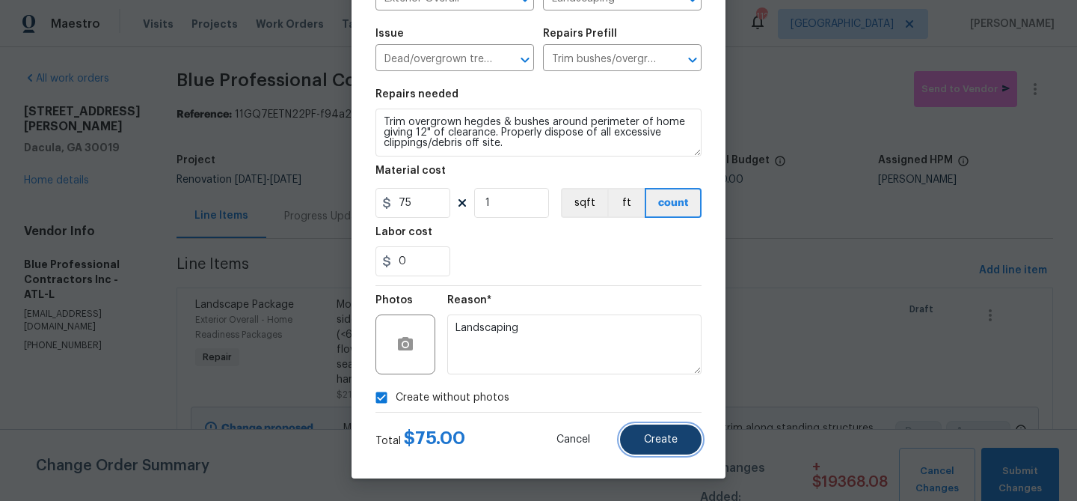
click at [672, 434] on span "Create" at bounding box center [661, 439] width 34 height 11
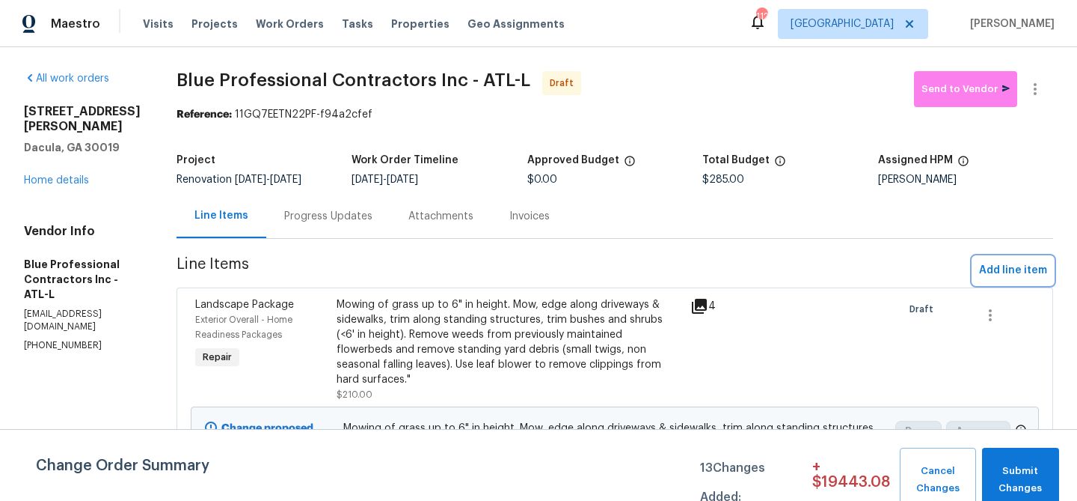
click at [992, 264] on span "Add line item" at bounding box center [1013, 270] width 68 height 19
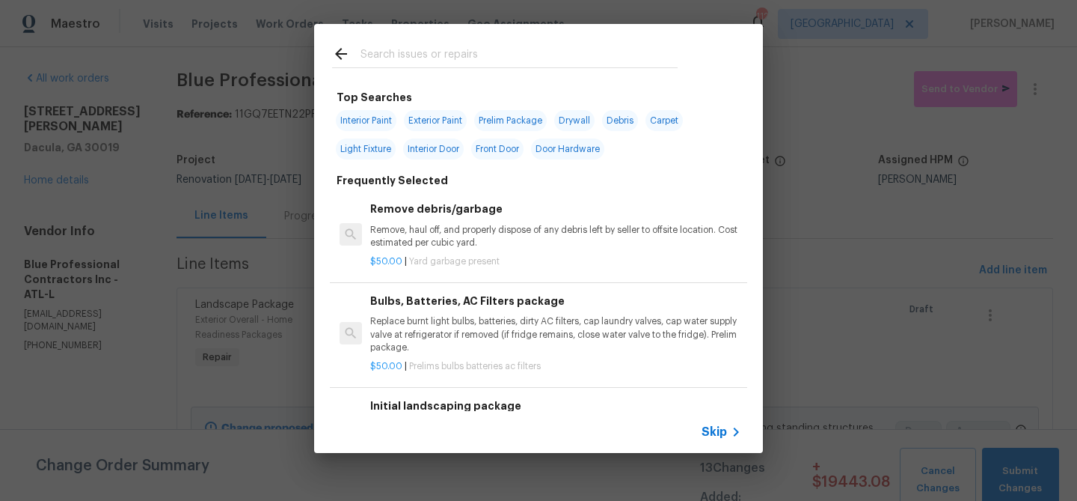
click at [478, 56] on input "text" at bounding box center [519, 56] width 317 height 22
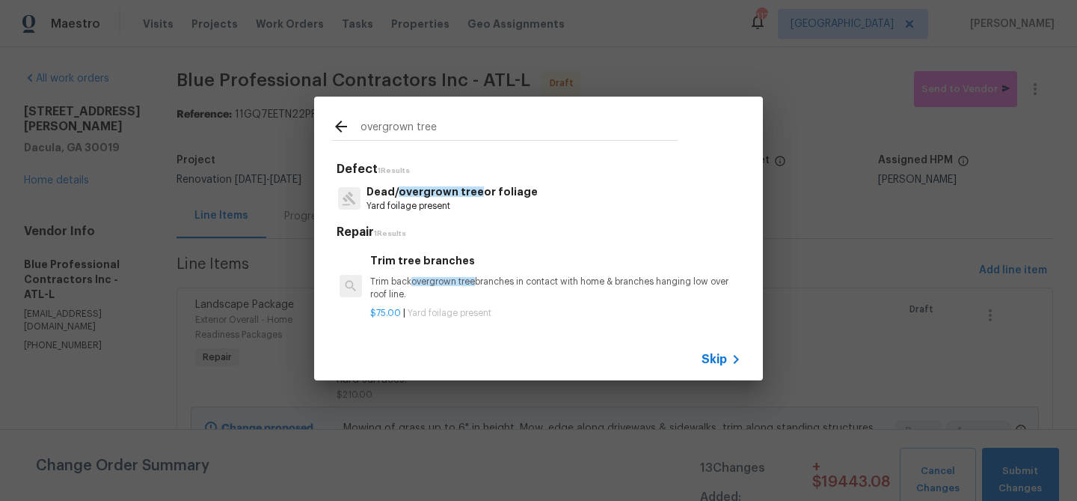
type input "overgrown tree"
click at [411, 263] on h6 "Trim tree branches" at bounding box center [555, 260] width 371 height 16
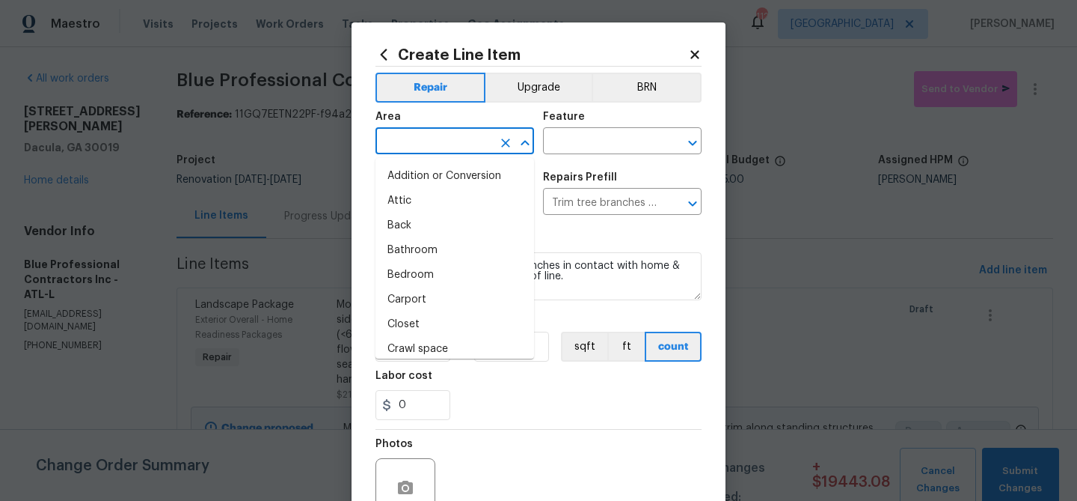
click at [412, 140] on input "text" at bounding box center [434, 142] width 117 height 23
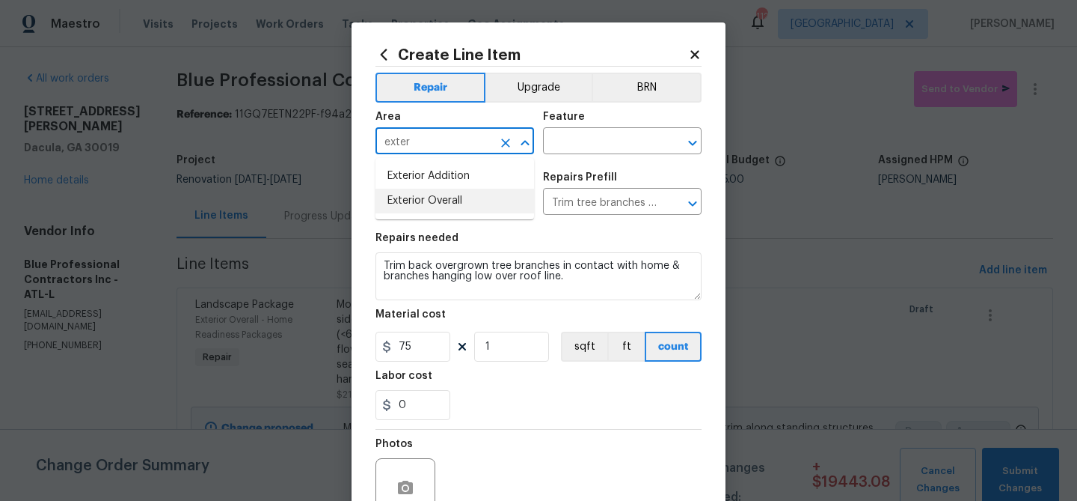
drag, startPoint x: 450, startPoint y: 215, endPoint x: 468, endPoint y: 195, distance: 26.0
click at [451, 214] on ul "Exterior Addition Exterior Overall" at bounding box center [455, 188] width 159 height 61
click at [468, 194] on li "Exterior Overall" at bounding box center [455, 201] width 159 height 25
type input "Exterior Overall"
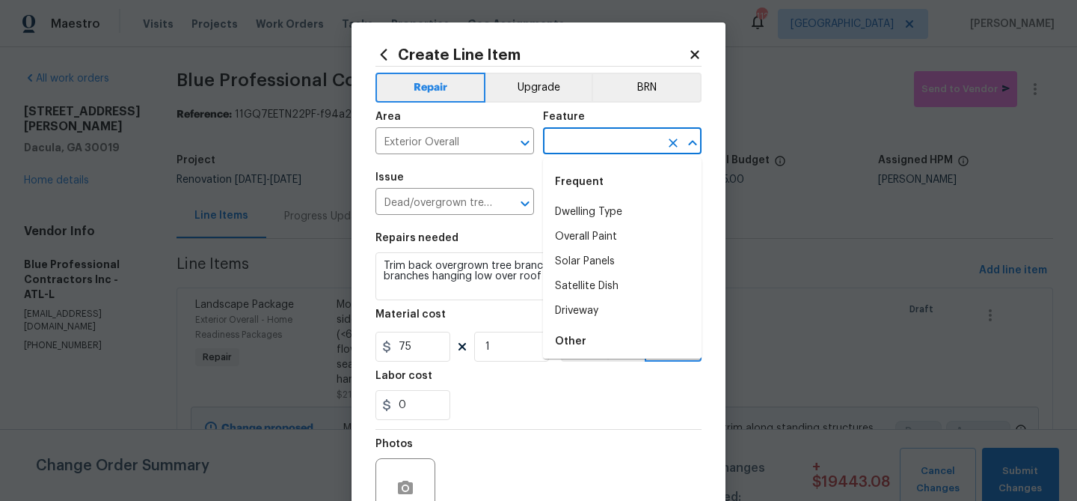
click at [570, 142] on input "text" at bounding box center [601, 142] width 117 height 23
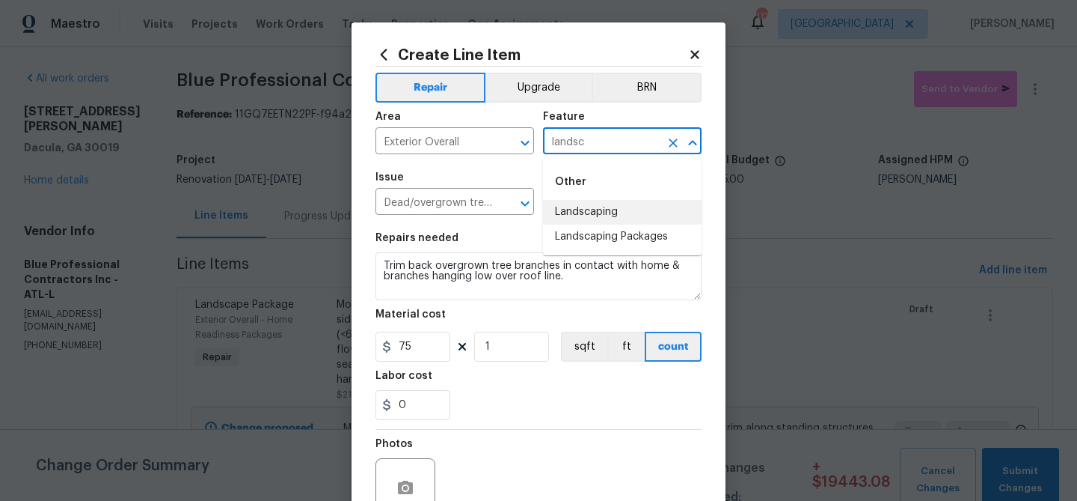
click at [575, 218] on li "Landscaping" at bounding box center [622, 212] width 159 height 25
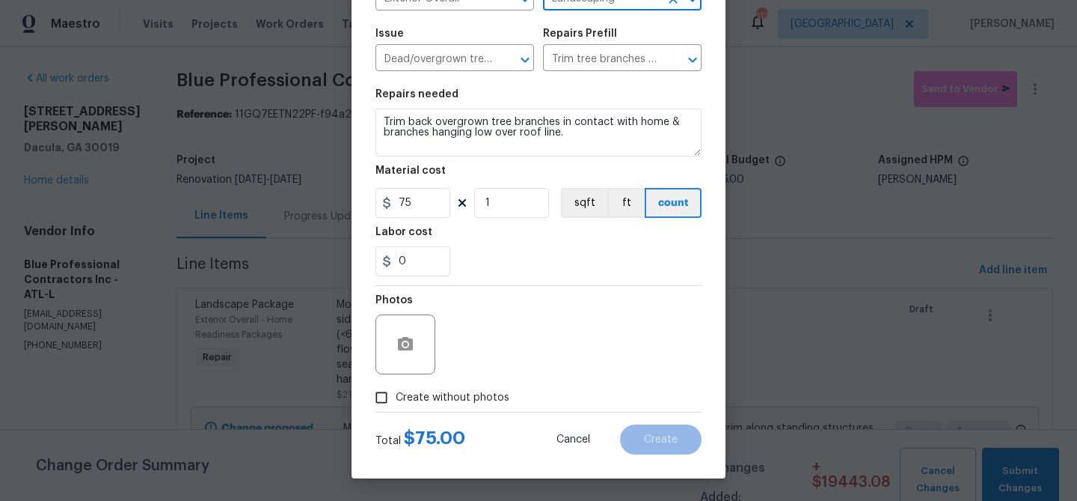
type input "Landscaping"
click at [465, 399] on span "Create without photos" at bounding box center [453, 398] width 114 height 16
click at [396, 399] on input "Create without photos" at bounding box center [381, 397] width 28 height 28
checkbox input "true"
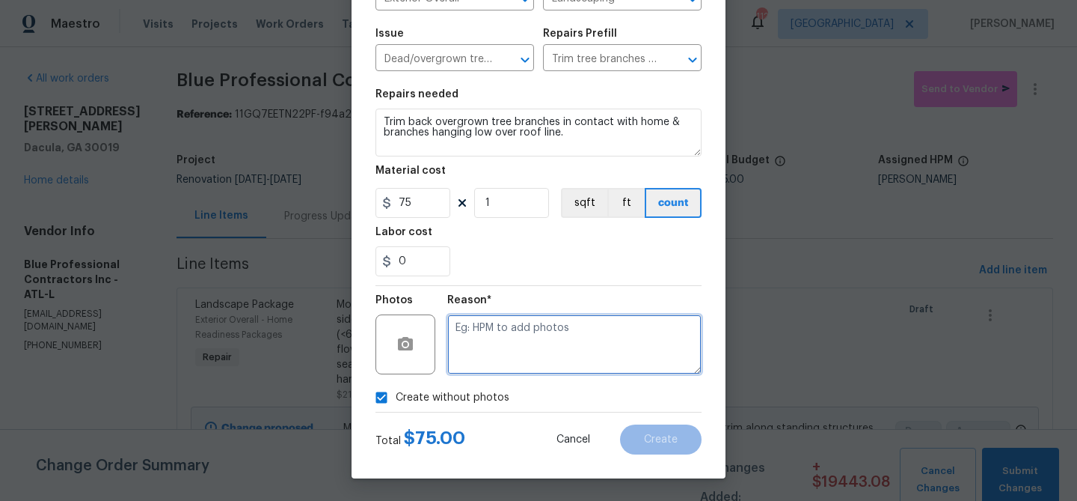
click at [477, 350] on textarea at bounding box center [574, 344] width 254 height 60
type textarea "Trim"
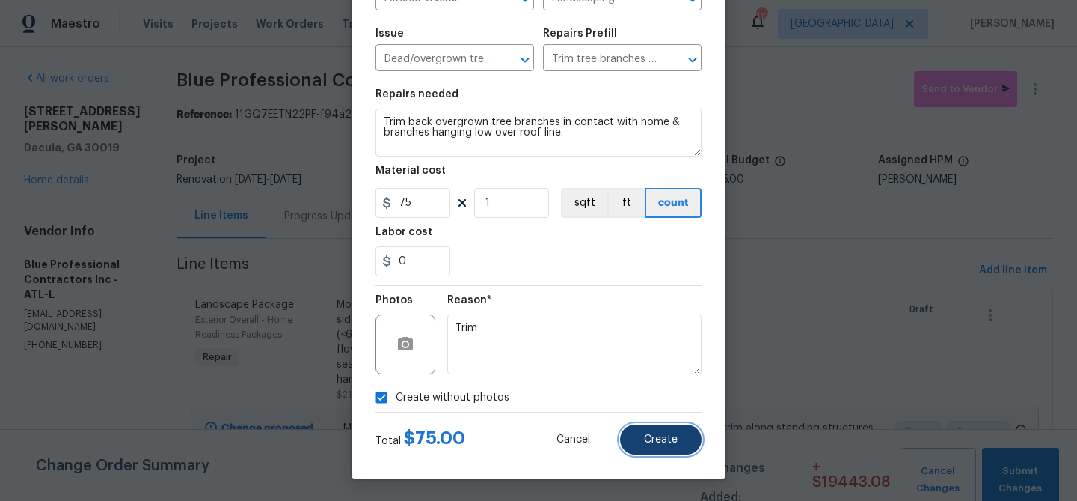
click at [659, 444] on button "Create" at bounding box center [661, 439] width 82 height 30
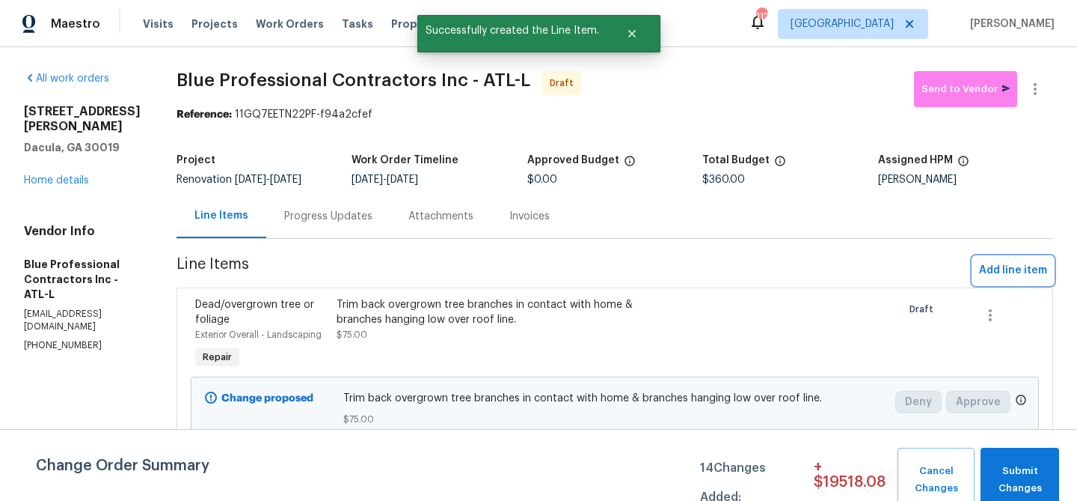
click at [1012, 268] on span "Add line item" at bounding box center [1013, 270] width 68 height 19
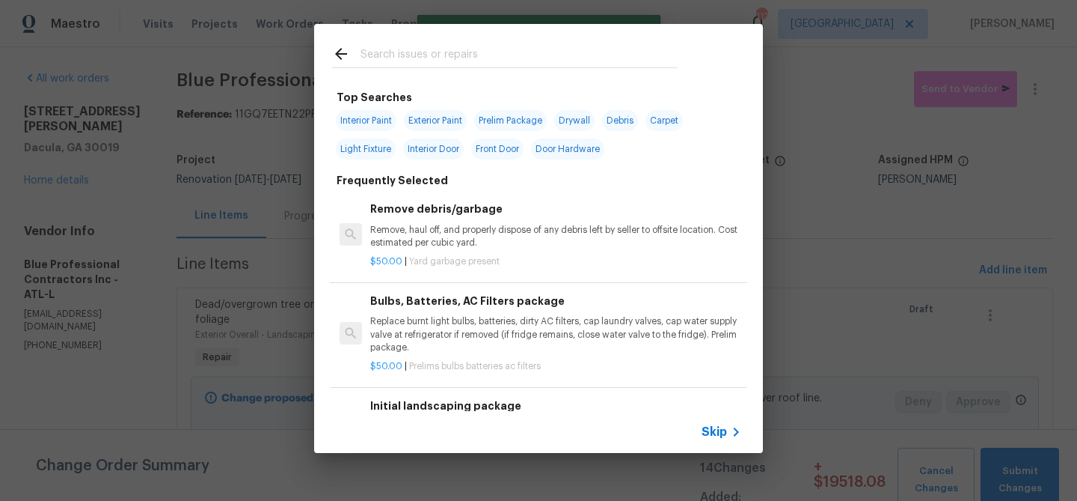
click at [462, 55] on input "text" at bounding box center [519, 56] width 317 height 22
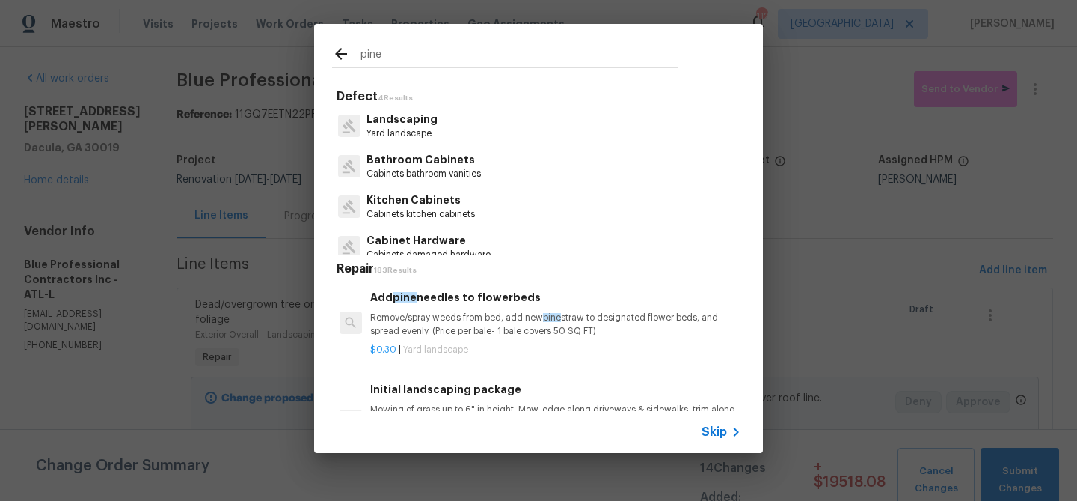
type input "pine"
click at [495, 314] on p "Remove/spray weeds from bed, add new pine straw to designated flower beds, and …" at bounding box center [555, 323] width 371 height 25
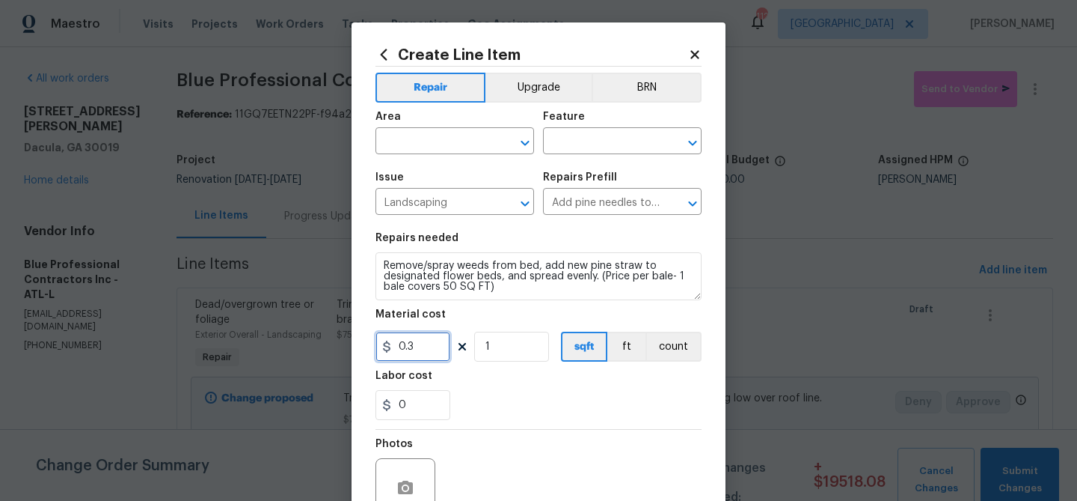
click at [414, 354] on input "0.3" at bounding box center [413, 346] width 75 height 30
click at [413, 354] on input "0.3" at bounding box center [413, 346] width 75 height 30
drag, startPoint x: 413, startPoint y: 353, endPoint x: 385, endPoint y: 331, distance: 36.2
click at [404, 349] on input "0.3" at bounding box center [413, 346] width 75 height 30
type input "8"
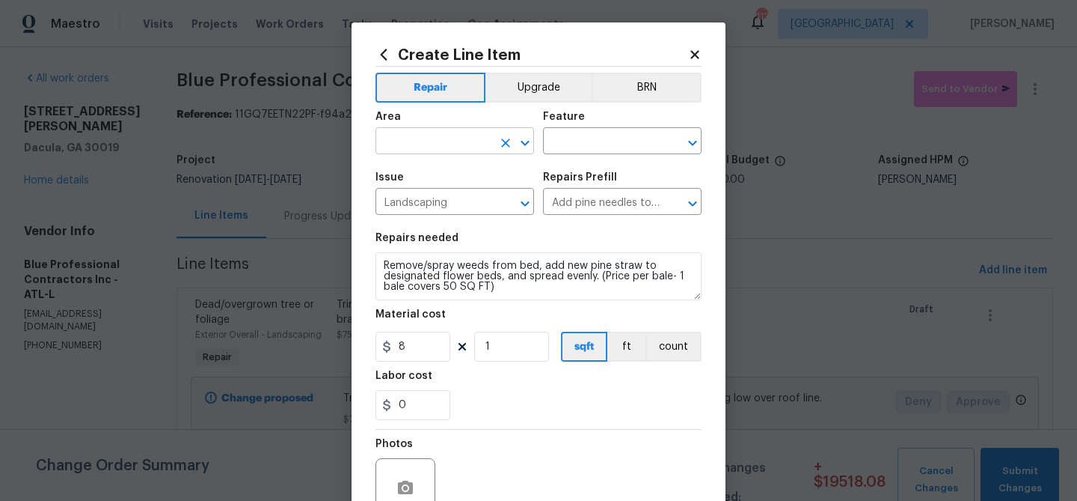
click at [400, 141] on input "text" at bounding box center [434, 142] width 117 height 23
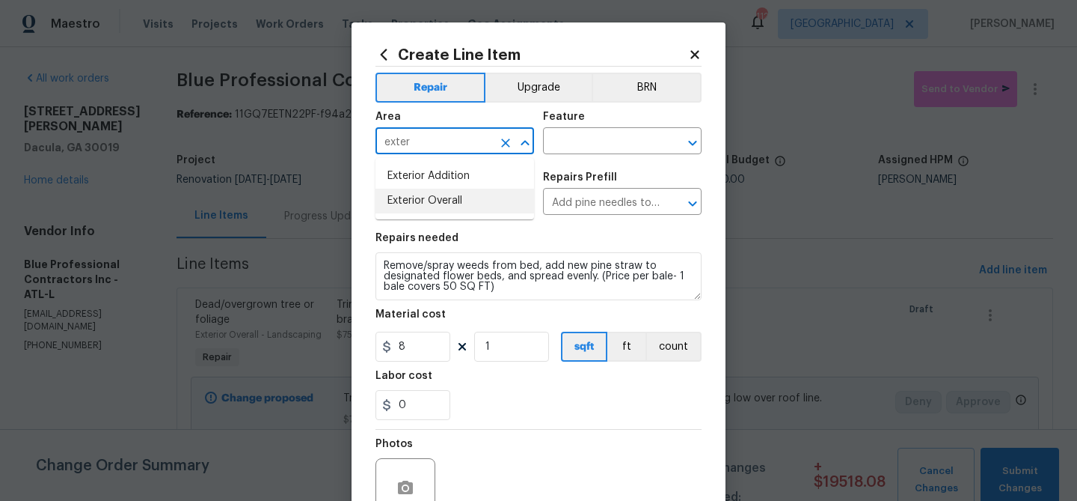
drag, startPoint x: 408, startPoint y: 197, endPoint x: 437, endPoint y: 185, distance: 31.5
click at [408, 197] on li "Exterior Overall" at bounding box center [455, 201] width 159 height 25
type input "Exterior Overall"
click at [607, 143] on input "text" at bounding box center [601, 142] width 117 height 23
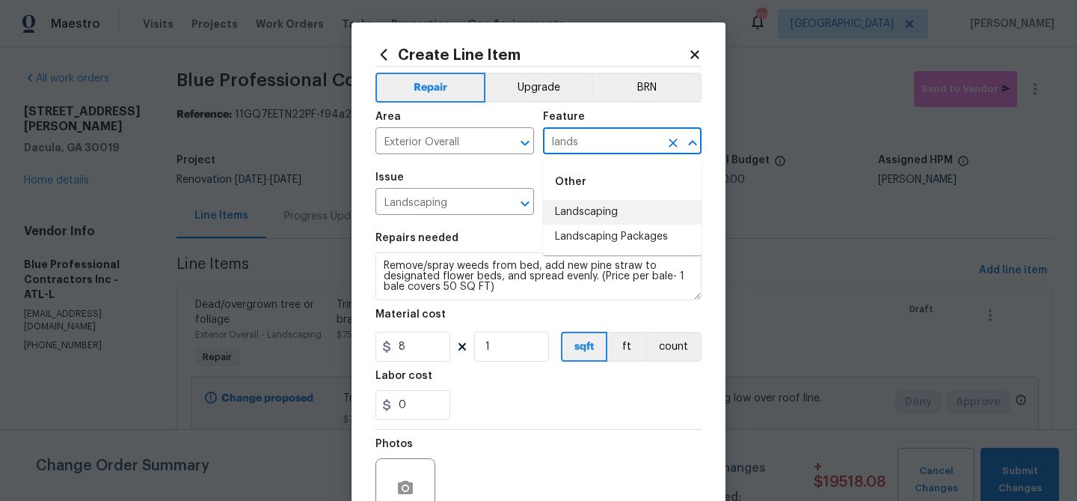
click at [602, 210] on li "Landscaping" at bounding box center [622, 212] width 159 height 25
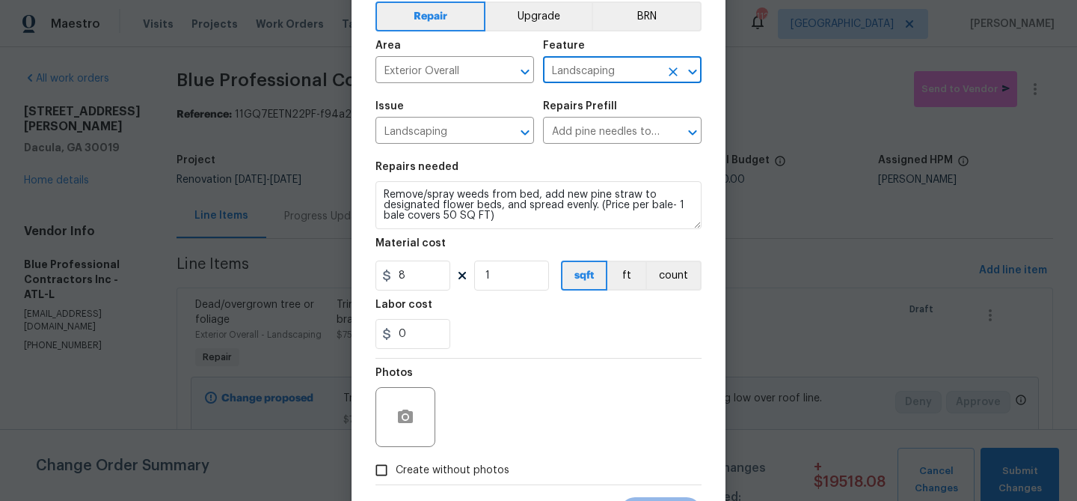
scroll to position [89, 0]
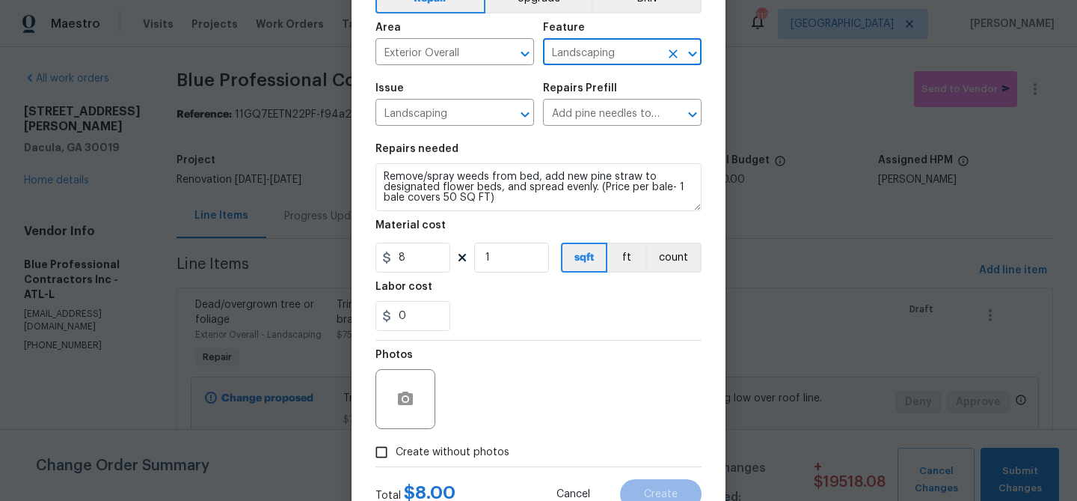
type input "Landscaping"
click at [532, 258] on input "1" at bounding box center [511, 257] width 75 height 30
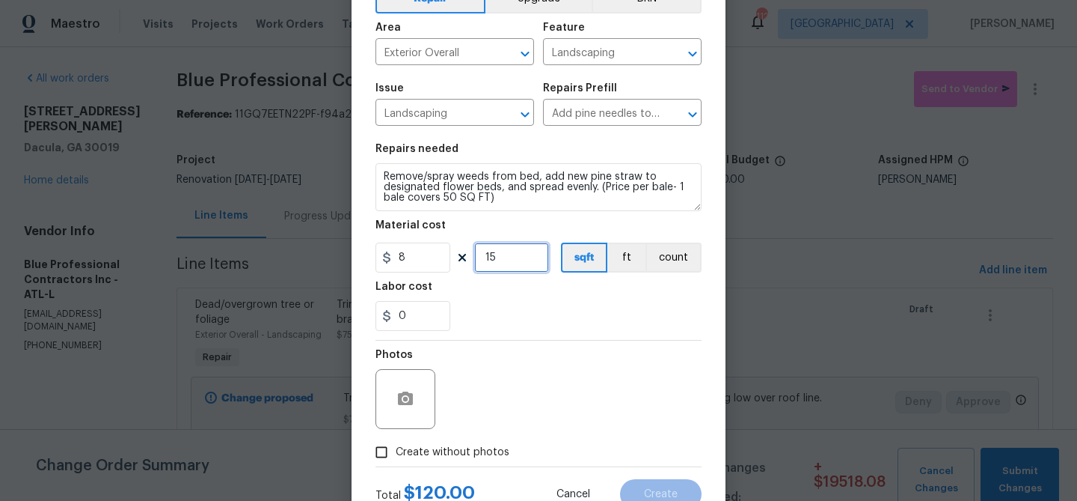
type input "15"
drag, startPoint x: 573, startPoint y: 355, endPoint x: 394, endPoint y: 429, distance: 194.5
click at [572, 355] on div "Photos" at bounding box center [539, 388] width 326 height 97
click at [379, 449] on input "Create without photos" at bounding box center [381, 452] width 28 height 28
checkbox input "true"
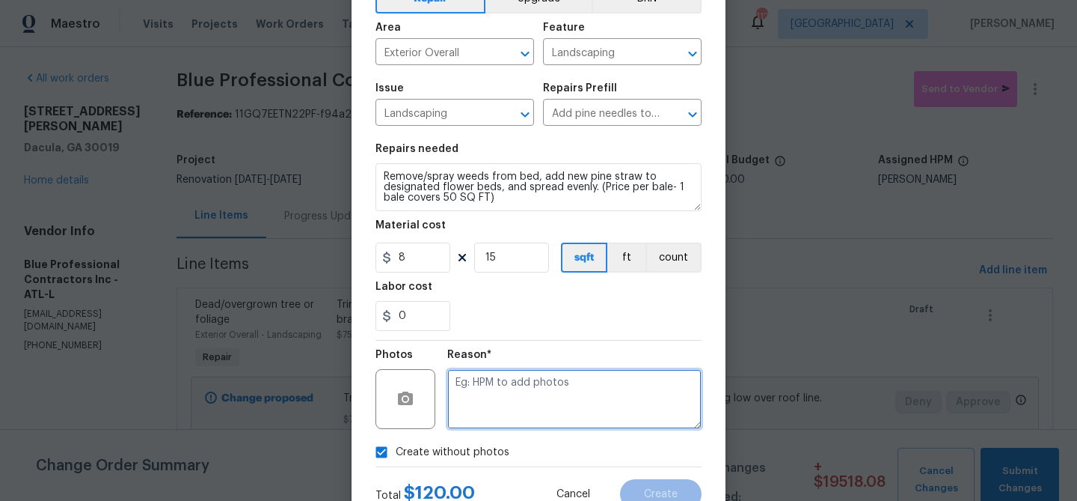
click at [458, 392] on textarea at bounding box center [574, 399] width 254 height 60
type textarea "straw"
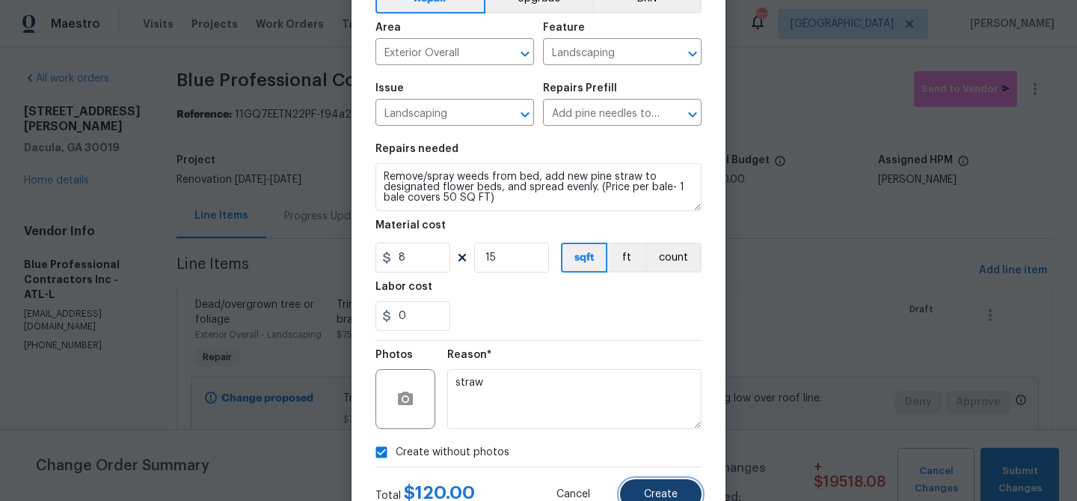
click at [658, 488] on button "Create" at bounding box center [661, 494] width 82 height 30
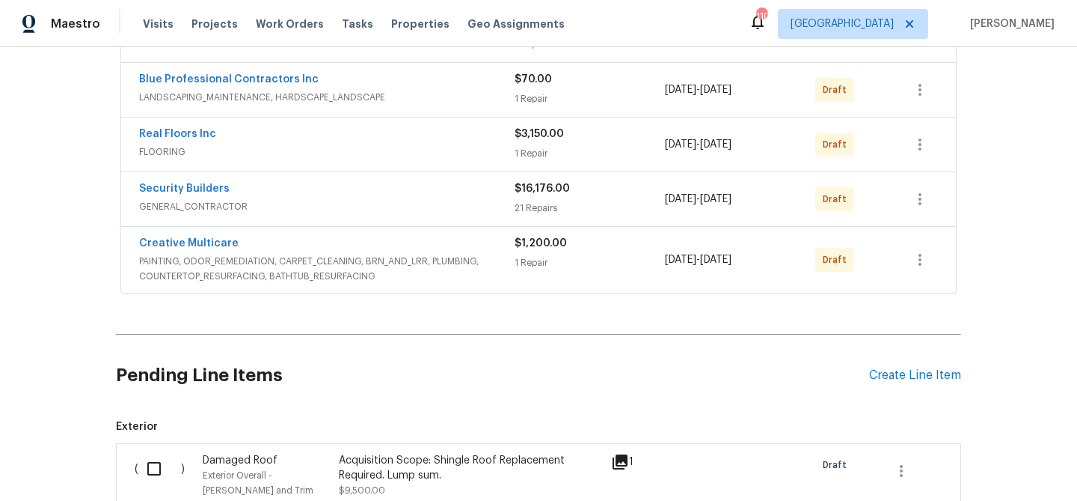
scroll to position [331, 0]
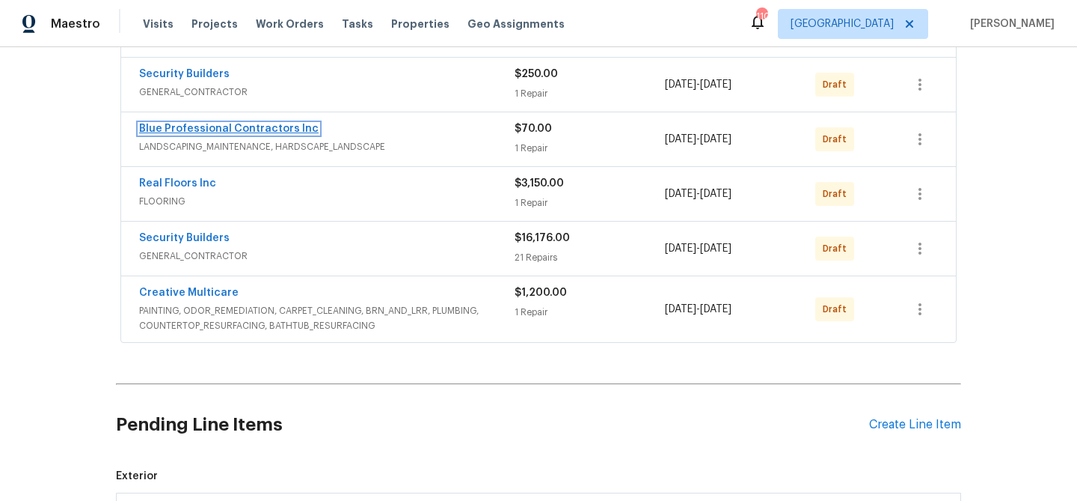
click at [252, 129] on link "Blue Professional Contractors Inc" at bounding box center [229, 128] width 180 height 10
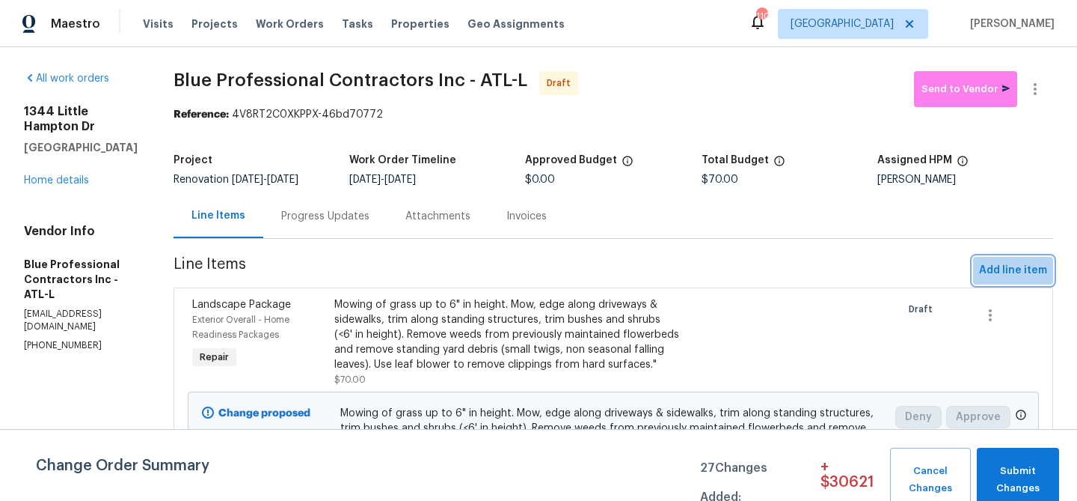
click at [1024, 265] on span "Add line item" at bounding box center [1013, 270] width 68 height 19
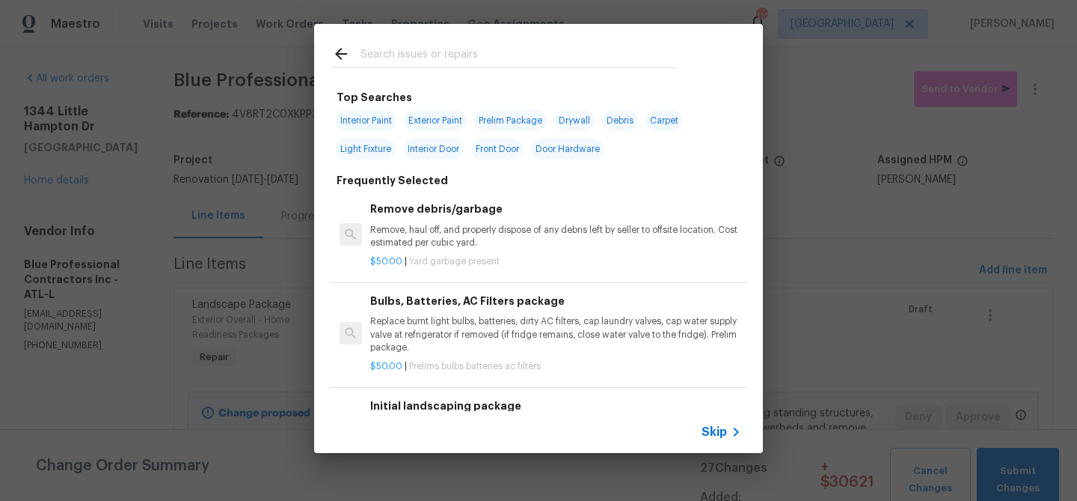
click at [454, 58] on input "text" at bounding box center [519, 56] width 317 height 22
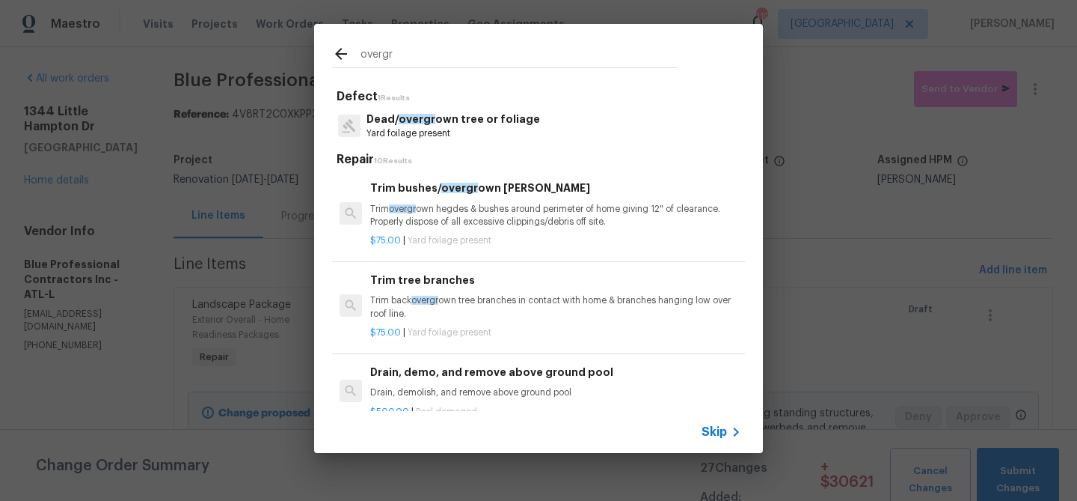
type input "overgr"
click at [438, 116] on p "Dead/ overgr own tree or foliage" at bounding box center [454, 119] width 174 height 16
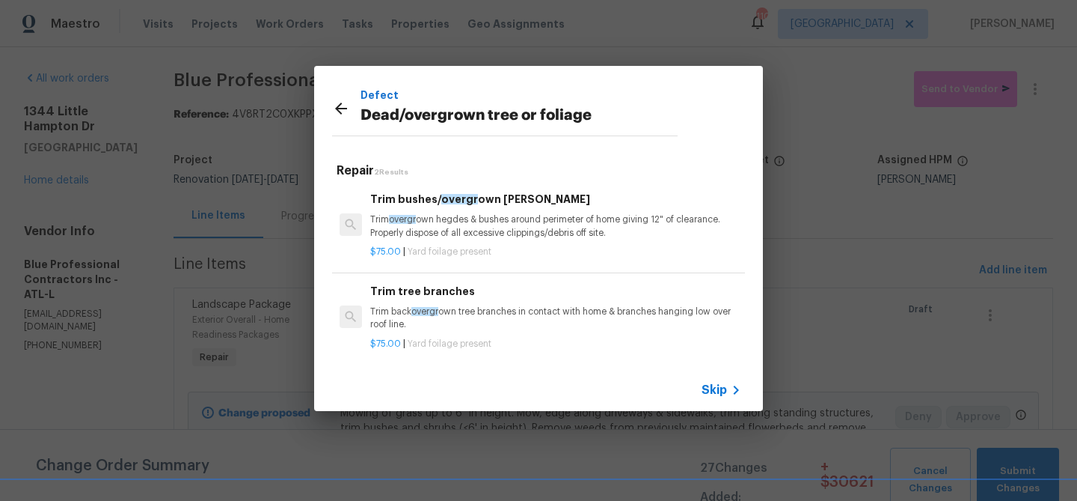
click at [453, 210] on div "Trim bushes/ overgr own [PERSON_NAME] Trim overgr own hegdes & bushes around pe…" at bounding box center [555, 215] width 371 height 49
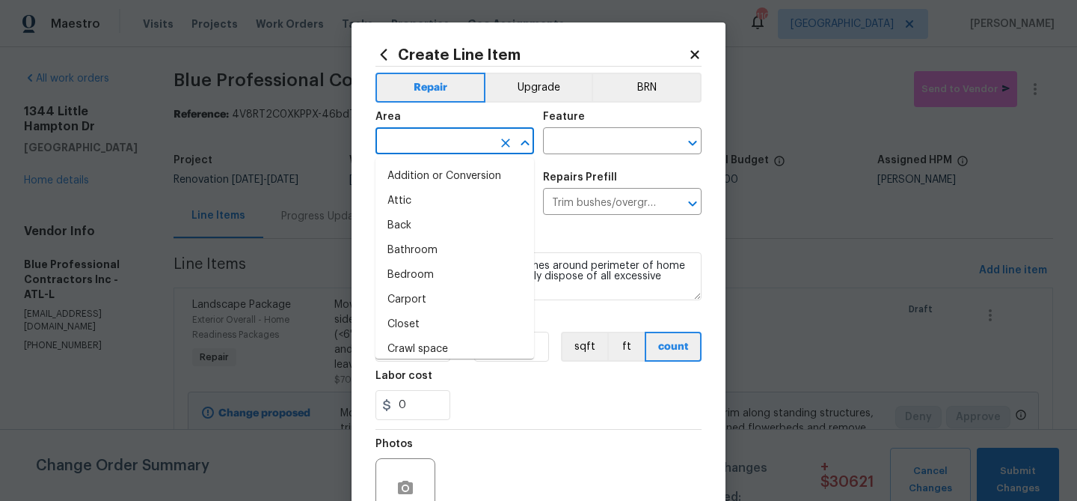
click at [403, 144] on input "text" at bounding box center [434, 142] width 117 height 23
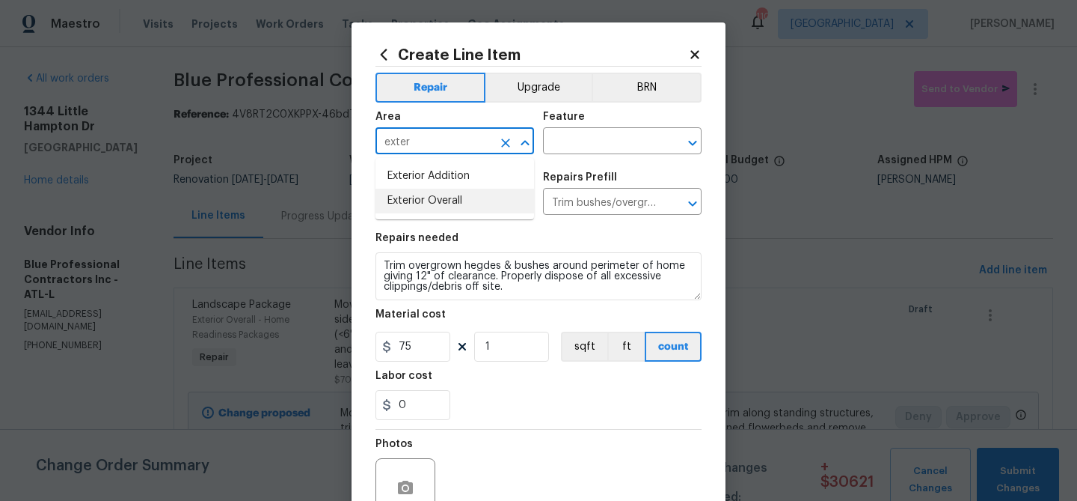
click at [411, 201] on li "Exterior Overall" at bounding box center [455, 201] width 159 height 25
type input "Exterior Overall"
click at [561, 147] on input "text" at bounding box center [601, 142] width 117 height 23
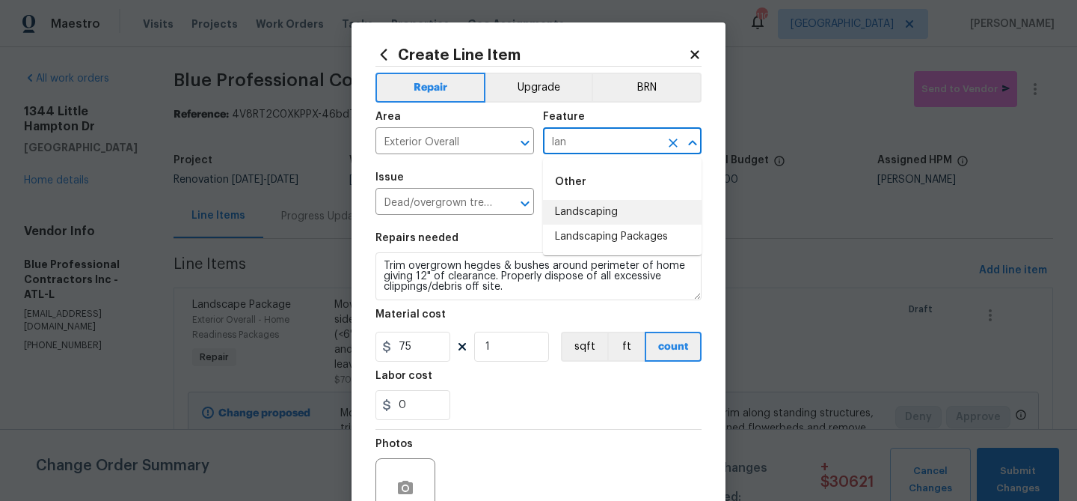
click at [575, 217] on li "Landscaping" at bounding box center [622, 212] width 159 height 25
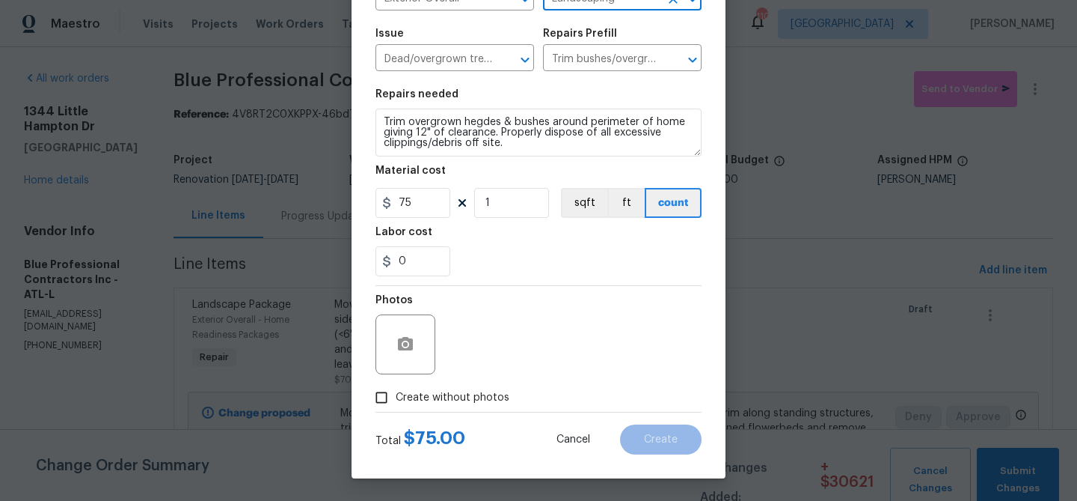
type input "Landscaping"
drag, startPoint x: 492, startPoint y: 400, endPoint x: 507, endPoint y: 376, distance: 28.9
click at [494, 398] on span "Create without photos" at bounding box center [453, 398] width 114 height 16
click at [516, 352] on div "Photos" at bounding box center [539, 334] width 326 height 97
drag, startPoint x: 450, startPoint y: 398, endPoint x: 461, endPoint y: 385, distance: 17.1
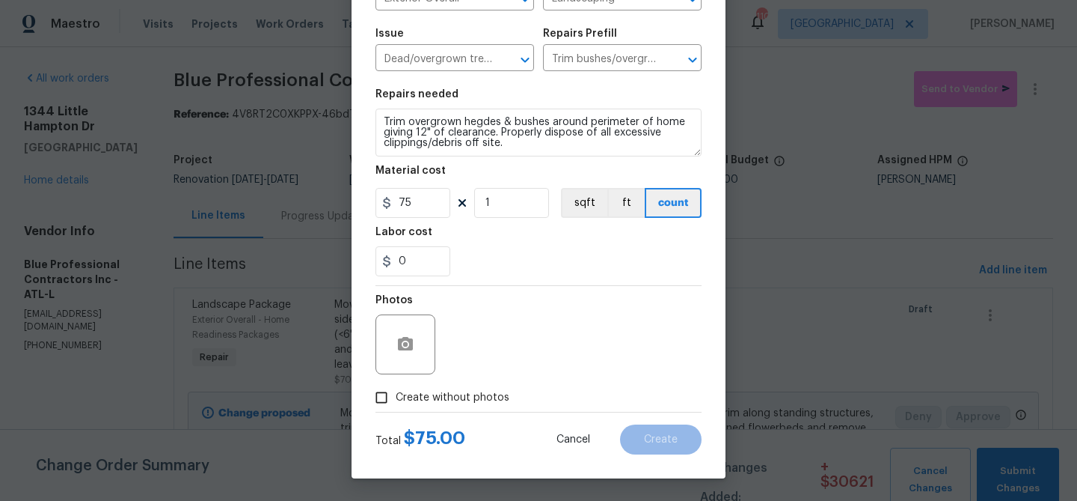
click at [452, 397] on span "Create without photos" at bounding box center [453, 398] width 114 height 16
click at [396, 397] on input "Create without photos" at bounding box center [381, 397] width 28 height 28
checkbox input "true"
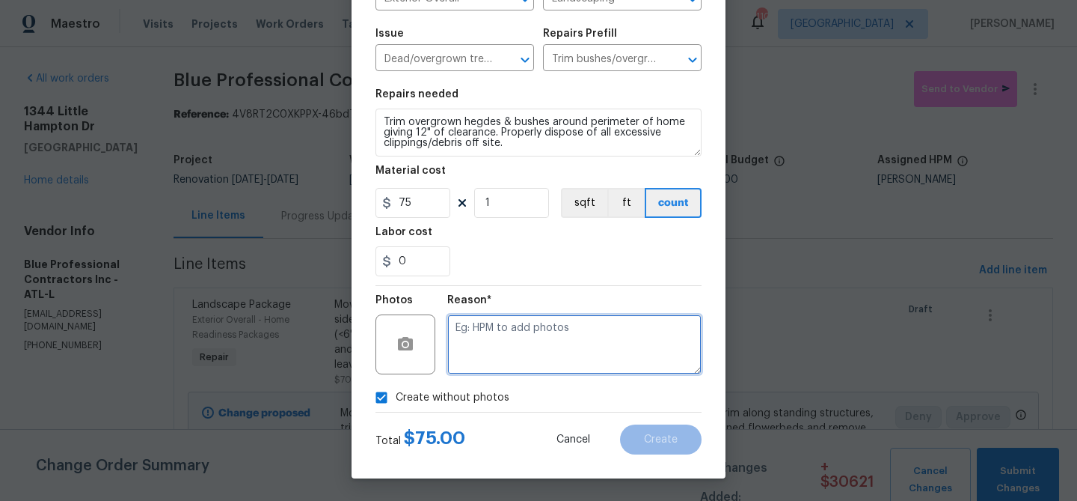
click at [477, 361] on textarea at bounding box center [574, 344] width 254 height 60
type textarea "Trim bushes"
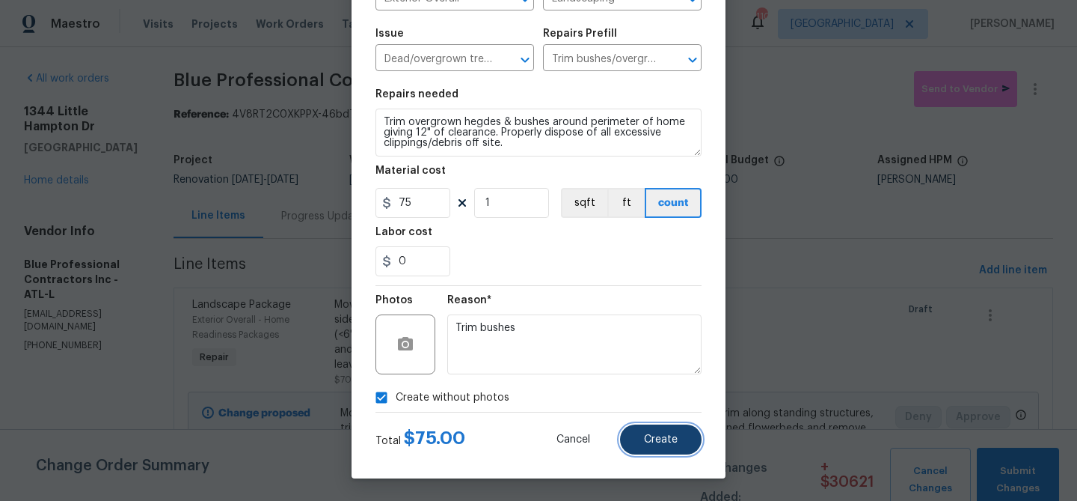
click at [656, 438] on span "Create" at bounding box center [661, 439] width 34 height 11
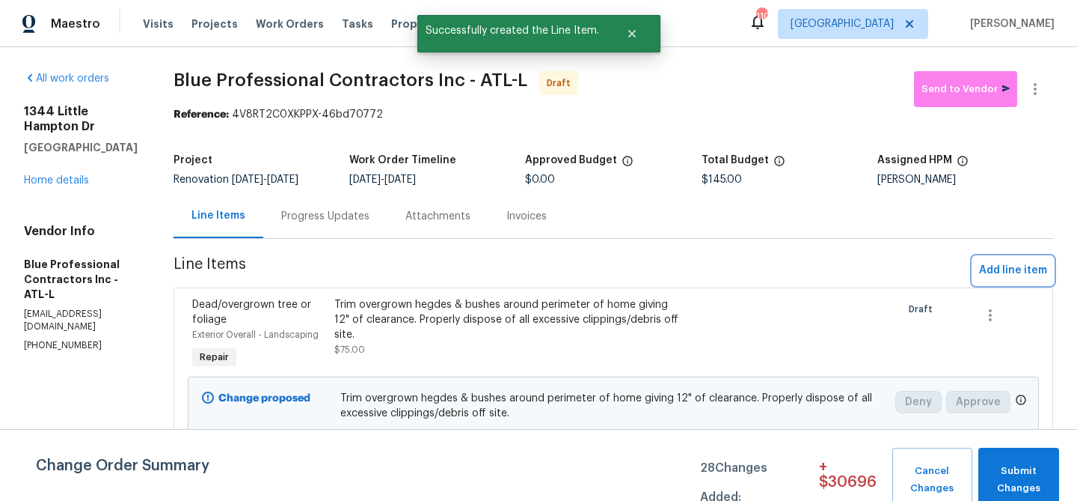
click at [999, 269] on span "Add line item" at bounding box center [1013, 270] width 68 height 19
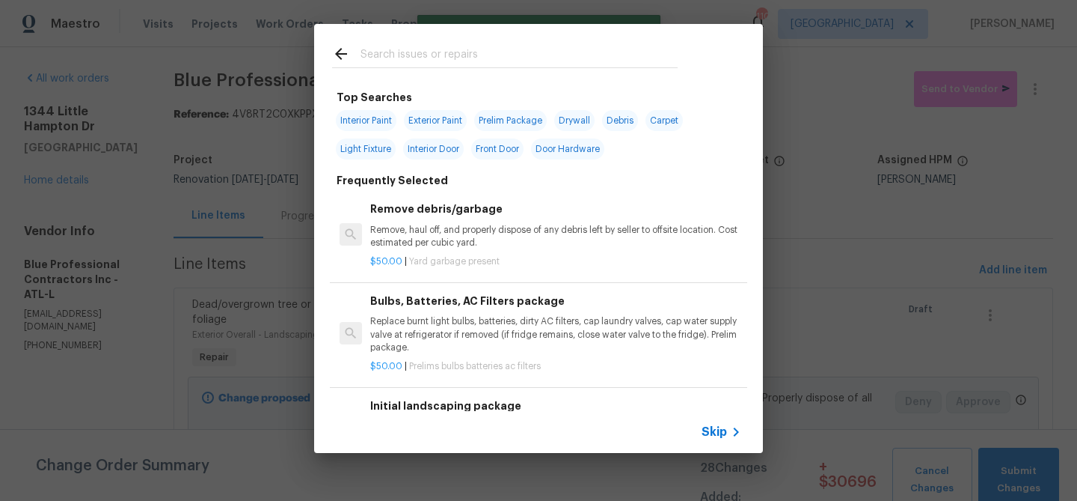
click at [496, 57] on input "text" at bounding box center [519, 56] width 317 height 22
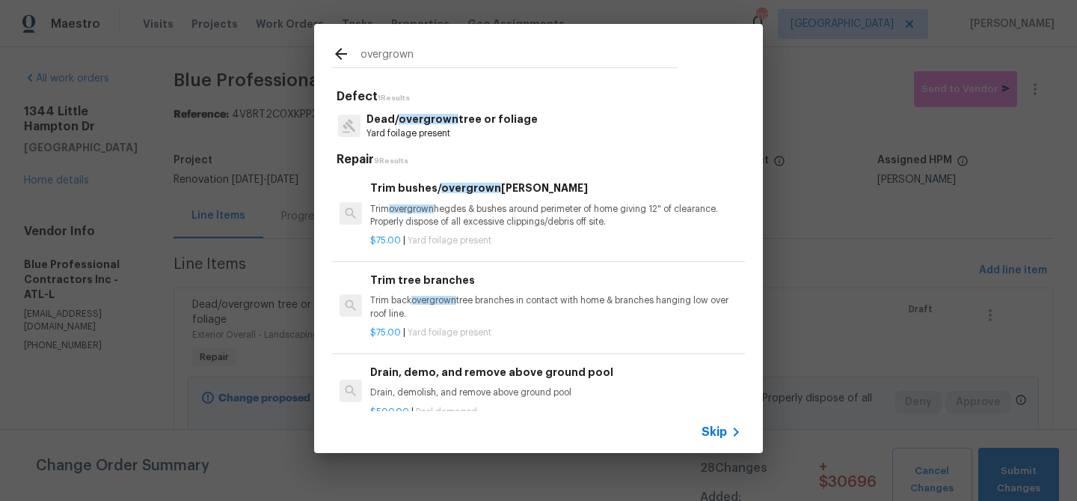
type input "overgrown"
click at [466, 304] on p "Trim back overgrown tree branches in contact with home & branches hanging low o…" at bounding box center [555, 306] width 371 height 25
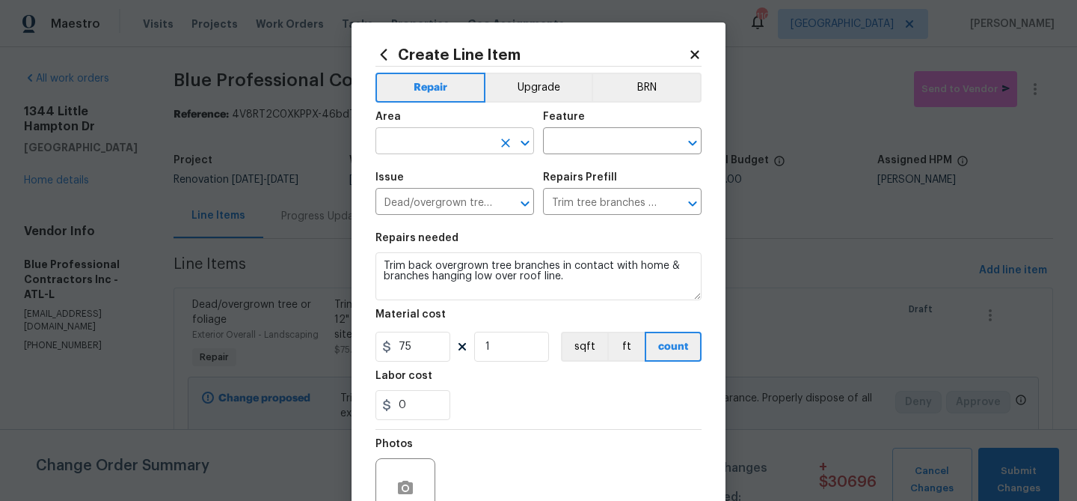
click at [407, 144] on input "text" at bounding box center [434, 142] width 117 height 23
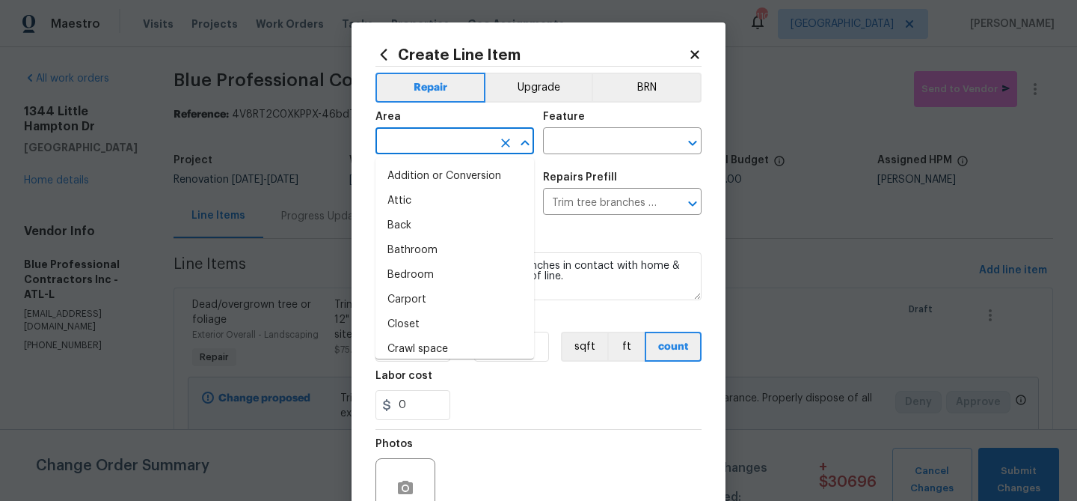
type input "w"
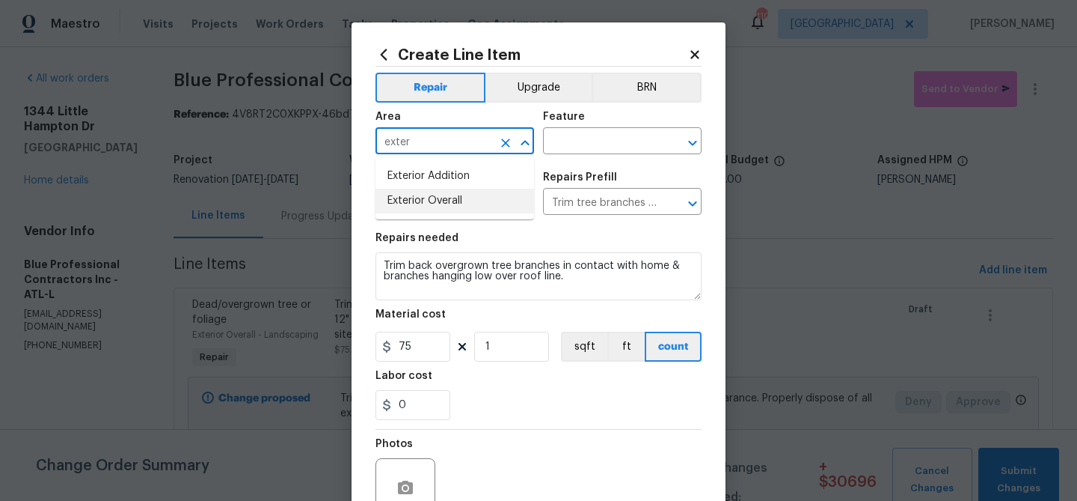
click at [421, 201] on li "Exterior Overall" at bounding box center [455, 201] width 159 height 25
type input "Exterior Overall"
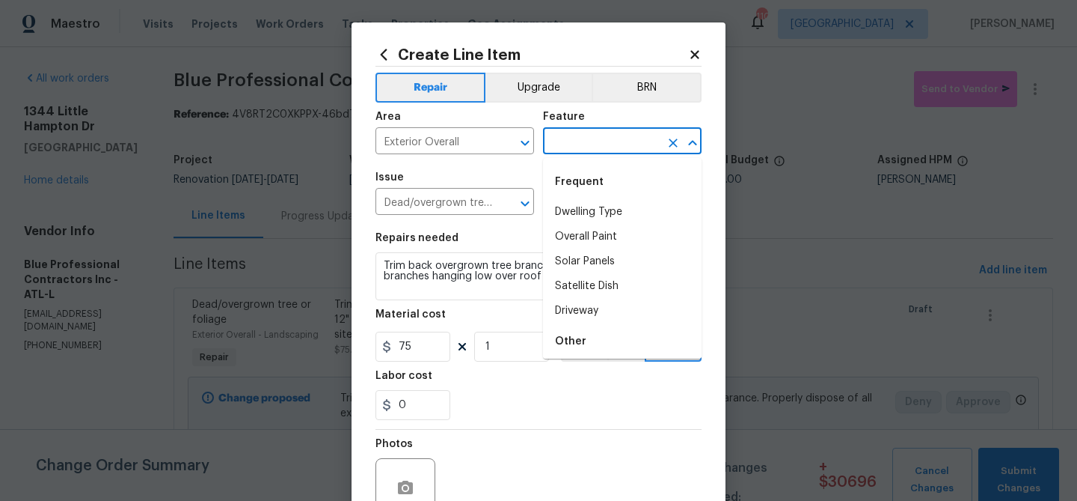
click at [570, 151] on input "text" at bounding box center [601, 142] width 117 height 23
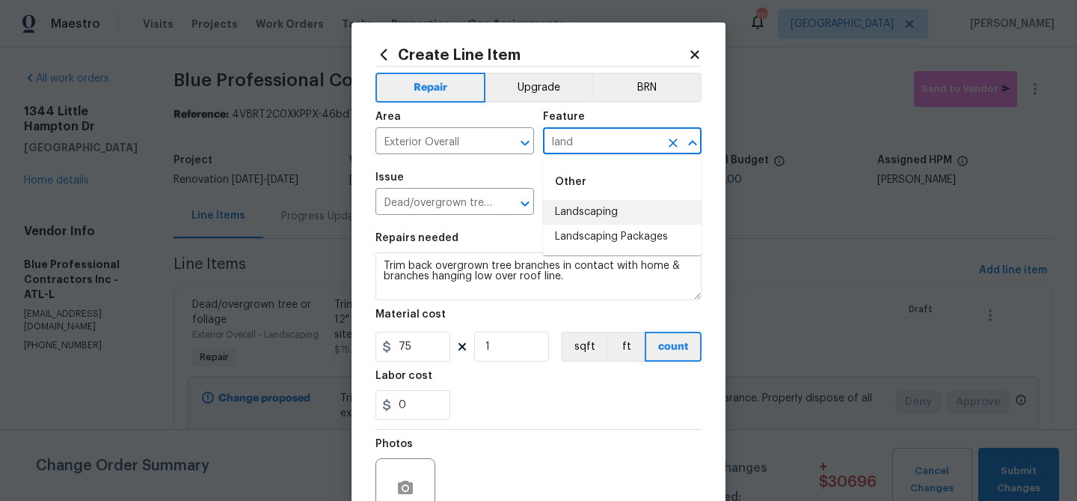
click at [576, 211] on li "Landscaping" at bounding box center [622, 212] width 159 height 25
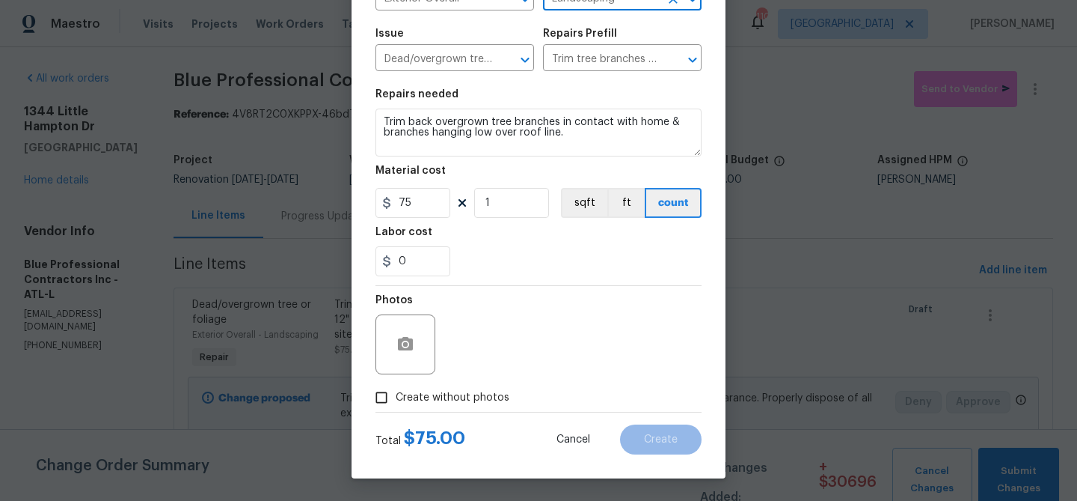
type input "Landscaping"
drag, startPoint x: 438, startPoint y: 398, endPoint x: 444, endPoint y: 361, distance: 37.1
click at [438, 396] on span "Create without photos" at bounding box center [453, 398] width 114 height 16
click at [396, 396] on input "Create without photos" at bounding box center [381, 397] width 28 height 28
checkbox input "true"
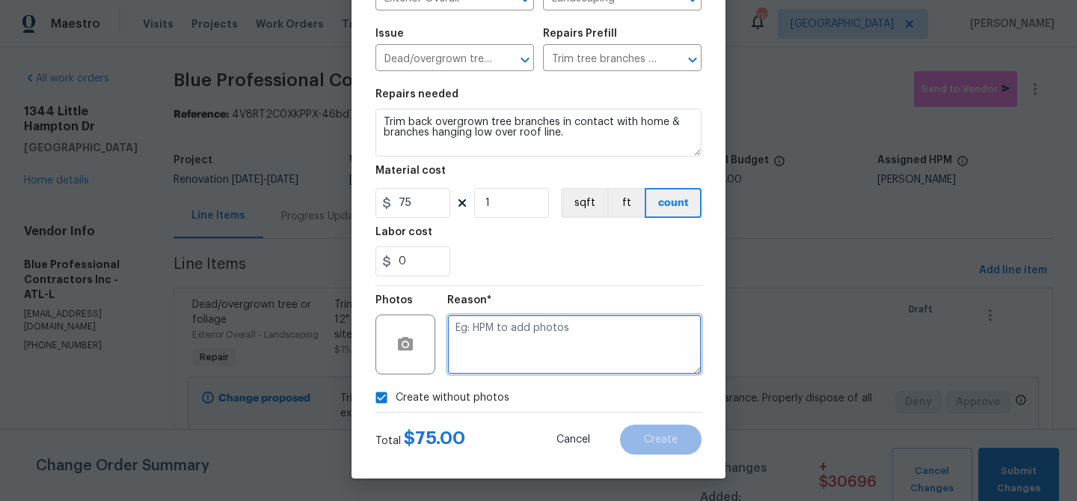
click at [456, 341] on textarea at bounding box center [574, 344] width 254 height 60
type textarea "Trim trees"
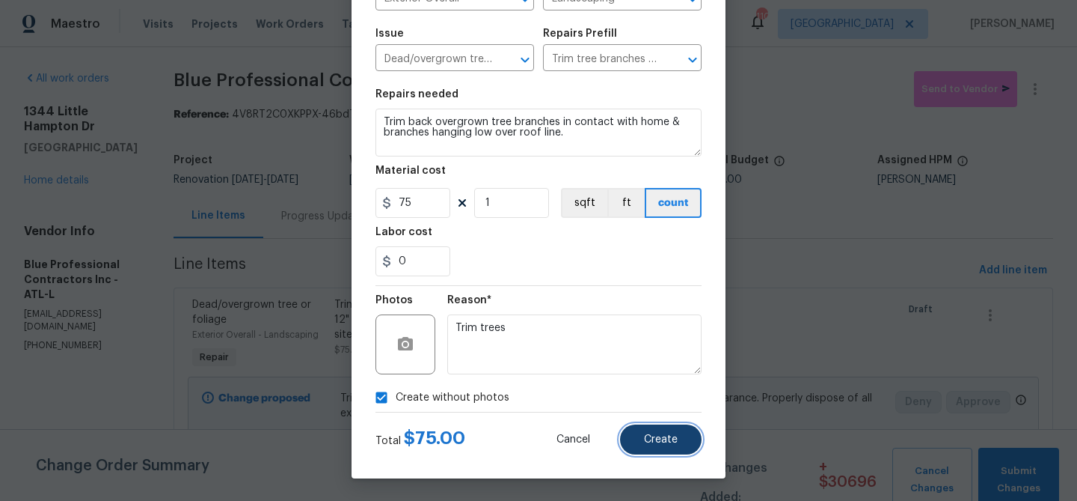
click at [646, 432] on button "Create" at bounding box center [661, 439] width 82 height 30
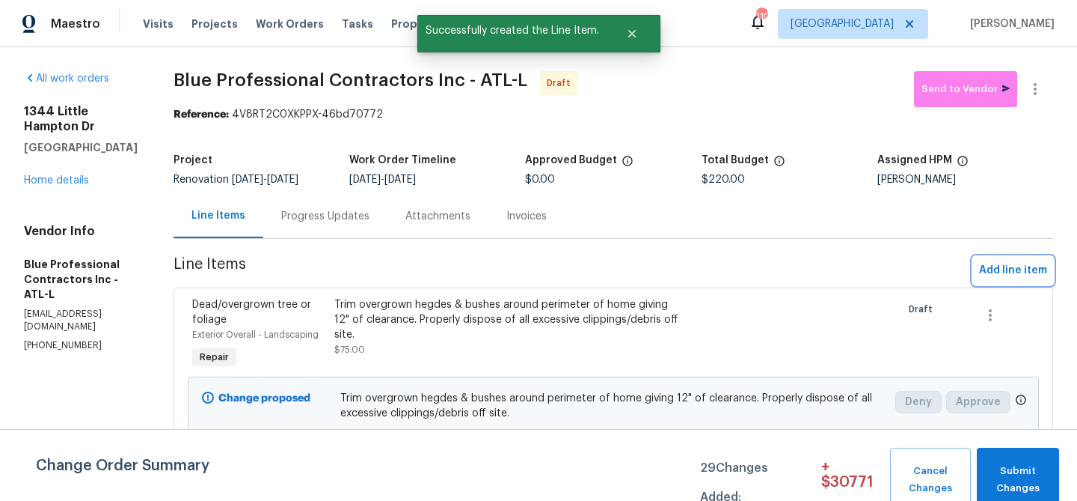
click at [986, 269] on span "Add line item" at bounding box center [1013, 270] width 68 height 19
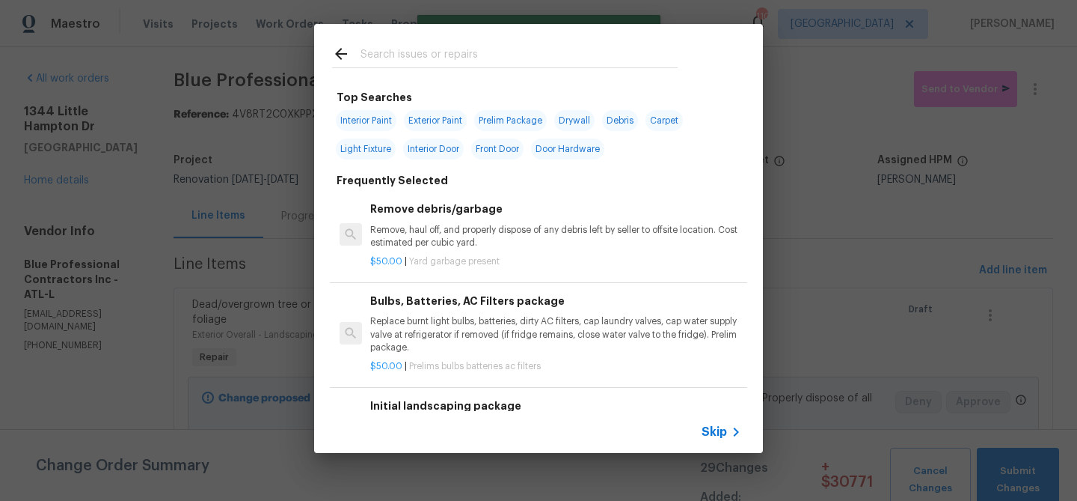
click at [384, 55] on input "text" at bounding box center [519, 56] width 317 height 22
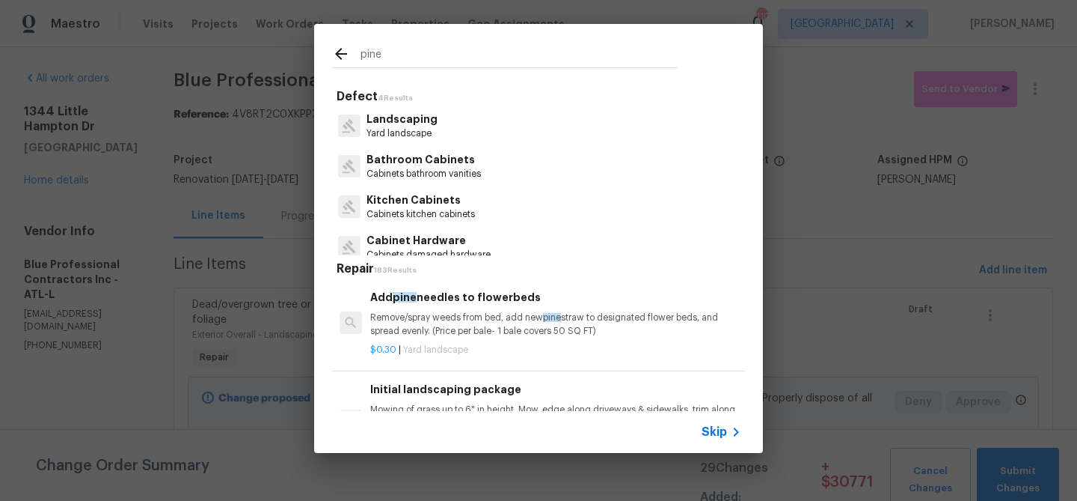
type input "pine"
click at [445, 317] on p "Remove/spray weeds from bed, add new pine straw to designated flower beds, and …" at bounding box center [555, 323] width 371 height 25
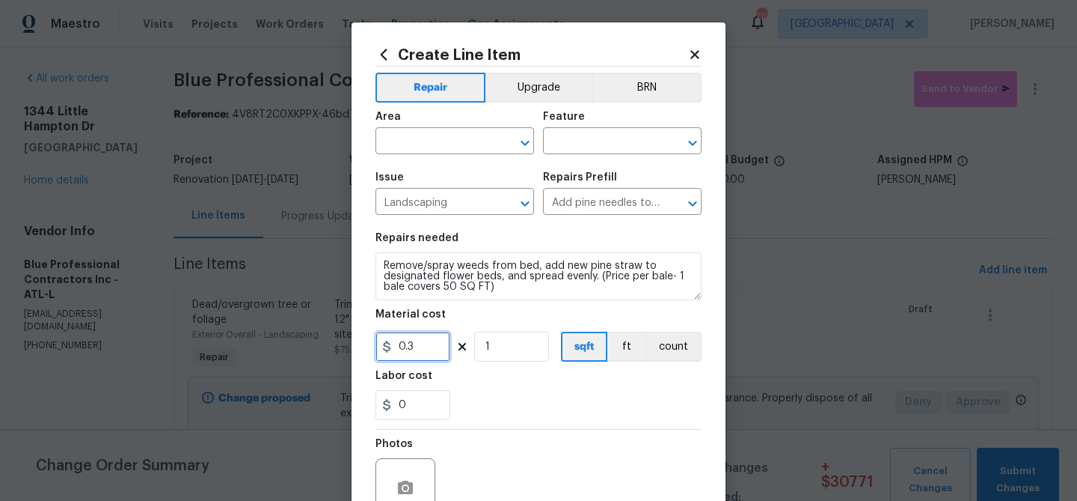
click at [402, 347] on input "0.3" at bounding box center [413, 346] width 75 height 30
type input "8"
click at [514, 355] on input "1" at bounding box center [511, 346] width 75 height 30
type input "15"
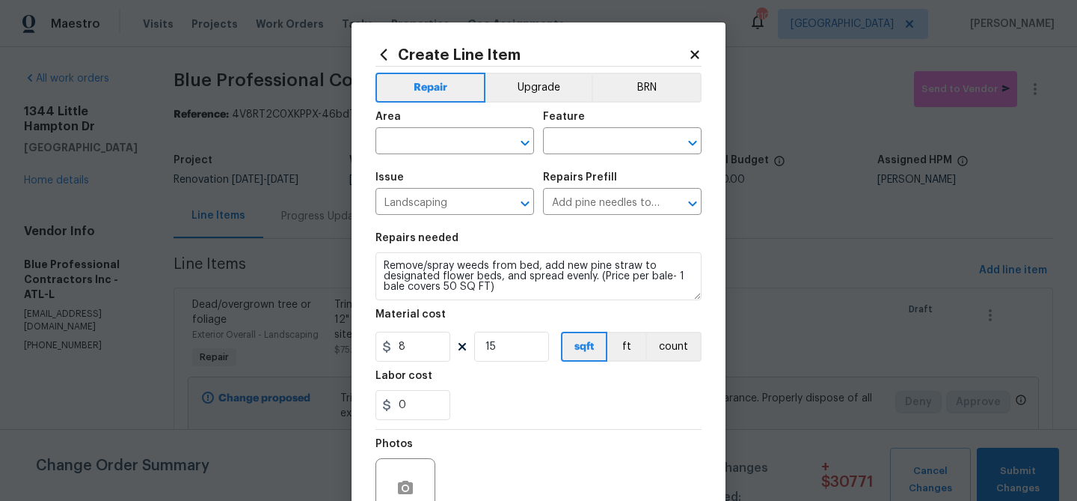
click at [517, 384] on div "Labor cost" at bounding box center [539, 379] width 326 height 19
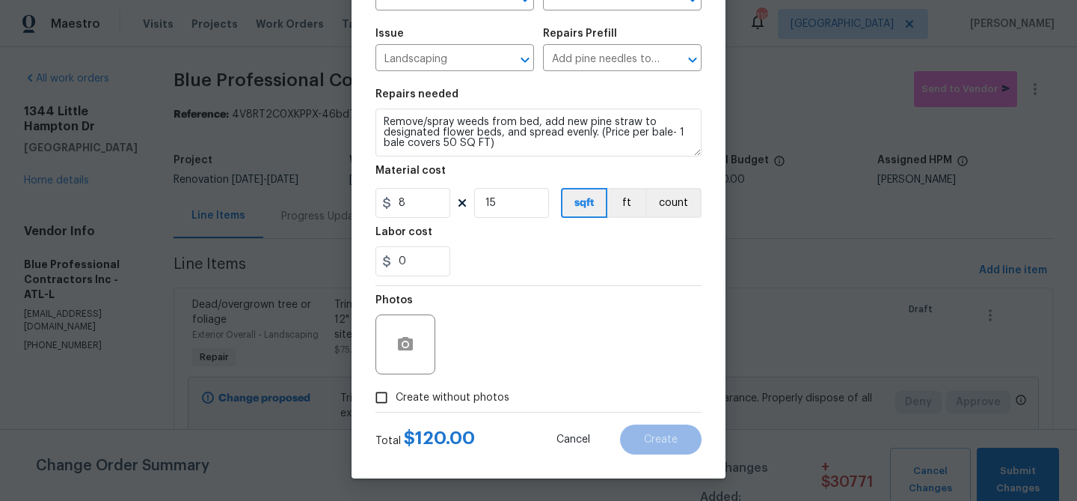
click at [463, 392] on span "Create without photos" at bounding box center [453, 398] width 114 height 16
click at [396, 392] on input "Create without photos" at bounding box center [381, 397] width 28 height 28
checkbox input "true"
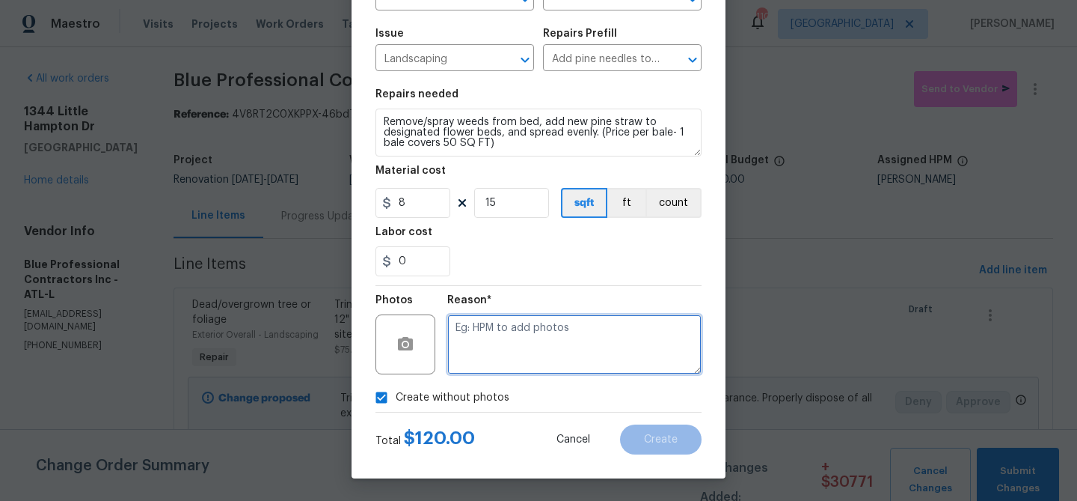
click at [484, 343] on textarea at bounding box center [574, 344] width 254 height 60
type textarea "Straw"
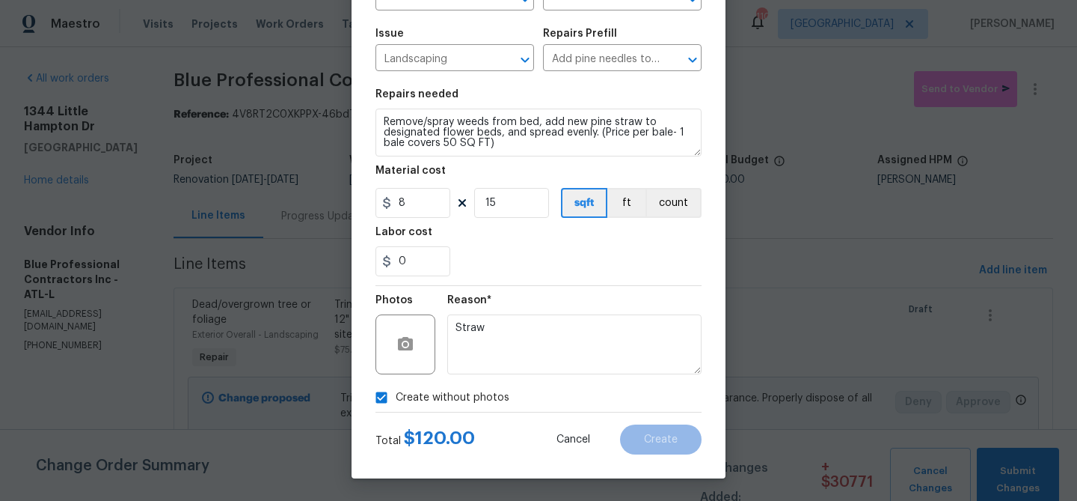
drag, startPoint x: 478, startPoint y: 257, endPoint x: 483, endPoint y: 251, distance: 8.0
click at [479, 256] on div "0" at bounding box center [539, 261] width 326 height 30
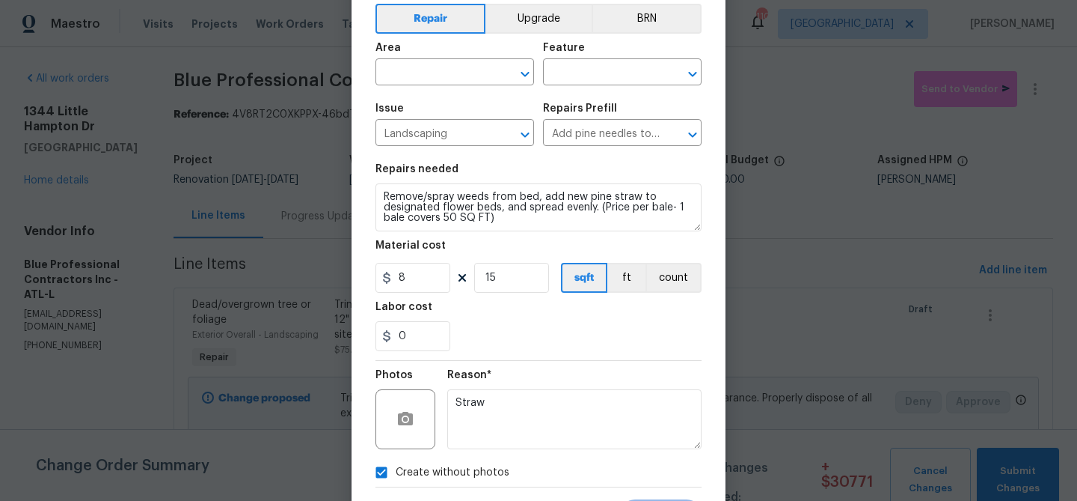
scroll to position [80, 0]
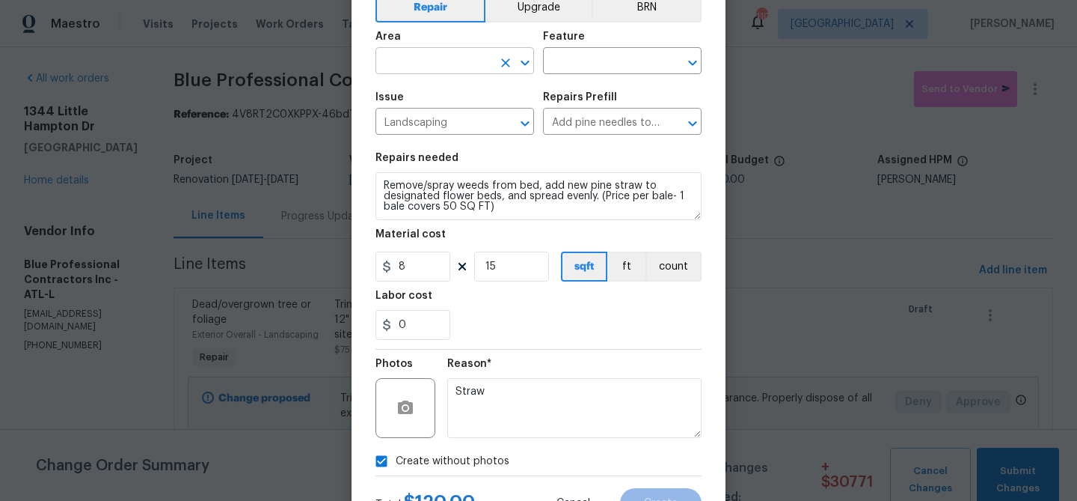
click at [450, 62] on input "text" at bounding box center [434, 62] width 117 height 23
drag, startPoint x: 457, startPoint y: 118, endPoint x: 531, endPoint y: 73, distance: 87.0
click at [459, 117] on li "Exterior Overall" at bounding box center [455, 120] width 159 height 25
type input "Exterior Overall"
click at [560, 67] on input "text" at bounding box center [601, 62] width 117 height 23
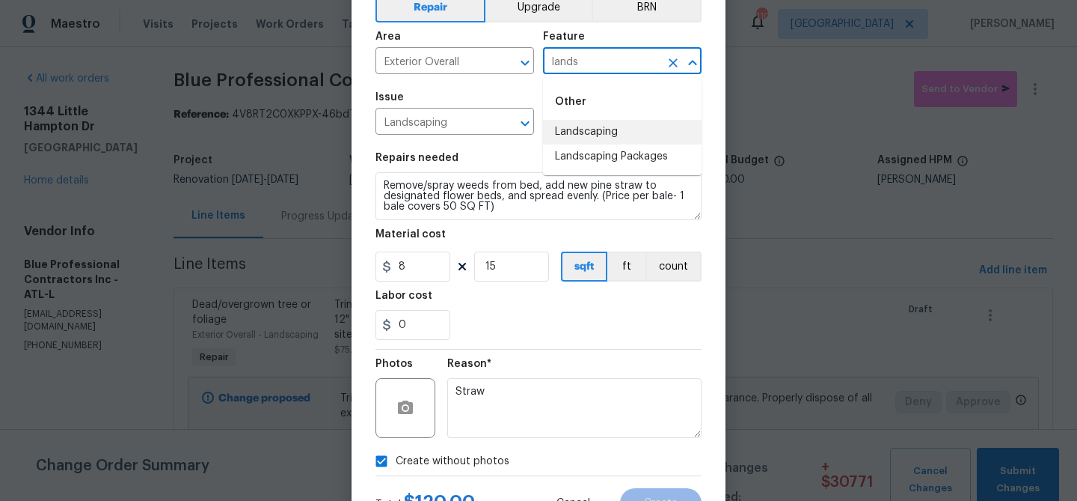
click at [568, 141] on li "Landscaping" at bounding box center [622, 132] width 159 height 25
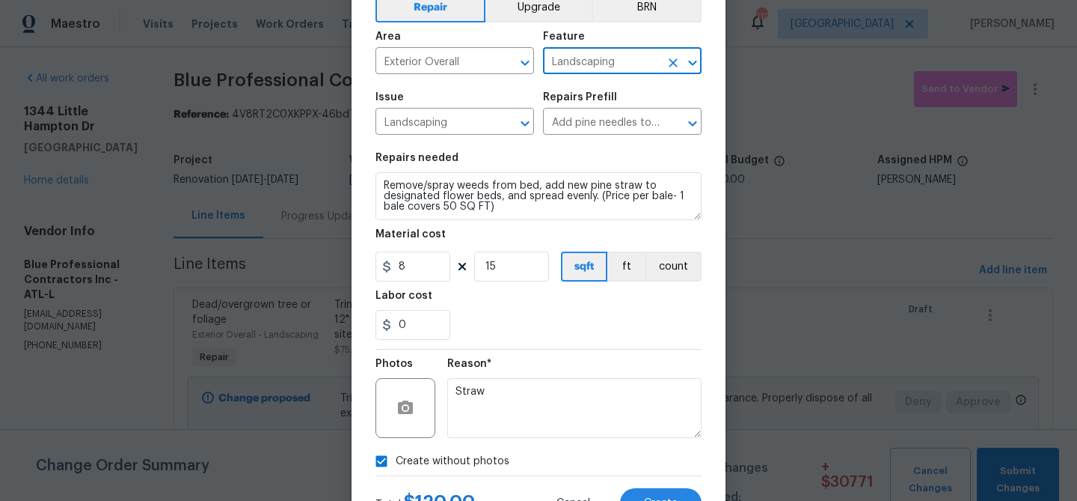
scroll to position [144, 0]
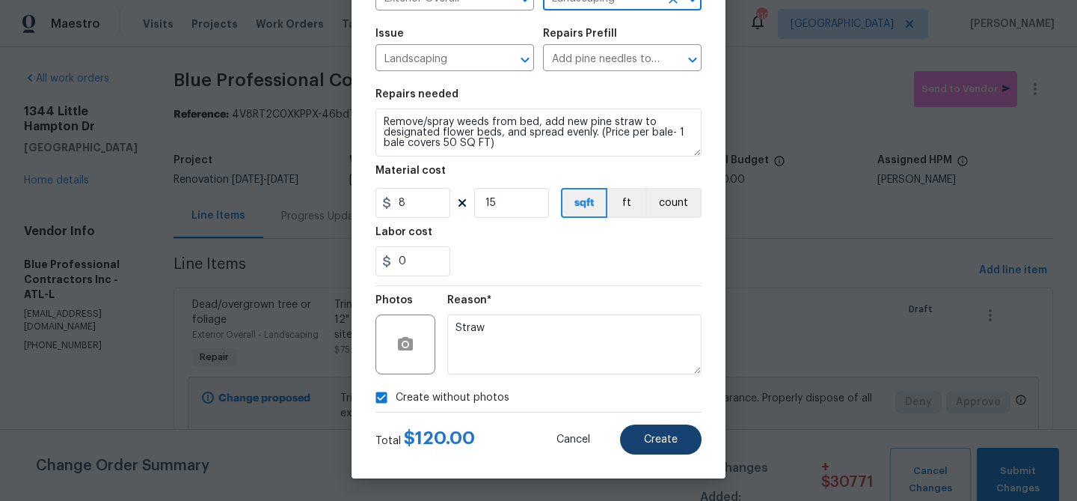
type input "Landscaping"
click at [664, 435] on span "Create" at bounding box center [661, 439] width 34 height 11
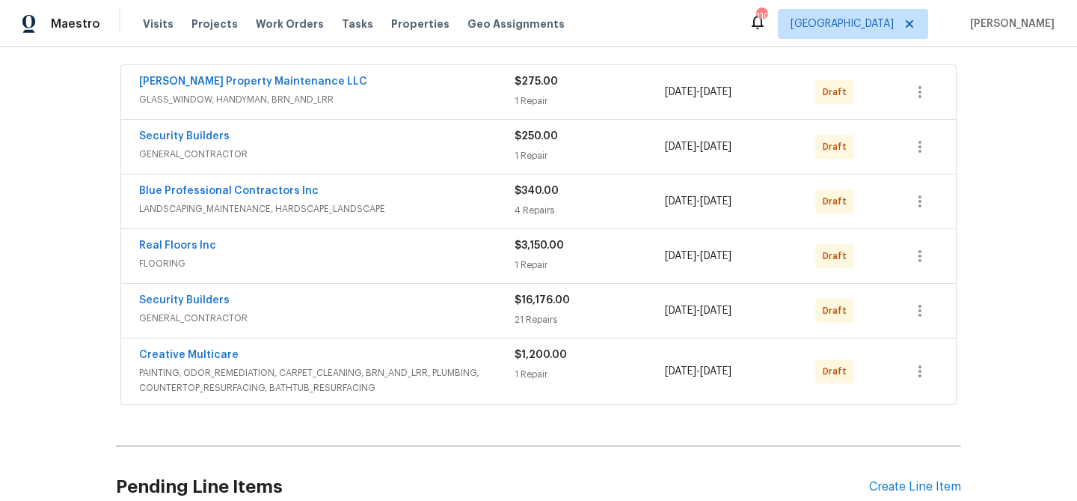
scroll to position [302, 0]
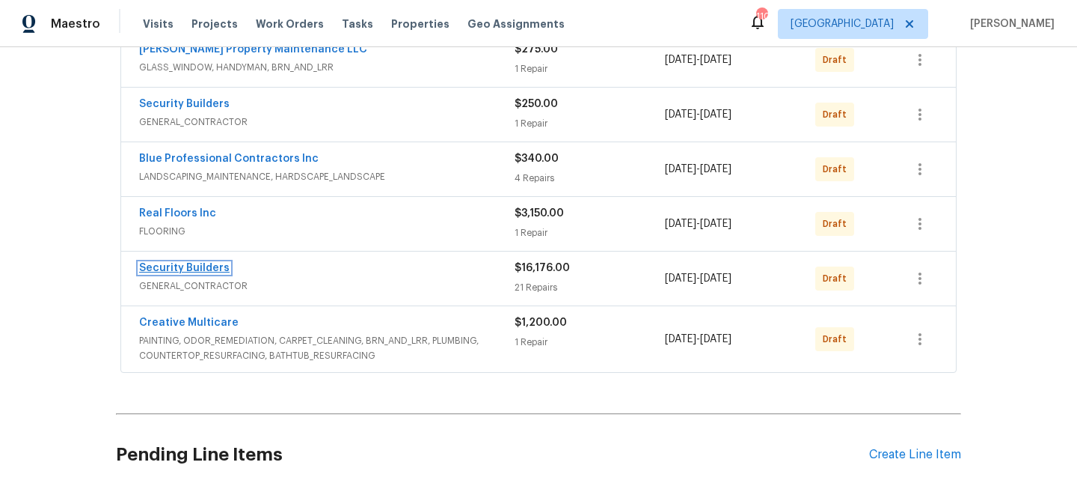
click at [195, 266] on link "Security Builders" at bounding box center [184, 268] width 91 height 10
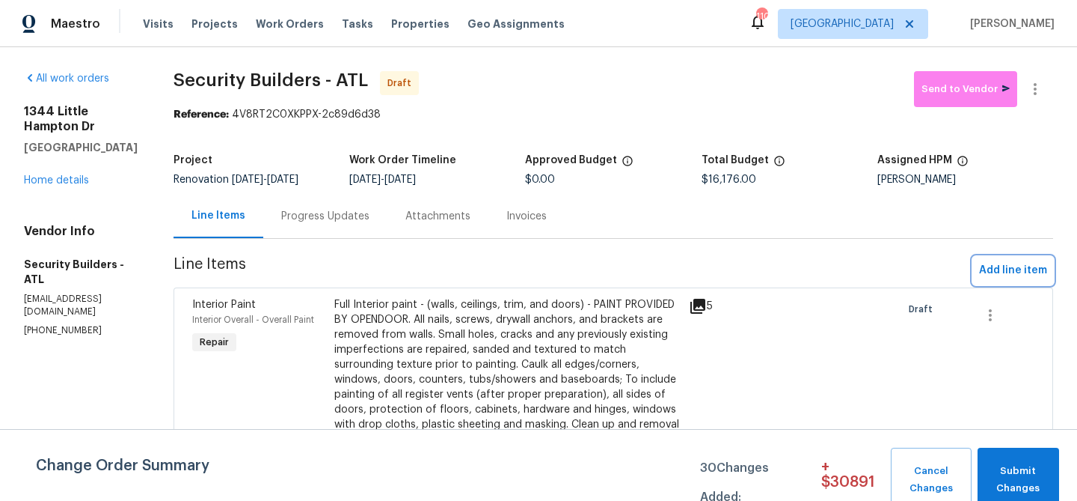
click at [1011, 275] on span "Add line item" at bounding box center [1013, 270] width 68 height 19
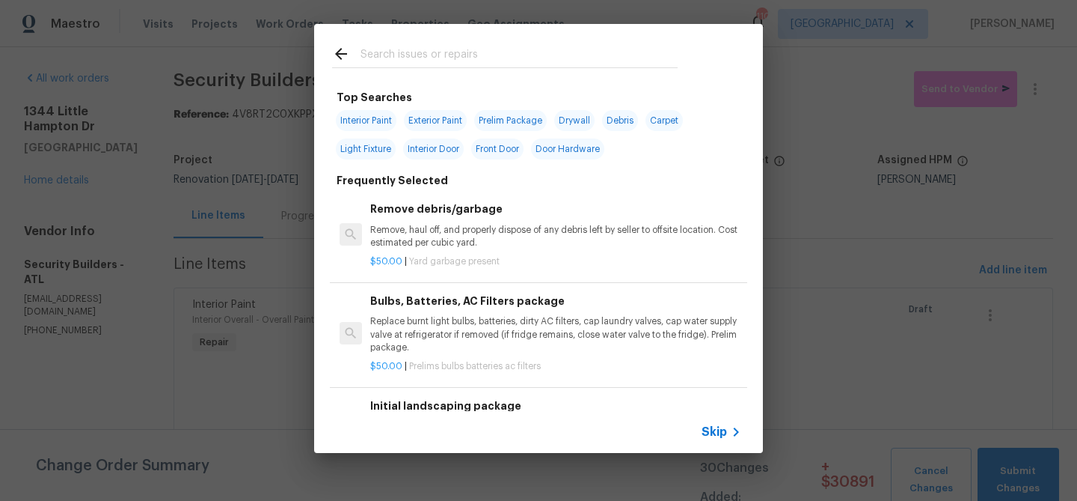
click at [428, 49] on input "text" at bounding box center [519, 56] width 317 height 22
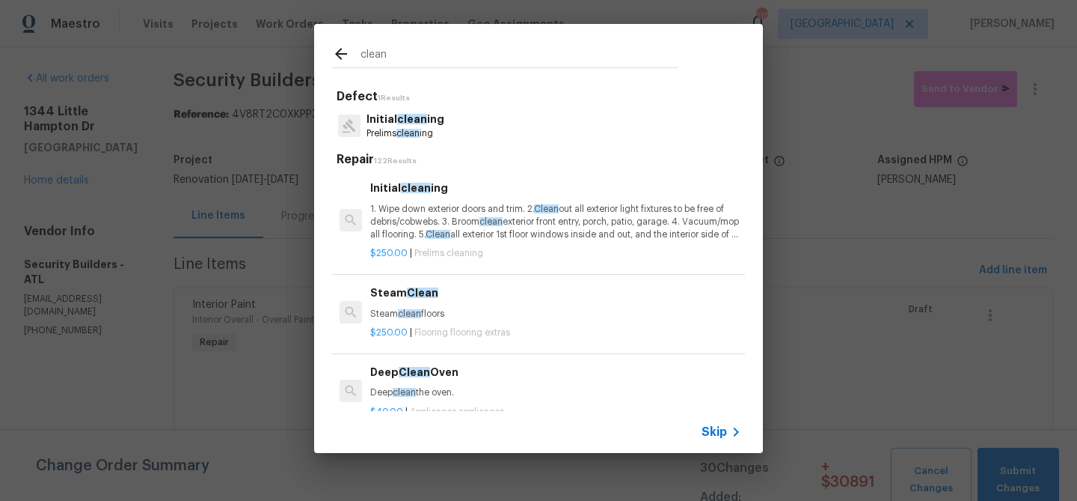
type input "clean"
click at [462, 221] on p "1. Wipe down exterior doors and trim. 2. Clean out all exterior light fixtures …" at bounding box center [555, 222] width 371 height 38
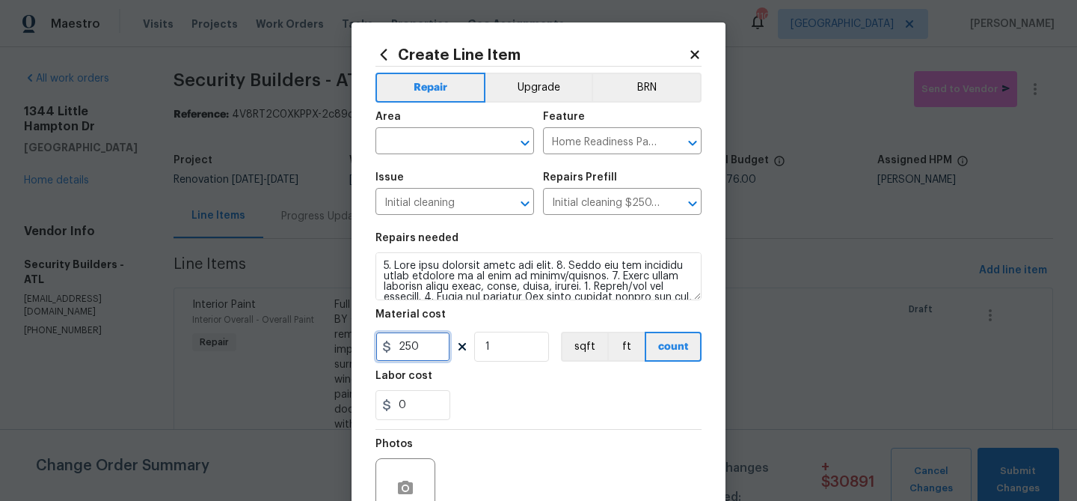
click at [409, 338] on input "250" at bounding box center [413, 346] width 75 height 30
type input "275"
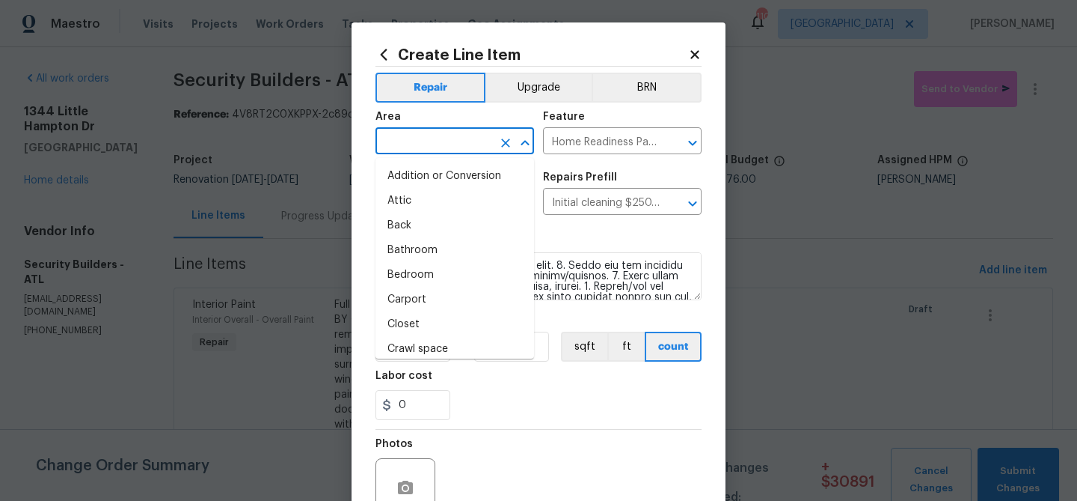
click at [413, 150] on input "text" at bounding box center [434, 142] width 117 height 23
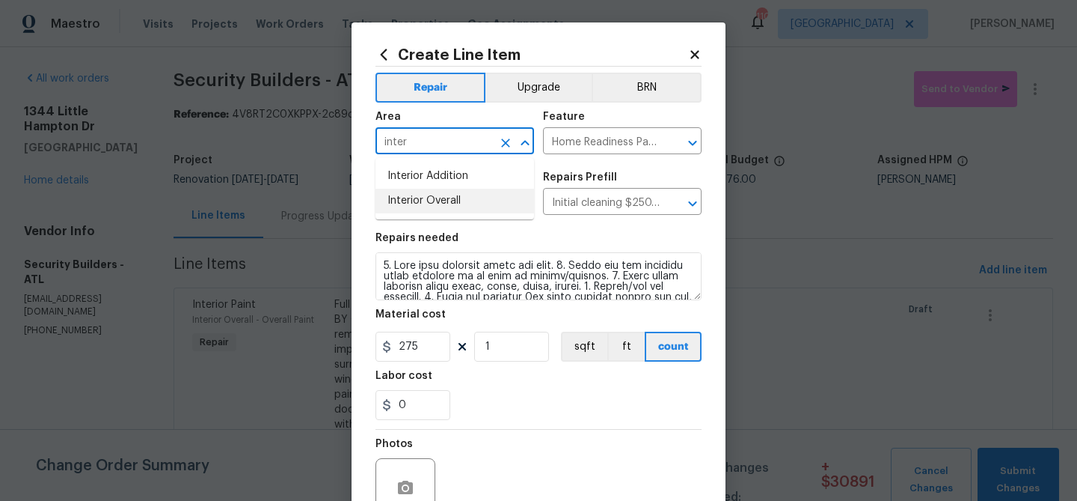
click at [416, 198] on li "Interior Overall" at bounding box center [455, 201] width 159 height 25
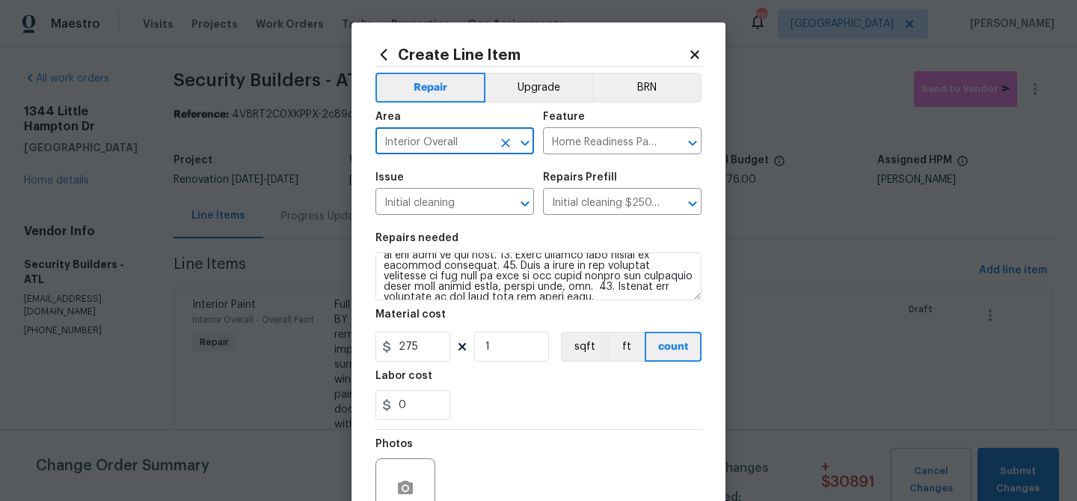
scroll to position [144, 0]
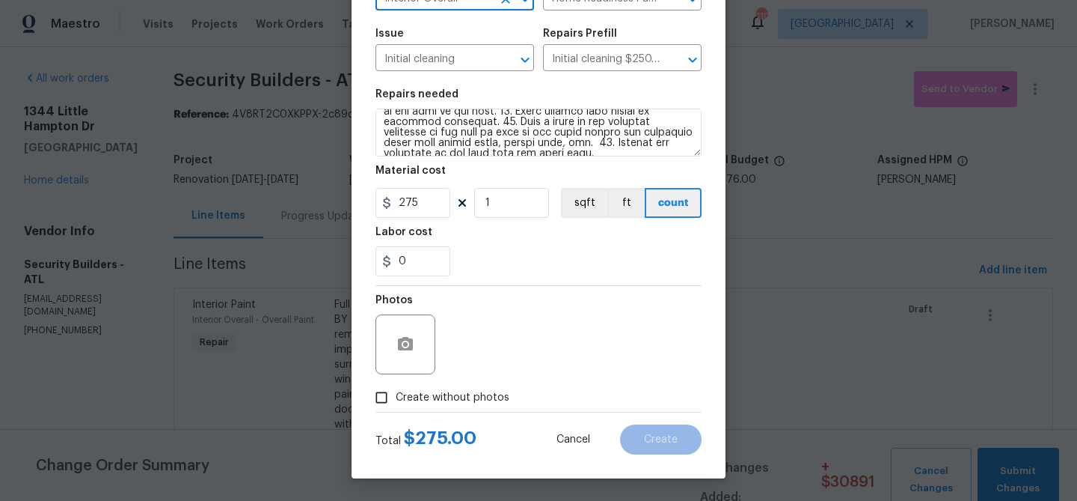
type input "Interior Overall"
click at [492, 397] on span "Create without photos" at bounding box center [453, 398] width 114 height 16
click at [396, 397] on input "Create without photos" at bounding box center [381, 397] width 28 height 28
checkbox input "true"
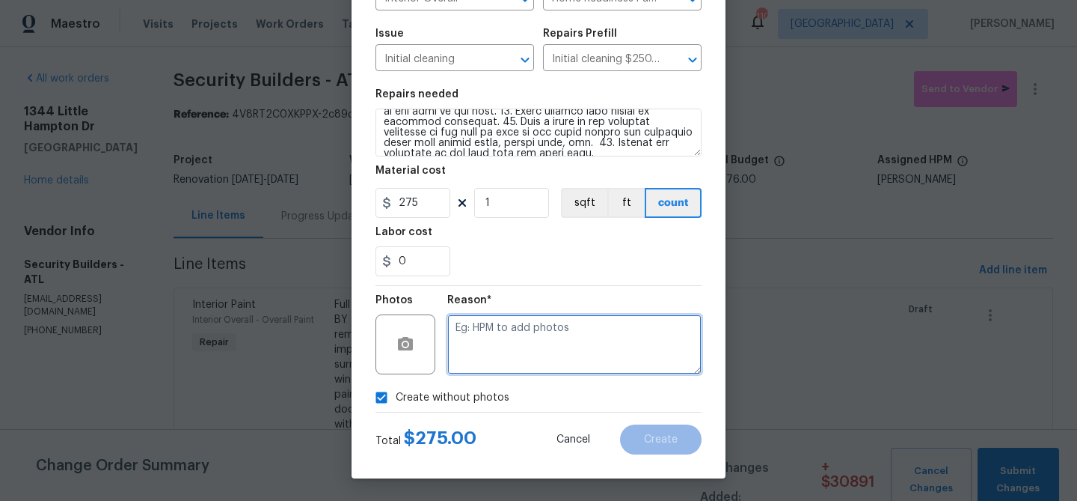
drag, startPoint x: 499, startPoint y: 385, endPoint x: 516, endPoint y: 346, distance: 42.2
click at [519, 351] on textarea at bounding box center [574, 344] width 254 height 60
type textarea "Clean"
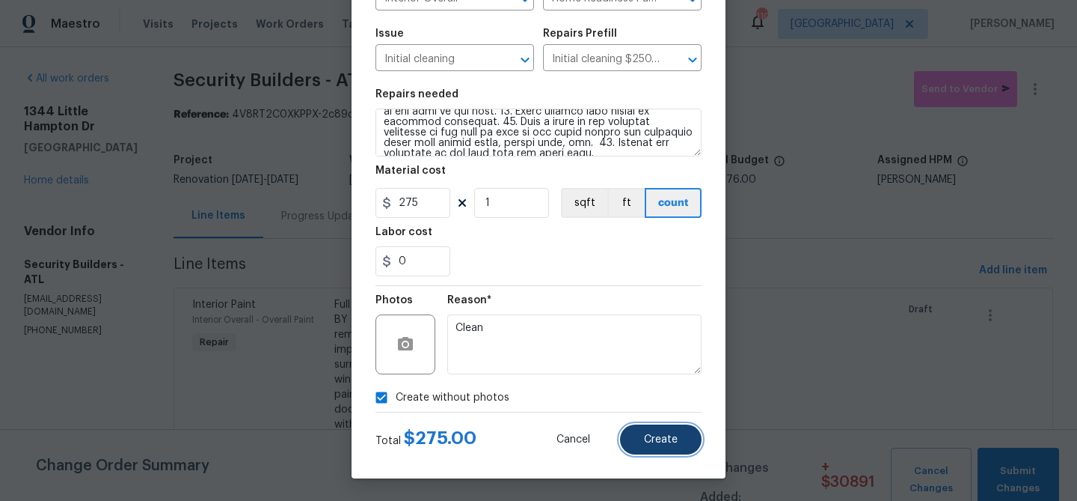
click at [658, 450] on button "Create" at bounding box center [661, 439] width 82 height 30
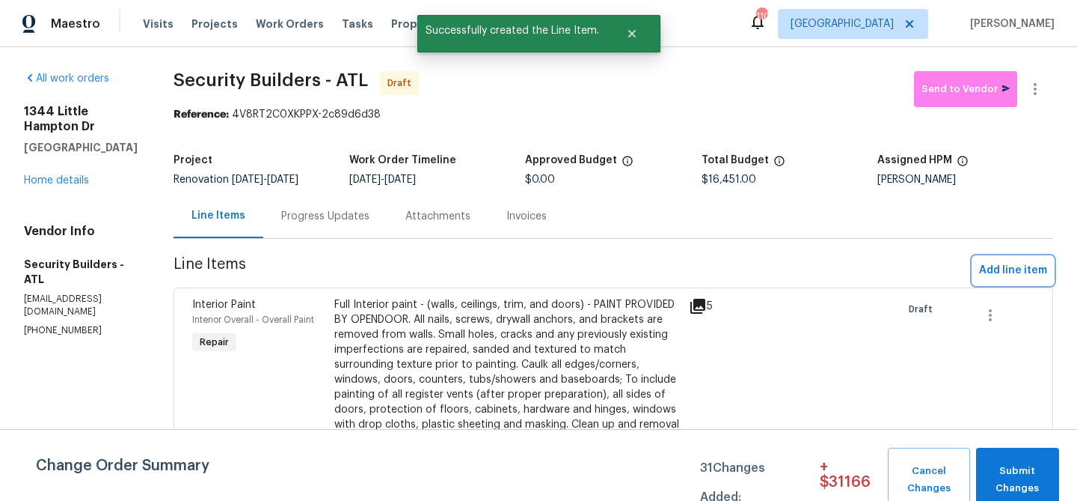
click at [1007, 266] on span "Add line item" at bounding box center [1013, 270] width 68 height 19
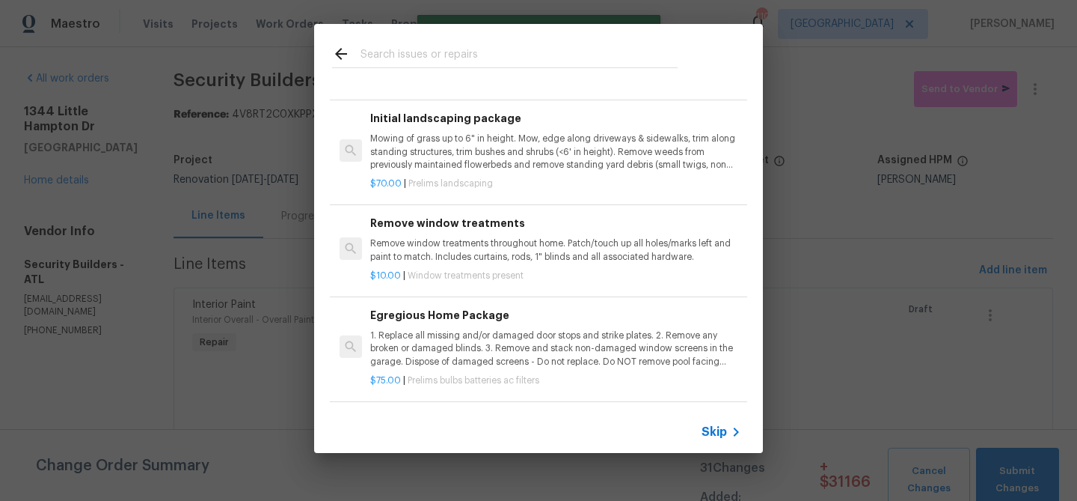
scroll to position [290, 0]
click at [575, 336] on p "1. Replace all missing and/or damaged door stops and strike plates. 2. Remove a…" at bounding box center [555, 346] width 371 height 38
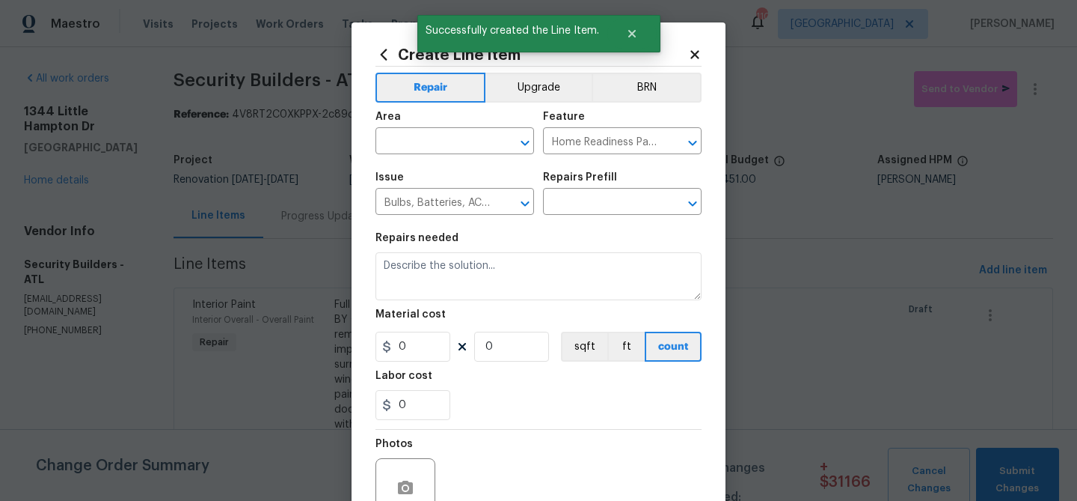
type input "Egregious Home Package $75.00"
type textarea "1. Replace all missing and/or damaged door stops and strike plates. 2. Remove a…"
type input "75"
type input "1"
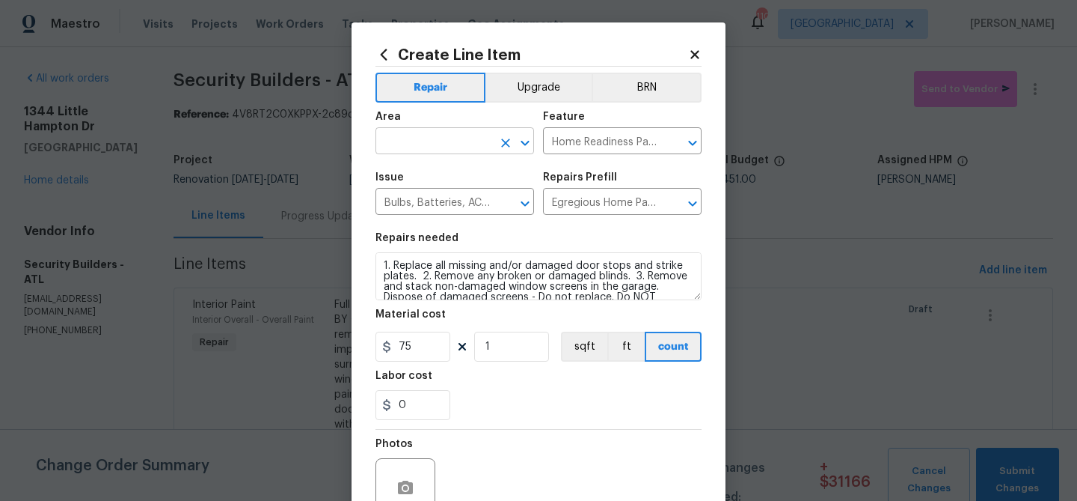
click at [423, 148] on input "text" at bounding box center [434, 142] width 117 height 23
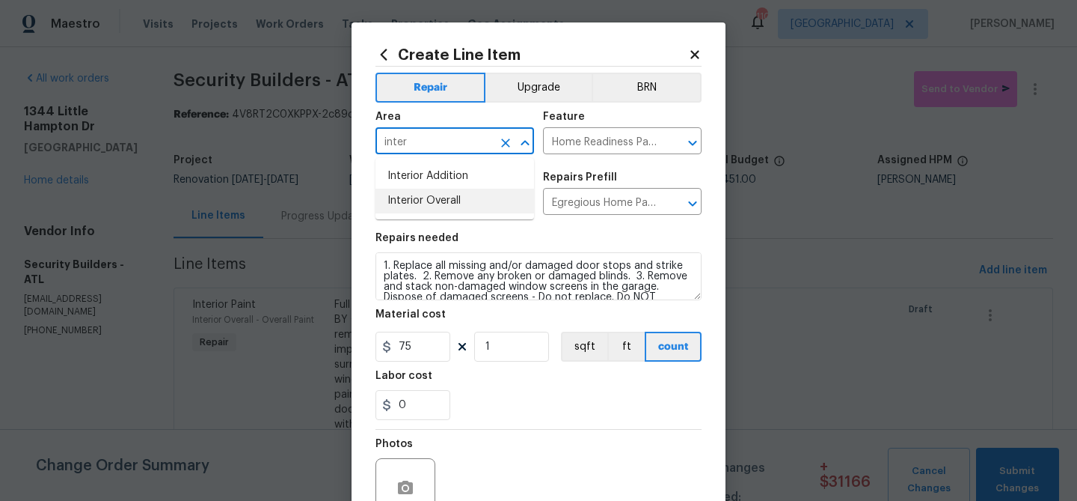
click at [431, 198] on li "Interior Overall" at bounding box center [455, 201] width 159 height 25
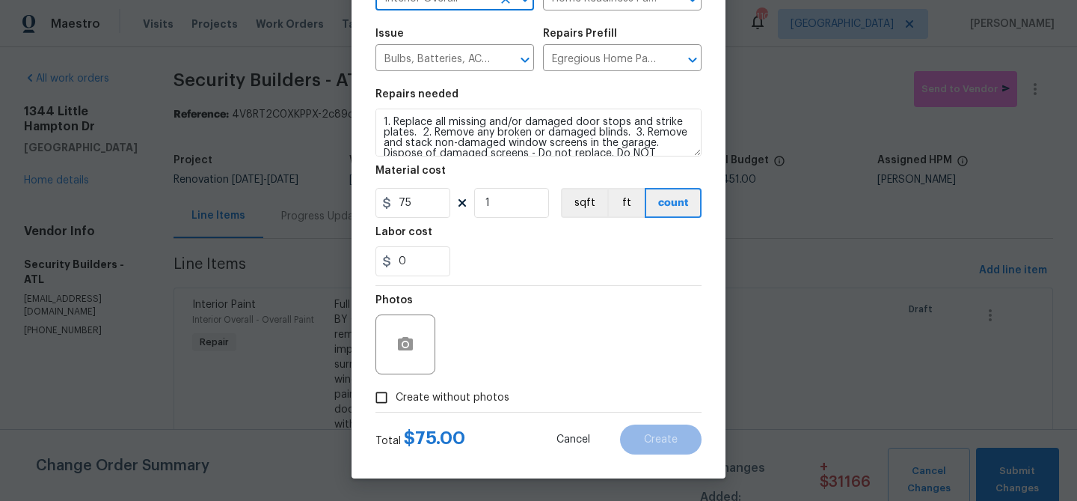
type input "Interior Overall"
click at [474, 391] on span "Create without photos" at bounding box center [453, 398] width 114 height 16
click at [396, 391] on input "Create without photos" at bounding box center [381, 397] width 28 height 28
checkbox input "true"
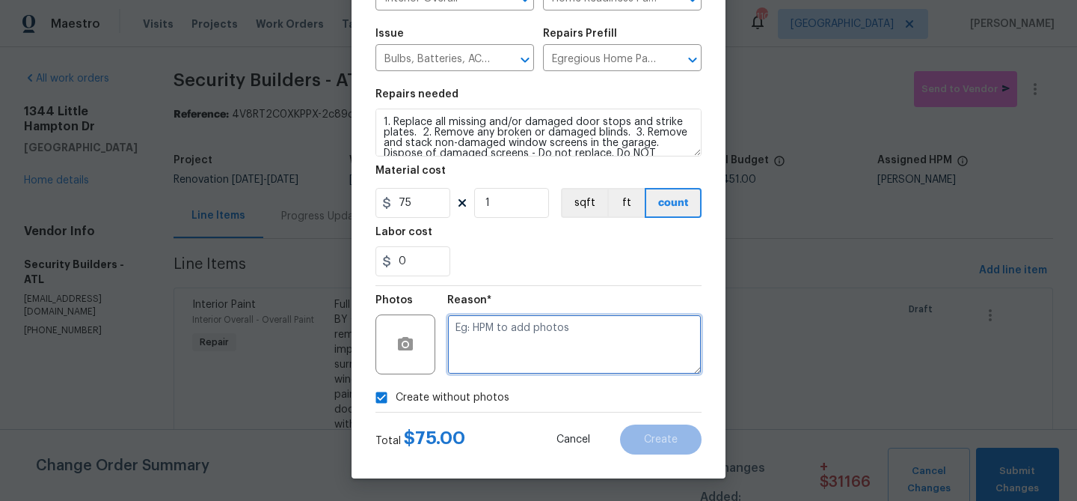
click at [498, 343] on textarea at bounding box center [574, 344] width 254 height 60
type textarea "bulbs"
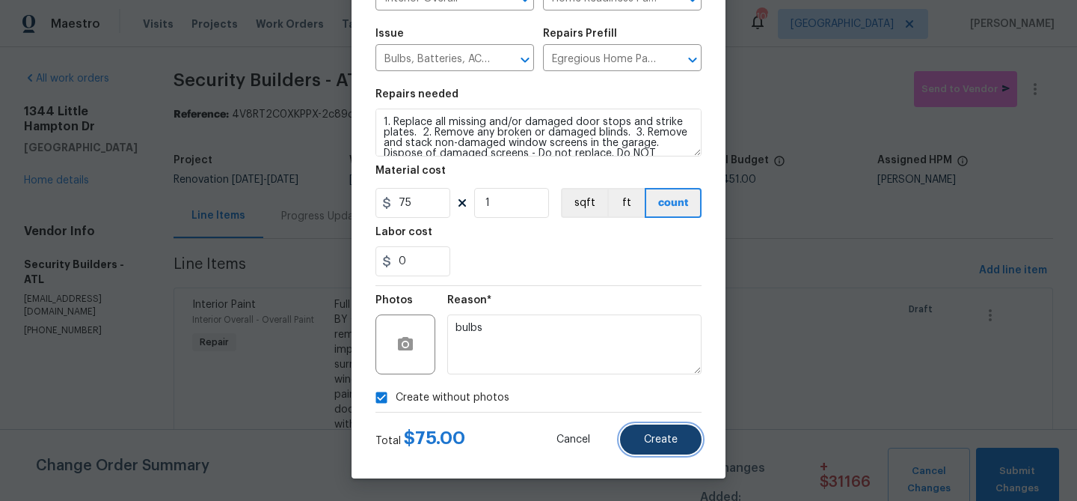
click at [662, 450] on button "Create" at bounding box center [661, 439] width 82 height 30
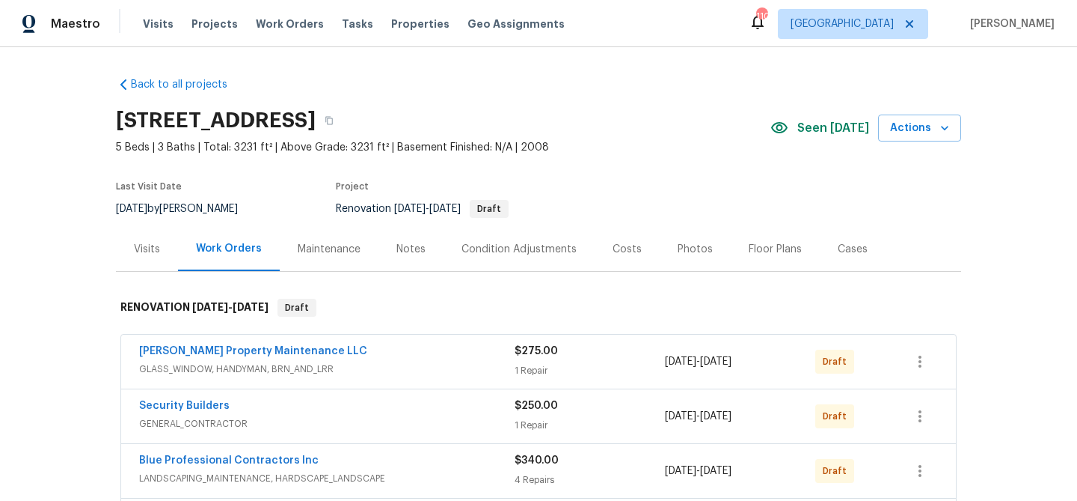
drag, startPoint x: 404, startPoint y: 245, endPoint x: 385, endPoint y: 263, distance: 26.0
click at [404, 245] on div "Notes" at bounding box center [411, 249] width 29 height 15
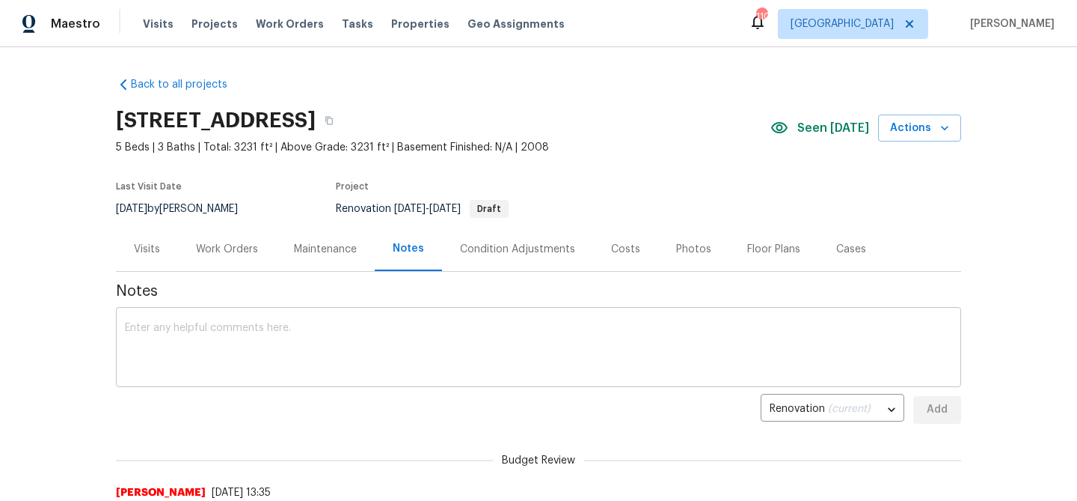
click at [302, 317] on div "x ​" at bounding box center [539, 349] width 846 height 76
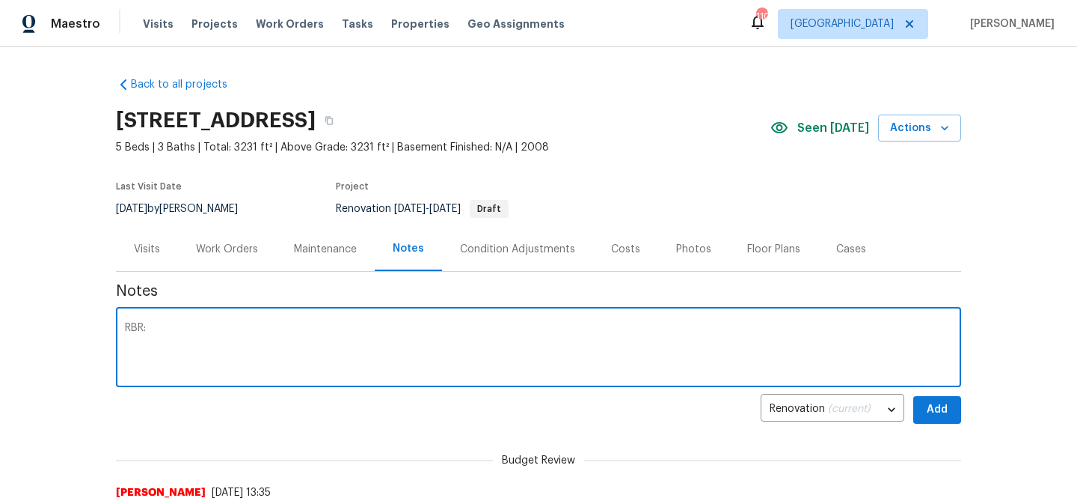
paste textarea "$38,836"
type textarea "RBR: $38,836"
click at [939, 411] on span "Add" at bounding box center [938, 409] width 24 height 19
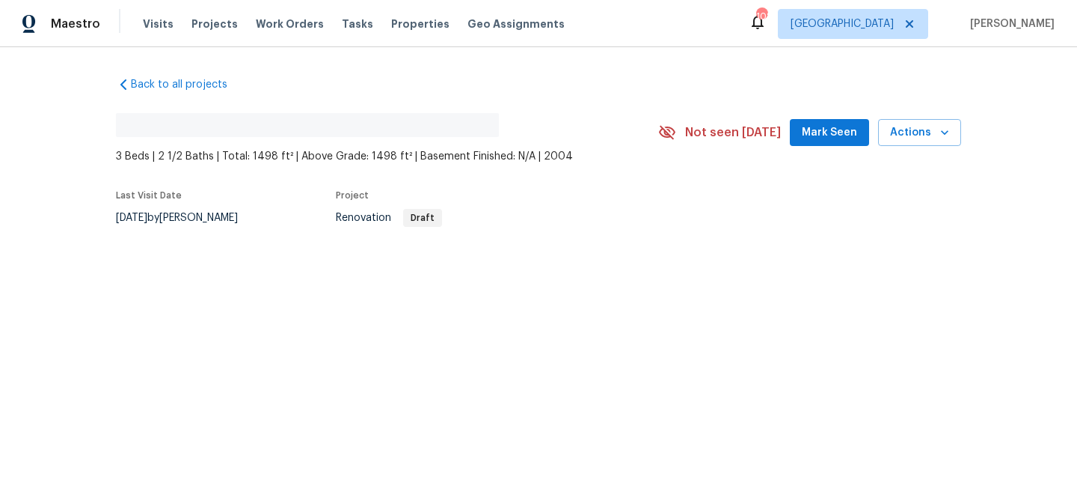
click at [819, 122] on button "Mark Seen" at bounding box center [829, 133] width 79 height 28
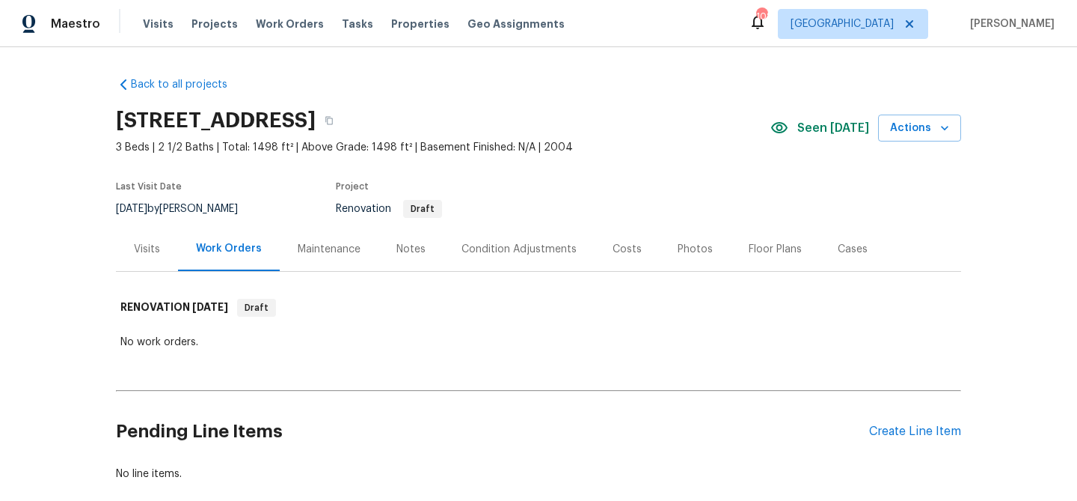
click at [519, 247] on div "Condition Adjustments" at bounding box center [519, 249] width 115 height 15
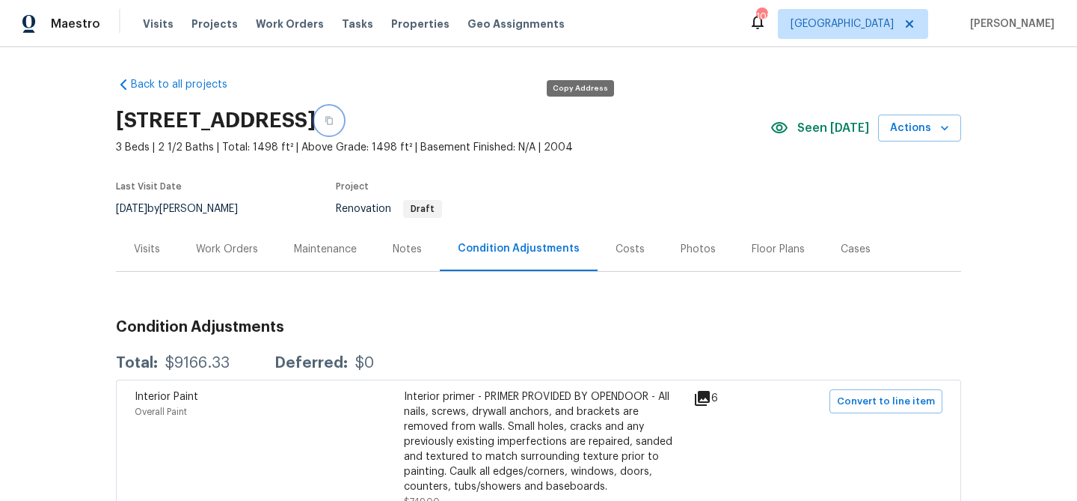
click at [334, 122] on icon "button" at bounding box center [329, 120] width 9 height 9
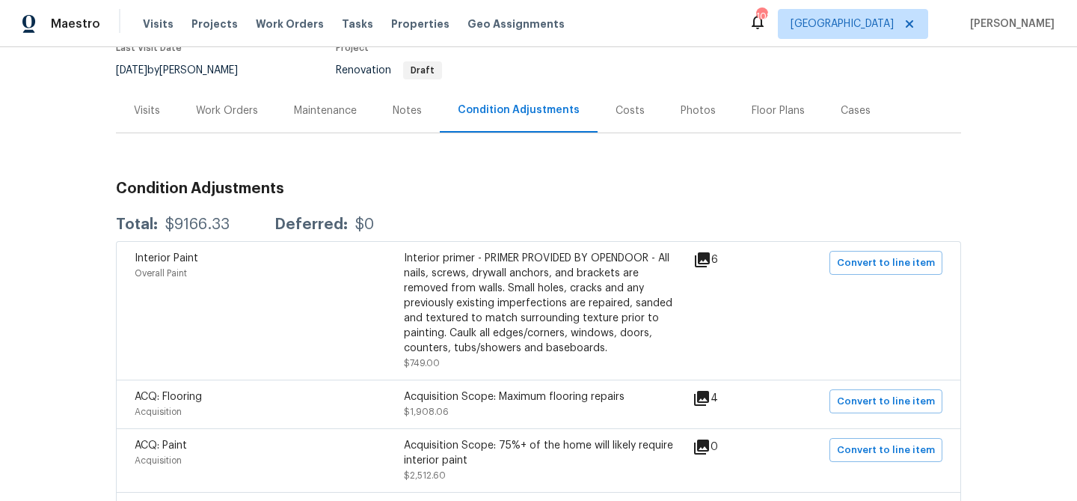
scroll to position [158, 0]
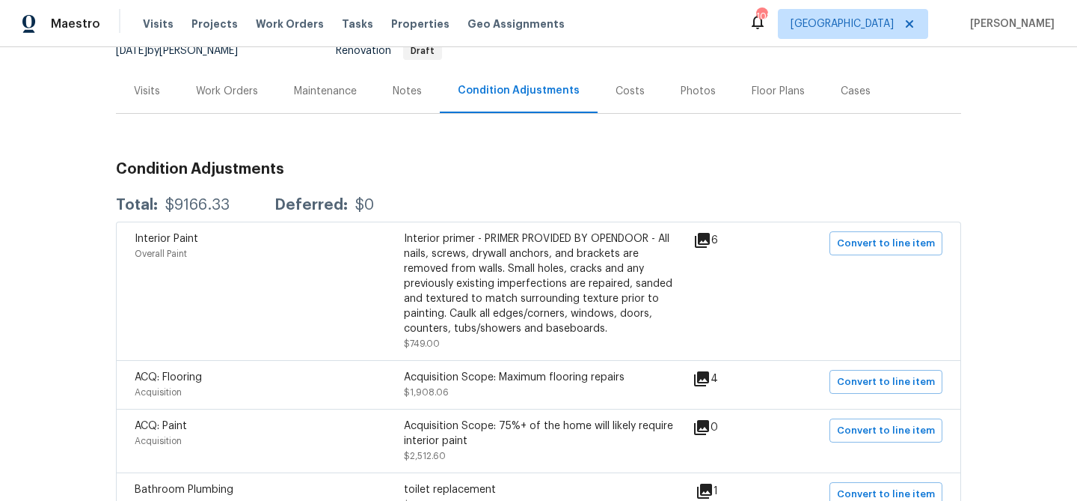
click at [706, 380] on icon at bounding box center [701, 378] width 15 height 15
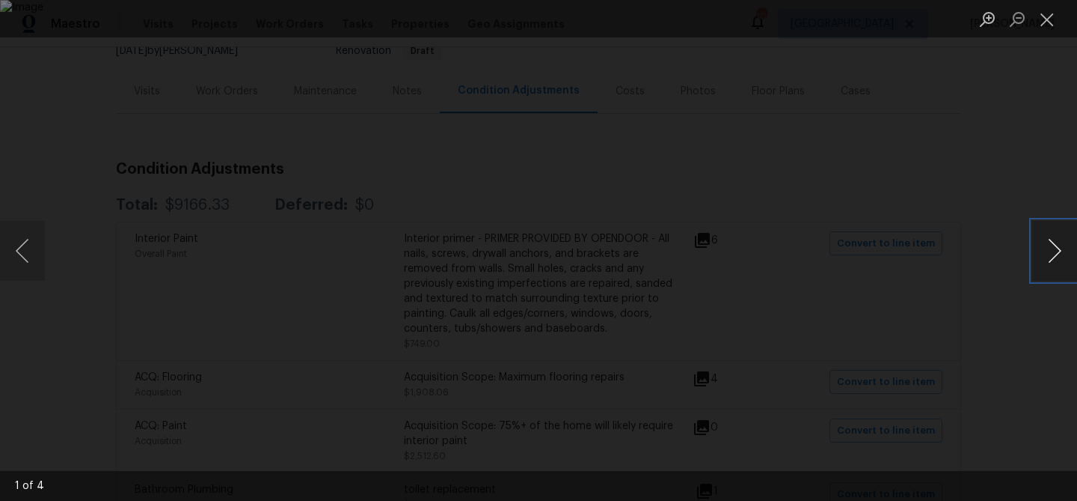
click at [1059, 251] on button "Next image" at bounding box center [1055, 251] width 45 height 60
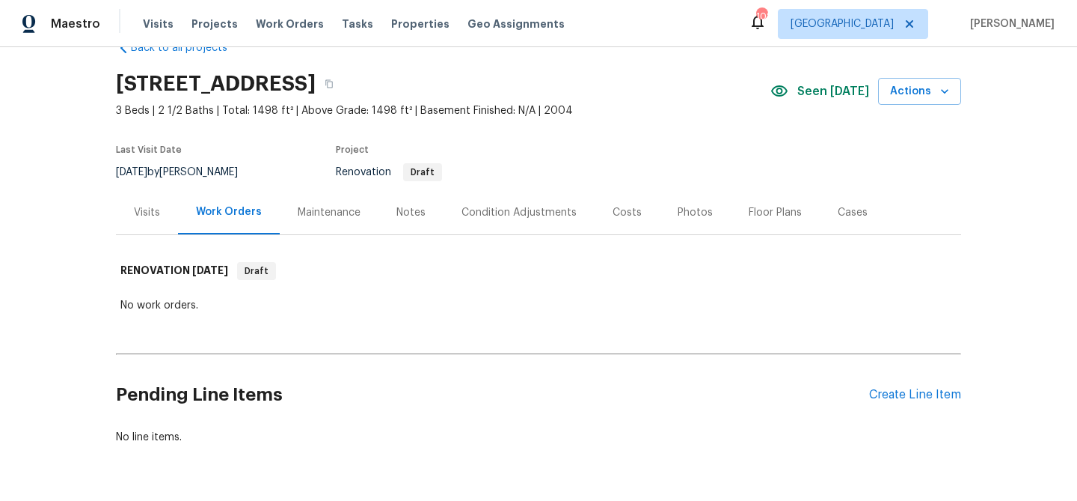
scroll to position [50, 0]
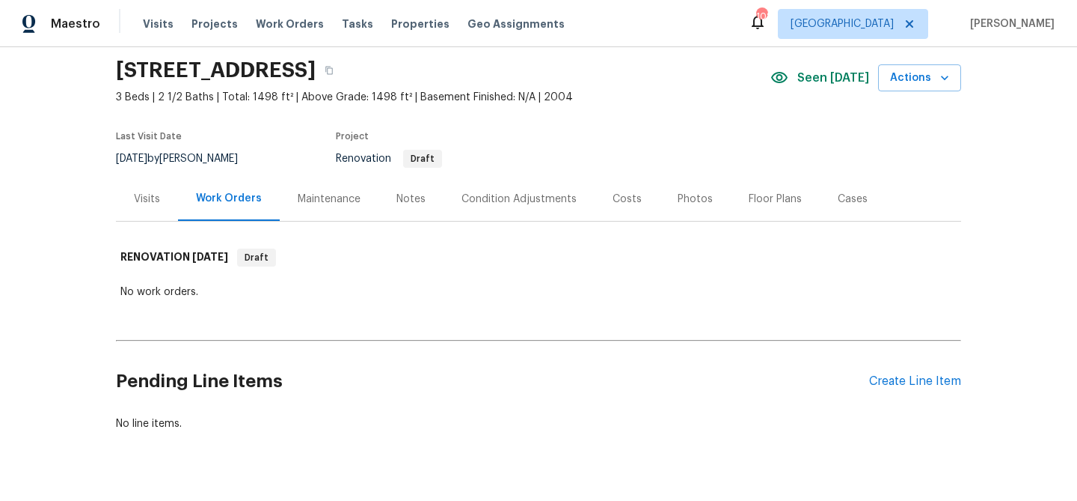
click at [505, 195] on div "Condition Adjustments" at bounding box center [519, 199] width 115 height 15
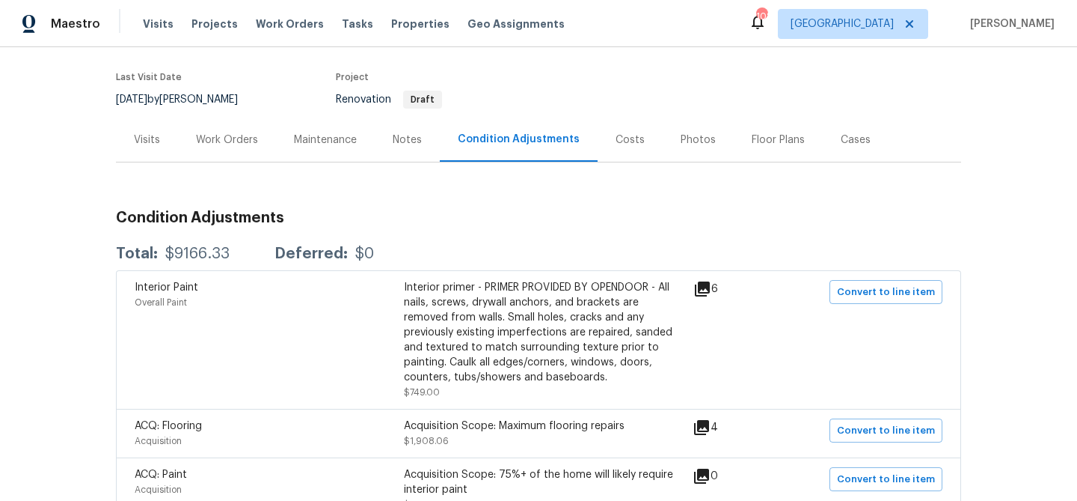
scroll to position [126, 0]
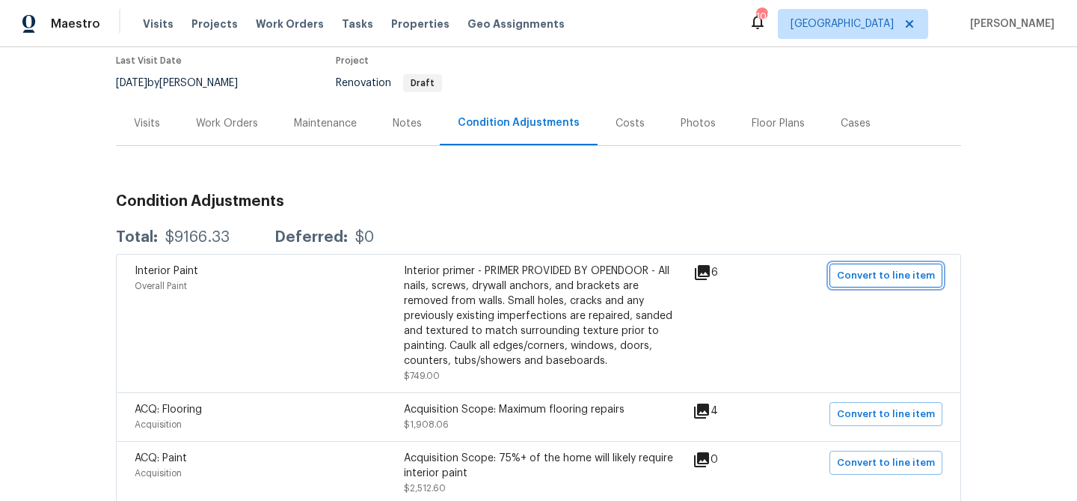
click at [863, 278] on span "Convert to line item" at bounding box center [886, 275] width 98 height 17
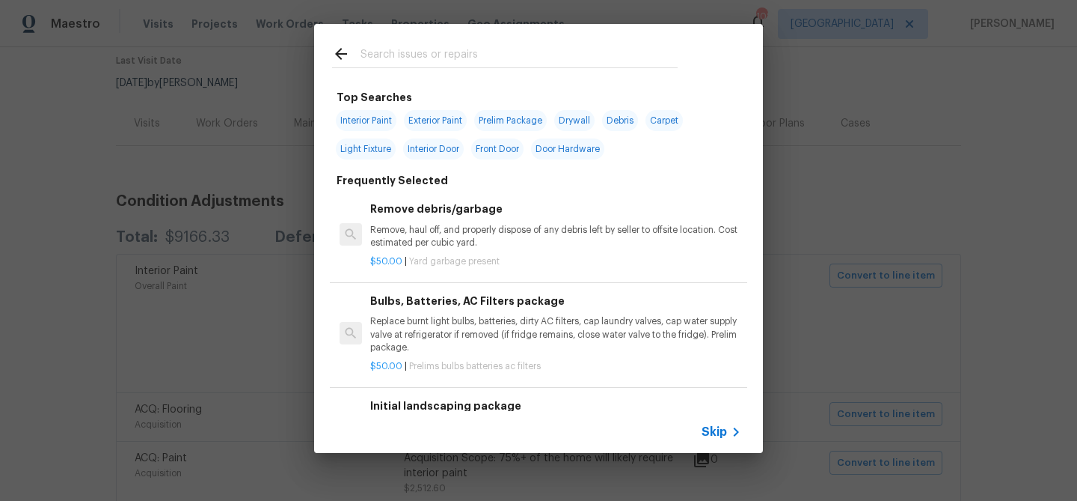
click at [724, 431] on span "Skip" at bounding box center [714, 431] width 25 height 15
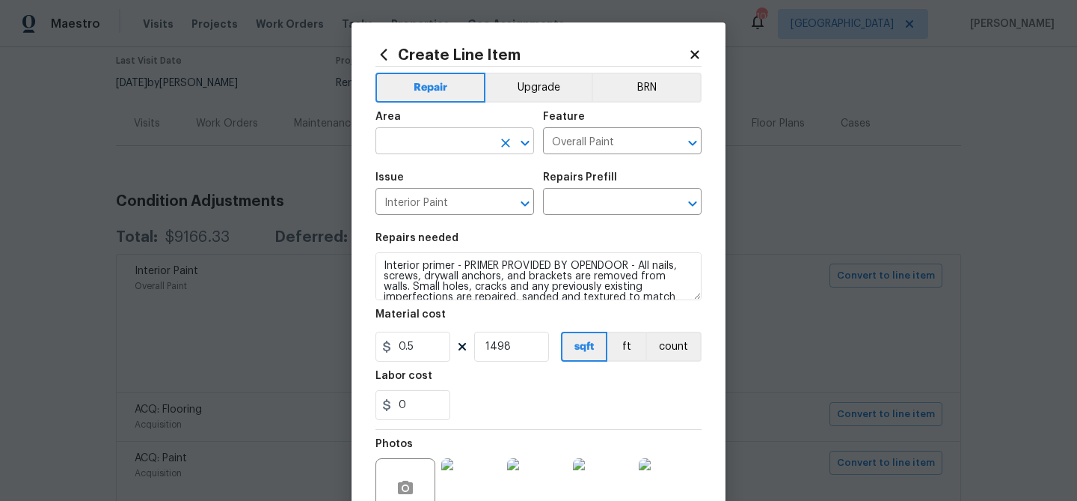
click at [444, 140] on input "text" at bounding box center [434, 142] width 117 height 23
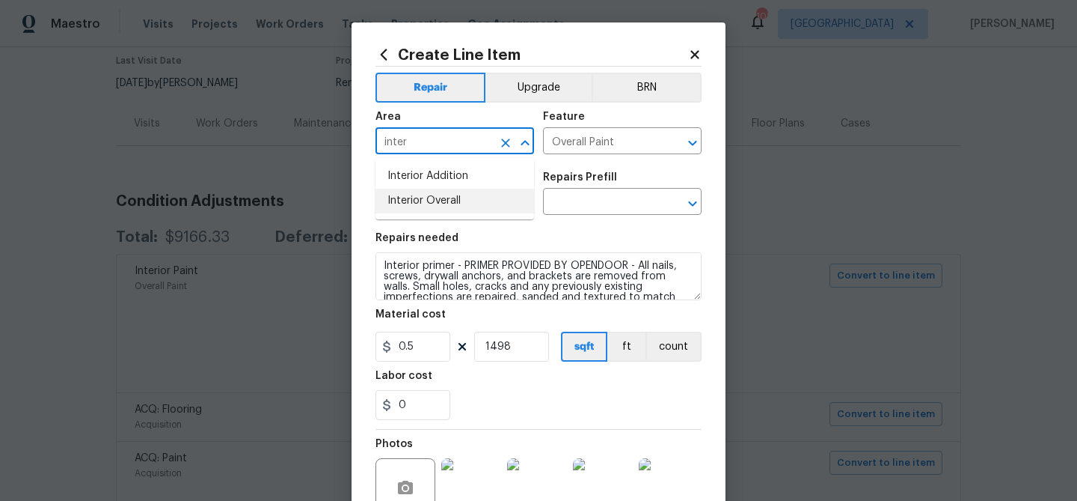
click at [444, 202] on li "Interior Overall" at bounding box center [455, 201] width 159 height 25
type input "Interior Overall"
click at [593, 193] on input "text" at bounding box center [601, 203] width 117 height 23
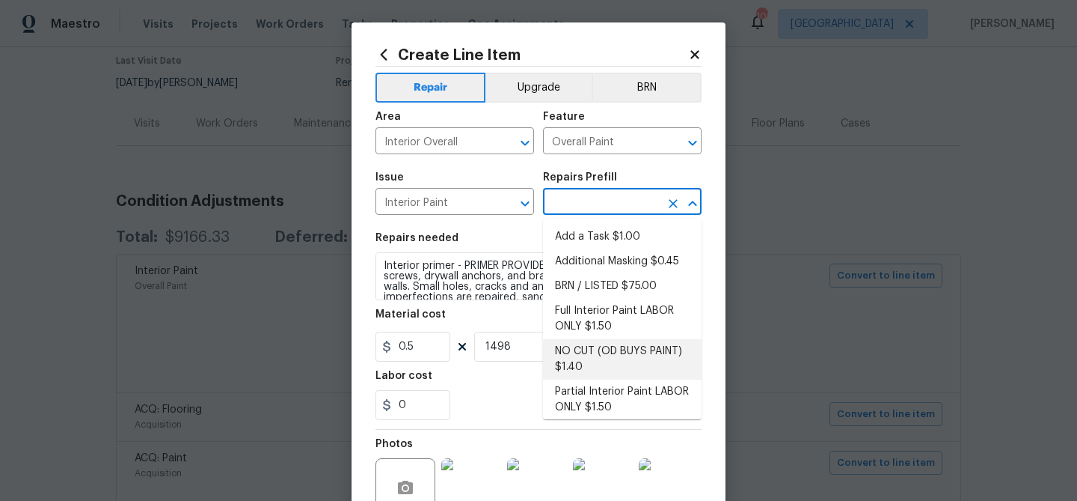
scroll to position [72, 0]
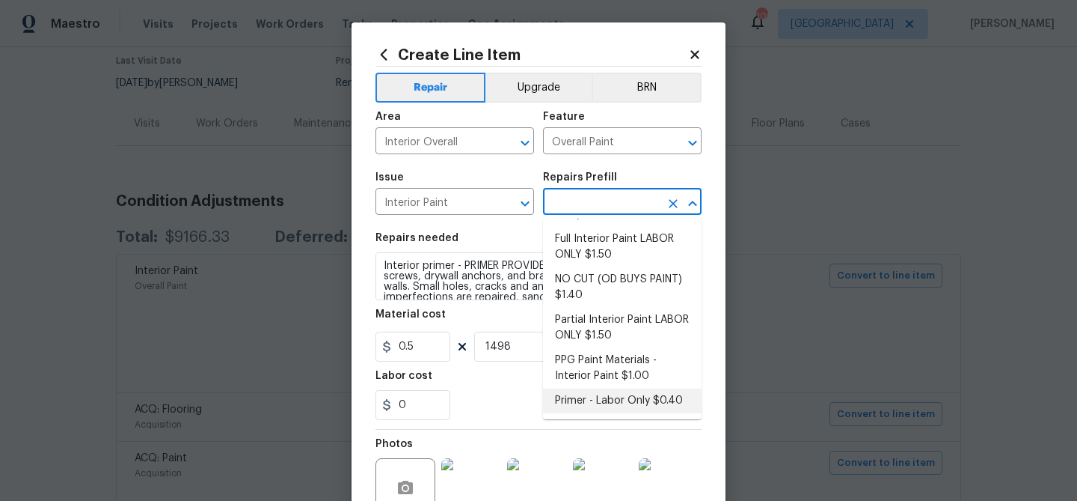
click at [636, 397] on li "Primer - Labor Only $0.40" at bounding box center [622, 400] width 159 height 25
type input "Primer - Labor Only $0.40"
type input "0.4"
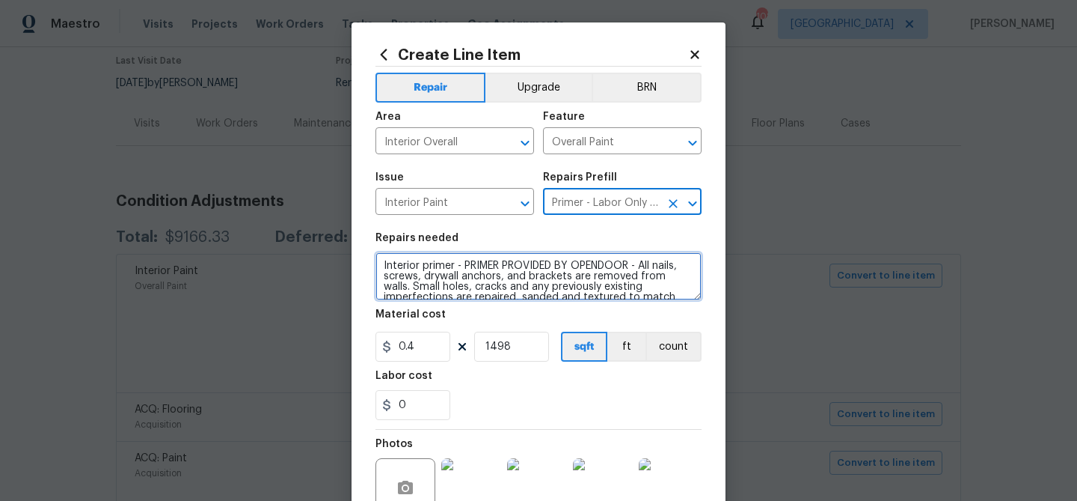
click at [382, 273] on textarea "Interior primer - PRIMER PROVIDED BY OPENDOOR - All nails, screws, drywall anch…" at bounding box center [539, 276] width 326 height 48
click at [378, 260] on textarea "Interior primer - PRIMER PROVIDED BY OPENDOOR - All nails, screws, drywall anch…" at bounding box center [539, 276] width 326 height 48
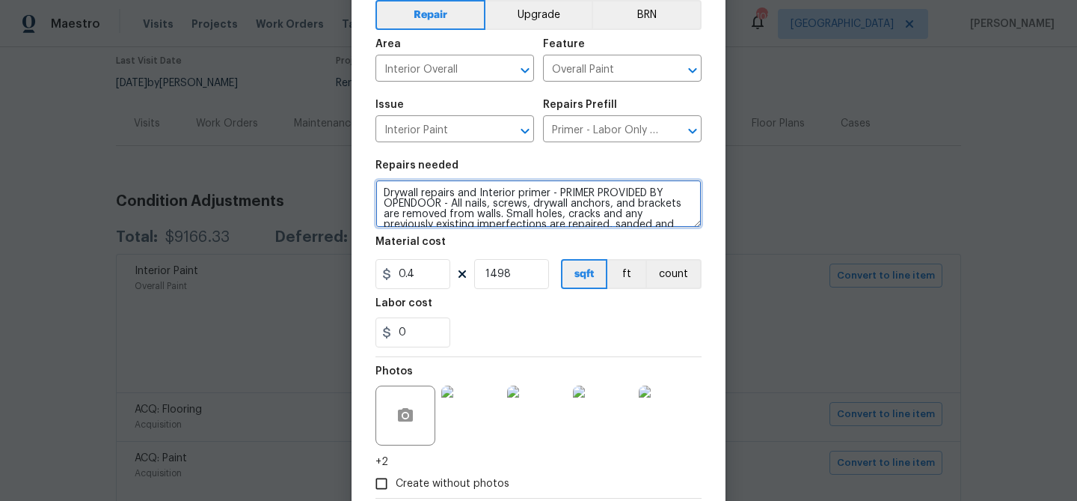
scroll to position [159, 0]
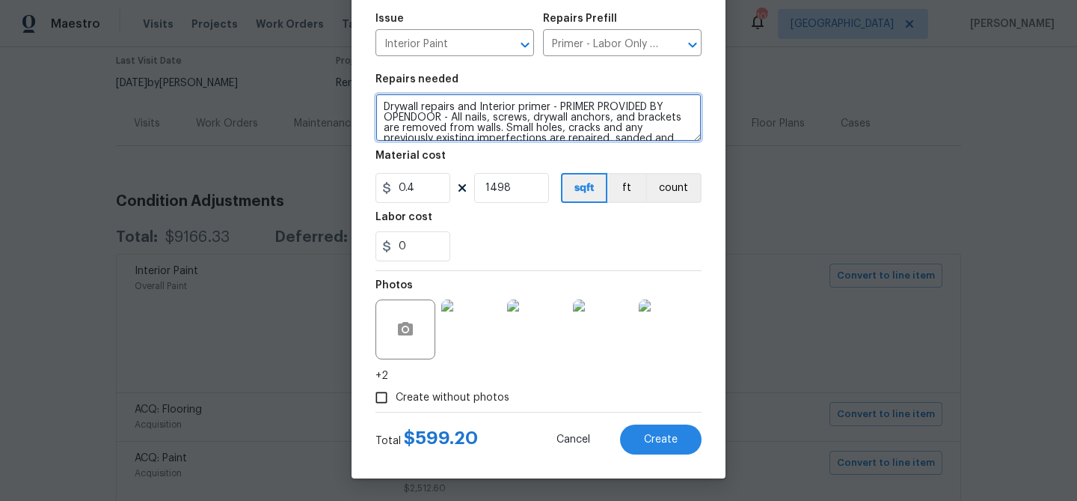
type textarea "Drywall repairs and Interior primer - PRIMER PROVIDED BY OPENDOOR - All nails, …"
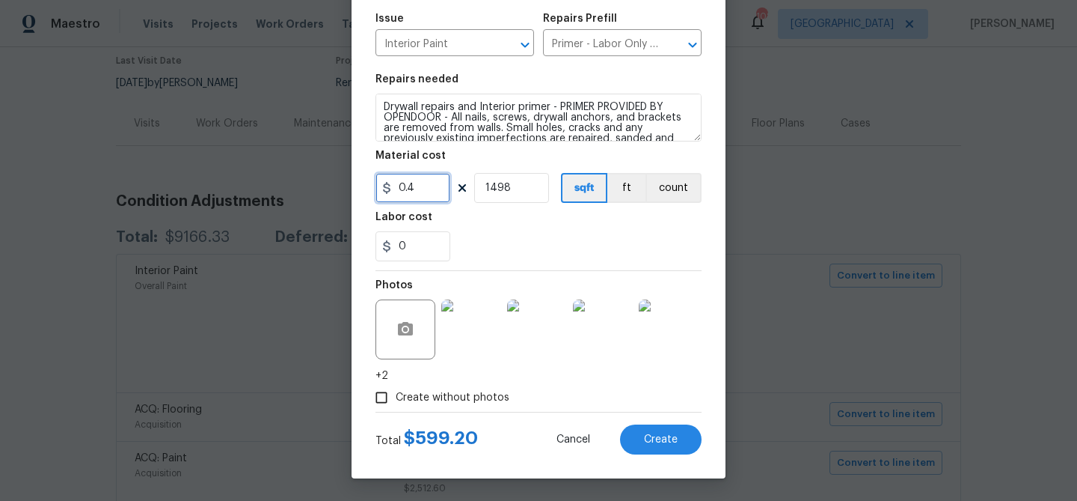
click at [409, 192] on input "0.4" at bounding box center [413, 188] width 75 height 30
type input "500"
click at [507, 188] on input "1498" at bounding box center [511, 188] width 75 height 30
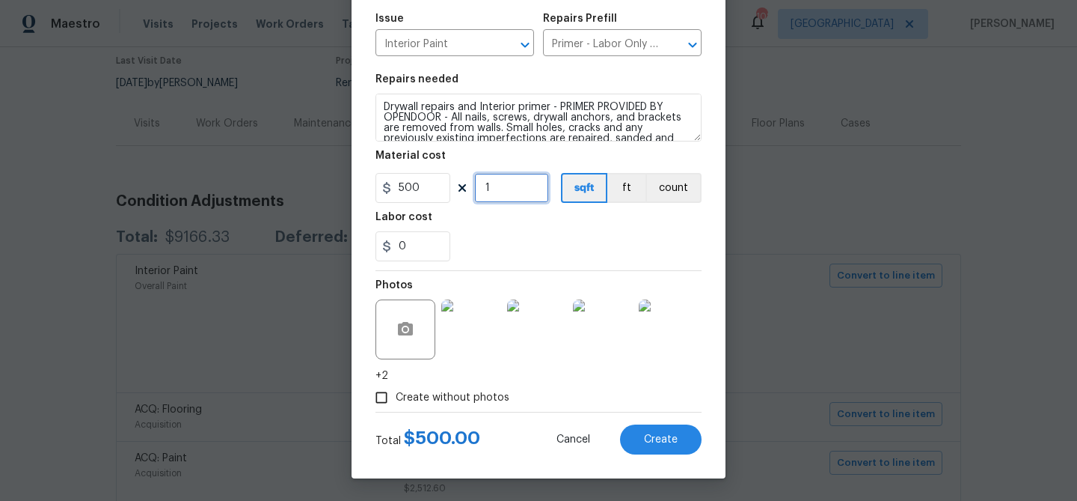
type input "1"
click at [547, 263] on section "Repairs needed Drywall repairs and Interior primer - PRIMER PROVIDED BY OPENDOO…" at bounding box center [539, 167] width 326 height 205
click at [648, 431] on button "Create" at bounding box center [661, 439] width 82 height 30
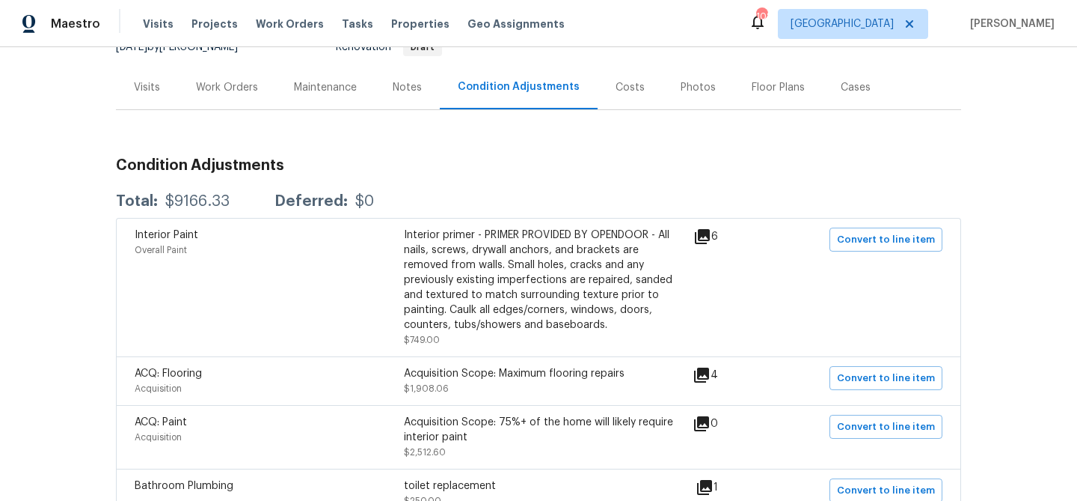
scroll to position [162, 0]
click at [852, 382] on span "Convert to line item" at bounding box center [886, 377] width 98 height 17
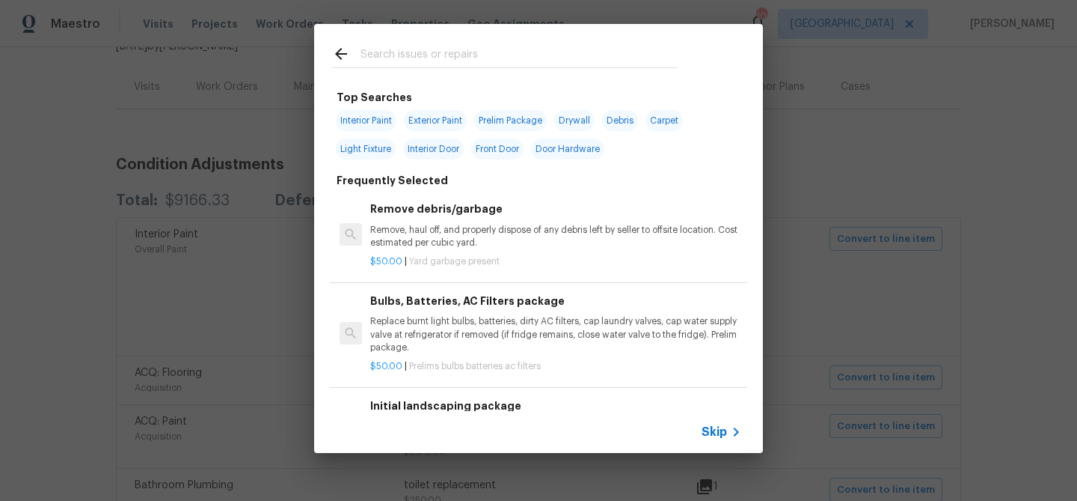
click at [736, 429] on icon at bounding box center [736, 431] width 5 height 9
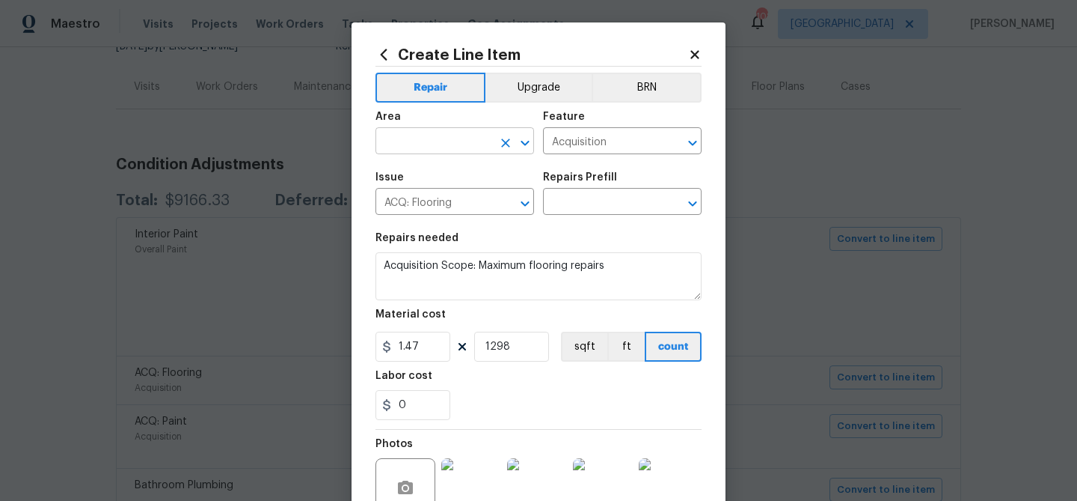
click at [453, 138] on input "text" at bounding box center [434, 142] width 117 height 23
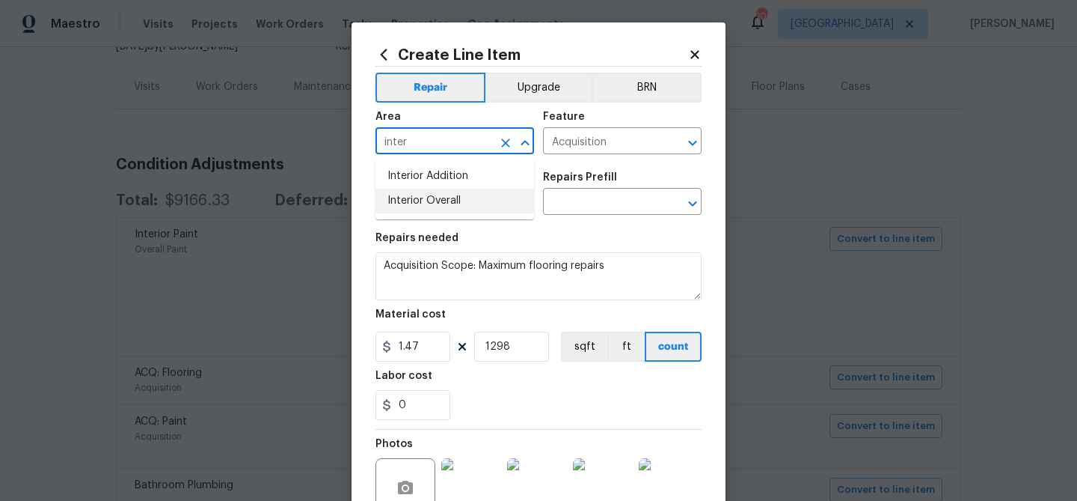
click at [432, 204] on li "Interior Overall" at bounding box center [455, 201] width 159 height 25
type input "Interior Overall"
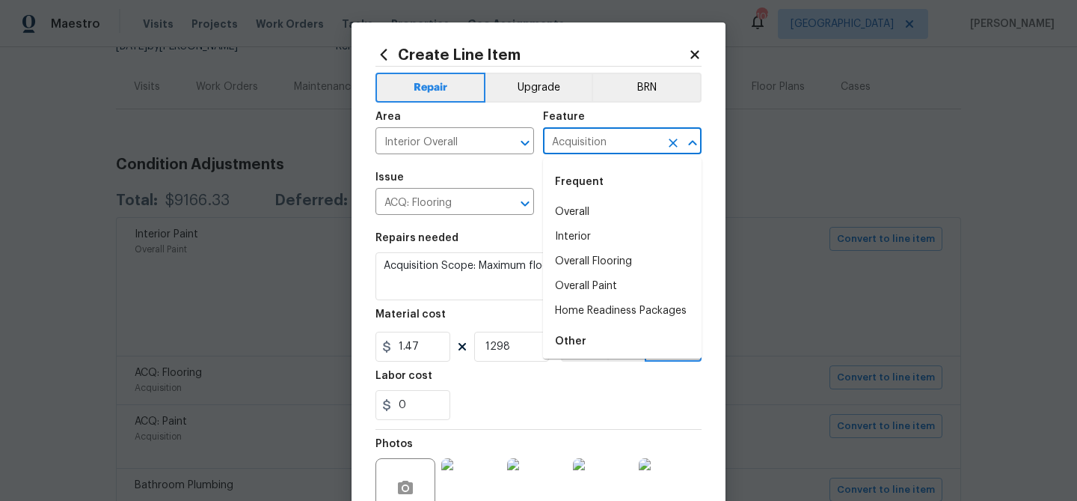
click at [584, 145] on input "Acquisition" at bounding box center [601, 142] width 117 height 23
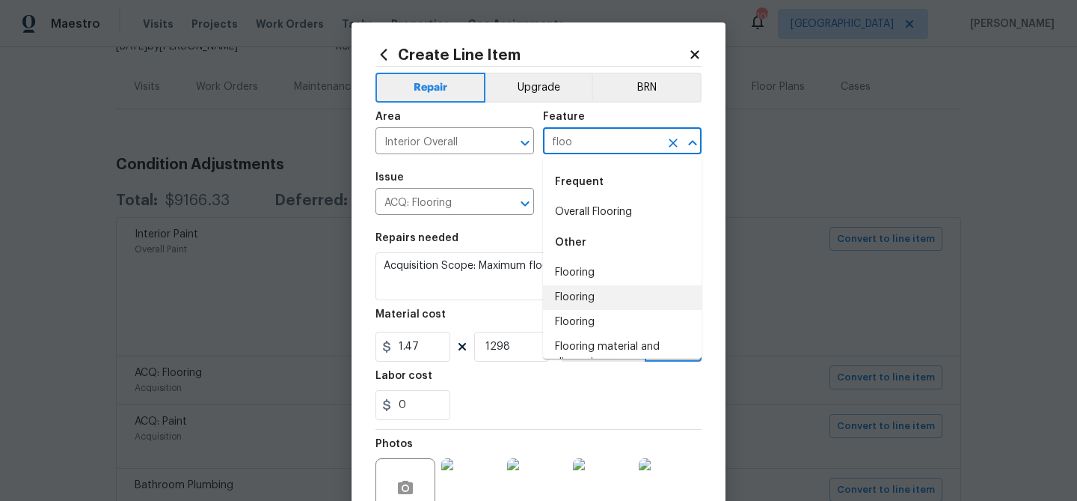
click at [578, 296] on li "Flooring" at bounding box center [622, 297] width 159 height 25
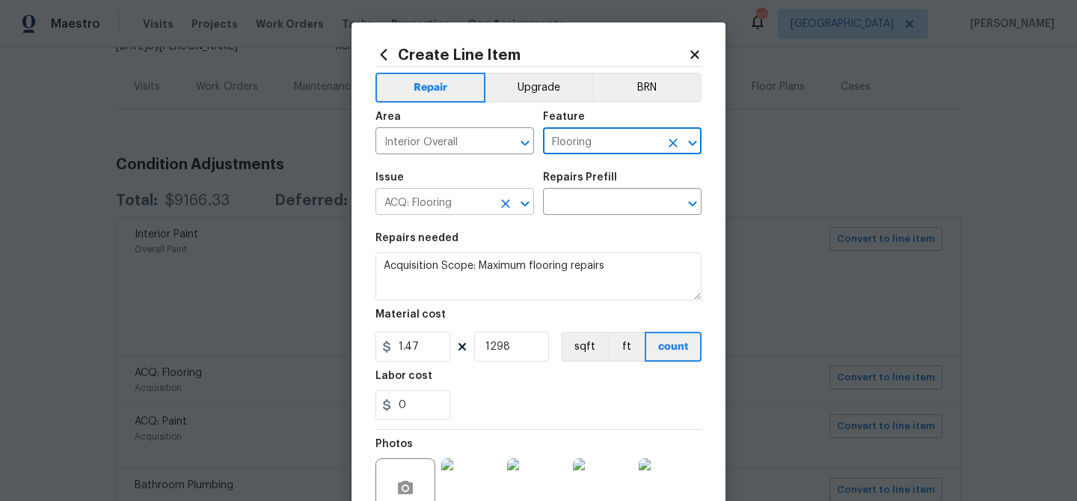
type input "Flooring"
click at [462, 204] on input "ACQ: Flooring" at bounding box center [434, 203] width 117 height 23
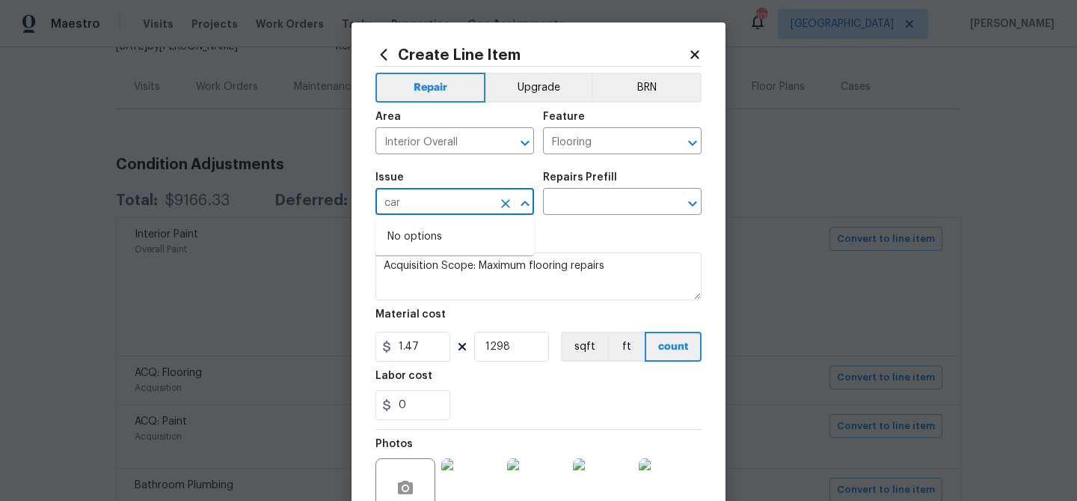
click at [461, 204] on input "car" at bounding box center [434, 203] width 117 height 23
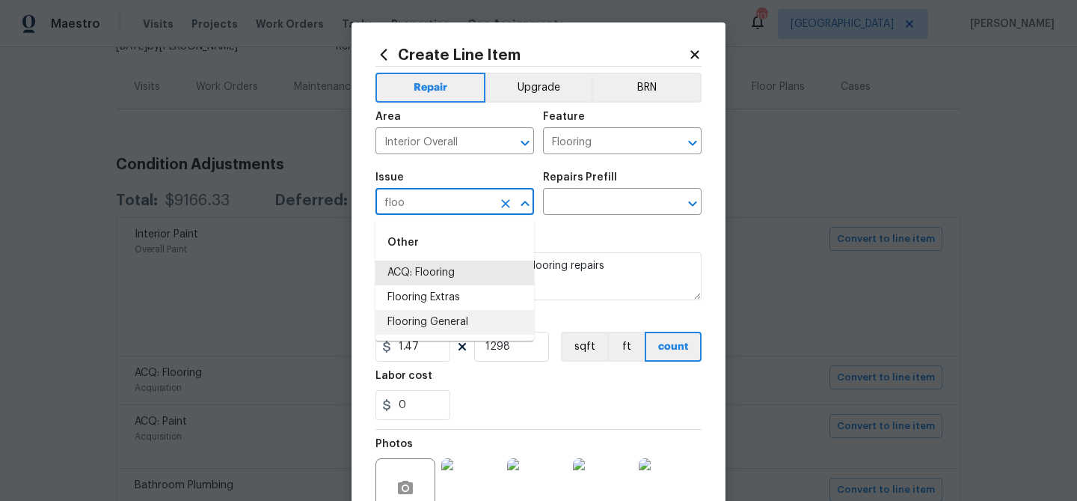
drag, startPoint x: 469, startPoint y: 324, endPoint x: 576, endPoint y: 227, distance: 144.1
click at [470, 323] on li "Flooring General" at bounding box center [455, 322] width 159 height 25
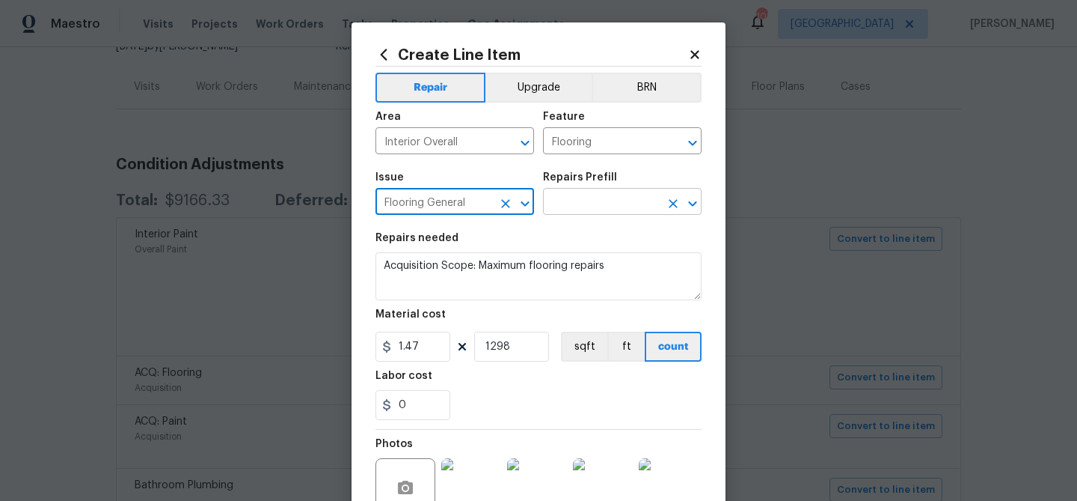
type input "Flooring General"
click at [603, 202] on input "text" at bounding box center [601, 203] width 117 height 23
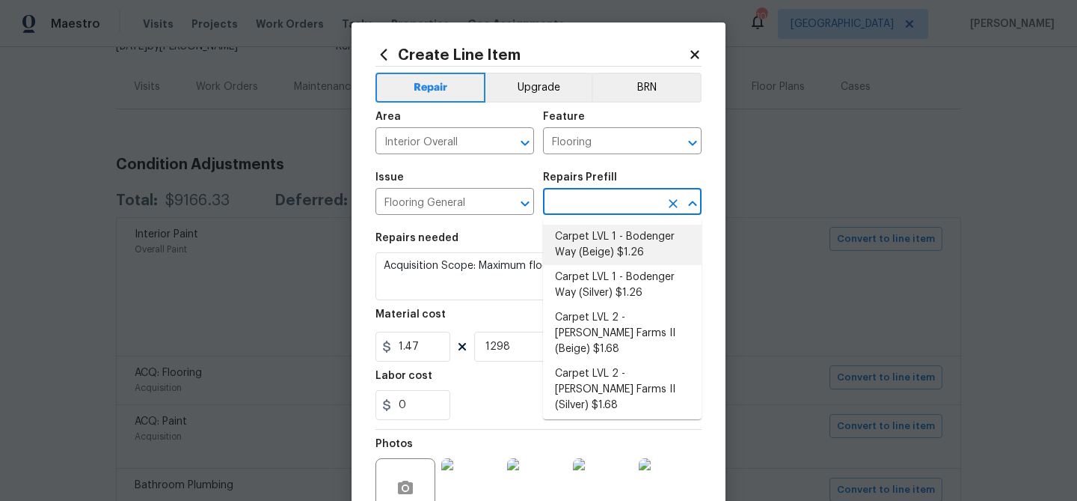
click at [596, 236] on li "Carpet LVL 1 - Bodenger Way (Beige) $1.26" at bounding box center [622, 244] width 159 height 40
type input "Overall Flooring"
type input "Carpet LVL 1 - Bodenger Way (Beige) $1.26"
type textarea "Install new carpet. (Bodenger Way 749 Bird Bath, Beige) at all previously carpe…"
type input "1.26"
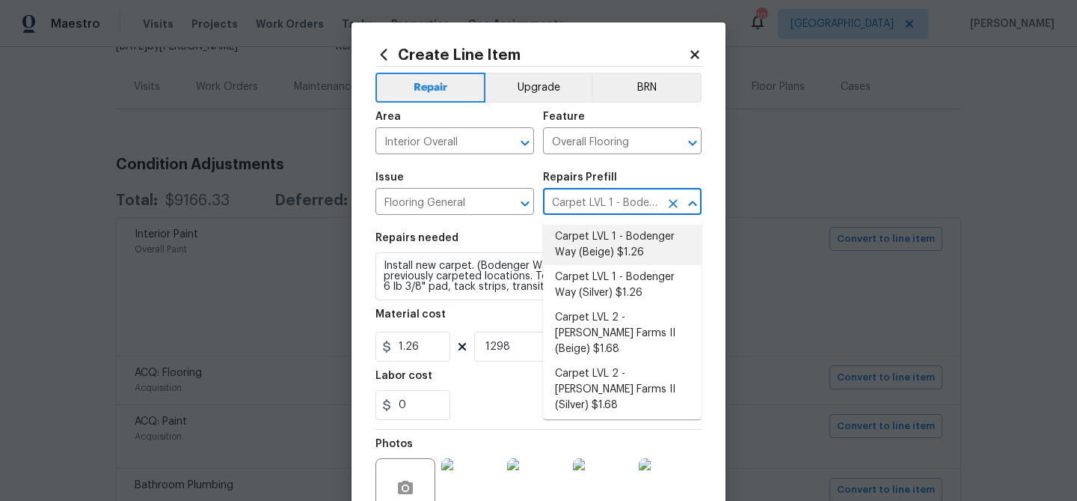
scroll to position [6, 0]
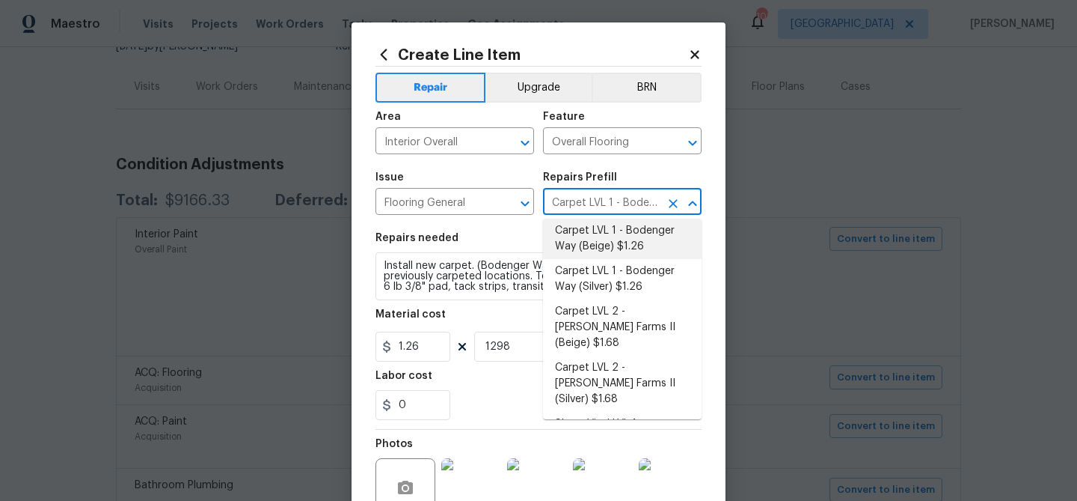
click at [598, 247] on li "Carpet LVL 1 - Bodenger Way (Beige) $1.26" at bounding box center [622, 238] width 159 height 40
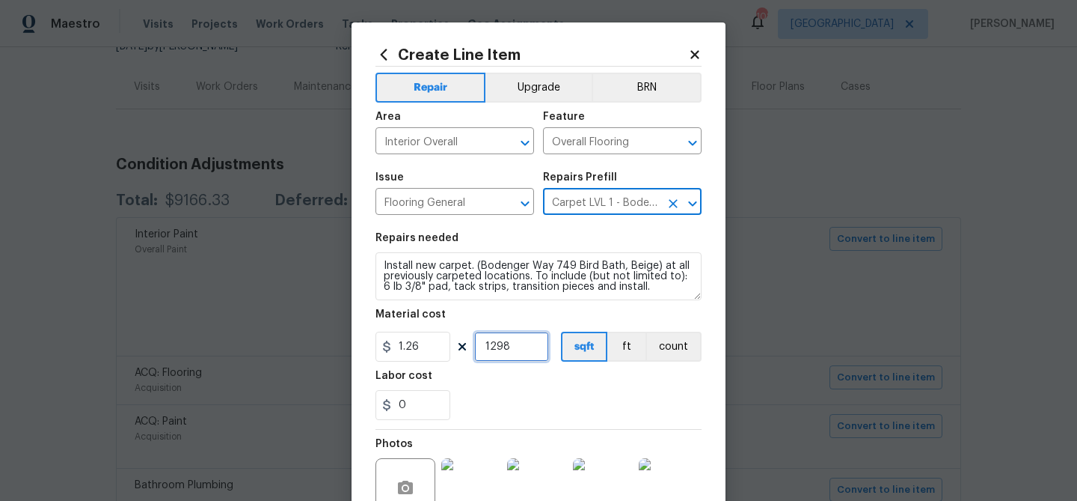
click at [501, 349] on input "1298" at bounding box center [511, 346] width 75 height 30
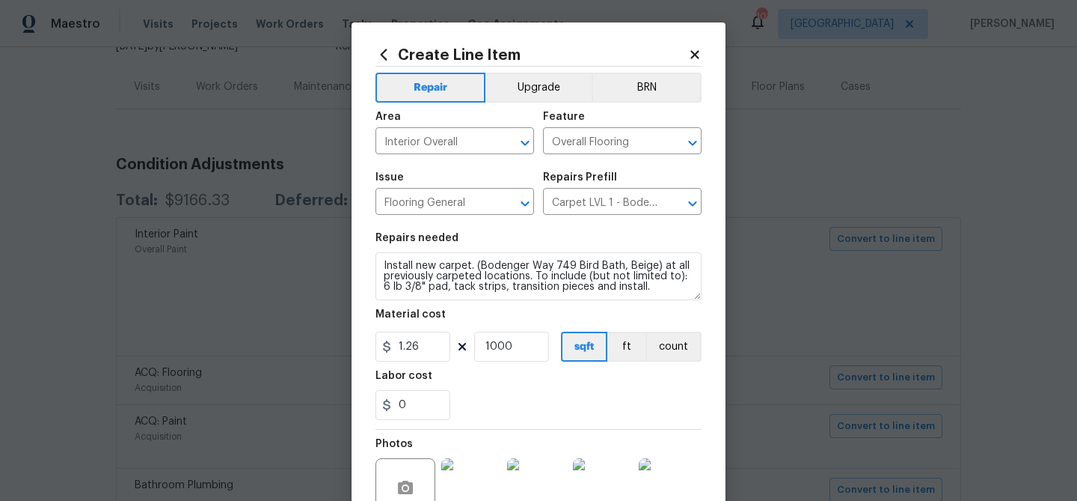
click at [533, 393] on div "0" at bounding box center [539, 405] width 326 height 30
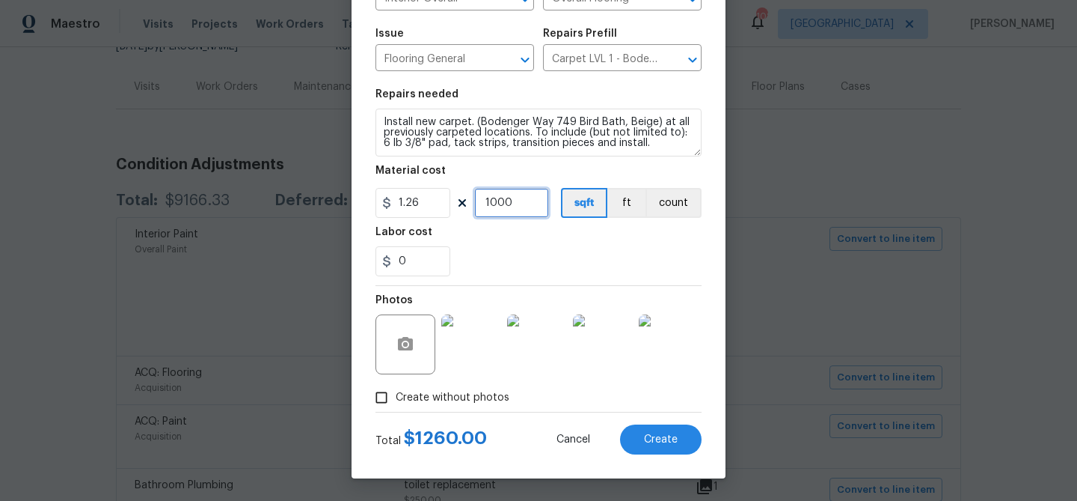
click at [510, 208] on input "1000" at bounding box center [511, 203] width 75 height 30
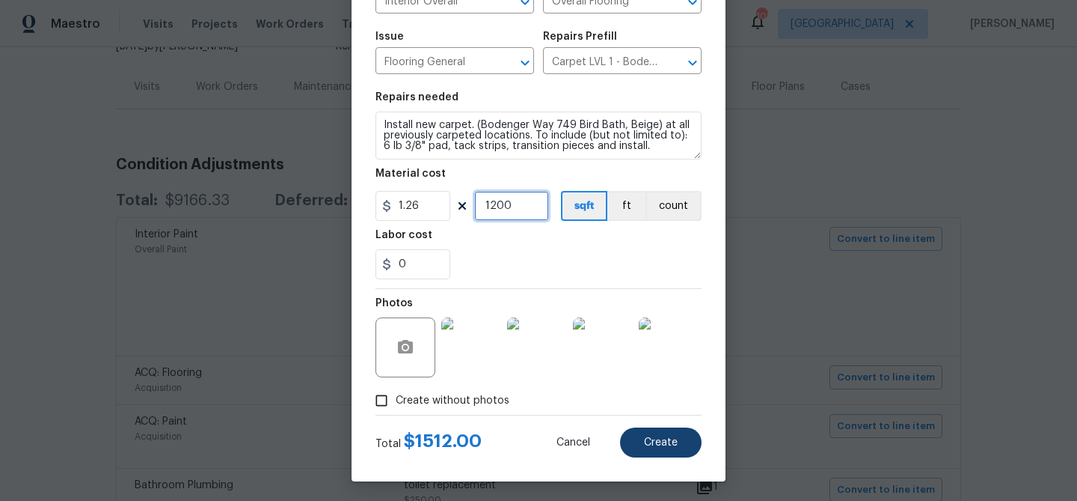
type input "1200"
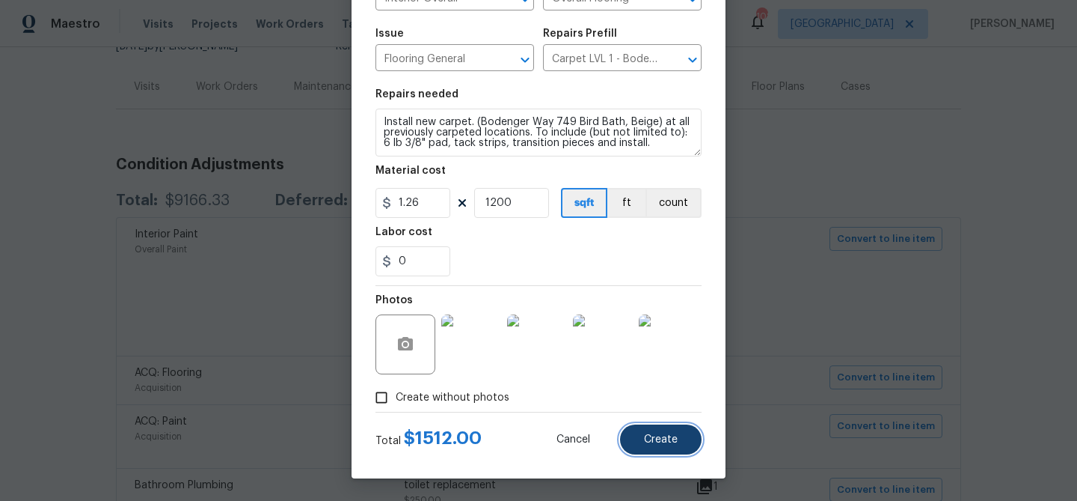
click at [645, 432] on button "Create" at bounding box center [661, 439] width 82 height 30
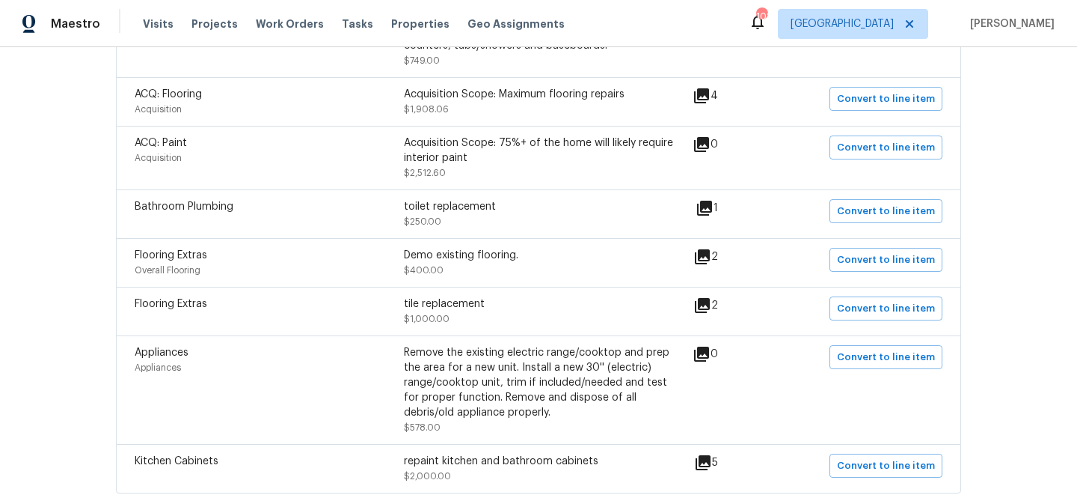
scroll to position [409, 0]
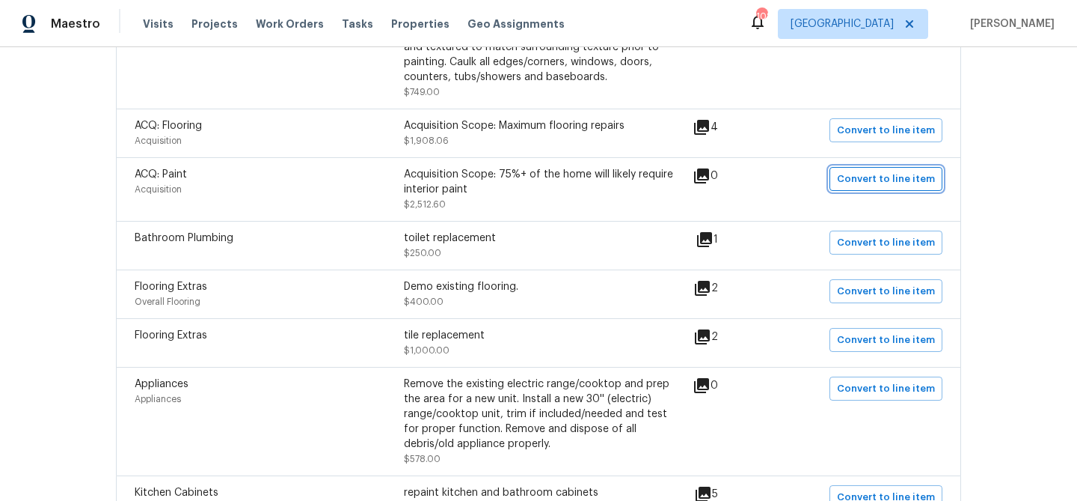
click at [910, 181] on span "Convert to line item" at bounding box center [886, 179] width 98 height 17
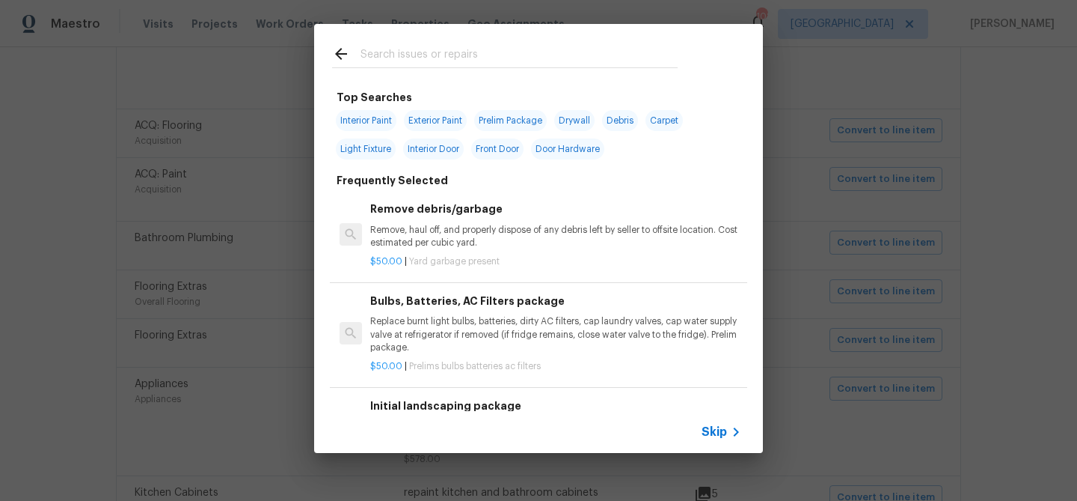
click at [726, 430] on span "Skip" at bounding box center [714, 431] width 25 height 15
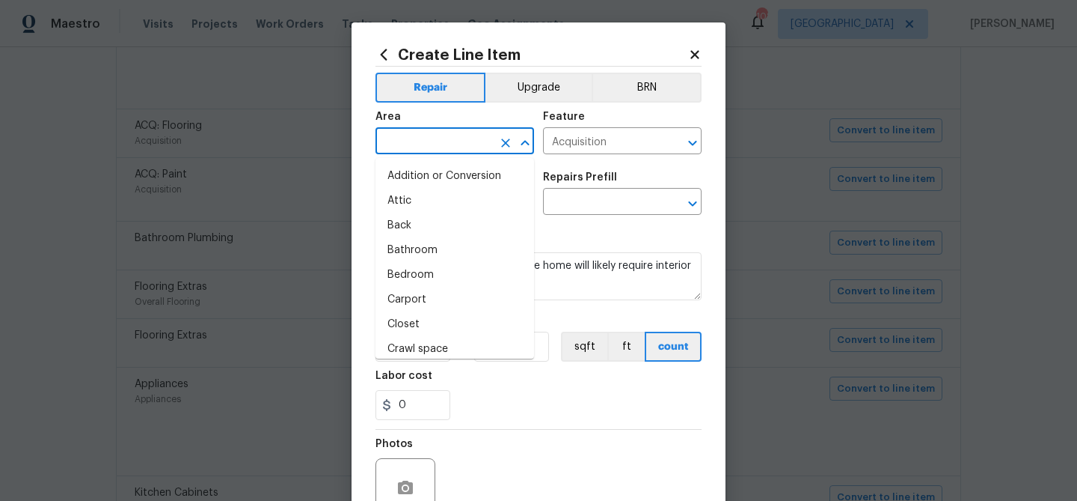
click at [423, 147] on input "text" at bounding box center [434, 142] width 117 height 23
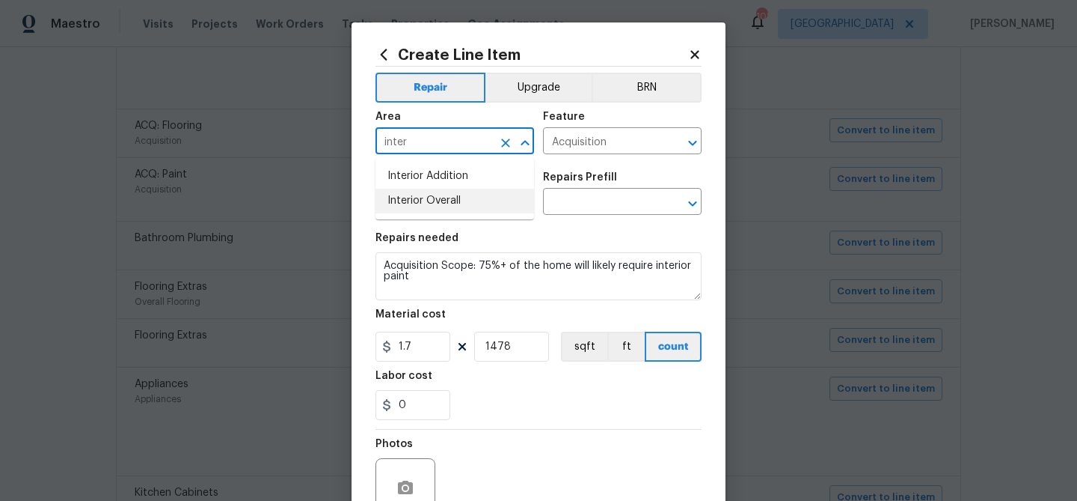
click at [423, 213] on li "Interior Overall" at bounding box center [455, 201] width 159 height 25
type input "Interior Overall"
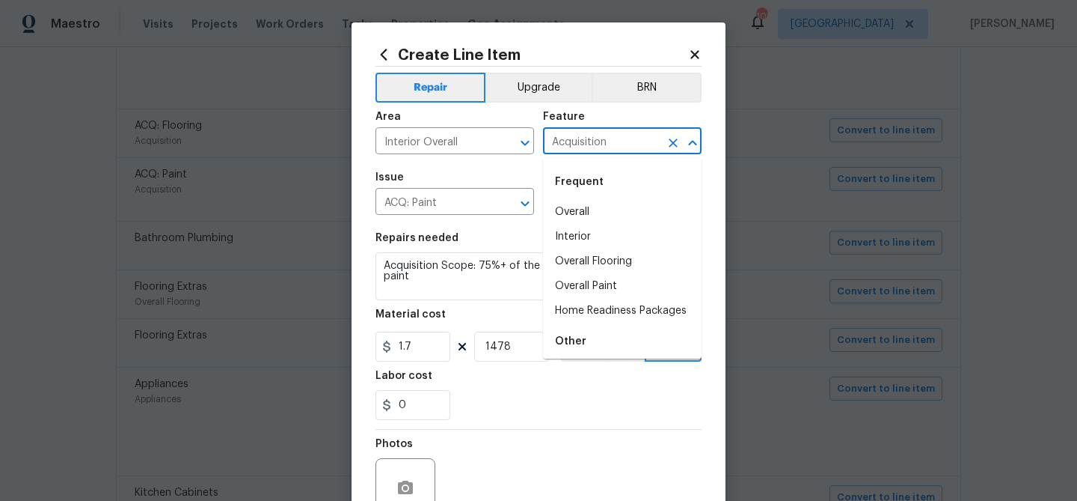
click at [597, 148] on input "Acquisition" at bounding box center [601, 142] width 117 height 23
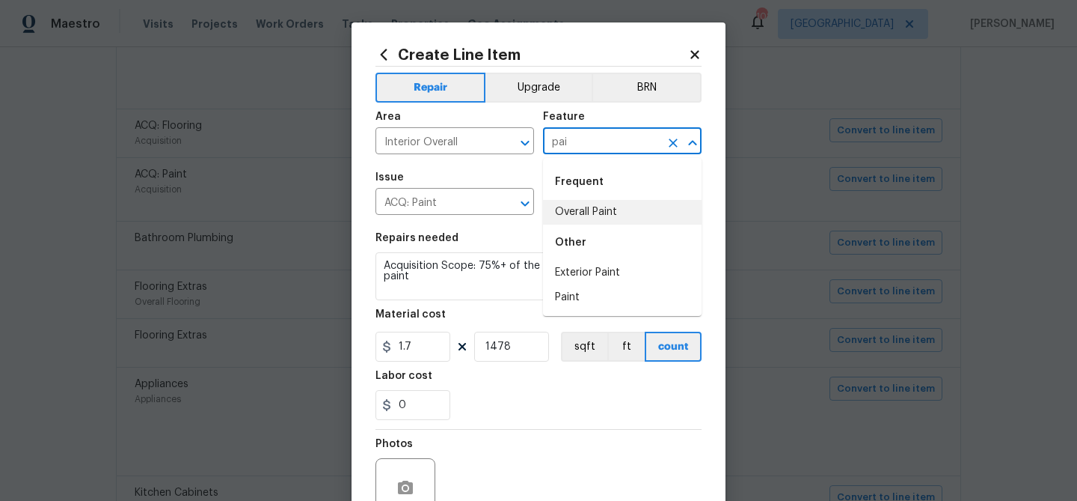
click at [576, 213] on li "Overall Paint" at bounding box center [622, 212] width 159 height 25
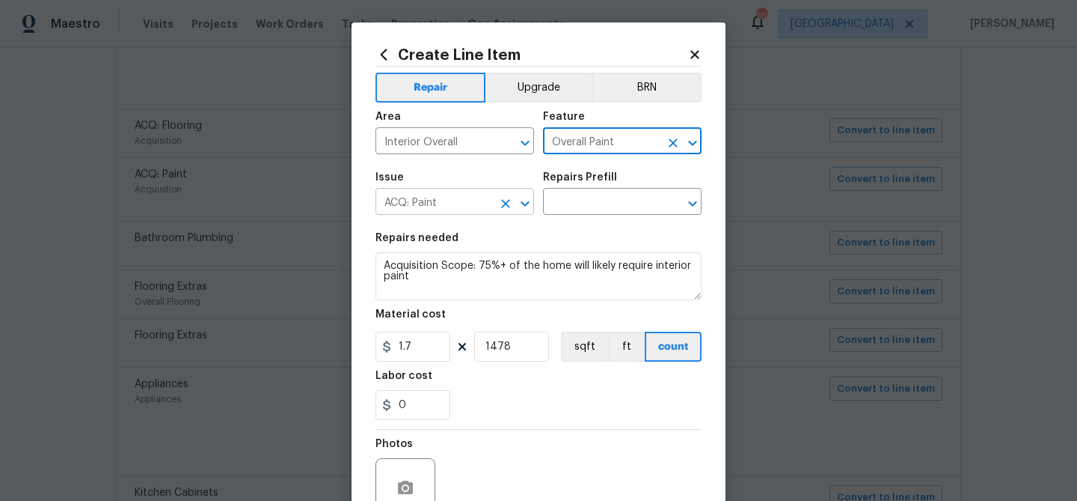
type input "Overall Paint"
click at [463, 205] on input "ACQ: Paint" at bounding box center [434, 203] width 117 height 23
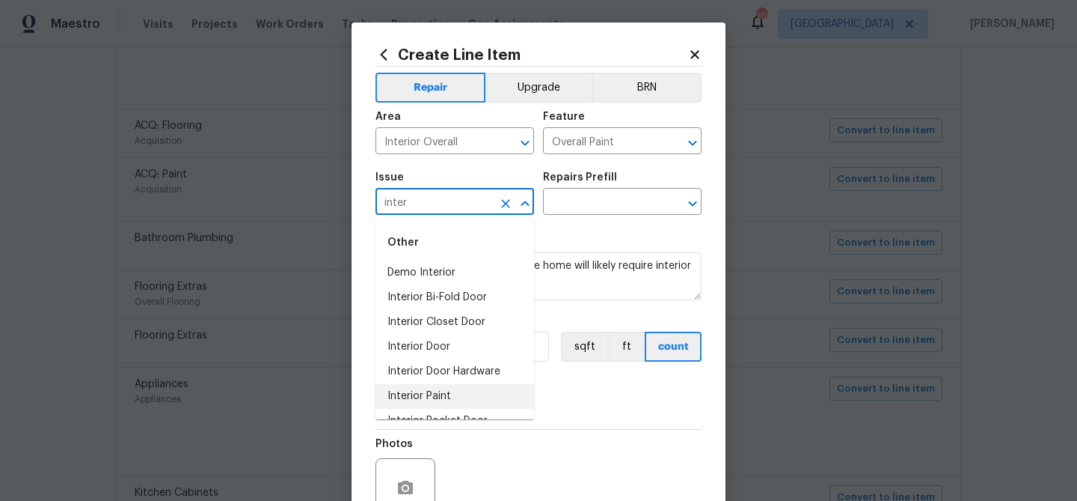
drag, startPoint x: 453, startPoint y: 400, endPoint x: 464, endPoint y: 389, distance: 15.4
click at [453, 399] on li "Interior Paint" at bounding box center [455, 396] width 159 height 25
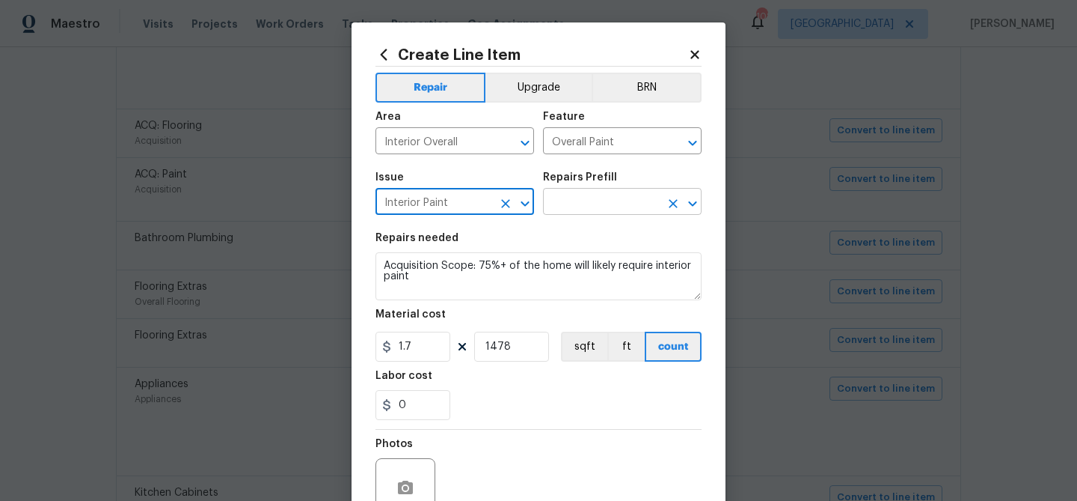
type input "Interior Paint"
click at [588, 203] on input "text" at bounding box center [601, 203] width 117 height 23
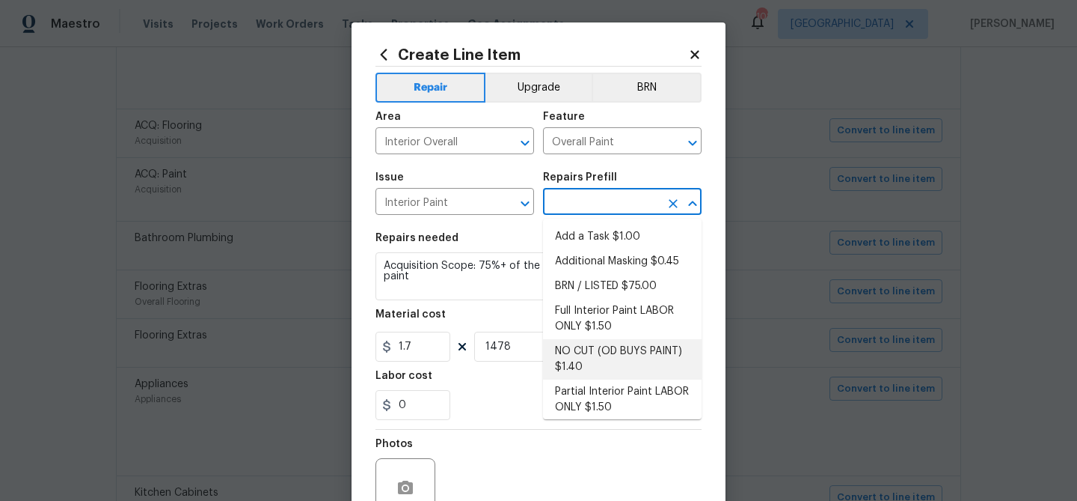
click at [586, 346] on li "NO CUT (OD BUYS PAINT) $1.40" at bounding box center [622, 359] width 159 height 40
type input "NO CUT (OD BUYS PAINT) $1.40"
type textarea "NO CUTS, Opendoor to Purchase Paint - (walls, ceilings, trim, and doors) - All …"
type input "1.4"
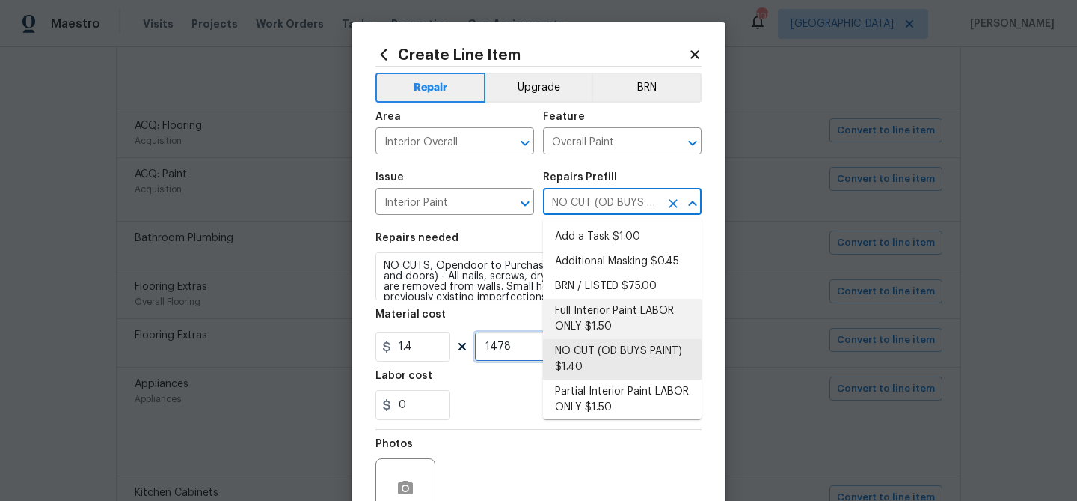
click at [522, 349] on input "1478" at bounding box center [511, 346] width 75 height 30
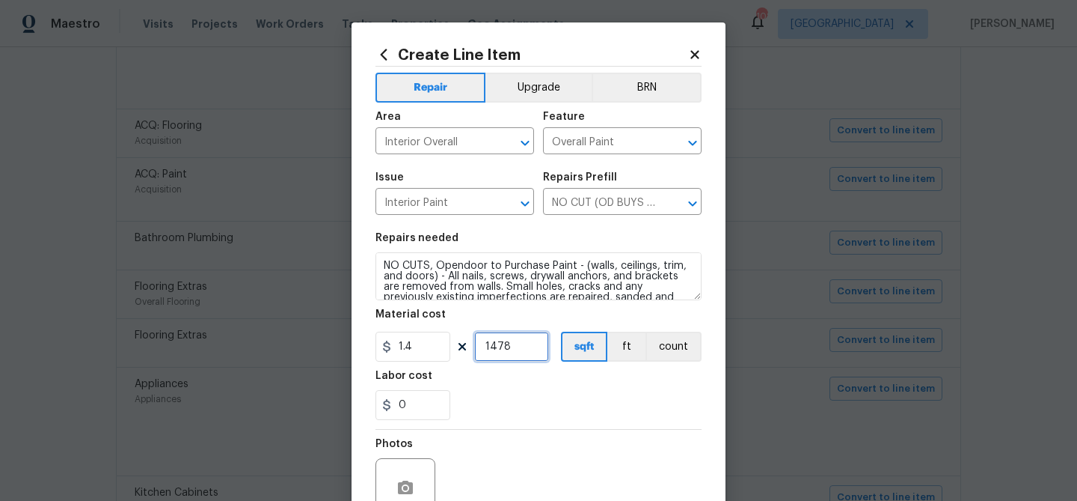
scroll to position [144, 0]
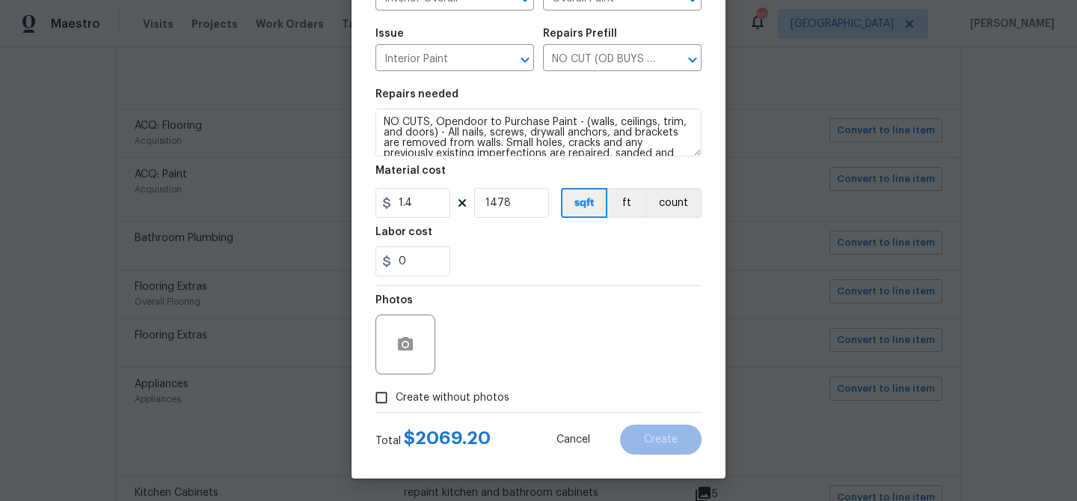
drag, startPoint x: 480, startPoint y: 407, endPoint x: 482, endPoint y: 398, distance: 9.1
click at [481, 404] on label "Create without photos" at bounding box center [438, 397] width 142 height 28
click at [482, 393] on span "Create without photos" at bounding box center [453, 398] width 114 height 16
click at [396, 393] on input "Create without photos" at bounding box center [381, 397] width 28 height 28
checkbox input "true"
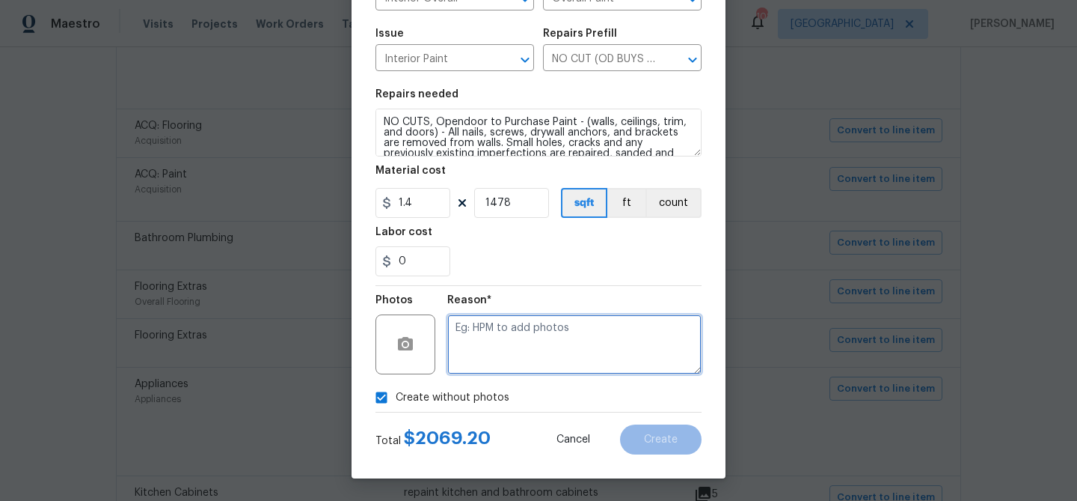
click at [528, 352] on textarea at bounding box center [574, 344] width 254 height 60
type textarea "Interior paint"
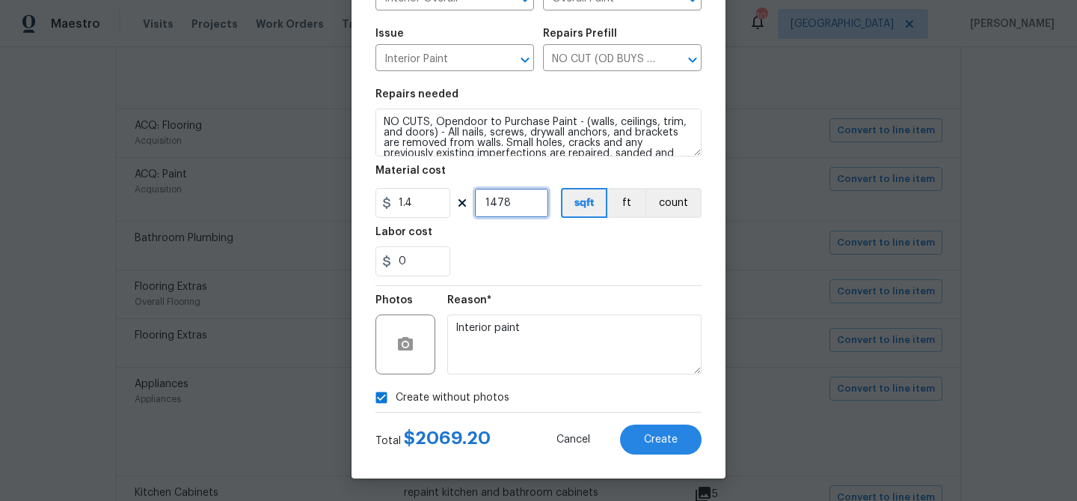
click at [501, 198] on input "1478" at bounding box center [511, 203] width 75 height 30
type input "1678"
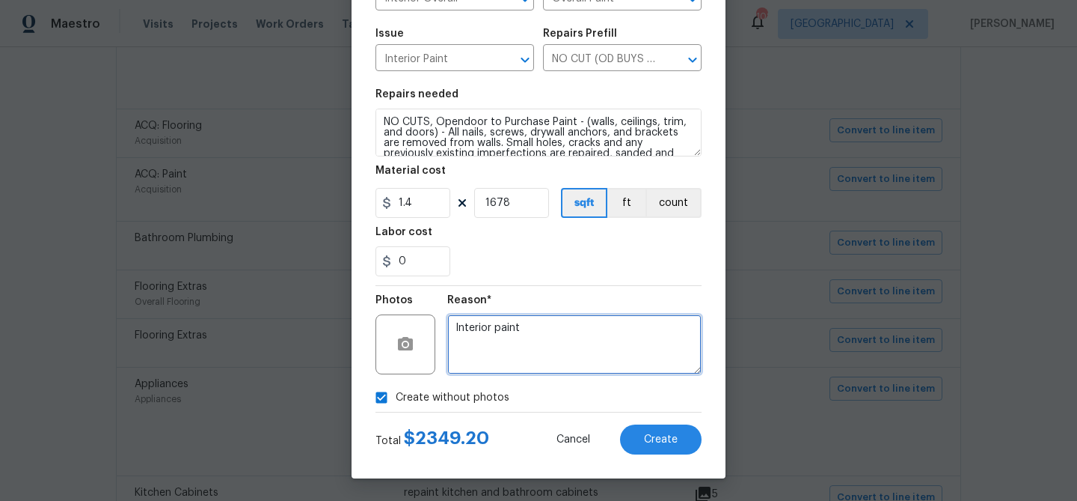
drag, startPoint x: 564, startPoint y: 334, endPoint x: 625, endPoint y: 385, distance: 79.1
click at [564, 335] on textarea "Interior paint" at bounding box center [574, 344] width 254 height 60
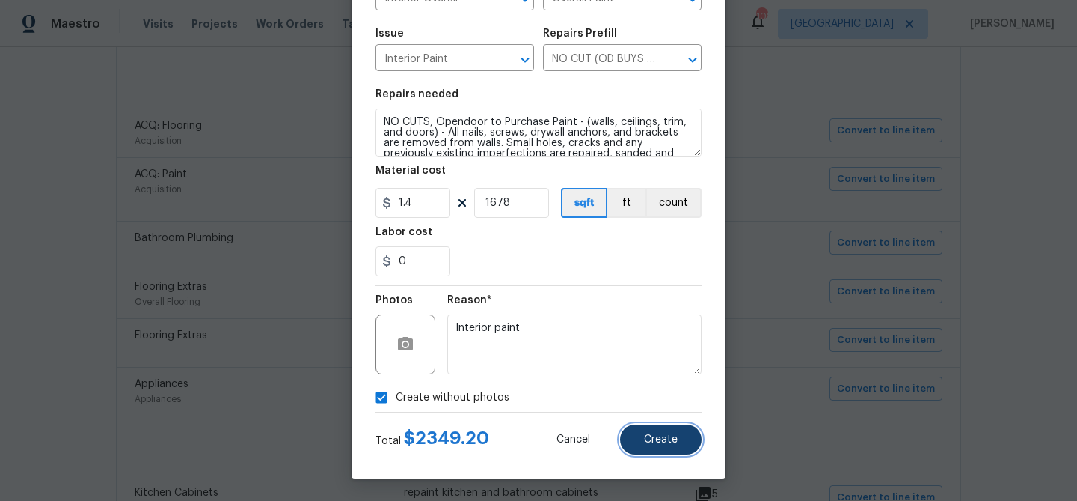
click at [645, 432] on button "Create" at bounding box center [661, 439] width 82 height 30
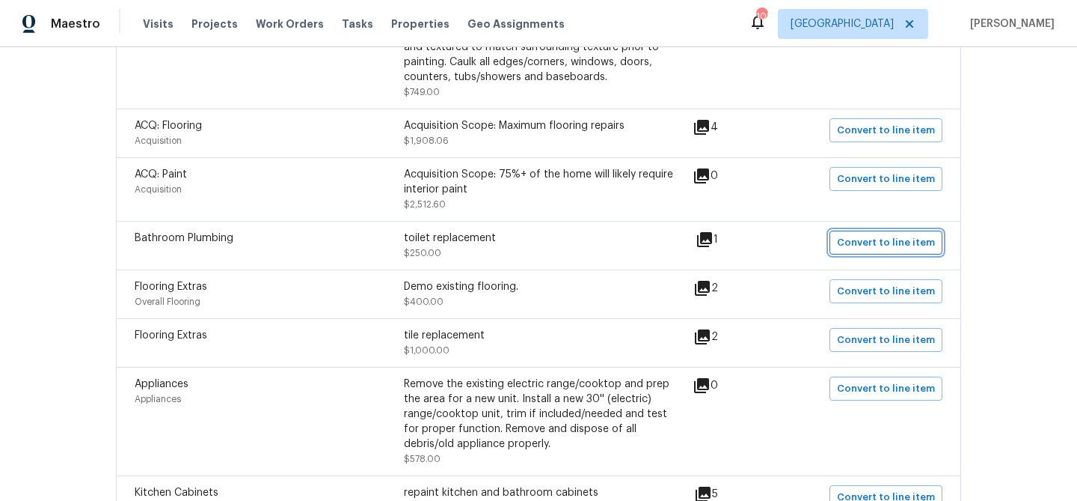
click at [851, 247] on span "Convert to line item" at bounding box center [886, 242] width 98 height 17
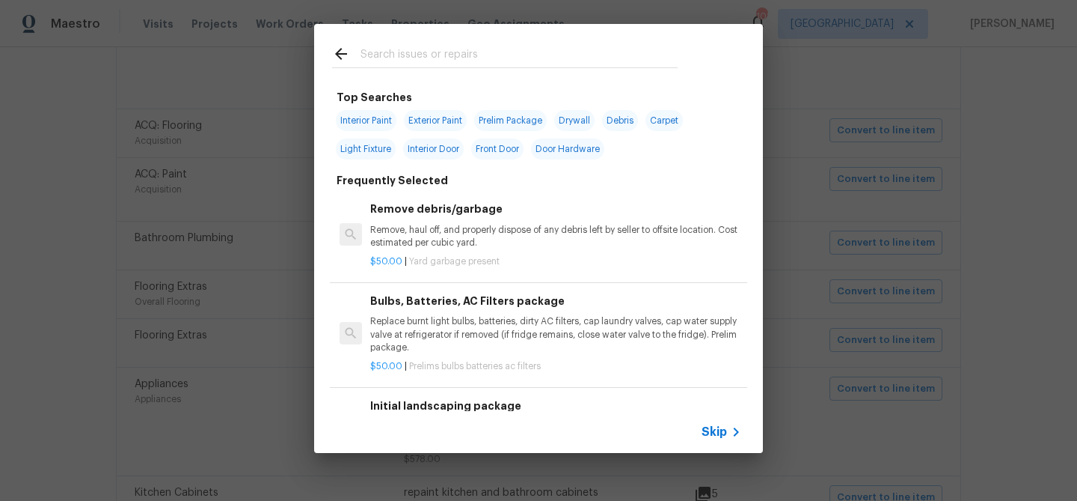
click at [717, 429] on span "Skip" at bounding box center [714, 431] width 25 height 15
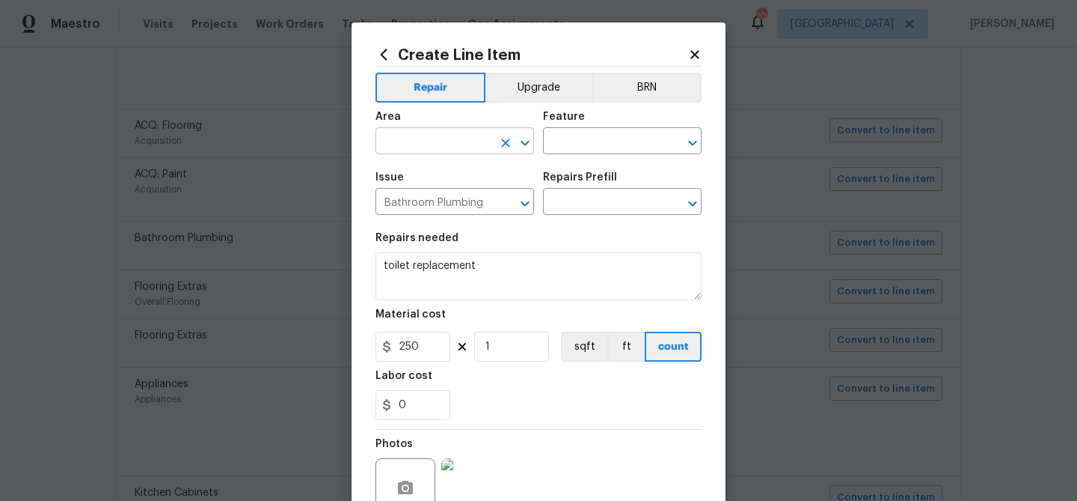
click at [449, 147] on input "text" at bounding box center [434, 142] width 117 height 23
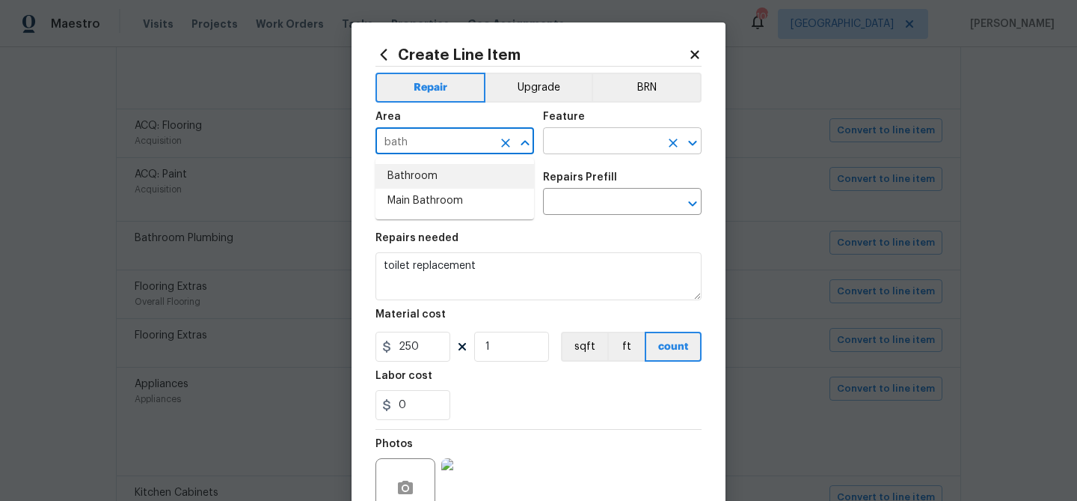
drag, startPoint x: 435, startPoint y: 174, endPoint x: 551, endPoint y: 153, distance: 118.7
click at [435, 174] on li "Bathroom" at bounding box center [455, 176] width 159 height 25
type input "Bathroom"
click at [575, 146] on input "text" at bounding box center [601, 142] width 117 height 23
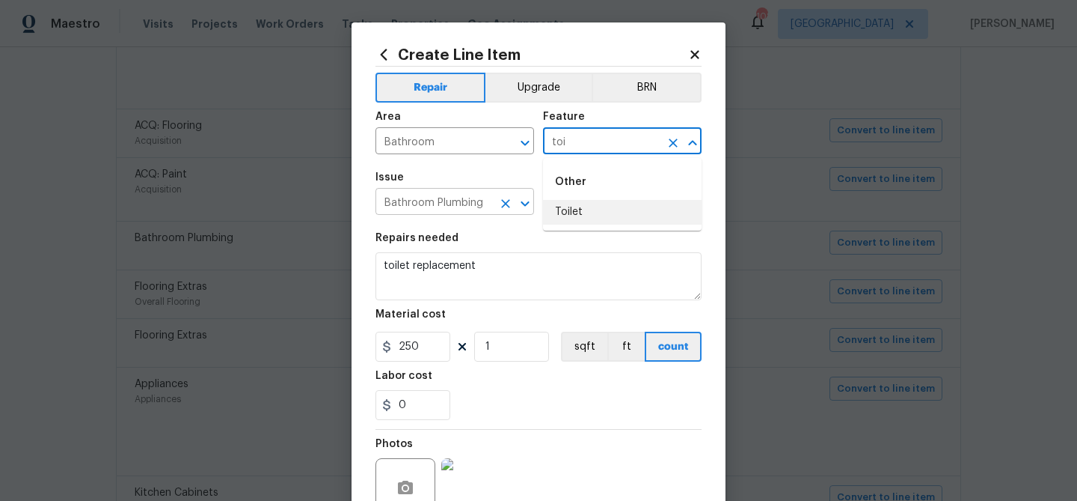
drag, startPoint x: 572, startPoint y: 213, endPoint x: 483, endPoint y: 212, distance: 89.8
click at [572, 213] on li "Toilet" at bounding box center [622, 212] width 159 height 25
type input "Toilet"
click at [455, 207] on input "Bathroom Plumbing" at bounding box center [434, 203] width 117 height 23
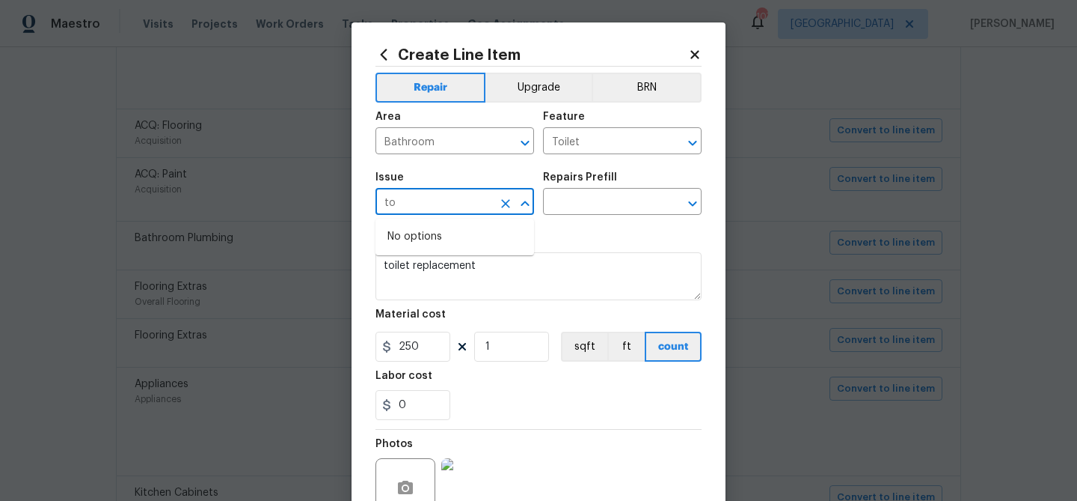
type input "t"
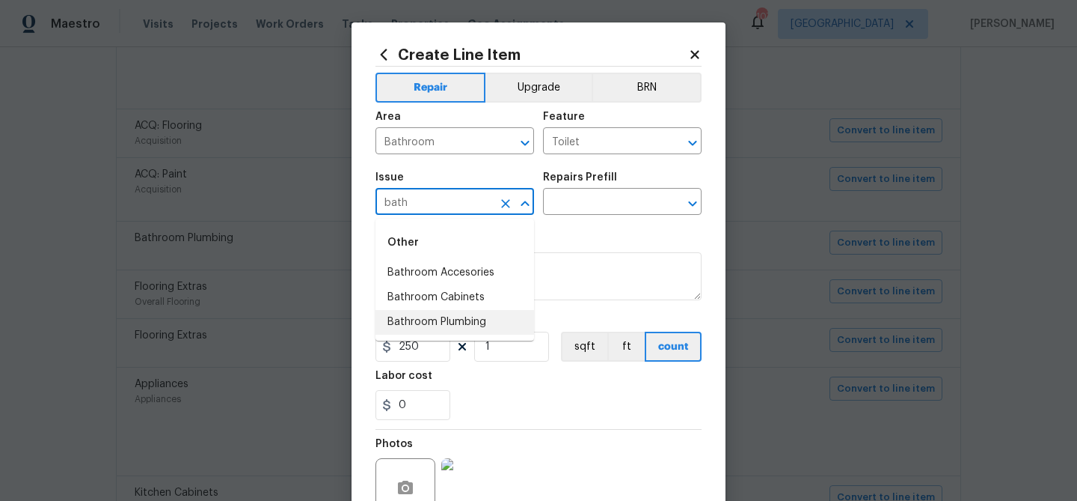
click at [439, 320] on li "Bathroom Plumbing" at bounding box center [455, 322] width 159 height 25
type input "Bathroom Plumbing"
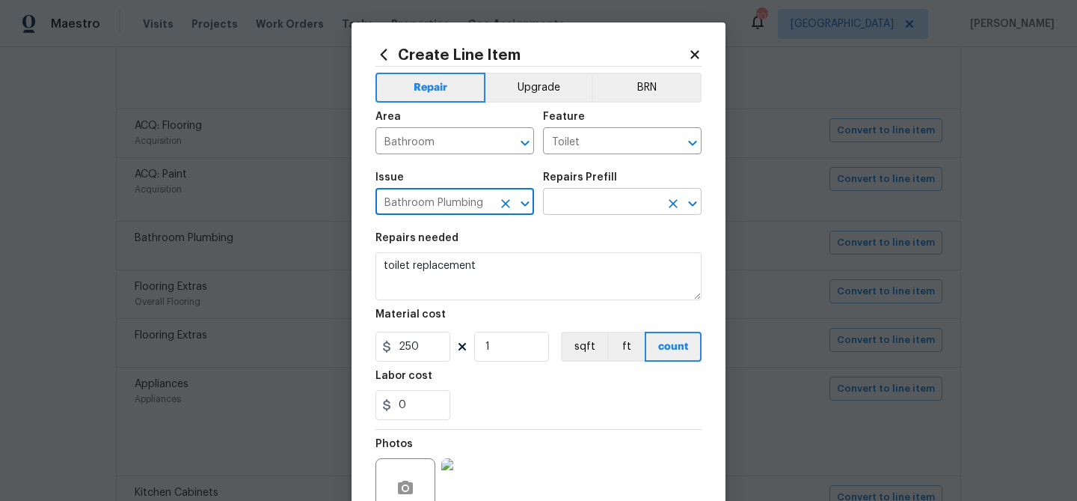
click at [590, 201] on input "text" at bounding box center [601, 203] width 117 height 23
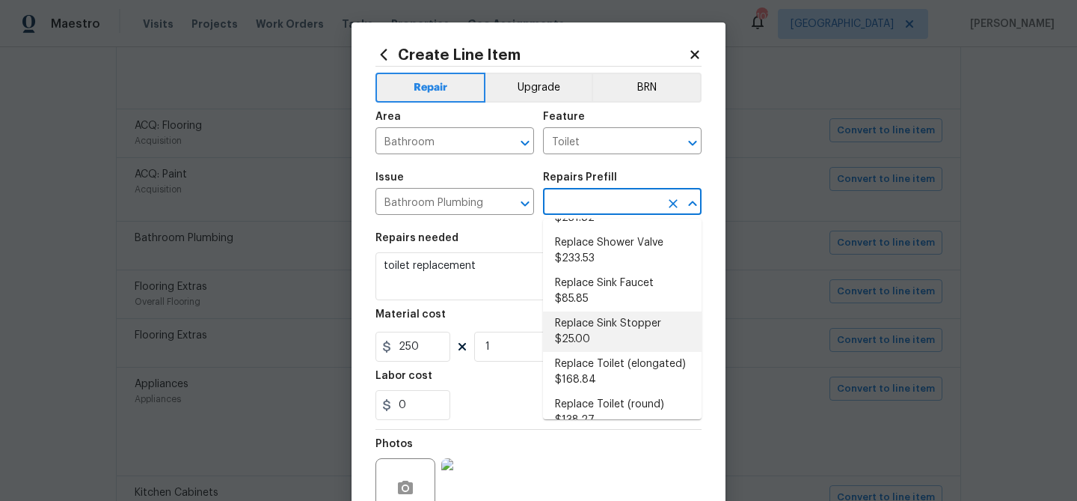
scroll to position [685, 0]
click at [597, 350] on li "Replace Toilet (elongated) $168.84" at bounding box center [622, 370] width 159 height 40
type input "Plumbing"
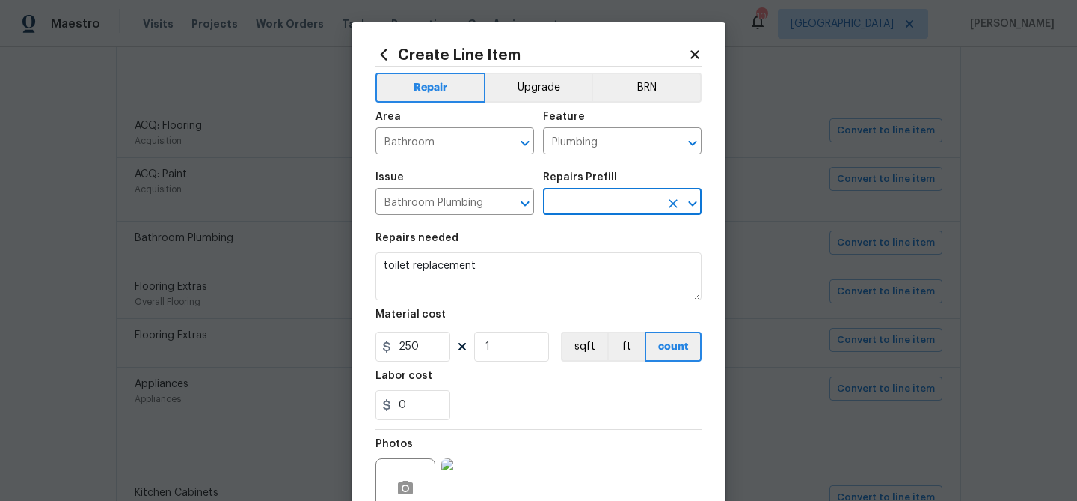
type textarea "Remove the existing toilet, prep the flange, install a new elongated toilet wit…"
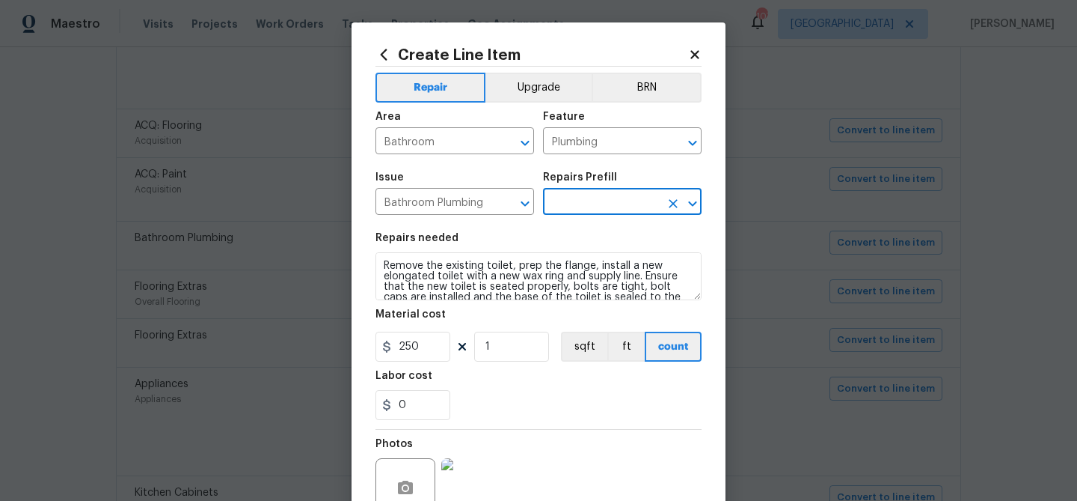
type input "Replace Toilet (elongated) $168.84"
type input "168.84"
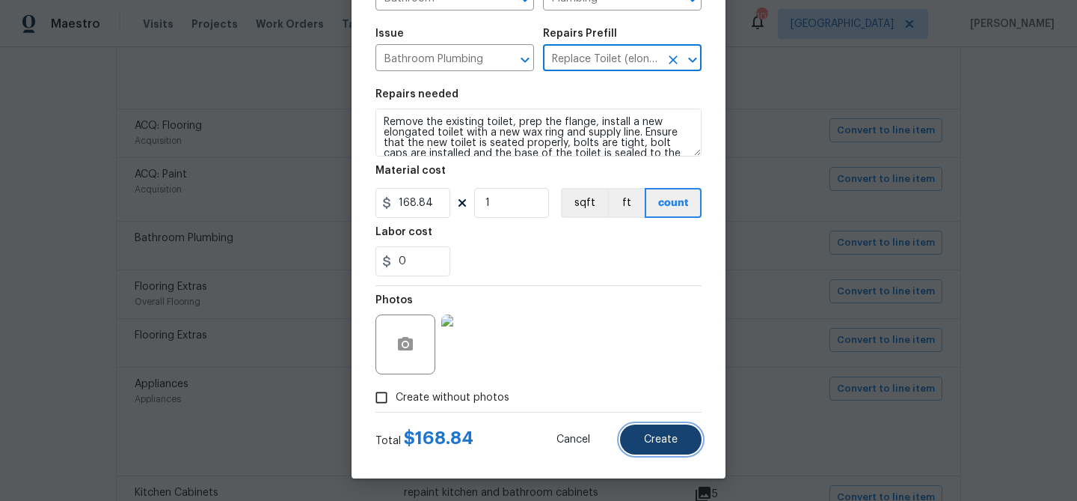
click at [653, 430] on button "Create" at bounding box center [661, 439] width 82 height 30
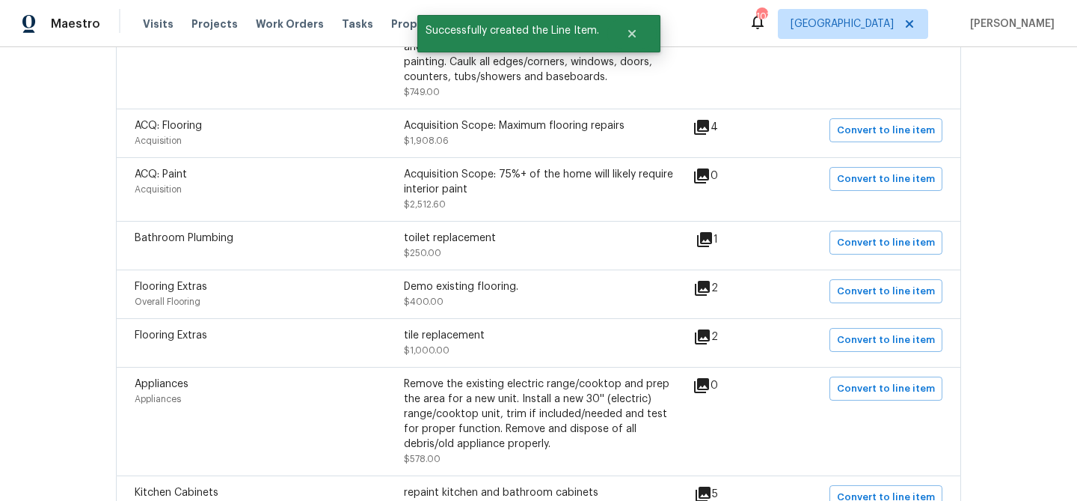
click at [712, 291] on icon at bounding box center [703, 288] width 18 height 18
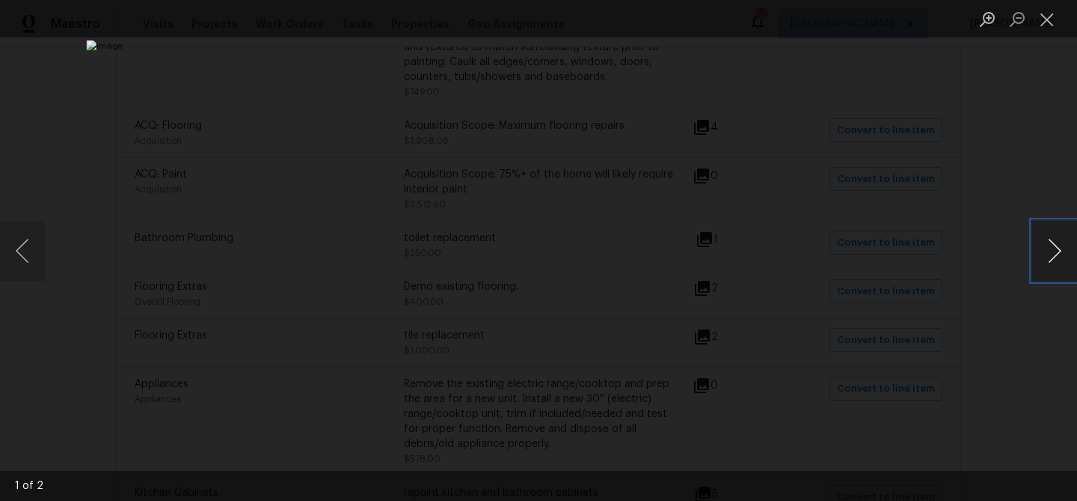
click at [1057, 257] on button "Next image" at bounding box center [1055, 251] width 45 height 60
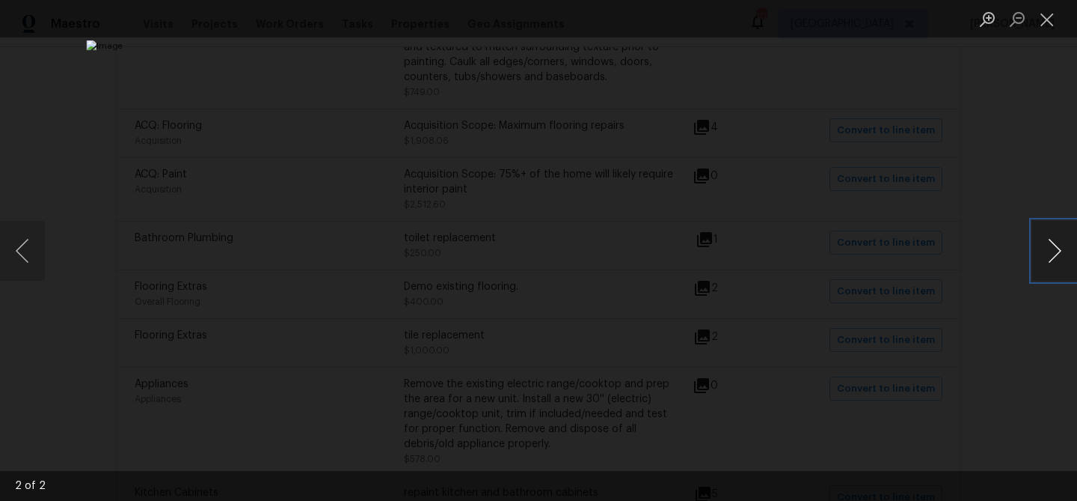
click at [1057, 257] on button "Next image" at bounding box center [1055, 251] width 45 height 60
click at [1036, 19] on button "Close lightbox" at bounding box center [1048, 19] width 30 height 26
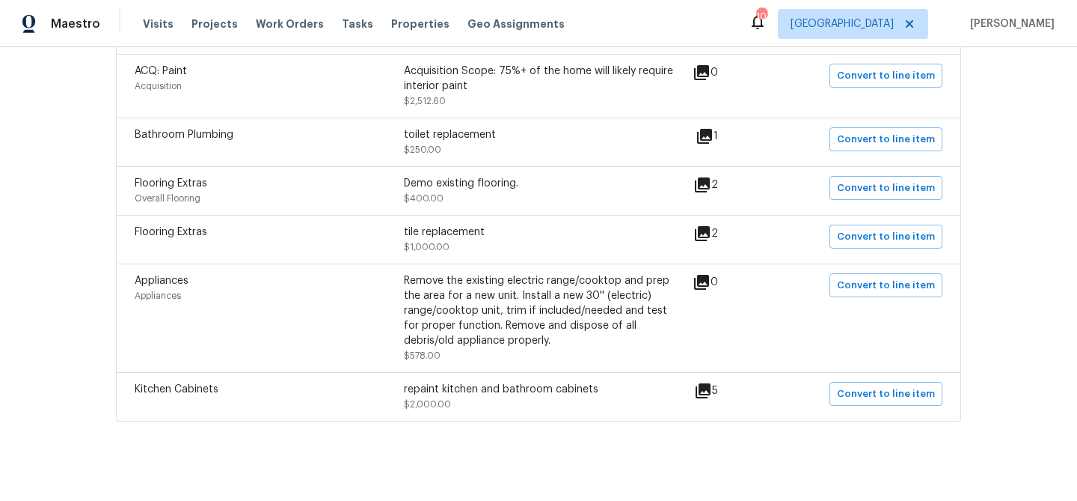
scroll to position [526, 0]
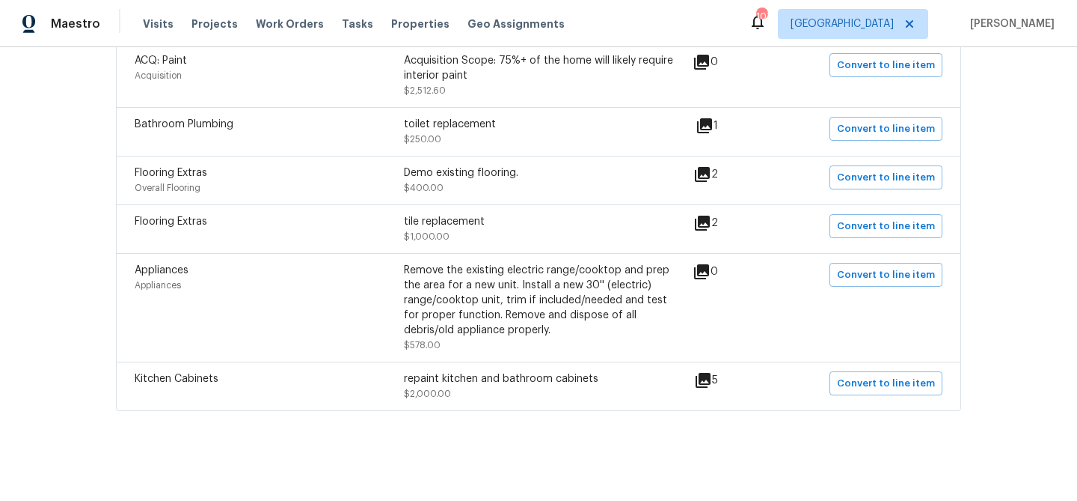
click at [711, 273] on icon at bounding box center [702, 272] width 18 height 18
click at [868, 272] on span "Convert to line item" at bounding box center [886, 274] width 98 height 17
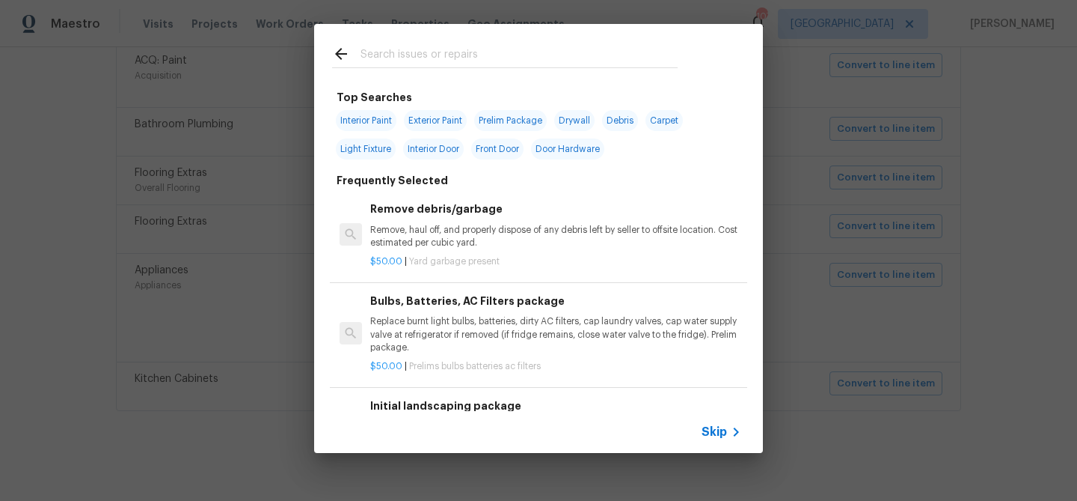
click at [702, 428] on span "Skip" at bounding box center [714, 431] width 25 height 15
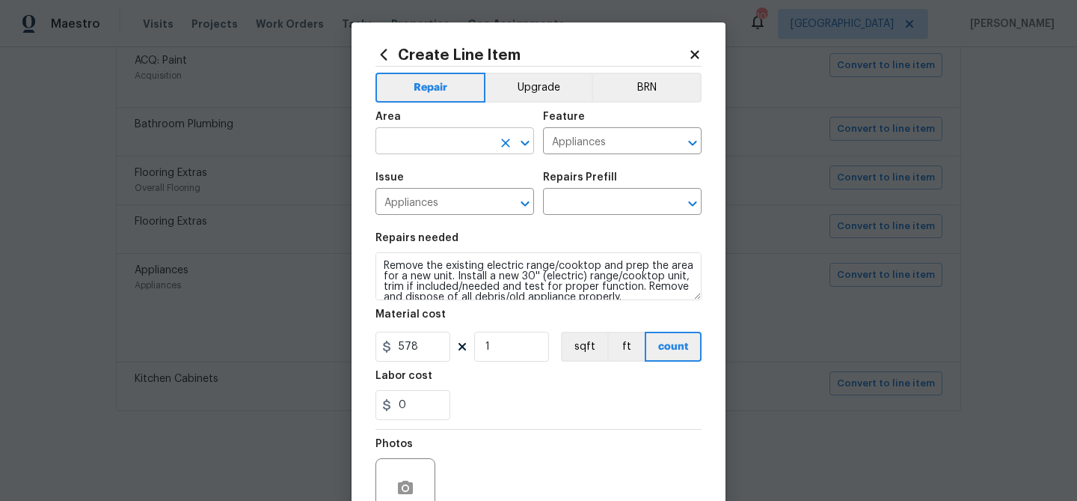
click at [421, 147] on input "text" at bounding box center [434, 142] width 117 height 23
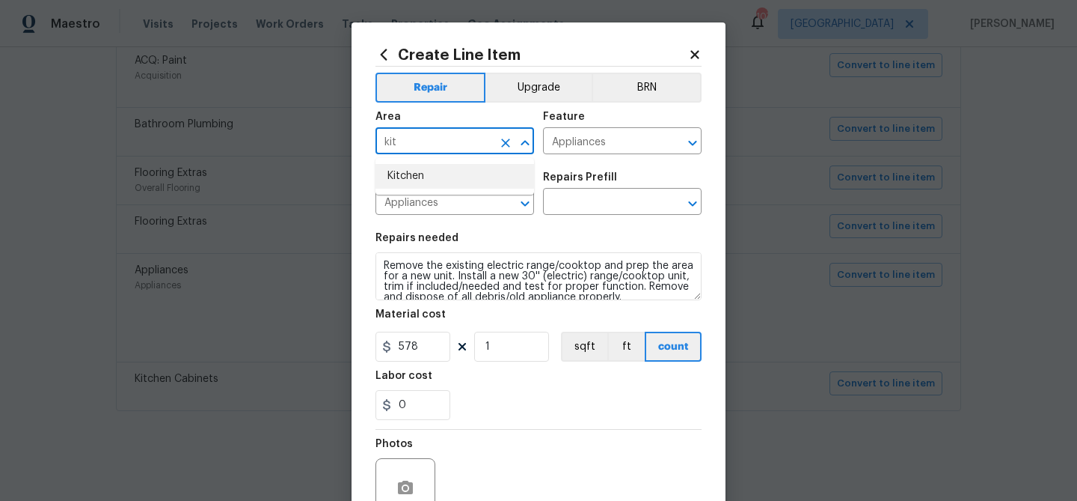
drag, startPoint x: 425, startPoint y: 182, endPoint x: 479, endPoint y: 162, distance: 57.3
click at [428, 180] on li "Kitchen" at bounding box center [455, 176] width 159 height 25
type input "Kitchen"
click at [590, 202] on input "text" at bounding box center [601, 203] width 117 height 23
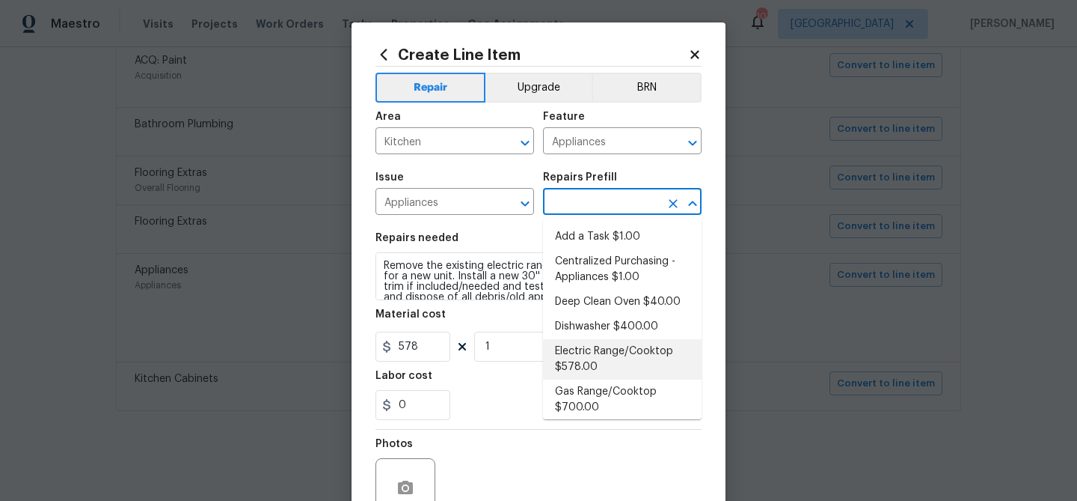
click at [620, 352] on li "Electric Range/Cooktop $578.00" at bounding box center [622, 359] width 159 height 40
type input "Electric Range/Cooktop $578.00"
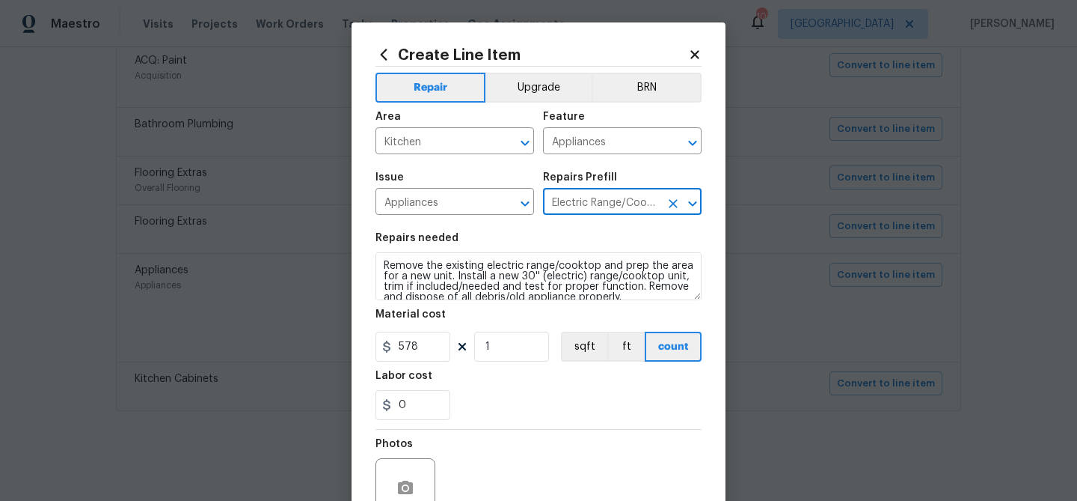
scroll to position [144, 0]
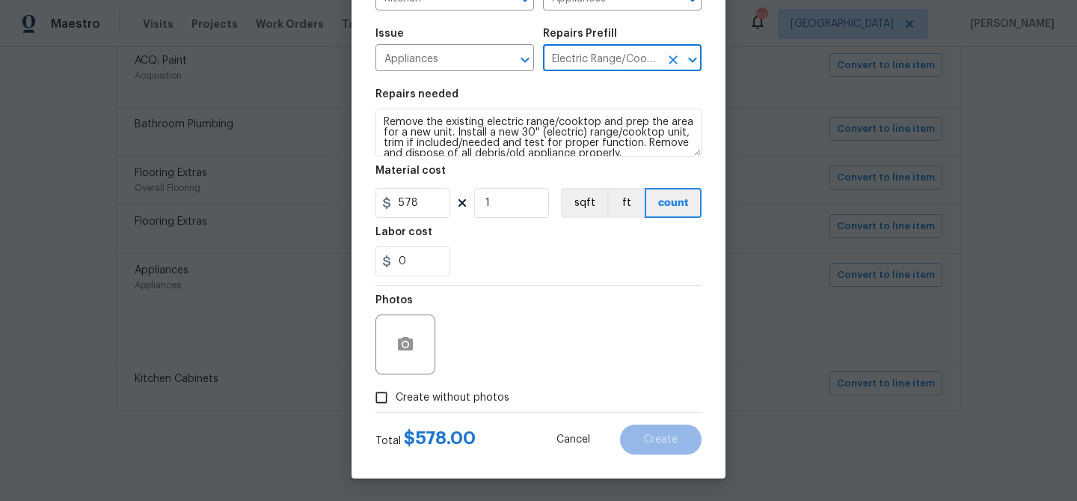
drag, startPoint x: 483, startPoint y: 397, endPoint x: 489, endPoint y: 384, distance: 13.8
click at [483, 396] on span "Create without photos" at bounding box center [453, 398] width 114 height 16
click at [396, 396] on input "Create without photos" at bounding box center [381, 397] width 28 height 28
checkbox input "true"
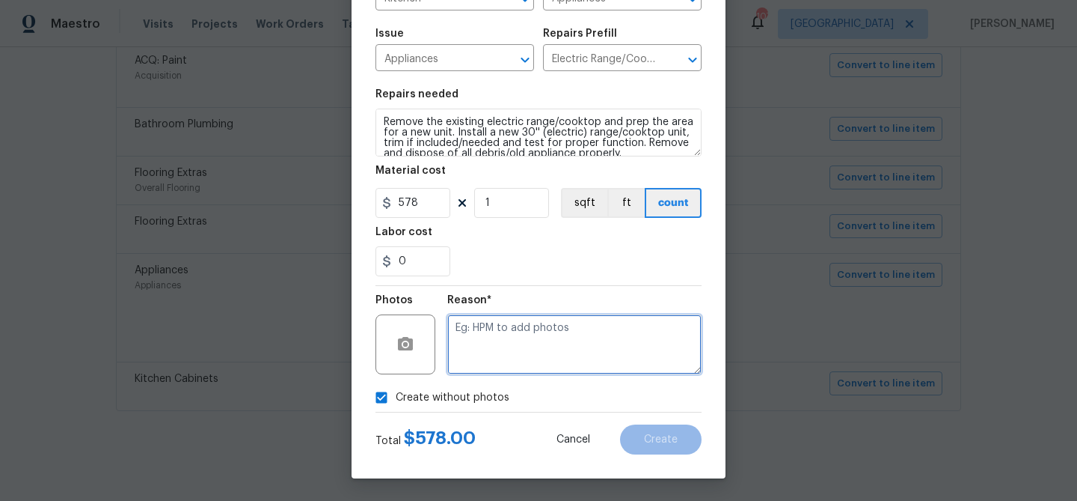
click at [516, 346] on textarea at bounding box center [574, 344] width 254 height 60
type textarea "Install"
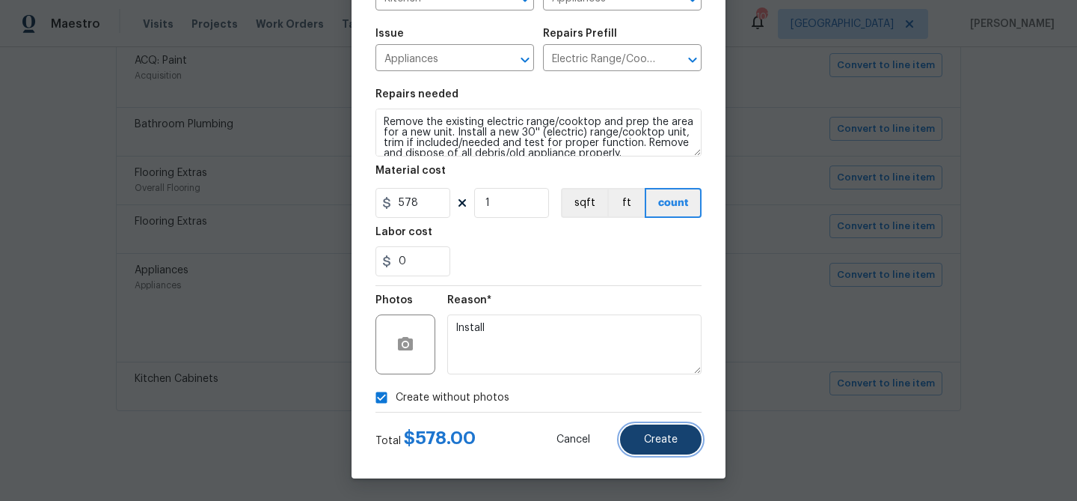
click at [652, 441] on span "Create" at bounding box center [661, 439] width 34 height 11
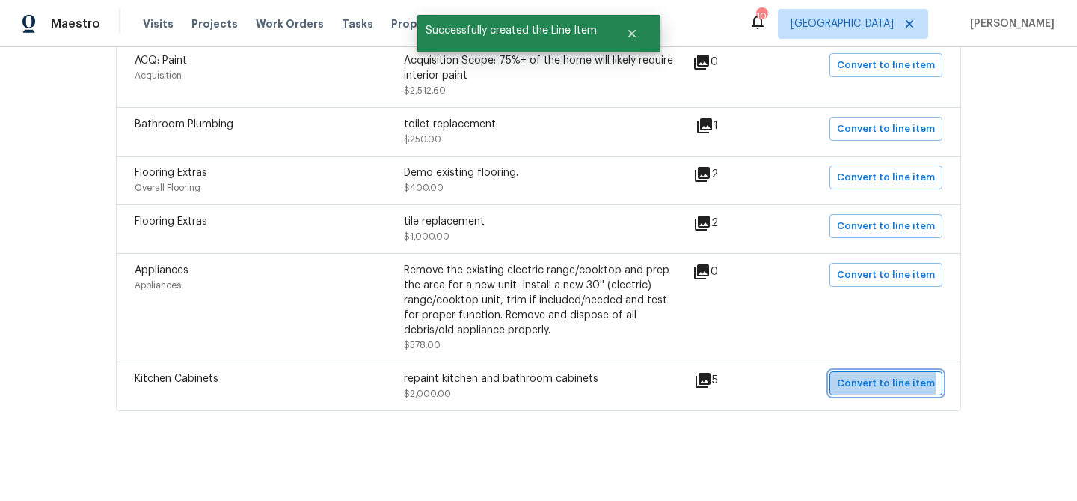
click at [866, 382] on span "Convert to line item" at bounding box center [886, 383] width 98 height 17
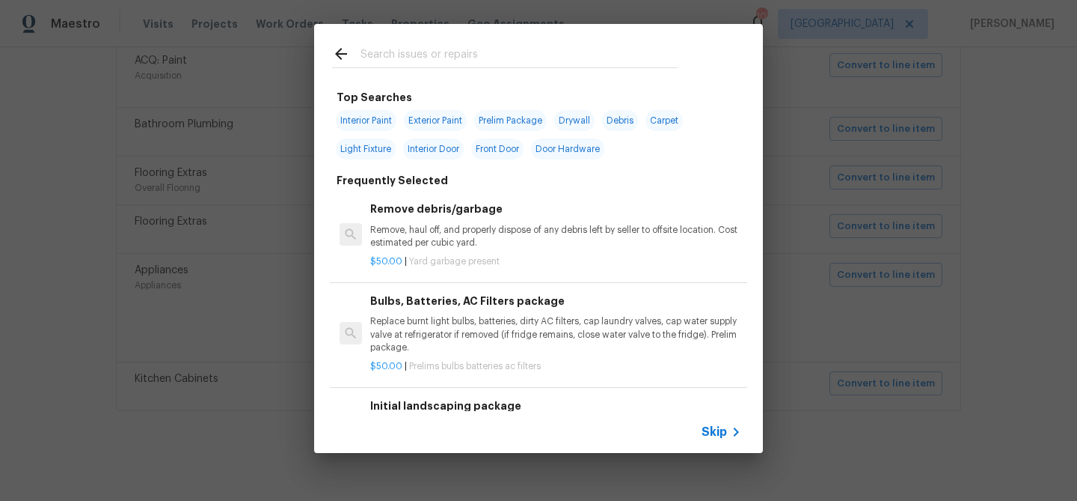
click at [728, 429] on icon at bounding box center [736, 432] width 18 height 18
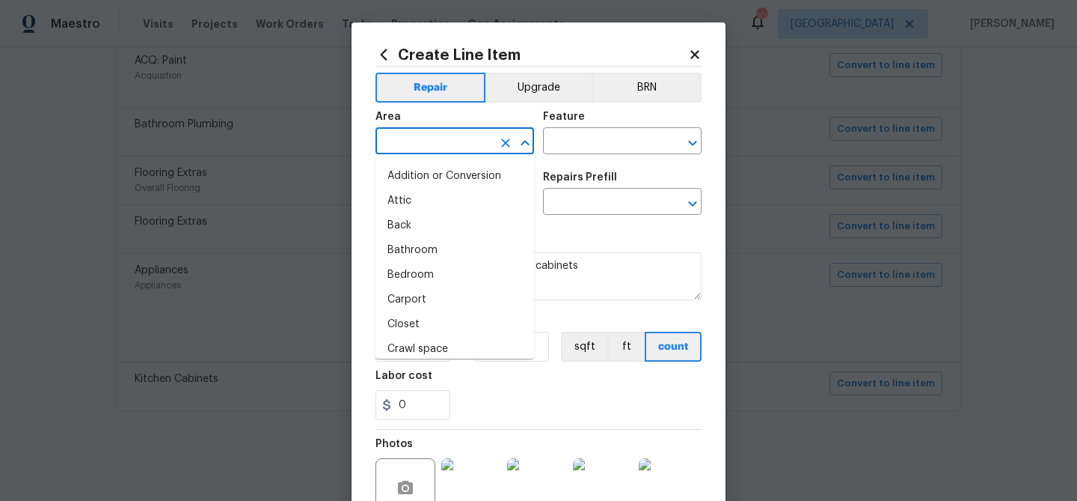
click at [435, 137] on input "text" at bounding box center [434, 142] width 117 height 23
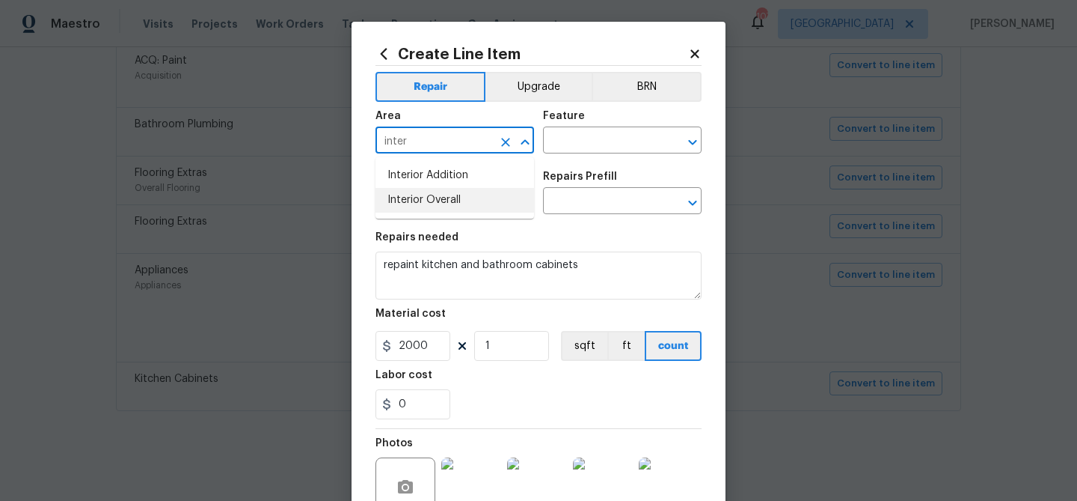
drag, startPoint x: 444, startPoint y: 198, endPoint x: 605, endPoint y: 138, distance: 170.9
click at [444, 198] on li "Interior Overall" at bounding box center [455, 200] width 159 height 25
type input "Interior Overall"
click at [605, 137] on input "text" at bounding box center [601, 141] width 117 height 23
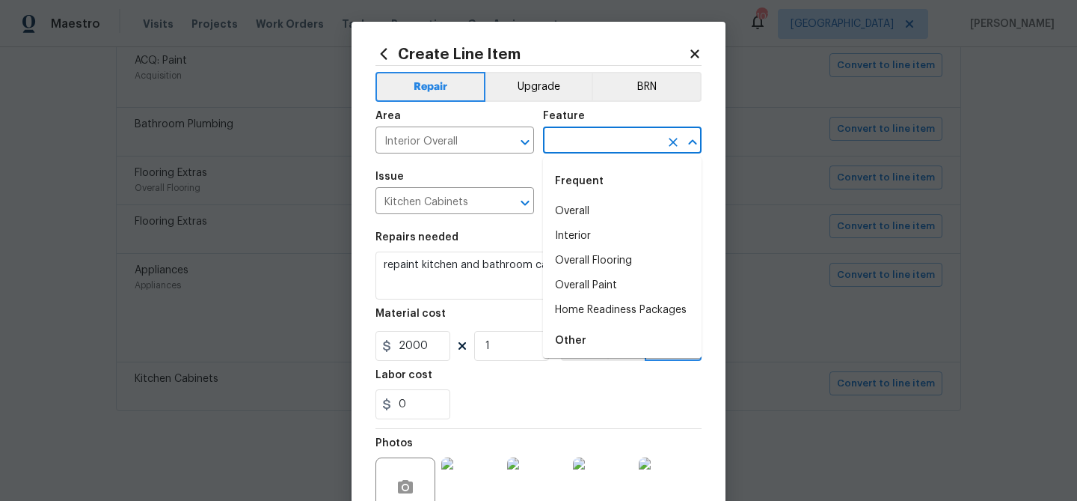
scroll to position [3, 0]
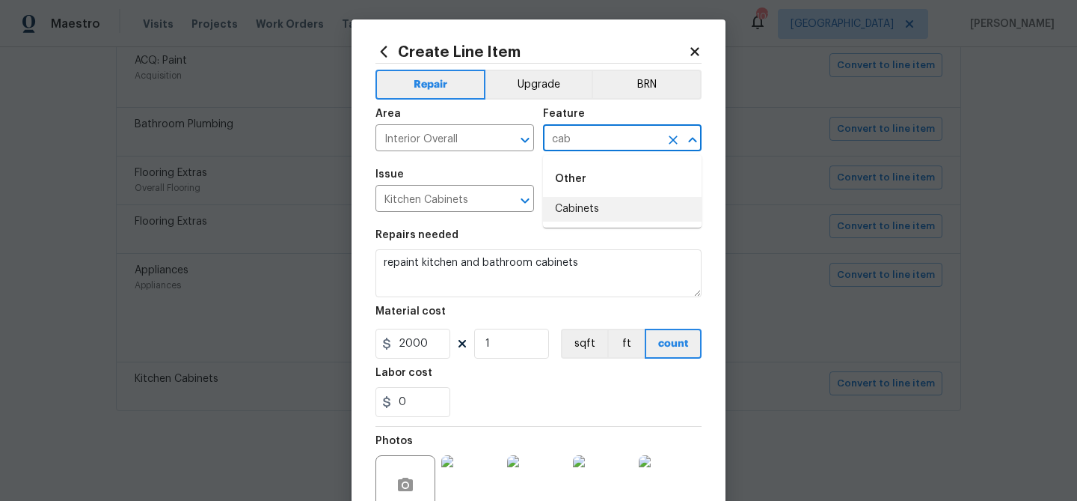
click at [600, 205] on li "Cabinets" at bounding box center [622, 209] width 159 height 25
type input "Cabinets"
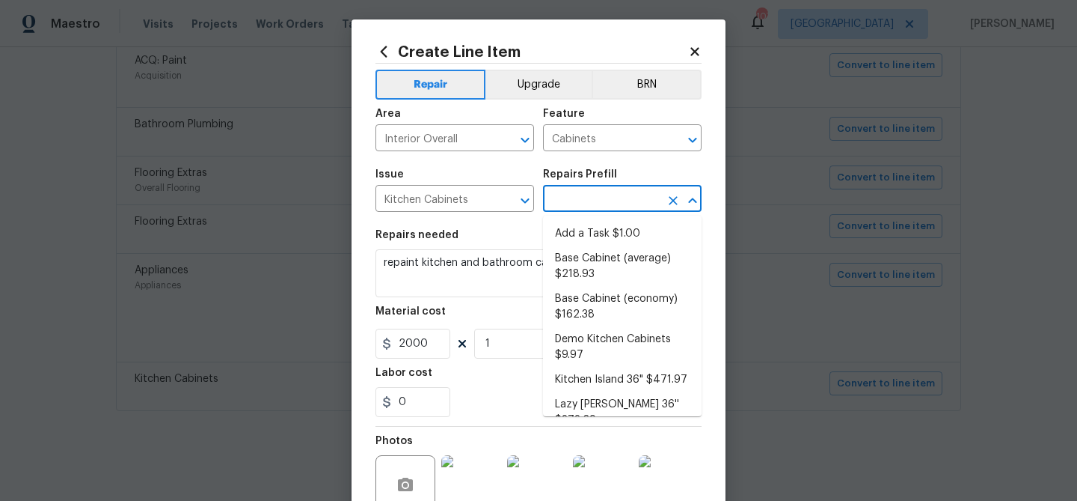
click at [590, 198] on input "text" at bounding box center [601, 200] width 117 height 23
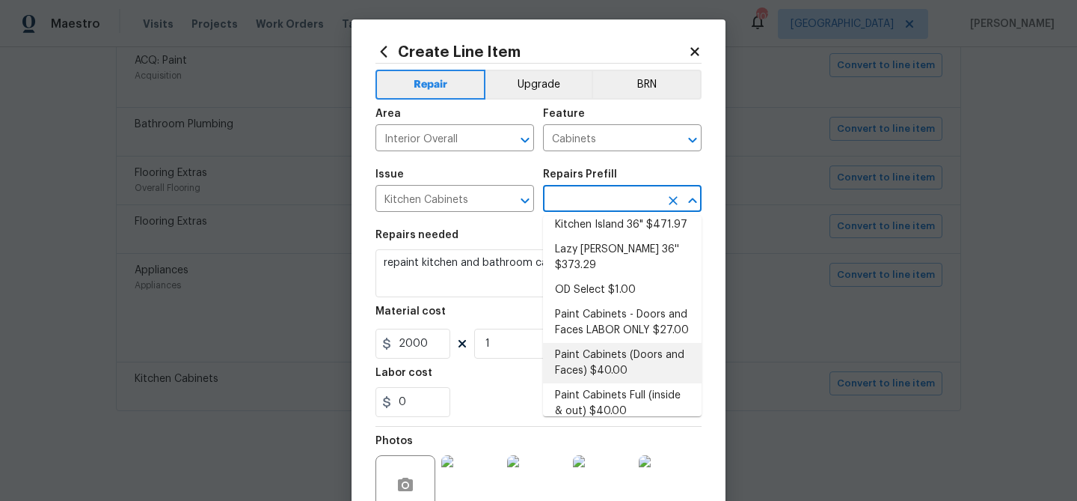
scroll to position [160, 0]
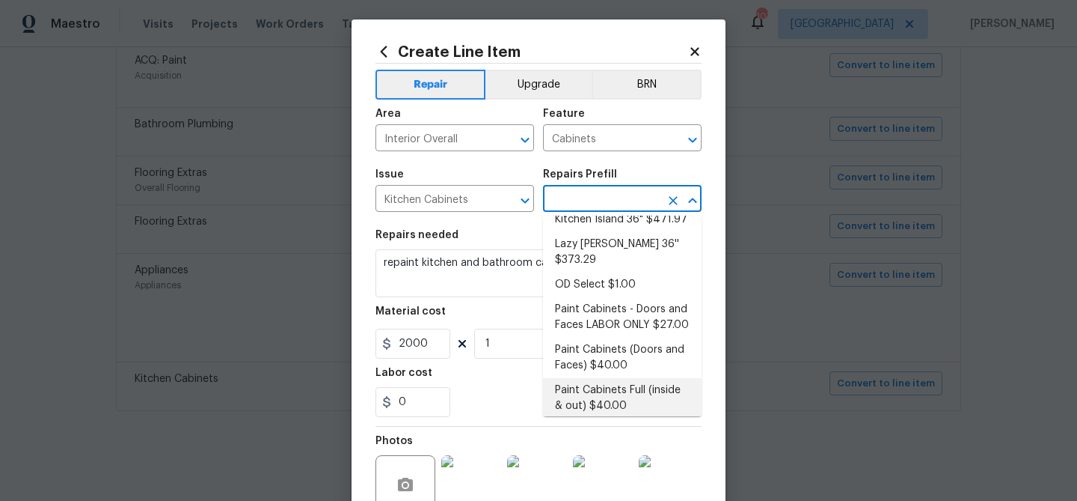
click at [607, 378] on li "Paint Cabinets Full (inside & out) $40.00" at bounding box center [622, 398] width 159 height 40
type input "Paint Cabinets Full (inside & out) $40.00"
type textarea "Prep, sand, mask and apply 2 coats of paint to the kitchen cabinet doors, inter…"
type input "40"
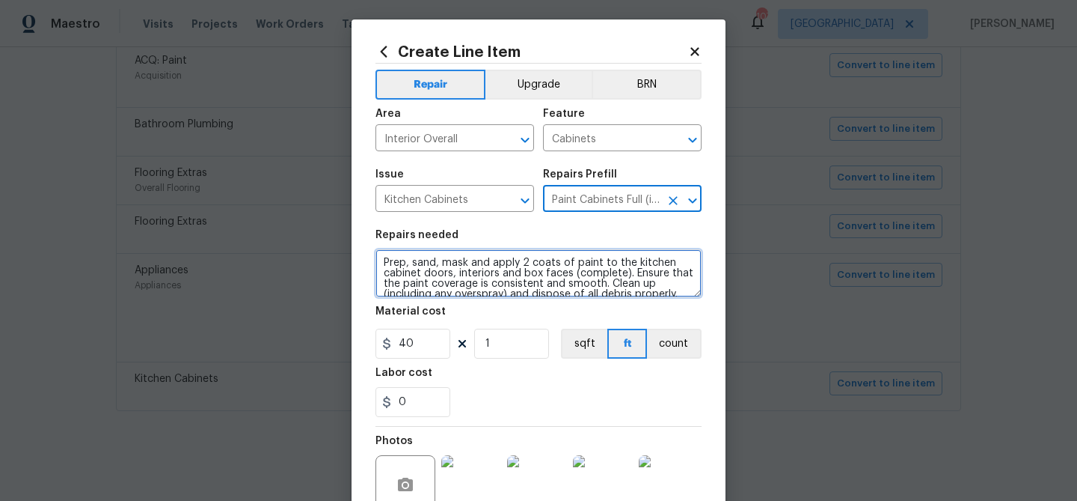
click at [380, 260] on textarea "Prep, sand, mask and apply 2 coats of paint to the kitchen cabinet doors, inter…" at bounding box center [539, 273] width 326 height 48
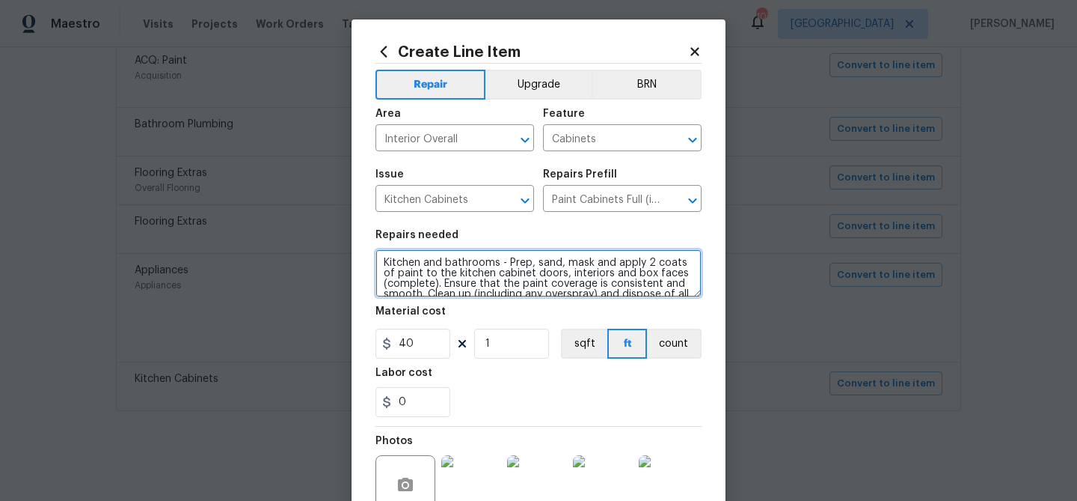
type textarea "Kitchen and bathrooms - Prep, sand, mask and apply 2 coats of paint to the kitc…"
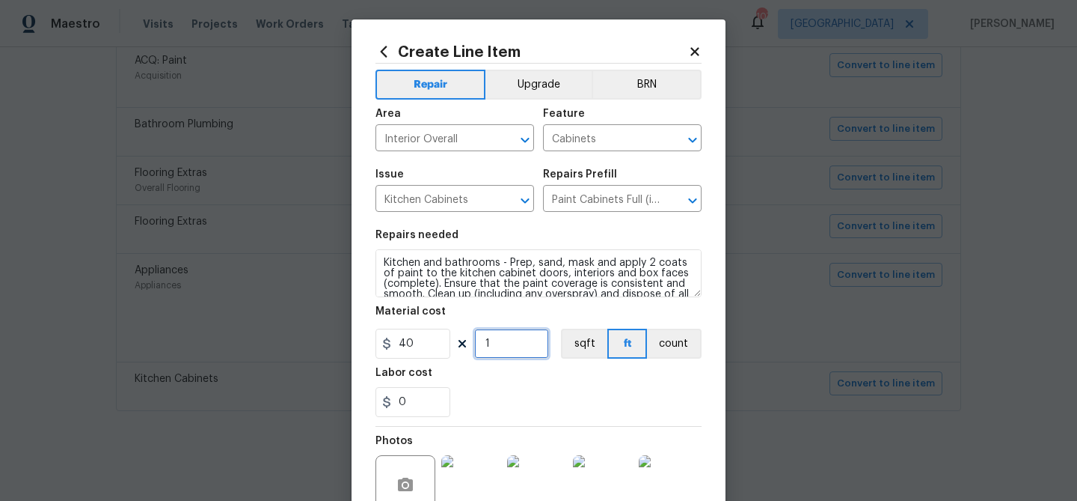
click at [511, 345] on input "1" at bounding box center [511, 343] width 75 height 30
type input "50"
click at [514, 397] on div "0" at bounding box center [539, 402] width 326 height 30
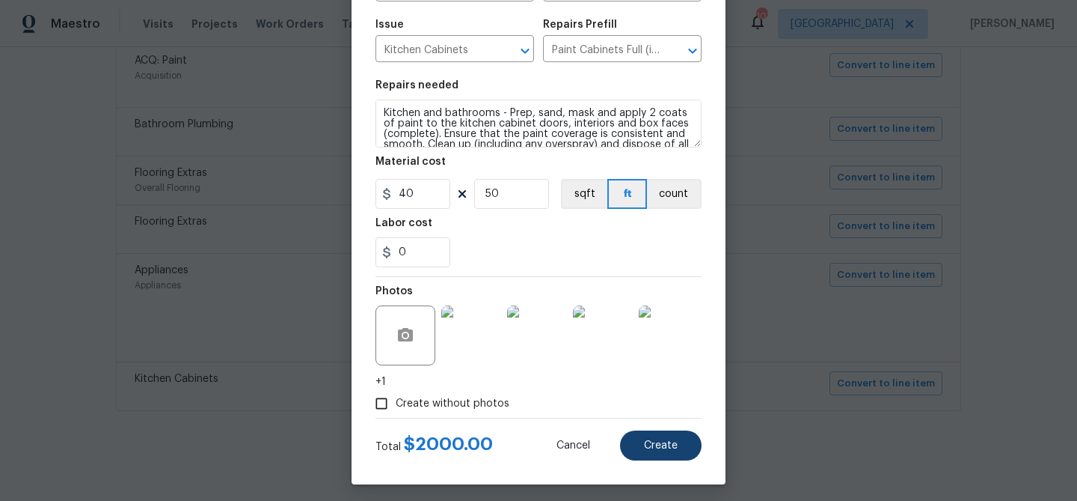
scroll to position [159, 0]
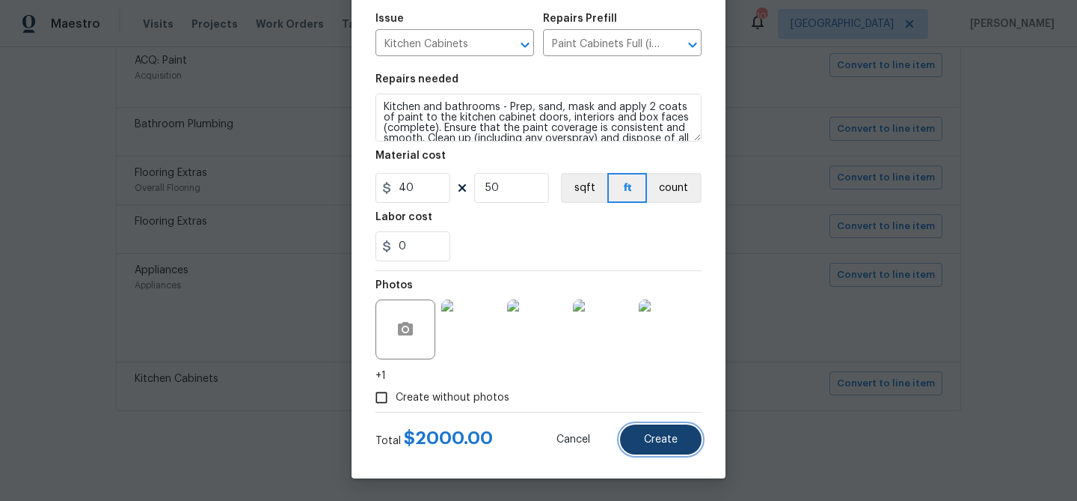
click at [646, 426] on button "Create" at bounding box center [661, 439] width 82 height 30
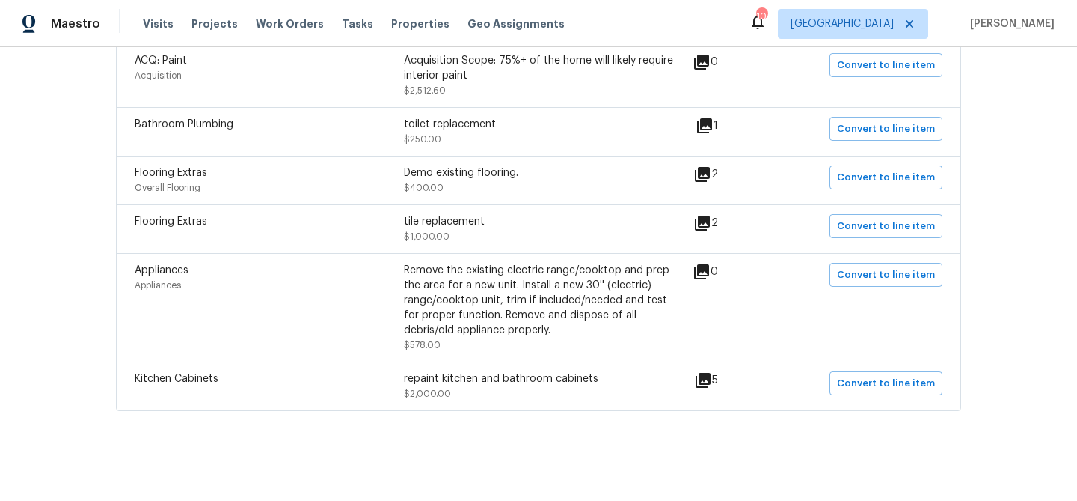
scroll to position [0, 0]
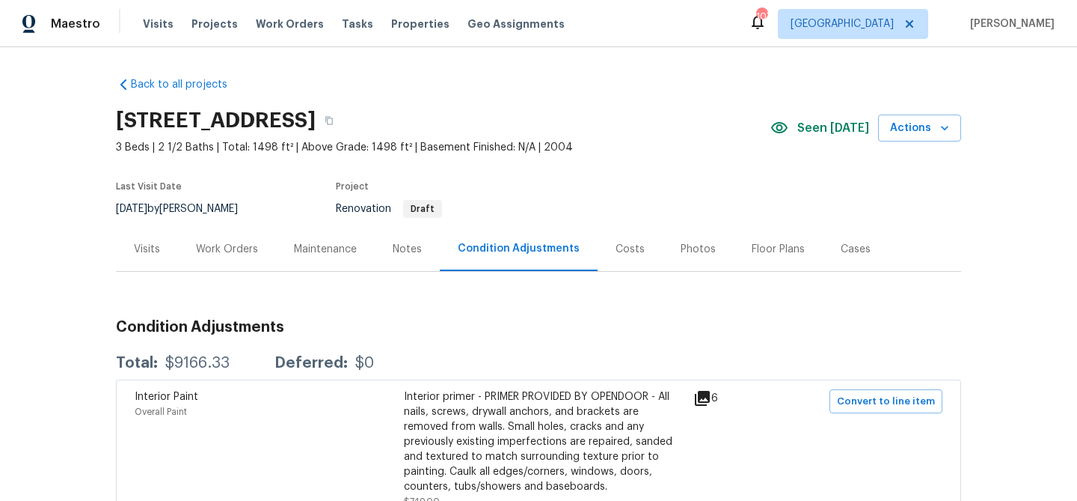
click at [212, 242] on div "Work Orders" at bounding box center [227, 249] width 62 height 15
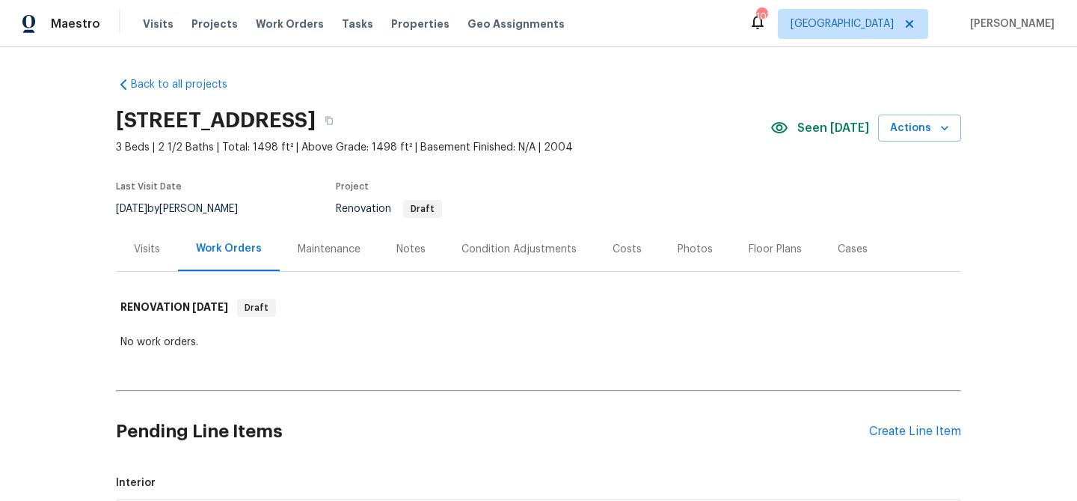
scroll to position [288, 0]
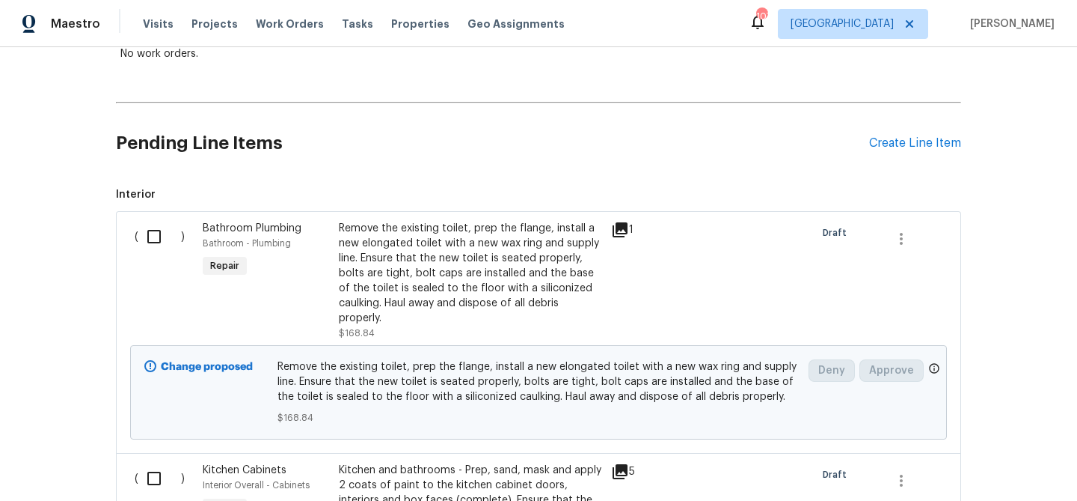
click at [150, 237] on input "checkbox" at bounding box center [159, 236] width 43 height 31
checkbox input "true"
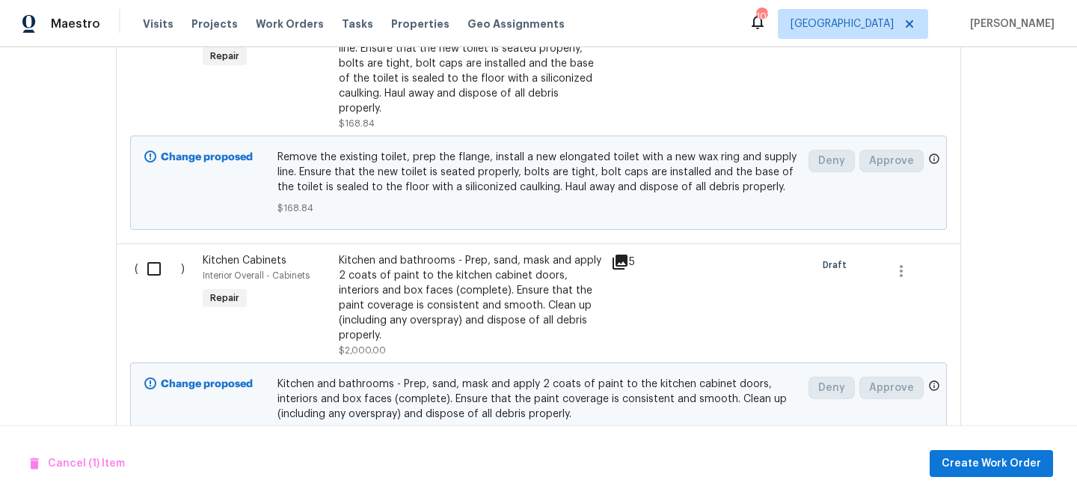
scroll to position [533, 0]
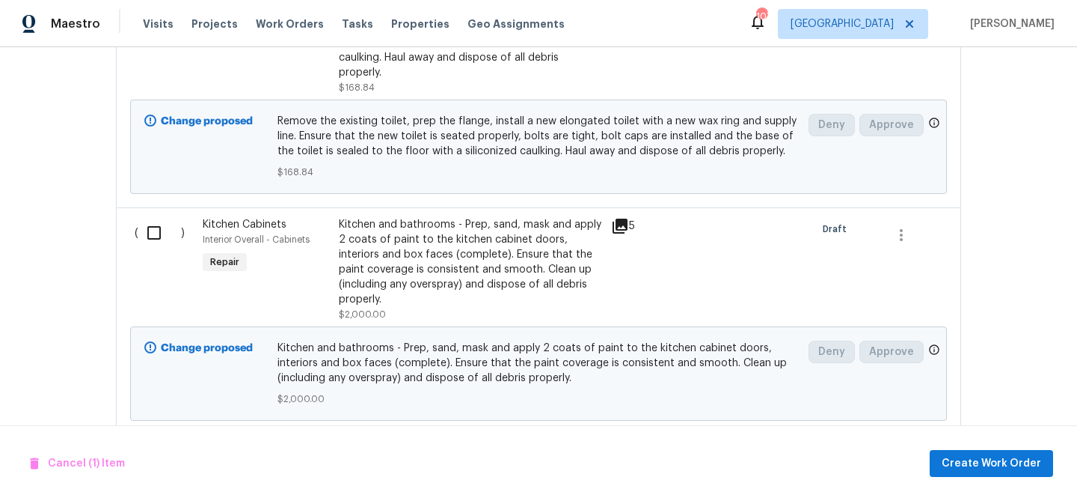
click at [152, 236] on input "checkbox" at bounding box center [159, 232] width 43 height 31
checkbox input "true"
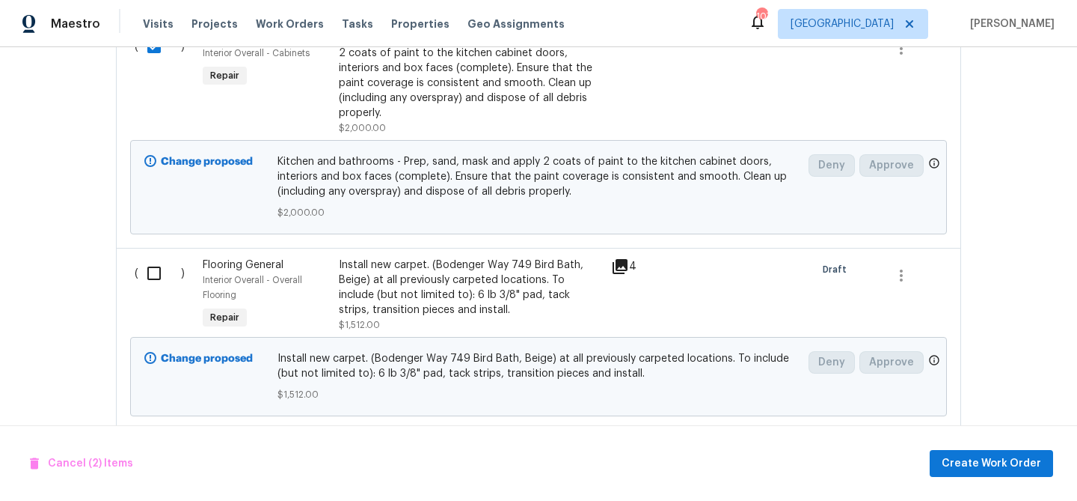
scroll to position [780, 0]
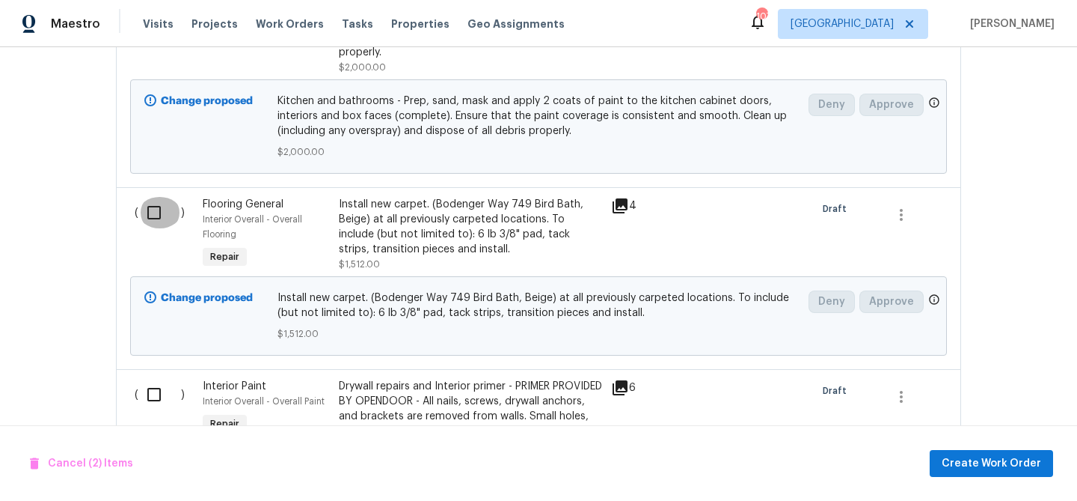
click at [162, 219] on input "checkbox" at bounding box center [159, 212] width 43 height 31
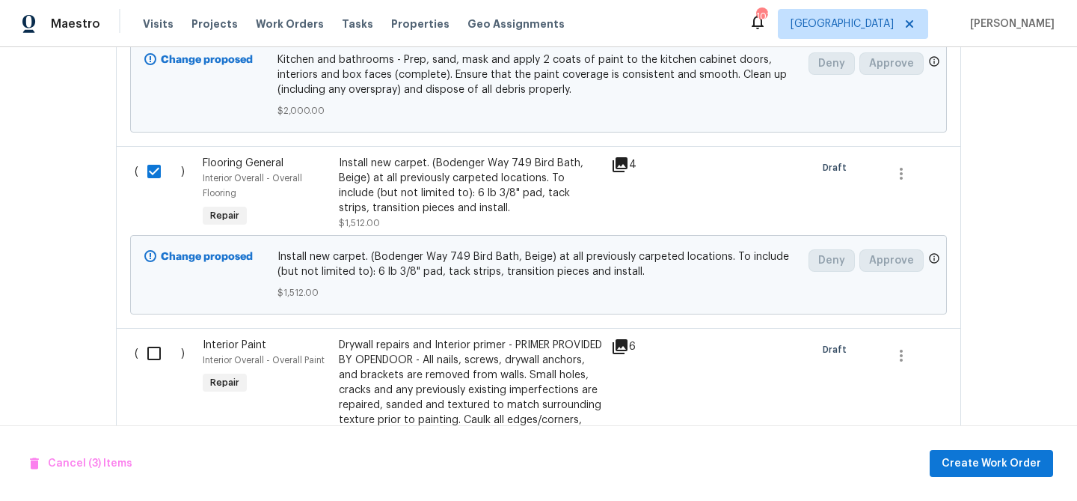
scroll to position [825, 0]
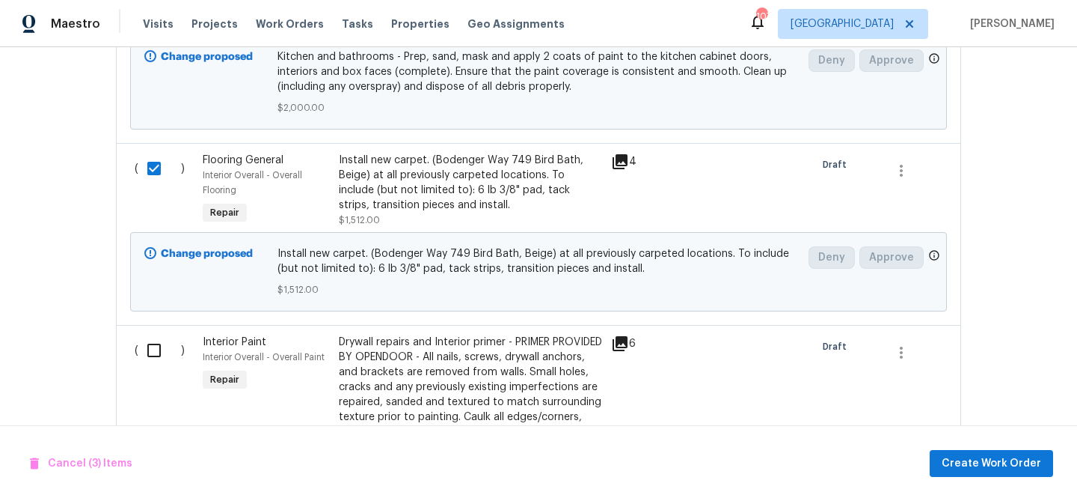
click at [151, 170] on input "checkbox" at bounding box center [159, 168] width 43 height 31
checkbox input "false"
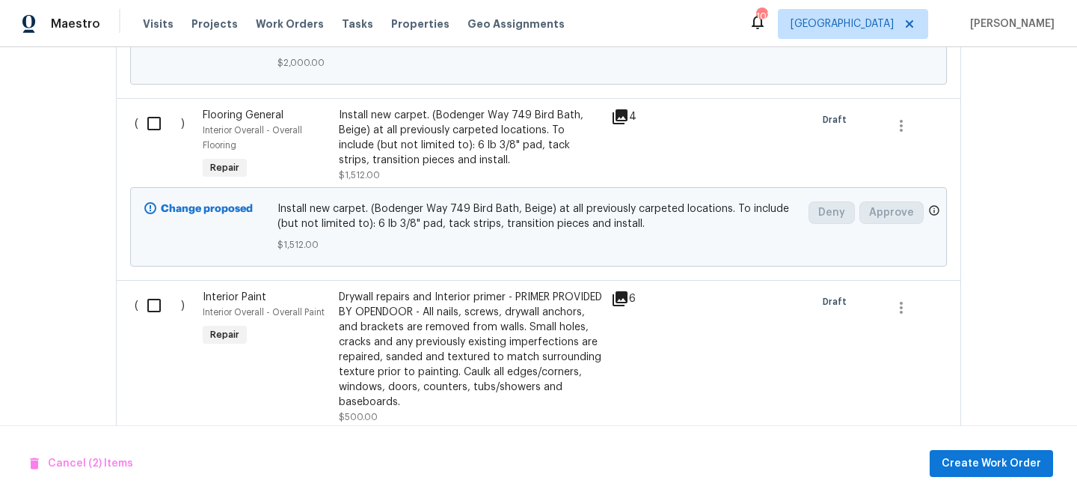
scroll to position [959, 0]
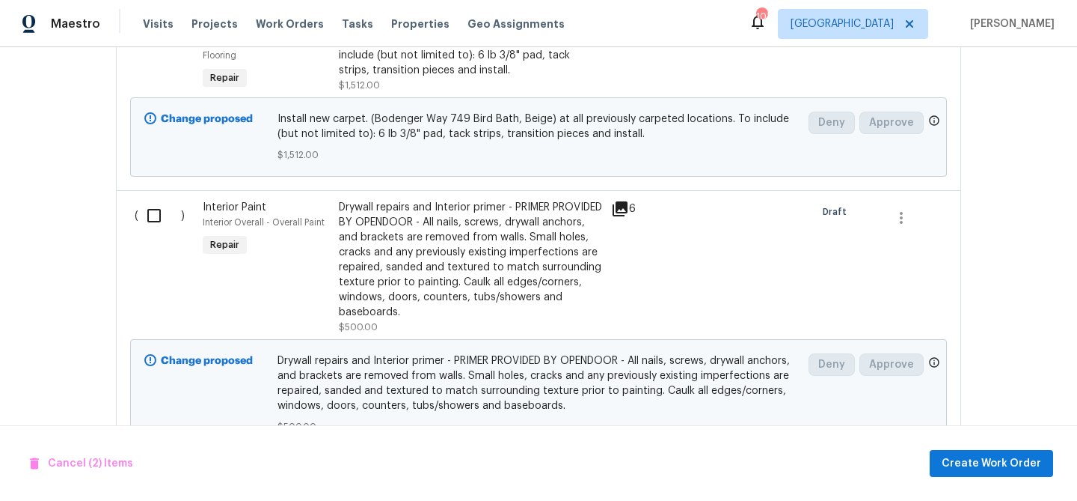
click at [166, 221] on input "checkbox" at bounding box center [159, 215] width 43 height 31
checkbox input "true"
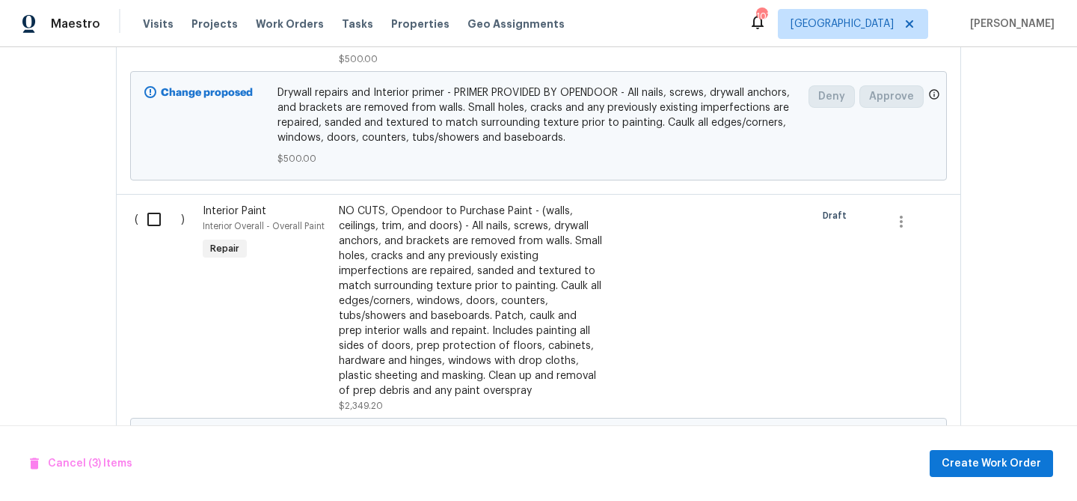
scroll to position [1250, 0]
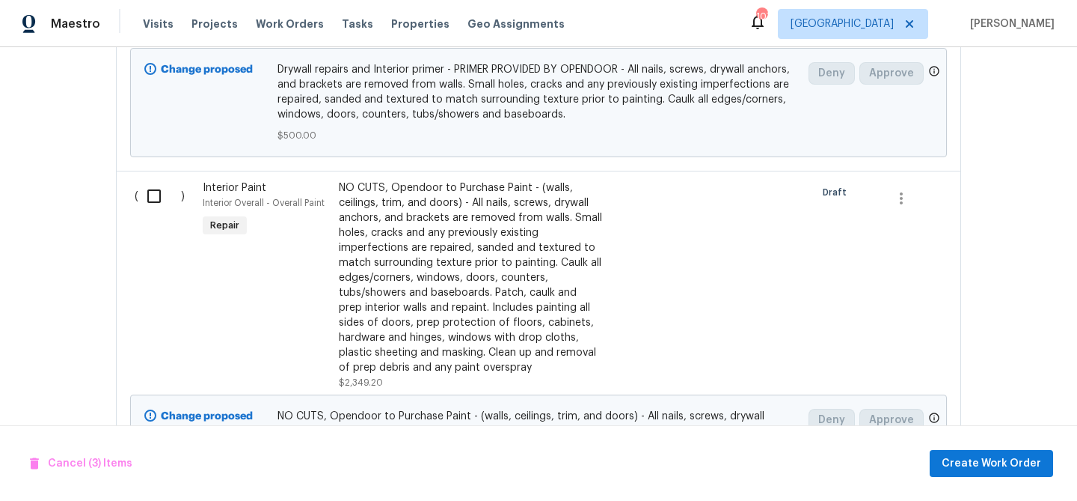
click at [159, 201] on input "checkbox" at bounding box center [159, 195] width 43 height 31
checkbox input "true"
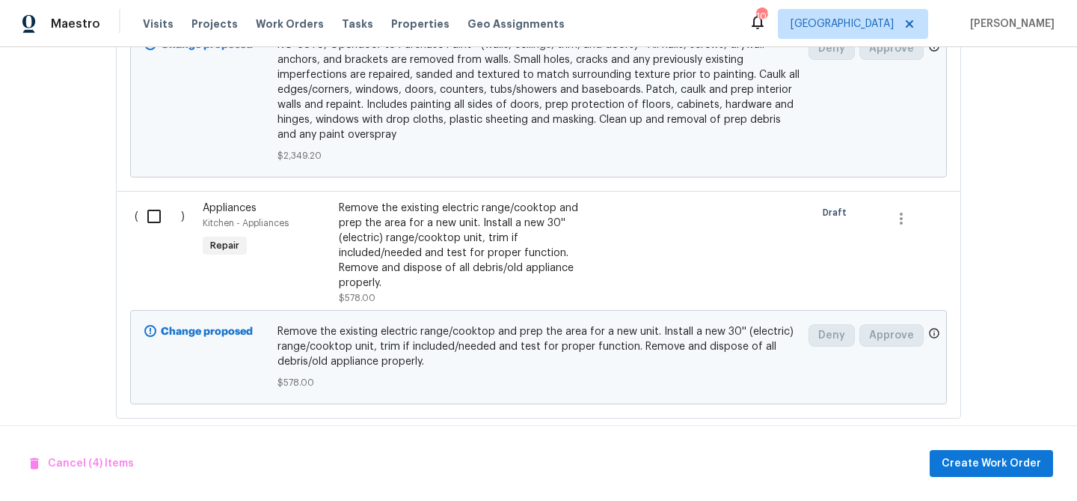
scroll to position [1628, 0]
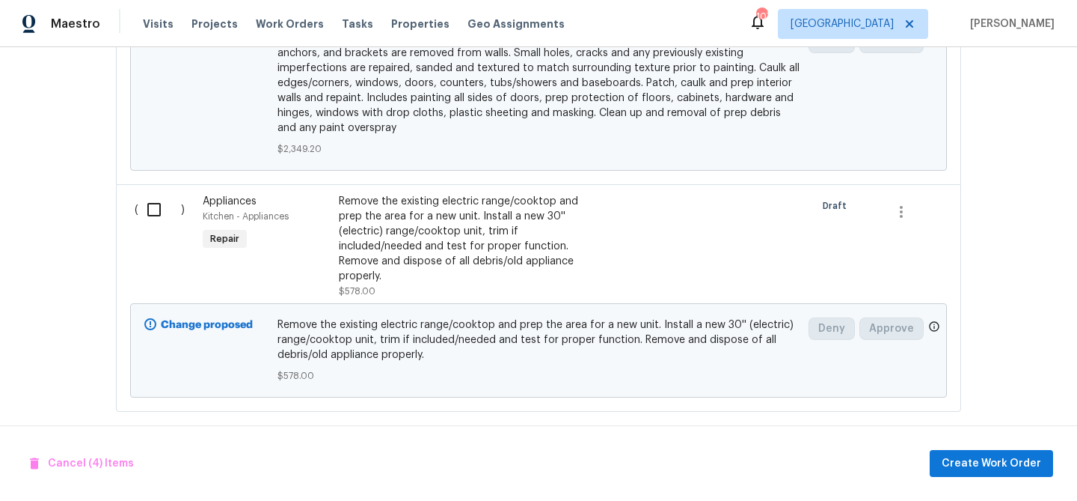
click at [163, 218] on input "checkbox" at bounding box center [159, 209] width 43 height 31
checkbox input "true"
click at [1003, 468] on span "Create Work Order" at bounding box center [992, 463] width 100 height 19
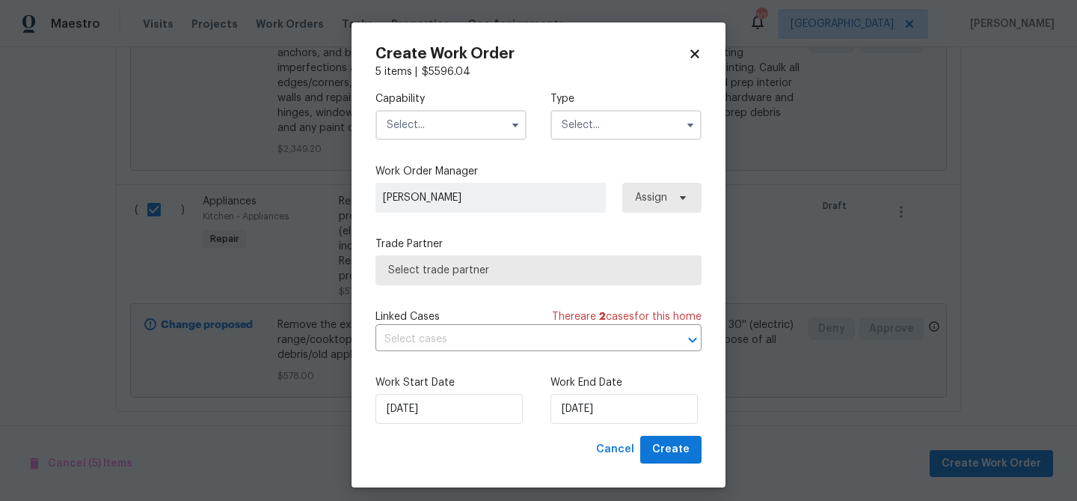
click at [694, 55] on icon at bounding box center [695, 53] width 8 height 8
checkbox input "false"
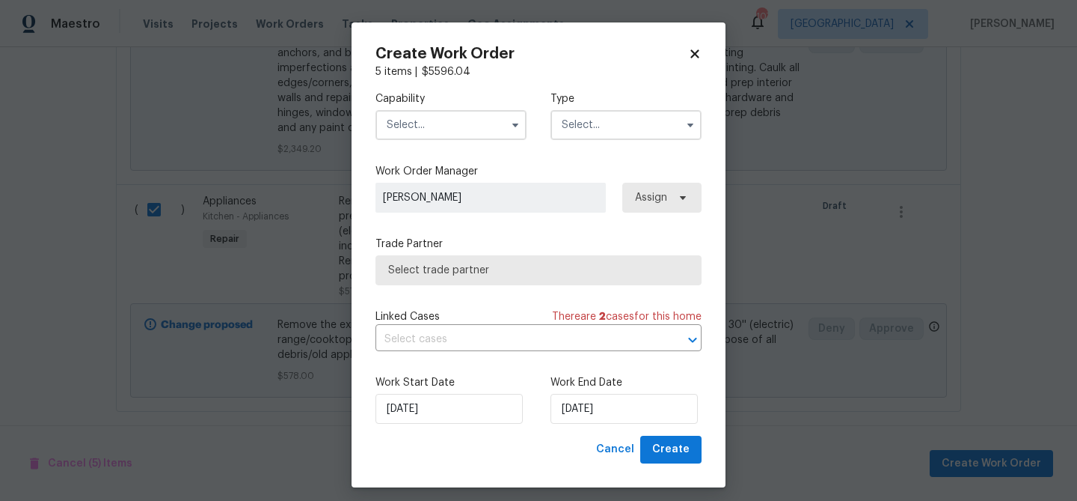
checkbox input "false"
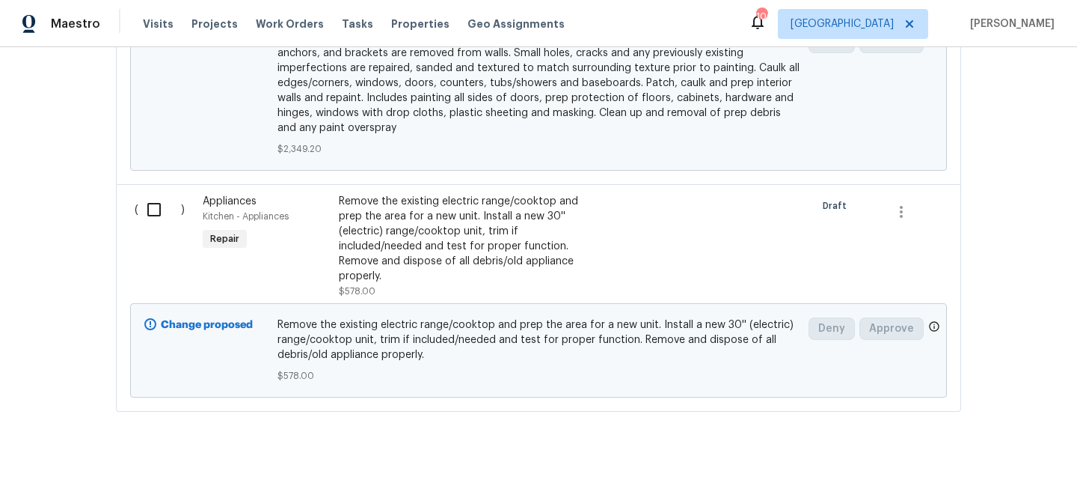
click at [422, 215] on div "Remove the existing electric range/cooktop and prep the area for a new unit. In…" at bounding box center [470, 239] width 263 height 90
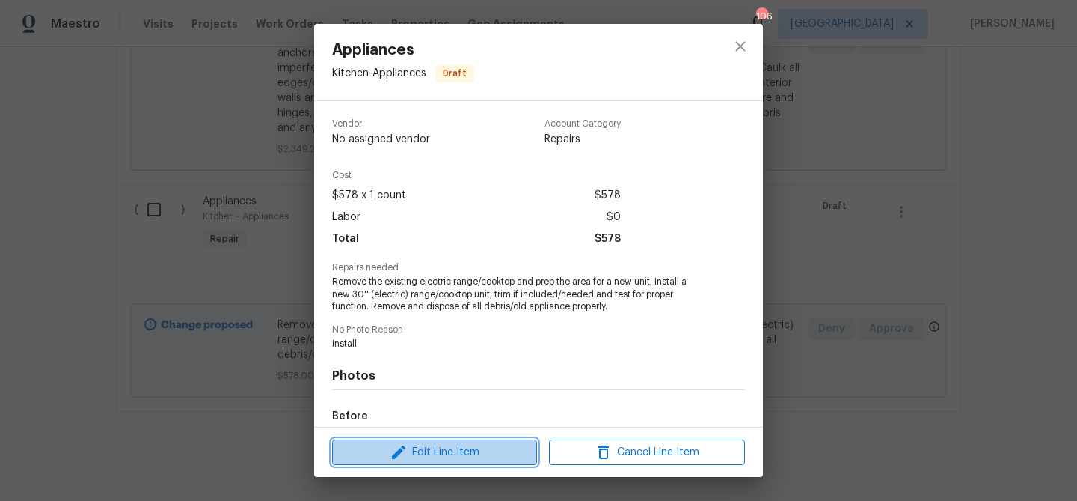
click at [456, 458] on span "Edit Line Item" at bounding box center [435, 452] width 196 height 19
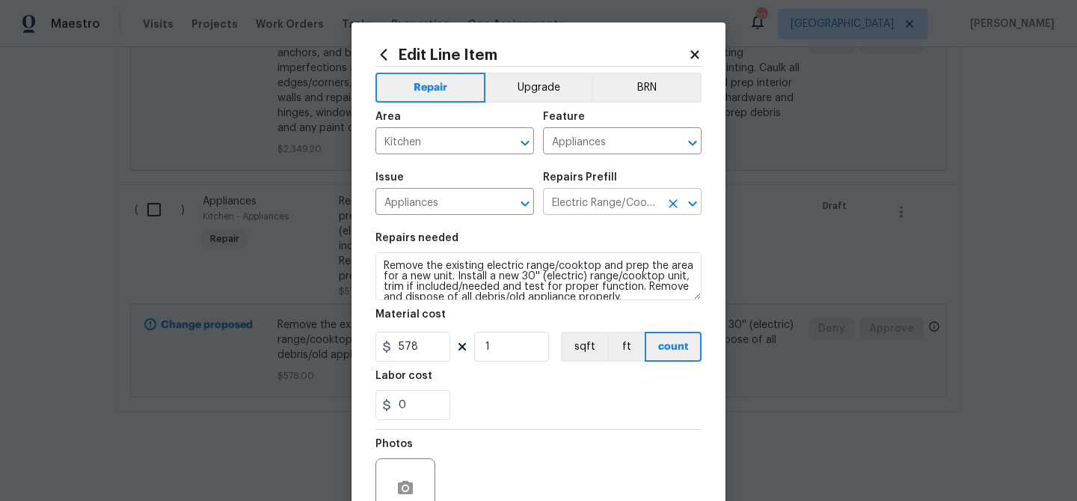
click at [581, 204] on input "Electric Range/Cooktop $578.00" at bounding box center [601, 203] width 117 height 23
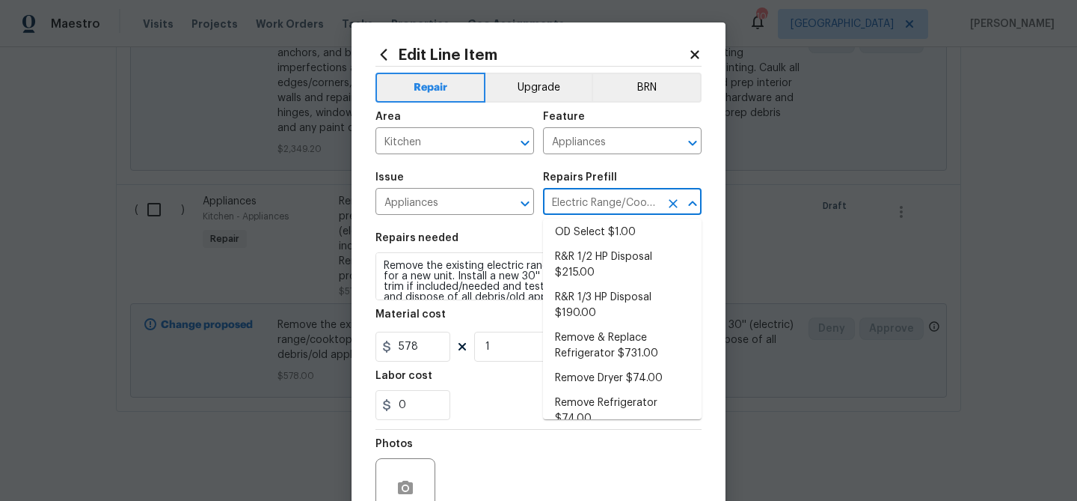
scroll to position [262, 0]
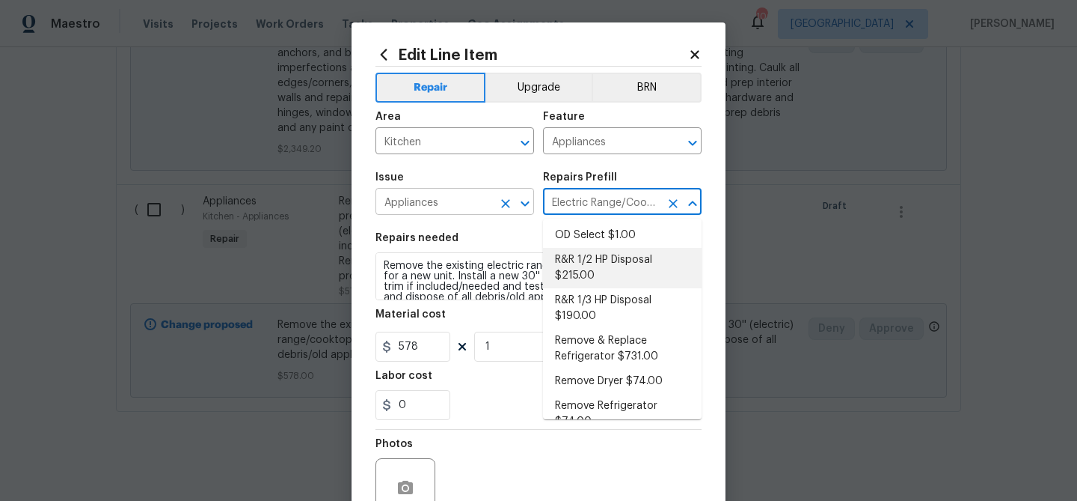
click at [456, 206] on input "Appliances" at bounding box center [434, 203] width 117 height 23
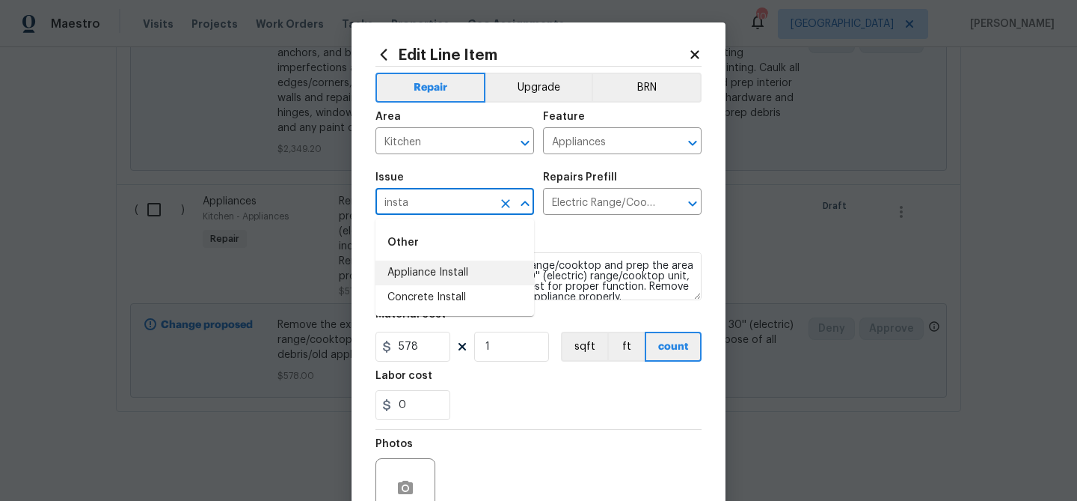
click at [458, 271] on li "Appliance Install" at bounding box center [455, 272] width 159 height 25
type input "Appliance Install"
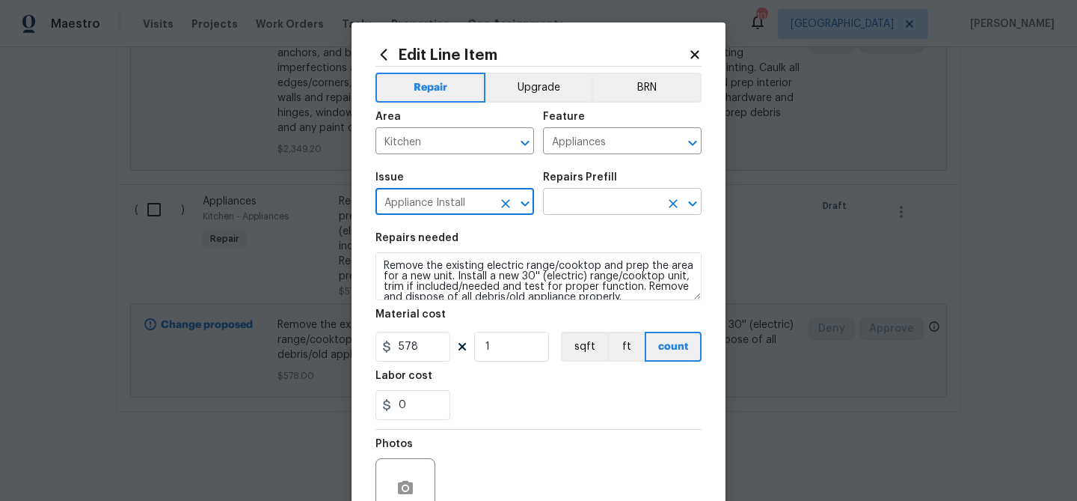
type input "Appliance Install"
click at [576, 213] on input "text" at bounding box center [601, 203] width 117 height 23
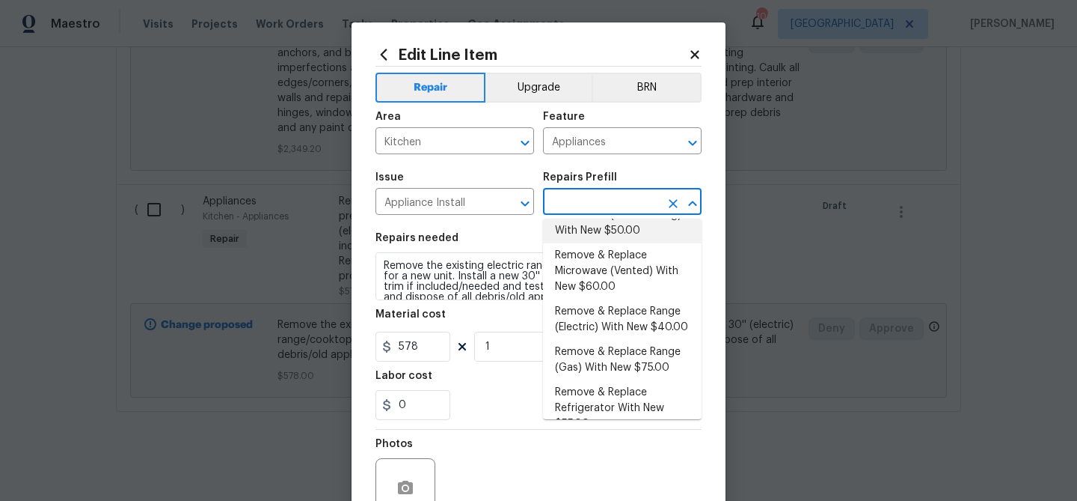
scroll to position [230, 0]
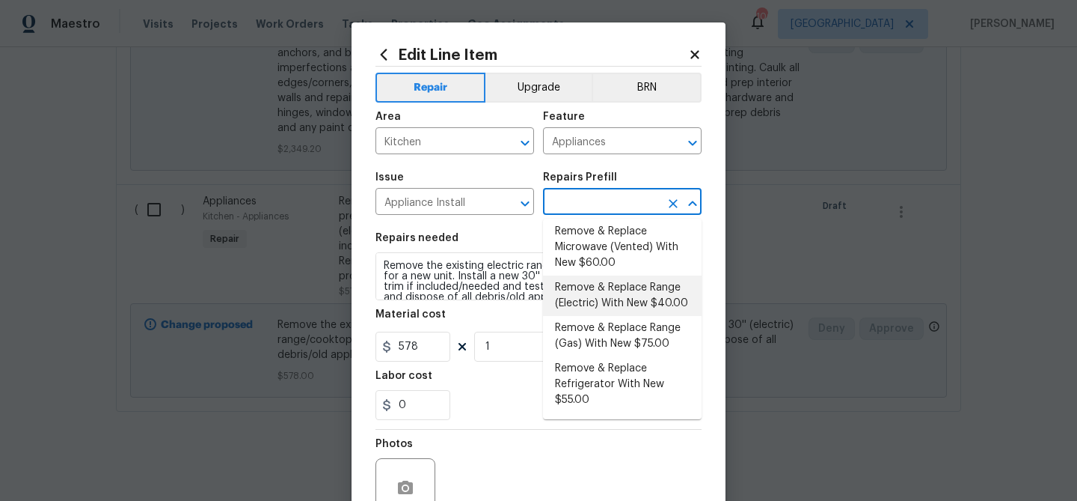
click at [614, 294] on li "Remove & Replace Range (Electric) With New $40.00" at bounding box center [622, 295] width 159 height 40
type input "Remove & Replace Range (Electric) With New $40.00"
type textarea "Remove the existing range and replace it with a new electric range provided by …"
type input "40"
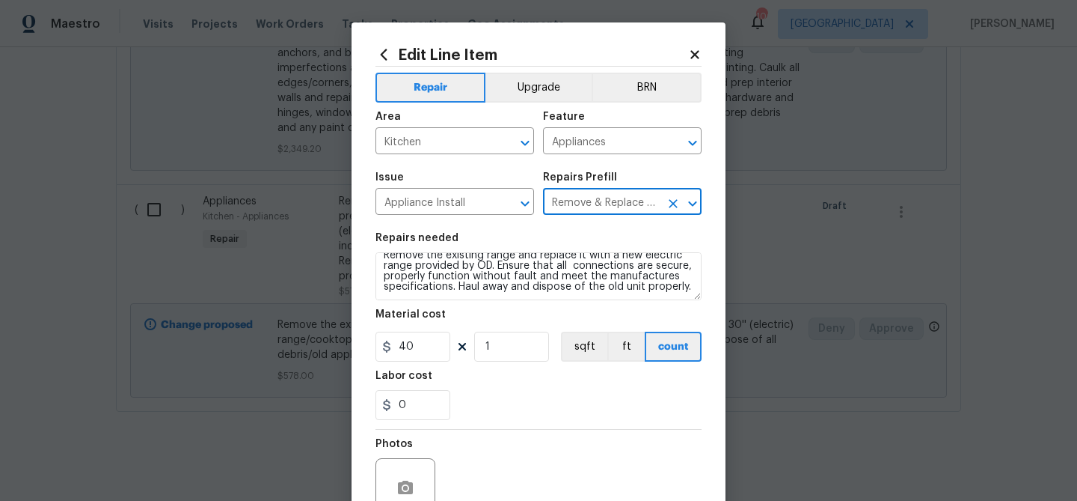
scroll to position [144, 0]
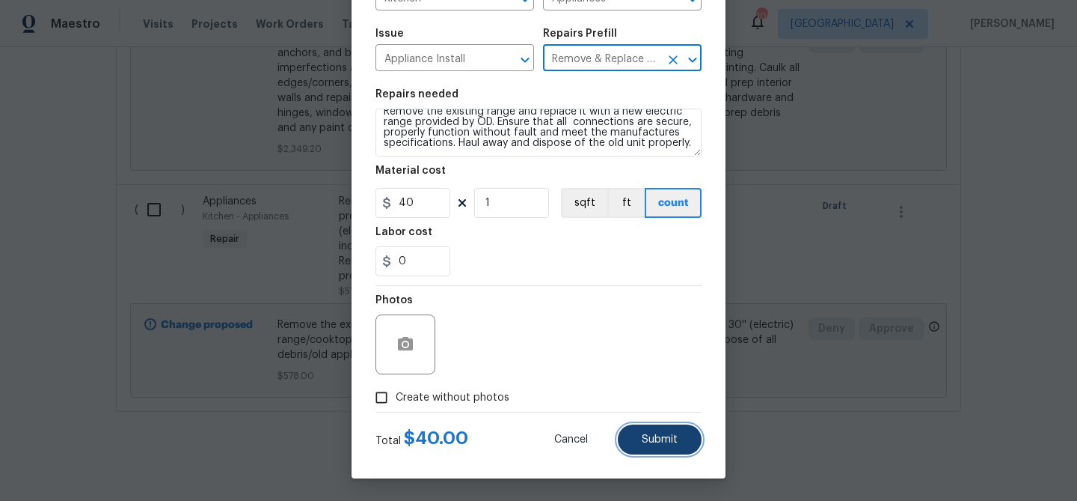
click at [656, 434] on span "Submit" at bounding box center [660, 439] width 36 height 11
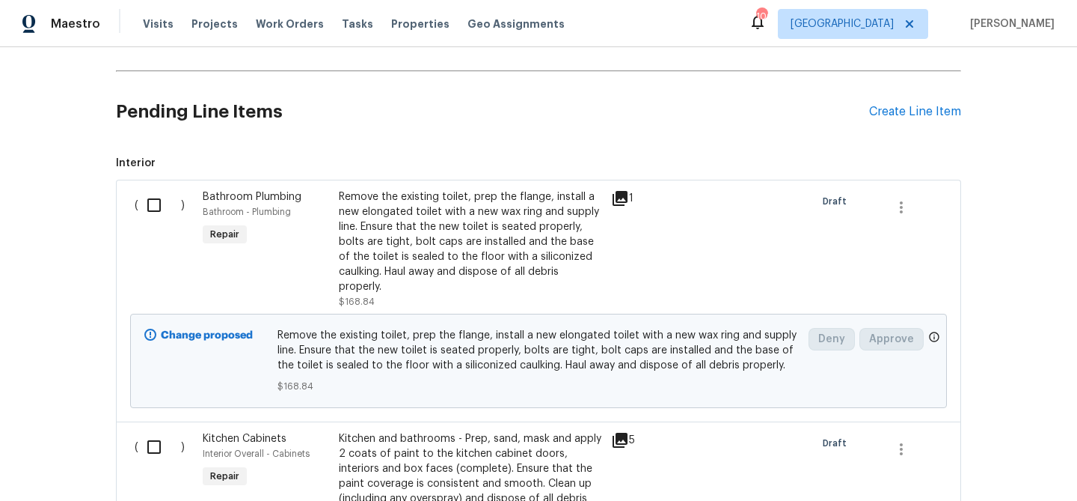
scroll to position [370, 0]
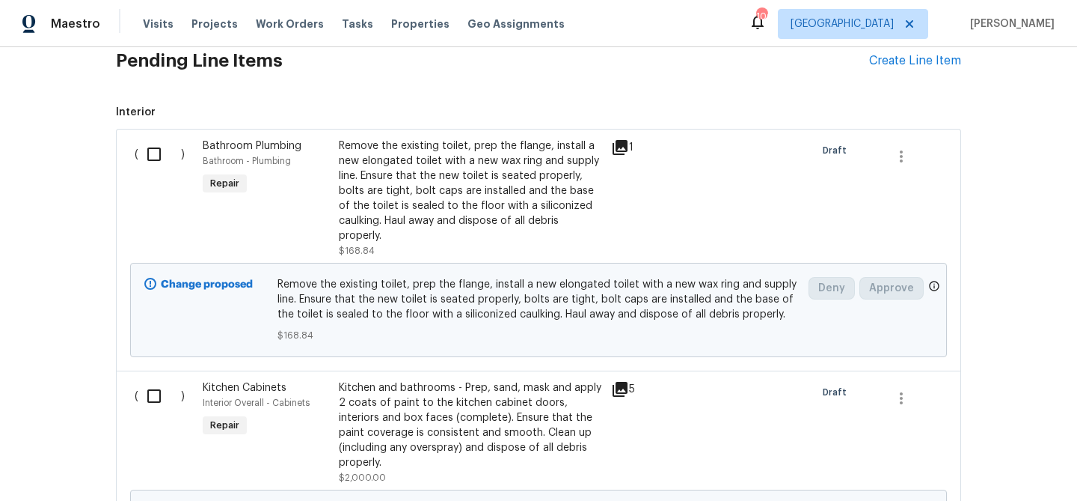
click at [154, 153] on input "checkbox" at bounding box center [159, 153] width 43 height 31
checkbox input "true"
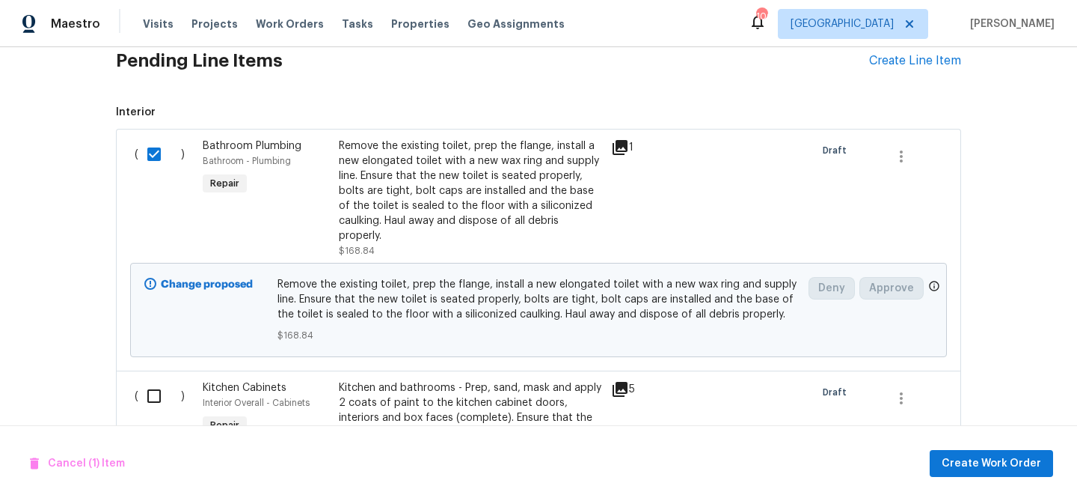
scroll to position [584, 0]
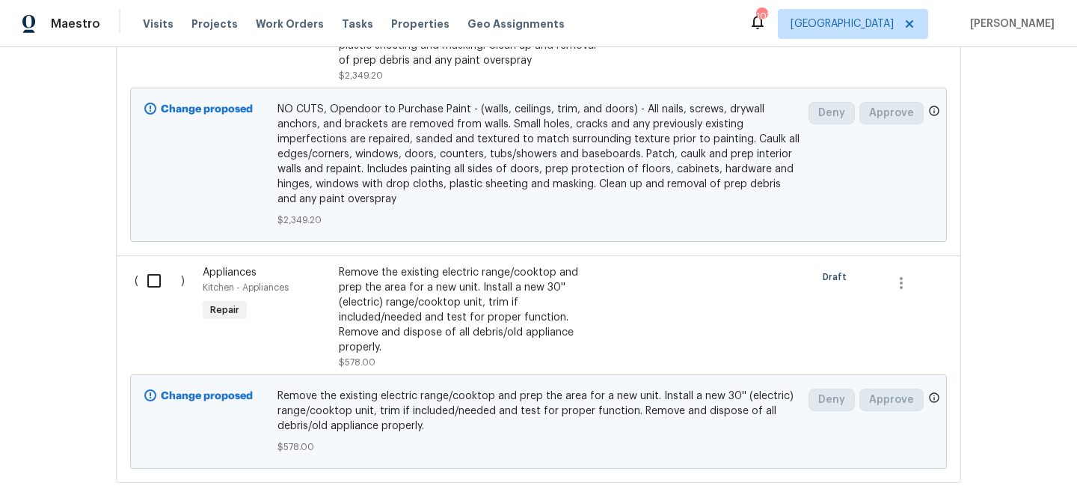
scroll to position [1628, 0]
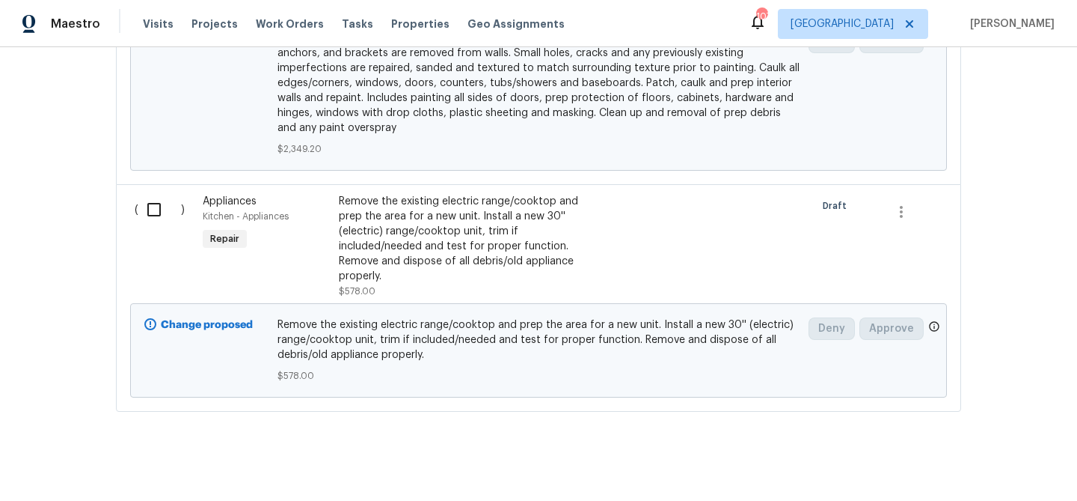
click at [411, 232] on div "Remove the existing electric range/cooktop and prep the area for a new unit. In…" at bounding box center [470, 239] width 263 height 90
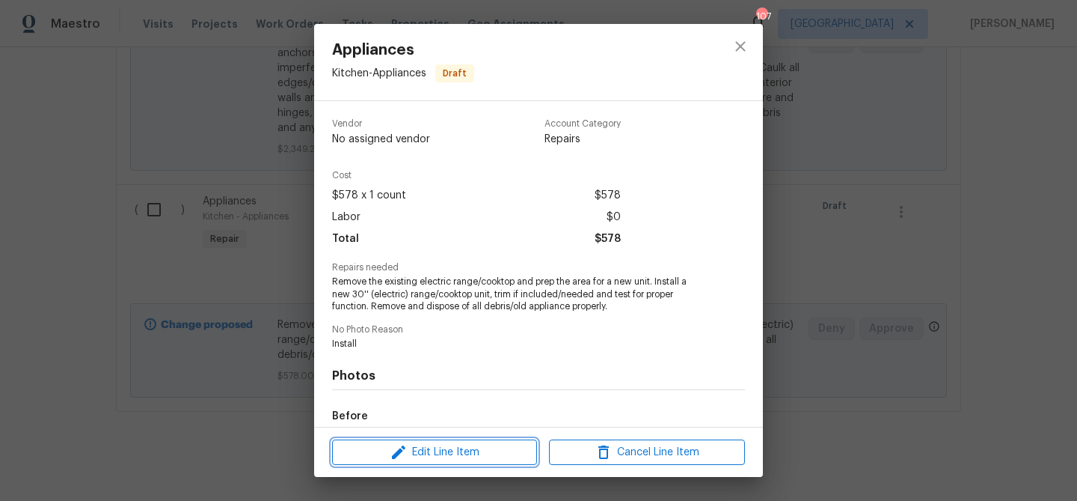
click at [413, 455] on span "Edit Line Item" at bounding box center [435, 452] width 196 height 19
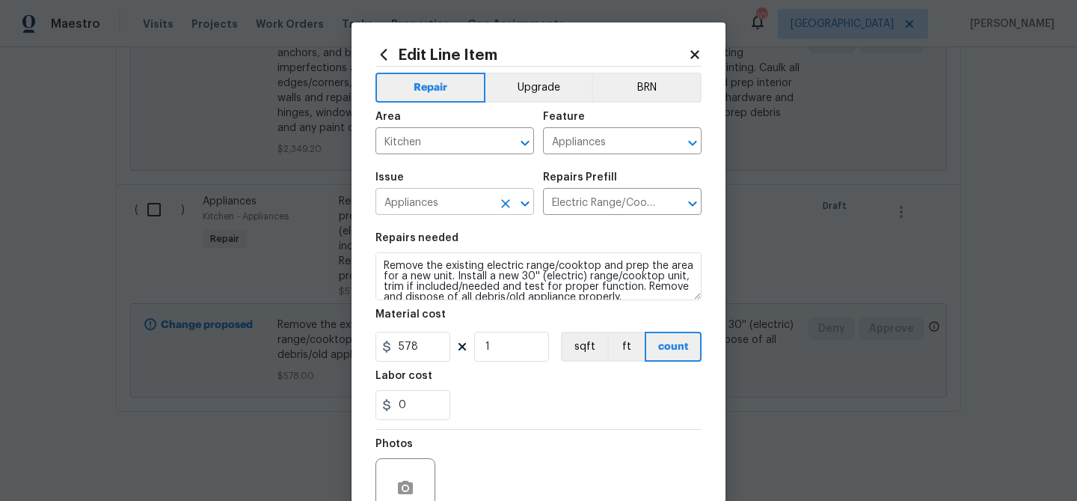
click at [477, 198] on input "Appliances" at bounding box center [434, 203] width 117 height 23
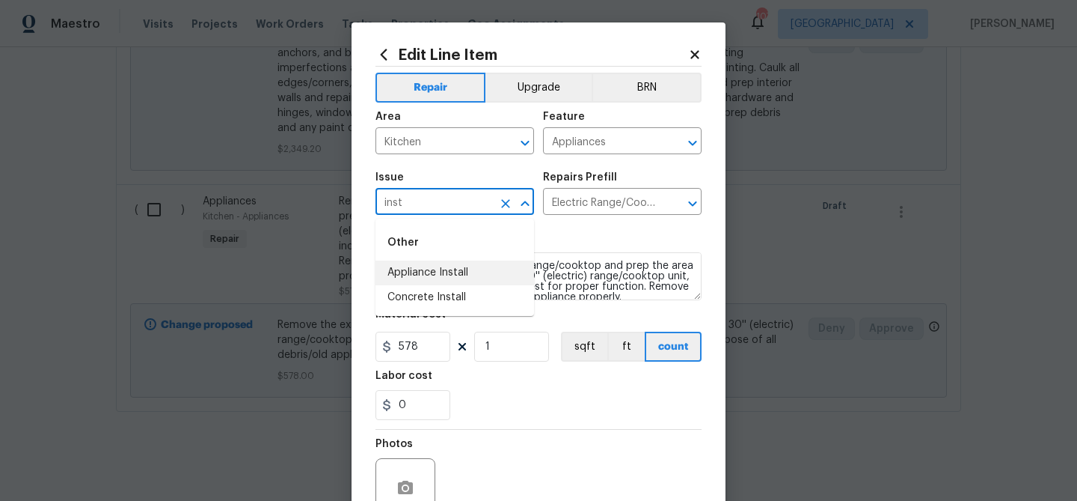
click at [431, 267] on li "Appliance Install" at bounding box center [455, 272] width 159 height 25
type input "Appliance Install"
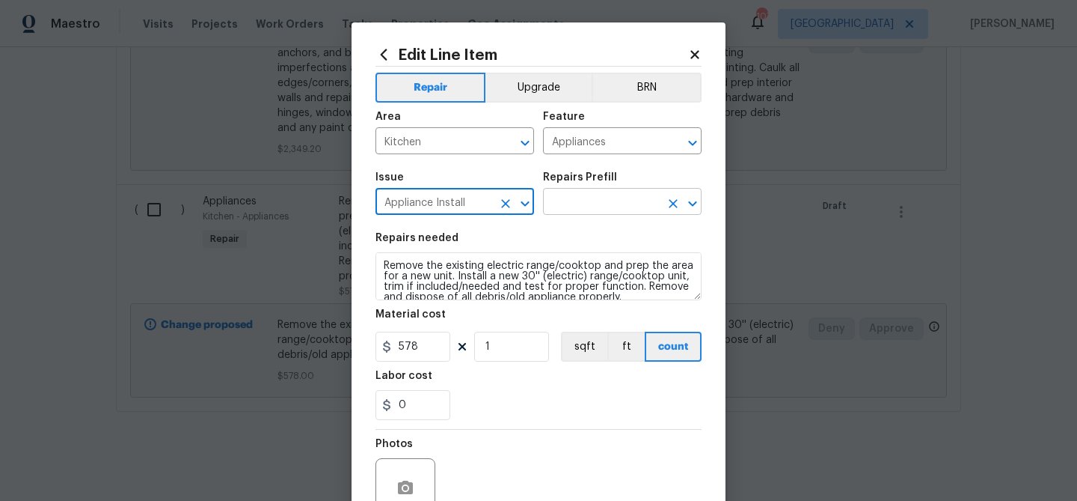
type input "Appliance Install"
click at [559, 198] on input "text" at bounding box center [601, 203] width 117 height 23
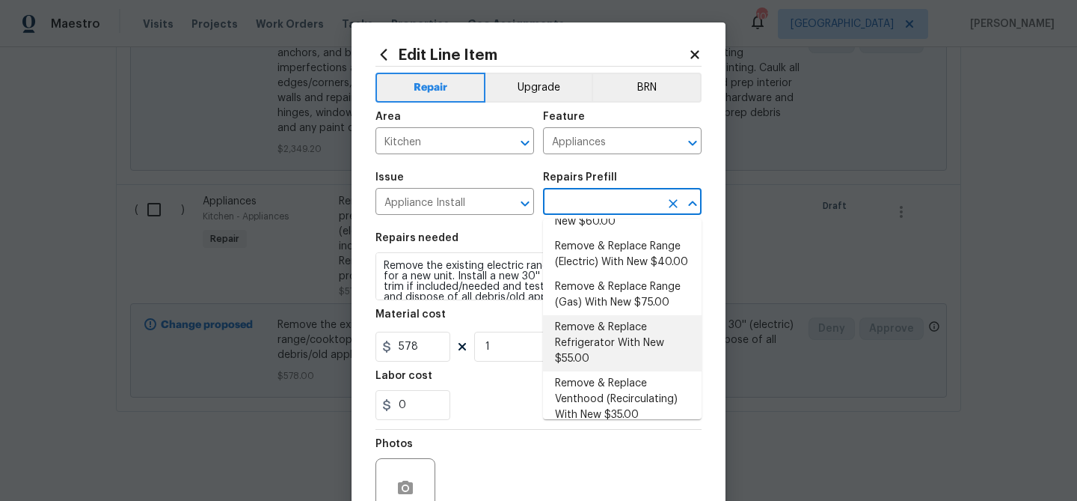
scroll to position [233, 0]
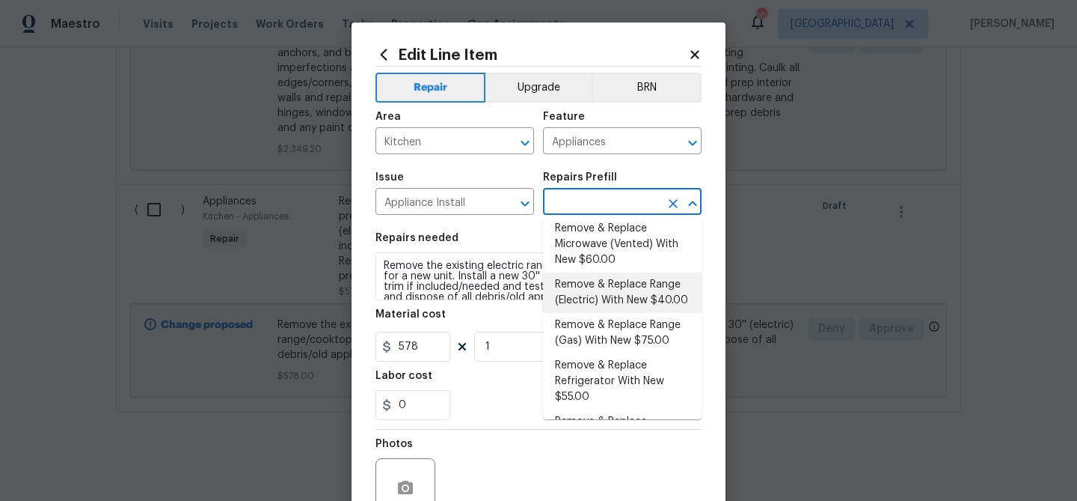
click at [585, 300] on li "Remove & Replace Range (Electric) With New $40.00" at bounding box center [622, 292] width 159 height 40
type input "Remove & Replace Range (Electric) With New $40.00"
type textarea "Remove the existing range and replace it with a new electric range provided by …"
type input "40"
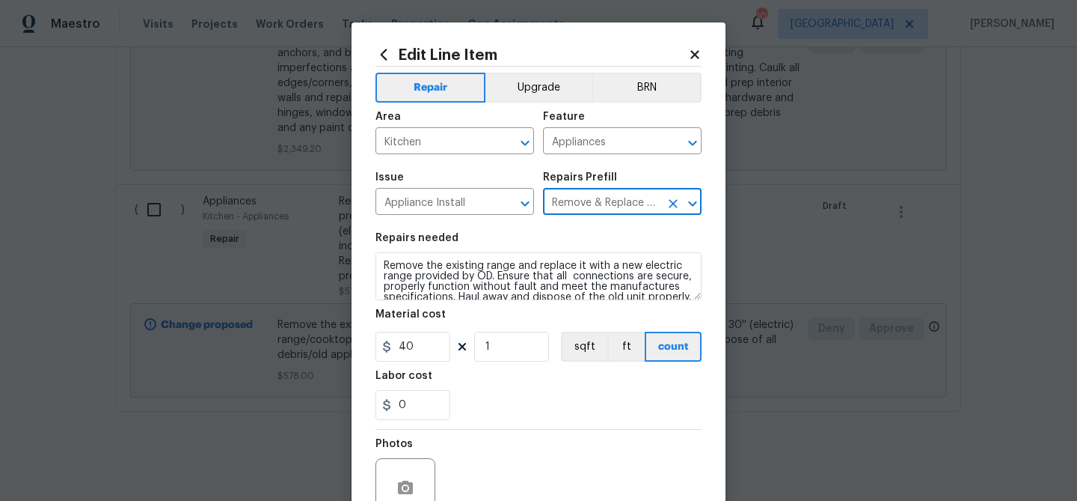
click at [512, 311] on div "Material cost" at bounding box center [539, 318] width 326 height 19
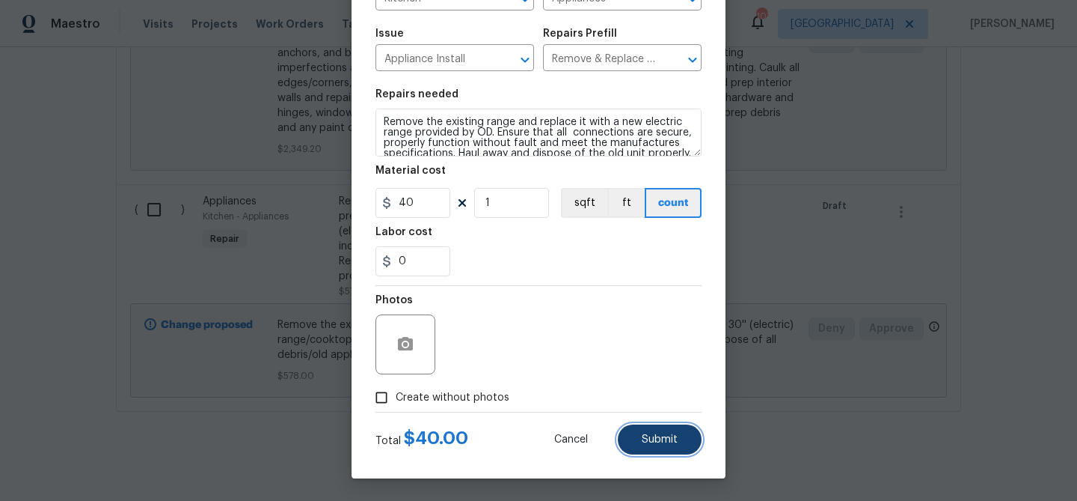
click at [643, 435] on span "Submit" at bounding box center [660, 439] width 36 height 11
type textarea "Remove the existing electric range/cooktop and prep the area for a new unit. In…"
type input "578"
type textarea "Remove the existing range and replace it with a new electric range provided by …"
type input "40"
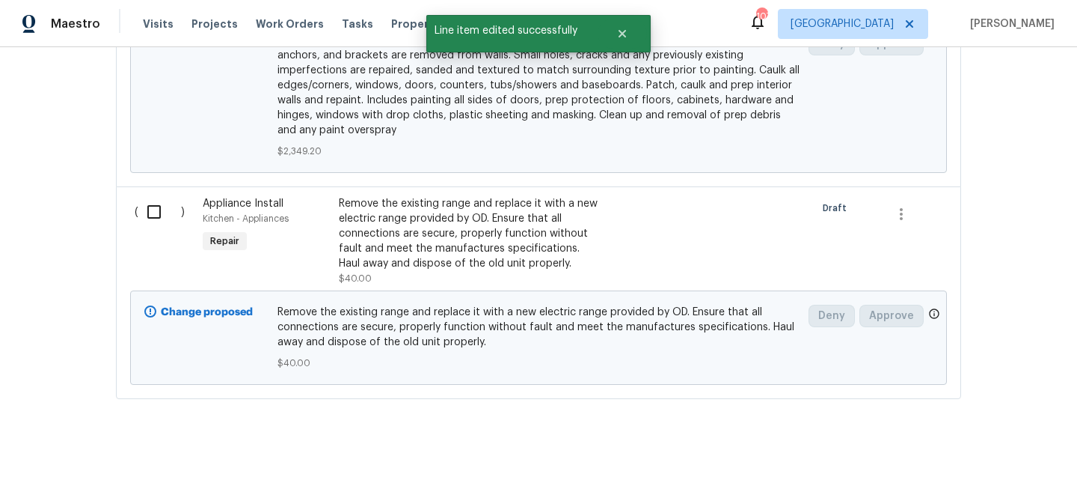
scroll to position [0, 0]
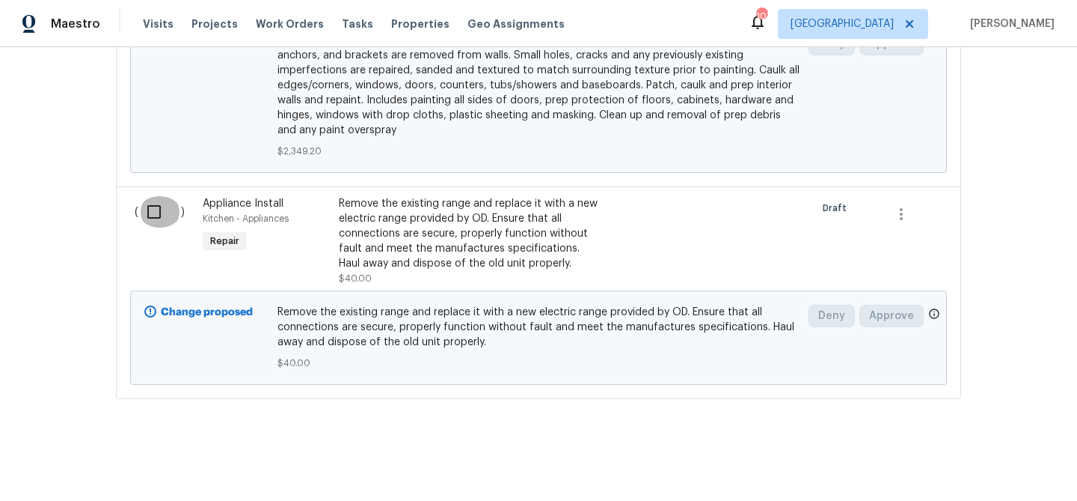
click at [149, 215] on input "checkbox" at bounding box center [159, 211] width 43 height 31
checkbox input "true"
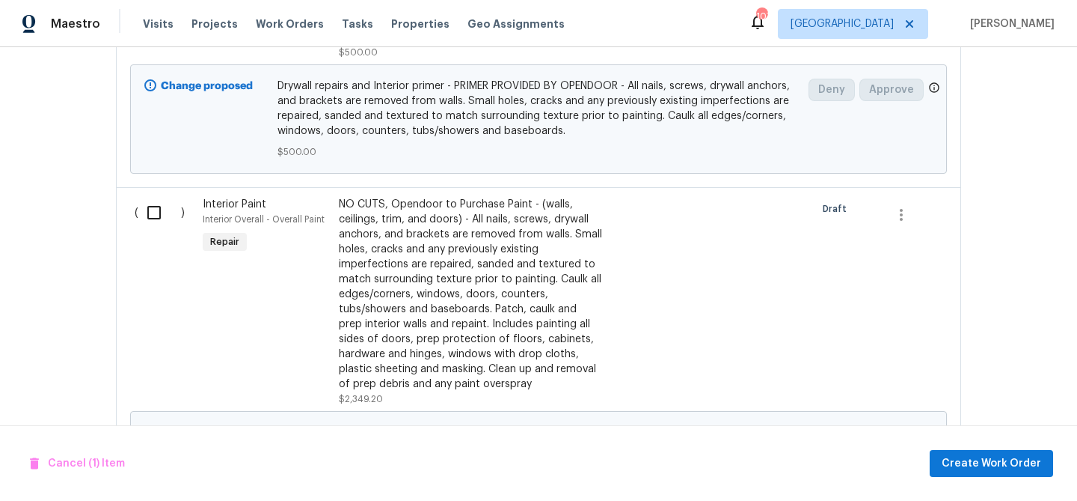
scroll to position [1223, 0]
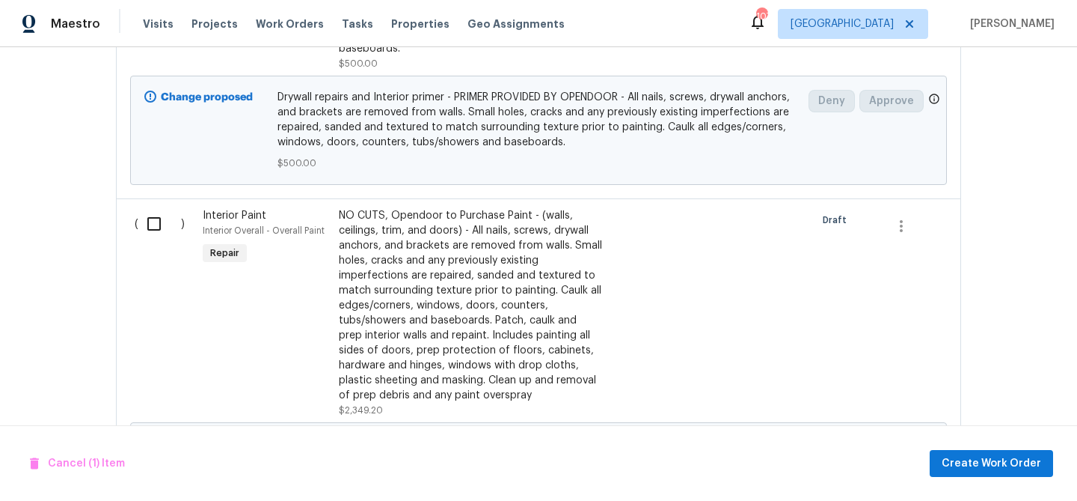
click at [149, 221] on input "checkbox" at bounding box center [159, 223] width 43 height 31
checkbox input "true"
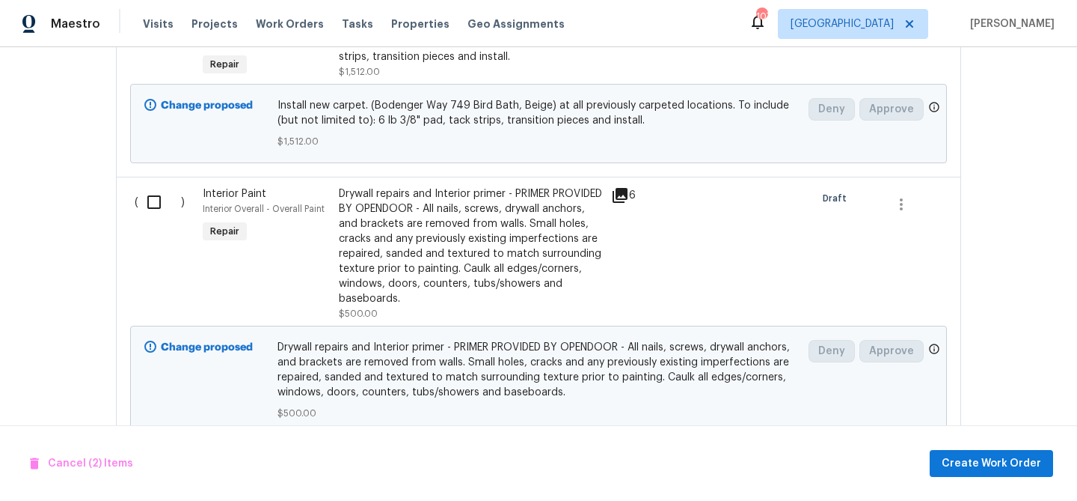
scroll to position [971, 0]
click at [151, 214] on input "checkbox" at bounding box center [159, 203] width 43 height 31
checkbox input "true"
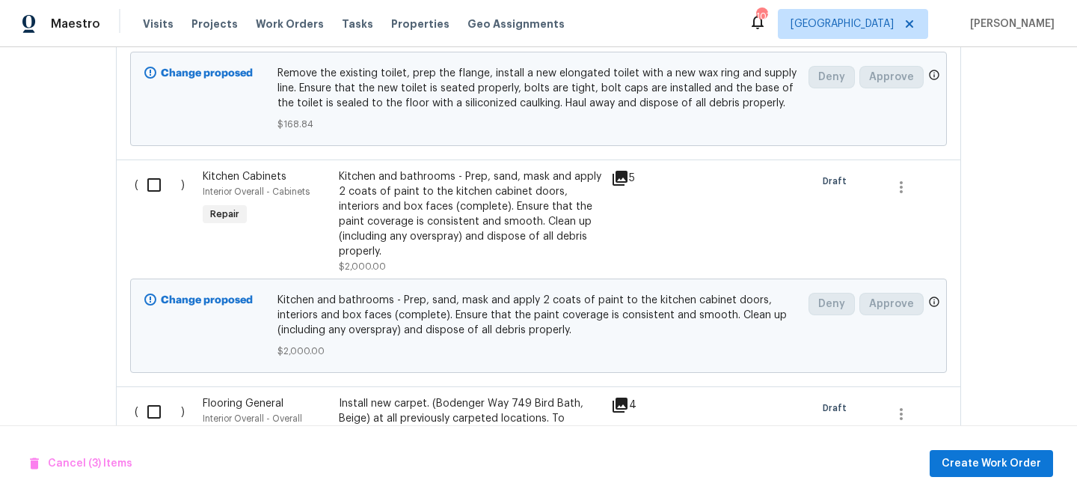
scroll to position [576, 0]
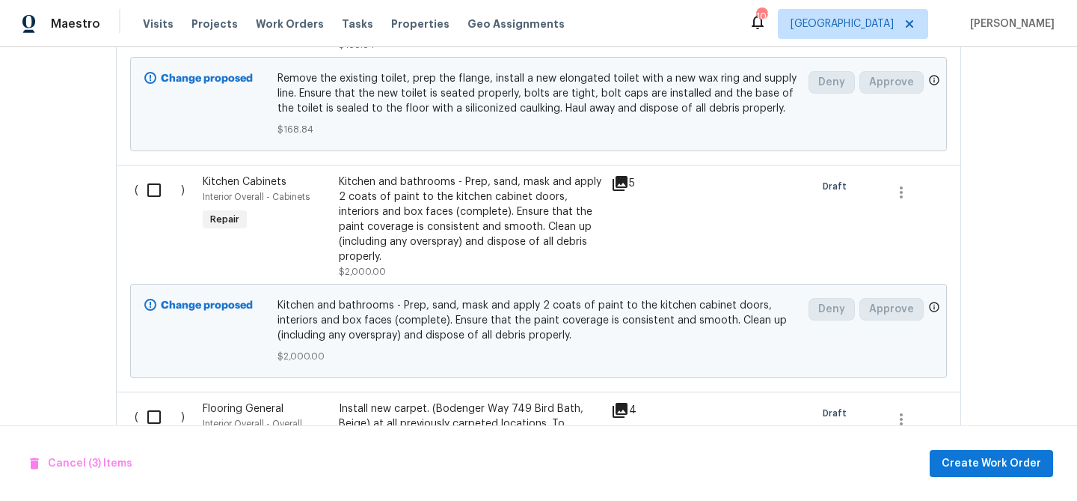
click at [147, 193] on input "checkbox" at bounding box center [159, 189] width 43 height 31
checkbox input "true"
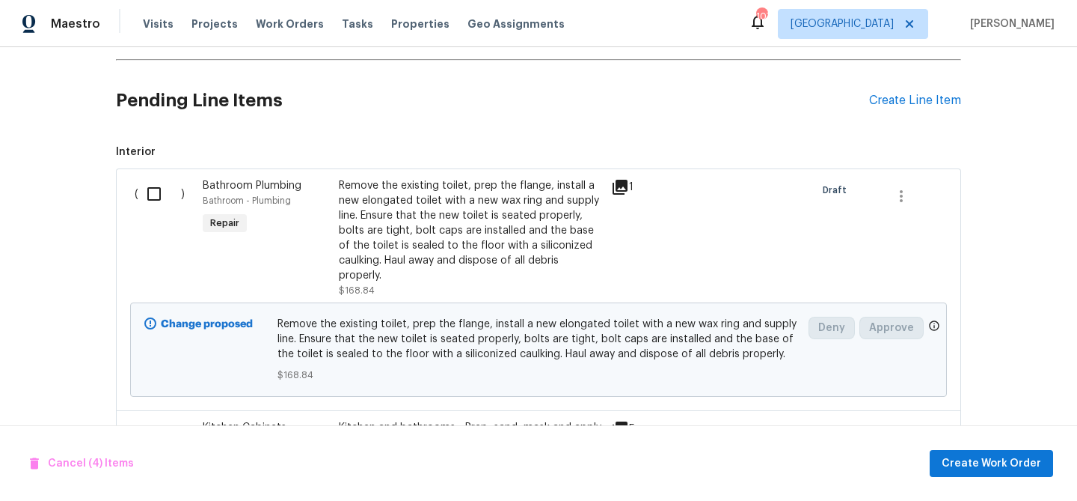
scroll to position [328, 0]
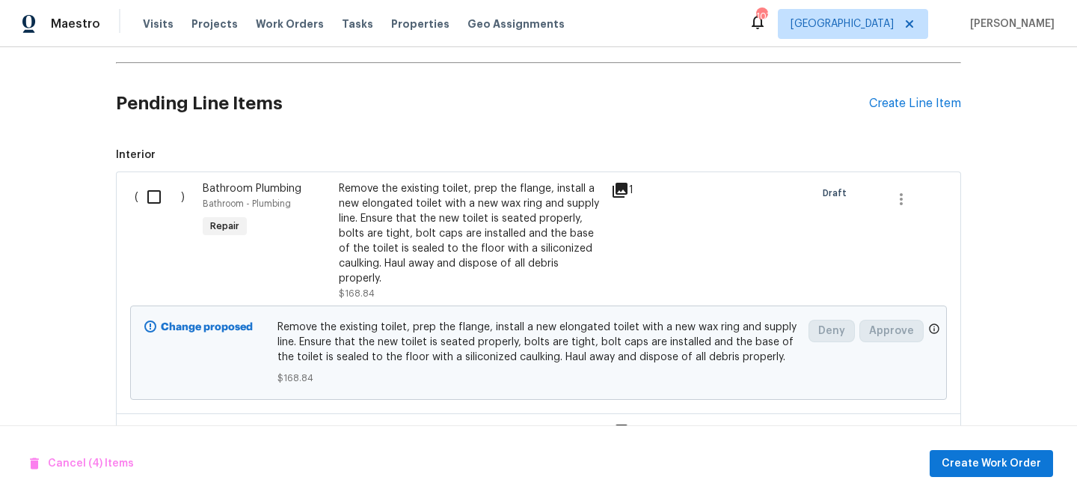
click at [152, 200] on input "checkbox" at bounding box center [159, 196] width 43 height 31
checkbox input "true"
click at [985, 468] on span "Create Work Order" at bounding box center [992, 463] width 100 height 19
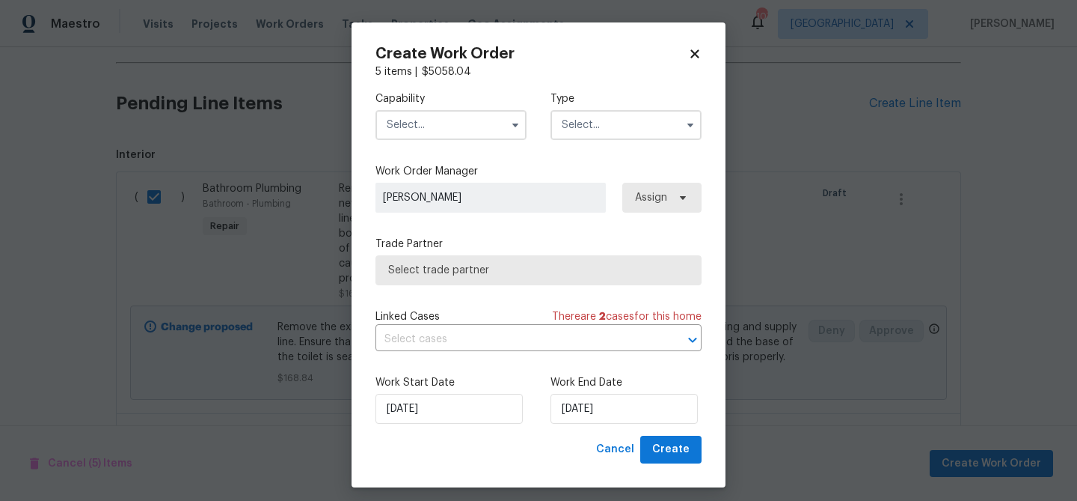
click at [451, 132] on input "text" at bounding box center [451, 125] width 151 height 30
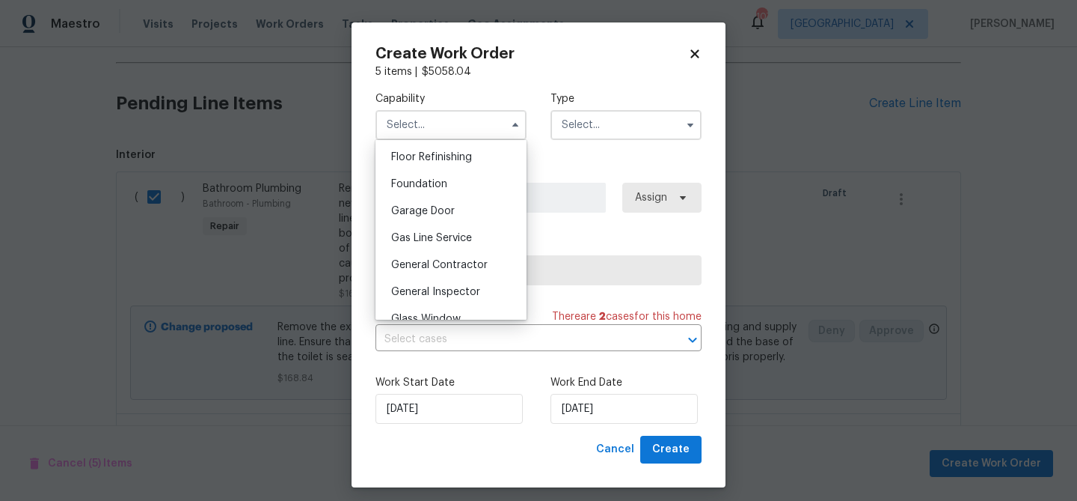
scroll to position [623, 0]
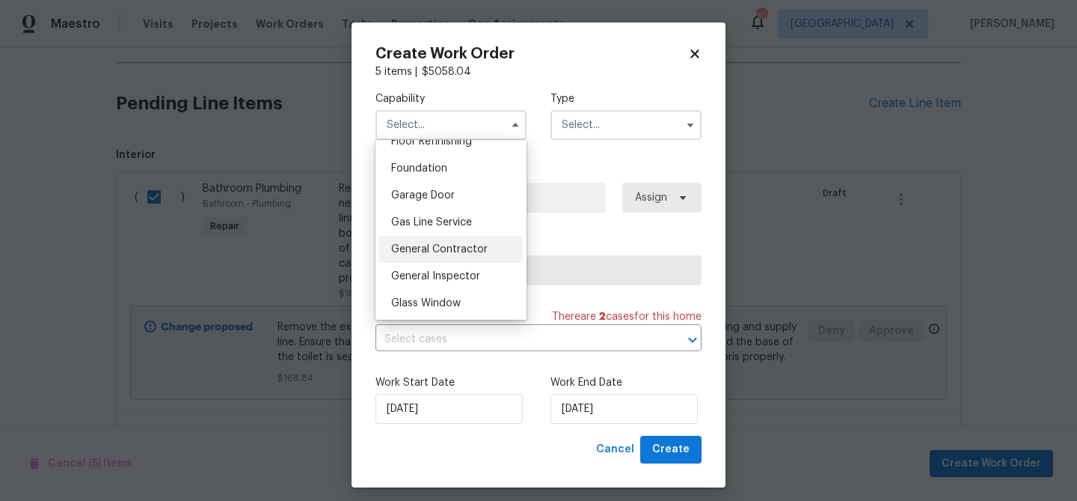
click at [471, 253] on span "General Contractor" at bounding box center [439, 249] width 97 height 10
type input "General Contractor"
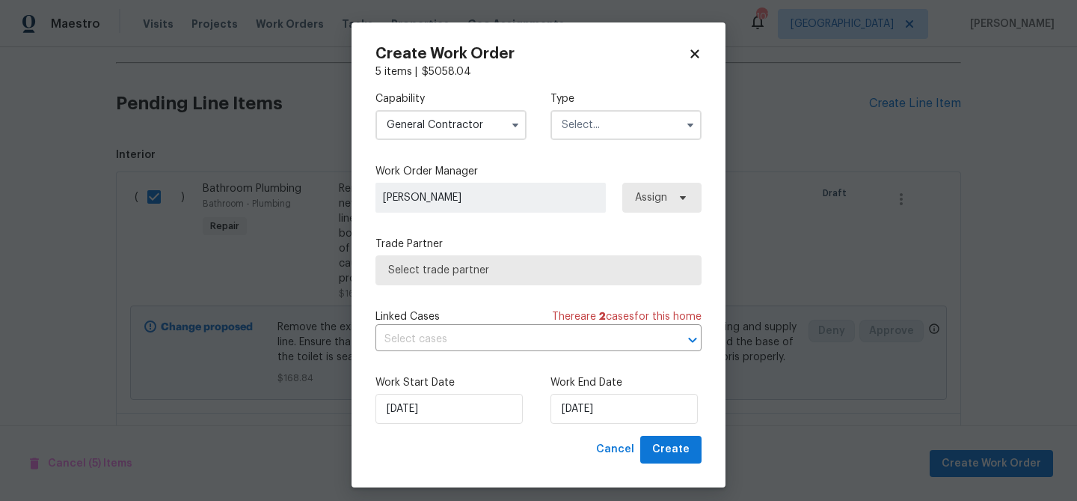
click at [596, 134] on input "text" at bounding box center [626, 125] width 151 height 30
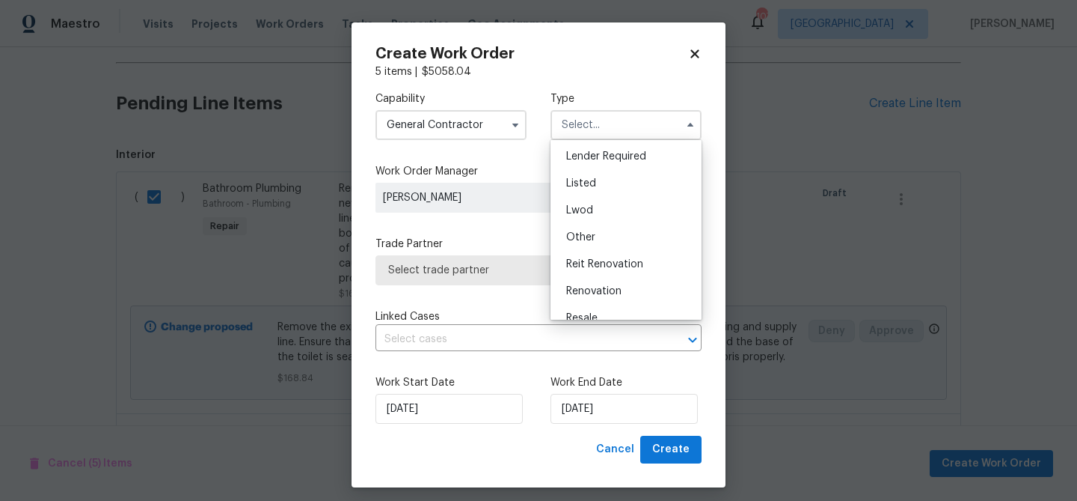
scroll to position [178, 0]
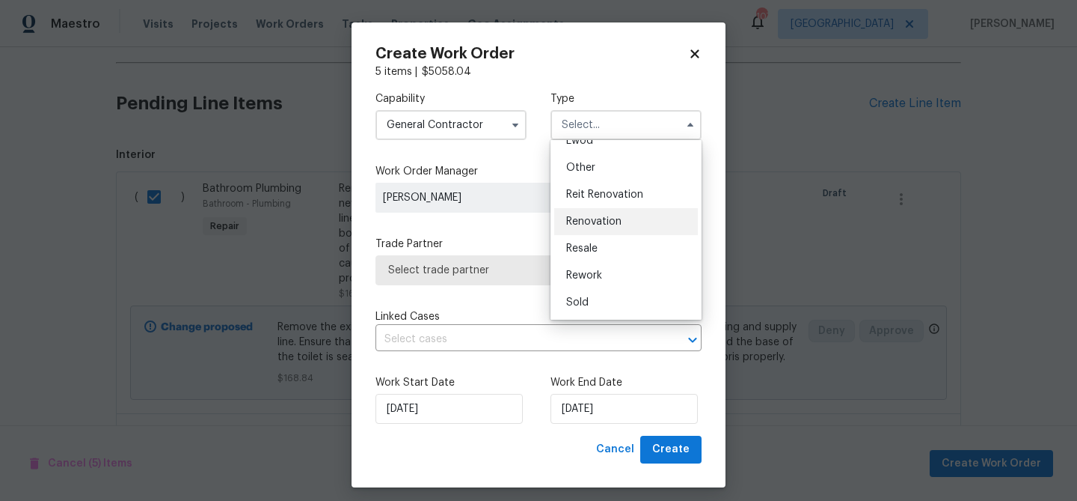
click at [613, 219] on span "Renovation" at bounding box center [593, 221] width 55 height 10
type input "Renovation"
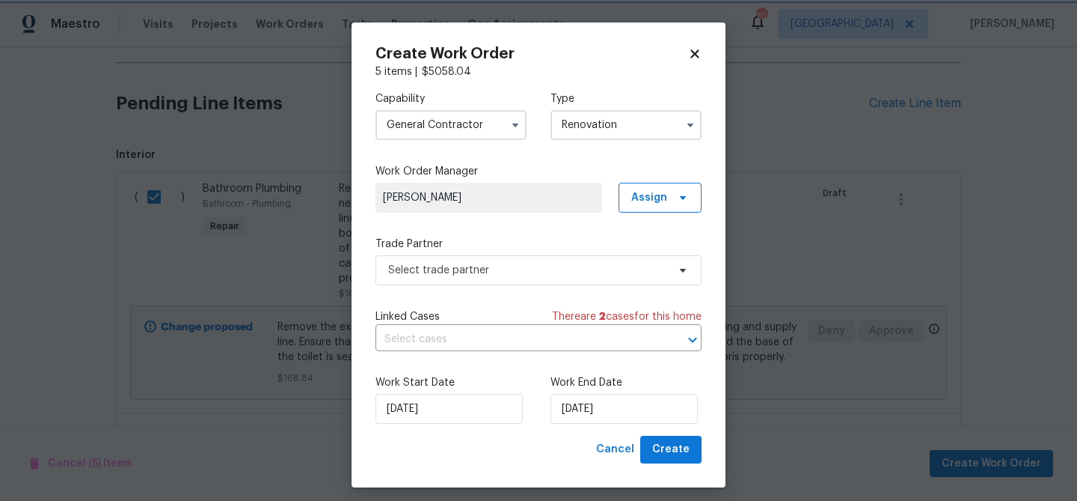
scroll to position [0, 0]
click at [586, 281] on span "Select trade partner" at bounding box center [539, 270] width 326 height 30
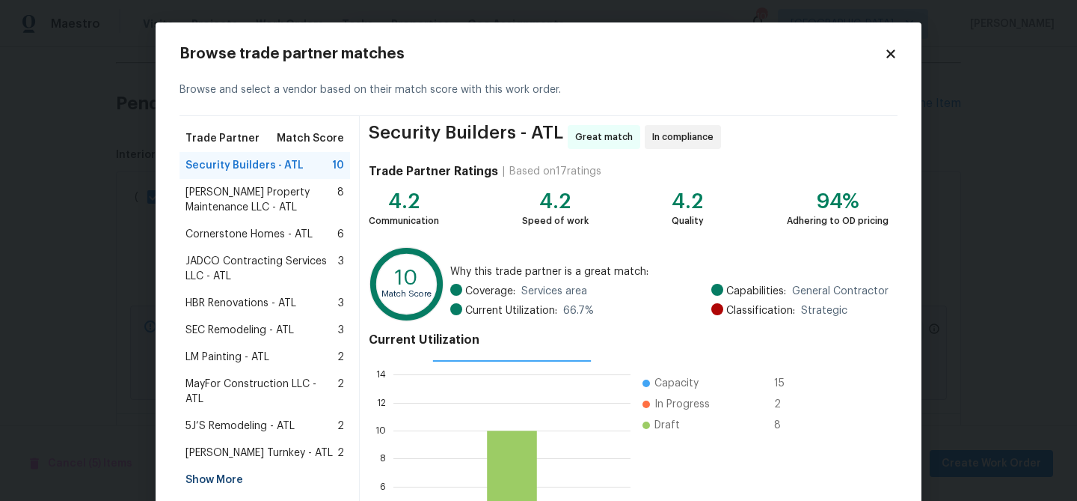
scroll to position [159, 0]
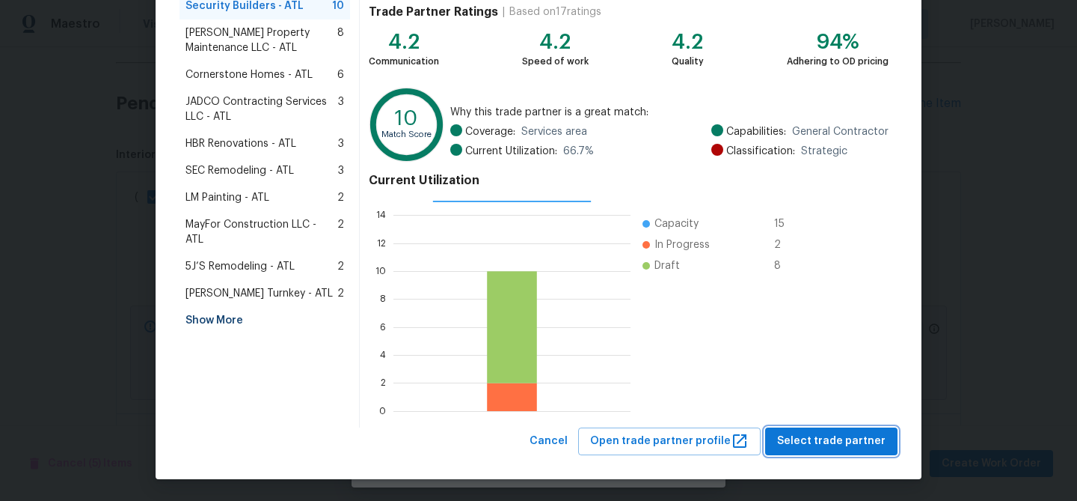
click at [812, 435] on span "Select trade partner" at bounding box center [831, 441] width 108 height 19
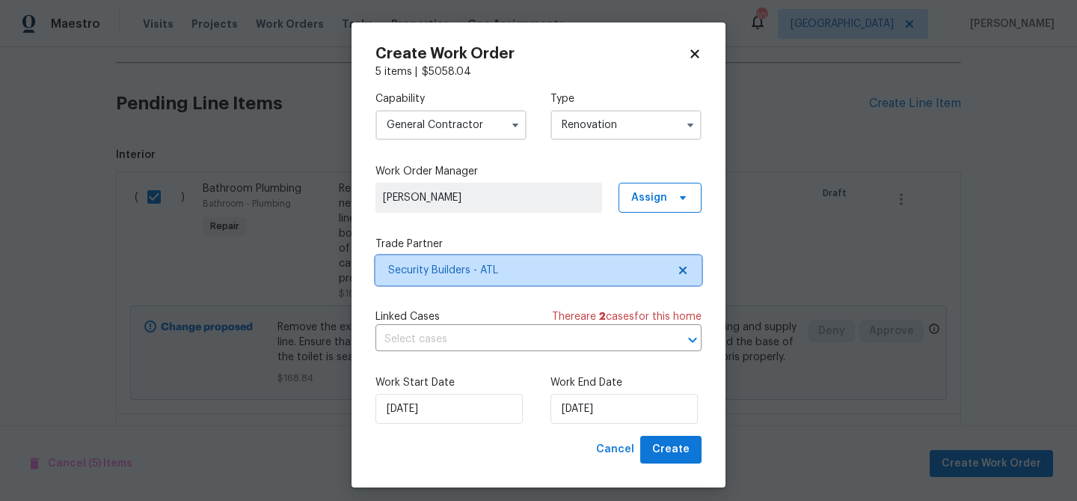
scroll to position [0, 0]
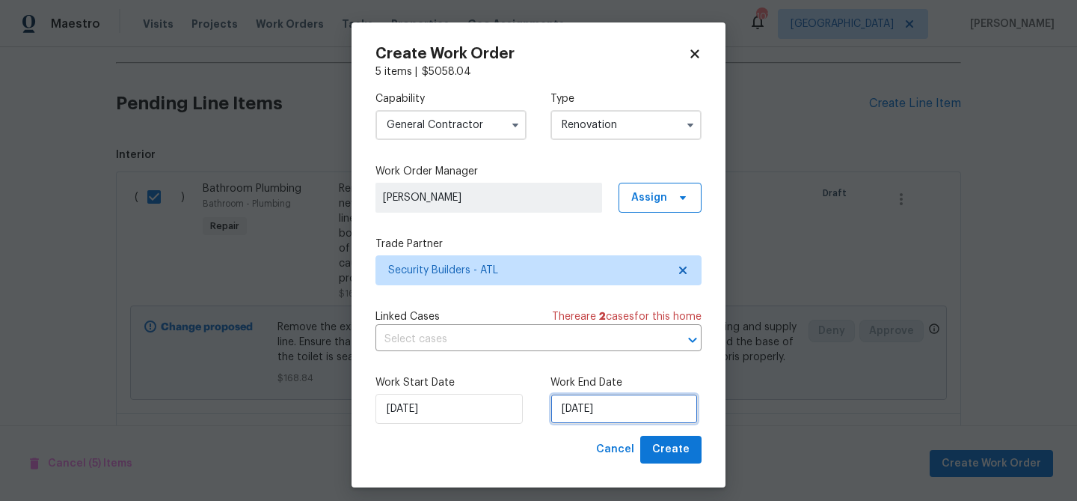
click at [602, 406] on input "[DATE]" at bounding box center [624, 409] width 147 height 30
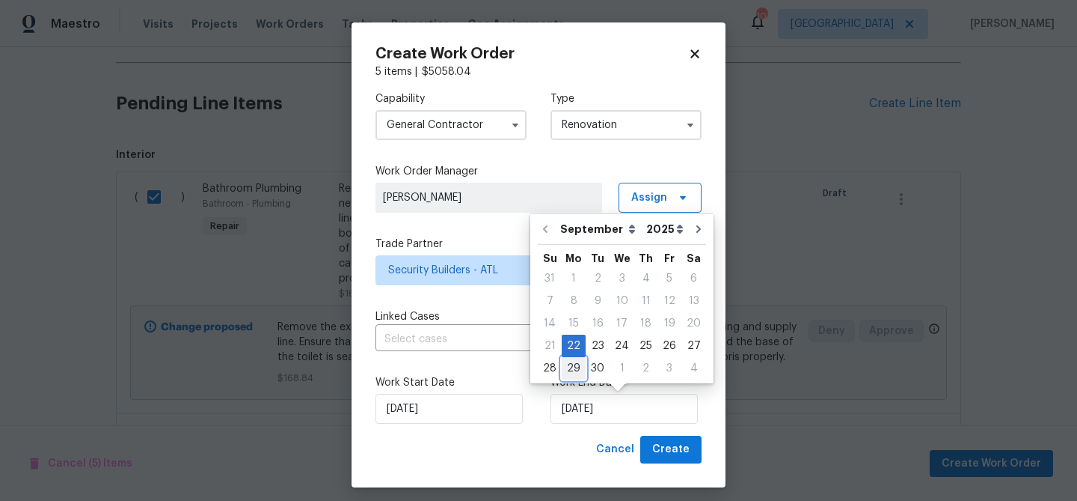
click at [581, 367] on div "29" at bounding box center [574, 368] width 24 height 21
type input "[DATE]"
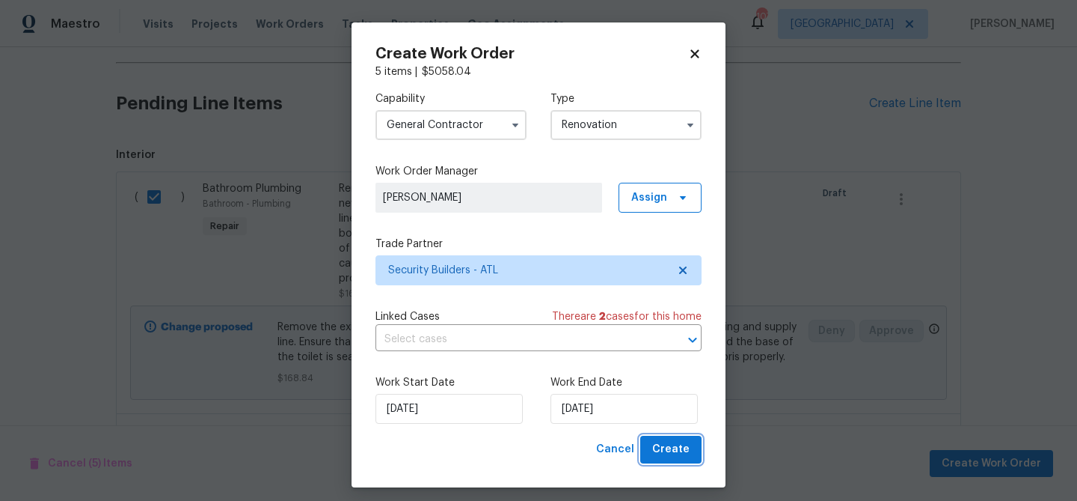
click at [664, 442] on span "Create" at bounding box center [670, 449] width 37 height 19
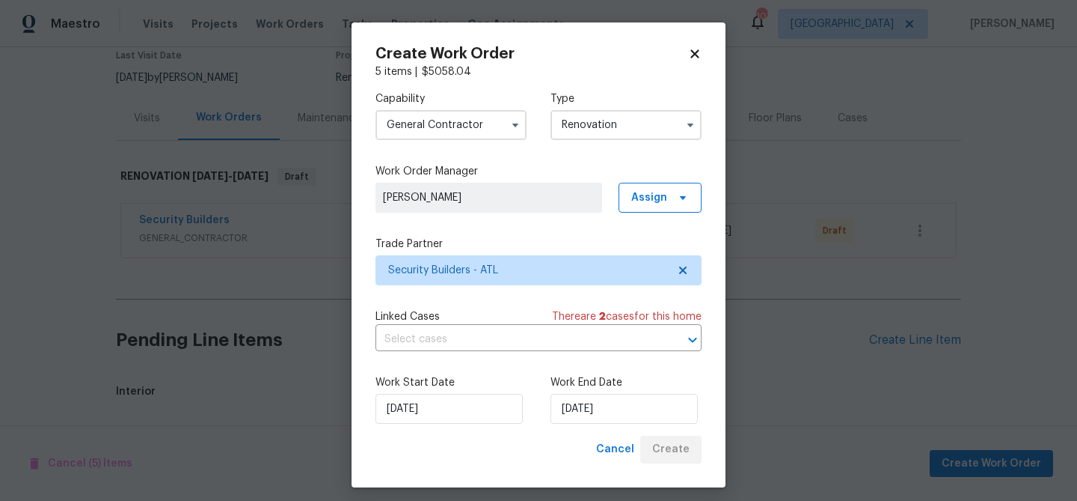
scroll to position [323, 0]
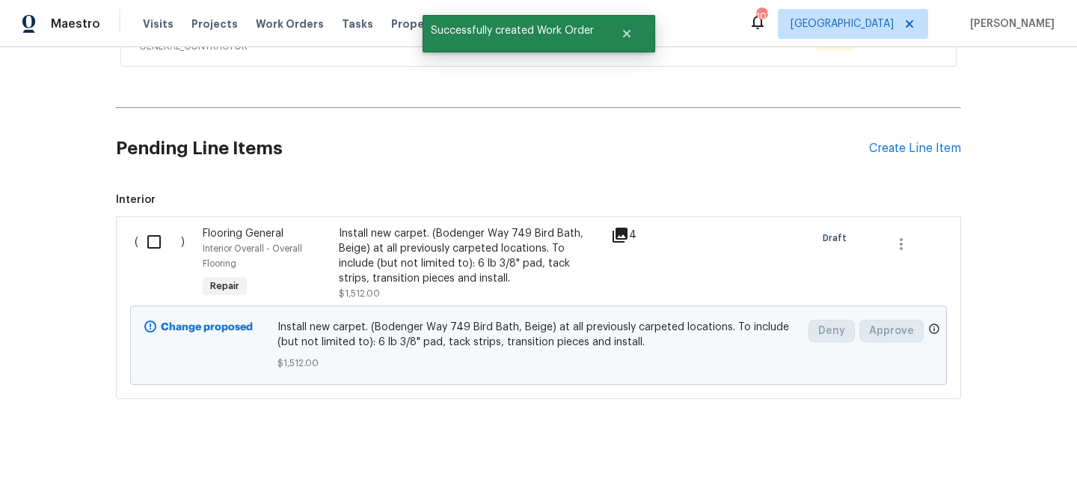
click at [153, 239] on input "checkbox" at bounding box center [159, 241] width 43 height 31
checkbox input "true"
click at [972, 458] on span "Create Work Order" at bounding box center [992, 463] width 100 height 19
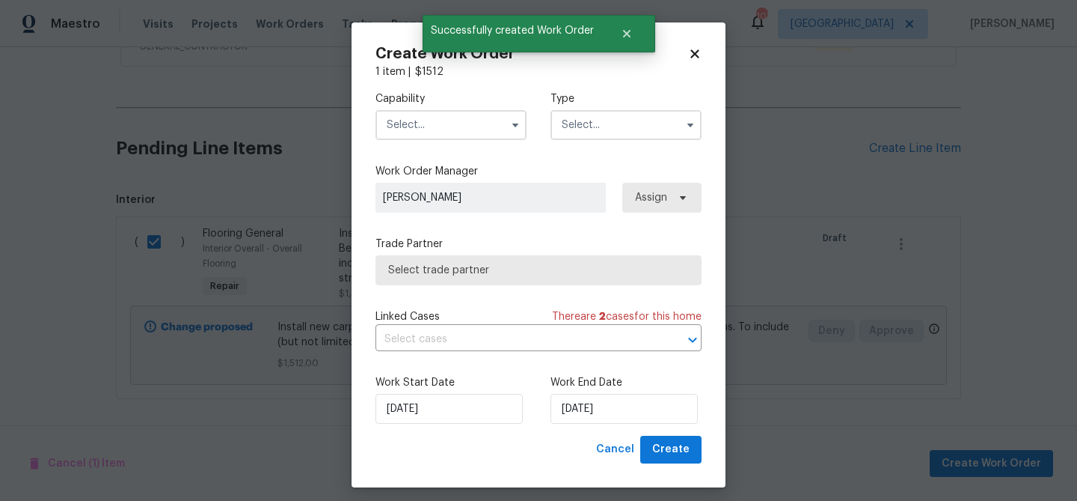
click at [412, 126] on input "text" at bounding box center [451, 125] width 151 height 30
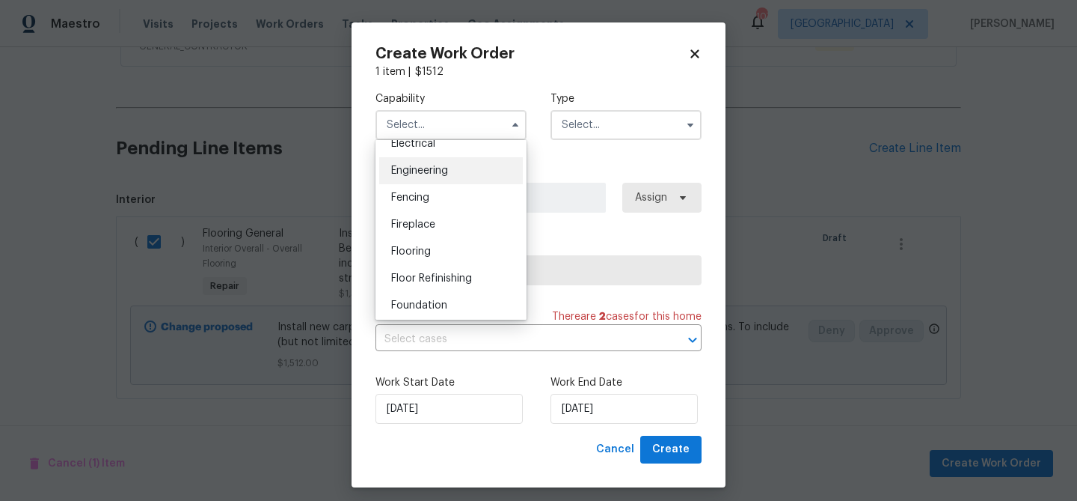
scroll to position [488, 0]
click at [437, 246] on div "Flooring" at bounding box center [451, 249] width 144 height 27
type input "Flooring"
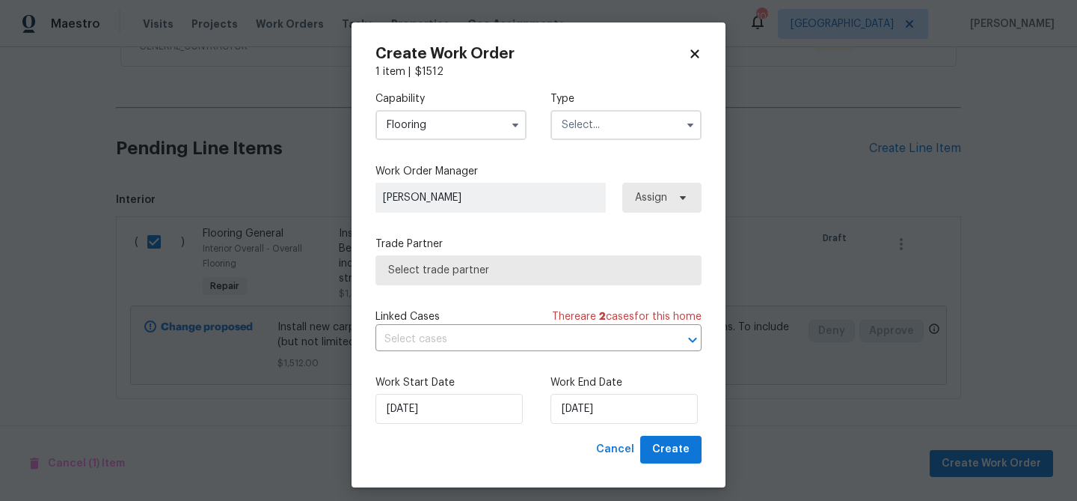
click at [584, 130] on input "text" at bounding box center [626, 125] width 151 height 30
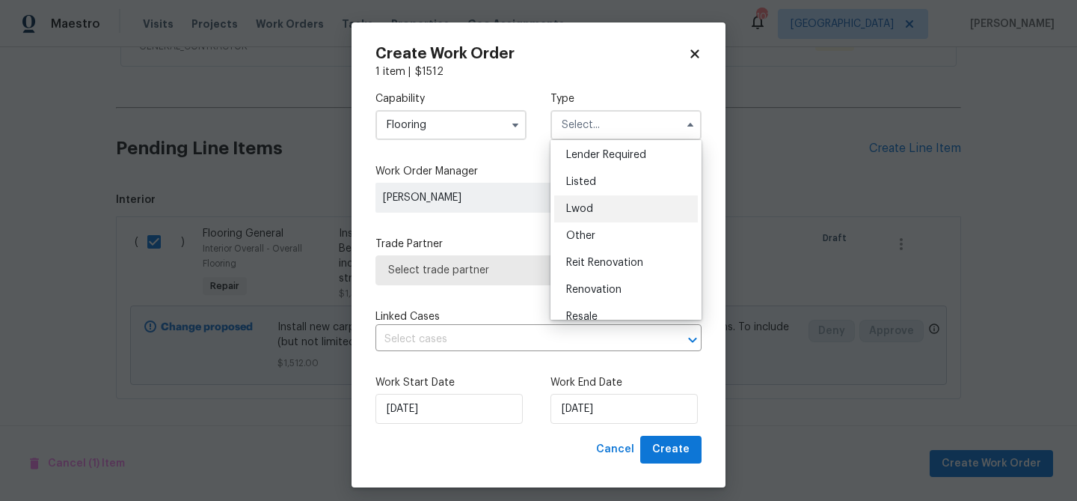
scroll to position [147, 0]
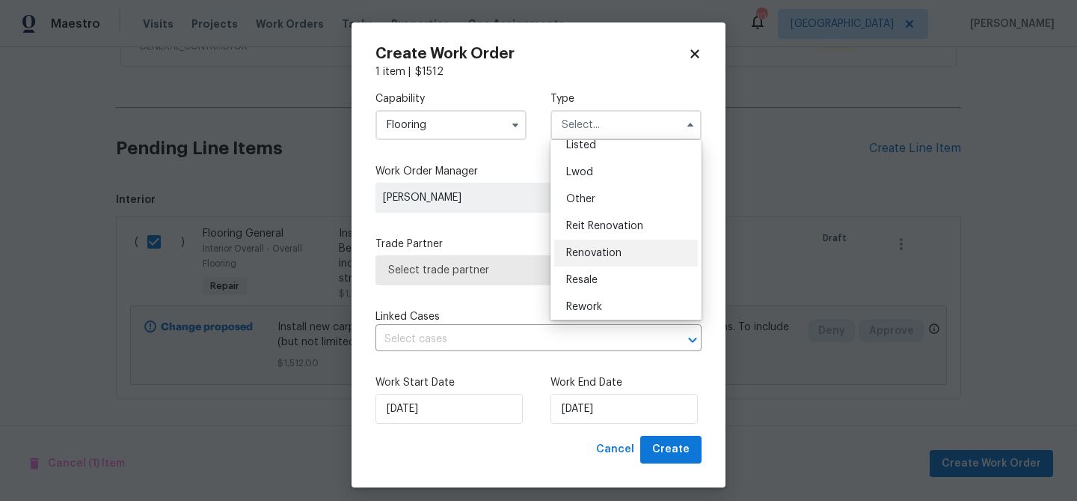
click at [600, 245] on div "Renovation" at bounding box center [626, 252] width 144 height 27
type input "Renovation"
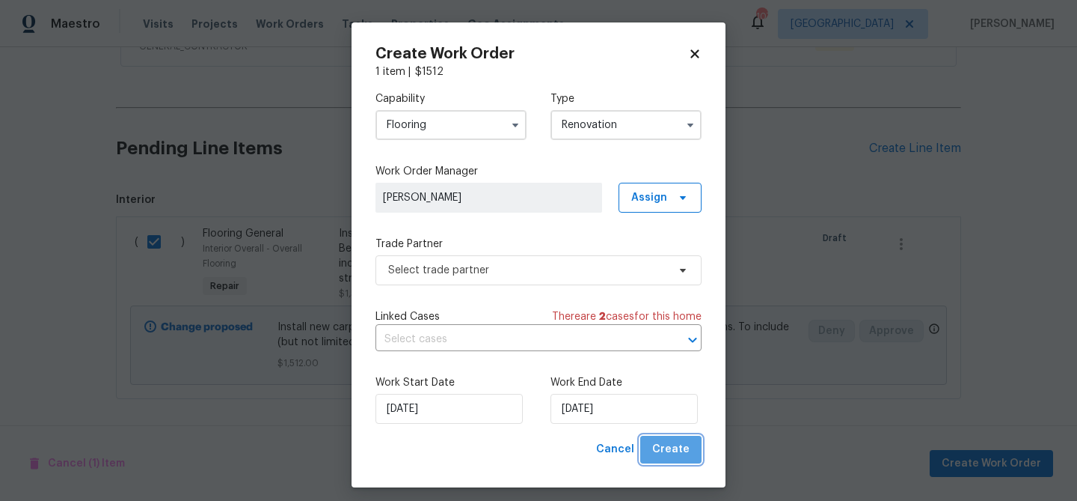
click at [675, 459] on button "Create" at bounding box center [670, 449] width 61 height 28
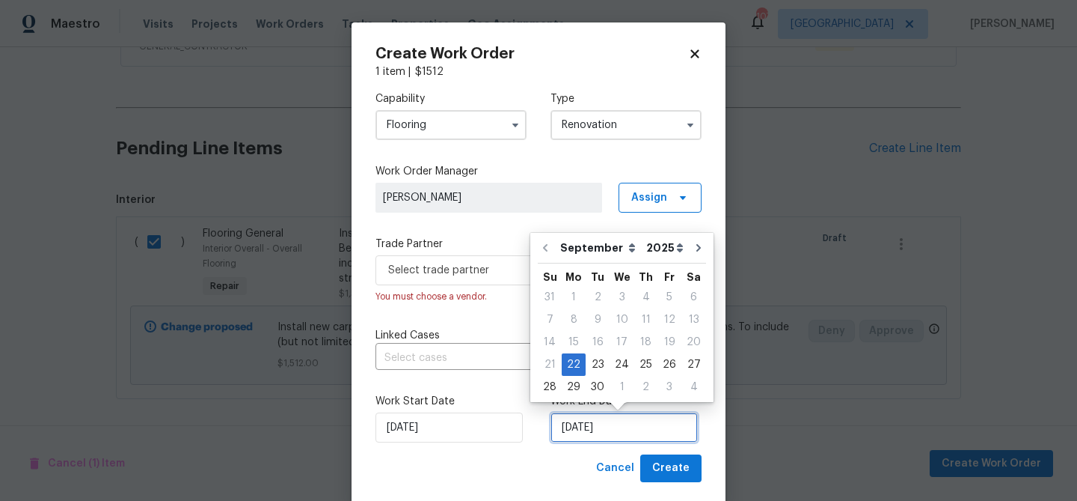
click at [593, 426] on input "[DATE]" at bounding box center [624, 427] width 147 height 30
click at [577, 387] on div "29" at bounding box center [574, 386] width 24 height 21
type input "[DATE]"
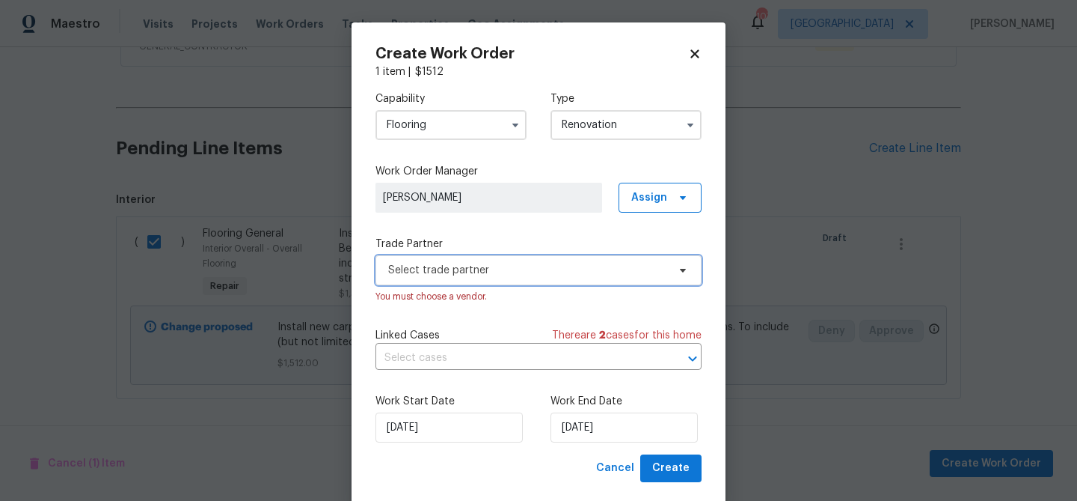
click at [499, 264] on span "Select trade partner" at bounding box center [527, 270] width 279 height 15
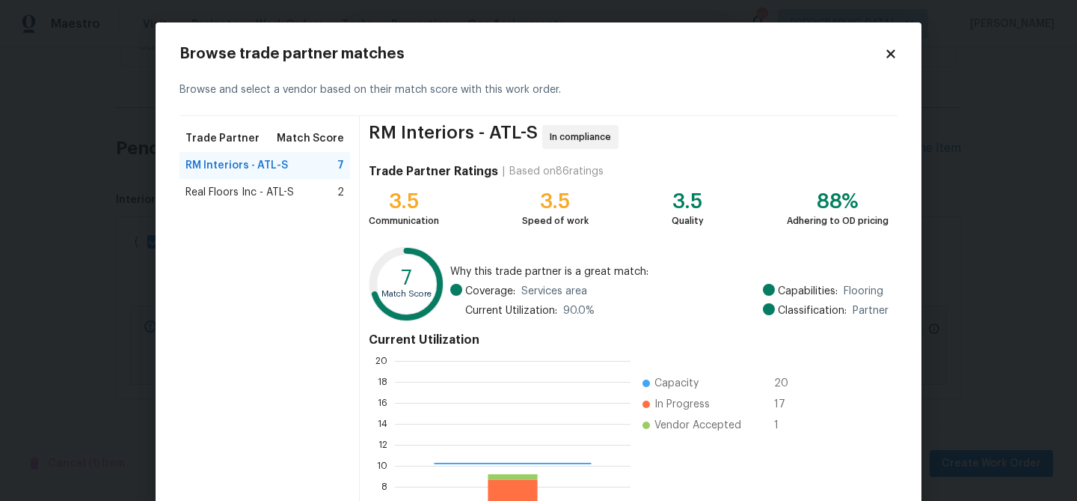
scroll to position [210, 236]
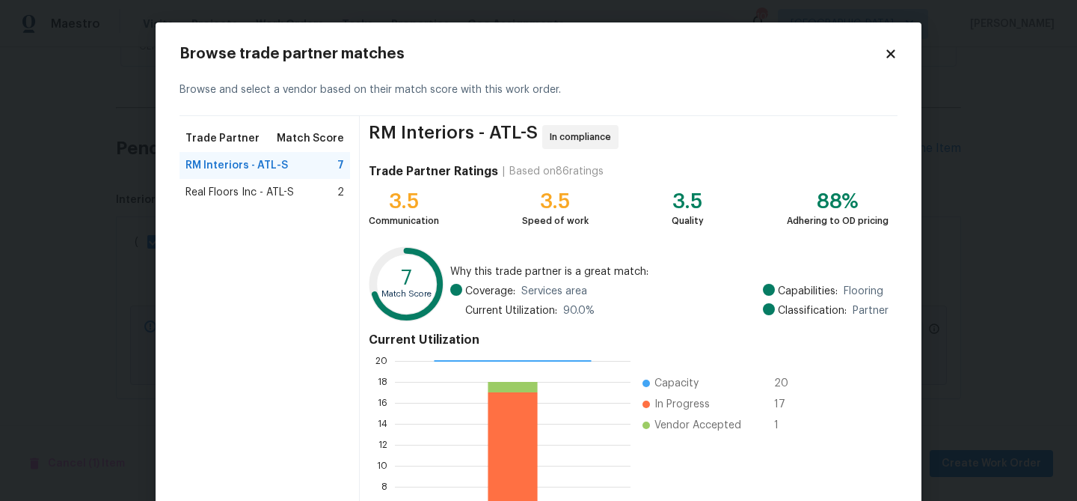
click at [212, 187] on span "Real Floors Inc - ATL-S" at bounding box center [240, 192] width 108 height 15
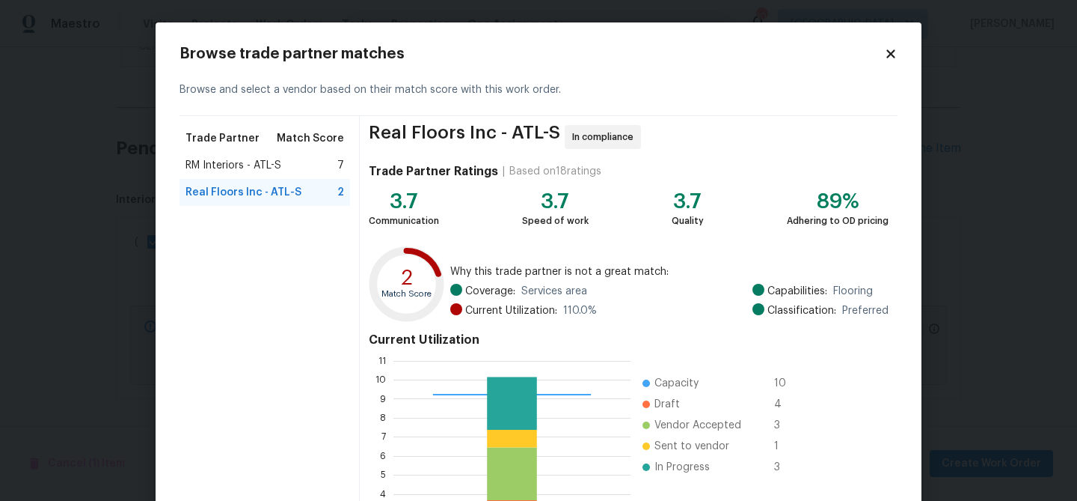
scroll to position [159, 0]
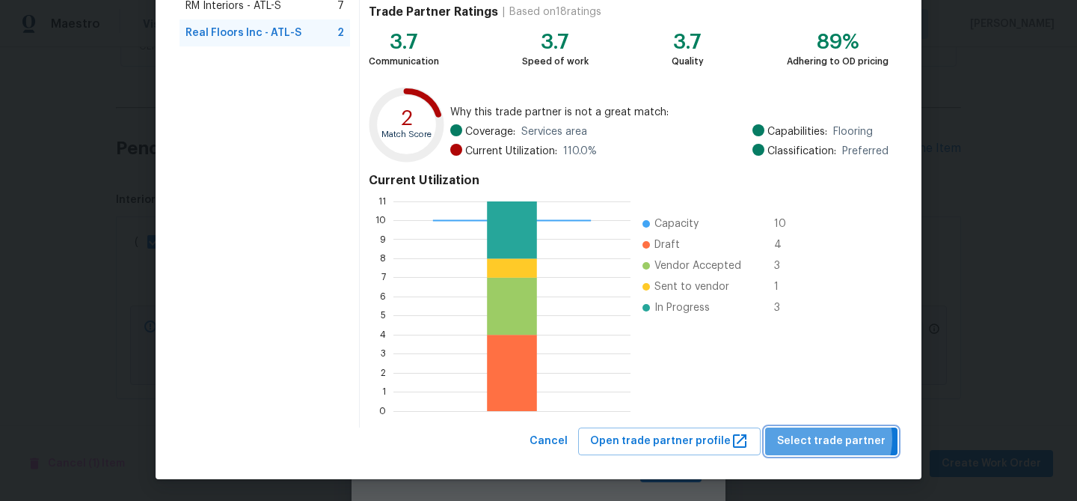
click at [831, 438] on span "Select trade partner" at bounding box center [831, 441] width 108 height 19
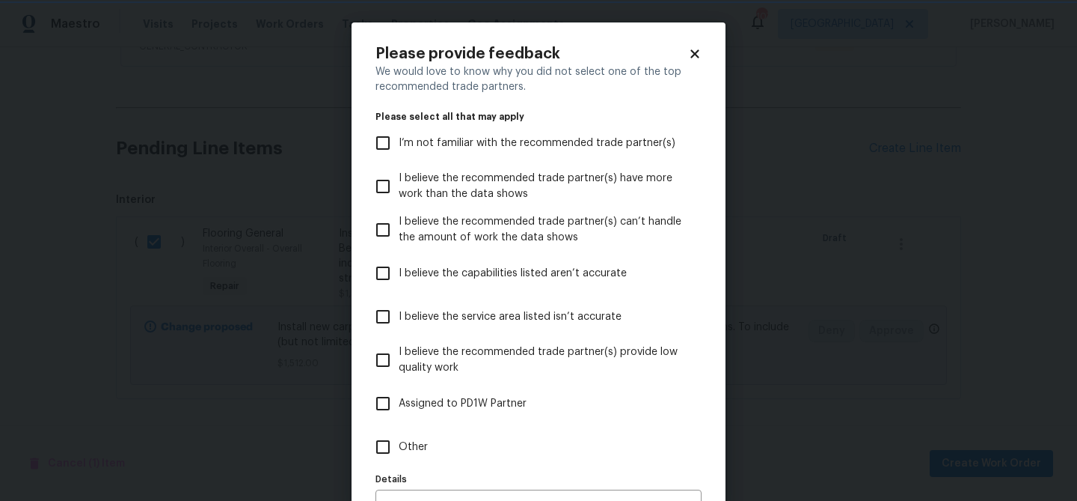
scroll to position [92, 0]
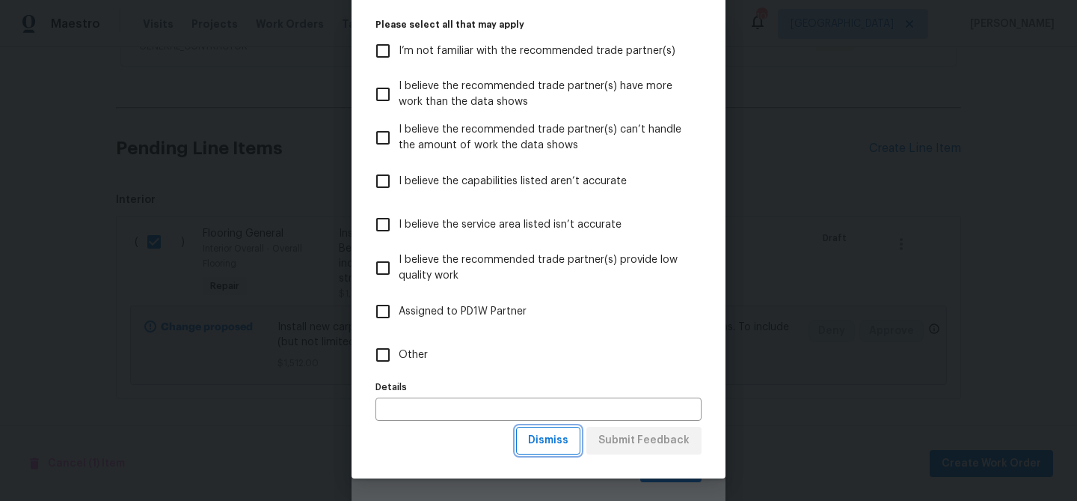
click at [562, 441] on span "Dismiss" at bounding box center [548, 440] width 40 height 19
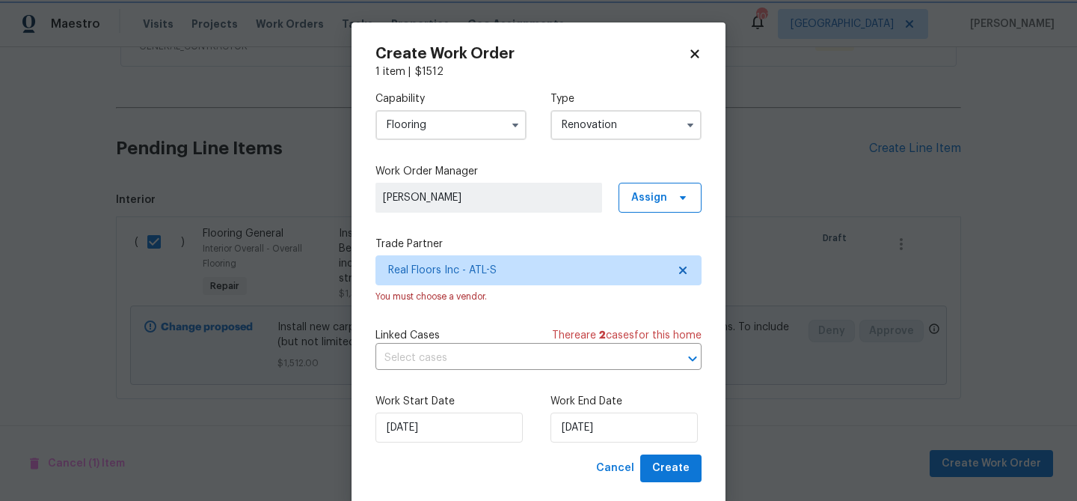
scroll to position [0, 0]
click at [685, 471] on span "Create" at bounding box center [670, 468] width 37 height 19
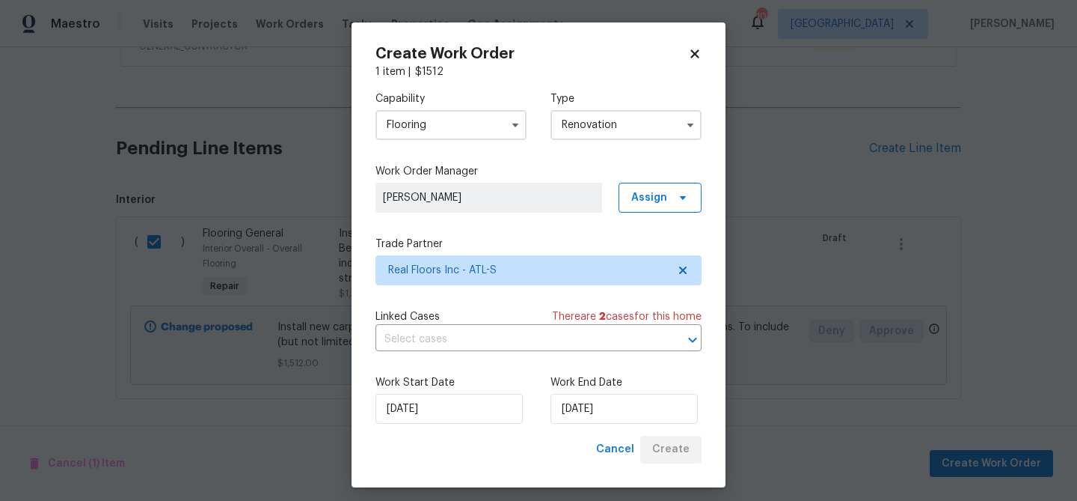
scroll to position [177, 0]
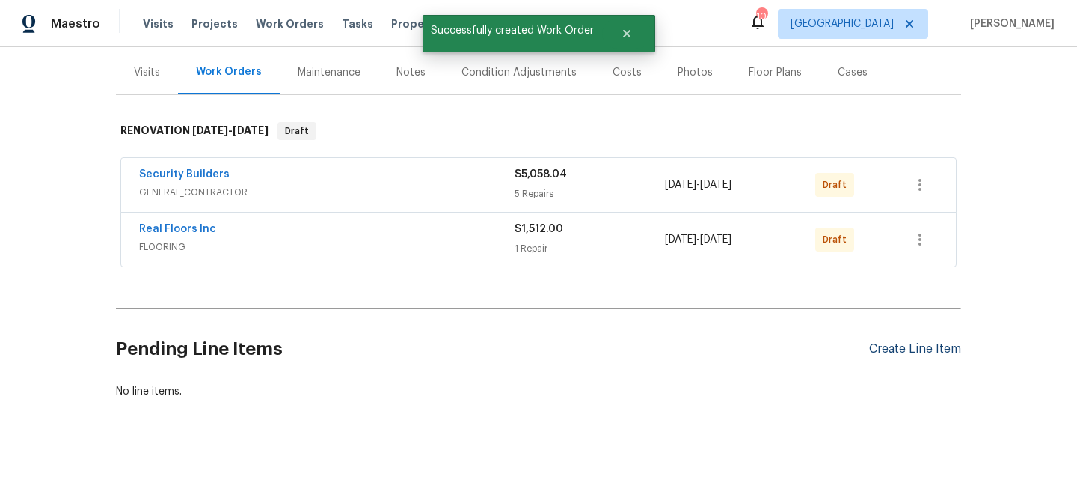
click at [893, 346] on div "Create Line Item" at bounding box center [915, 349] width 92 height 14
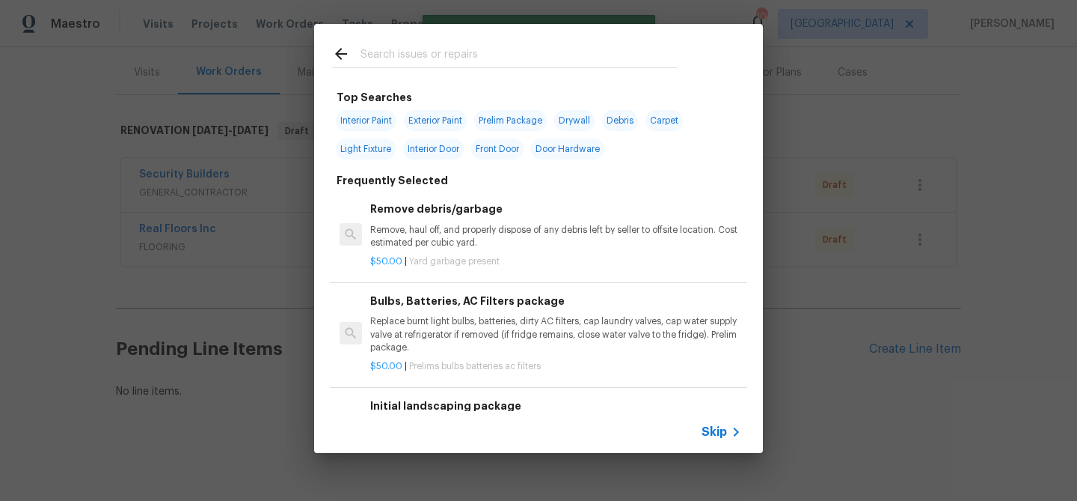
click at [430, 57] on input "text" at bounding box center [519, 56] width 317 height 22
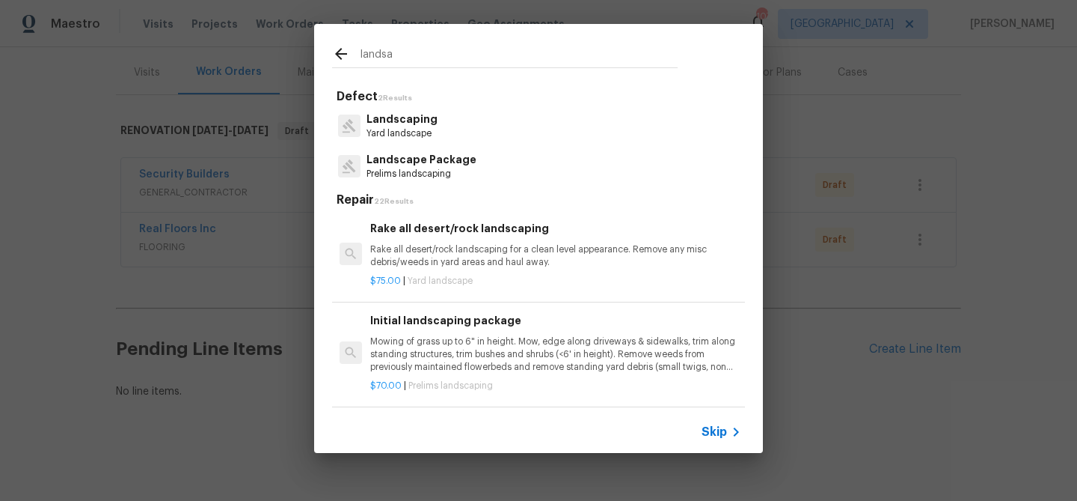
type input "landsa"
click at [419, 128] on p "Yard landscape" at bounding box center [402, 133] width 71 height 13
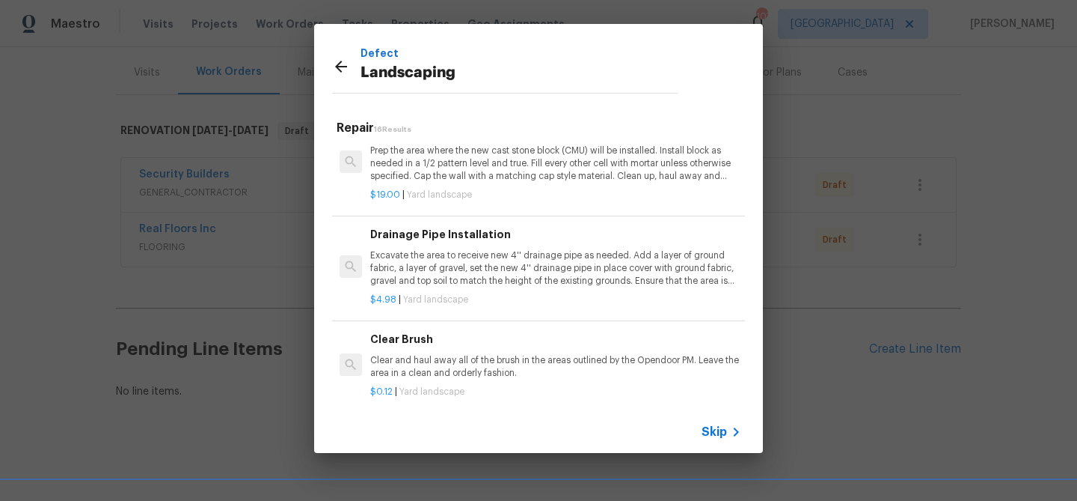
scroll to position [0, 0]
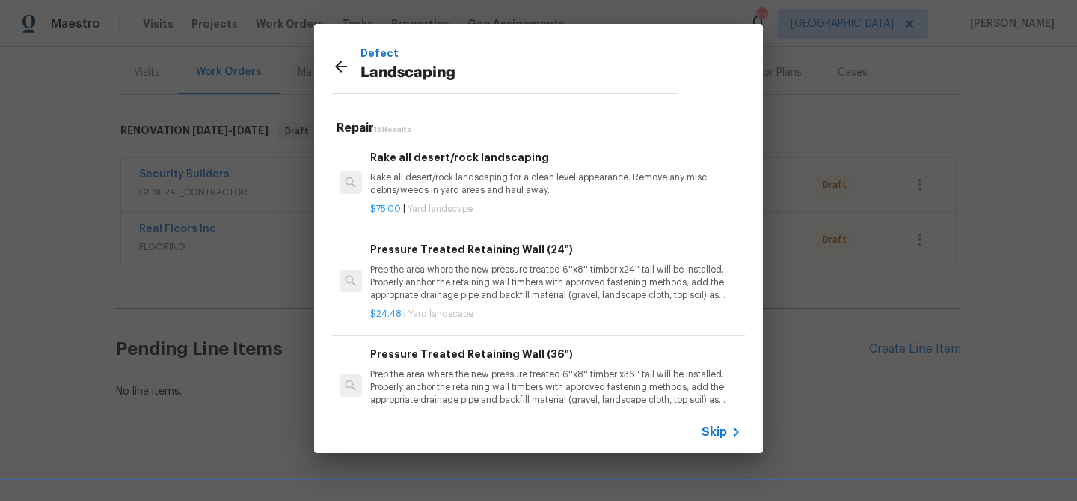
click at [345, 61] on icon at bounding box center [341, 67] width 18 height 18
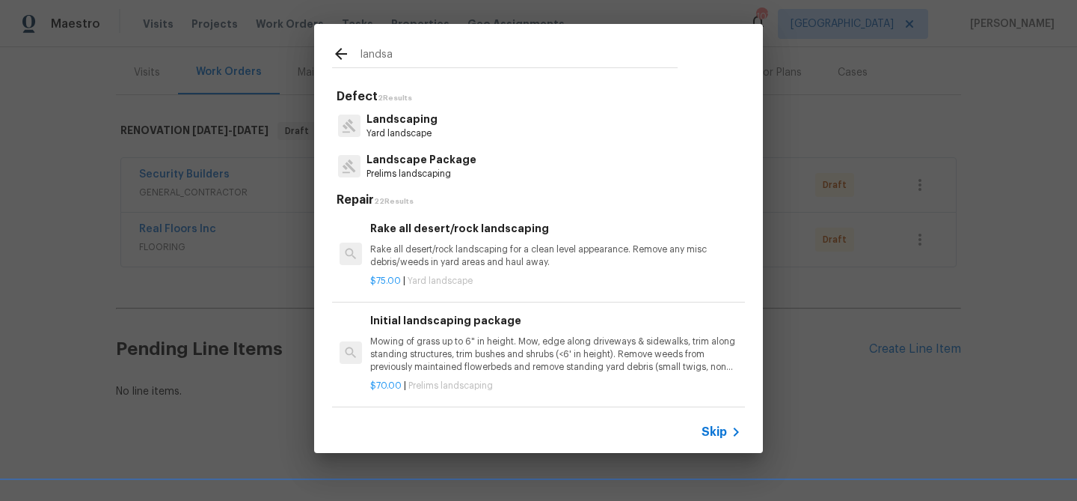
click at [418, 172] on p "Prelims landscaping" at bounding box center [422, 174] width 110 height 13
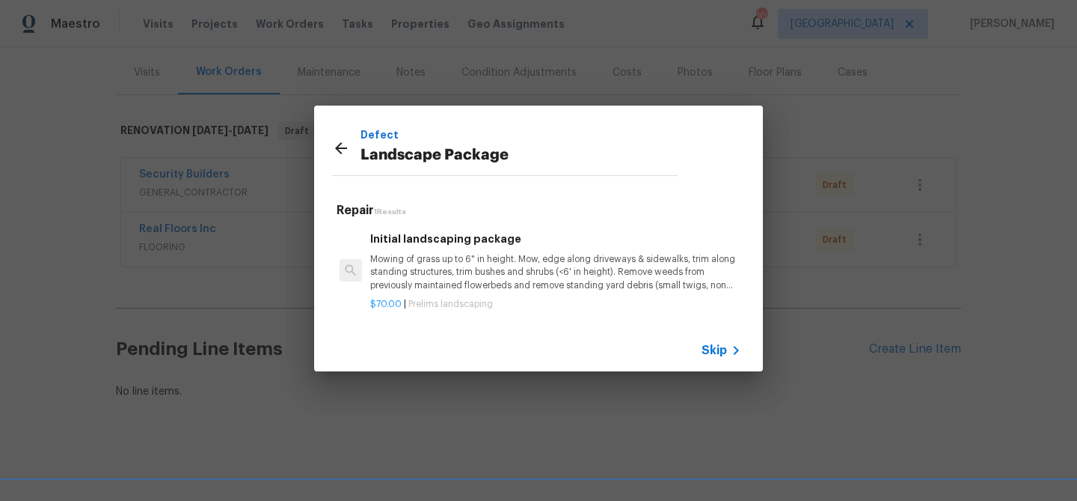
click at [448, 281] on p "Mowing of grass up to 6" in height. Mow, edge along driveways & sidewalks, trim…" at bounding box center [555, 272] width 371 height 38
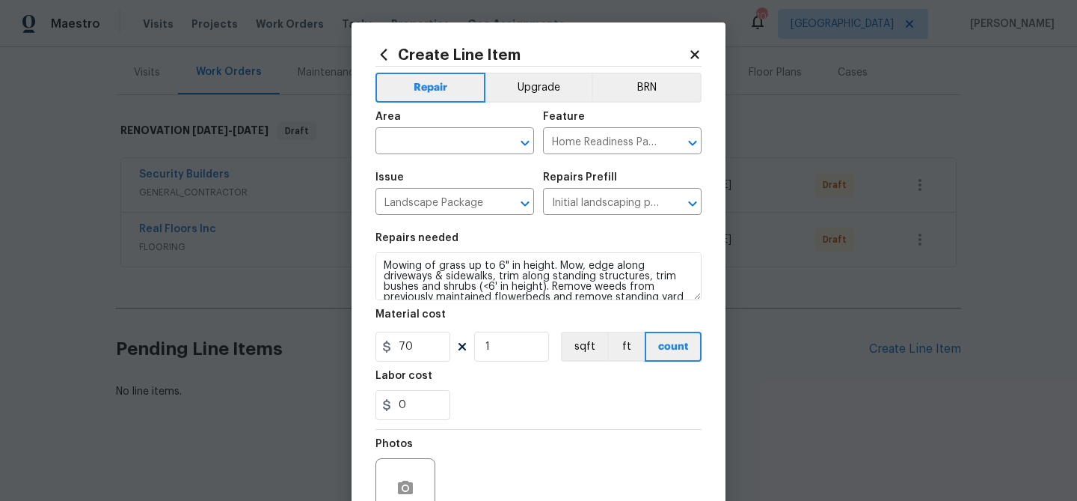
click at [431, 130] on div "Area" at bounding box center [455, 120] width 159 height 19
click at [430, 141] on input "text" at bounding box center [434, 142] width 117 height 23
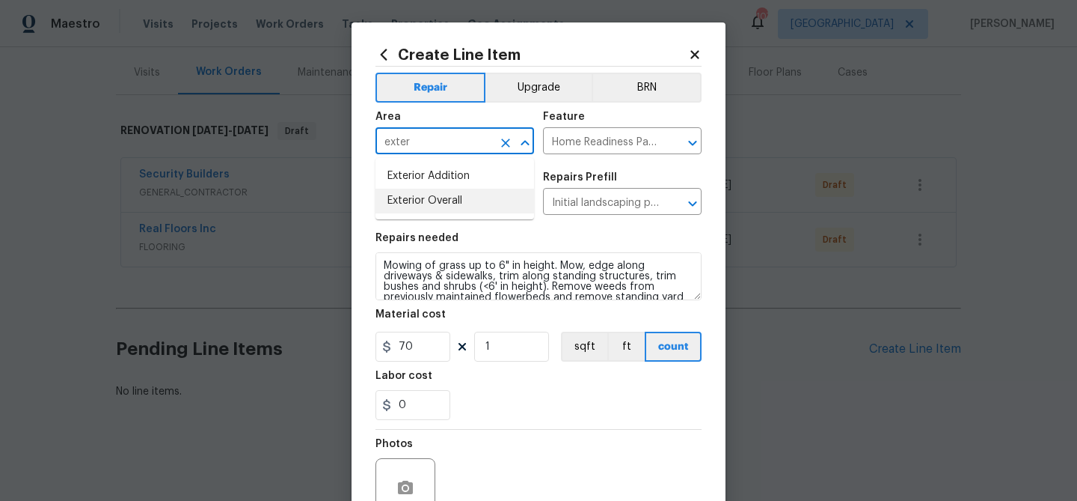
click at [434, 201] on li "Exterior Overall" at bounding box center [455, 201] width 159 height 25
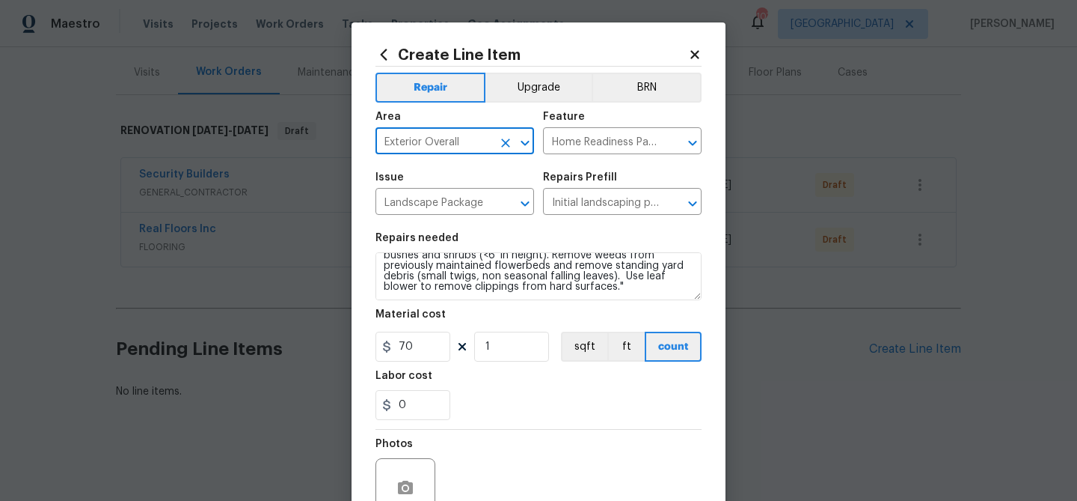
scroll to position [144, 0]
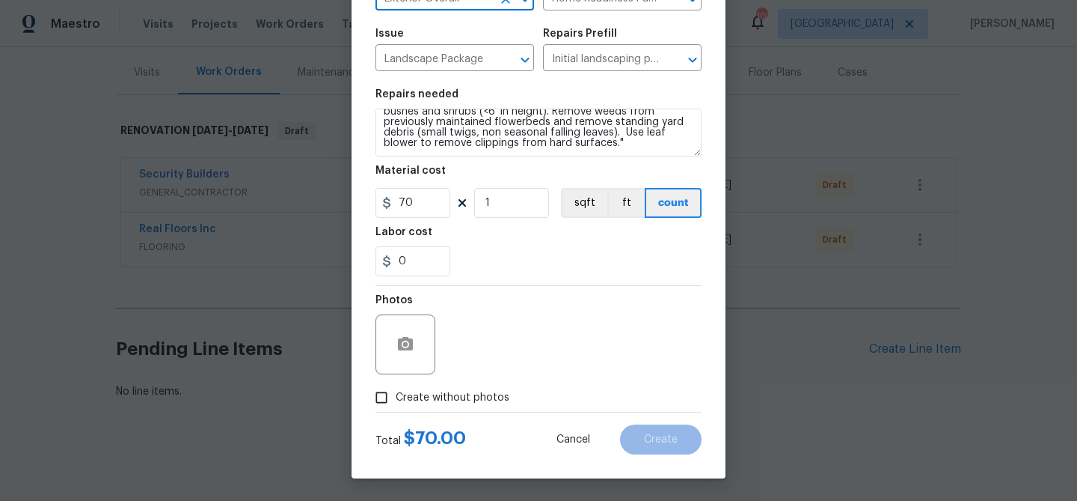
type input "Exterior Overall"
click at [468, 398] on span "Create without photos" at bounding box center [453, 398] width 114 height 16
click at [396, 398] on input "Create without photos" at bounding box center [381, 397] width 28 height 28
checkbox input "true"
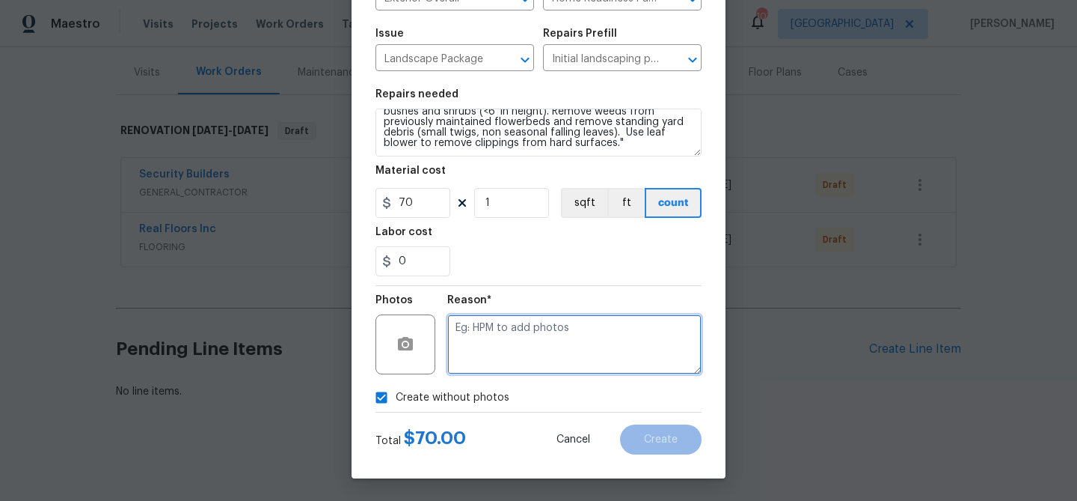
click at [495, 346] on textarea at bounding box center [574, 344] width 254 height 60
type textarea "landscaping"
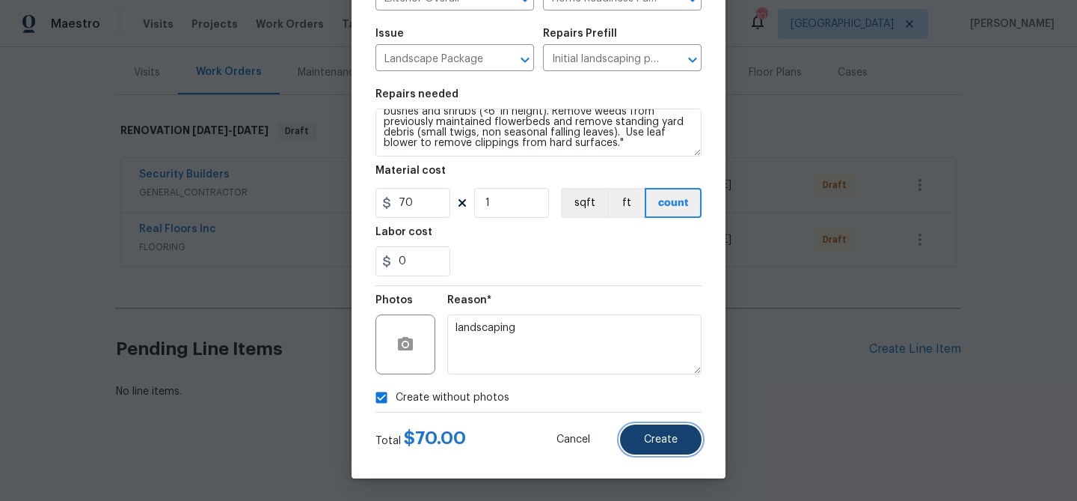
click at [677, 438] on span "Create" at bounding box center [661, 439] width 34 height 11
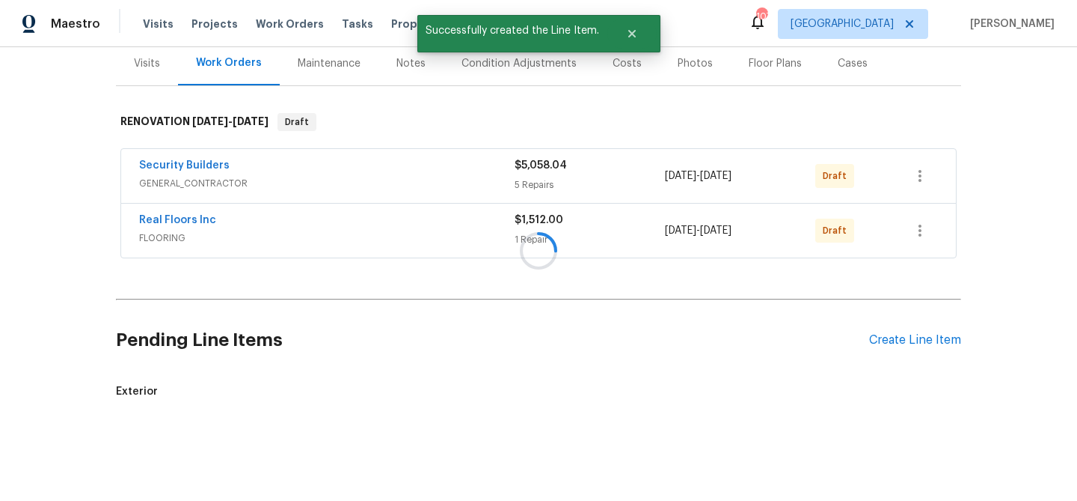
scroll to position [323, 0]
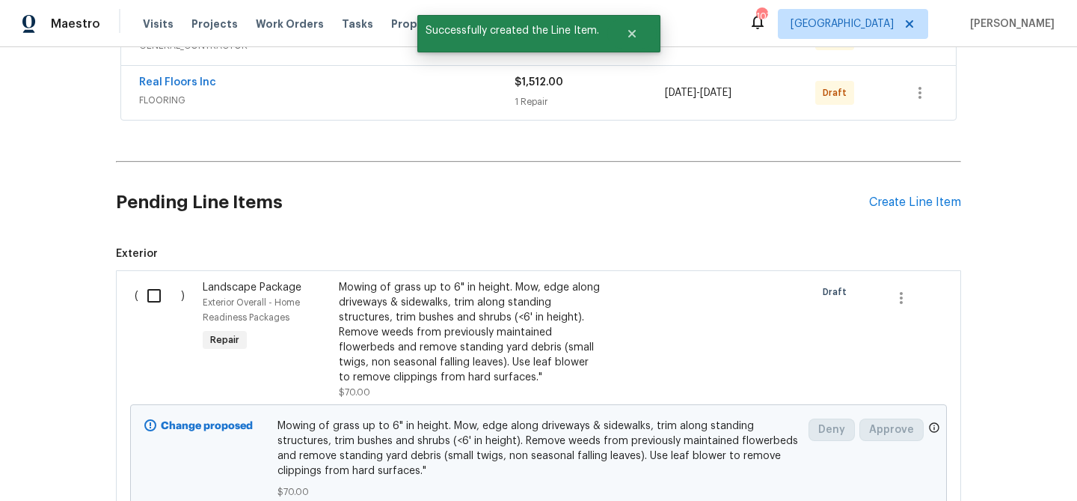
click at [157, 296] on input "checkbox" at bounding box center [159, 295] width 43 height 31
checkbox input "true"
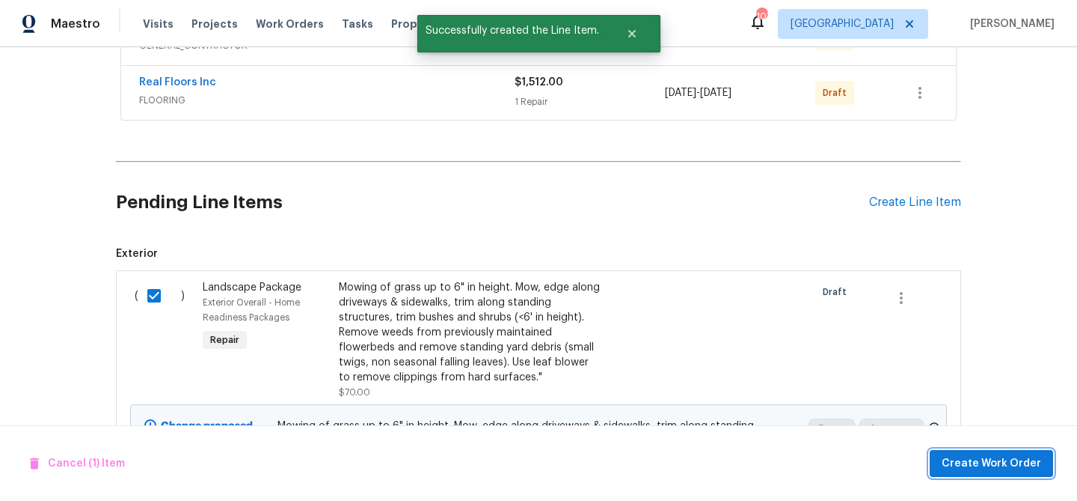
click at [994, 461] on span "Create Work Order" at bounding box center [992, 463] width 100 height 19
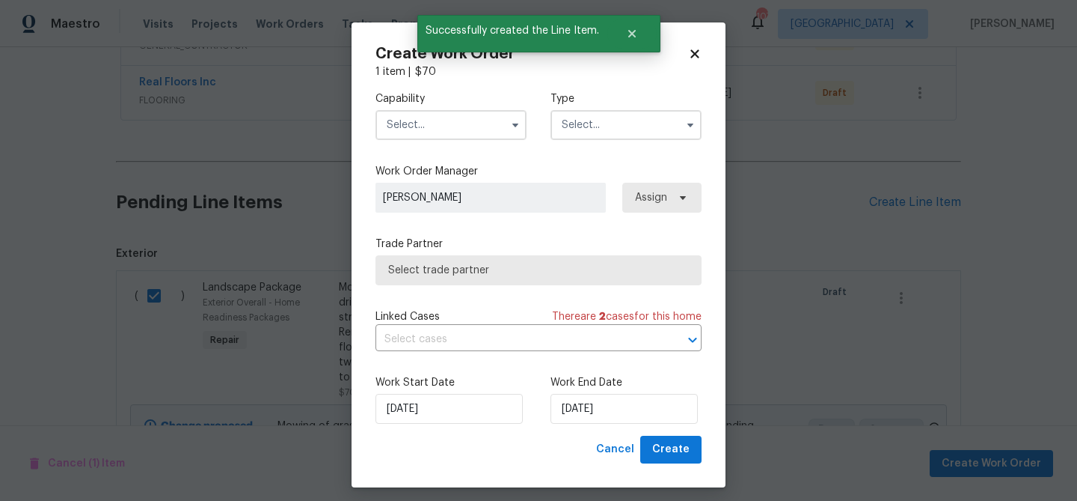
click at [422, 120] on input "text" at bounding box center [451, 125] width 151 height 30
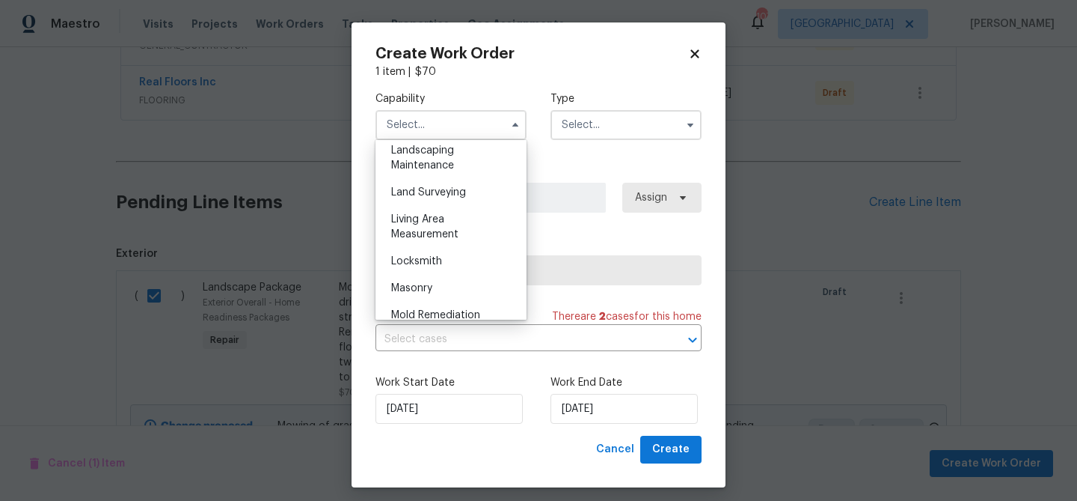
scroll to position [963, 0]
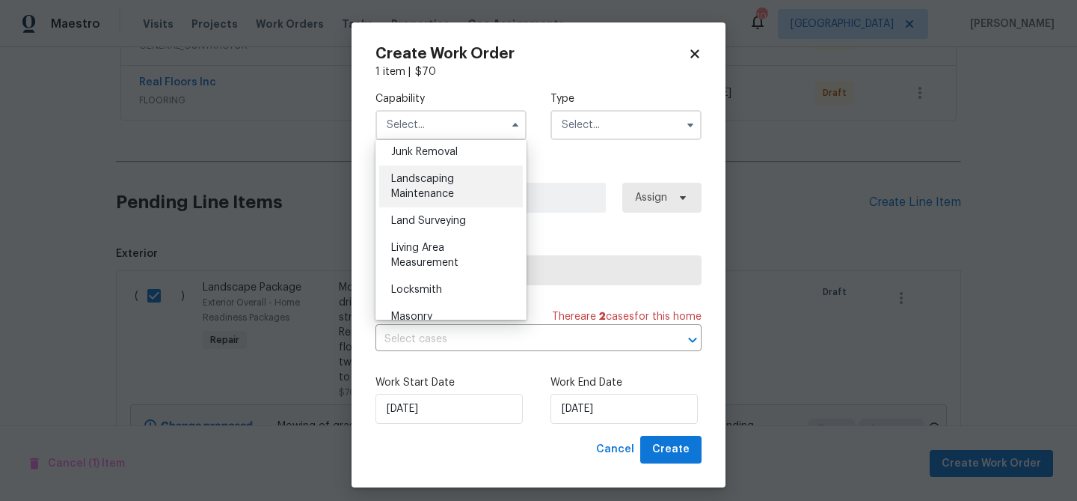
click at [429, 197] on span "Landscaping Maintenance" at bounding box center [422, 186] width 63 height 25
type input "Landscaping Maintenance"
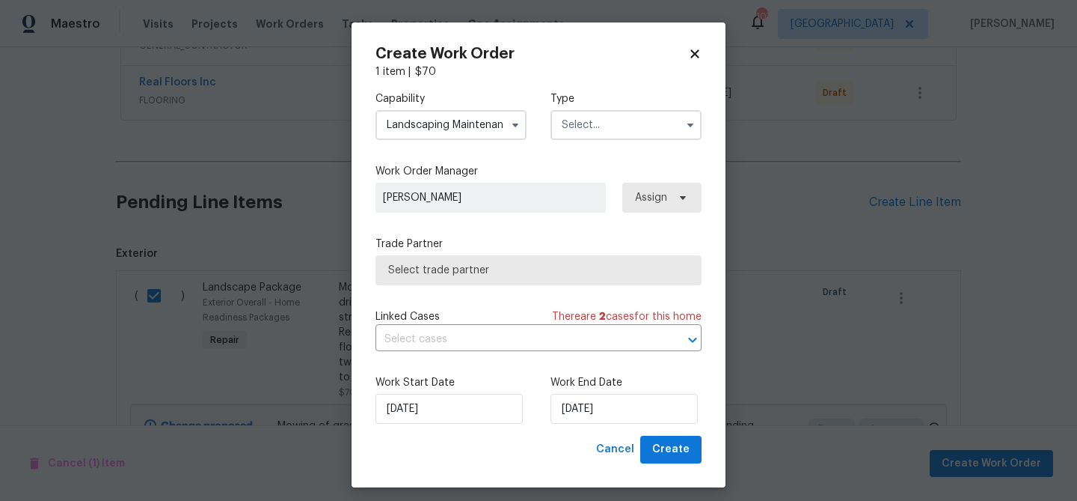
click at [621, 127] on input "text" at bounding box center [626, 125] width 151 height 30
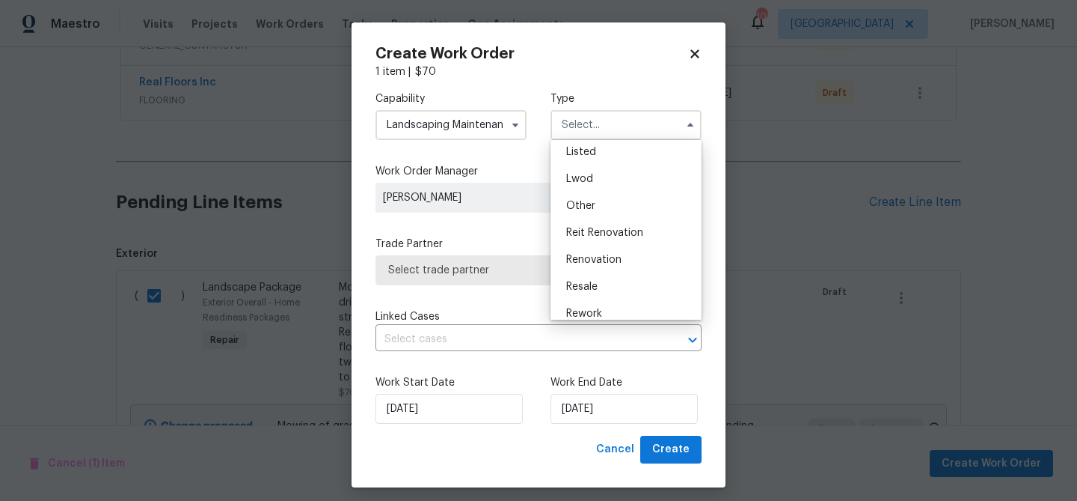
scroll to position [178, 0]
click at [614, 214] on div "Renovation" at bounding box center [626, 221] width 144 height 27
type input "Renovation"
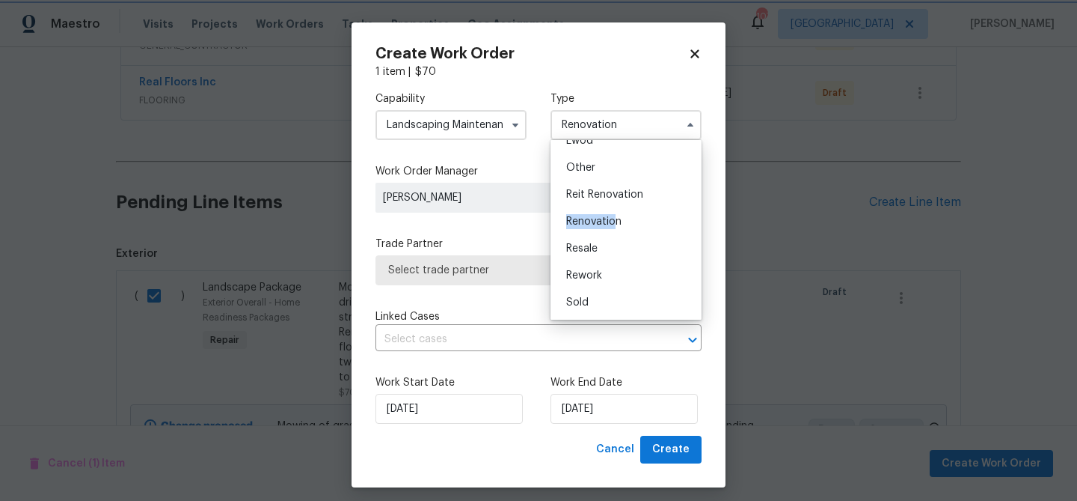
scroll to position [0, 0]
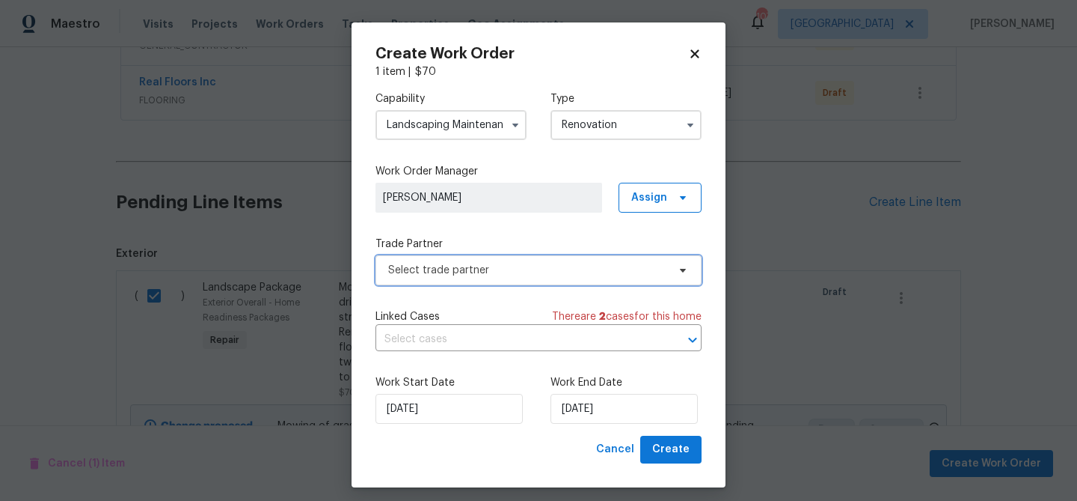
click at [554, 270] on span "Select trade partner" at bounding box center [527, 270] width 279 height 15
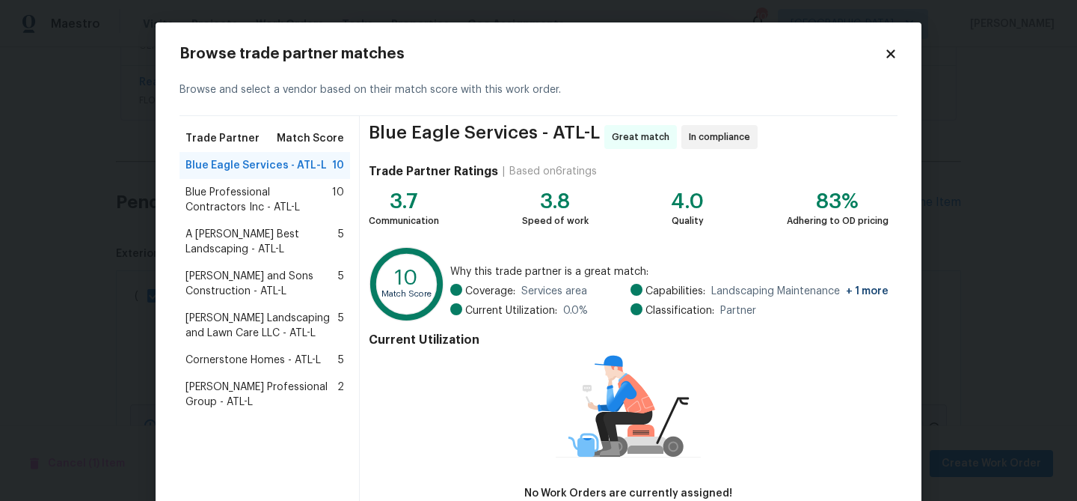
click at [239, 203] on span "Blue Professional Contractors Inc - ATL-L" at bounding box center [259, 200] width 147 height 30
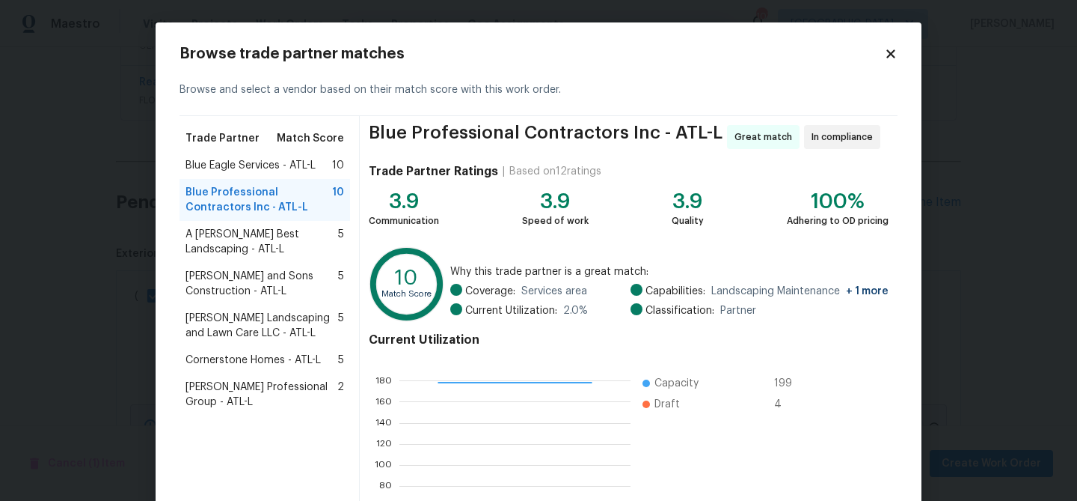
scroll to position [159, 0]
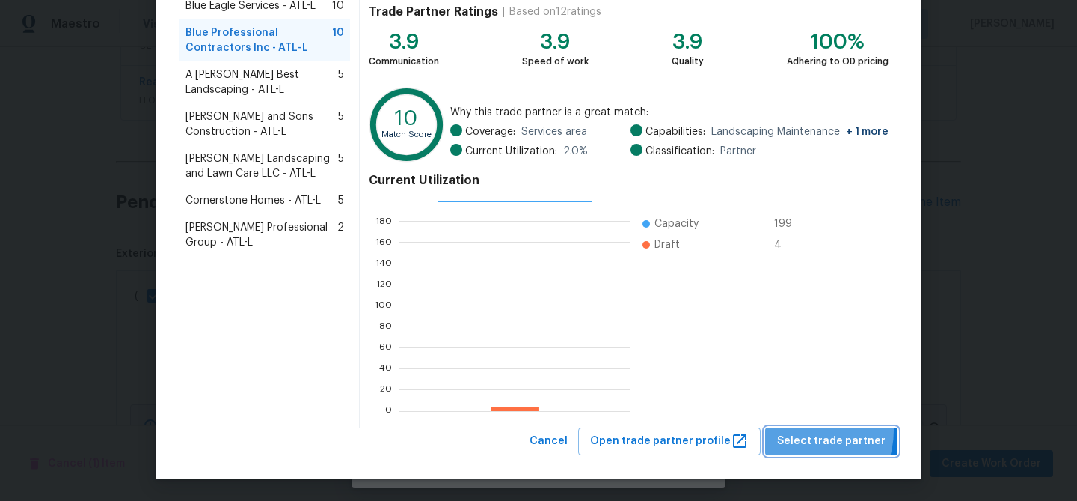
click at [810, 430] on button "Select trade partner" at bounding box center [831, 441] width 132 height 28
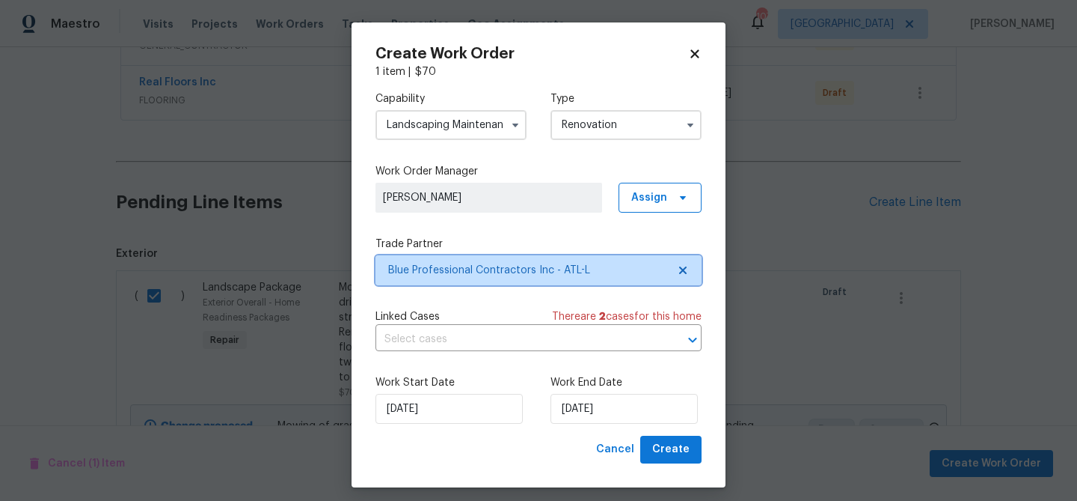
scroll to position [0, 0]
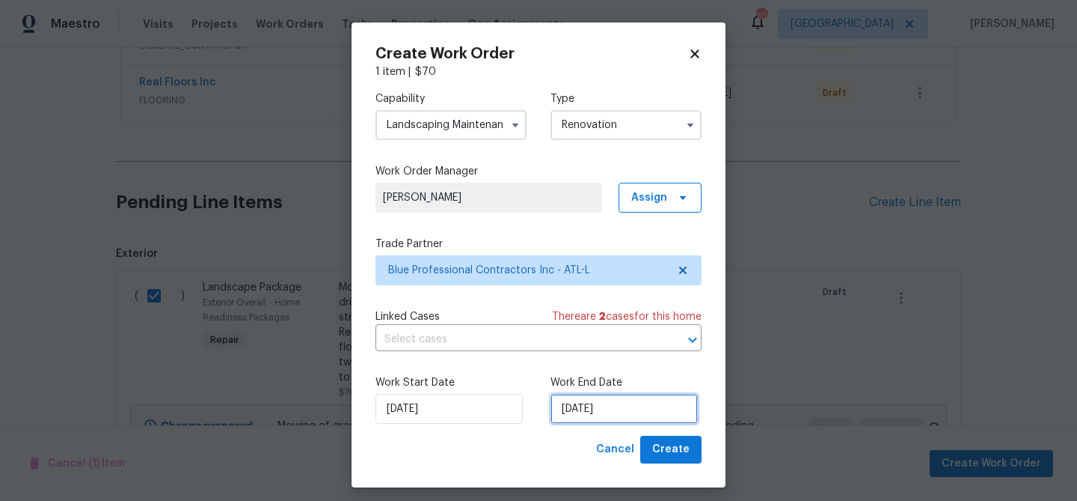
click at [596, 398] on input "[DATE]" at bounding box center [624, 409] width 147 height 30
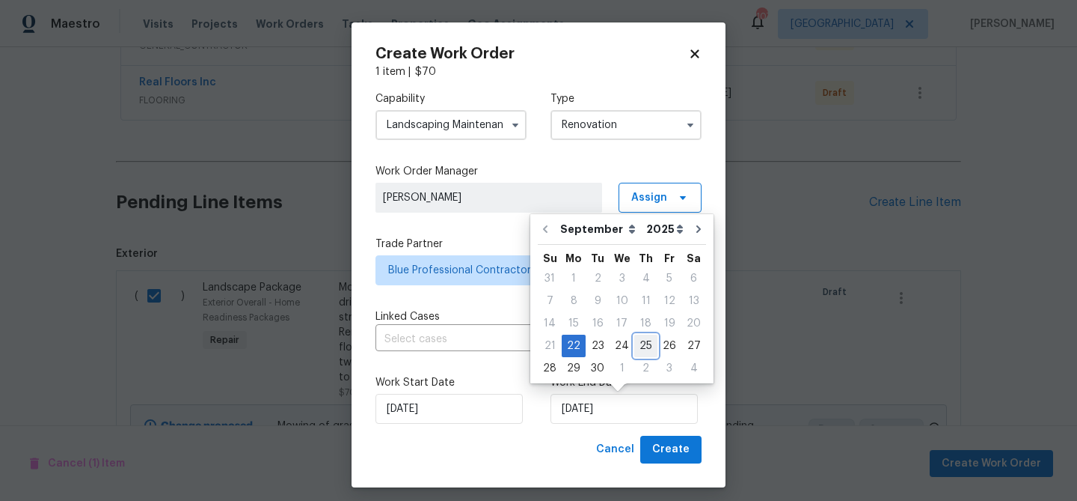
click at [649, 340] on div "25" at bounding box center [646, 345] width 23 height 21
type input "[DATE]"
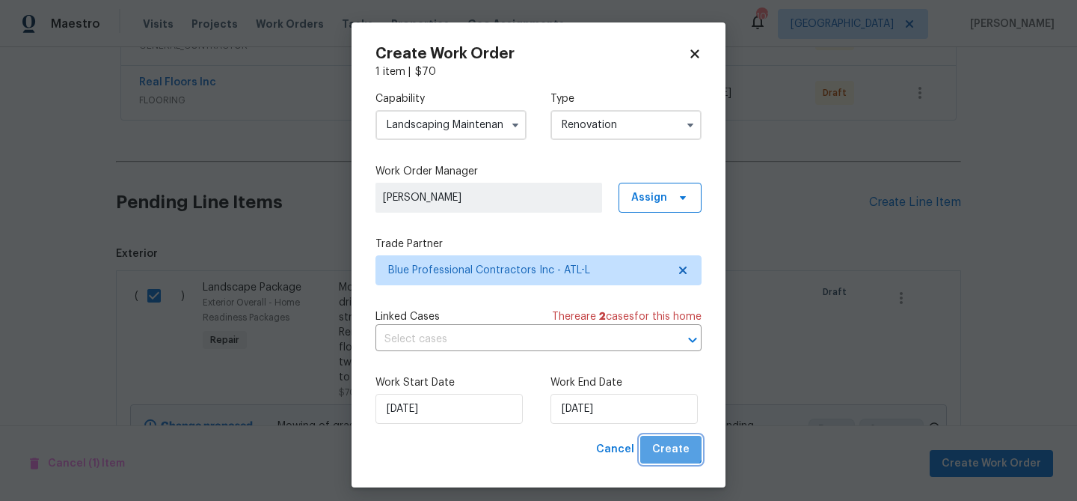
click at [670, 443] on span "Create" at bounding box center [670, 449] width 37 height 19
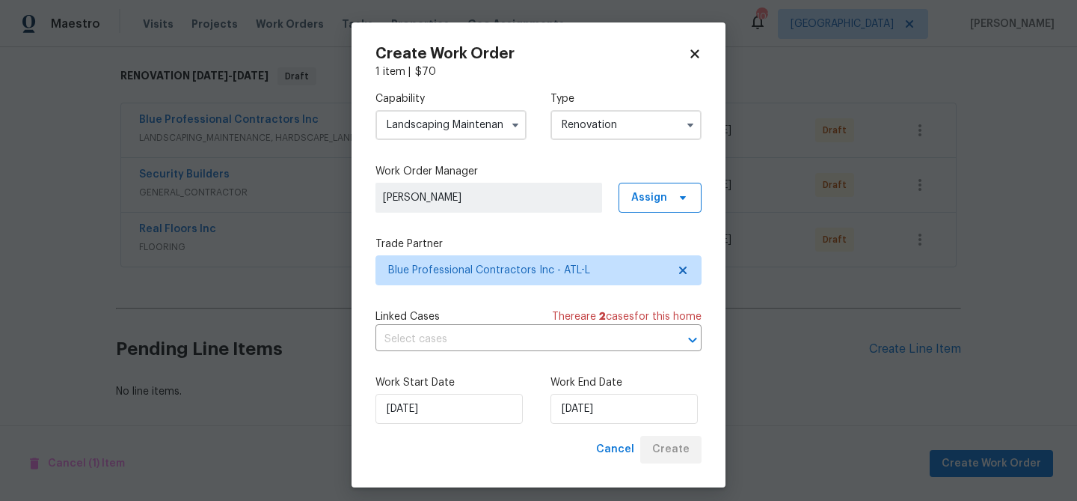
scroll to position [231, 0]
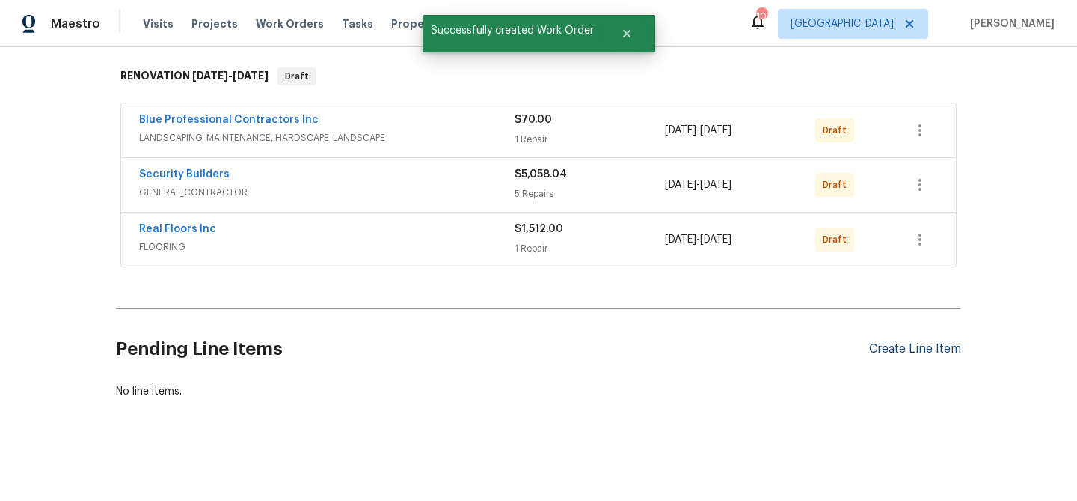
click at [887, 342] on div "Create Line Item" at bounding box center [915, 349] width 92 height 14
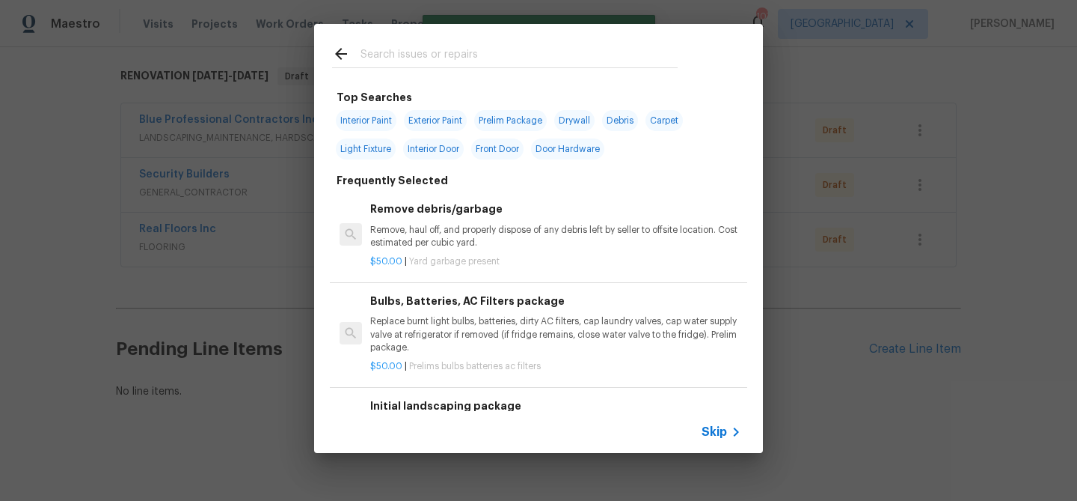
click at [428, 55] on input "text" at bounding box center [519, 56] width 317 height 22
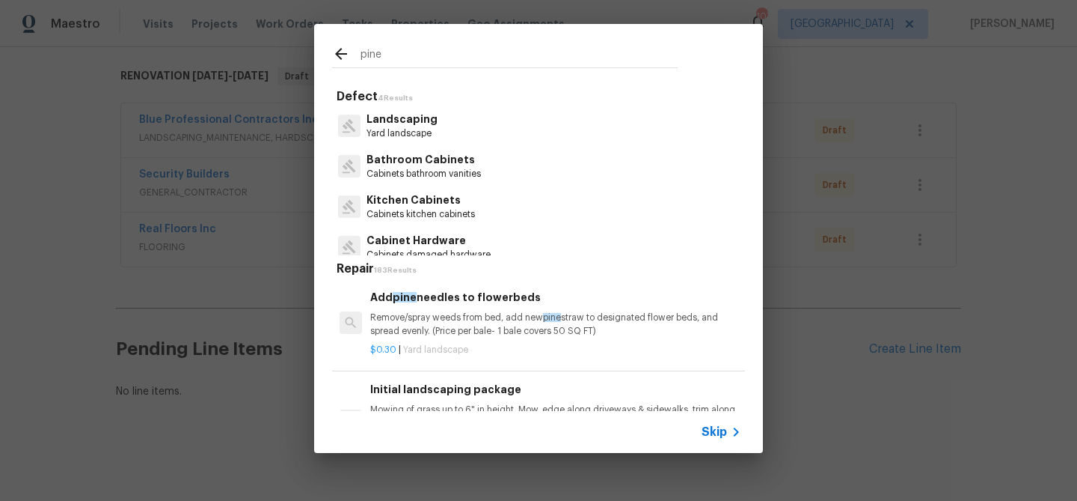
type input "pine"
click at [447, 281] on div "Add pine needles to flowerbeds Remove/spray weeds from bed, add new pine straw …" at bounding box center [539, 323] width 418 height 97
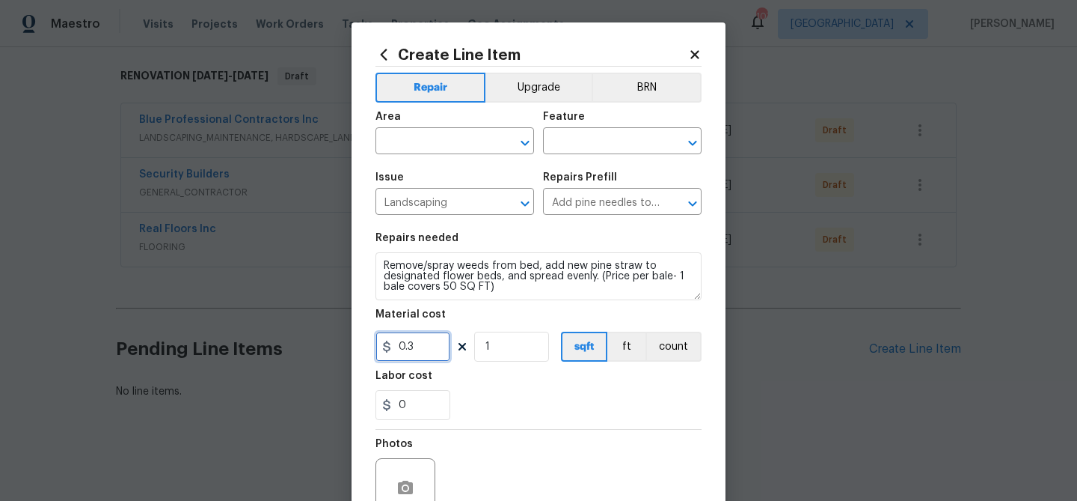
click at [415, 349] on input "0.3" at bounding box center [413, 346] width 75 height 30
drag, startPoint x: 415, startPoint y: 349, endPoint x: 408, endPoint y: 343, distance: 9.0
click at [414, 349] on input "0.3" at bounding box center [413, 346] width 75 height 30
type input "8"
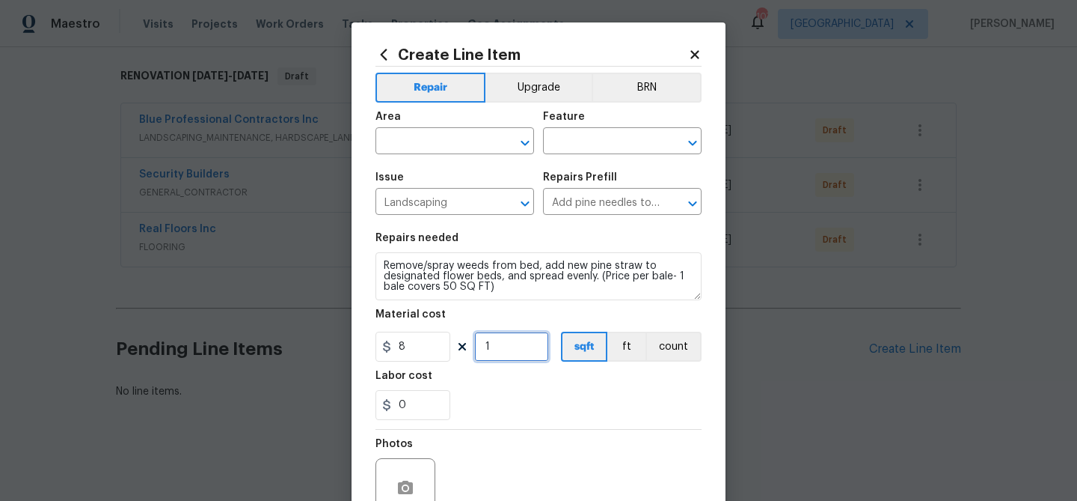
click at [494, 353] on input "1" at bounding box center [511, 346] width 75 height 30
type input "6"
click at [551, 409] on div "0" at bounding box center [539, 405] width 326 height 30
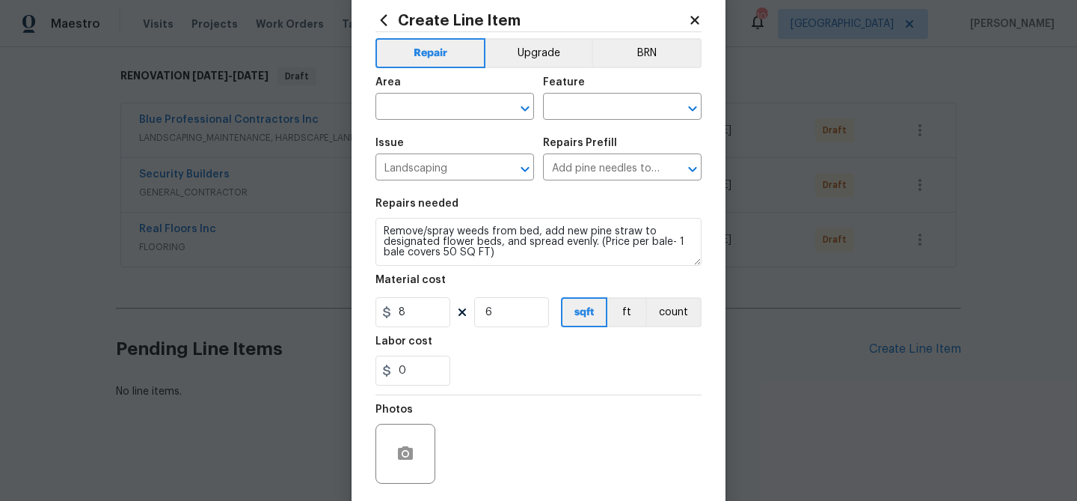
scroll to position [27, 0]
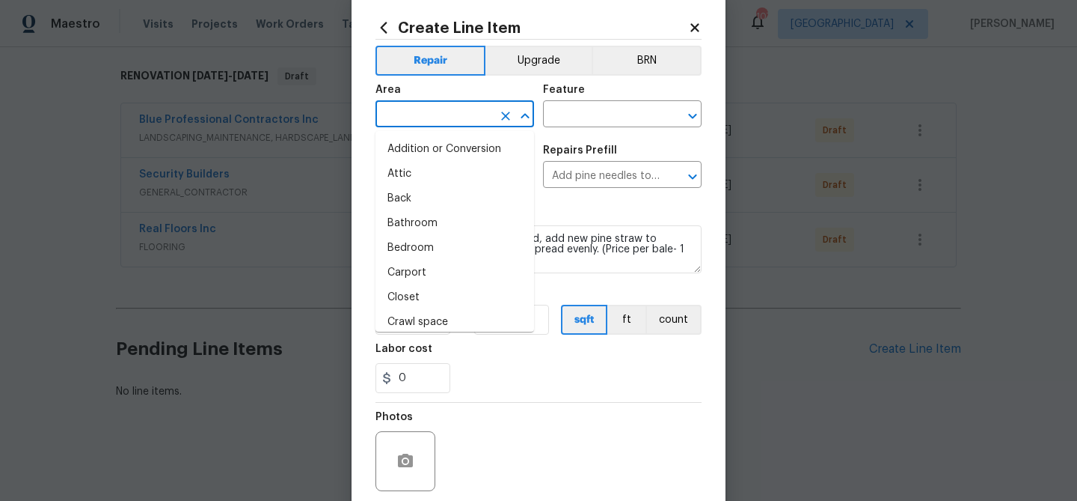
click at [396, 115] on input "text" at bounding box center [434, 115] width 117 height 23
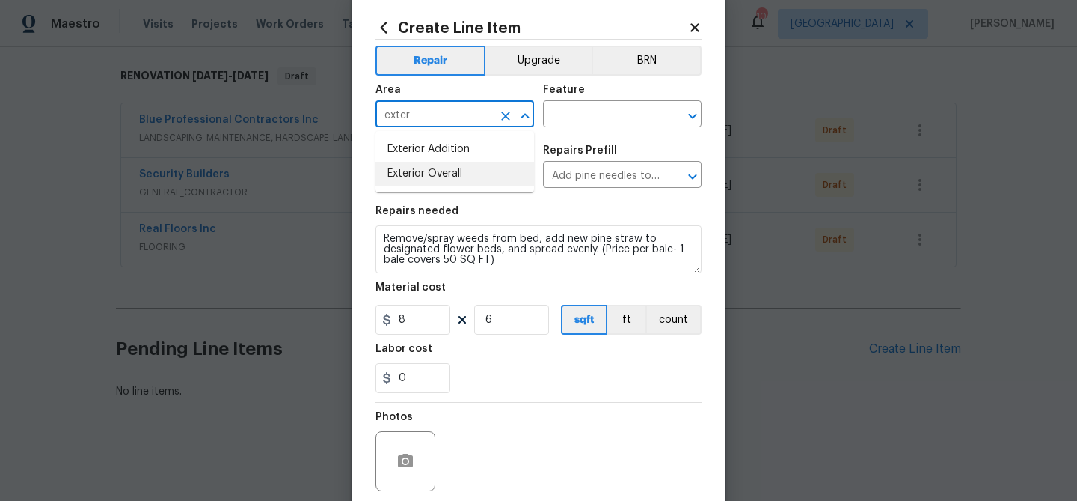
drag, startPoint x: 392, startPoint y: 177, endPoint x: 498, endPoint y: 150, distance: 109.1
click at [393, 177] on li "Exterior Overall" at bounding box center [455, 174] width 159 height 25
type input "Exterior Overall"
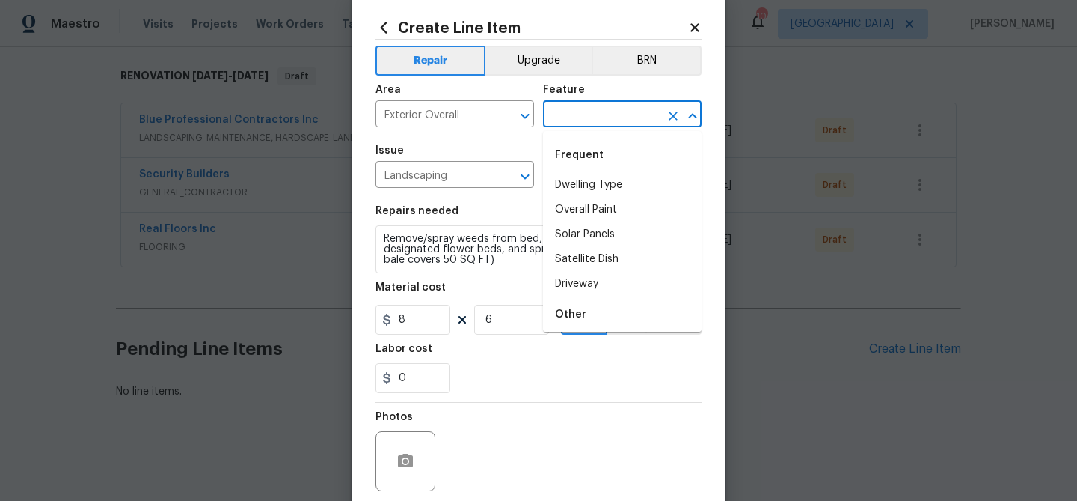
click at [593, 115] on input "text" at bounding box center [601, 115] width 117 height 23
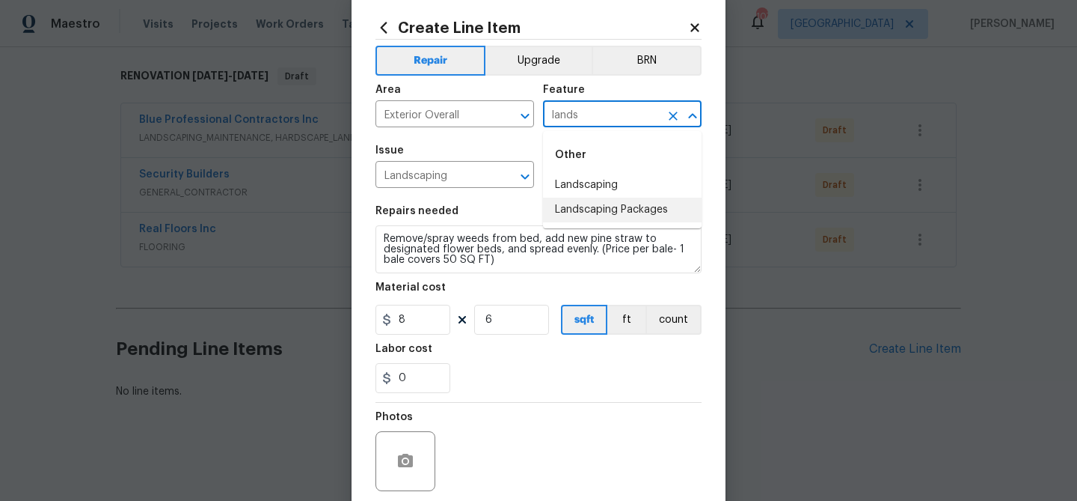
click at [586, 202] on li "Landscaping Packages" at bounding box center [622, 210] width 159 height 25
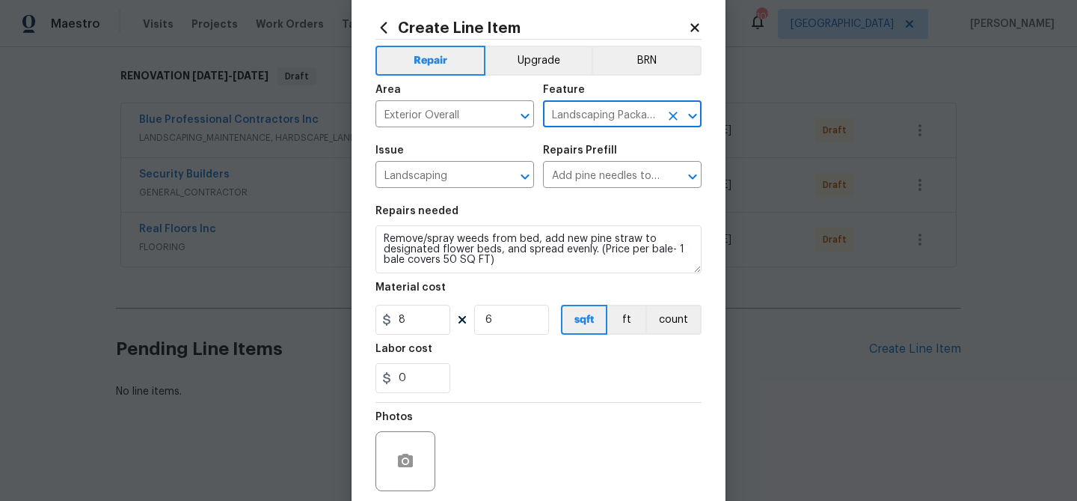
scroll to position [144, 0]
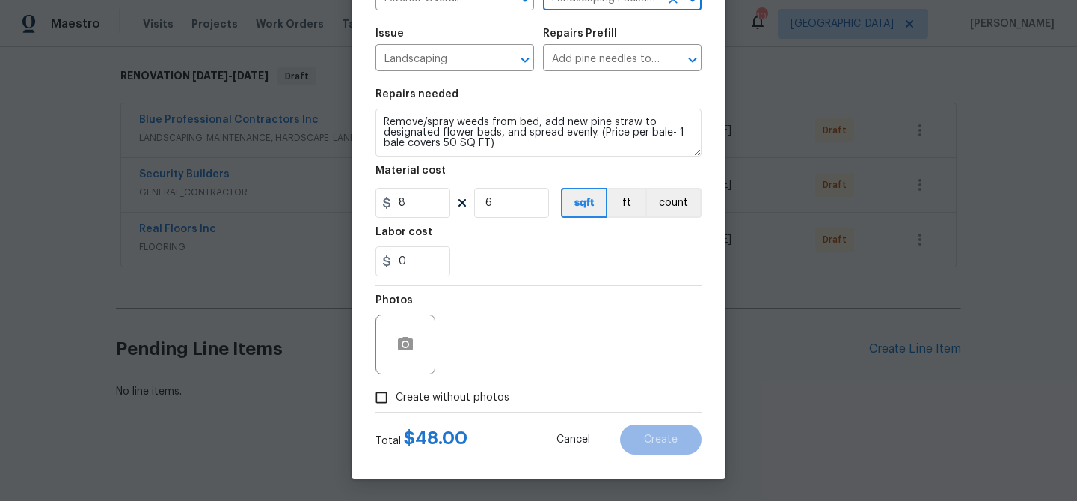
type input "Landscaping Packages"
click at [418, 397] on span "Create without photos" at bounding box center [453, 398] width 114 height 16
click at [396, 397] on input "Create without photos" at bounding box center [381, 397] width 28 height 28
checkbox input "true"
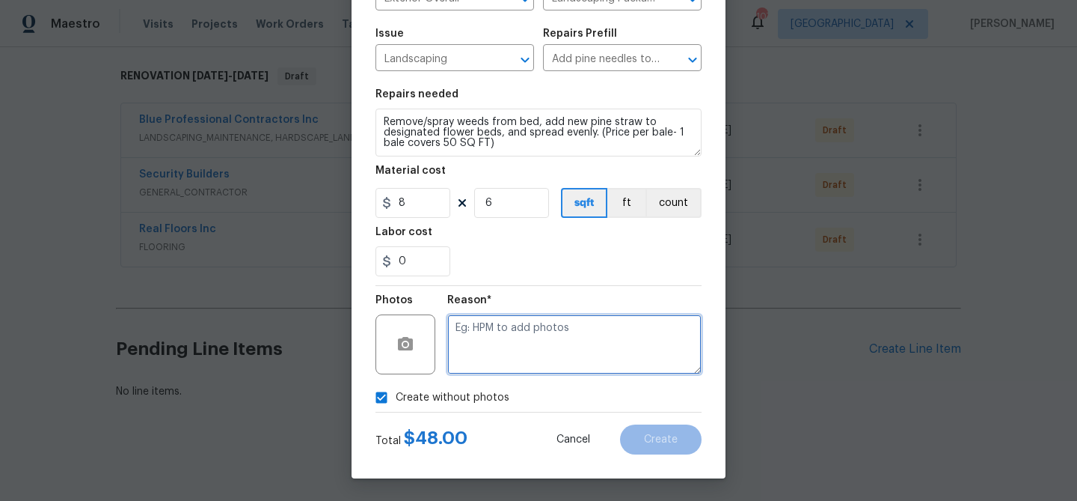
click at [450, 331] on textarea at bounding box center [574, 344] width 254 height 60
type textarea "landscaping"
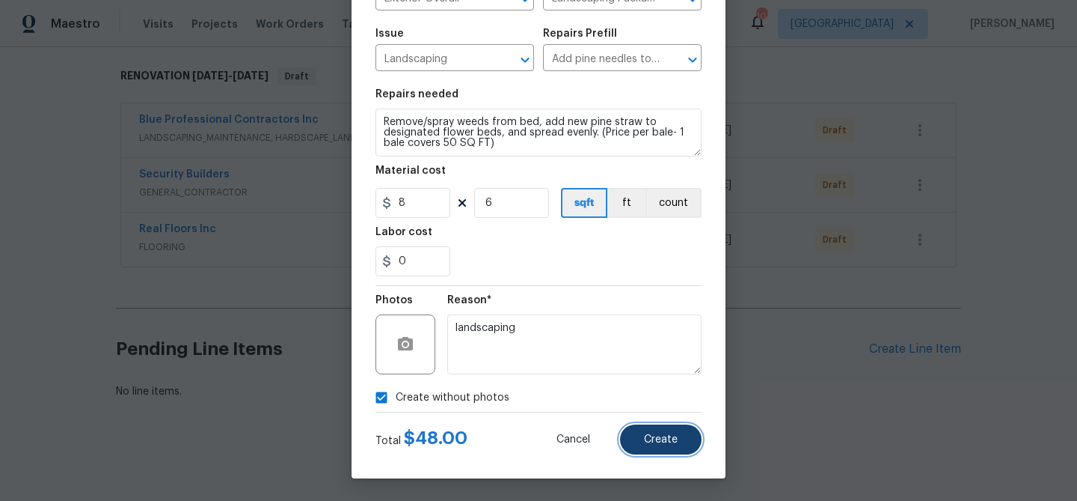
click at [673, 452] on button "Create" at bounding box center [661, 439] width 82 height 30
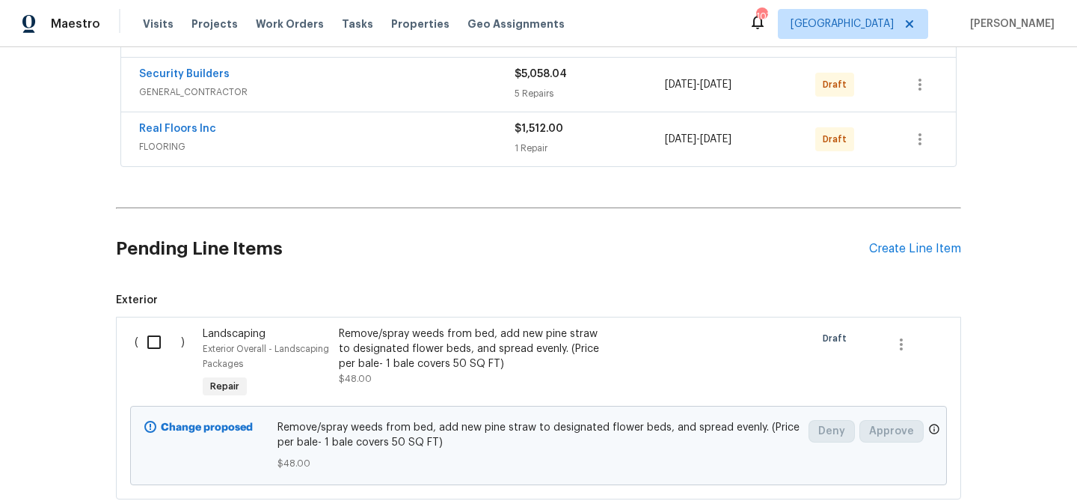
scroll to position [353, 0]
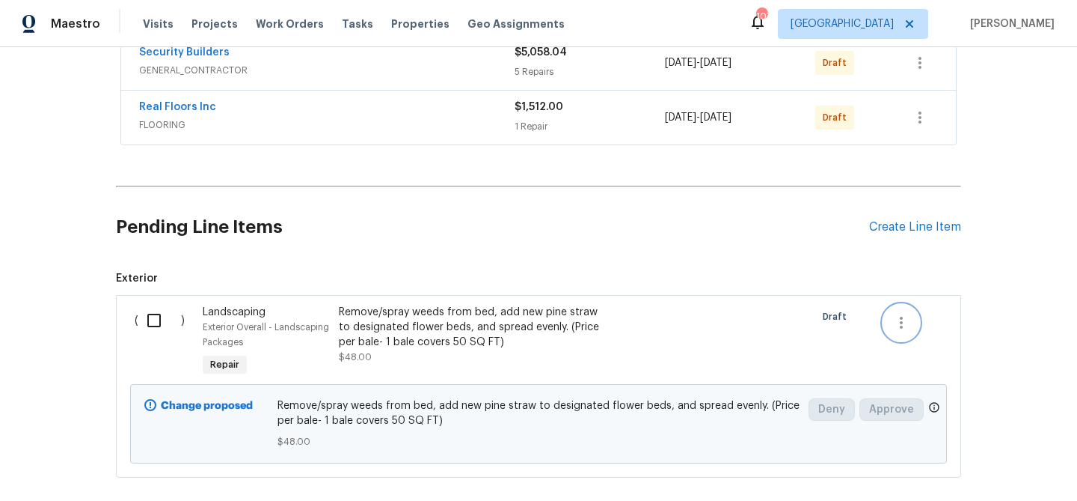
click at [902, 320] on icon "button" at bounding box center [902, 323] width 18 height 18
click at [902, 322] on li "Cancel" at bounding box center [913, 322] width 58 height 25
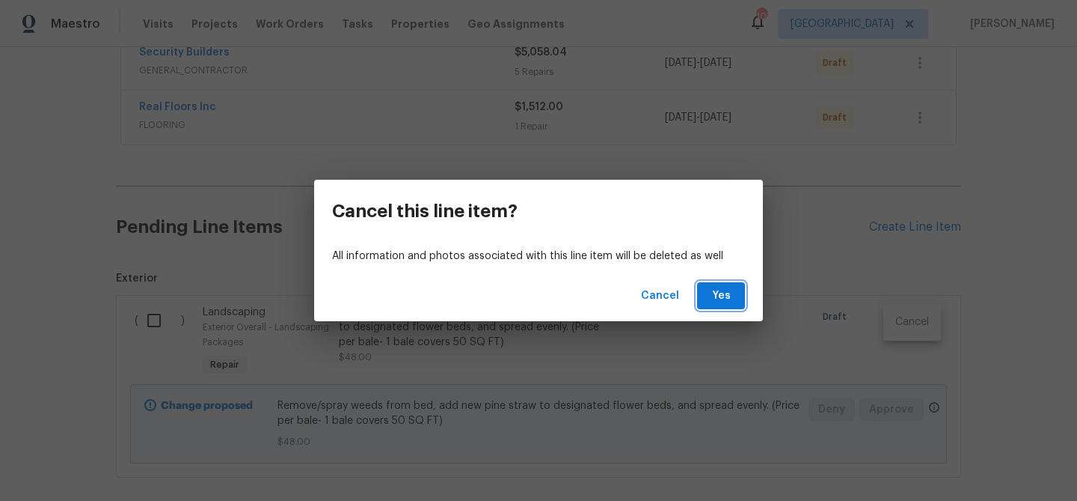
click at [730, 299] on span "Yes" at bounding box center [721, 296] width 24 height 19
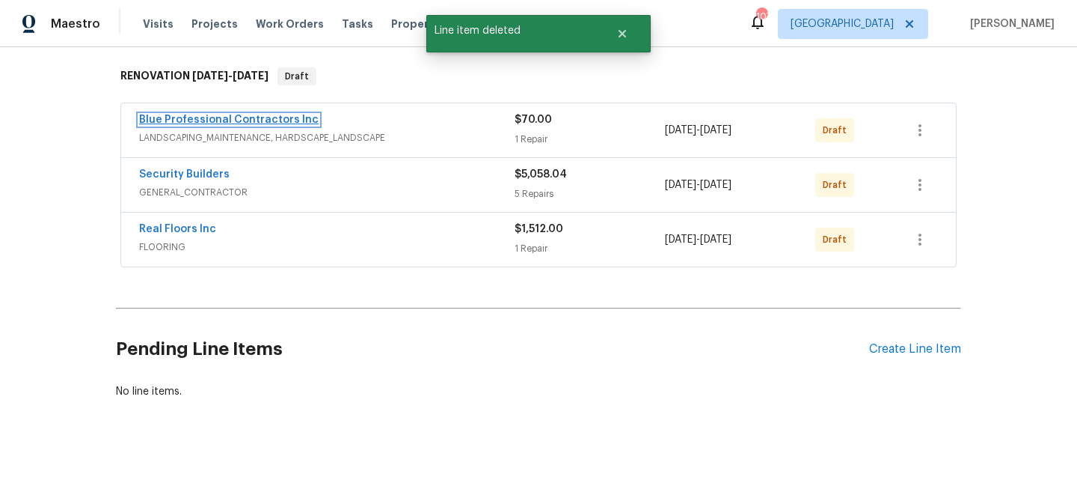
click at [273, 121] on link "Blue Professional Contractors Inc" at bounding box center [229, 119] width 180 height 10
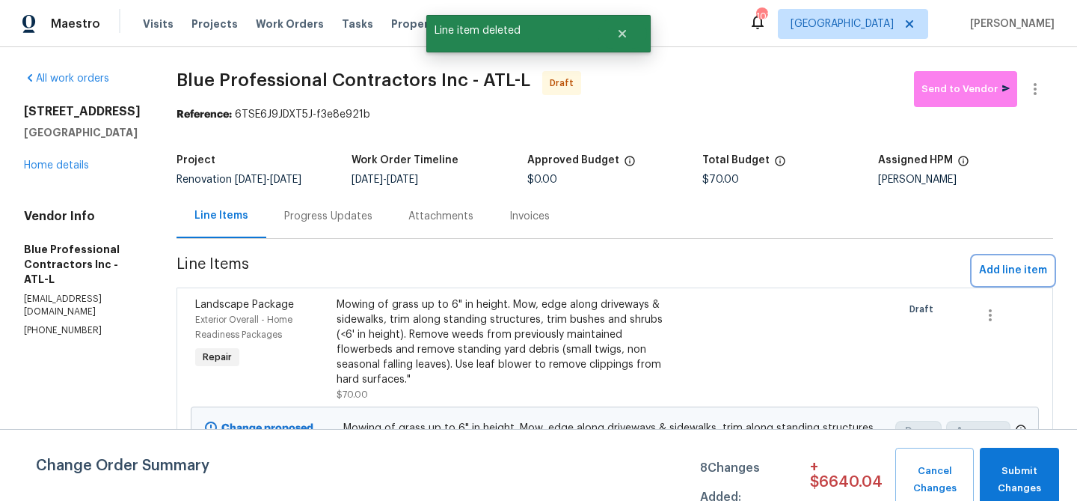
click at [994, 260] on button "Add line item" at bounding box center [1013, 271] width 80 height 28
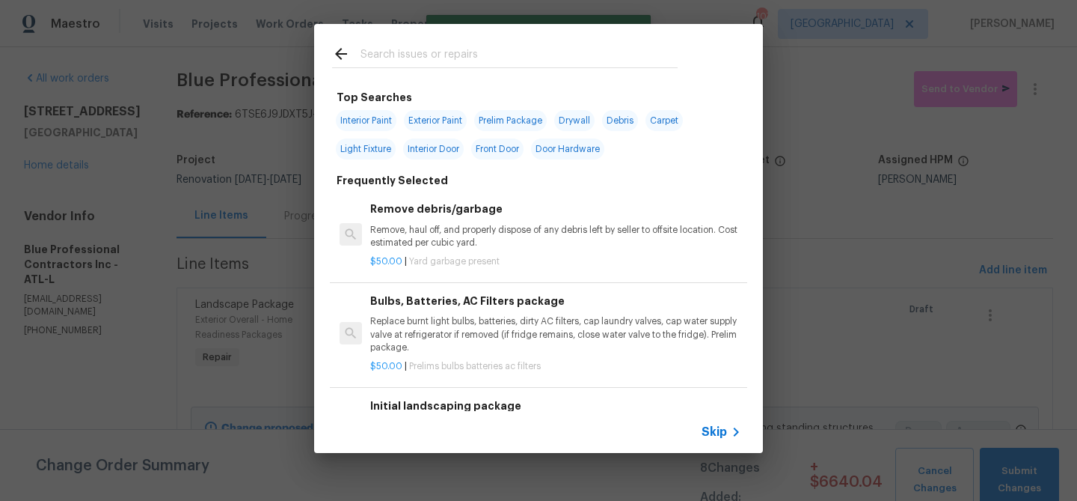
drag, startPoint x: 453, startPoint y: 40, endPoint x: 455, endPoint y: 52, distance: 12.2
click at [453, 44] on div at bounding box center [505, 53] width 382 height 59
click at [455, 52] on input "text" at bounding box center [519, 56] width 317 height 22
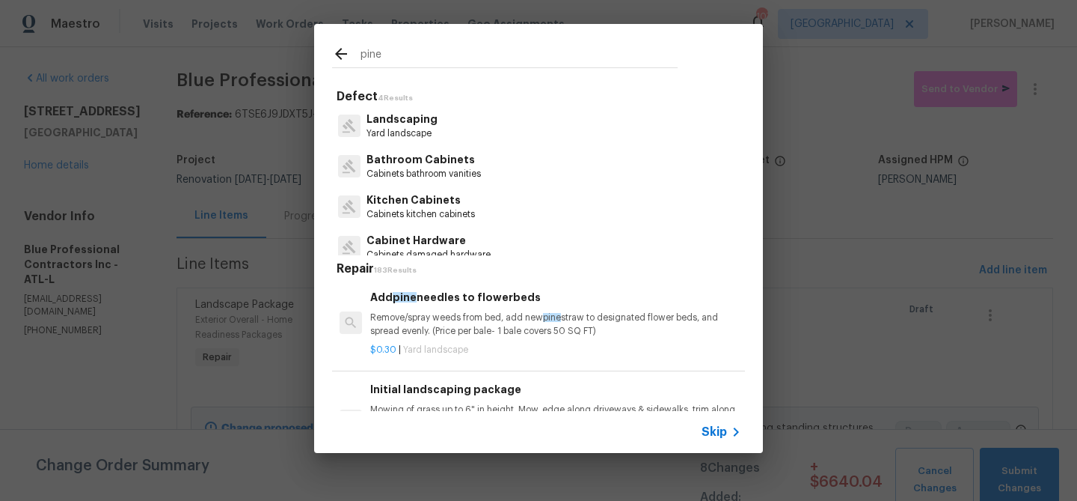
type input "pine"
click at [423, 331] on p "Remove/spray weeds from bed, add new pine straw to designated flower beds, and …" at bounding box center [555, 323] width 371 height 25
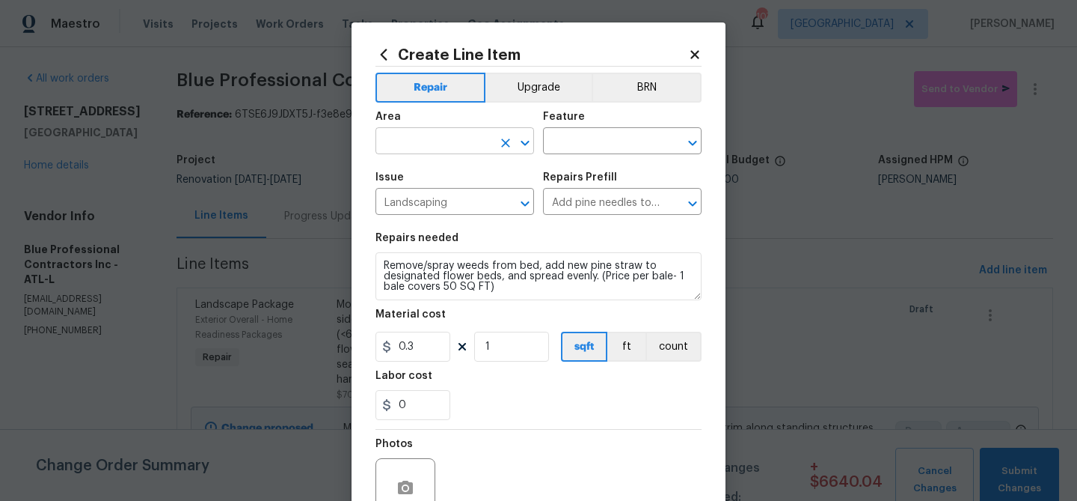
click at [406, 148] on input "text" at bounding box center [434, 142] width 117 height 23
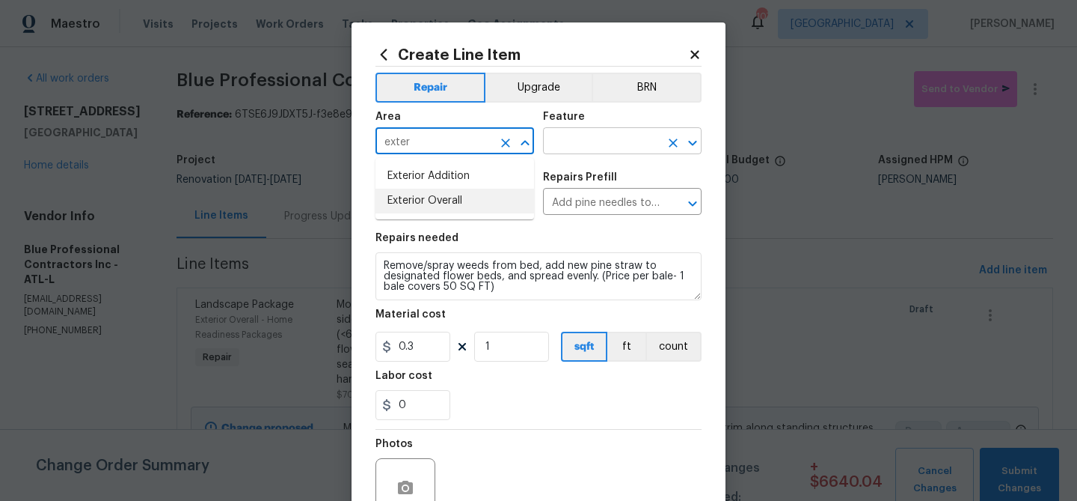
drag, startPoint x: 406, startPoint y: 195, endPoint x: 613, endPoint y: 149, distance: 212.4
click at [406, 195] on li "Exterior Overall" at bounding box center [455, 201] width 159 height 25
type input "Exterior Overall"
click at [626, 140] on input "text" at bounding box center [601, 142] width 117 height 23
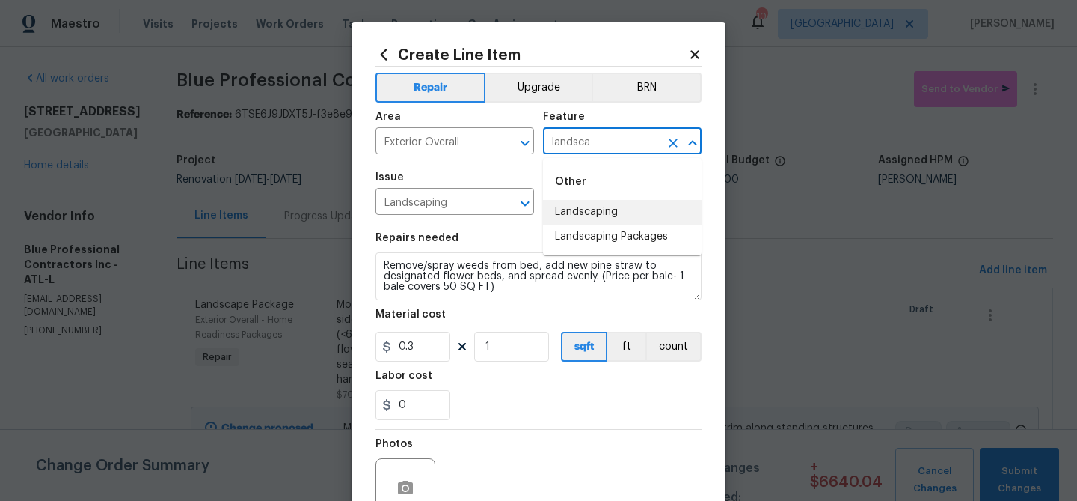
drag, startPoint x: 629, startPoint y: 208, endPoint x: 578, endPoint y: 220, distance: 51.5
click at [629, 208] on li "Landscaping" at bounding box center [622, 212] width 159 height 25
type input "Landscaping"
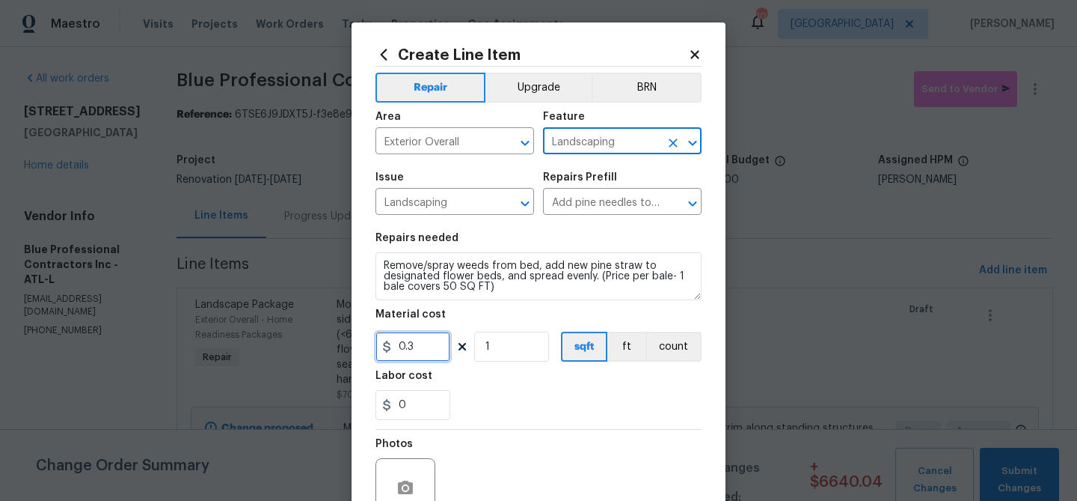
click at [412, 345] on input "0.3" at bounding box center [413, 346] width 75 height 30
drag, startPoint x: 412, startPoint y: 345, endPoint x: 381, endPoint y: 320, distance: 40.4
click at [398, 336] on input "0.3" at bounding box center [413, 346] width 75 height 30
type input "8"
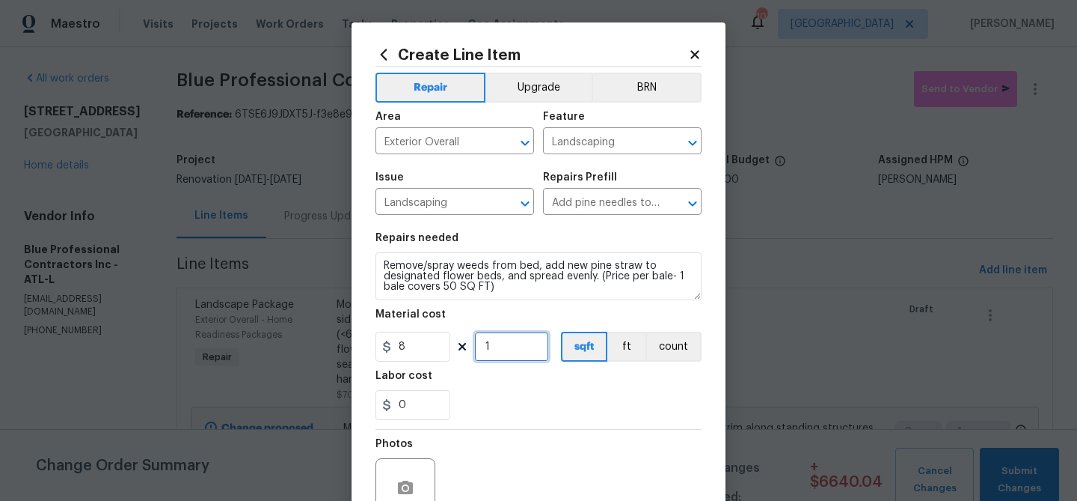
click at [497, 346] on input "1" at bounding box center [511, 346] width 75 height 30
type input "6"
click at [562, 432] on div "Photos" at bounding box center [539, 477] width 326 height 97
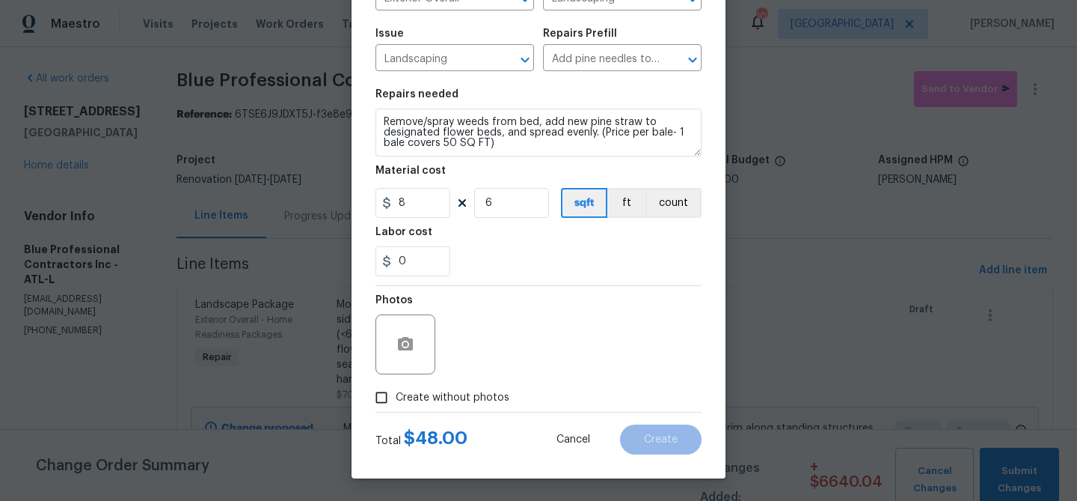
click at [501, 392] on span "Create without photos" at bounding box center [453, 398] width 114 height 16
click at [396, 392] on input "Create without photos" at bounding box center [381, 397] width 28 height 28
checkbox input "true"
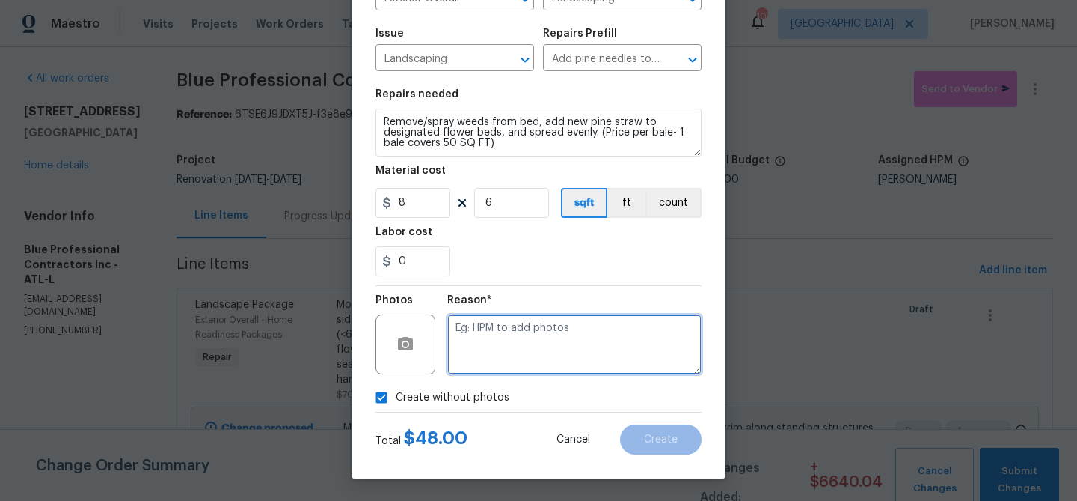
click at [538, 357] on textarea at bounding box center [574, 344] width 254 height 60
type textarea "straw"
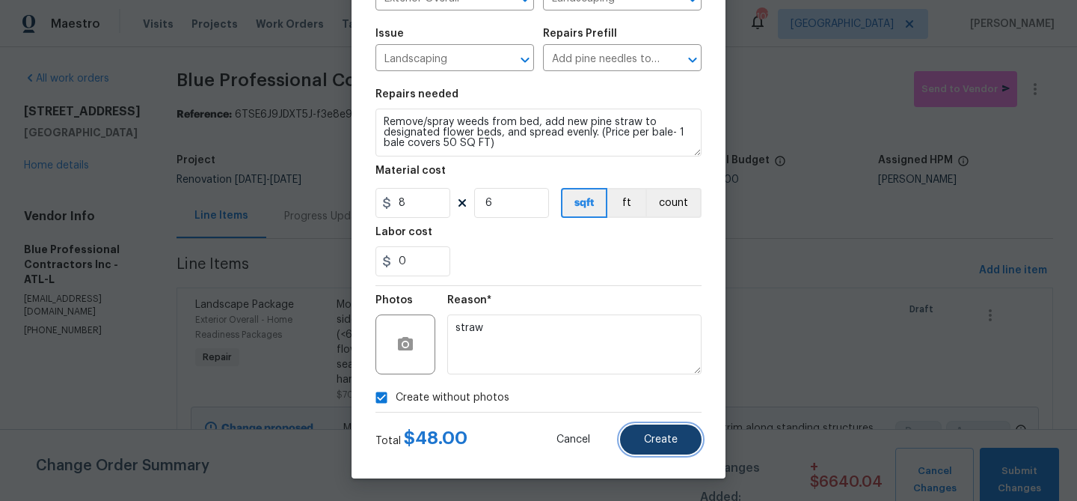
click at [665, 436] on span "Create" at bounding box center [661, 439] width 34 height 11
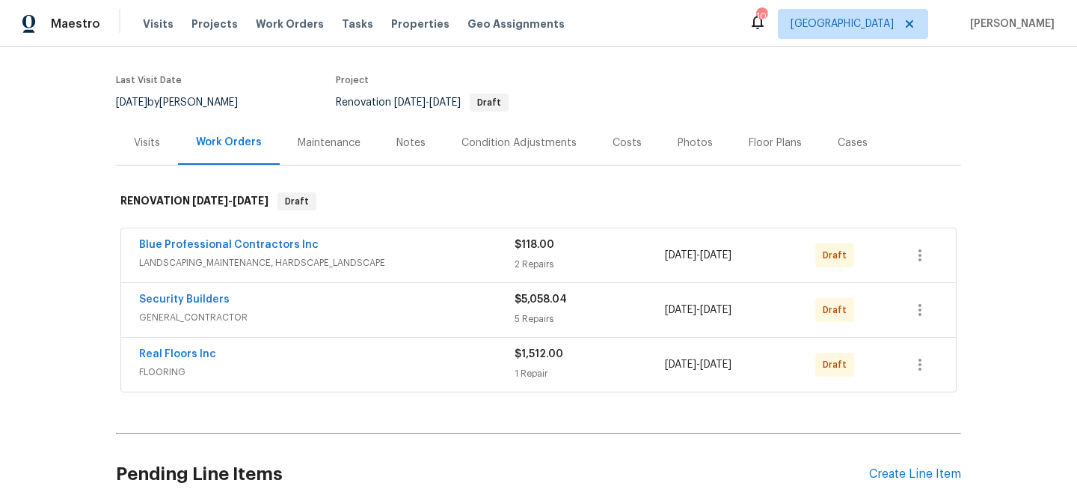
scroll to position [136, 0]
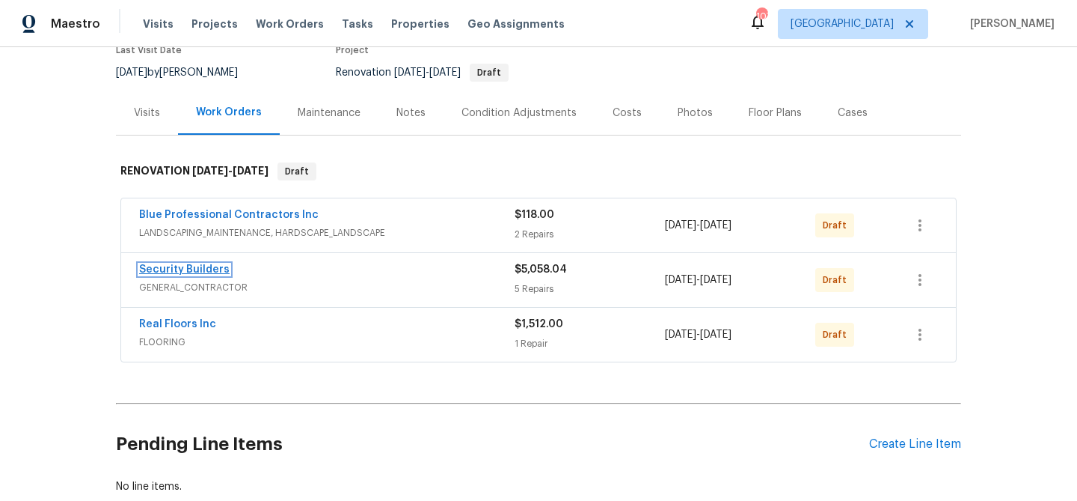
click at [180, 269] on link "Security Builders" at bounding box center [184, 269] width 91 height 10
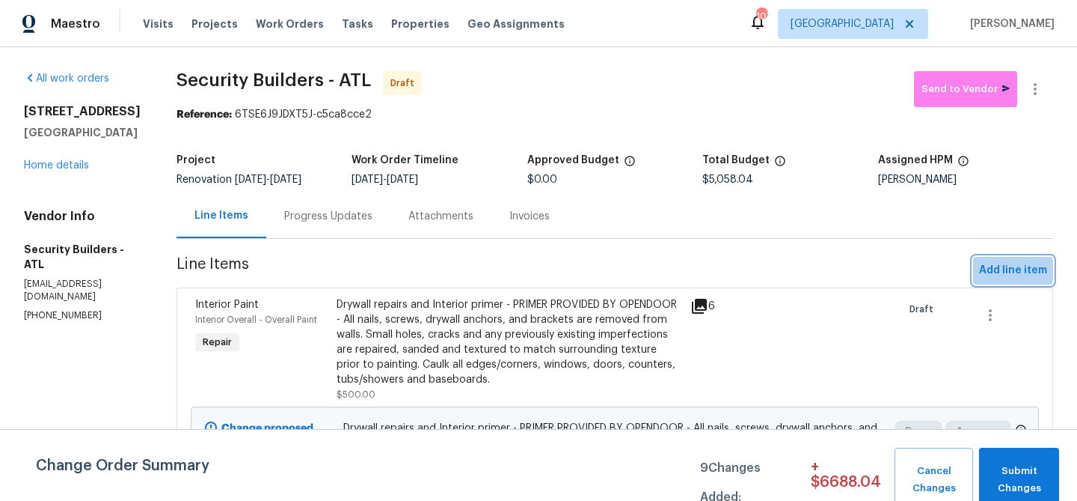
click at [1009, 270] on span "Add line item" at bounding box center [1013, 270] width 68 height 19
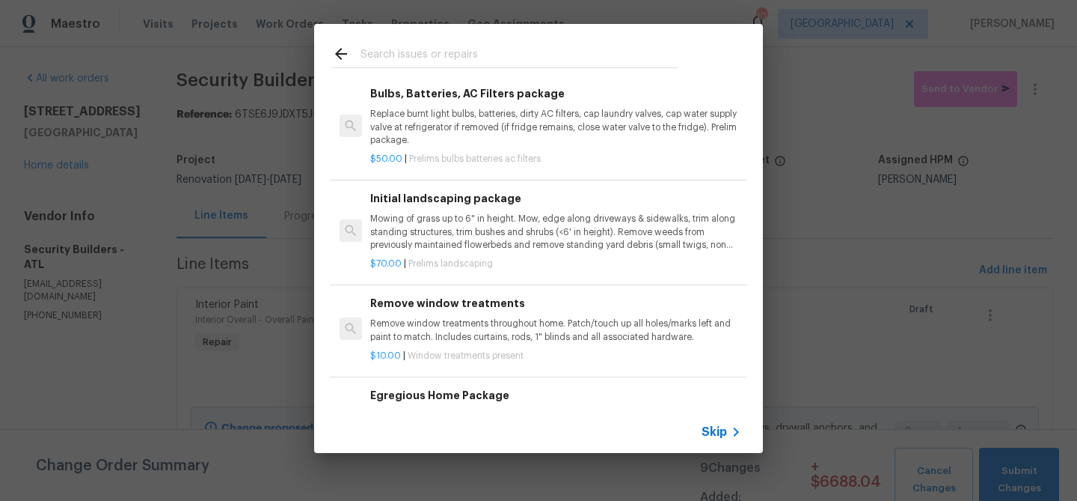
scroll to position [301, 0]
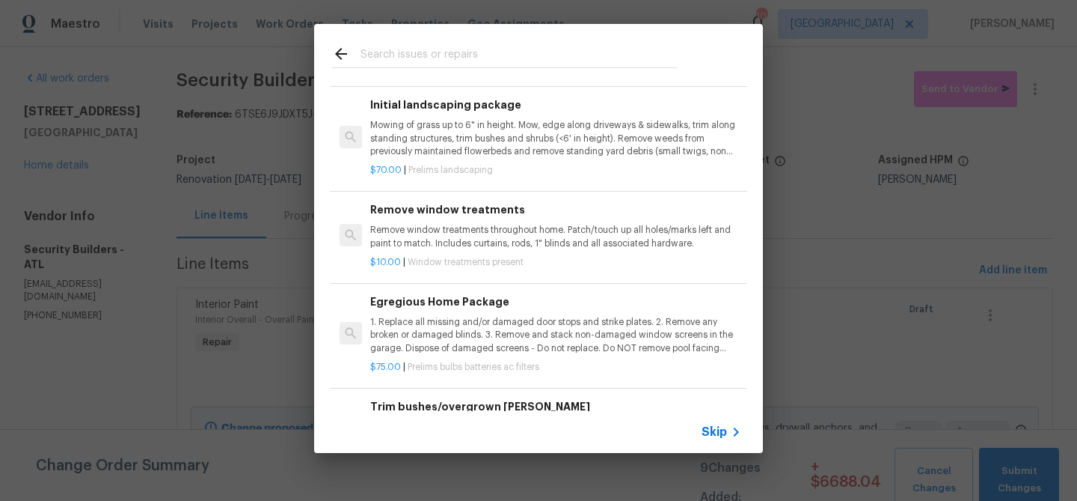
click at [442, 351] on p "1. Replace all missing and/or damaged door stops and strike plates. 2. Remove a…" at bounding box center [555, 335] width 371 height 38
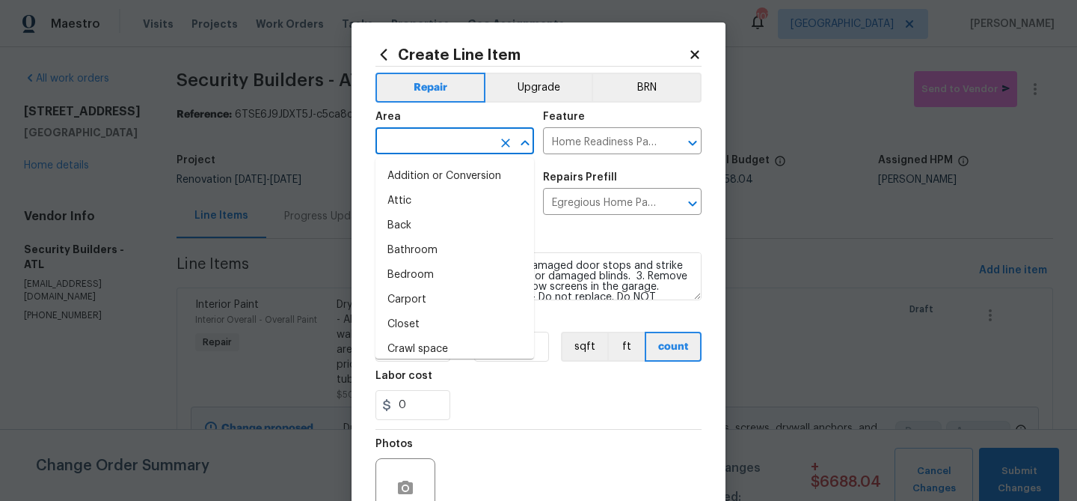
click at [425, 150] on input "text" at bounding box center [434, 142] width 117 height 23
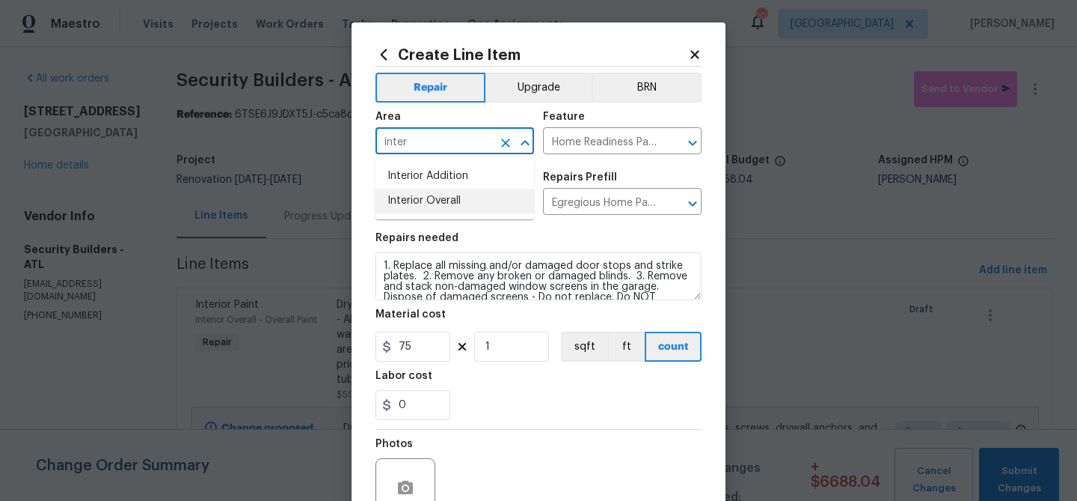
click at [424, 197] on li "Interior Overall" at bounding box center [455, 201] width 159 height 25
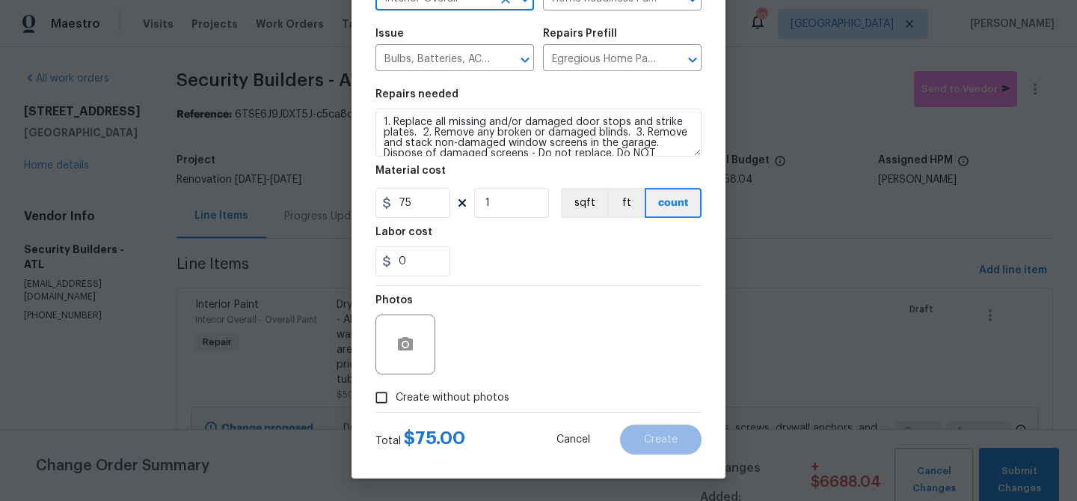
type input "Interior Overall"
drag, startPoint x: 435, startPoint y: 393, endPoint x: 444, endPoint y: 384, distance: 12.7
click at [435, 393] on span "Create without photos" at bounding box center [453, 398] width 114 height 16
click at [396, 393] on input "Create without photos" at bounding box center [381, 397] width 28 height 28
checkbox input "true"
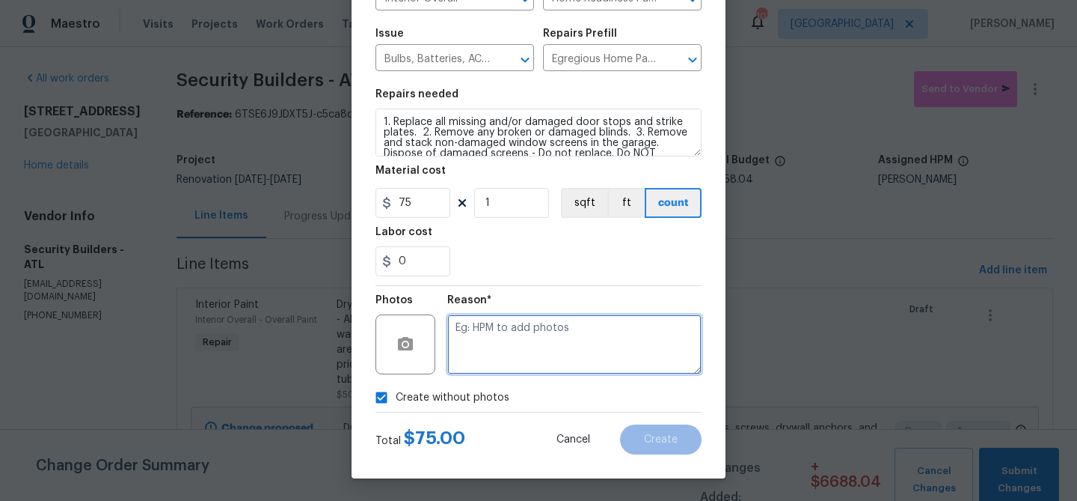
click at [487, 322] on textarea at bounding box center [574, 344] width 254 height 60
type textarea "bulbs"
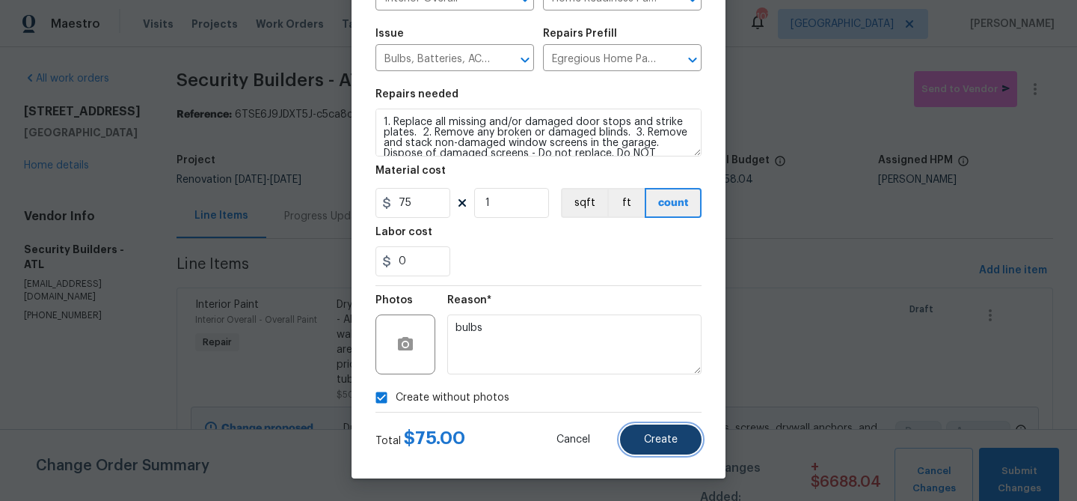
click at [672, 437] on span "Create" at bounding box center [661, 439] width 34 height 11
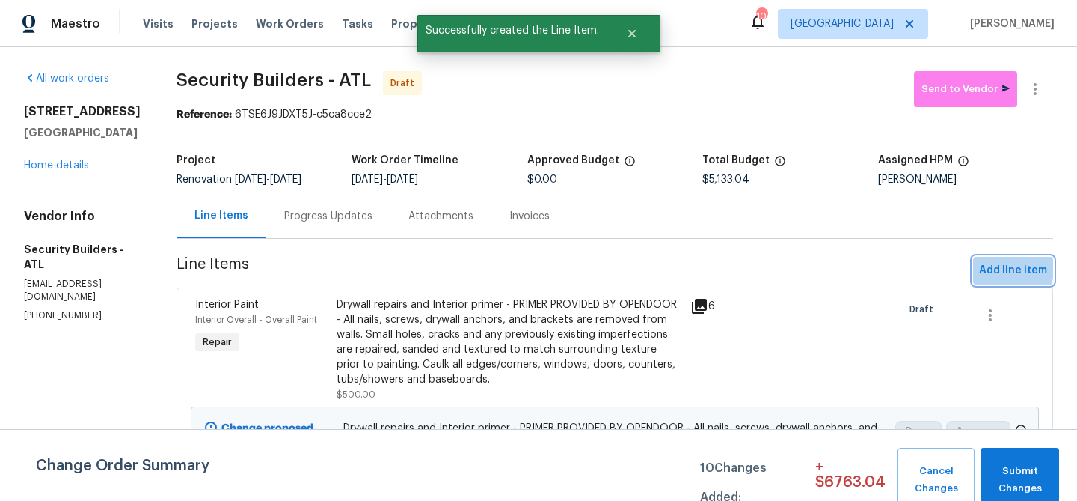
click at [986, 267] on span "Add line item" at bounding box center [1013, 270] width 68 height 19
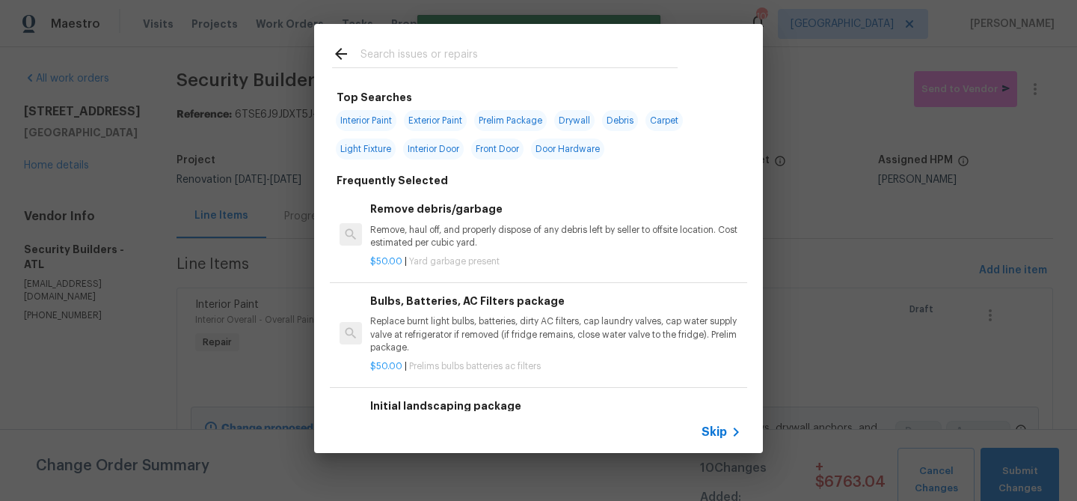
click at [438, 60] on input "text" at bounding box center [519, 56] width 317 height 22
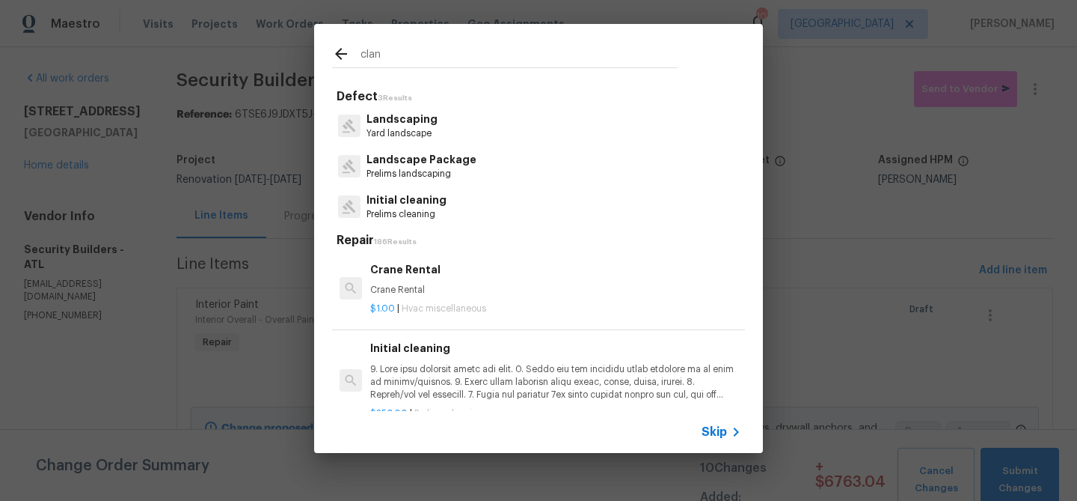
type input "clan"
click at [448, 379] on p at bounding box center [555, 382] width 371 height 38
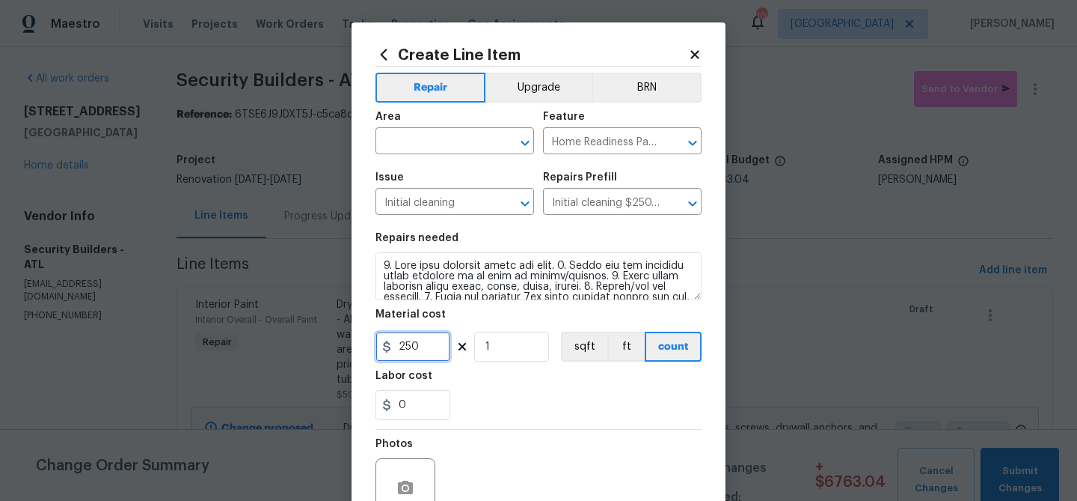
click at [403, 346] on input "250" at bounding box center [413, 346] width 75 height 30
type input "275"
click at [474, 399] on div "0" at bounding box center [539, 405] width 326 height 30
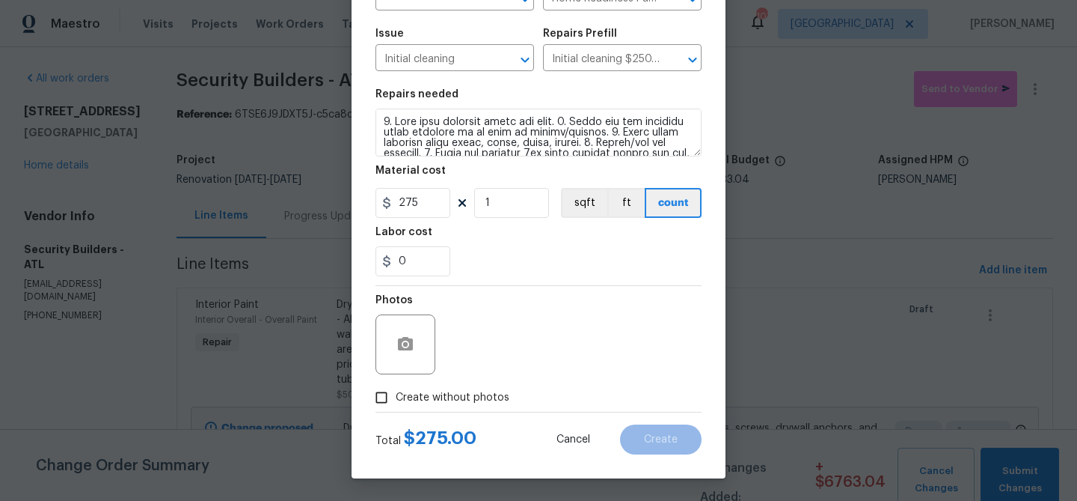
click at [478, 397] on span "Create without photos" at bounding box center [453, 398] width 114 height 16
click at [396, 397] on input "Create without photos" at bounding box center [381, 397] width 28 height 28
checkbox input "true"
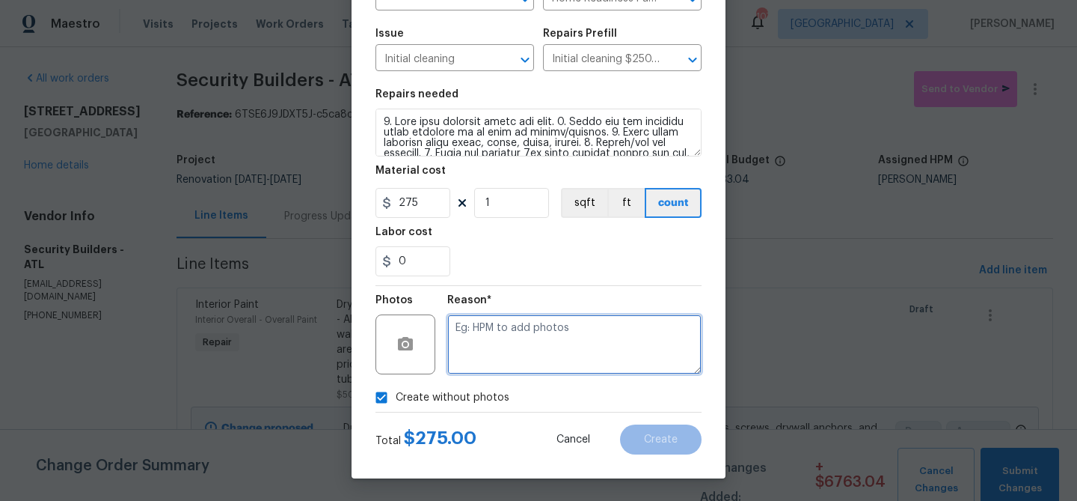
click at [508, 347] on textarea at bounding box center [574, 344] width 254 height 60
click at [487, 324] on textarea "c;ean" at bounding box center [574, 344] width 254 height 60
type textarea "clean"
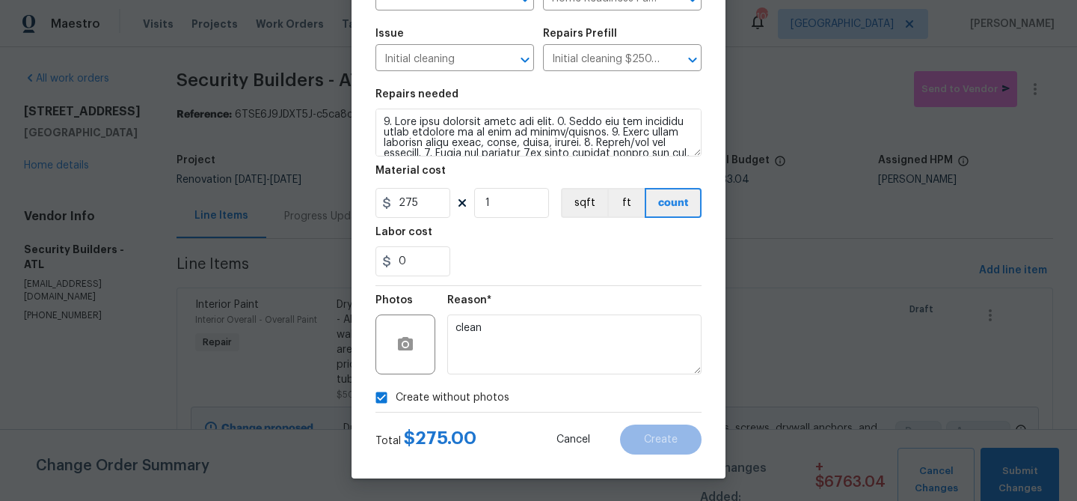
click at [581, 385] on div "Create without photos" at bounding box center [539, 397] width 326 height 28
click at [554, 334] on textarea "clean" at bounding box center [574, 344] width 254 height 60
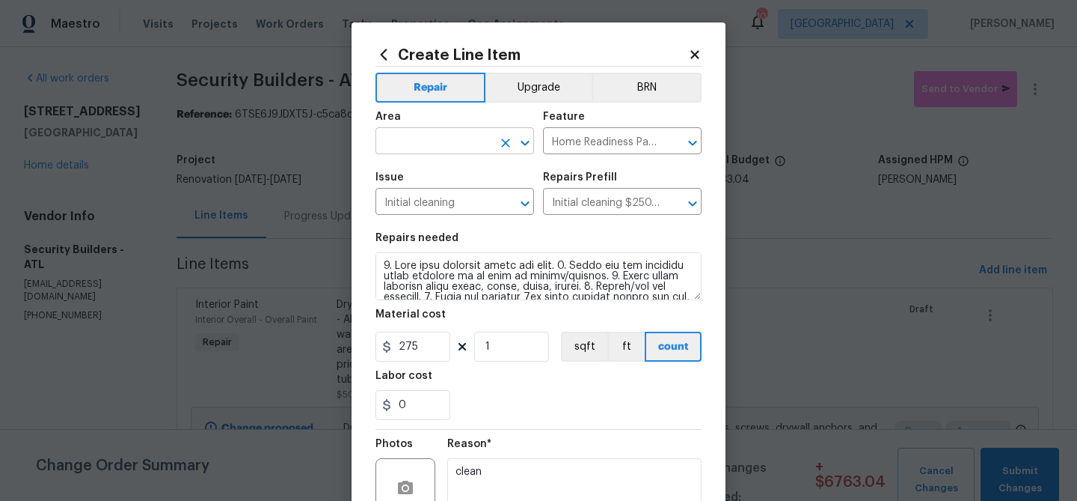
click at [456, 141] on input "text" at bounding box center [434, 142] width 117 height 23
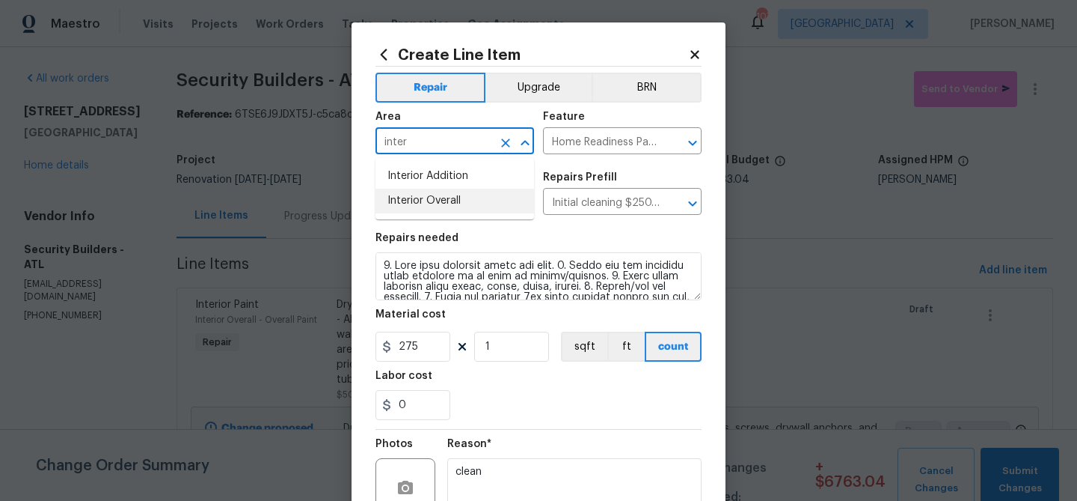
click at [435, 191] on li "Interior Overall" at bounding box center [455, 201] width 159 height 25
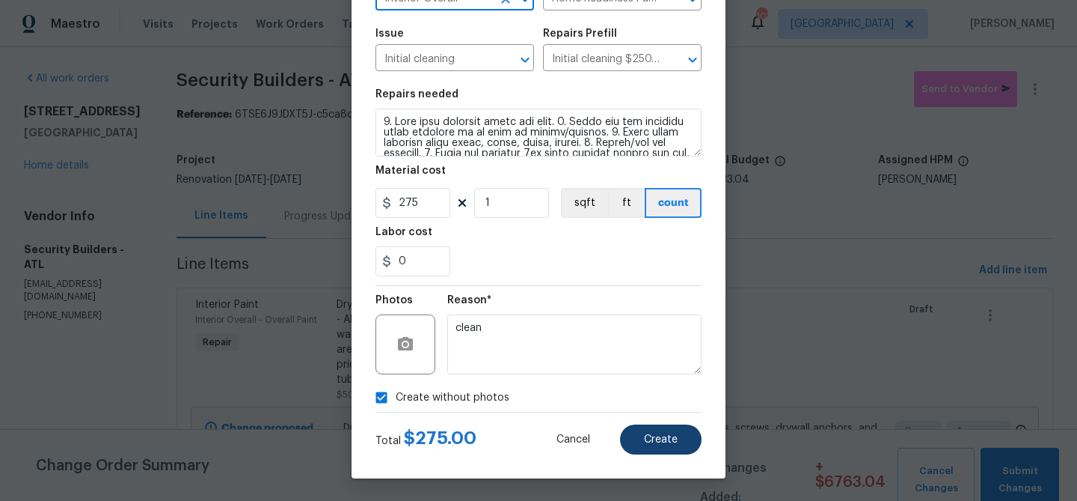
type input "Interior Overall"
click at [626, 426] on button "Create" at bounding box center [661, 439] width 82 height 30
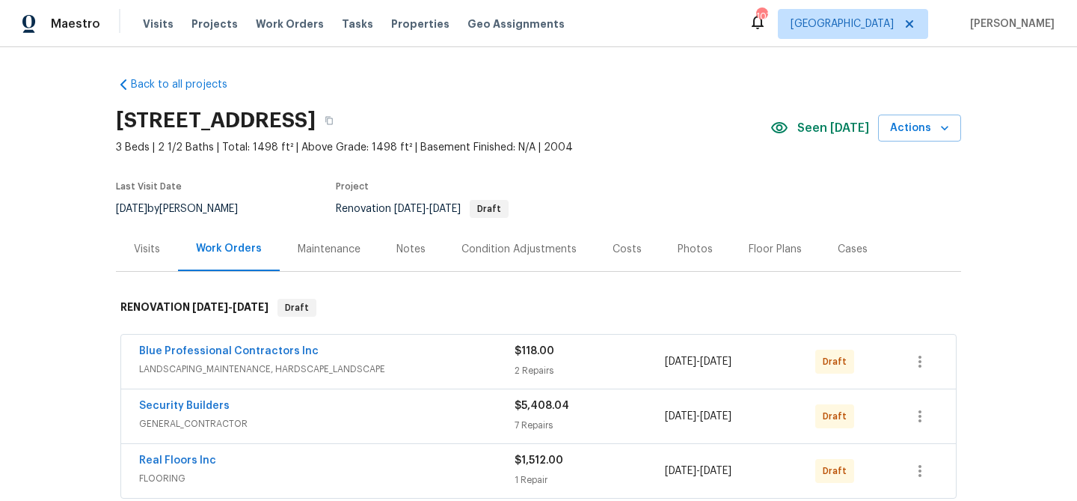
click at [422, 250] on div "Notes" at bounding box center [411, 249] width 65 height 44
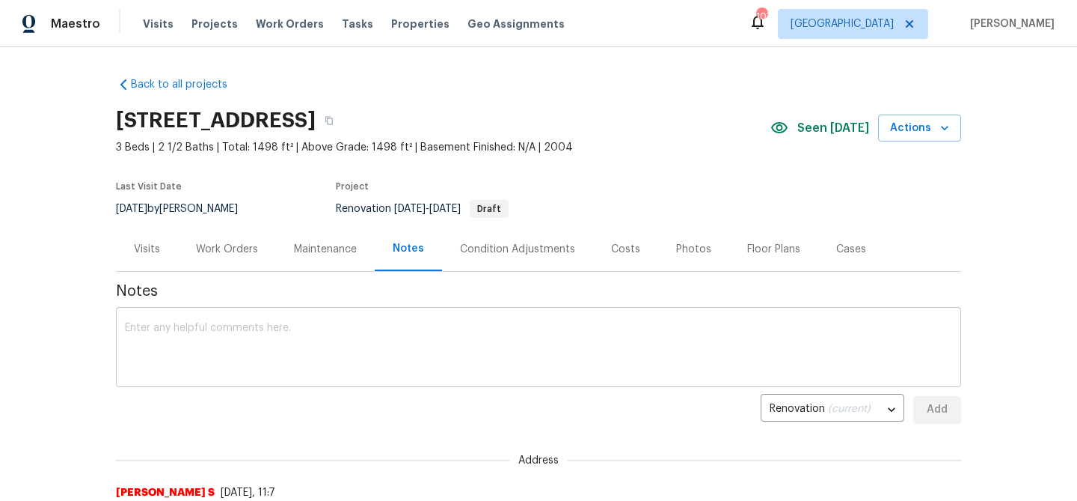
click at [354, 337] on textarea at bounding box center [539, 348] width 828 height 52
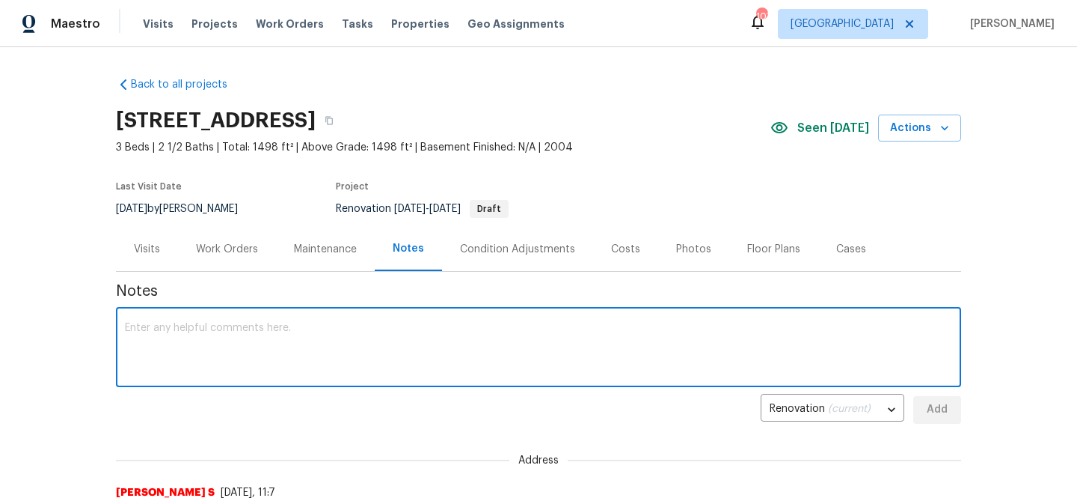
paste textarea "$9,648"
click at [125, 324] on textarea "$9,648" at bounding box center [539, 348] width 828 height 52
type textarea "RBR: $9,648"
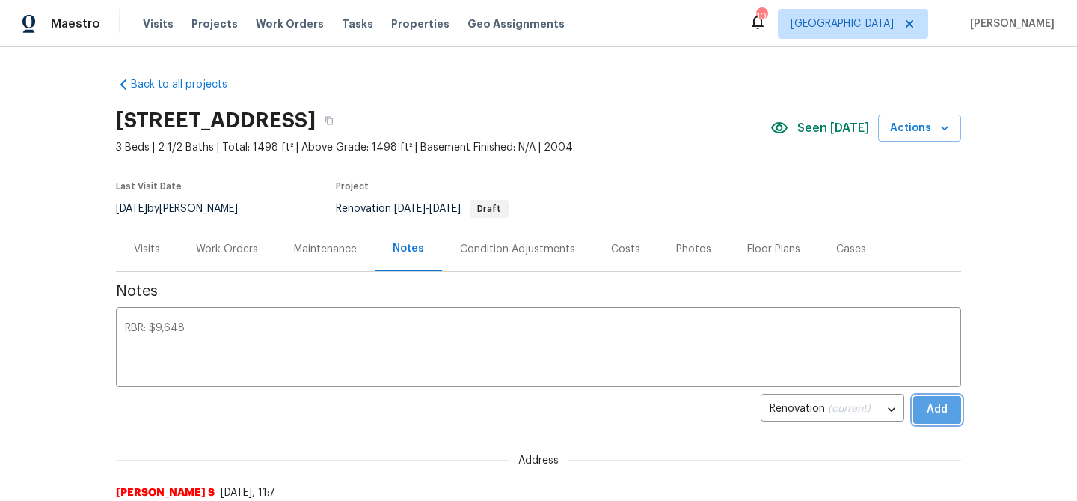
click at [938, 412] on span "Add" at bounding box center [938, 409] width 24 height 19
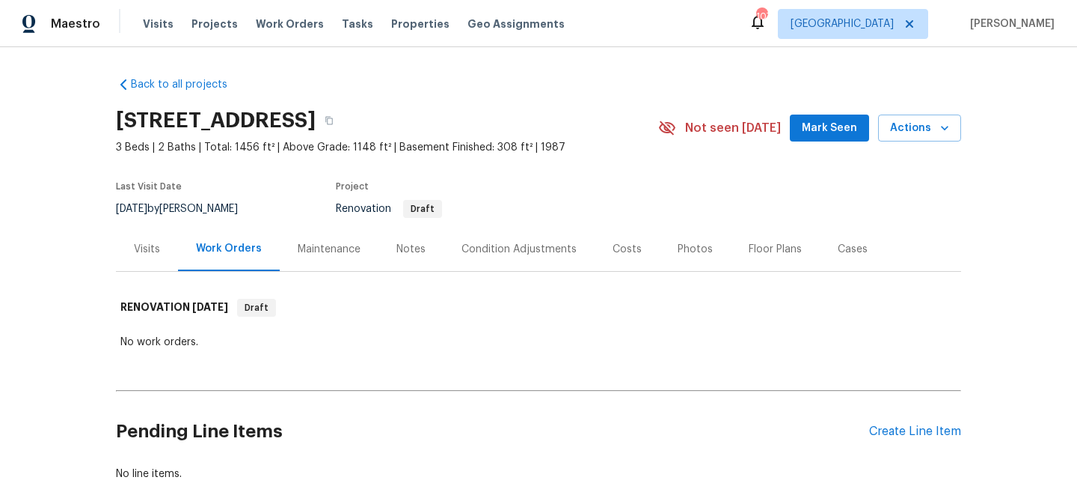
click at [825, 124] on span "Mark Seen" at bounding box center [829, 128] width 55 height 19
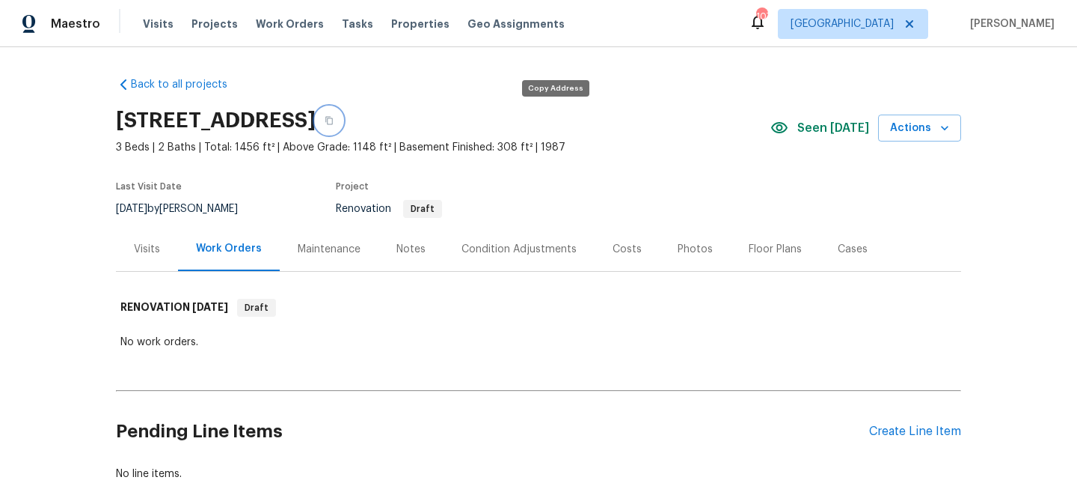
click at [334, 120] on icon "button" at bounding box center [329, 120] width 9 height 9
click at [541, 251] on div "Condition Adjustments" at bounding box center [519, 249] width 115 height 15
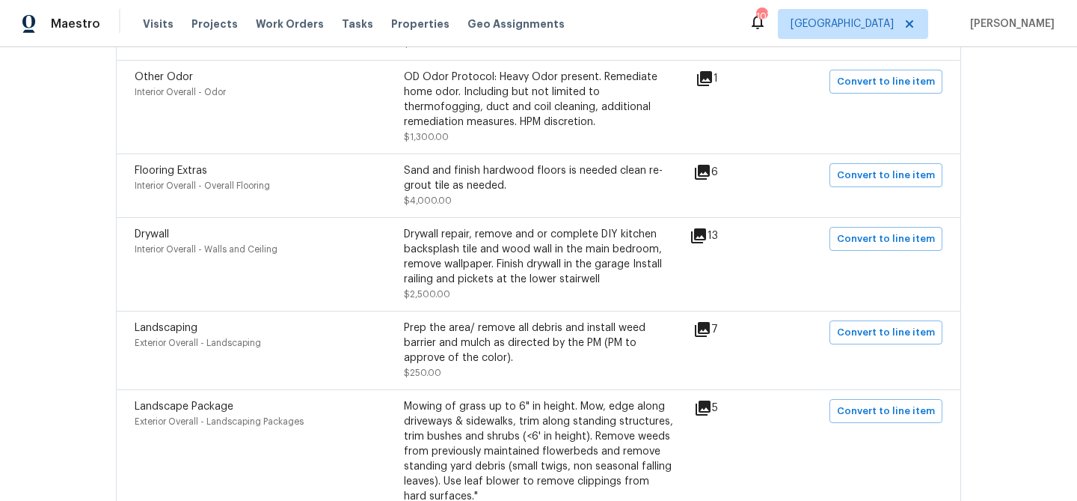
scroll to position [1347, 0]
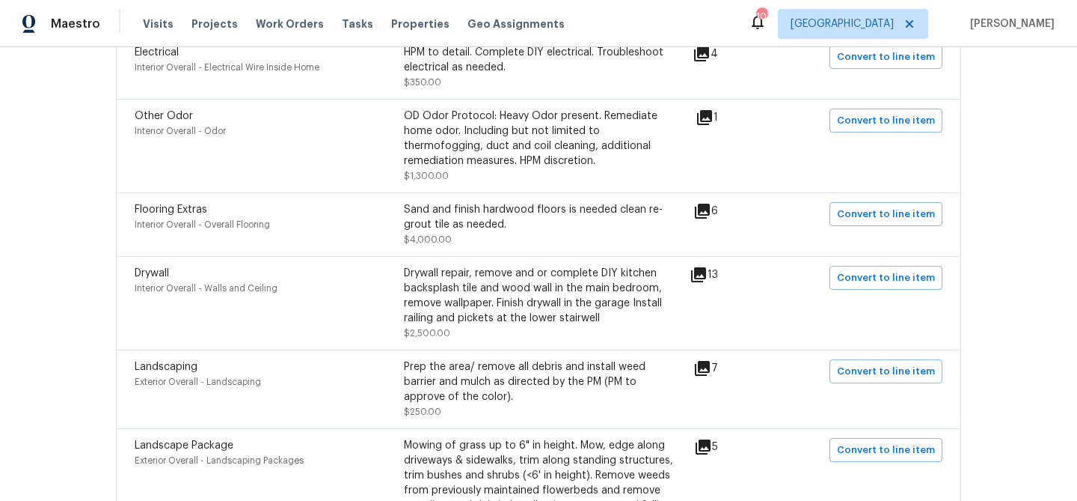
click at [705, 276] on icon at bounding box center [698, 274] width 15 height 15
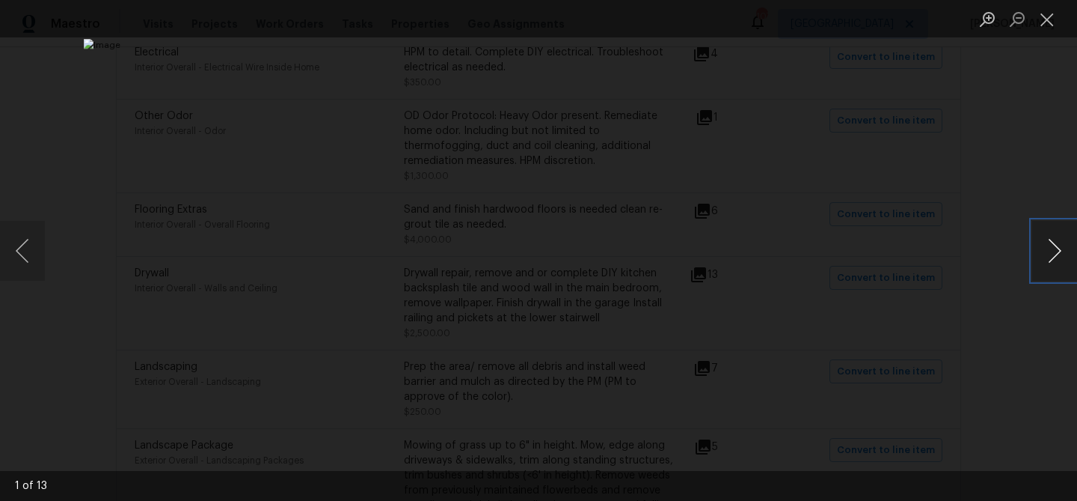
click at [1051, 251] on button "Next image" at bounding box center [1055, 251] width 45 height 60
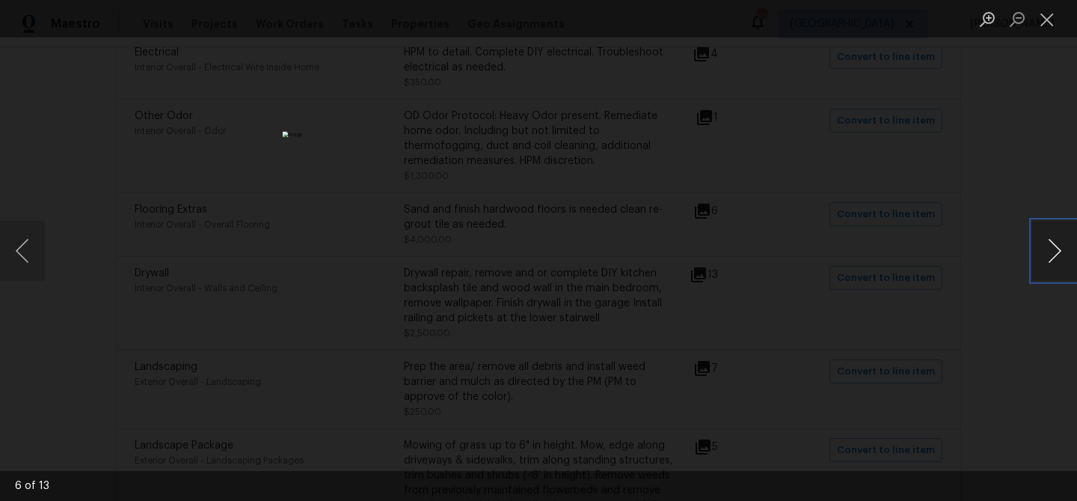
click at [1051, 251] on button "Next image" at bounding box center [1055, 251] width 45 height 60
click at [1048, 255] on button "Next image" at bounding box center [1055, 251] width 45 height 60
click at [1047, 235] on button "Next image" at bounding box center [1055, 251] width 45 height 60
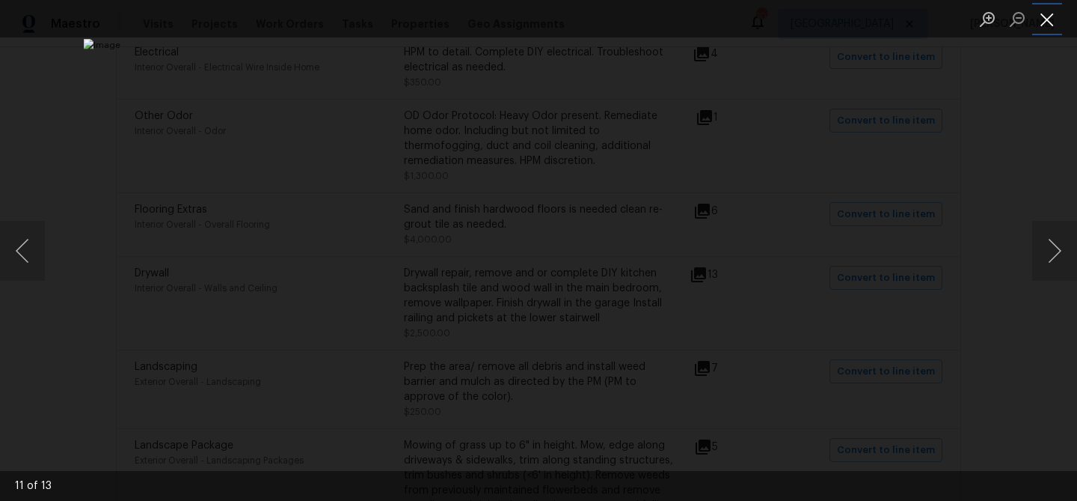
click at [1042, 16] on button "Close lightbox" at bounding box center [1048, 19] width 30 height 26
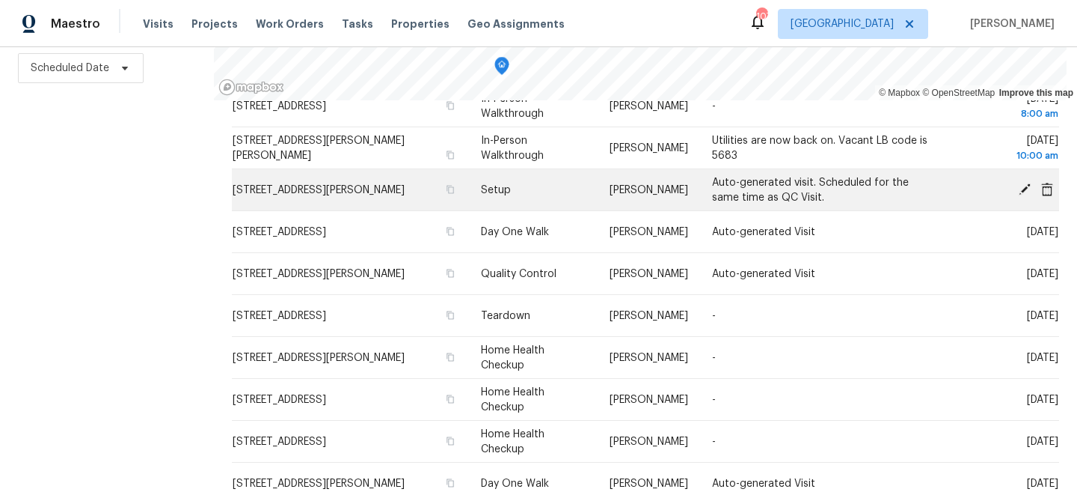
scroll to position [116, 0]
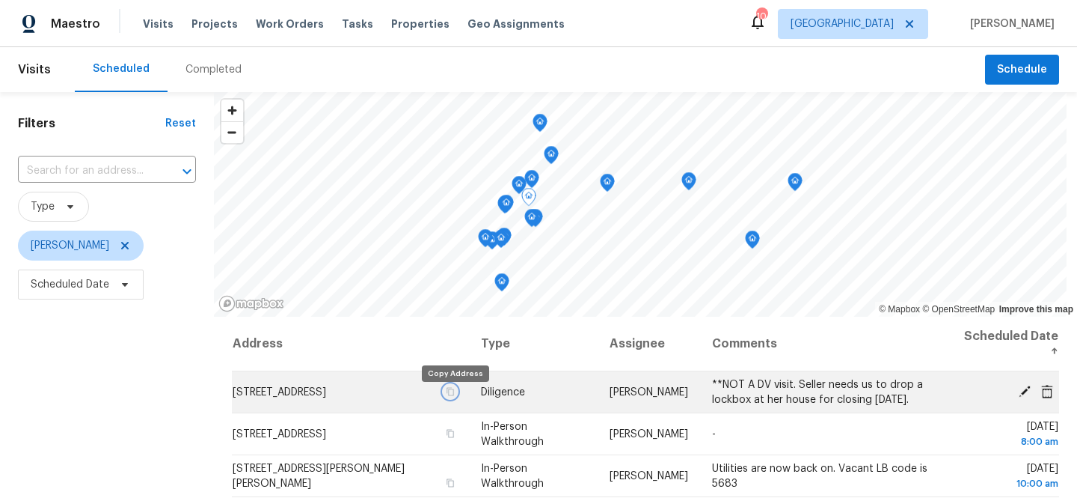
click at [455, 396] on icon "button" at bounding box center [450, 391] width 9 height 9
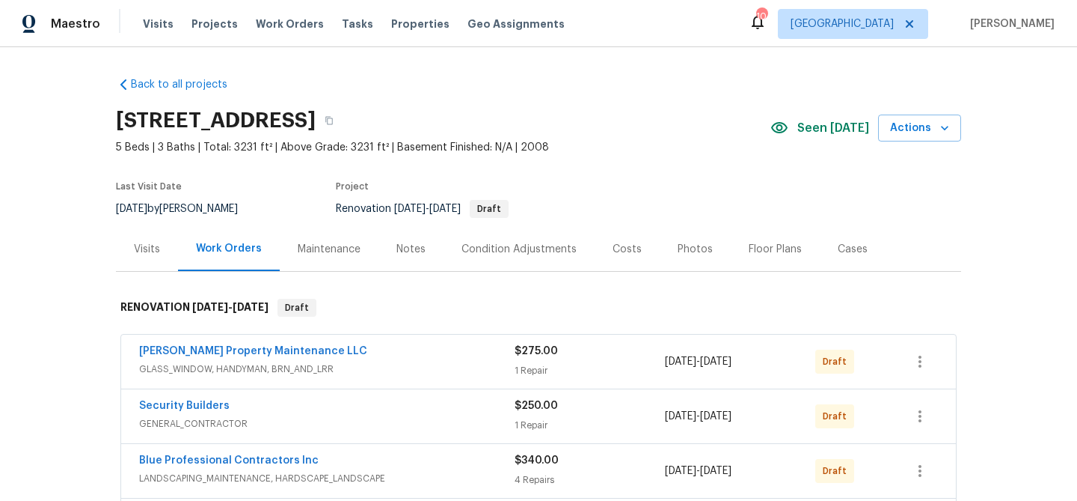
click at [151, 242] on div "Visits" at bounding box center [147, 249] width 26 height 15
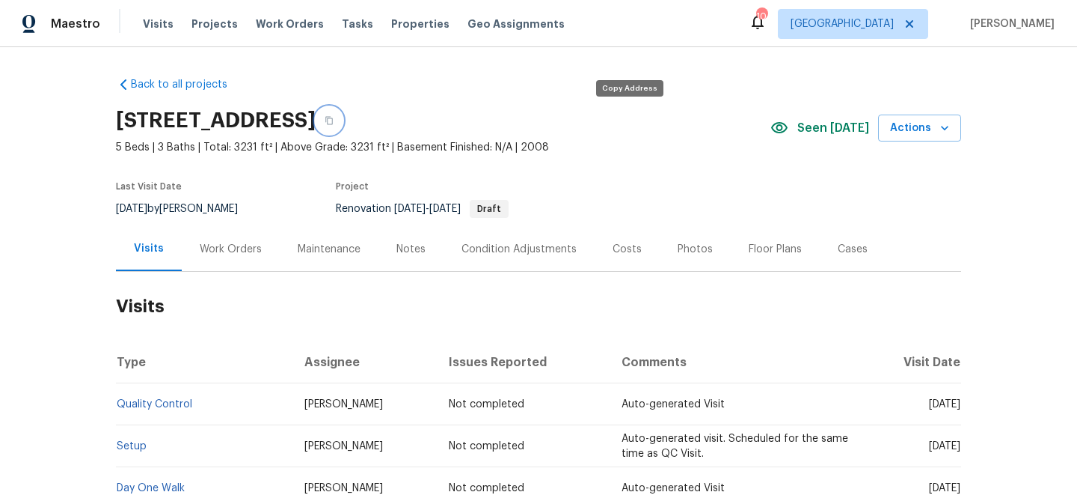
click at [334, 121] on icon "button" at bounding box center [329, 120] width 9 height 9
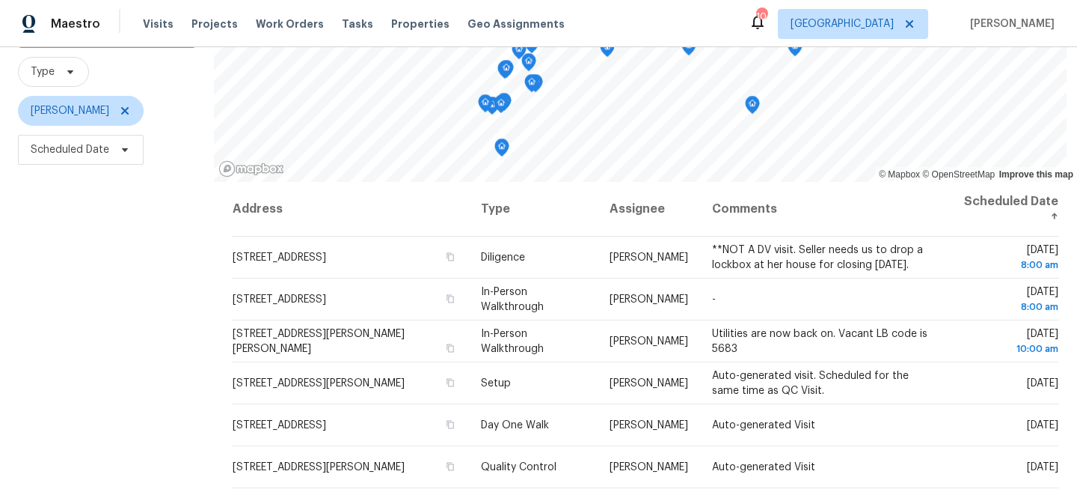
scroll to position [186, 0]
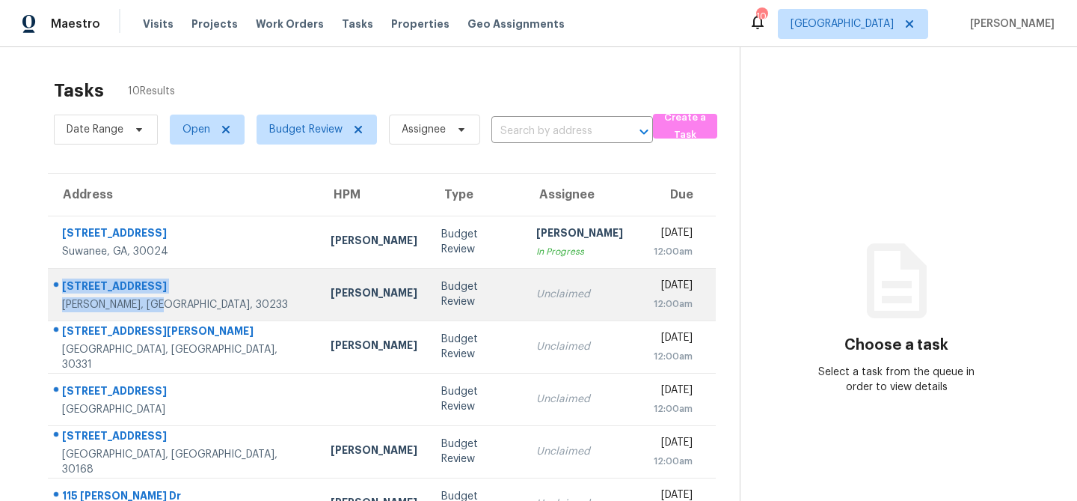
drag, startPoint x: 63, startPoint y: 285, endPoint x: 171, endPoint y: 307, distance: 110.6
click at [171, 307] on div "344 Grand Magnolia St Jackson, GA, 30233" at bounding box center [184, 295] width 245 height 34
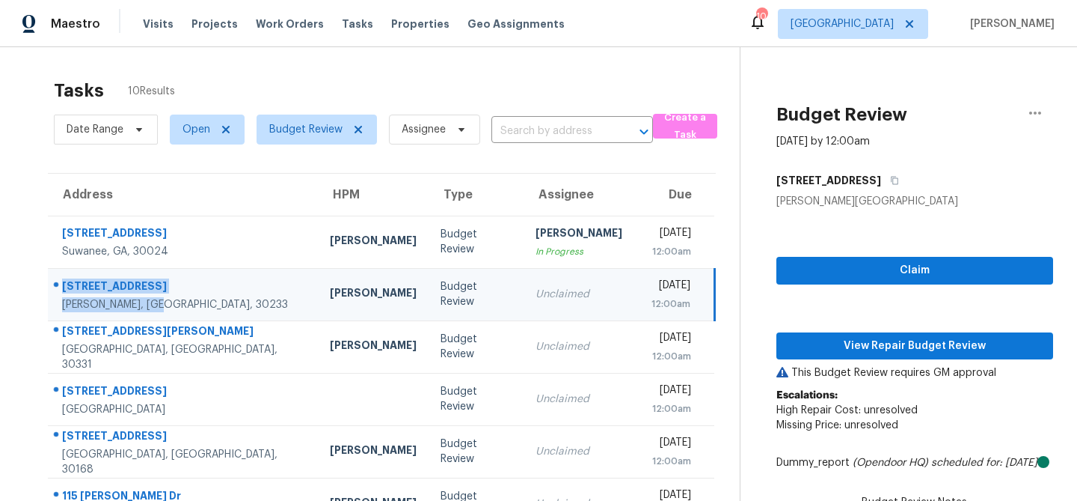
copy div "344 Grand Magnolia St Jackson, GA, 30233"
click at [954, 138] on div "Sep 17th 2025 by 12:00am" at bounding box center [915, 141] width 277 height 15
click at [584, 81] on div "Tasks 10 Results" at bounding box center [397, 90] width 686 height 39
click at [210, 304] on div "Jackson, GA, 30233" at bounding box center [184, 304] width 244 height 15
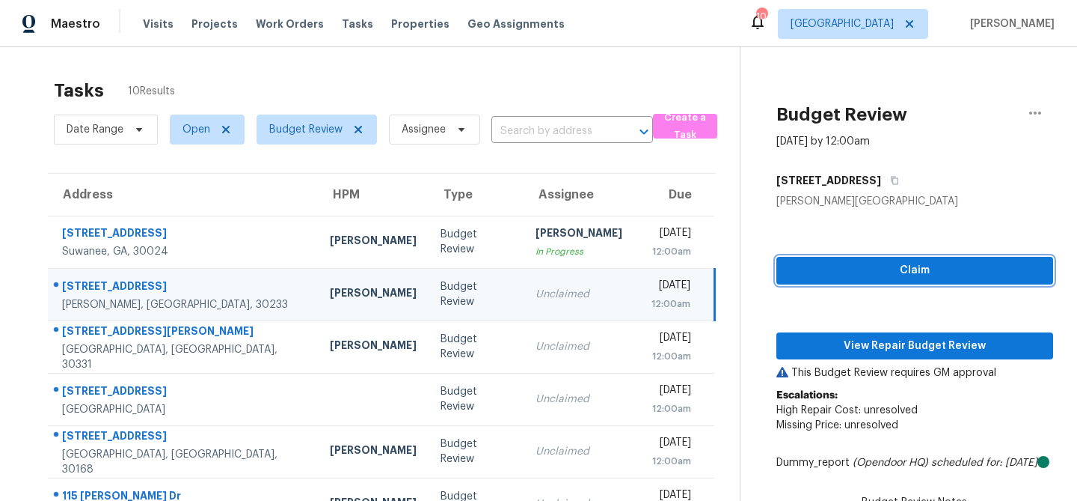
click at [893, 267] on span "Claim" at bounding box center [915, 270] width 253 height 19
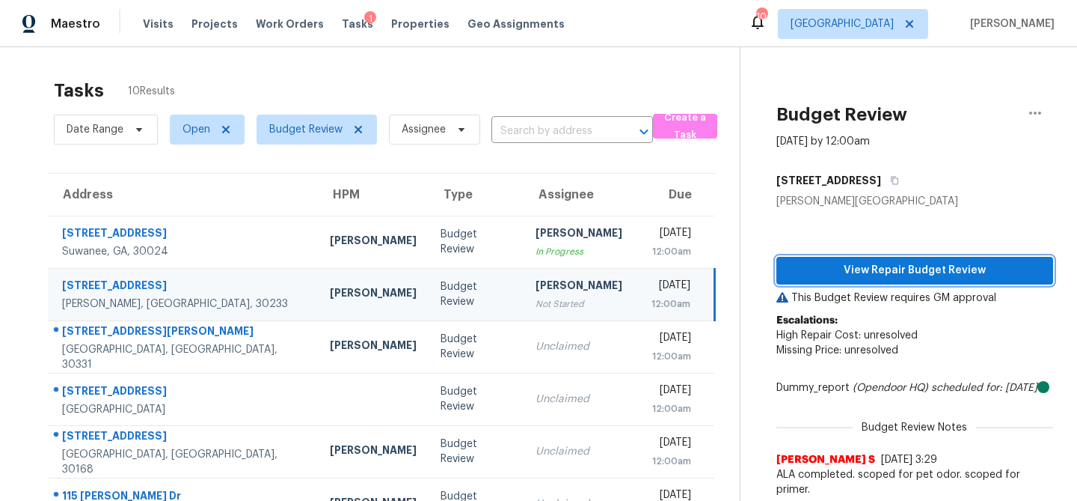
click at [840, 274] on span "View Repair Budget Review" at bounding box center [915, 270] width 253 height 19
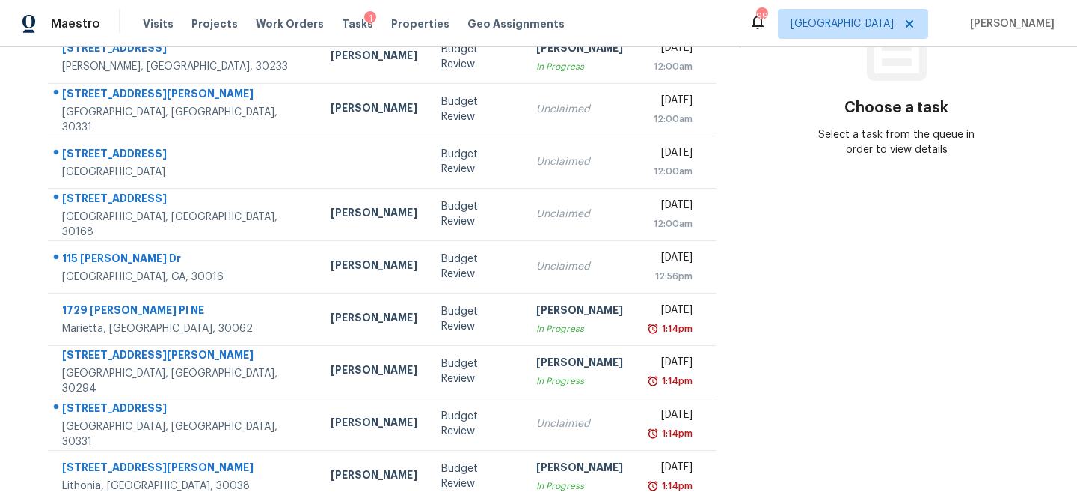
scroll to position [251, 0]
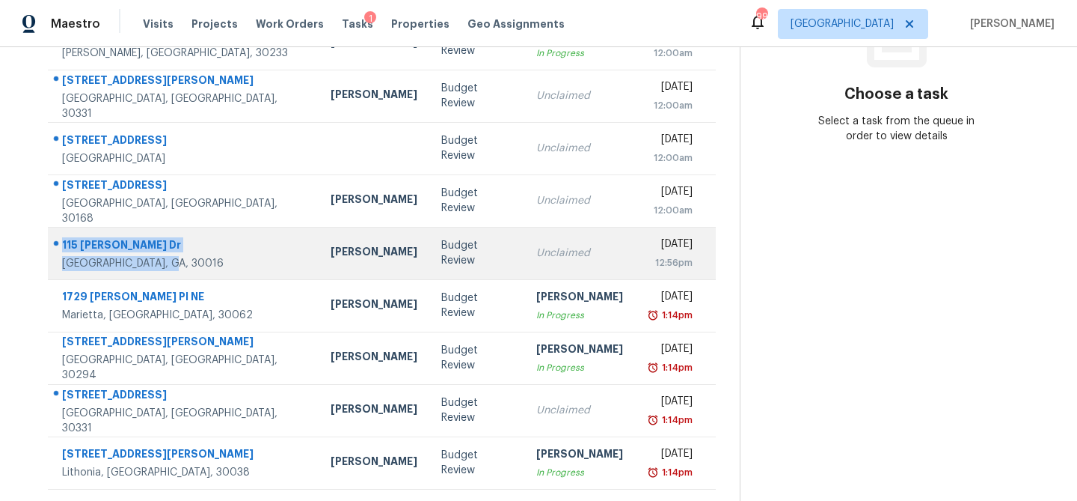
drag, startPoint x: 61, startPoint y: 240, endPoint x: 174, endPoint y: 268, distance: 116.3
click at [174, 268] on div "115 Heyman Dr Covington, GA, 30016" at bounding box center [184, 254] width 245 height 34
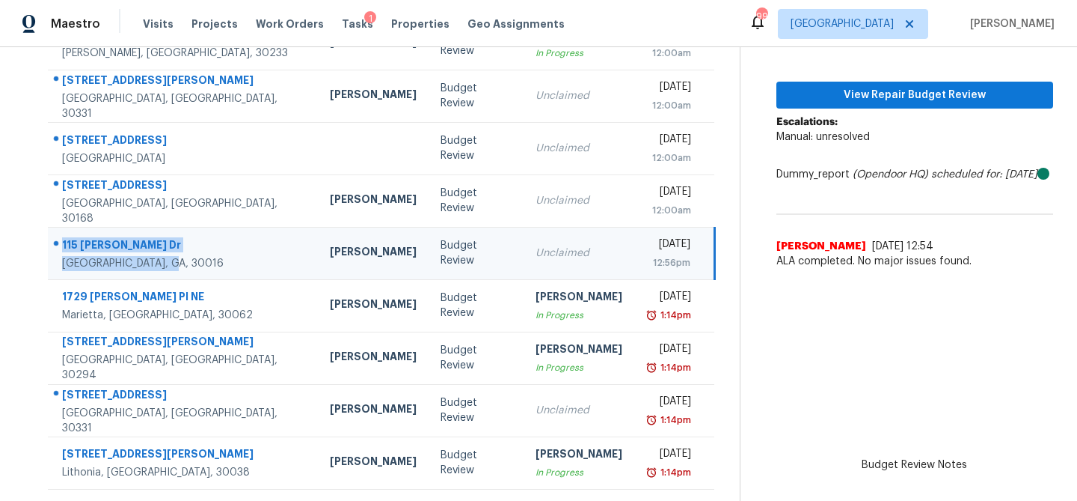
copy div "115 Heyman Dr Covington, GA, 30016"
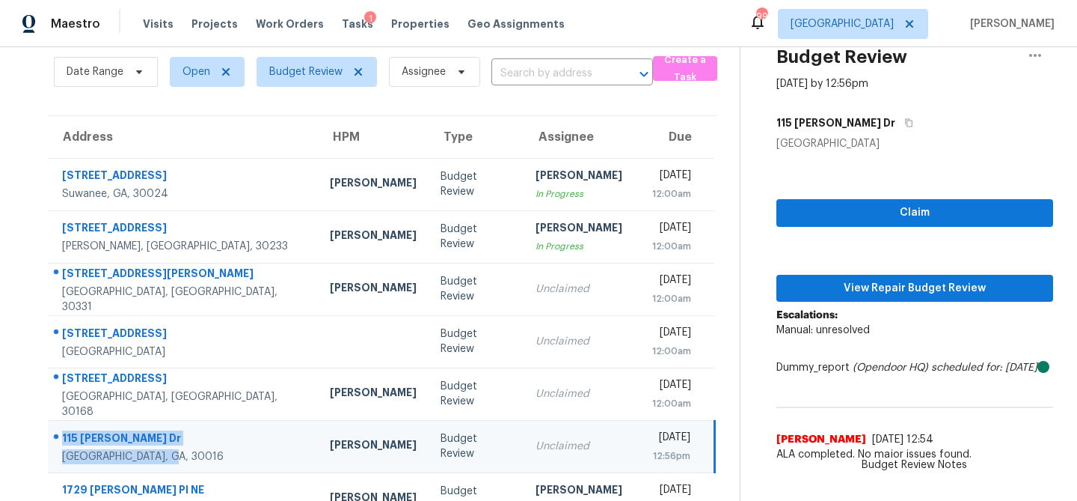
scroll to position [69, 0]
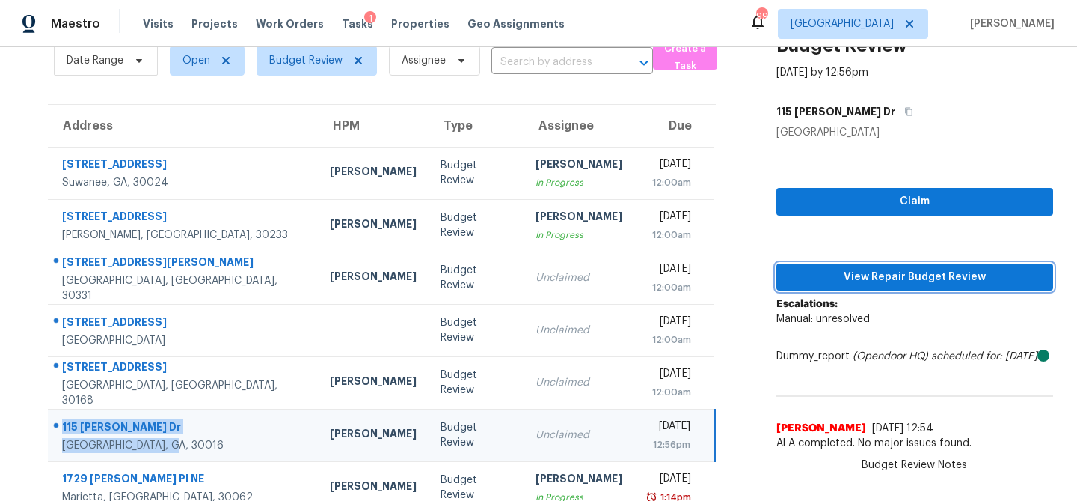
click at [863, 276] on span "View Repair Budget Review" at bounding box center [915, 277] width 253 height 19
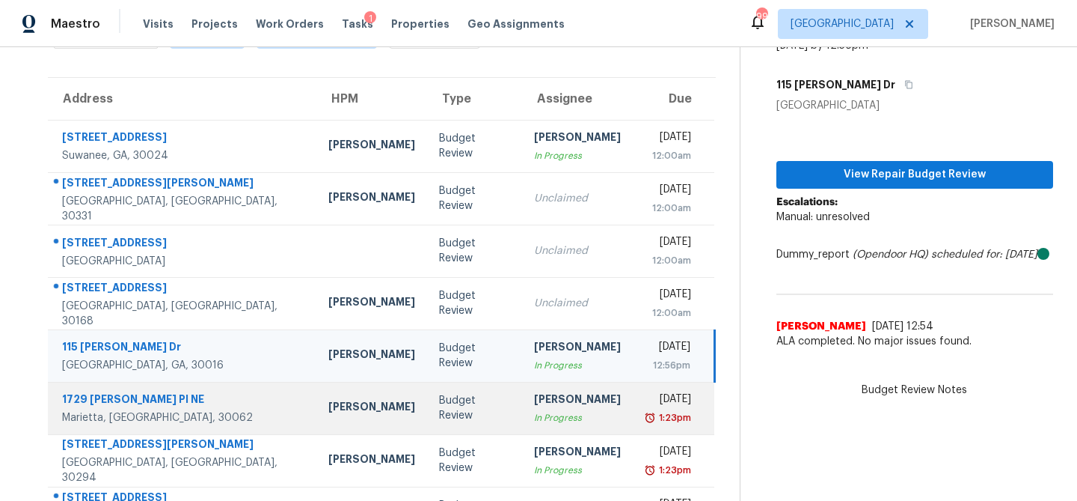
scroll to position [113, 0]
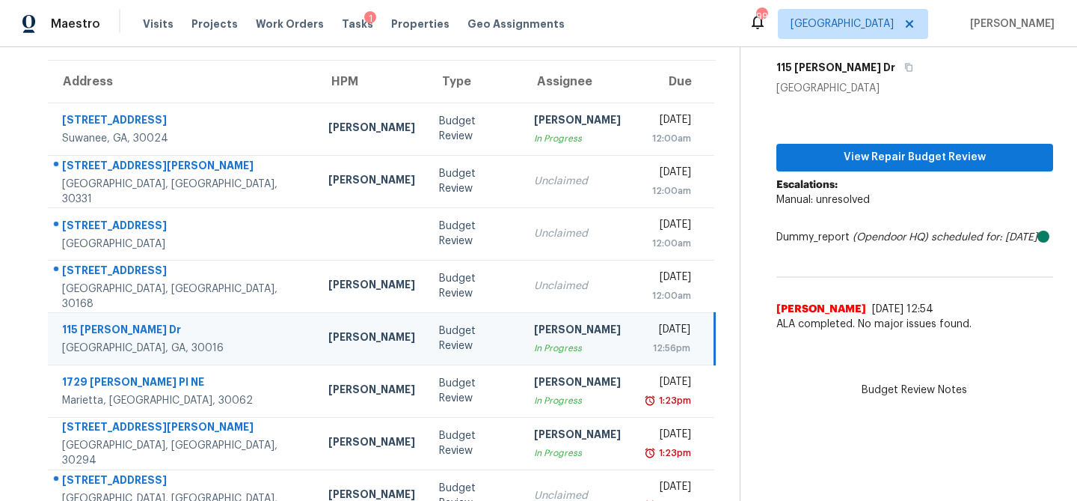
click at [430, 329] on td "Budget Review" at bounding box center [474, 338] width 95 height 52
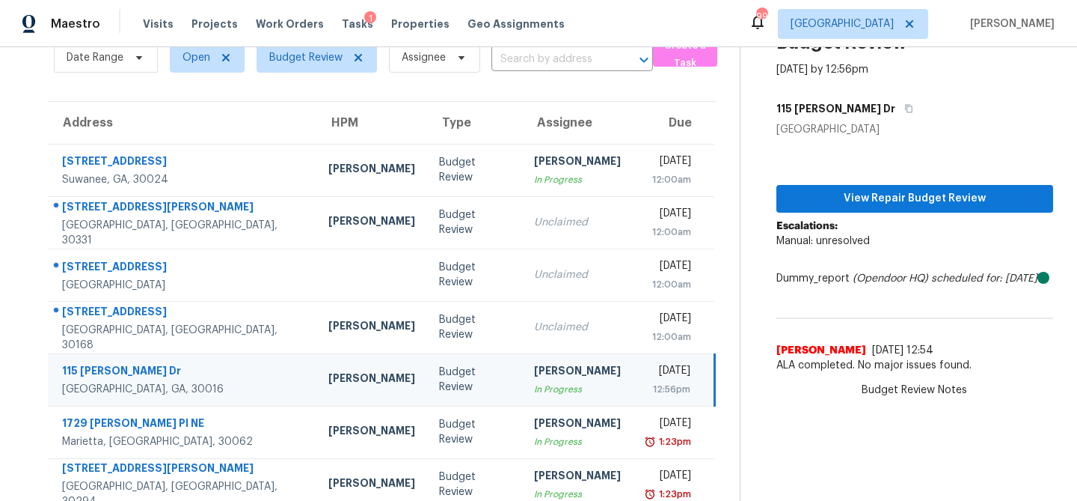
scroll to position [60, 0]
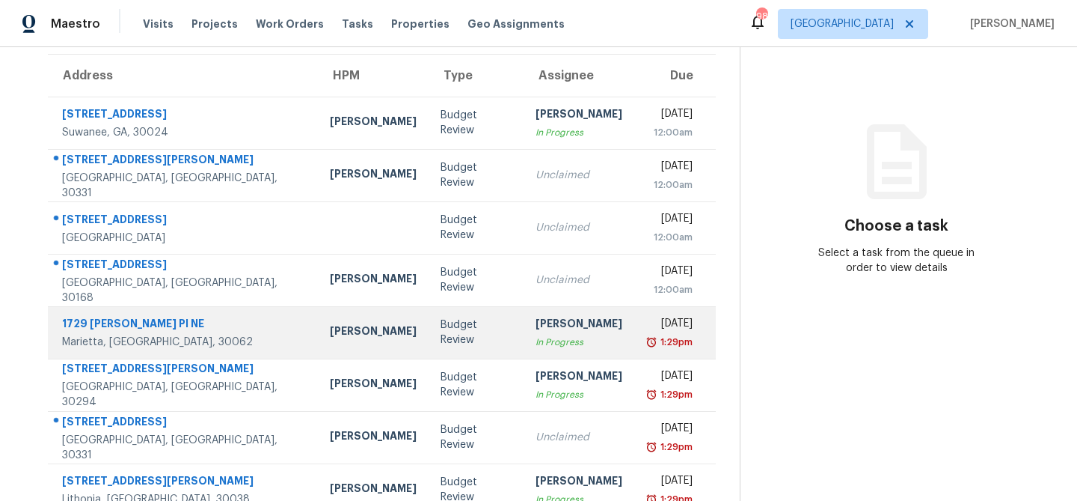
scroll to position [146, 0]
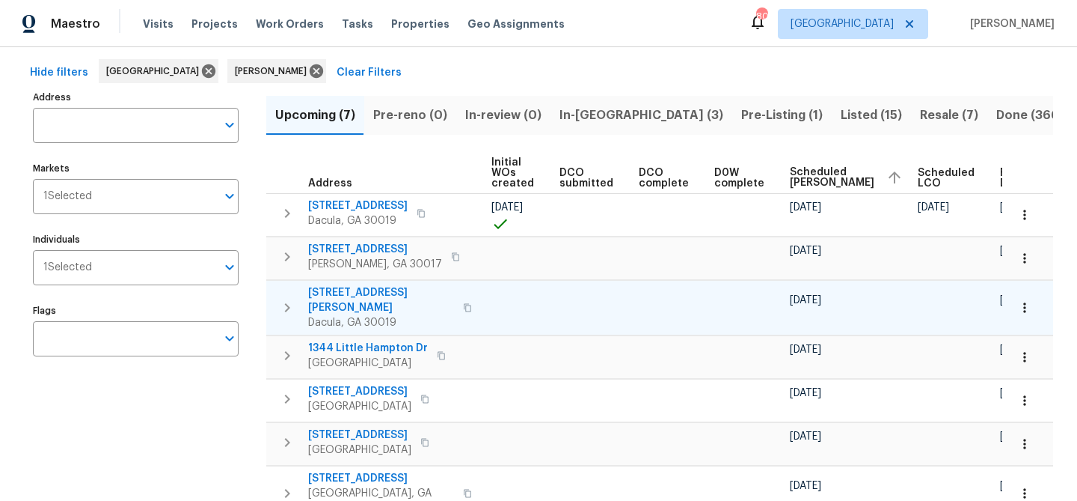
scroll to position [38, 0]
